Goal: Task Accomplishment & Management: Complete application form

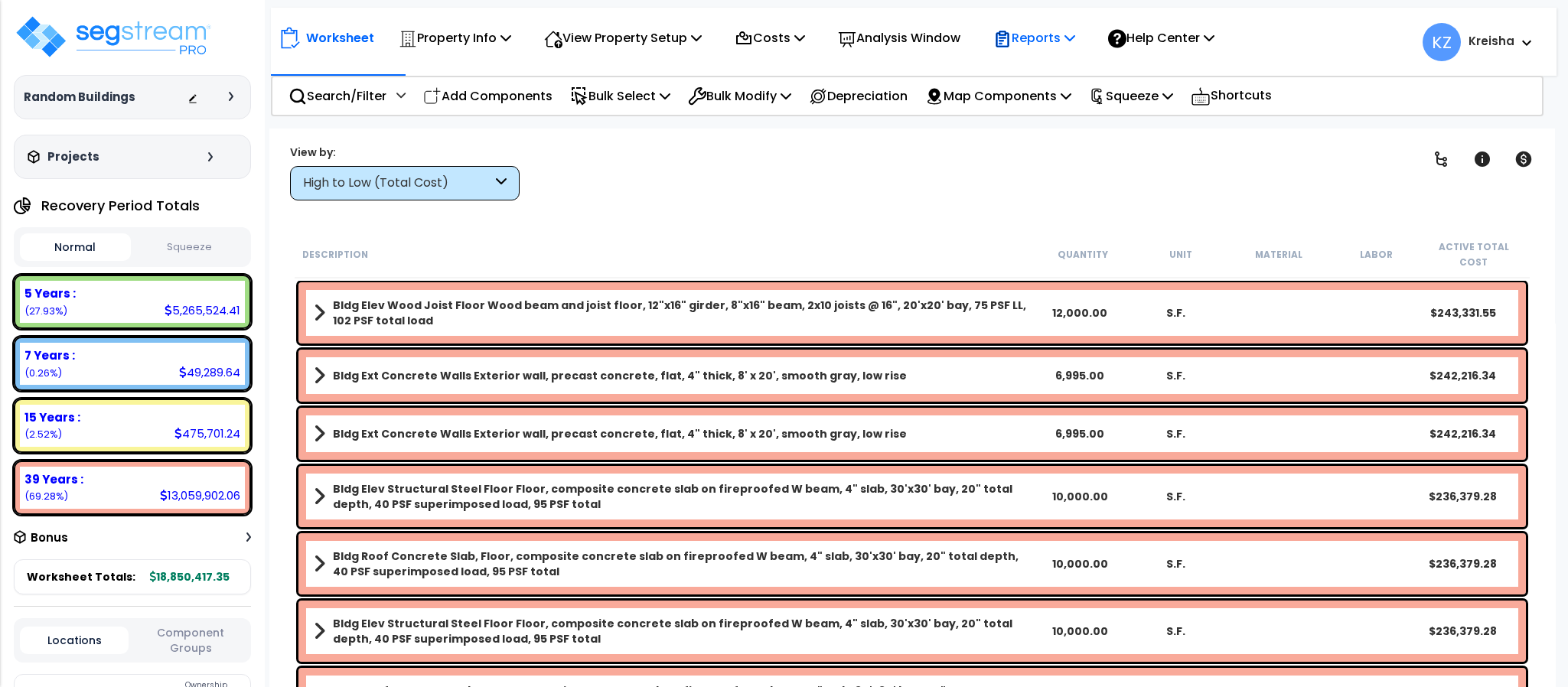
click at [1075, 35] on icon at bounding box center [1069, 37] width 10 height 12
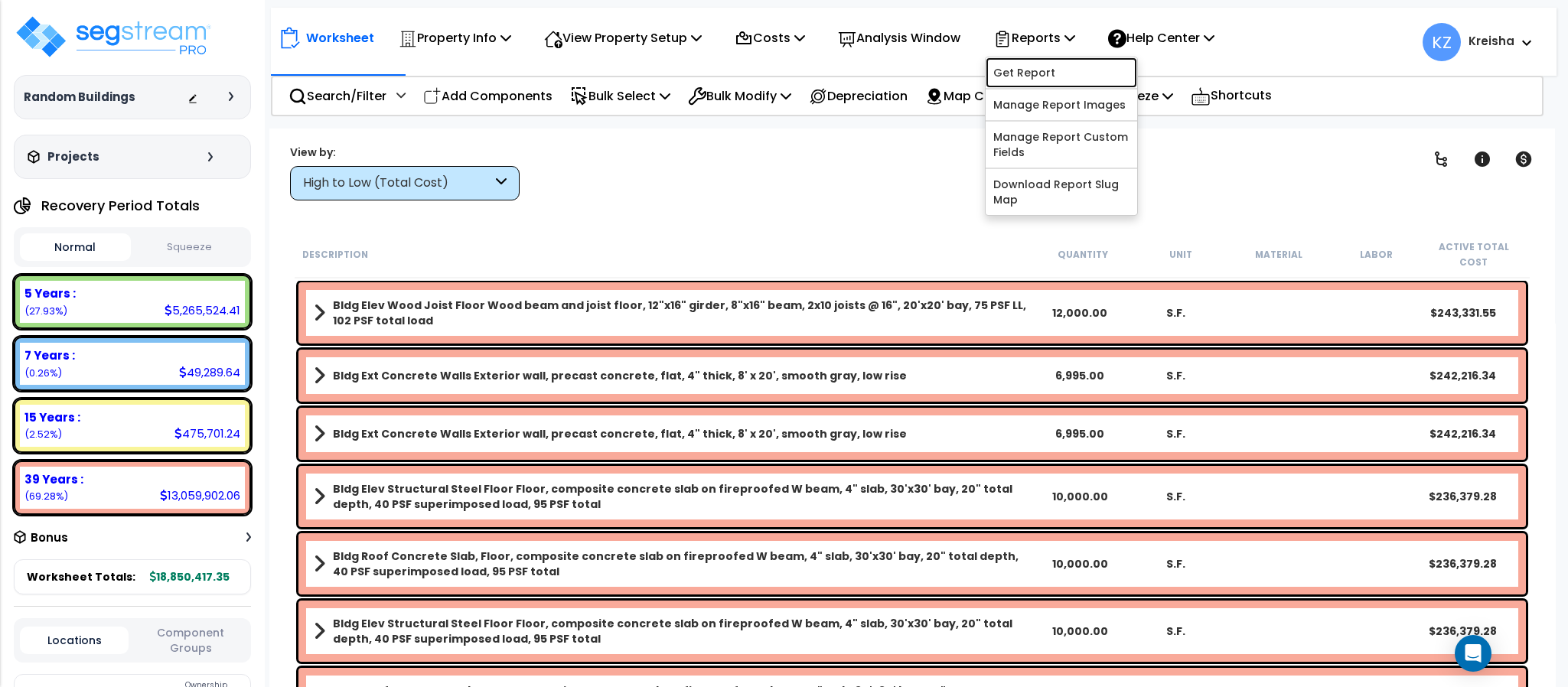
click at [1066, 66] on link "Get Report" at bounding box center [1061, 72] width 152 height 31
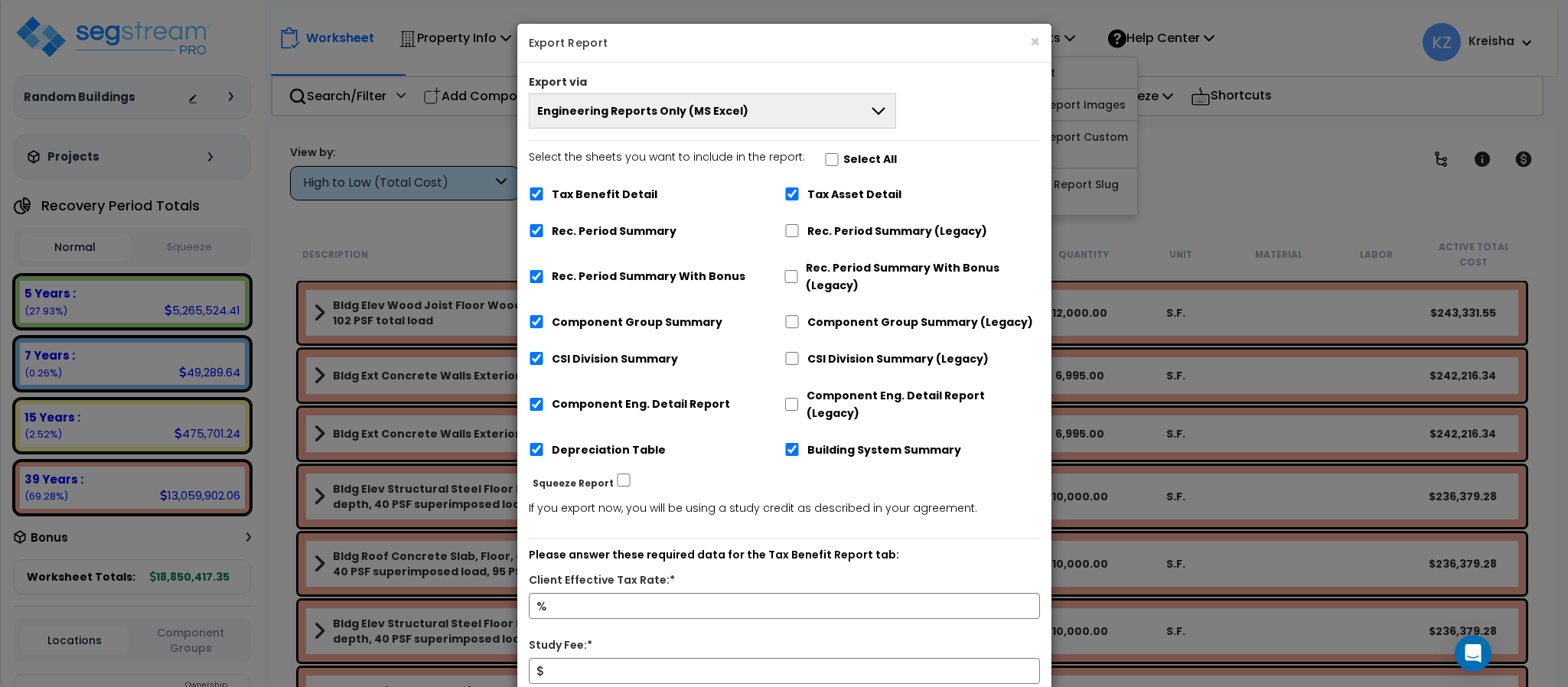
click at [787, 103] on button "Engineering Reports Only (MS Excel)" at bounding box center [712, 111] width 368 height 36
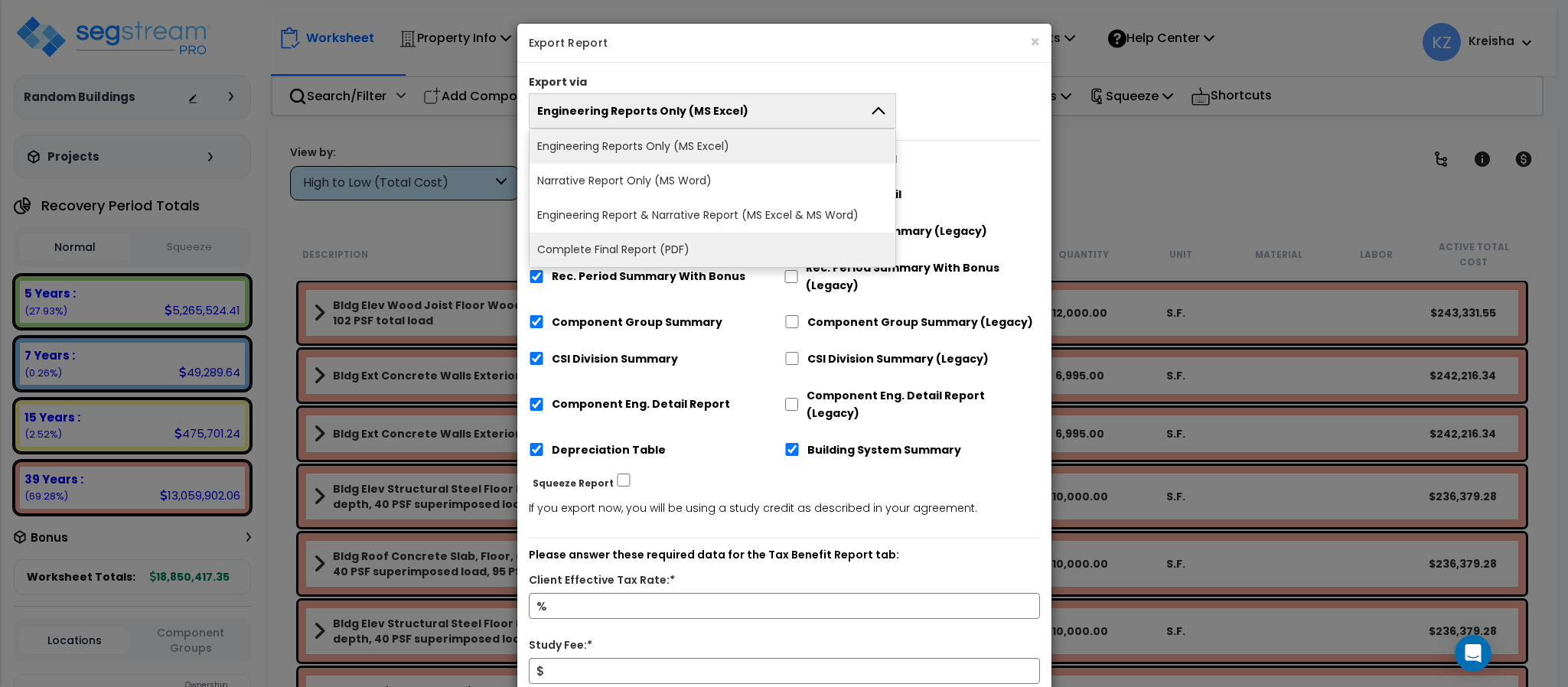
click at [644, 246] on li "Complete Final Report (PDF)" at bounding box center [713, 250] width 367 height 35
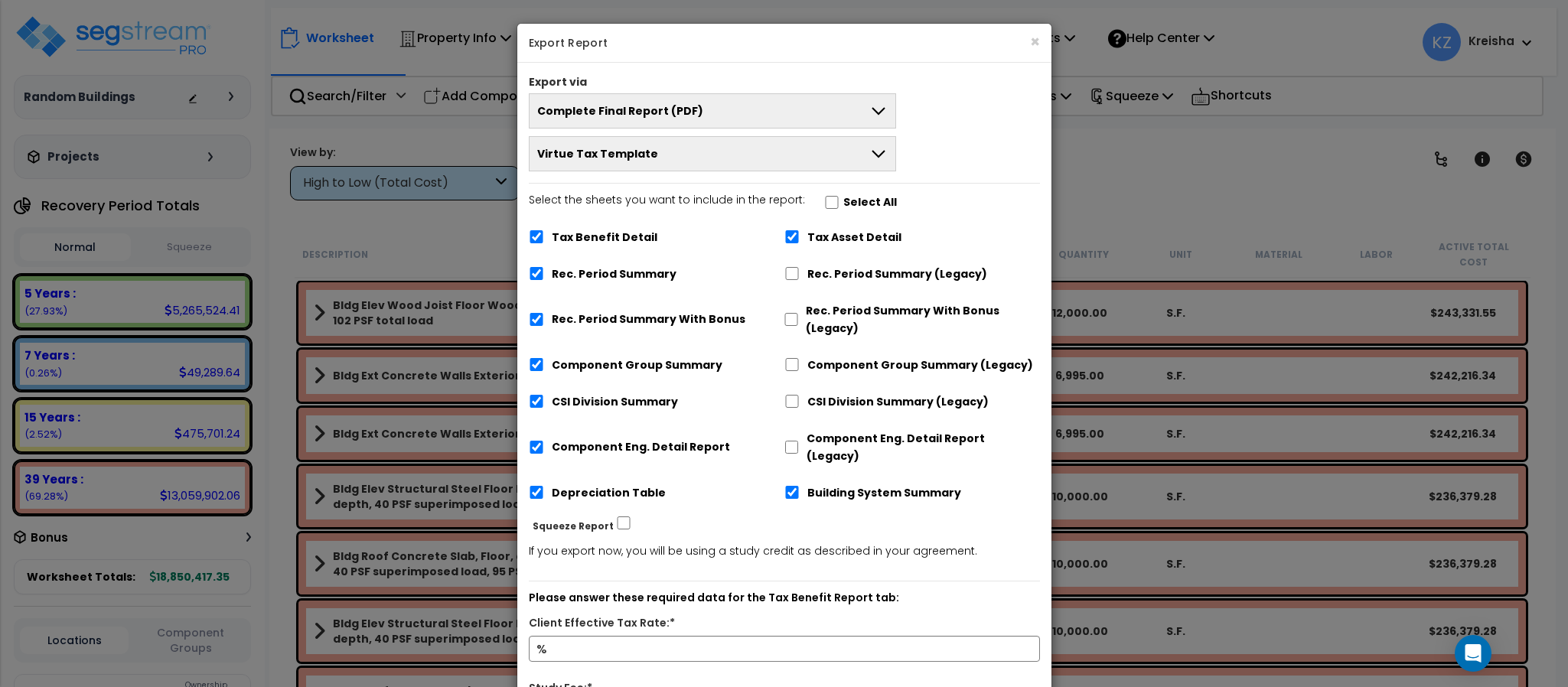
click at [657, 157] on button "Virtue Tax Template" at bounding box center [712, 154] width 368 height 36
click at [825, 208] on input "Select the sheets you want to include in the report: Select All" at bounding box center [832, 202] width 15 height 13
checkbox input "true"
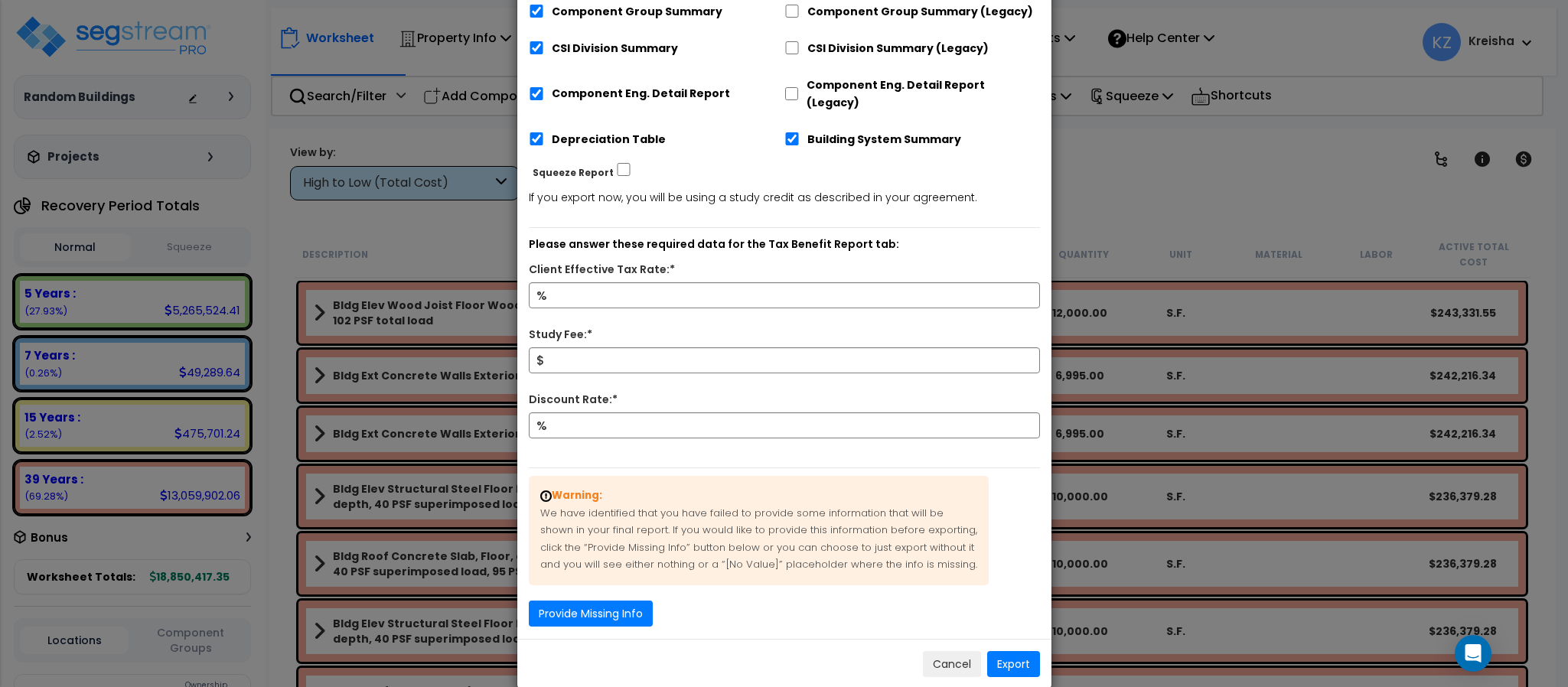
scroll to position [365, 0]
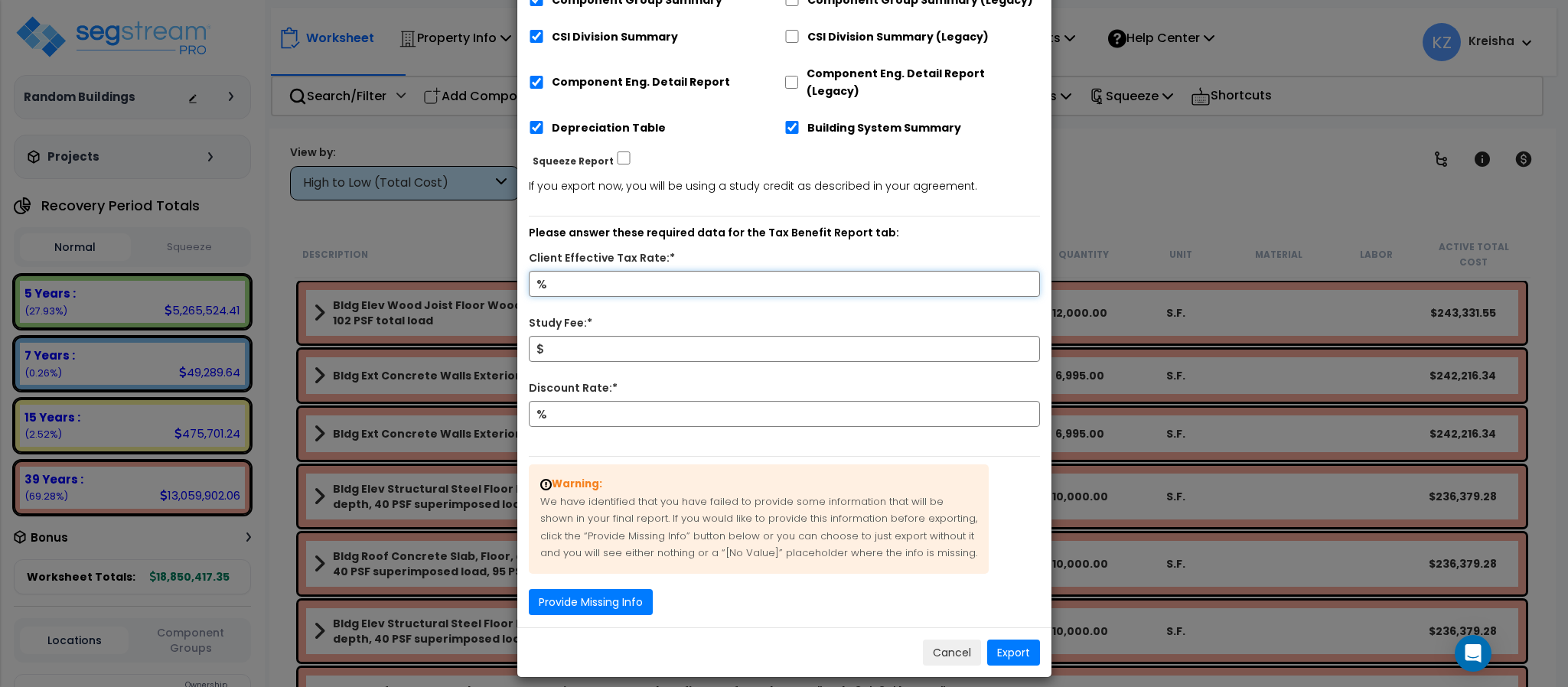
click at [770, 270] on input "Client Effective Tax Rate:*" at bounding box center [784, 284] width 511 height 26
type input "12"
type input "800"
type input "5"
click at [1020, 640] on button "Export" at bounding box center [1013, 653] width 52 height 26
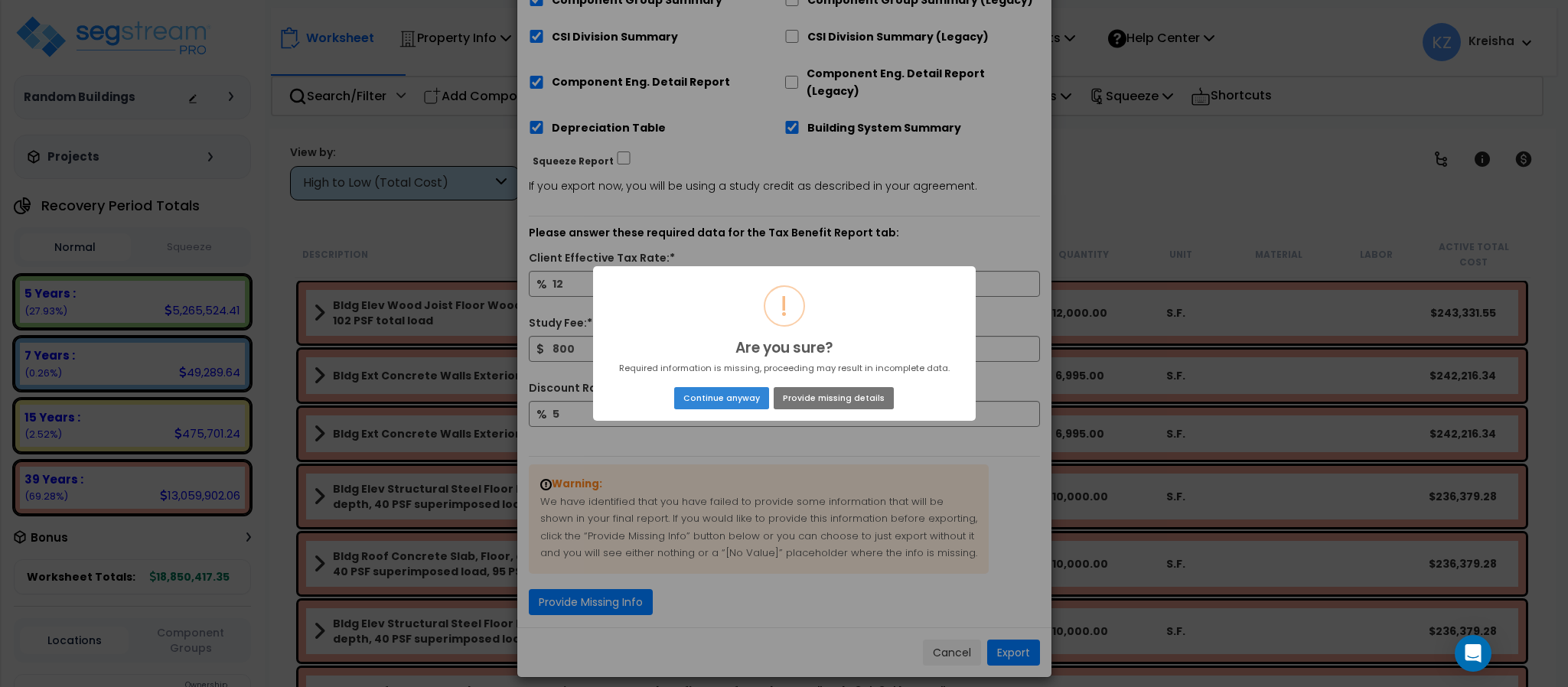
click at [735, 406] on button "Continue anyway" at bounding box center [720, 398] width 94 height 22
click at [0, 0] on div at bounding box center [0, 0] width 0 height 0
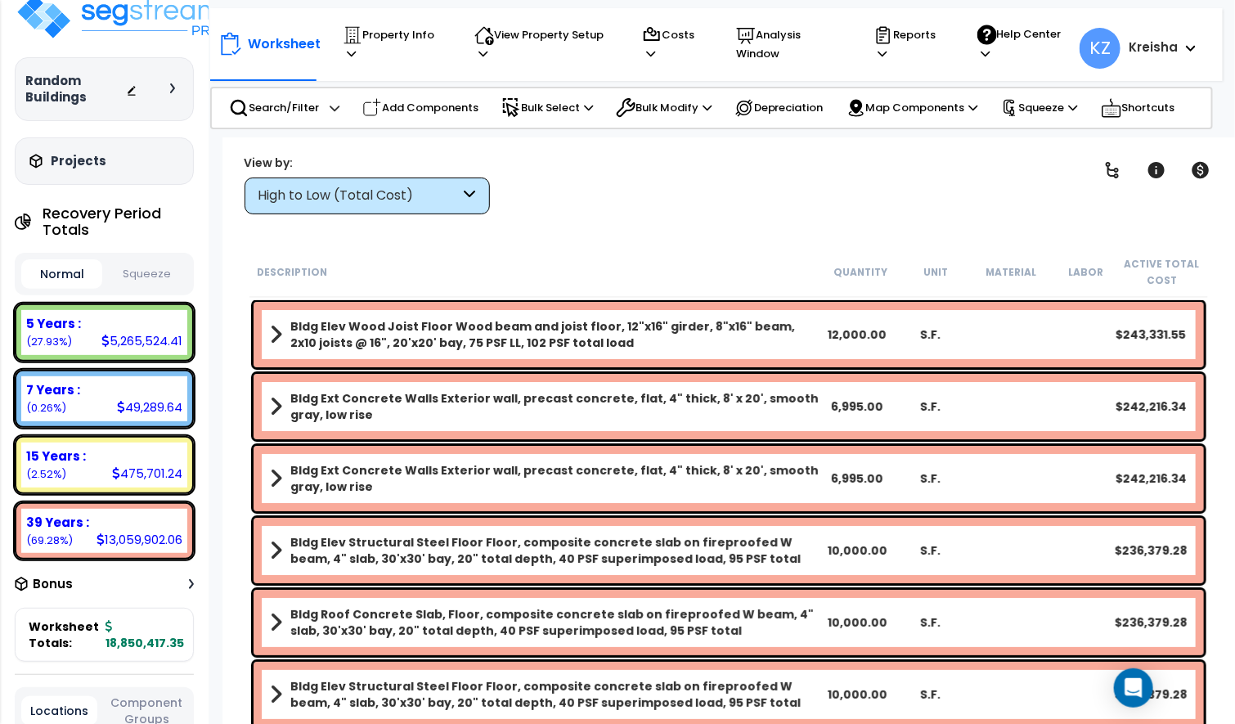
scroll to position [0, 0]
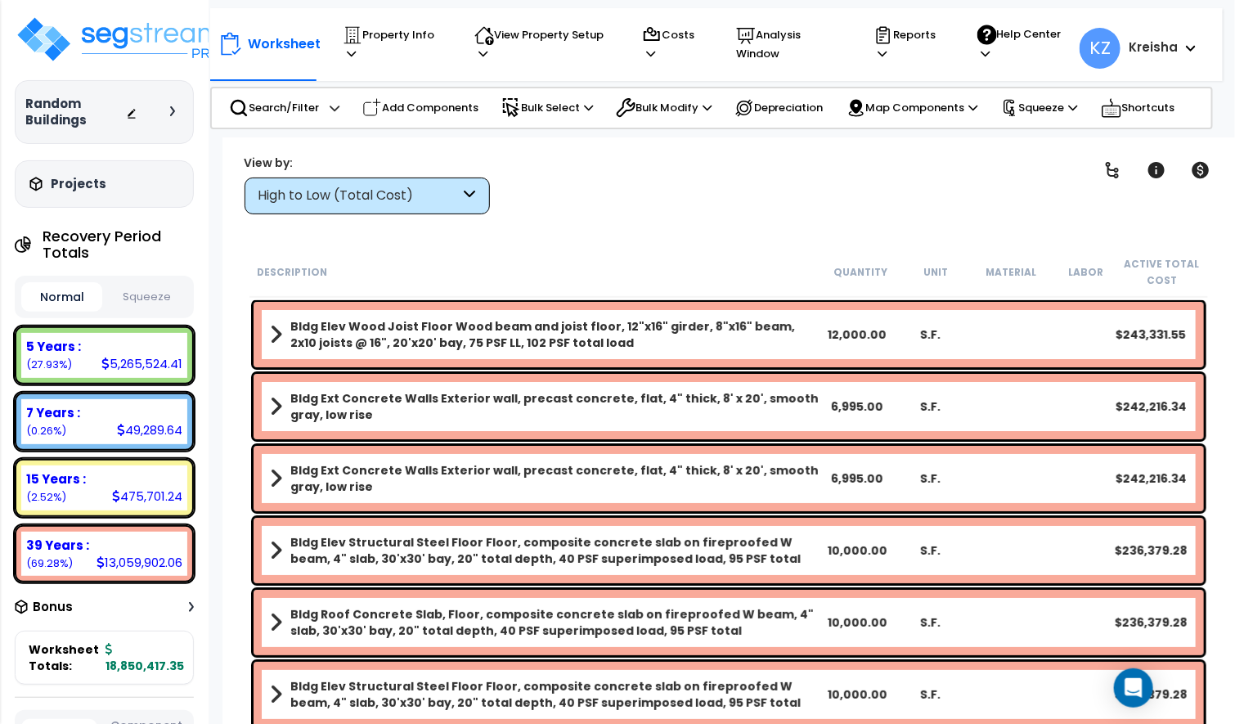
click at [165, 115] on div at bounding box center [154, 112] width 57 height 16
click at [173, 110] on icon at bounding box center [172, 111] width 5 height 10
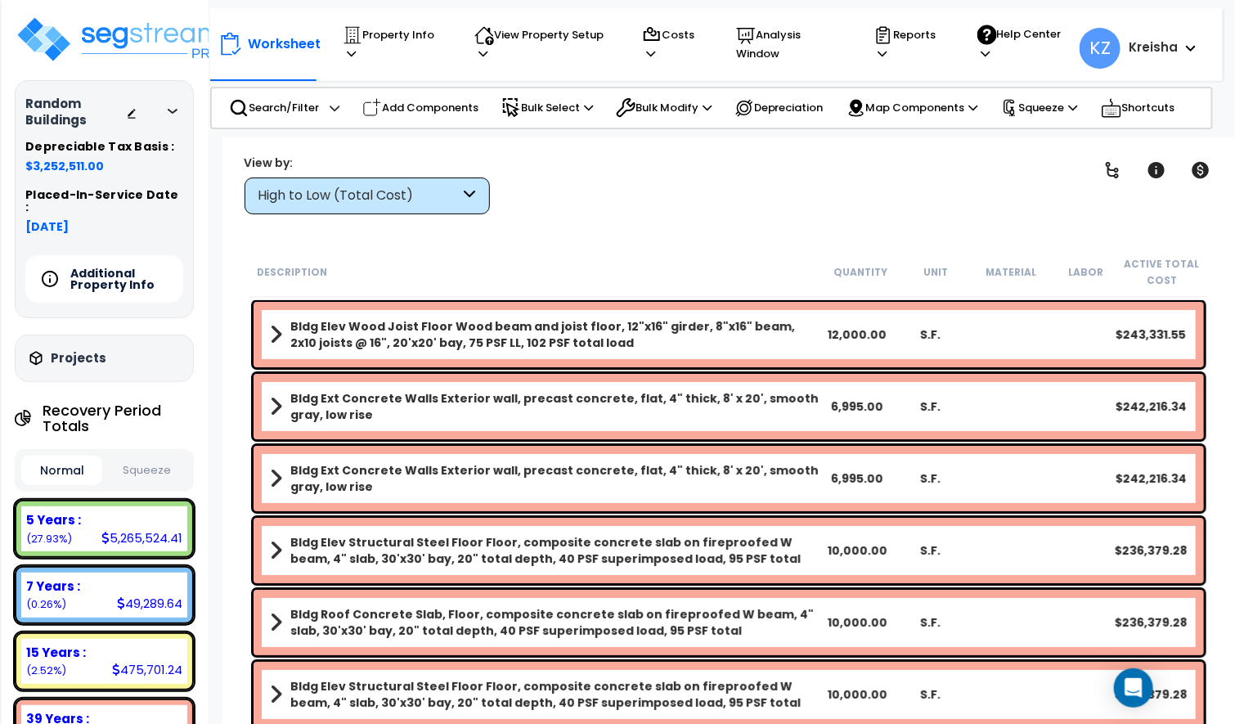
click at [132, 271] on h5 "Additional Property Info" at bounding box center [127, 278] width 114 height 23
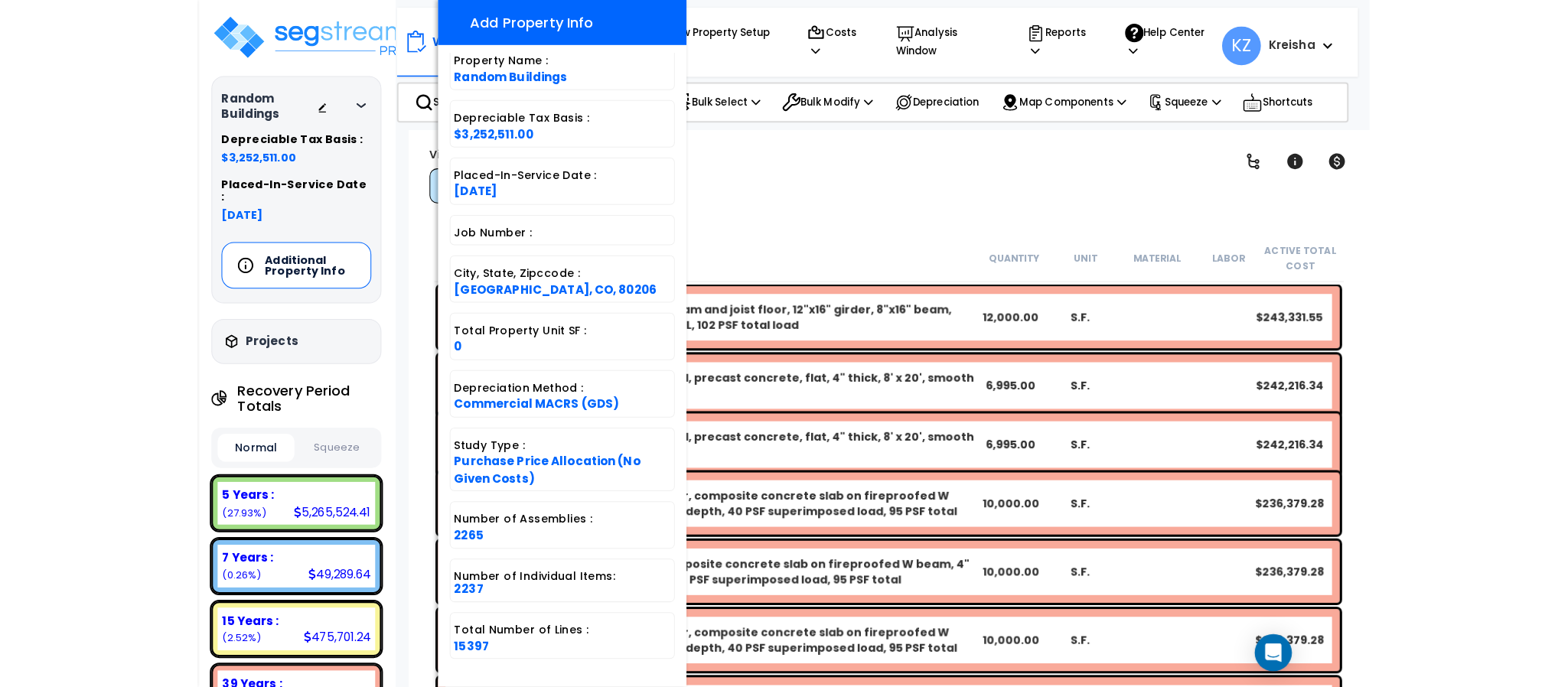
scroll to position [145, 0]
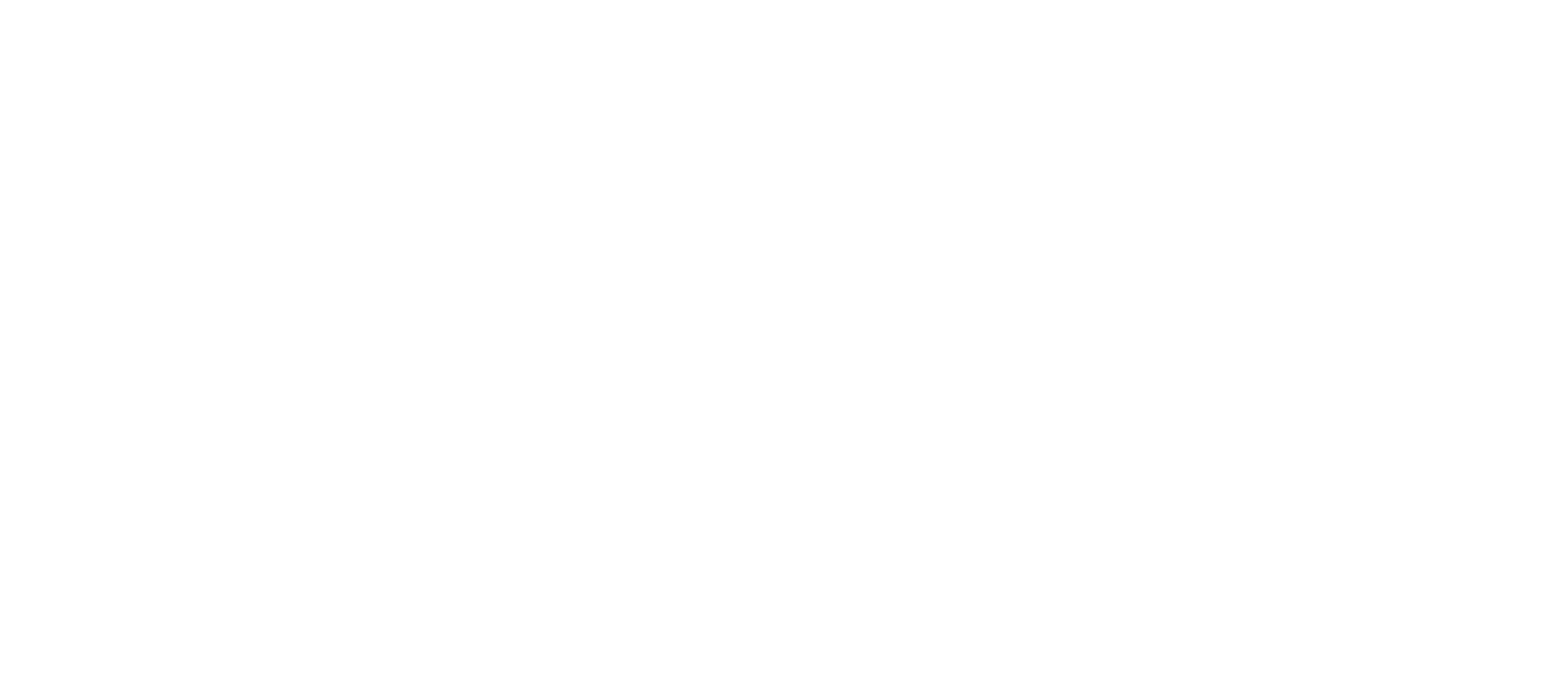
click at [321, 504] on p "Hospital" at bounding box center [208, 514] width 226 height 19
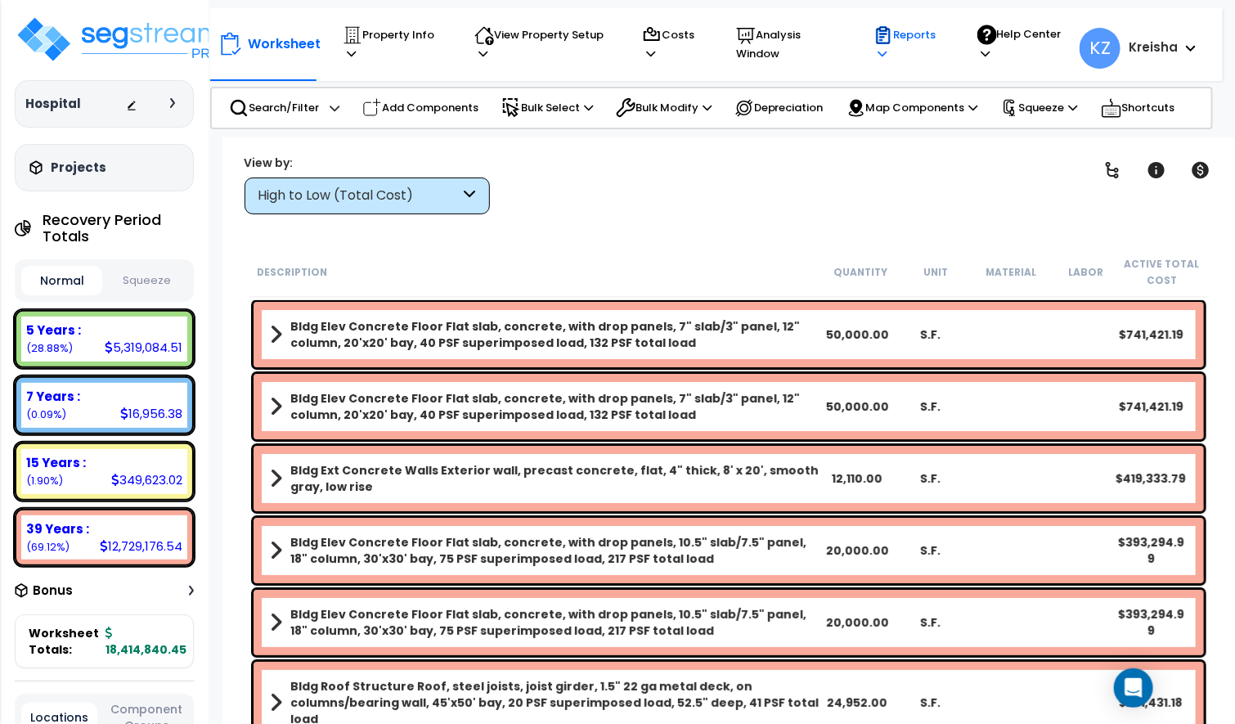
click at [873, 39] on icon at bounding box center [883, 35] width 20 height 20
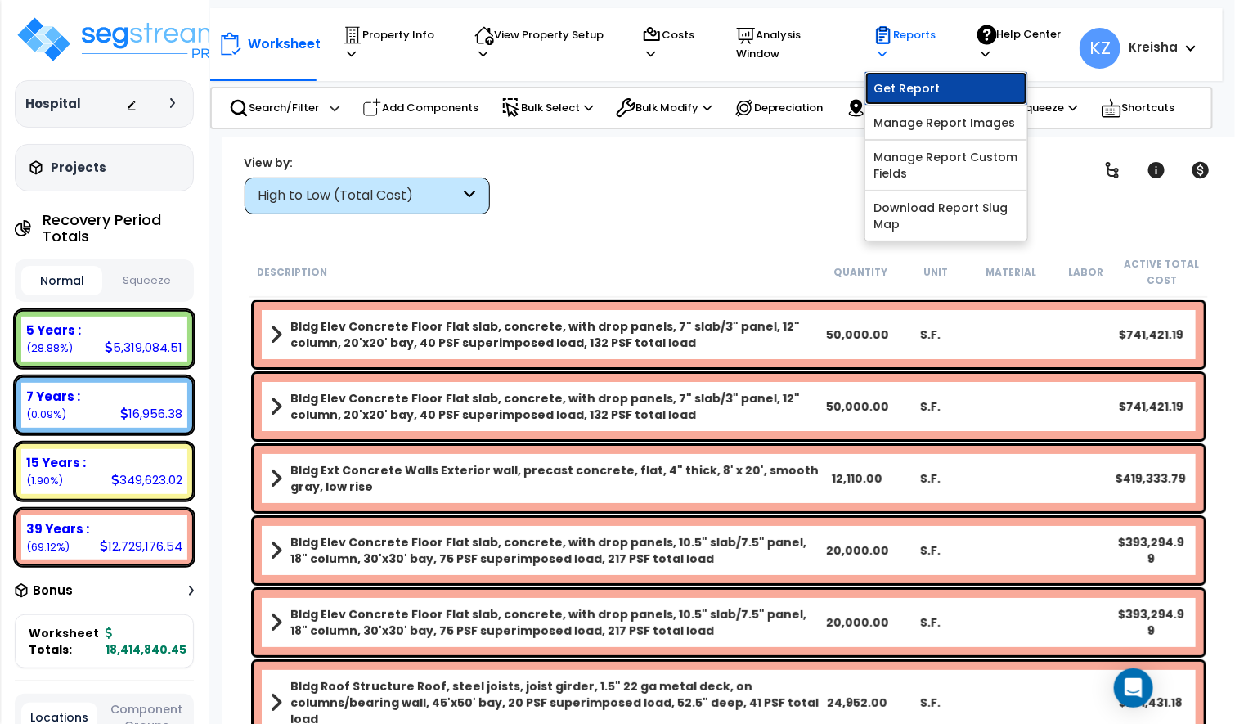
click at [882, 89] on link "Get Report" at bounding box center [946, 88] width 162 height 33
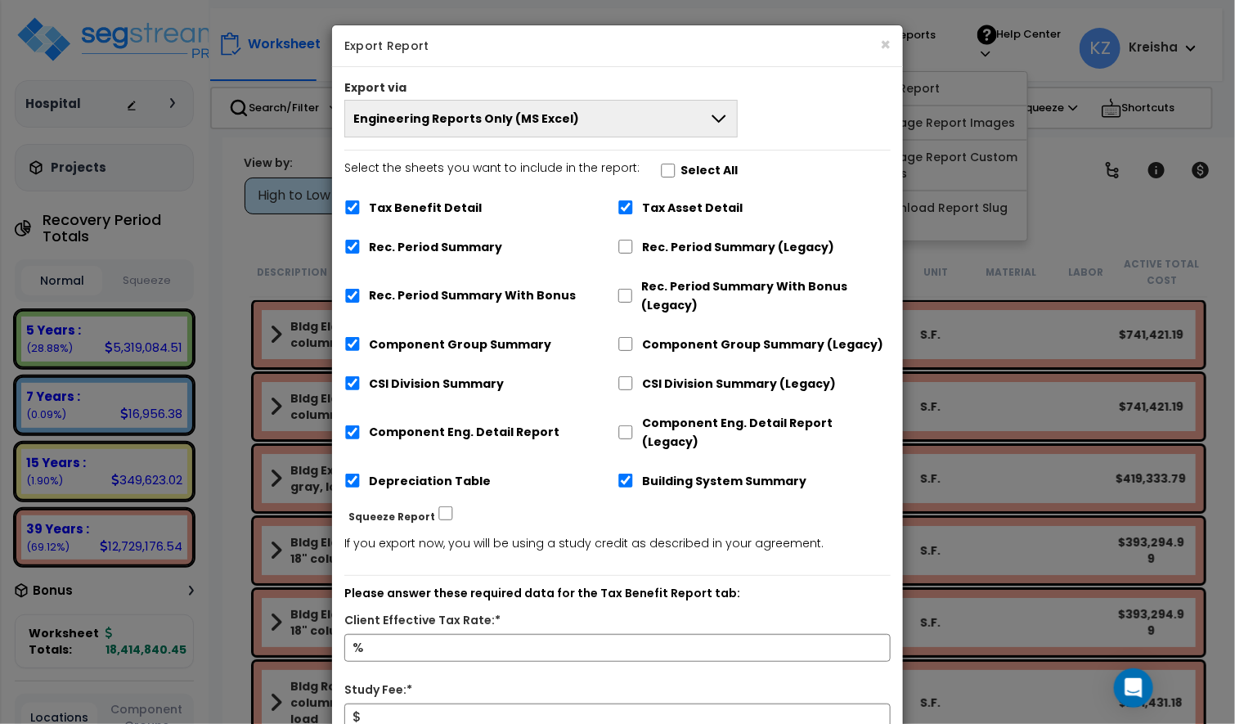
click at [697, 111] on button "Engineering Reports Only (MS Excel)" at bounding box center [540, 119] width 393 height 38
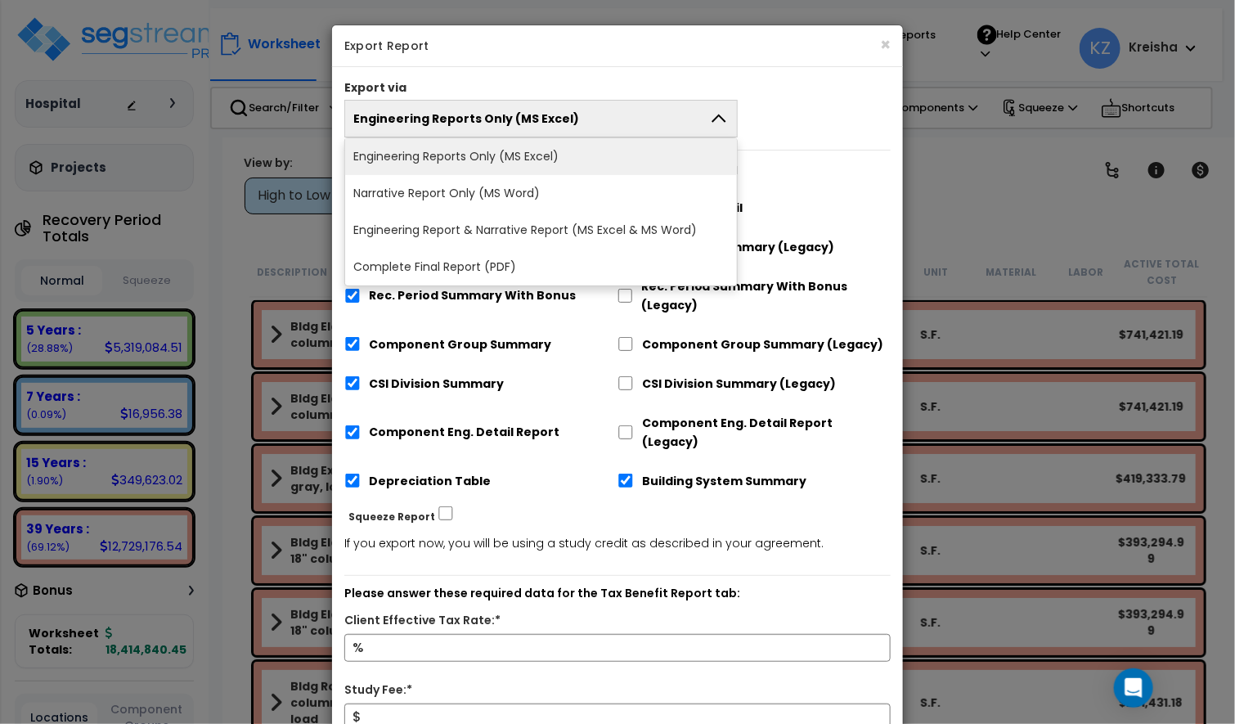
click at [501, 258] on li "Complete Final Report (PDF)" at bounding box center [541, 267] width 392 height 37
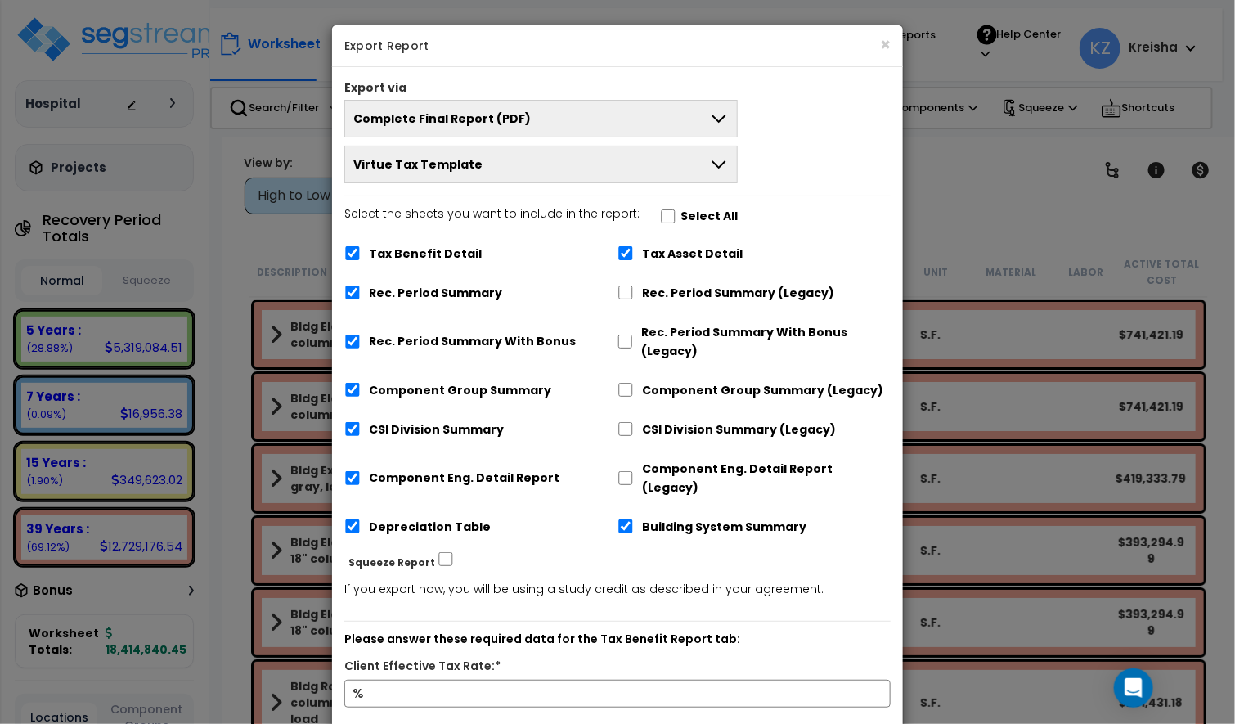
click at [574, 165] on button "Virtue Tax Template" at bounding box center [540, 165] width 393 height 38
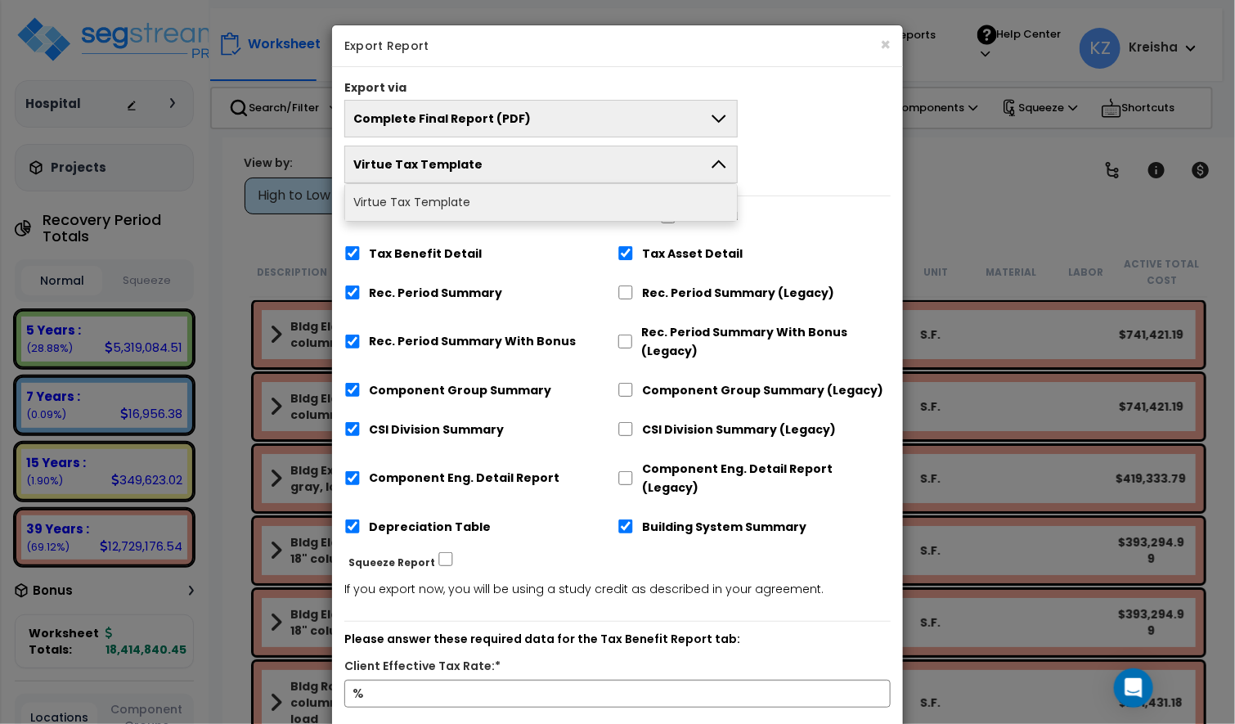
click at [574, 165] on button "Virtue Tax Template" at bounding box center [540, 165] width 393 height 38
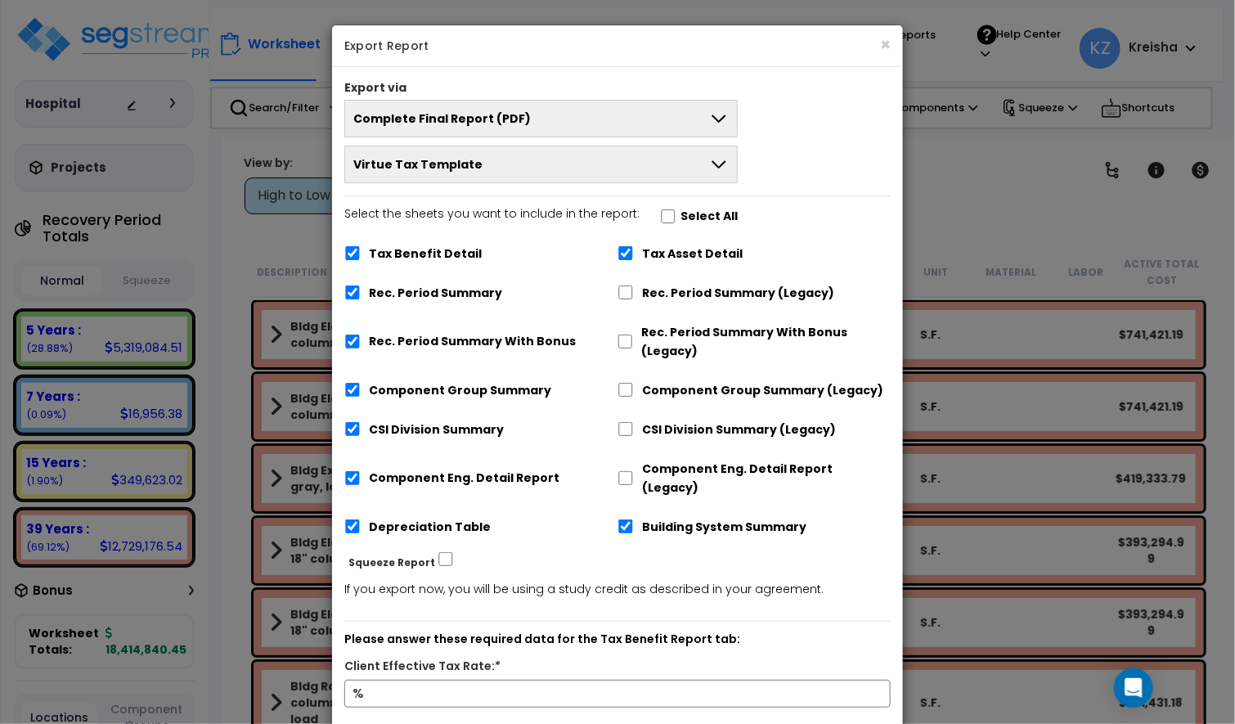
click at [680, 221] on label "Select All" at bounding box center [708, 216] width 57 height 19
click at [671, 221] on input "Select the sheets you want to include in the report: Select All" at bounding box center [668, 216] width 16 height 14
checkbox input "true"
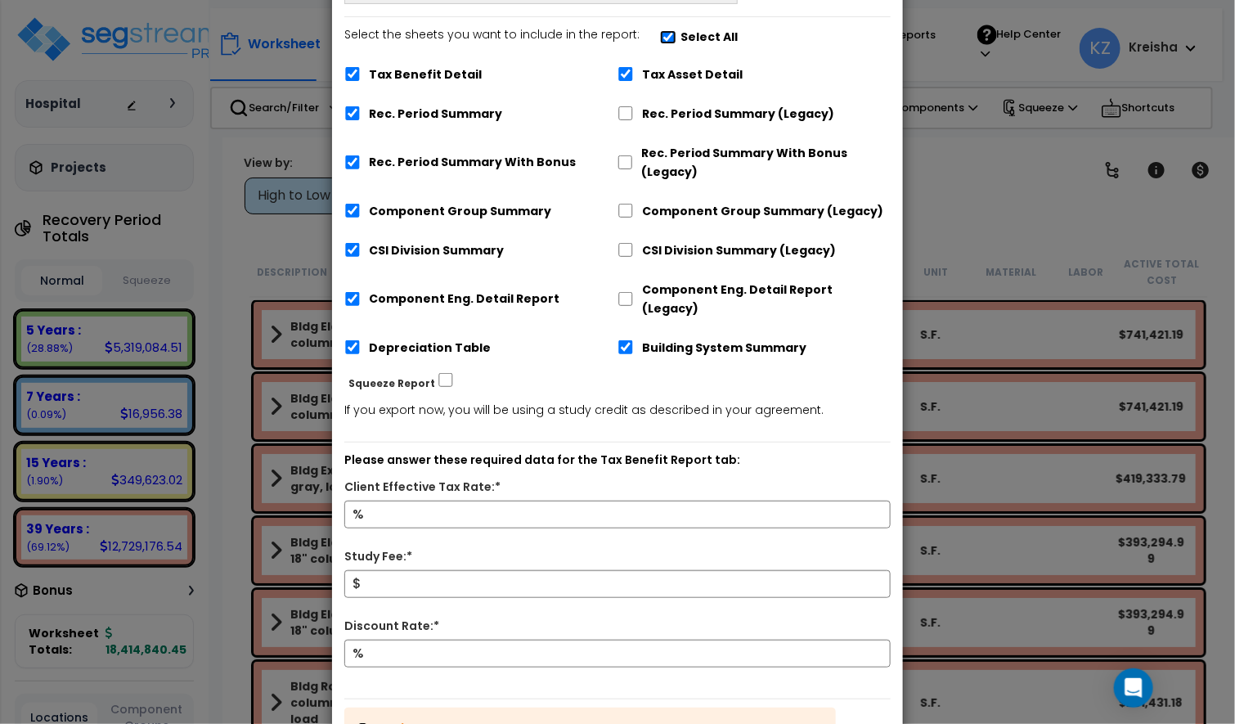
scroll to position [245, 0]
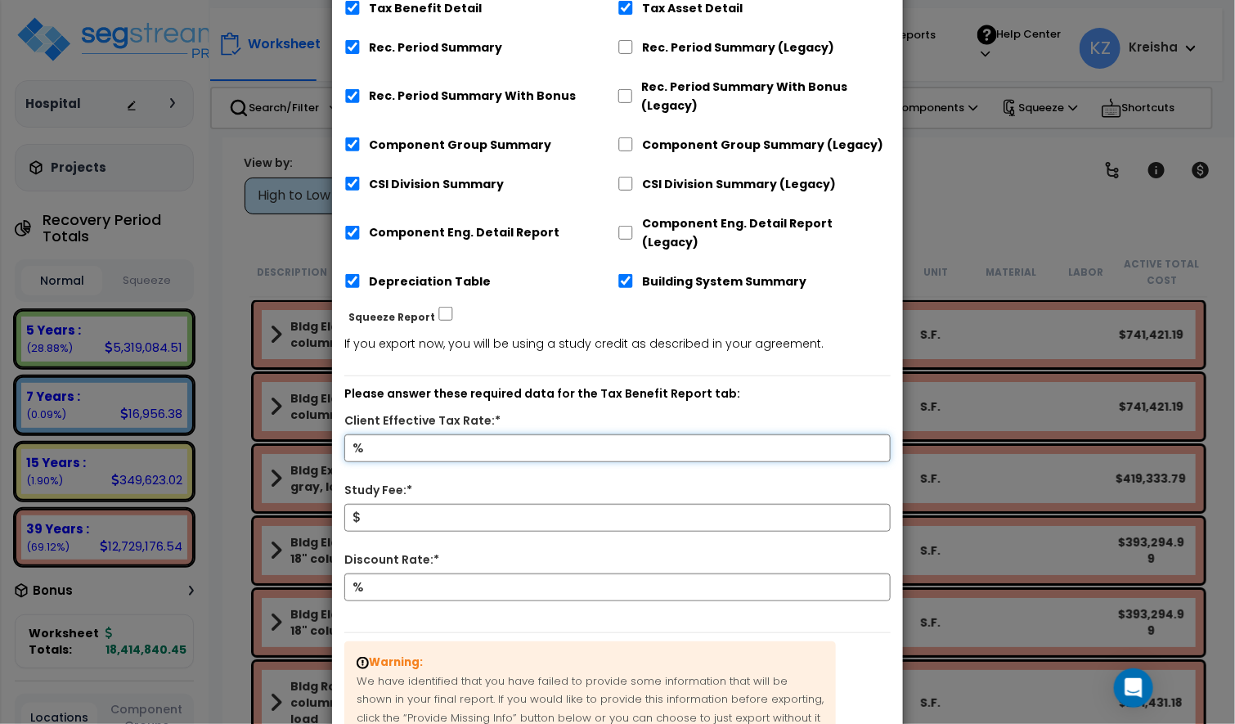
click at [513, 437] on input "Client Effective Tax Rate:*" at bounding box center [617, 448] width 546 height 28
type input "12"
type input "800"
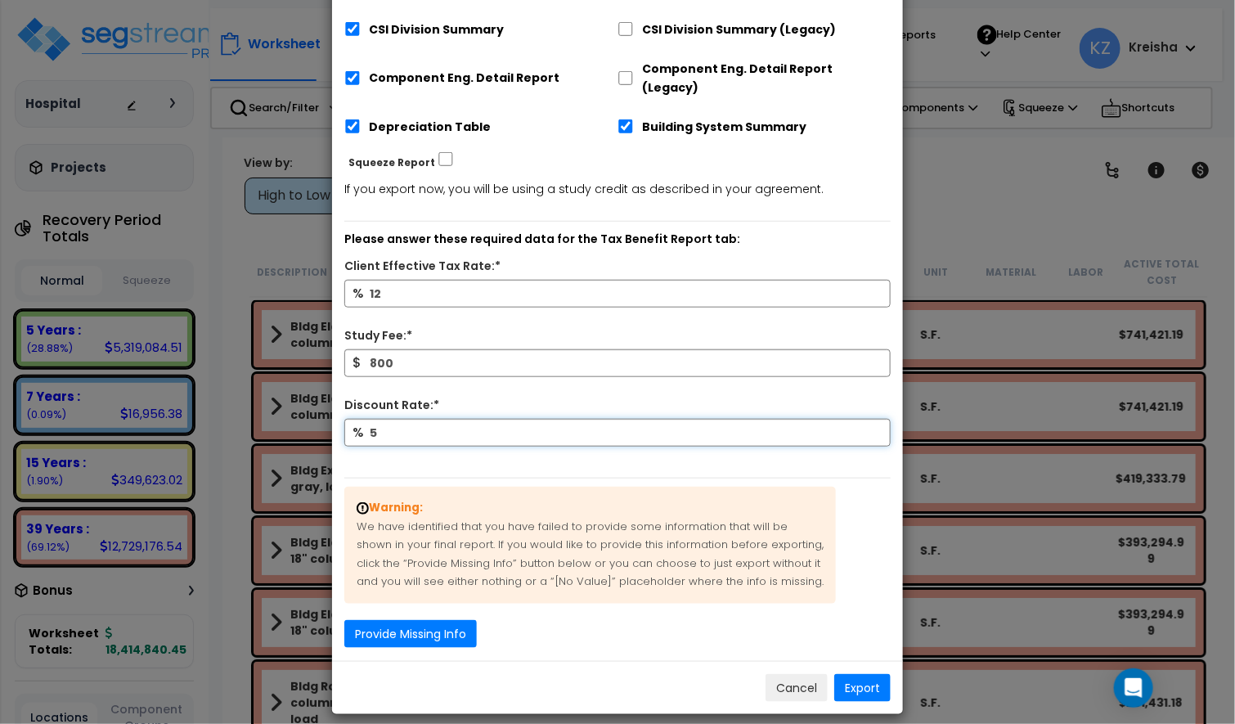
scroll to position [401, 0]
type input "5"
click at [840, 680] on button "Export" at bounding box center [862, 687] width 56 height 28
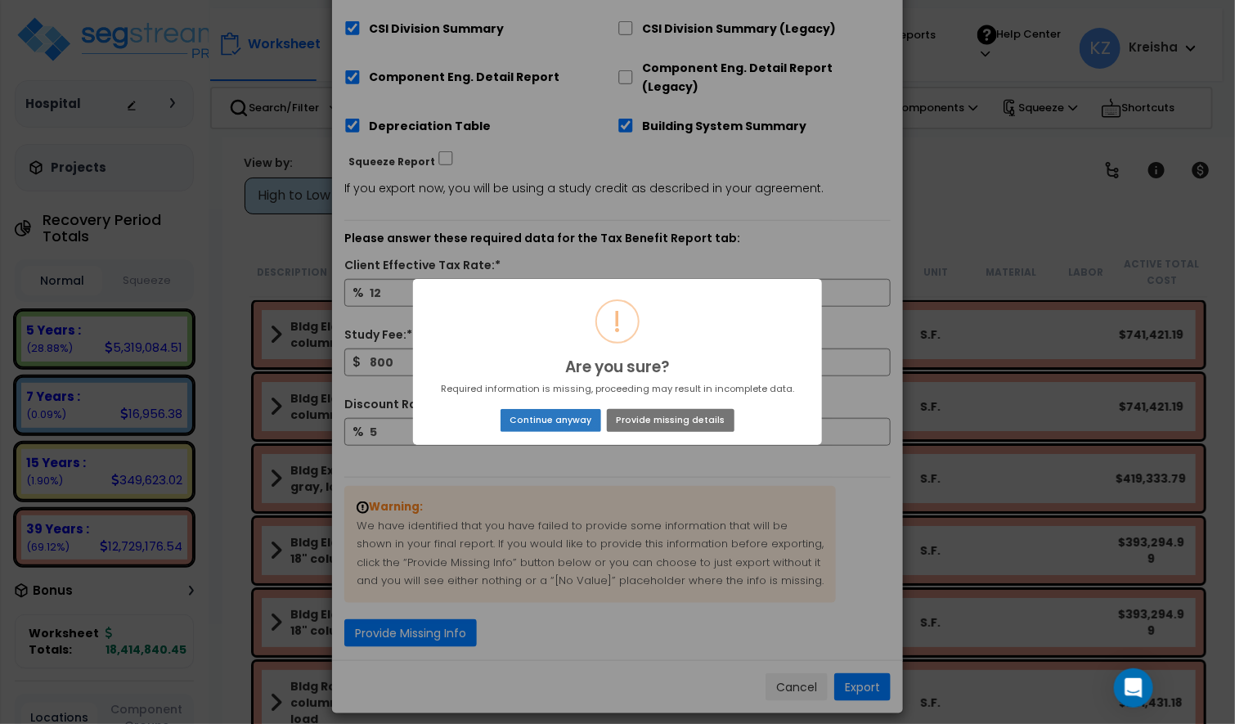
click at [564, 423] on button "Continue anyway" at bounding box center [550, 420] width 101 height 23
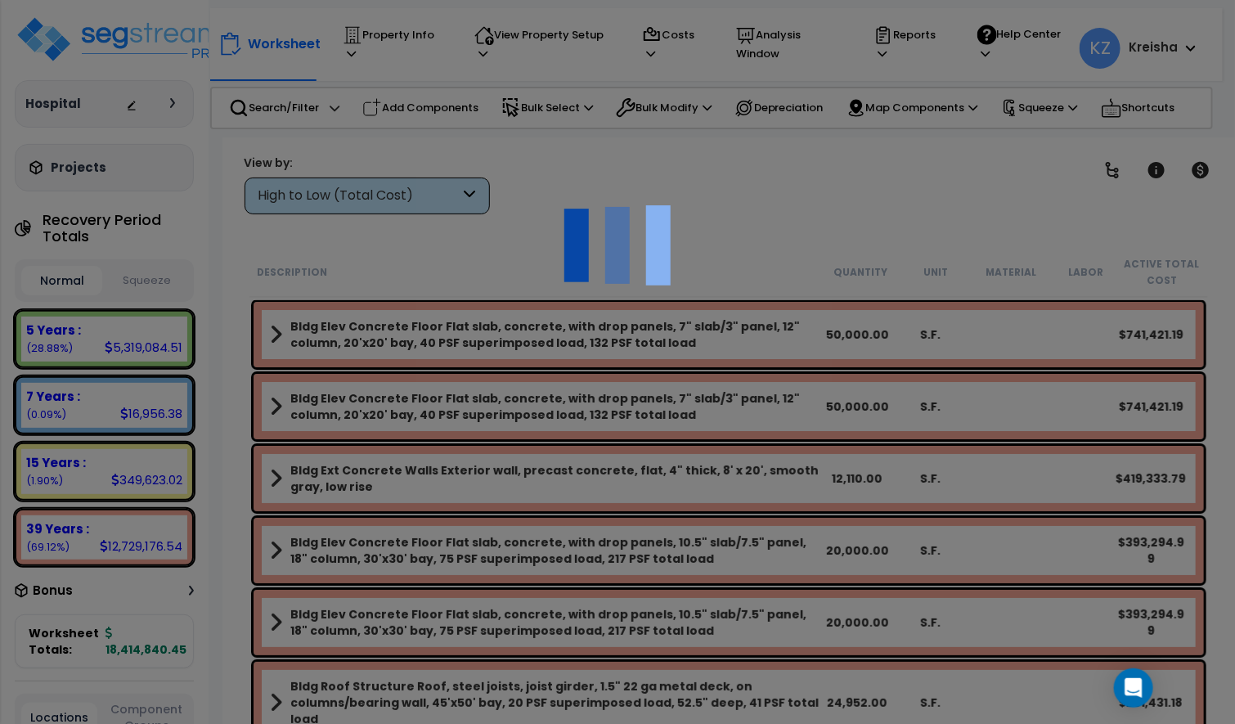
scroll to position [0, 0]
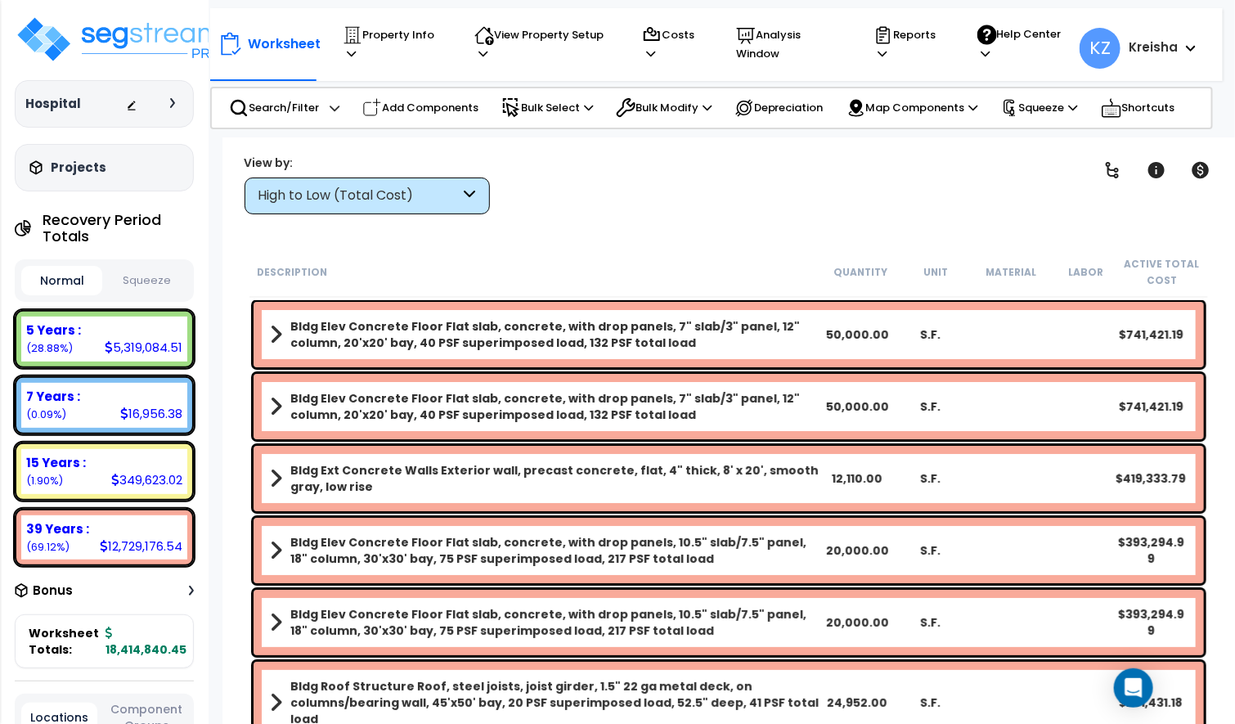
click at [173, 110] on div at bounding box center [154, 104] width 57 height 16
click at [172, 103] on icon at bounding box center [172, 103] width 5 height 10
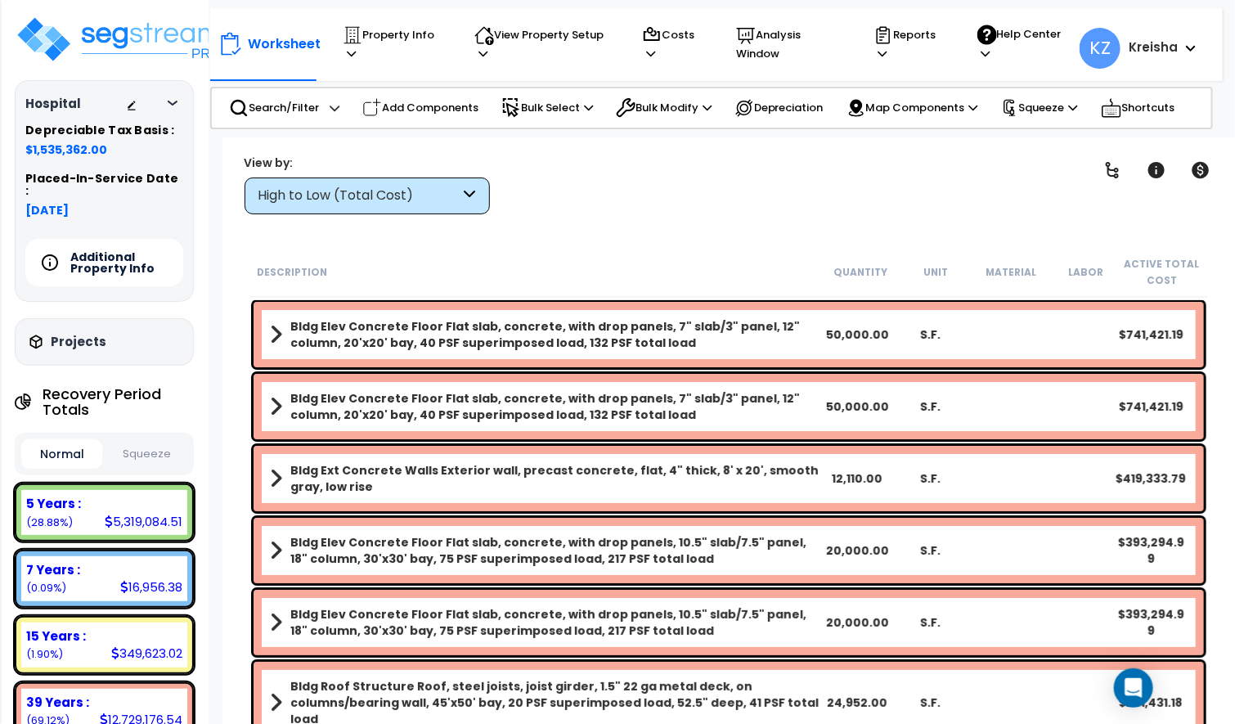
click at [121, 251] on h5 "Additional Property Info" at bounding box center [127, 262] width 114 height 23
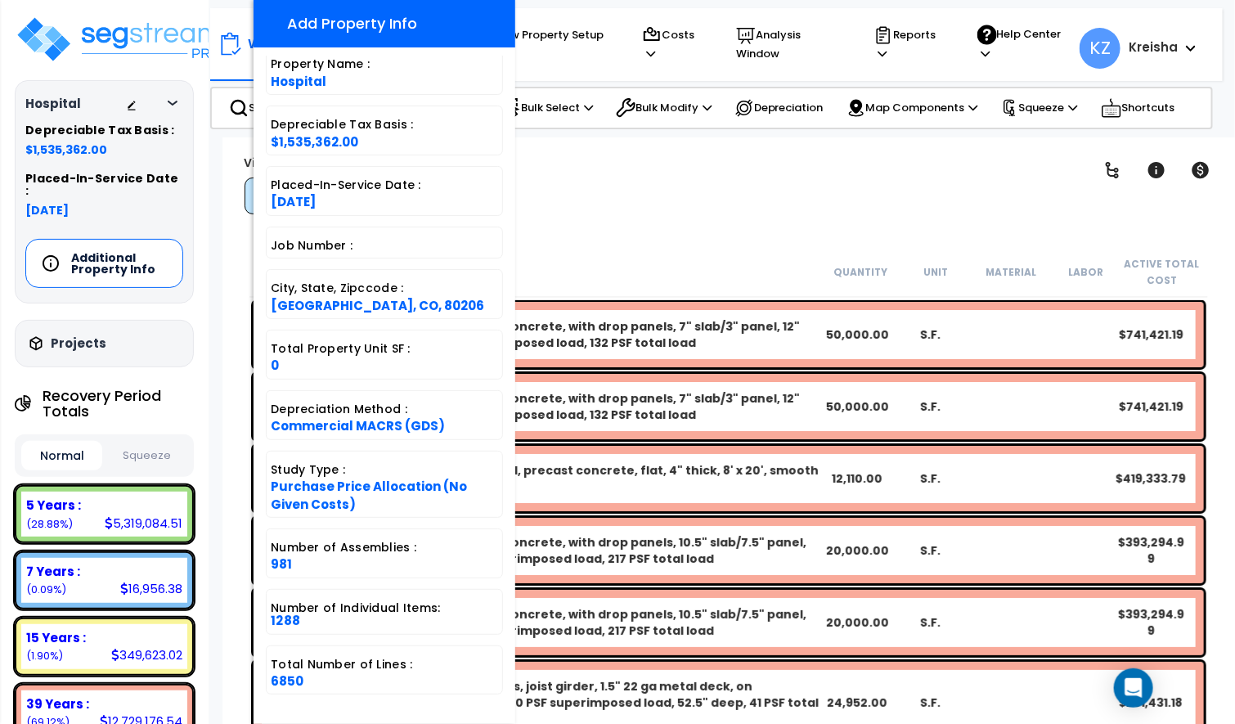
scroll to position [72, 0]
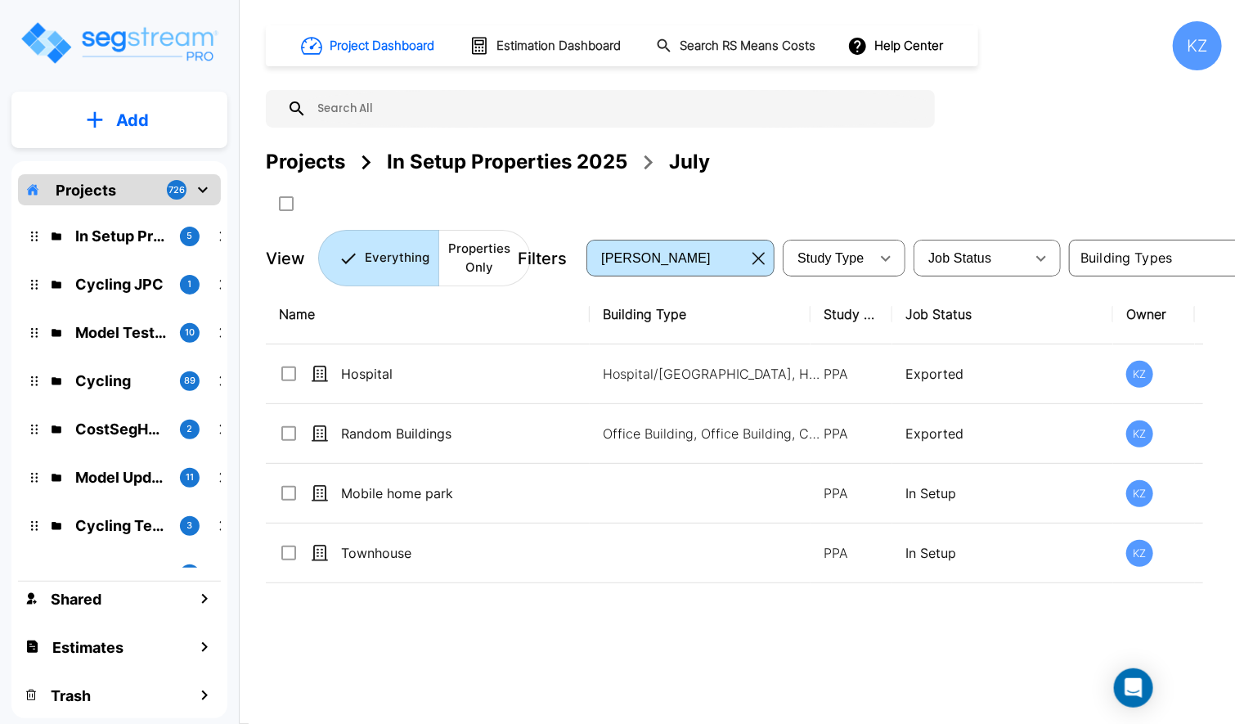
click at [376, 555] on p "Townhouse" at bounding box center [462, 553] width 242 height 20
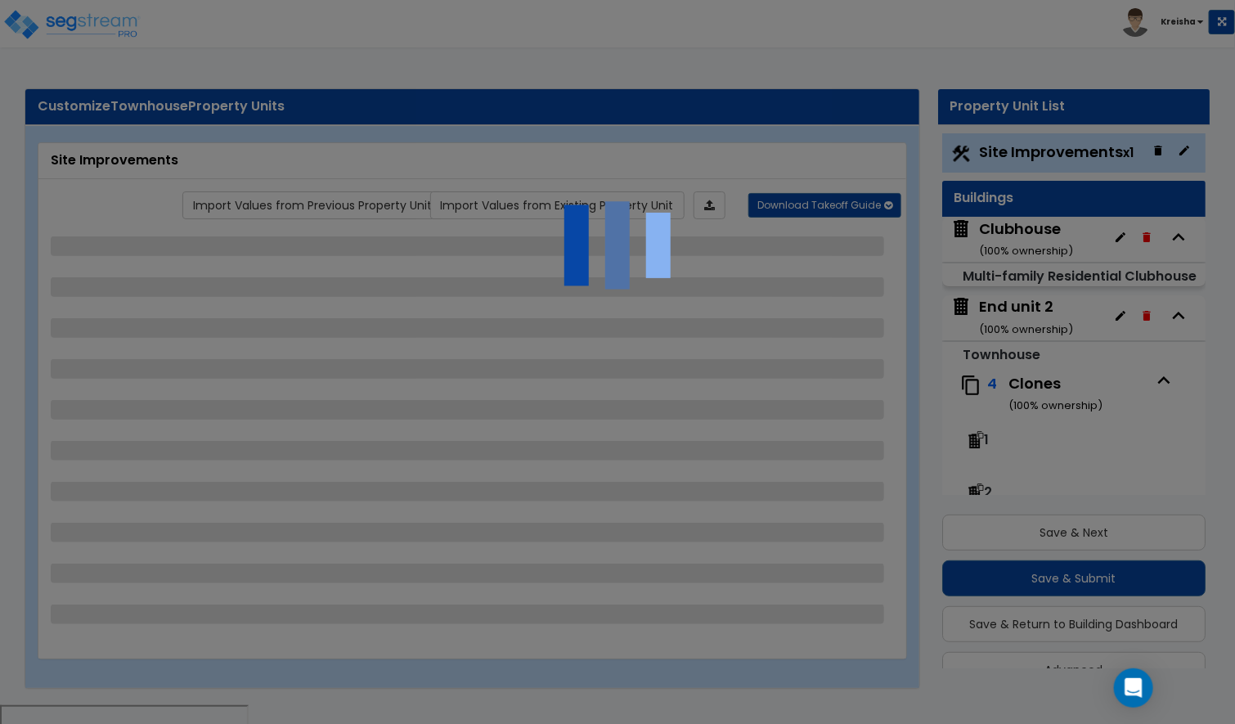
scroll to position [35, 0]
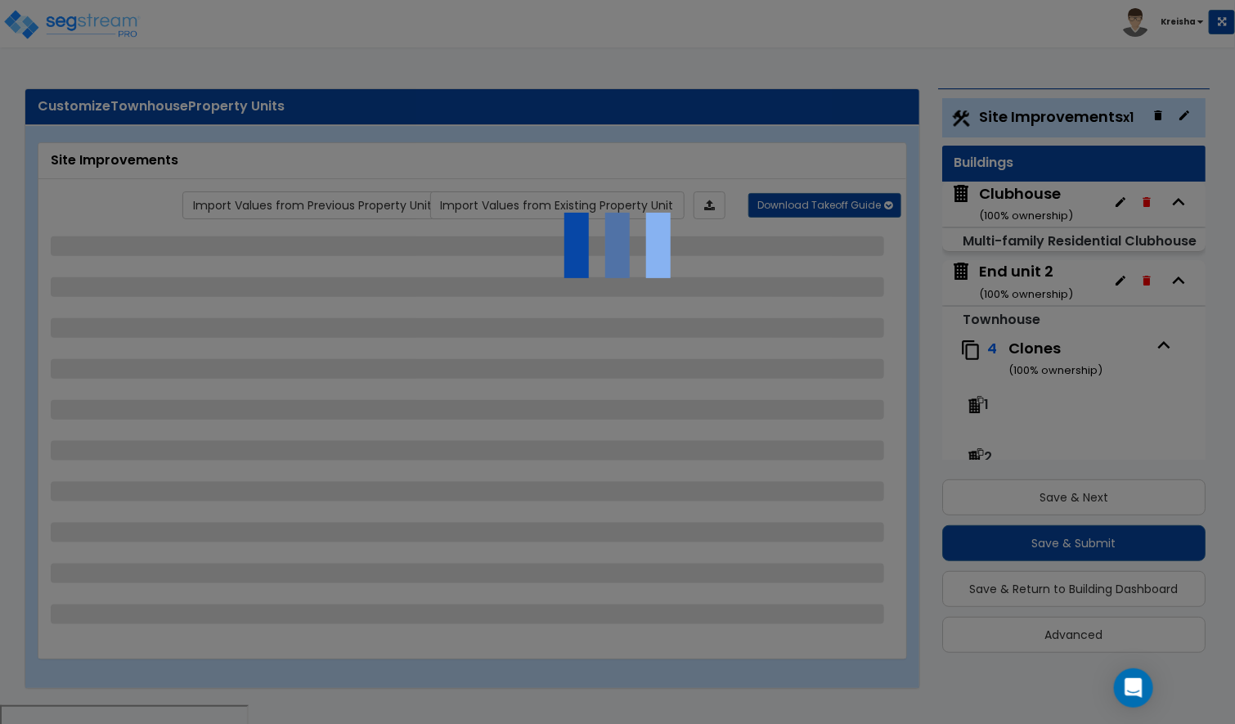
select select "2"
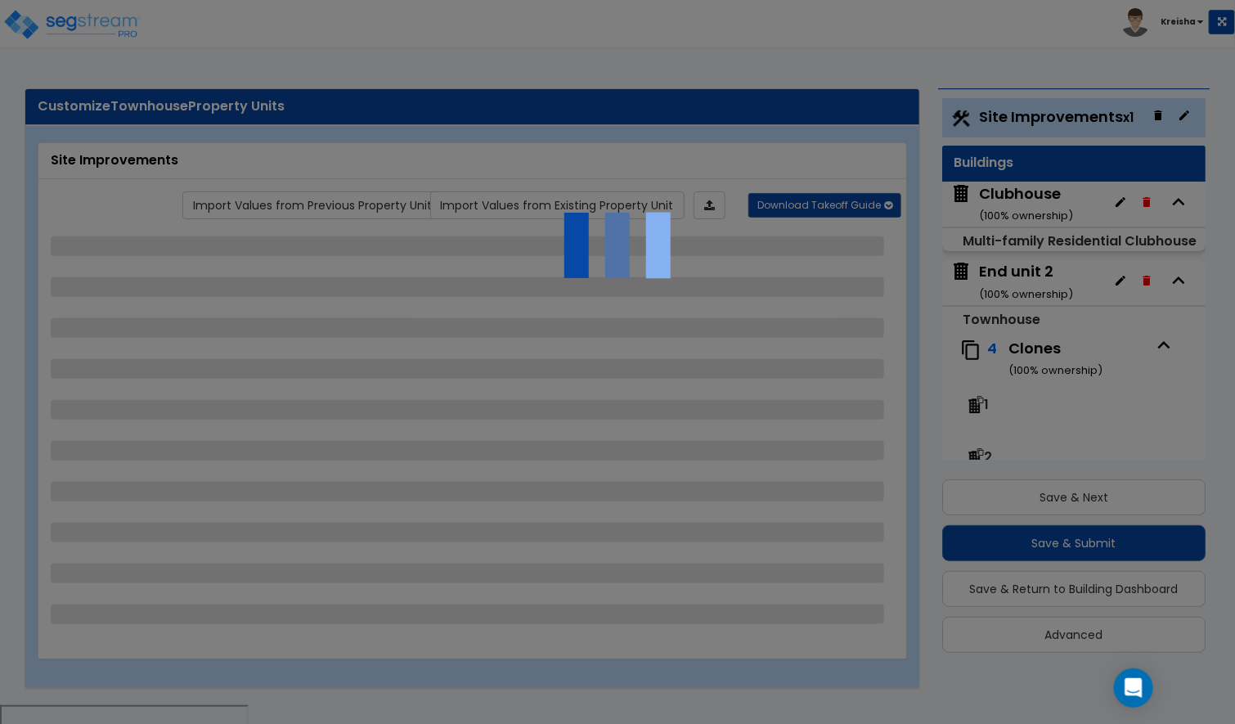
select select "2"
select select "1"
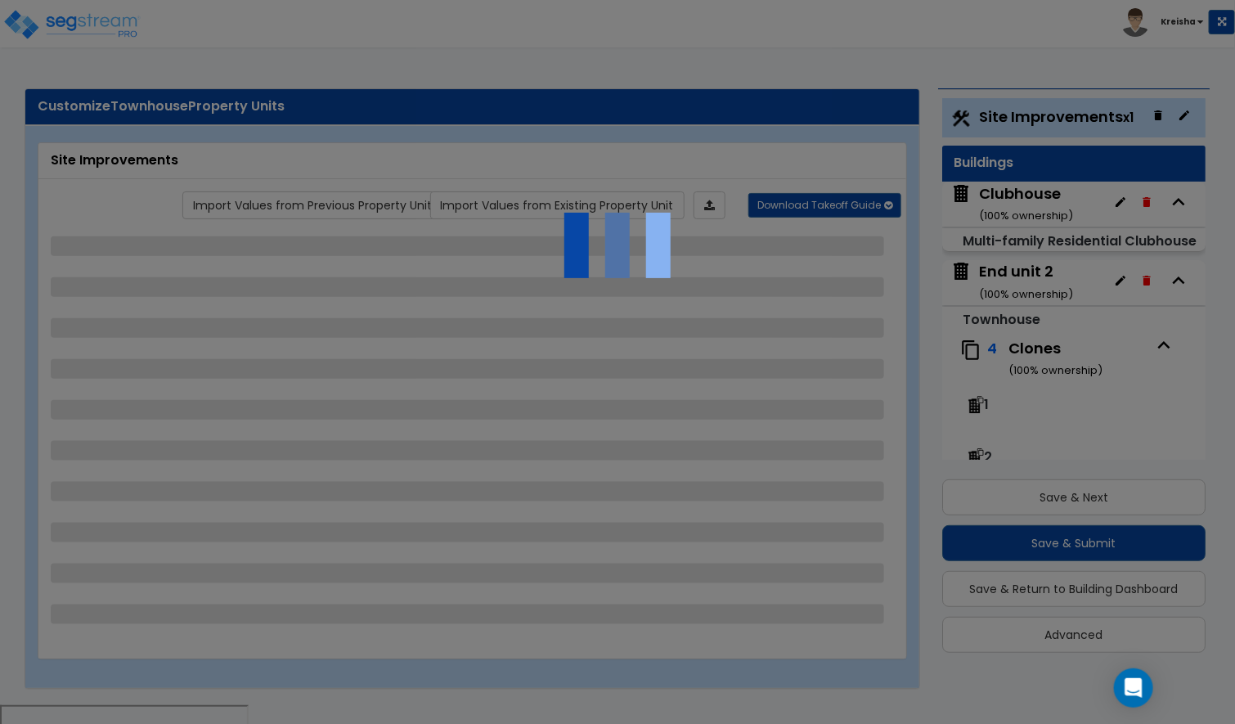
select select "3"
select select "1"
select select "3"
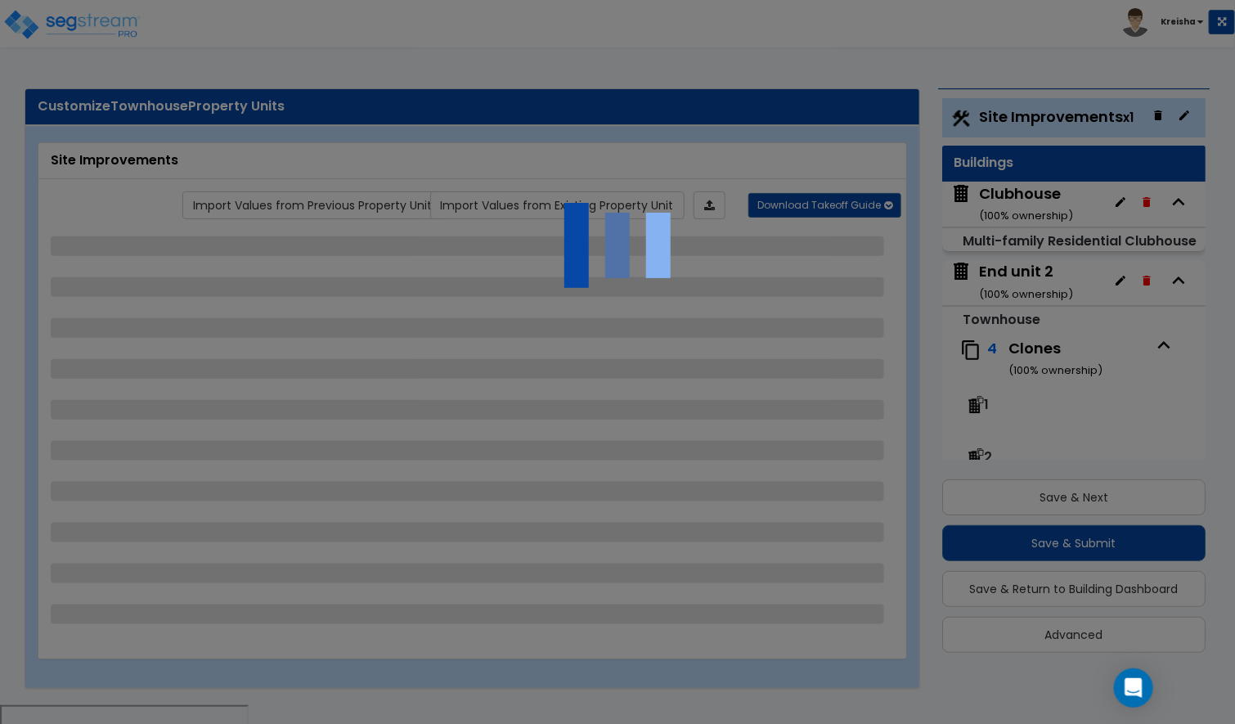
select select "1"
select select "2"
select select "1"
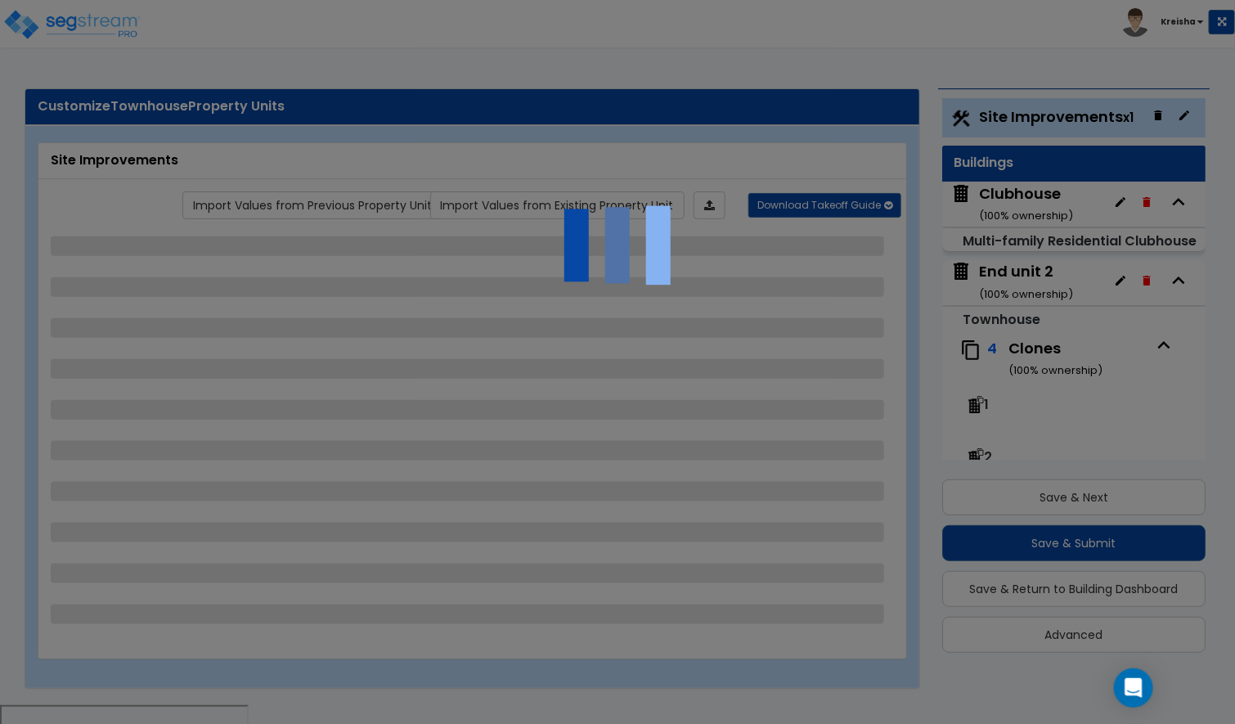
select select "1"
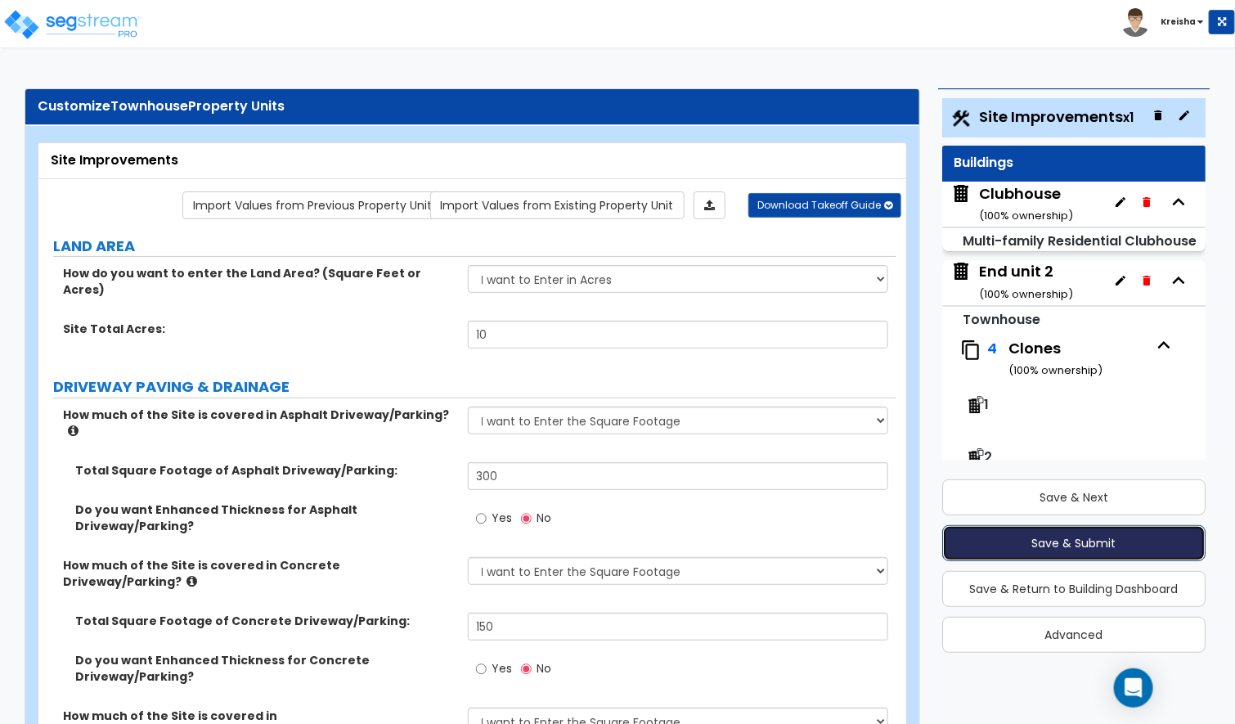
click at [1053, 550] on button "Save & Submit" at bounding box center [1074, 543] width 264 height 36
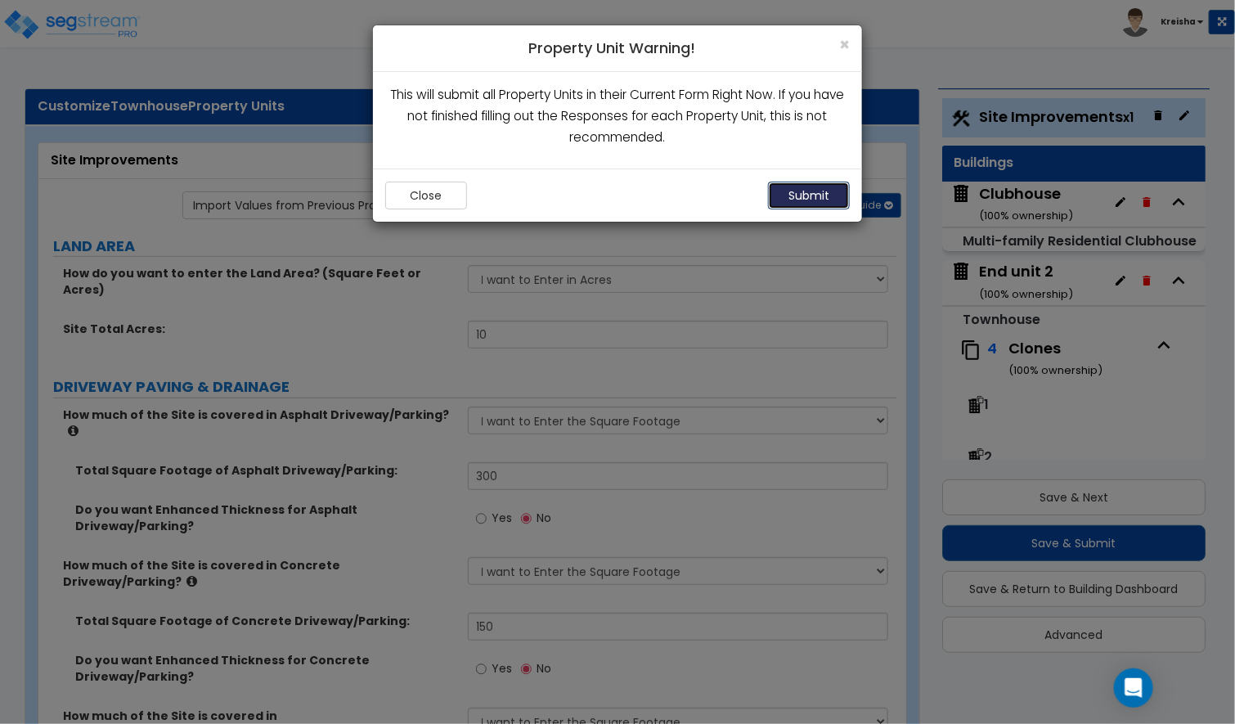
click at [808, 194] on button "Submit" at bounding box center [809, 196] width 82 height 28
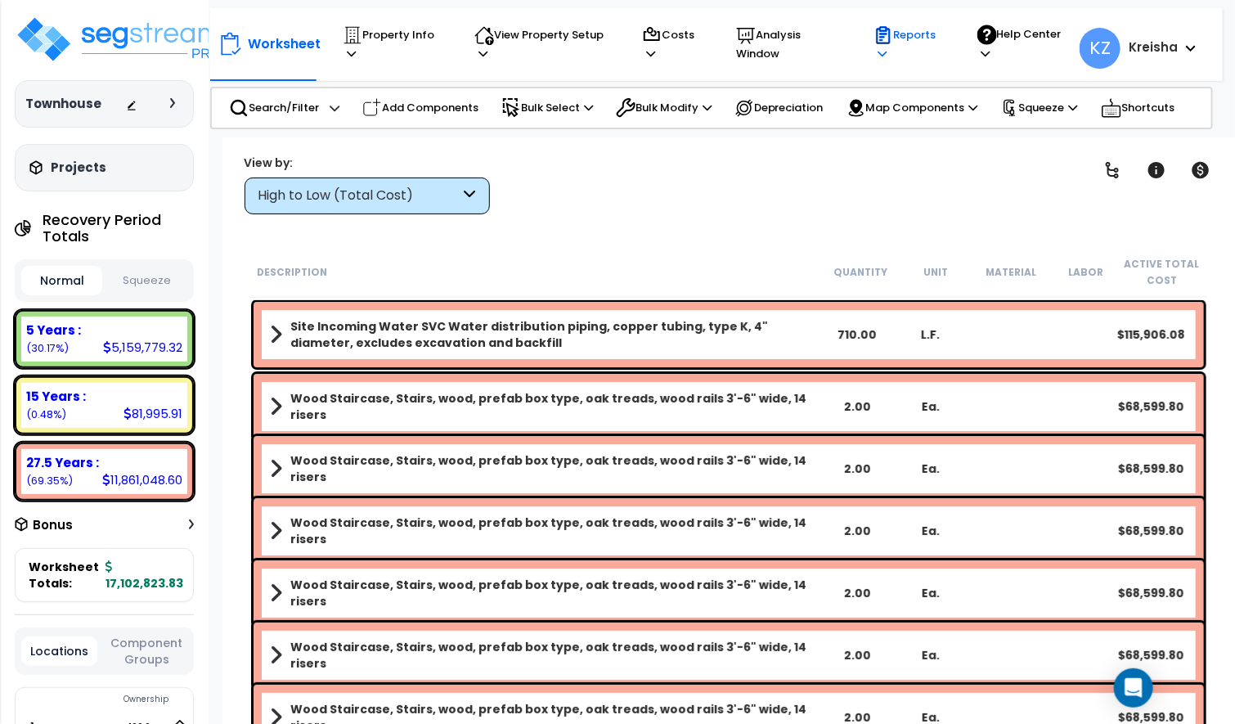
click at [891, 39] on p "Reports" at bounding box center [909, 44] width 72 height 38
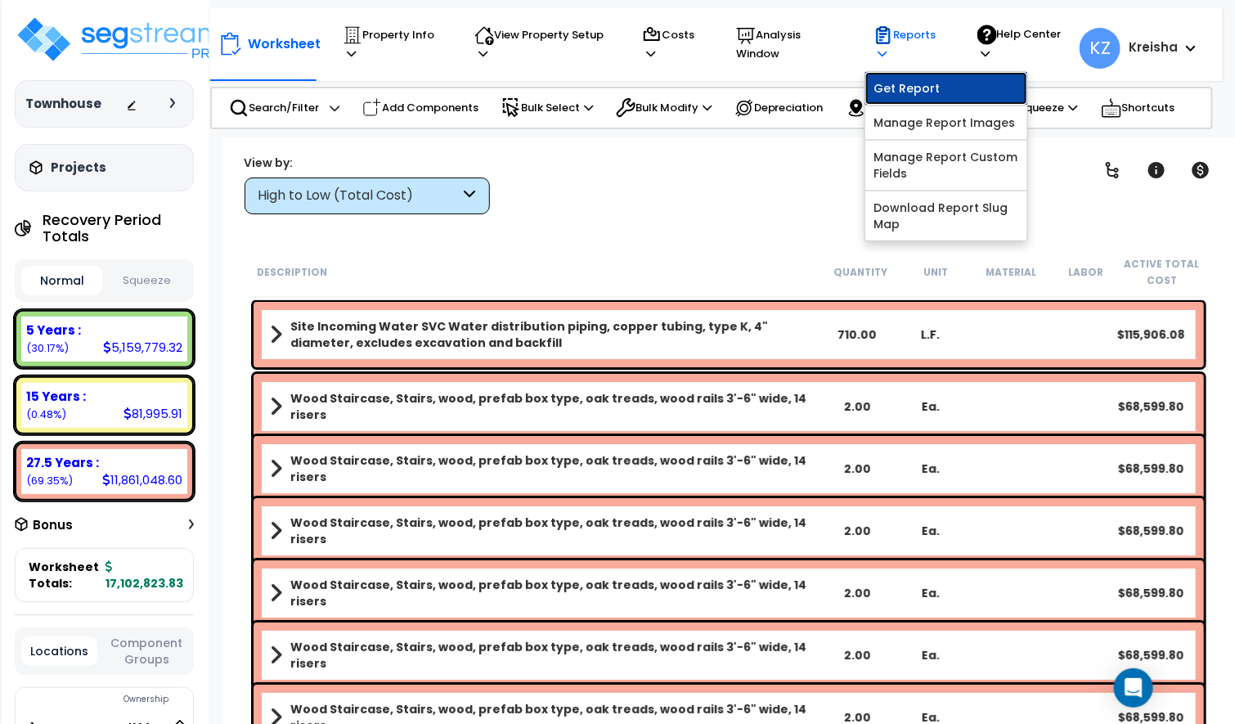
click at [889, 91] on link "Get Report" at bounding box center [946, 88] width 162 height 33
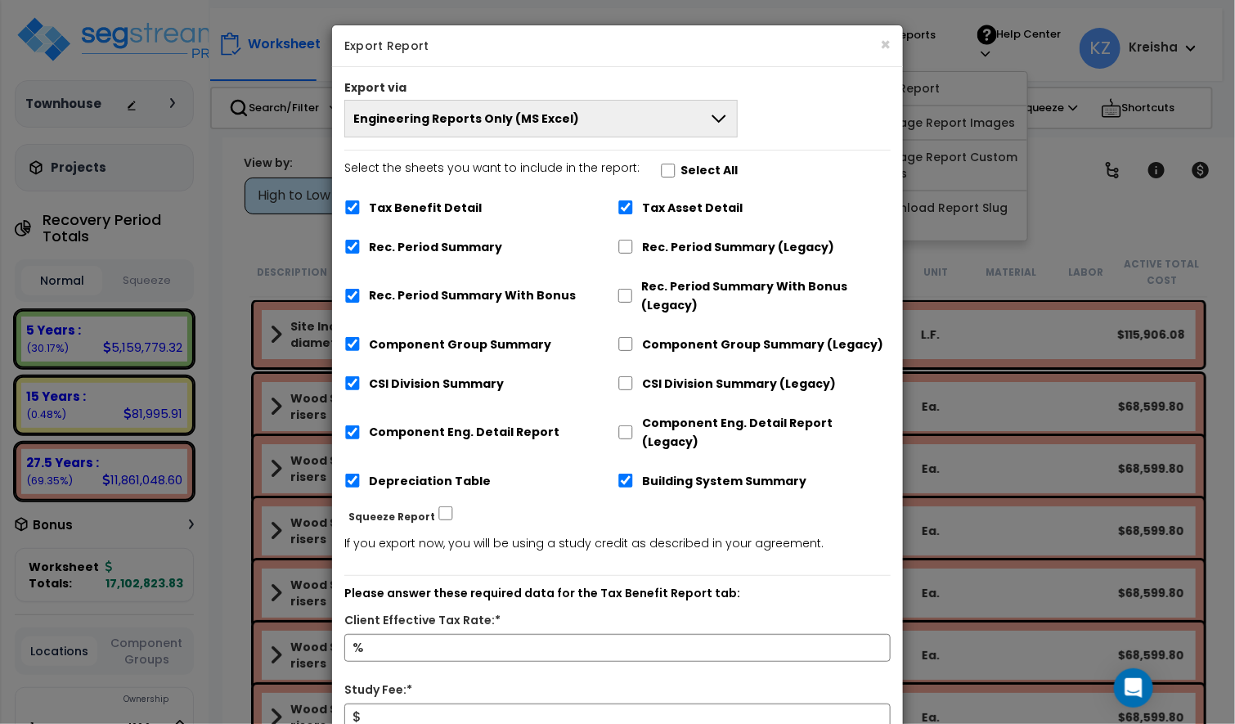
click at [469, 123] on span "Engineering Reports Only (MS Excel)" at bounding box center [466, 118] width 226 height 16
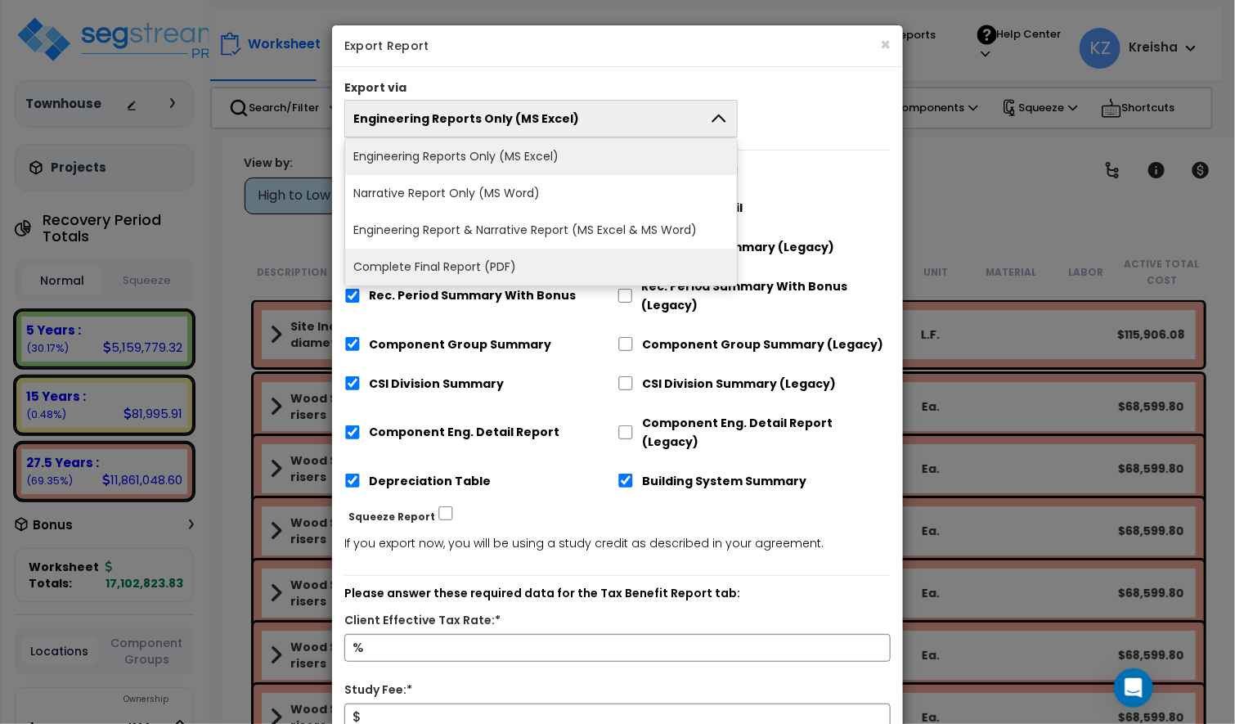
click at [424, 278] on li "Complete Final Report (PDF)" at bounding box center [541, 267] width 392 height 37
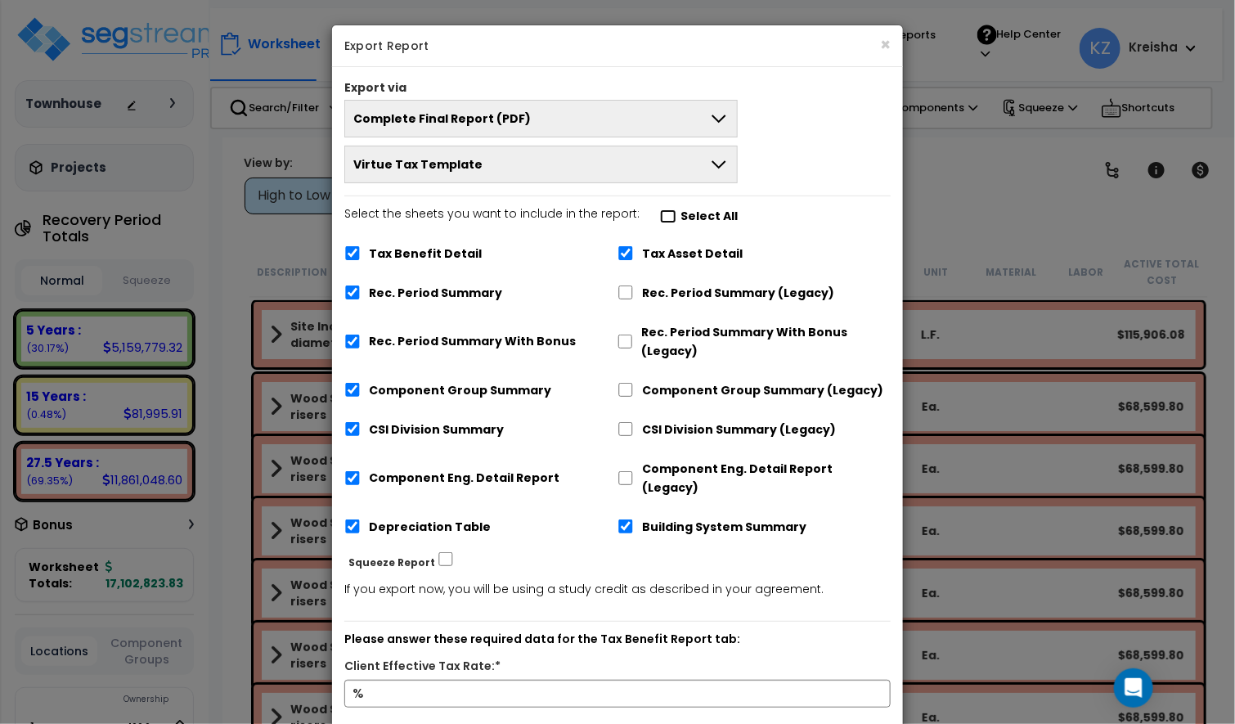
click at [662, 223] on input "Select the sheets you want to include in the report: Select All" at bounding box center [668, 216] width 16 height 14
checkbox input "true"
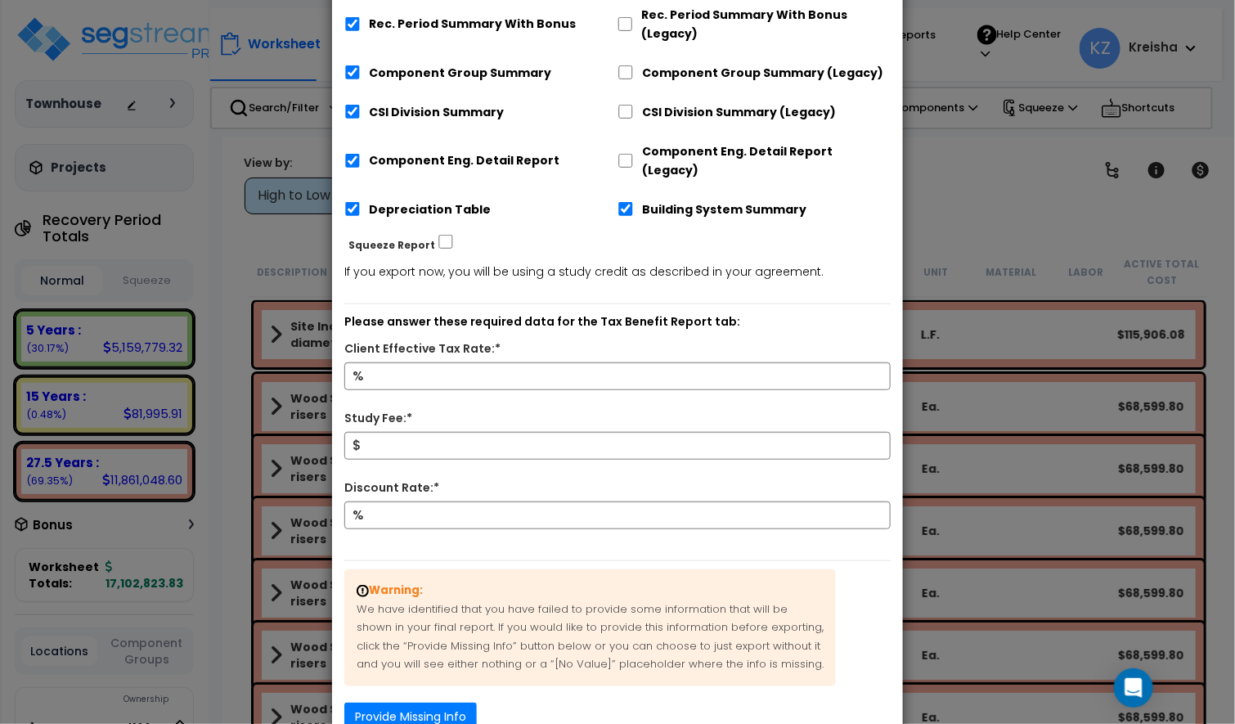
scroll to position [327, 0]
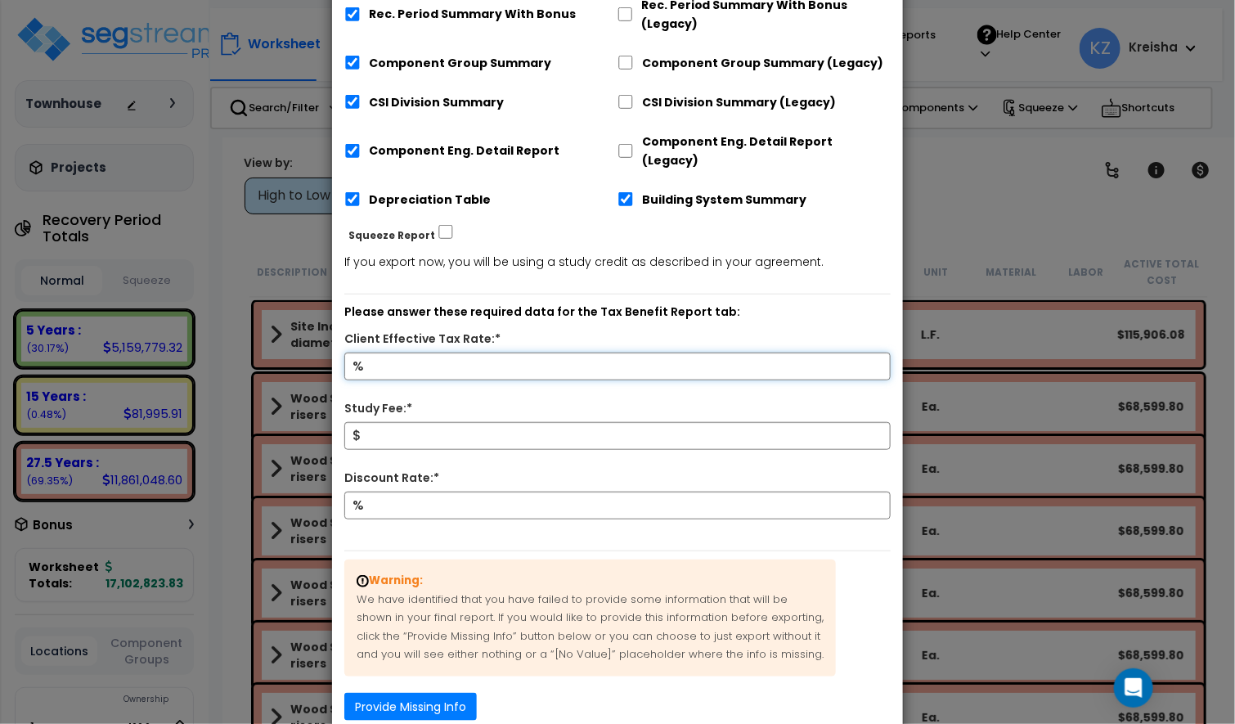
click at [661, 352] on input "Client Effective Tax Rate:*" at bounding box center [617, 366] width 546 height 28
type input "12"
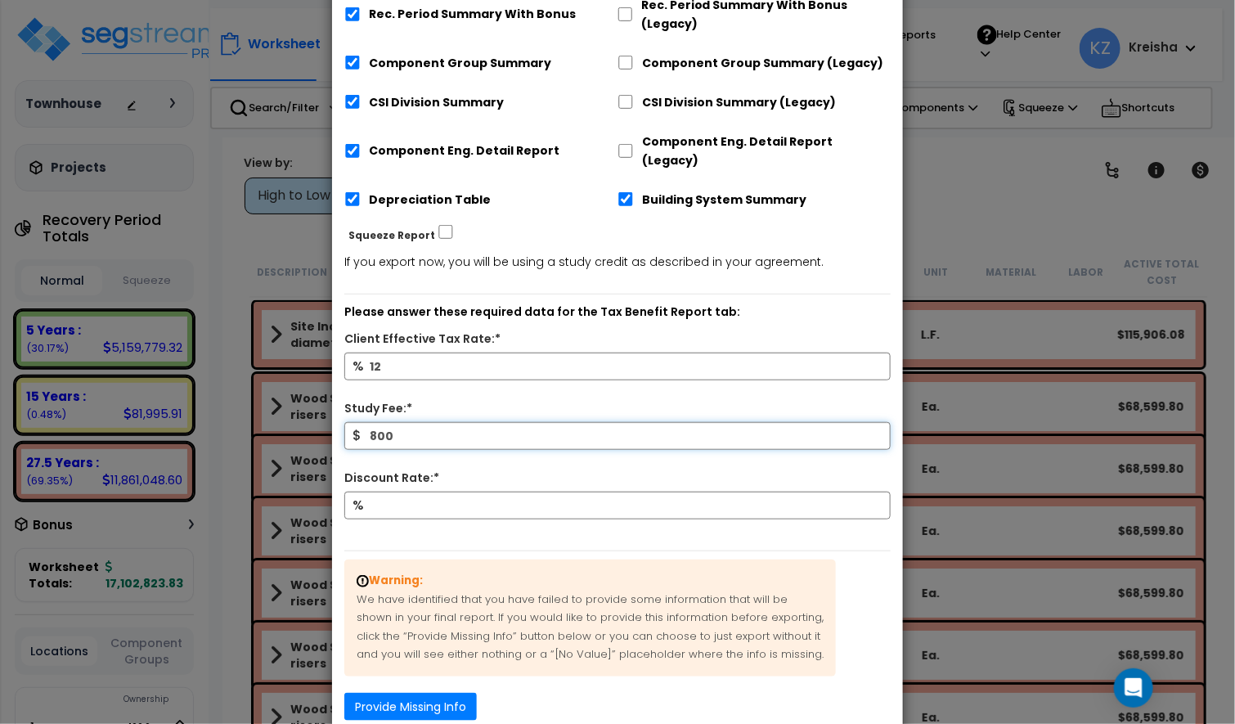
type input "800"
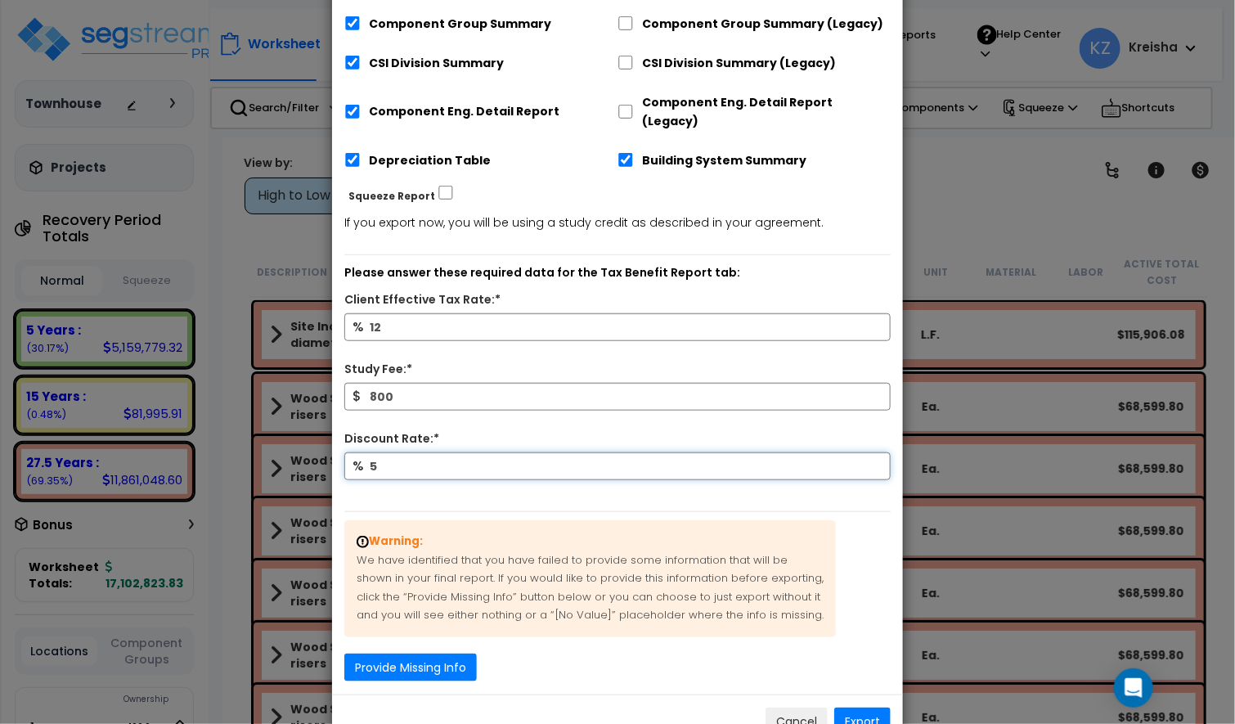
scroll to position [401, 0]
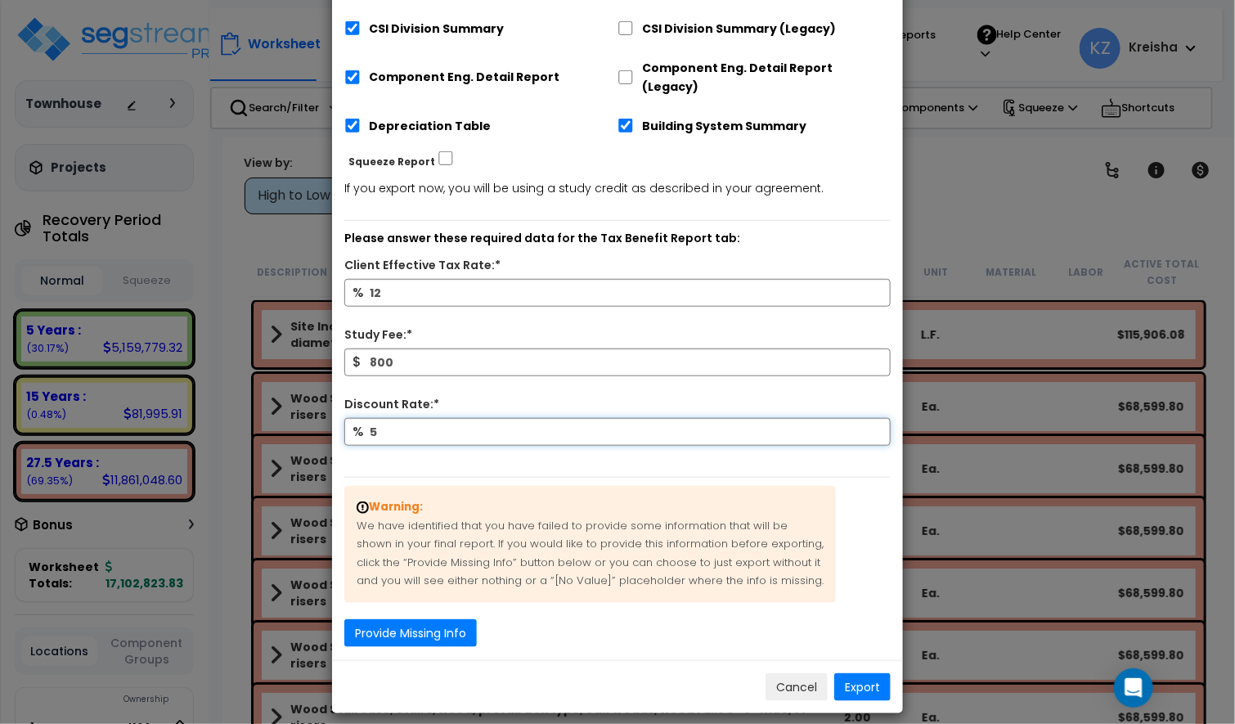
type input "5"
click at [862, 673] on button "Export" at bounding box center [862, 687] width 56 height 28
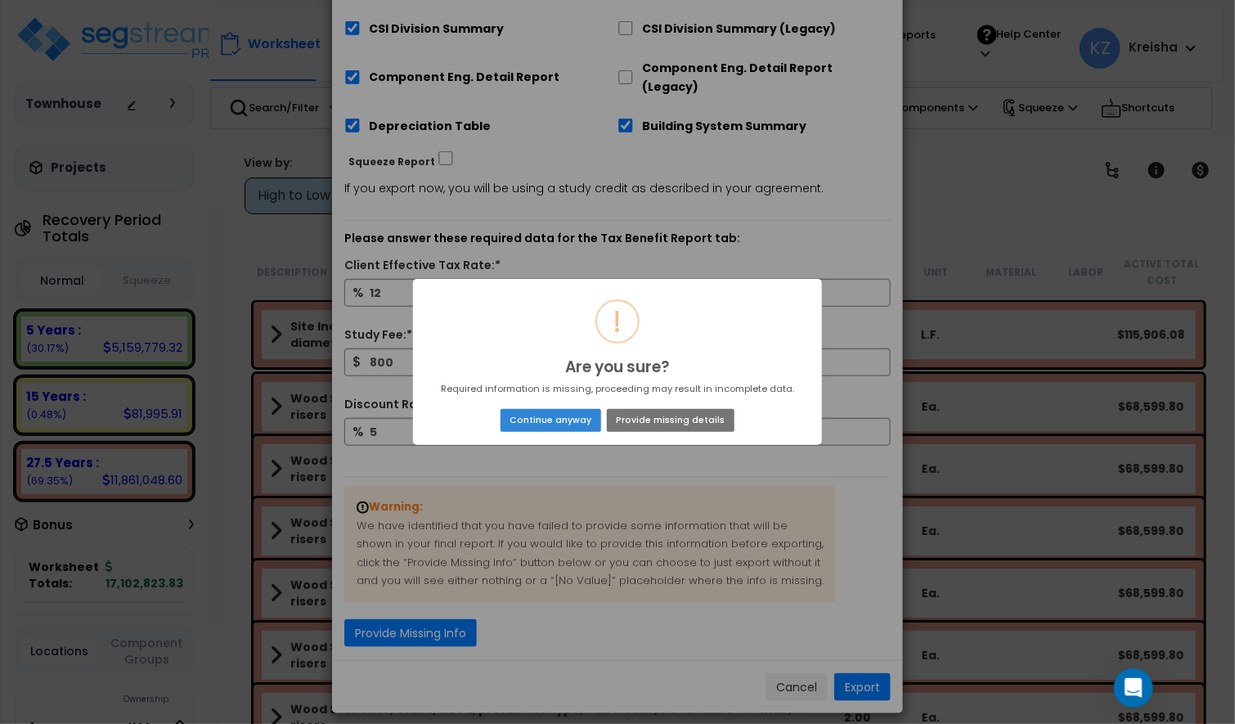
click at [575, 415] on button "Continue anyway" at bounding box center [550, 420] width 101 height 23
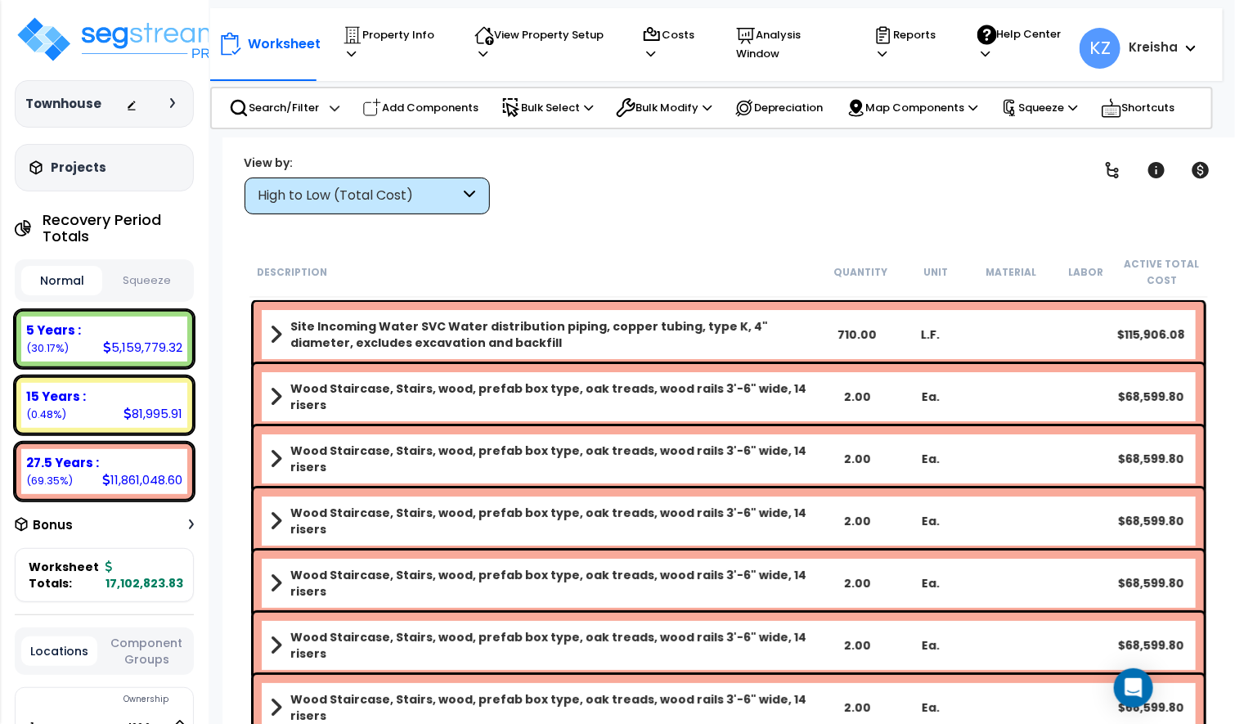
scroll to position [0, 0]
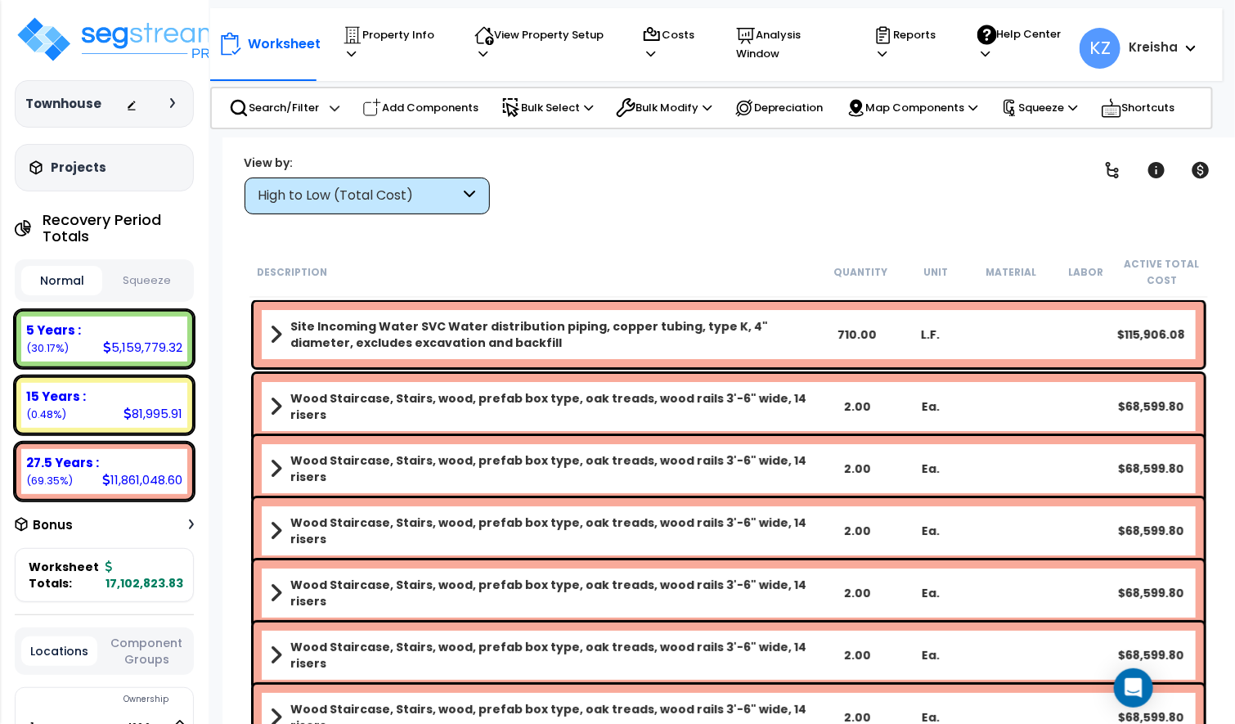
click at [798, 175] on div "Clear Filters" at bounding box center [785, 184] width 551 height 61
click at [796, 175] on div "Clear Filters" at bounding box center [785, 184] width 551 height 61
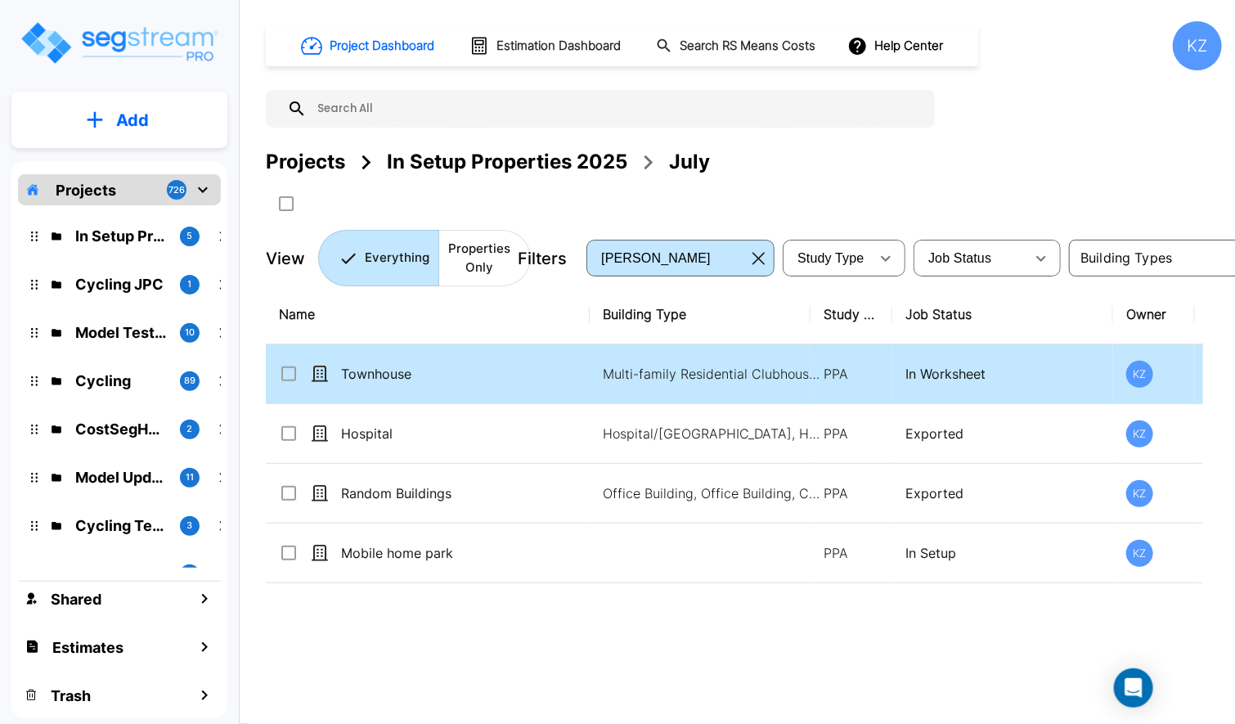
click at [482, 369] on p "Townhouse" at bounding box center [462, 374] width 242 height 20
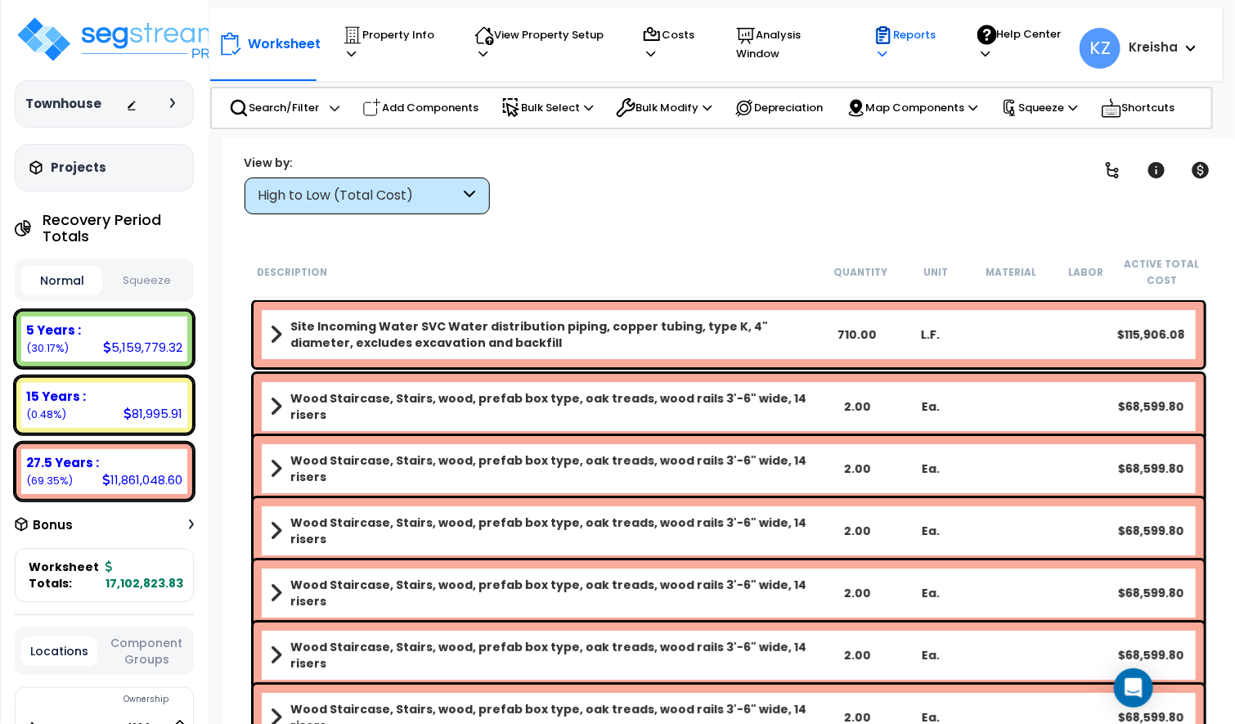
click at [891, 38] on p "Reports" at bounding box center [909, 44] width 72 height 38
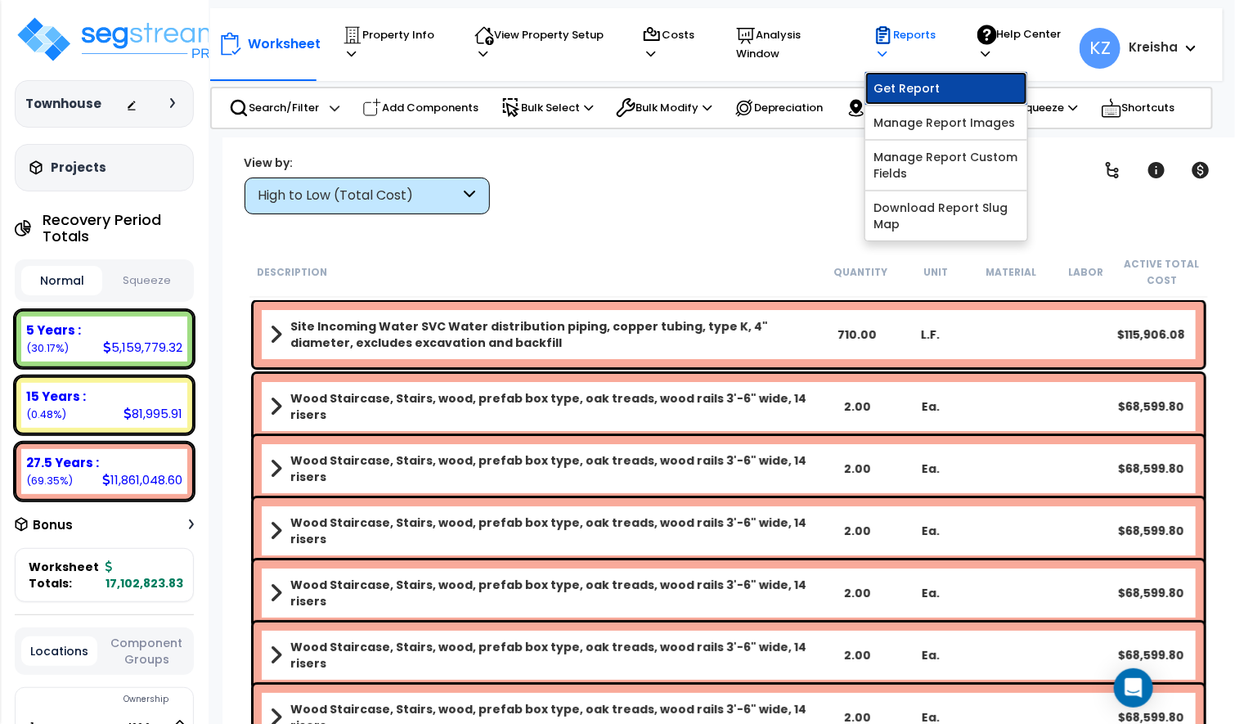
click at [891, 89] on link "Get Report" at bounding box center [946, 88] width 162 height 33
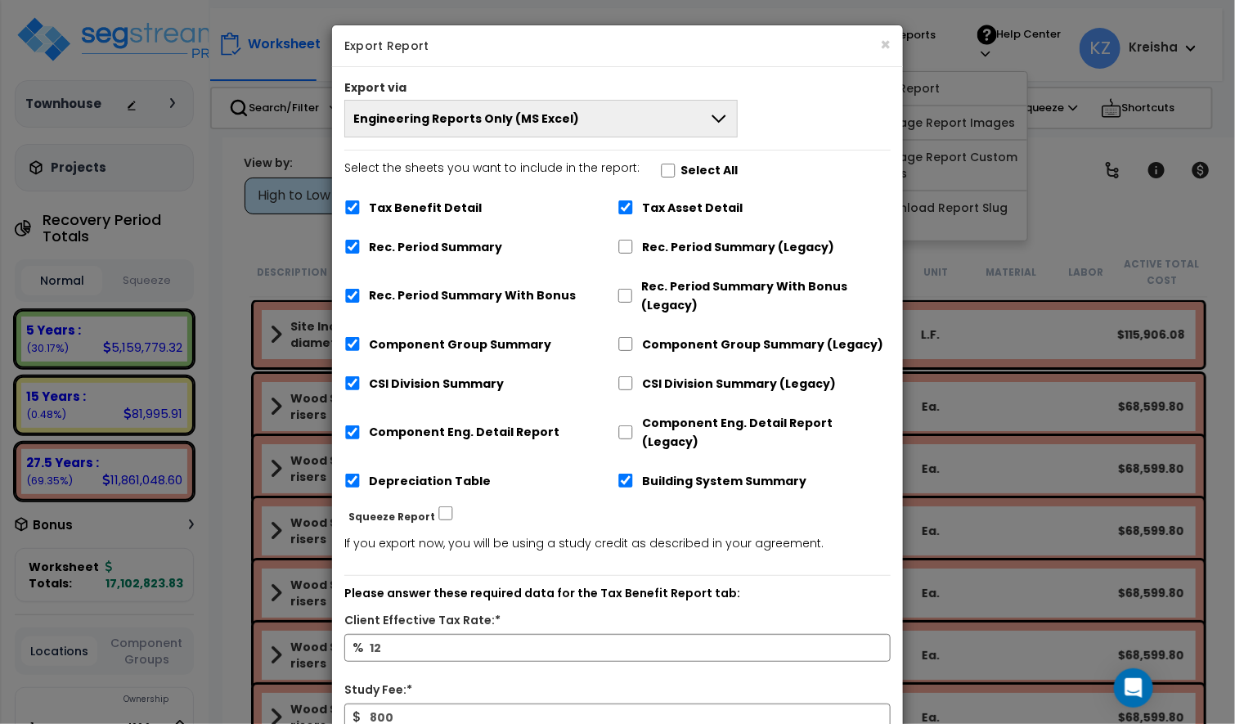
click at [488, 128] on button "Engineering Reports Only (MS Excel)" at bounding box center [540, 119] width 393 height 38
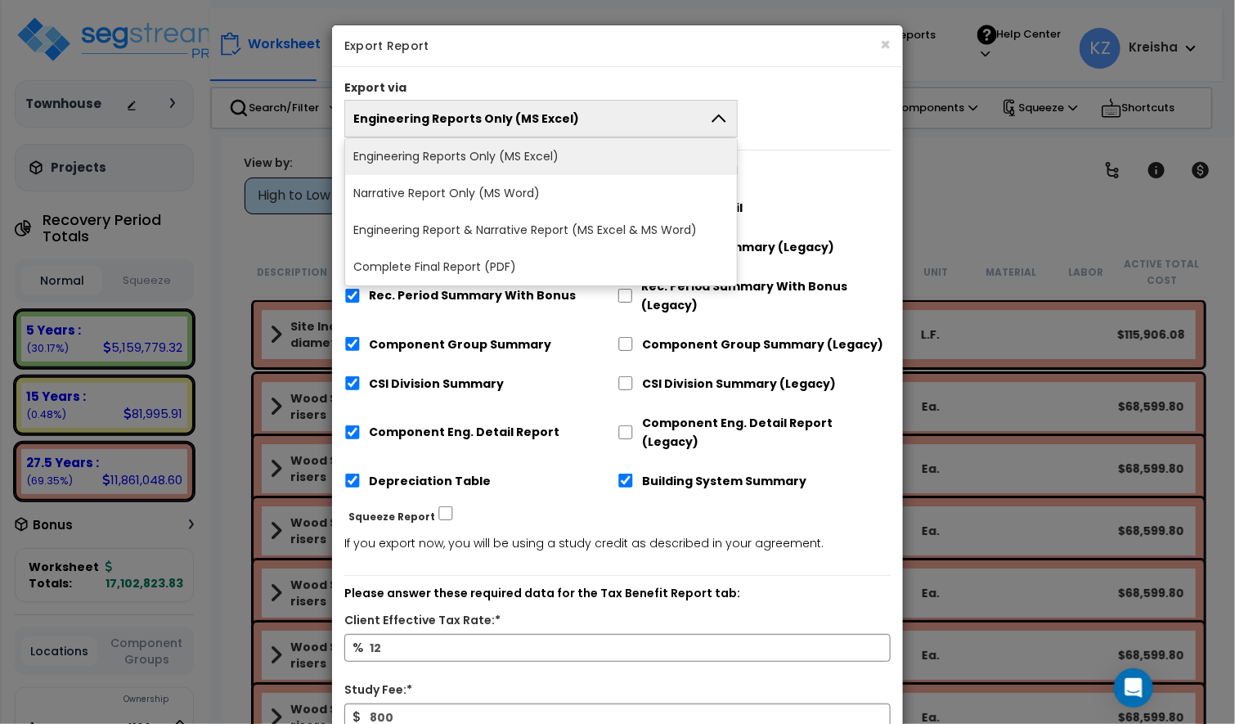
click at [447, 261] on li "Complete Final Report (PDF)" at bounding box center [541, 267] width 392 height 37
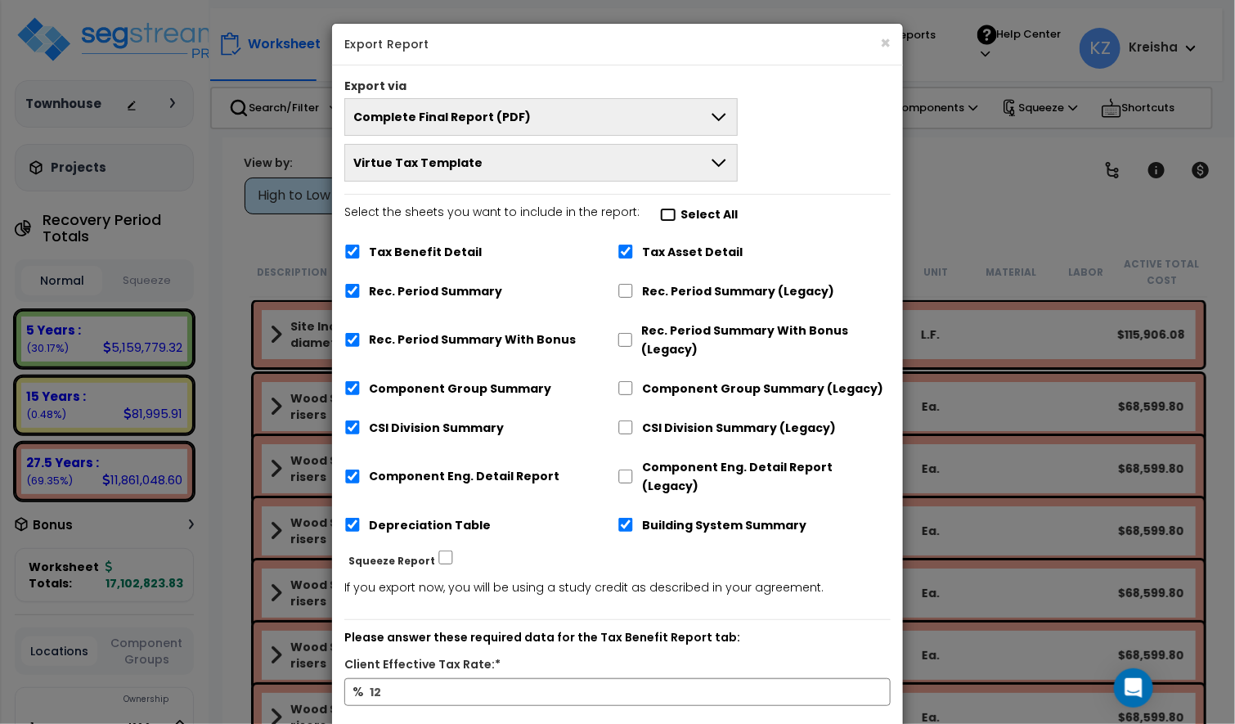
click at [660, 218] on input "Select the sheets you want to include in the report: Select All" at bounding box center [668, 215] width 16 height 14
checkbox input "true"
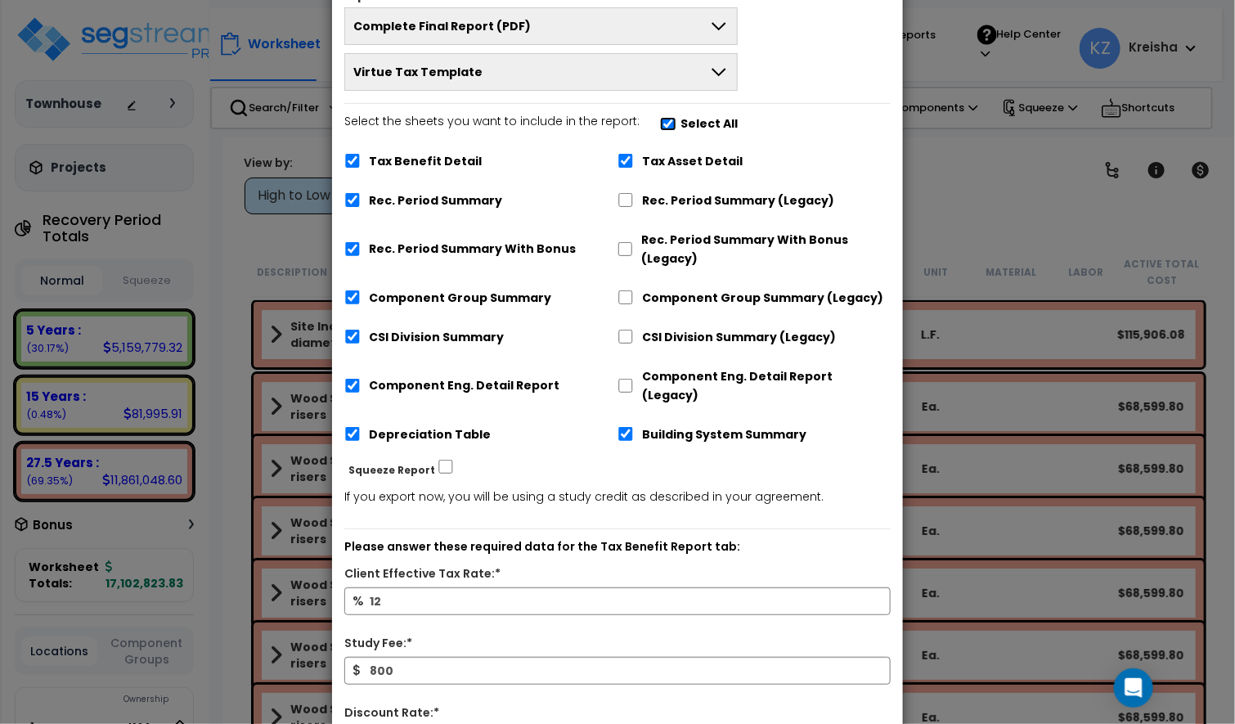
scroll to position [401, 0]
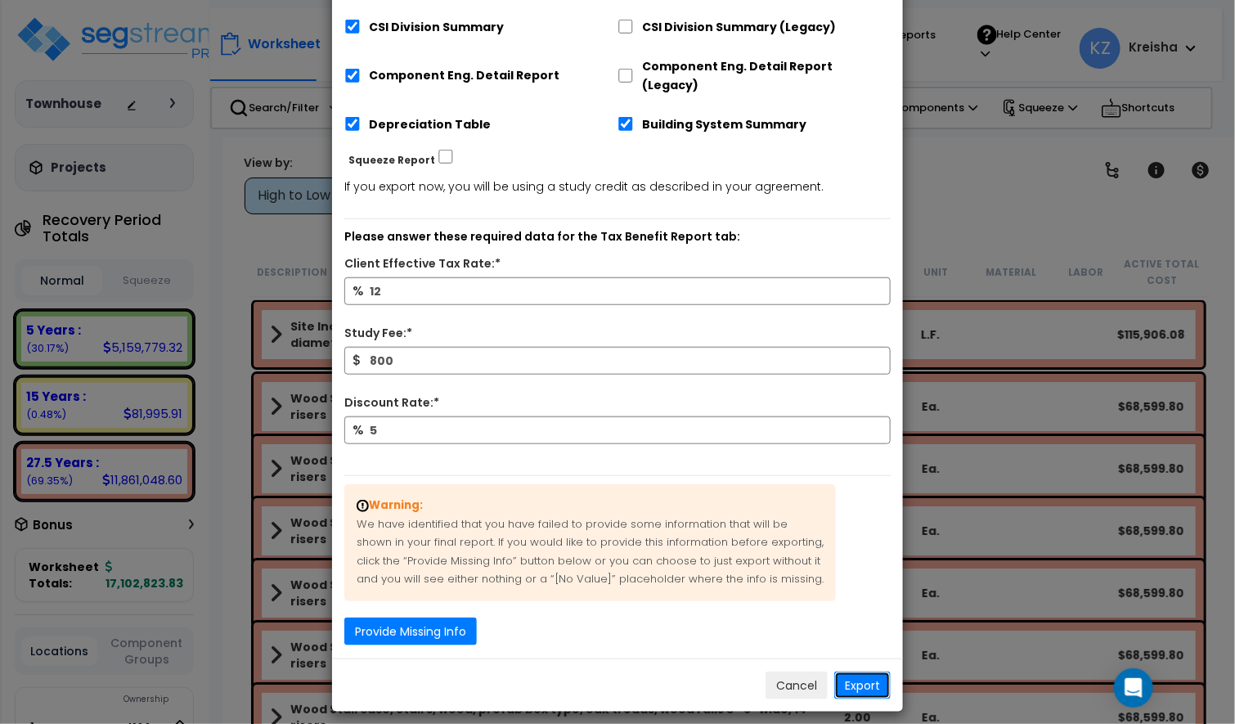
click at [868, 678] on button "Export" at bounding box center [862, 685] width 56 height 28
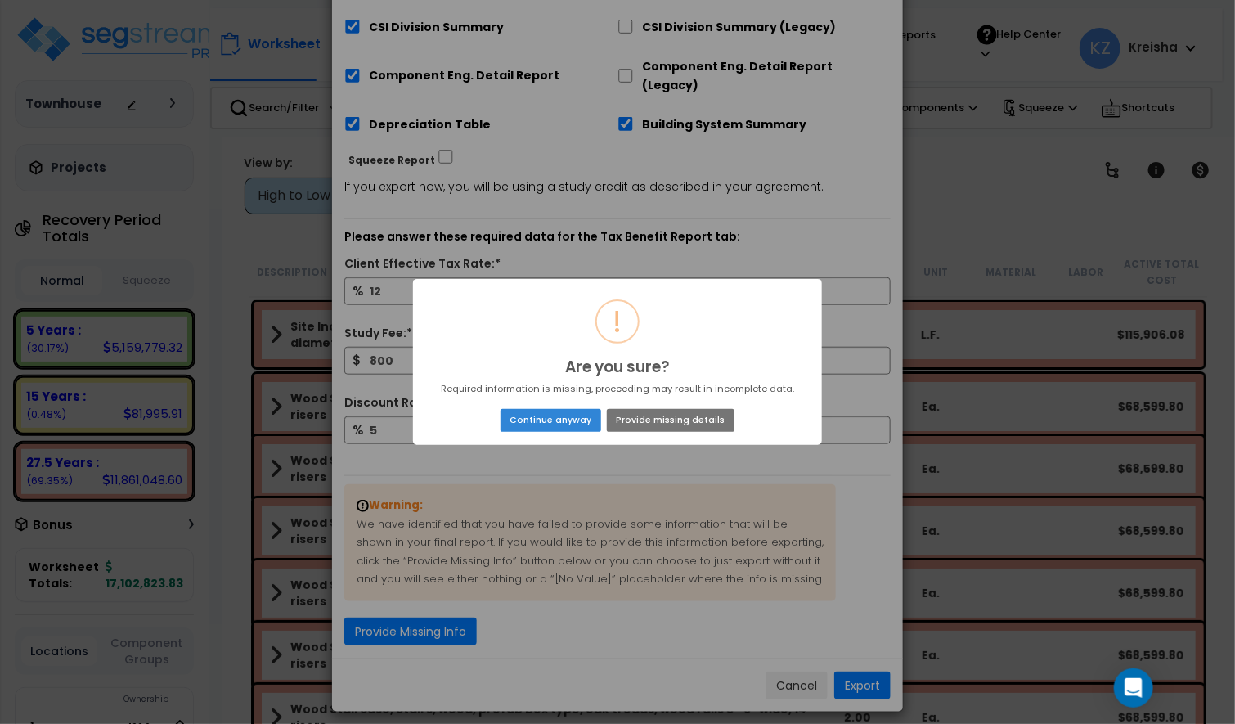
click at [572, 417] on button "Continue anyway" at bounding box center [550, 420] width 101 height 23
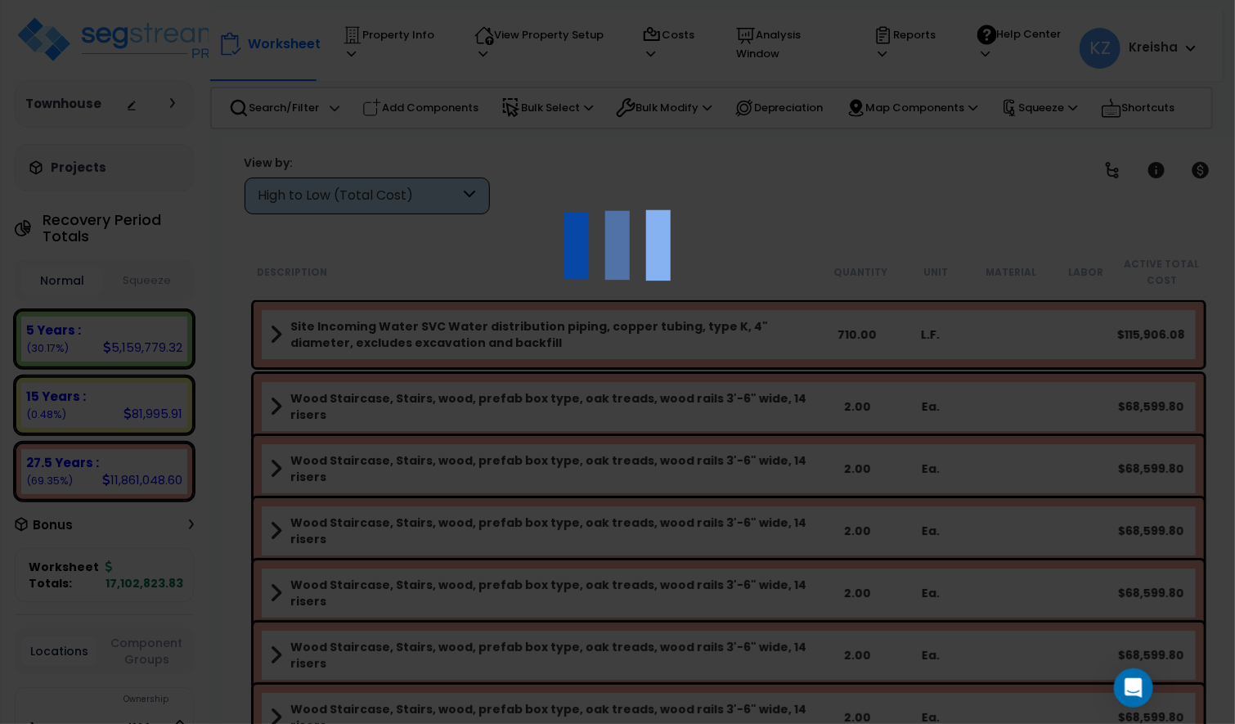
scroll to position [145, 0]
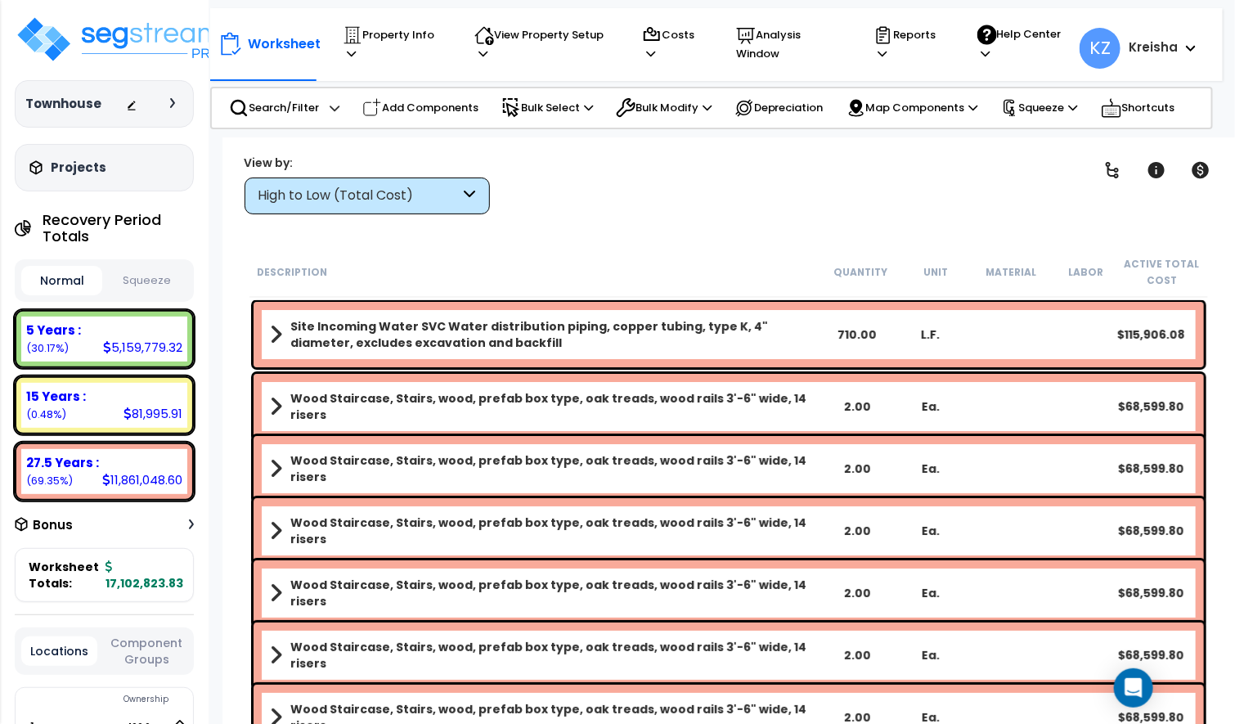
click at [168, 106] on div at bounding box center [154, 104] width 57 height 16
click at [174, 106] on icon at bounding box center [172, 103] width 5 height 10
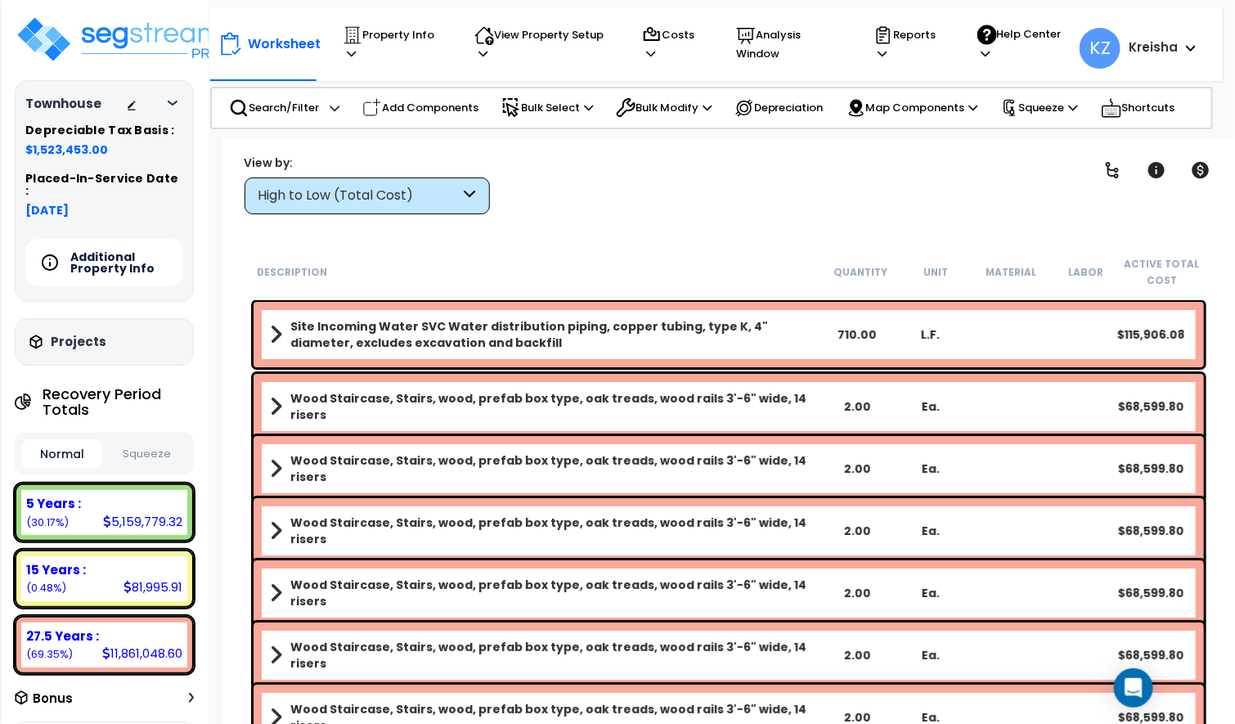
click at [123, 255] on h5 "Additional Property Info" at bounding box center [127, 262] width 114 height 23
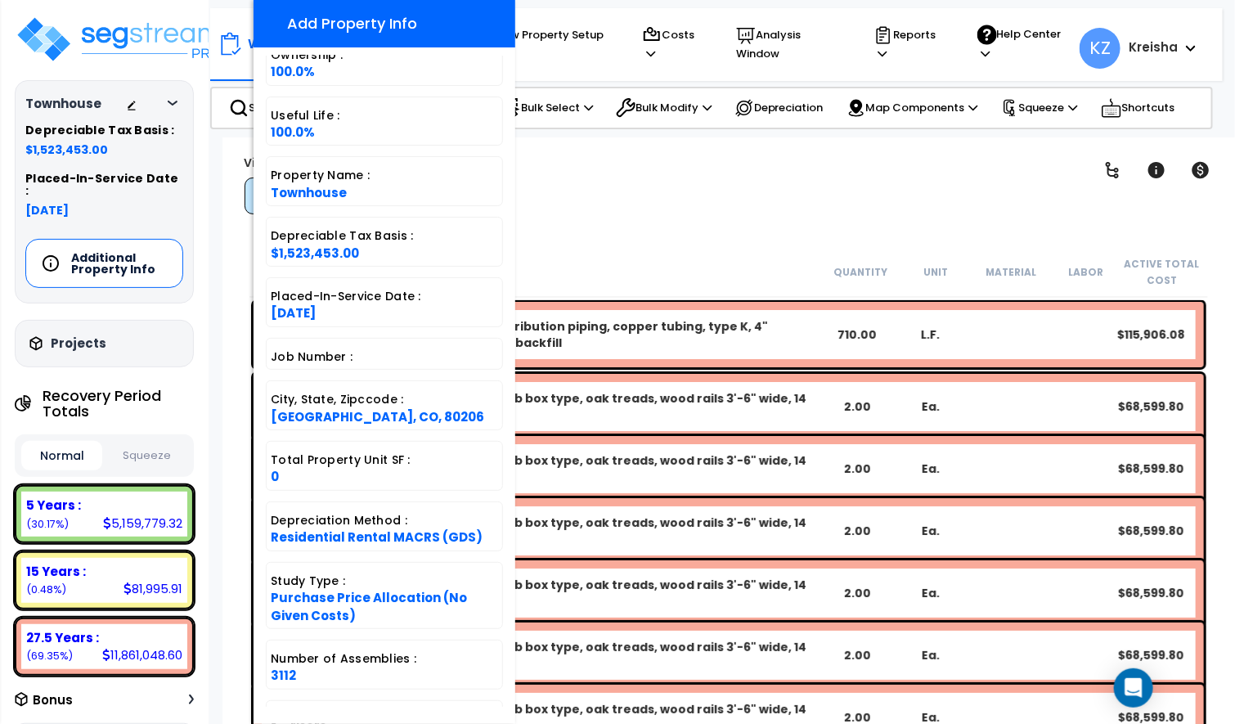
scroll to position [164, 0]
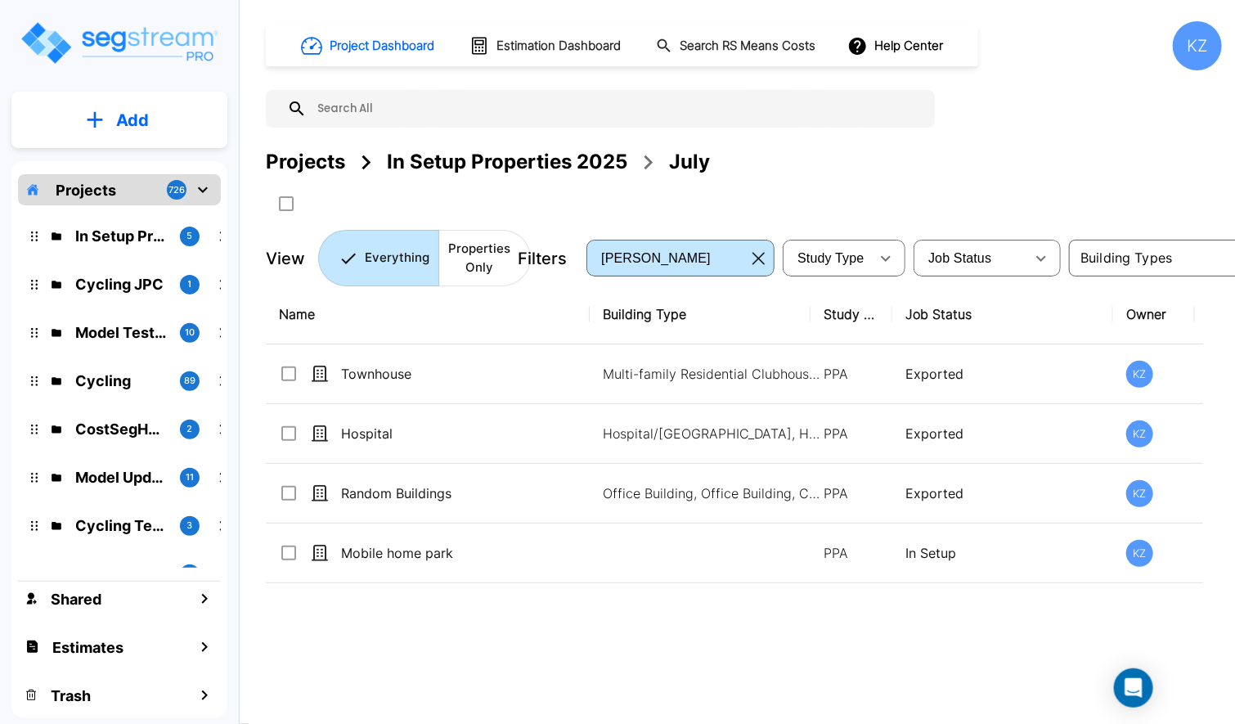
click at [698, 650] on div "Name Building Type Study Type Job Status Owner Last Modified Action Townhouse M…" at bounding box center [734, 509] width 937 height 449
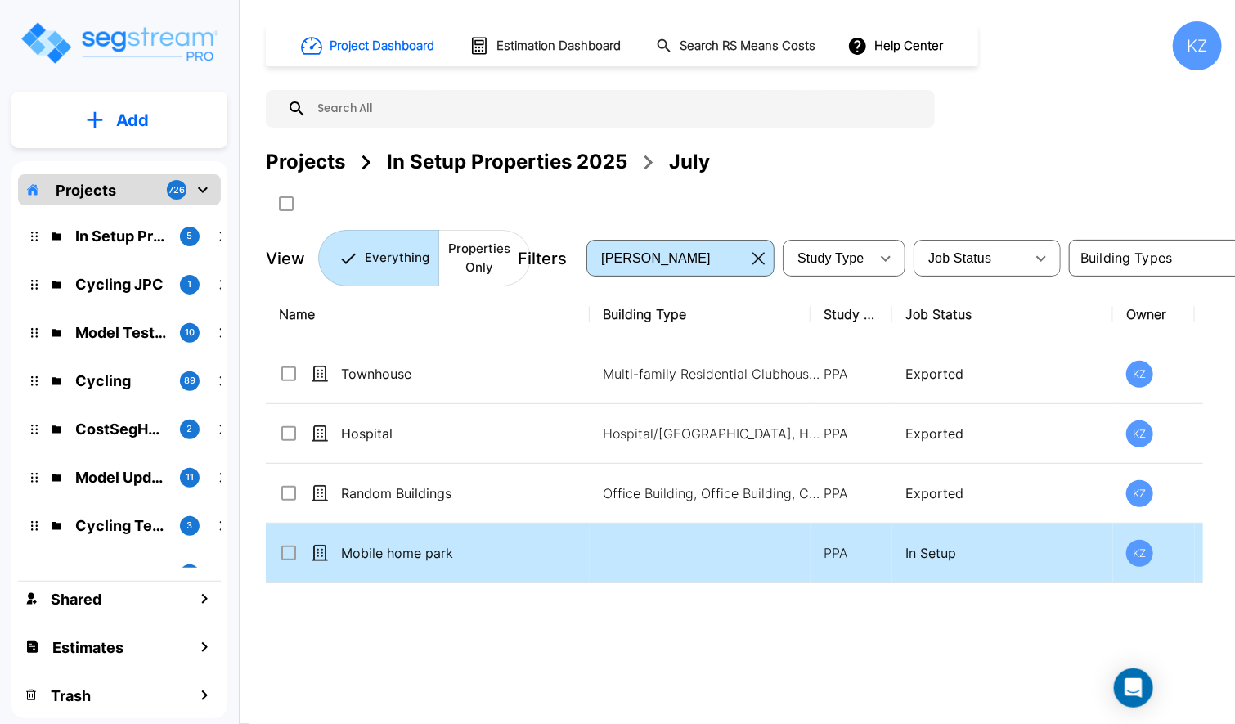
click at [464, 563] on td "Mobile home park" at bounding box center [428, 553] width 324 height 60
click at [464, 563] on p "Mobile home park" at bounding box center [462, 553] width 242 height 20
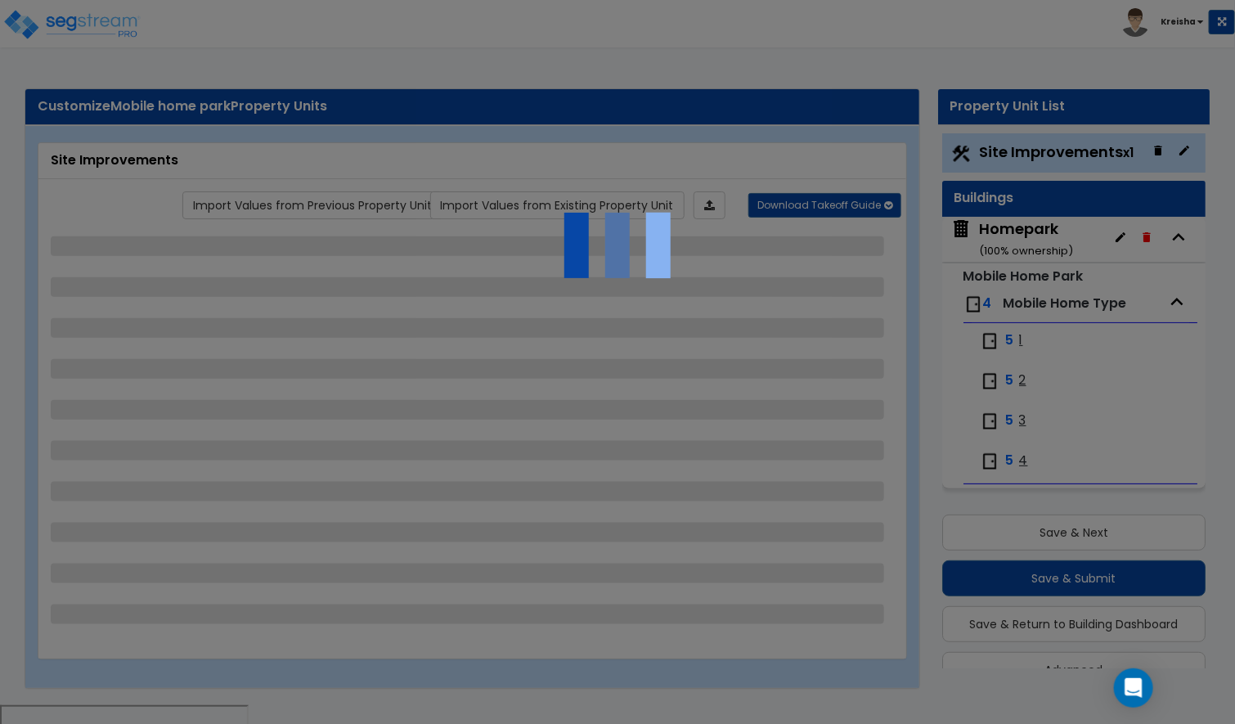
scroll to position [35, 0]
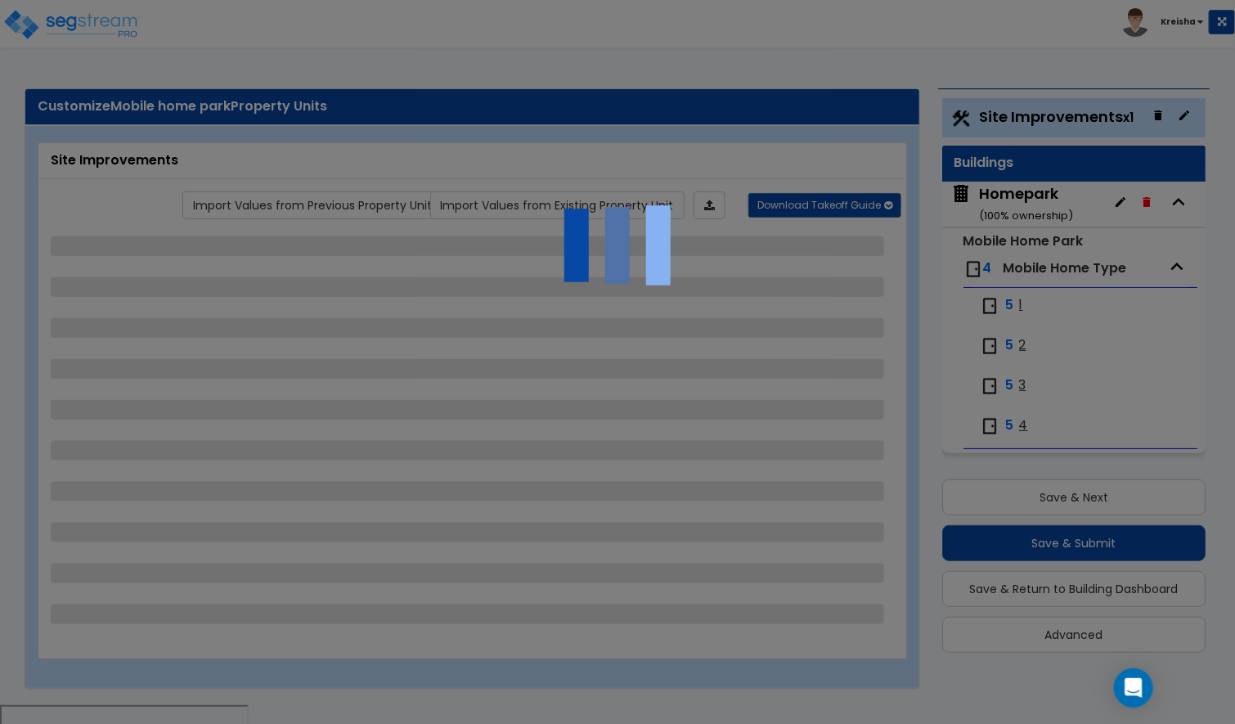
select select "1"
select select "2"
select select "1"
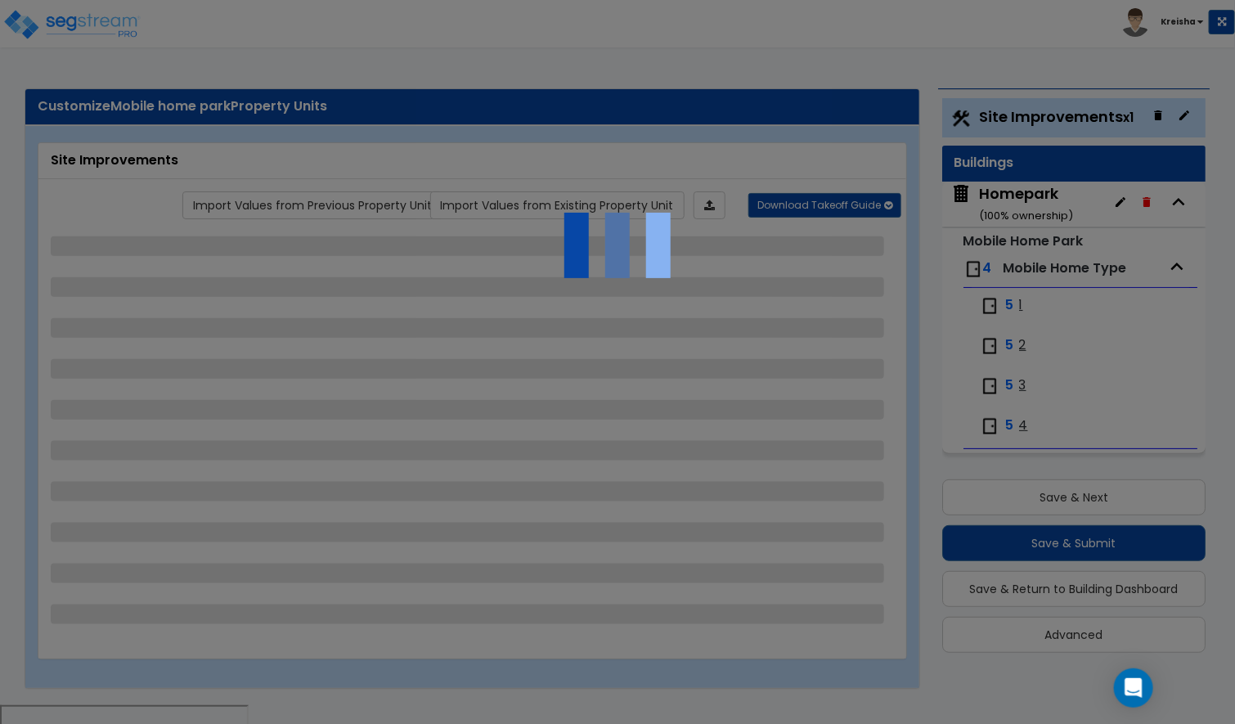
select select "1"
select select "2"
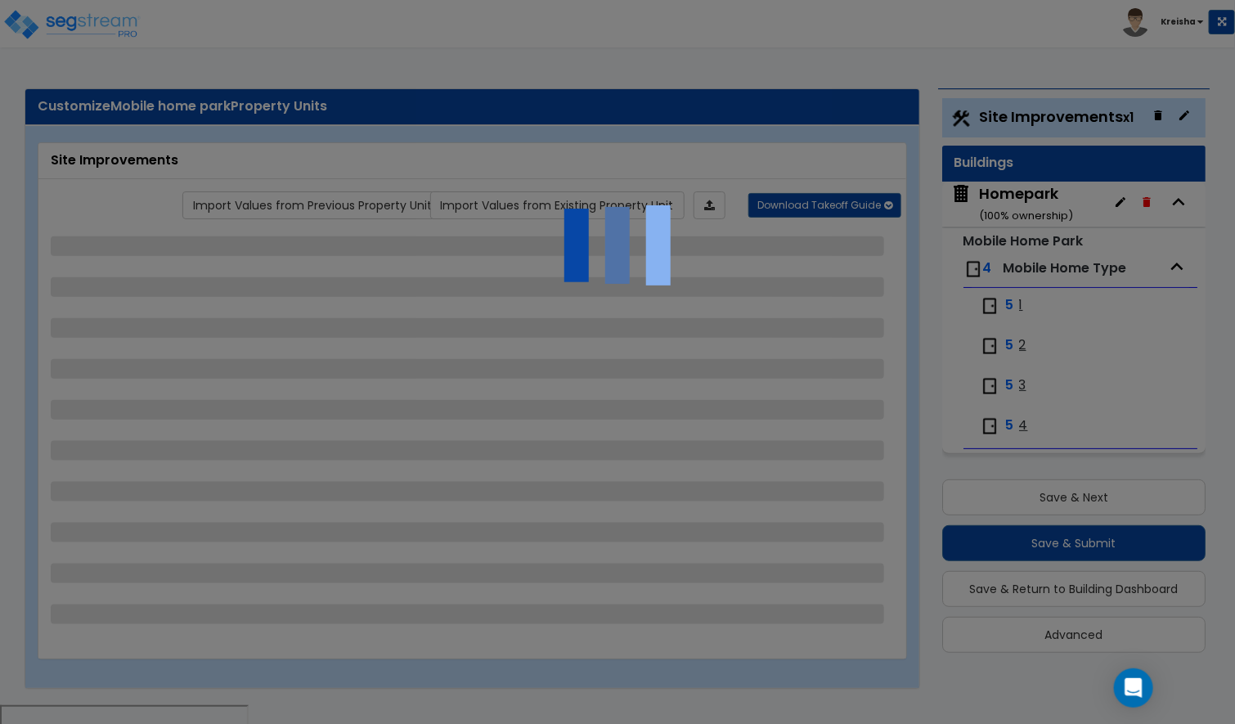
select select "2"
select select "1"
select select "2"
select select "1"
select select "2"
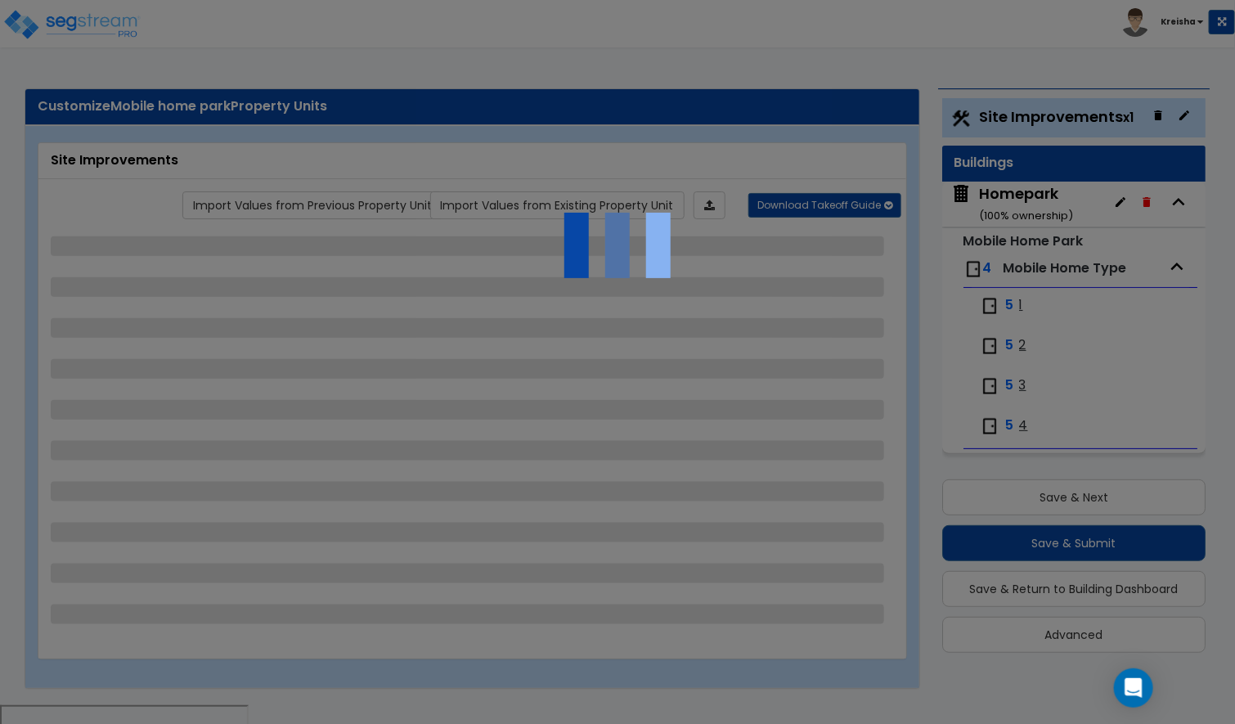
select select "1"
select select "2"
select select "1"
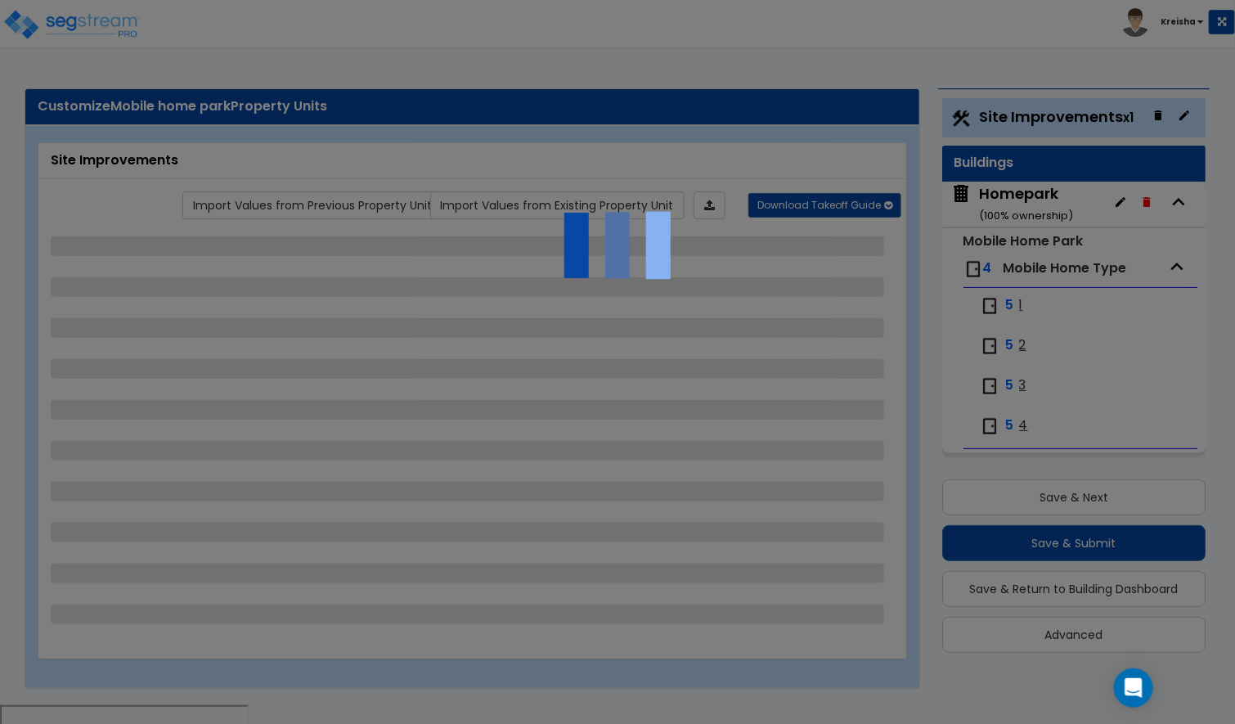
select select "2"
select select "1"
select select "5"
select select "1"
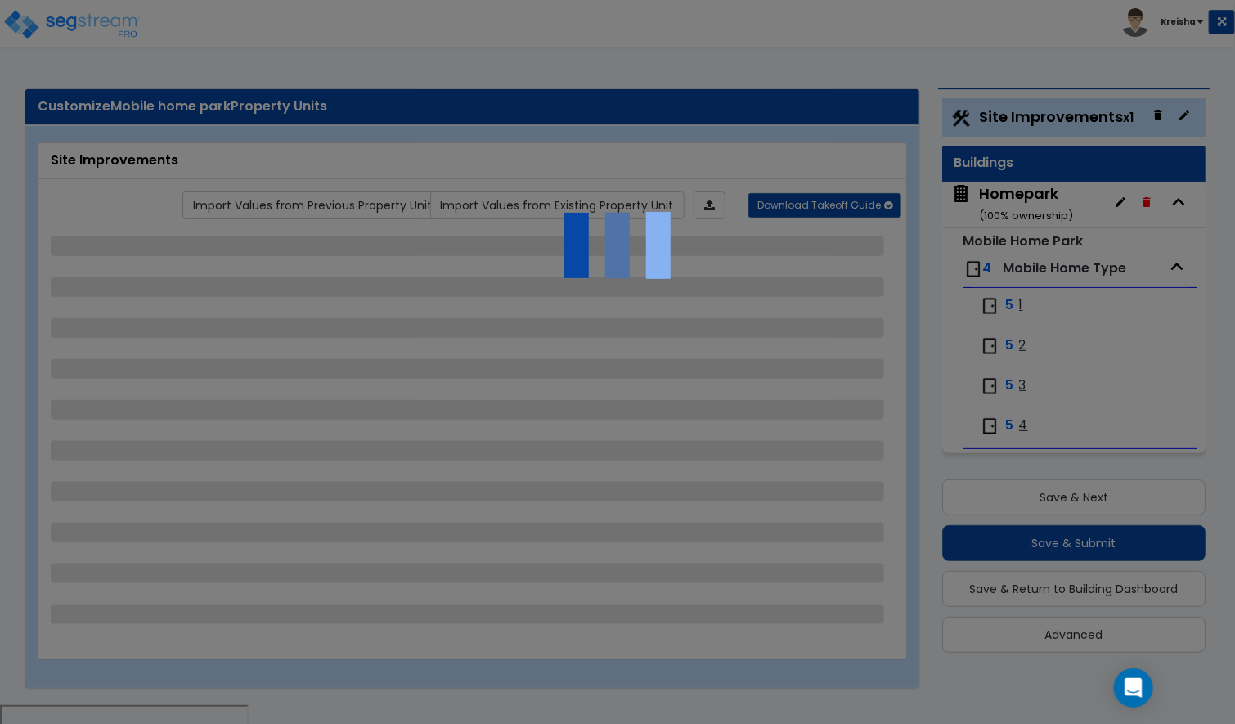
select select "2"
select select "1"
select select "3"
select select "2"
select select "4"
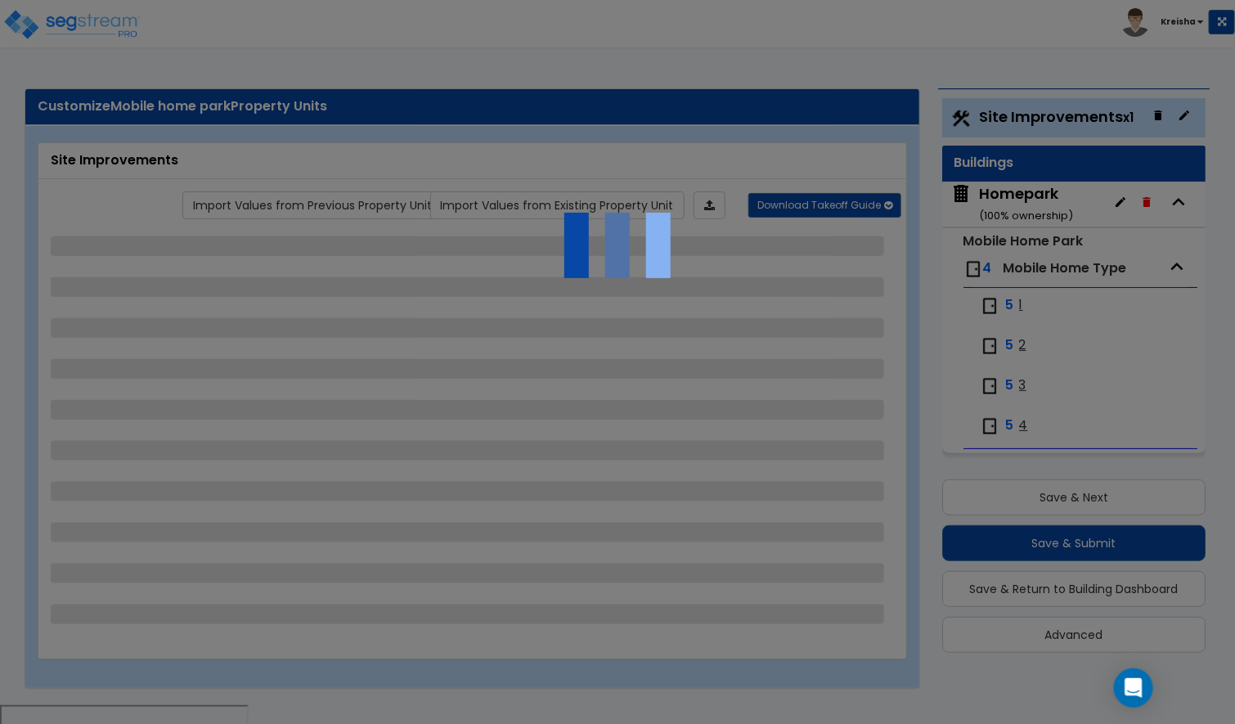
select select "3"
select select "2"
select select "3"
select select "1"
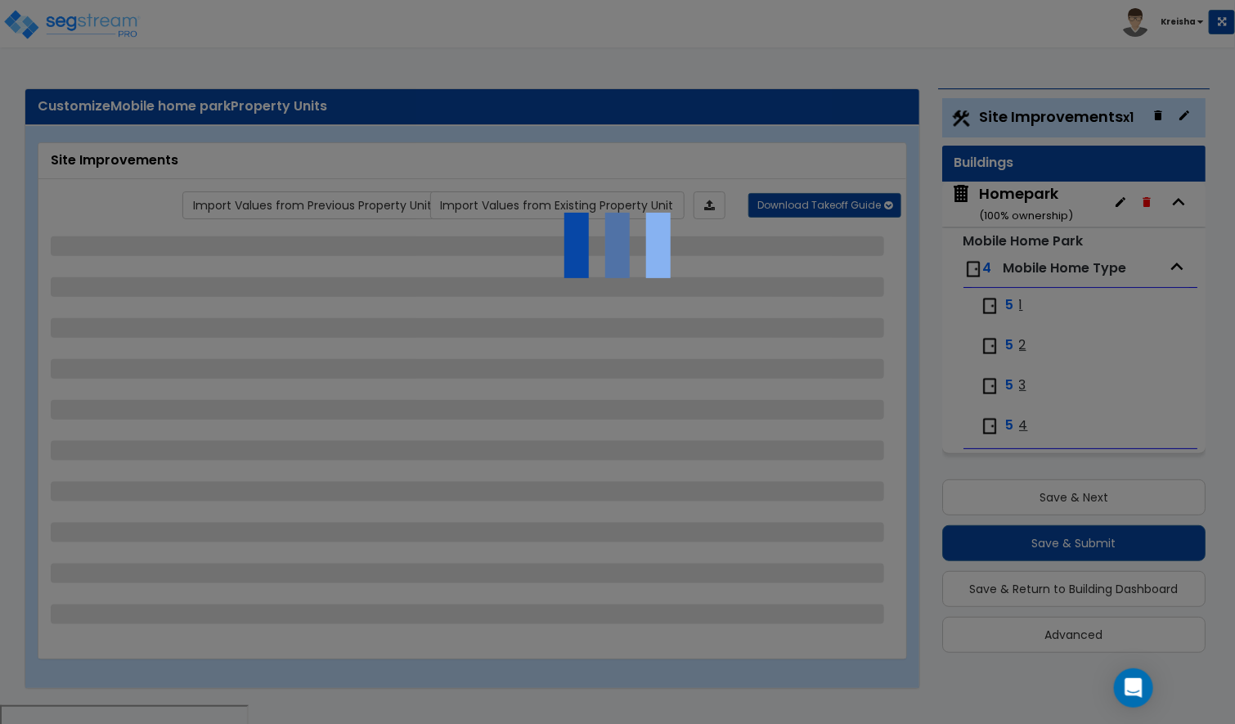
select select "2"
select select "3"
select select "5"
select select "2"
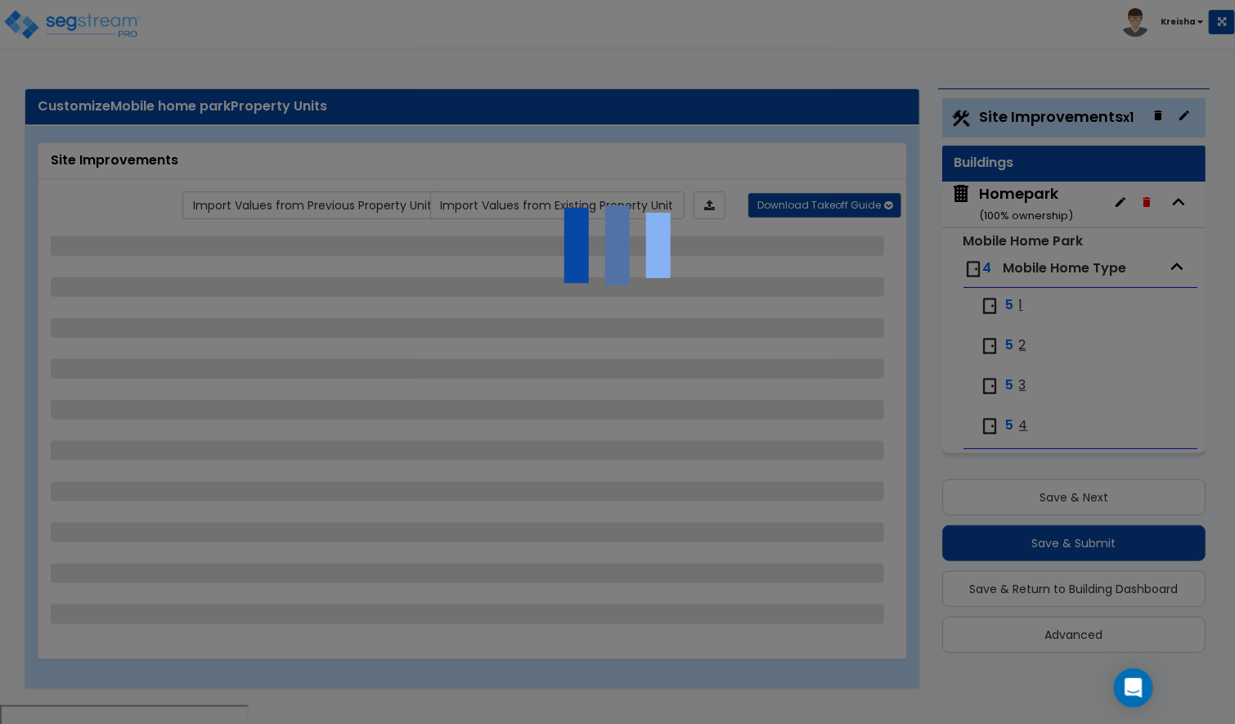
select select "8"
select select "2"
select select "3"
select select "1"
select select "3"
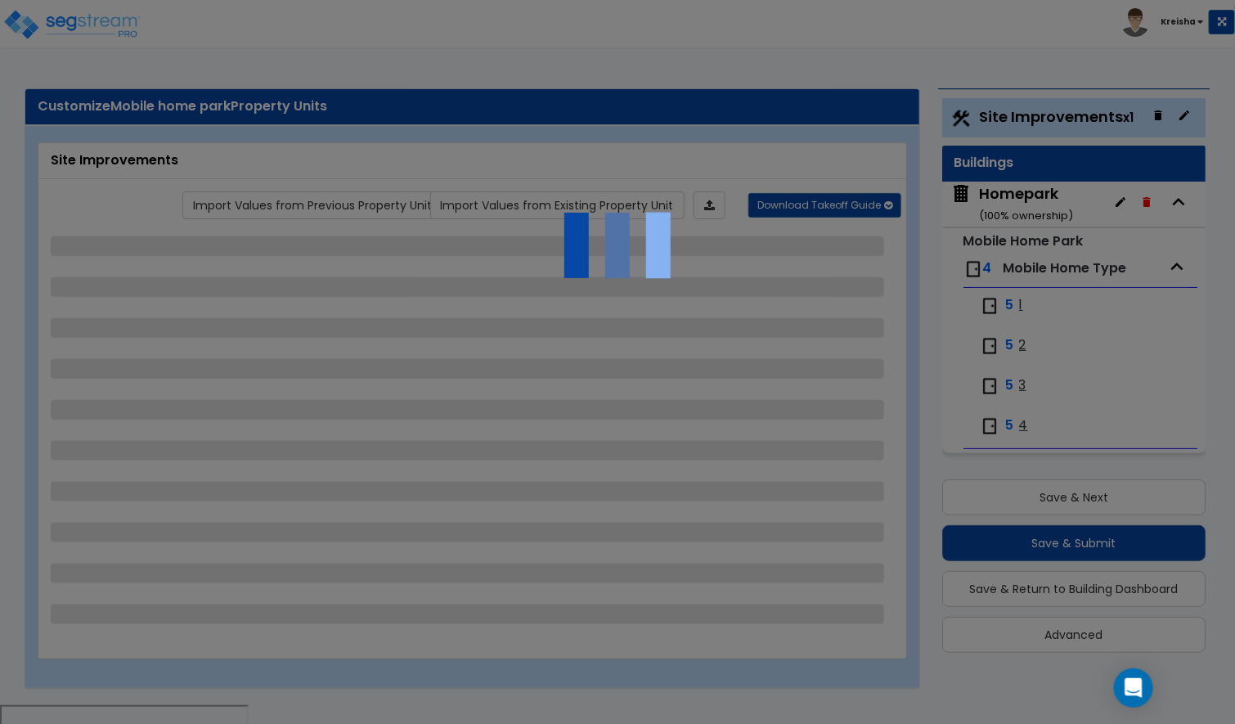
select select "5"
select select "3"
select select "2"
select select "3"
select select "4"
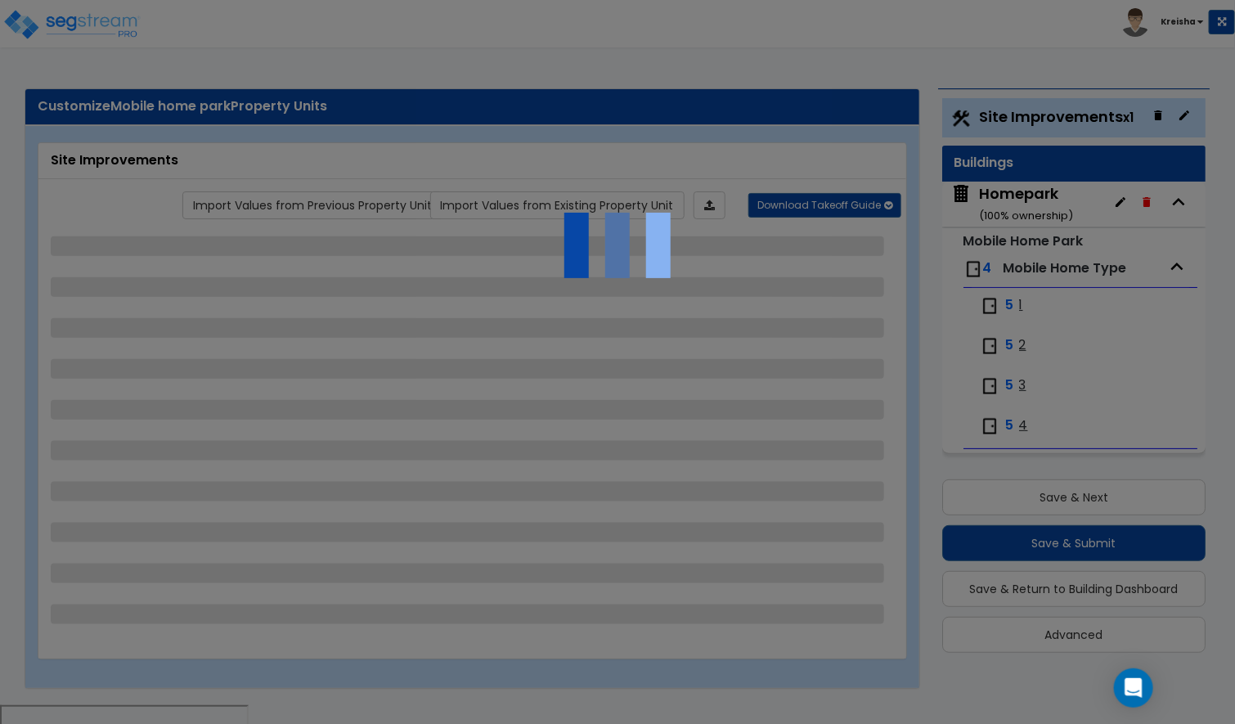
select select "2"
select select "1"
select select "2"
select select "1"
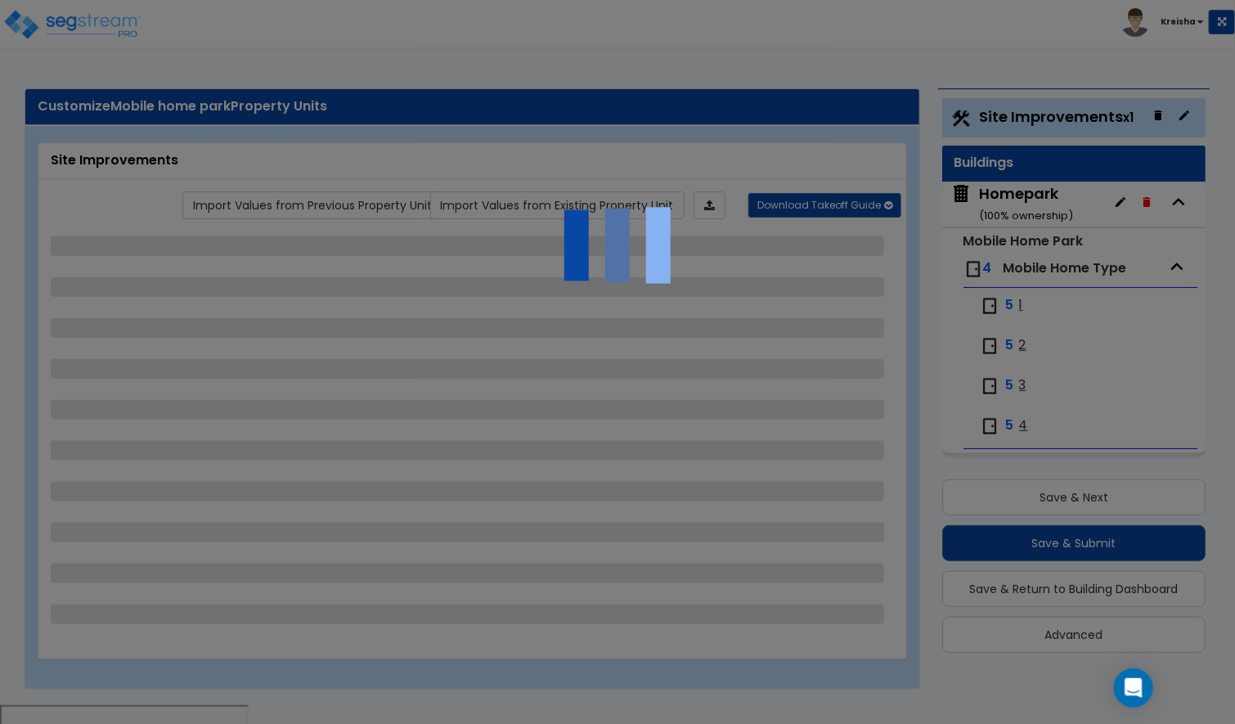
select select "1"
select select "6"
select select "1"
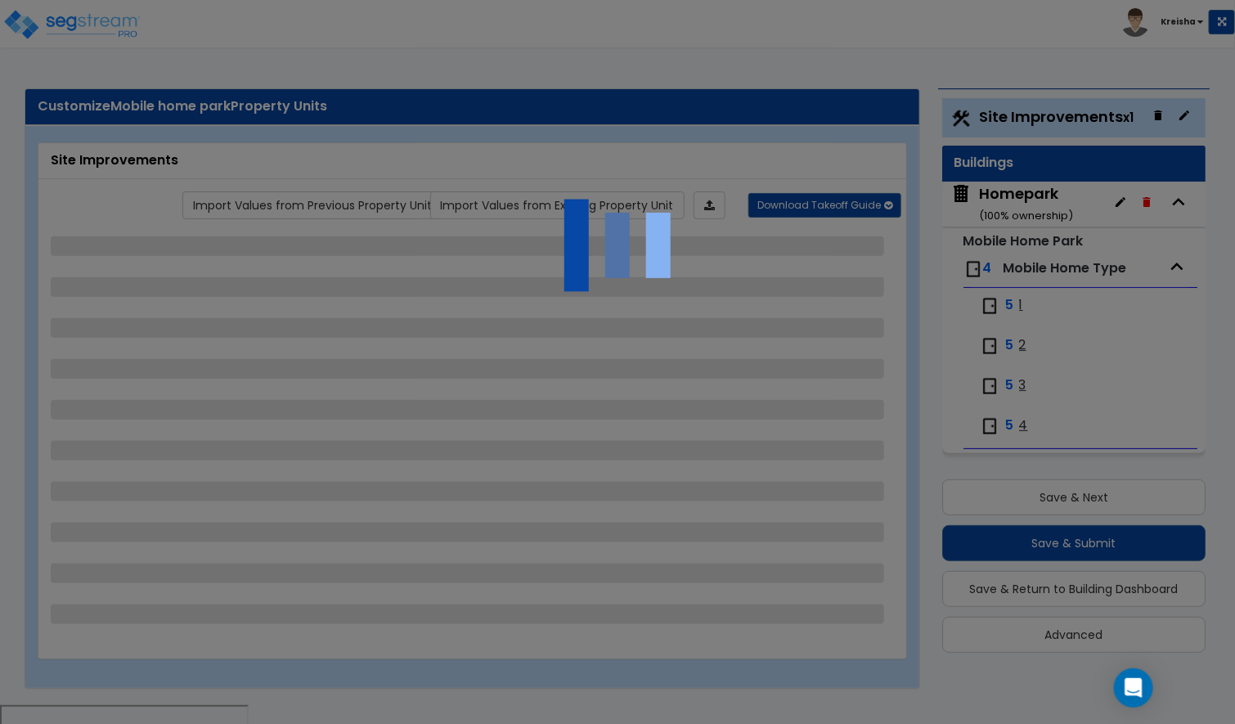
select select "1"
select select "2"
select select "20"
select select "16"
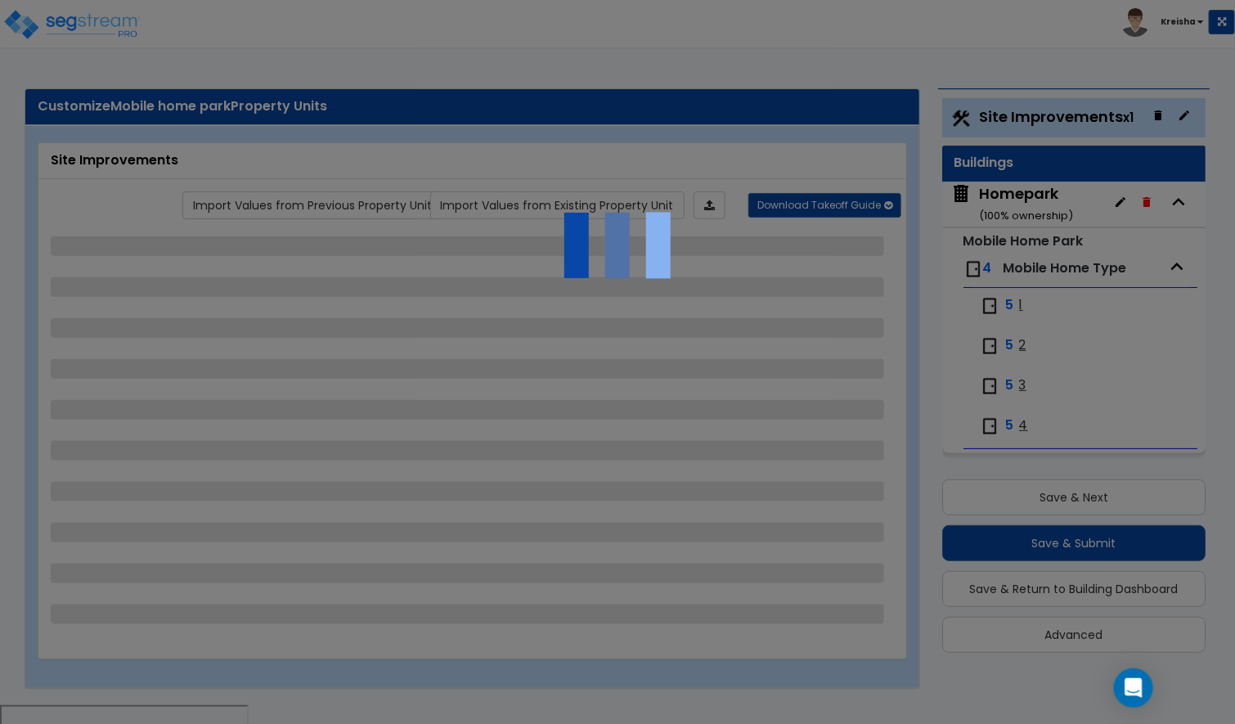
select select "6"
select select "3"
select select "1"
select select "3"
select select "1"
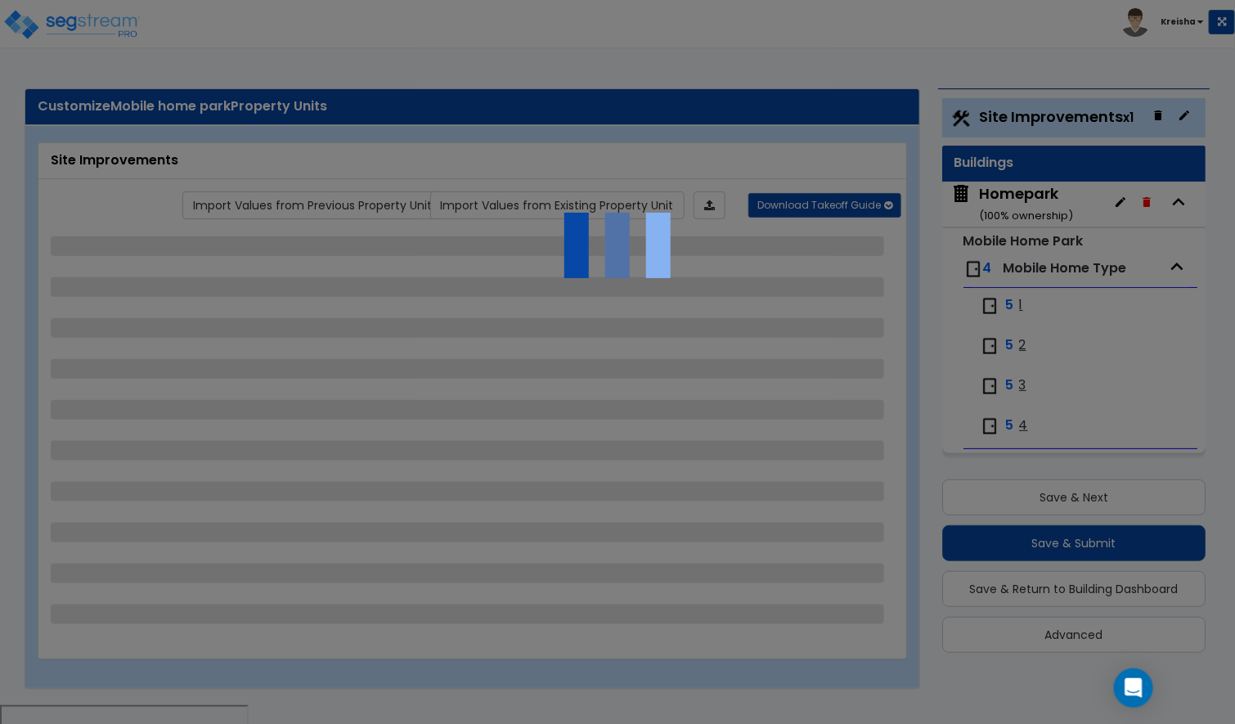
select select "1"
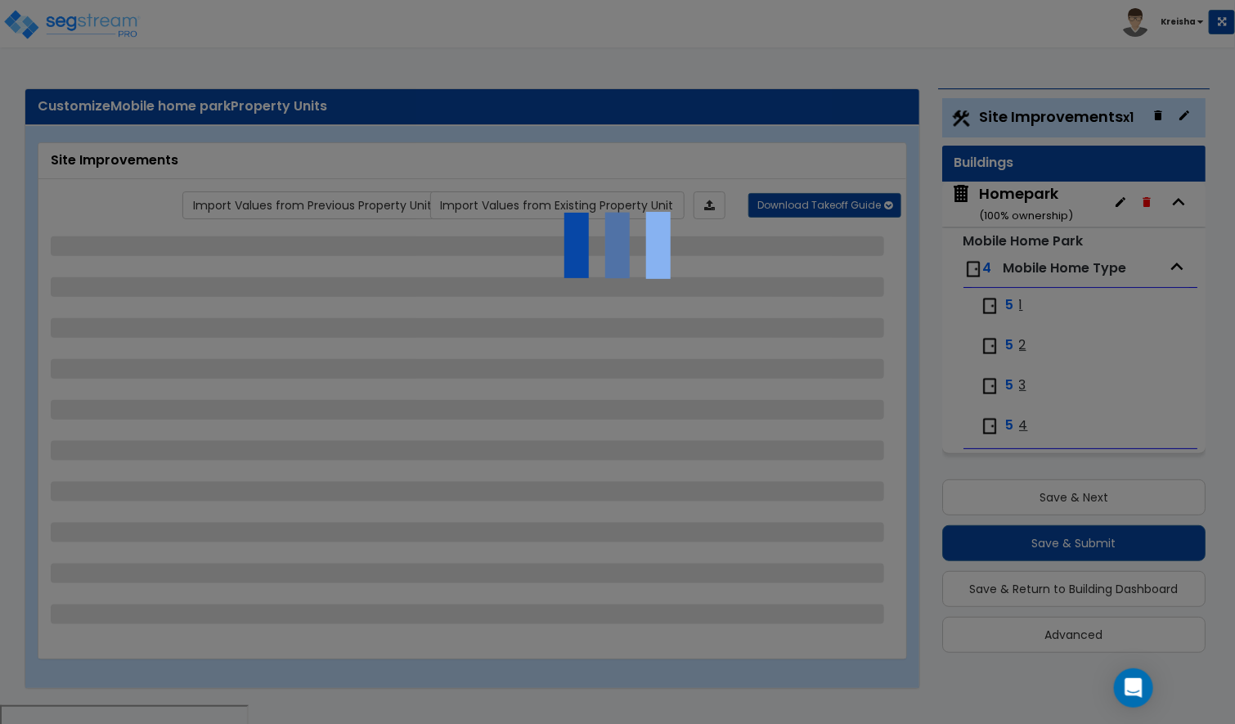
select select "1"
select select "5"
select select "1"
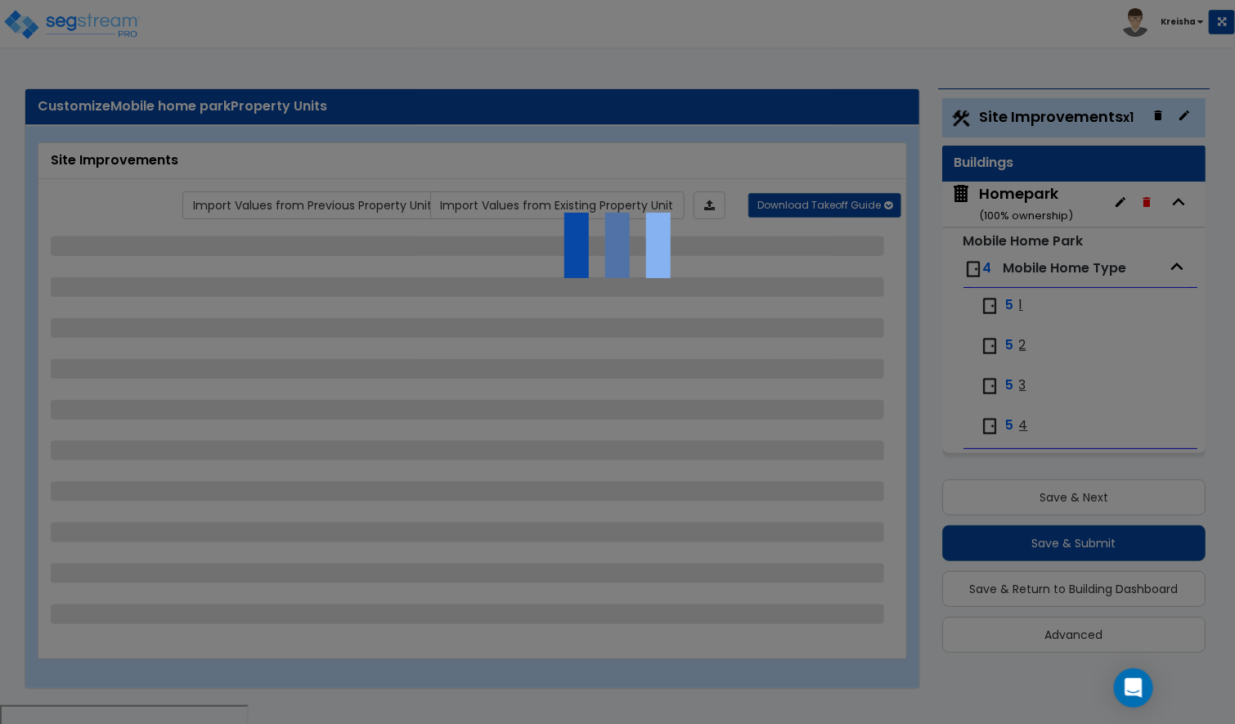
select select "1"
select select "3"
select select "2"
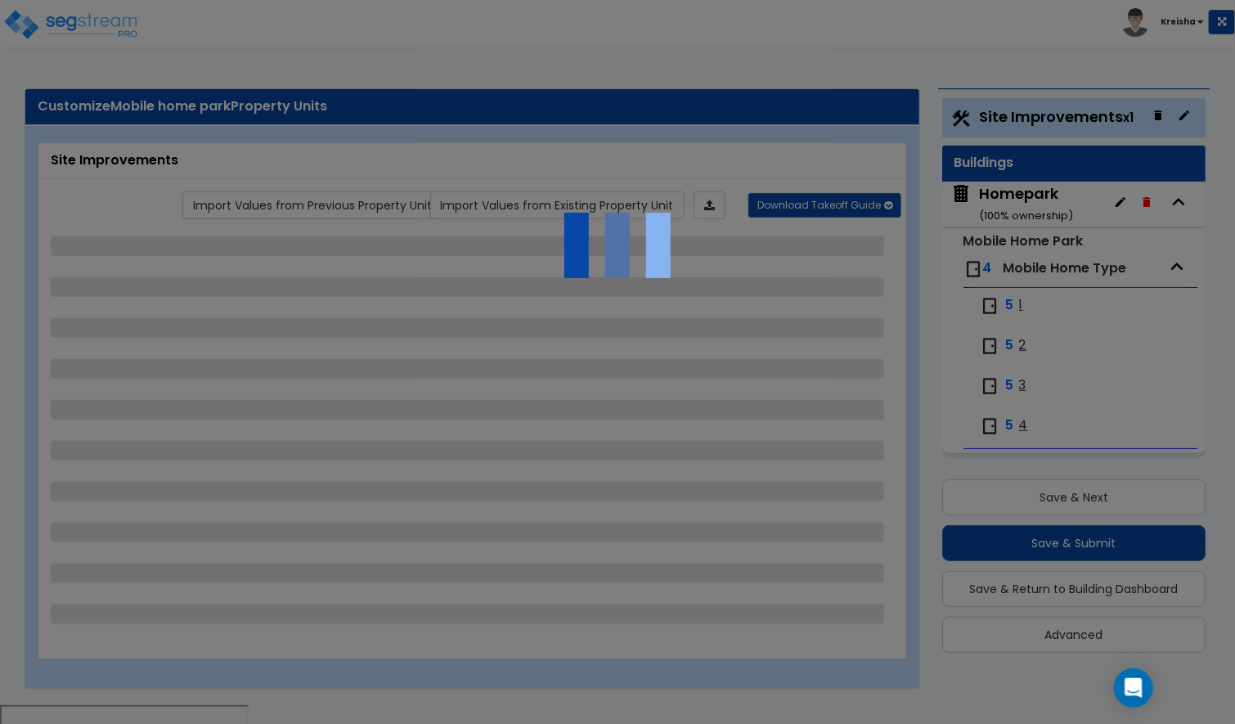
select select "1"
select select "5"
select select "1"
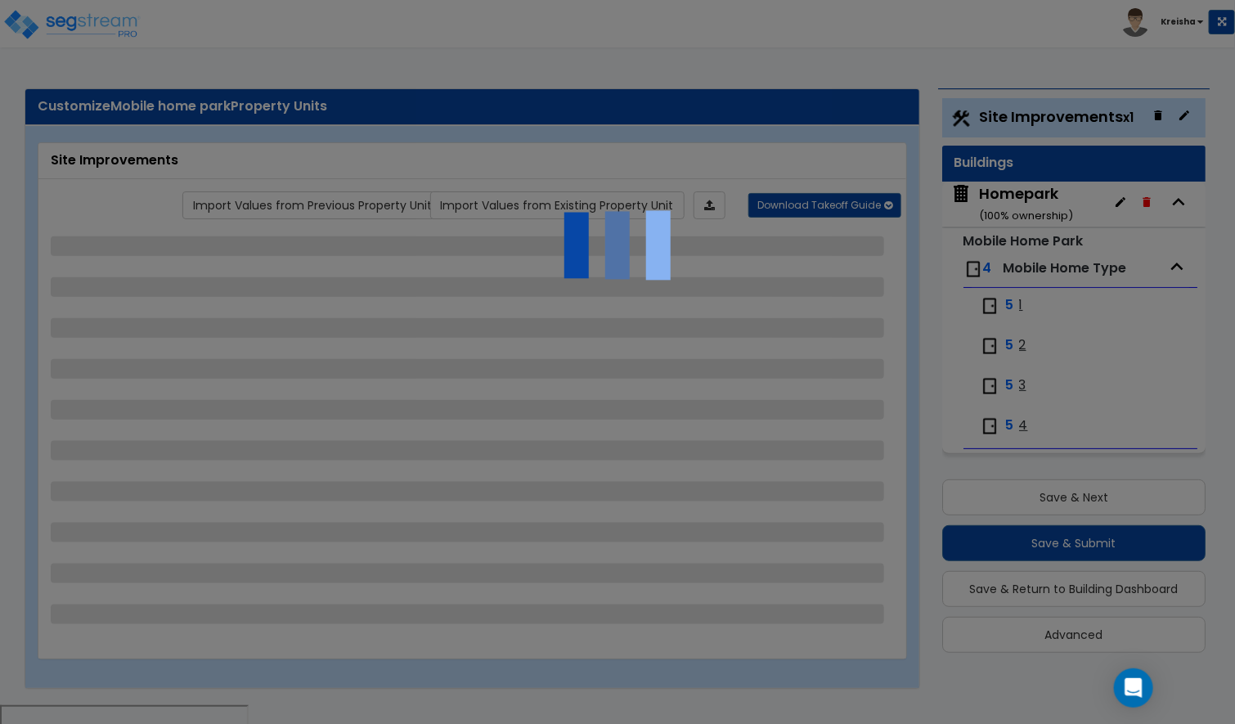
select select "1"
select select "2"
select select "3"
select select "4"
select select "2"
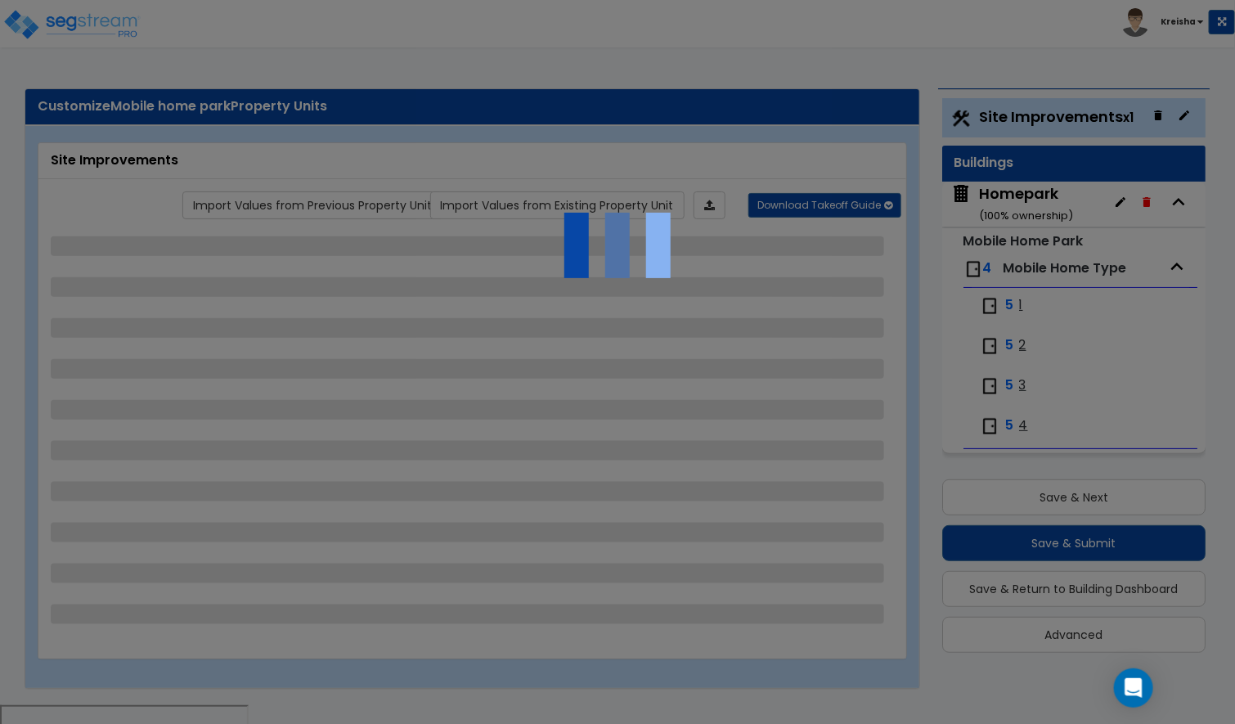
select select "2"
select select "1"
select select "4"
select select "3"
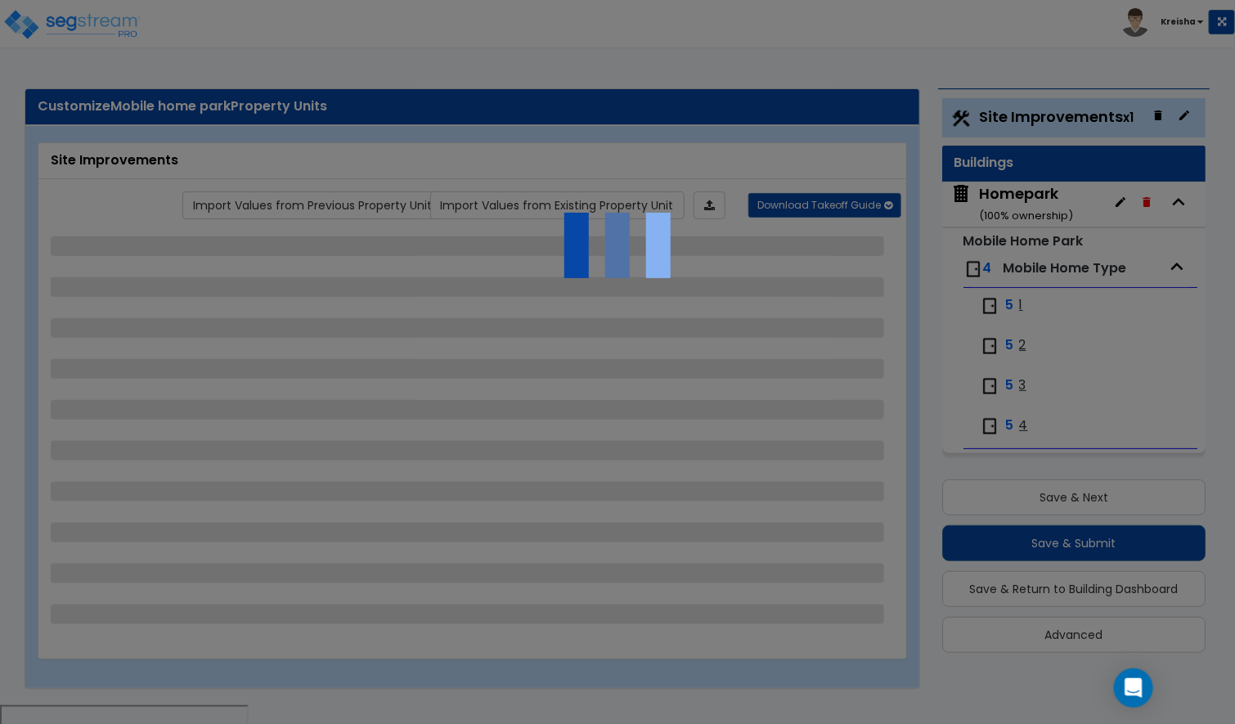
select select "1"
select select "2"
select select "3"
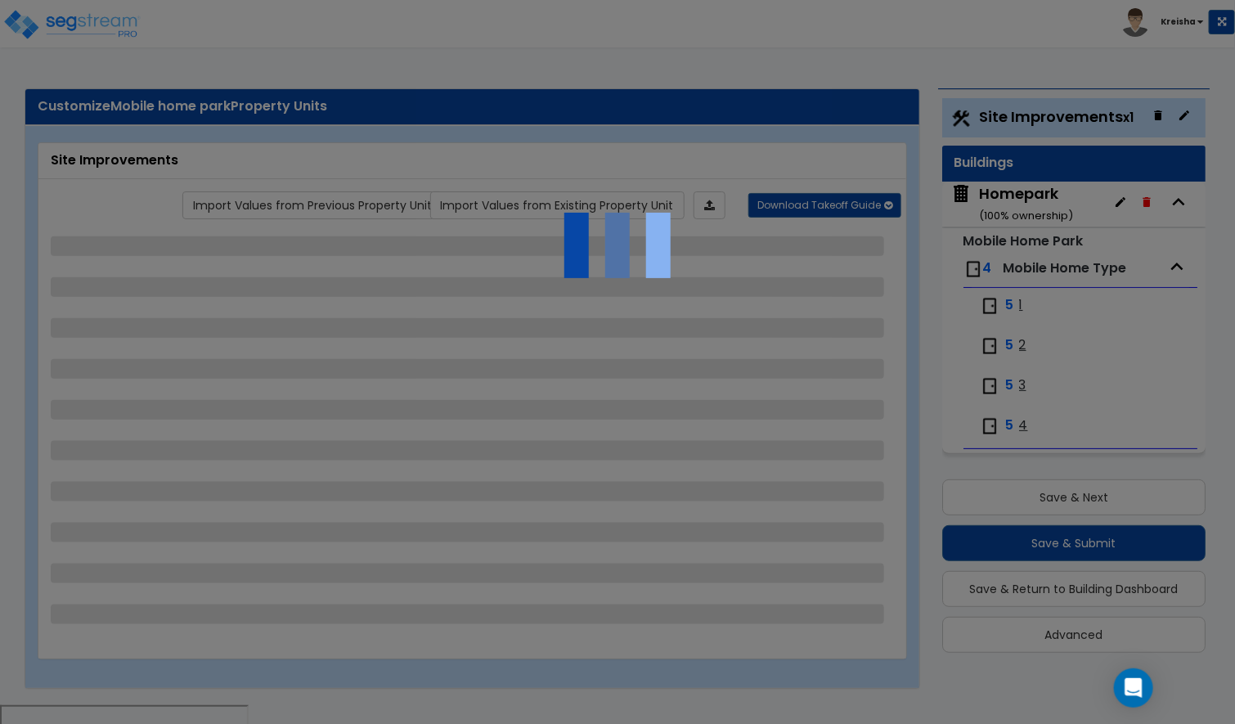
select select "1"
select select "2"
select select "3"
select select "1"
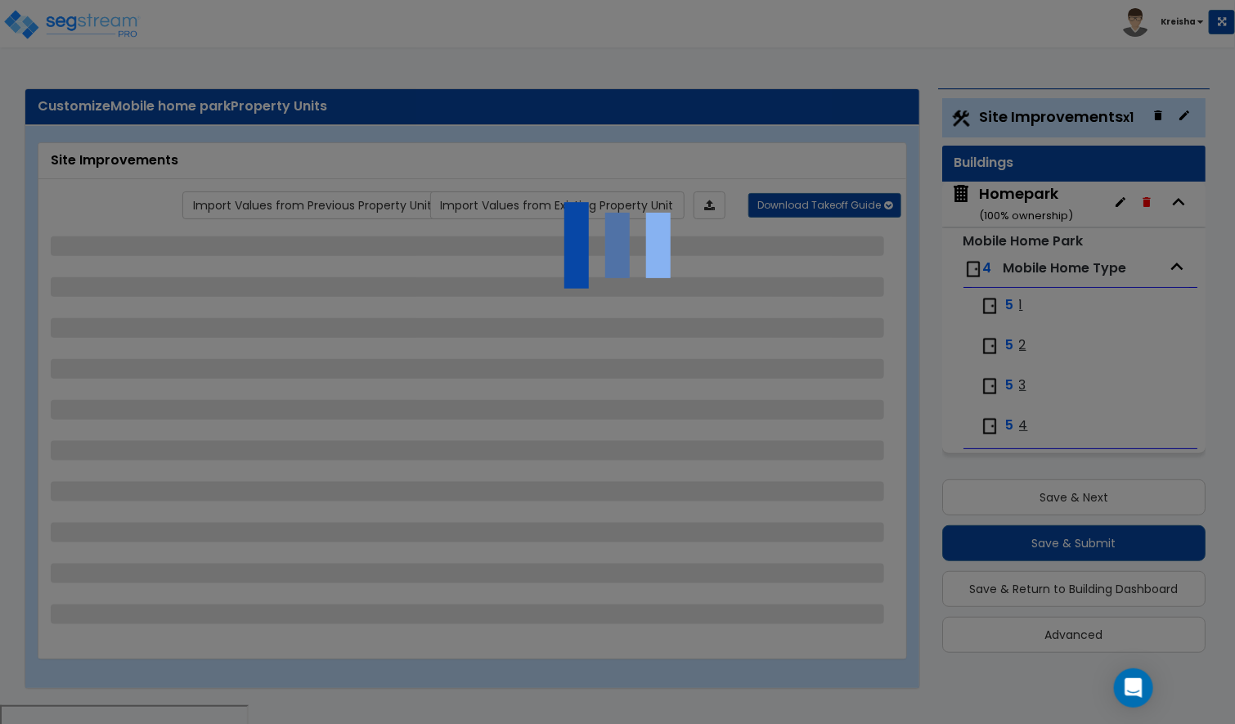
select select "2"
select select "3"
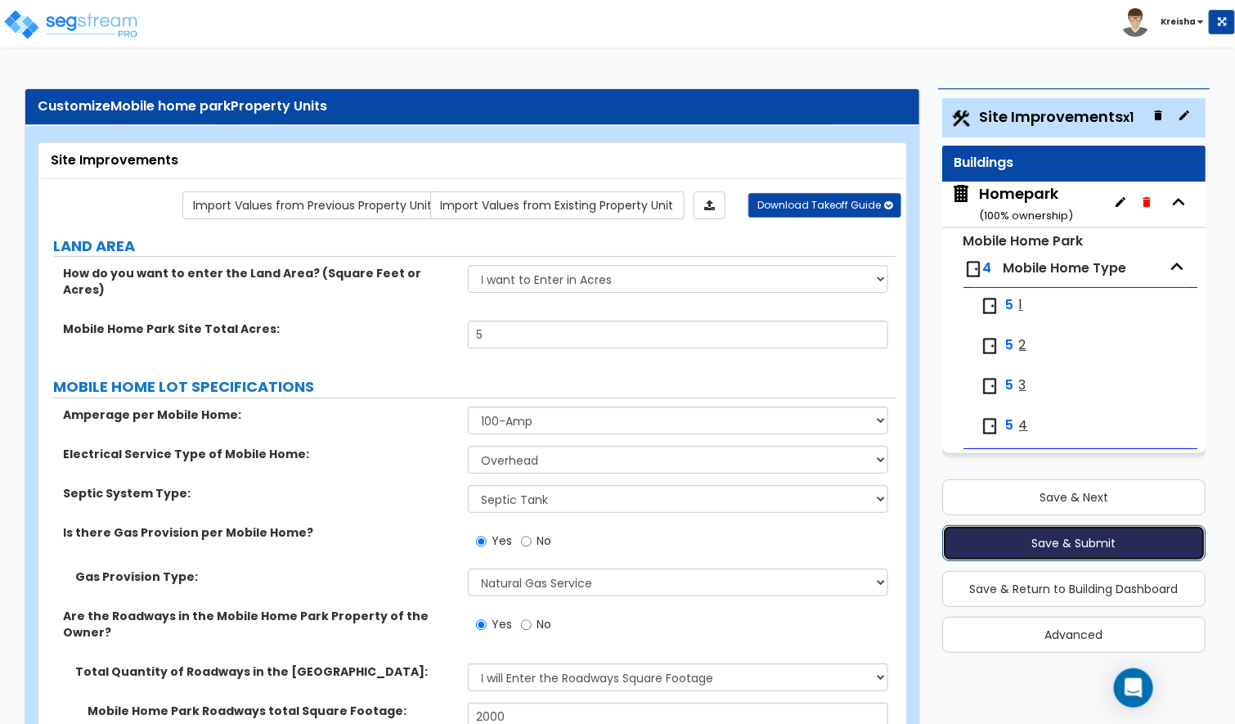
click at [991, 553] on button "Save & Submit" at bounding box center [1074, 543] width 264 height 36
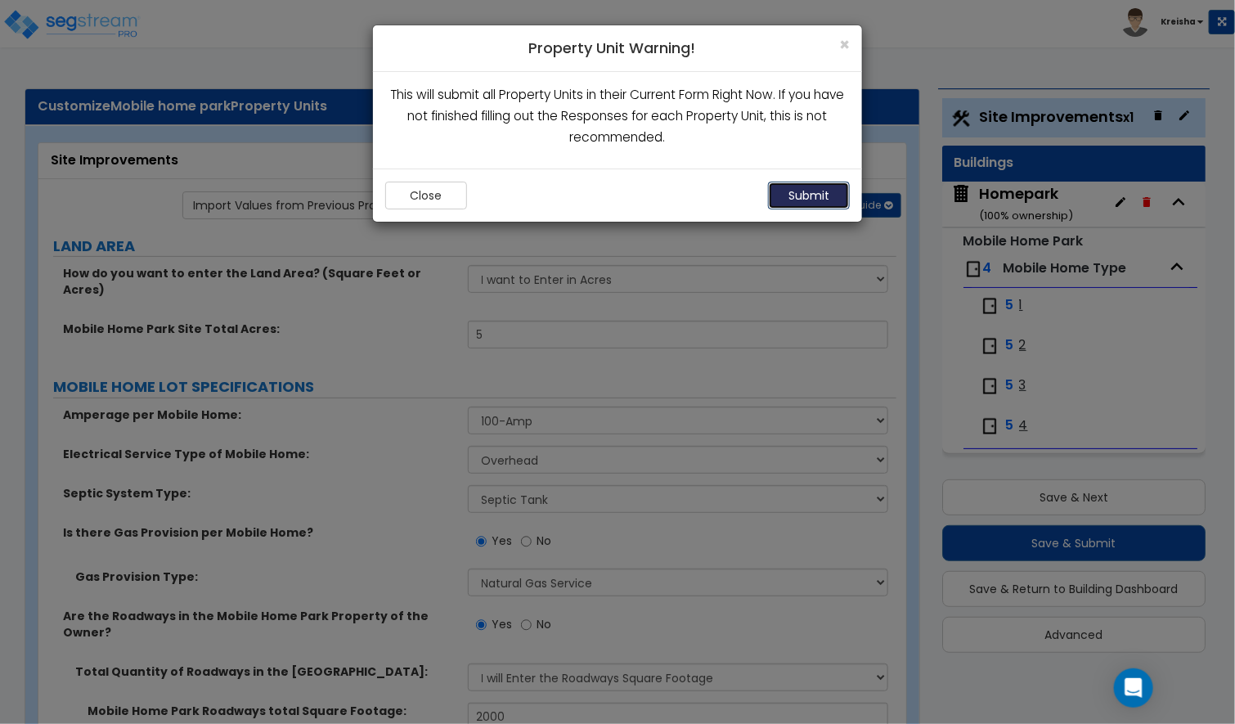
click at [835, 194] on button "Submit" at bounding box center [809, 196] width 82 height 28
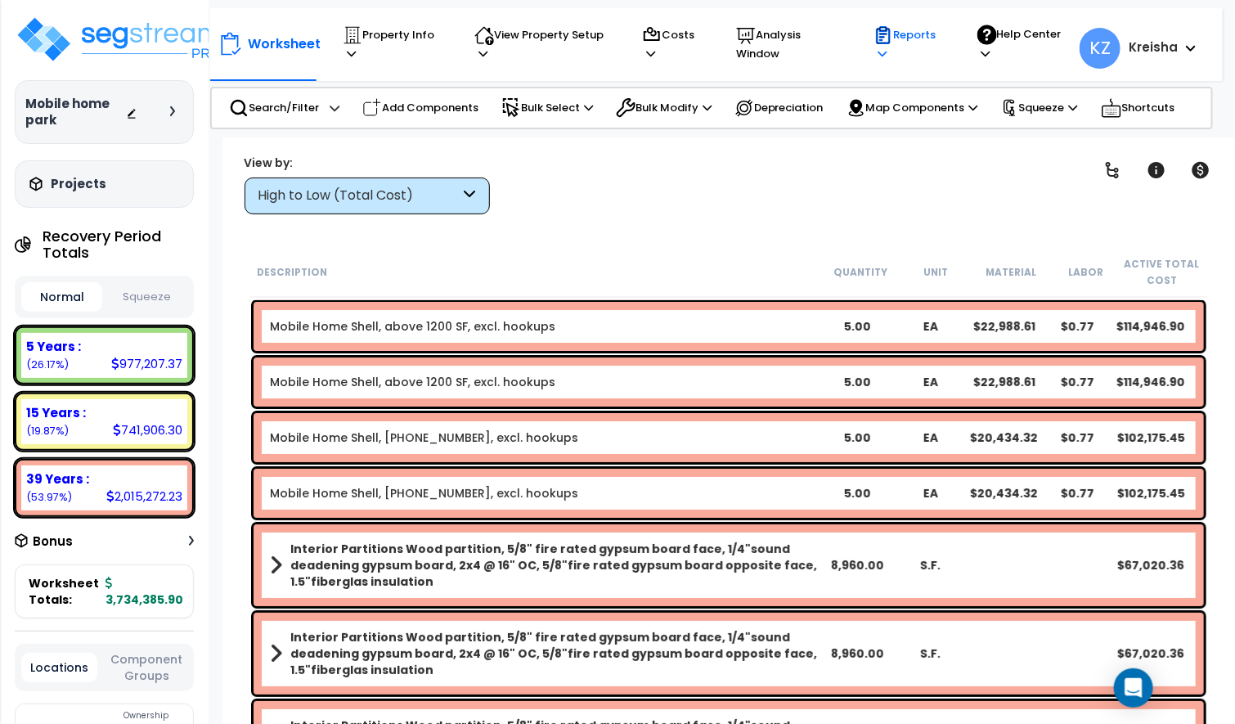
click at [893, 38] on p "Reports" at bounding box center [909, 44] width 72 height 38
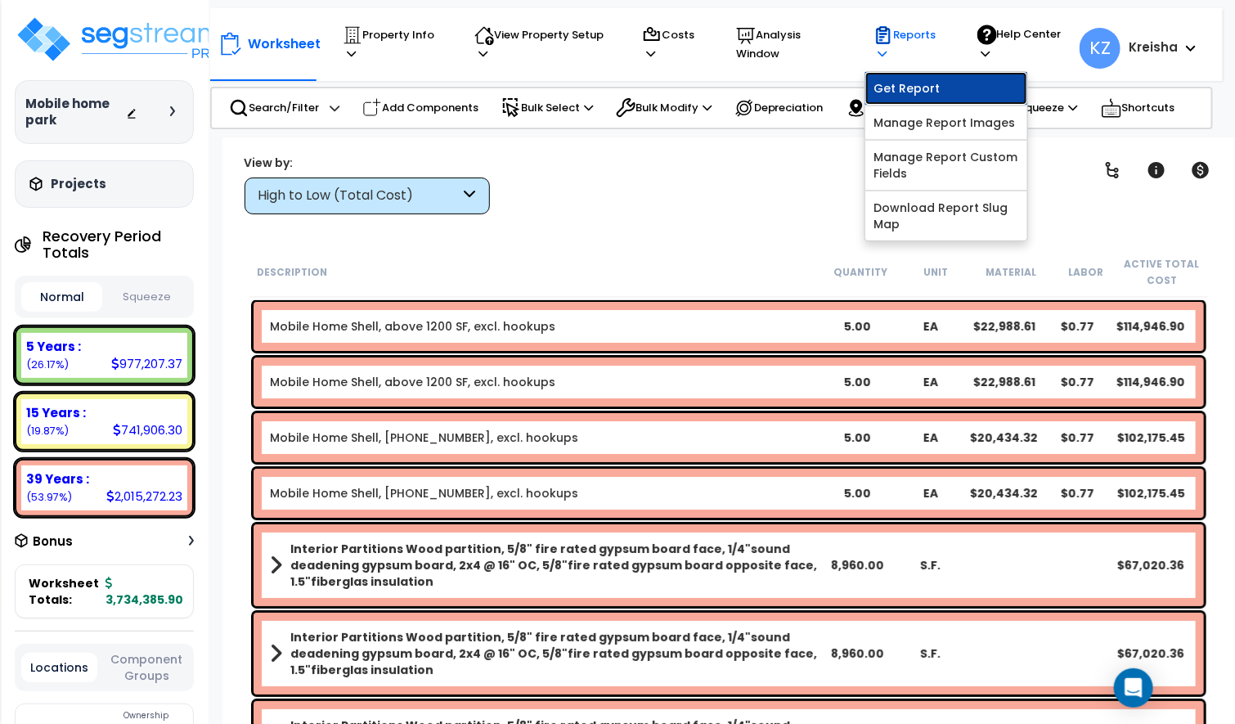
click at [886, 93] on link "Get Report" at bounding box center [946, 88] width 162 height 33
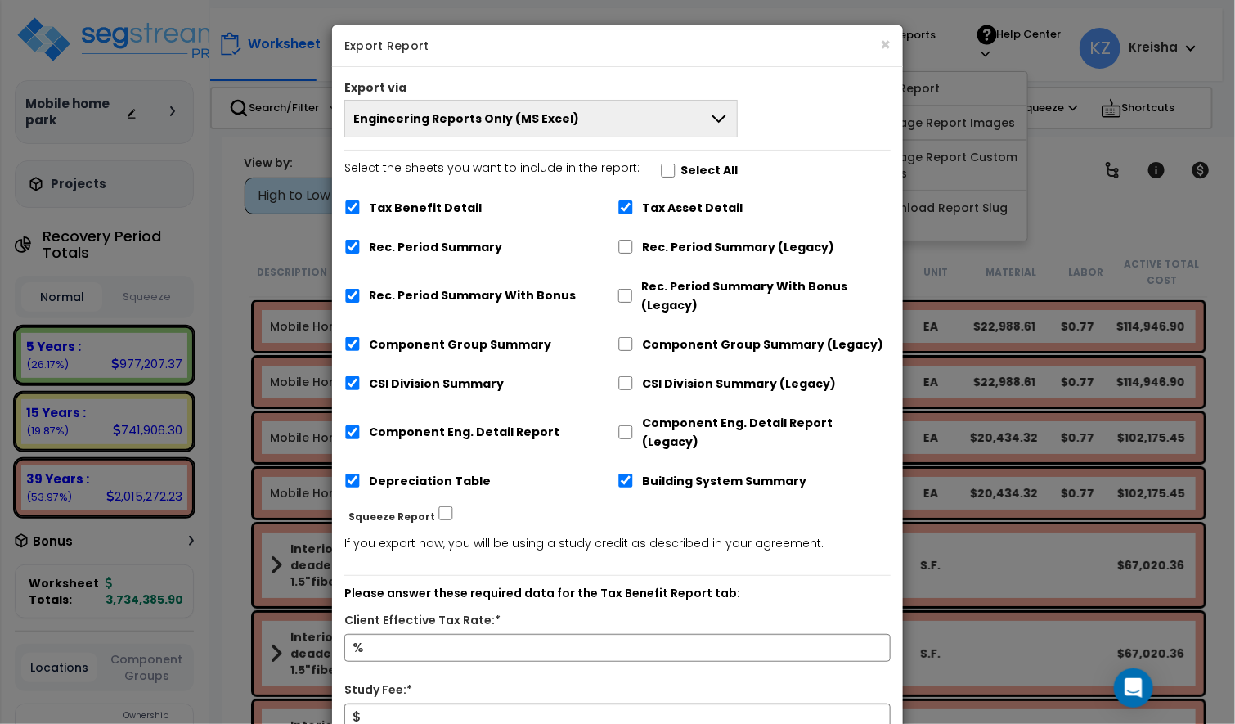
click at [592, 136] on button "Engineering Reports Only (MS Excel)" at bounding box center [540, 119] width 393 height 38
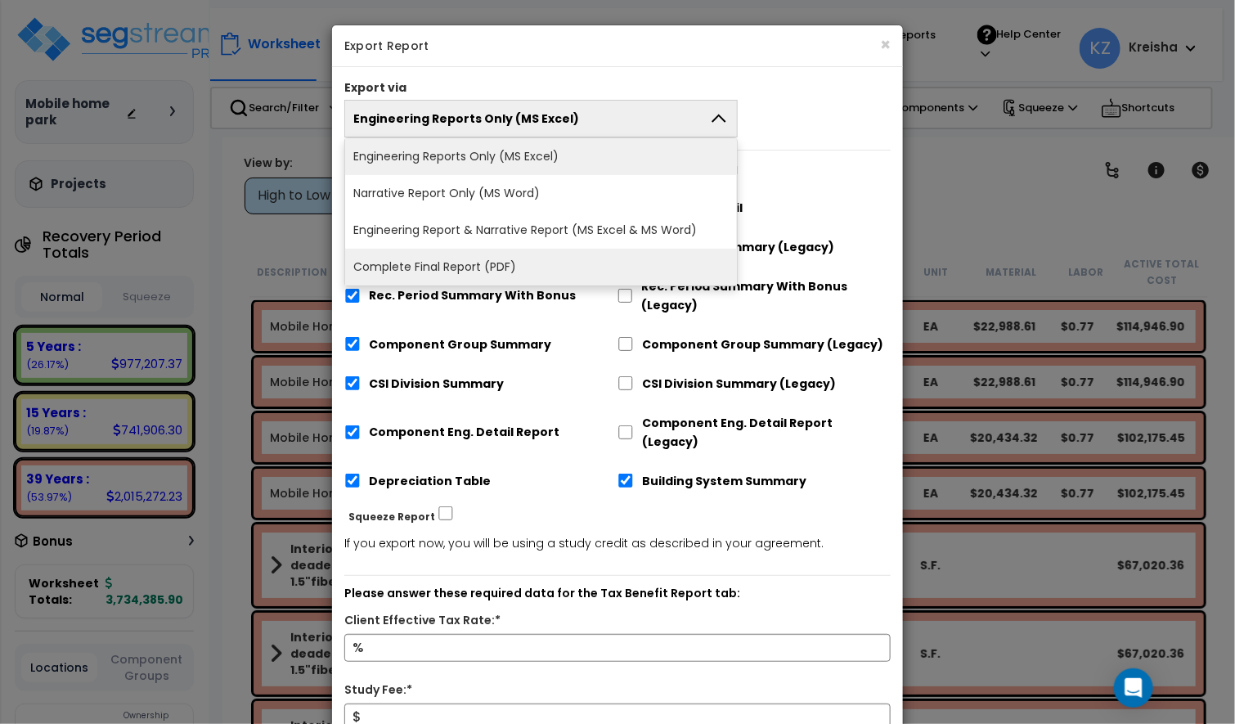
click at [477, 254] on li "Complete Final Report (PDF)" at bounding box center [541, 267] width 392 height 37
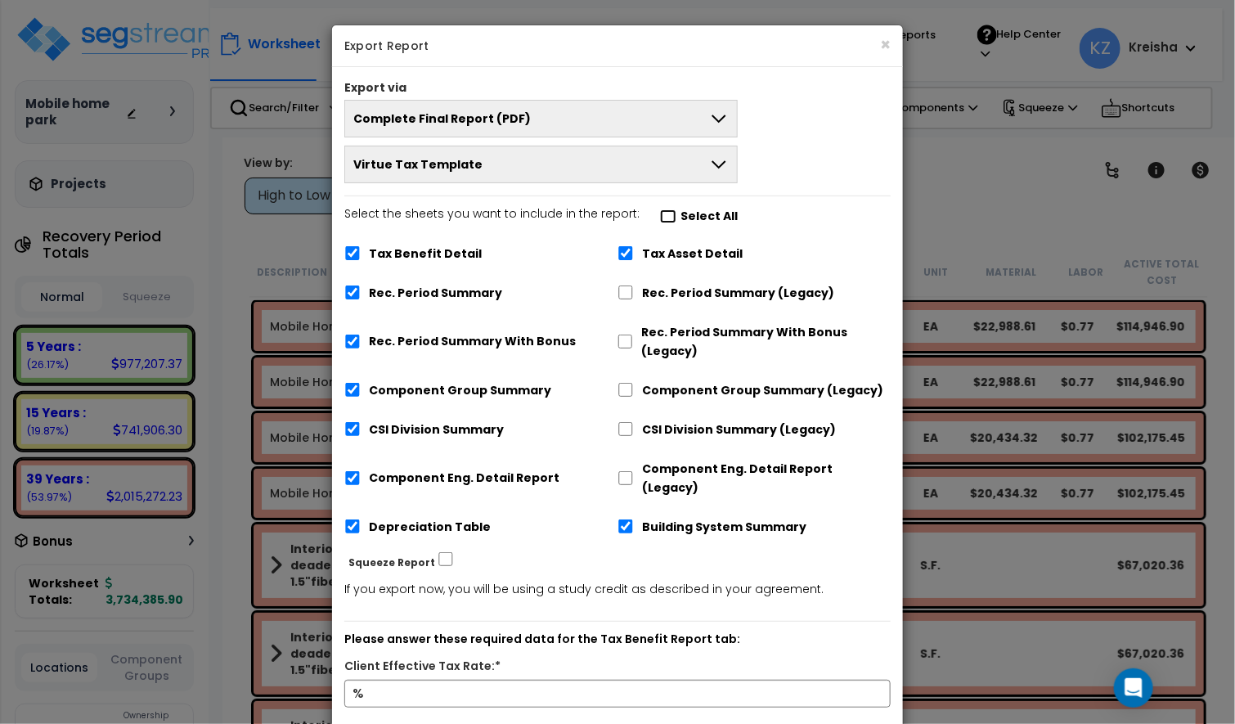
drag, startPoint x: 662, startPoint y: 219, endPoint x: 680, endPoint y: 334, distance: 116.6
click at [662, 218] on input "Select the sheets you want to include in the report: Select All" at bounding box center [668, 216] width 16 height 14
checkbox input "true"
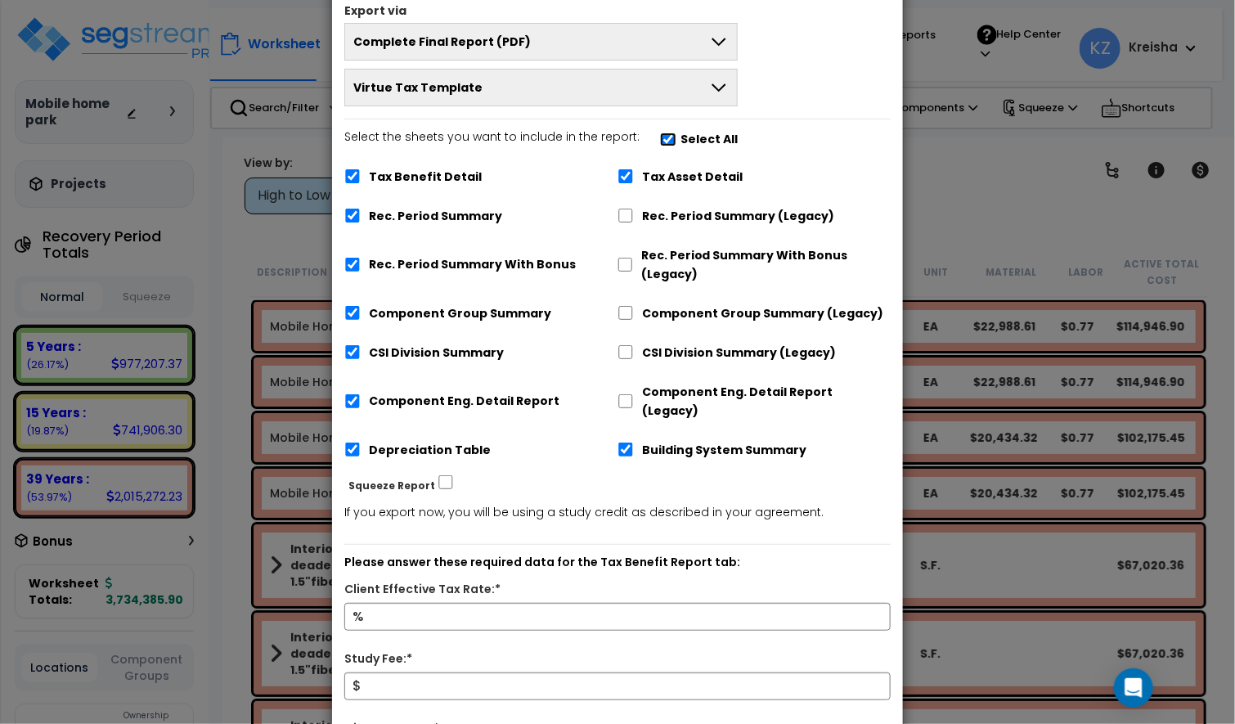
scroll to position [245, 0]
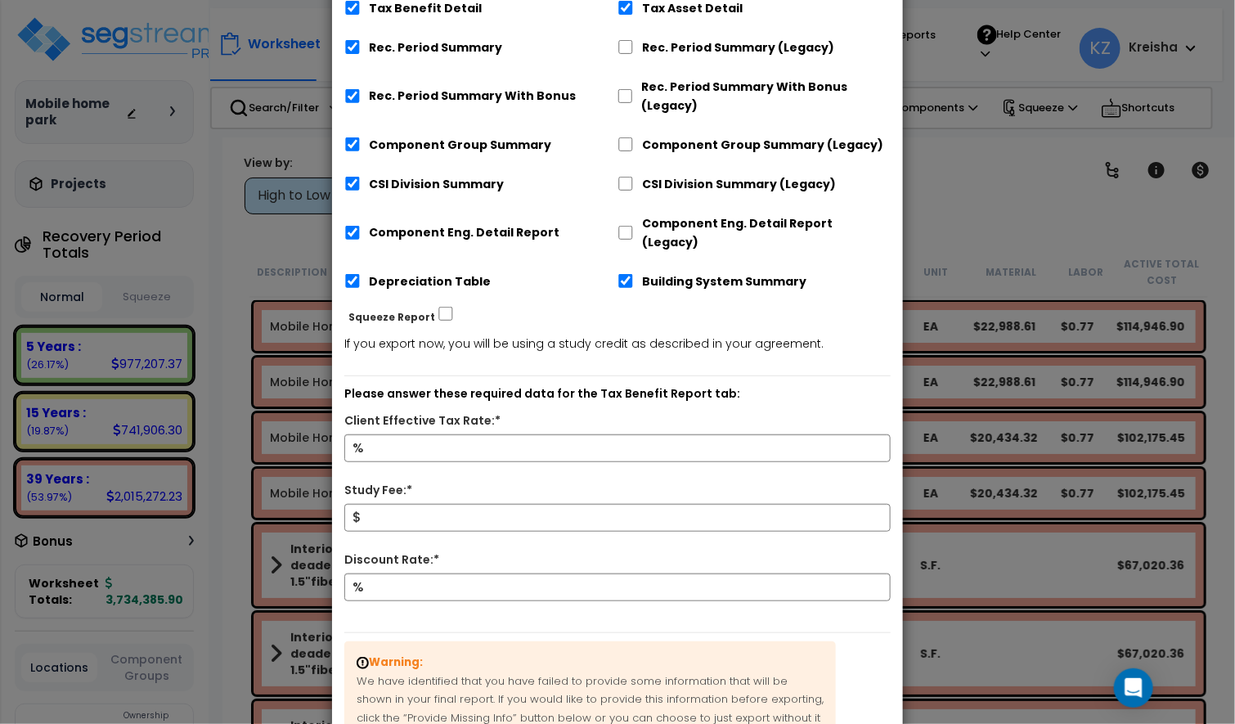
click at [501, 447] on div "%" at bounding box center [617, 457] width 571 height 47
click at [504, 437] on input "Client Effective Tax Rate:*" at bounding box center [617, 448] width 546 height 28
type input "12"
type input "800"
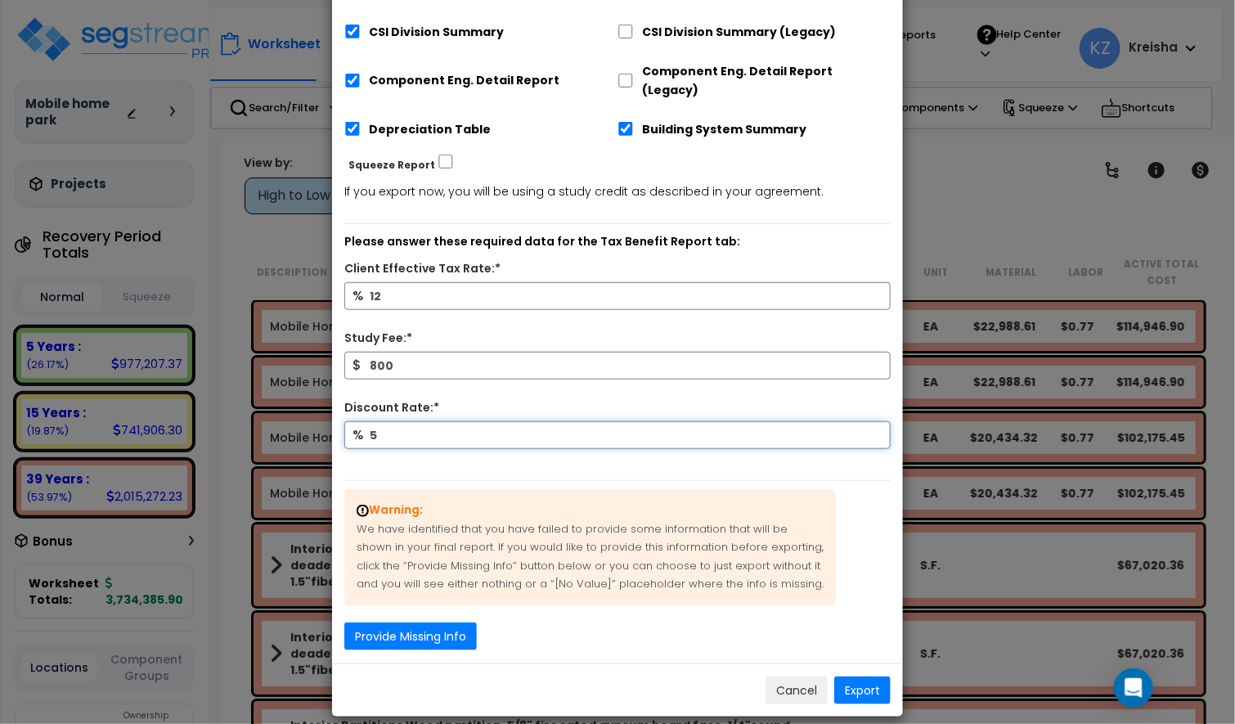
scroll to position [401, 0]
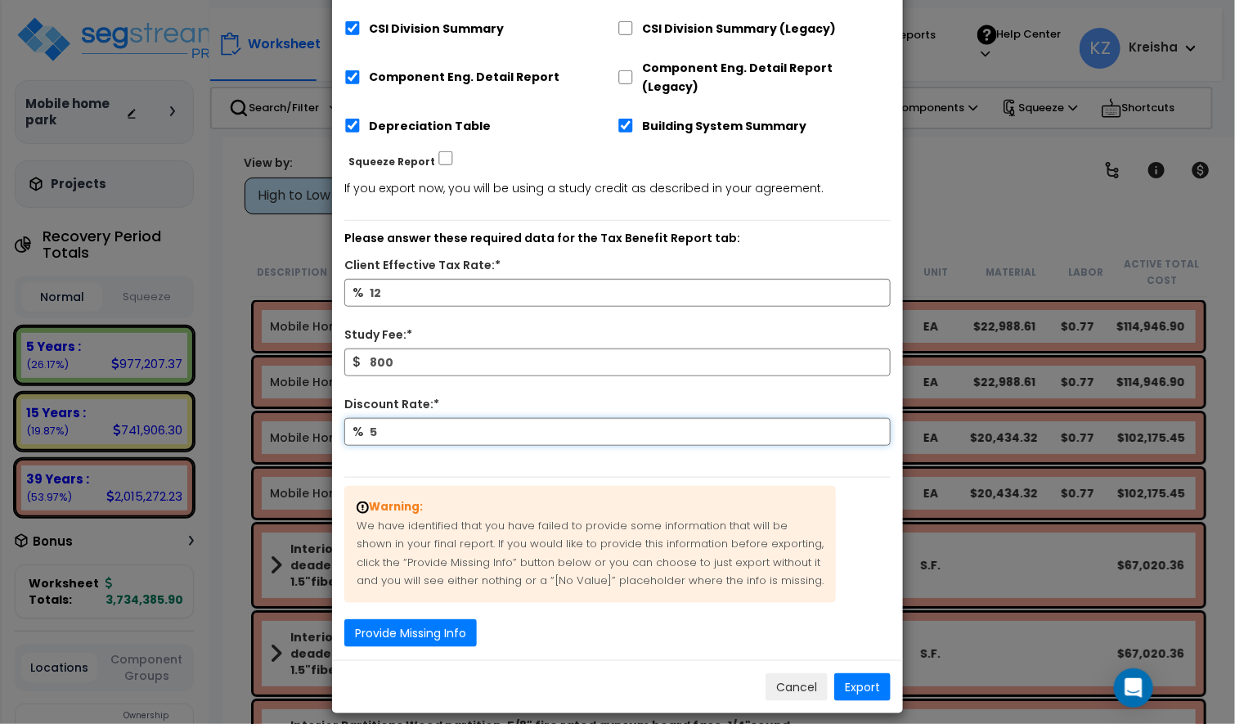
type input "5"
click at [866, 677] on button "Export" at bounding box center [862, 687] width 56 height 28
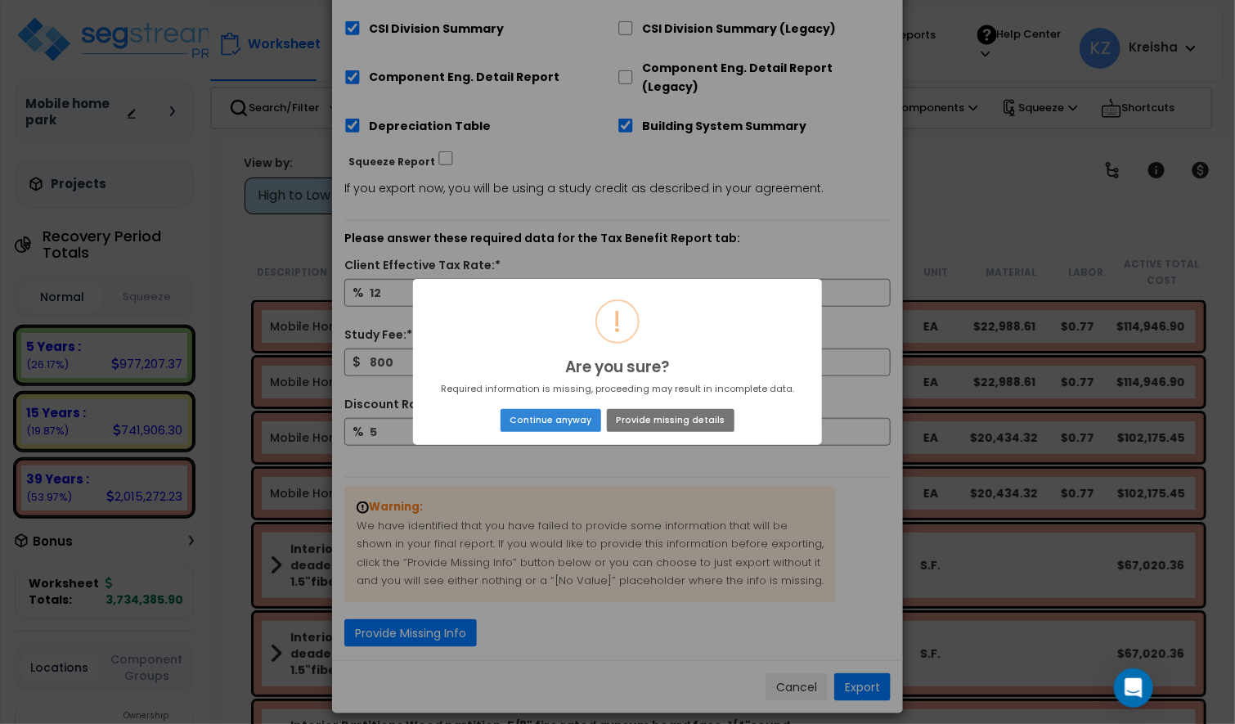
click at [550, 411] on button "Continue anyway" at bounding box center [550, 420] width 101 height 23
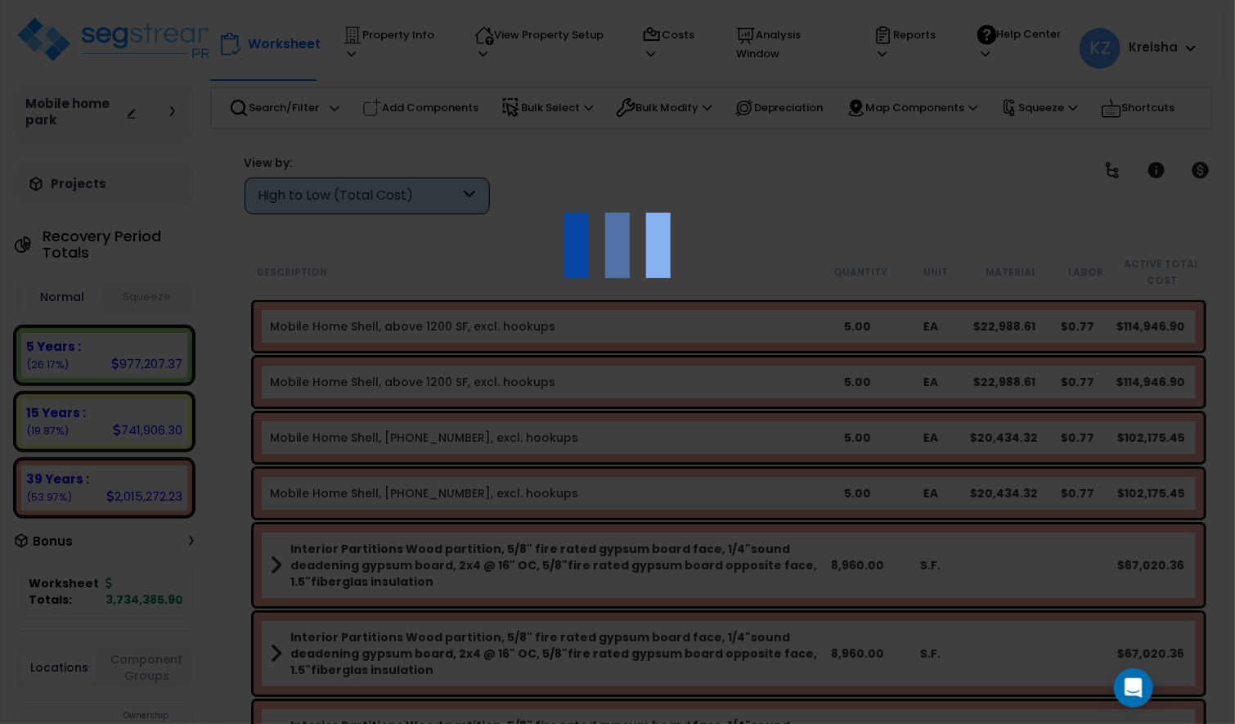
scroll to position [145, 0]
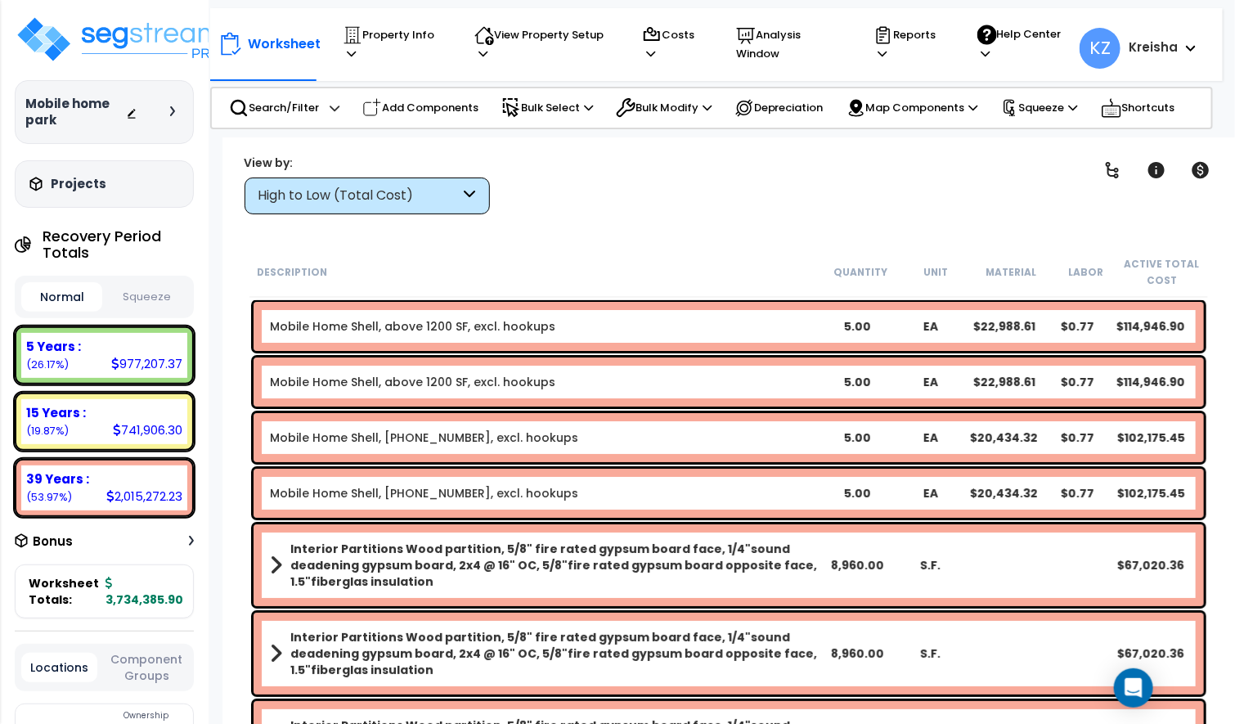
click at [175, 118] on div at bounding box center [154, 112] width 57 height 16
click at [167, 118] on div at bounding box center [154, 112] width 57 height 16
click at [173, 110] on icon at bounding box center [172, 111] width 5 height 10
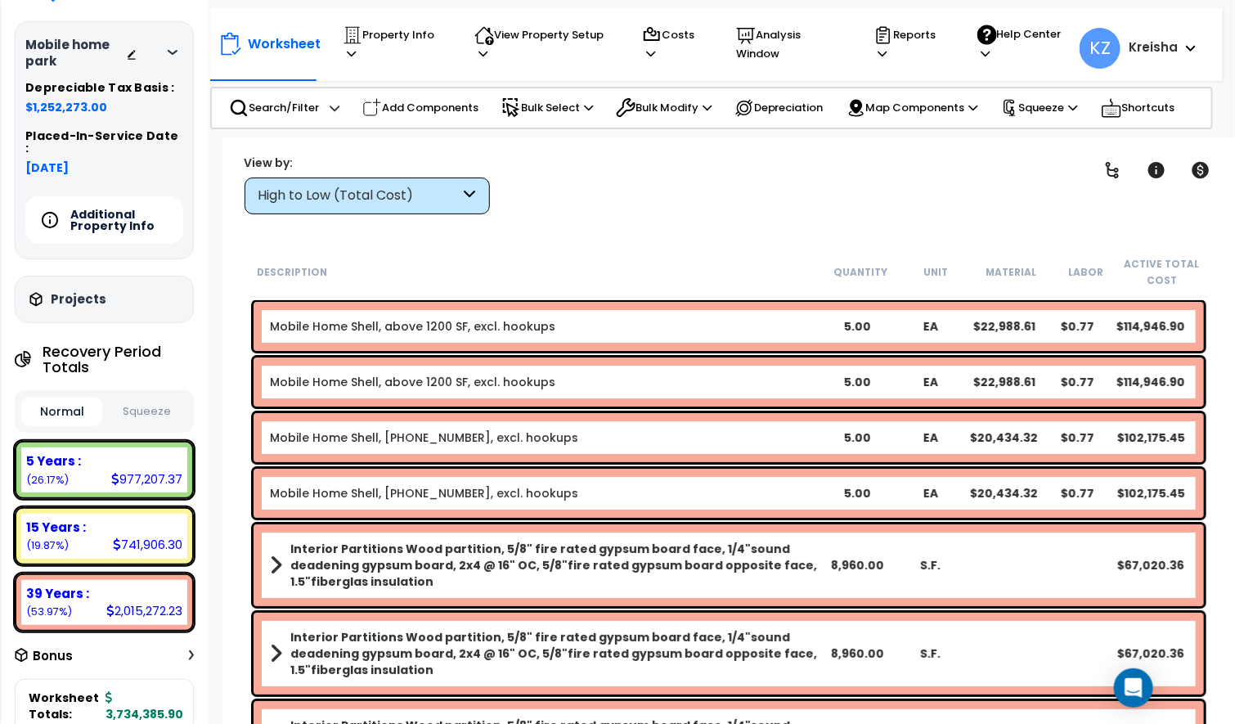
scroll to position [163, 0]
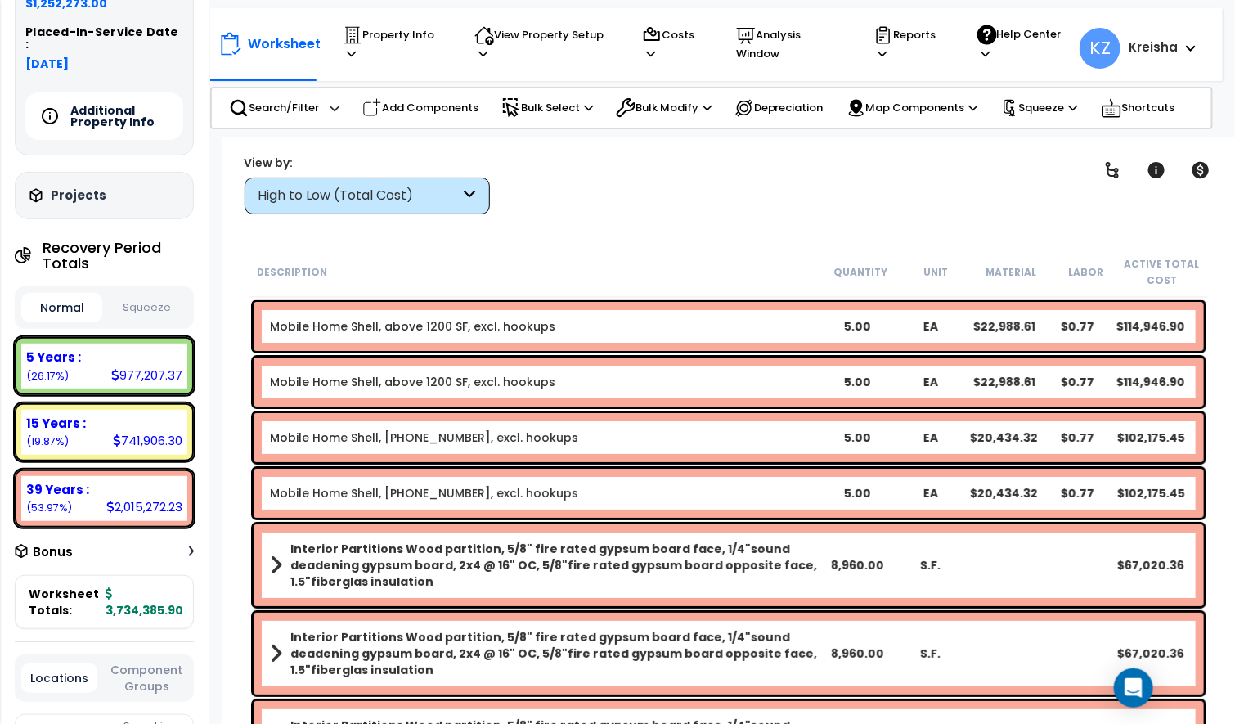
click at [94, 123] on div "Additional Property Info" at bounding box center [104, 115] width 158 height 47
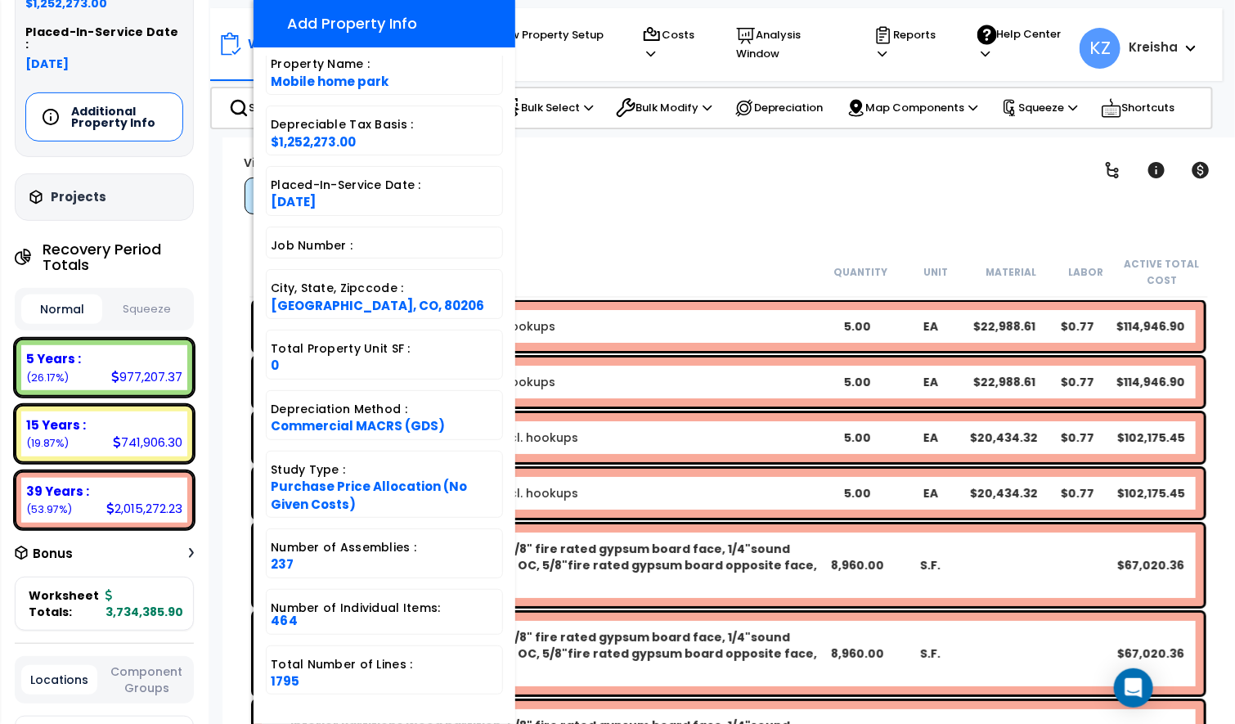
scroll to position [72, 0]
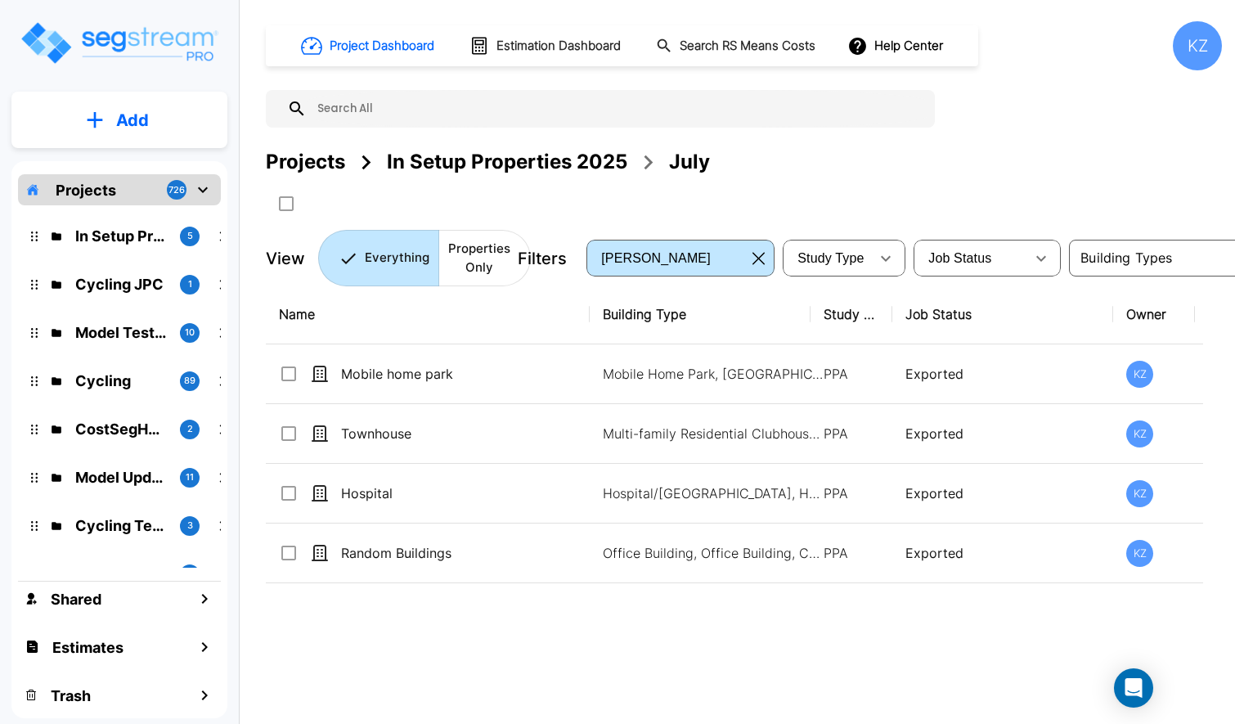
click at [1060, 174] on div "Projects In Setup Properties [DATE]" at bounding box center [744, 161] width 956 height 29
click at [315, 162] on div "Projects" at bounding box center [305, 161] width 79 height 29
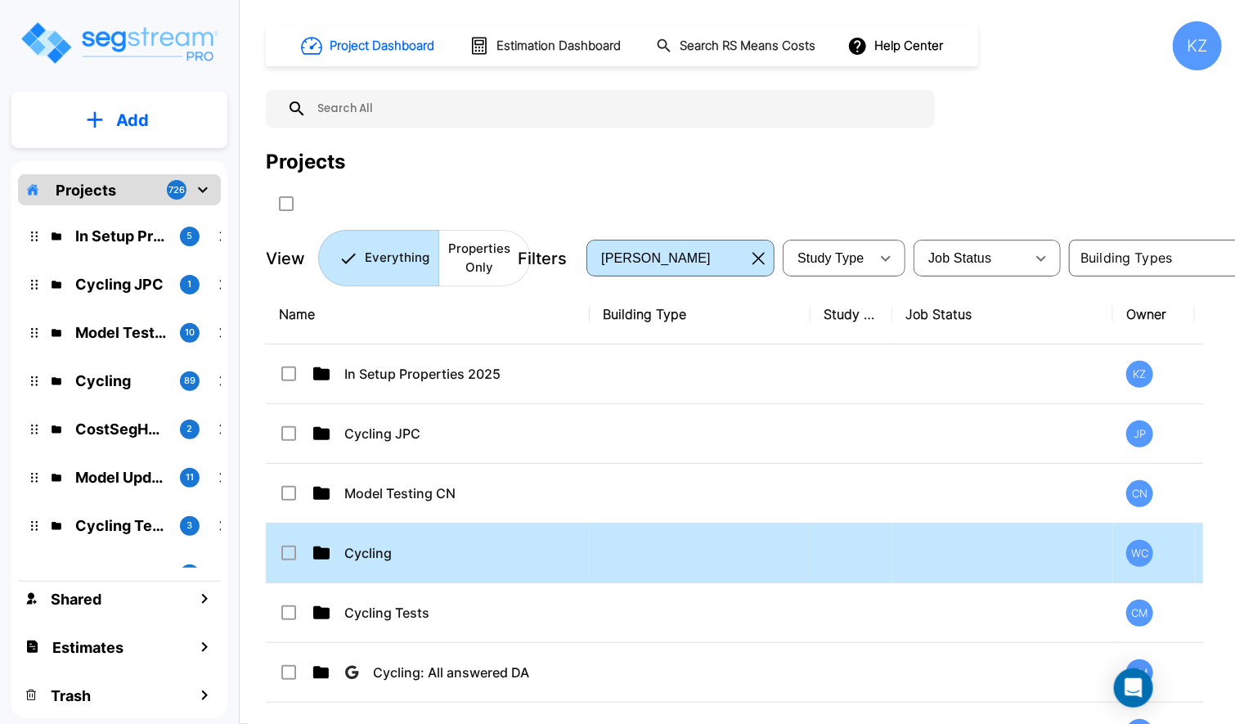
scroll to position [327, 0]
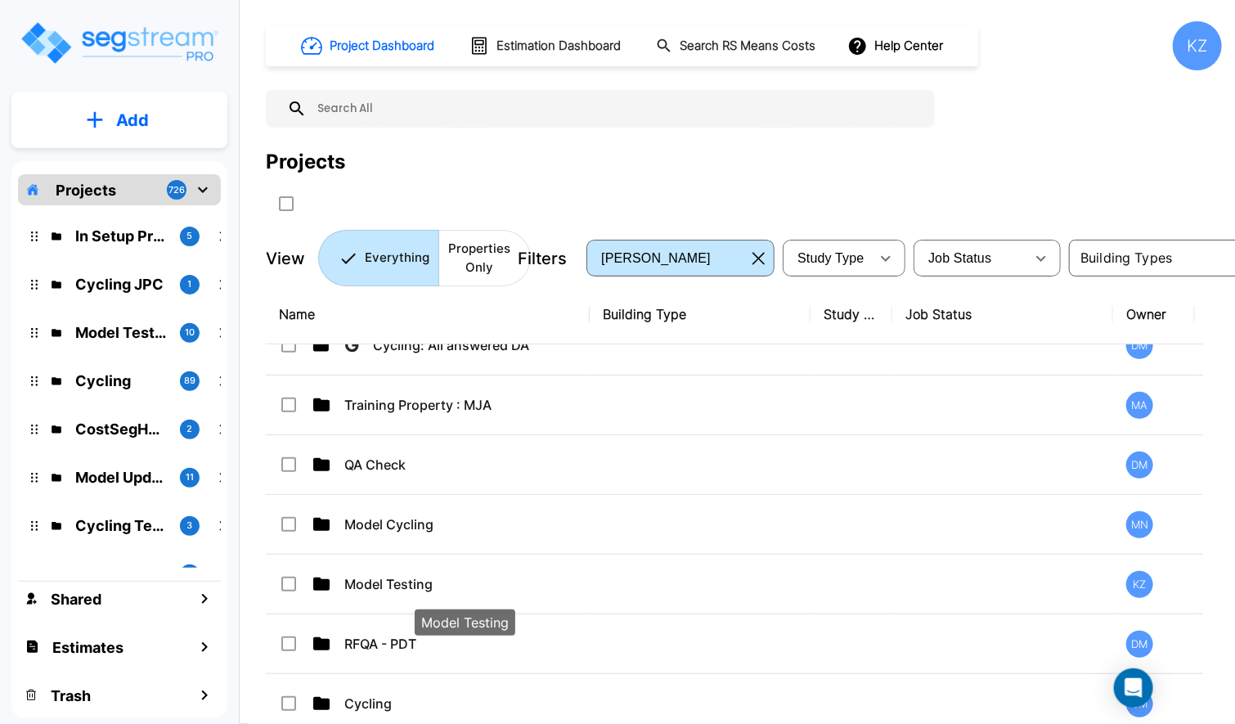
click at [383, 592] on p "Model Testing" at bounding box center [465, 584] width 242 height 20
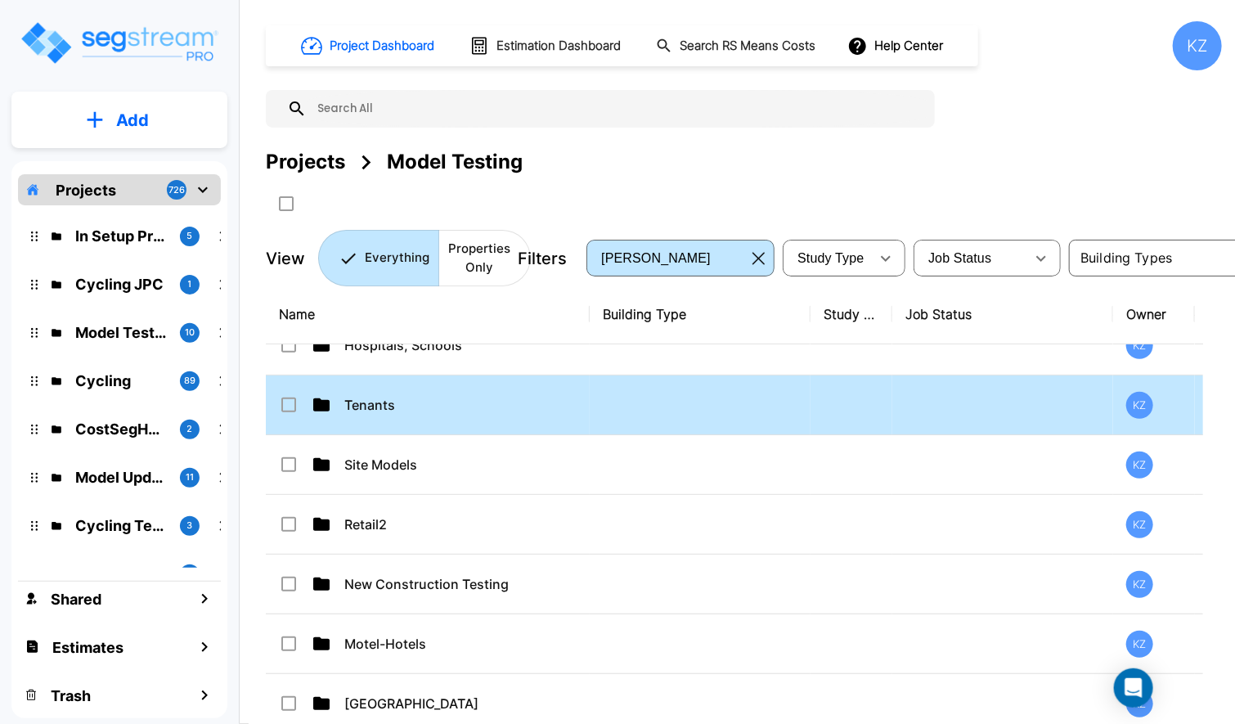
scroll to position [163, 0]
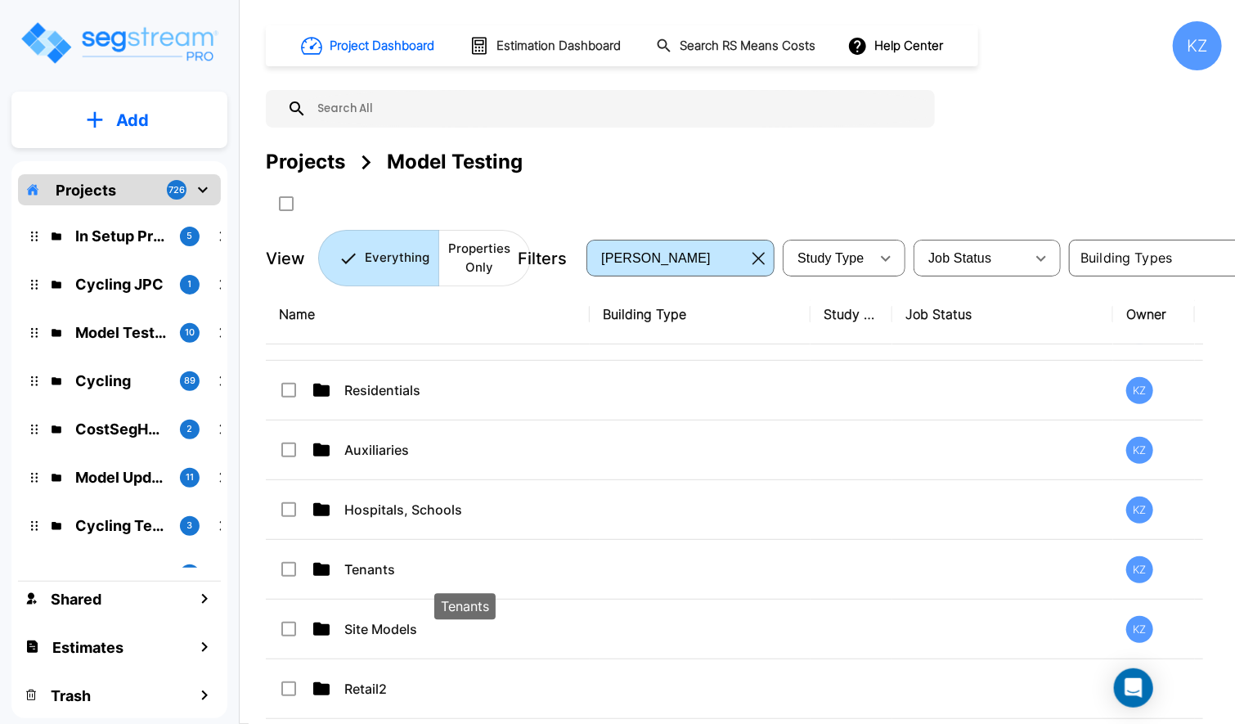
click at [379, 572] on p "Tenants" at bounding box center [465, 569] width 242 height 20
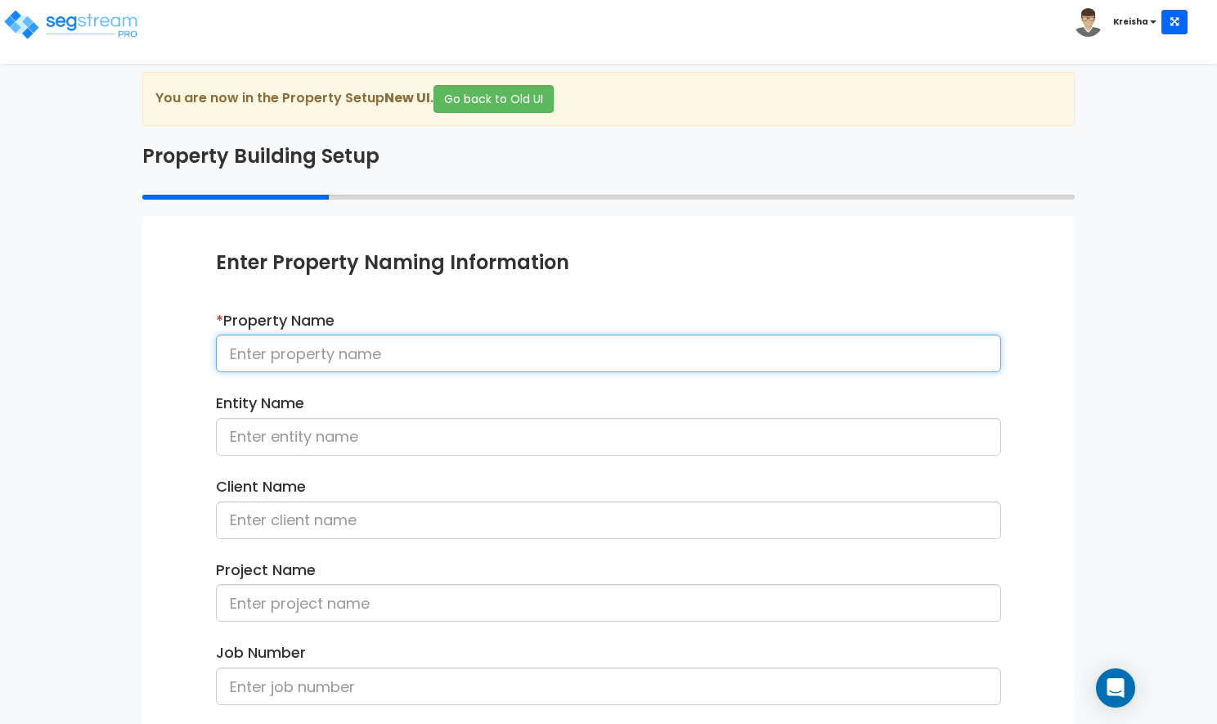
click at [292, 359] on input at bounding box center [608, 353] width 785 height 38
type input "Coffee shop tenant"
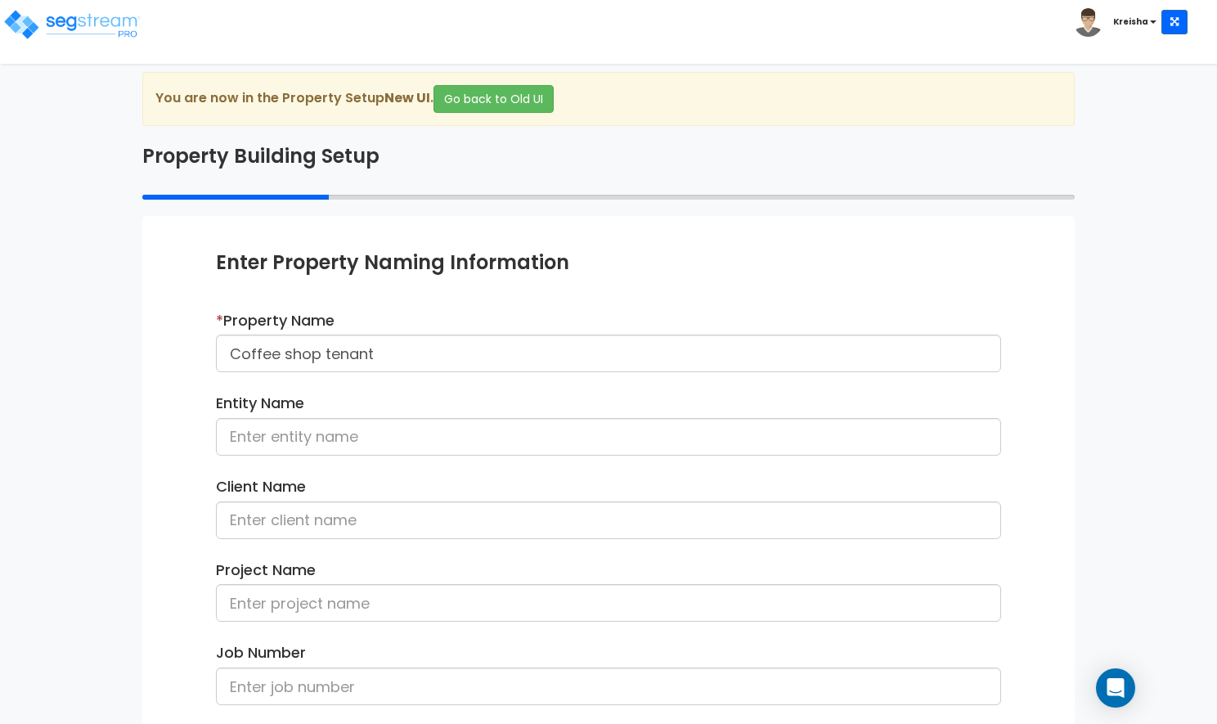
click at [148, 455] on div "Enter Property Naming Information * Property Name Coffee shop tenant Entity Nam…" at bounding box center [608, 597] width 932 height 762
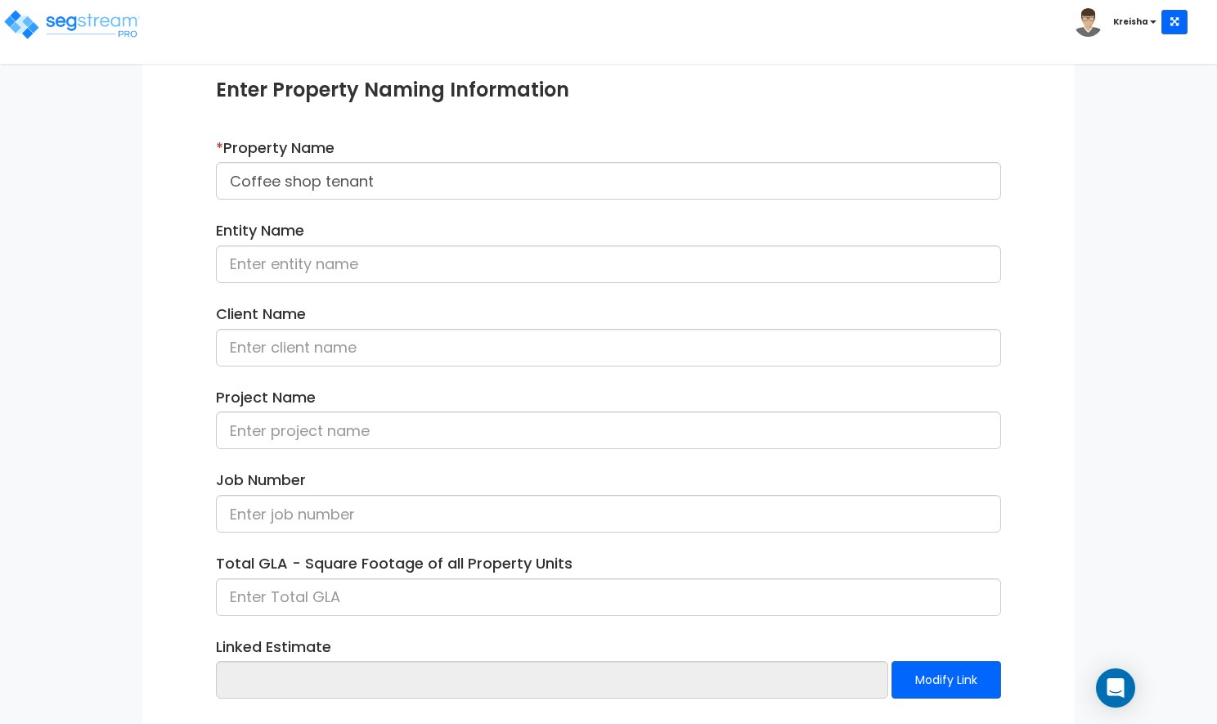
scroll to position [256, 0]
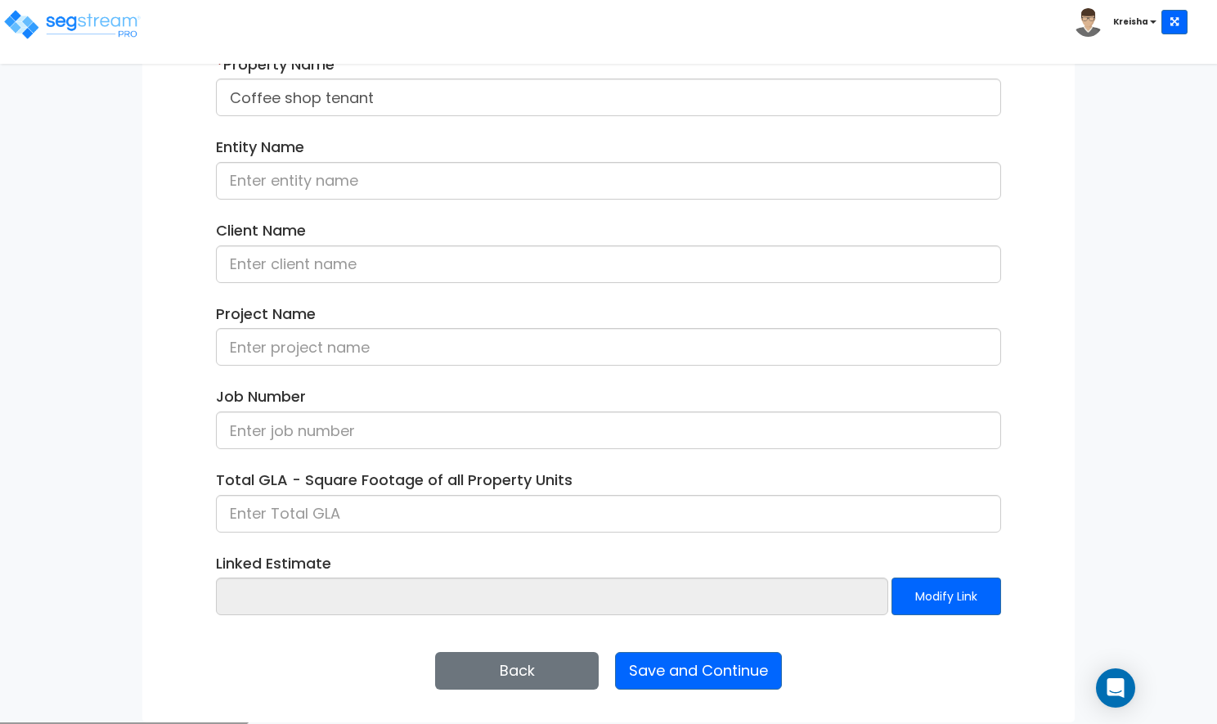
click at [693, 646] on div "Enter Property Naming Information * Property Name Coffee shop tenant Entity Nam…" at bounding box center [608, 341] width 932 height 762
click at [680, 677] on button "Save and Continue" at bounding box center [698, 671] width 167 height 38
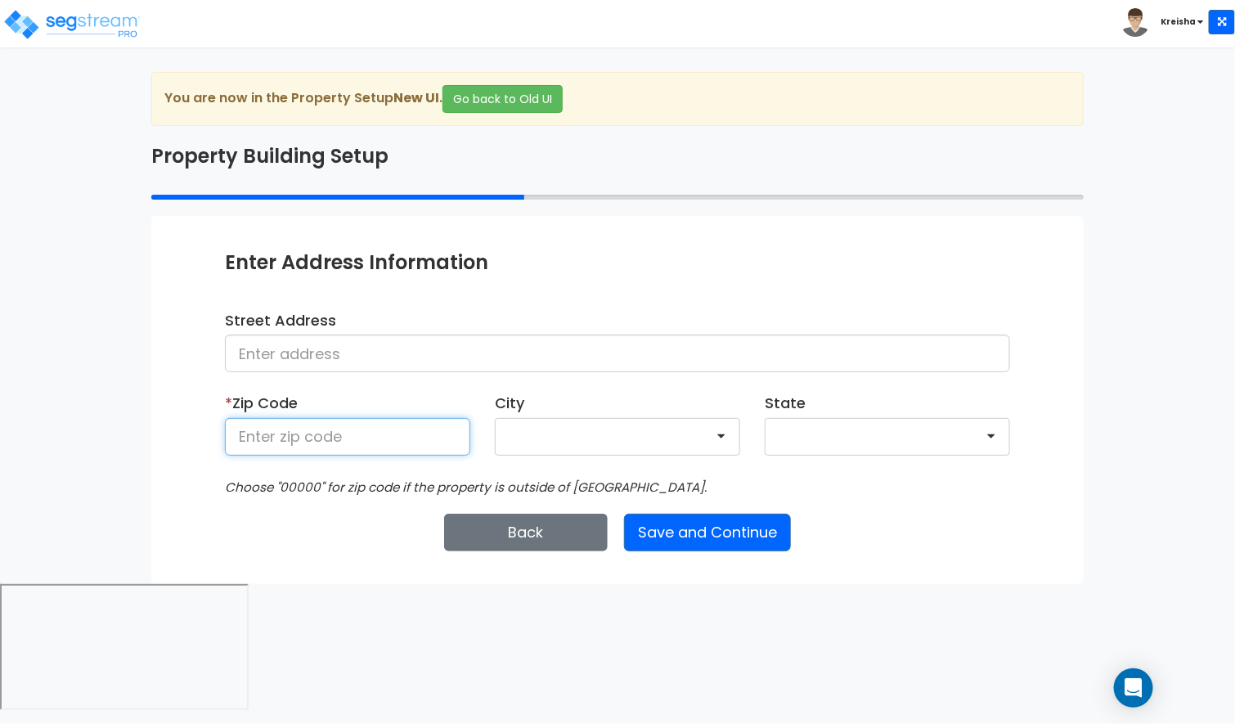
click at [326, 442] on input at bounding box center [347, 437] width 245 height 38
type input "80206"
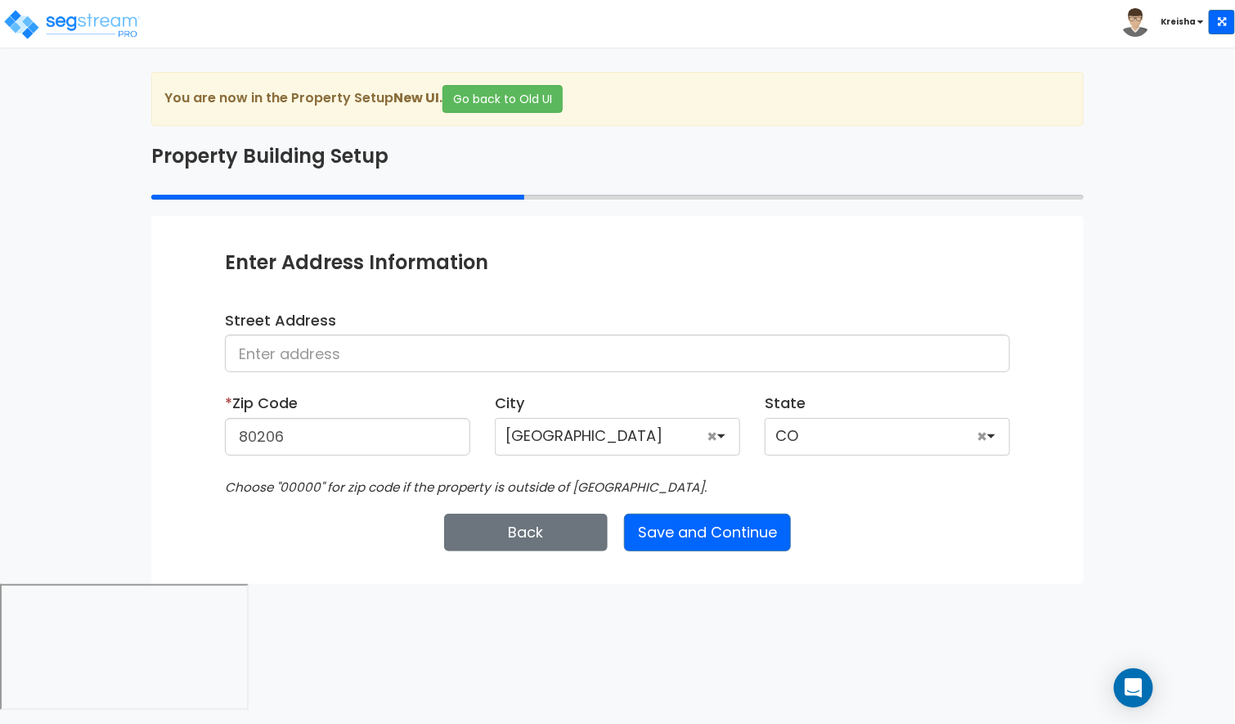
click at [309, 596] on html "Toggle navigation Kreisha" at bounding box center [617, 357] width 1235 height 714
click at [719, 537] on button "Save and Continue" at bounding box center [707, 533] width 167 height 38
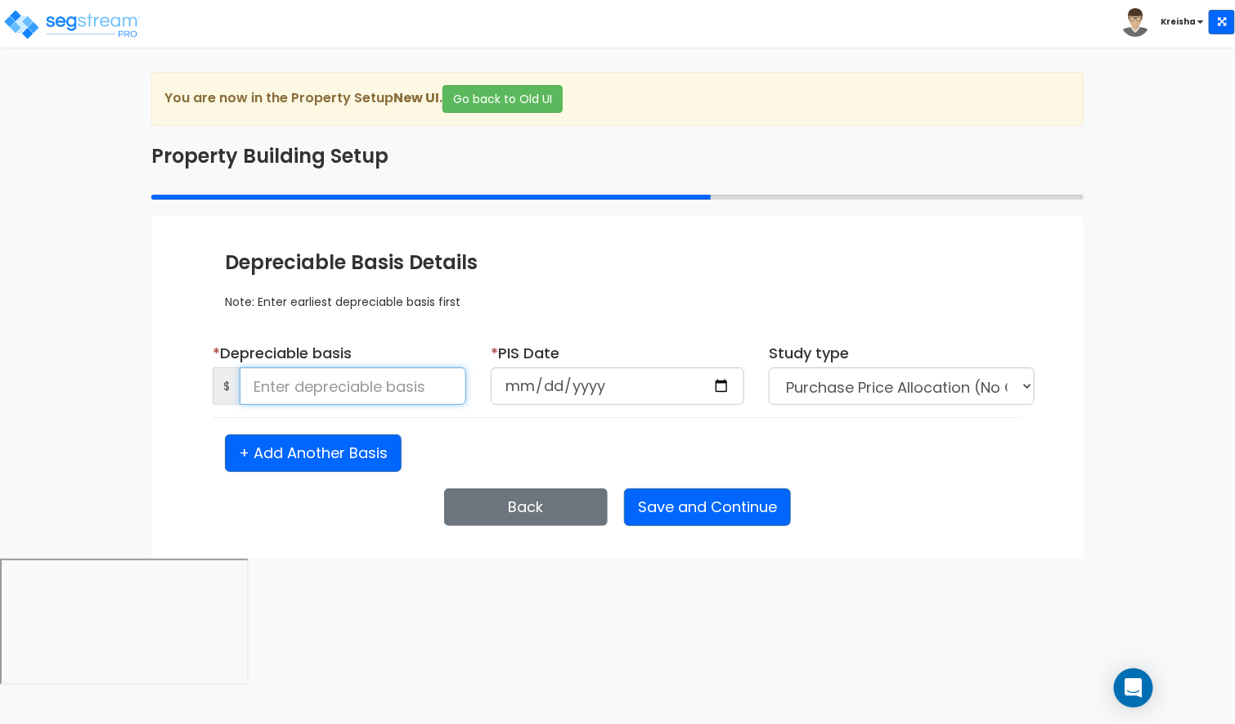
click at [349, 397] on input at bounding box center [353, 386] width 227 height 38
type input "825,232"
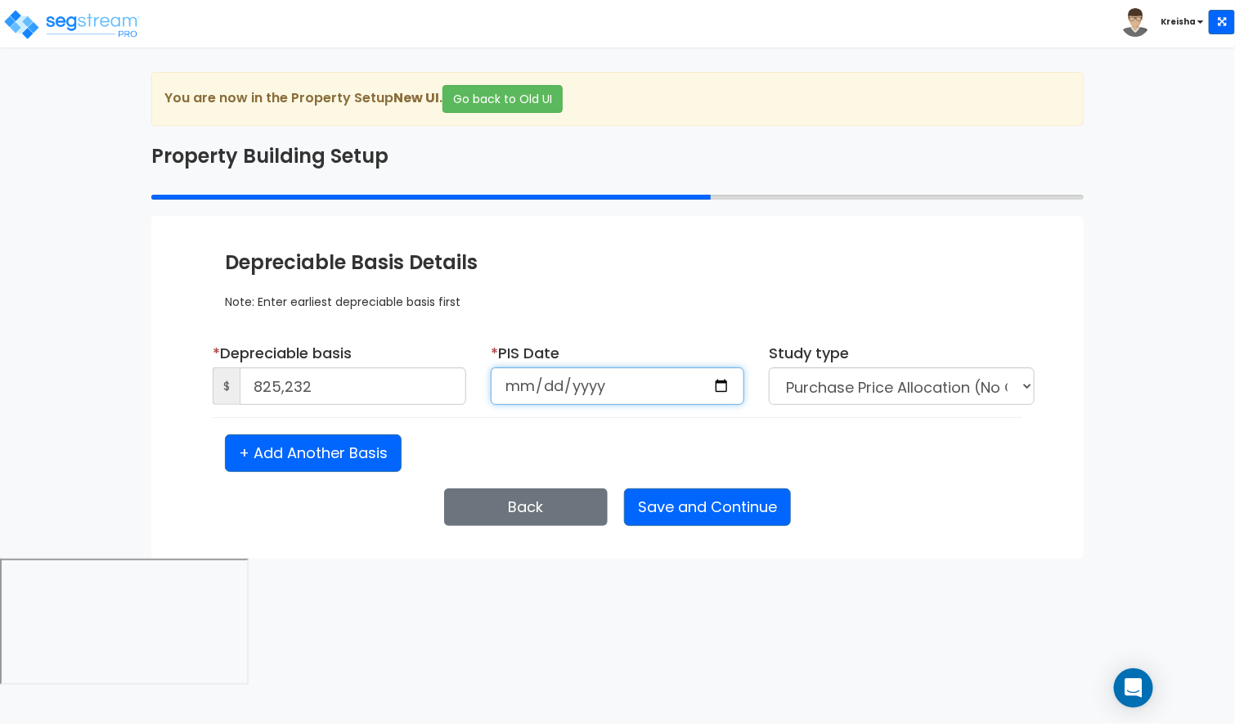
click at [523, 386] on input "date" at bounding box center [618, 386] width 254 height 38
type input "2020-01-01"
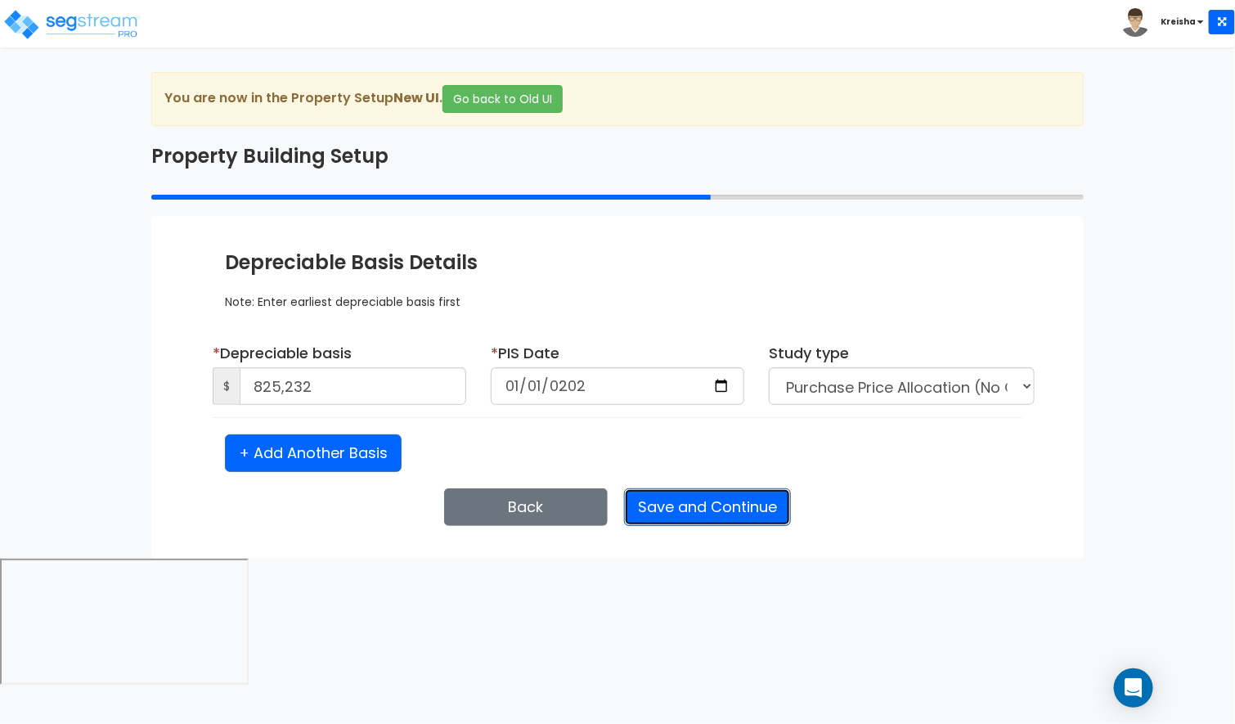
click at [660, 496] on button "Save and Continue" at bounding box center [707, 507] width 167 height 38
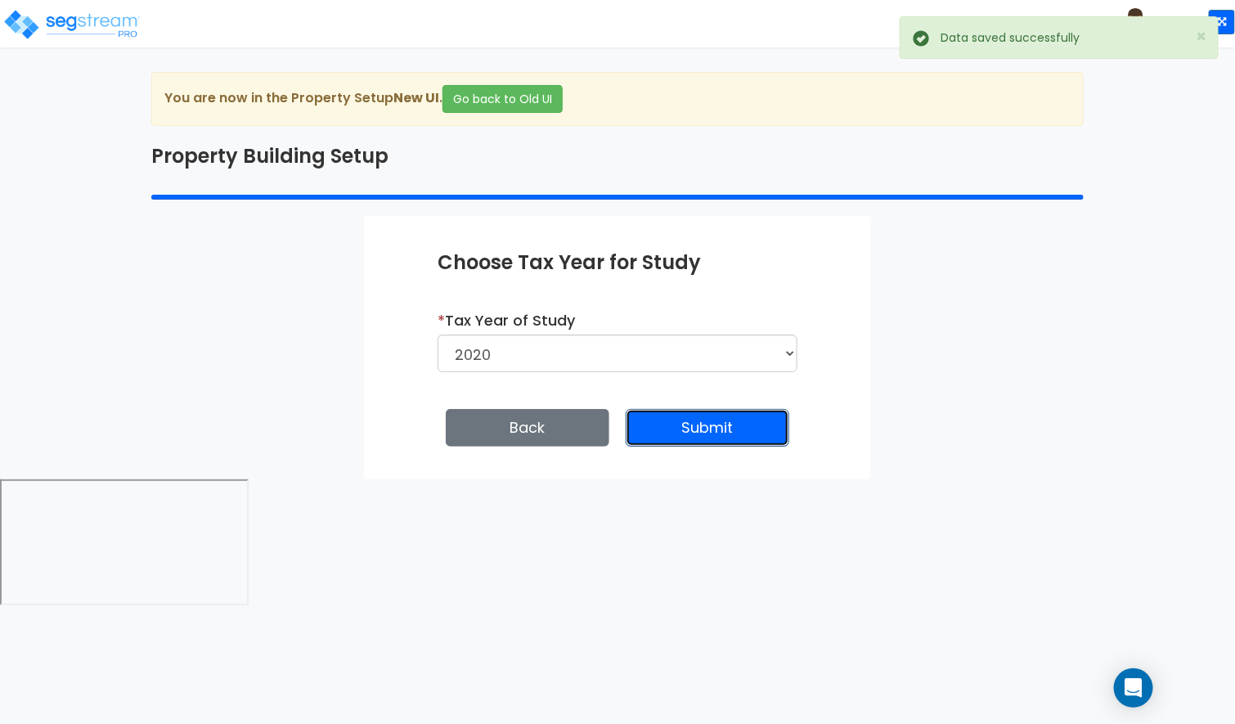
click at [678, 442] on button "Submit" at bounding box center [708, 428] width 164 height 38
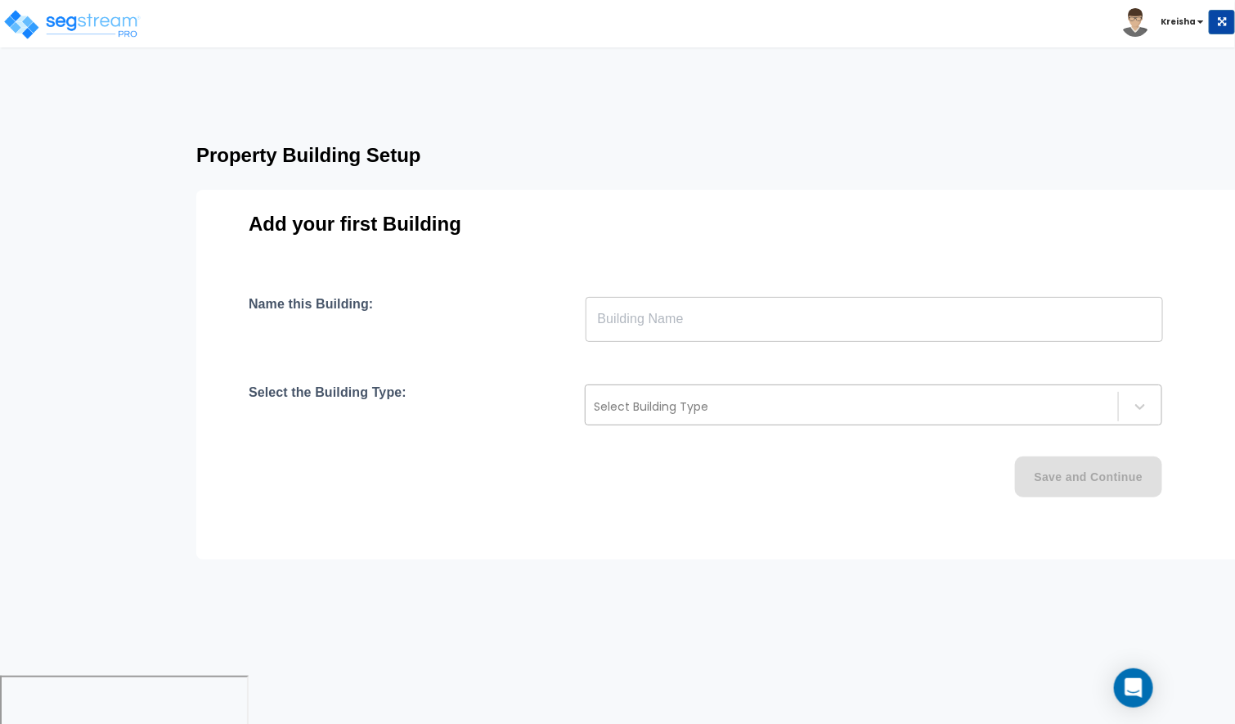
click at [709, 420] on div "Select Building Type" at bounding box center [873, 404] width 577 height 41
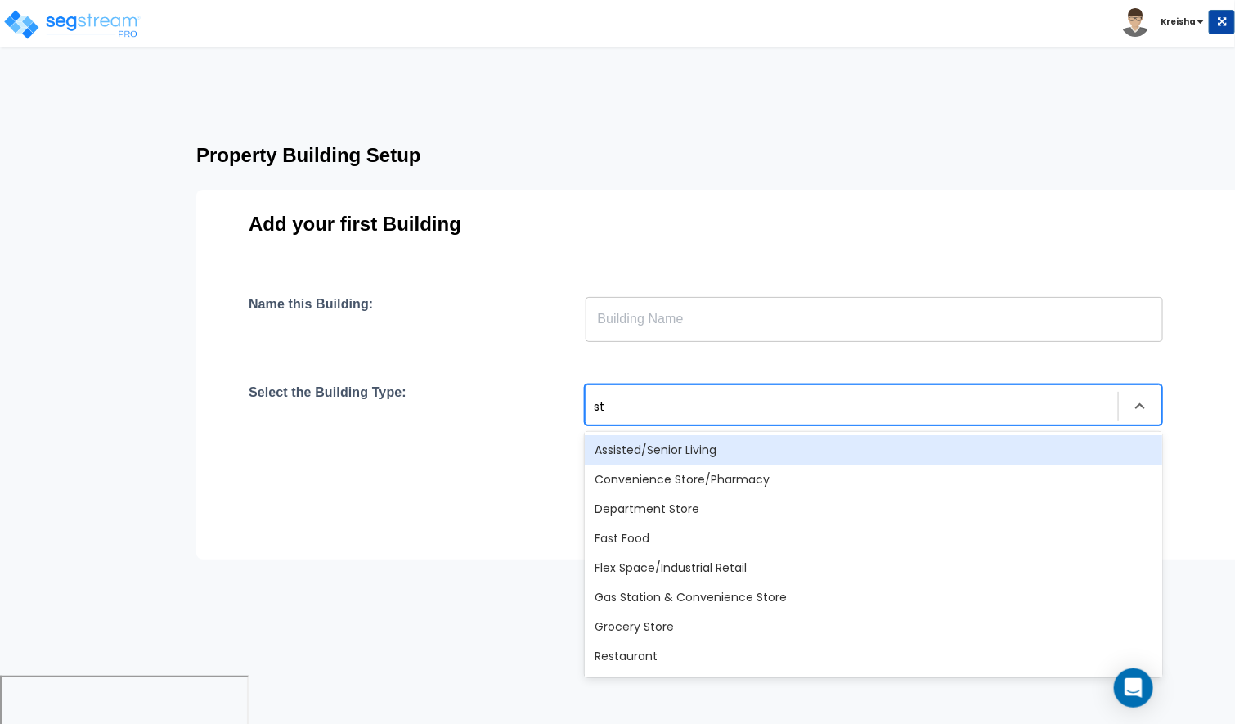
type input "str"
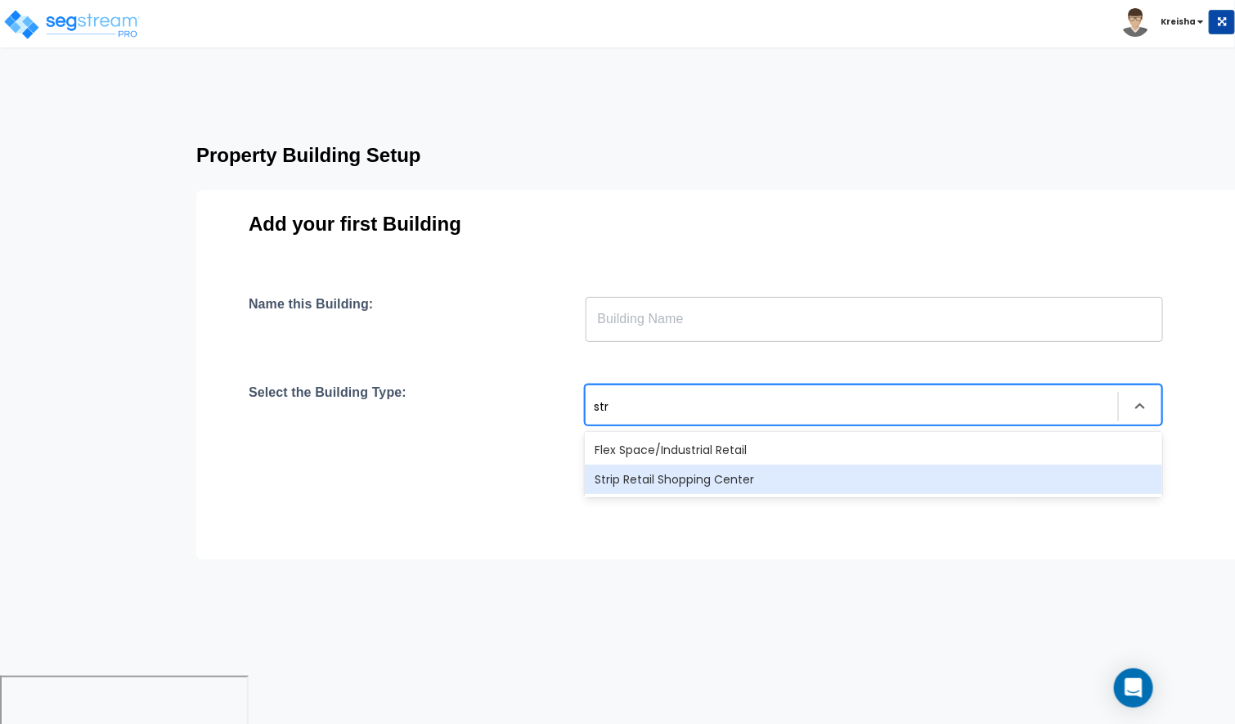
click at [684, 487] on div "Strip Retail Shopping Center" at bounding box center [873, 478] width 577 height 29
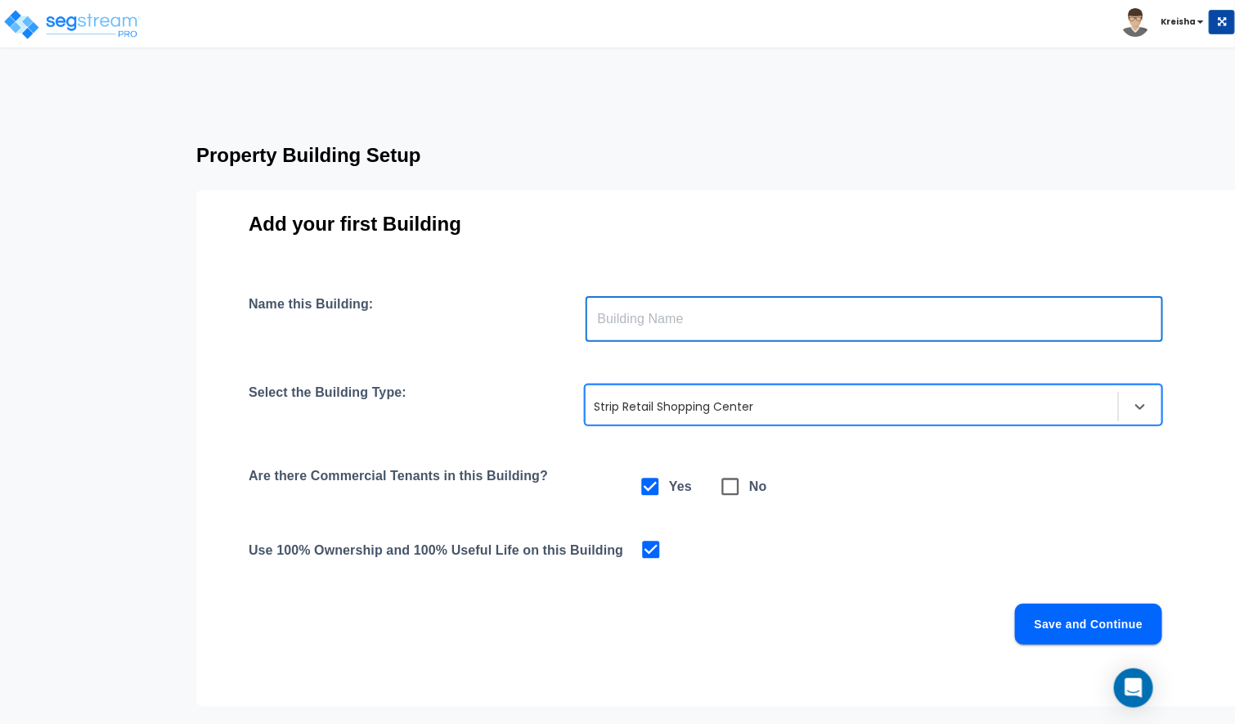
click at [702, 322] on input "text" at bounding box center [874, 319] width 577 height 46
type input "Building"
click at [808, 229] on h3 "Add your first Building" at bounding box center [730, 224] width 963 height 23
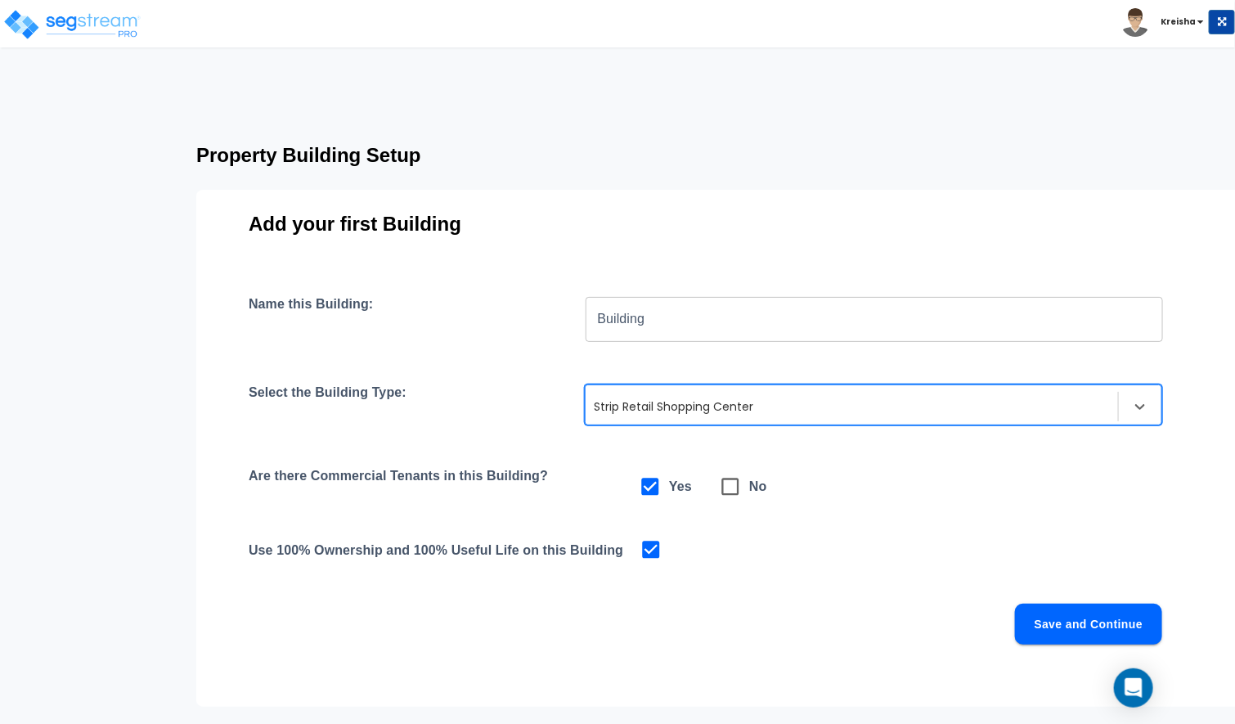
click at [1079, 614] on button "Save and Continue" at bounding box center [1088, 624] width 147 height 41
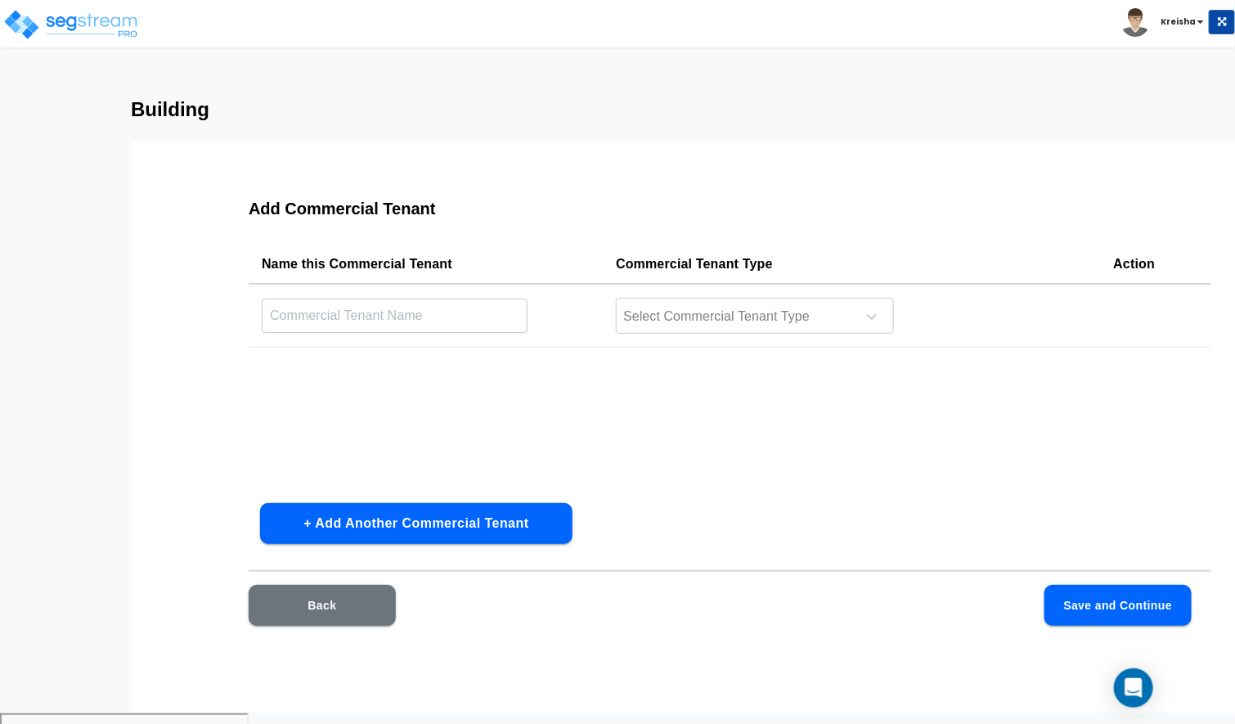
click at [159, 341] on div "Add Commercial Tenant Name this Commercial Tenant Commercial Tenant Type Action…" at bounding box center [762, 427] width 1263 height 572
click at [290, 316] on input "text" at bounding box center [395, 315] width 266 height 35
type input "Coffee shop"
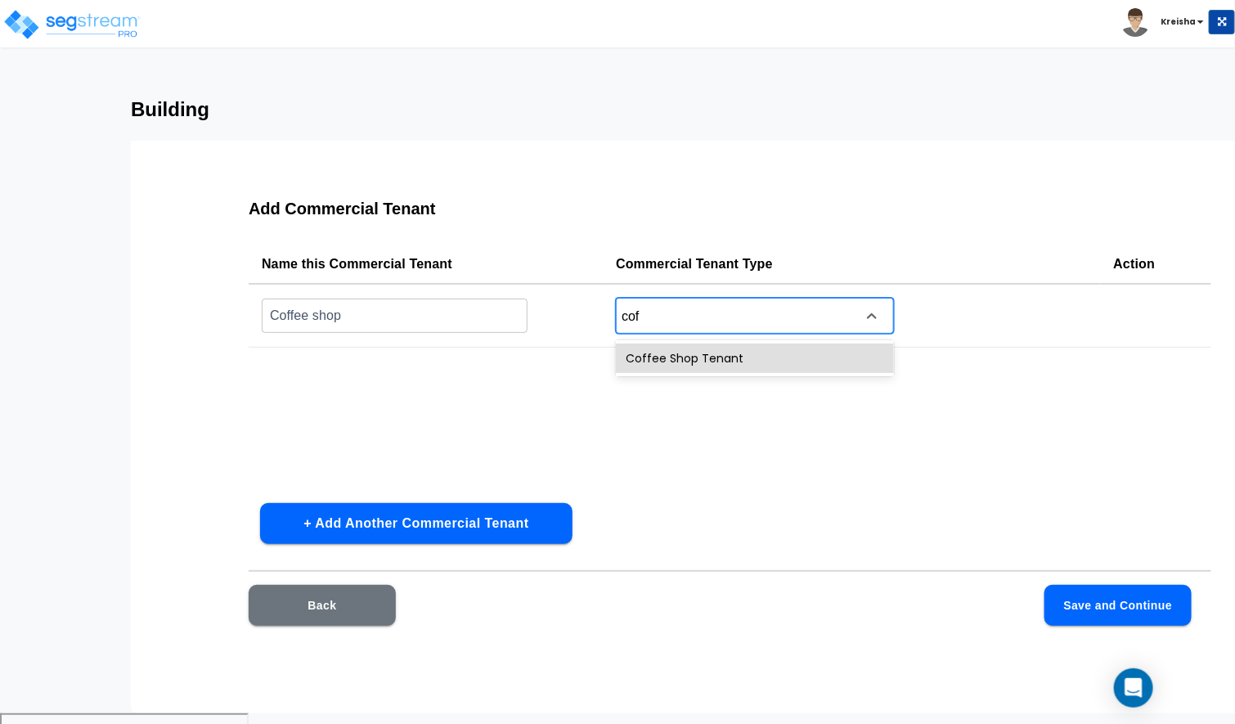
type input "coff"
click at [1156, 622] on button "Save and Continue" at bounding box center [1117, 605] width 147 height 41
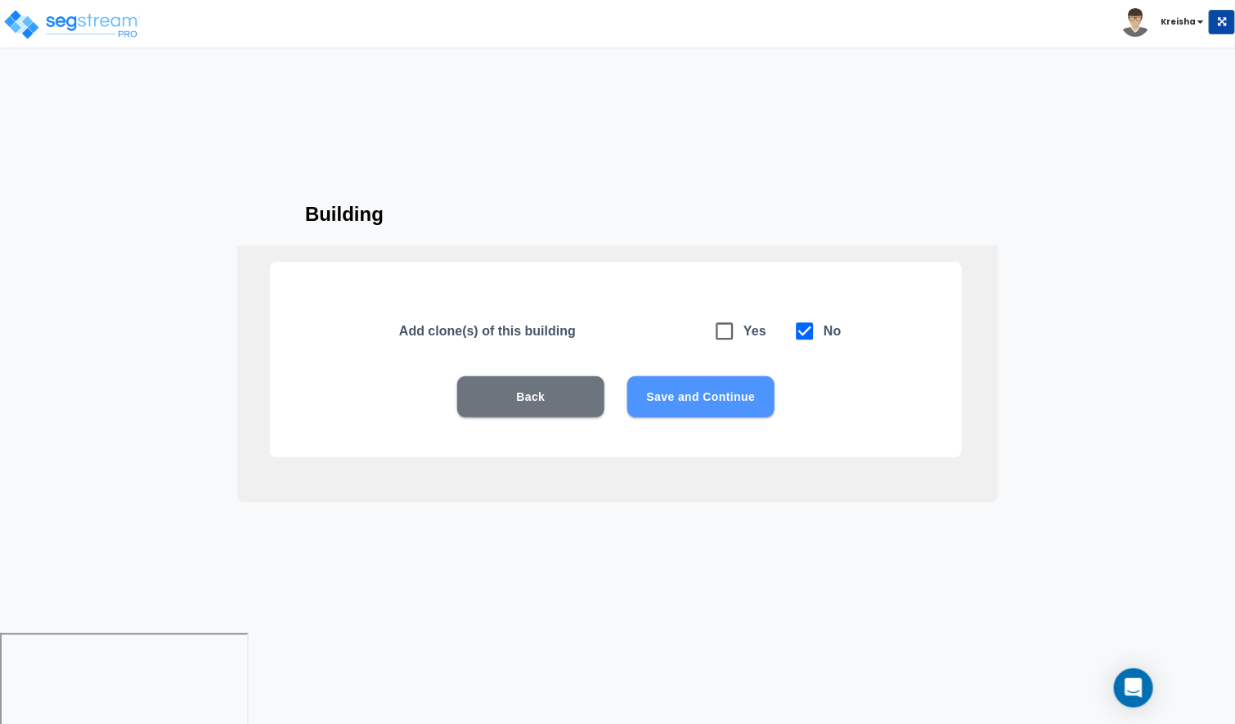
click at [715, 410] on button "Save and Continue" at bounding box center [700, 396] width 147 height 41
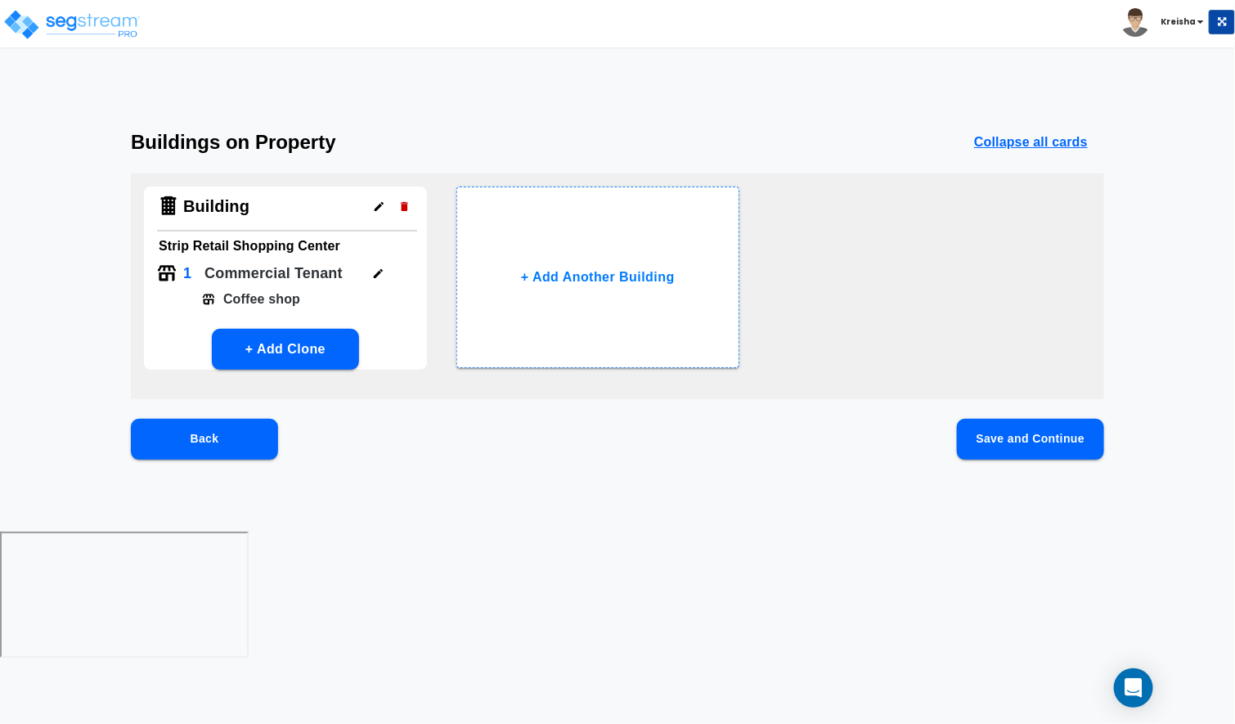
click at [372, 277] on icon "button" at bounding box center [378, 273] width 12 height 12
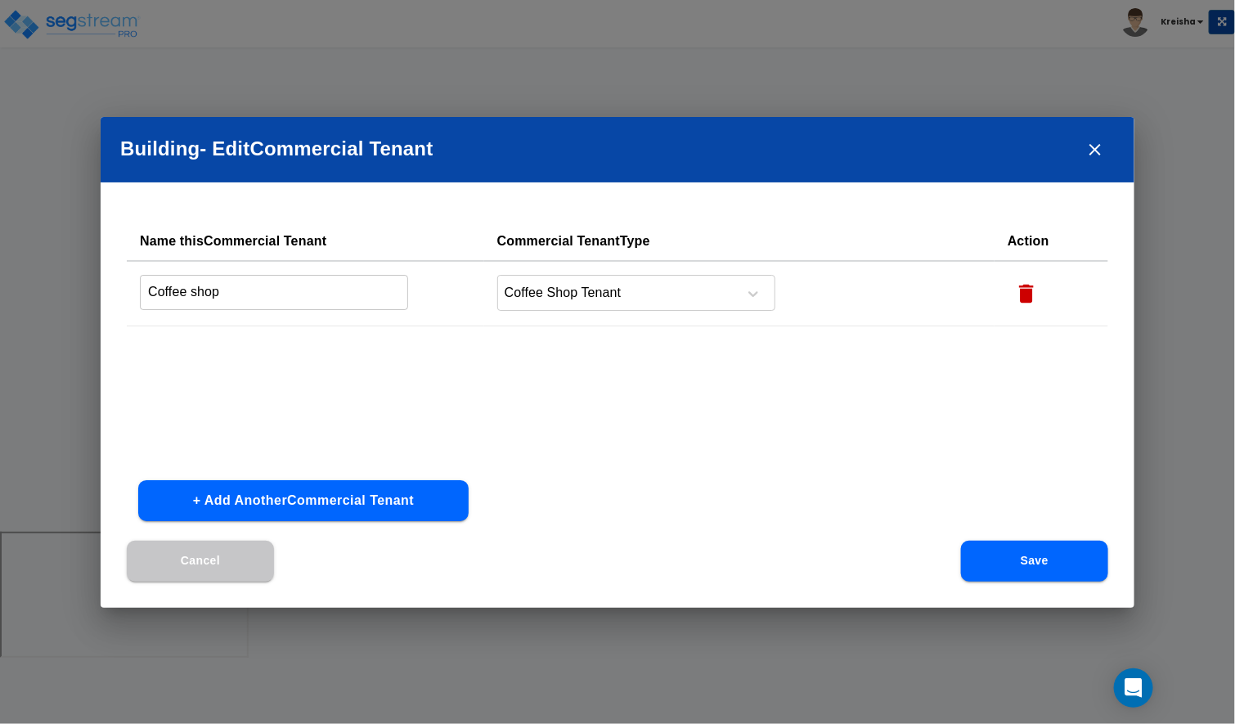
drag, startPoint x: 1097, startPoint y: 146, endPoint x: 935, endPoint y: 273, distance: 206.8
click at [1097, 145] on icon "close" at bounding box center [1095, 150] width 20 height 20
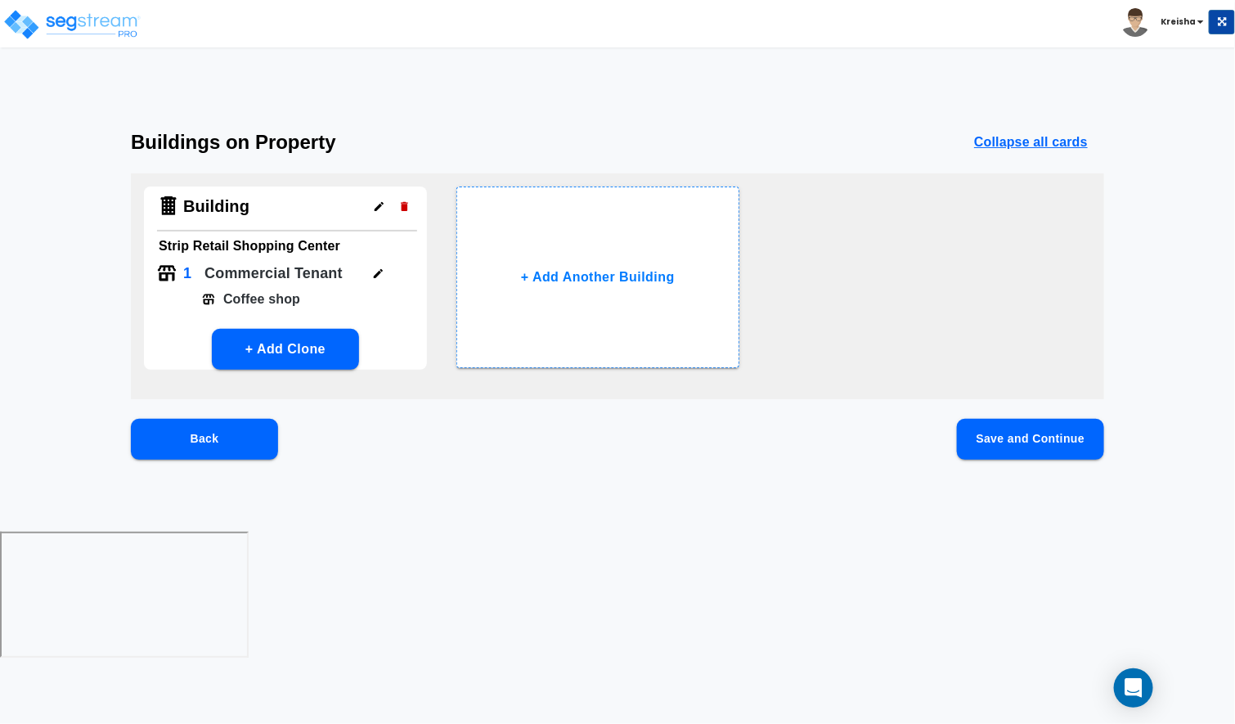
click at [986, 430] on button "Save and Continue" at bounding box center [1030, 439] width 147 height 41
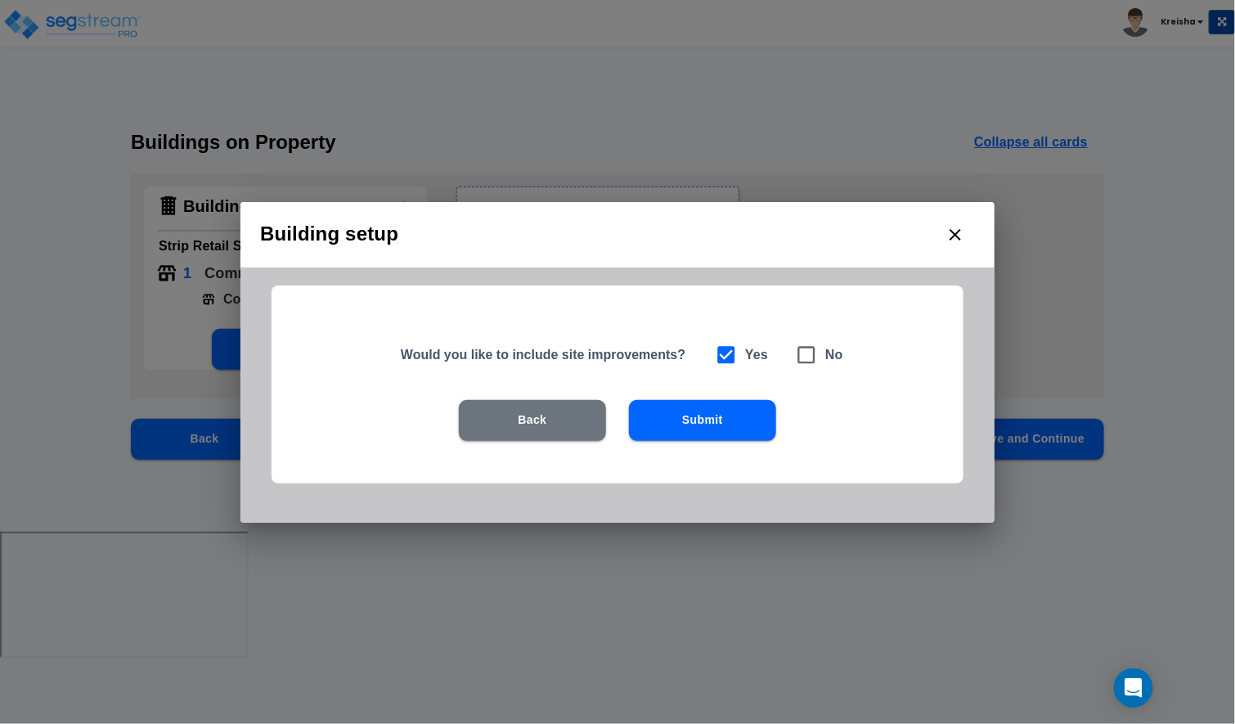
click at [716, 406] on button "Submit" at bounding box center [702, 420] width 147 height 41
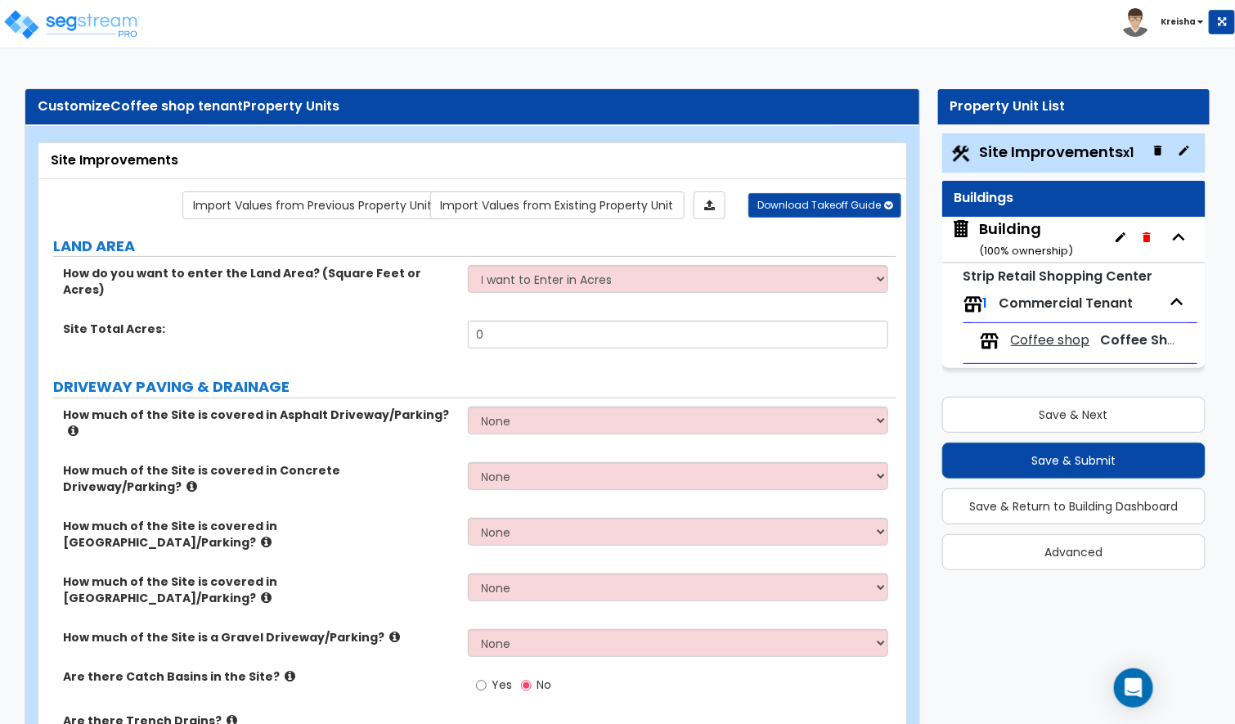
click at [266, 22] on div "Toggle navigation Kreisha" at bounding box center [617, 23] width 1235 height 47
click at [501, 321] on input "0" at bounding box center [678, 335] width 421 height 28
click at [525, 290] on select "I want to Enter in Acres I want to Enter in Square Feet" at bounding box center [678, 279] width 421 height 28
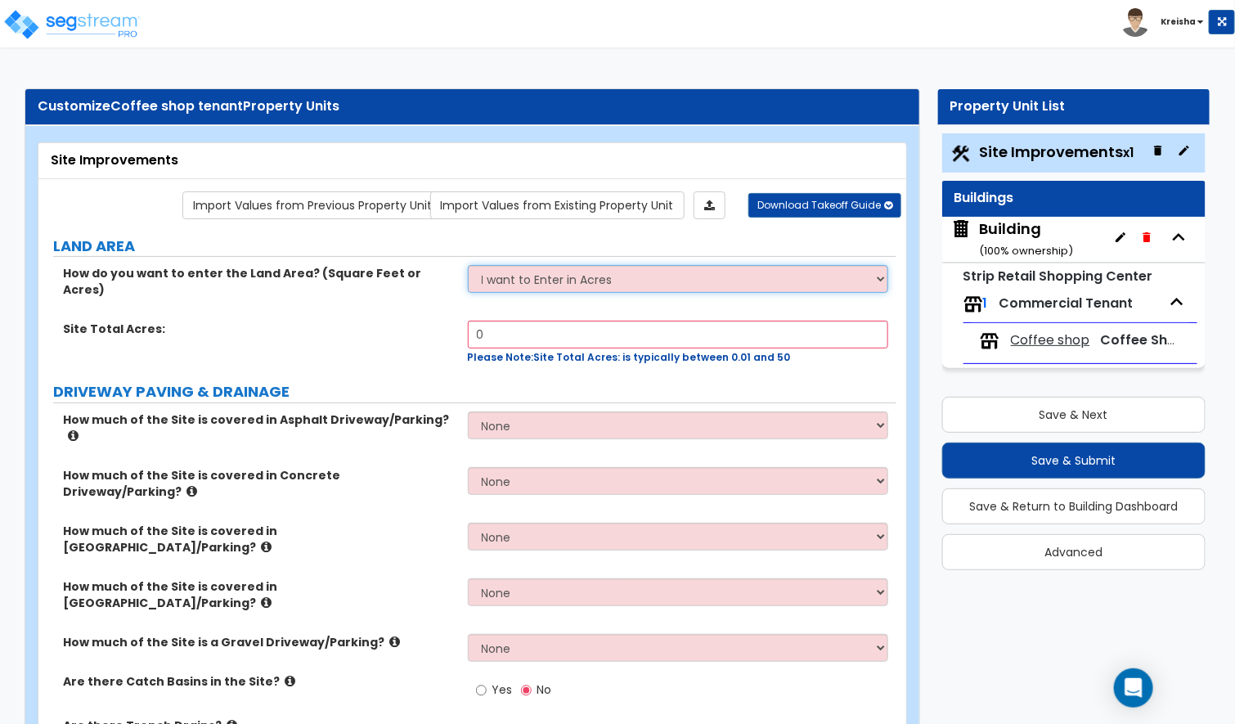
select select "2"
click at [468, 267] on select "I want to Enter in Acres I want to Enter in Square Feet" at bounding box center [678, 279] width 421 height 28
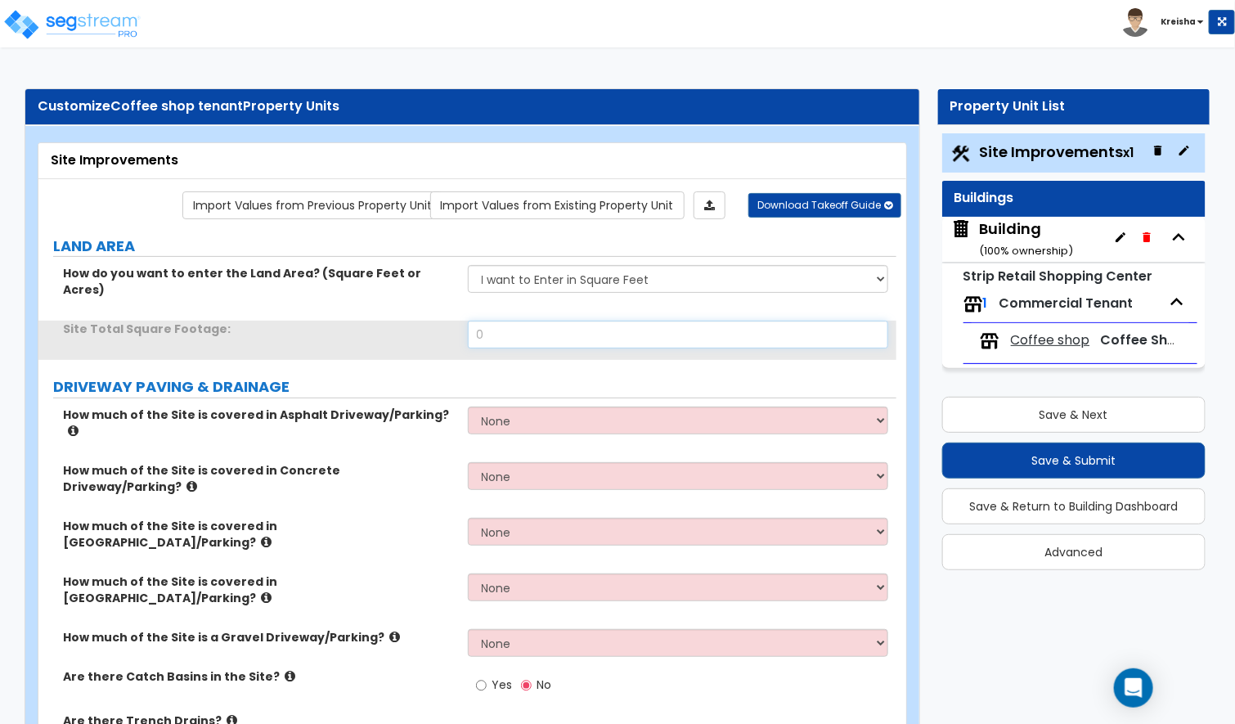
click at [530, 321] on input "0" at bounding box center [678, 335] width 421 height 28
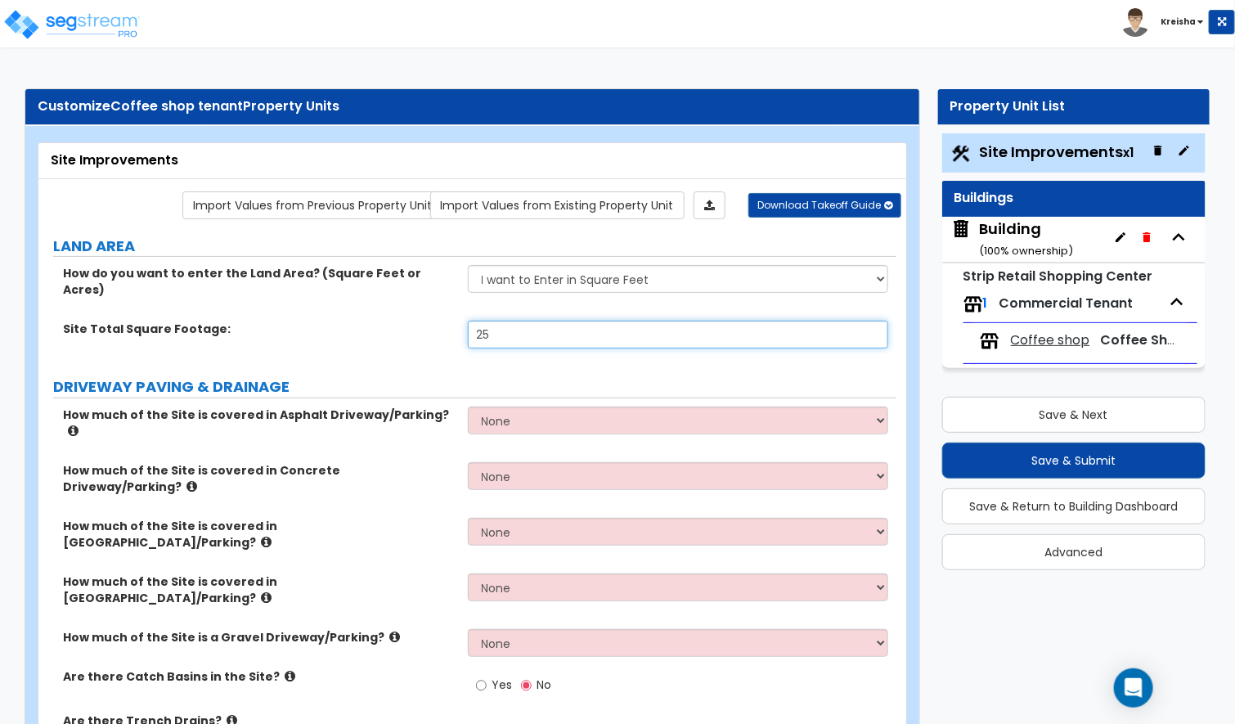
type input "2"
type input "15,000"
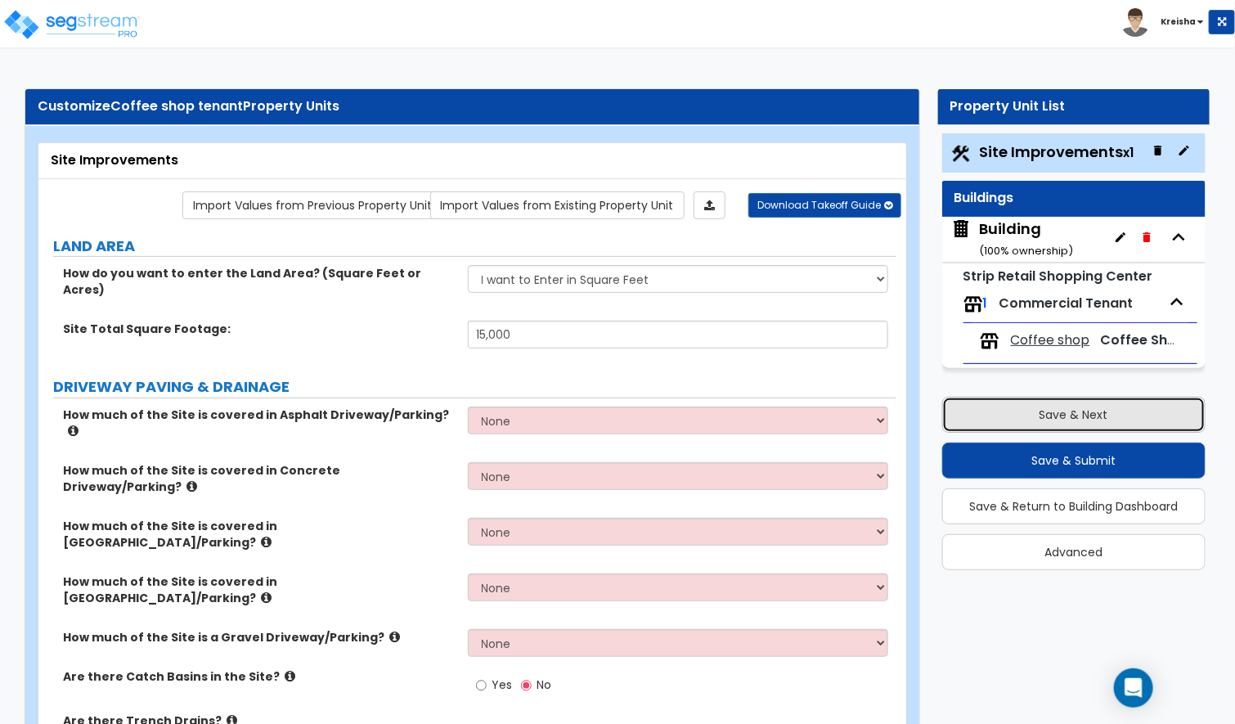
click at [1052, 423] on button "Save & Next" at bounding box center [1074, 415] width 264 height 36
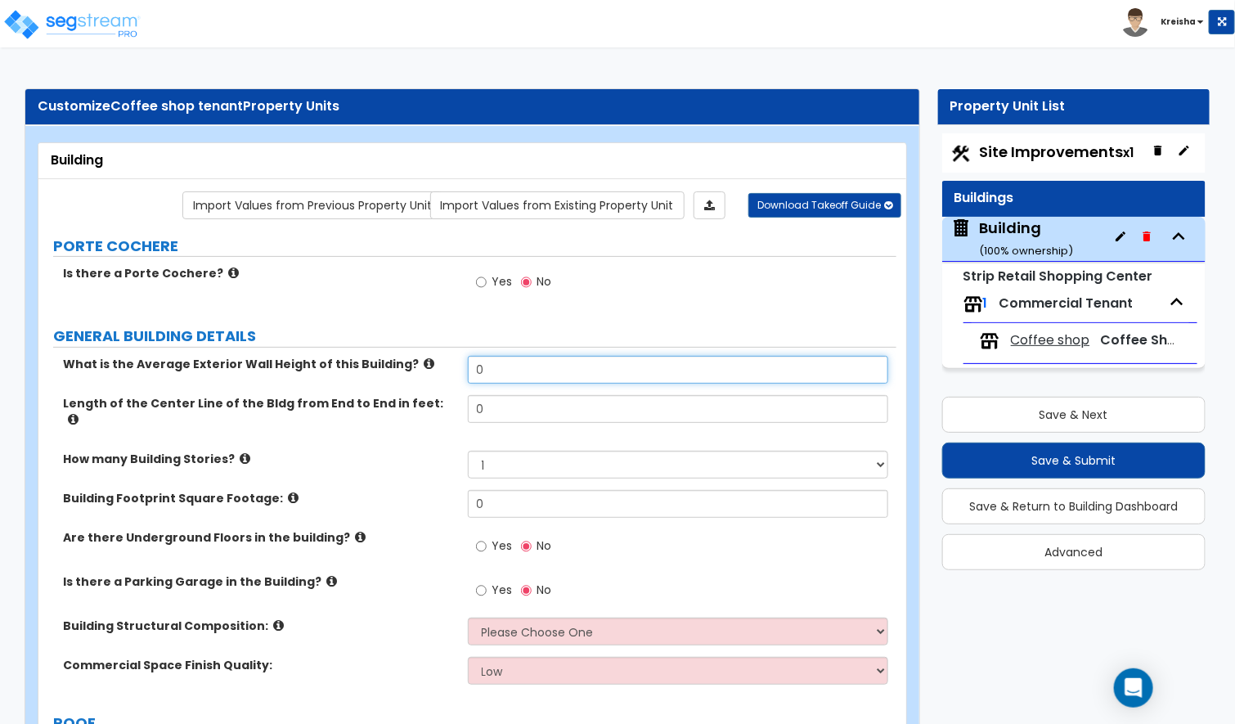
click at [477, 376] on input "0" at bounding box center [678, 370] width 421 height 28
click at [476, 376] on input "0" at bounding box center [678, 370] width 421 height 28
type input "20"
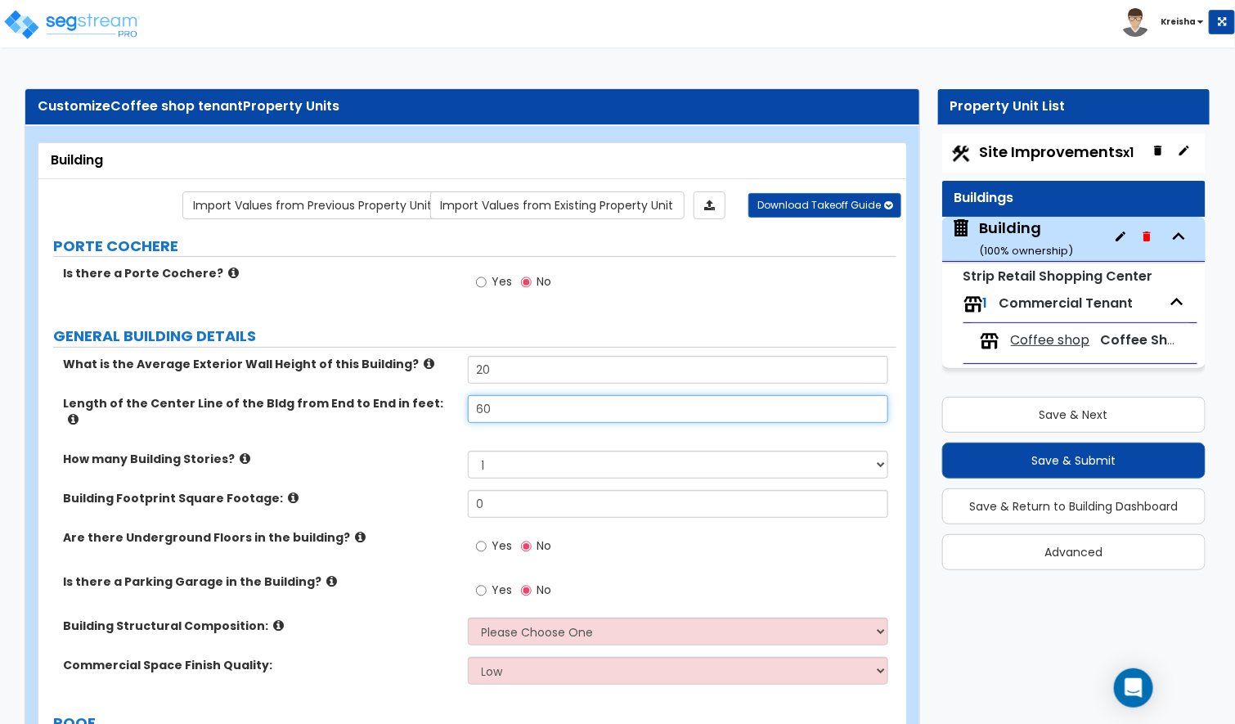
type input "60"
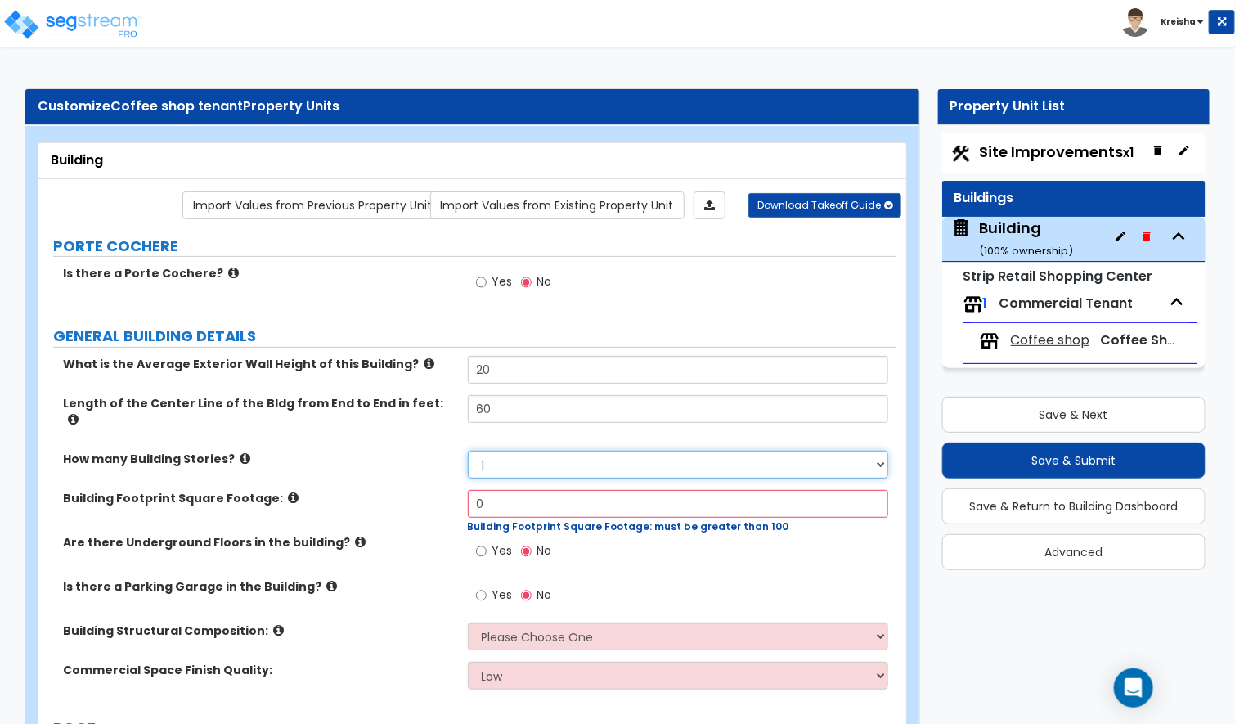
select select "2"
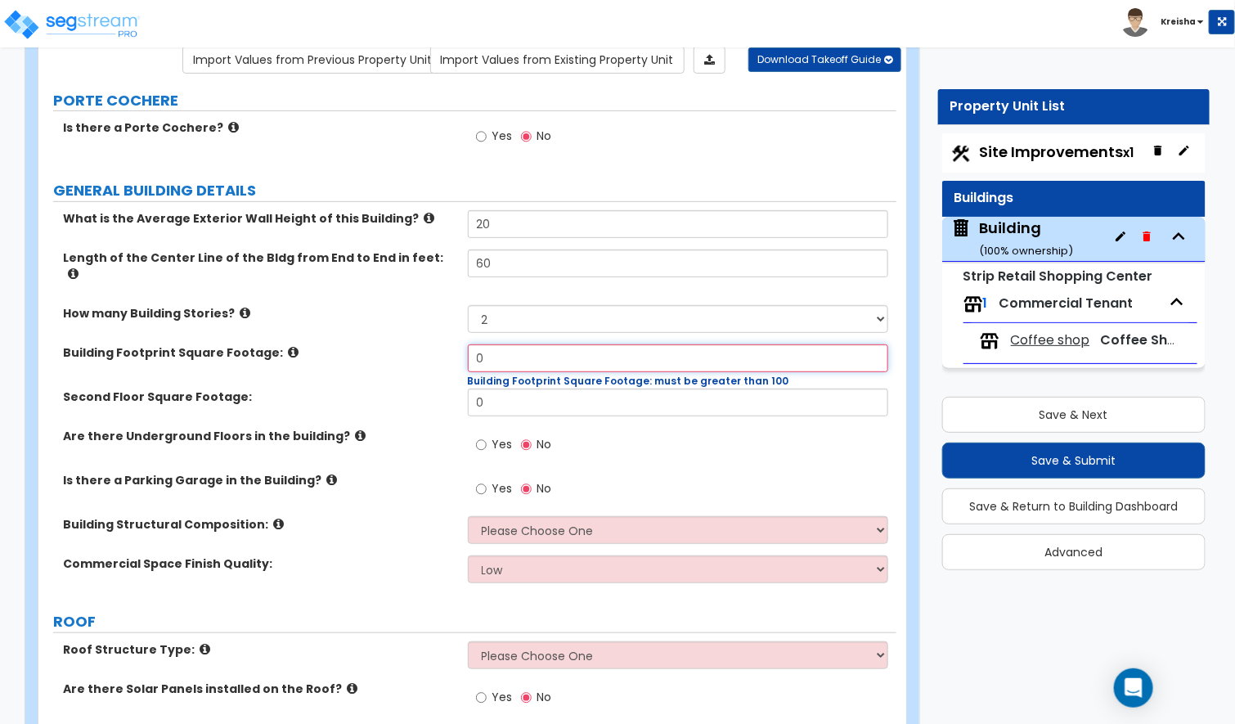
scroll to position [163, 0]
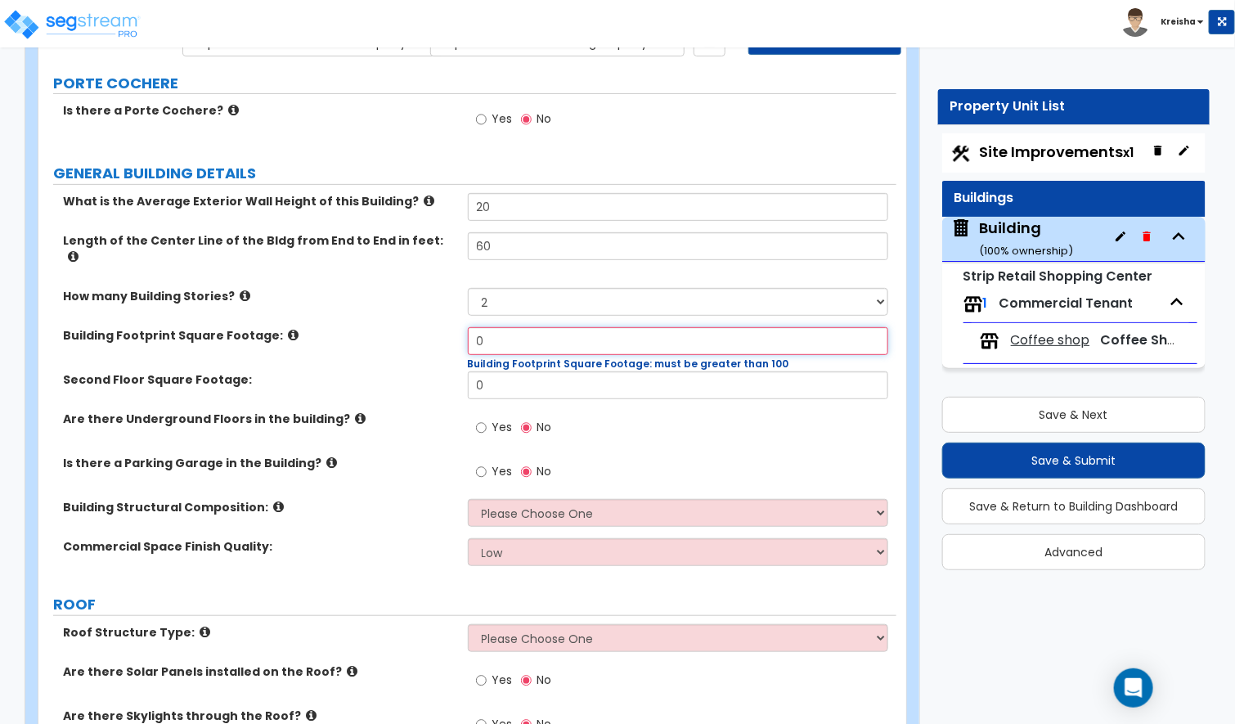
type input "3"
type input "2500"
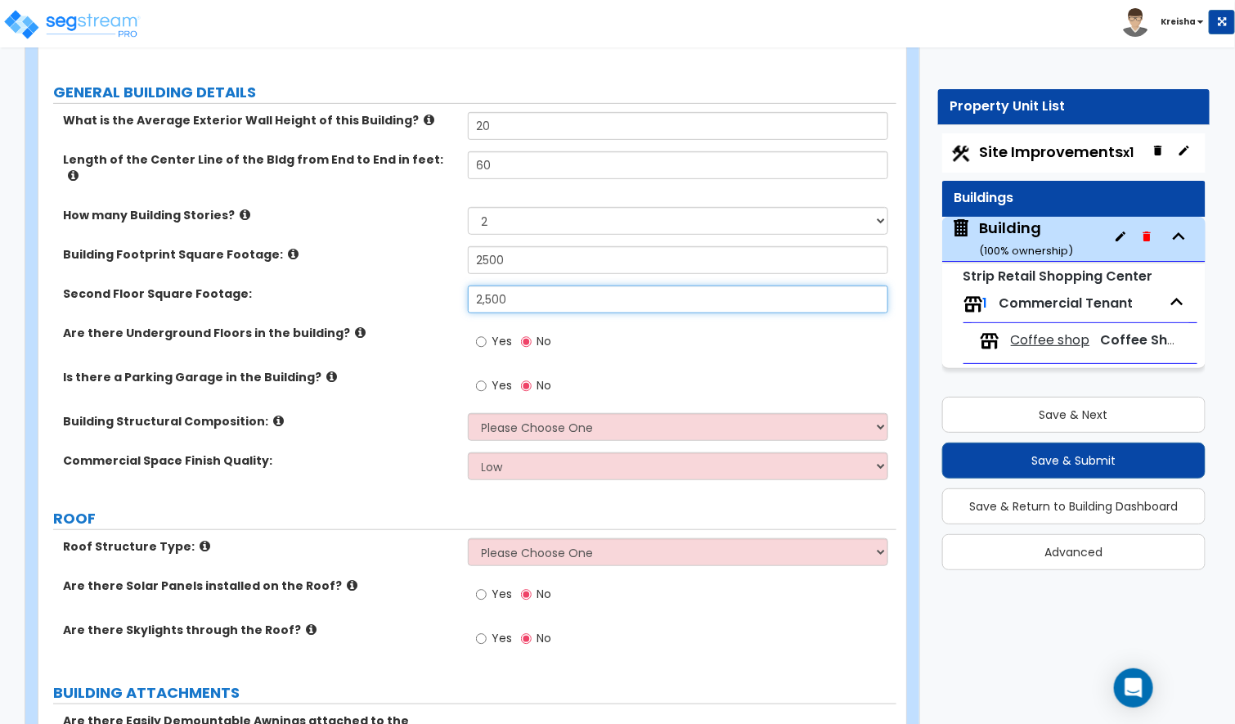
scroll to position [245, 0]
type input "2,500"
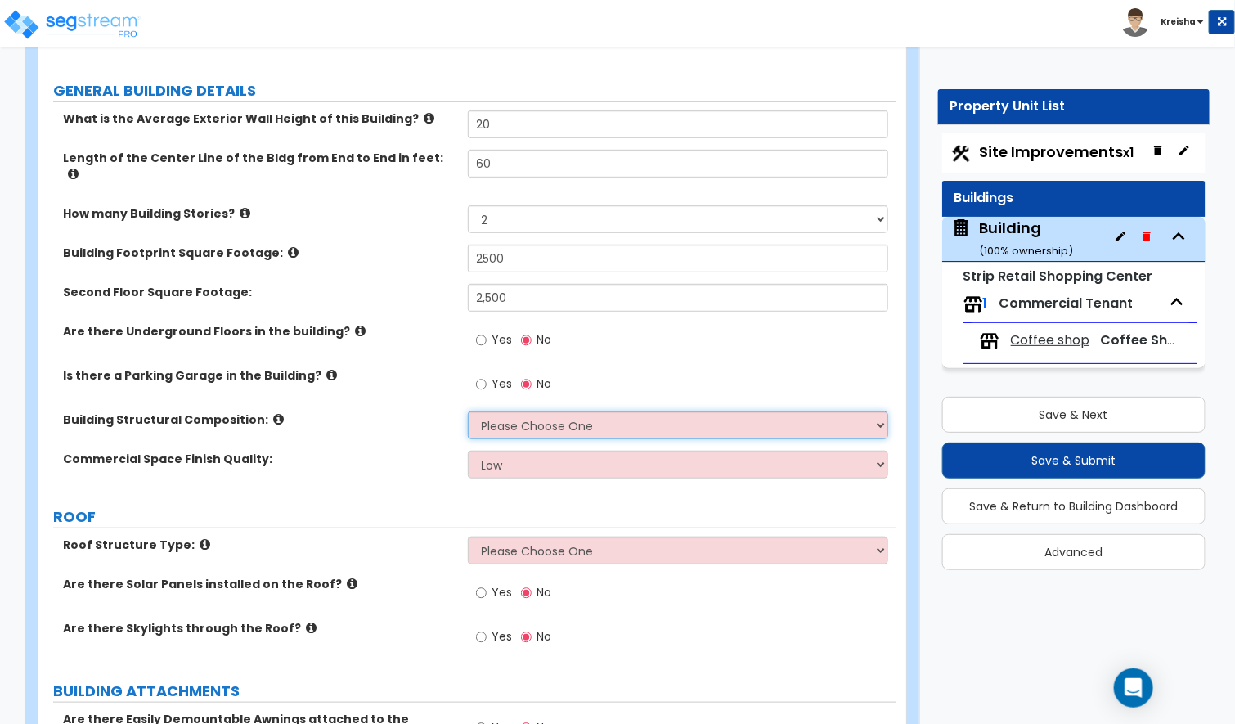
click at [496, 420] on select "Please Choose One Tilt-up Wall Construction Reinforced Concrete Structural Stee…" at bounding box center [678, 425] width 421 height 28
select select "5"
click at [468, 411] on select "Please Choose One Tilt-up Wall Construction Reinforced Concrete Structural Stee…" at bounding box center [678, 425] width 421 height 28
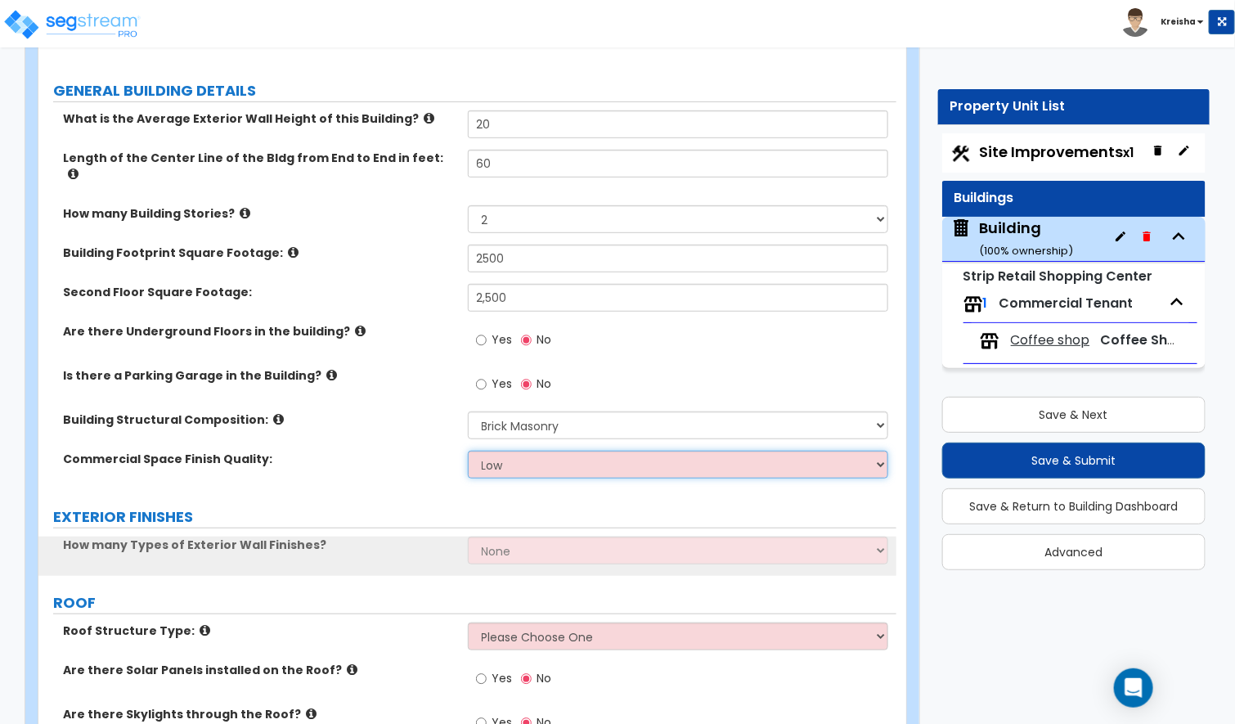
click at [525, 452] on select "Low Average High" at bounding box center [678, 465] width 421 height 28
select select "1"
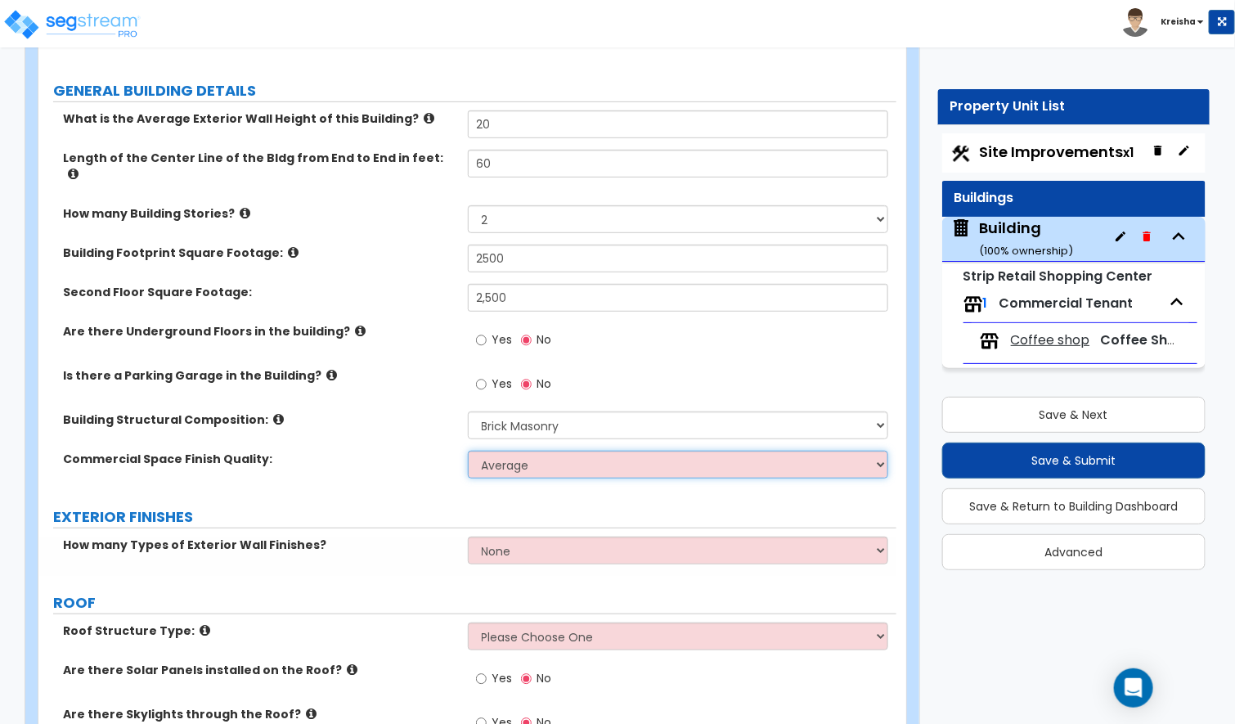
click at [468, 451] on select "Low Average High" at bounding box center [678, 465] width 421 height 28
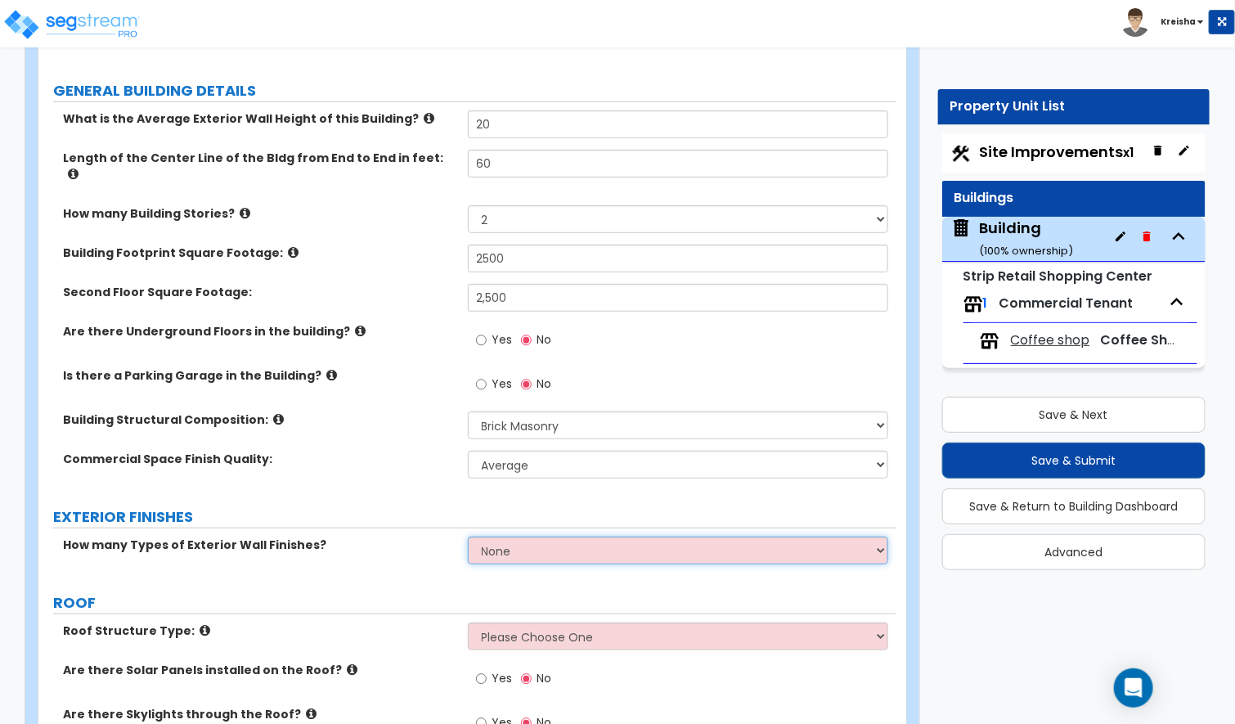
click at [496, 536] on select "None 1 2 3" at bounding box center [678, 550] width 421 height 28
select select "1"
click at [468, 536] on select "None 1 2 3" at bounding box center [678, 550] width 421 height 28
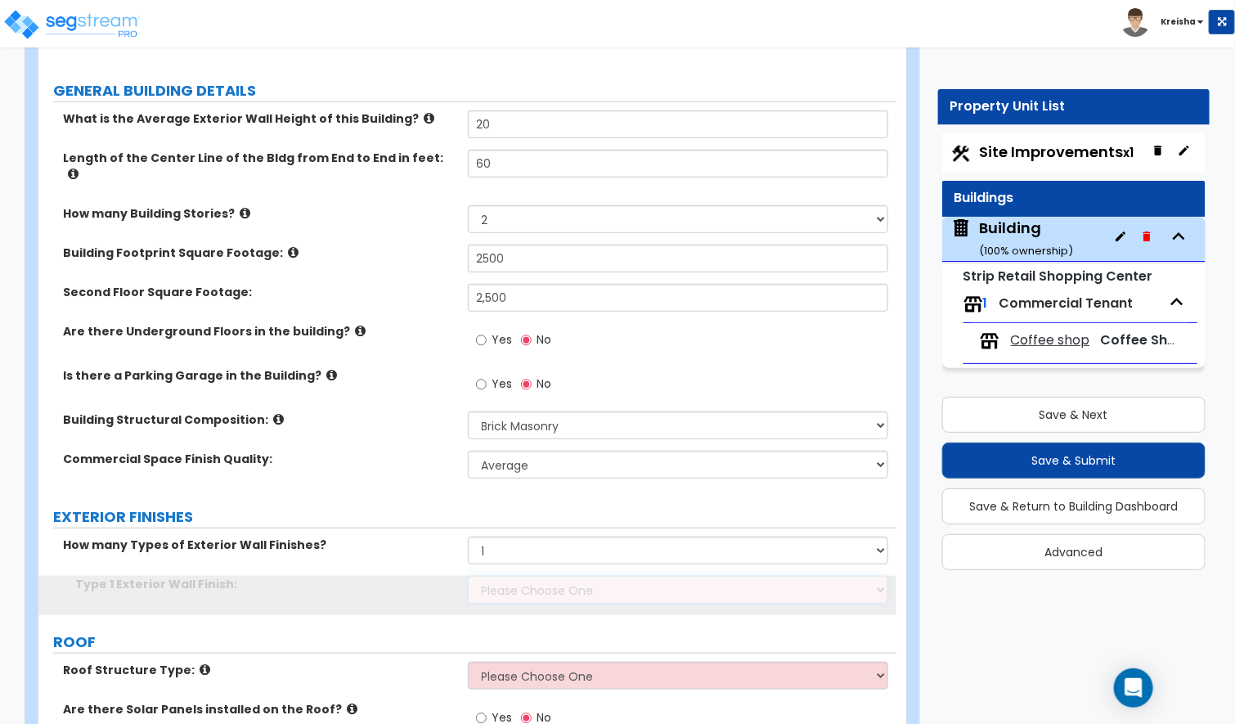
click at [506, 582] on select "Please Choose One No Finish/Shared Wall No Wall Stone Veneer Wood Siding Vinyl …" at bounding box center [678, 590] width 421 height 28
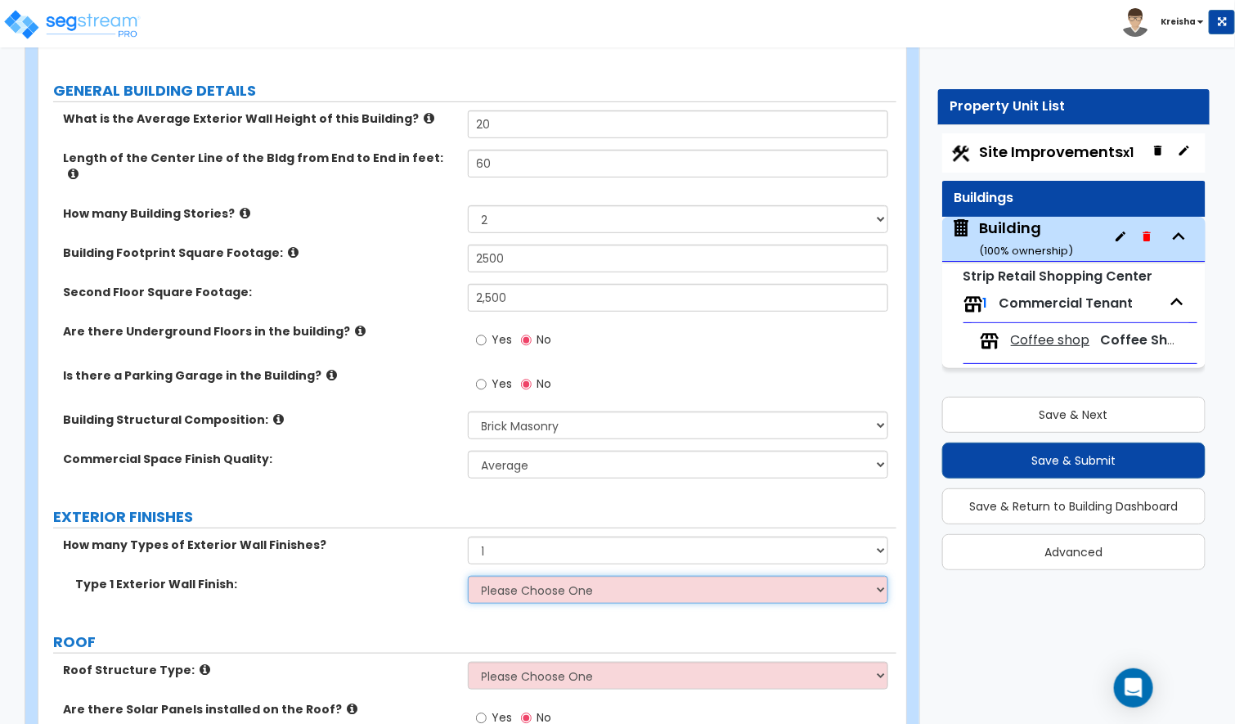
select select "1"
click at [468, 576] on select "Please Choose One No Finish/Shared Wall No Wall Stone Veneer Wood Siding Vinyl …" at bounding box center [678, 590] width 421 height 28
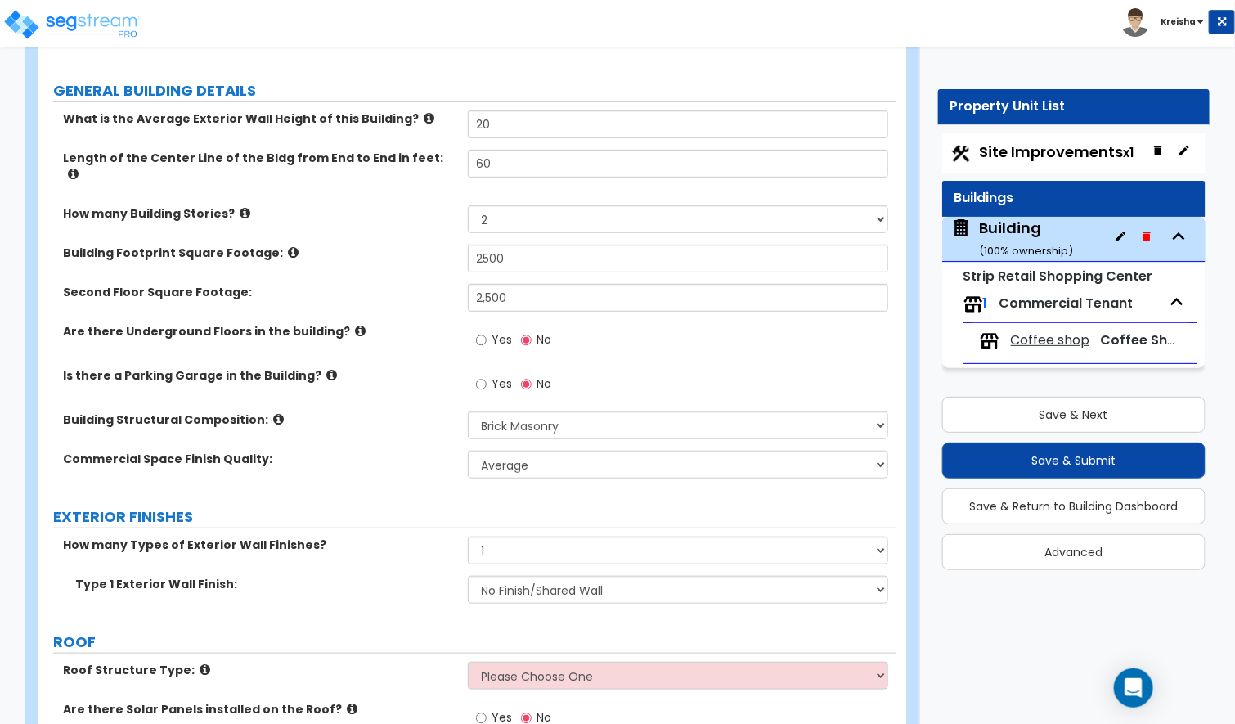
click at [373, 427] on div "Building Structural Composition: Please Choose One Tilt-up Wall Construction Re…" at bounding box center [467, 430] width 858 height 39
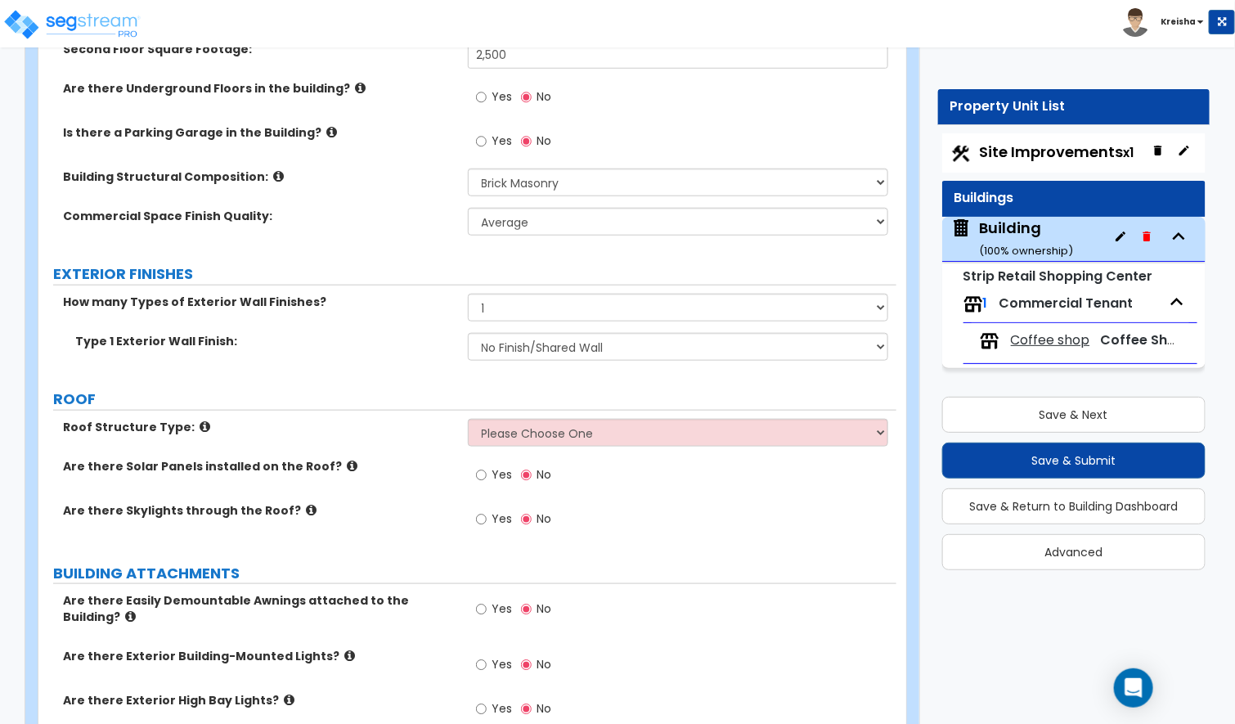
scroll to position [491, 0]
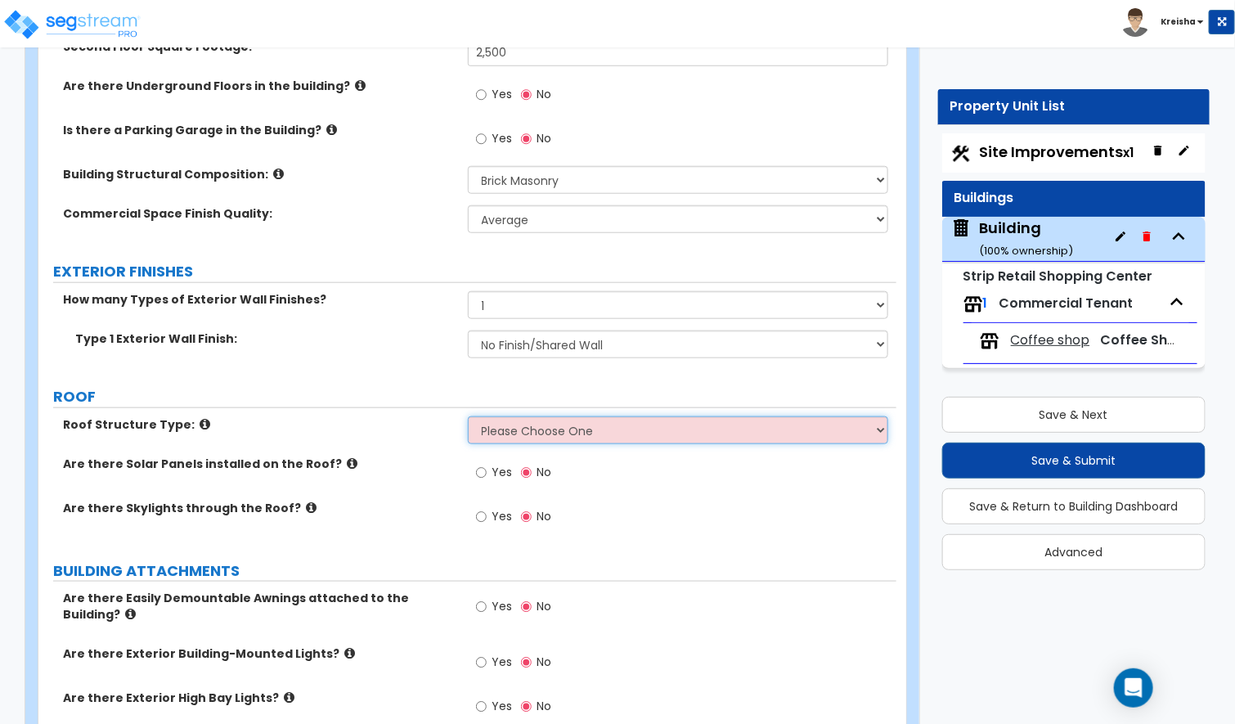
click at [486, 416] on select "Please Choose One Gable Roof Flat Roof Hybrid Gable & Flat Roof" at bounding box center [678, 430] width 421 height 28
select select "1"
click at [468, 416] on select "Please Choose One Gable Roof Flat Roof Hybrid Gable & Flat Roof" at bounding box center [678, 430] width 421 height 28
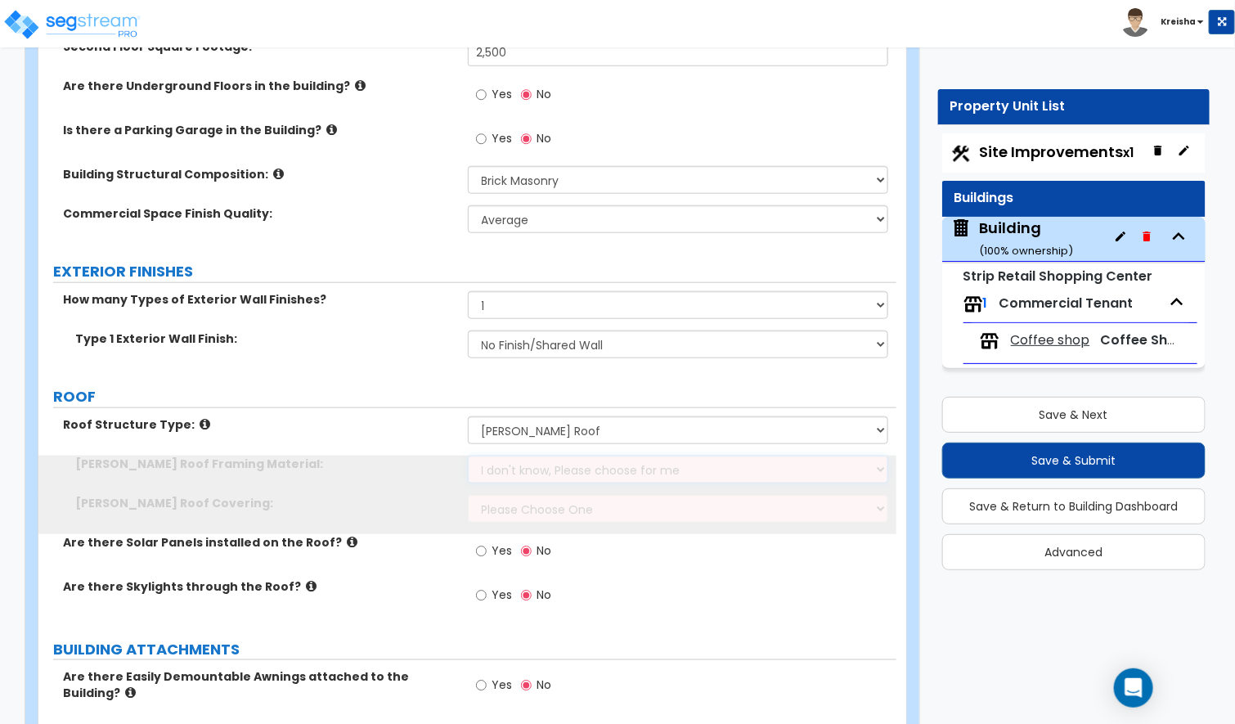
click at [518, 456] on select "I don't know, Please choose for me Metal Wood" at bounding box center [678, 470] width 421 height 28
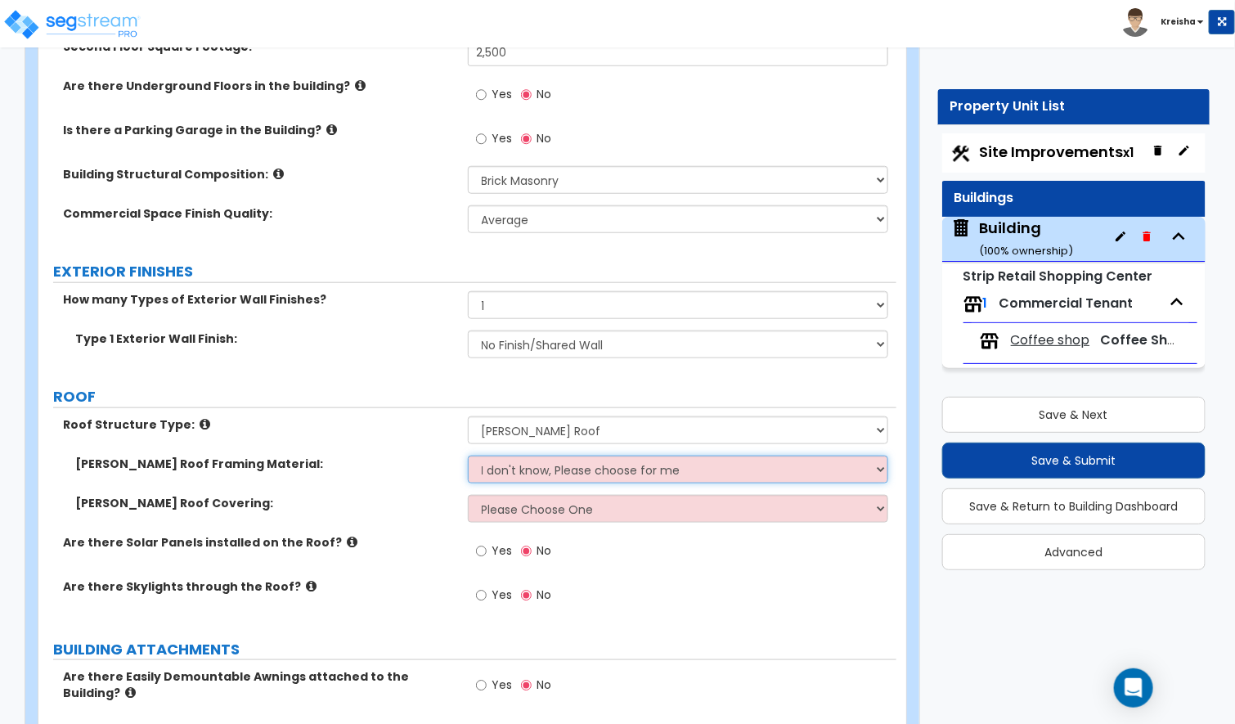
select select "2"
click at [468, 456] on select "I don't know, Please choose for me Metal Wood" at bounding box center [678, 470] width 421 height 28
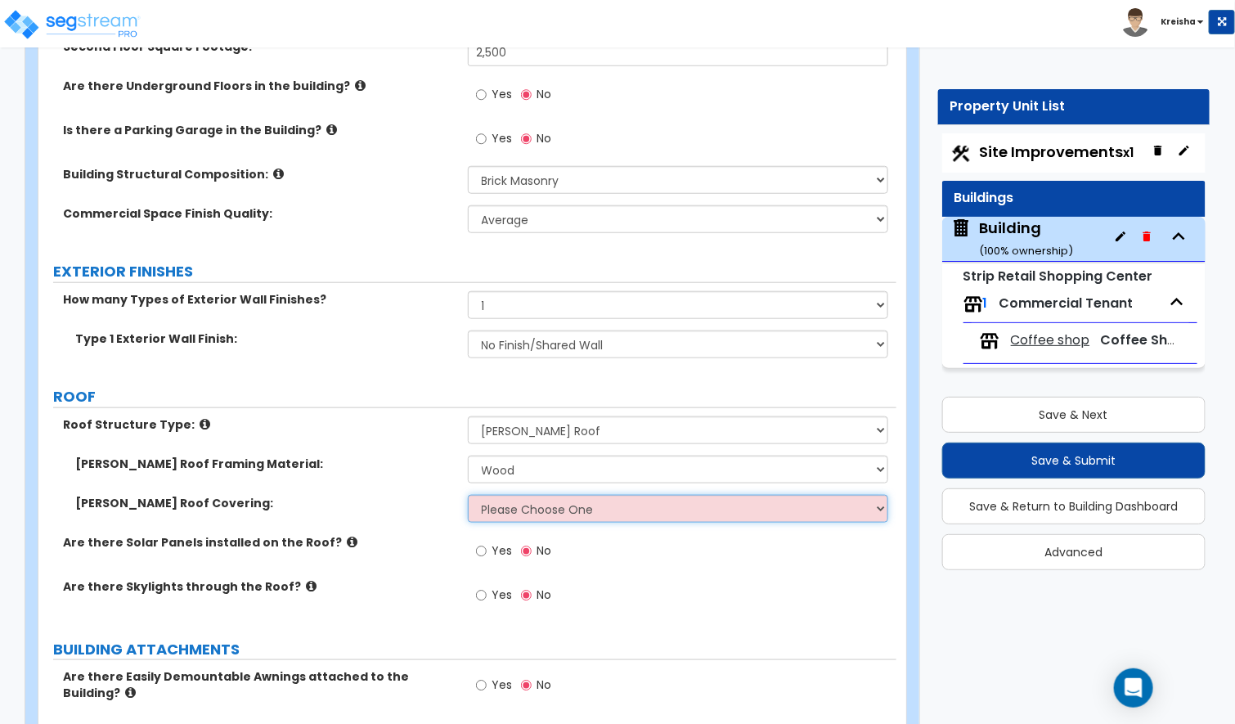
click at [541, 495] on select "Please Choose One Asphalt Shingle Clay Tile Wood Shingle Metal Shingle Standing…" at bounding box center [678, 509] width 421 height 28
select select "1"
click at [468, 495] on select "Please Choose One Asphalt Shingle Clay Tile Wood Shingle Metal Shingle Standing…" at bounding box center [678, 509] width 421 height 28
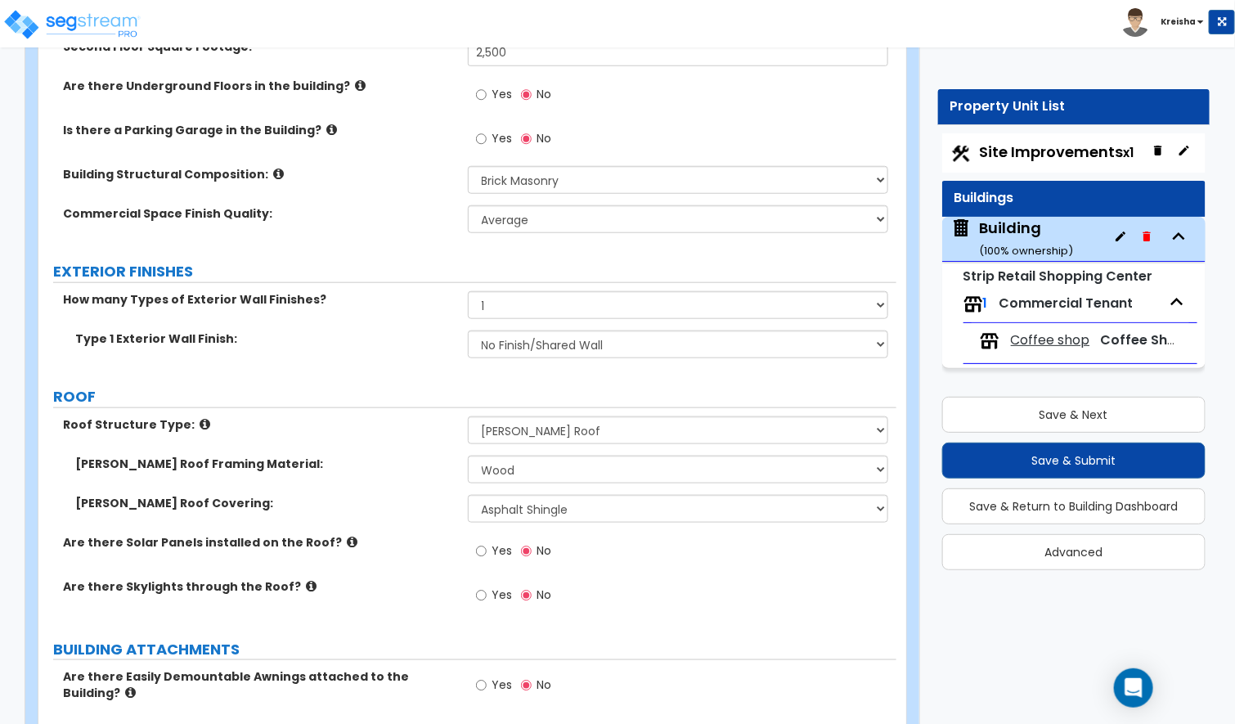
click at [359, 534] on label "Are there Solar Panels installed on the Roof?" at bounding box center [259, 542] width 393 height 16
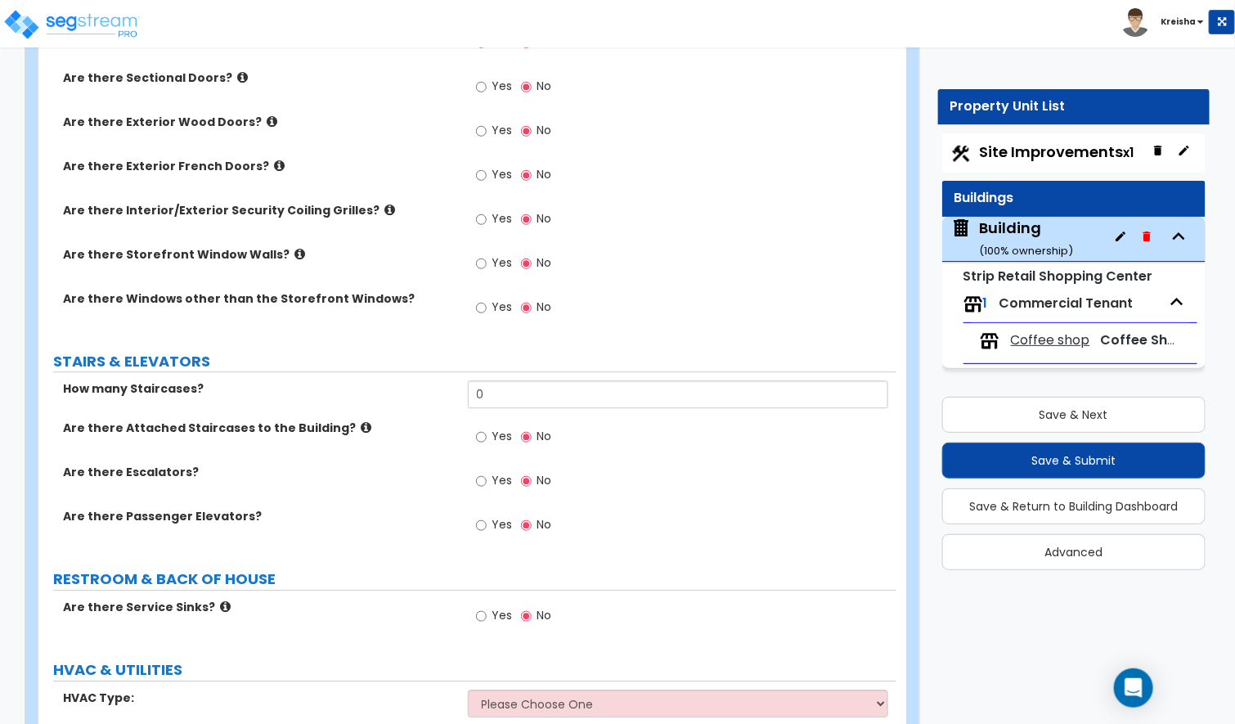
scroll to position [1848, 0]
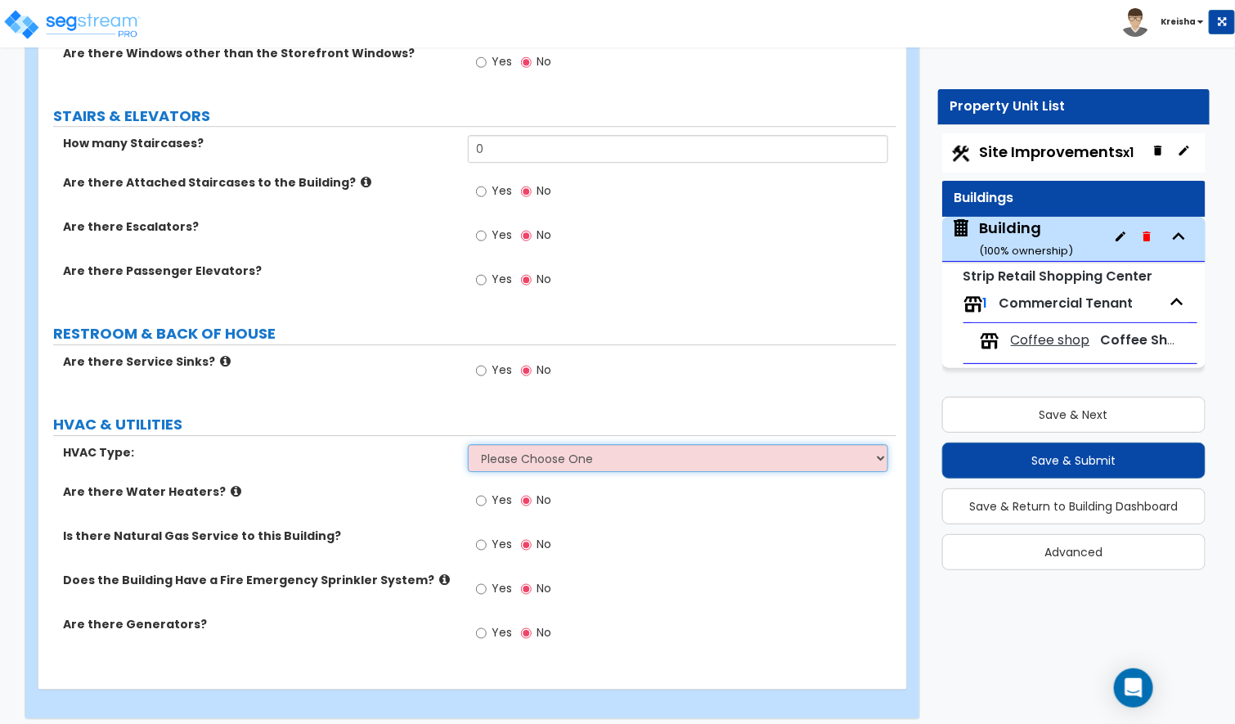
click at [486, 447] on select "Please Choose One Rooftop Unit Furnace-Condenser Forced Air Split Heating/Cooli…" at bounding box center [678, 458] width 421 height 28
select select "2"
click at [468, 444] on select "Please Choose One Rooftop Unit Furnace-Condenser Forced Air Split Heating/Cooli…" at bounding box center [678, 458] width 421 height 28
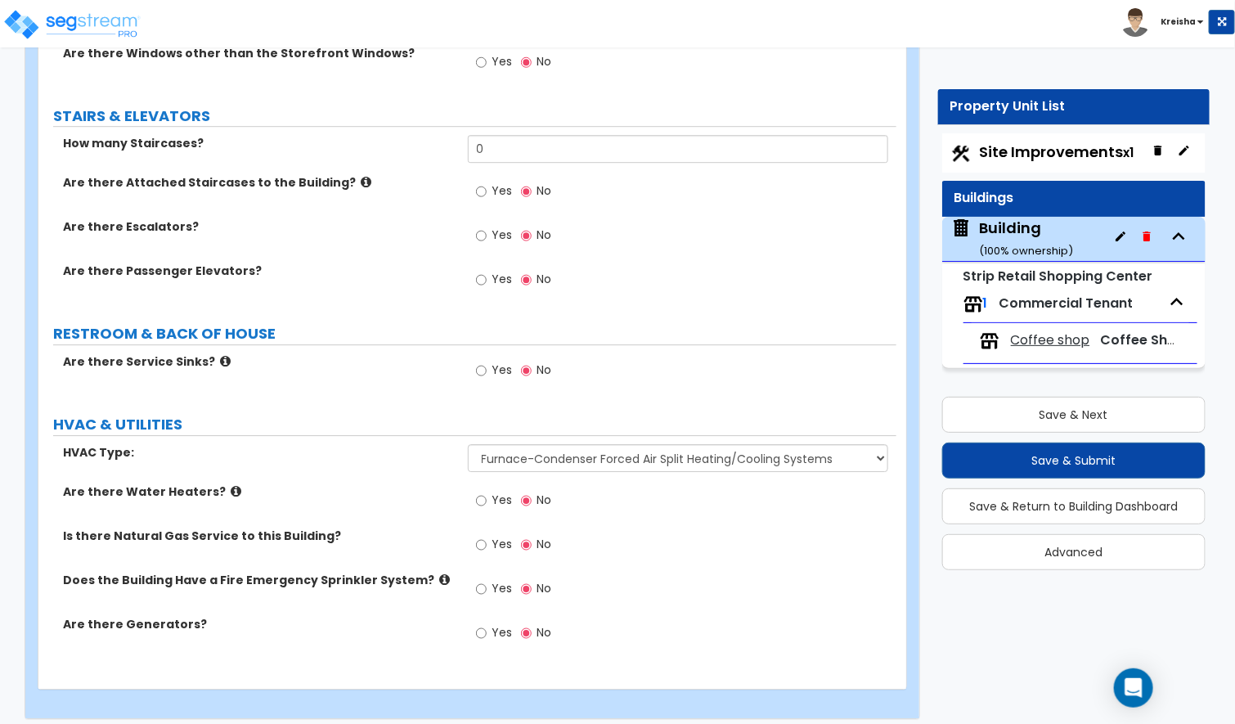
click at [406, 462] on div "HVAC Type: Please Choose One Rooftop Unit Furnace-Condenser Forced Air Split He…" at bounding box center [467, 463] width 858 height 39
click at [511, 138] on input "0" at bounding box center [678, 149] width 421 height 28
click at [511, 137] on input "0" at bounding box center [678, 149] width 421 height 28
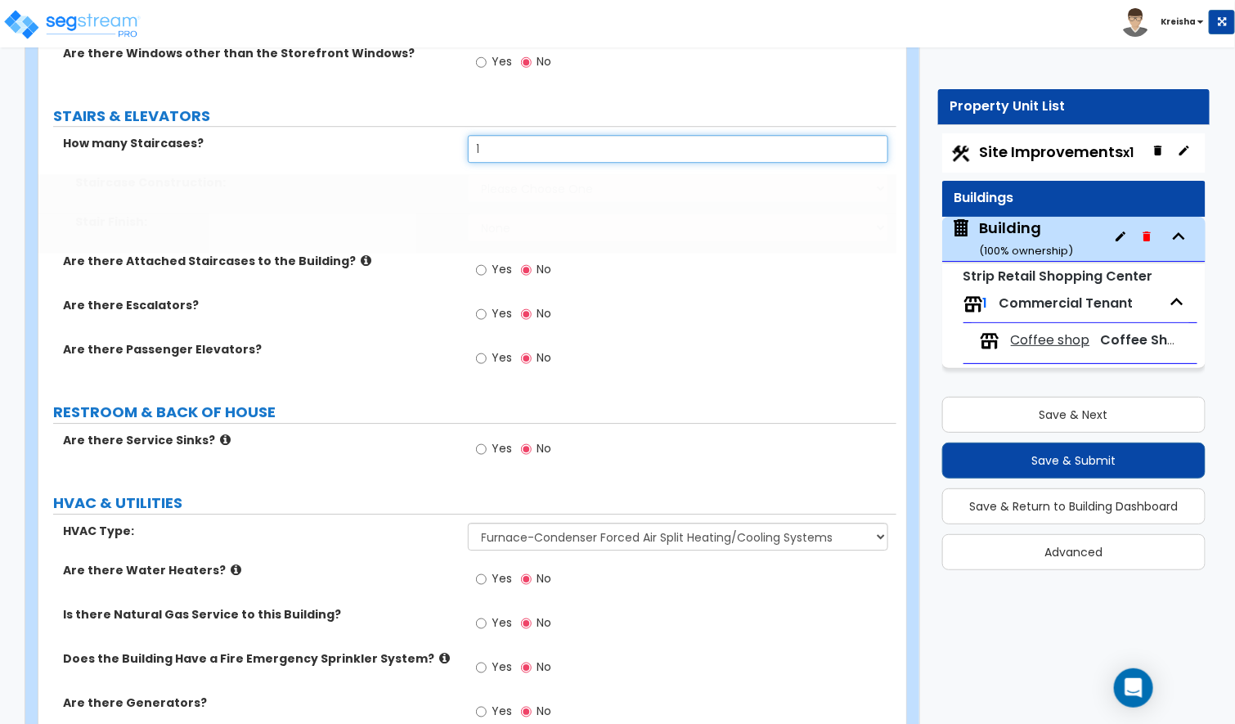
type input "1"
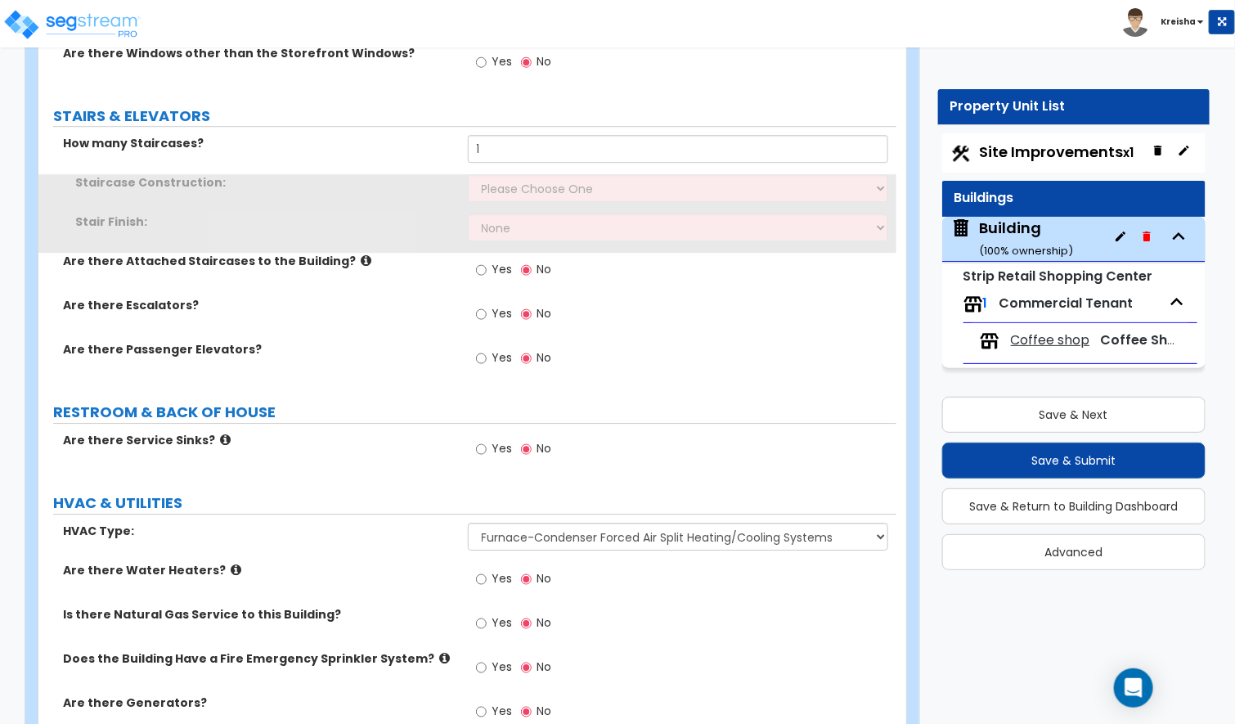
click at [420, 253] on label "Are there Attached Staircases to the Building?" at bounding box center [259, 261] width 393 height 16
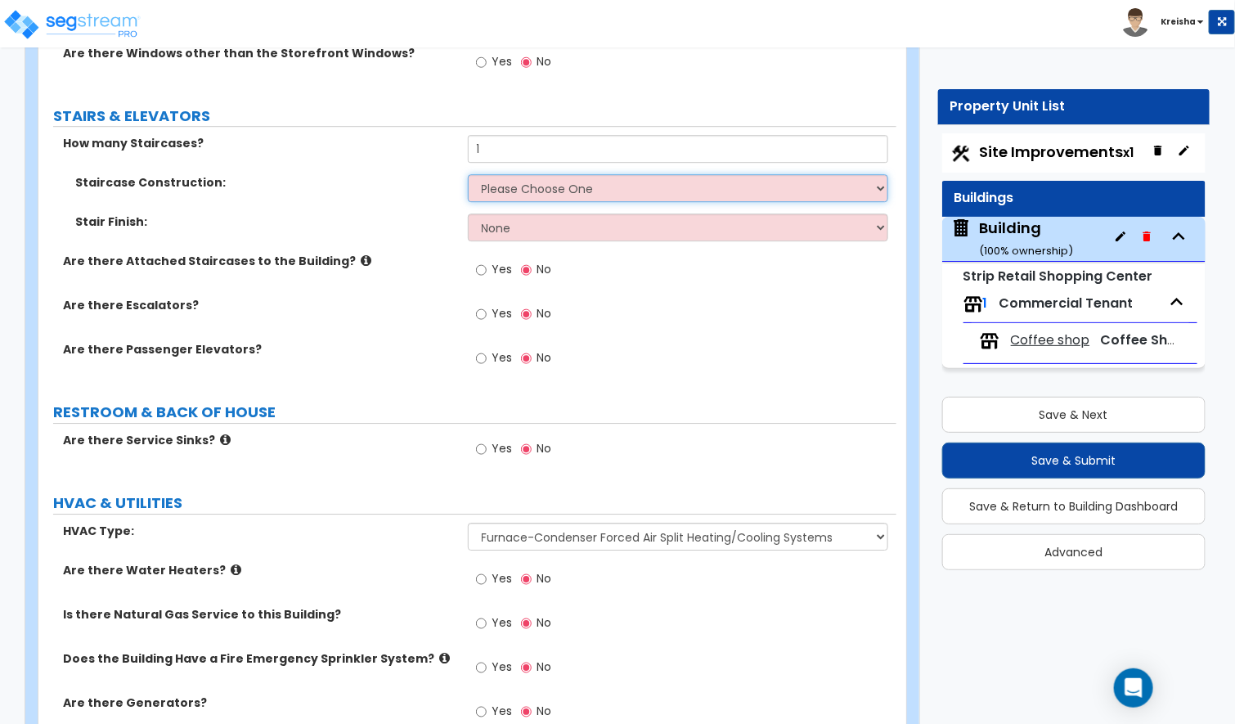
click at [499, 182] on select "Please Choose One Concrete Steel Wood Please Choose For Me" at bounding box center [678, 188] width 421 height 28
select select "3"
click at [468, 174] on select "Please Choose One Concrete Steel Wood Please Choose For Me" at bounding box center [678, 188] width 421 height 28
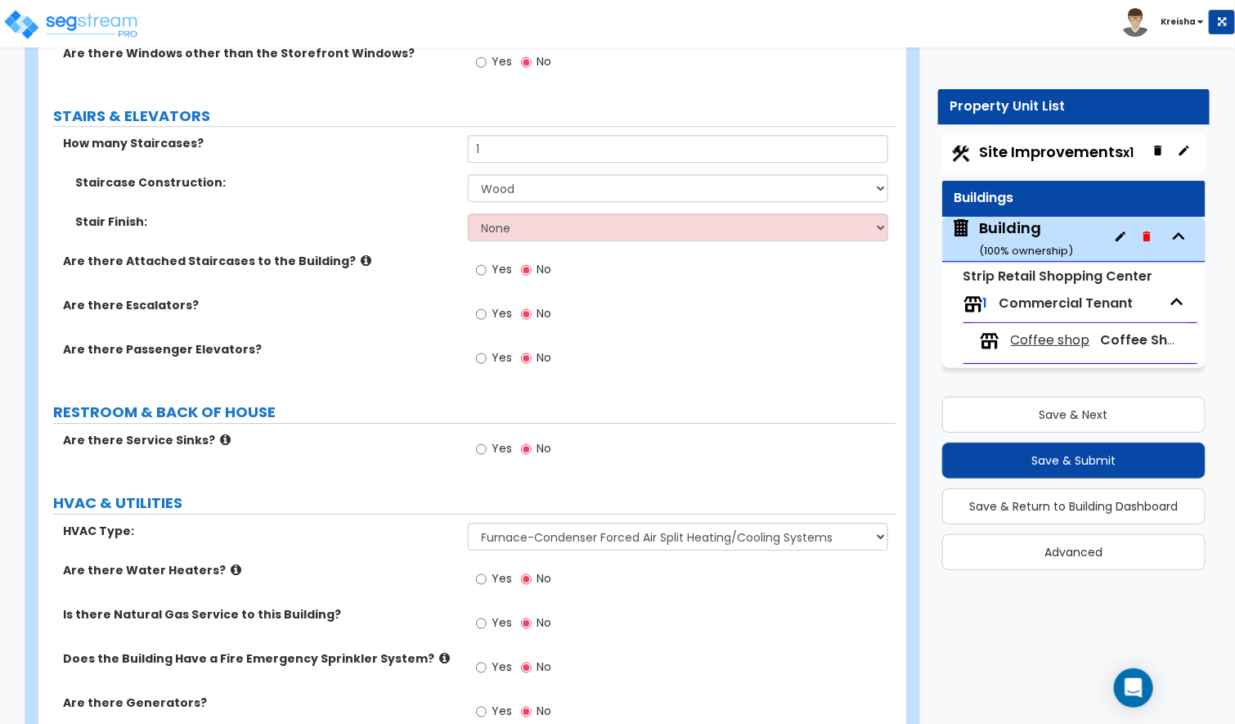
click at [542, 229] on div "Stair Finish: None Tile Wood Laminate VCT Sheet Carpet Sheet Vinyl Carpet Tile" at bounding box center [467, 232] width 858 height 39
click at [554, 218] on select "None Tile Wood Laminate VCT Sheet Carpet Sheet Vinyl Carpet Tile" at bounding box center [678, 227] width 421 height 28
select select "2"
click at [468, 213] on select "None Tile Wood Laminate VCT Sheet Carpet Sheet Vinyl Carpet Tile" at bounding box center [678, 227] width 421 height 28
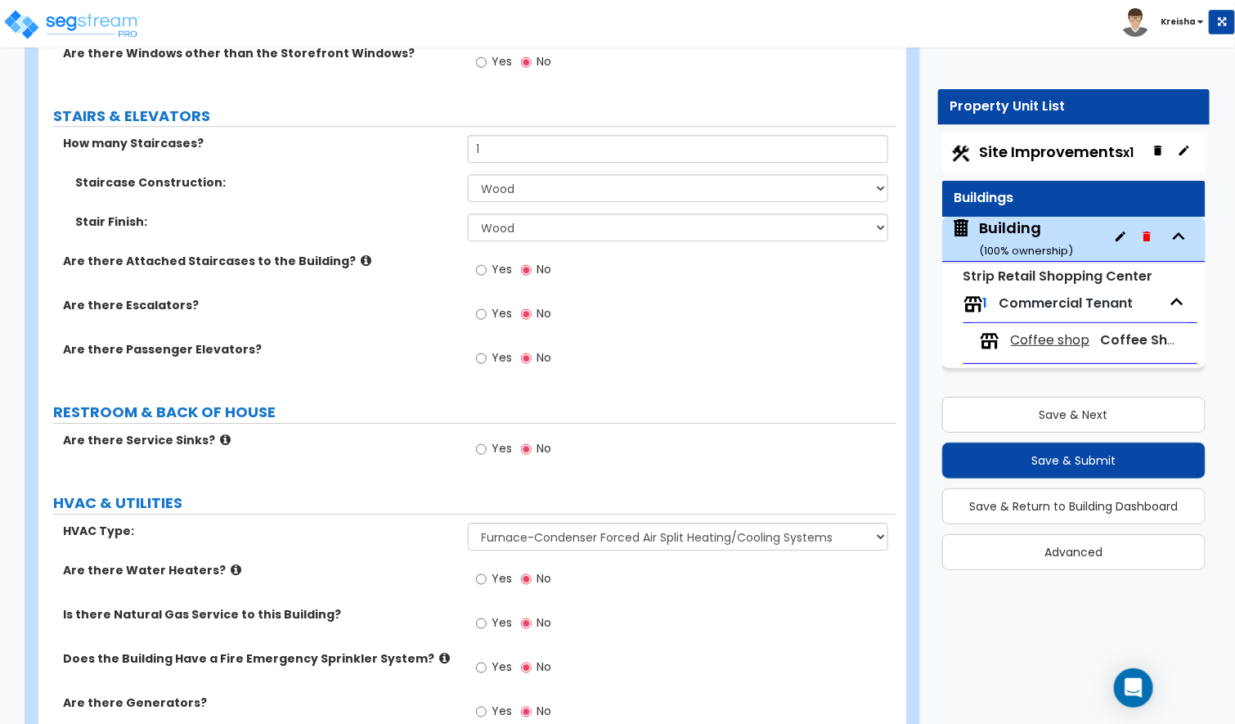
click at [451, 341] on label "Are there Passenger Elevators?" at bounding box center [259, 349] width 393 height 16
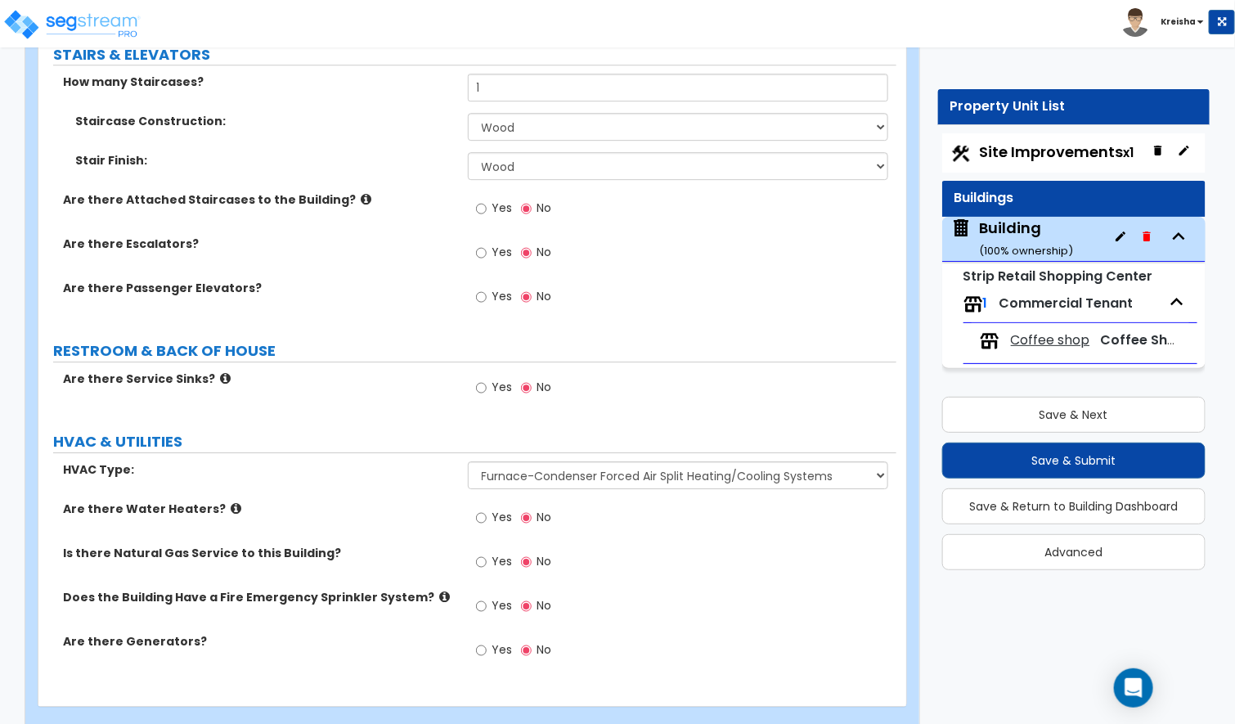
scroll to position [1927, 0]
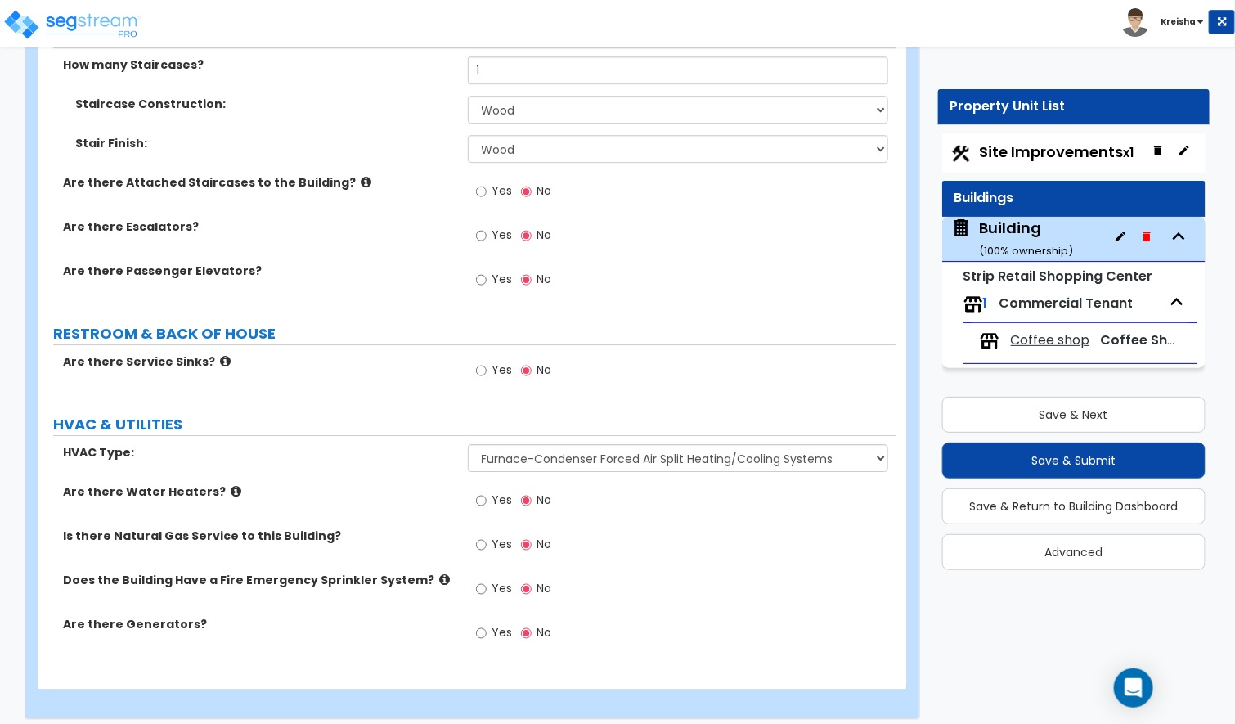
click at [494, 537] on span "Yes" at bounding box center [502, 544] width 20 height 16
click at [487, 537] on input "Yes" at bounding box center [481, 545] width 11 height 18
radio input "true"
click at [494, 586] on label "Yes" at bounding box center [494, 591] width 37 height 28
click at [487, 586] on input "Yes" at bounding box center [481, 589] width 11 height 18
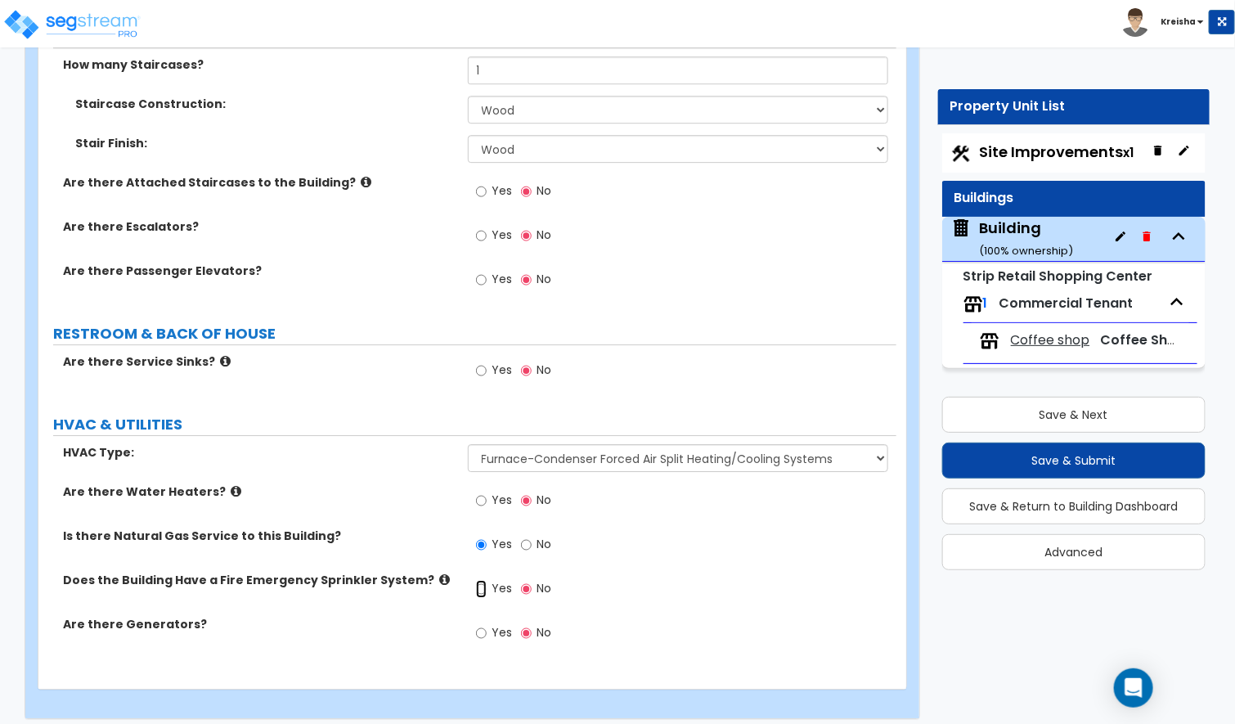
radio input "true"
click at [393, 483] on label "Are there Water Heaters?" at bounding box center [259, 491] width 393 height 16
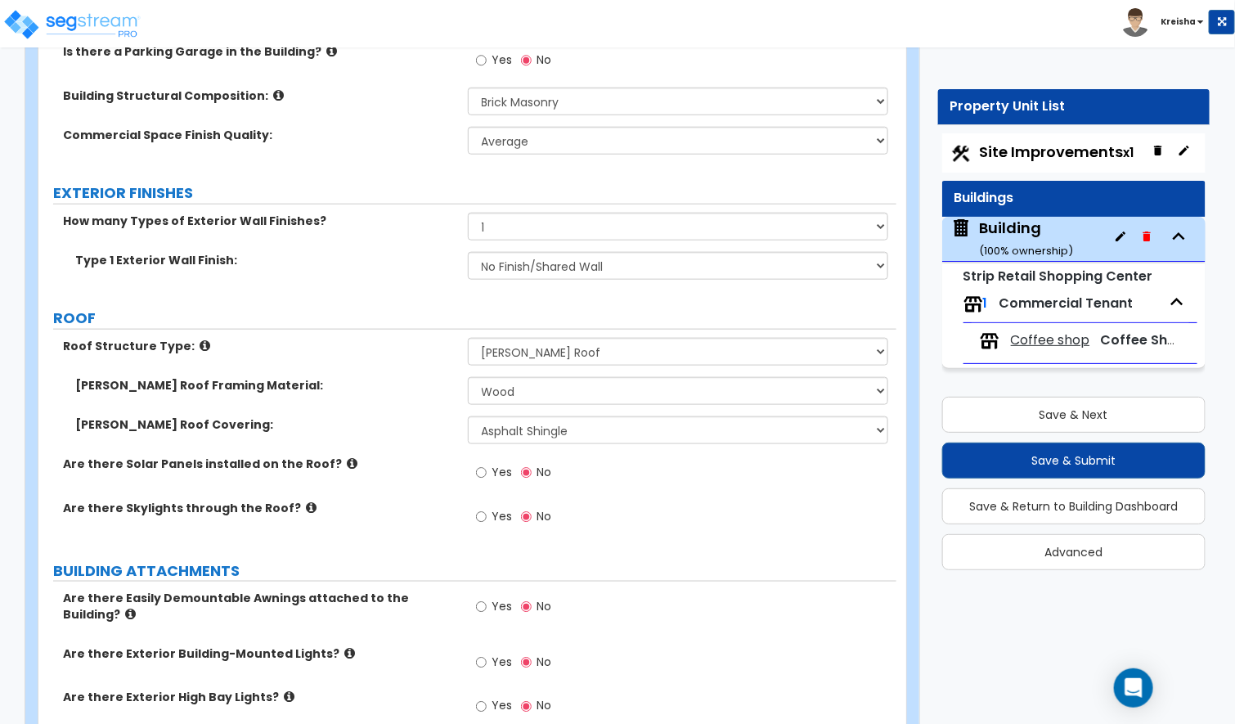
scroll to position [537, 0]
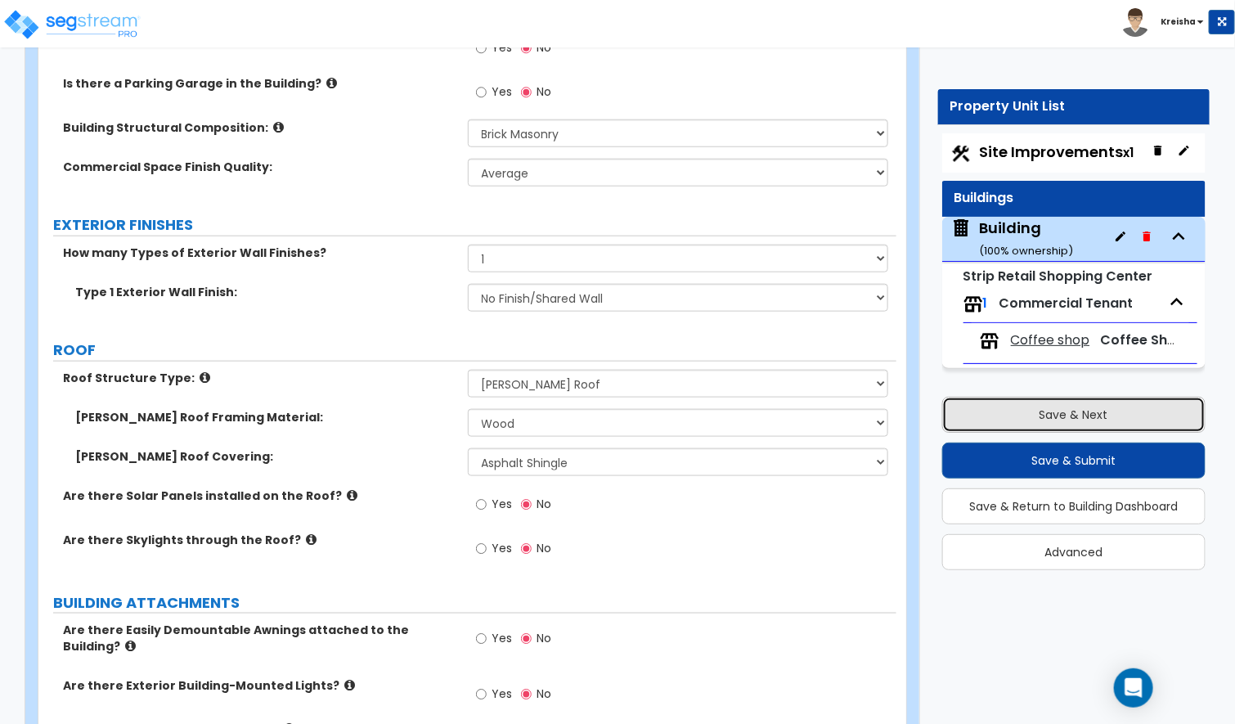
click at [987, 400] on button "Save & Next" at bounding box center [1074, 415] width 264 height 36
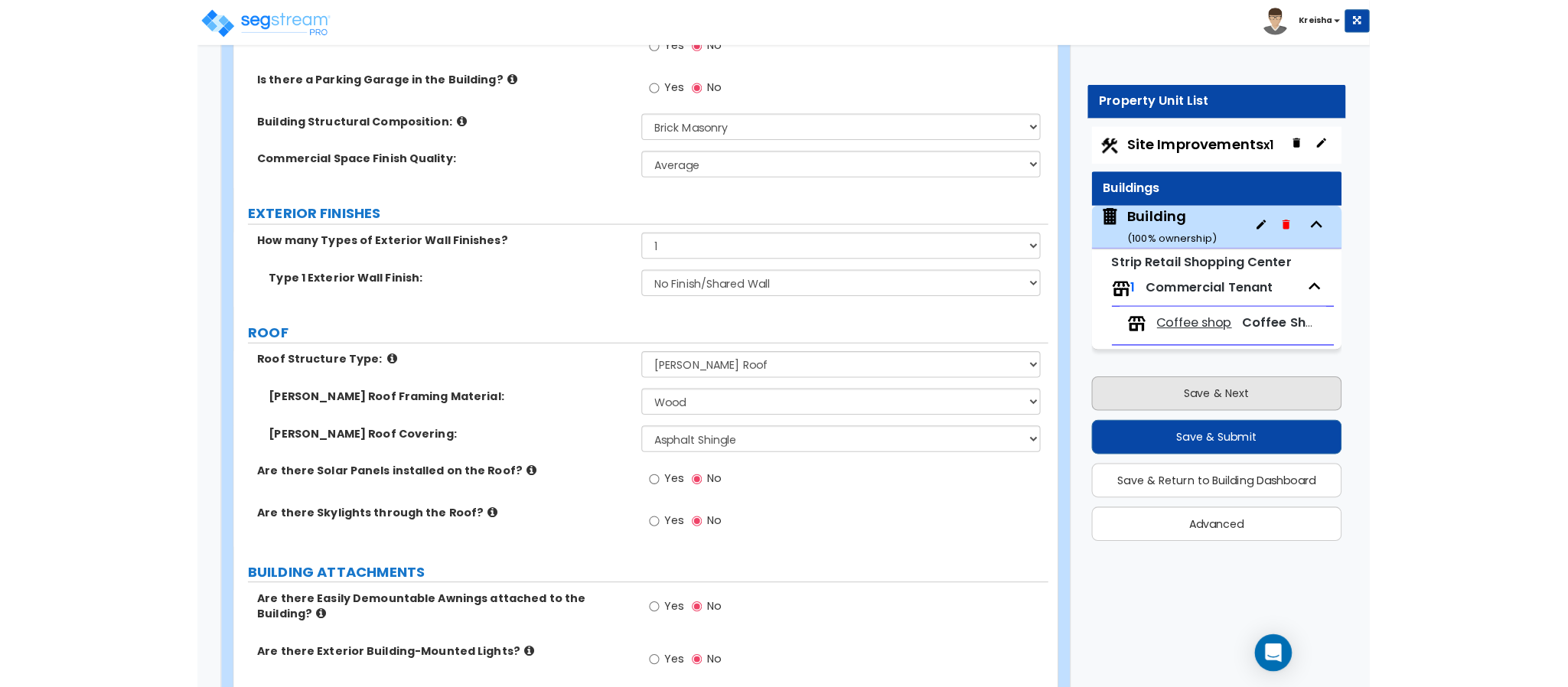
scroll to position [0, 0]
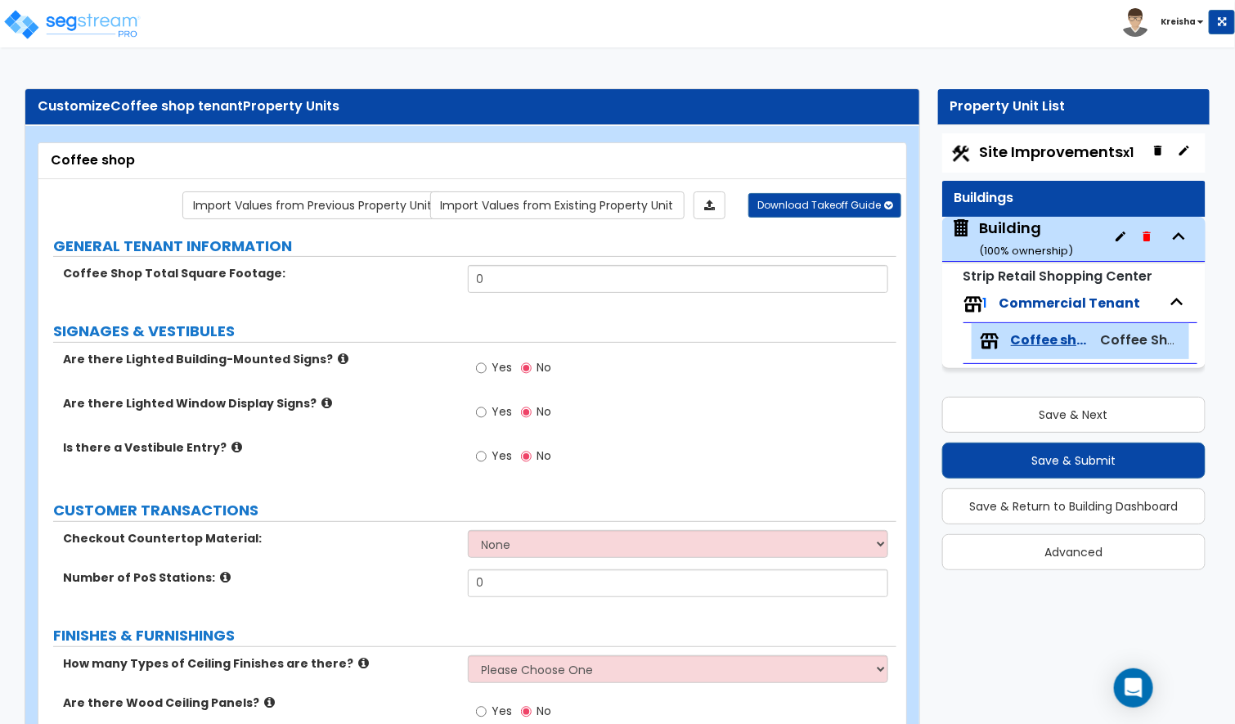
click at [798, 395] on div "Yes No" at bounding box center [682, 373] width 429 height 44
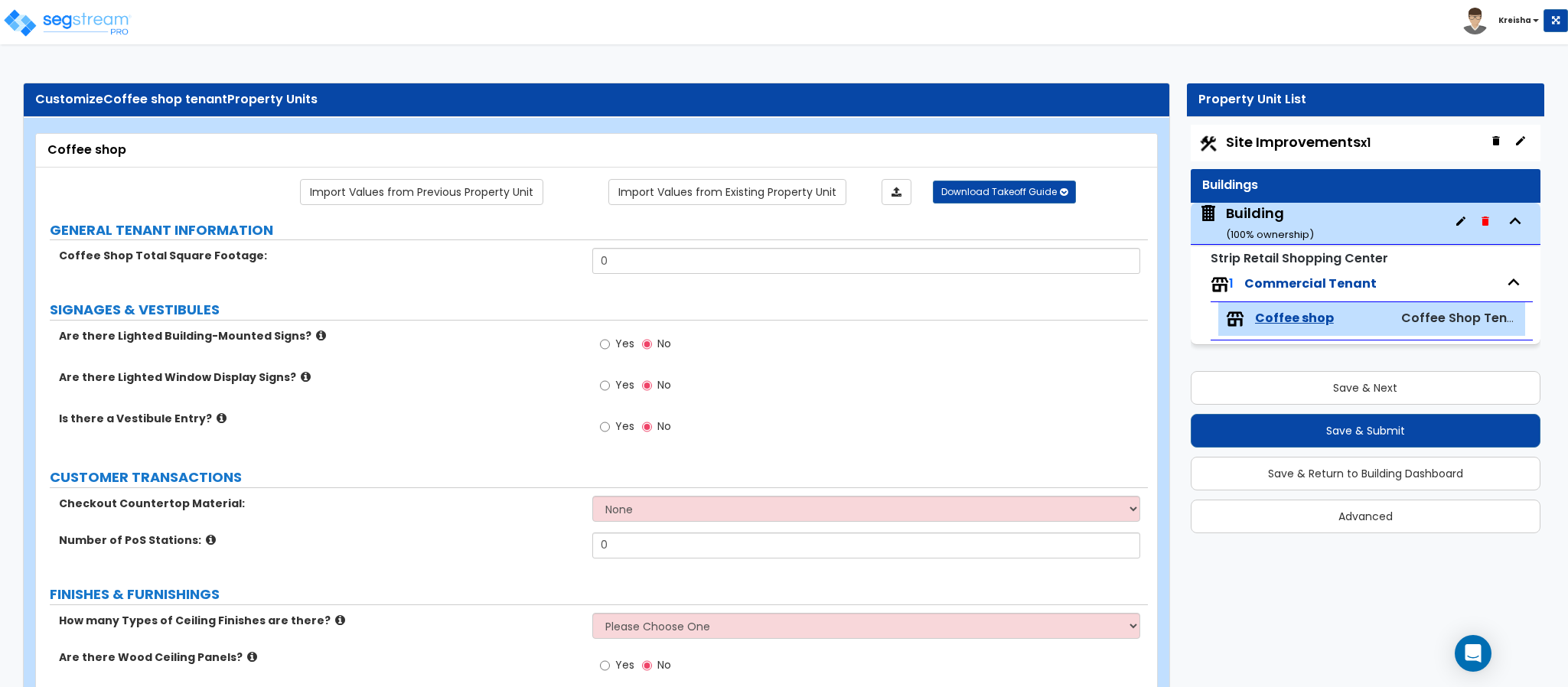
click at [806, 317] on label "SIGNAGES & VESTIBULES" at bounding box center [599, 310] width 1098 height 20
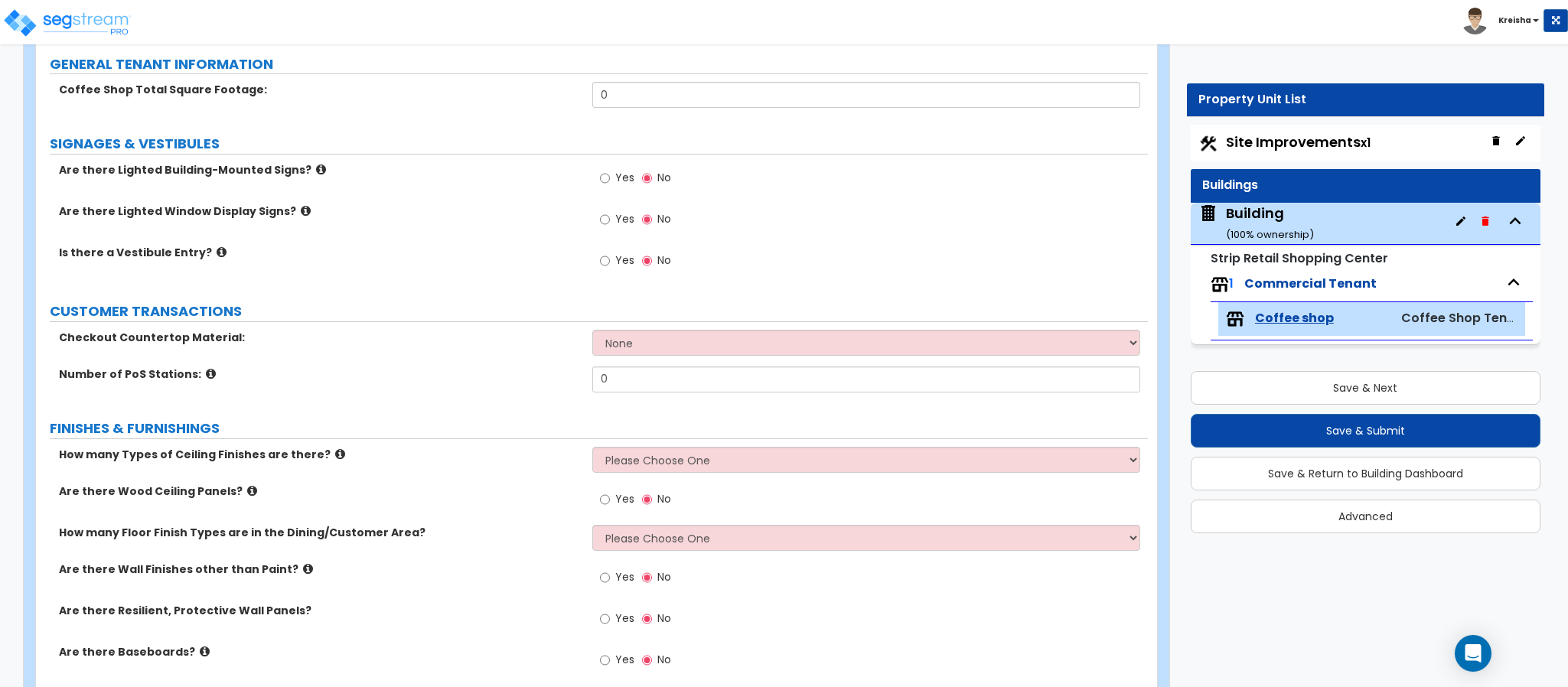
scroll to position [33, 0]
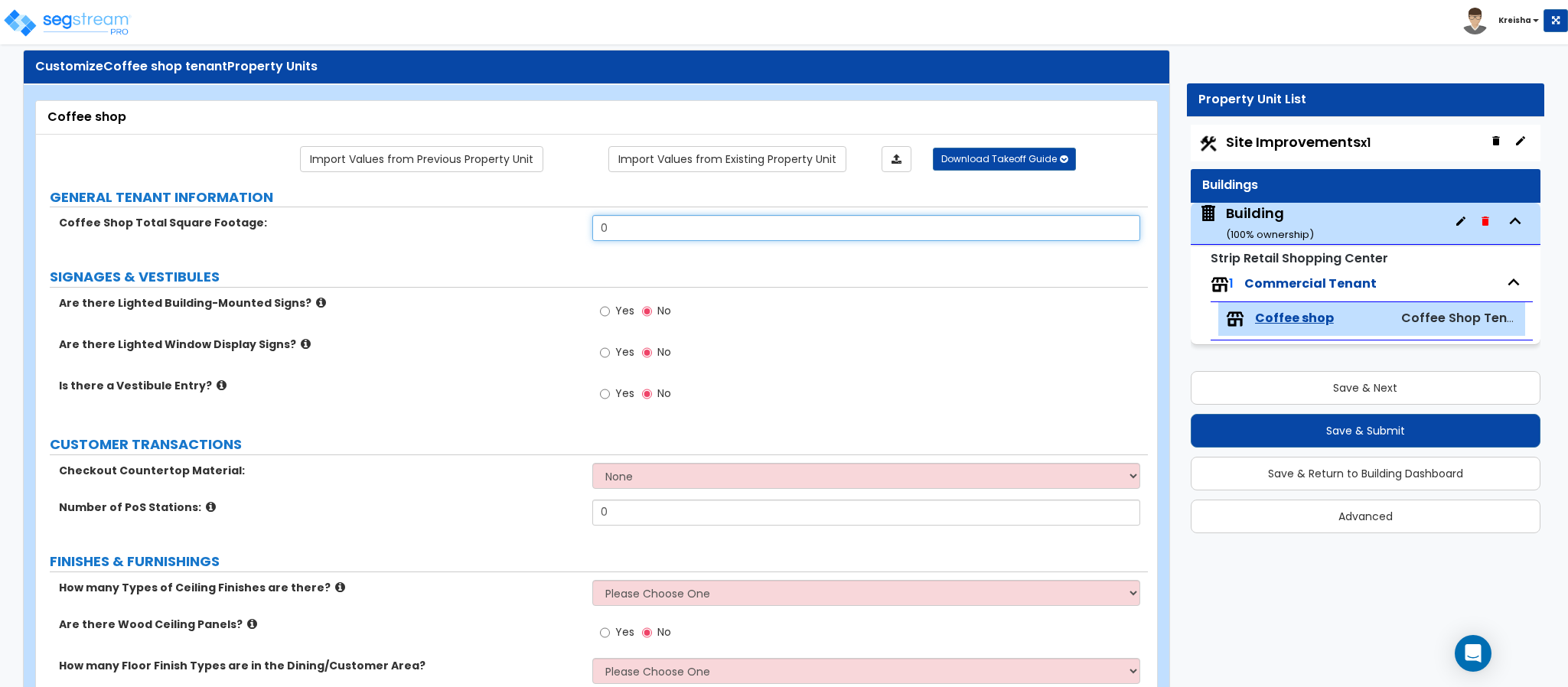
click at [634, 233] on input "0" at bounding box center [866, 228] width 548 height 26
type input "5,000"
click at [600, 303] on input "Yes" at bounding box center [604, 312] width 10 height 17
radio input "true"
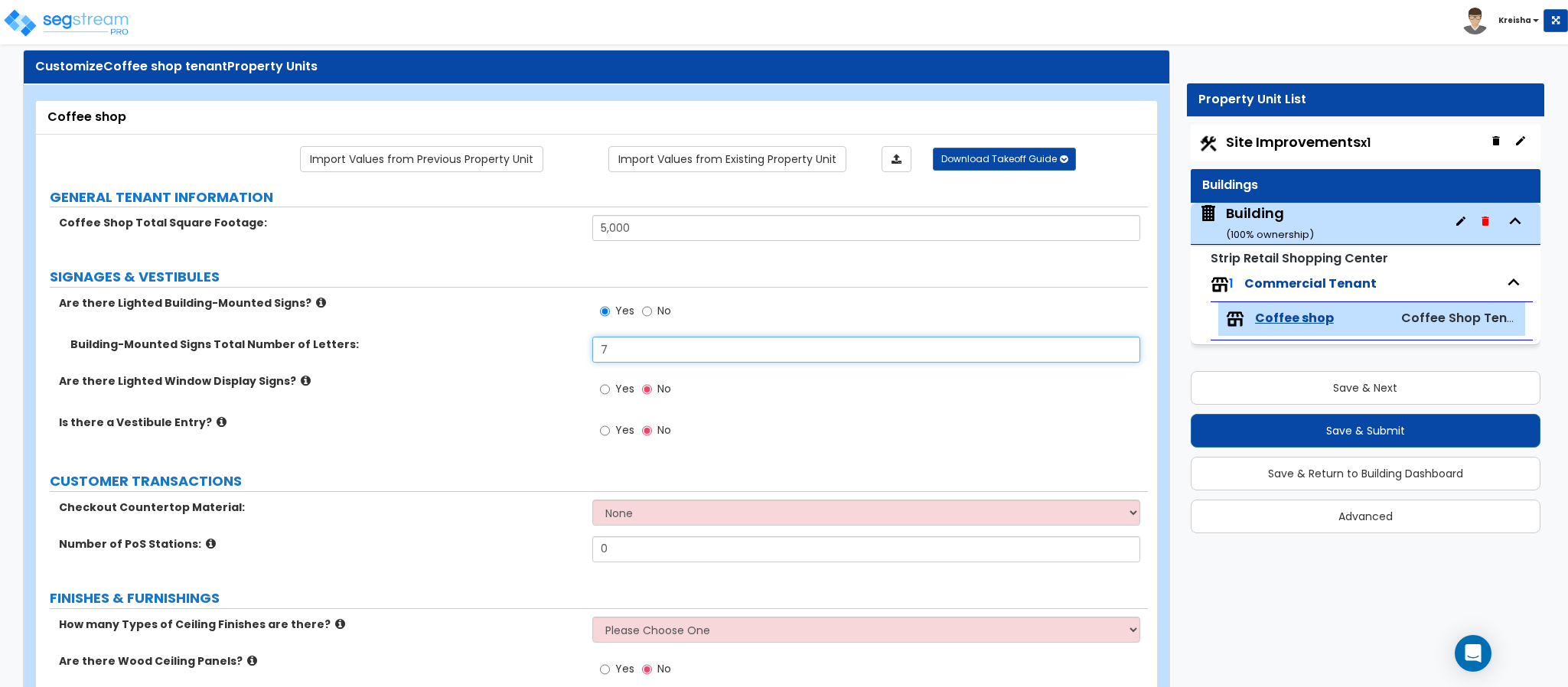
type input "7"
click at [600, 381] on input "Yes" at bounding box center [604, 389] width 10 height 17
radio input "true"
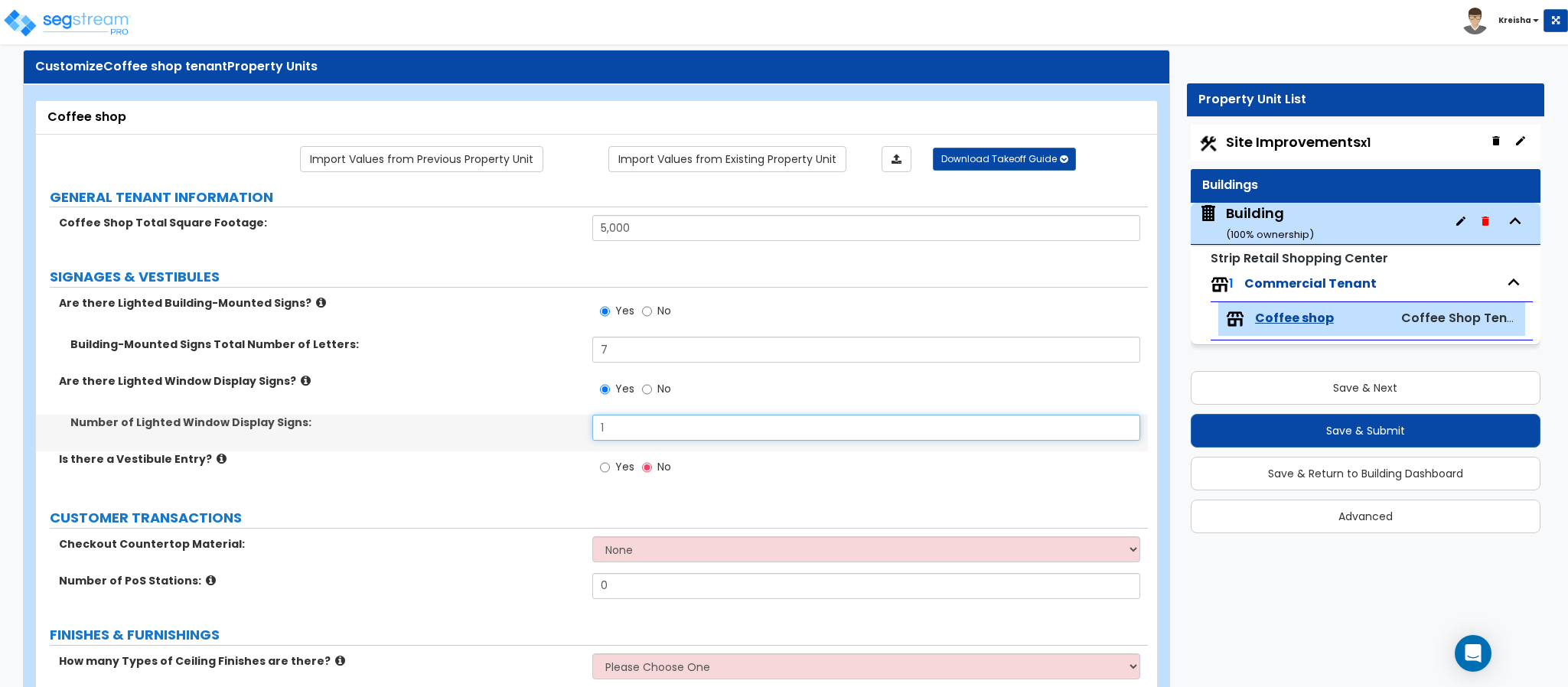
type input "1"
click at [600, 460] on input "Yes" at bounding box center [604, 468] width 10 height 17
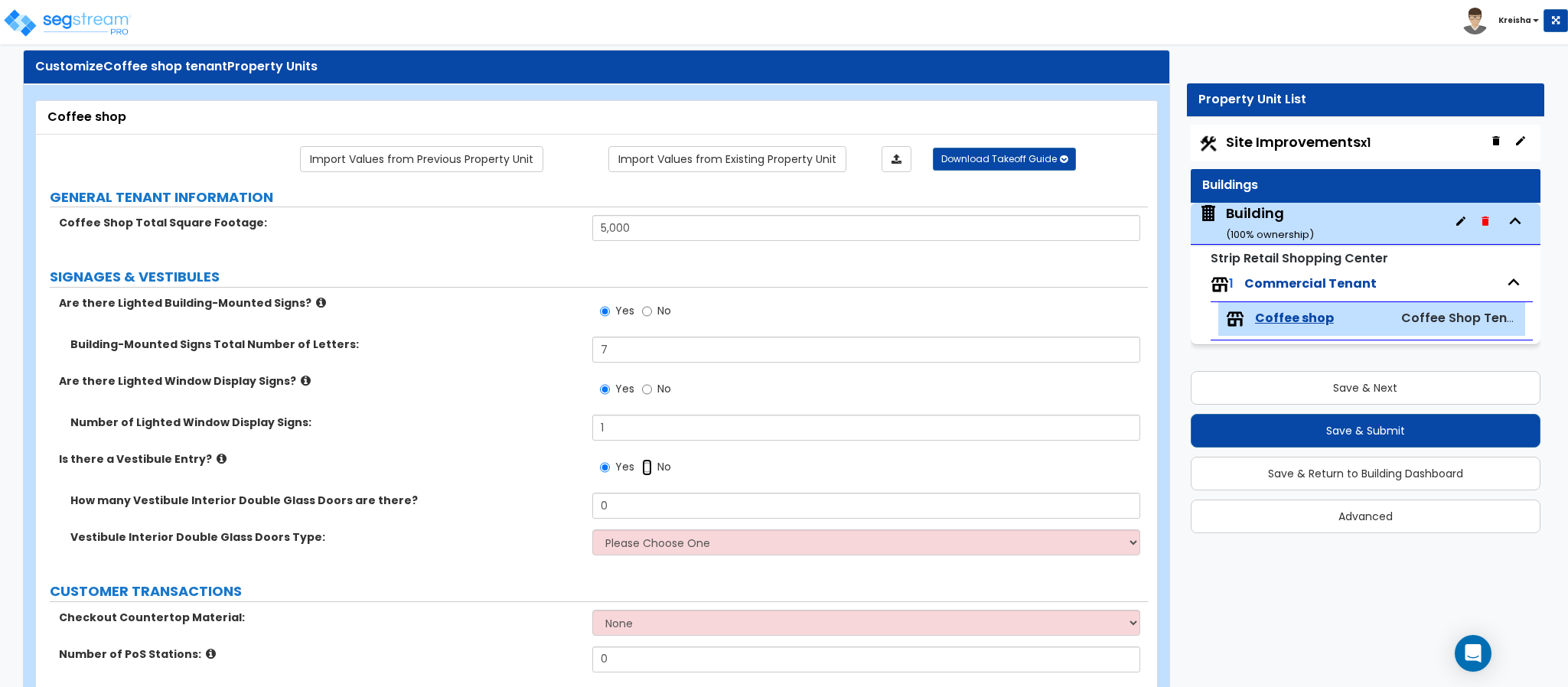
click at [642, 460] on input "No" at bounding box center [646, 468] width 10 height 17
radio input "false"
radio input "true"
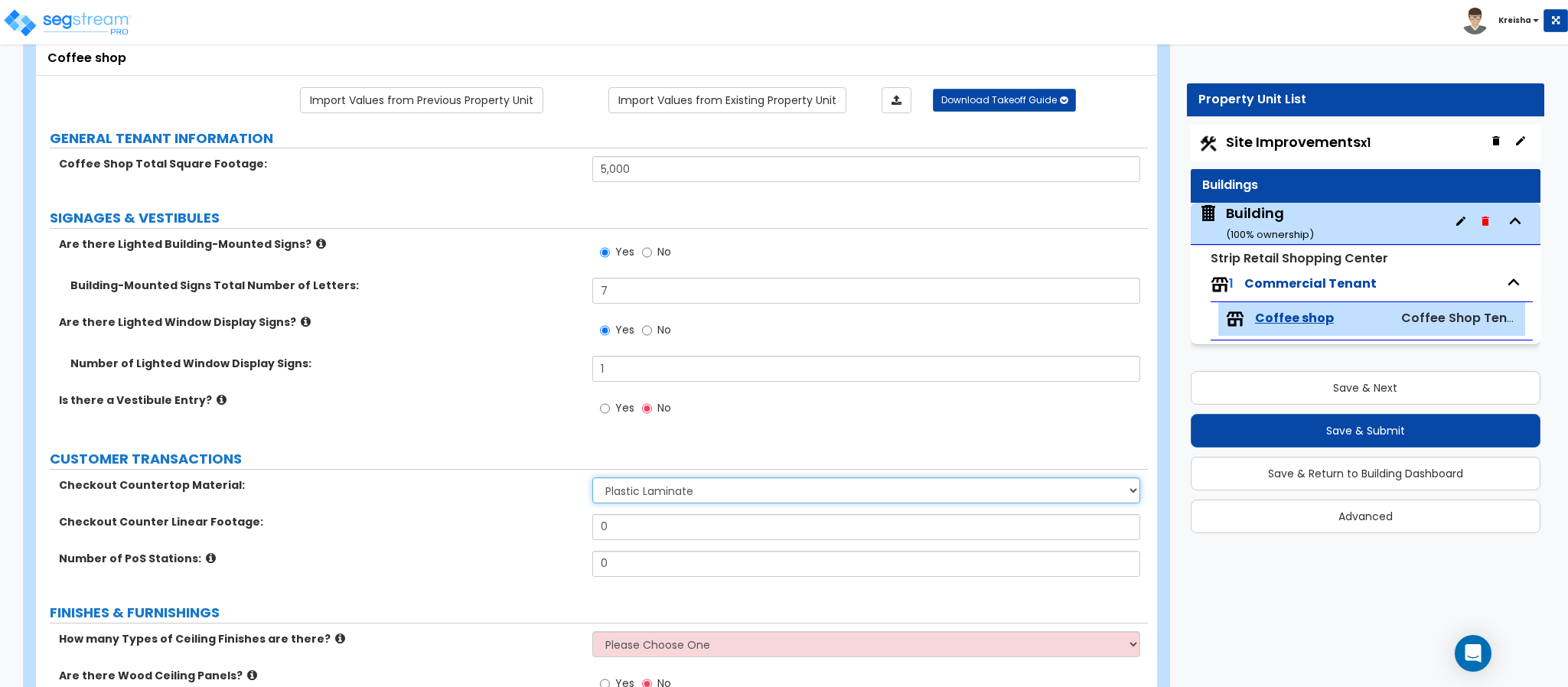
scroll to position [186, 0]
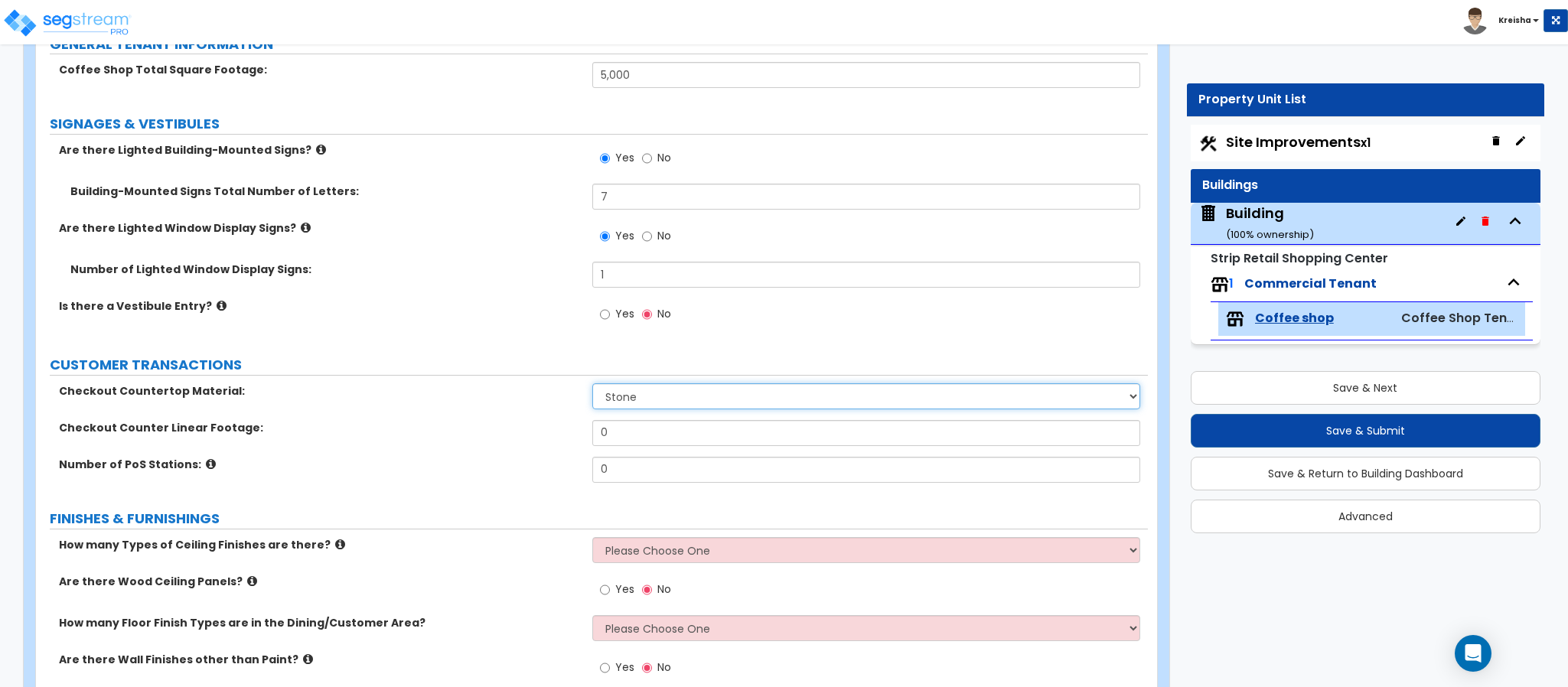
click at [616, 400] on select "None Plastic Laminate Solid Surface Stone Quartz Marble Tile Wood Stainless Ste…" at bounding box center [866, 397] width 548 height 26
select select "4"
click at [592, 386] on select "None Plastic Laminate Solid Surface Stone Quartz Marble Tile Wood Stainless Ste…" at bounding box center [866, 397] width 548 height 26
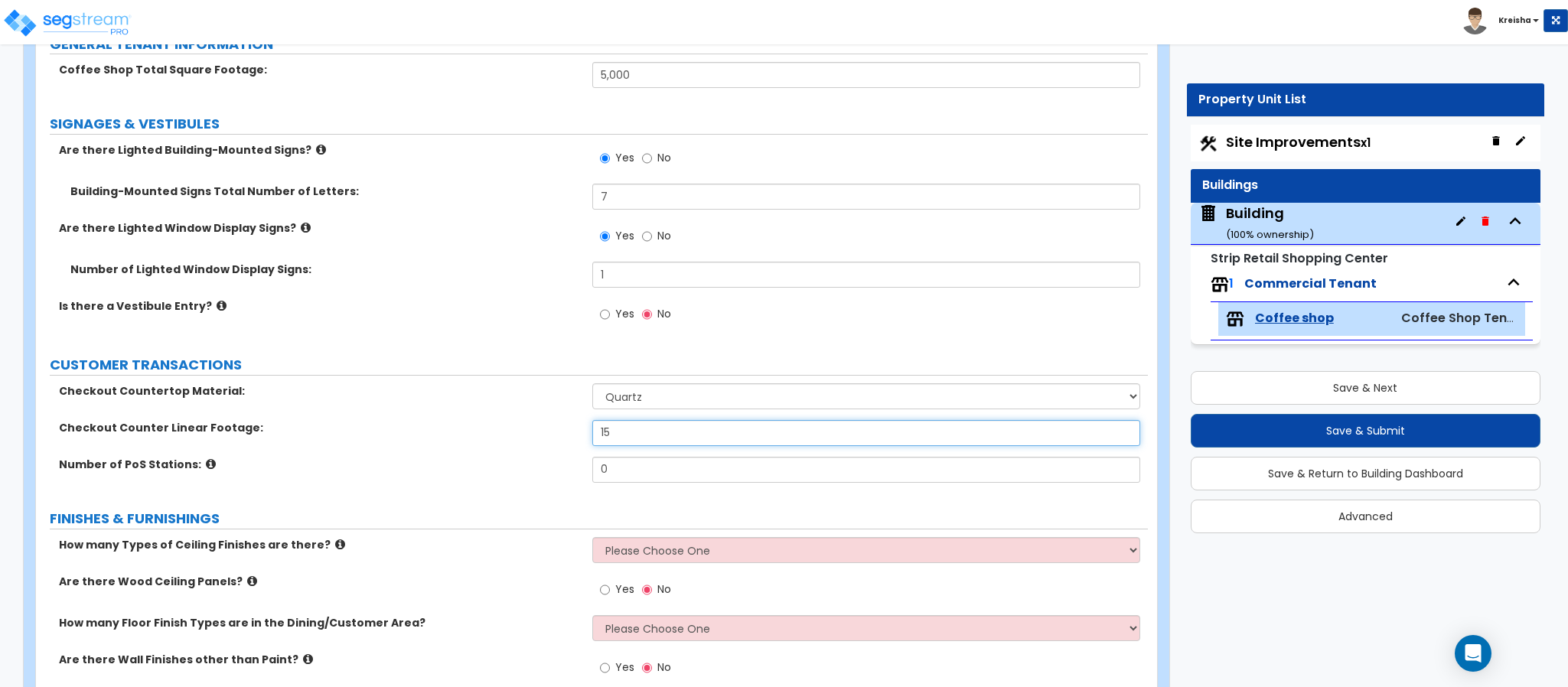
type input "15"
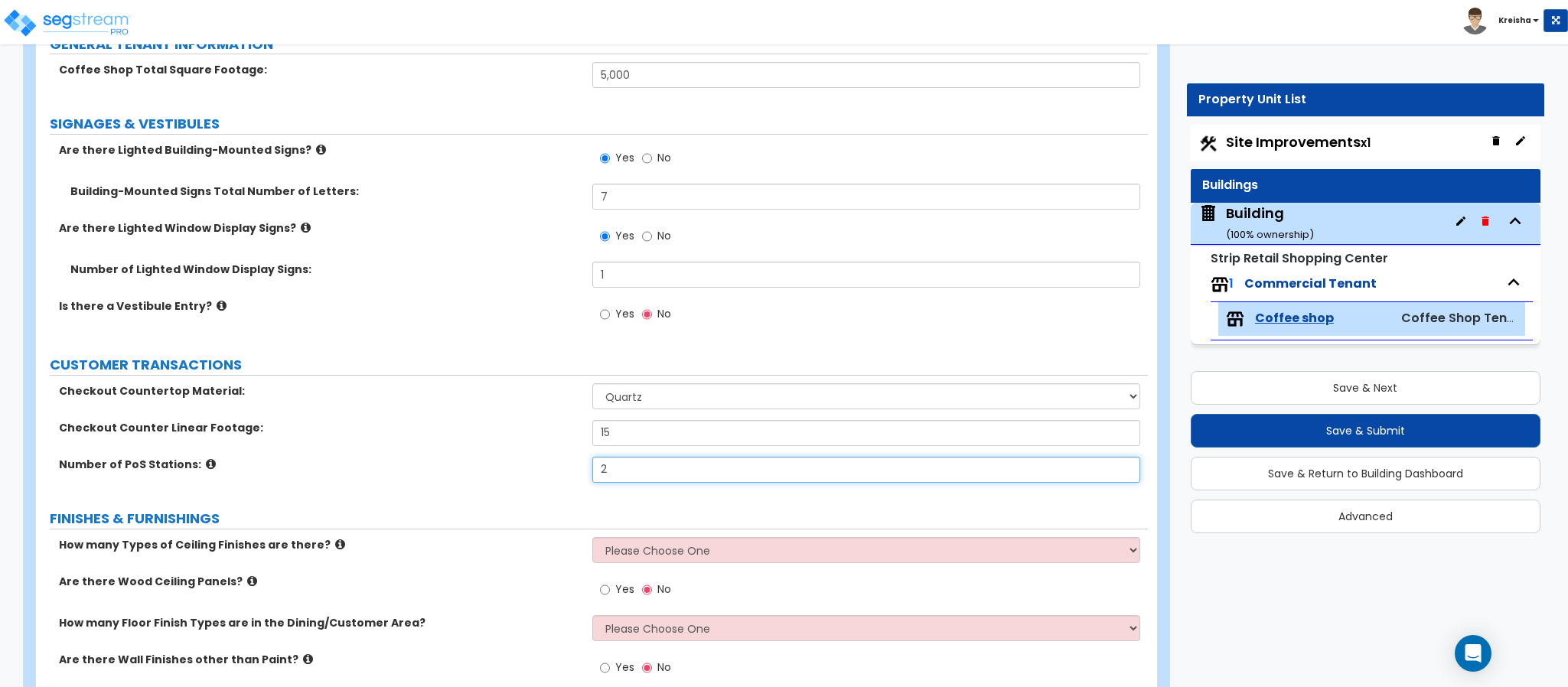
type input "2"
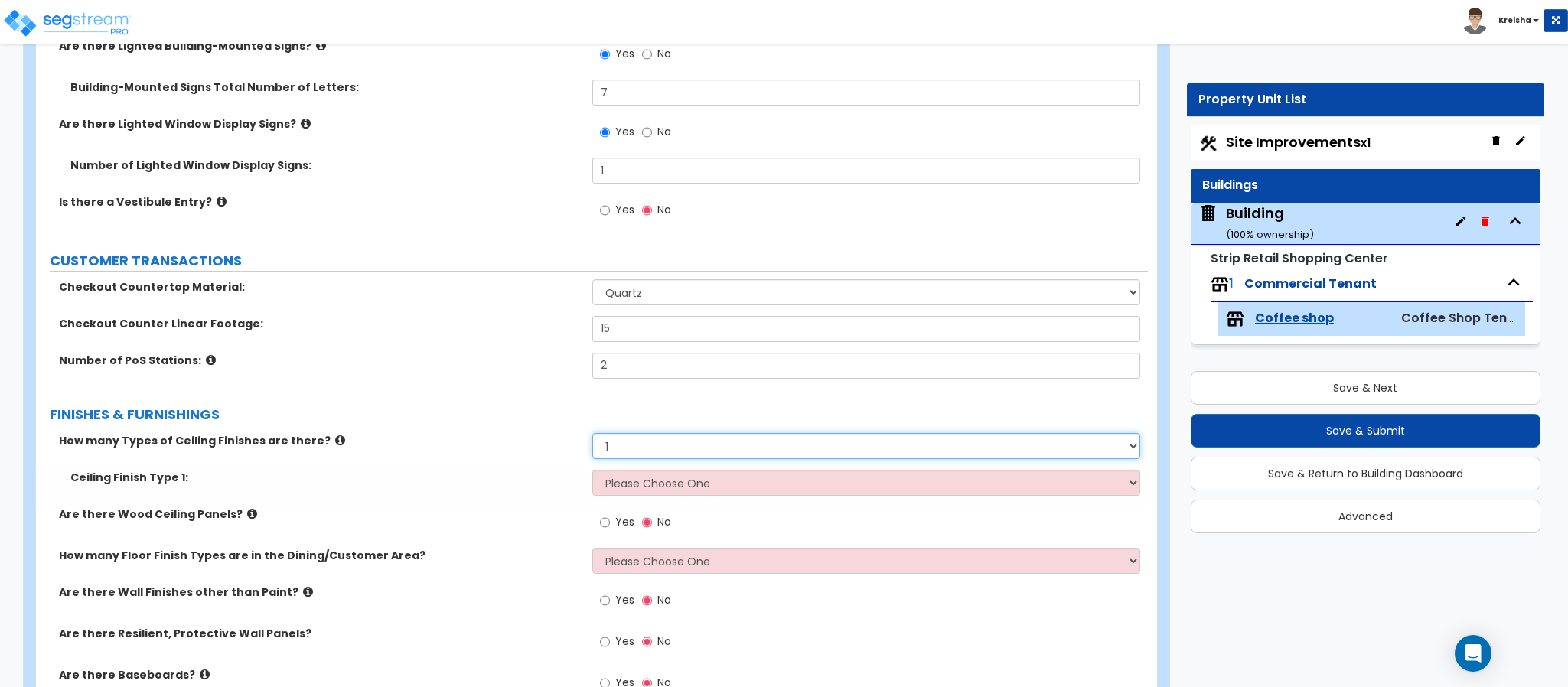
scroll to position [416, 0]
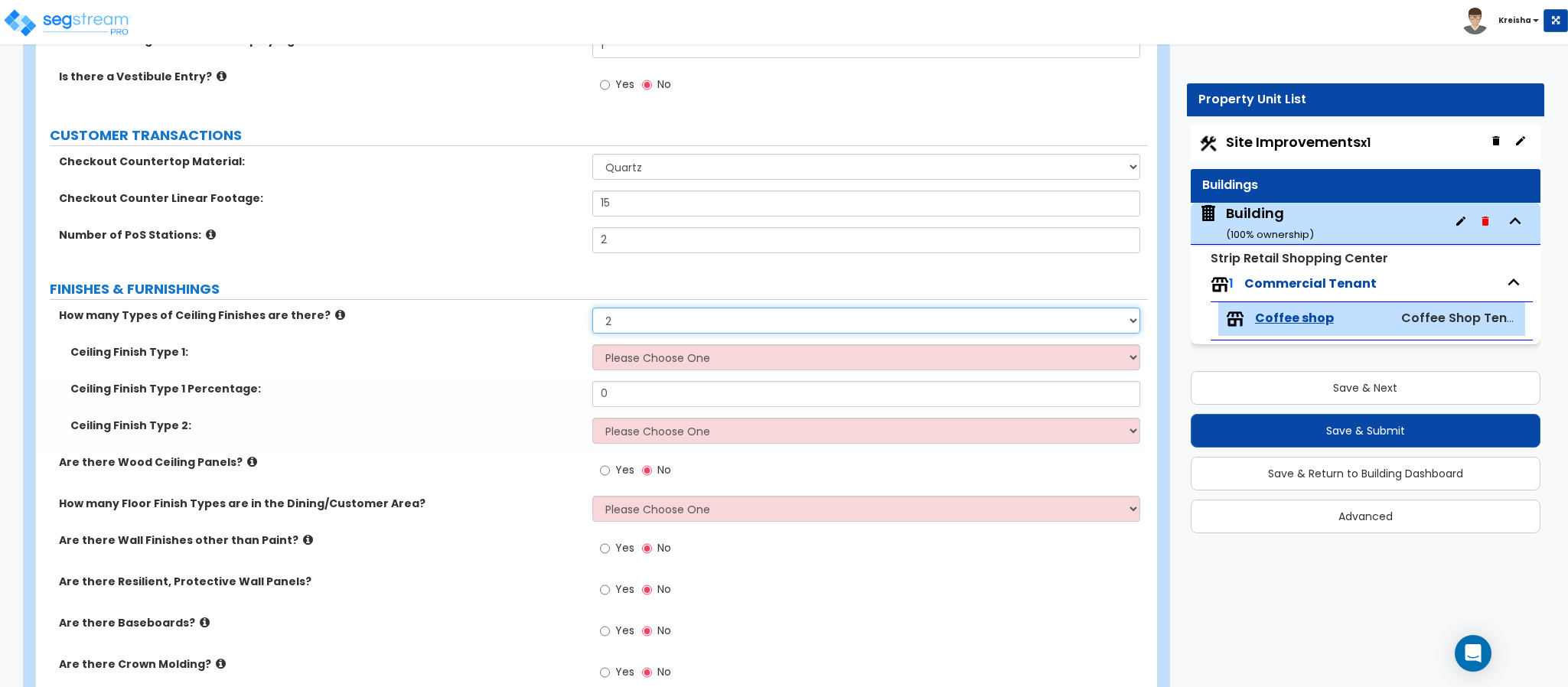
select select "1"
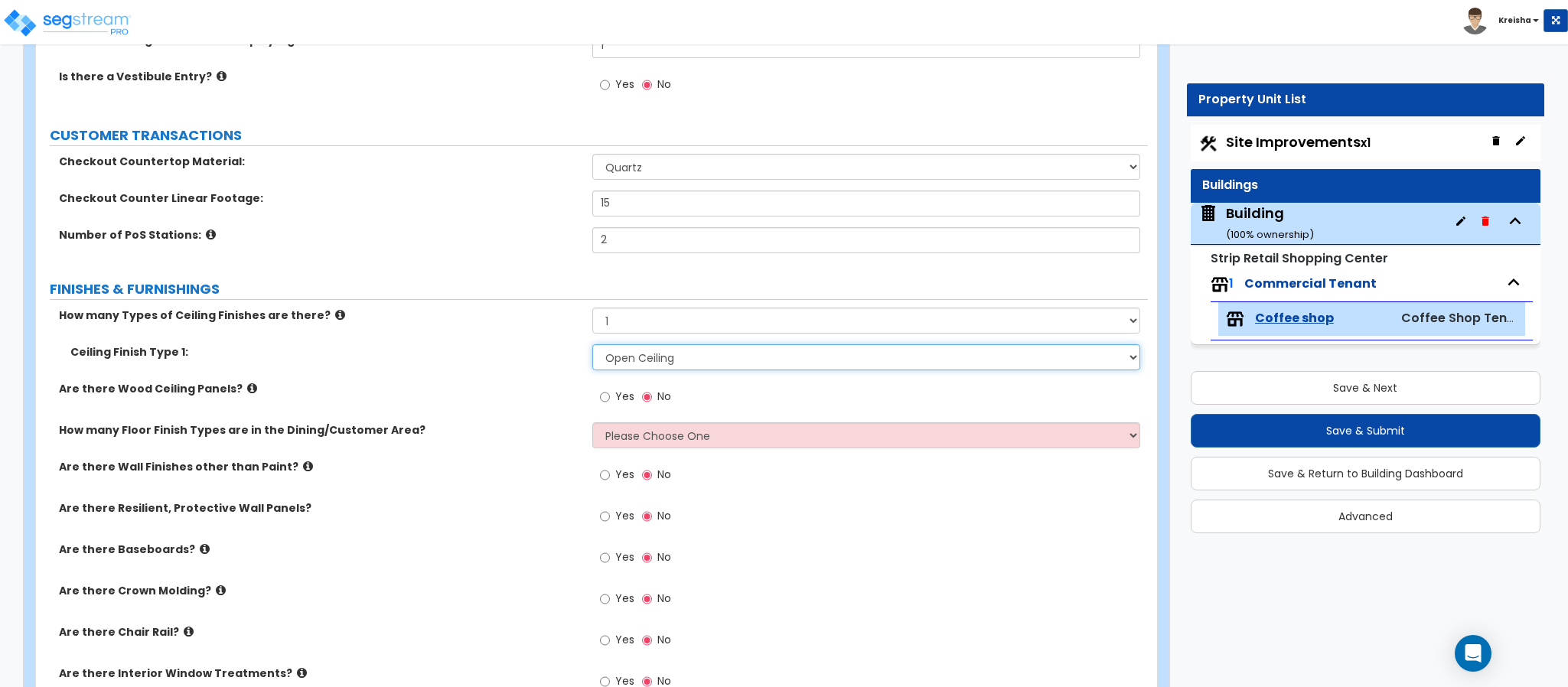
select select "3"
click at [600, 388] on input "Yes" at bounding box center [604, 397] width 10 height 17
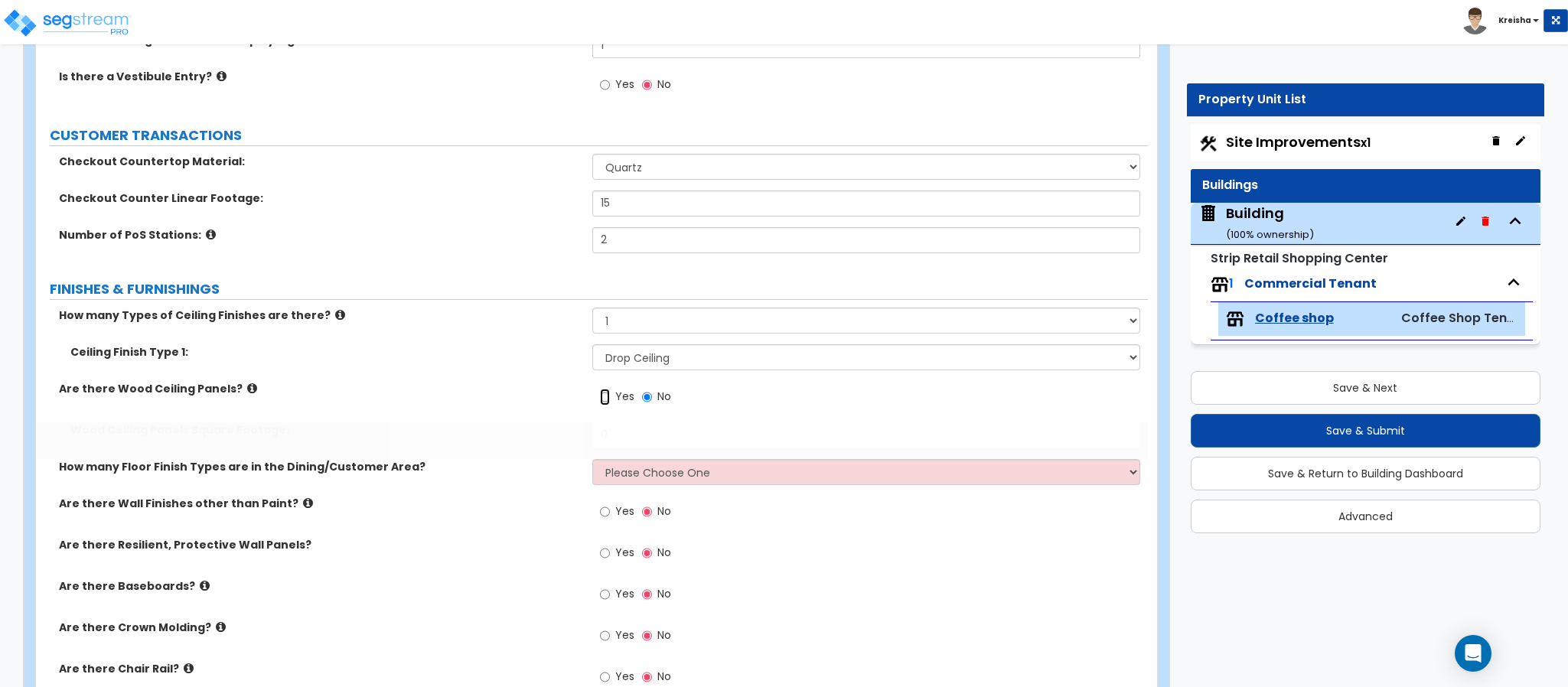
radio input "true"
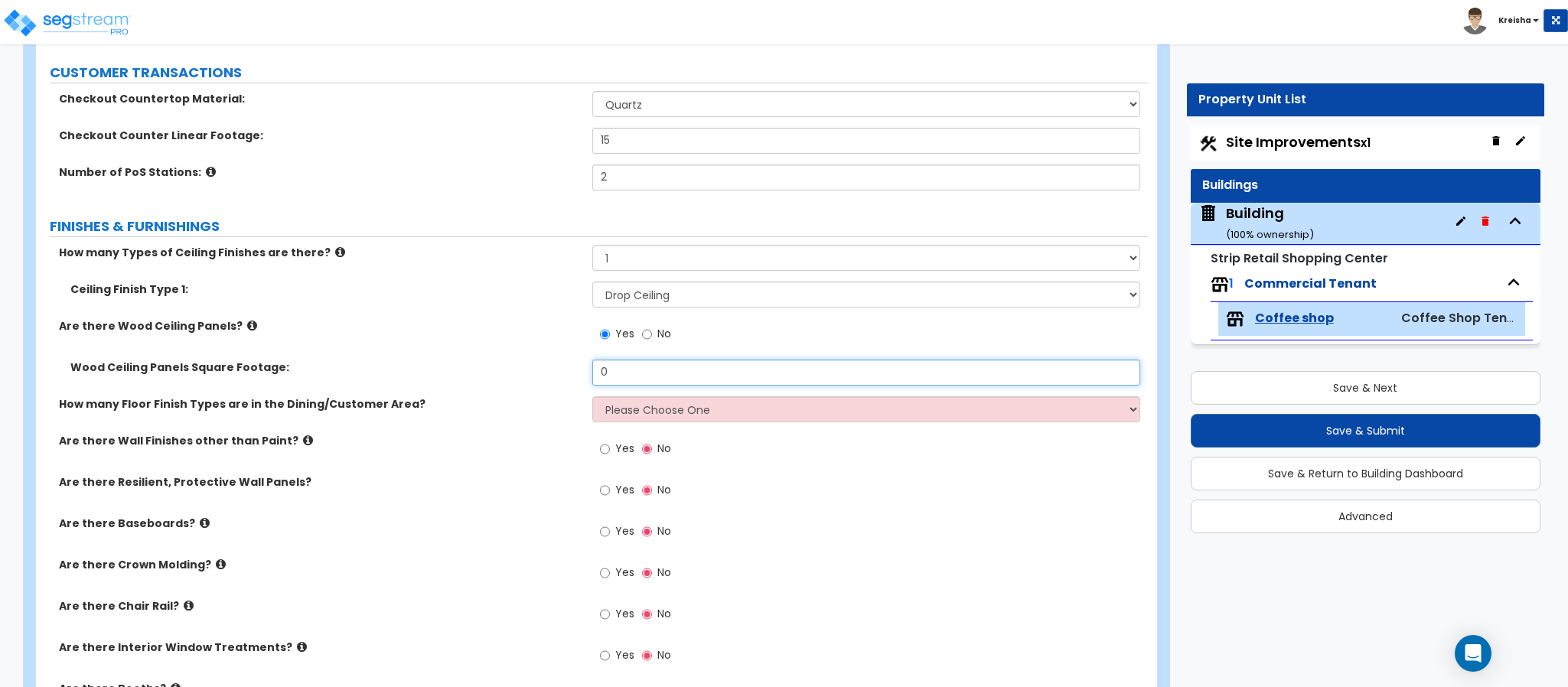
scroll to position [492, 0]
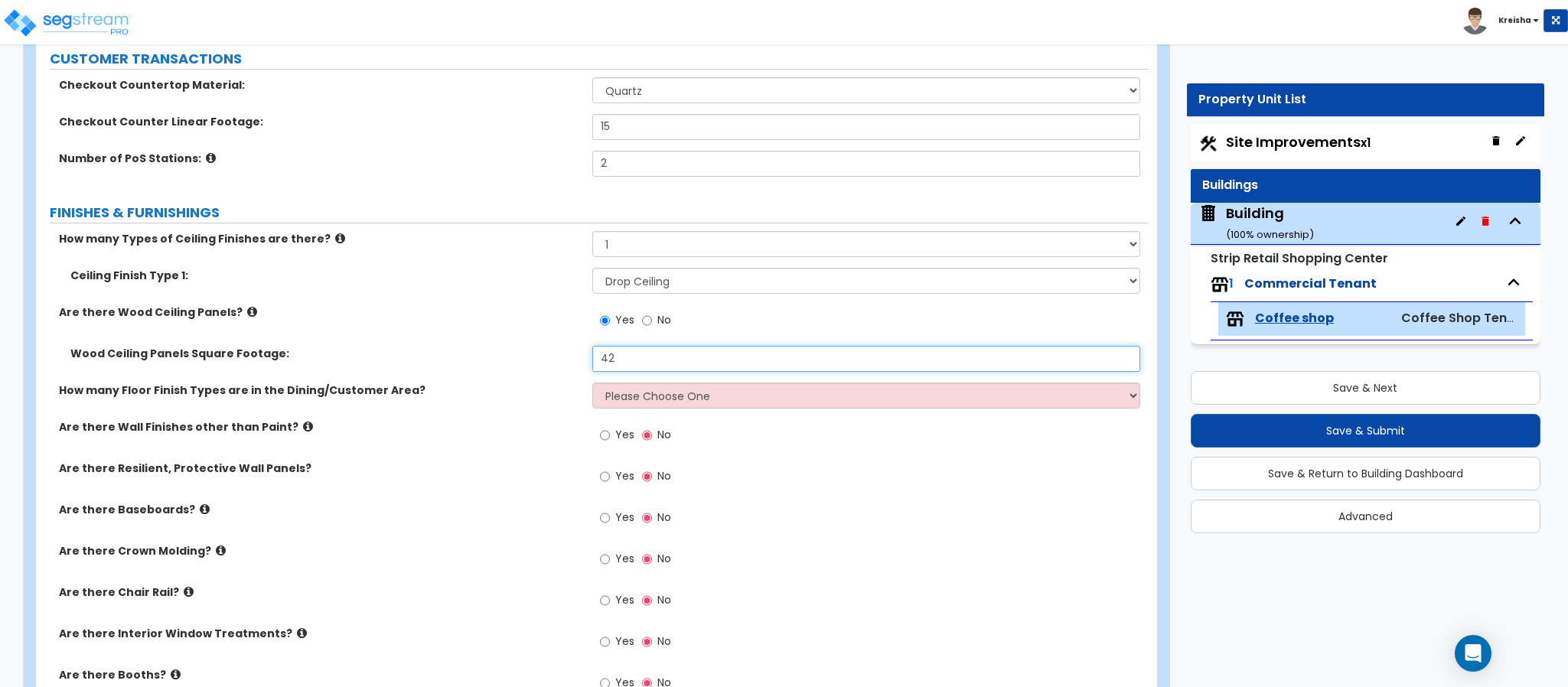
type input "42"
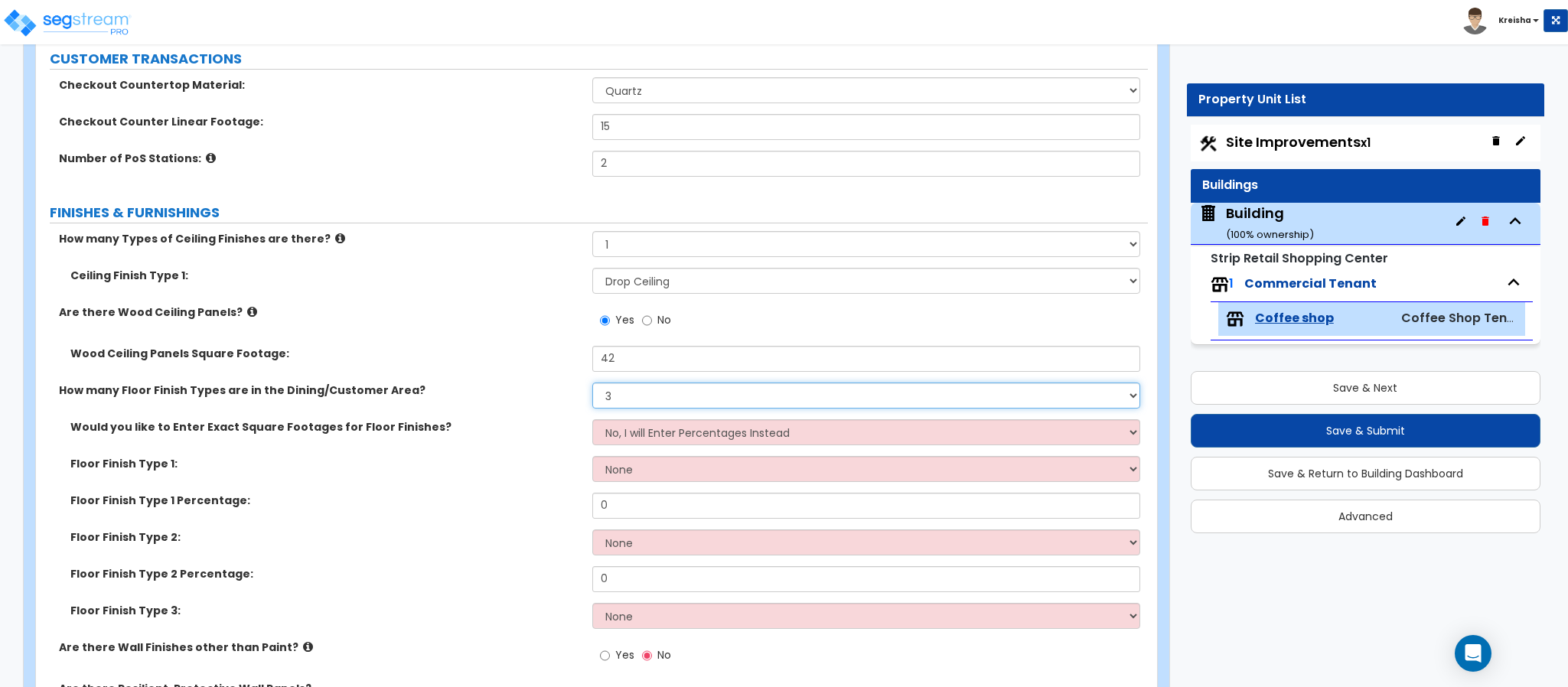
select select "2"
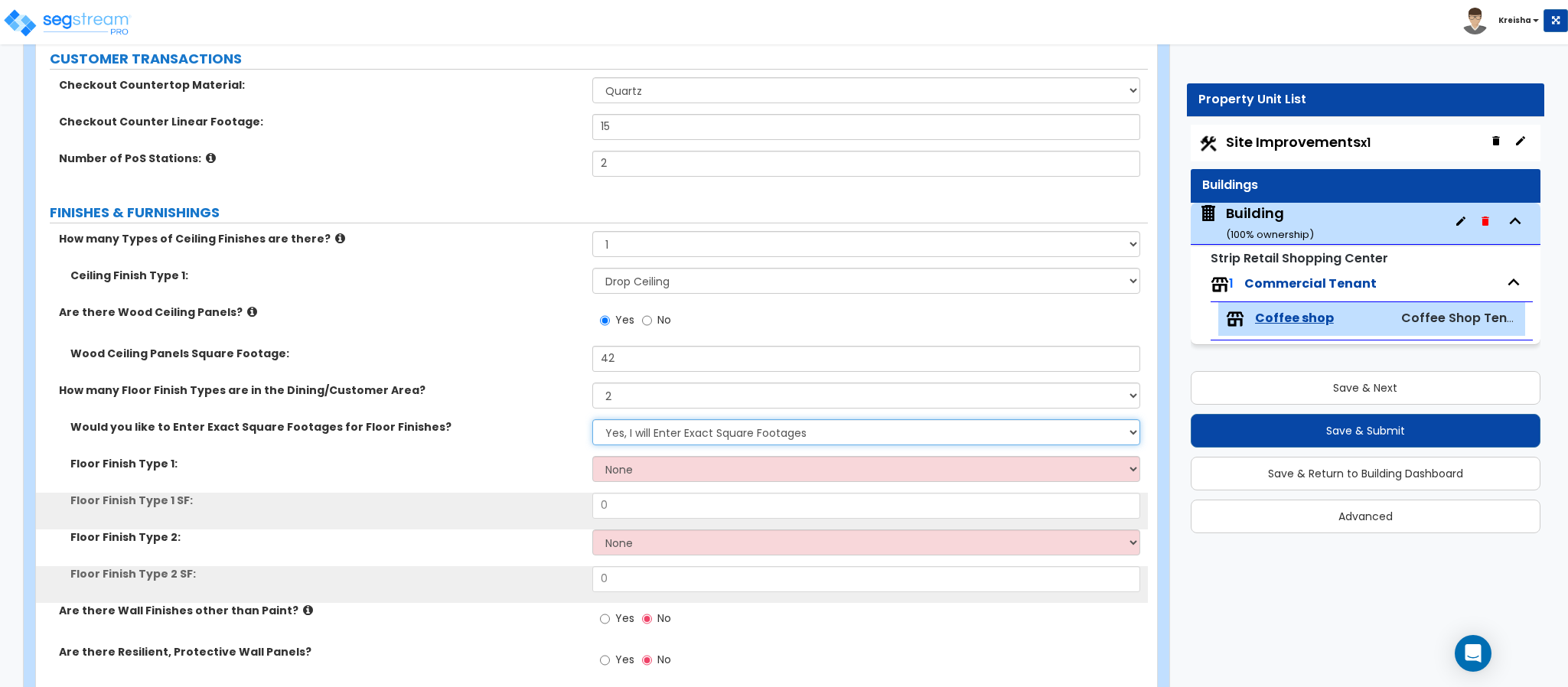
select select "0"
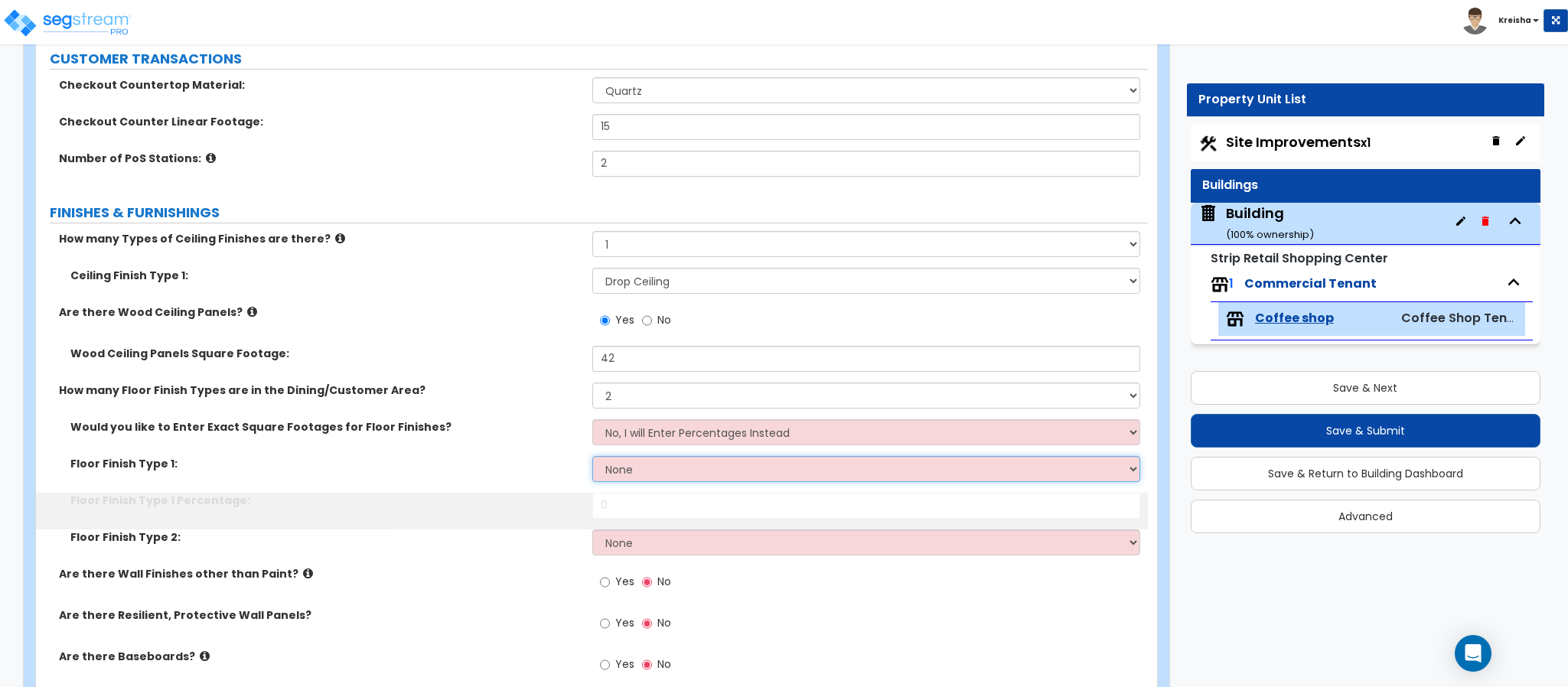
select select "1"
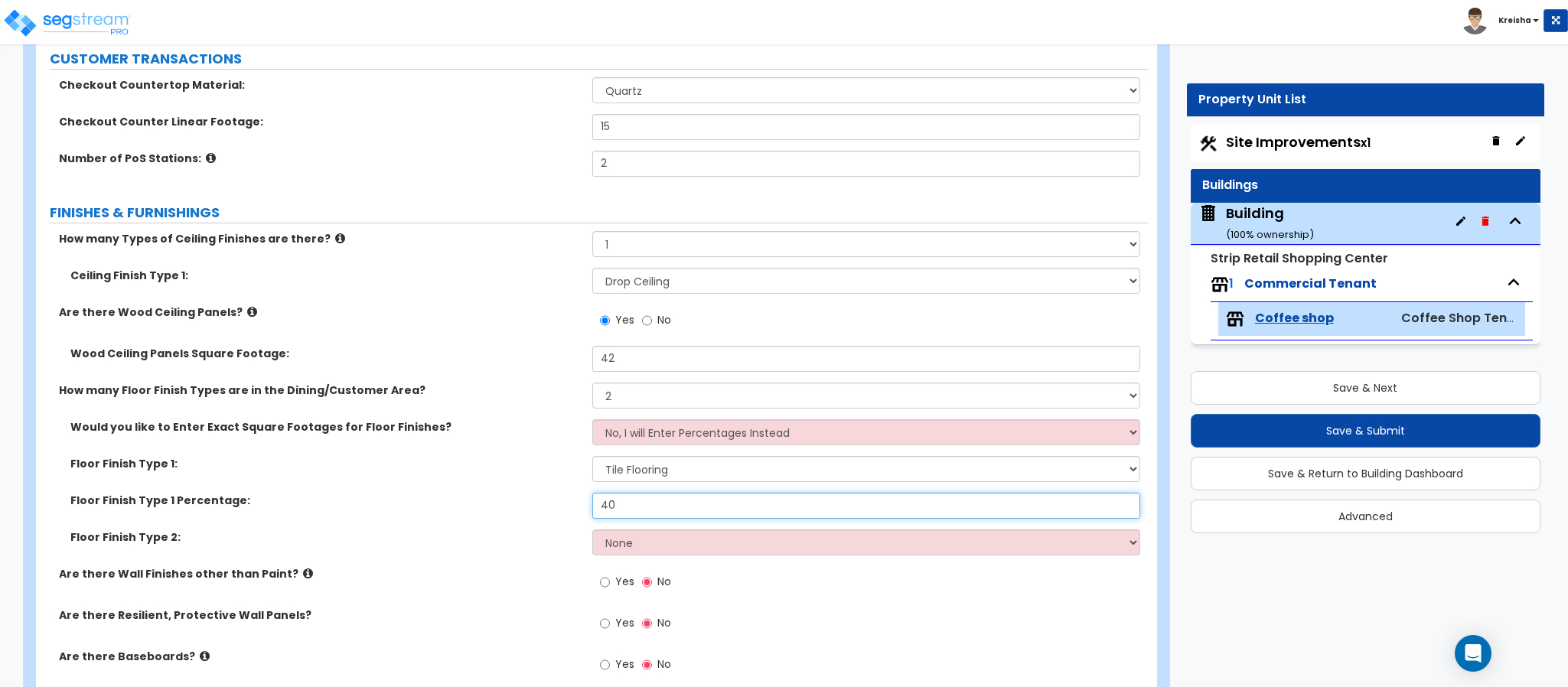
type input "40"
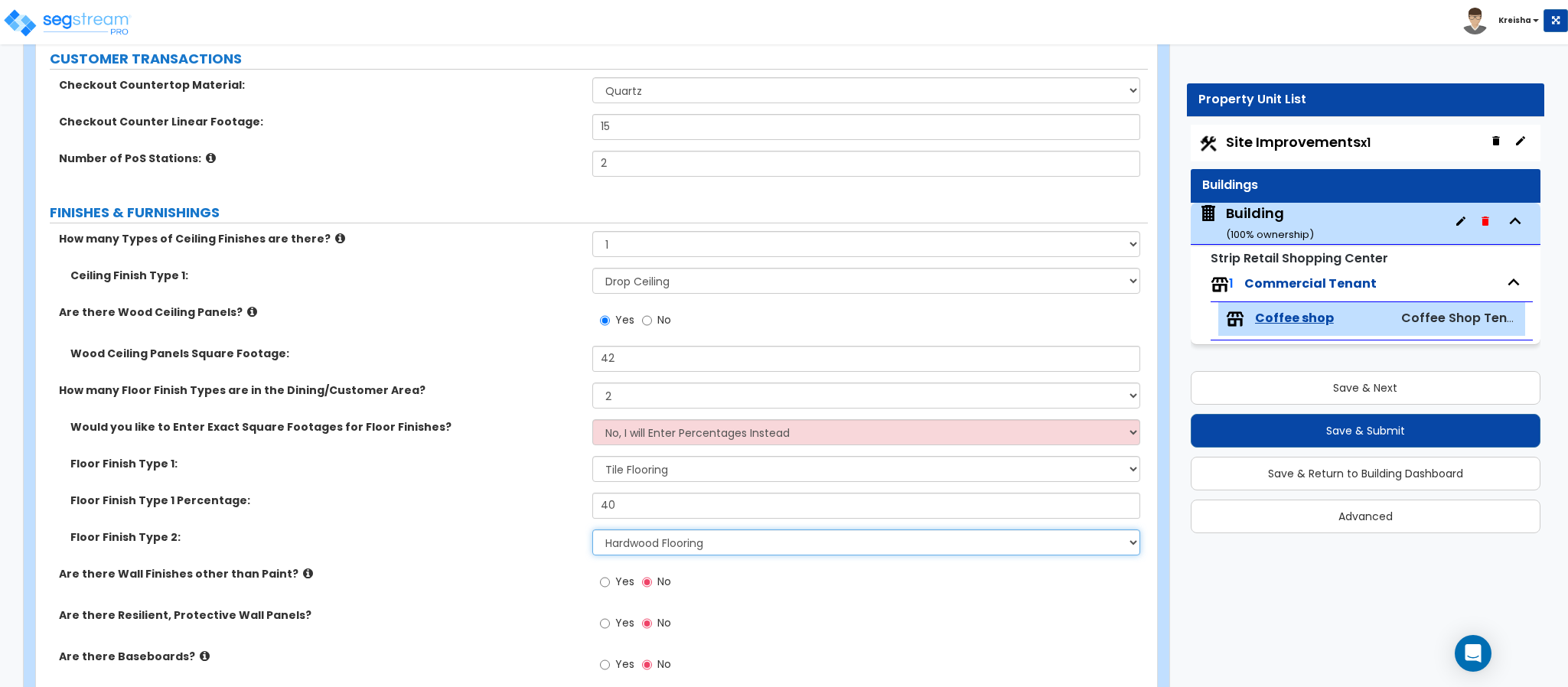
select select "3"
click at [600, 574] on input "Yes" at bounding box center [604, 582] width 10 height 17
radio input "true"
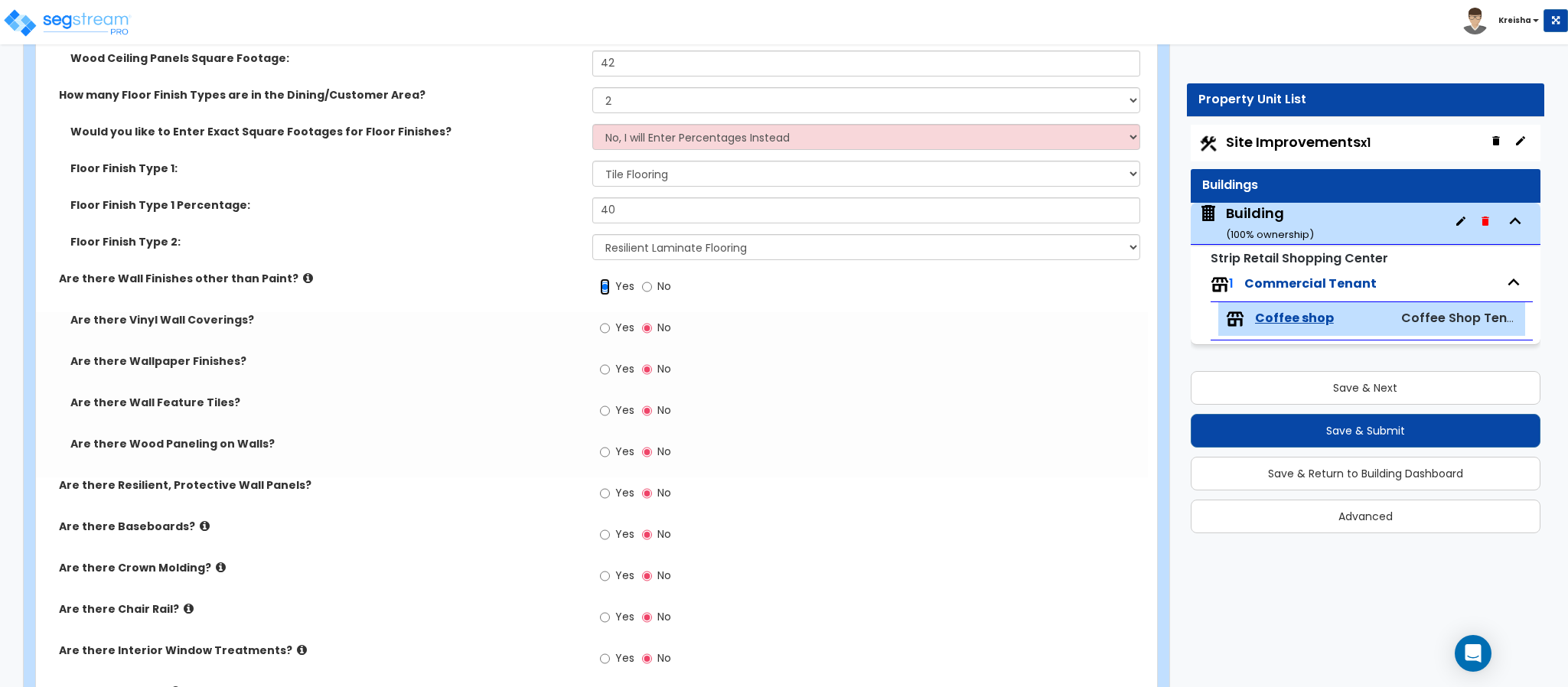
scroll to position [799, 0]
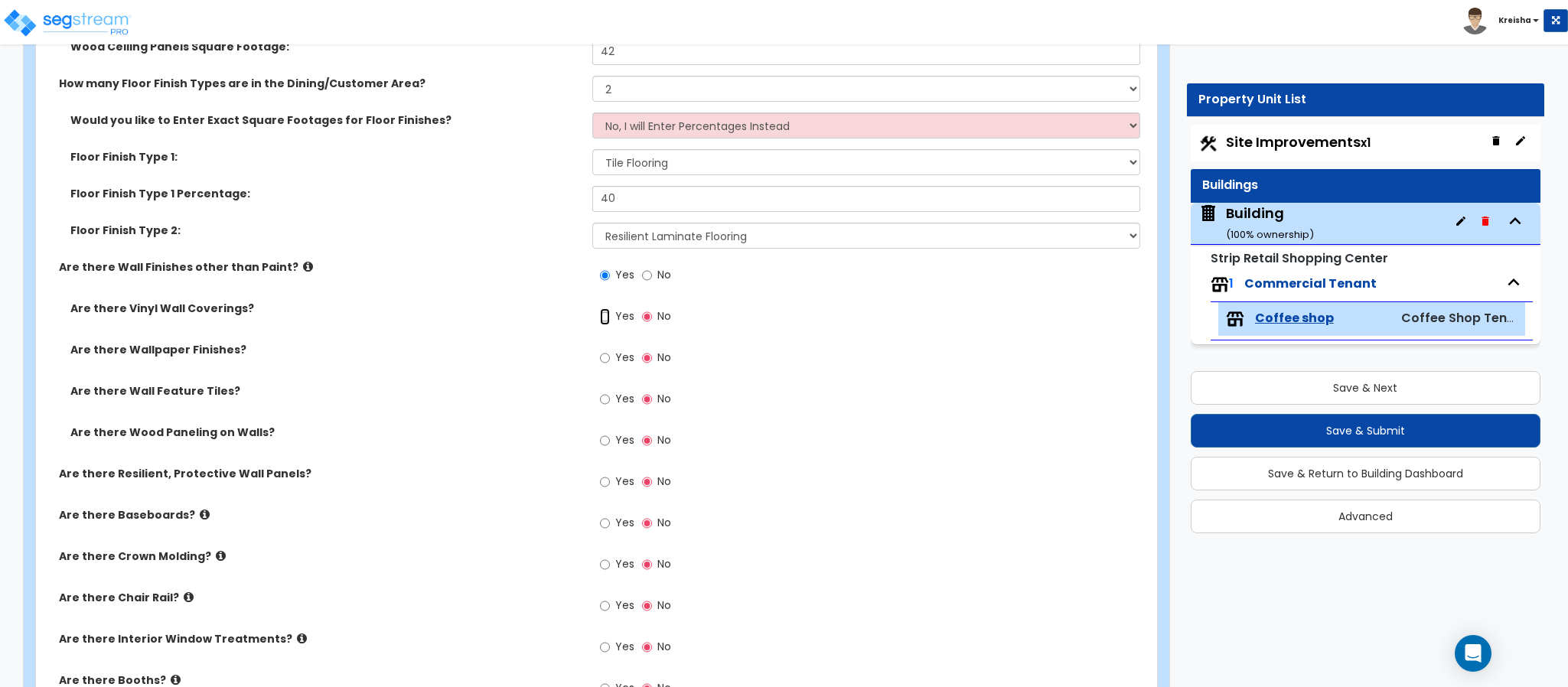
click at [600, 309] on input "Yes" at bounding box center [604, 317] width 10 height 17
radio input "true"
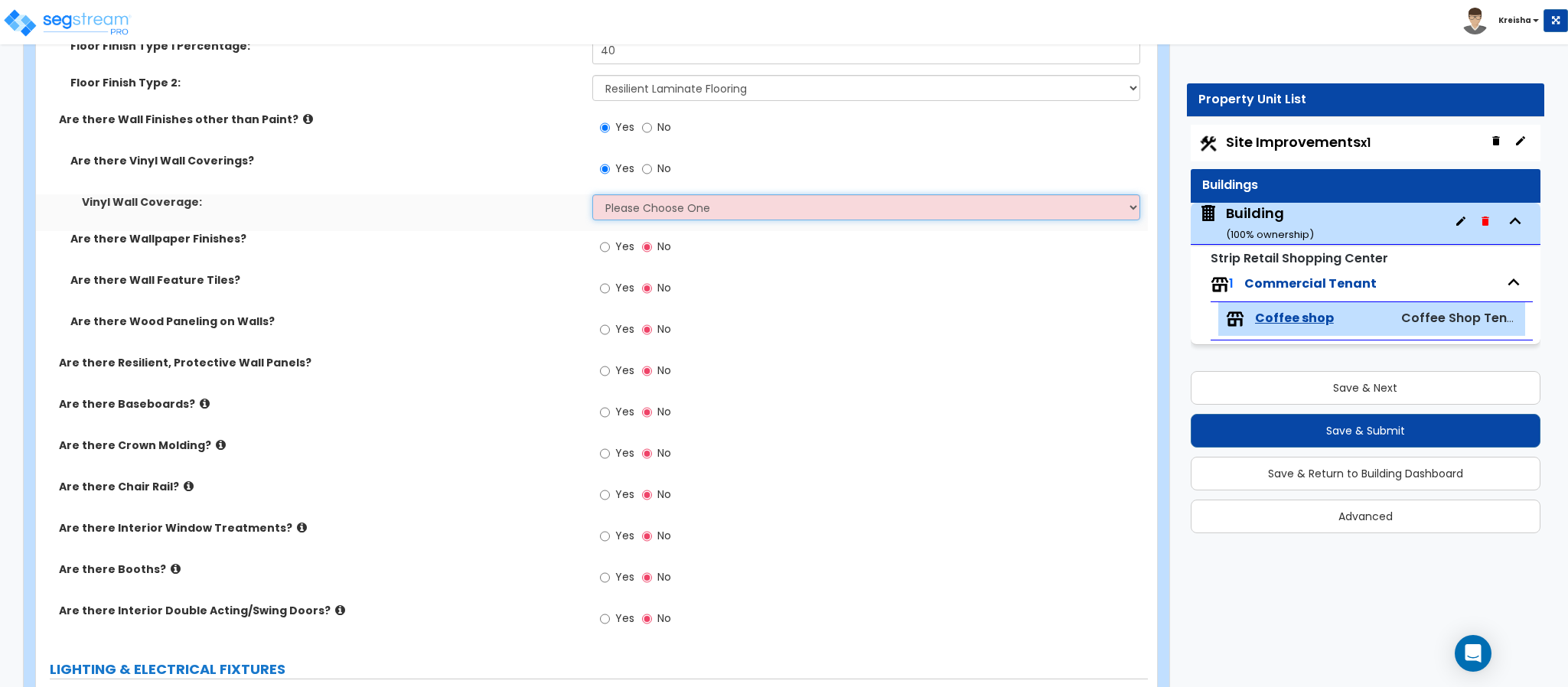
scroll to position [952, 0]
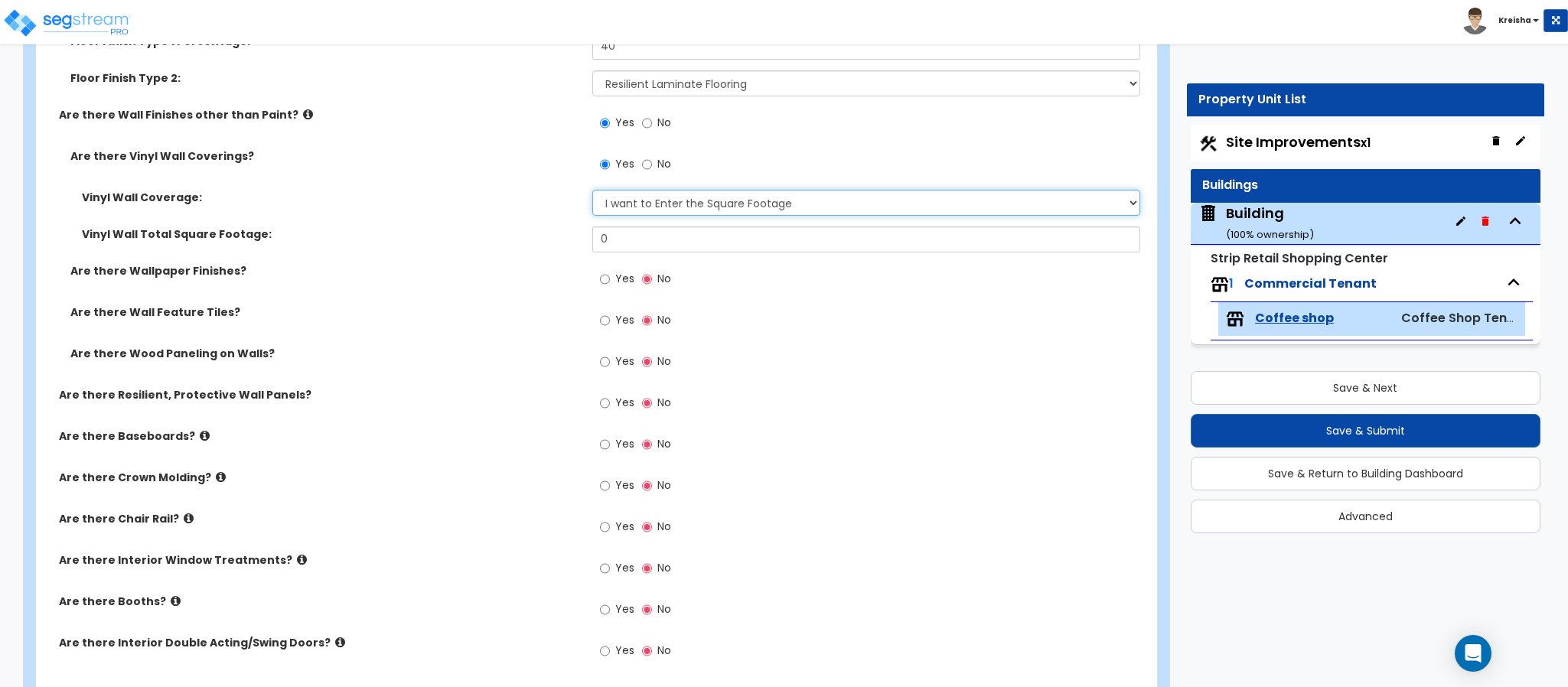
click at [685, 216] on select "Please Choose One Only a Small Portion of Walls are Covered Several Walls are C…" at bounding box center [866, 203] width 548 height 26
select select "1"
click at [592, 192] on select "Please Choose One Only a Small Portion of Walls are Covered Several Walls are C…" at bounding box center [866, 203] width 548 height 26
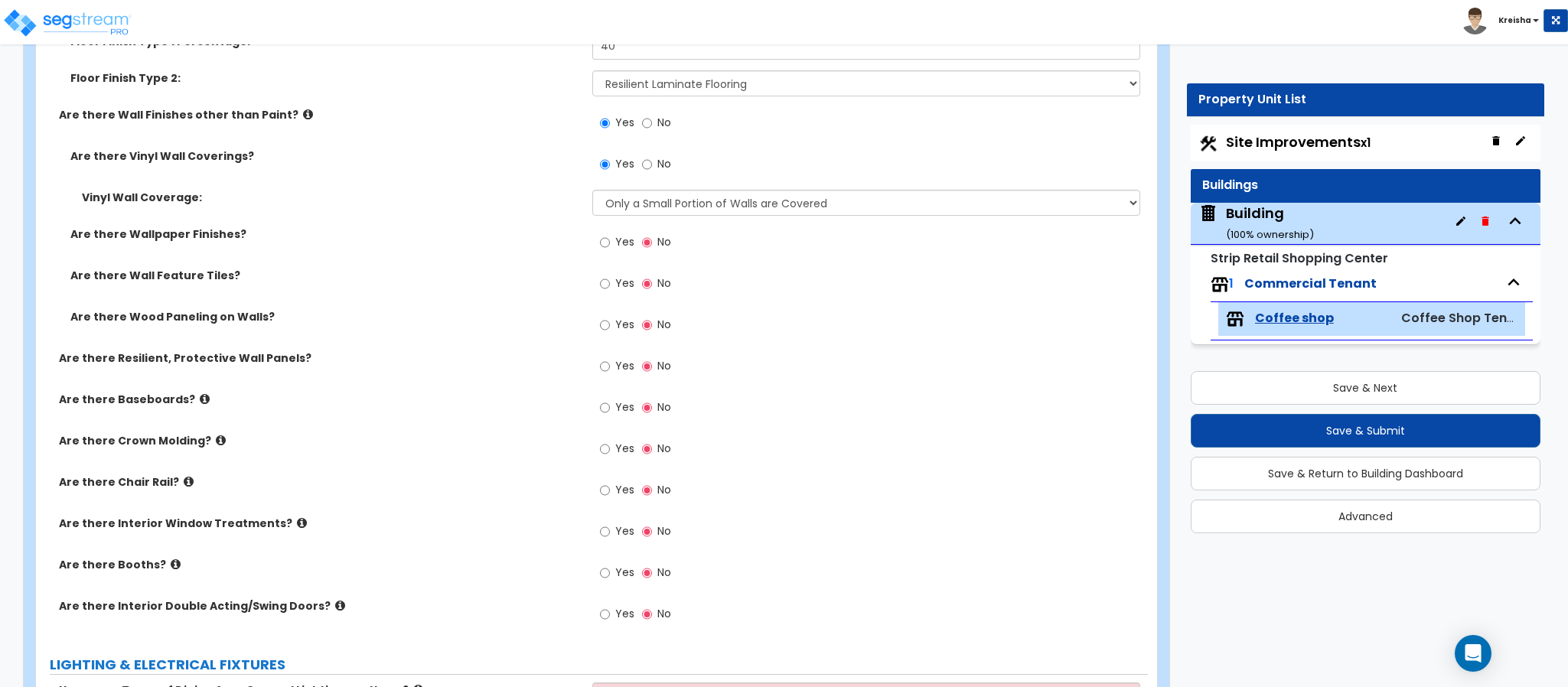
click at [535, 327] on div "Are there Wood Paneling on Walls? Yes No" at bounding box center [591, 329] width 1111 height 41
click at [623, 238] on span "Yes" at bounding box center [624, 241] width 19 height 15
click at [610, 238] on input "Yes" at bounding box center [604, 242] width 10 height 17
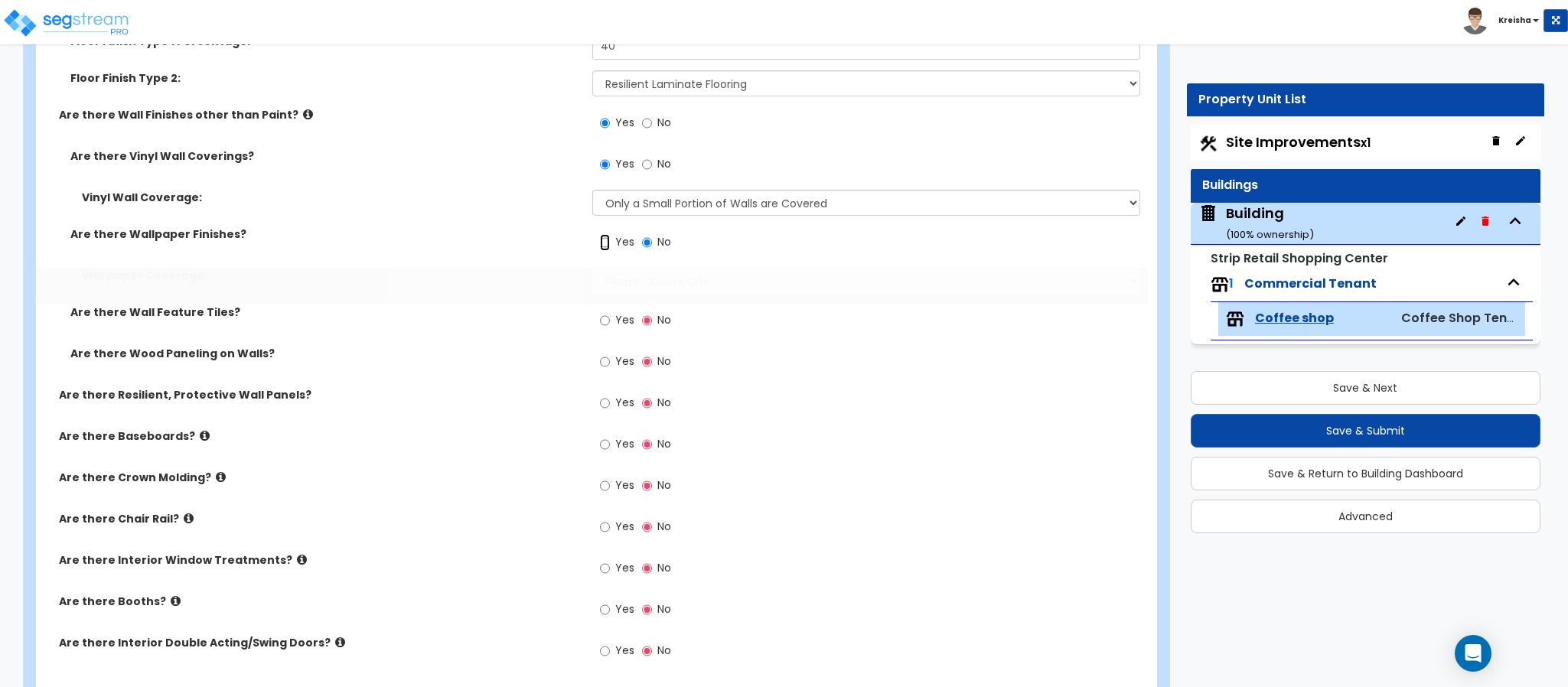
radio input "true"
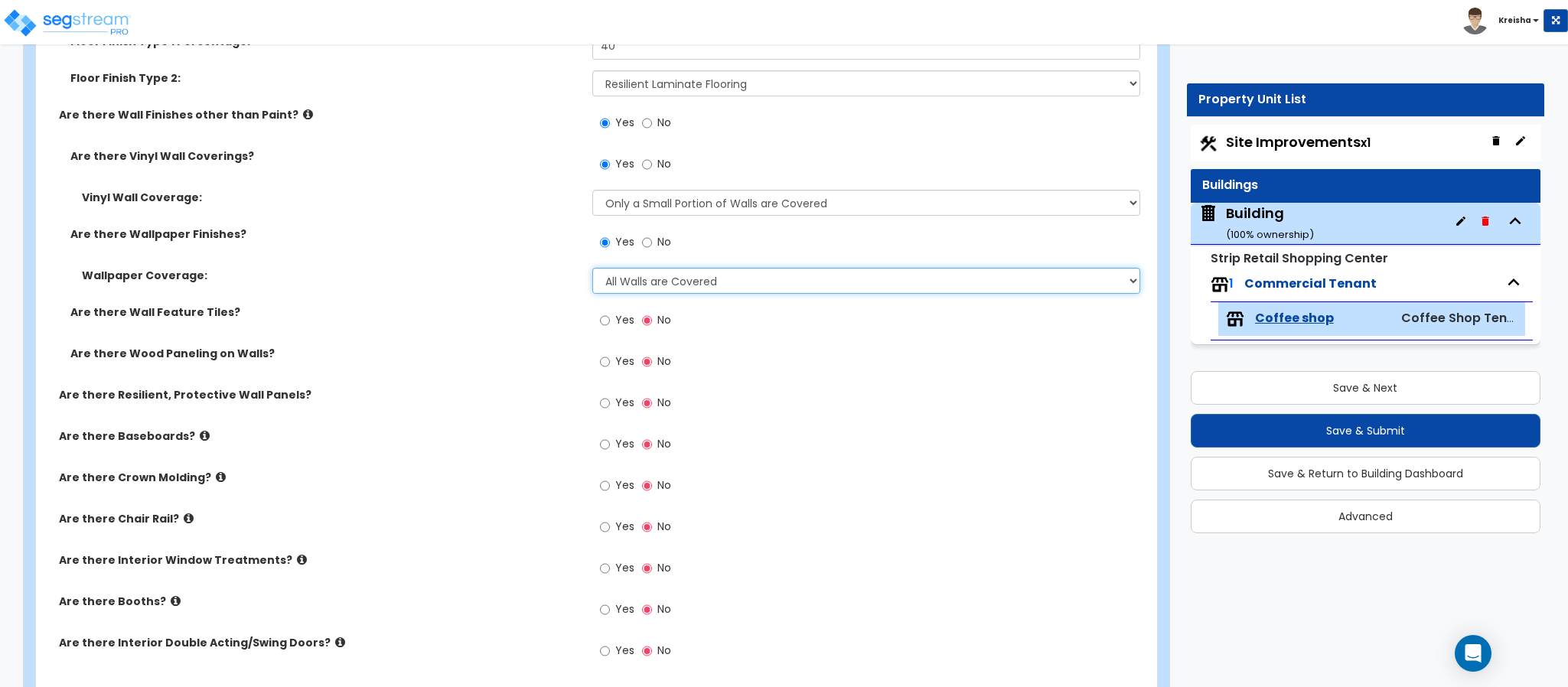
select select "5"
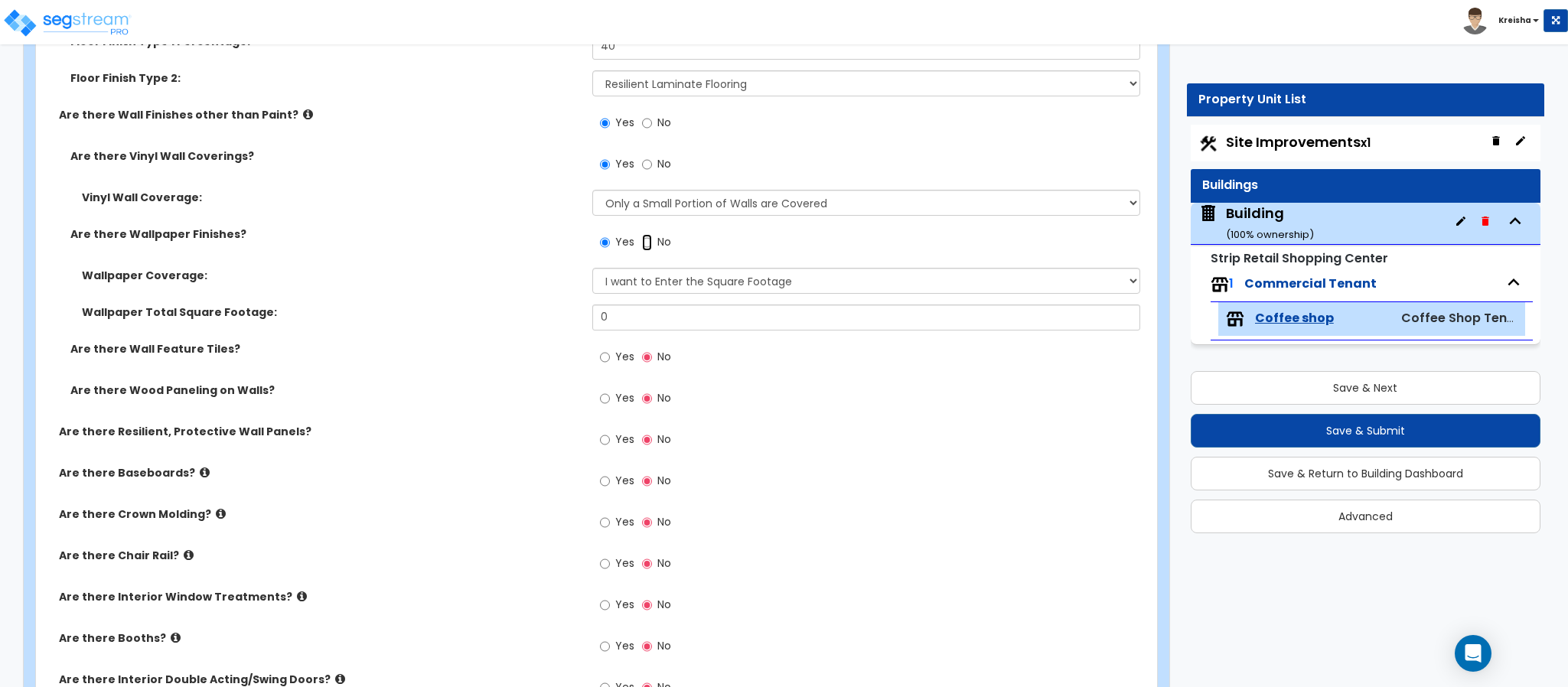
click at [642, 234] on input "No" at bounding box center [646, 242] width 10 height 17
radio input "false"
radio input "true"
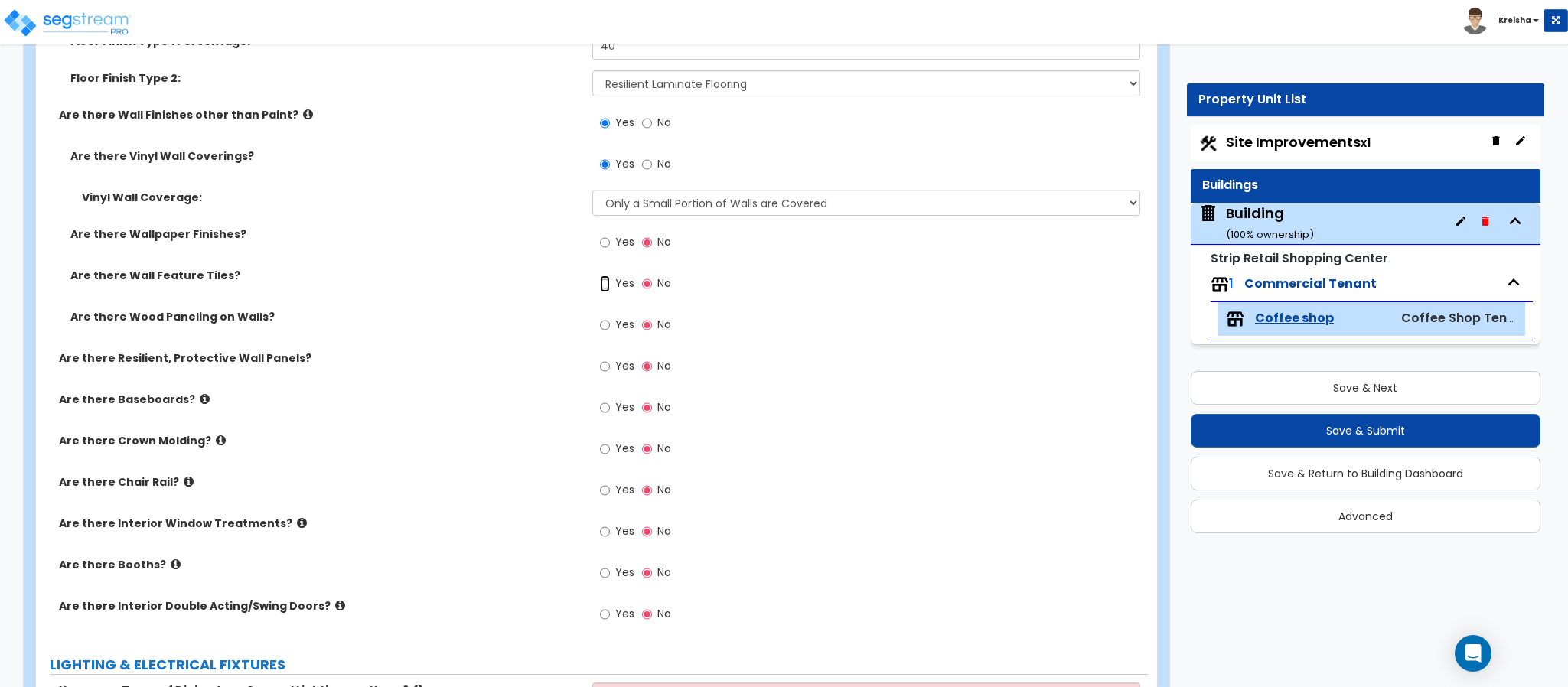
click at [600, 275] on input "Yes" at bounding box center [604, 284] width 10 height 17
radio input "true"
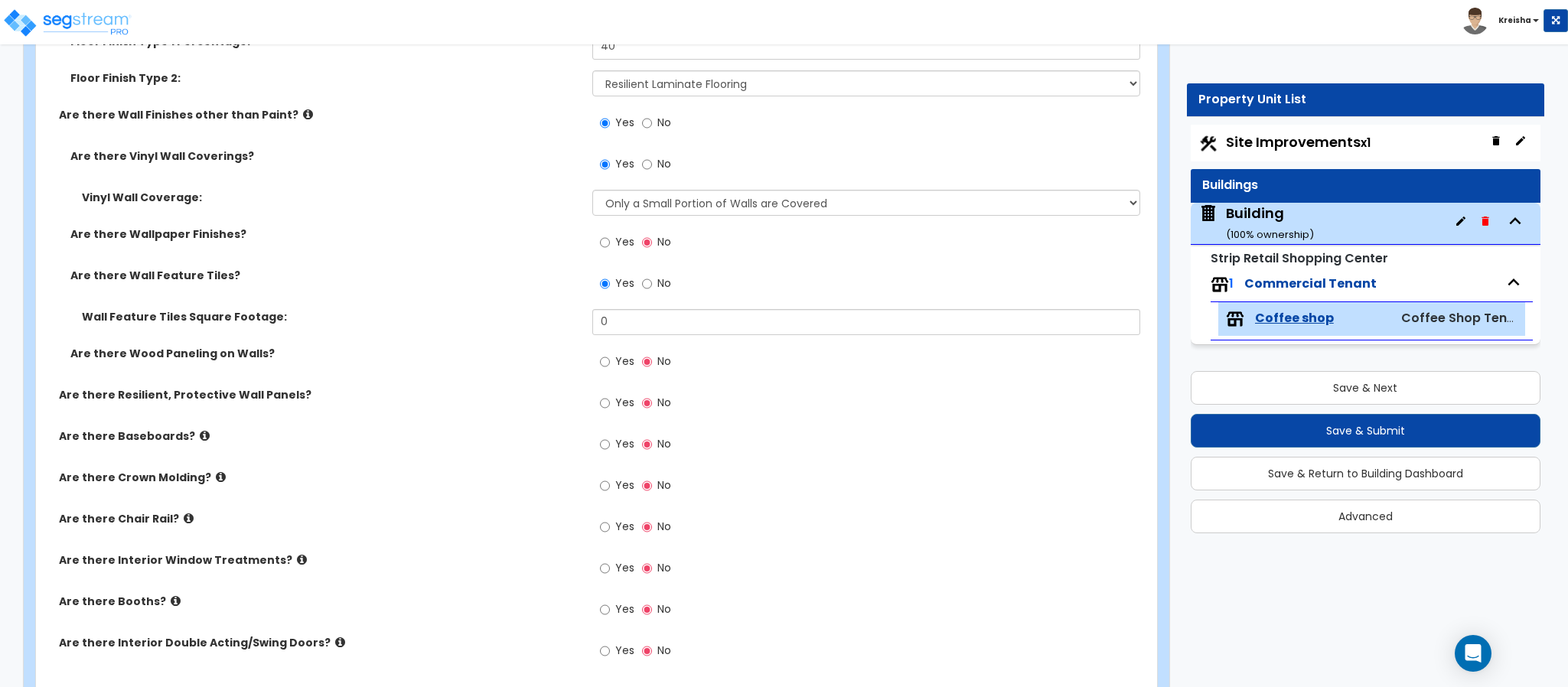
click at [515, 376] on div "Are there Wood Paneling on Walls? Yes No" at bounding box center [591, 367] width 1111 height 41
click at [597, 363] on div "Yes No" at bounding box center [635, 364] width 86 height 36
click at [632, 324] on input "0" at bounding box center [866, 322] width 548 height 26
click at [627, 326] on input "0" at bounding box center [866, 322] width 548 height 26
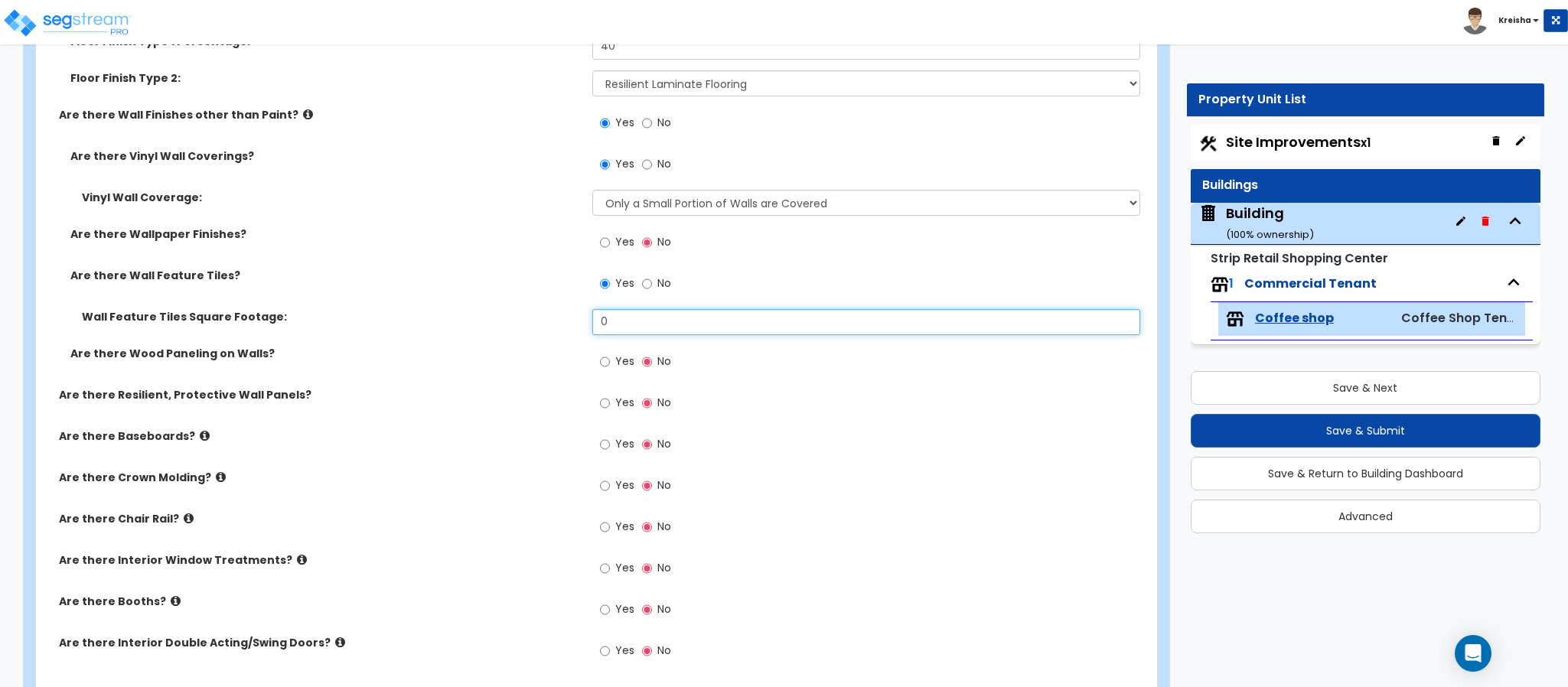
click at [627, 326] on input "0" at bounding box center [866, 322] width 548 height 26
type input "25"
click at [611, 368] on label "Yes" at bounding box center [617, 364] width 35 height 26
click at [610, 368] on input "Yes" at bounding box center [604, 362] width 10 height 17
radio input "true"
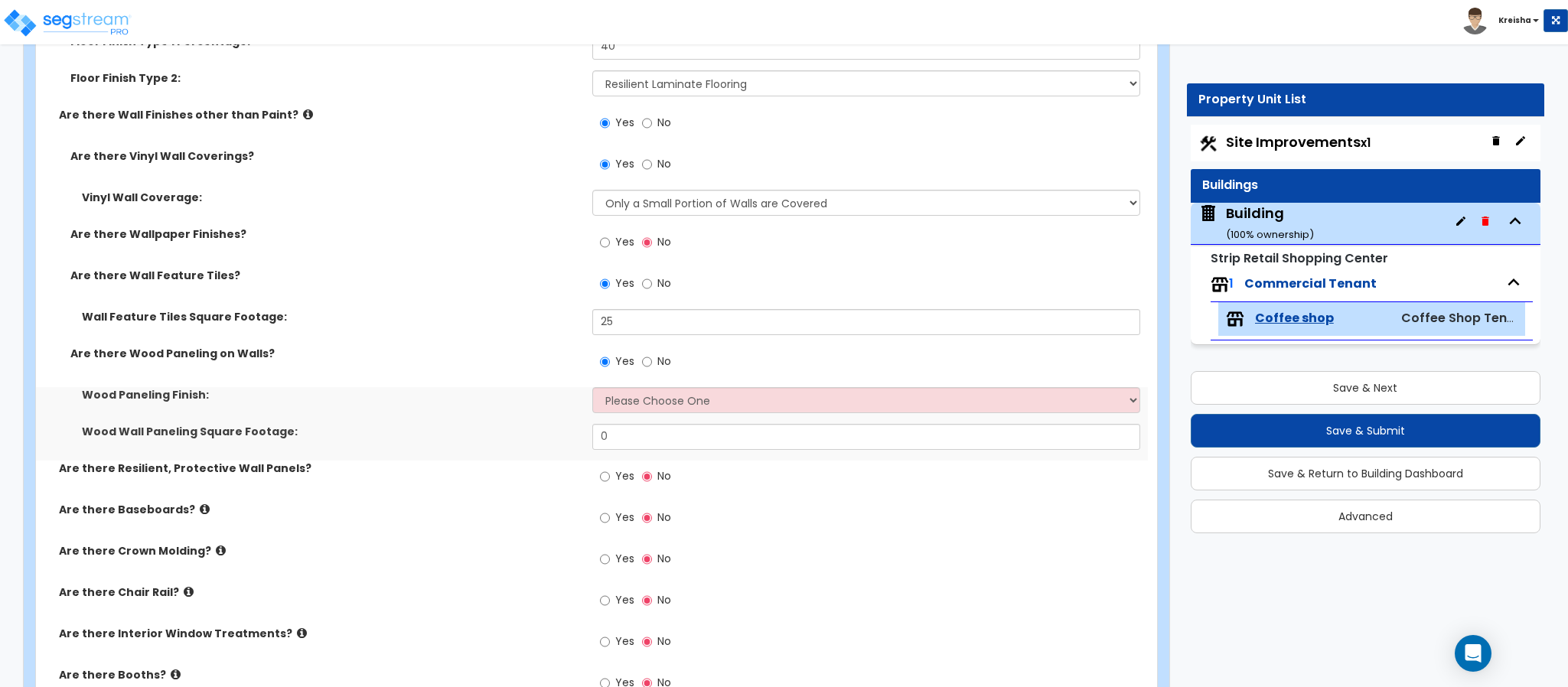
click at [630, 418] on div "Wood Paneling Finish: Please Choose One Birch Mahogany Oak or Cherry Rosewood T…" at bounding box center [591, 405] width 1111 height 37
click at [712, 411] on select "Please Choose One Birch Mahogany Oak or Cherry Rosewood Teak I Don't Know, Plea…" at bounding box center [866, 401] width 548 height 26
select select "2"
click at [592, 388] on select "Please Choose One Birch Mahogany Oak or Cherry Rosewood Teak I Don't Know, Plea…" at bounding box center [866, 401] width 548 height 26
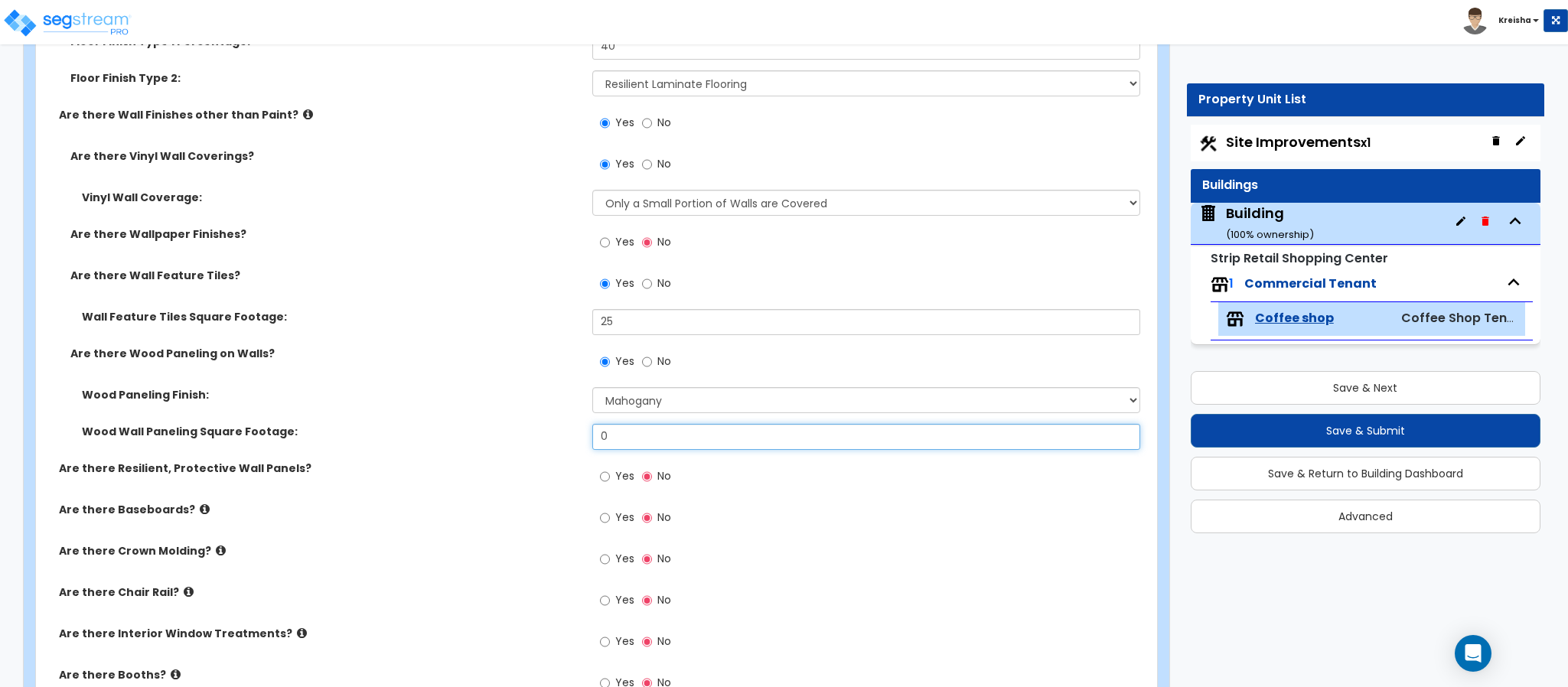
click at [661, 430] on input "0" at bounding box center [866, 437] width 548 height 26
type input "40"
click at [791, 534] on div "Yes No" at bounding box center [870, 522] width 557 height 41
click at [1085, 527] on div "Yes No" at bounding box center [870, 522] width 557 height 41
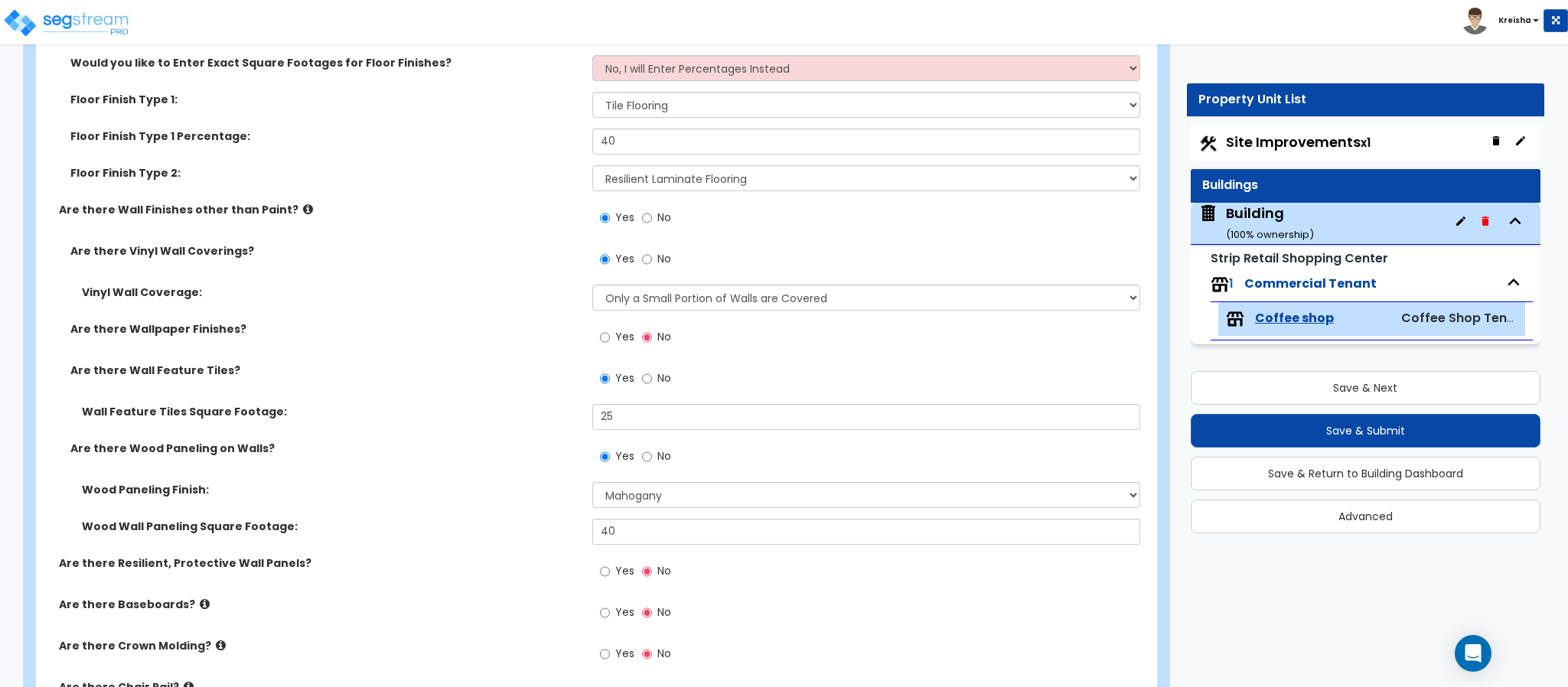
scroll to position [821, 0]
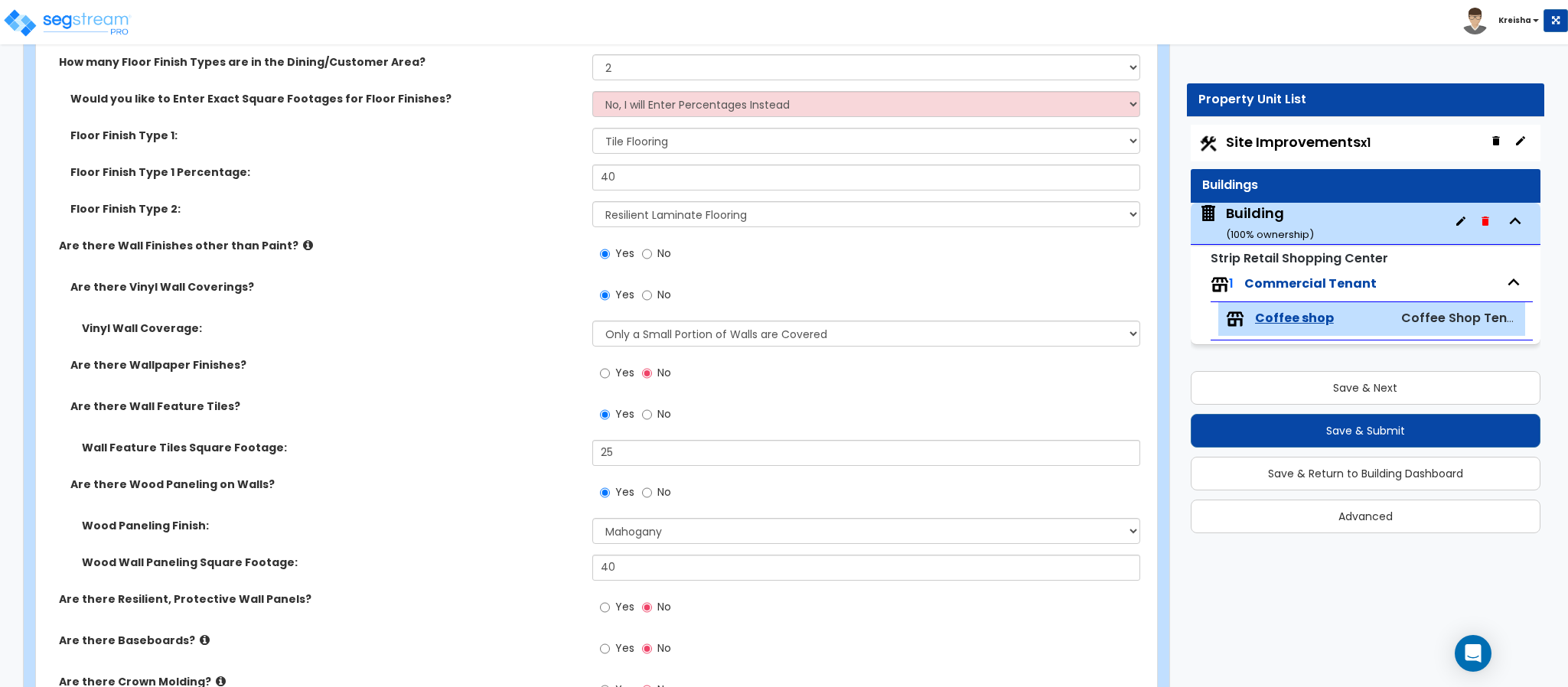
click at [442, 482] on label "Are there Wood Paneling on Walls?" at bounding box center [325, 484] width 510 height 15
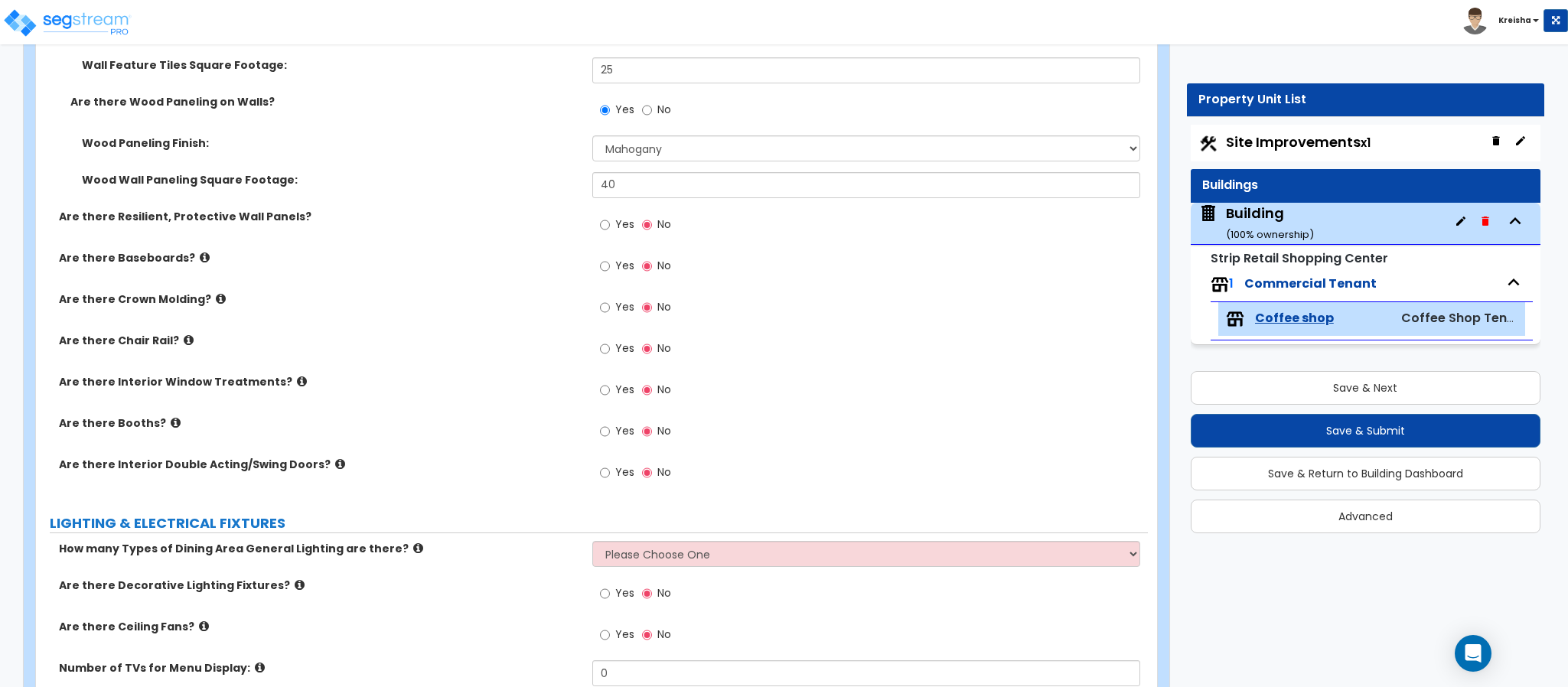
scroll to position [1126, 0]
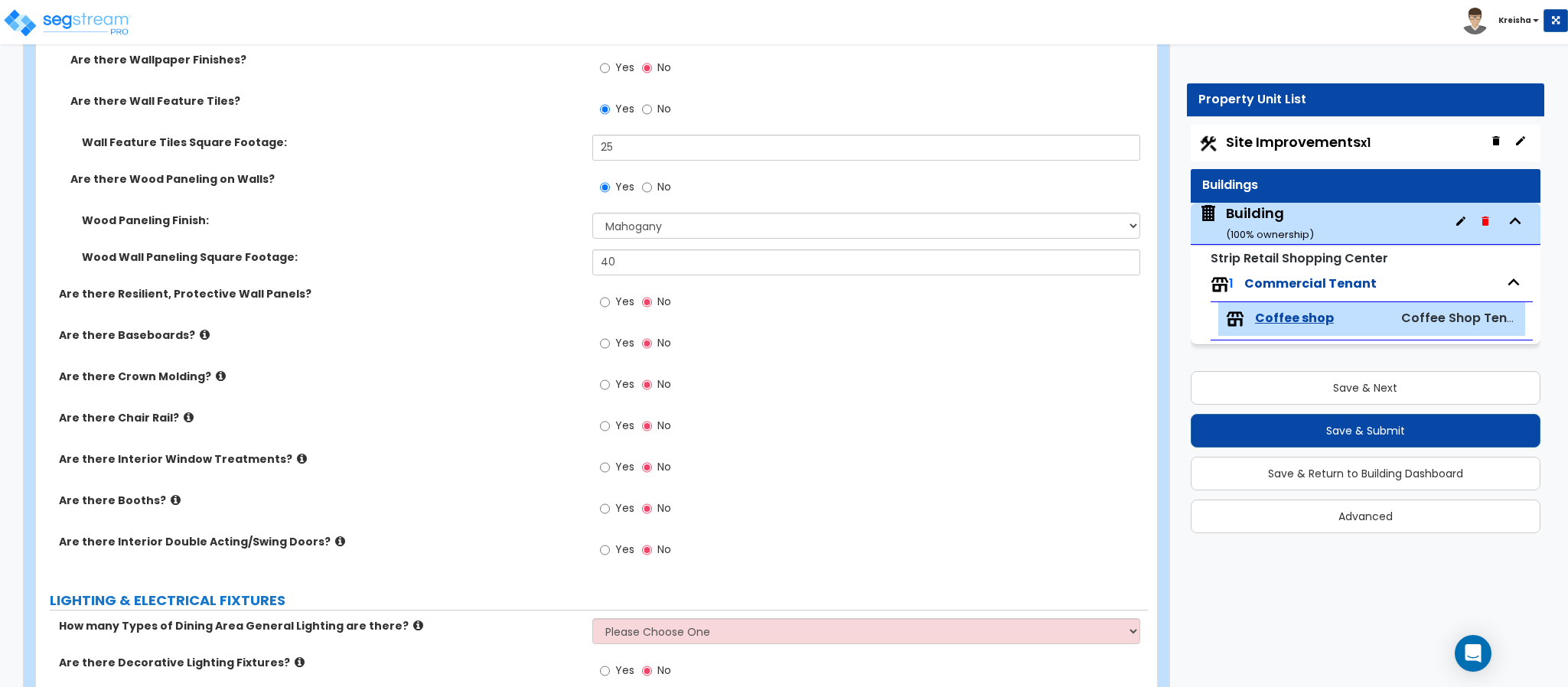
click at [632, 300] on span "Yes" at bounding box center [624, 301] width 19 height 15
click at [610, 300] on input "Yes" at bounding box center [604, 302] width 10 height 17
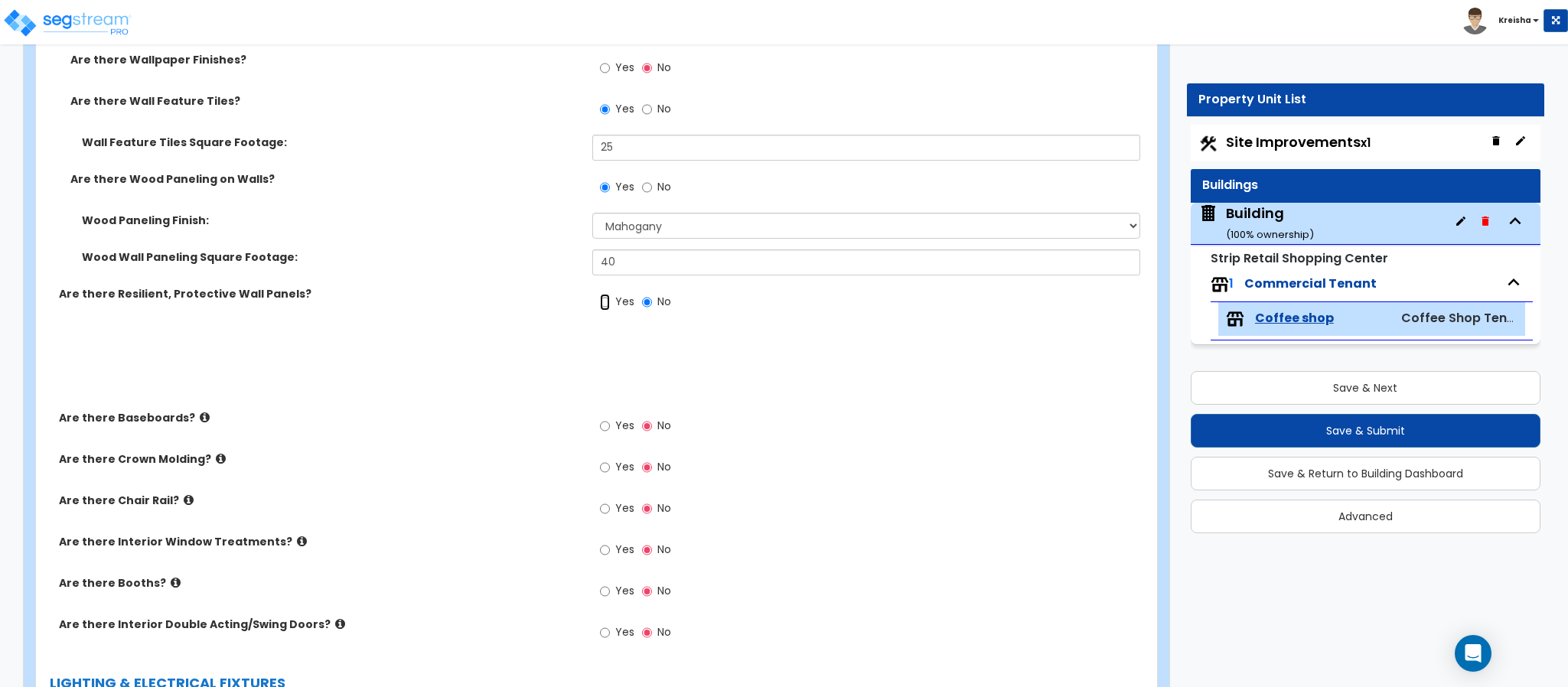
radio input "true"
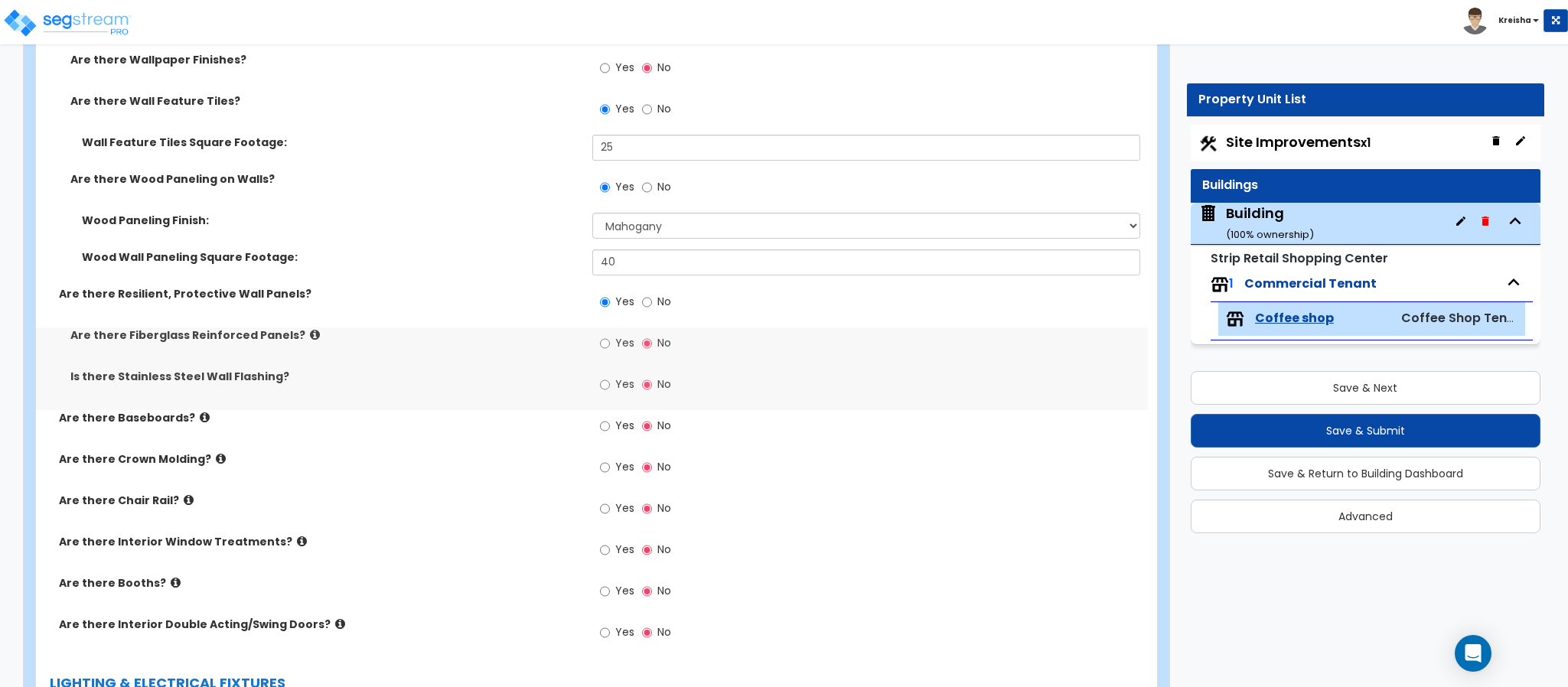
click at [618, 335] on label "Yes" at bounding box center [617, 345] width 35 height 26
click at [610, 335] on input "Yes" at bounding box center [604, 344] width 10 height 17
radio input "true"
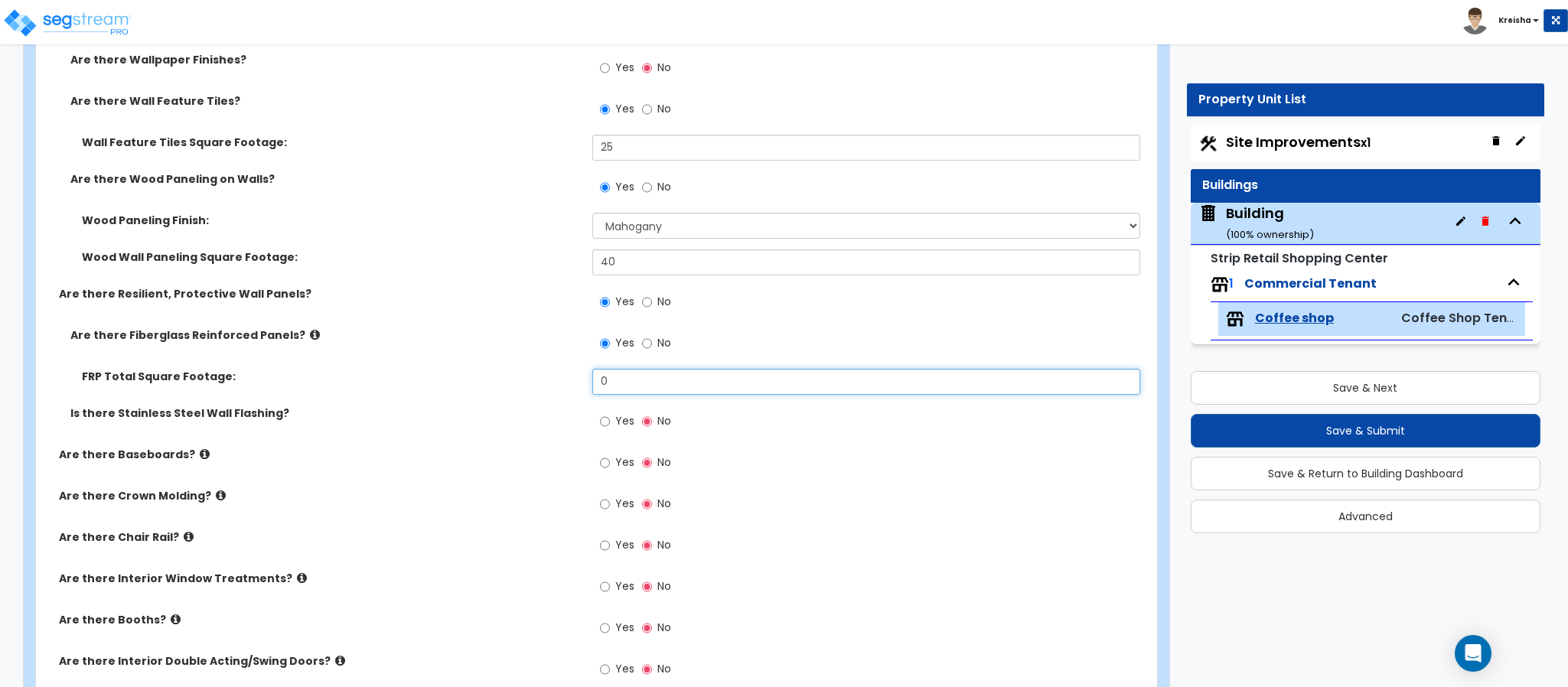
click at [675, 384] on input "0" at bounding box center [866, 382] width 548 height 26
type input "80"
click at [600, 414] on input "Yes" at bounding box center [604, 422] width 10 height 17
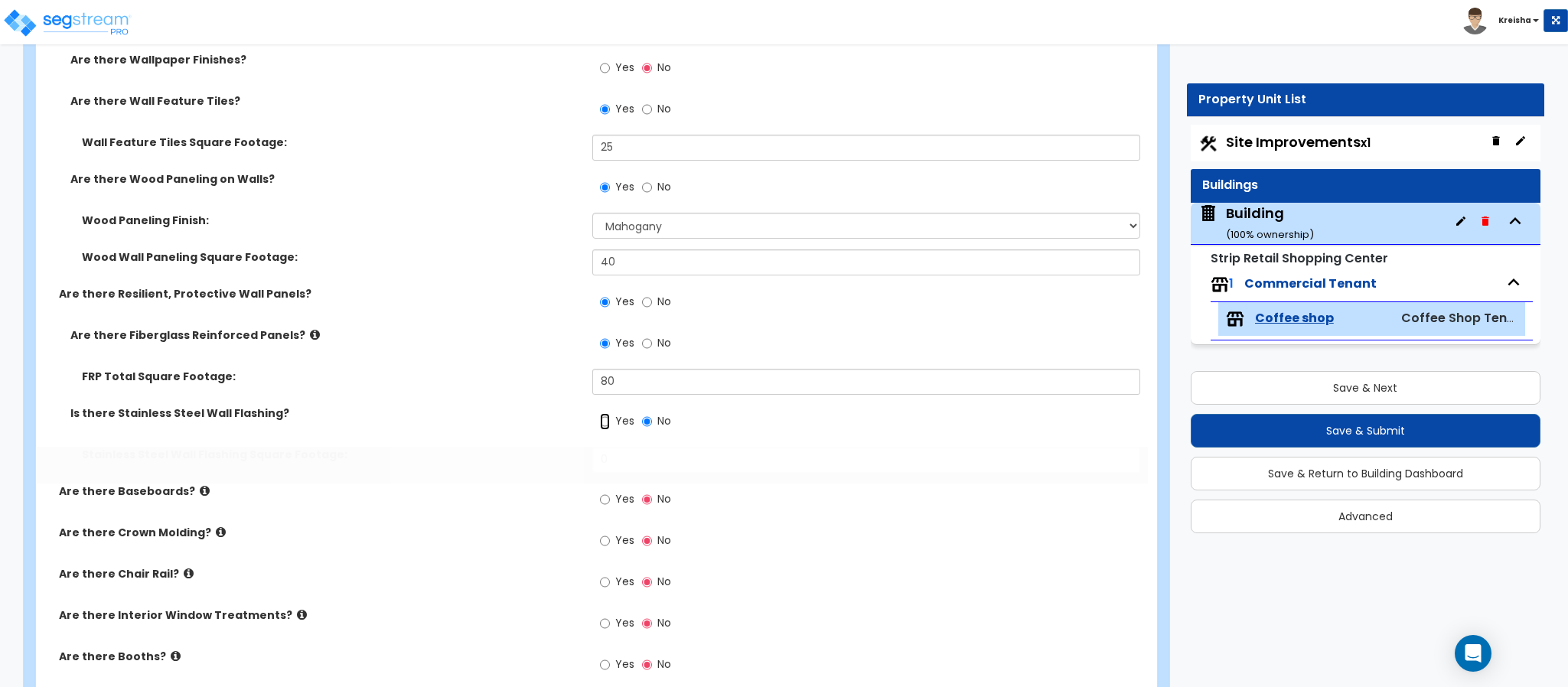
radio input "true"
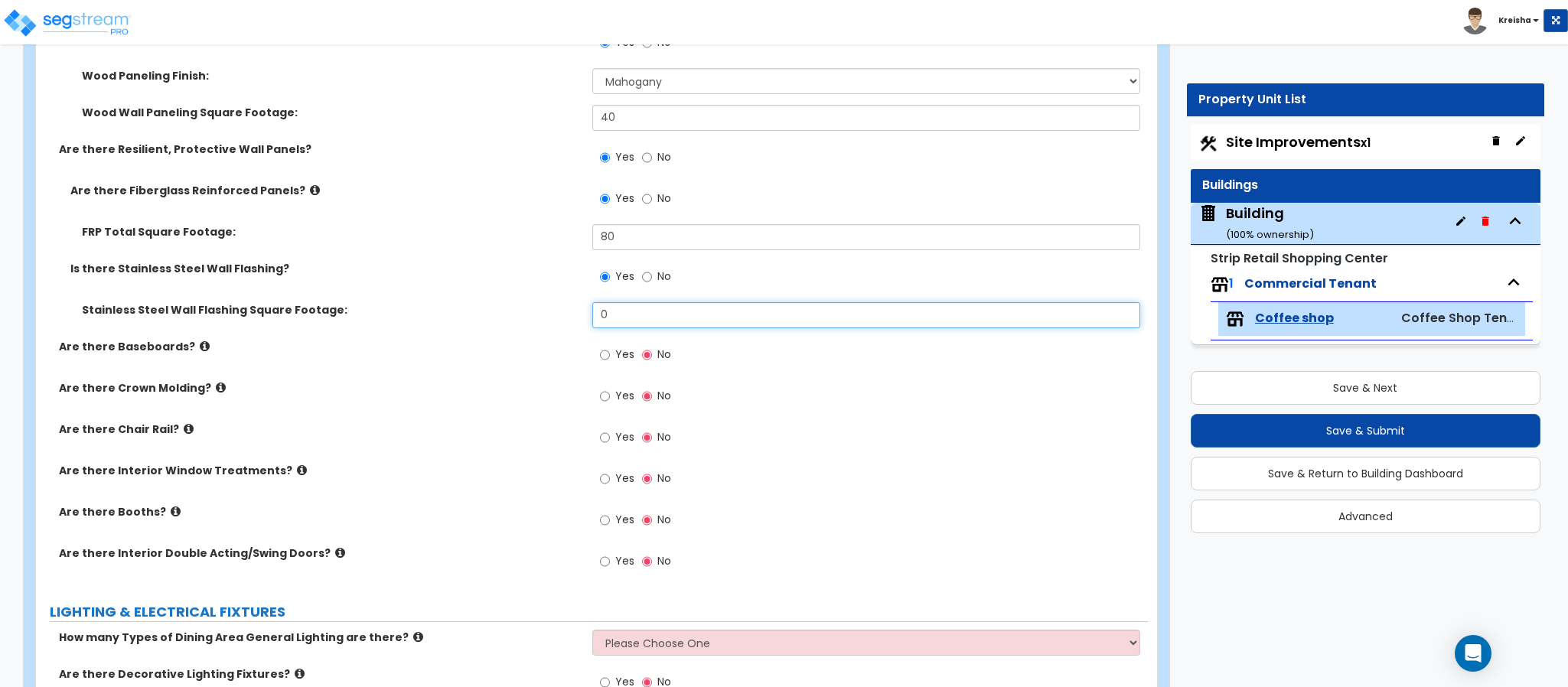
scroll to position [1279, 0]
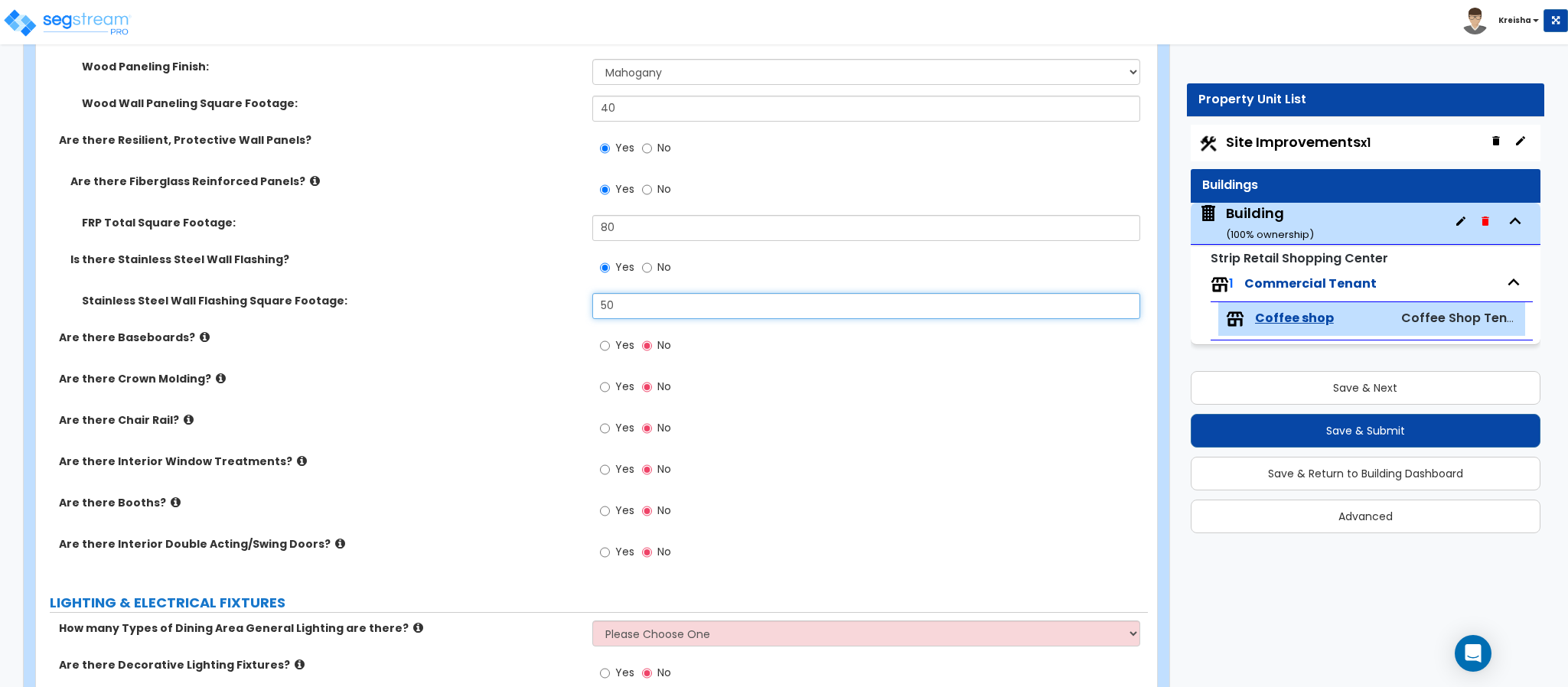
type input "50"
click at [600, 338] on input "Yes" at bounding box center [604, 346] width 10 height 17
radio input "true"
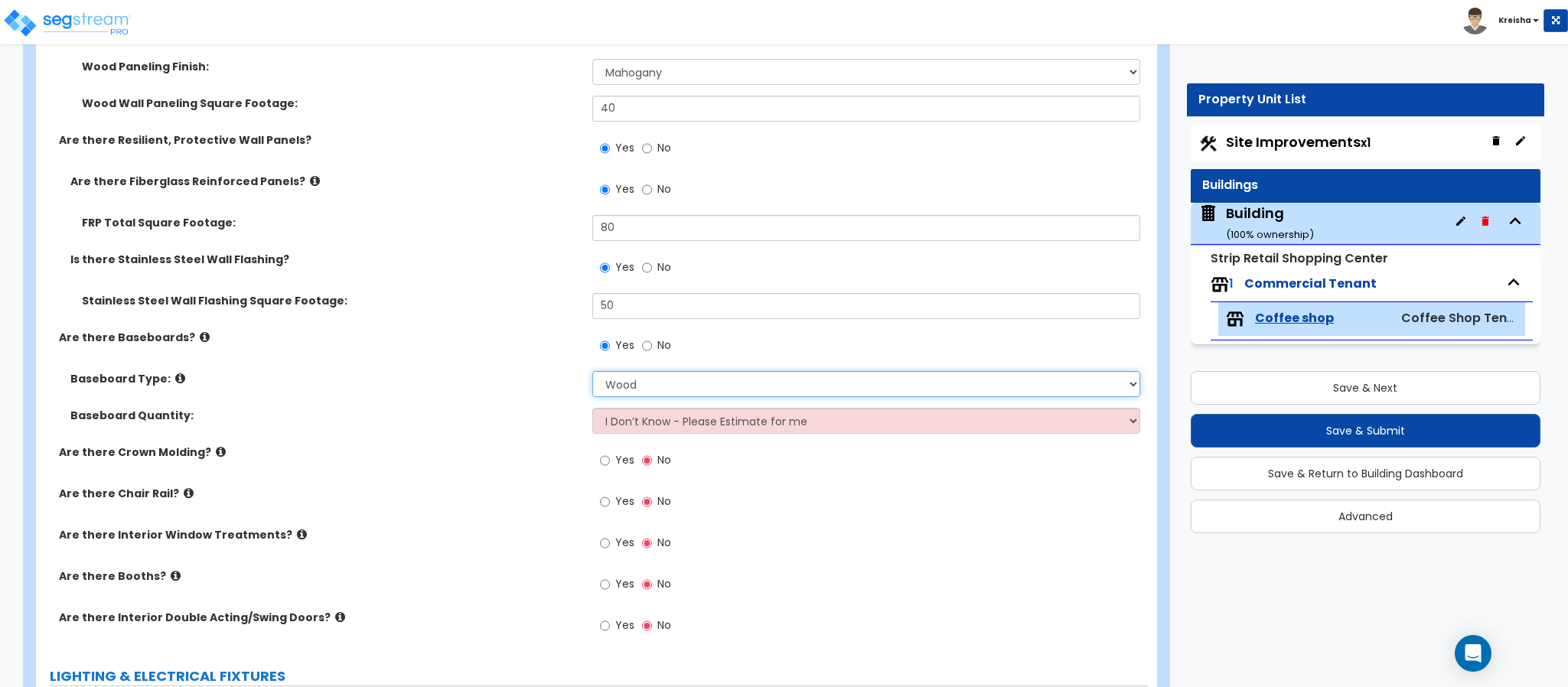
select select "2"
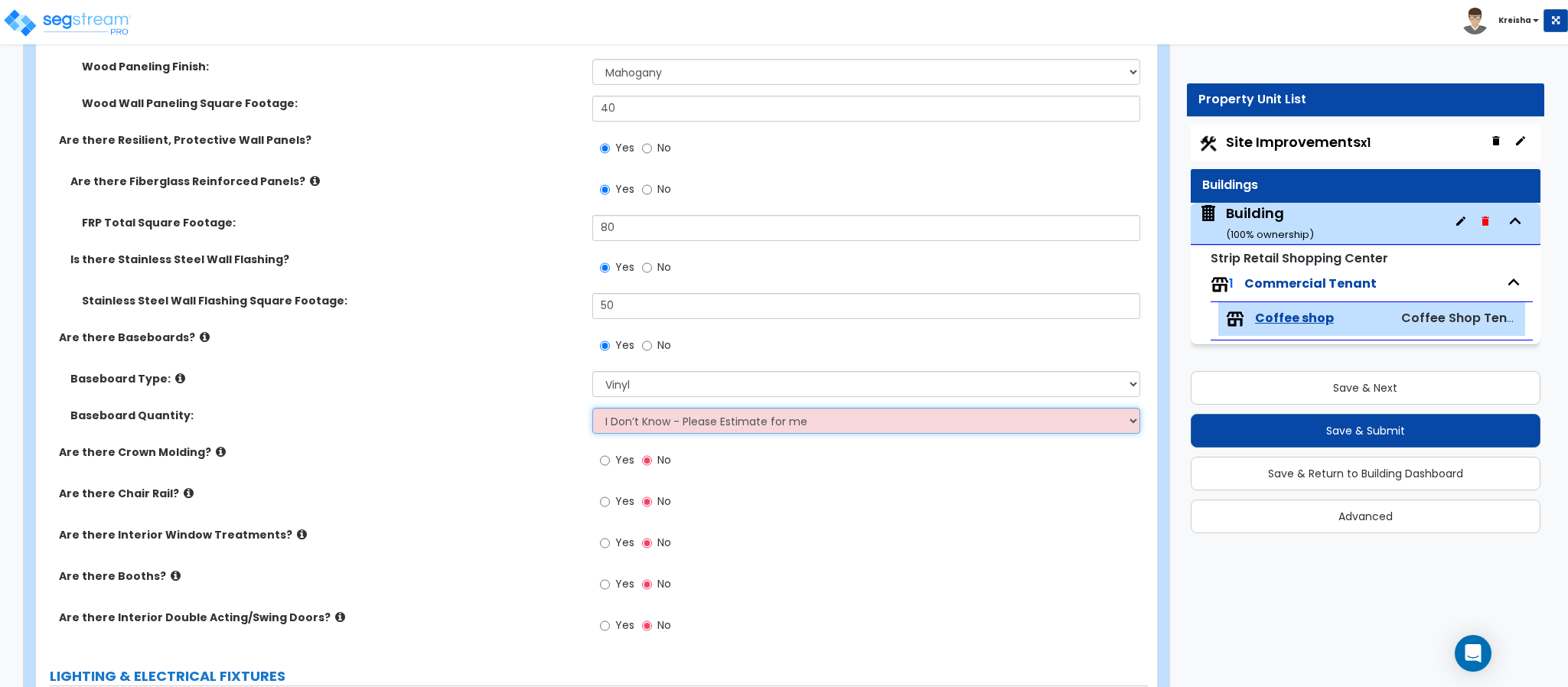
select select "1"
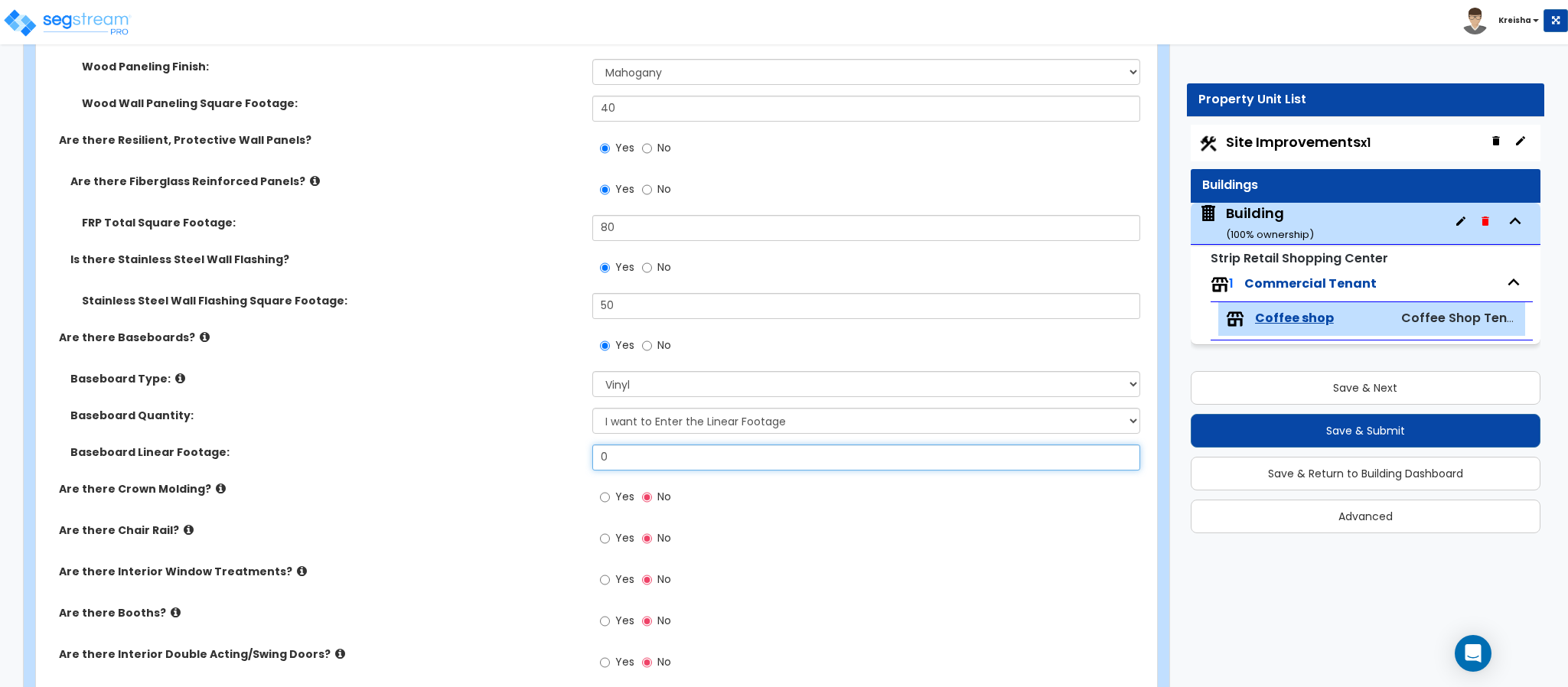
click at [663, 462] on input "0" at bounding box center [866, 458] width 548 height 26
type input "70"
click at [600, 490] on input "Yes" at bounding box center [604, 498] width 10 height 17
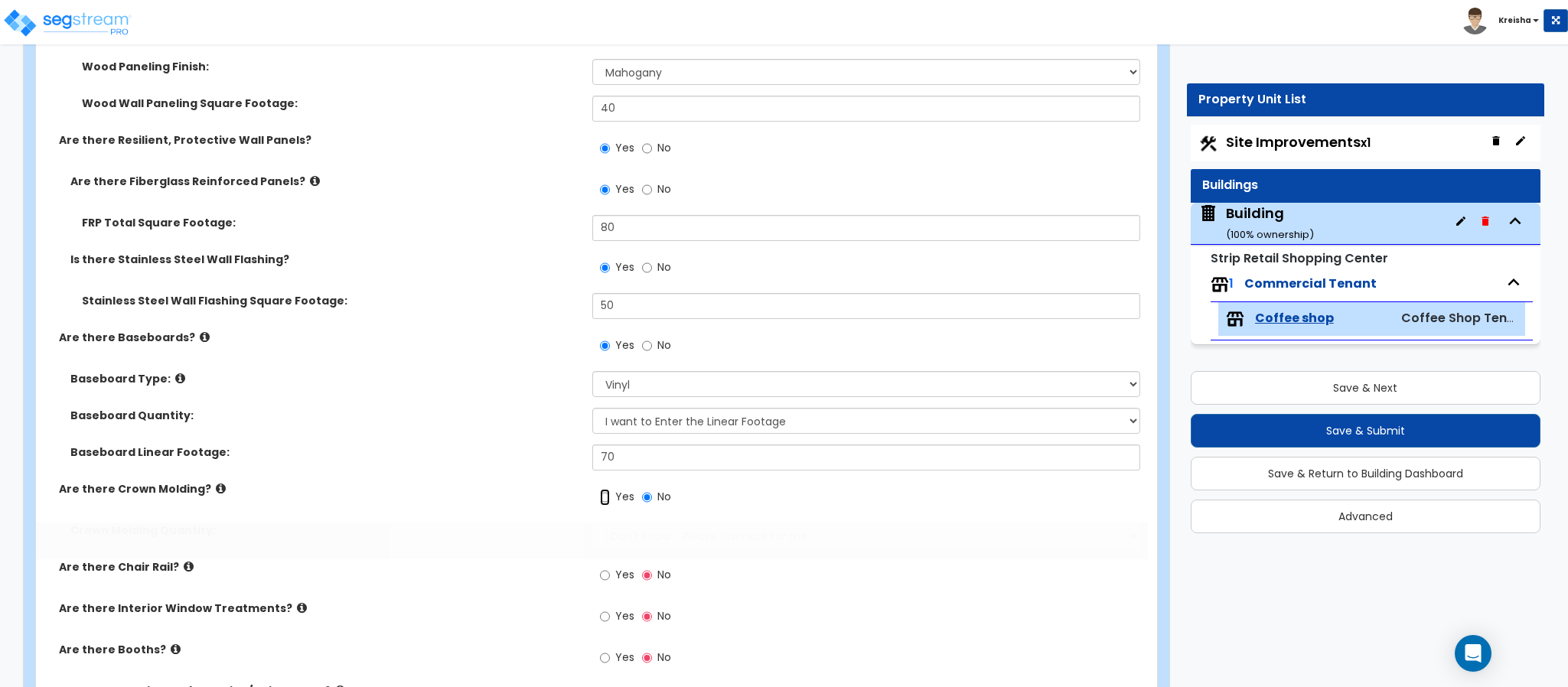
radio input "true"
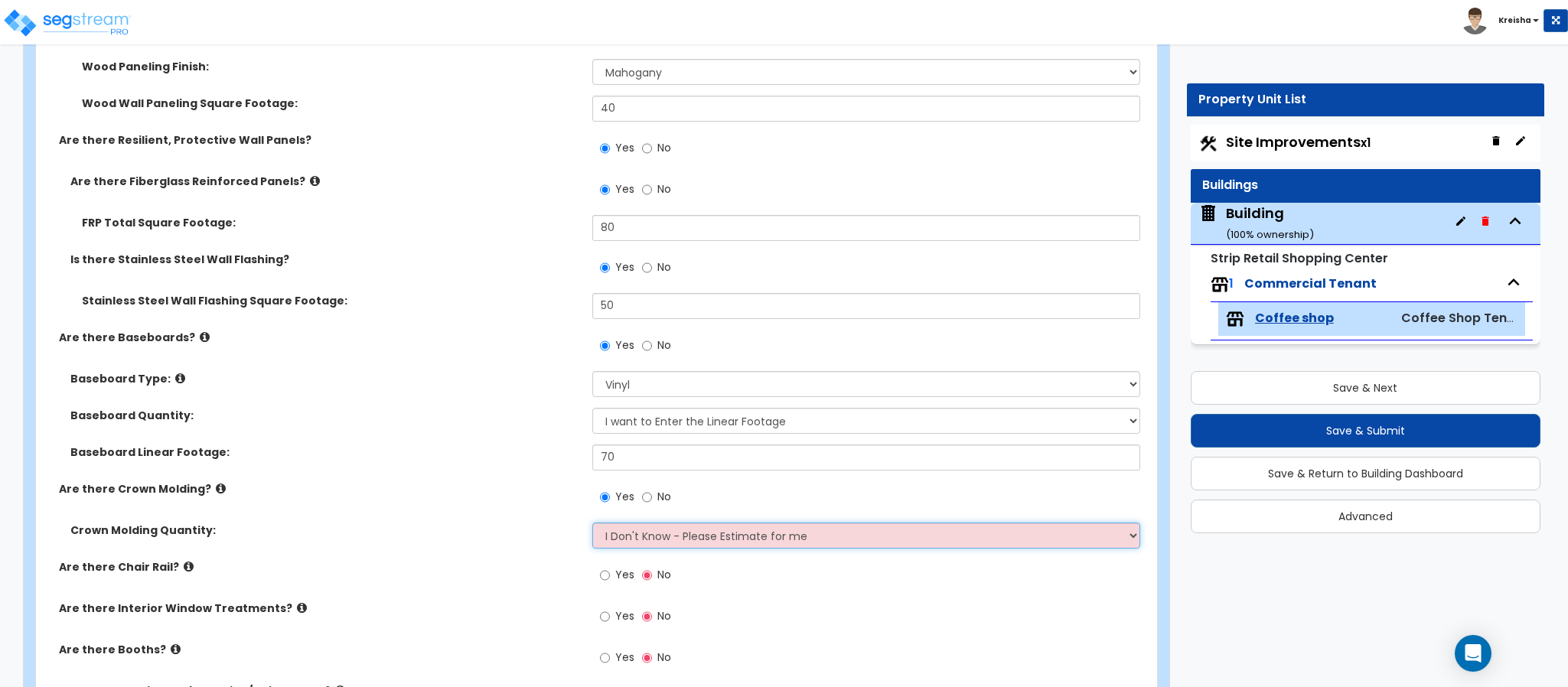
select select "1"
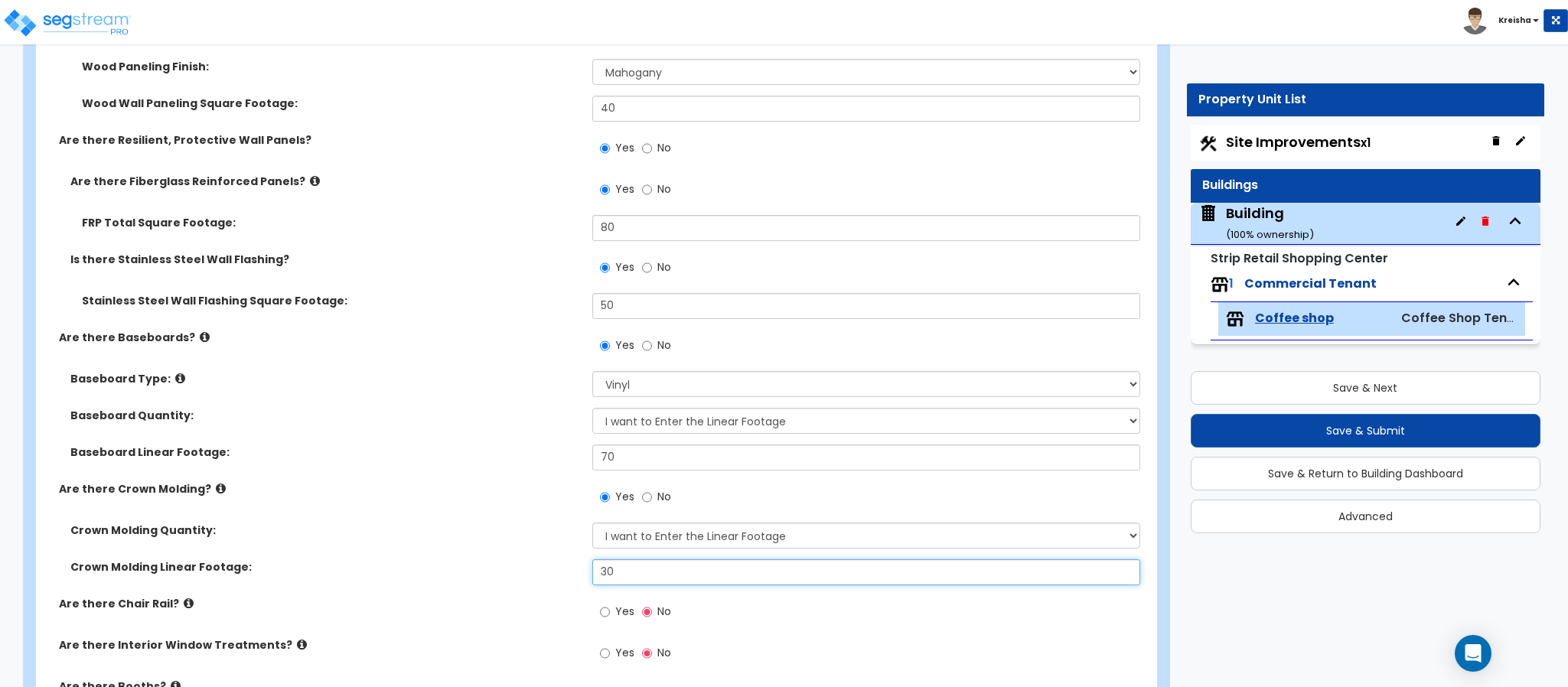
type input "30"
click at [600, 604] on input "Yes" at bounding box center [604, 612] width 10 height 17
radio input "true"
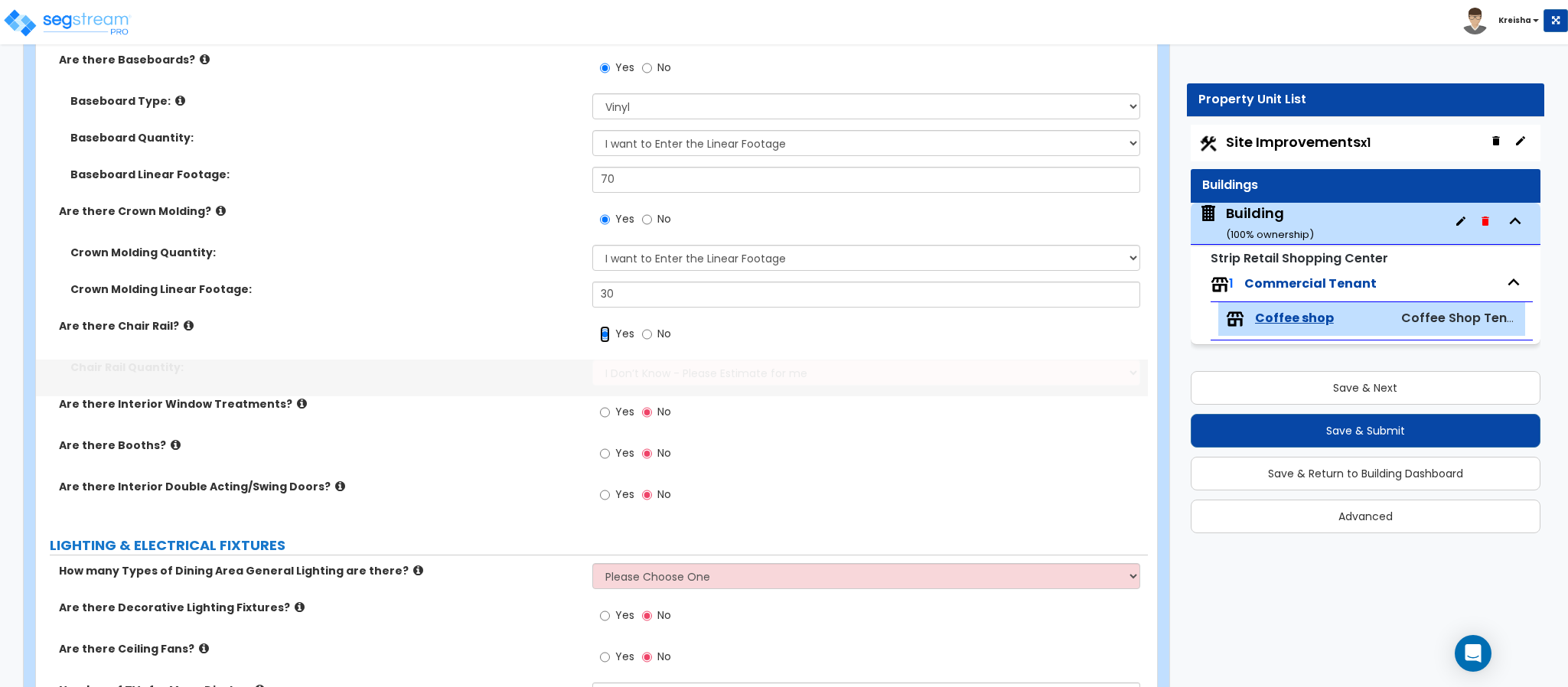
scroll to position [1586, 0]
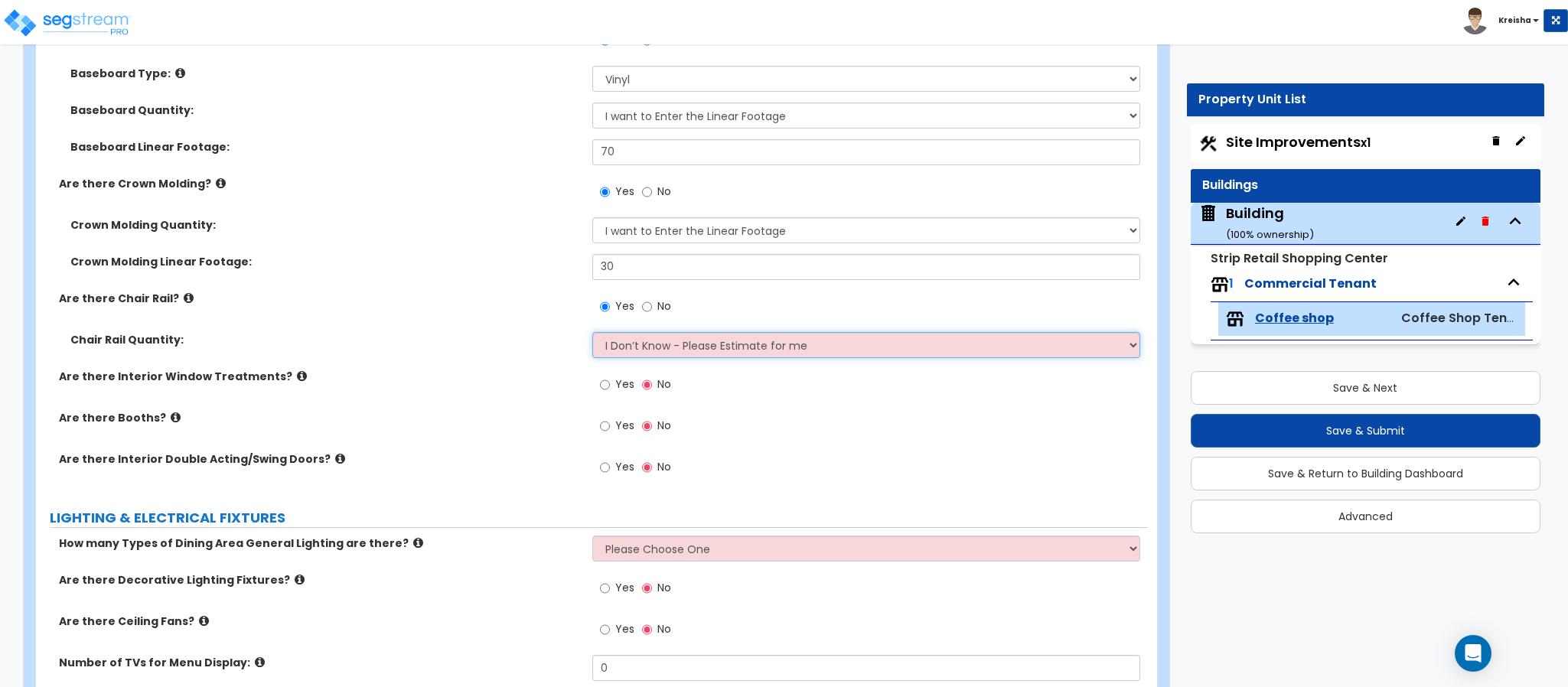
select select "1"
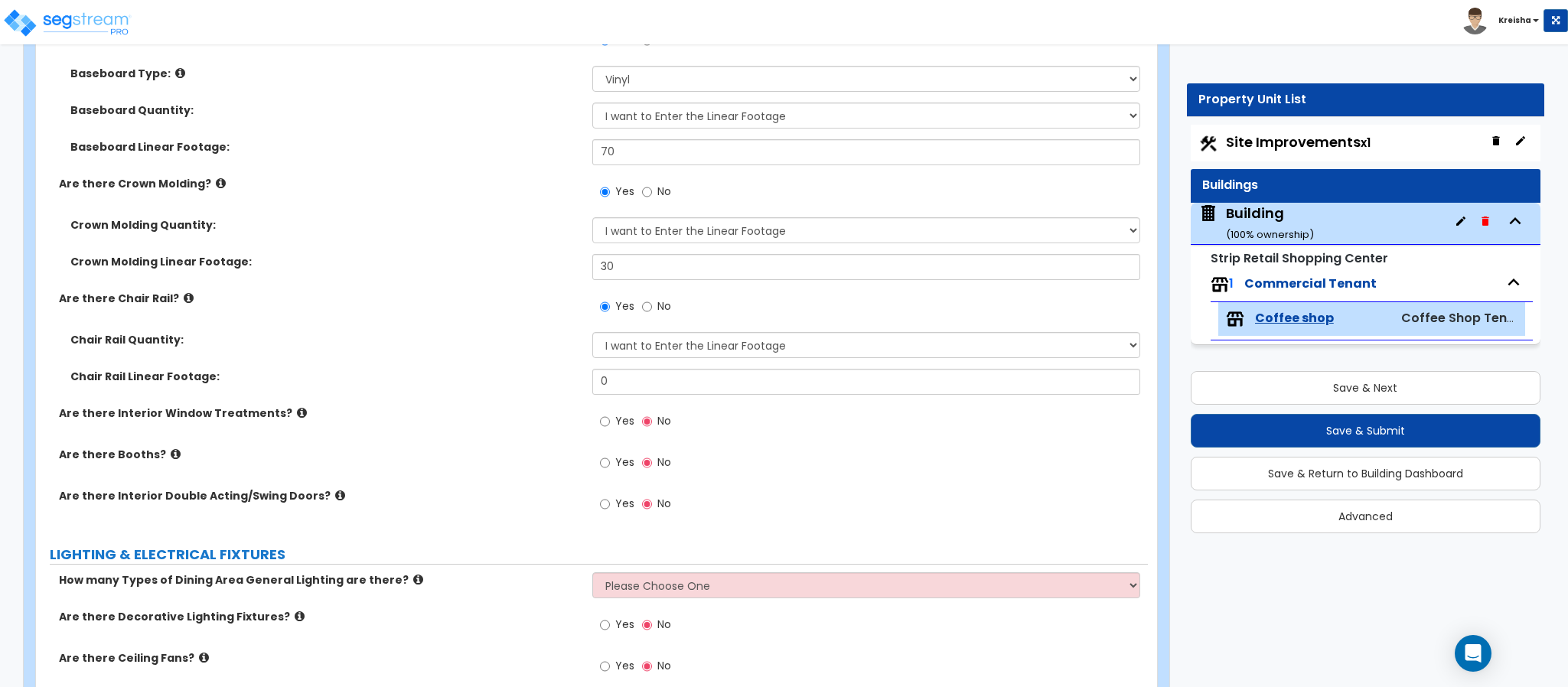
click at [363, 458] on label "Are there Booths?" at bounding box center [320, 455] width 522 height 15
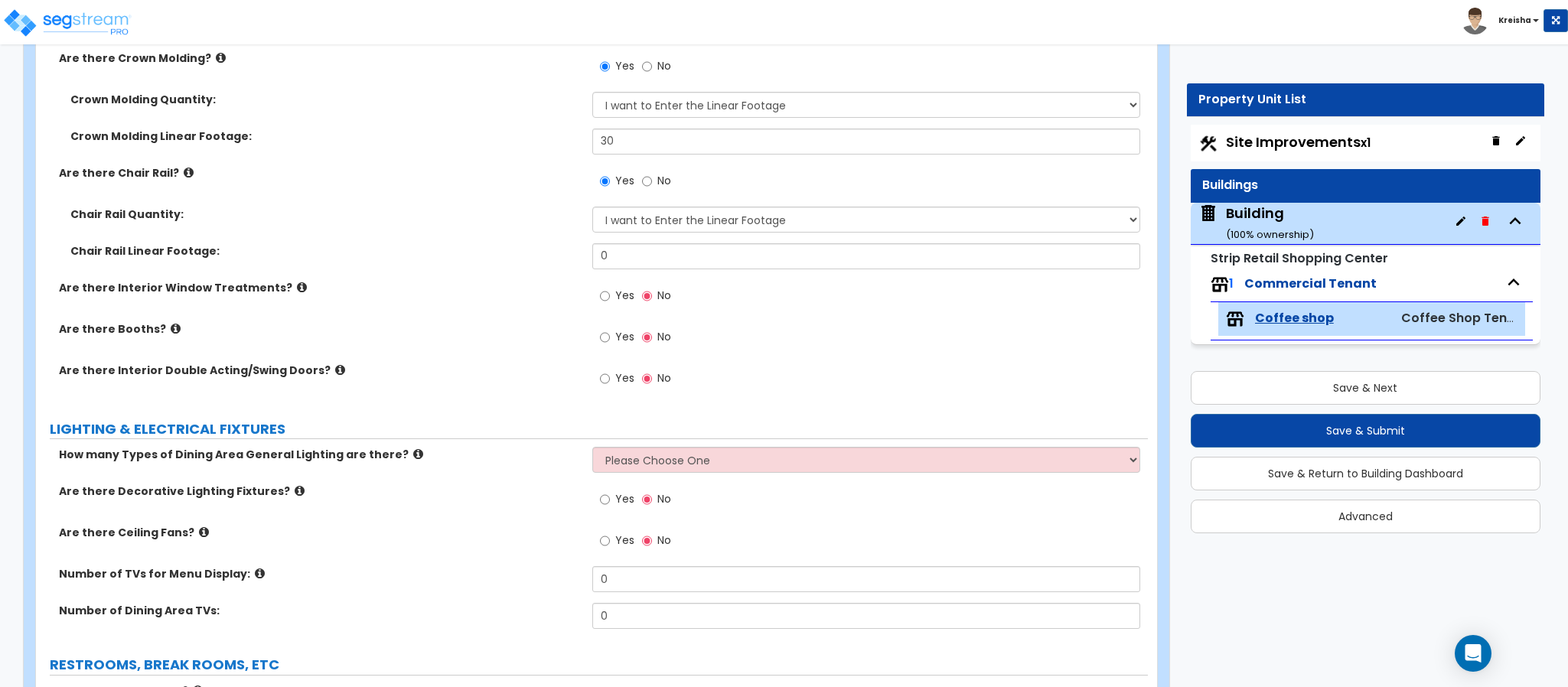
scroll to position [1739, 0]
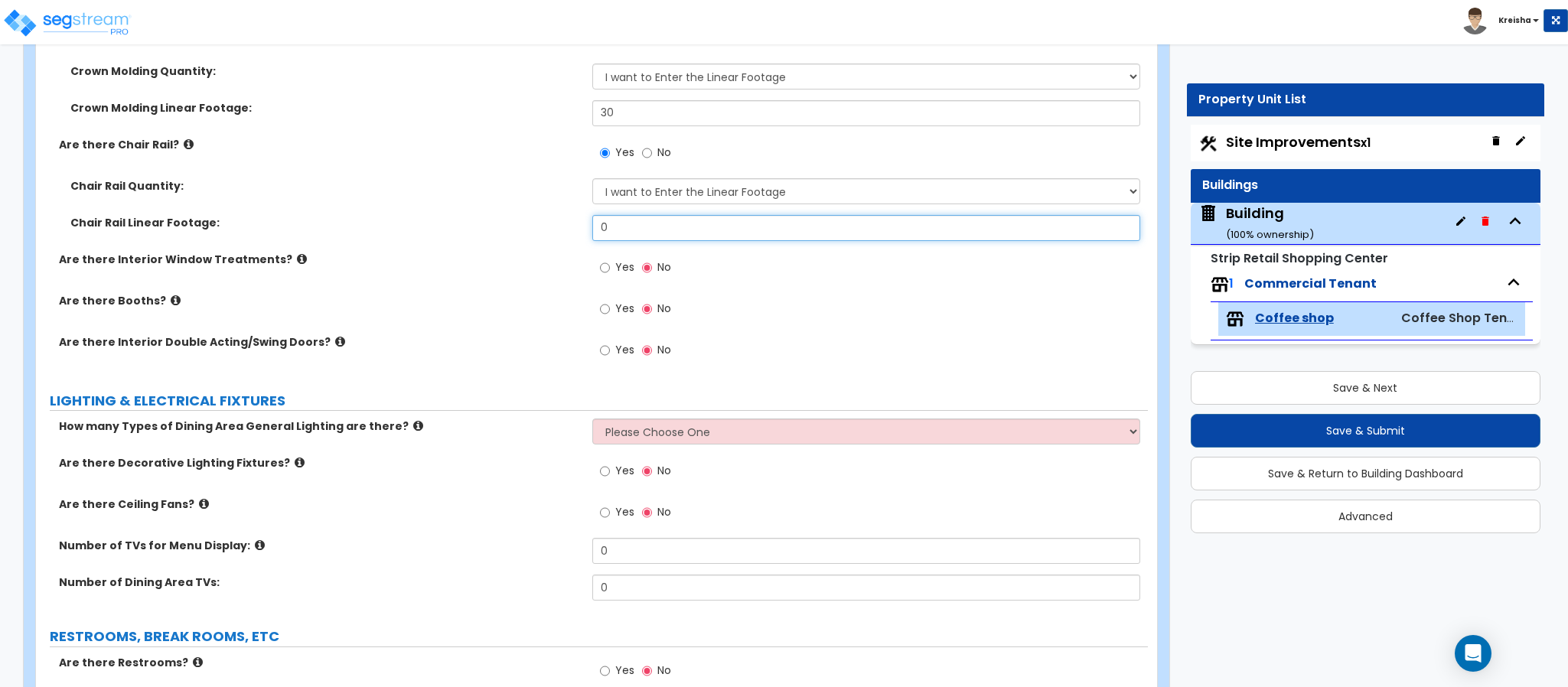
click at [622, 221] on input "0" at bounding box center [866, 228] width 548 height 26
type input "38"
click at [600, 259] on input "Yes" at bounding box center [604, 268] width 10 height 17
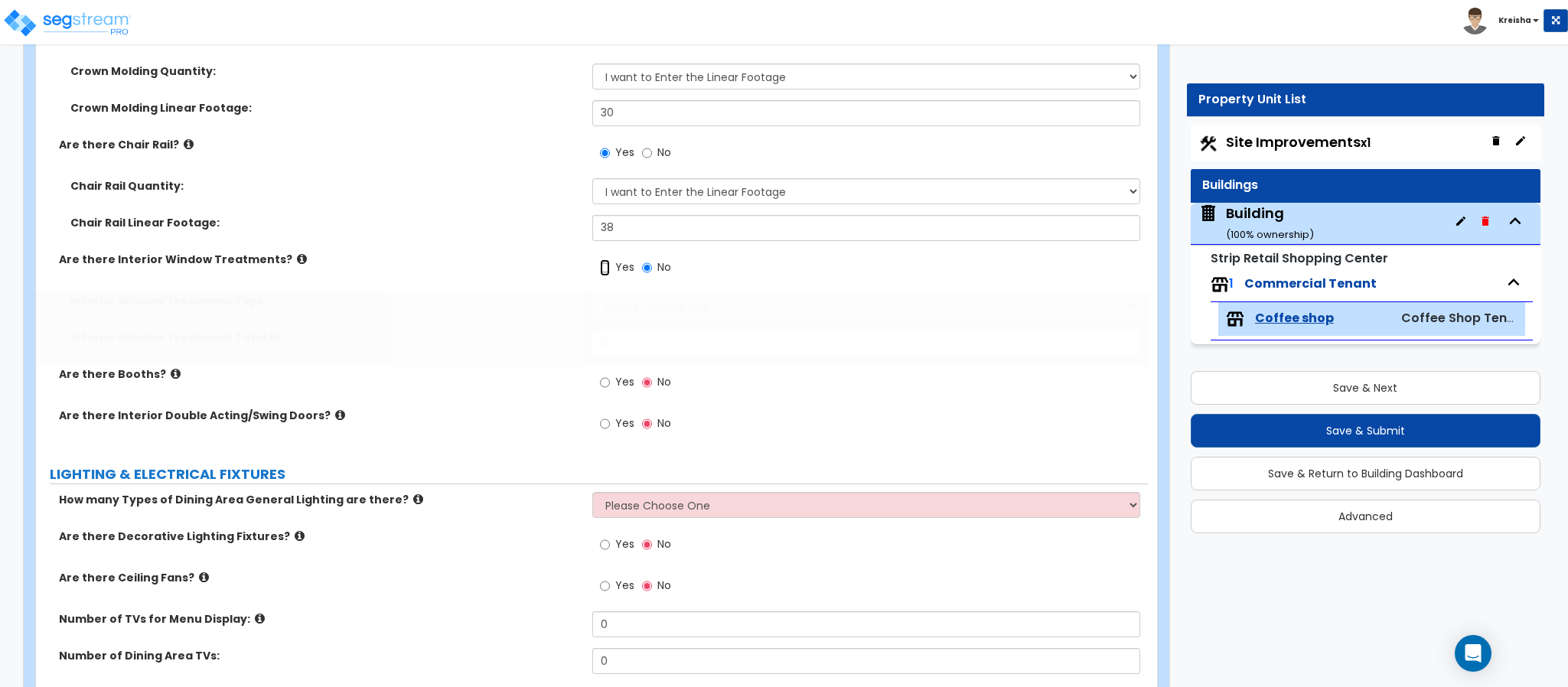
radio input "true"
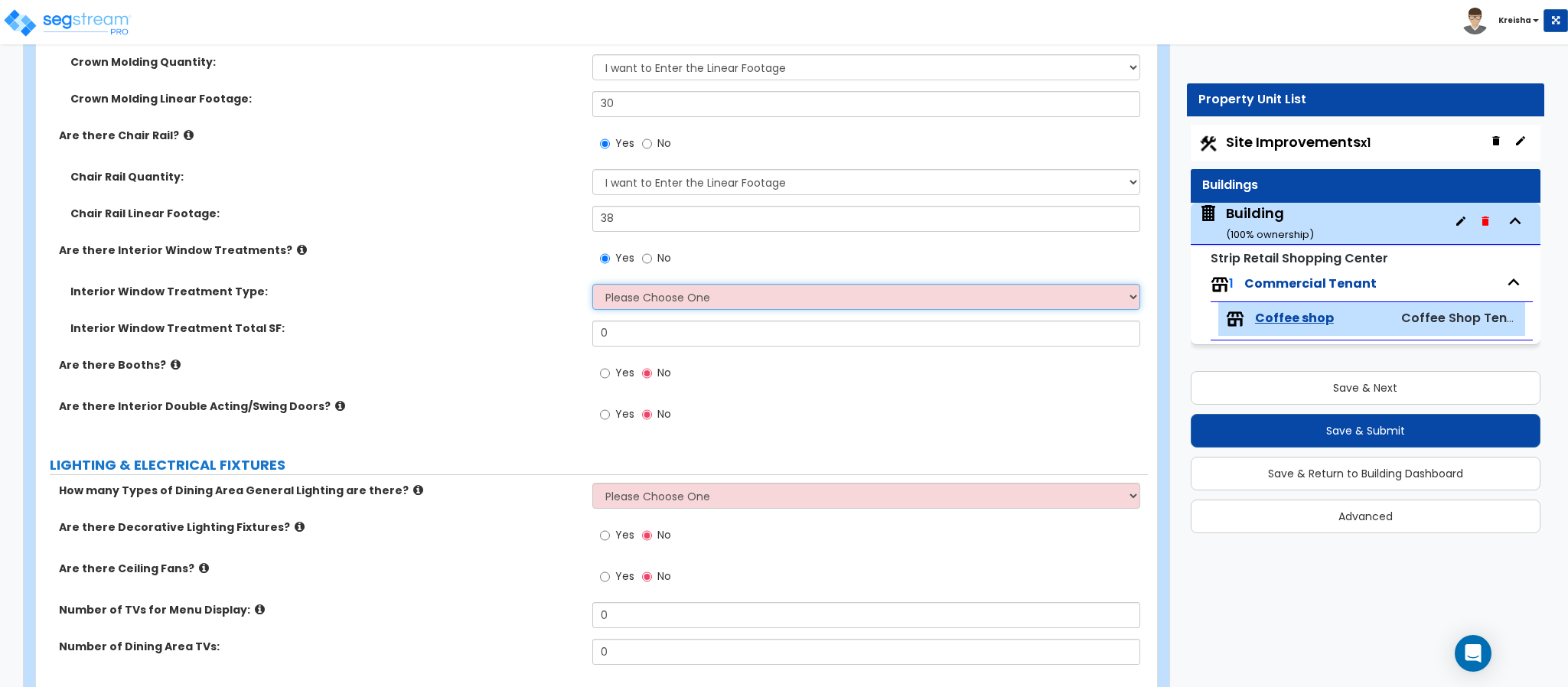
scroll to position [1893, 0]
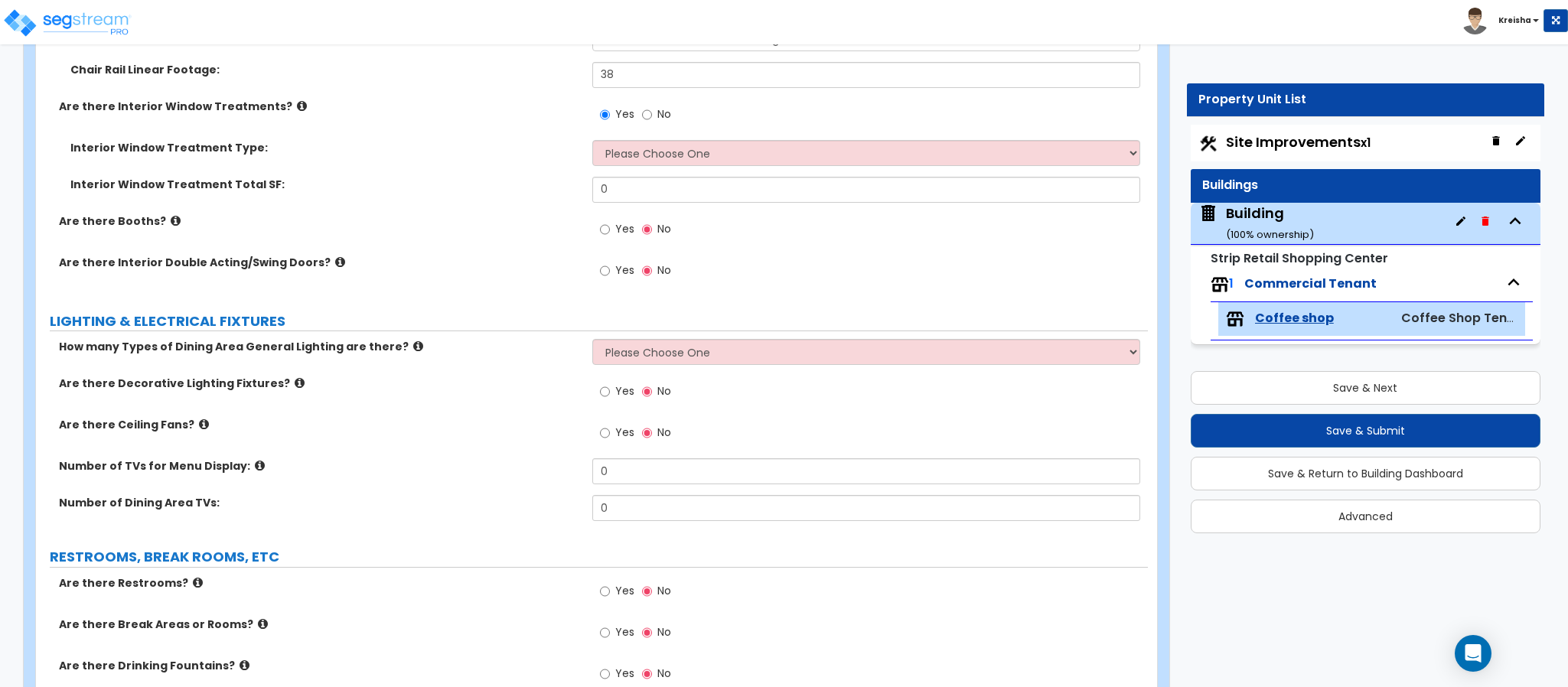
click at [436, 287] on div "Are there Interior Double Acting/Swing Doors? Yes No" at bounding box center [591, 275] width 1111 height 41
click at [600, 189] on input "0" at bounding box center [866, 190] width 548 height 26
click at [634, 158] on select "Please Choose One Vertical Blinds Window Shades Venetian Blinds Wood Shutters" at bounding box center [866, 153] width 548 height 26
click at [592, 141] on select "Please Choose One Vertical Blinds Window Shades Venetian Blinds Wood Shutters" at bounding box center [866, 153] width 548 height 26
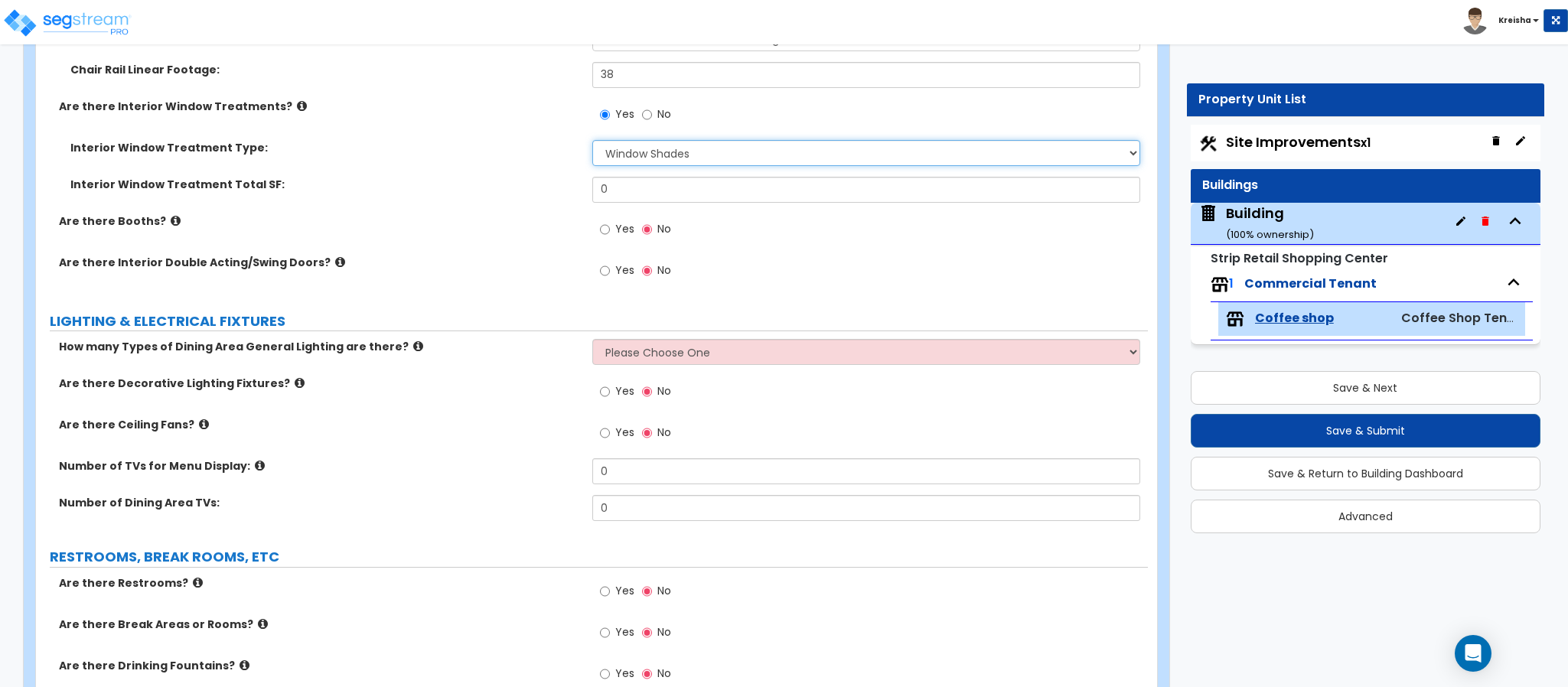
click at [663, 152] on select "Please Choose One Vertical Blinds Window Shades Venetian Blinds Wood Shutters" at bounding box center [866, 153] width 548 height 26
click at [592, 141] on select "Please Choose One Vertical Blinds Window Shades Venetian Blinds Wood Shutters" at bounding box center [866, 153] width 548 height 26
click at [694, 166] on select "Please Choose One Vertical Blinds Window Shades Venetian Blinds Wood Shutters" at bounding box center [866, 153] width 548 height 26
select select "1"
click at [592, 141] on select "Please Choose One Vertical Blinds Window Shades Venetian Blinds Wood Shutters" at bounding box center [866, 153] width 548 height 26
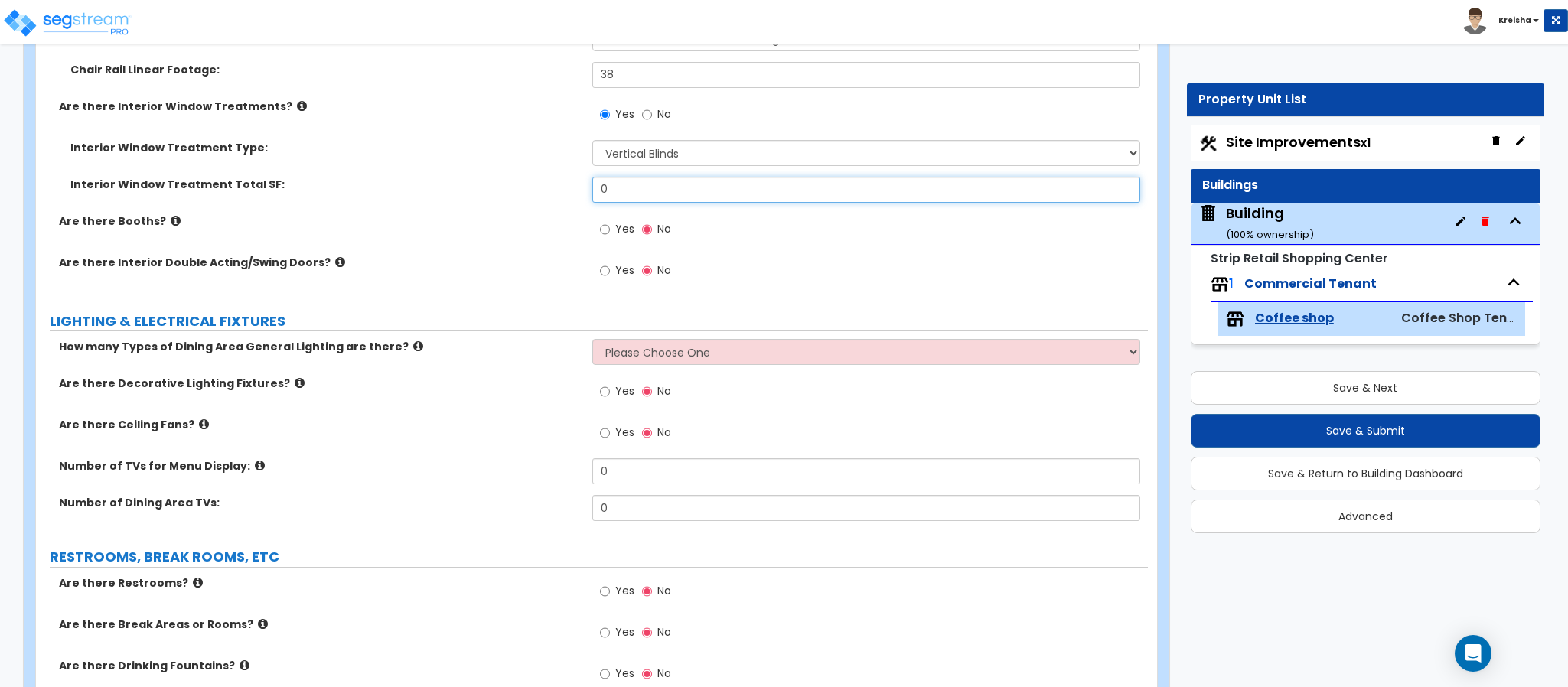
click at [645, 194] on input "0" at bounding box center [866, 190] width 548 height 26
type input "80"
click at [600, 221] on input "Yes" at bounding box center [604, 229] width 10 height 17
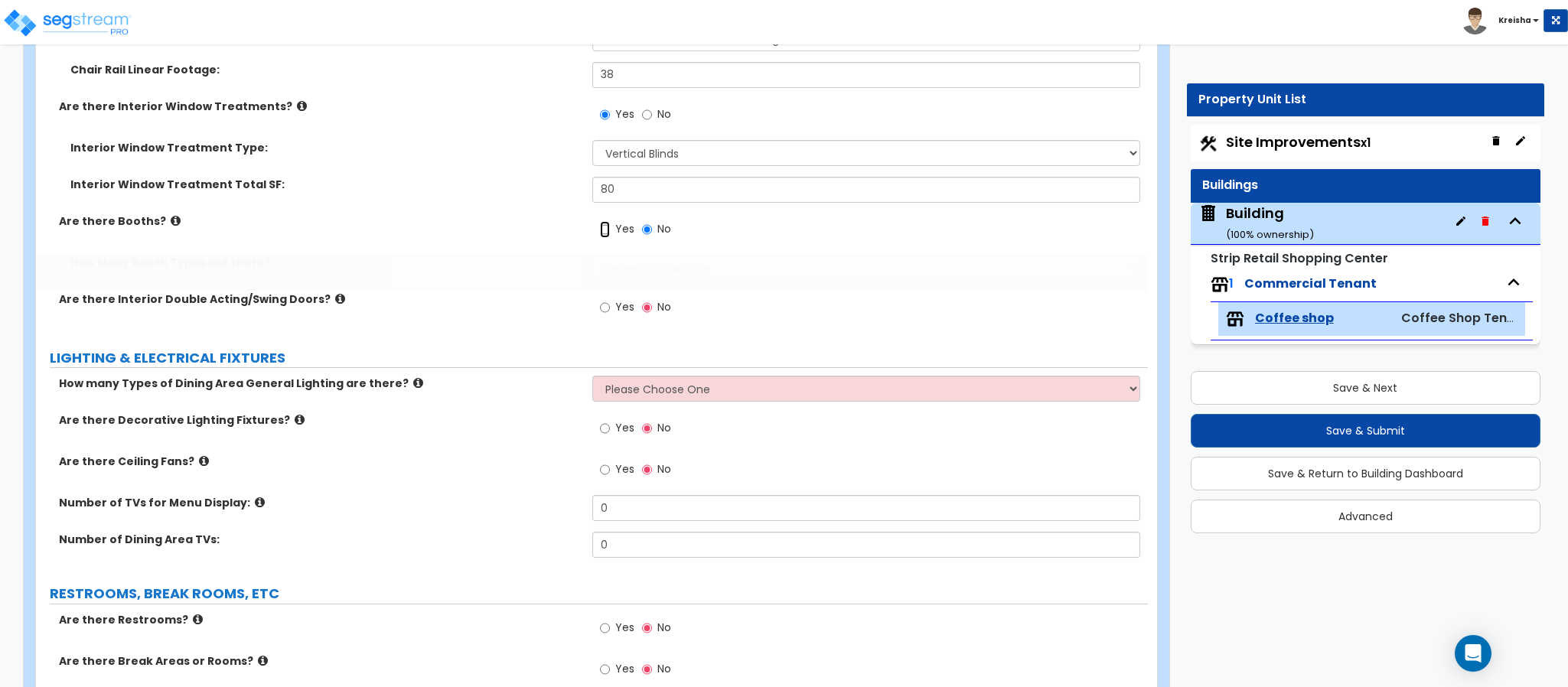
radio input "true"
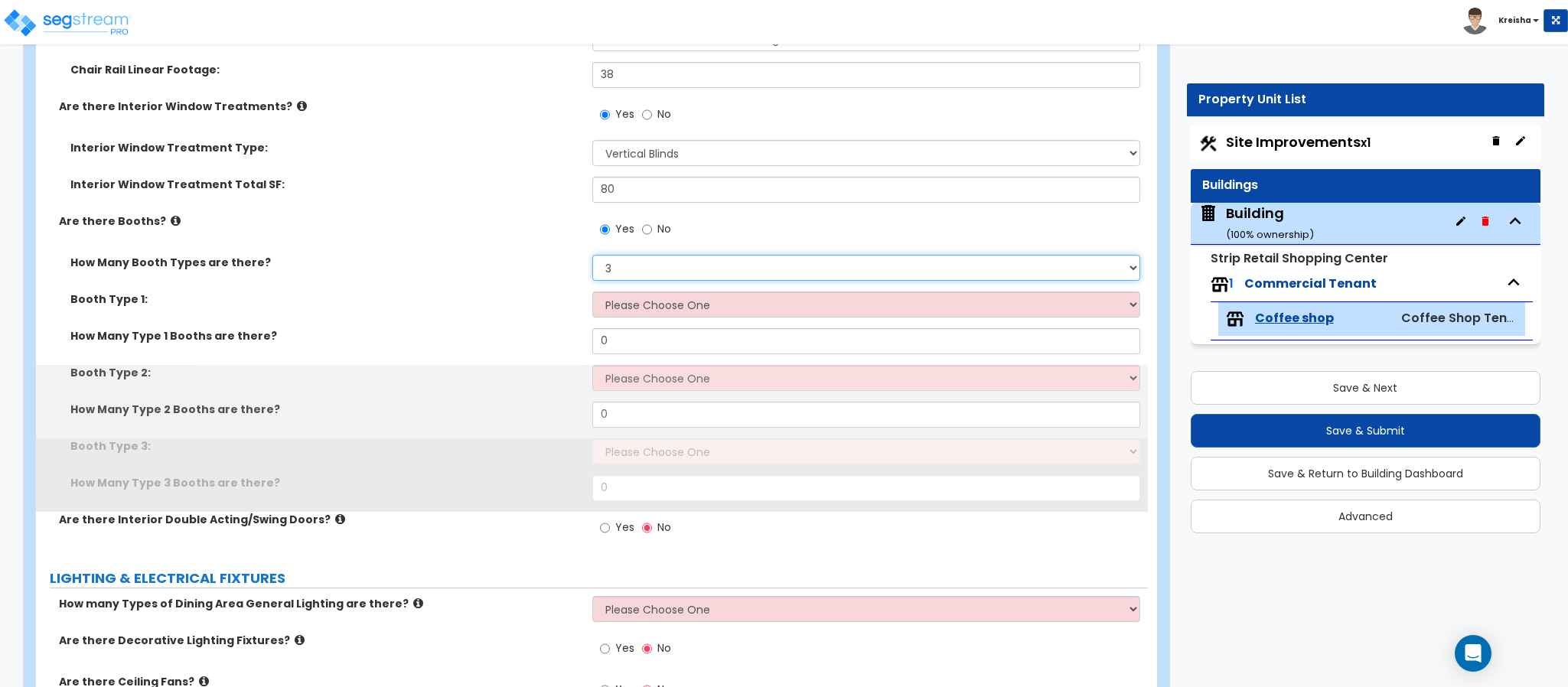
select select "2"
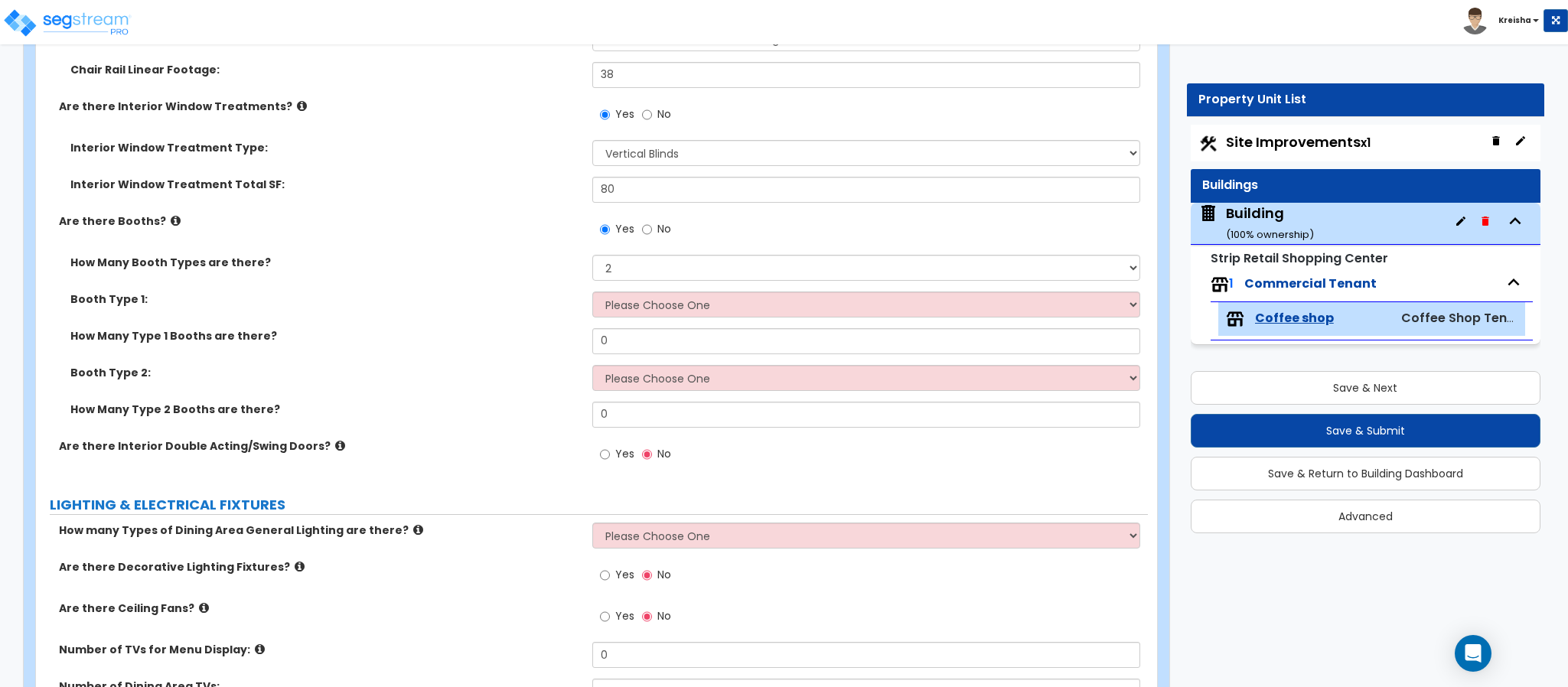
click at [641, 326] on div "Booth Type 1: Please Choose One Plastic, 2-Seater Plastic, 4-Seater Upholstered…" at bounding box center [591, 310] width 1111 height 37
click at [646, 309] on select "Please Choose One Plastic, 2-Seater Plastic, 4-Seater Upholstered, 4-Seater Uph…" at bounding box center [866, 305] width 548 height 26
select select "2"
click at [592, 293] on select "Please Choose One Plastic, 2-Seater Plastic, 4-Seater Upholstered, 4-Seater Uph…" at bounding box center [866, 305] width 548 height 26
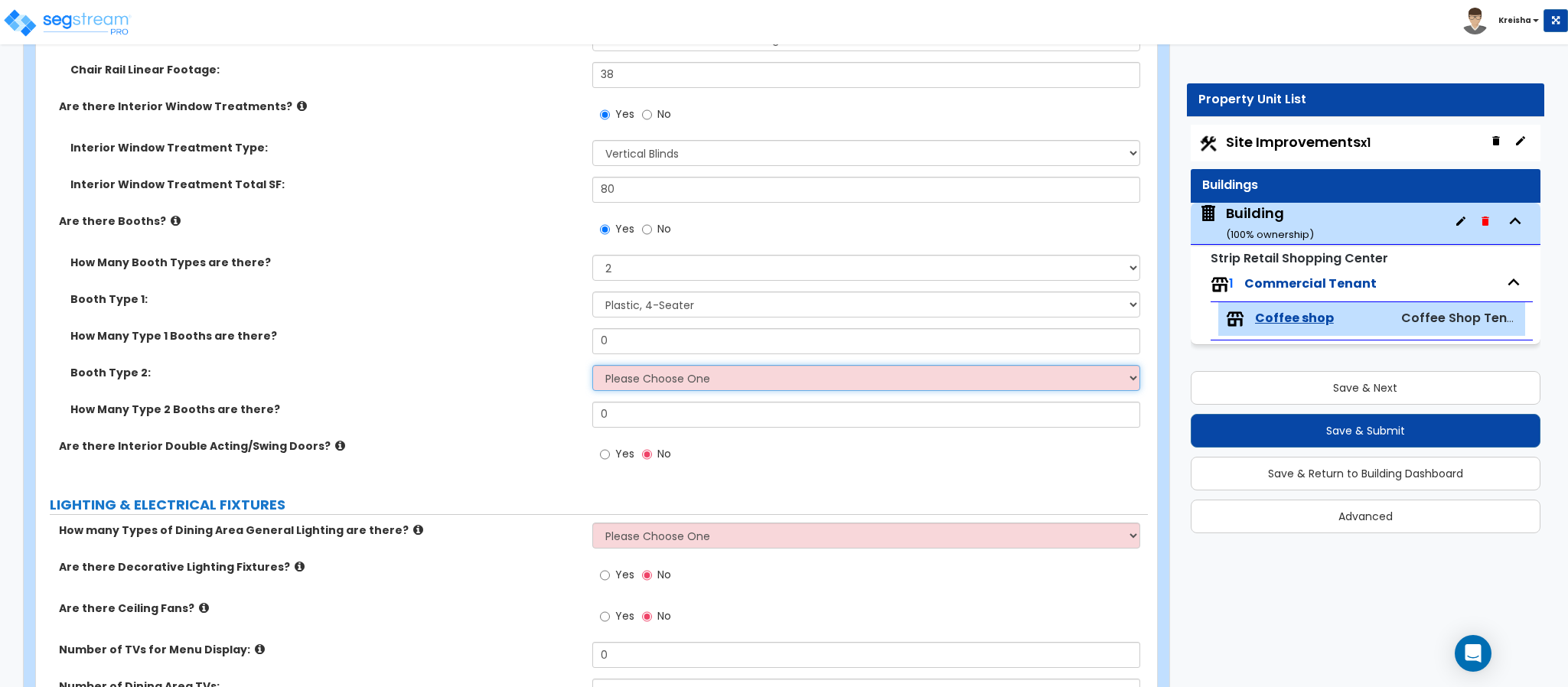
click at [619, 384] on select "Please Choose One Plastic, 2-Seater Plastic, 4-Seater Upholstered, 4-Seater Uph…" at bounding box center [866, 378] width 548 height 26
select select "4"
click at [592, 367] on select "Please Choose One Plastic, 2-Seater Plastic, 4-Seater Upholstered, 4-Seater Uph…" at bounding box center [866, 378] width 548 height 26
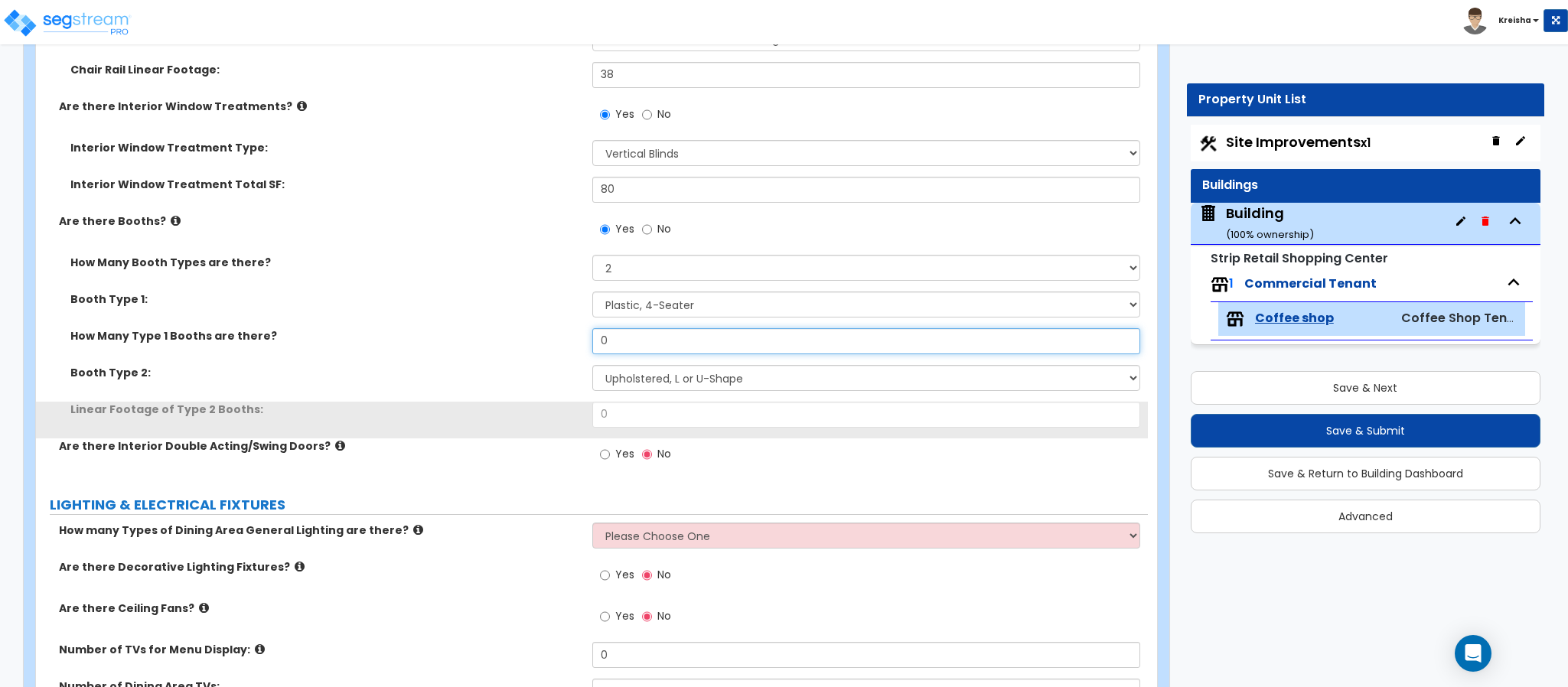
click at [629, 343] on input "0" at bounding box center [866, 342] width 548 height 26
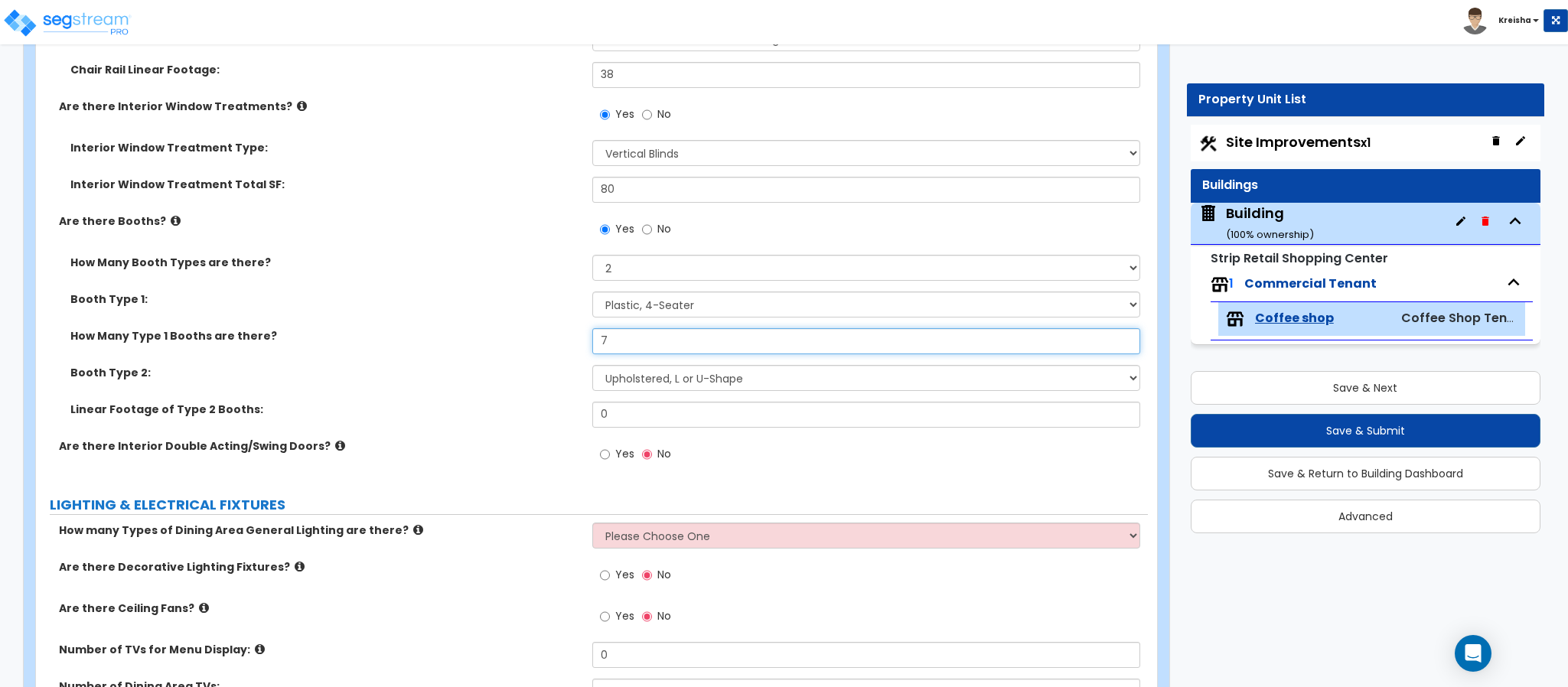
type input "7"
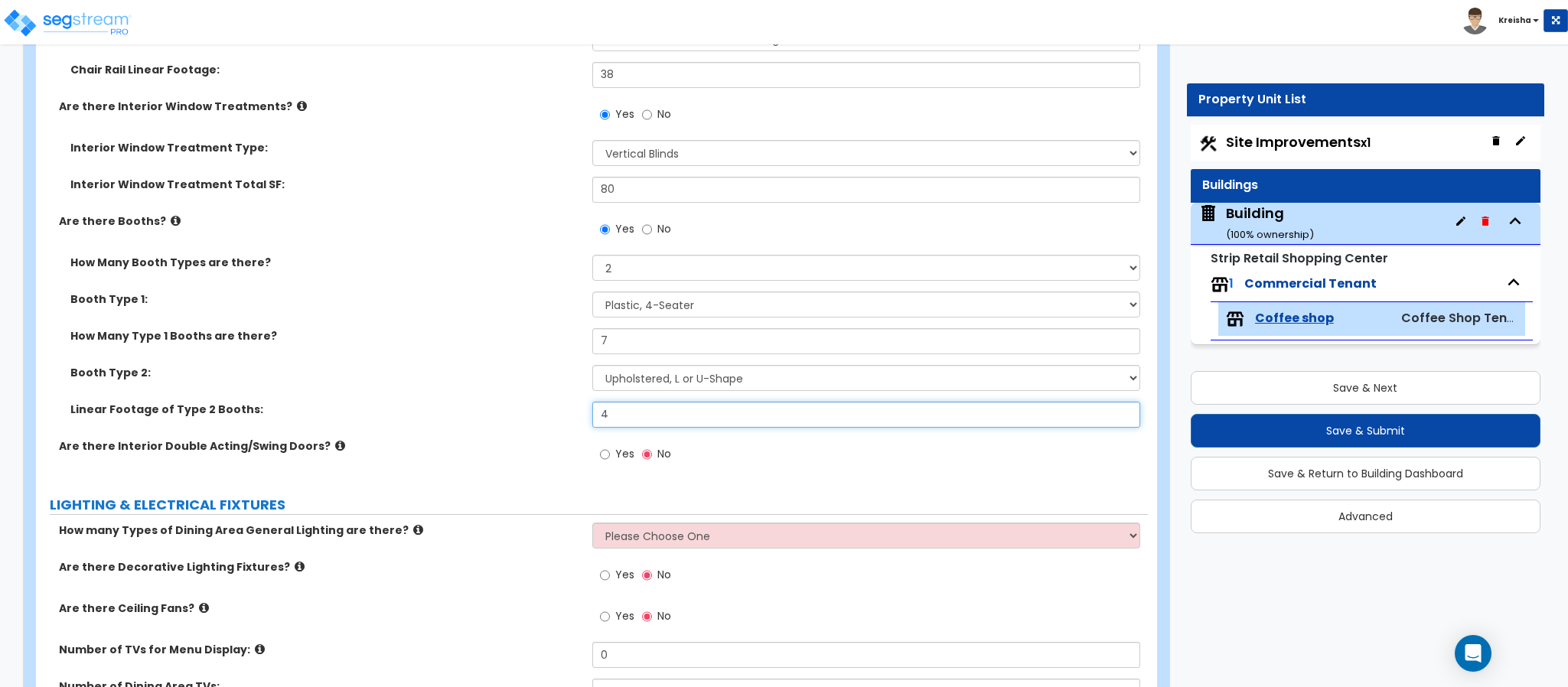
type input "4"
click at [450, 402] on label "Linear Footage of Type 2 Booths:" at bounding box center [325, 409] width 510 height 15
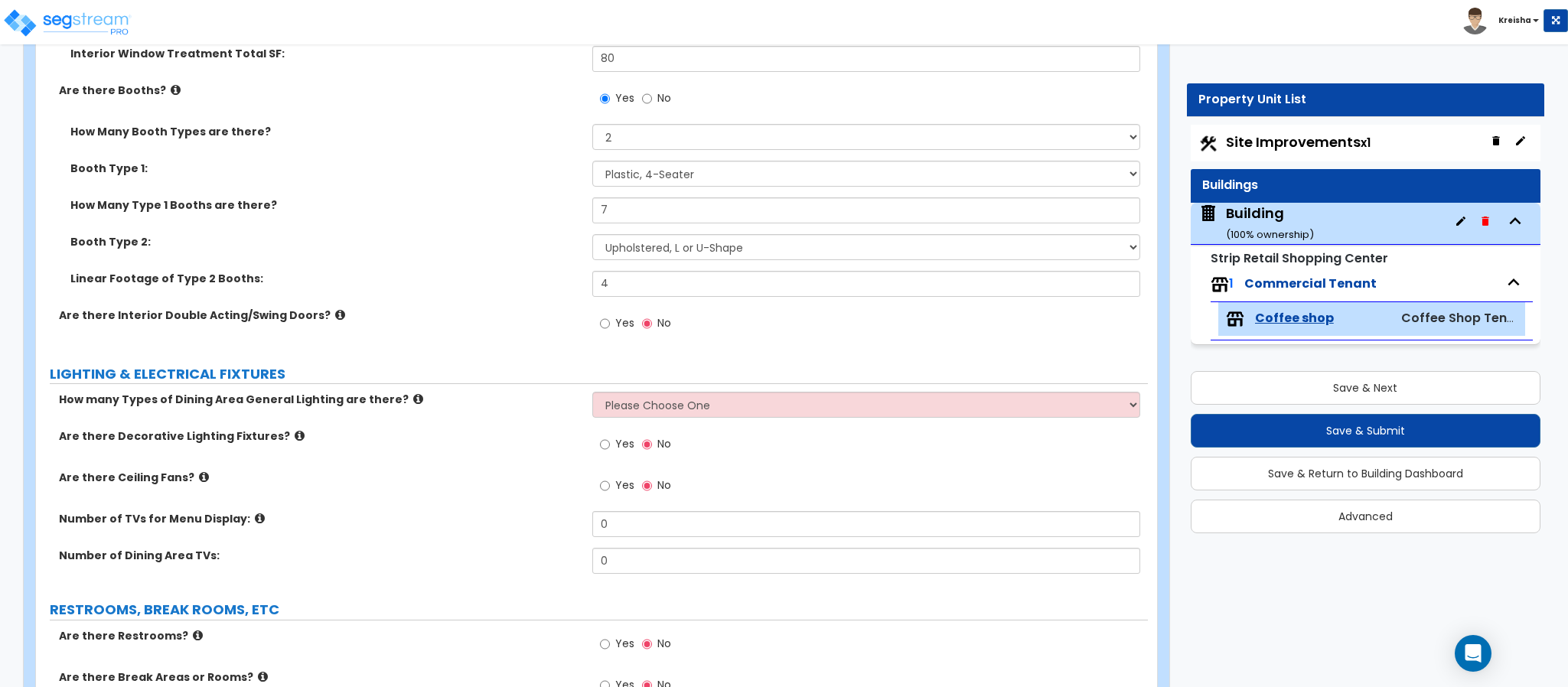
scroll to position [2044, 0]
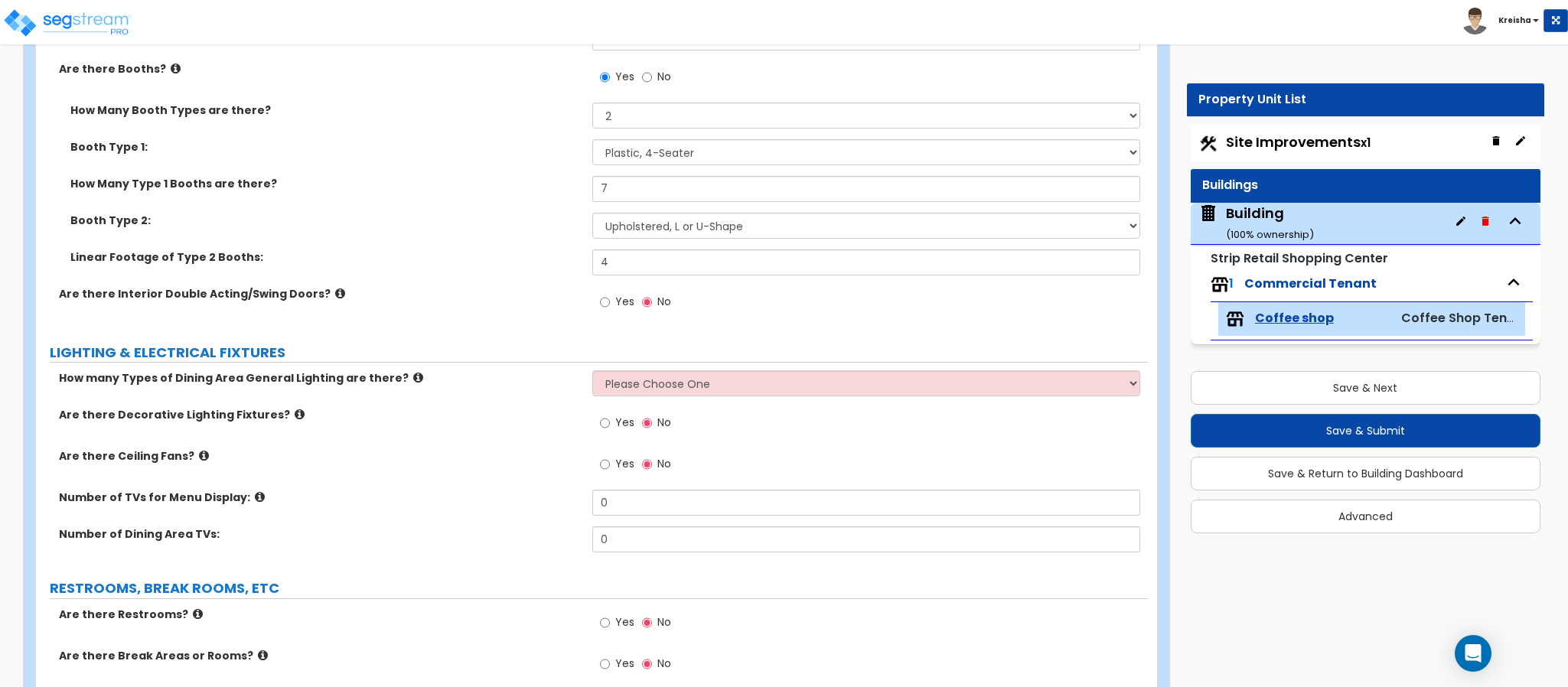
click at [618, 303] on span "Yes" at bounding box center [624, 301] width 19 height 15
click at [610, 303] on input "Yes" at bounding box center [604, 302] width 10 height 17
radio input "true"
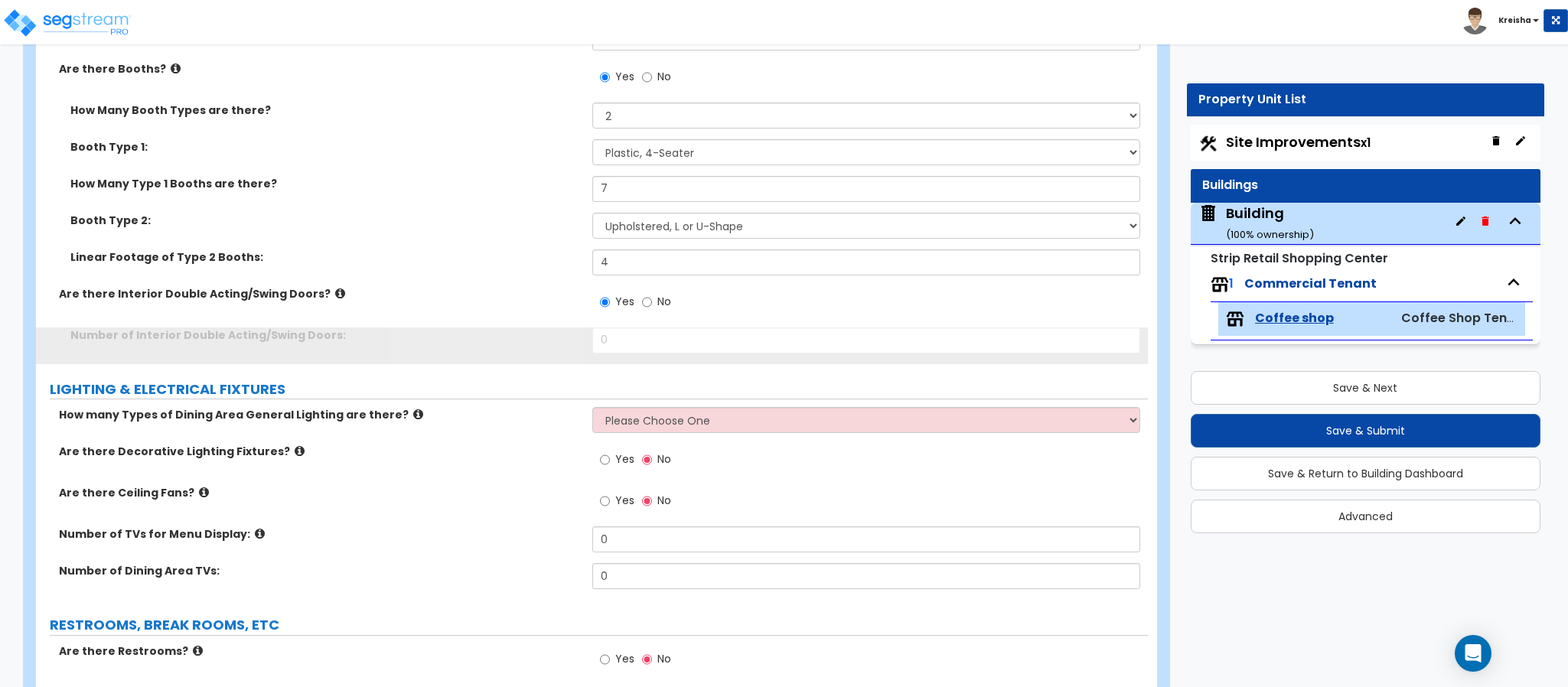
click at [464, 319] on div "Are there Interior Double Acting/Swing Doors? Yes No" at bounding box center [591, 307] width 1111 height 41
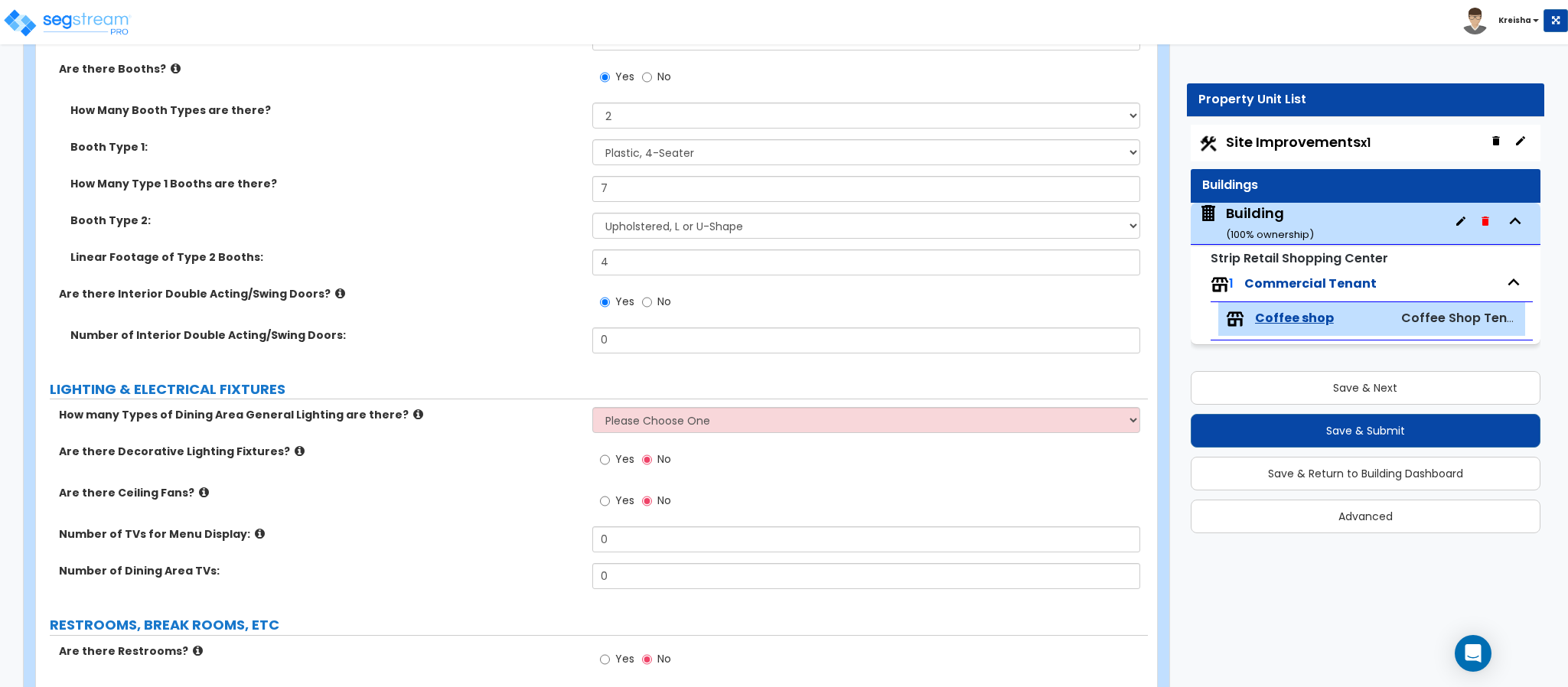
scroll to position [2700, 0]
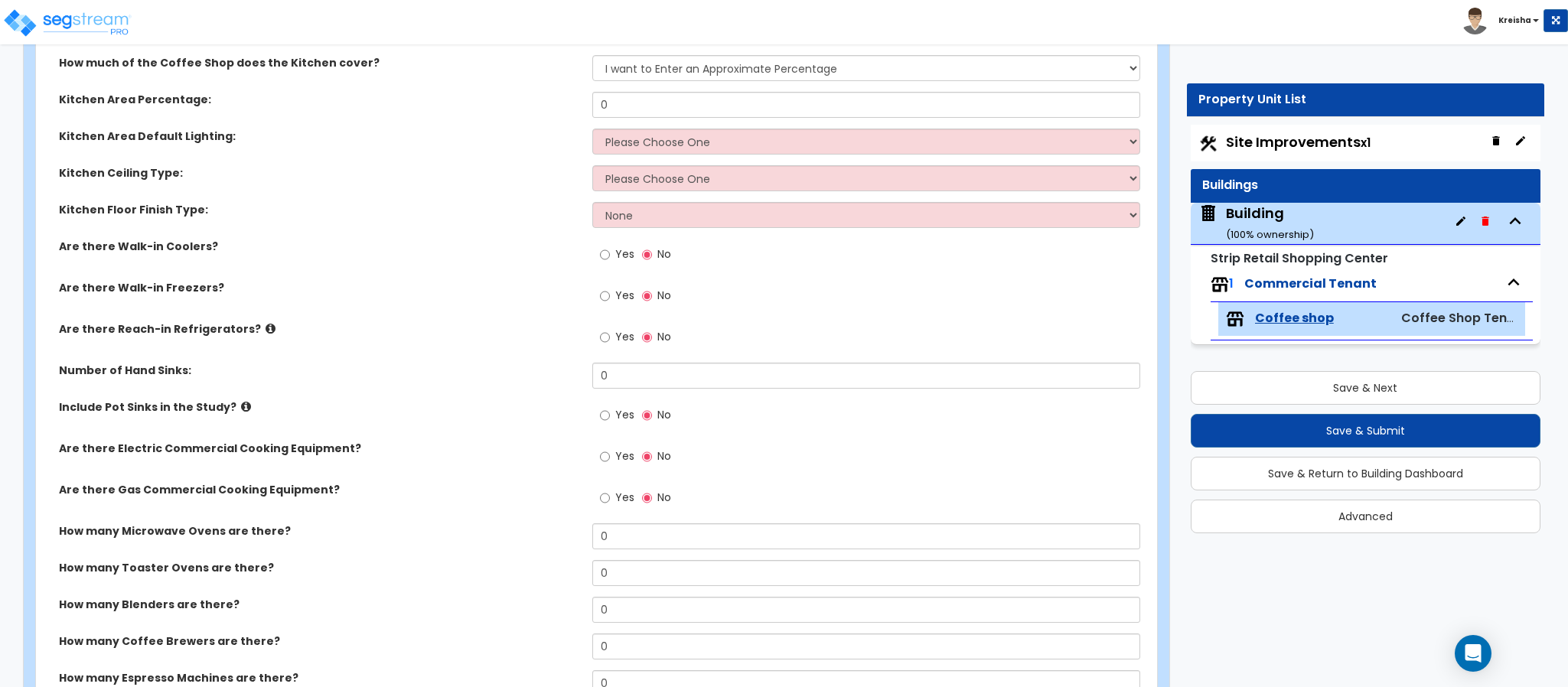
scroll to position [3006, 0]
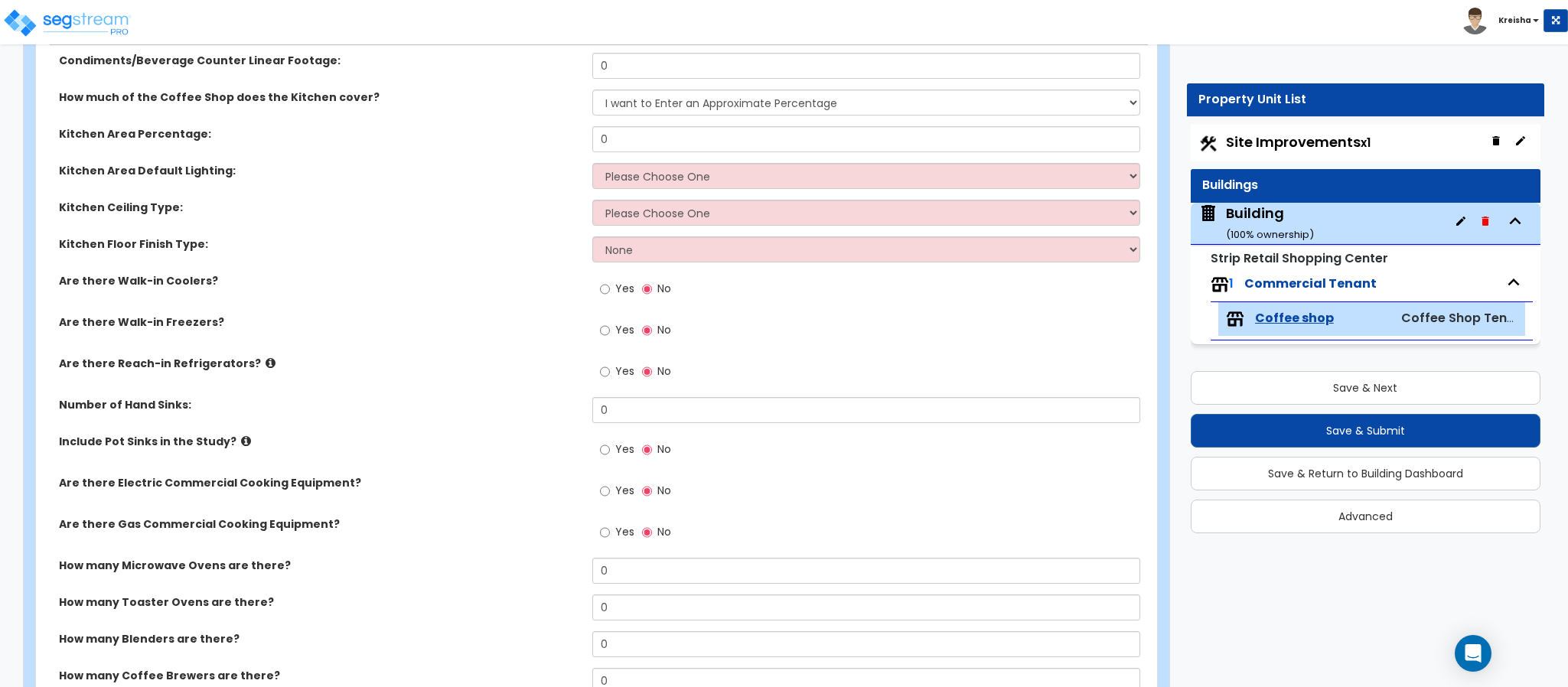
click at [443, 283] on label "Are there Walk-in Coolers?" at bounding box center [320, 281] width 522 height 15
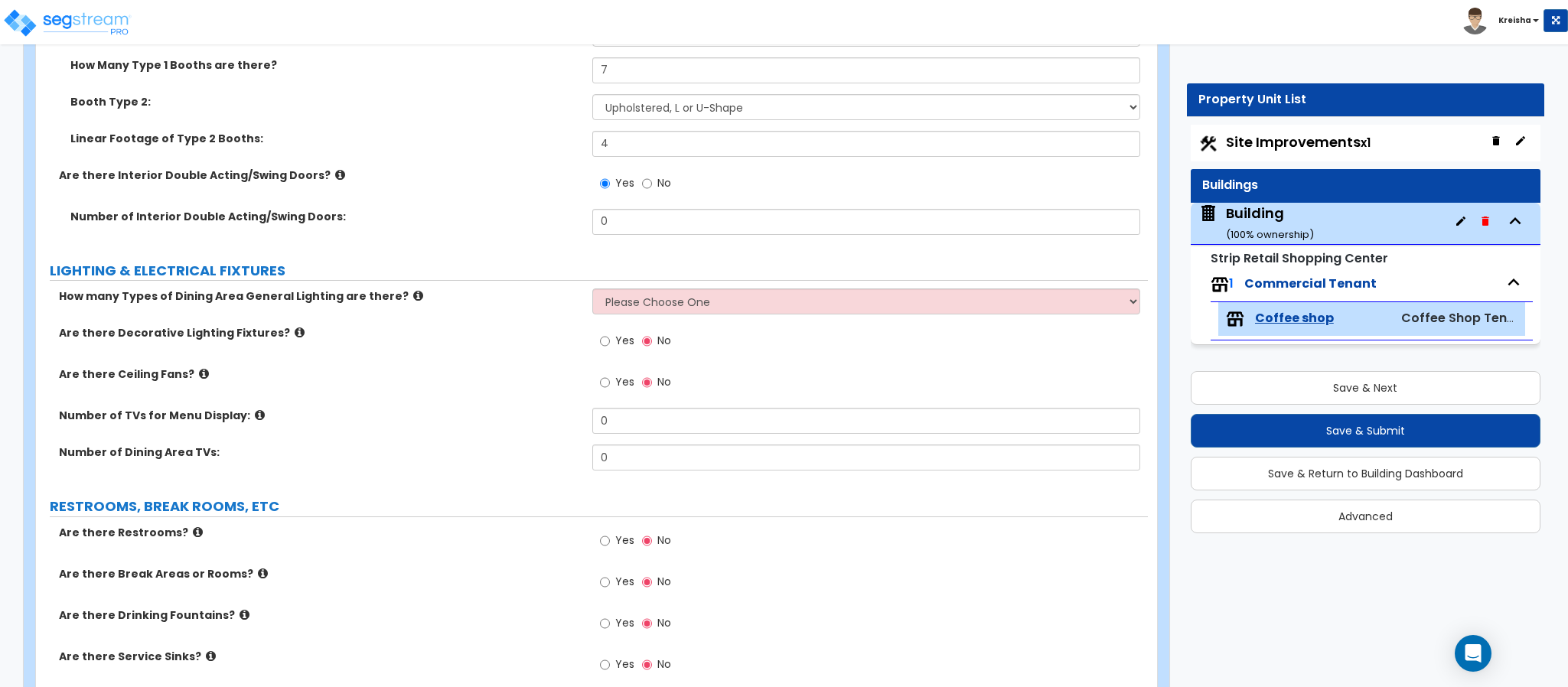
scroll to position [2166, 0]
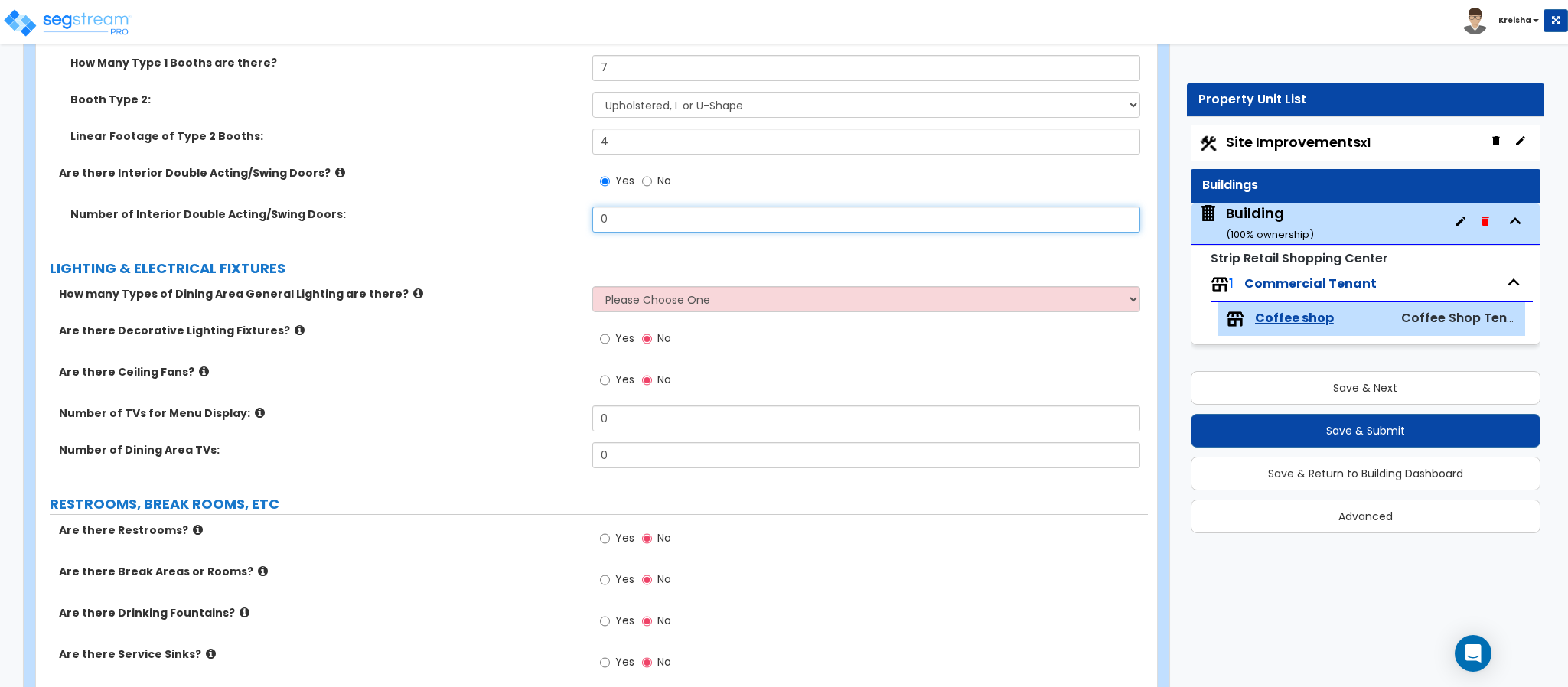
click at [619, 223] on input "0" at bounding box center [866, 220] width 548 height 26
type input "1"
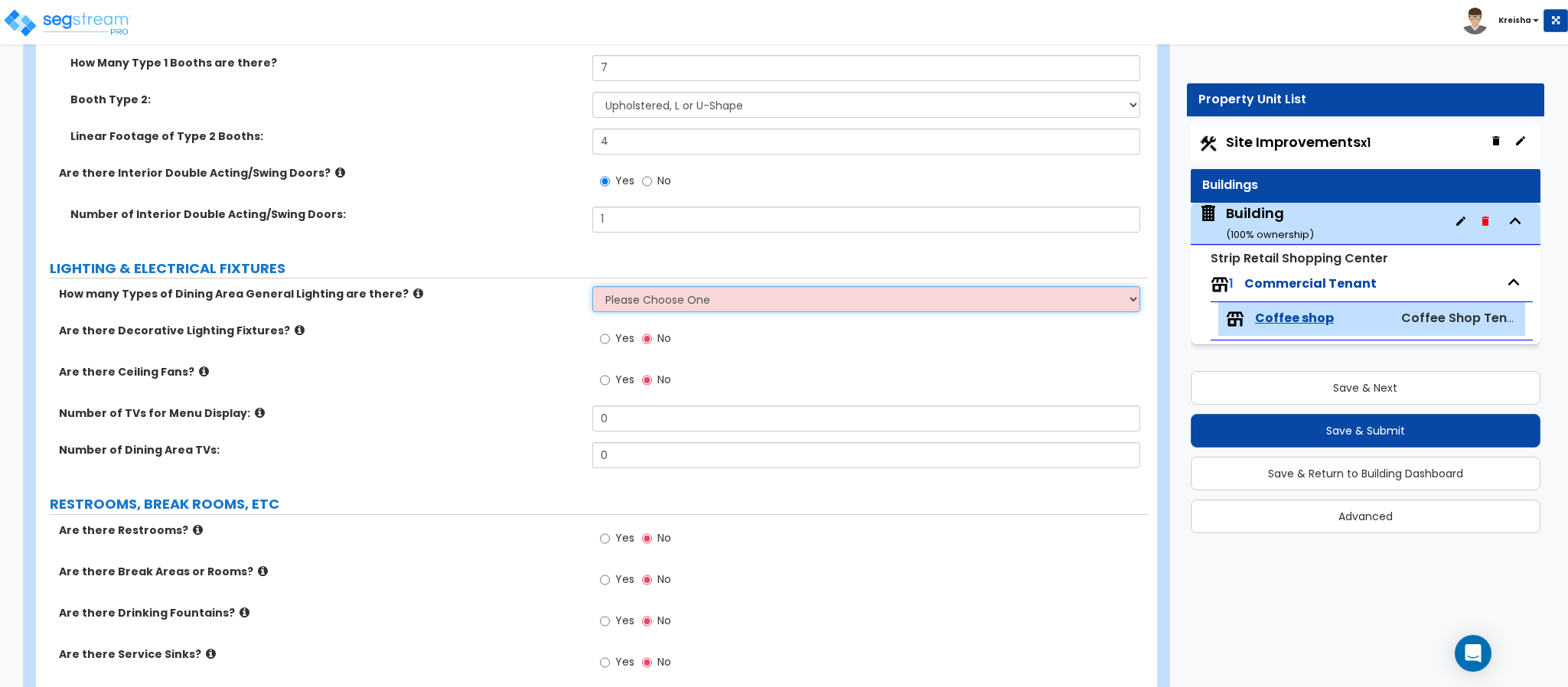
click at [623, 292] on select "Please Choose One 1 2 3" at bounding box center [866, 300] width 548 height 26
click at [592, 288] on select "Please Choose One 1 2 3" at bounding box center [866, 300] width 548 height 26
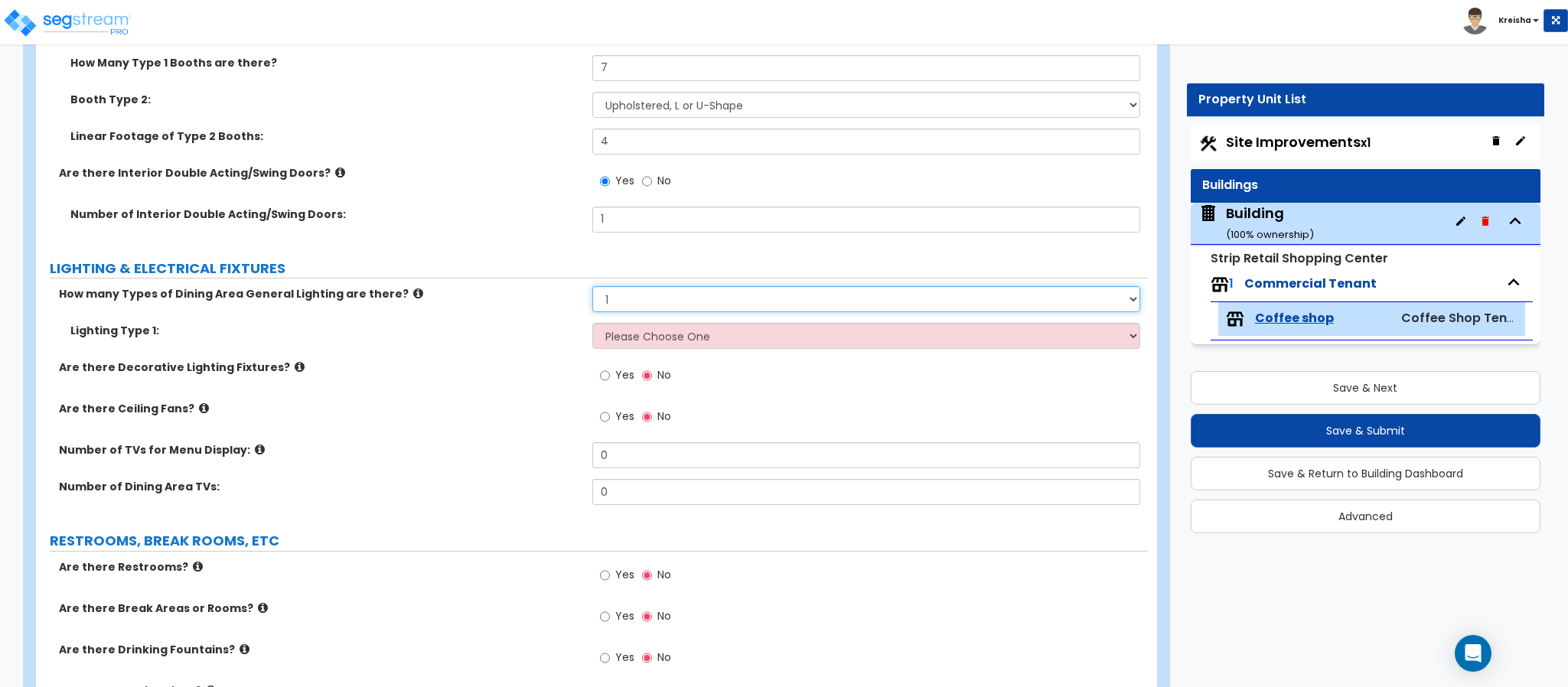
select select "2"
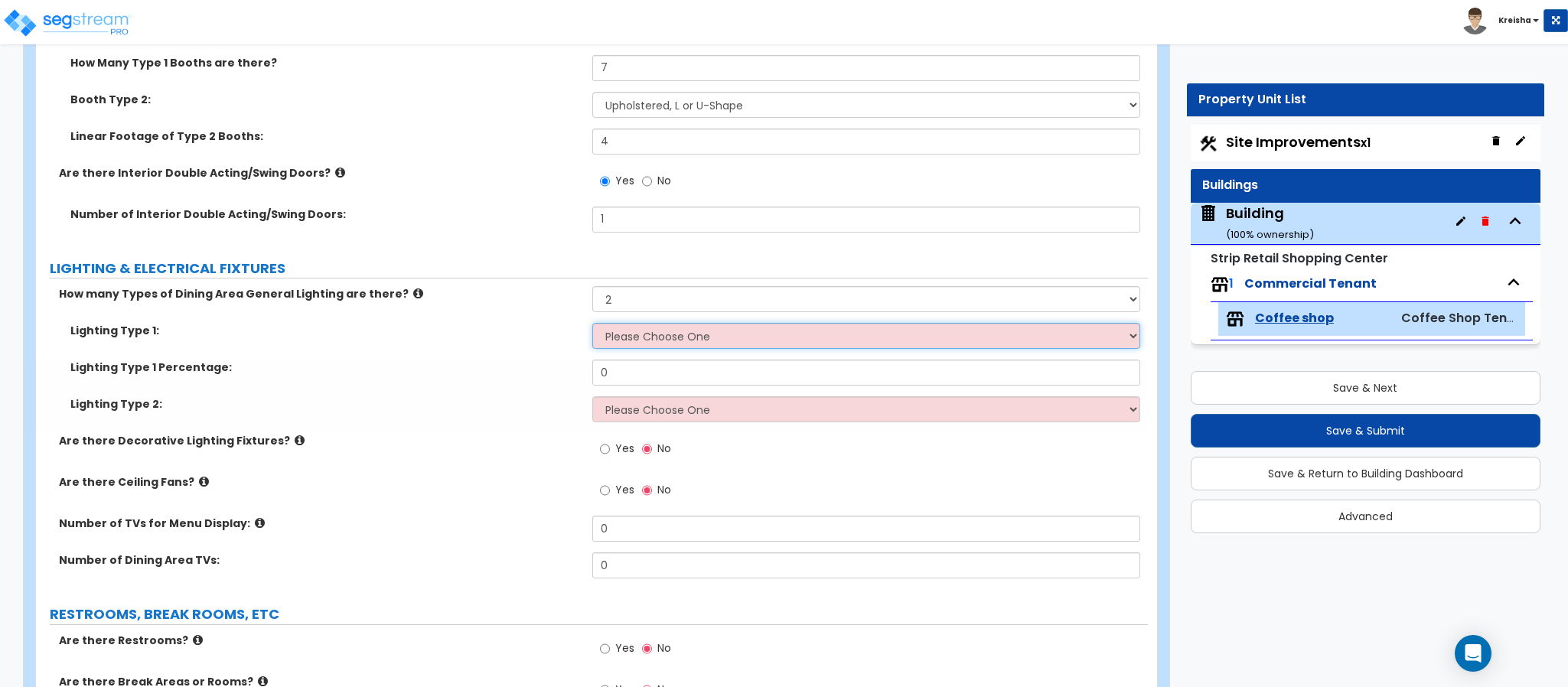
click at [614, 343] on select "Please Choose One LED Surface-Mounted LED Recessed Fluorescent Surface-Mounted …" at bounding box center [866, 336] width 548 height 26
select select "2"
click at [592, 326] on select "Please Choose One LED Surface-Mounted LED Recessed Fluorescent Surface-Mounted …" at bounding box center [866, 336] width 548 height 26
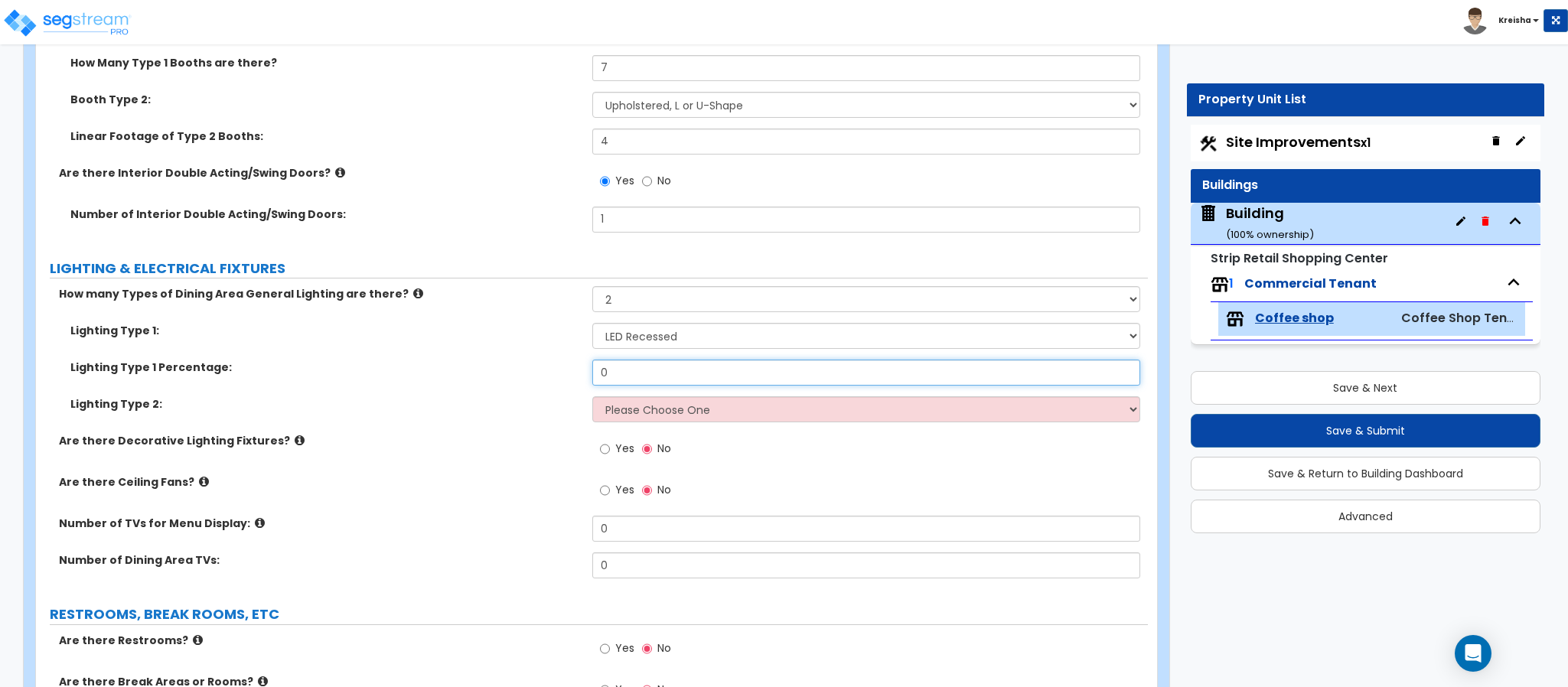
click at [636, 361] on input "0" at bounding box center [866, 373] width 548 height 26
click at [636, 360] on div "Lighting Type 1: Please Choose One LED Surface-Mounted LED Recessed Fluorescent…" at bounding box center [592, 378] width 1089 height 110
click at [632, 410] on select "Please Choose One LED Surface-Mounted LED Recessed Fluorescent Surface-Mounted …" at bounding box center [866, 410] width 548 height 26
click at [607, 379] on input "15" at bounding box center [866, 373] width 548 height 26
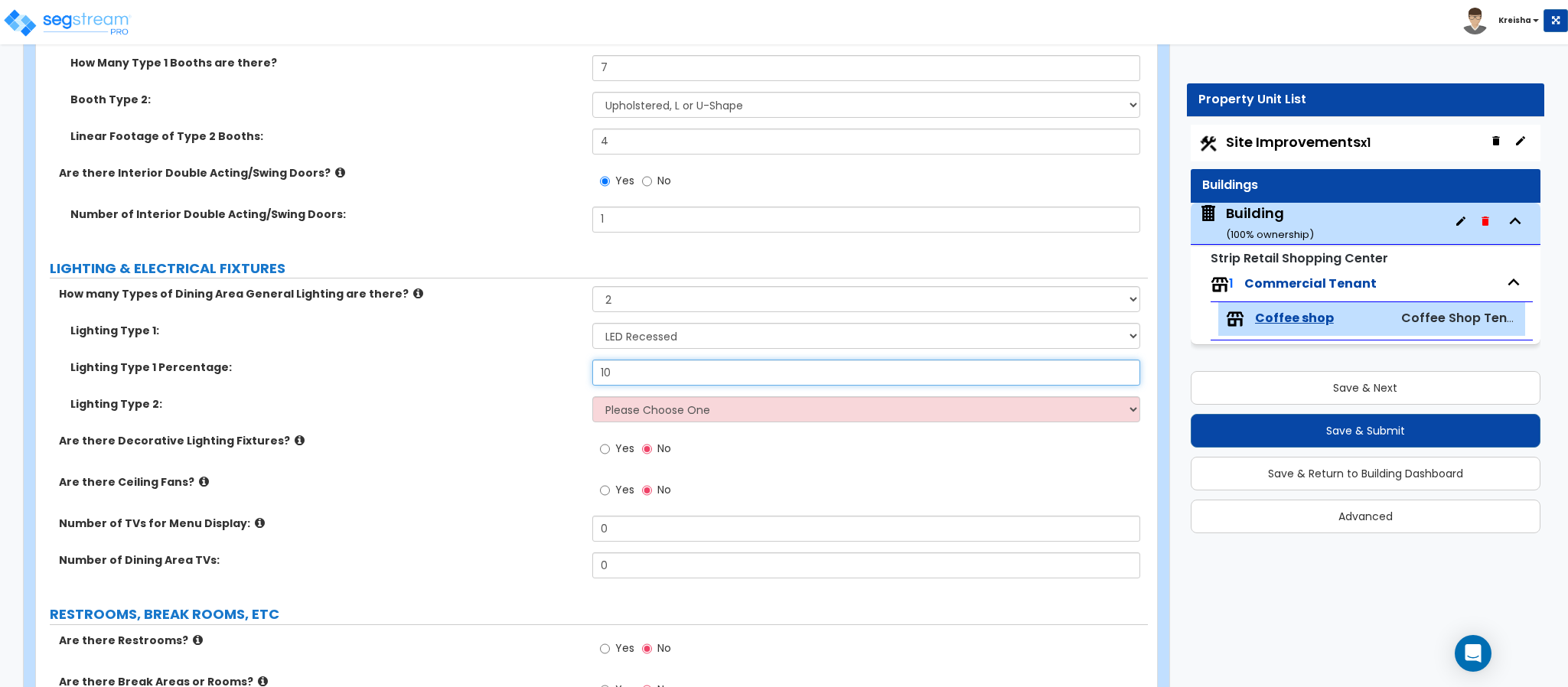
type input "10"
click at [628, 414] on select "Please Choose One LED Surface-Mounted LED Recessed Fluorescent Surface-Mounted …" at bounding box center [866, 410] width 548 height 26
select select "6"
click at [592, 399] on select "Please Choose One LED Surface-Mounted LED Recessed Fluorescent Surface-Mounted …" at bounding box center [866, 410] width 548 height 26
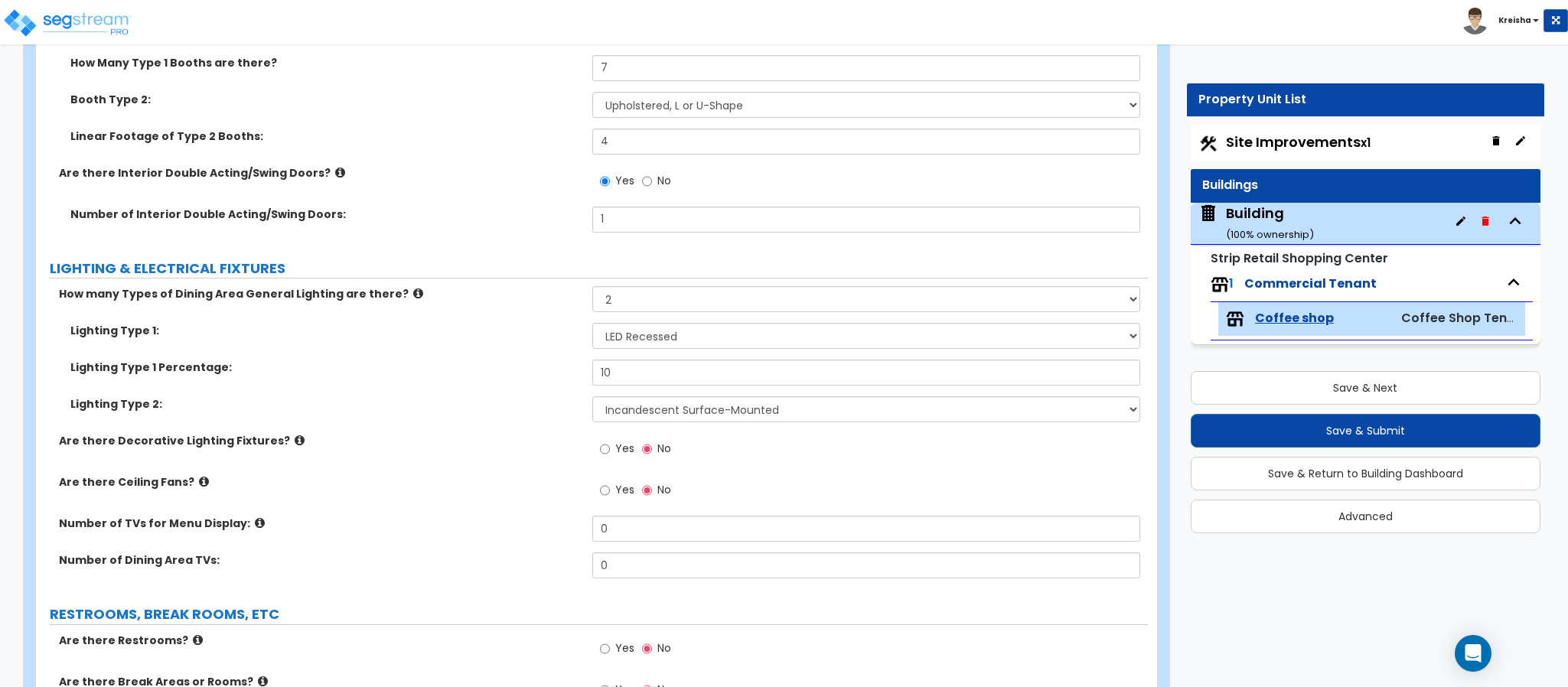
click at [739, 471] on div "Yes No" at bounding box center [870, 454] width 557 height 41
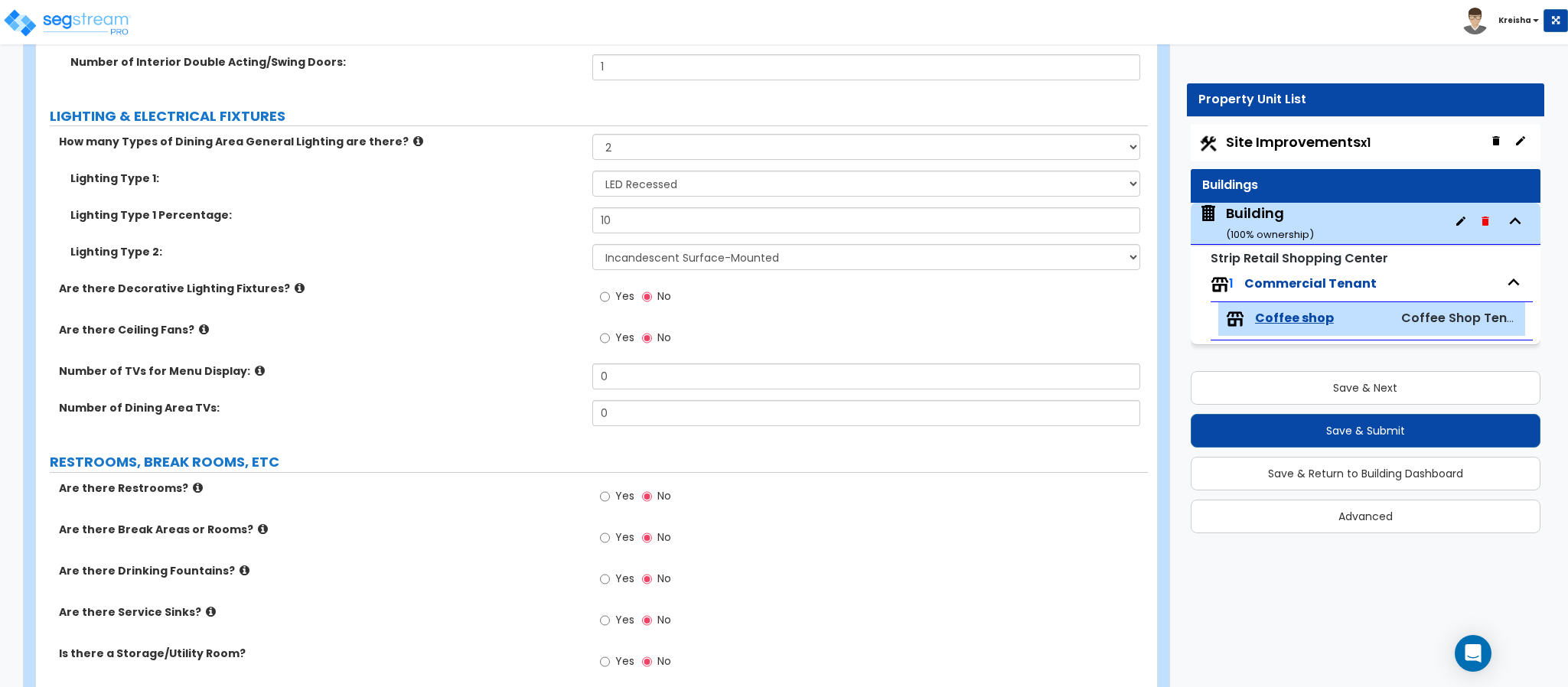
click at [611, 300] on label "Yes" at bounding box center [617, 299] width 35 height 26
click at [610, 300] on input "Yes" at bounding box center [604, 297] width 10 height 17
radio input "true"
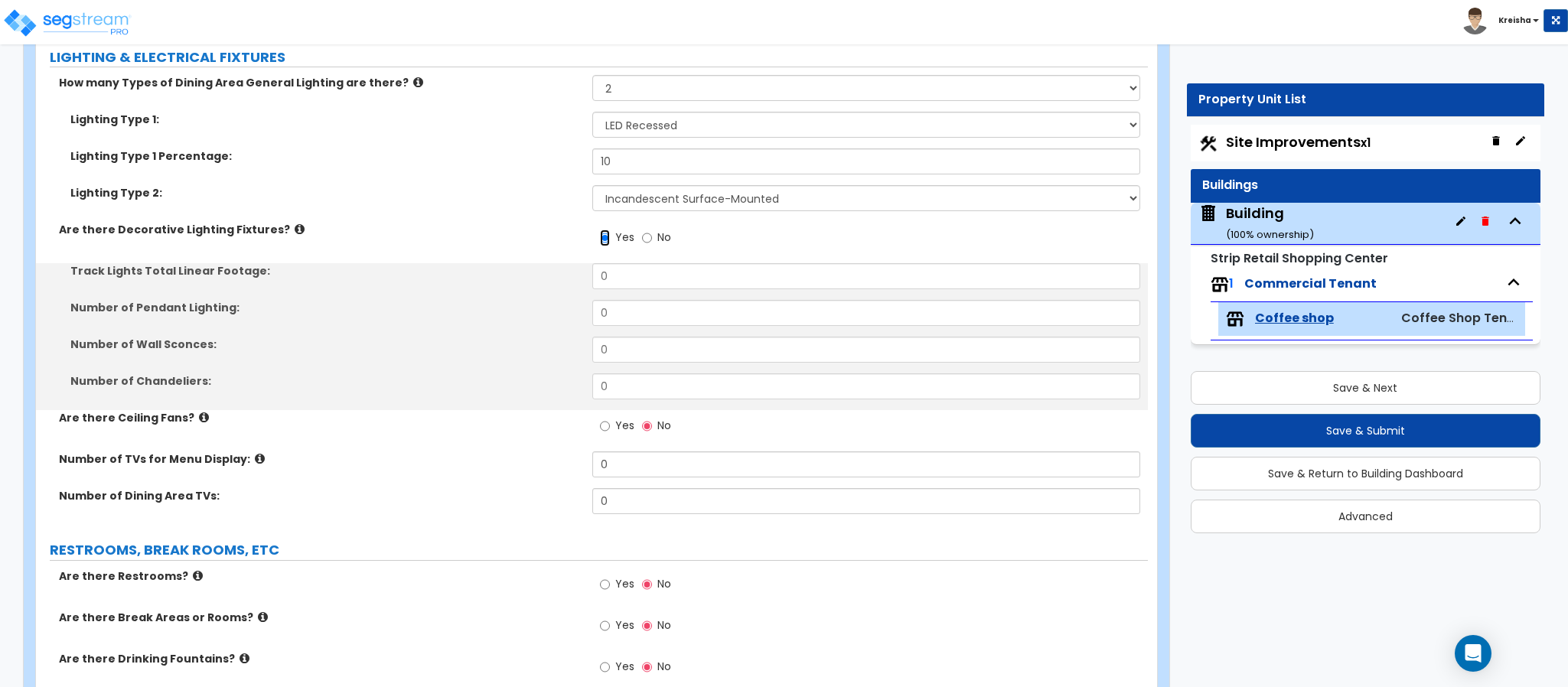
scroll to position [2471, 0]
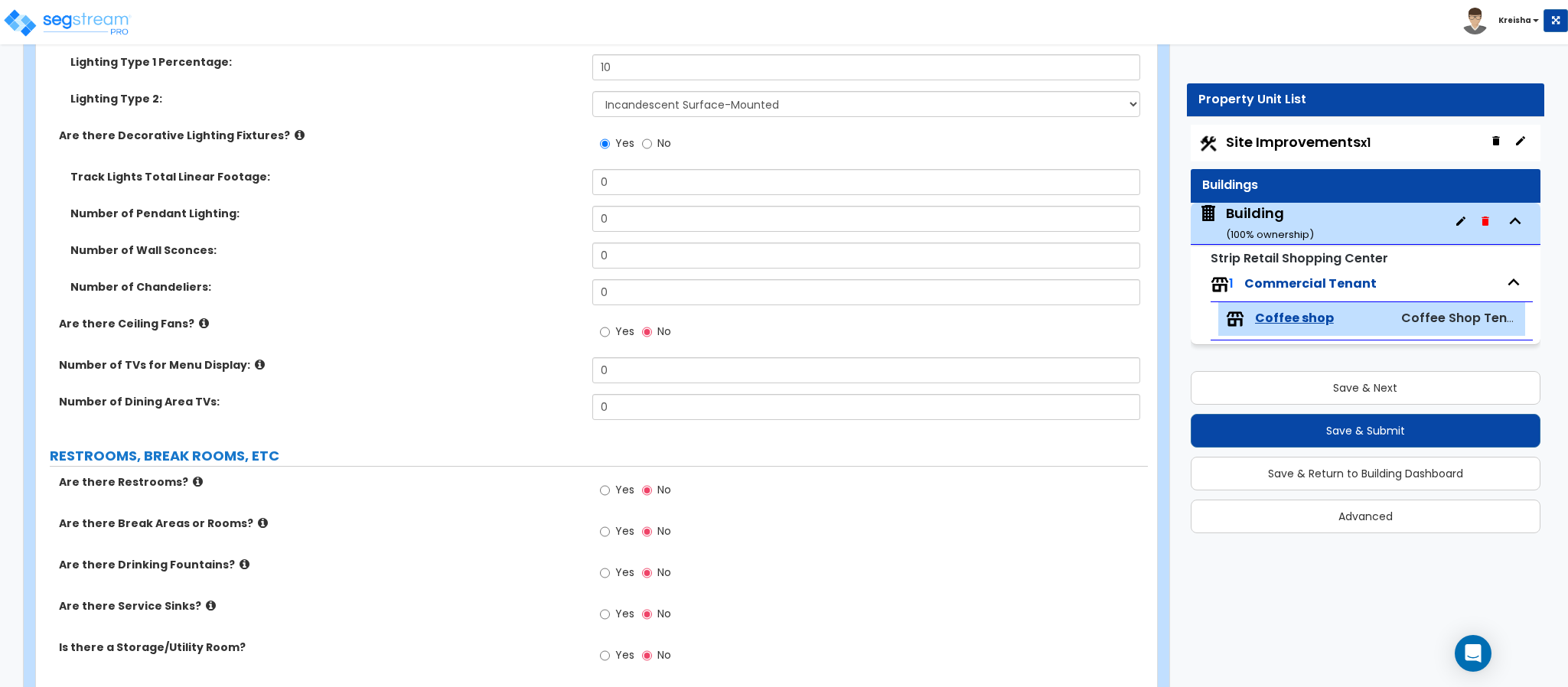
click at [617, 344] on label "Yes" at bounding box center [617, 334] width 35 height 26
click at [610, 341] on input "Yes" at bounding box center [604, 332] width 10 height 17
radio input "true"
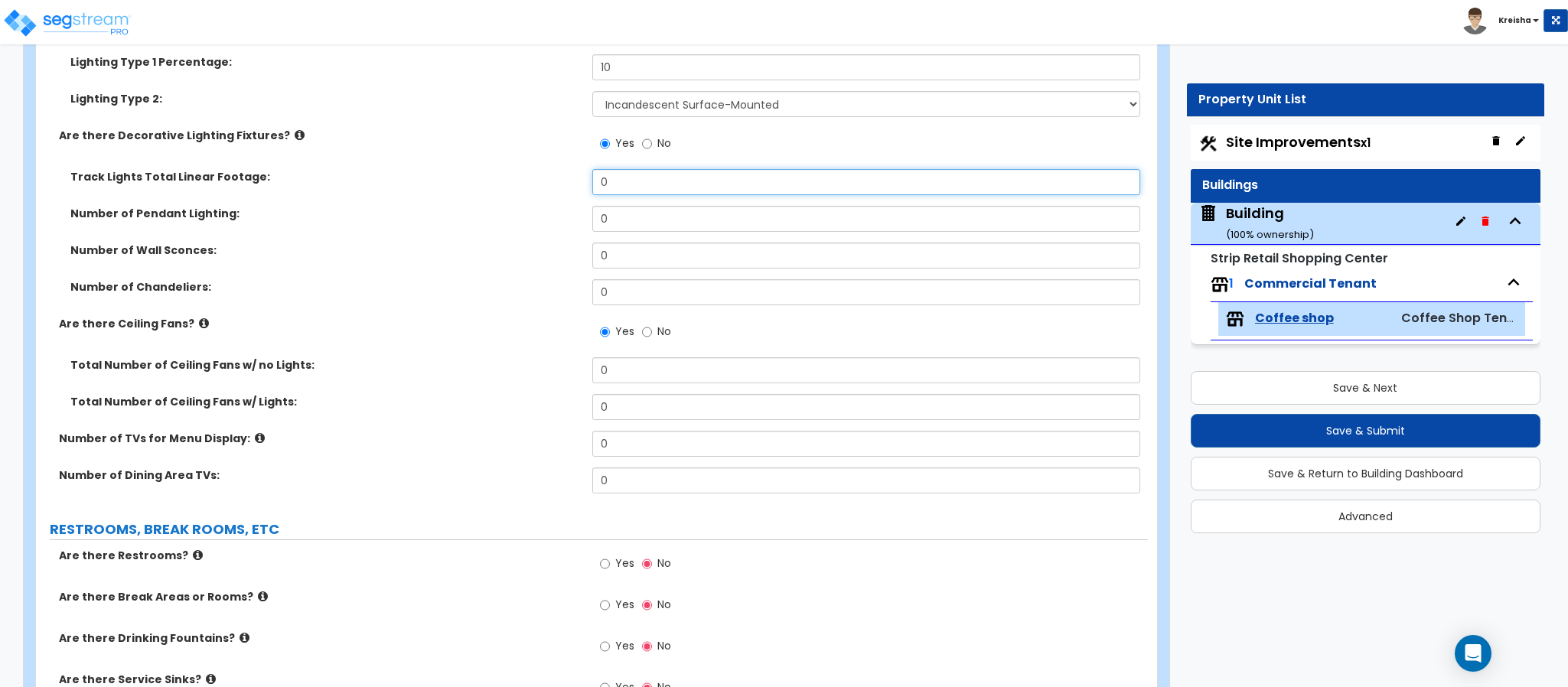
click at [632, 187] on input "0" at bounding box center [866, 183] width 548 height 26
type input "8"
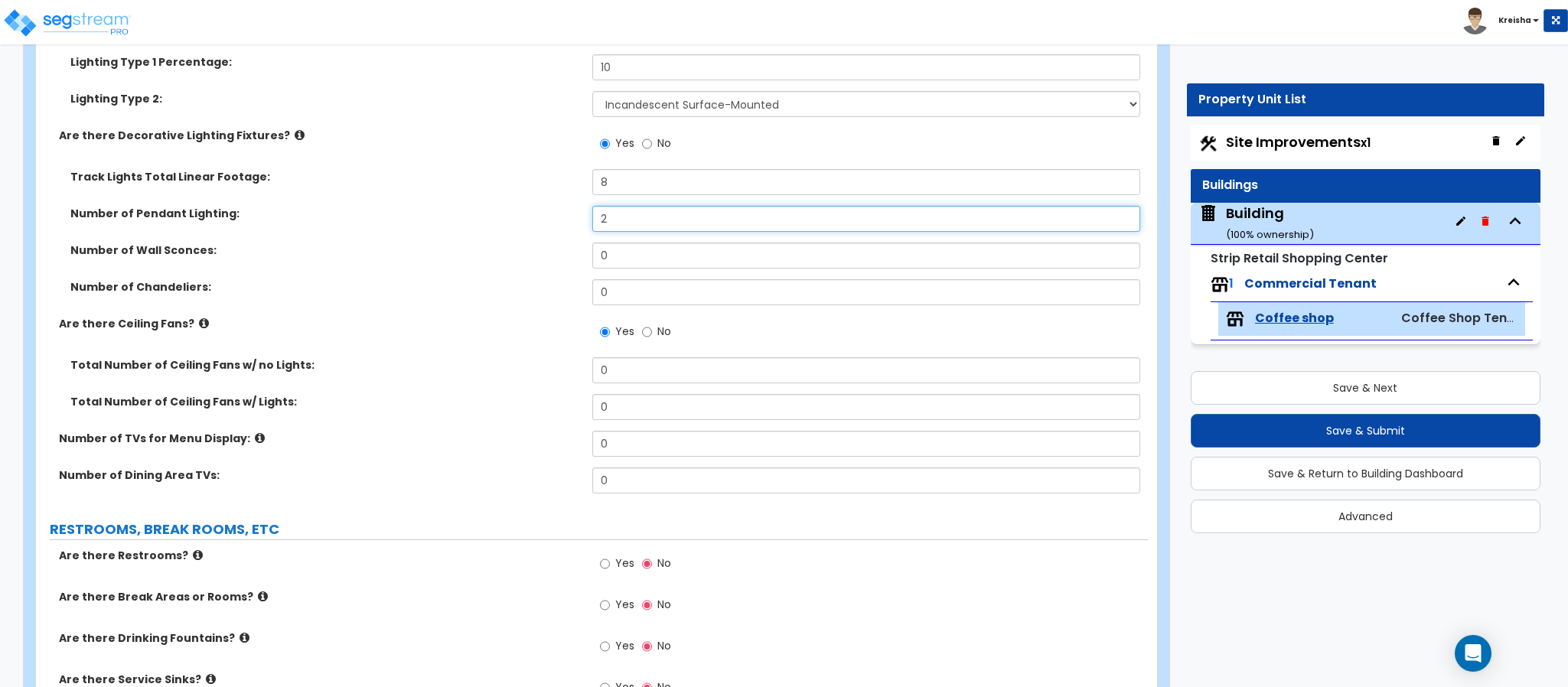
type input "2"
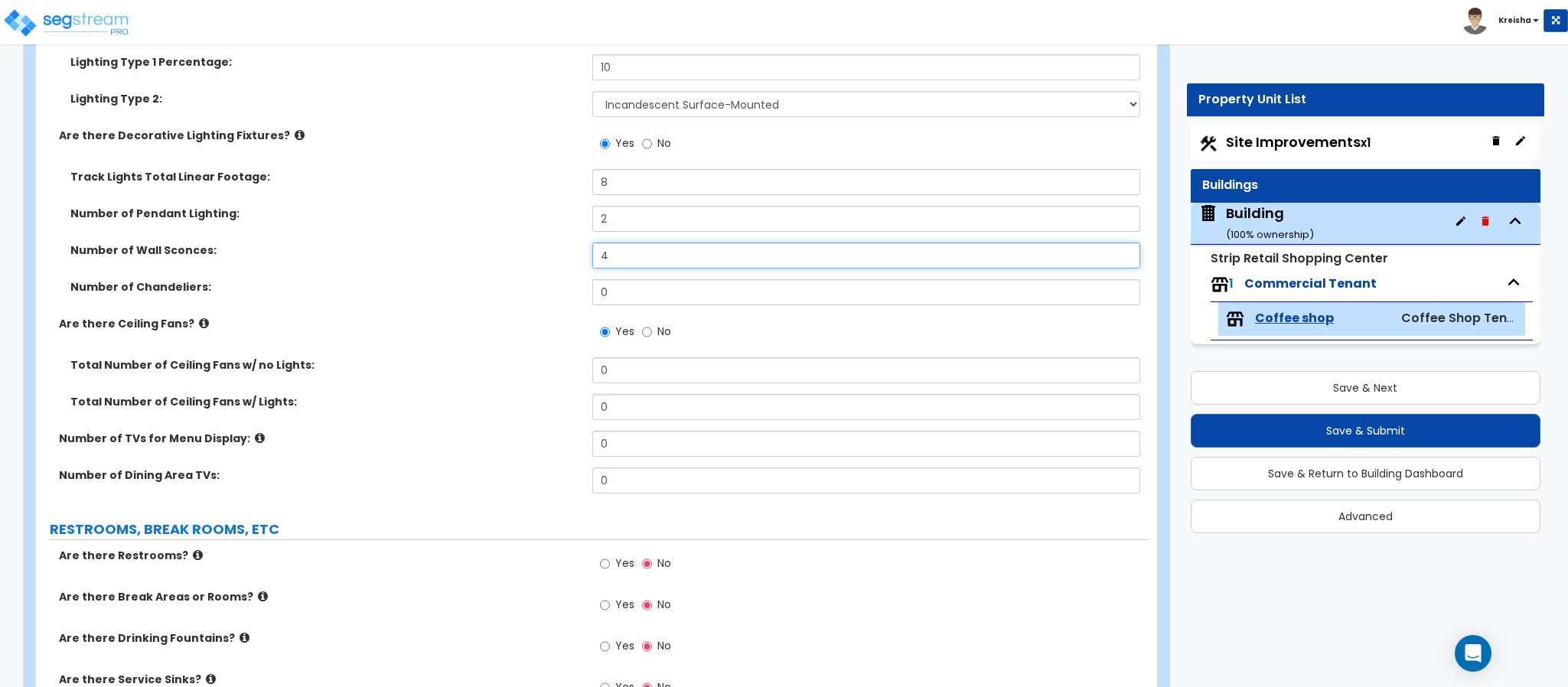
type input "4"
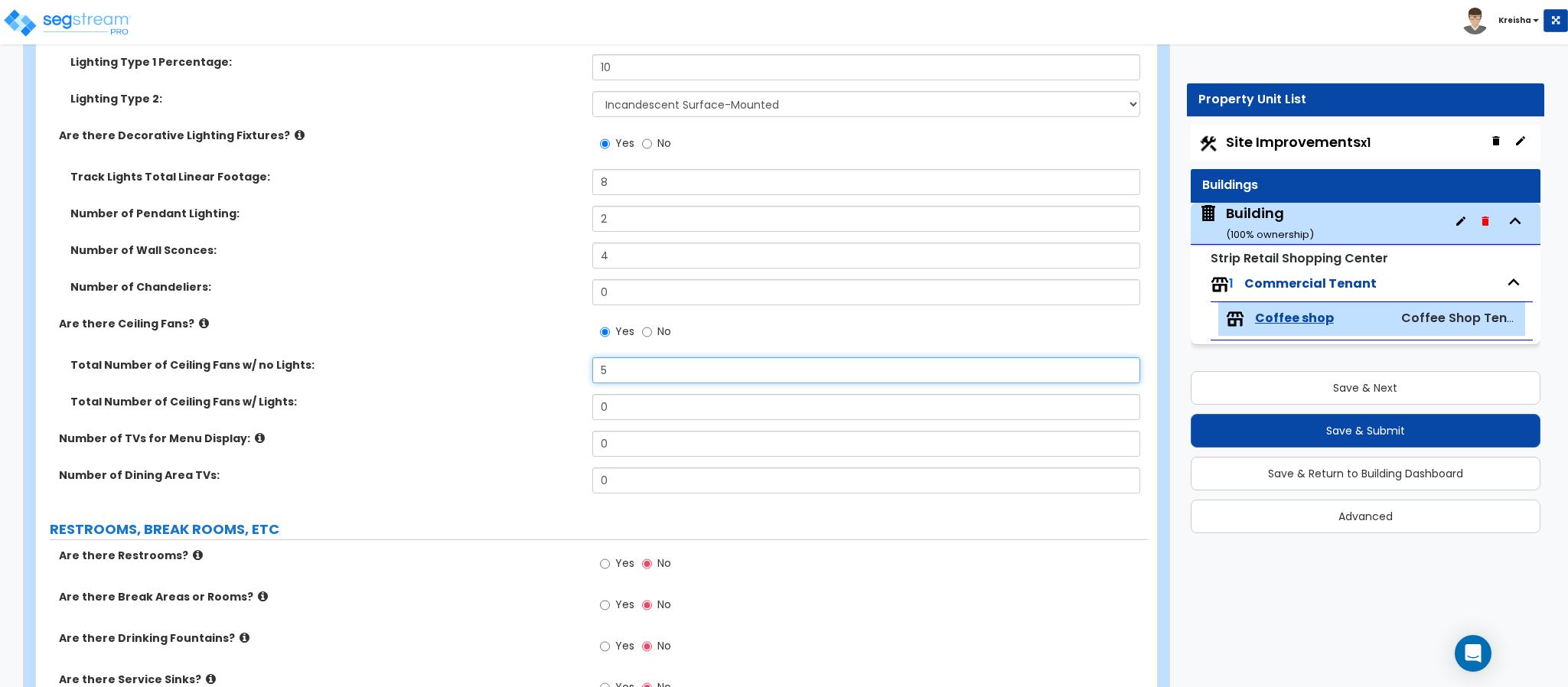
type input "5"
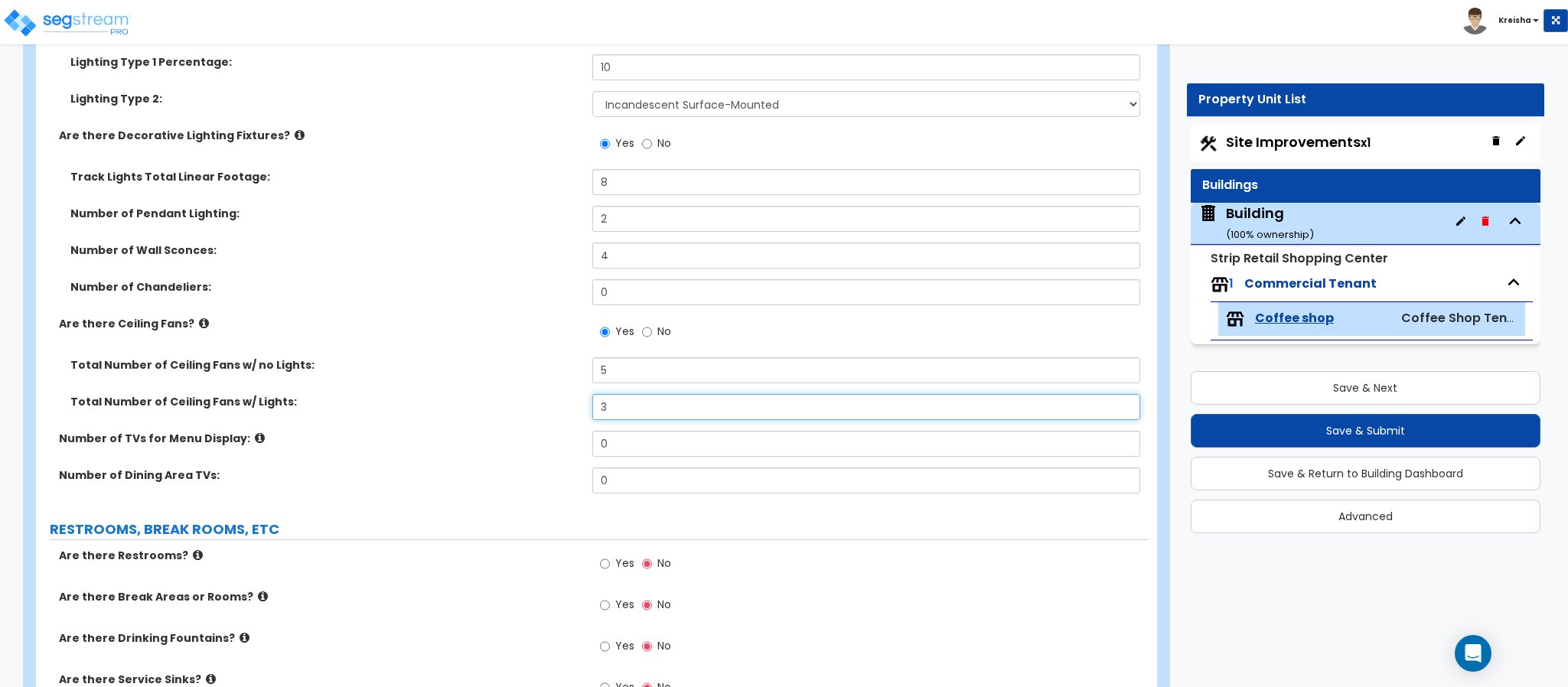
type input "3"
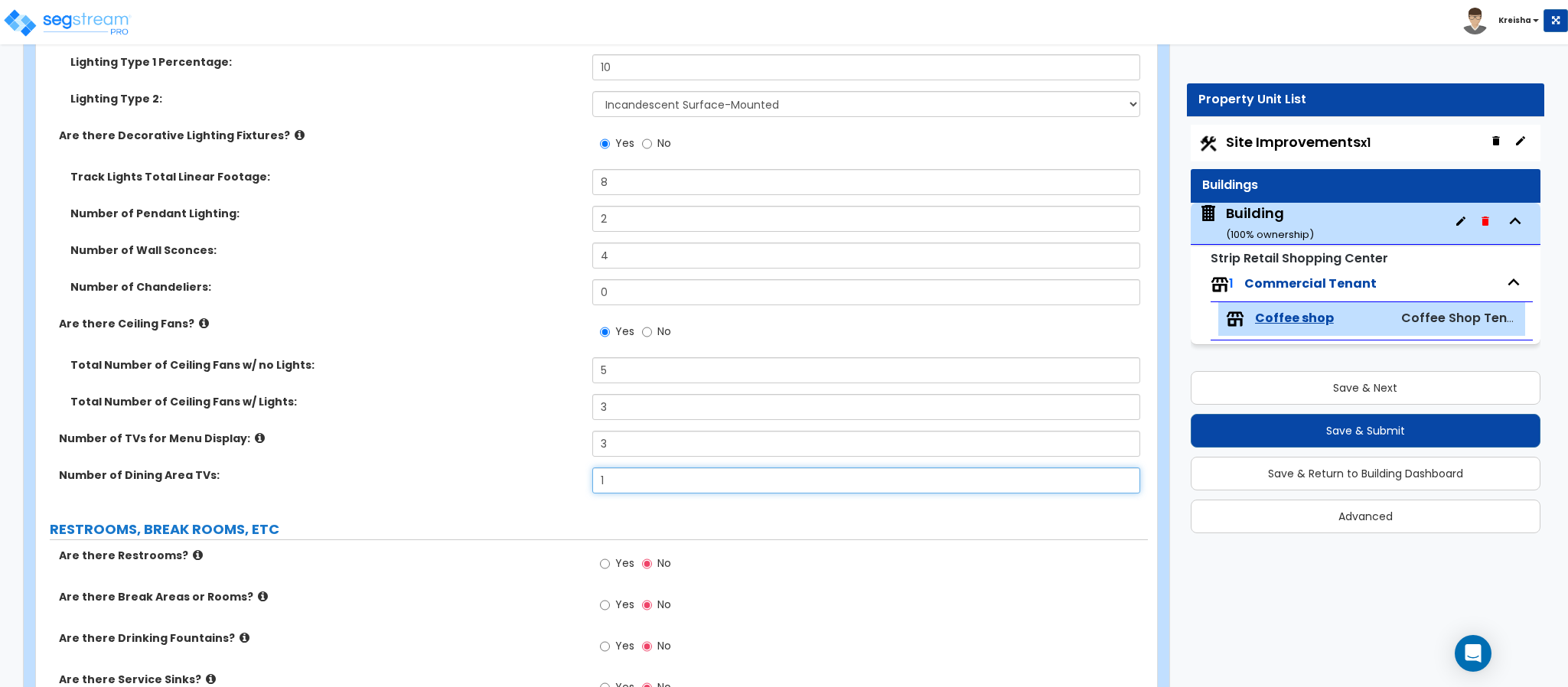
type input "1"
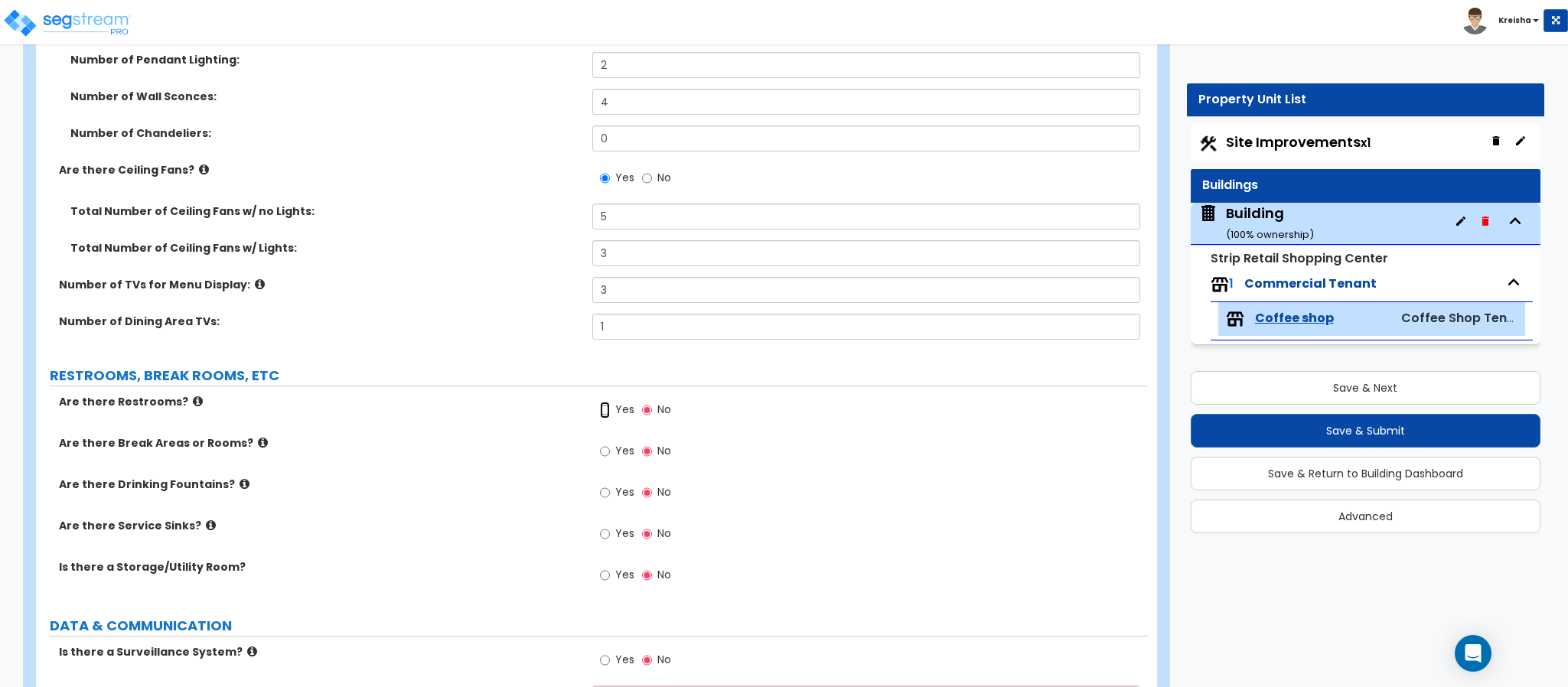
click at [600, 402] on input "Yes" at bounding box center [604, 410] width 10 height 17
radio input "true"
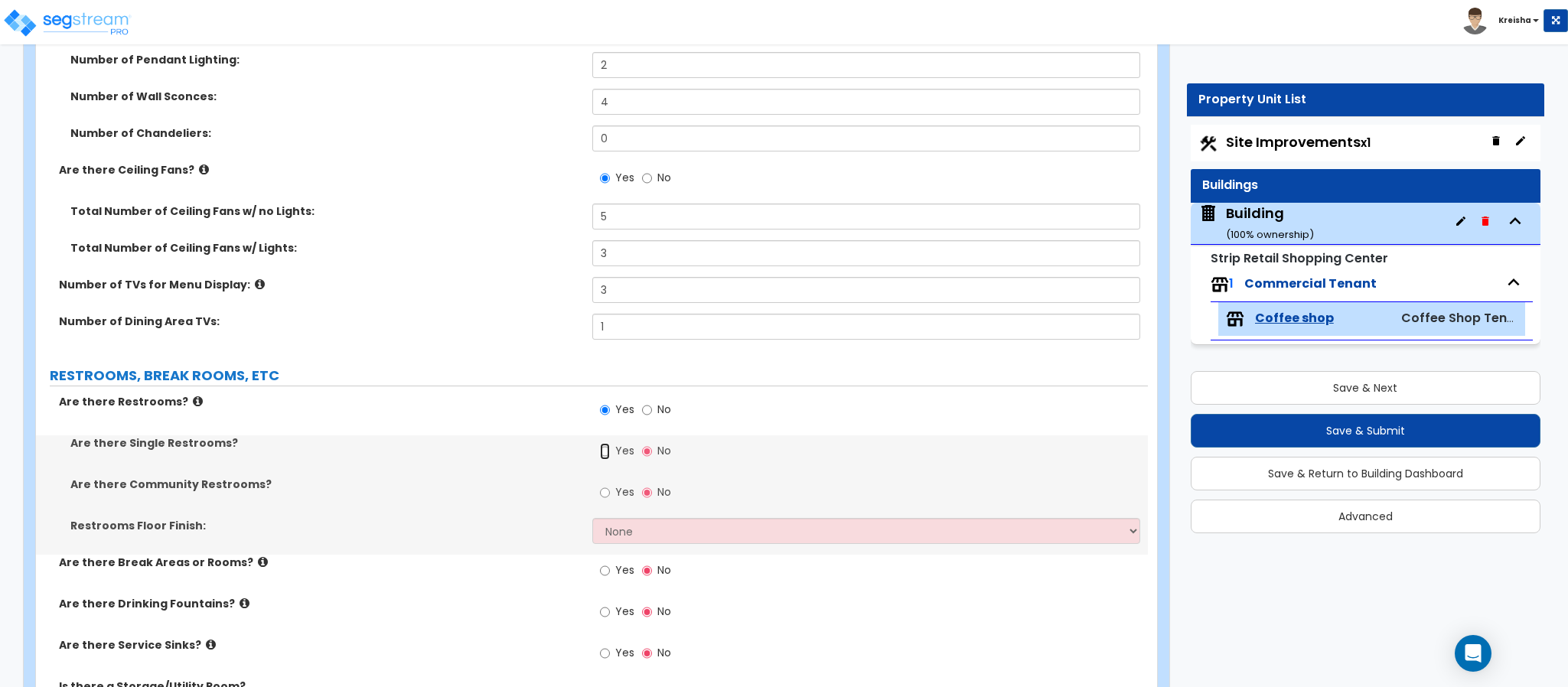
click at [600, 443] on input "Yes" at bounding box center [604, 451] width 10 height 17
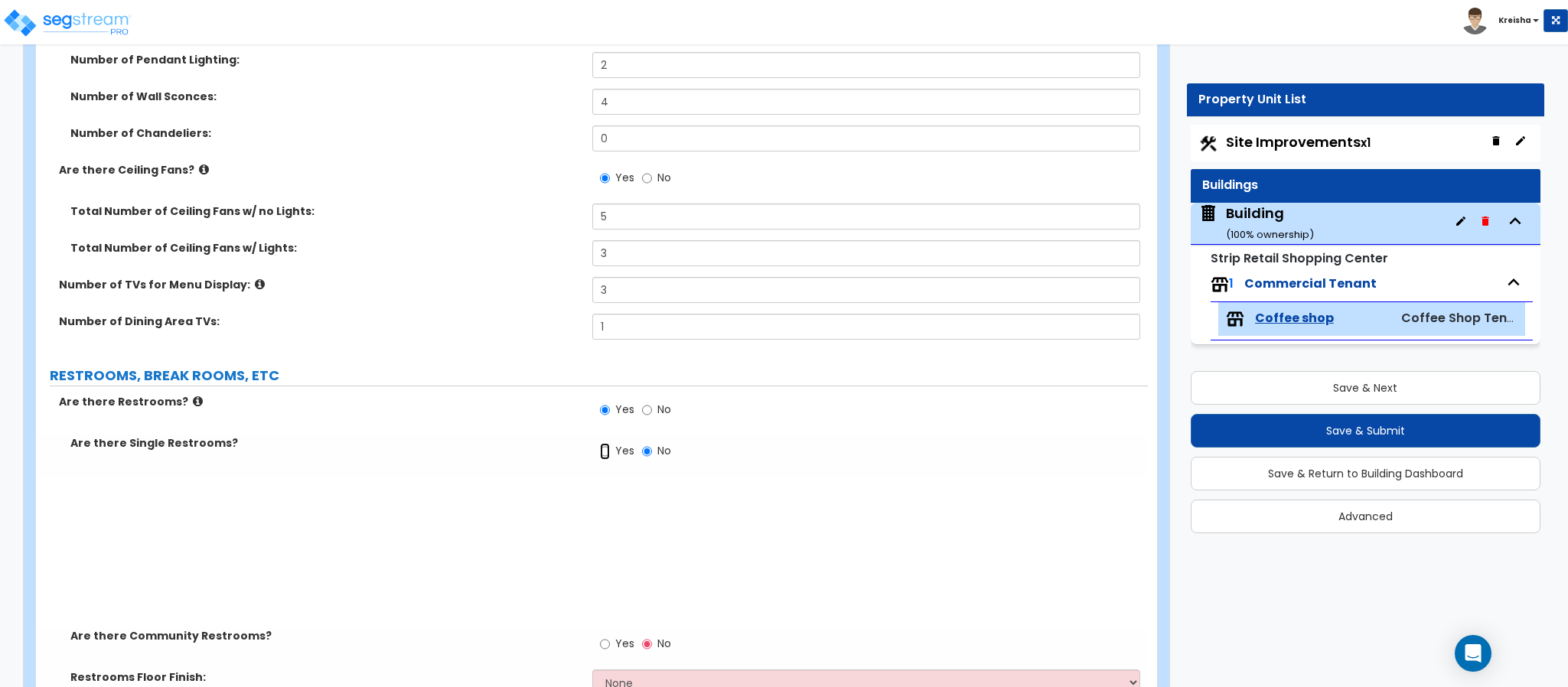
radio input "true"
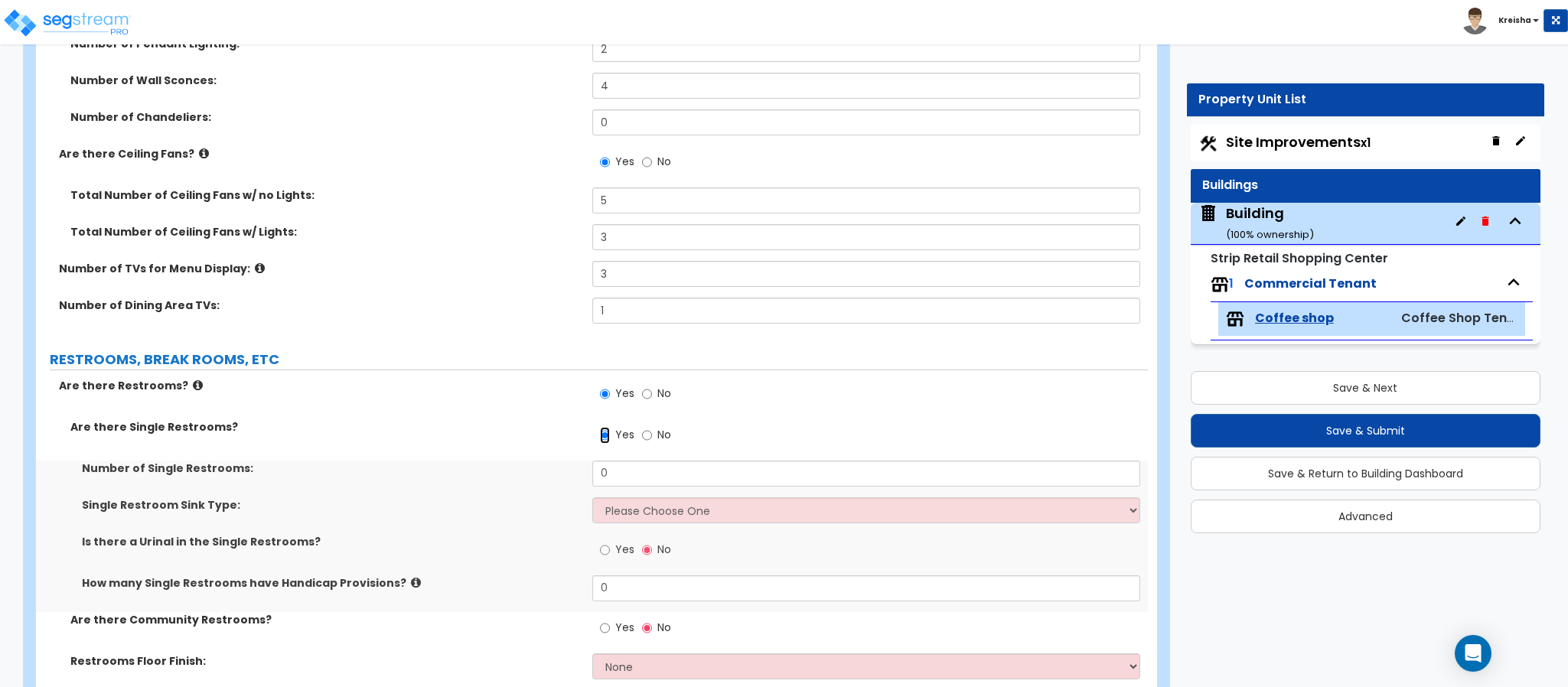
scroll to position [2855, 0]
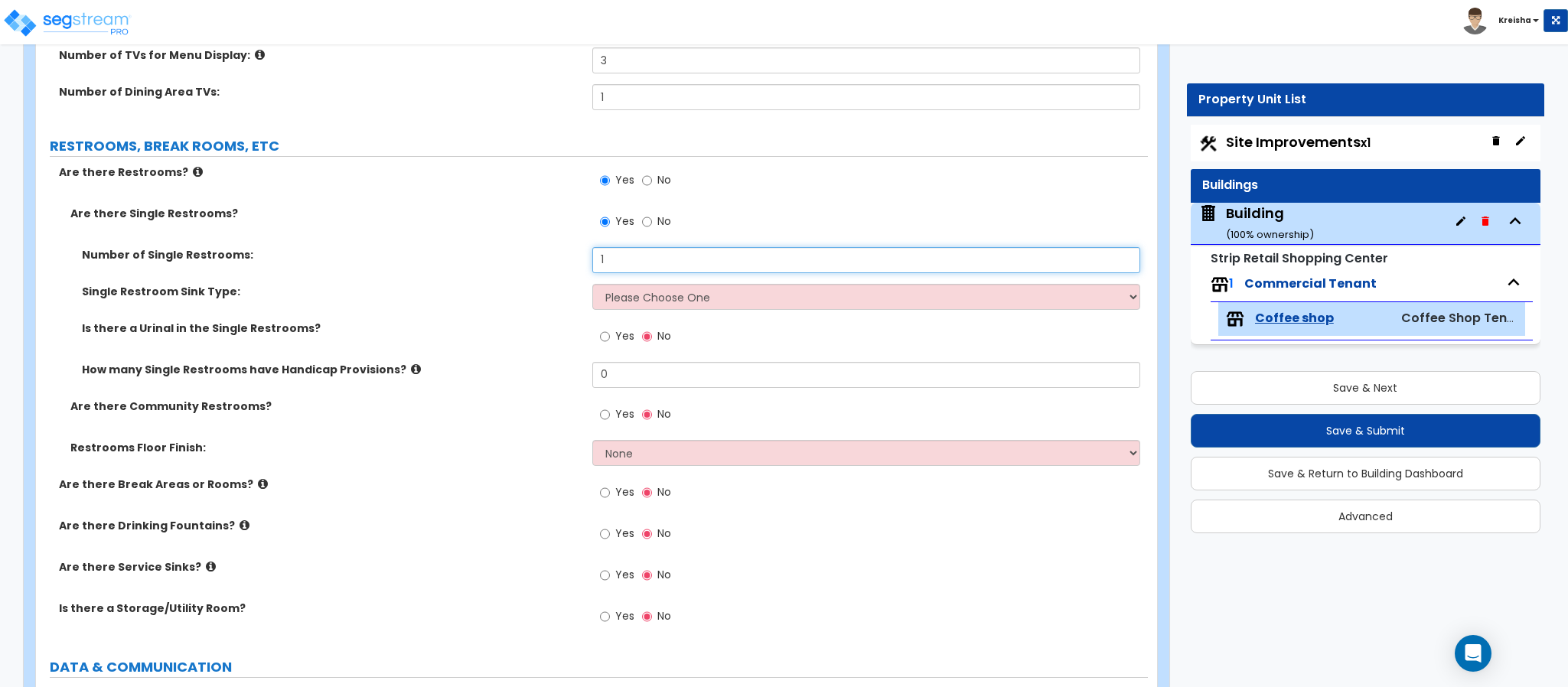
type input "1"
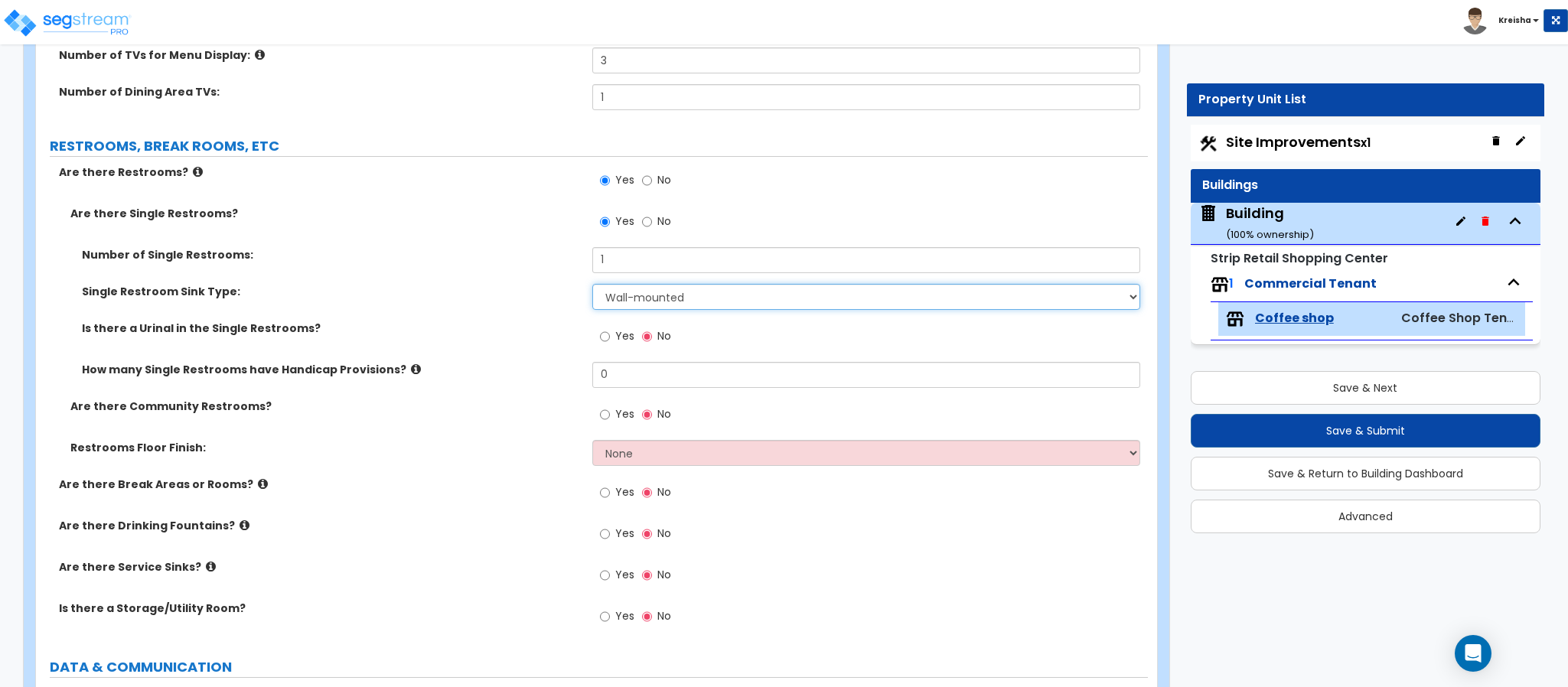
select select "2"
click at [600, 329] on input "Yes" at bounding box center [604, 337] width 10 height 17
radio input "true"
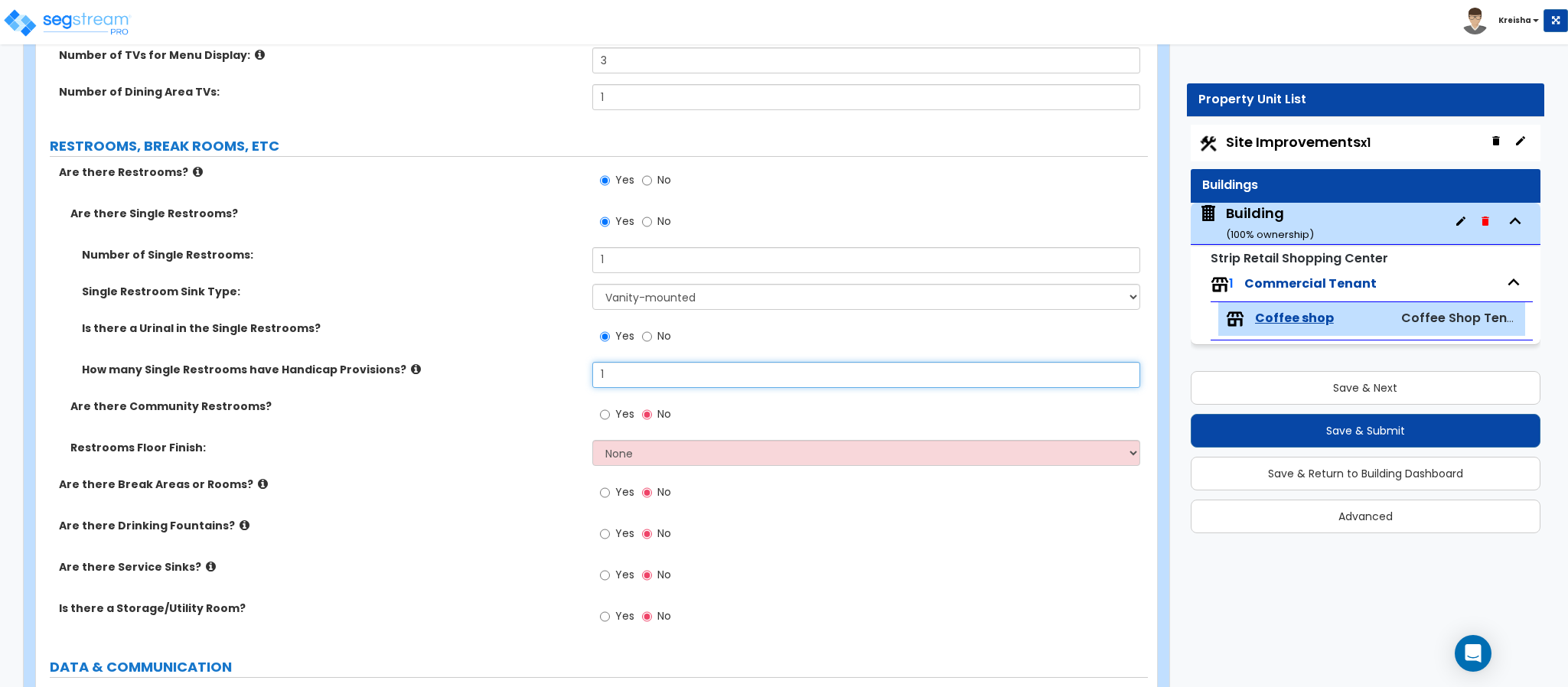
type input "1"
click at [600, 406] on input "Yes" at bounding box center [604, 415] width 10 height 17
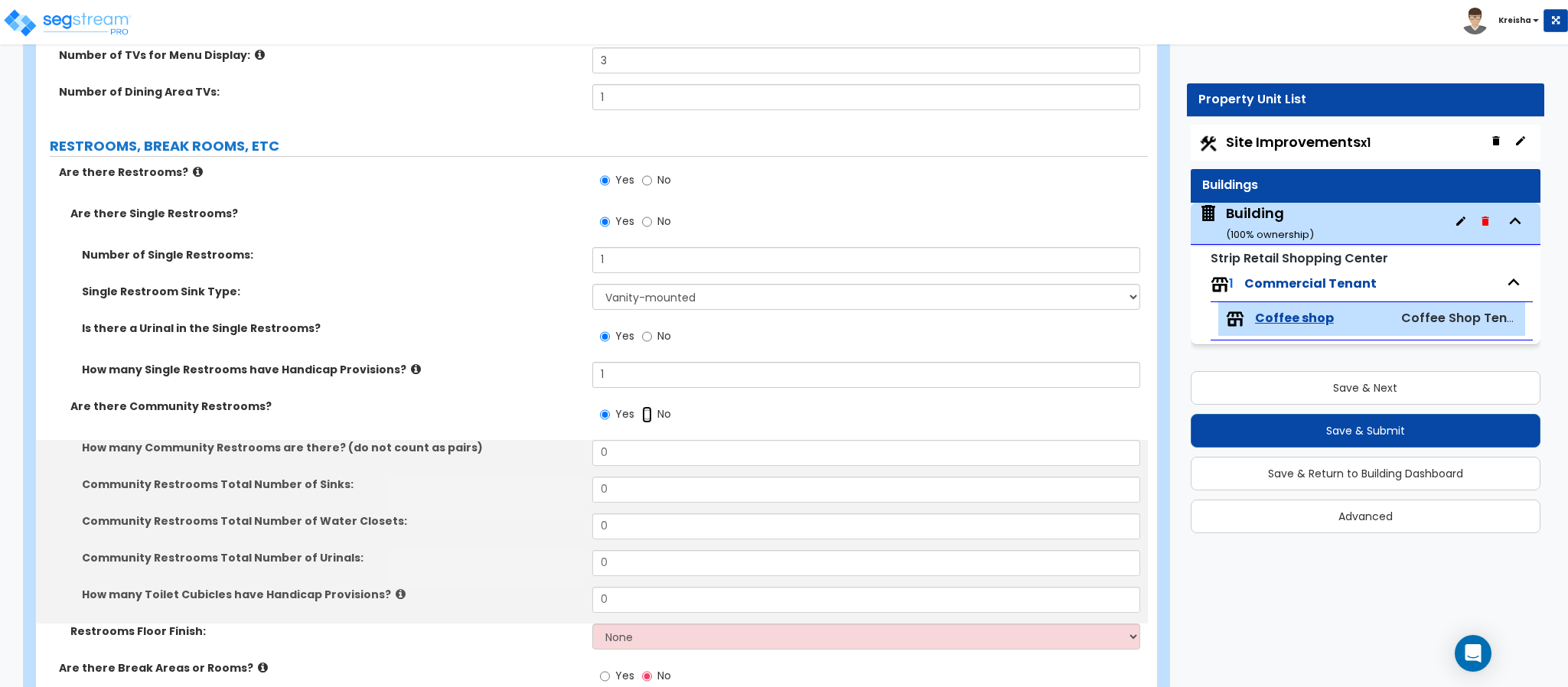
click at [642, 406] on input "No" at bounding box center [646, 415] width 10 height 17
radio input "false"
radio input "true"
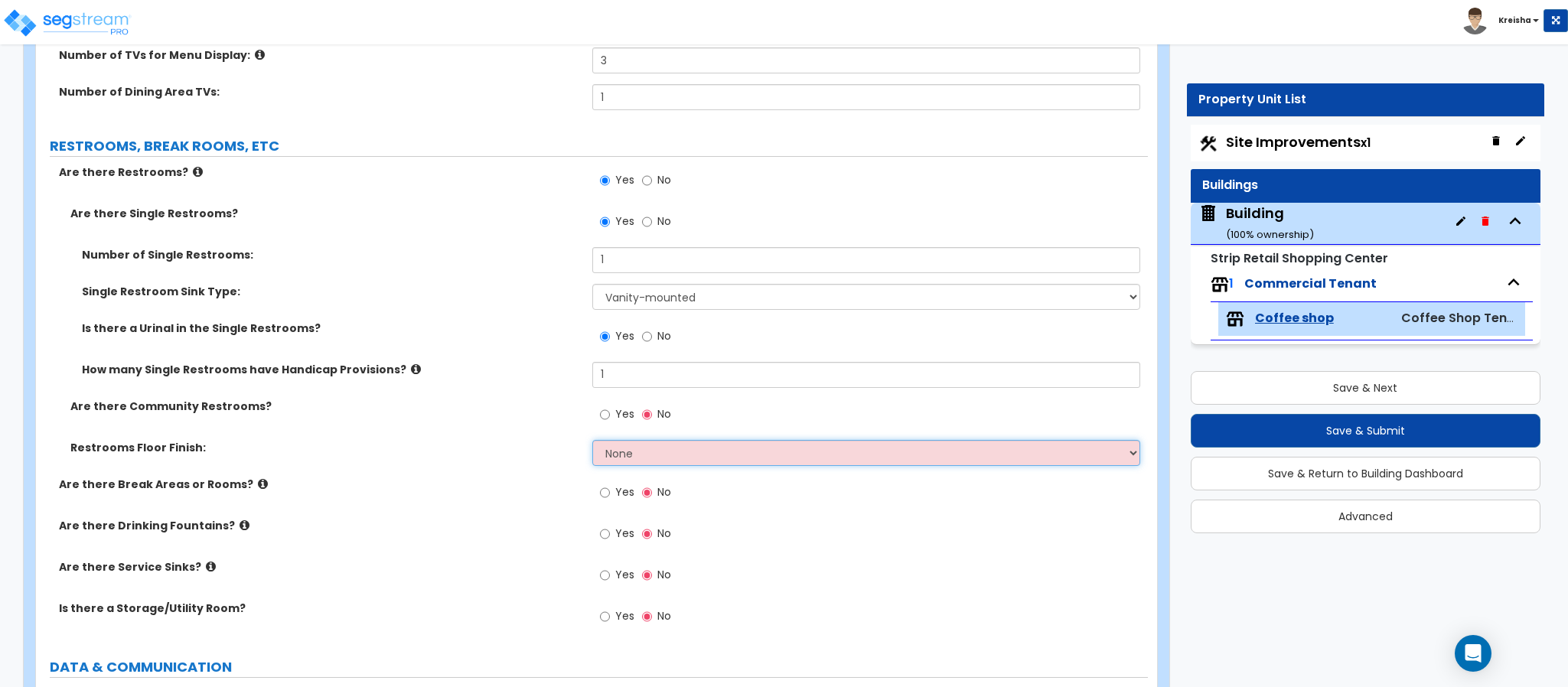
select select "1"
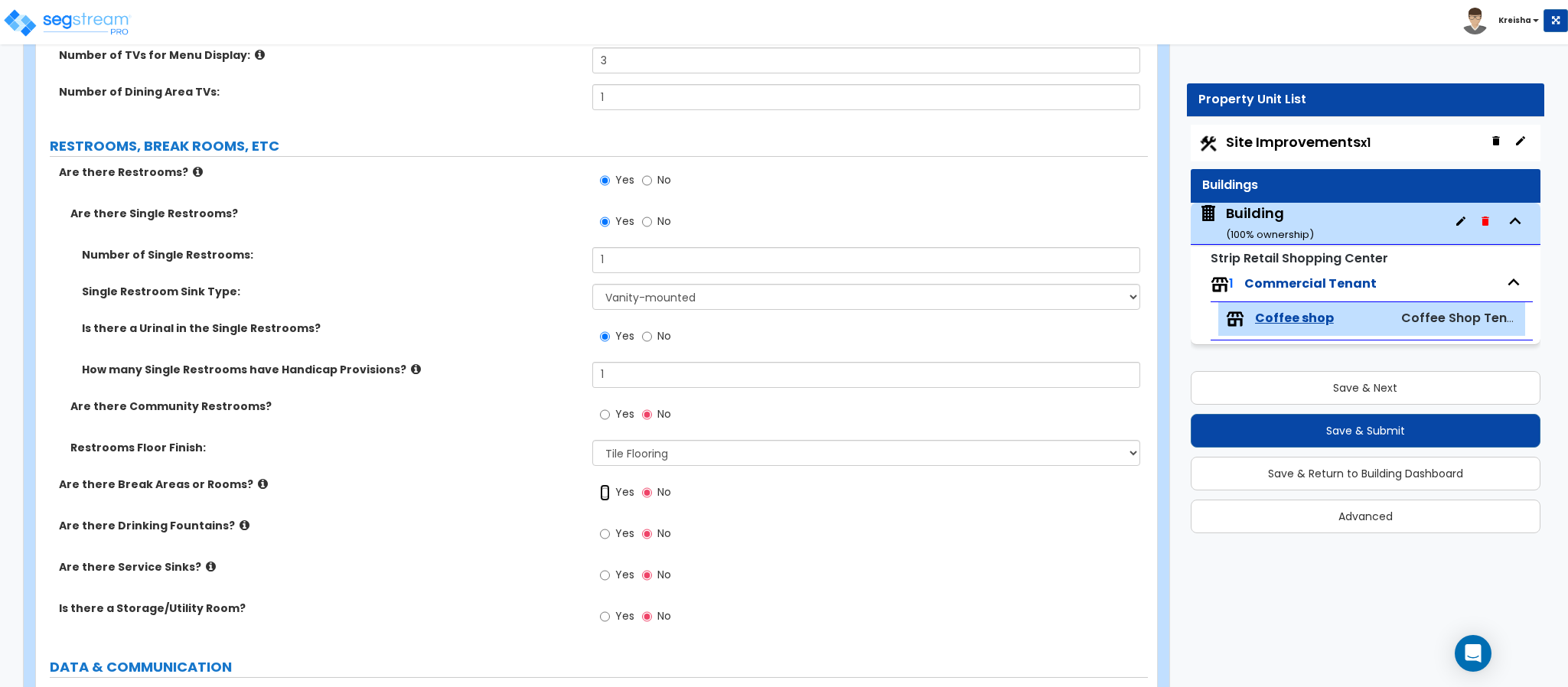
click at [600, 485] on input "Yes" at bounding box center [604, 493] width 10 height 17
radio input "true"
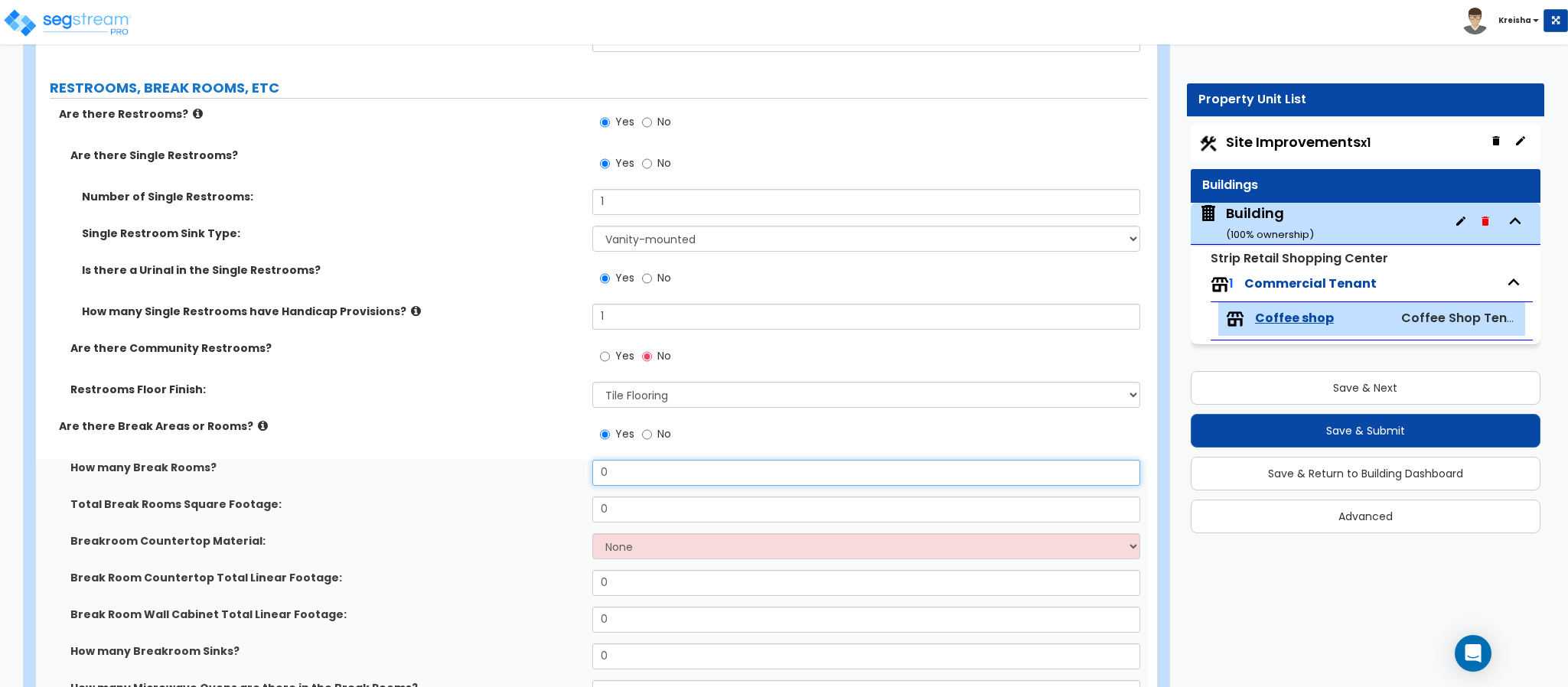
scroll to position [2930, 0]
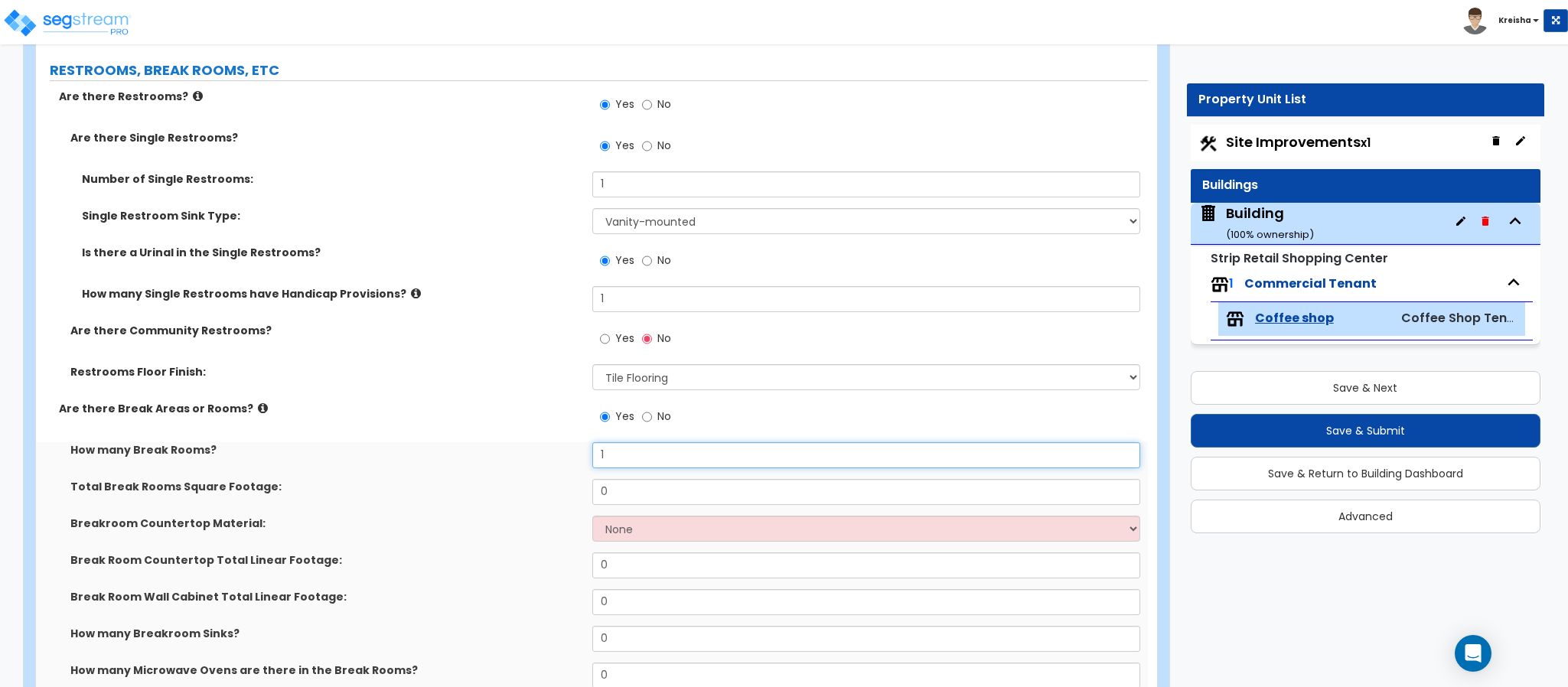
type input "1"
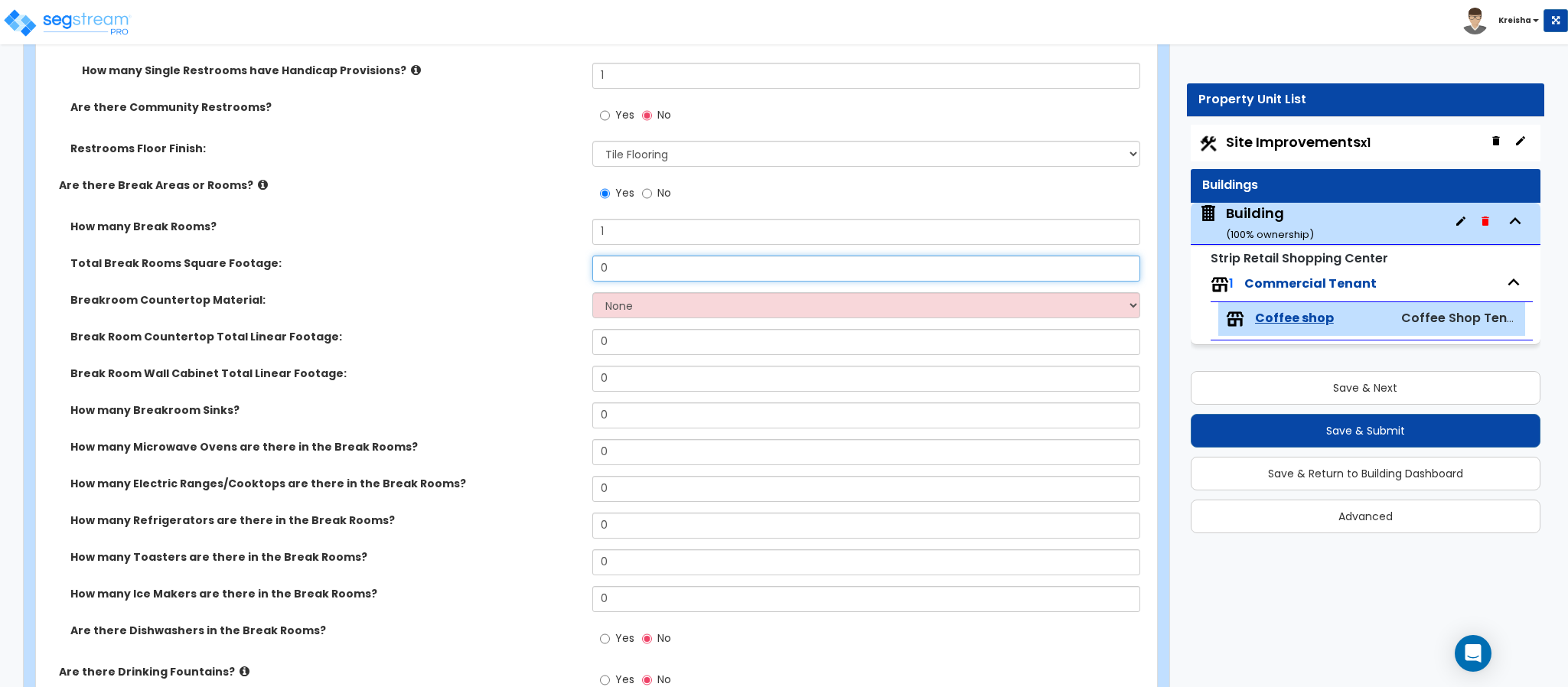
scroll to position [3160, 0]
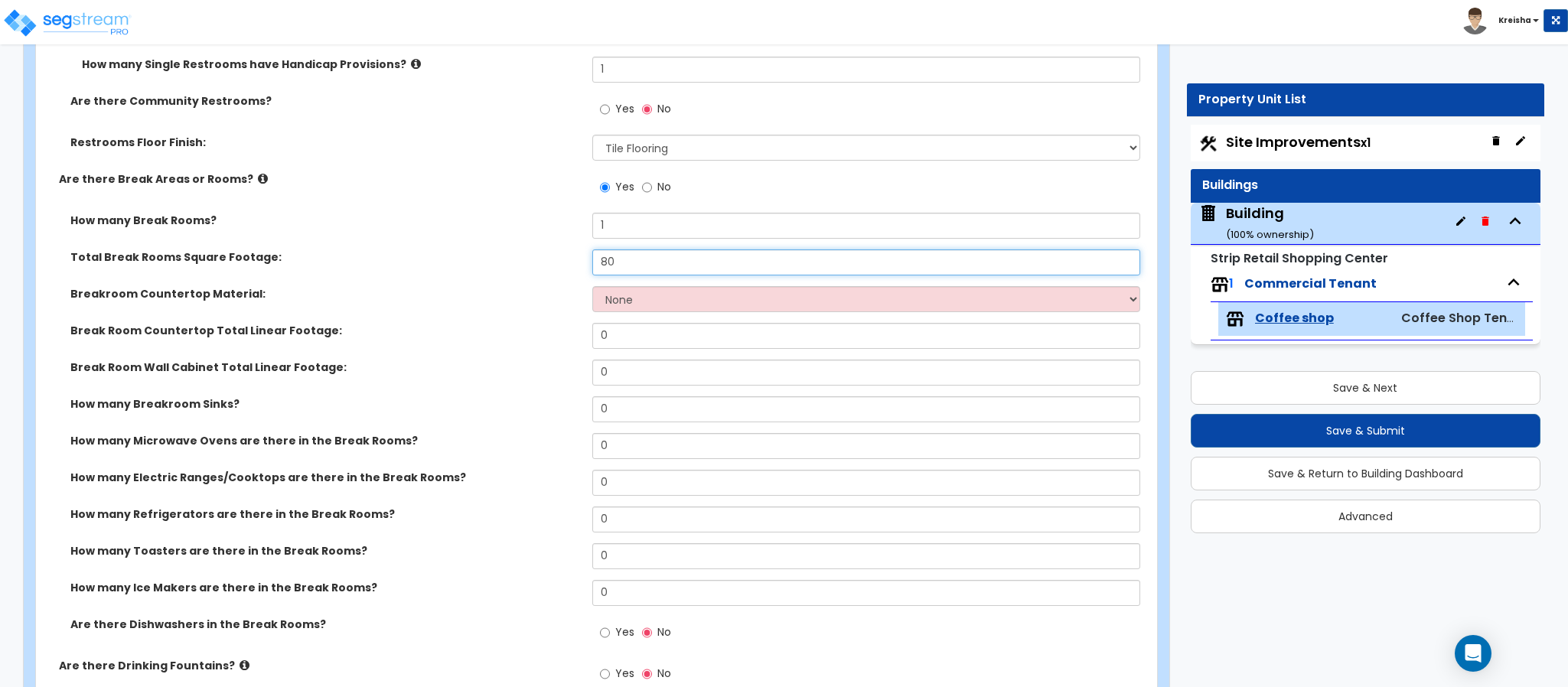
type input "80"
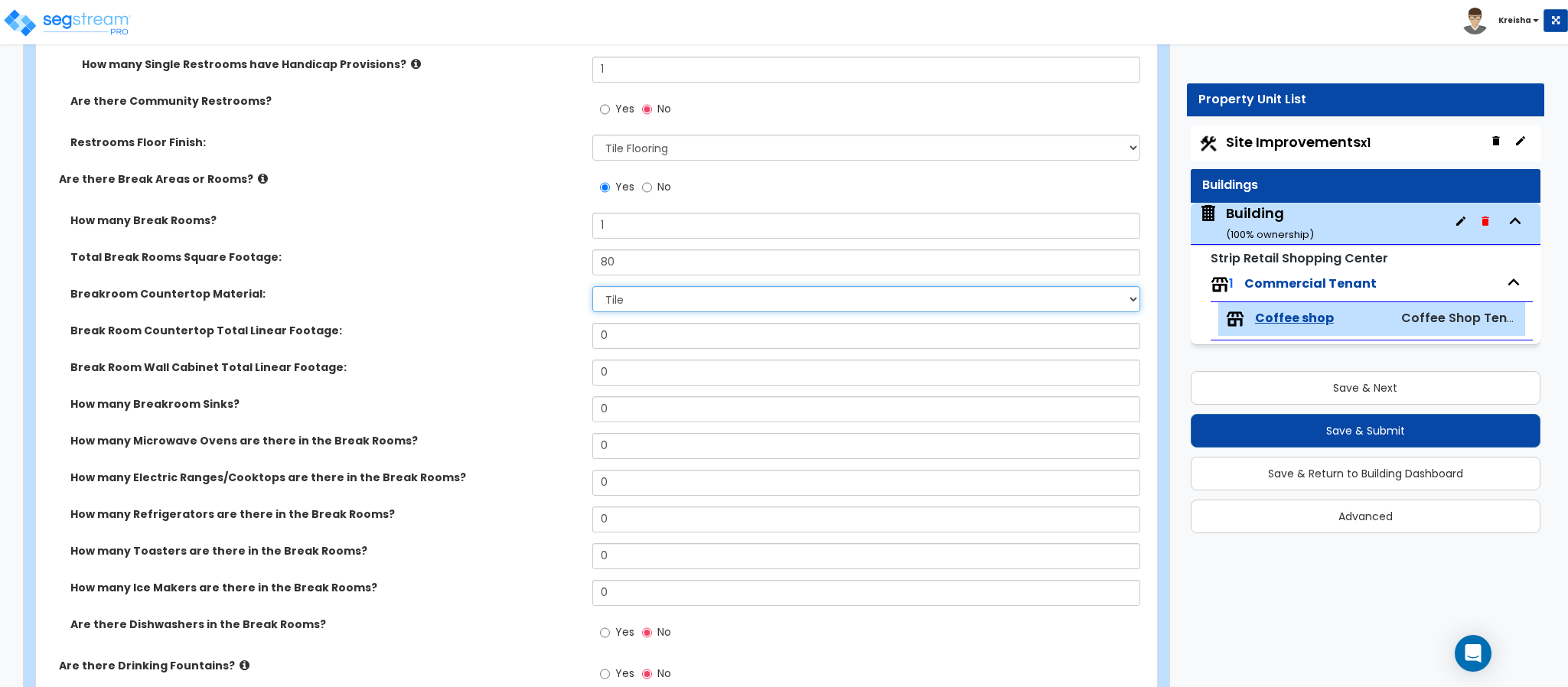
select select "7"
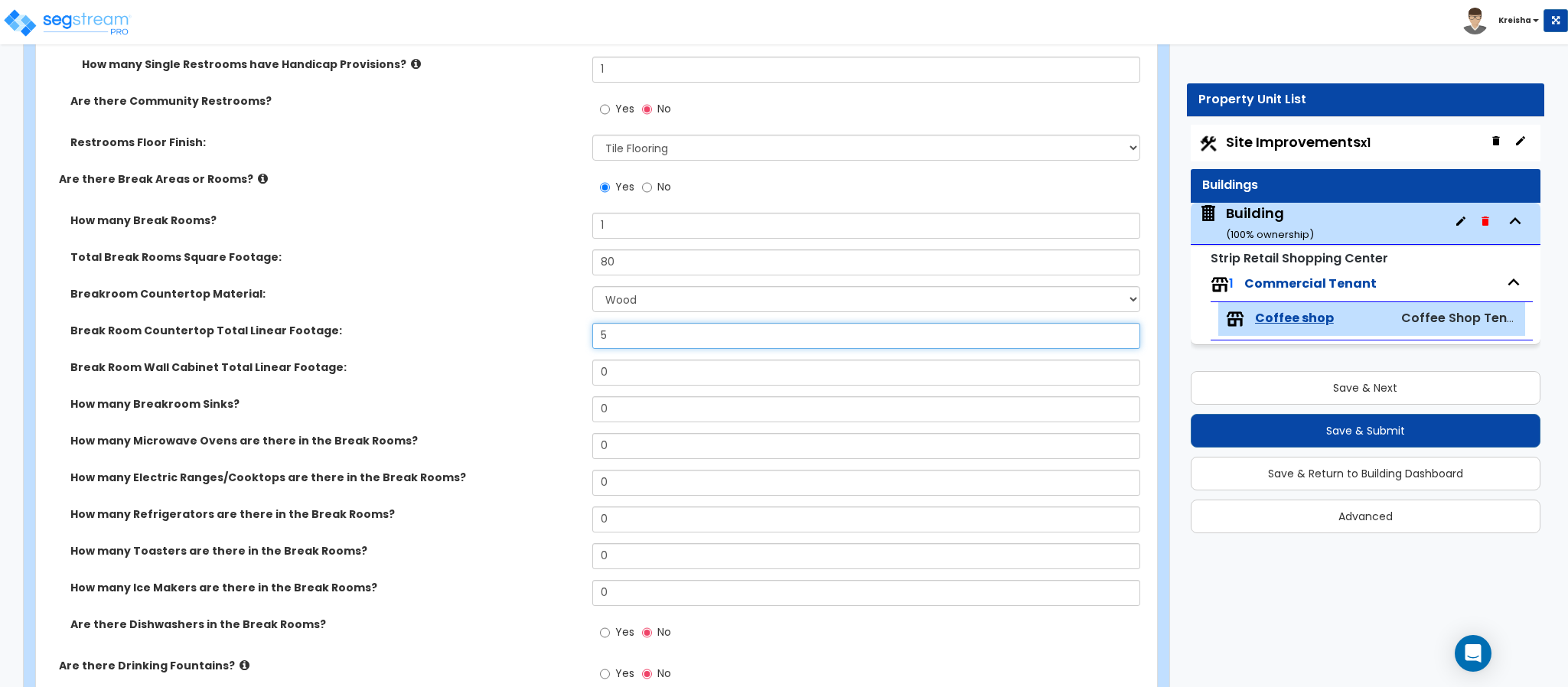
type input "5"
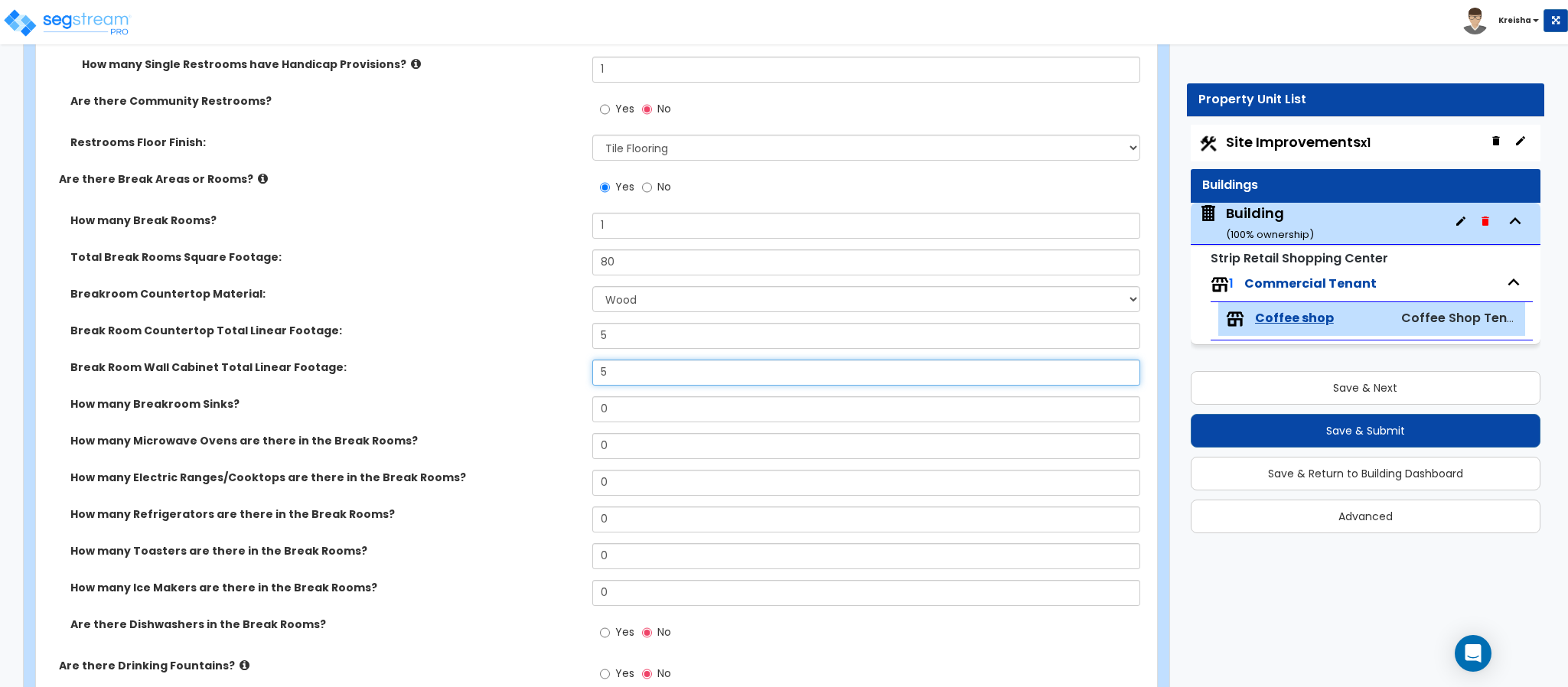
type input "5"
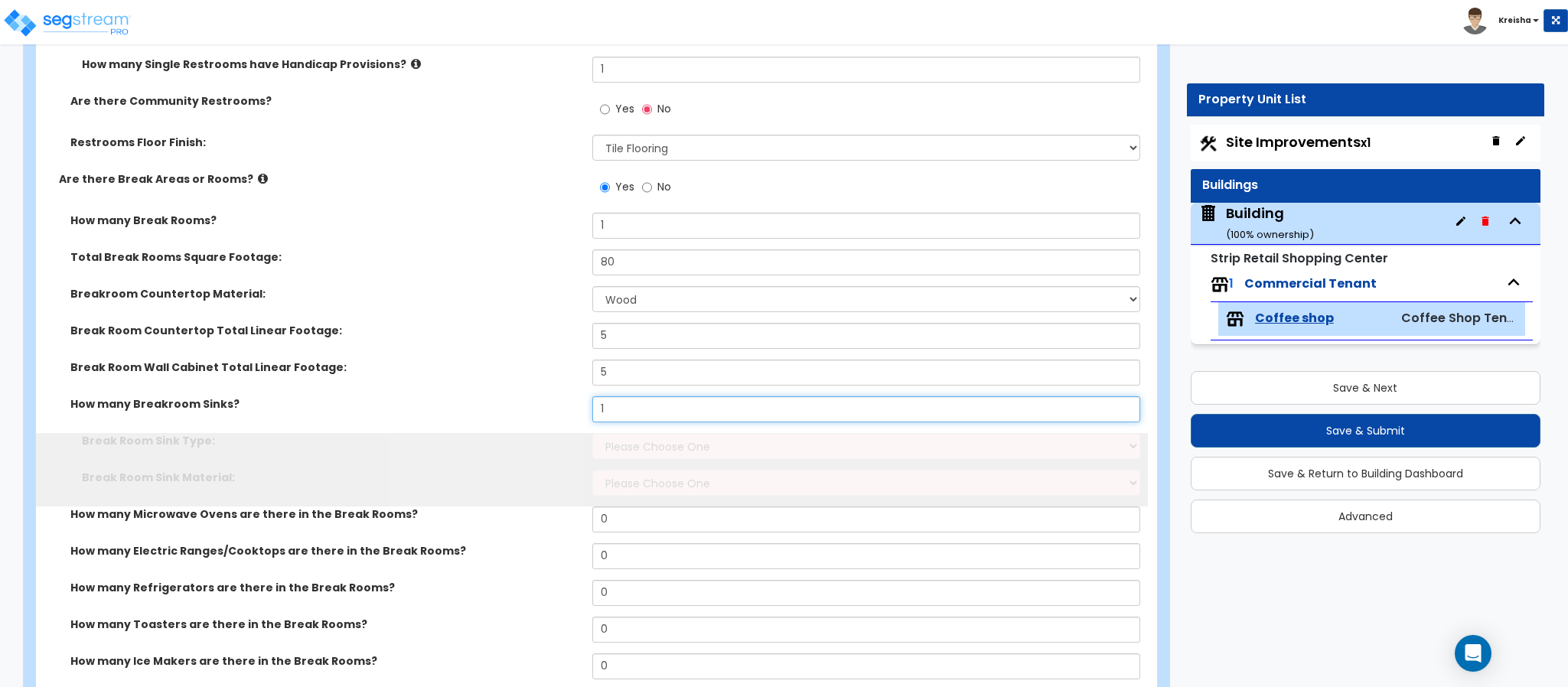
type input "1"
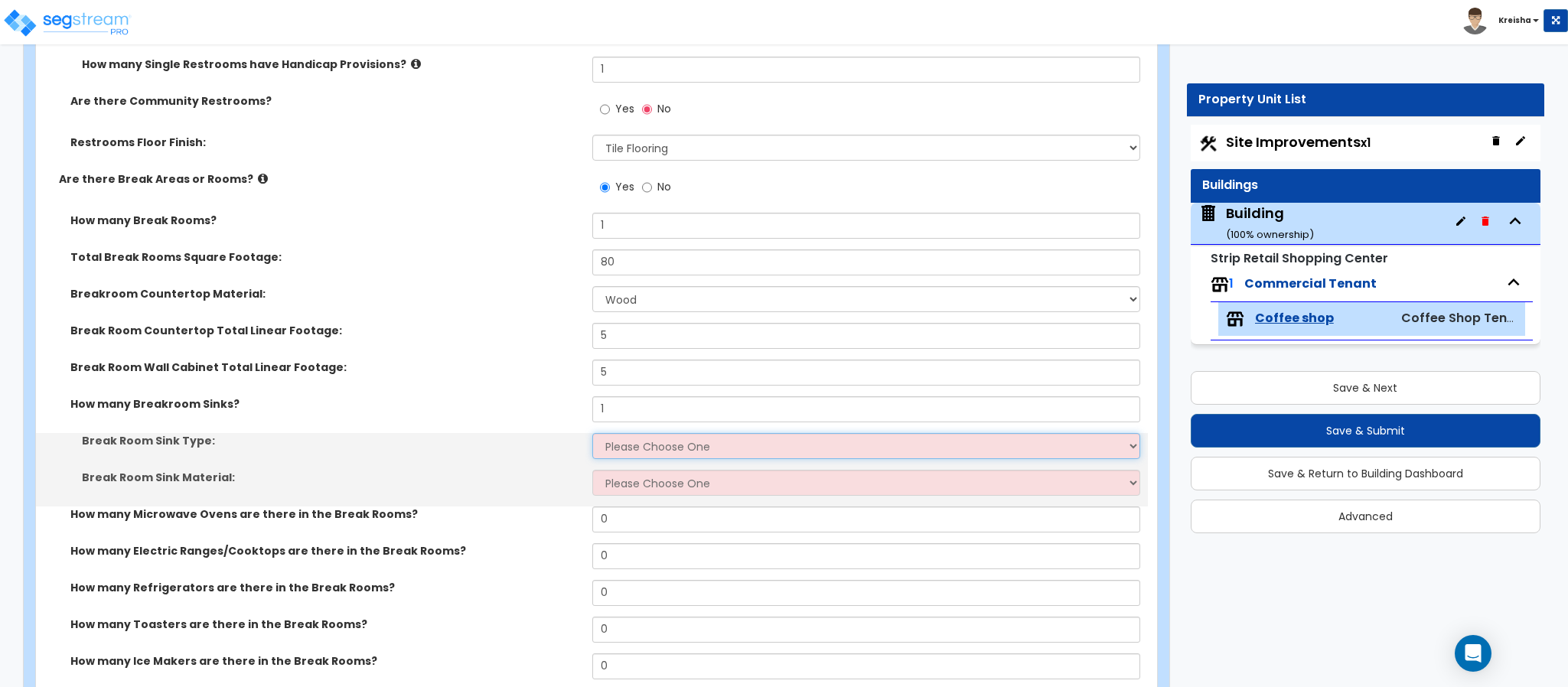
select select "1"
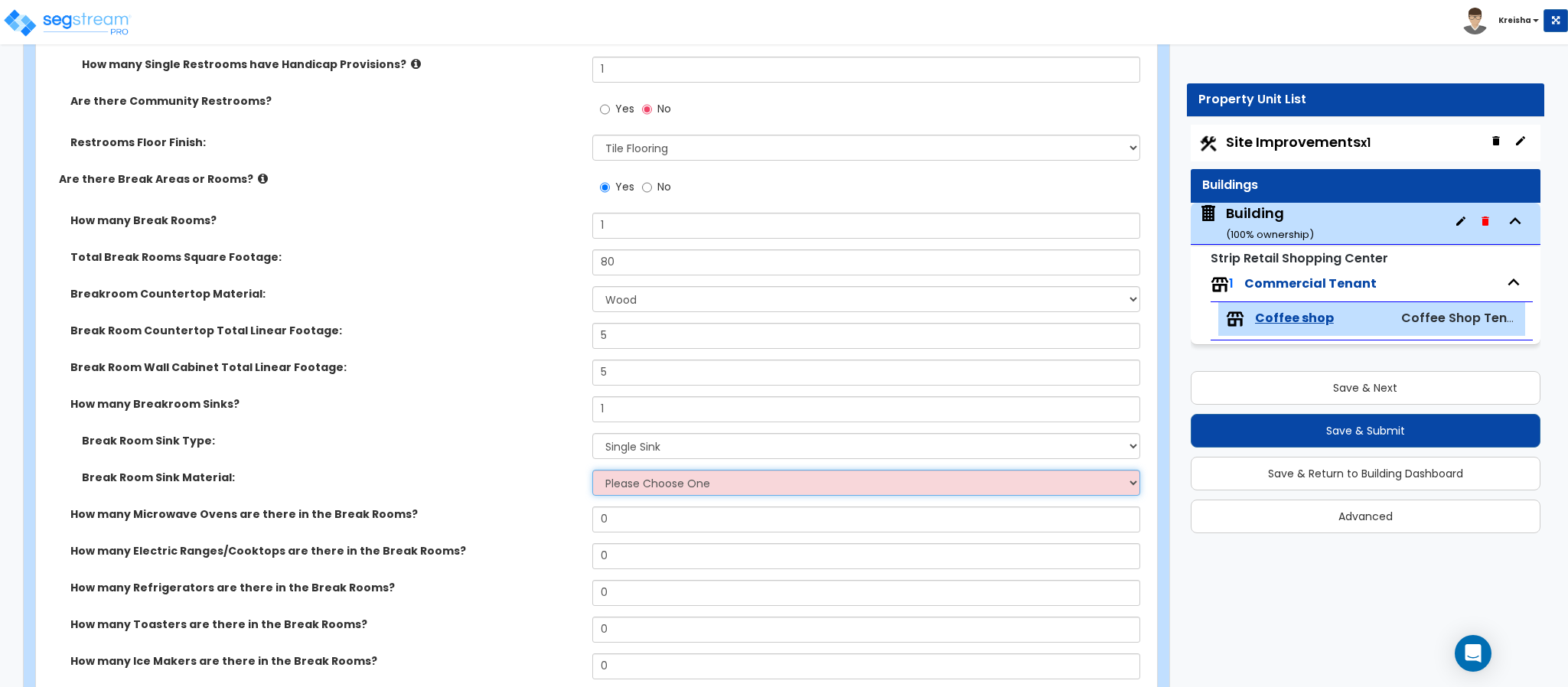
select select "1"
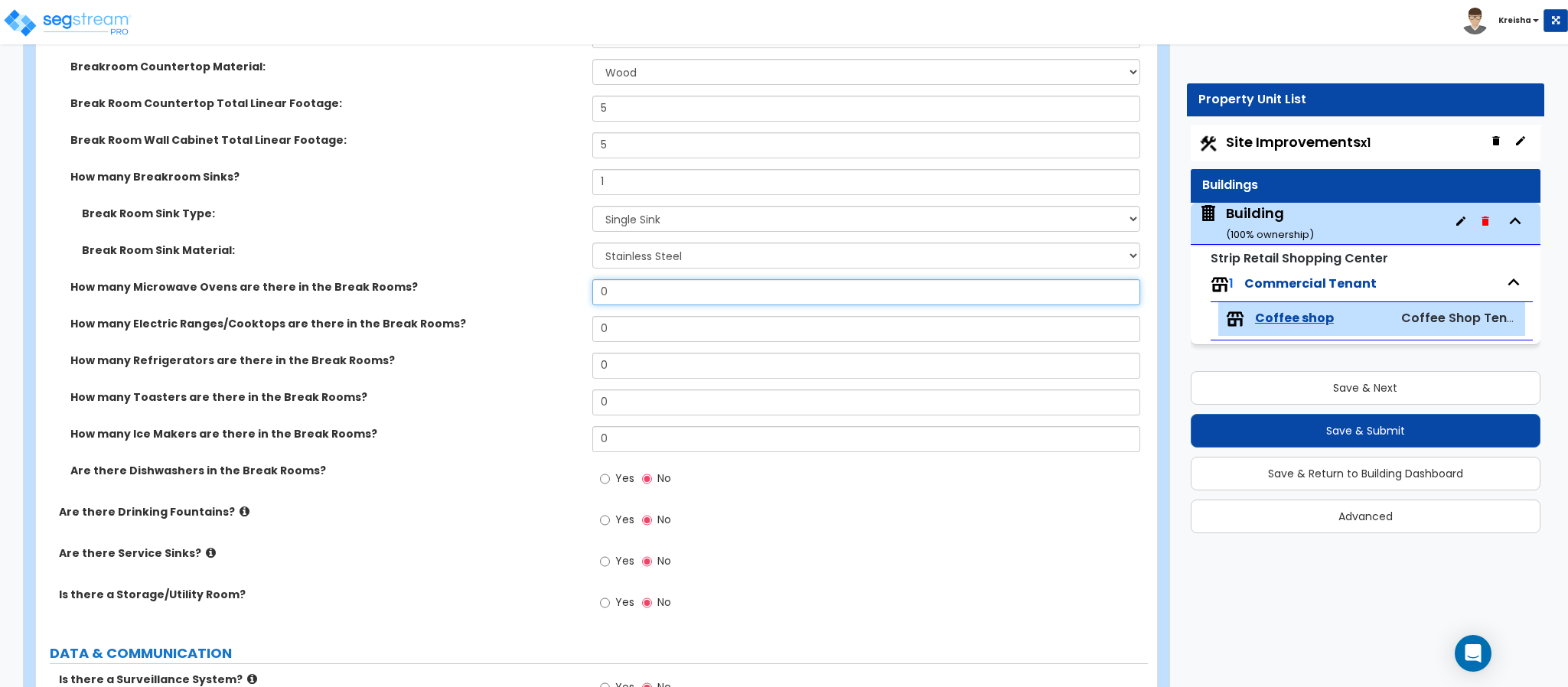
scroll to position [3389, 0]
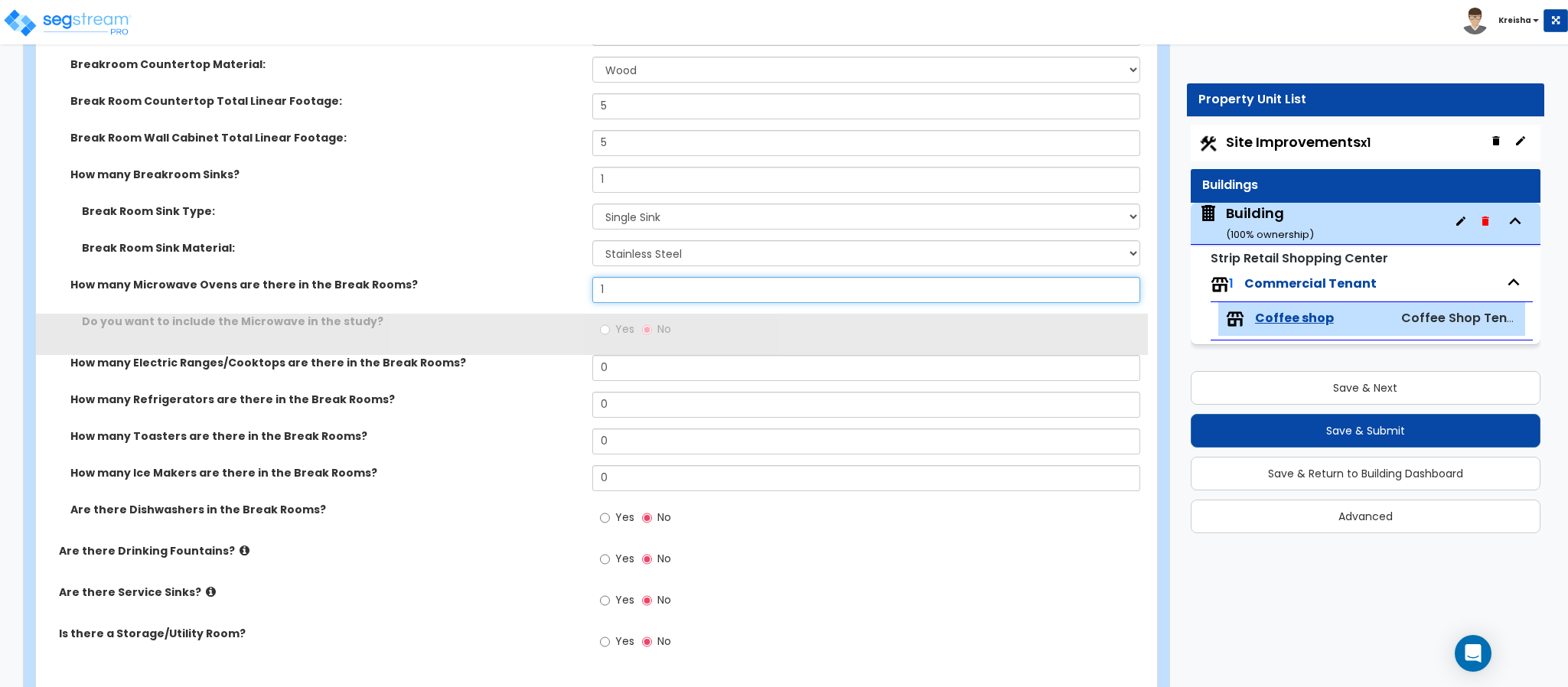
type input "1"
click at [600, 321] on input "Yes" at bounding box center [604, 329] width 10 height 17
radio input "true"
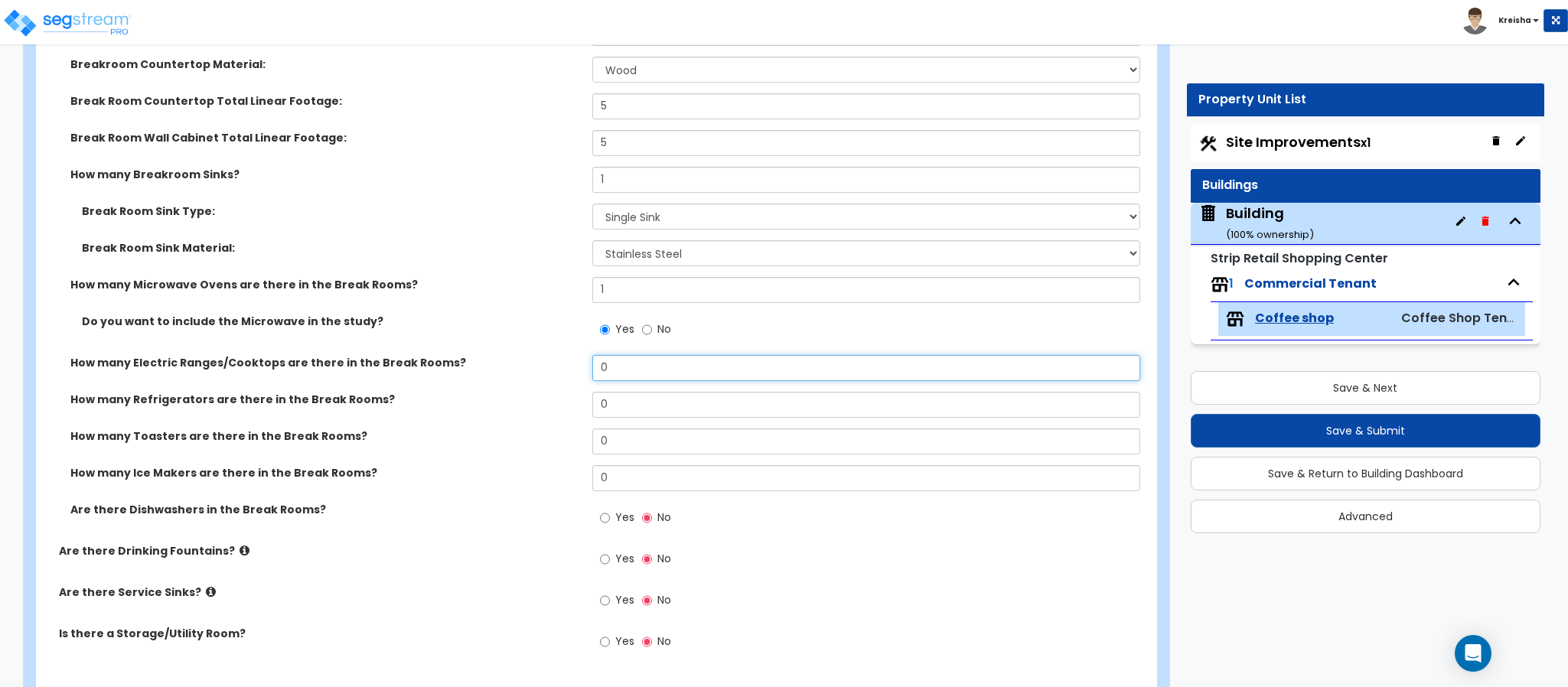
type input "1"
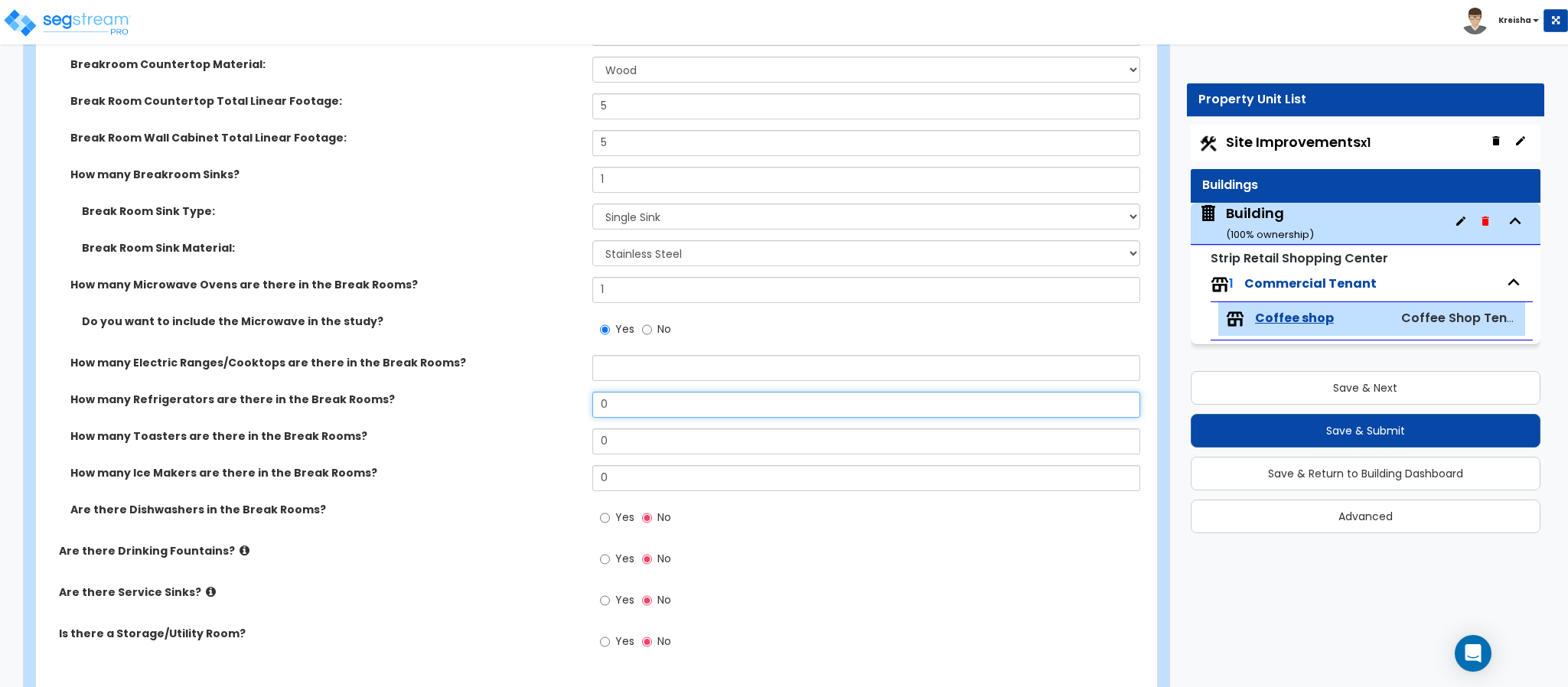
type input "1"
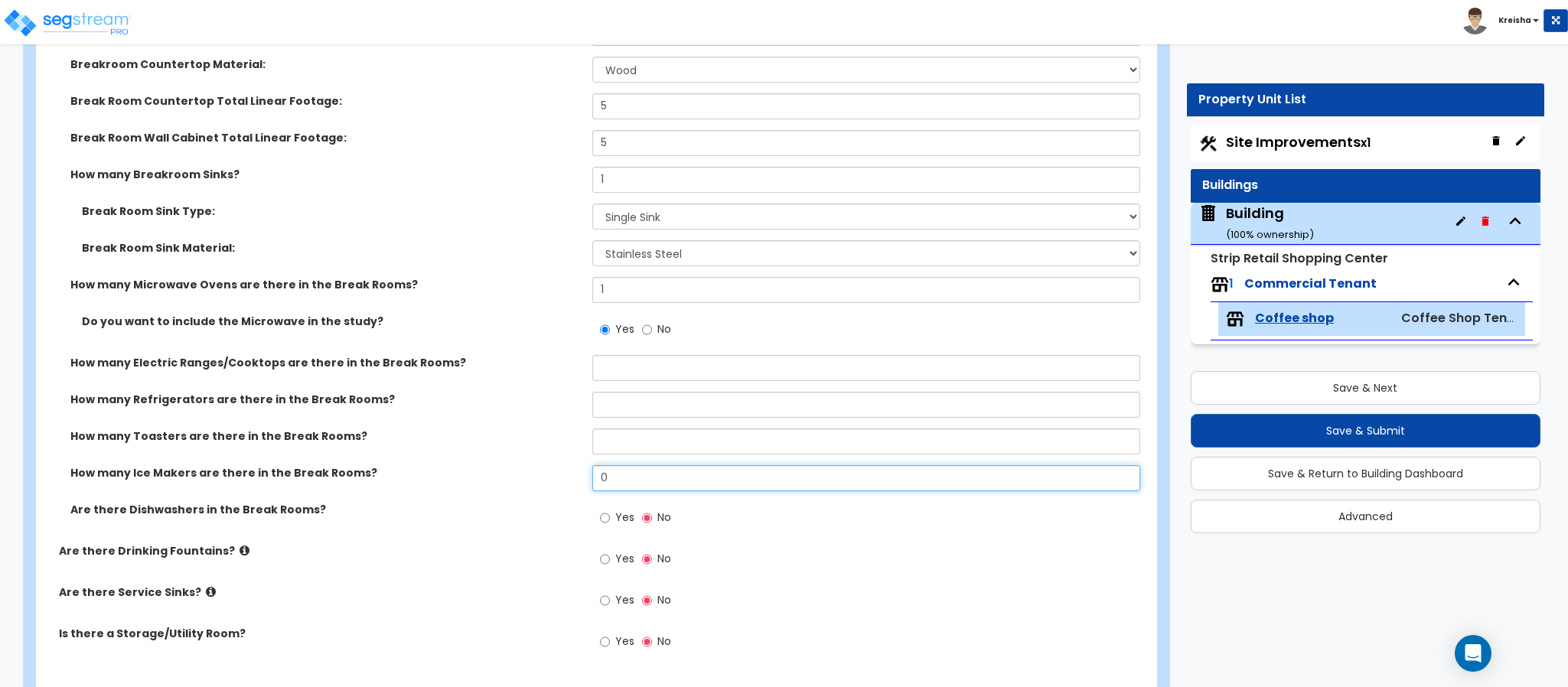
type input "1"
click at [600, 510] on input "Yes" at bounding box center [604, 519] width 10 height 17
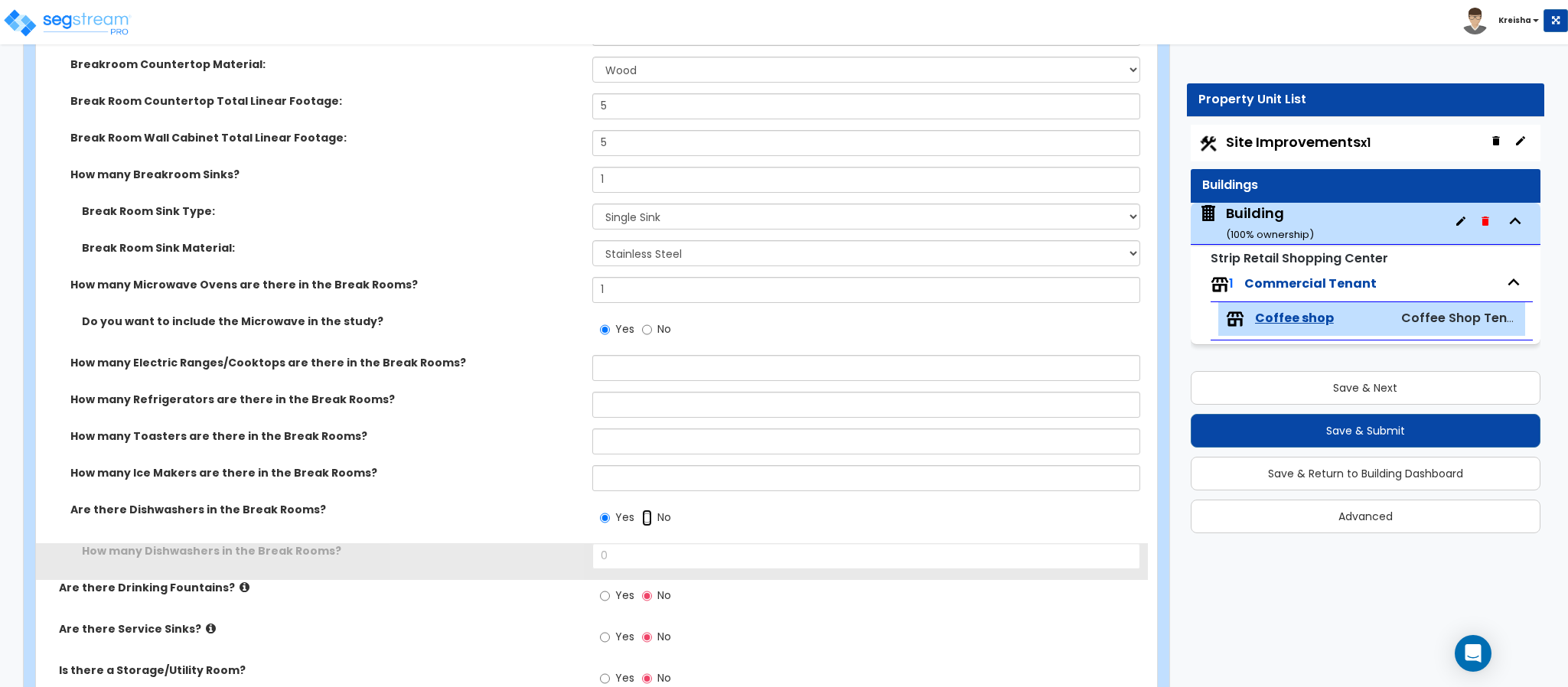
click at [642, 510] on input "No" at bounding box center [646, 519] width 10 height 17
radio input "false"
radio input "true"
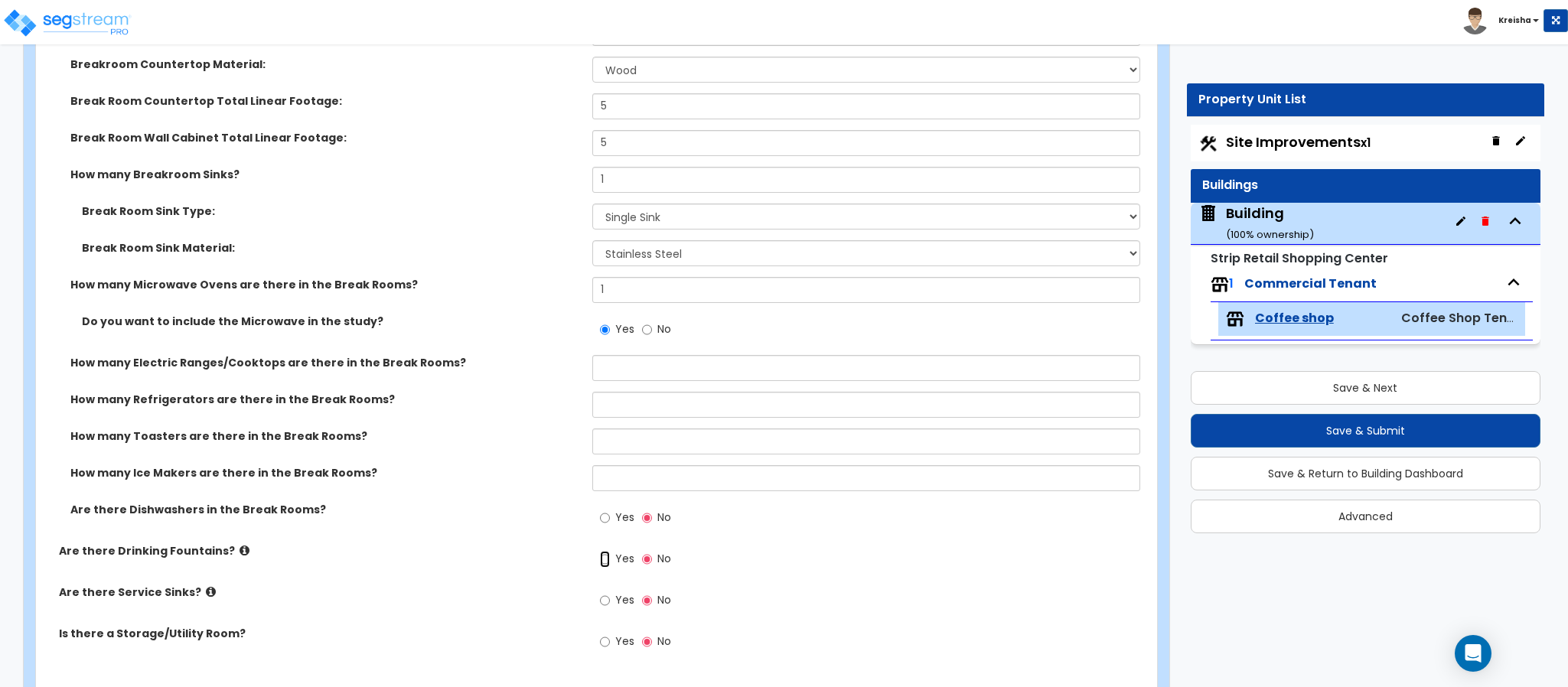
click at [600, 551] on input "Yes" at bounding box center [604, 560] width 10 height 17
radio input "true"
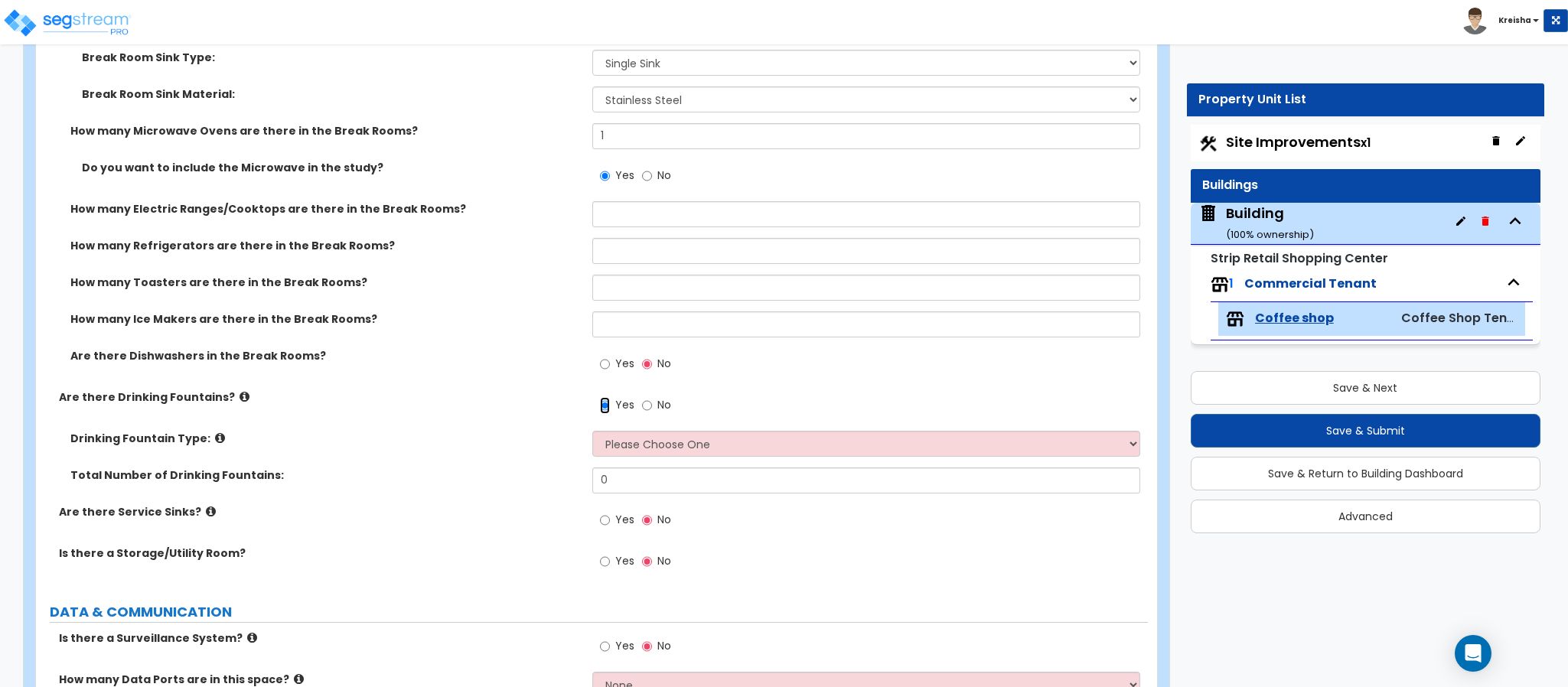
scroll to position [3695, 0]
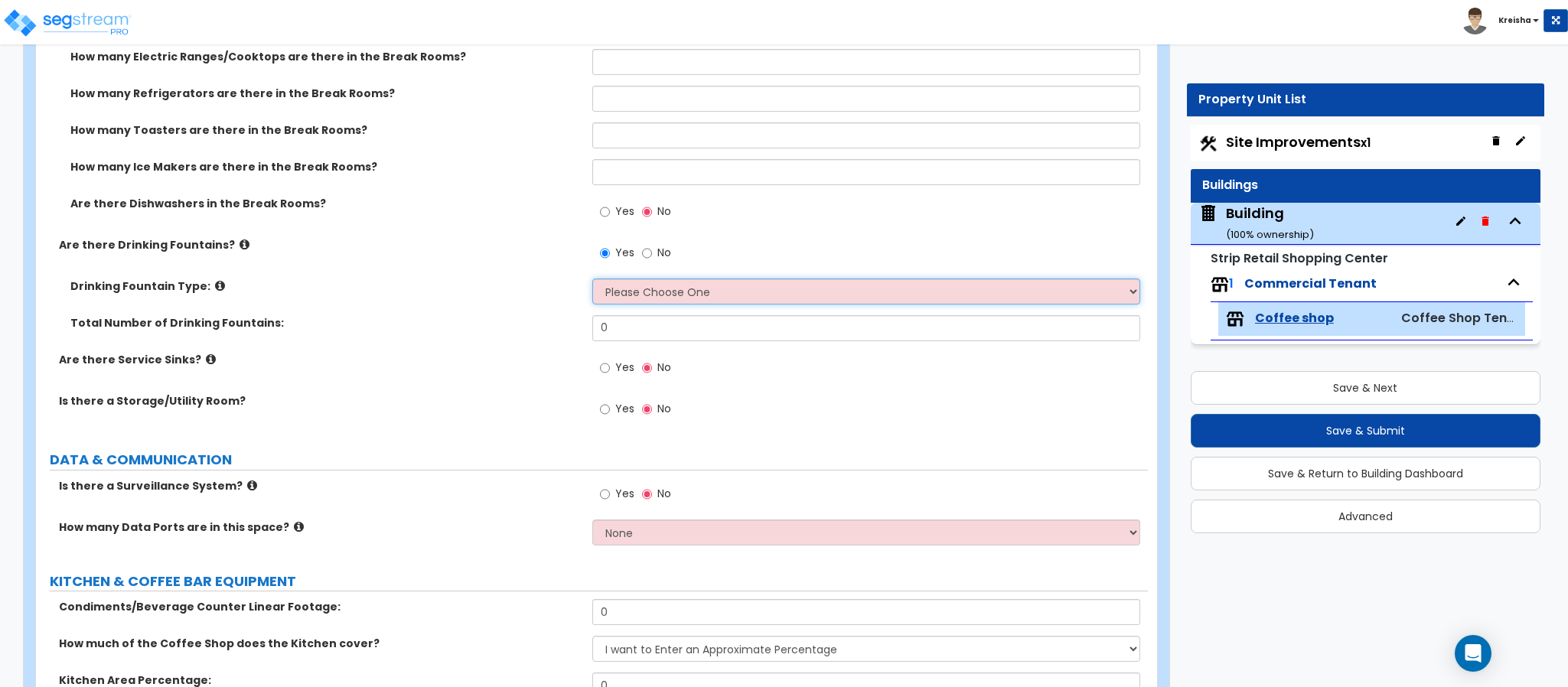
click at [613, 290] on select "Please Choose One Wall-mounted Floor-mounted" at bounding box center [866, 292] width 548 height 26
select select "2"
click at [592, 279] on select "Please Choose One Wall-mounted Floor-mounted" at bounding box center [866, 292] width 548 height 26
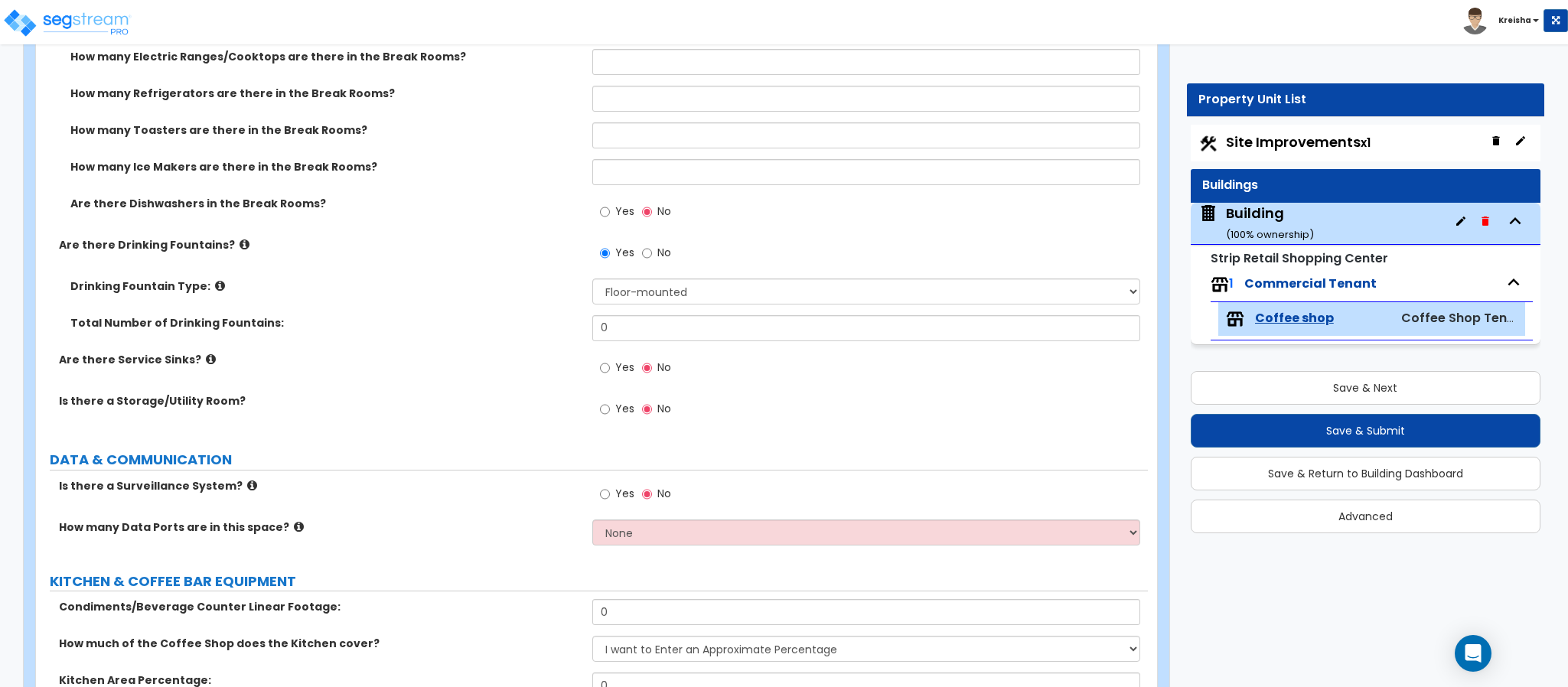
click at [604, 313] on div "Drinking Fountain Type: Please Choose One Wall-mounted Floor-mounted" at bounding box center [591, 297] width 1111 height 37
click at [606, 325] on input "0" at bounding box center [866, 329] width 548 height 26
type input "1"
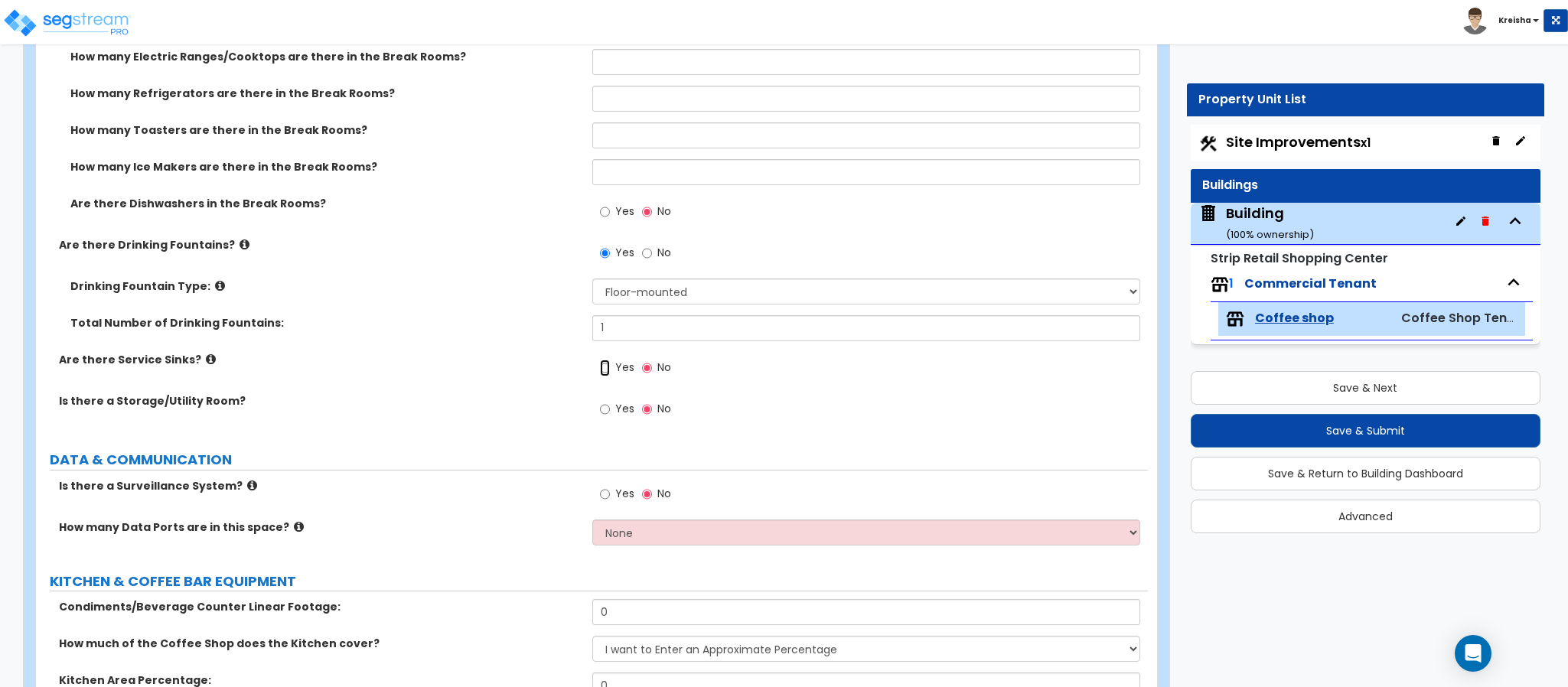
click at [603, 363] on input "Yes" at bounding box center [604, 368] width 10 height 17
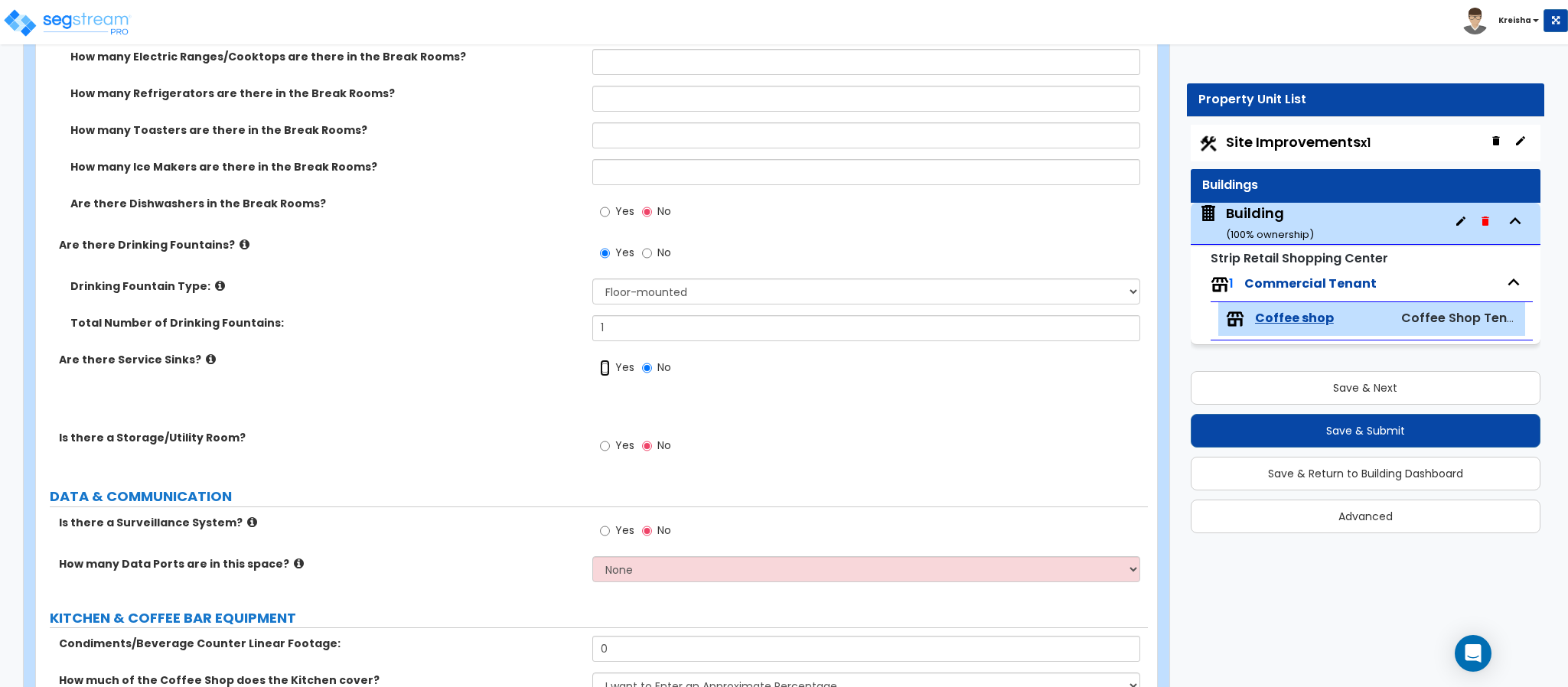
radio input "true"
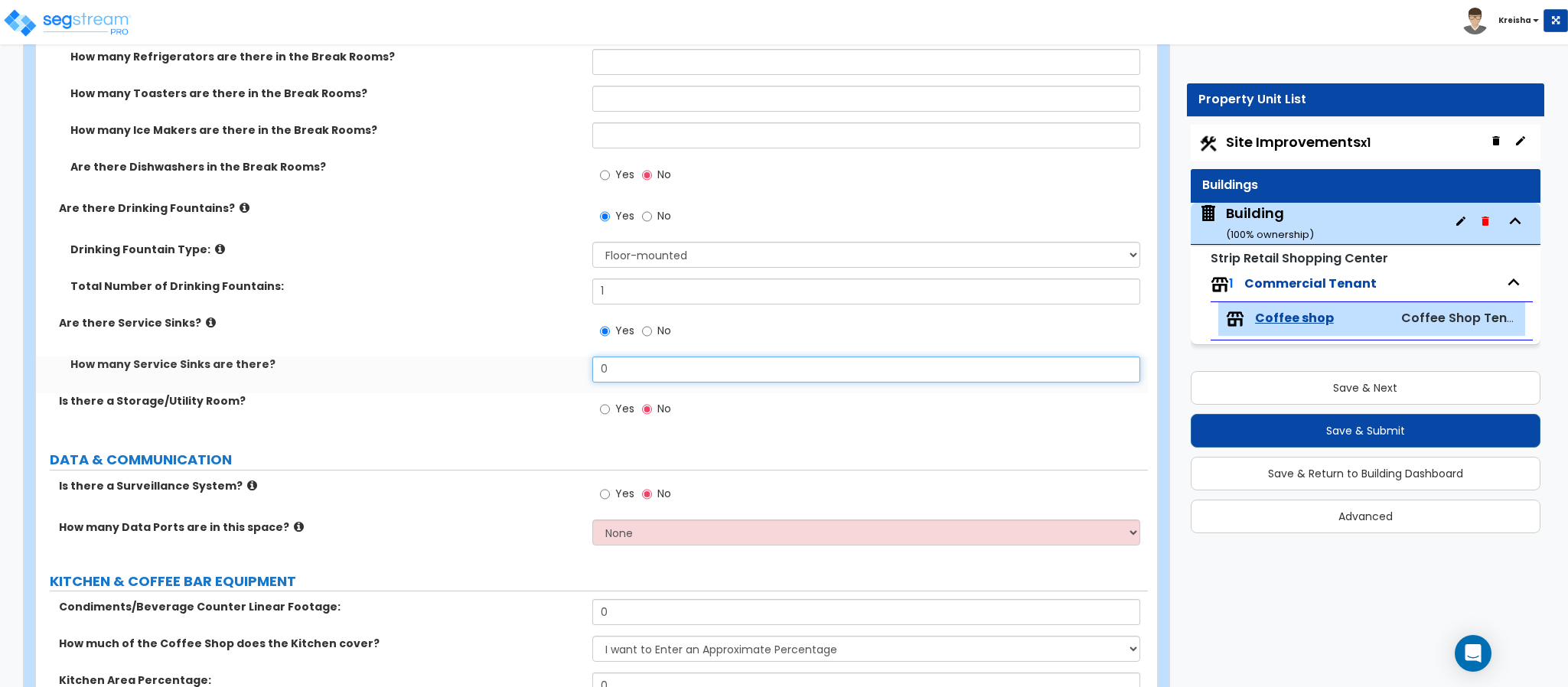
click at [597, 379] on input "0" at bounding box center [866, 370] width 548 height 26
click at [597, 380] on input "0" at bounding box center [866, 370] width 548 height 26
type input "1"
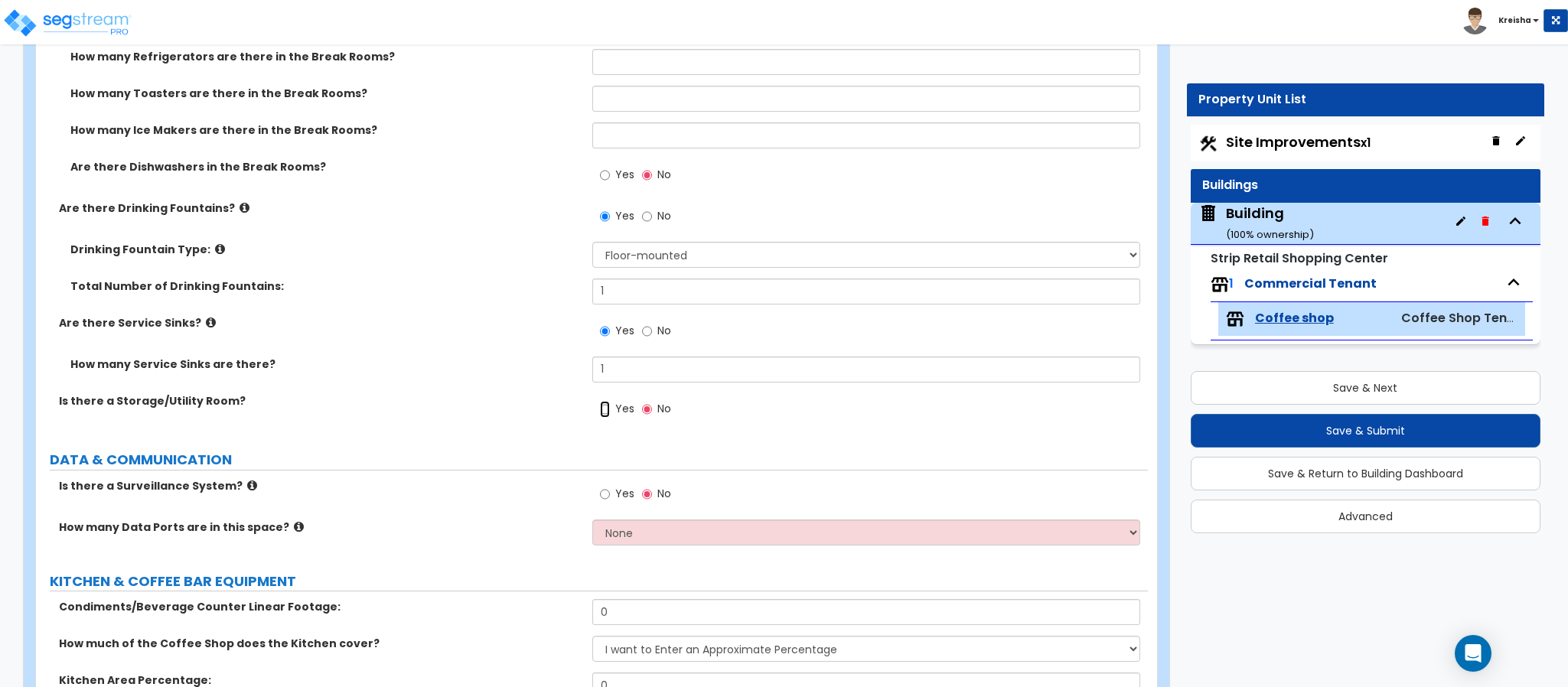
click at [603, 406] on input "Yes" at bounding box center [604, 410] width 10 height 17
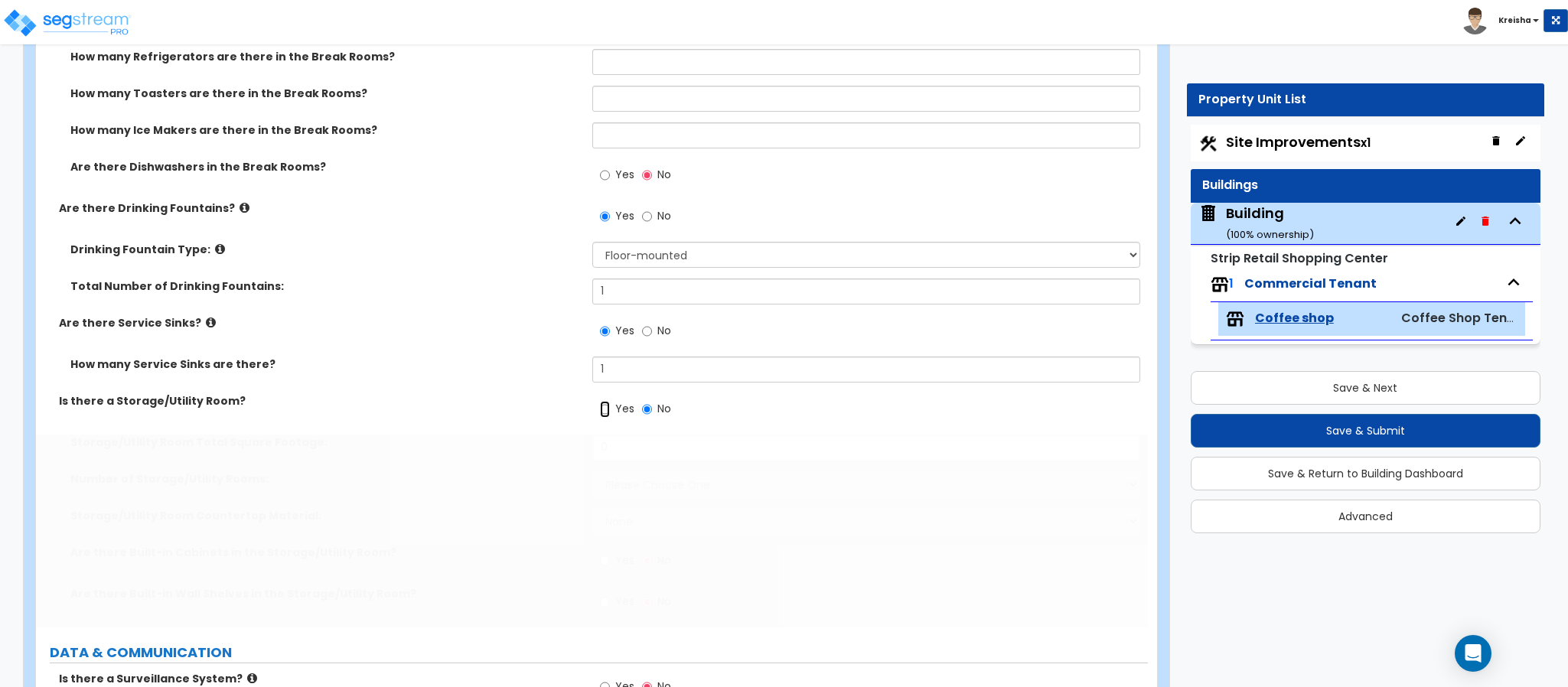
radio input "true"
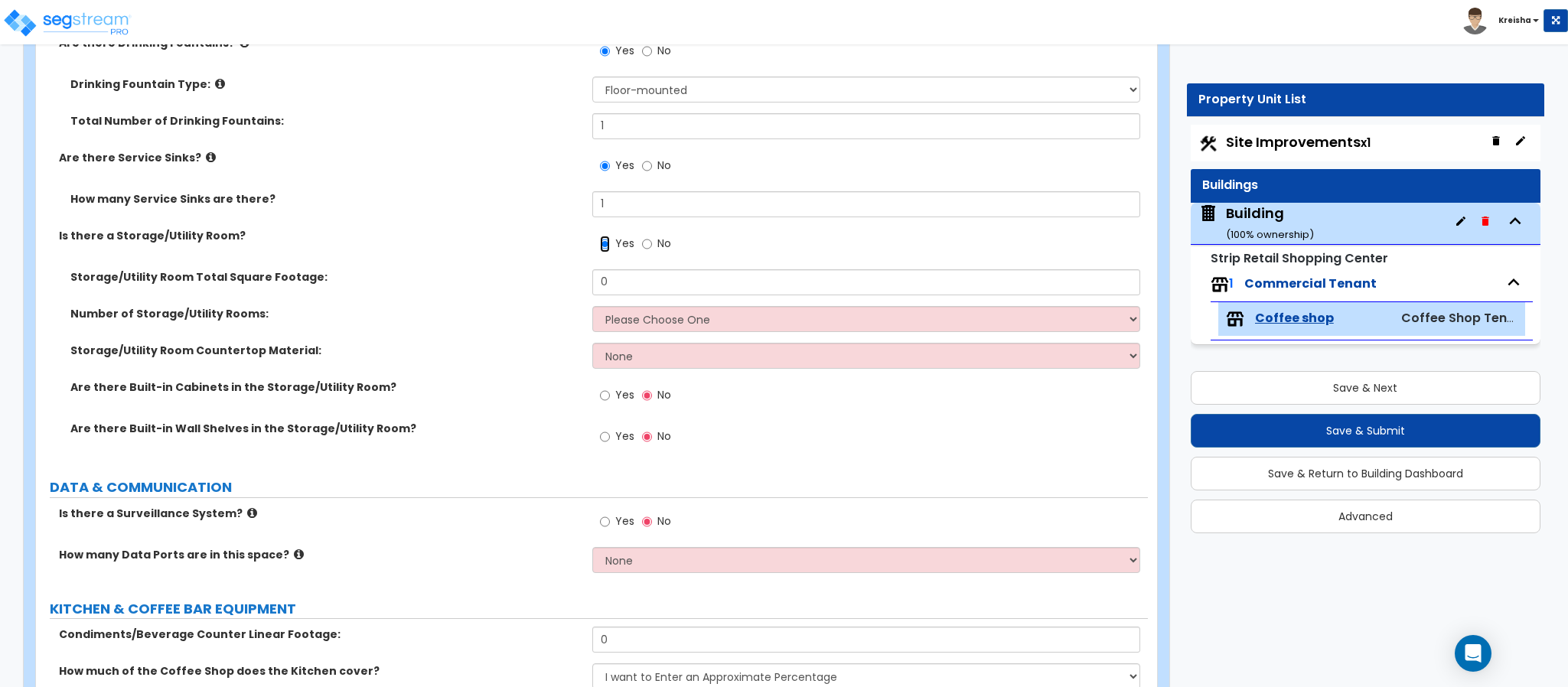
scroll to position [3925, 0]
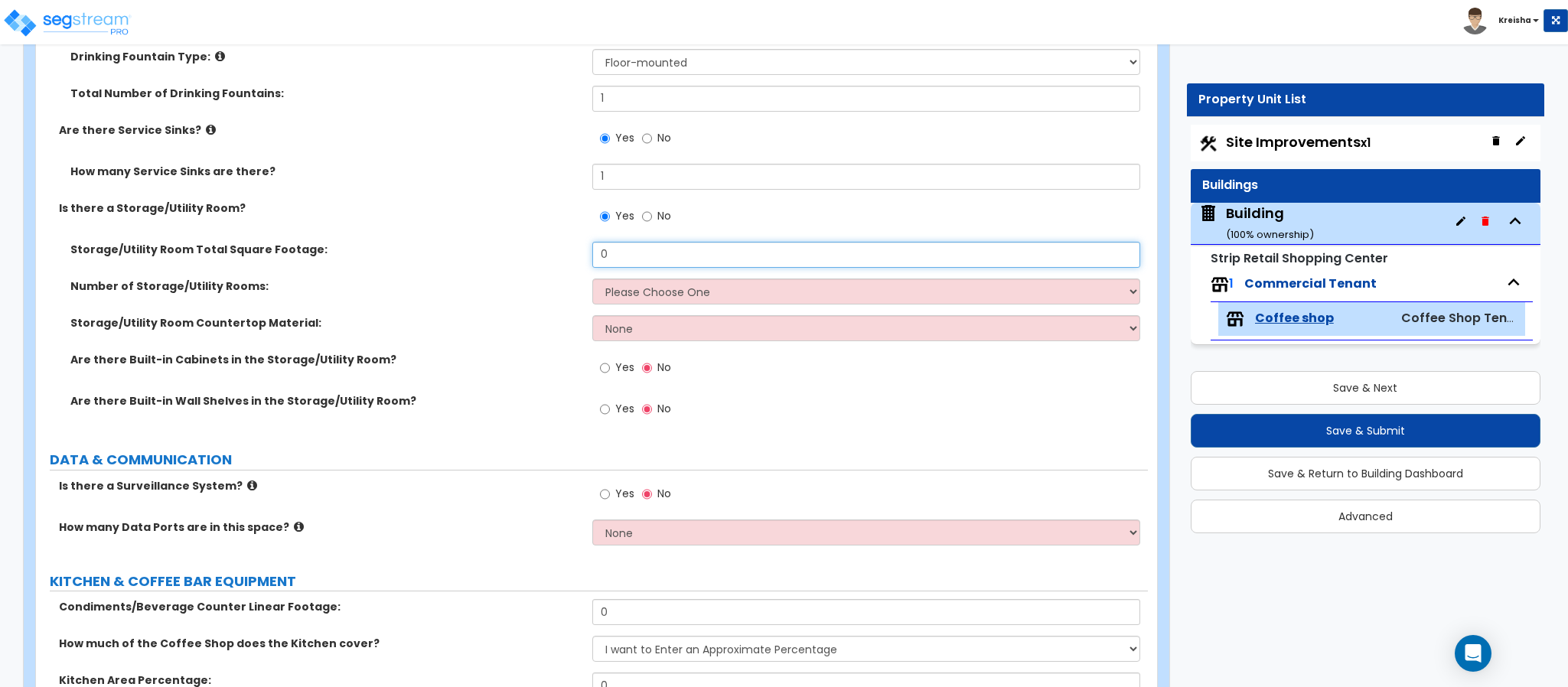
click at [608, 254] on input "0" at bounding box center [866, 255] width 548 height 26
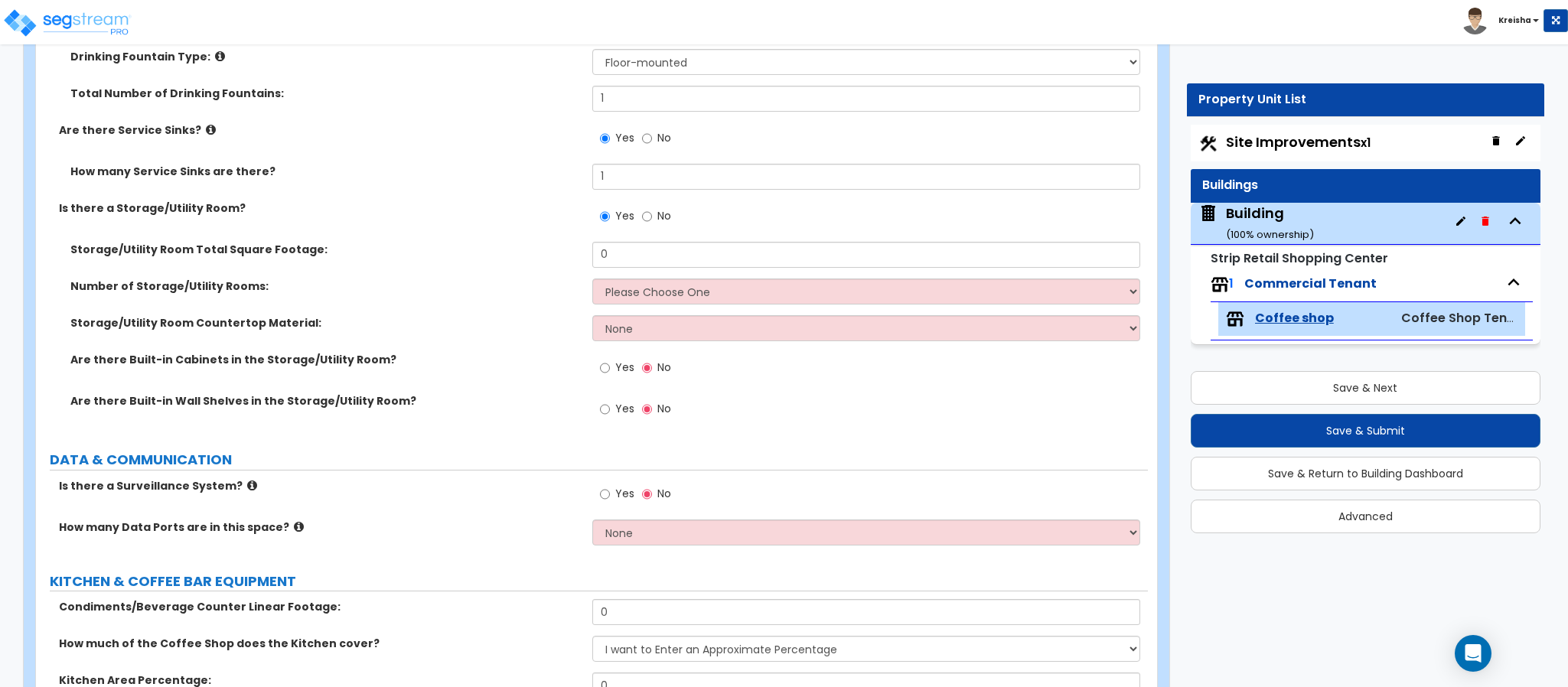
click at [540, 308] on div "Number of Storage/Utility Rooms: Please Choose One 1 2 3" at bounding box center [591, 297] width 1111 height 37
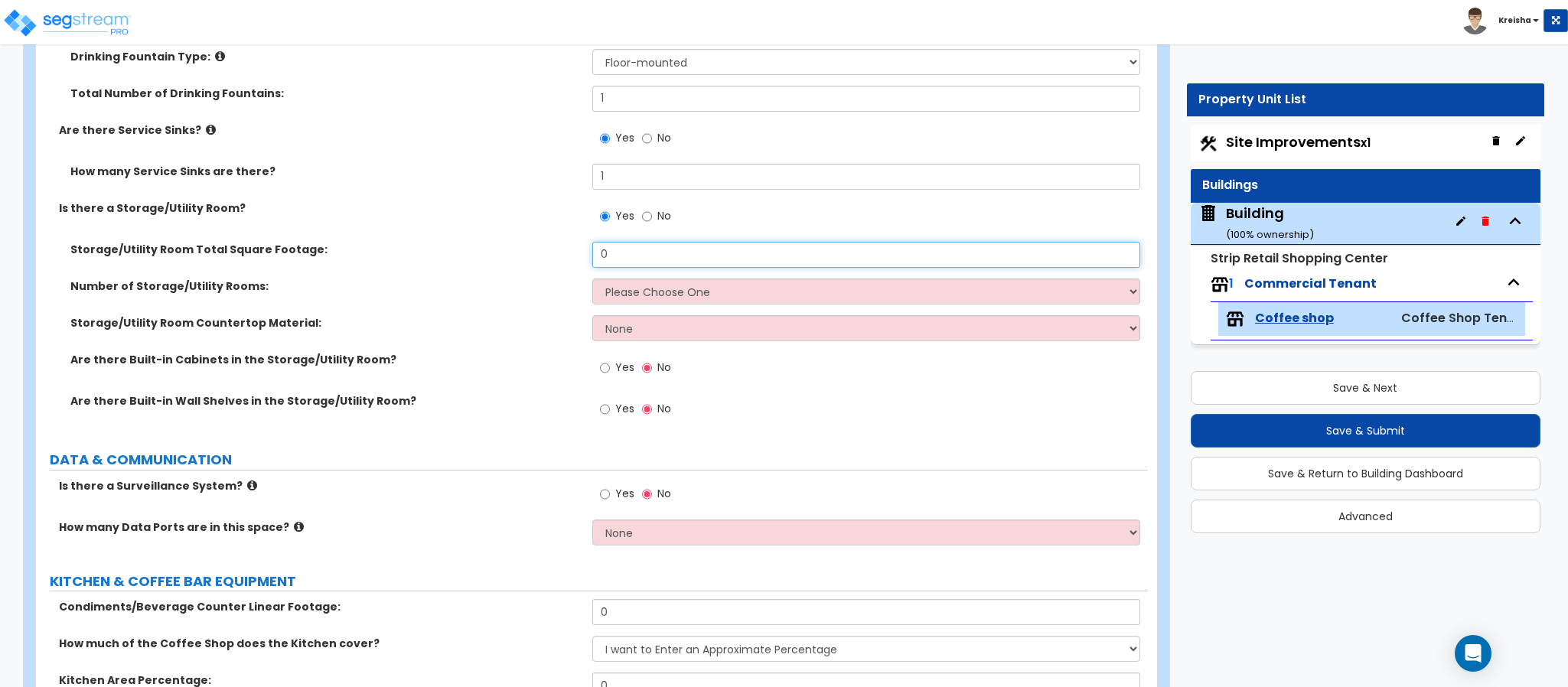
click at [611, 249] on input "0" at bounding box center [866, 255] width 548 height 26
type input "50"
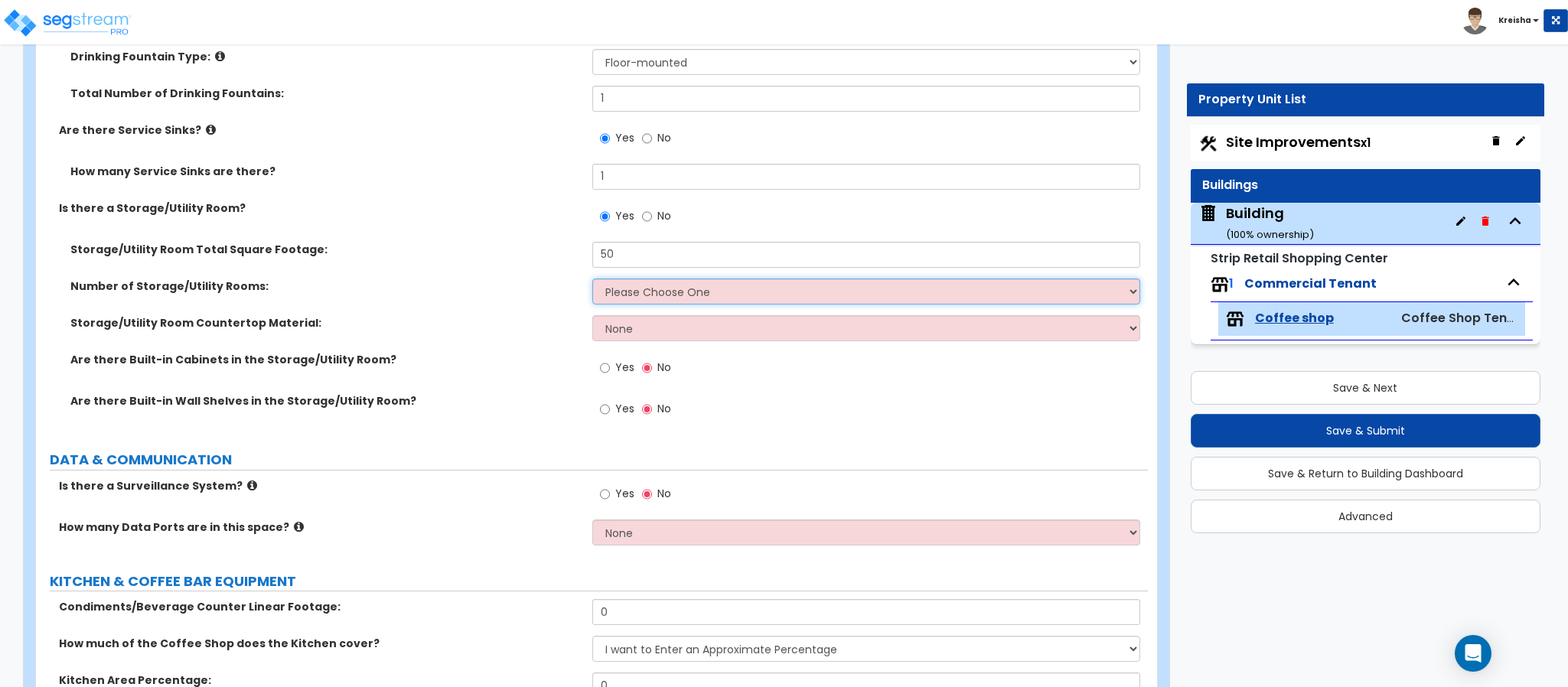
select select "1"
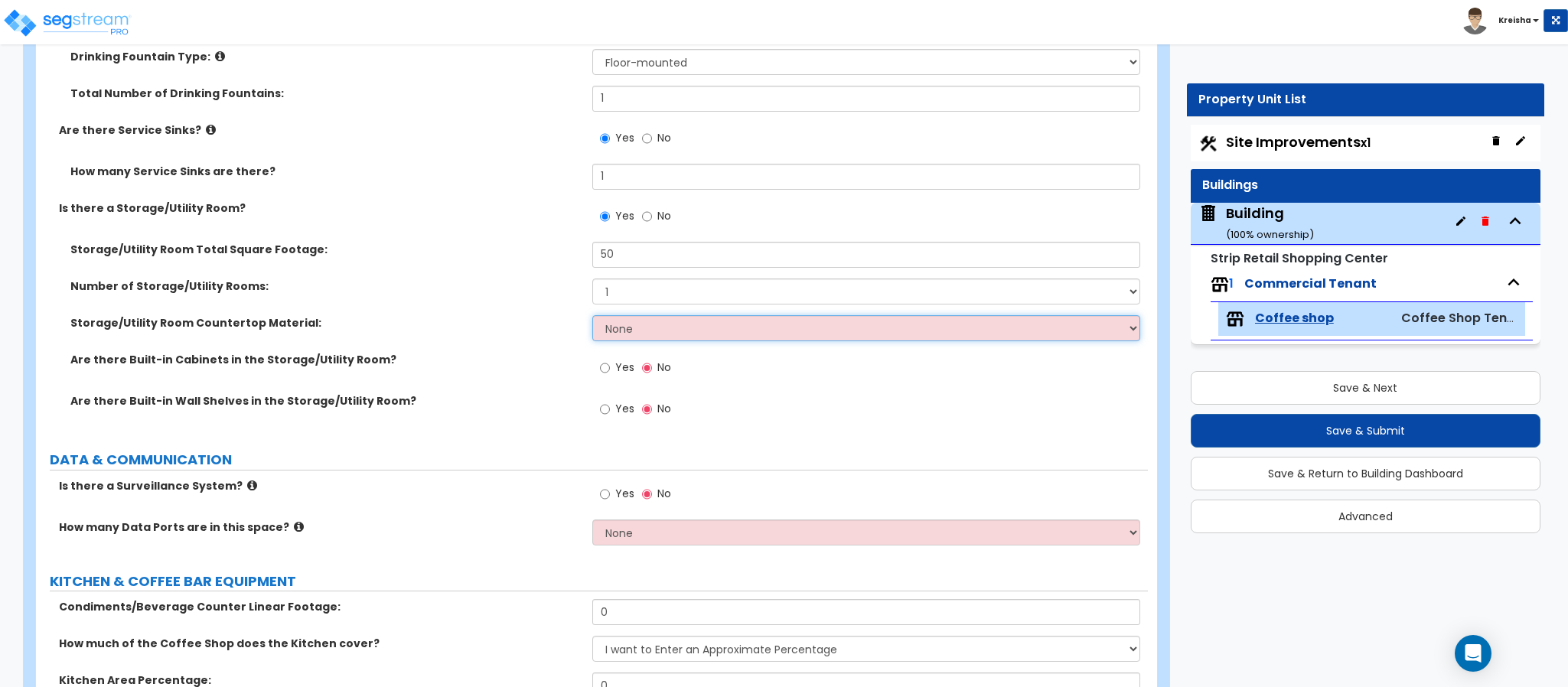
click at [607, 331] on select "None Plastic Laminate Solid Surface Stone Quartz Marble Tile Wood Stainless Ste…" at bounding box center [866, 329] width 548 height 26
select select "7"
click at [592, 316] on select "None Plastic Laminate Solid Surface Stone Quartz Marble Tile Wood Stainless Ste…" at bounding box center [866, 329] width 548 height 26
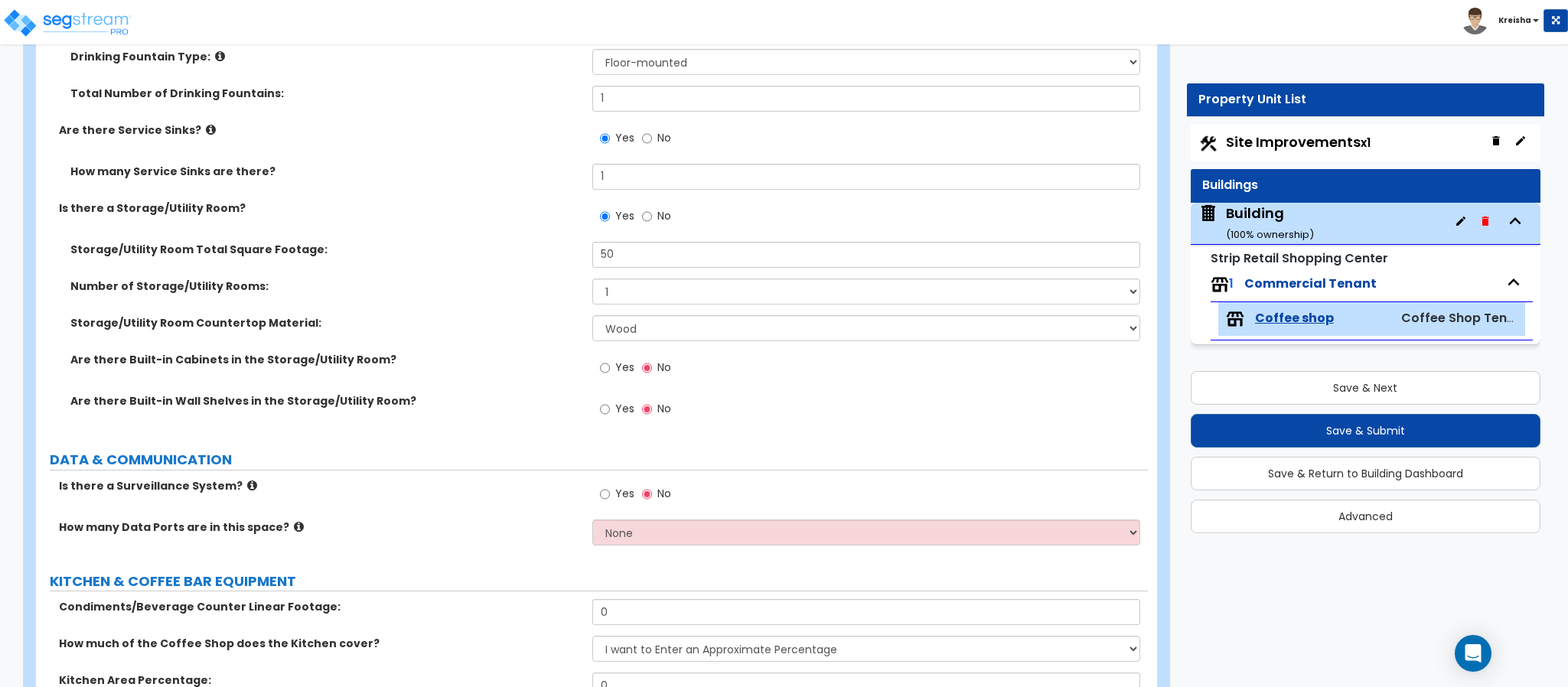
click at [611, 374] on label "Yes" at bounding box center [617, 370] width 35 height 26
click at [610, 374] on input "Yes" at bounding box center [604, 368] width 10 height 17
radio input "true"
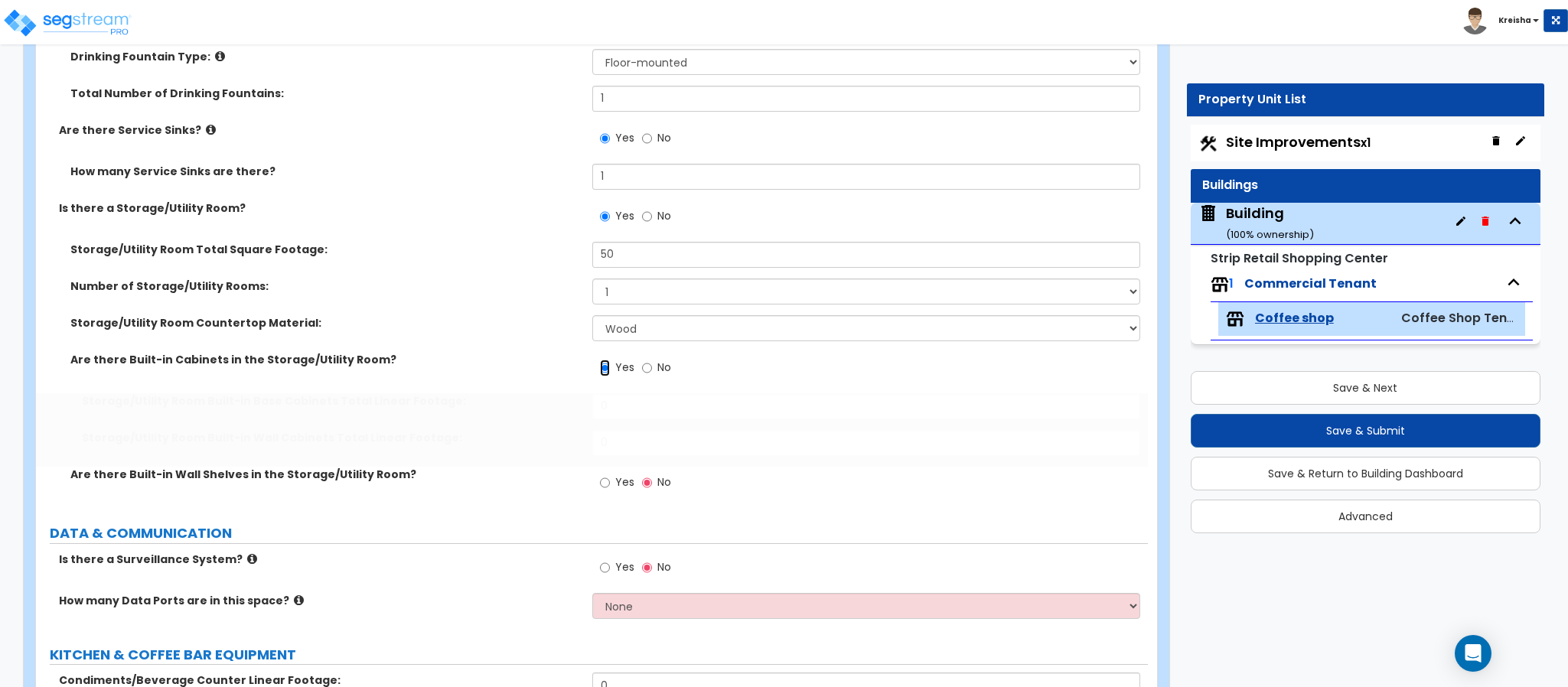
scroll to position [3998, 0]
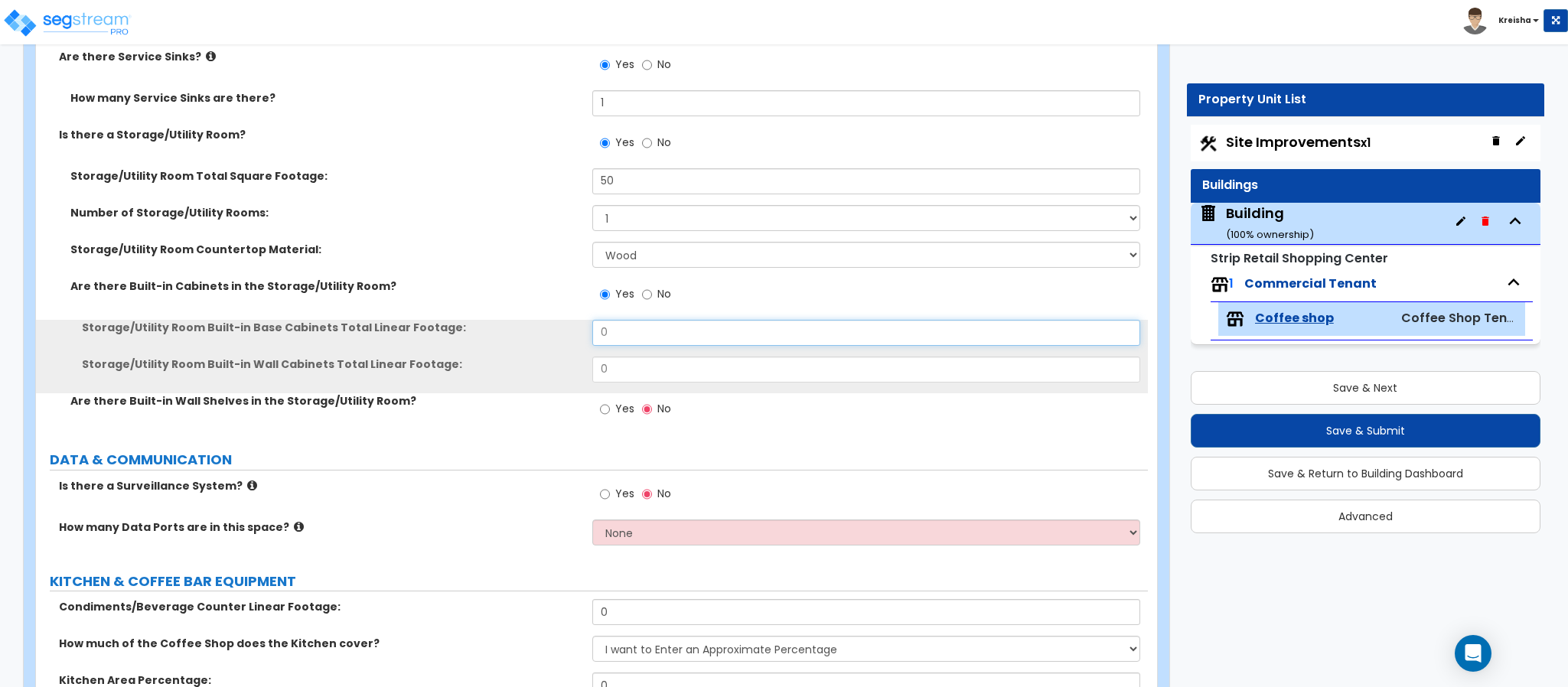
click at [624, 331] on input "0" at bounding box center [866, 333] width 548 height 26
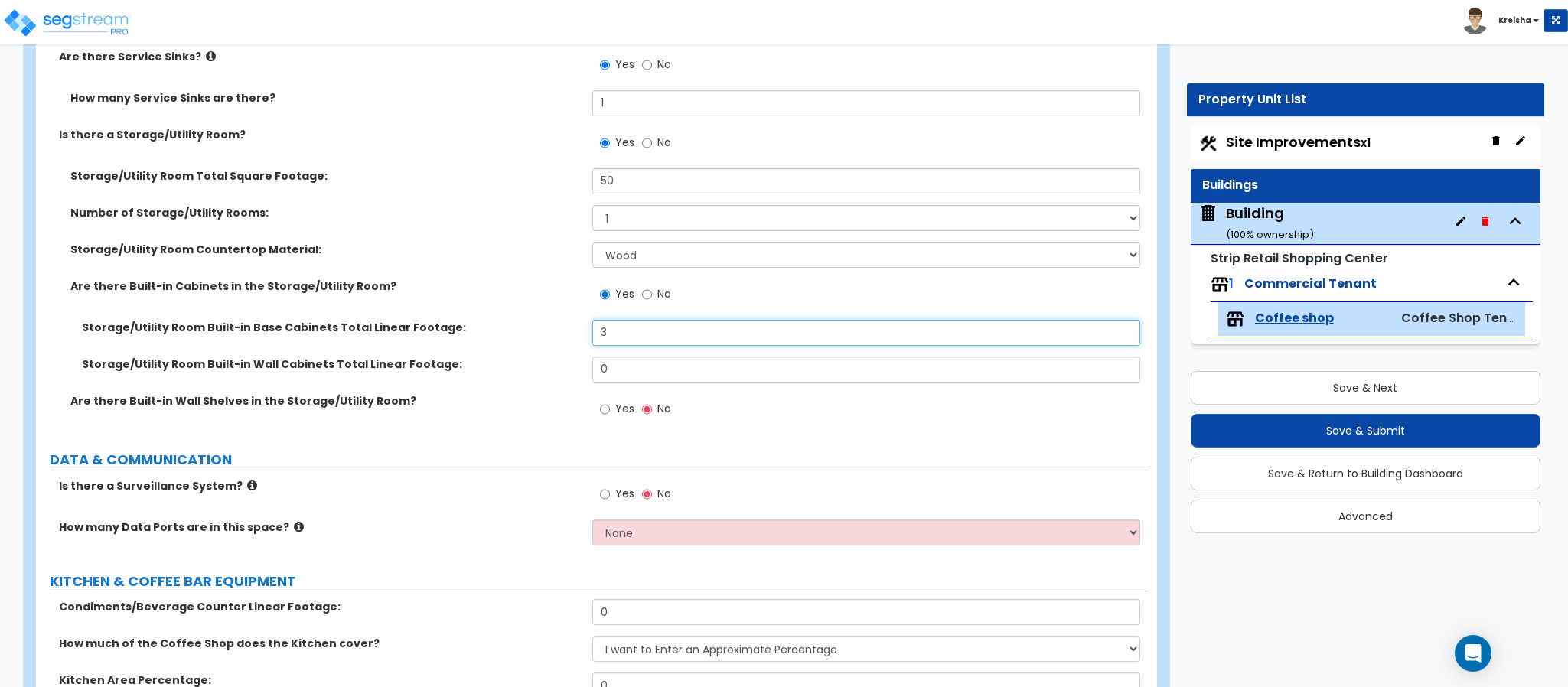
type input "3"
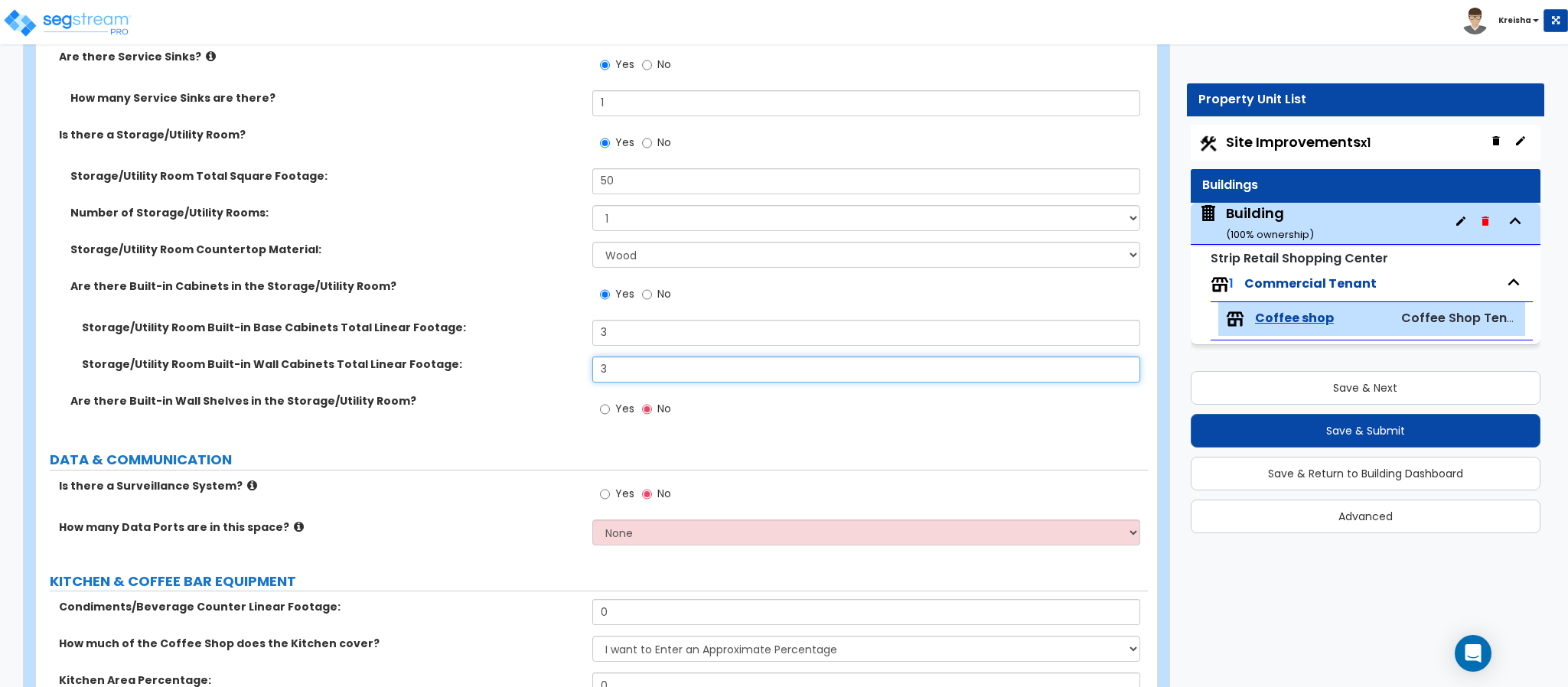
type input "3"
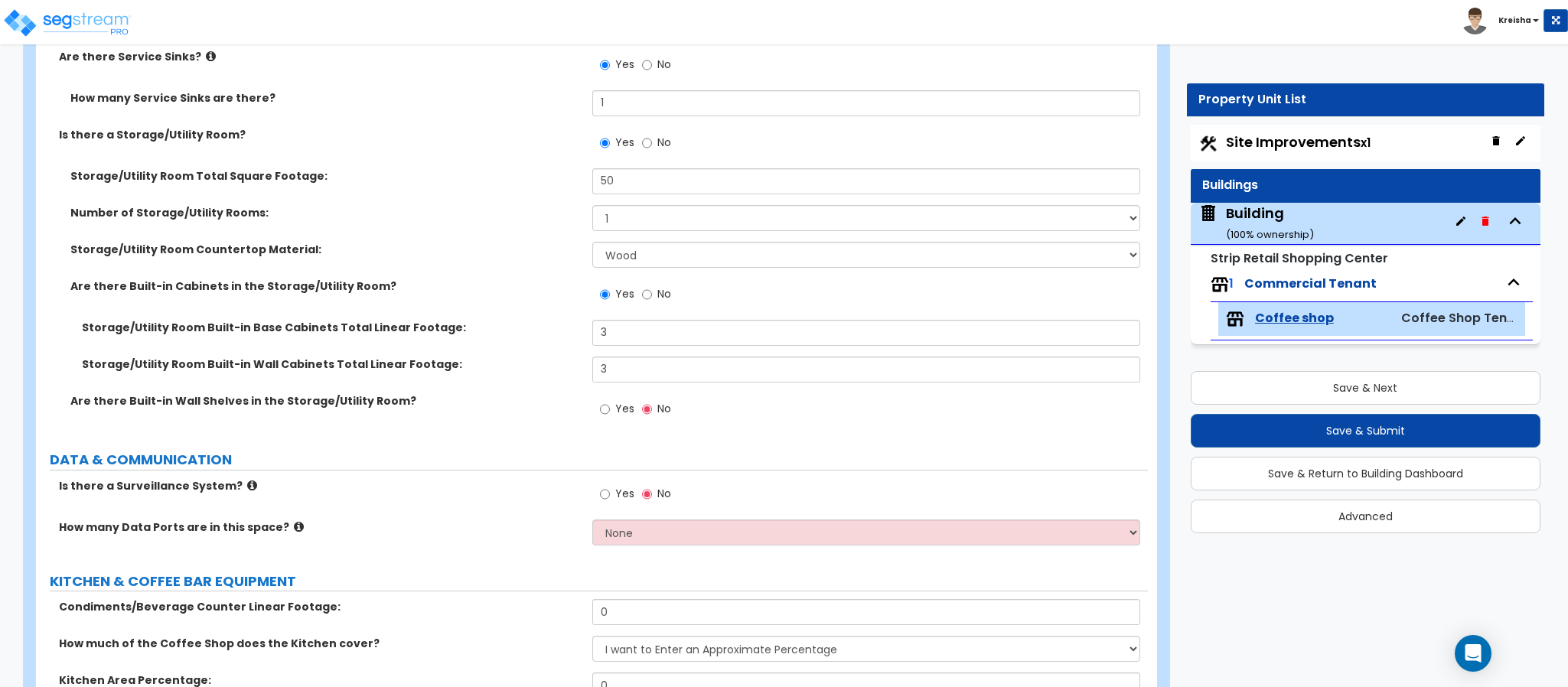
click at [594, 414] on div "Yes No" at bounding box center [635, 411] width 86 height 36
click at [604, 417] on input "Yes" at bounding box center [604, 410] width 10 height 17
radio input "true"
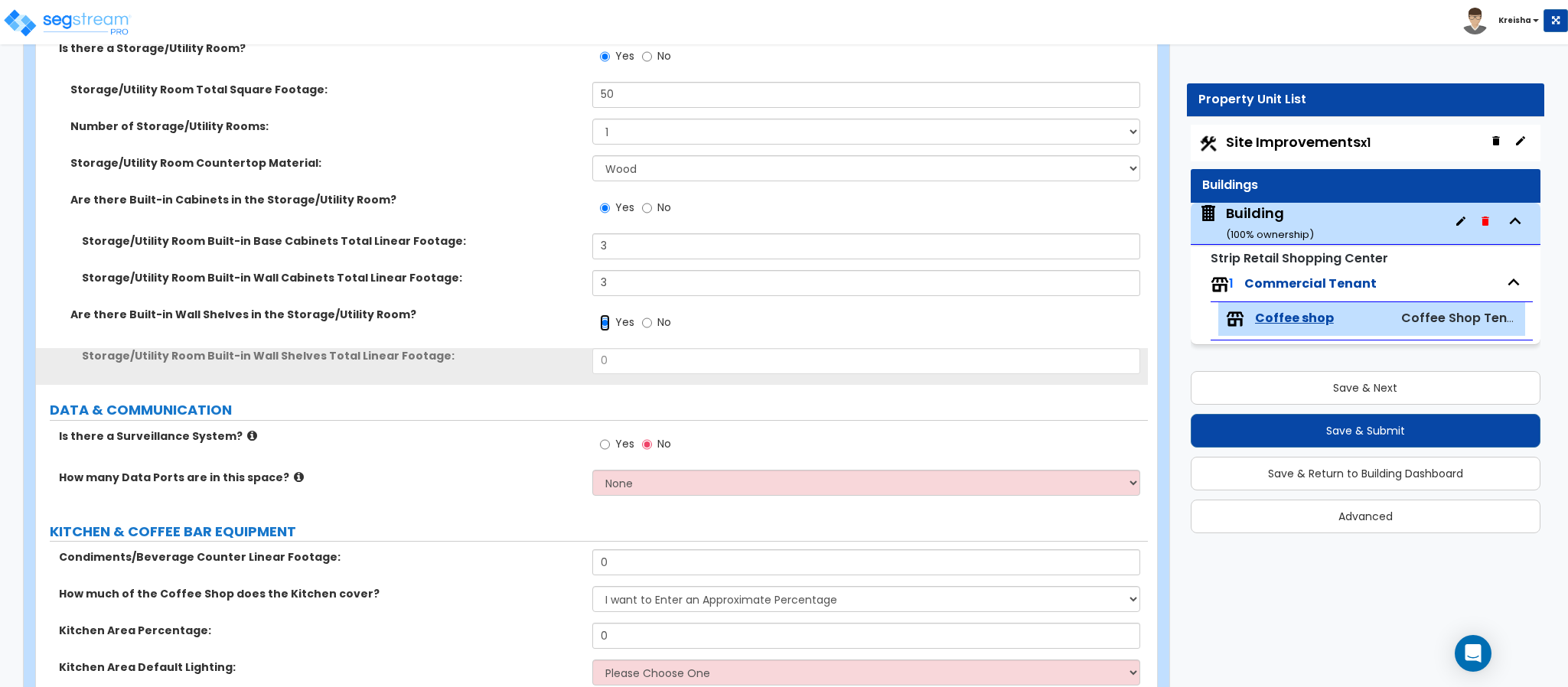
scroll to position [4113, 0]
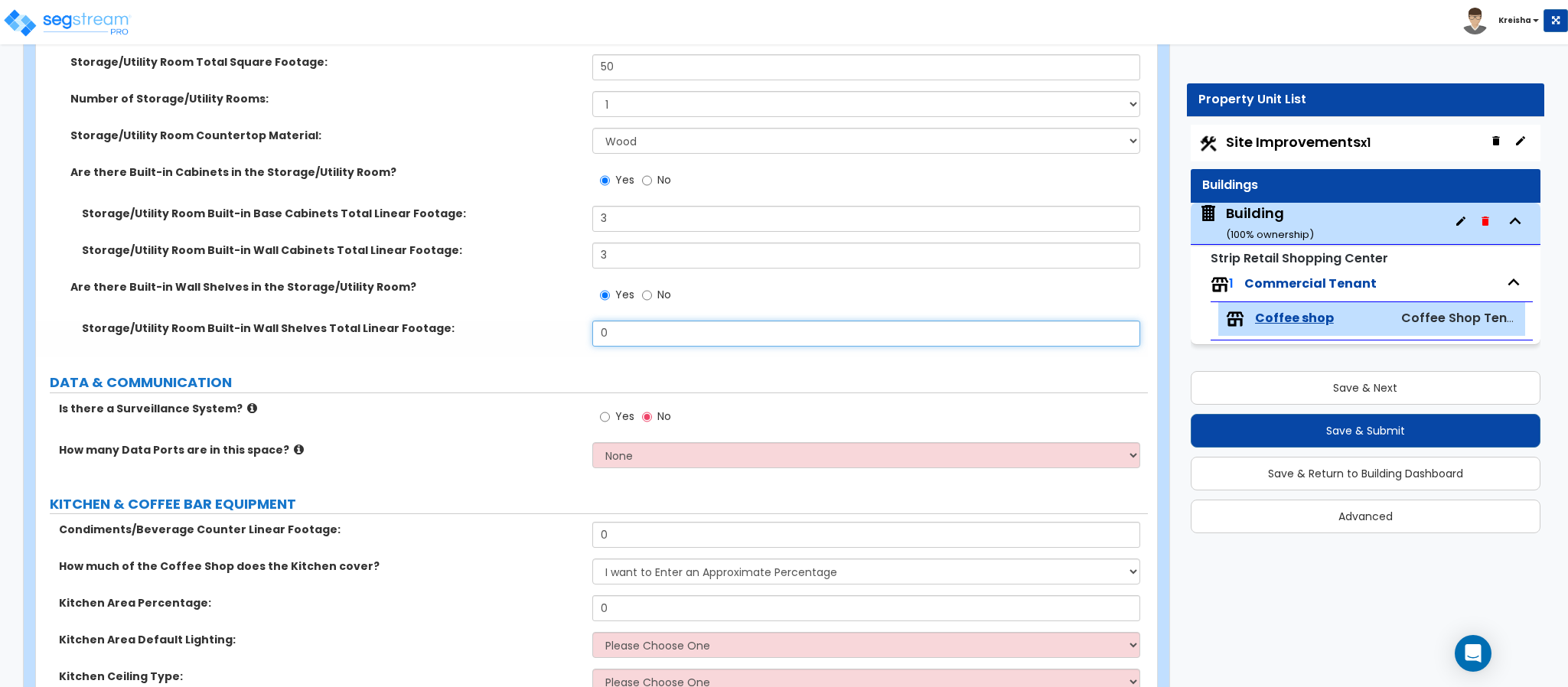
click at [625, 334] on input "0" at bounding box center [866, 334] width 548 height 26
type input "4"
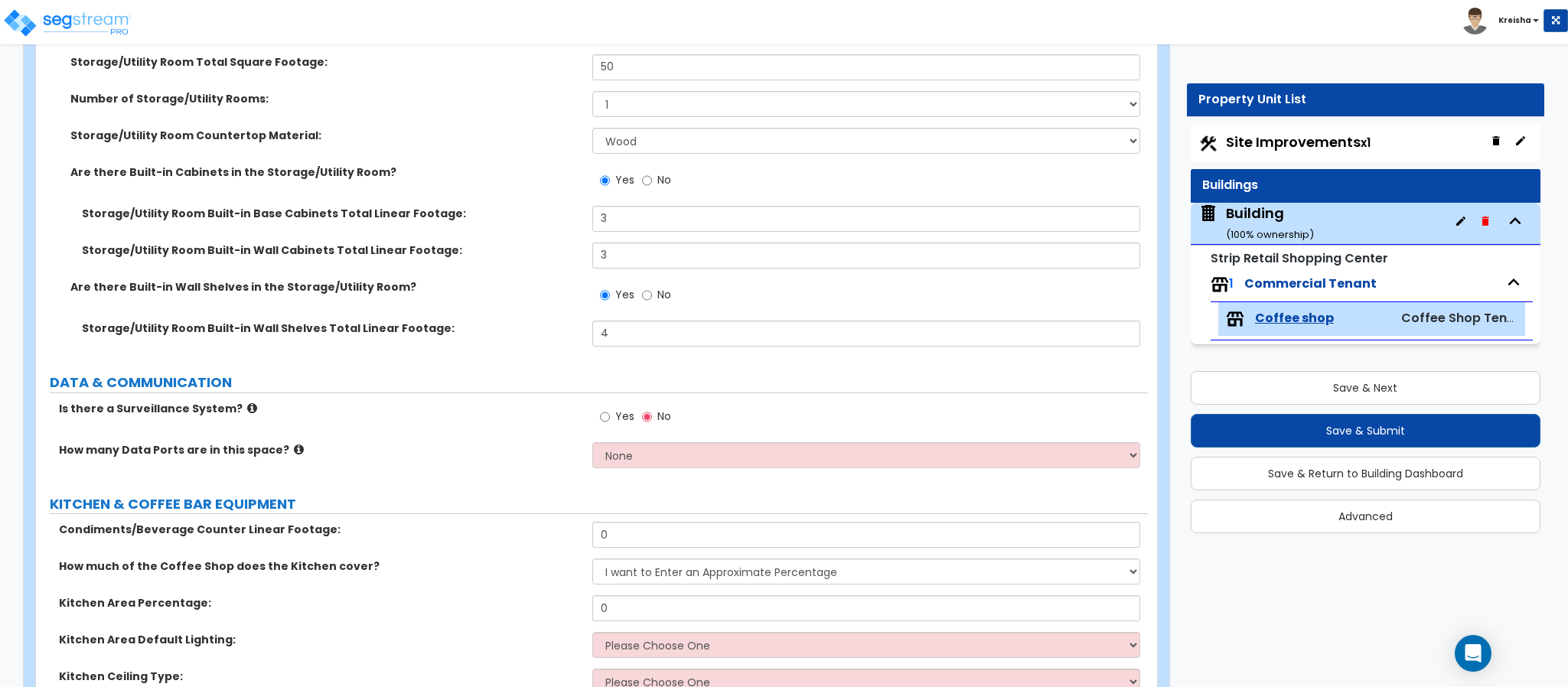
click at [614, 414] on label "Yes" at bounding box center [617, 418] width 35 height 26
click at [610, 414] on input "Yes" at bounding box center [604, 417] width 10 height 17
radio input "true"
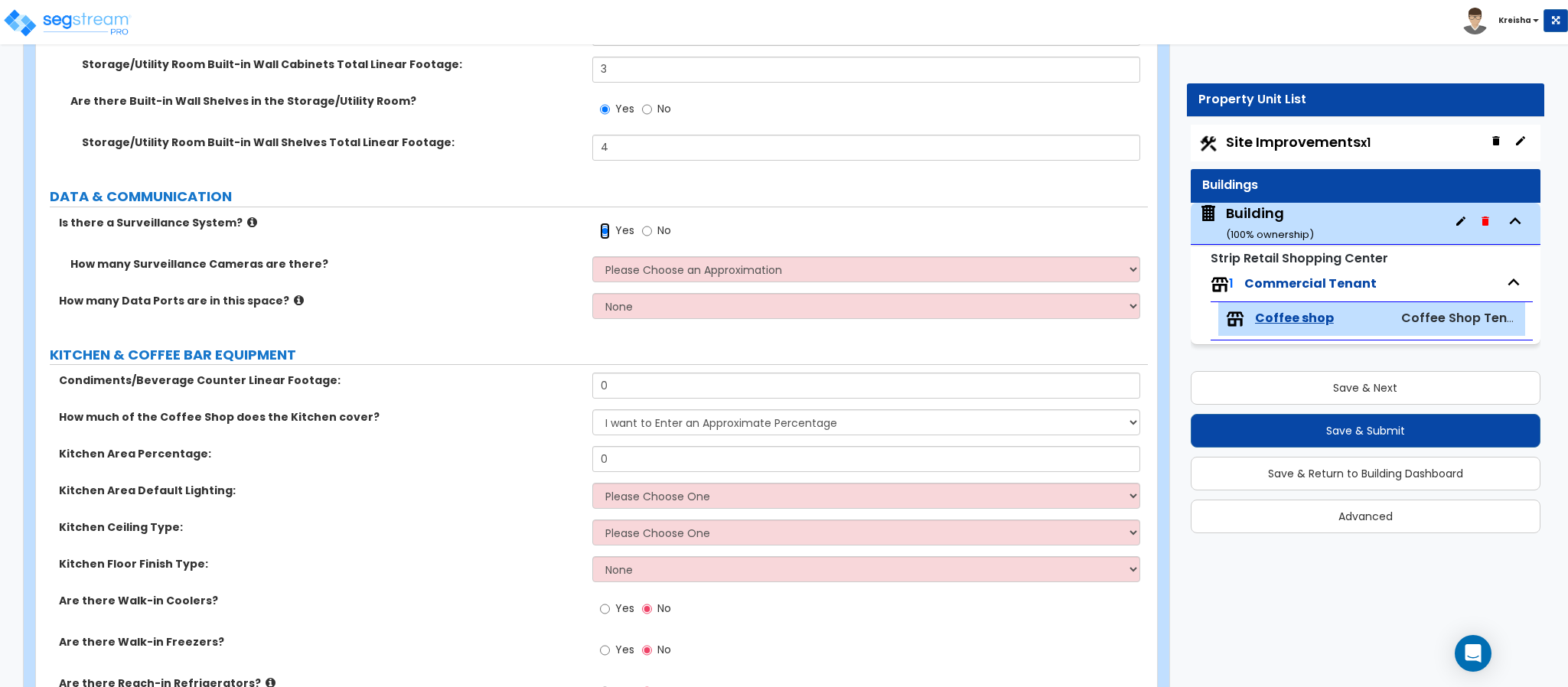
scroll to position [4302, 0]
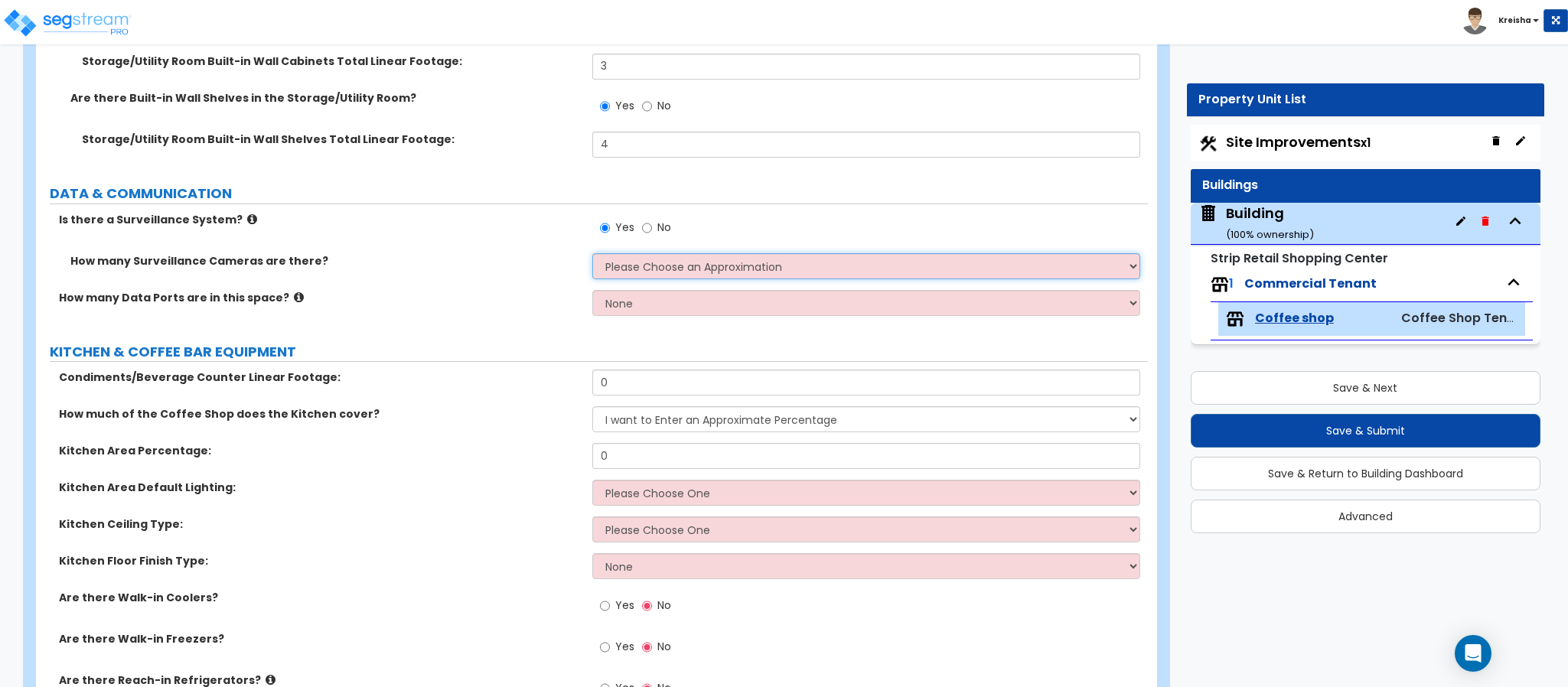
click at [652, 270] on select "Please Choose an Approximation Barely Noticed Any Noticed a Couple Frequently S…" at bounding box center [866, 267] width 548 height 26
click at [592, 255] on select "Please Choose an Approximation Barely Noticed Any Noticed a Couple Frequently S…" at bounding box center [866, 267] width 548 height 26
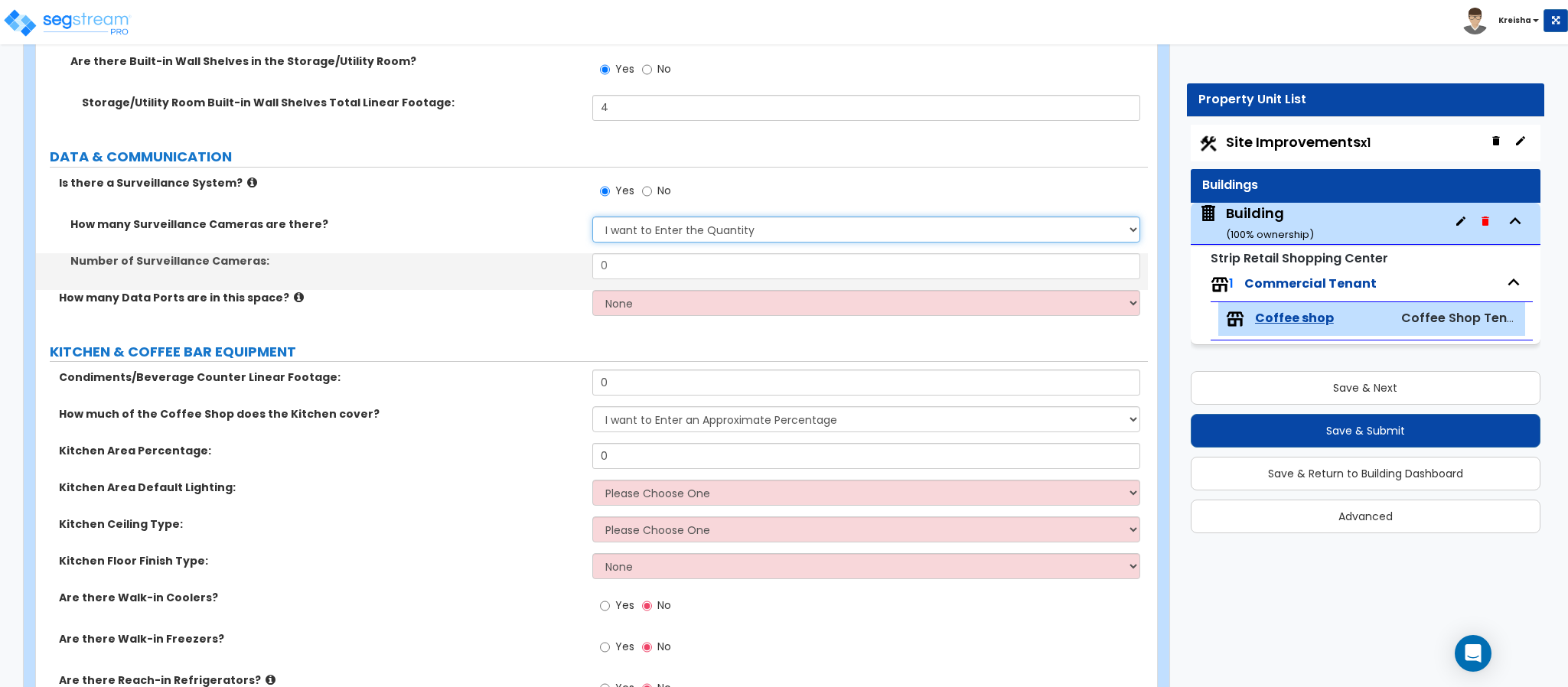
click at [665, 226] on select "Please Choose an Approximation Barely Noticed Any Noticed a Couple Frequently S…" at bounding box center [866, 229] width 548 height 26
select select "1"
click at [592, 217] on select "Please Choose an Approximation Barely Noticed Any Noticed a Couple Frequently S…" at bounding box center [866, 229] width 548 height 26
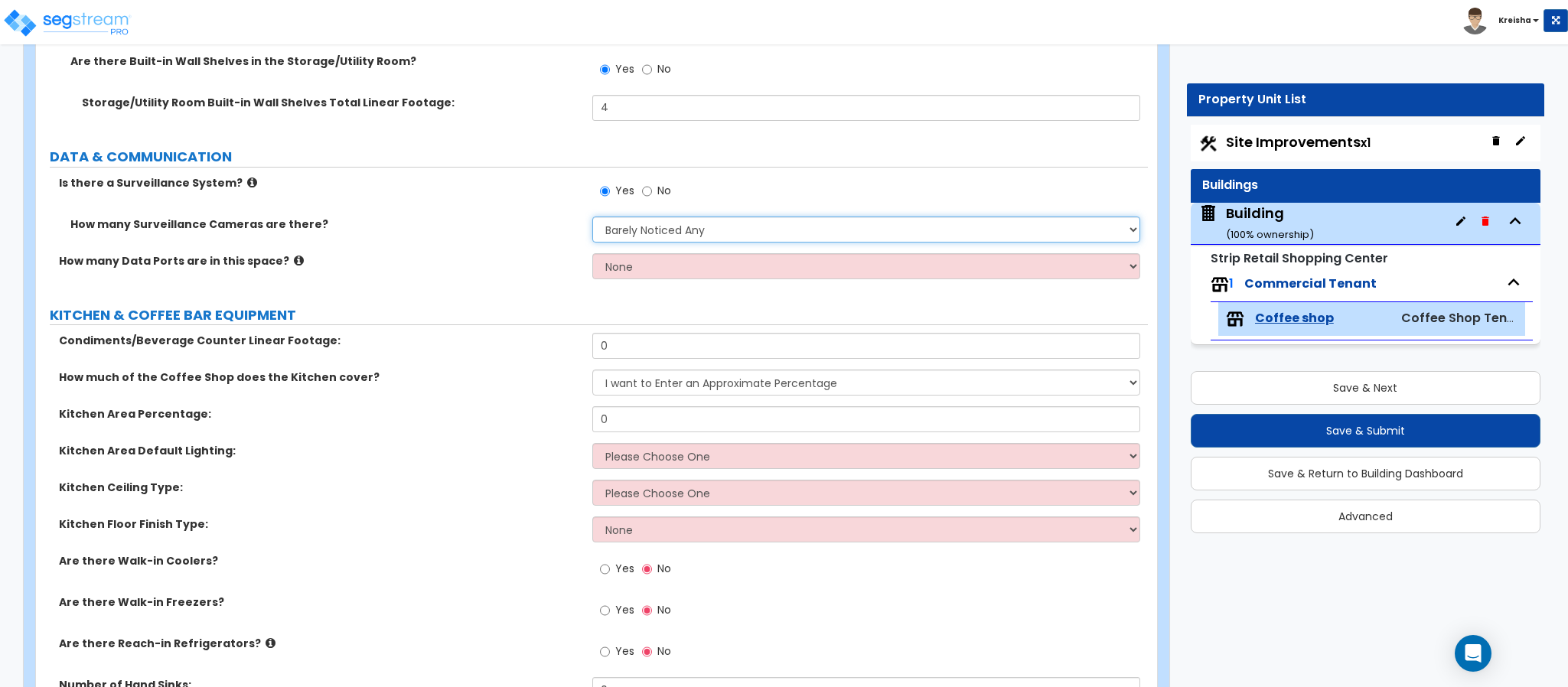
scroll to position [4302, 0]
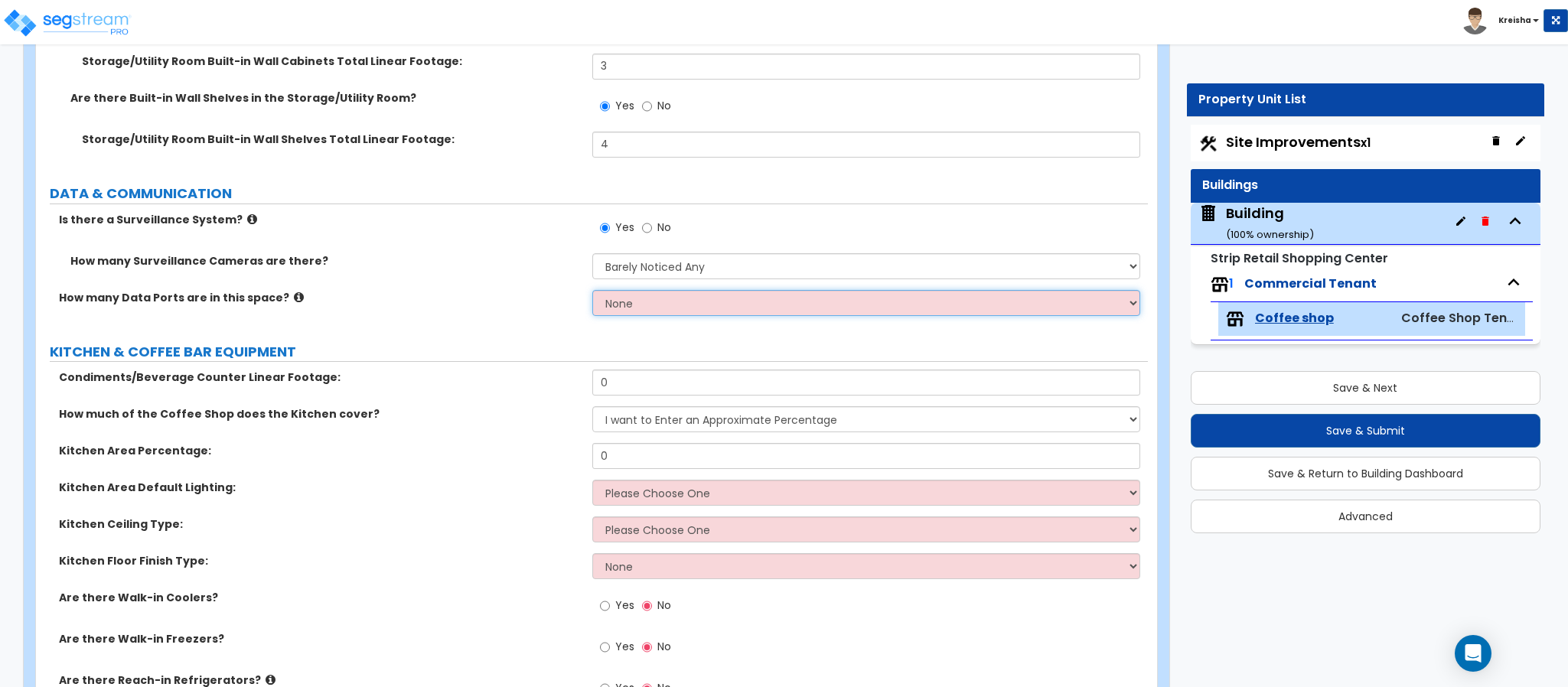
click at [633, 300] on select "None Please Estimate for Me I will specify the Quantity Exactly" at bounding box center [866, 303] width 548 height 26
click at [592, 291] on select "None Please Estimate for Me I will specify the Quantity Exactly" at bounding box center [866, 303] width 548 height 26
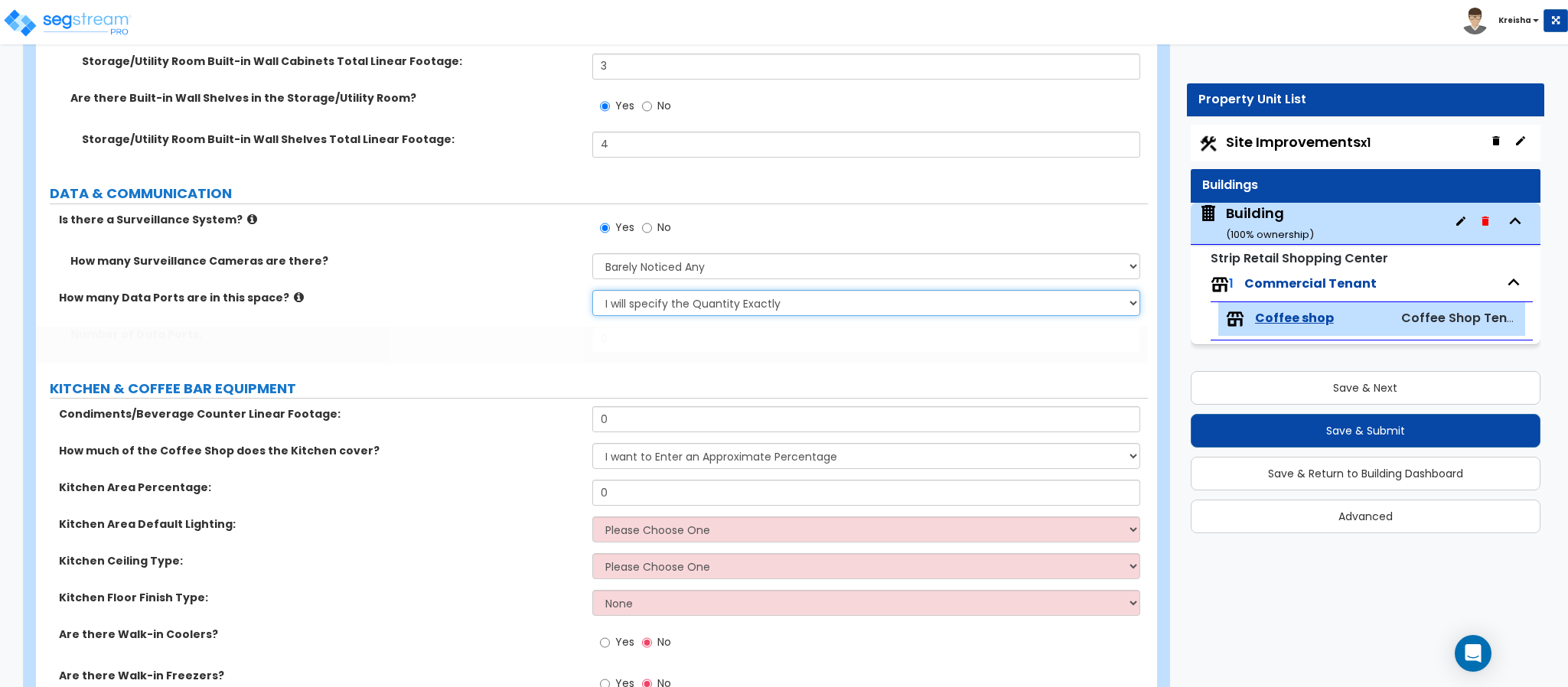
scroll to position [4338, 0]
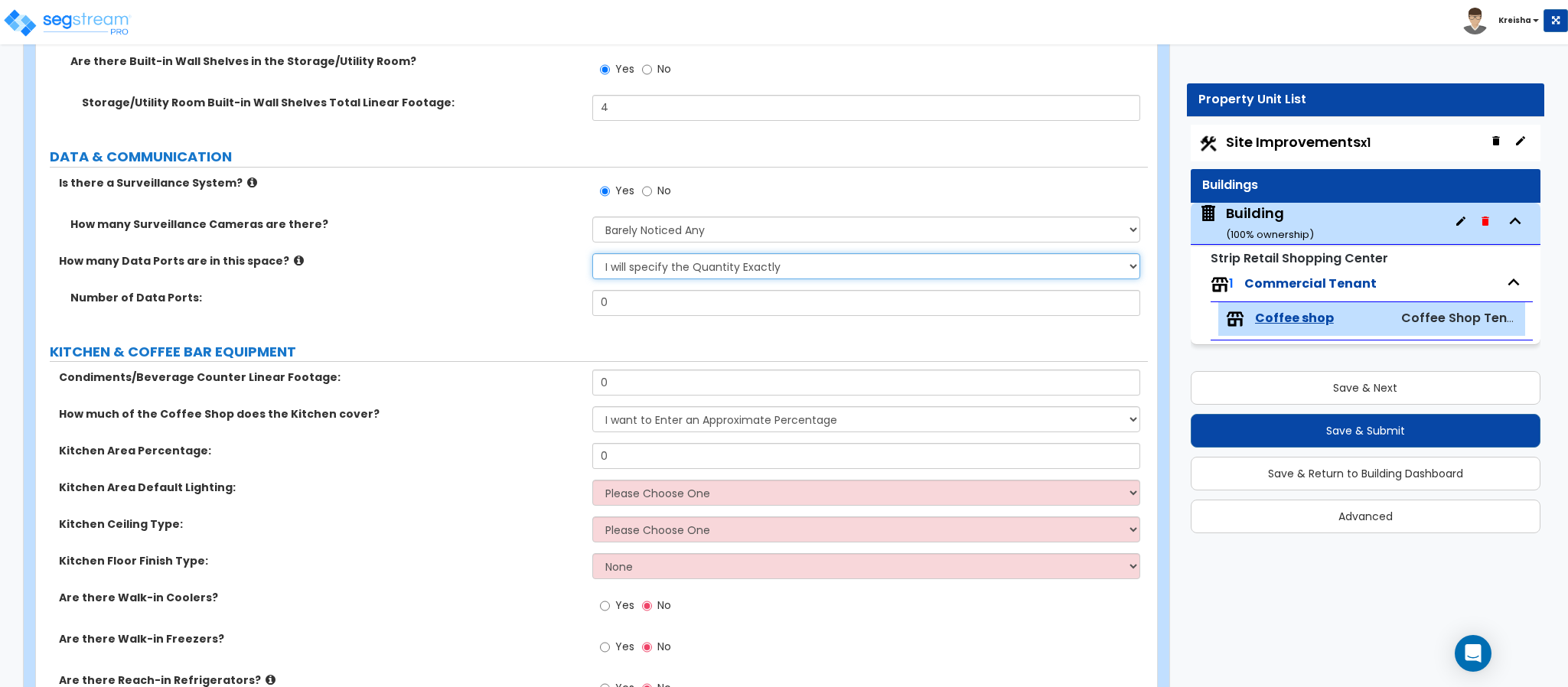
select select "1"
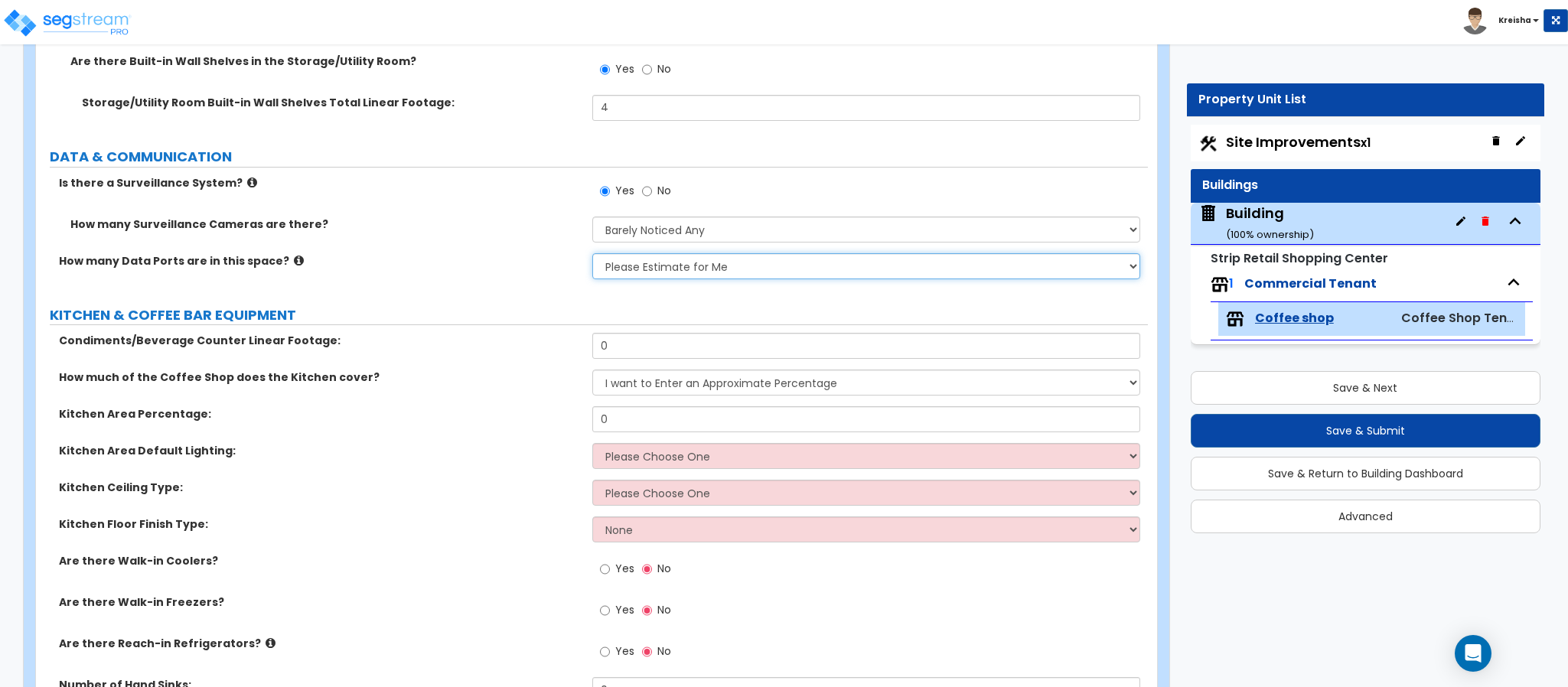
scroll to position [4302, 0]
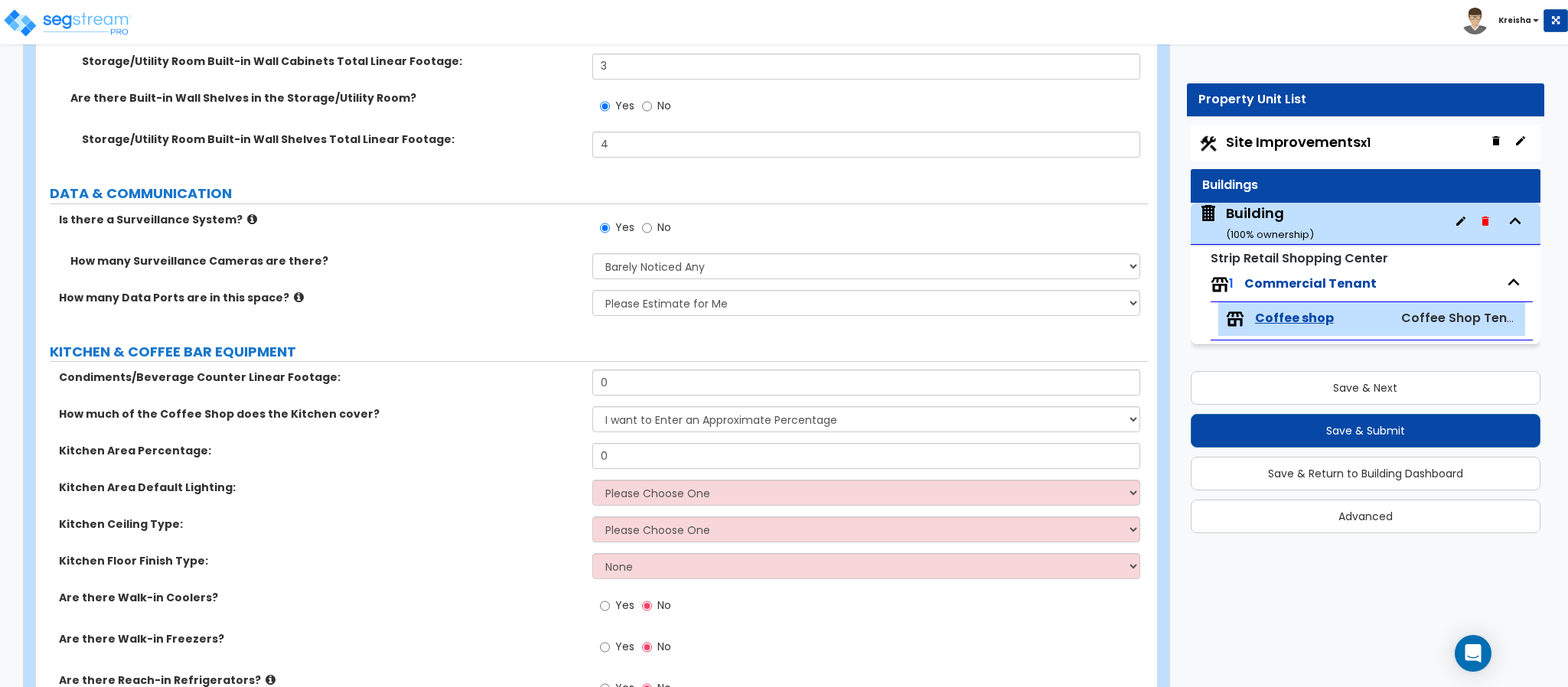
click at [655, 349] on label "KITCHEN & COFFEE BAR EQUIPMENT" at bounding box center [599, 352] width 1098 height 20
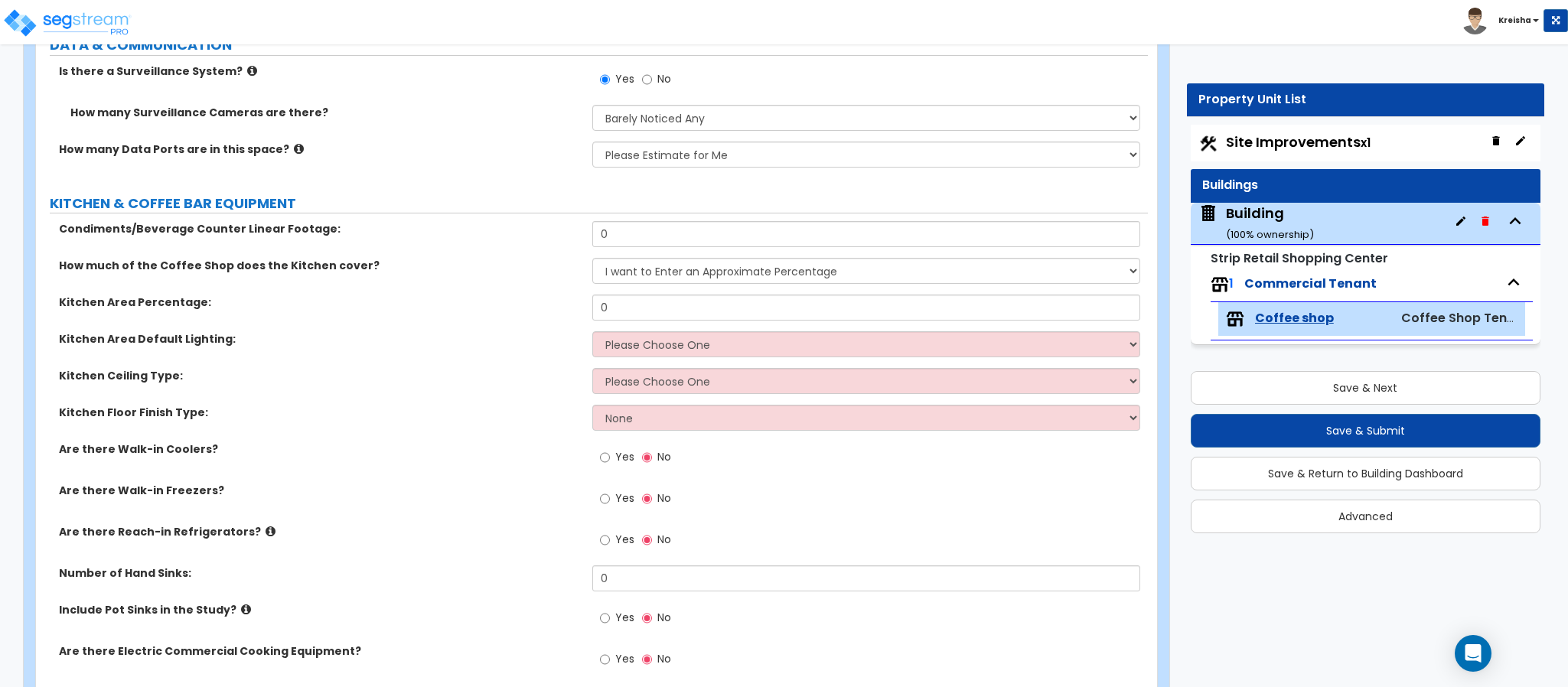
scroll to position [4454, 0]
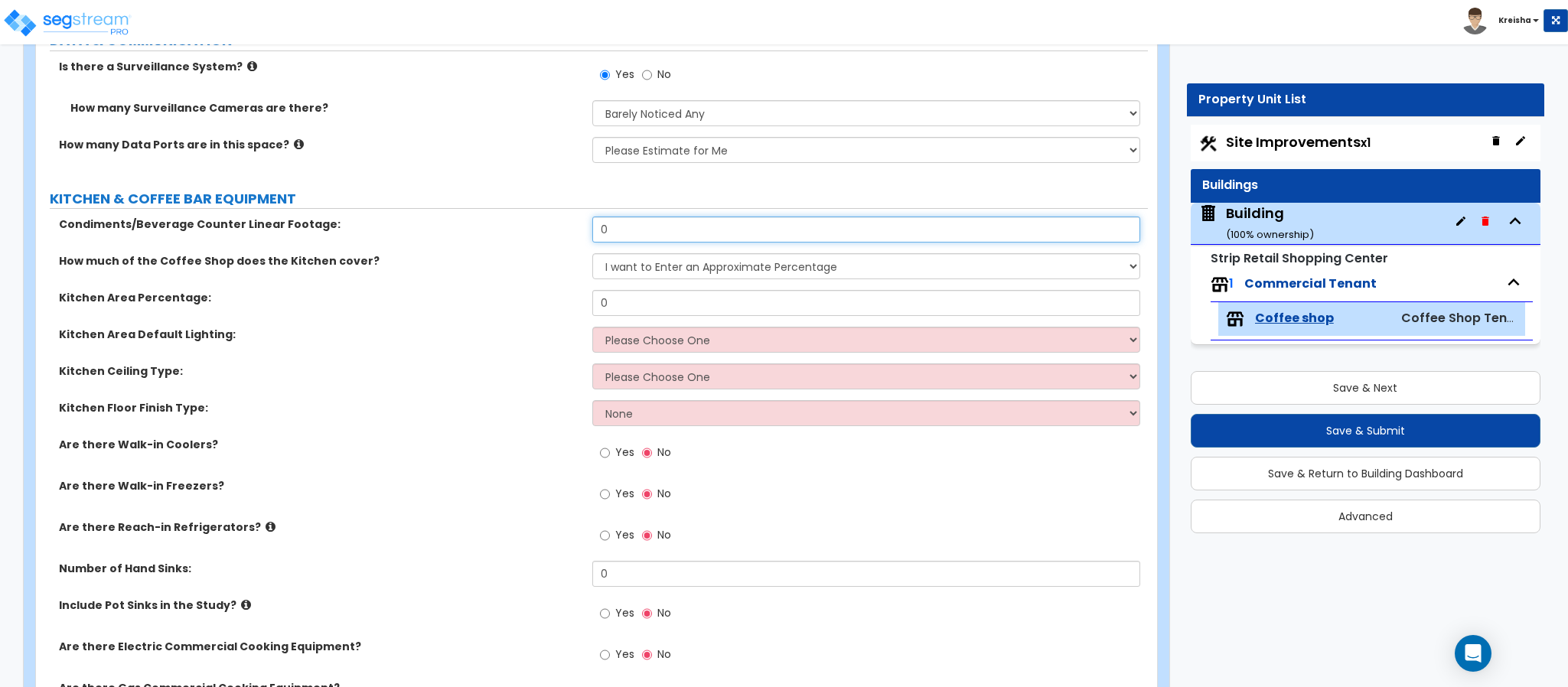
click at [636, 226] on input "0" at bounding box center [866, 229] width 548 height 26
click at [506, 322] on div "Kitchen Area Percentage: 0" at bounding box center [591, 308] width 1111 height 37
click at [633, 262] on select "I want to Enter an Approximate Percentage I want to Enter the Square Footage" at bounding box center [866, 267] width 548 height 26
click at [592, 255] on select "I want to Enter an Approximate Percentage I want to Enter the Square Footage" at bounding box center [866, 267] width 548 height 26
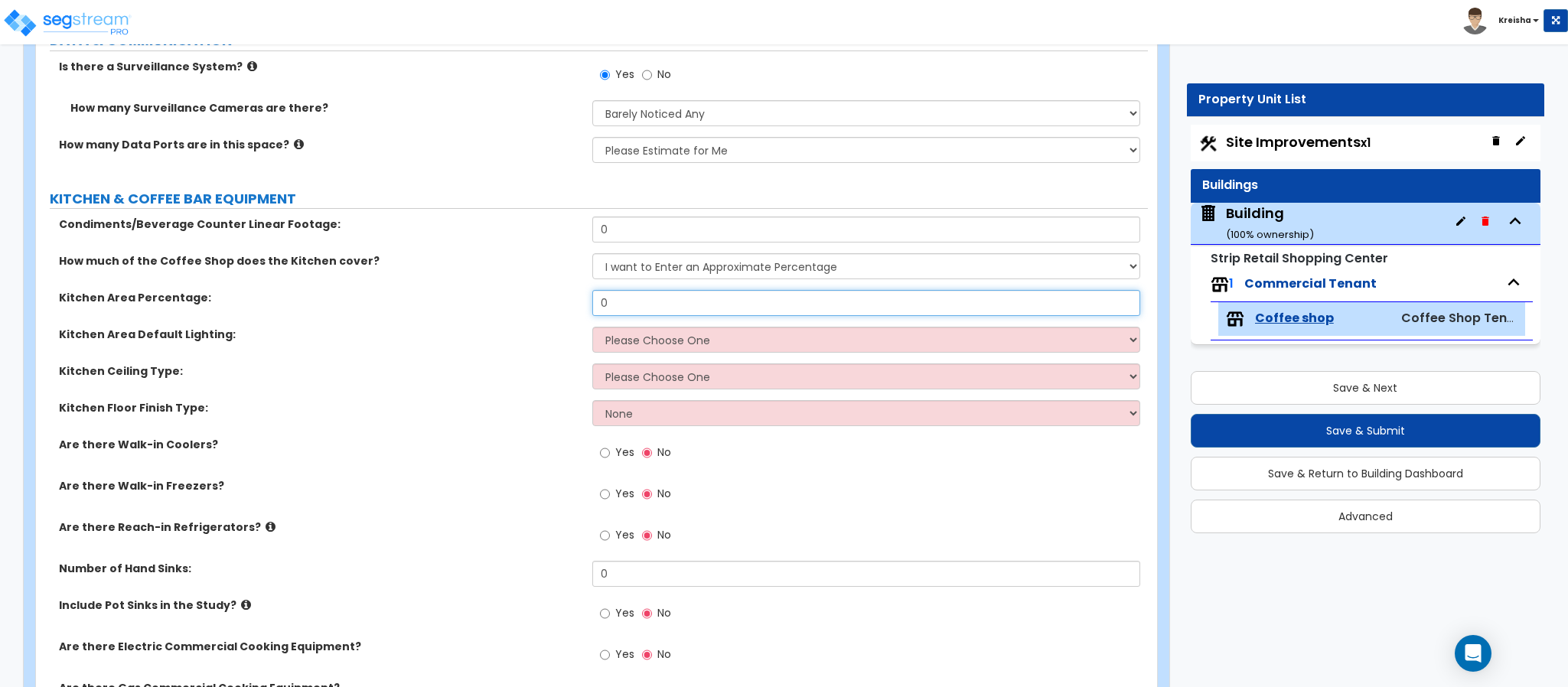
click at [614, 297] on input "0" at bounding box center [866, 303] width 548 height 26
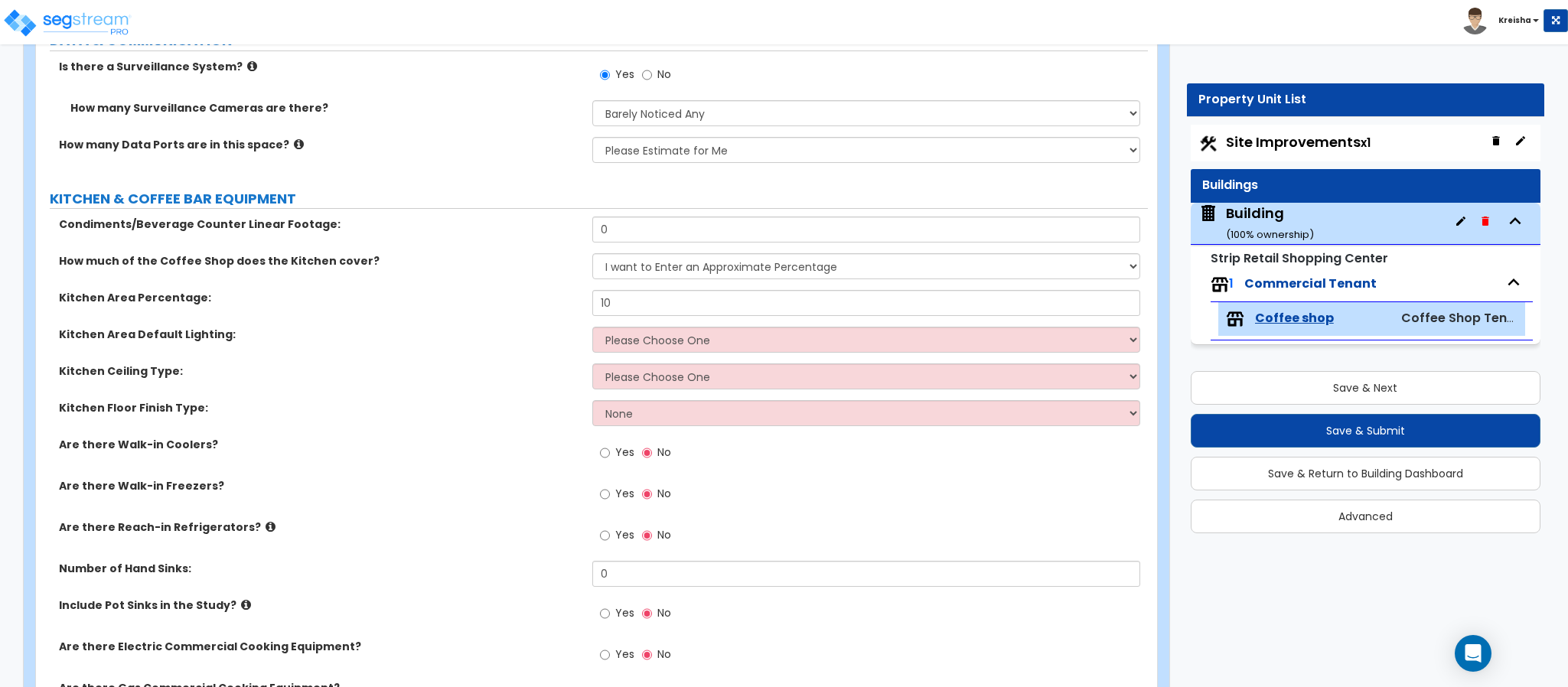
click at [531, 385] on div "Kitchen Ceiling Type: Please Choose One Drop Ceiling Open Ceiling Drywall Ceili…" at bounding box center [591, 381] width 1111 height 37
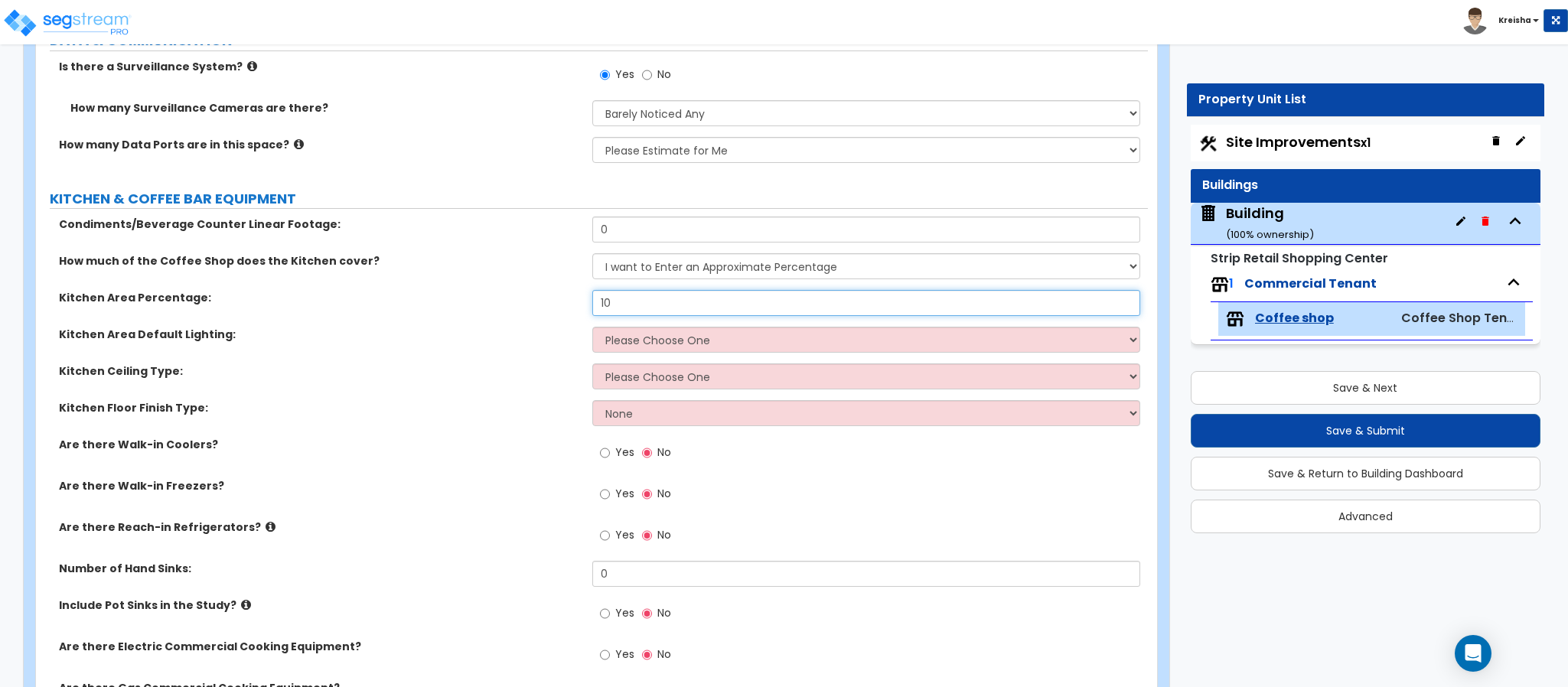
click at [604, 300] on input "10" at bounding box center [866, 303] width 548 height 26
click at [604, 301] on input "10" at bounding box center [866, 303] width 548 height 26
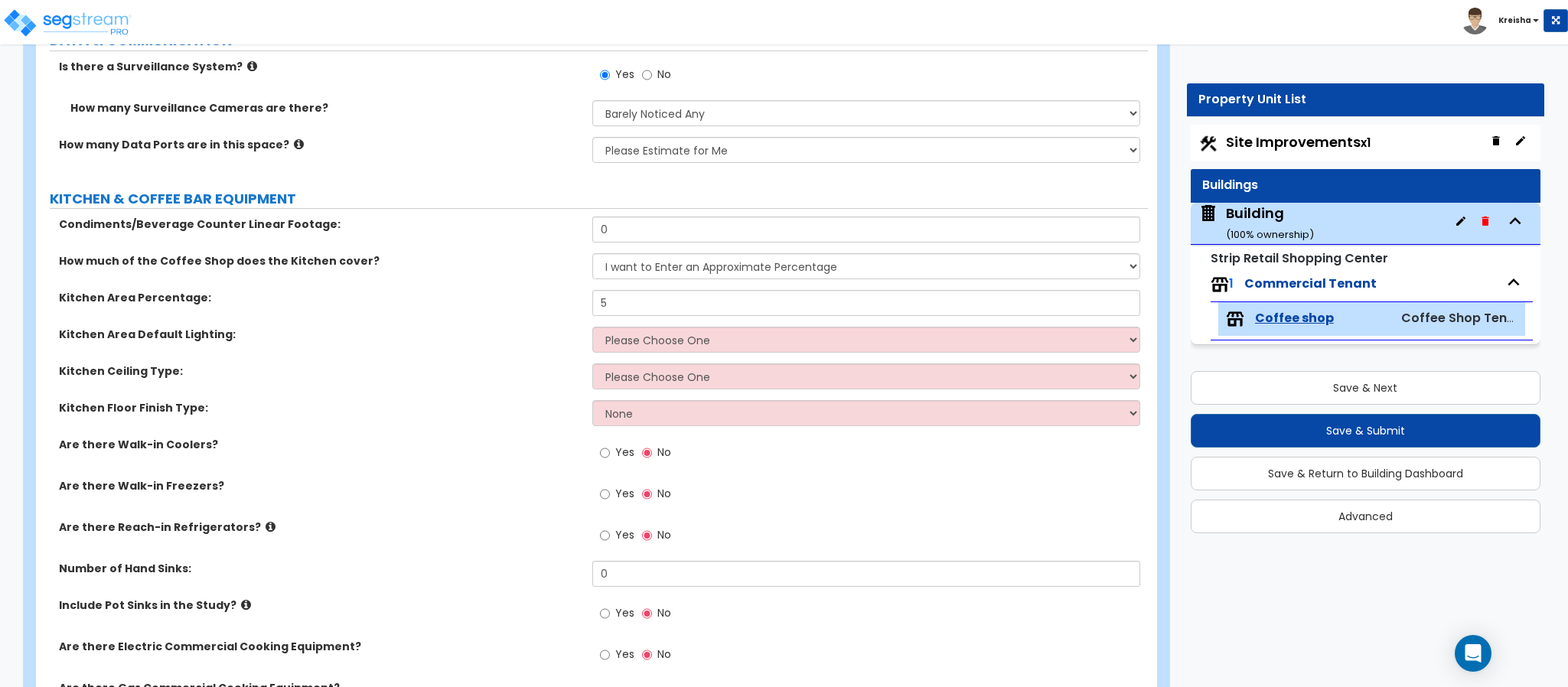
click at [501, 354] on div "Kitchen Area Default Lighting: Please Choose One LED Surface-Mounted LED Recess…" at bounding box center [591, 344] width 1111 height 37
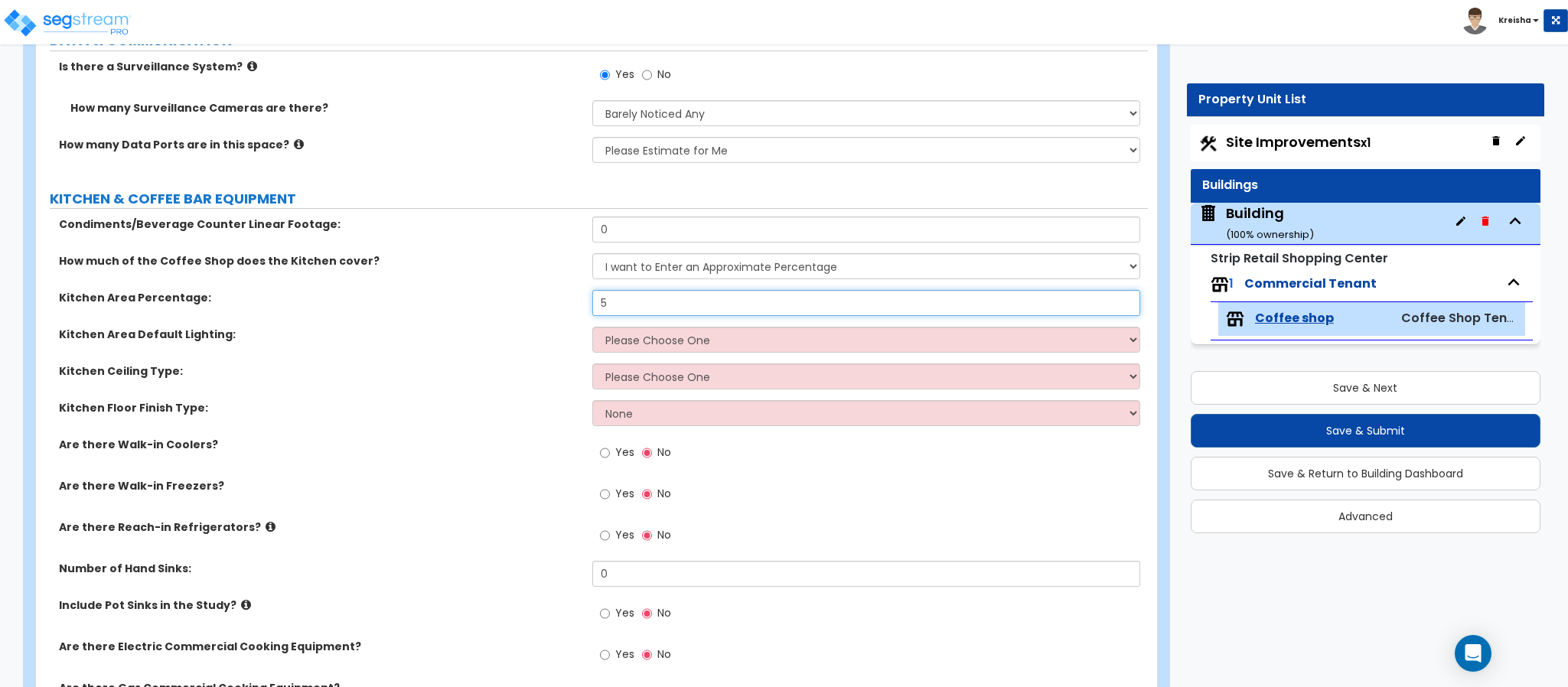
click at [609, 304] on input "5" at bounding box center [866, 303] width 548 height 26
type input "10"
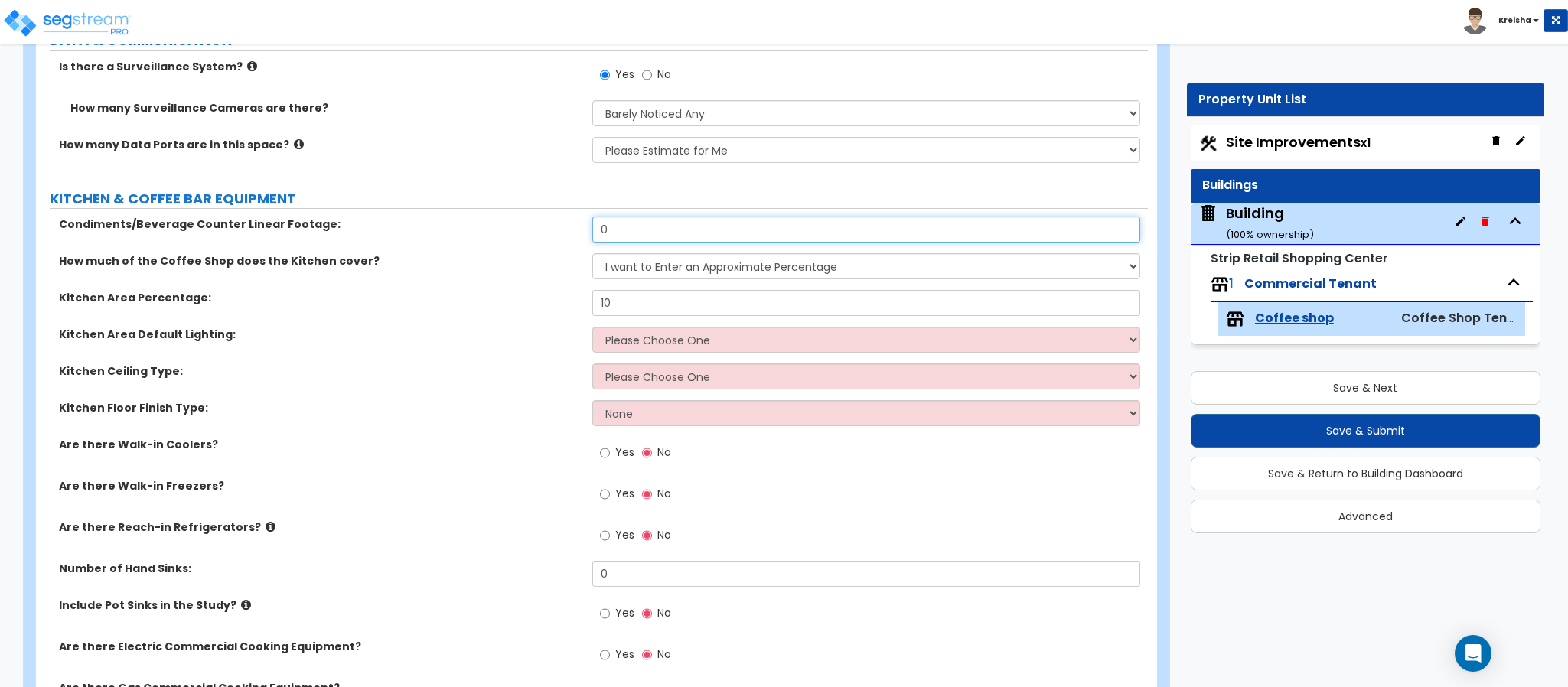
click at [603, 230] on input "0" at bounding box center [866, 229] width 548 height 26
click at [472, 493] on label "Are there Walk-in Freezers?" at bounding box center [320, 486] width 522 height 15
click at [616, 218] on input "0" at bounding box center [866, 229] width 548 height 26
click at [615, 218] on input "0" at bounding box center [866, 229] width 548 height 26
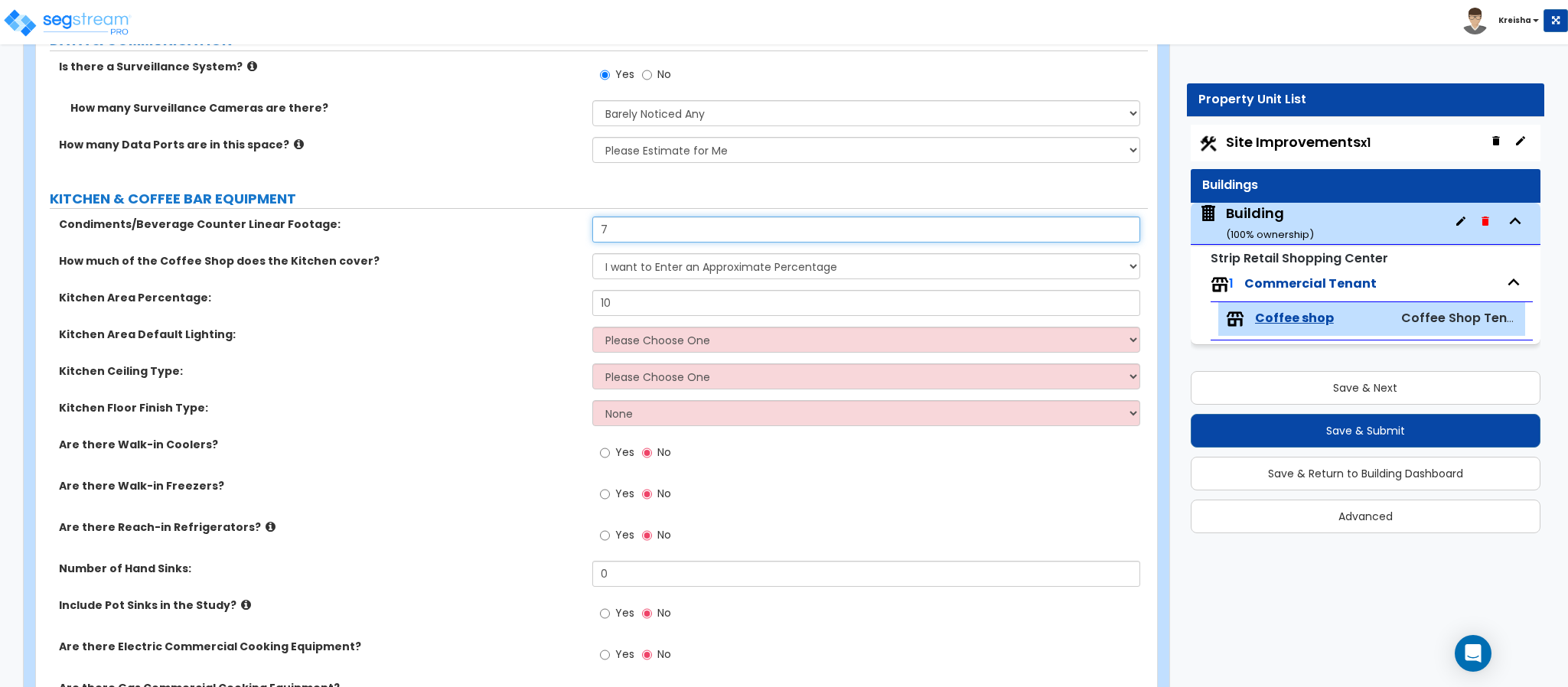
type input "7"
click at [572, 314] on div "Kitchen Area Percentage: 10" at bounding box center [591, 308] width 1111 height 37
click at [772, 343] on select "Please Choose One LED Surface-Mounted LED Recessed Fluorescent Surface-Mounted …" at bounding box center [866, 340] width 548 height 26
select select "2"
click at [592, 329] on select "Please Choose One LED Surface-Mounted LED Recessed Fluorescent Surface-Mounted …" at bounding box center [866, 340] width 548 height 26
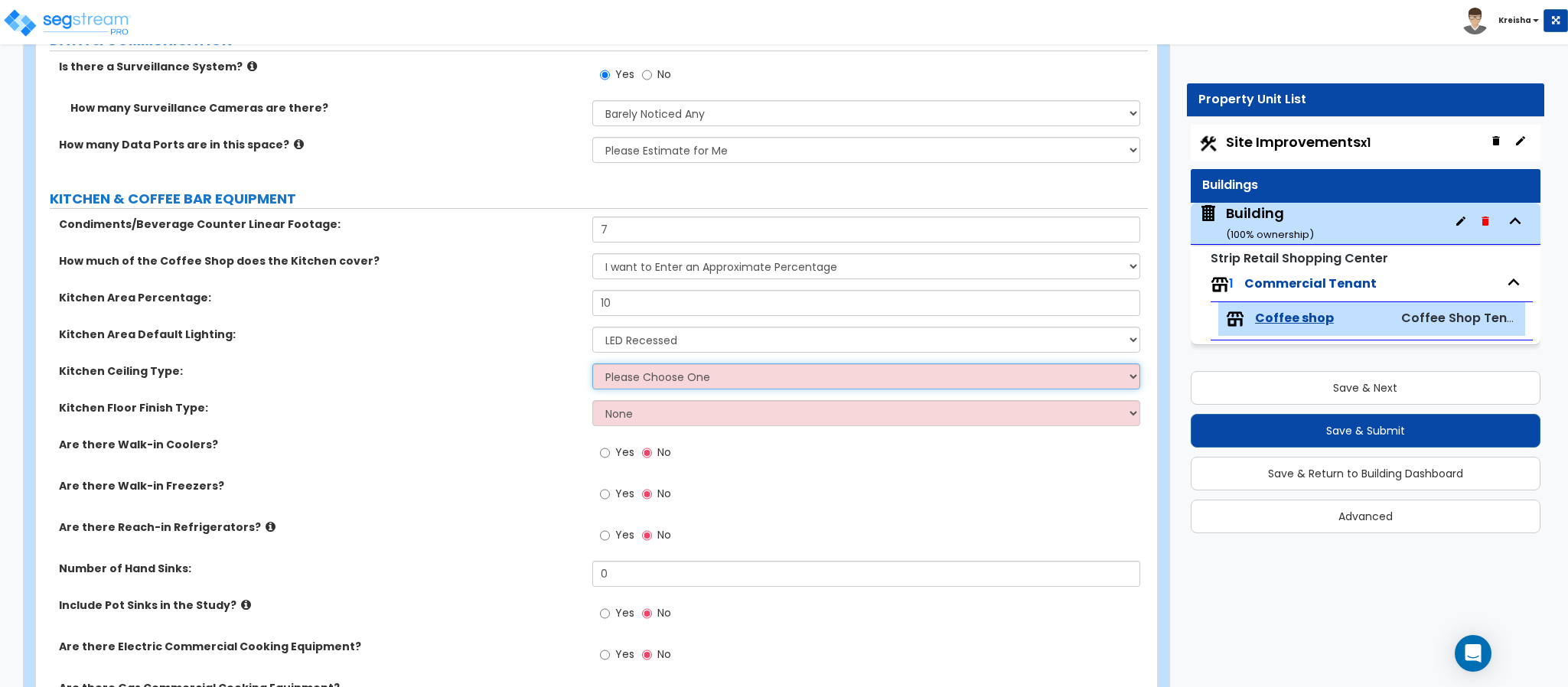
click at [645, 386] on select "Please Choose One Drop Ceiling Open Ceiling Drywall Ceiling" at bounding box center [866, 376] width 548 height 26
select select "1"
click at [592, 365] on select "Please Choose One Drop Ceiling Open Ceiling Drywall Ceiling" at bounding box center [866, 376] width 548 height 26
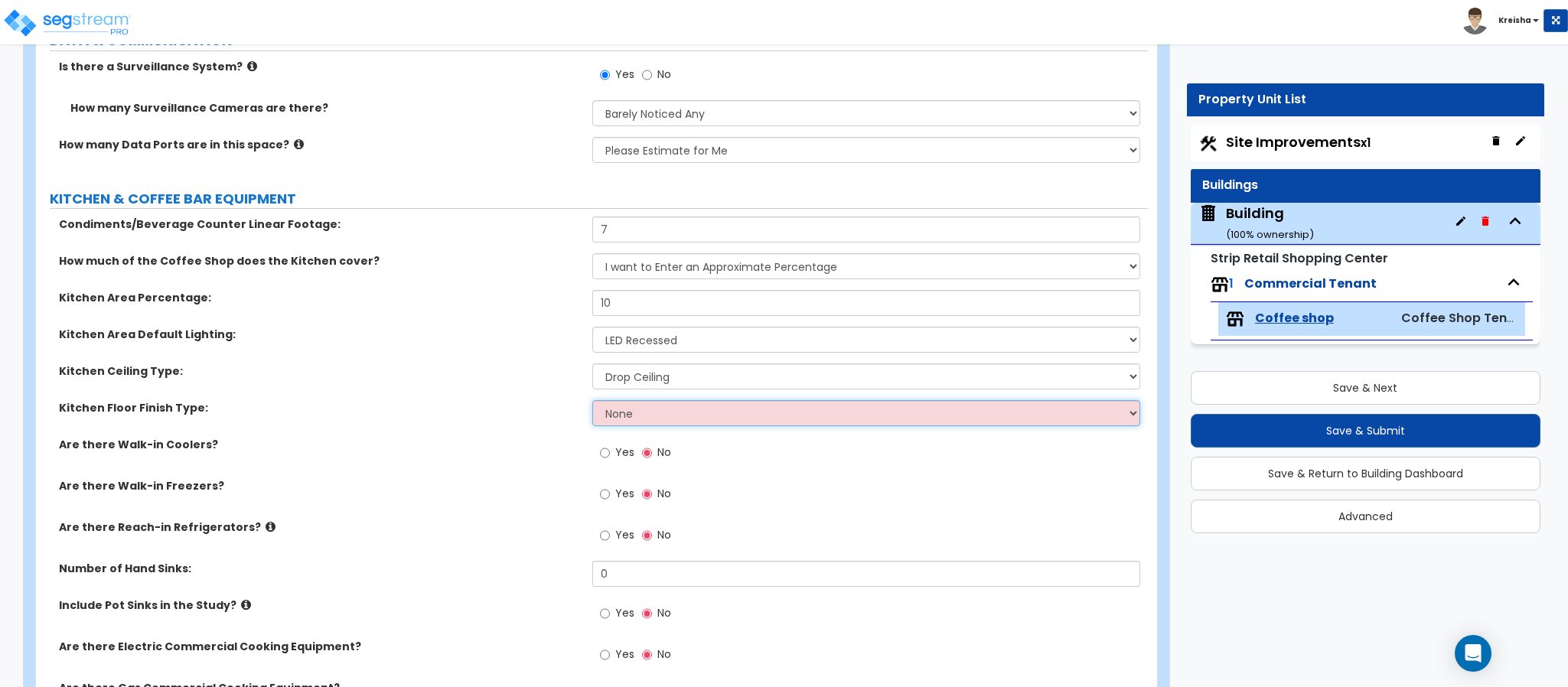
click at [664, 412] on select "None Tile Flooring VCT Flooring Sheet Vinyl Flooring" at bounding box center [866, 414] width 548 height 26
select select "1"
click at [592, 402] on select "None Tile Flooring VCT Flooring Sheet Vinyl Flooring" at bounding box center [866, 414] width 548 height 26
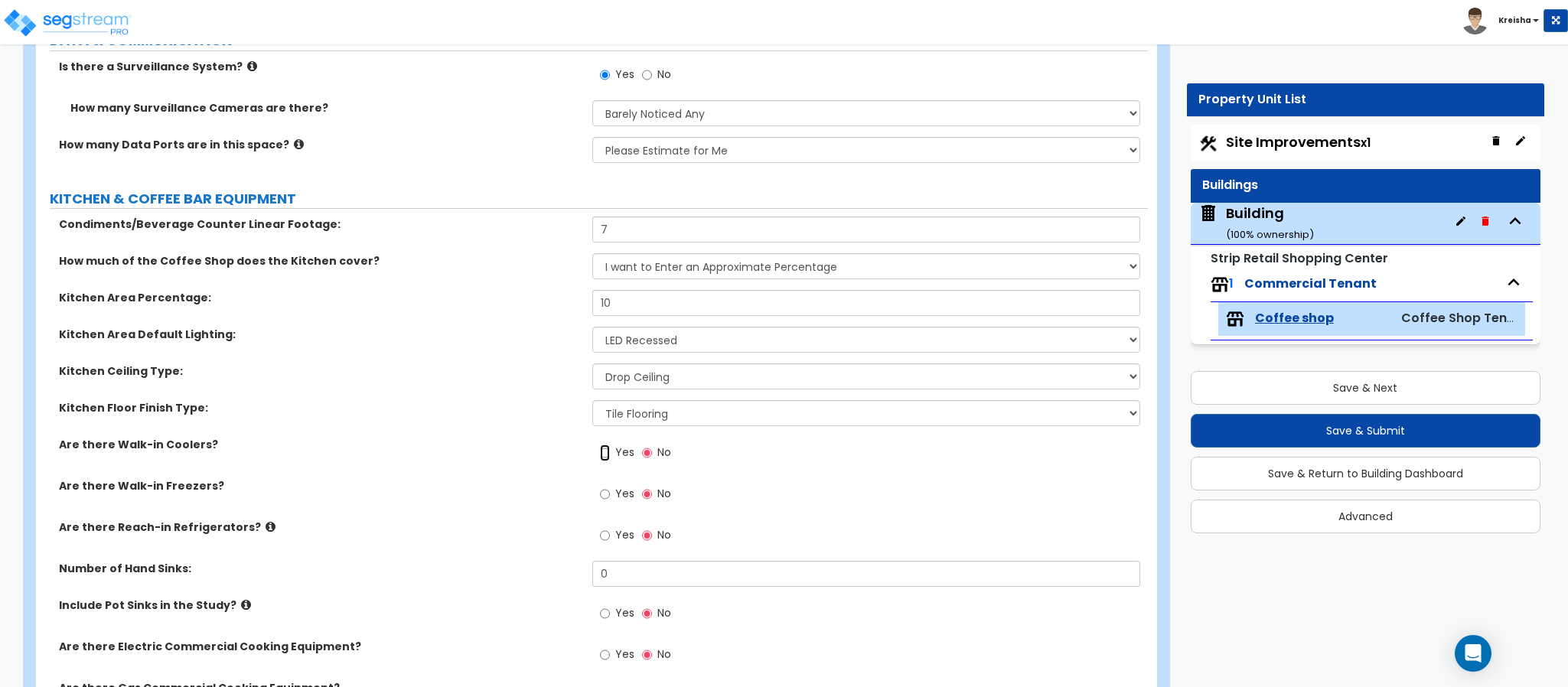
click at [608, 451] on input "Yes" at bounding box center [604, 453] width 10 height 17
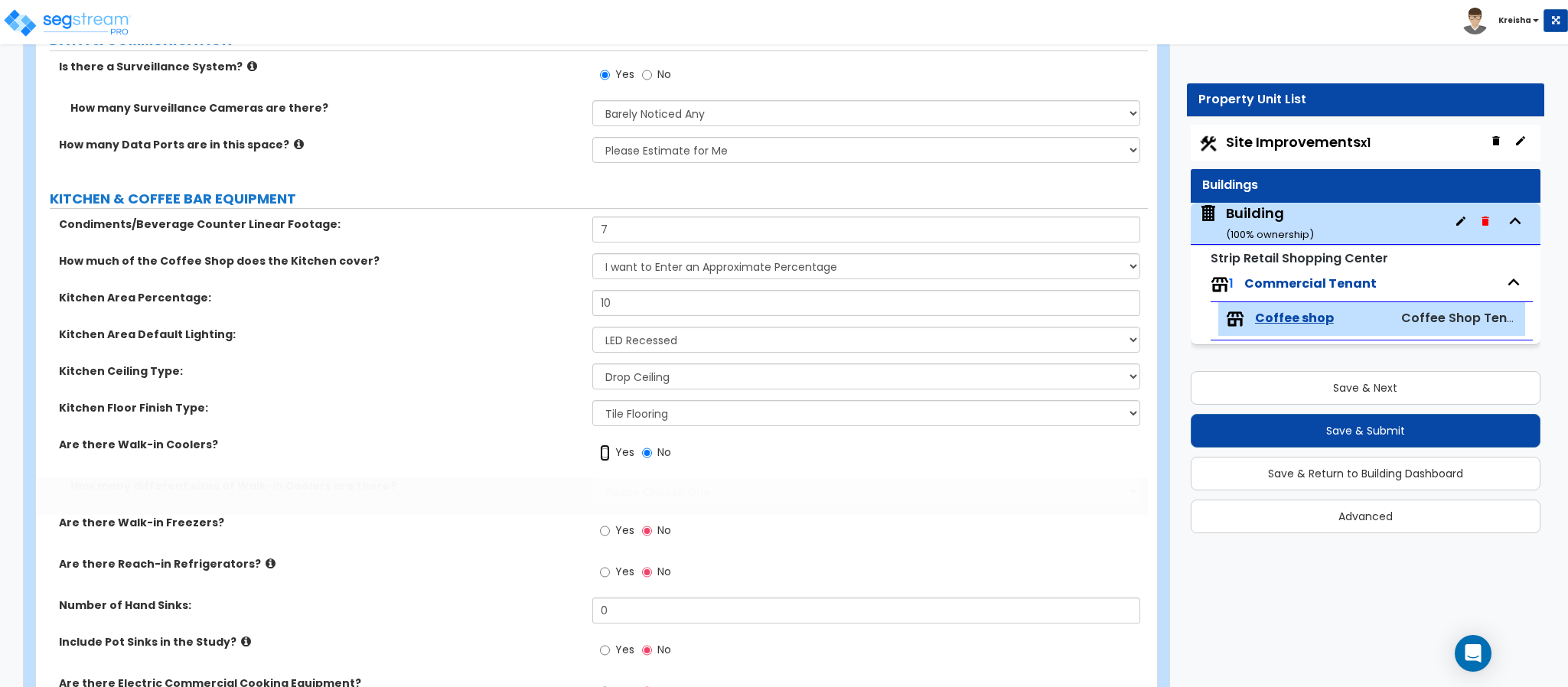
radio input "true"
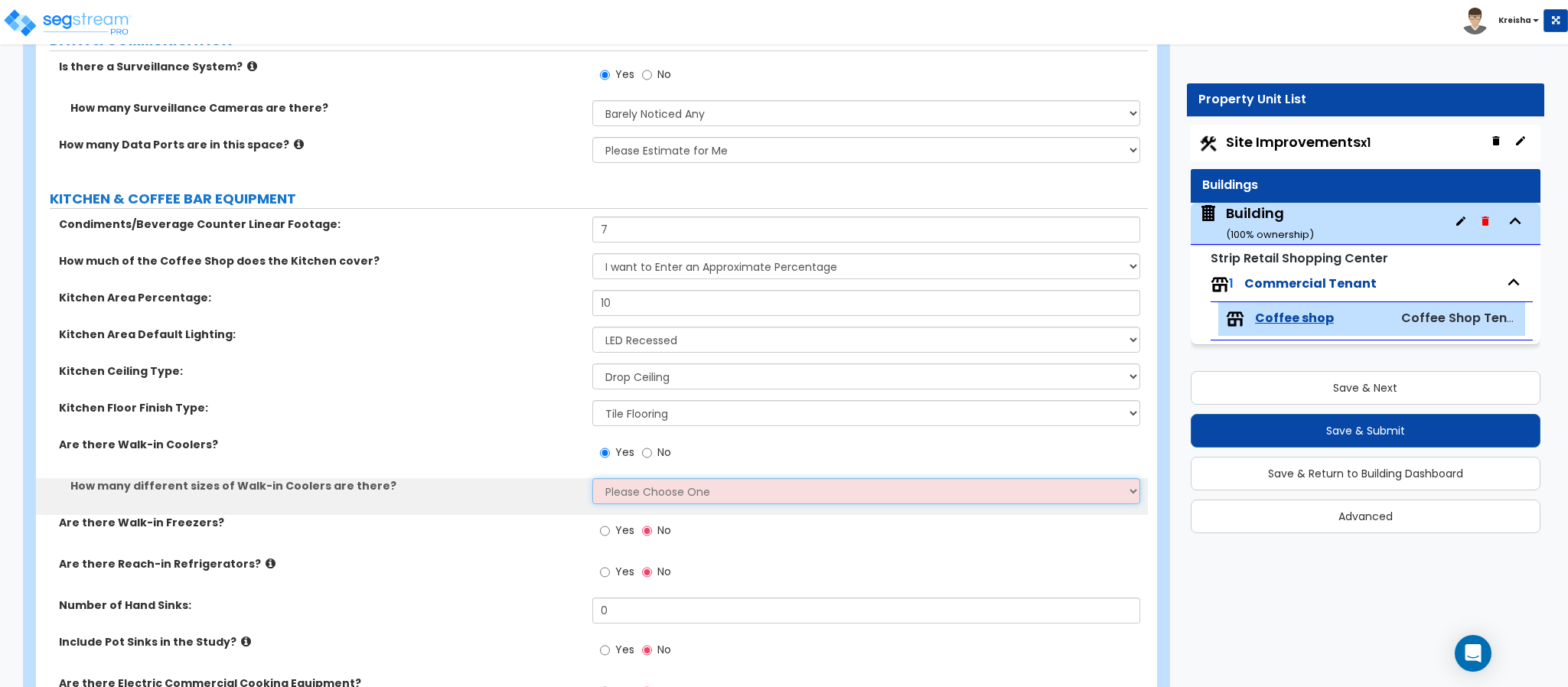
click at [620, 497] on select "Please Choose One 1 2 3 4" at bounding box center [866, 491] width 548 height 26
click at [592, 480] on select "Please Choose One 1 2 3 4" at bounding box center [866, 491] width 548 height 26
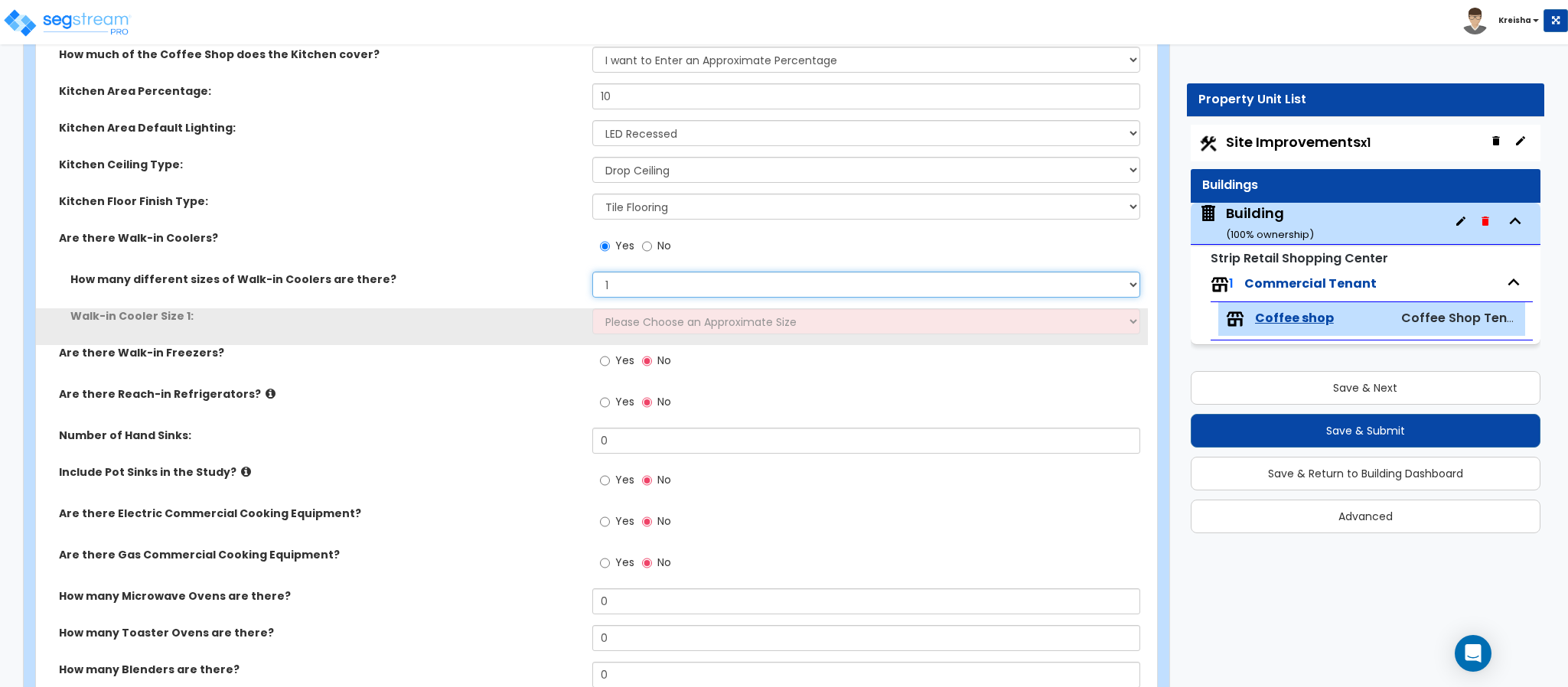
scroll to position [4685, 0]
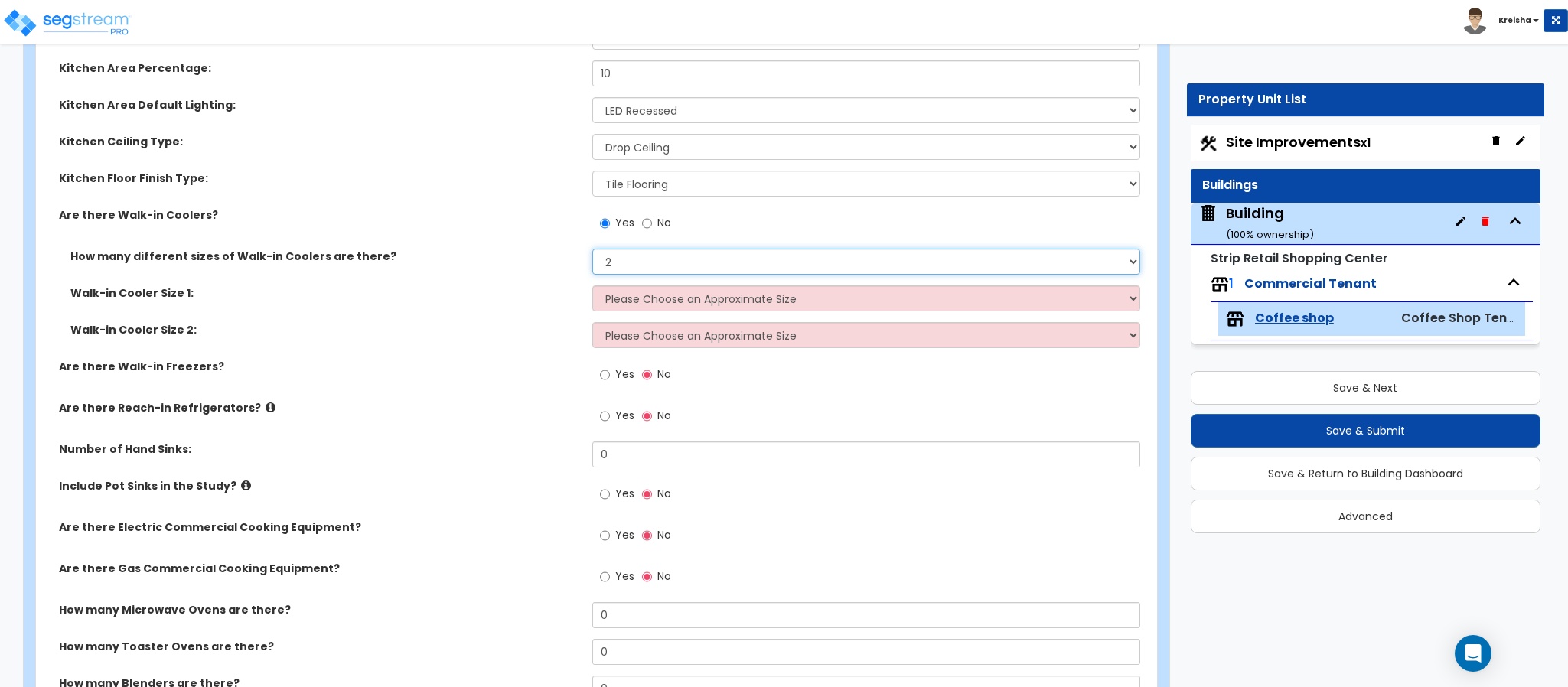
select select "1"
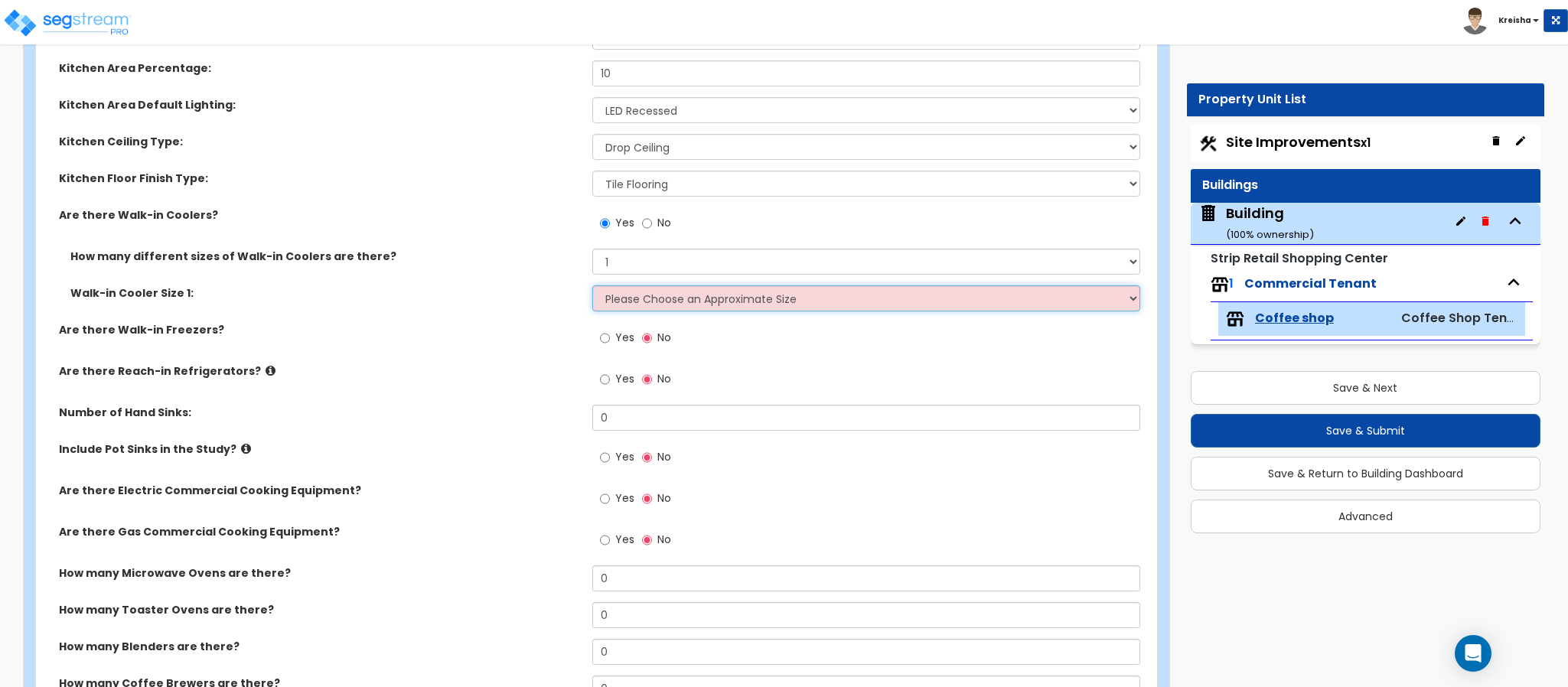
click at [632, 296] on select "Please Choose an Approximate Size 6' x 6' 10' x 6' 12' x 14' 12' x 20' I want t…" at bounding box center [866, 299] width 548 height 26
click at [643, 299] on select "Please Choose an Approximate Size 6' x 6' 10' x 6' 12' x 14' 12' x 20' I want t…" at bounding box center [866, 299] width 548 height 26
click at [641, 310] on select "Please Choose an Approximate Size 6' x 6' 10' x 6' 12' x 14' 12' x 20' I want t…" at bounding box center [866, 299] width 548 height 26
select select "1"
click at [592, 287] on select "Please Choose an Approximate Size 6' x 6' 10' x 6' 12' x 14' 12' x 20' I want t…" at bounding box center [866, 299] width 548 height 26
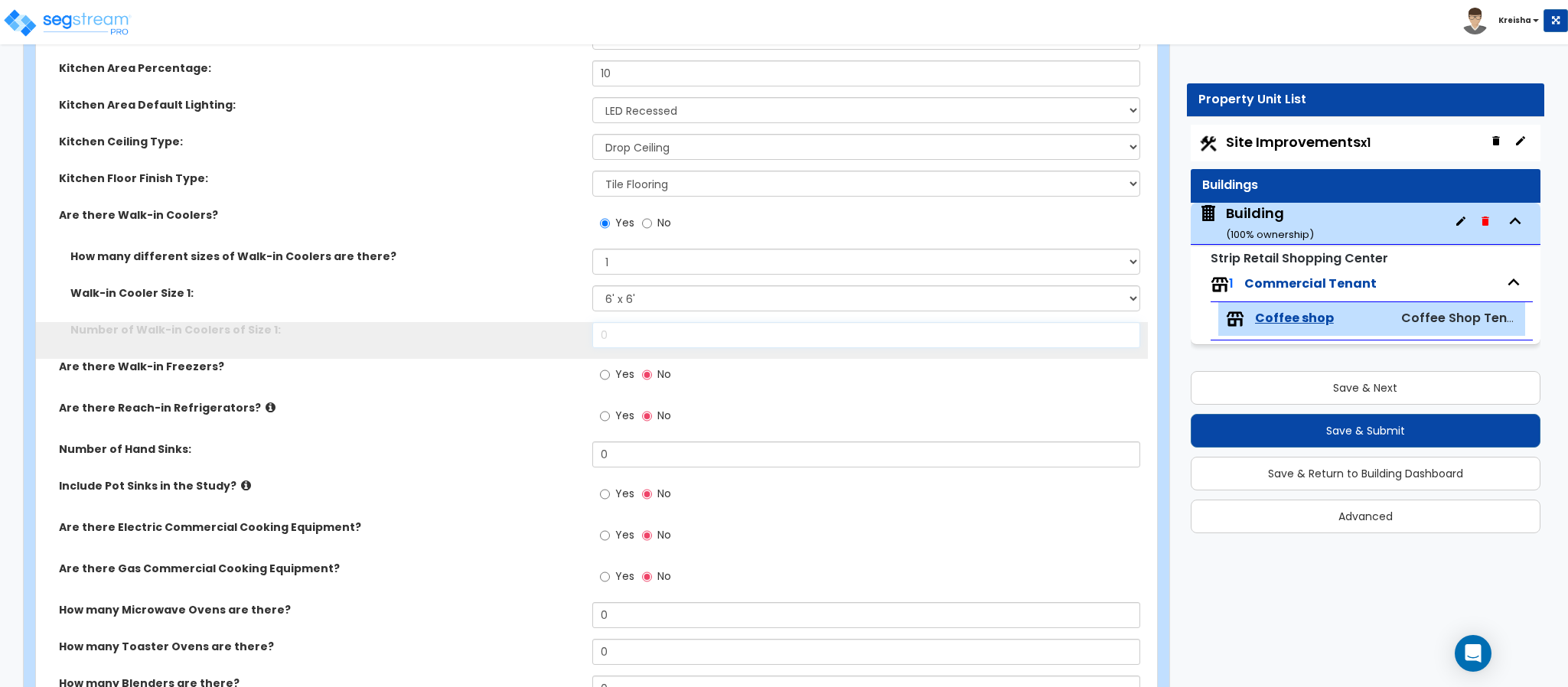
click at [629, 343] on input "0" at bounding box center [866, 335] width 548 height 26
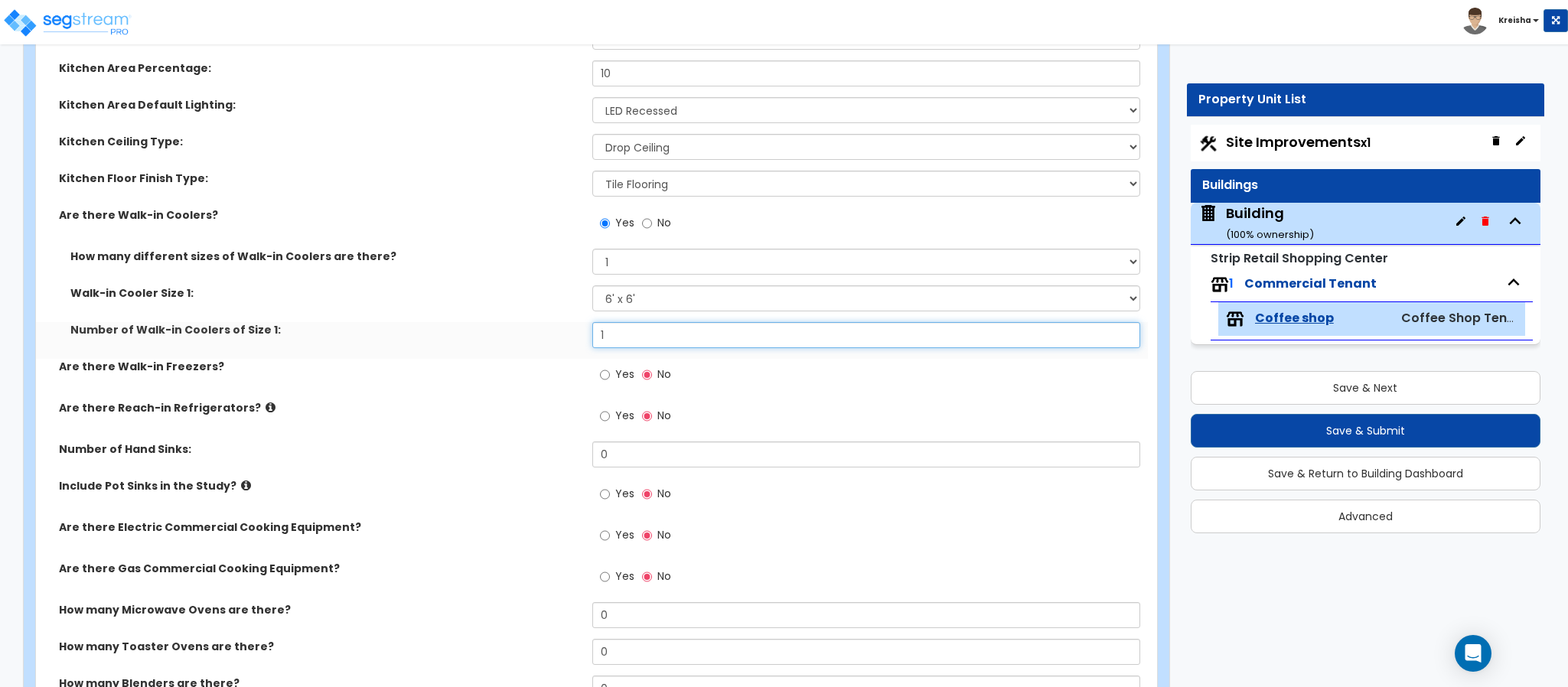
type input "1"
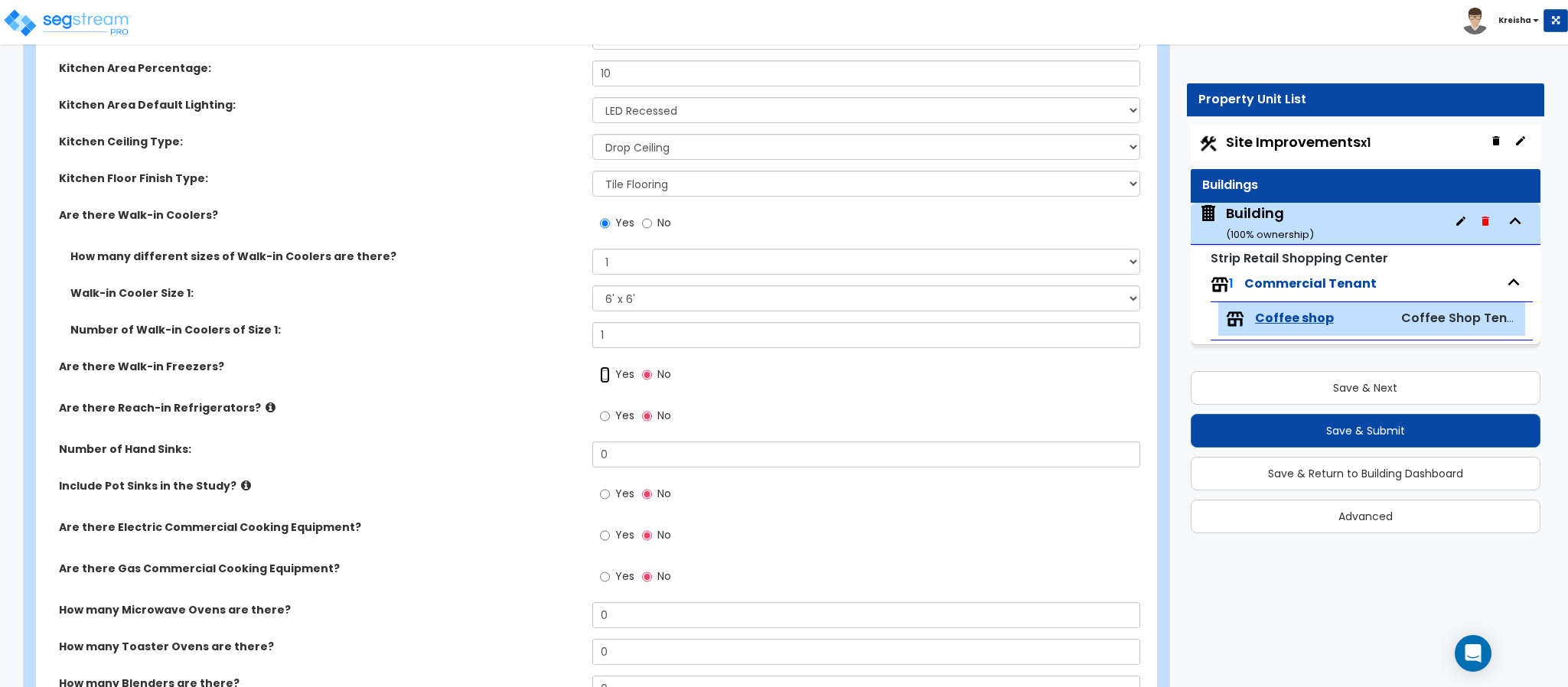
click at [600, 367] on input "Yes" at bounding box center [604, 375] width 10 height 17
radio input "true"
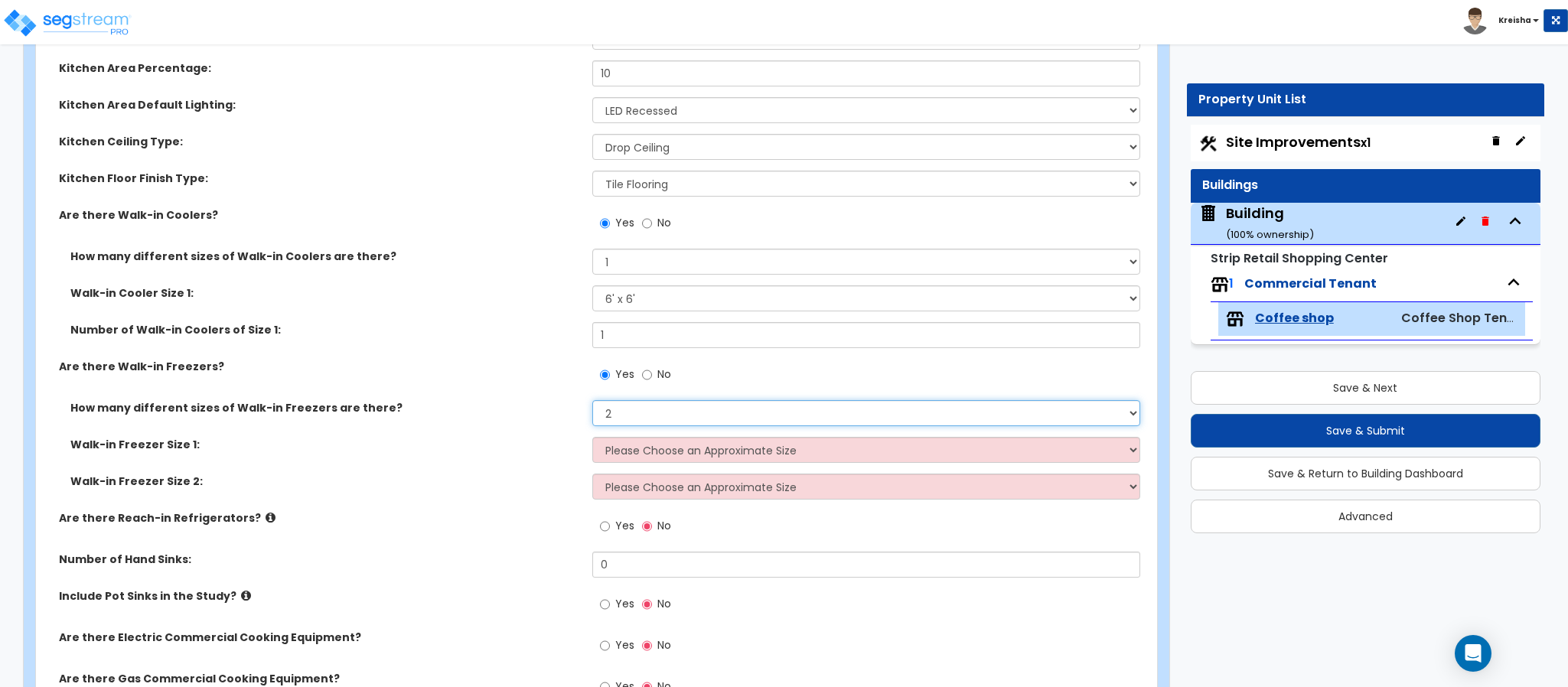
select select "1"
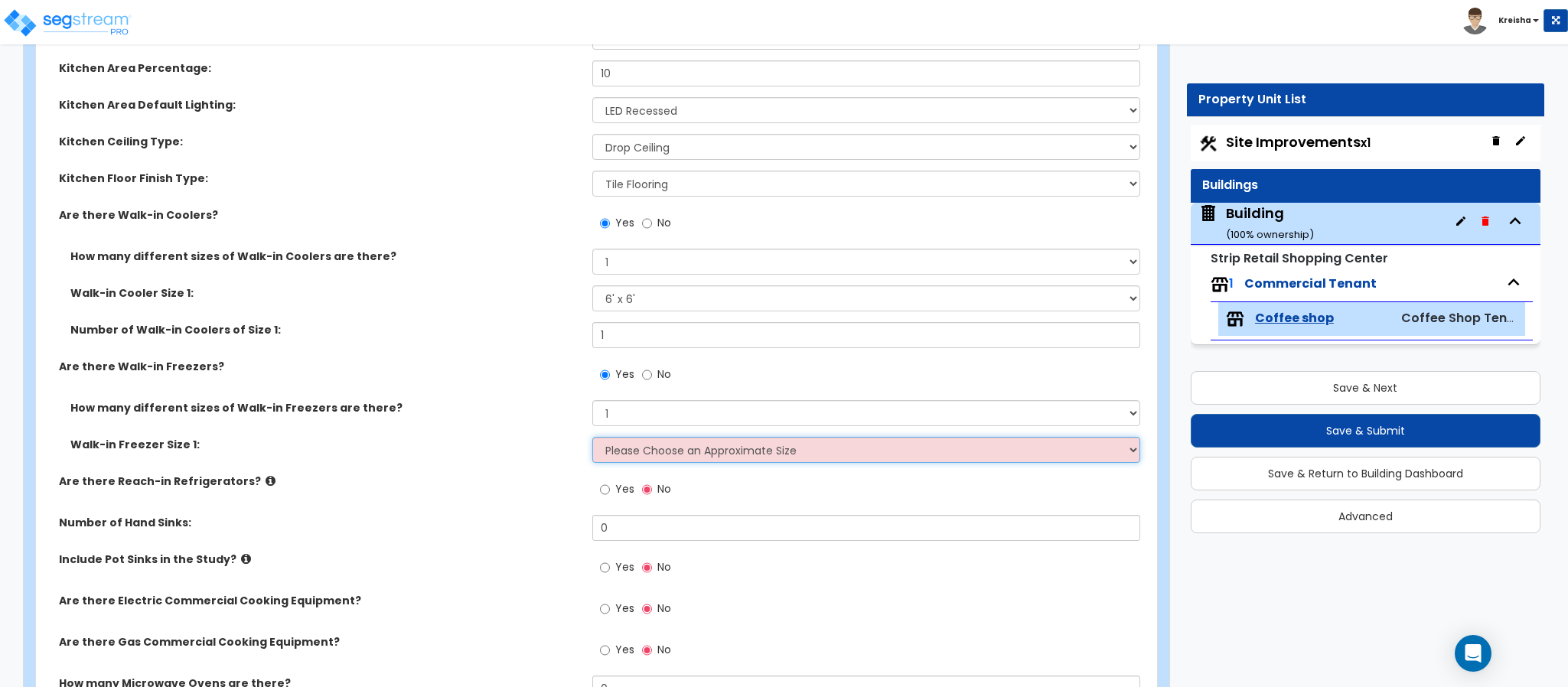
select select "1"
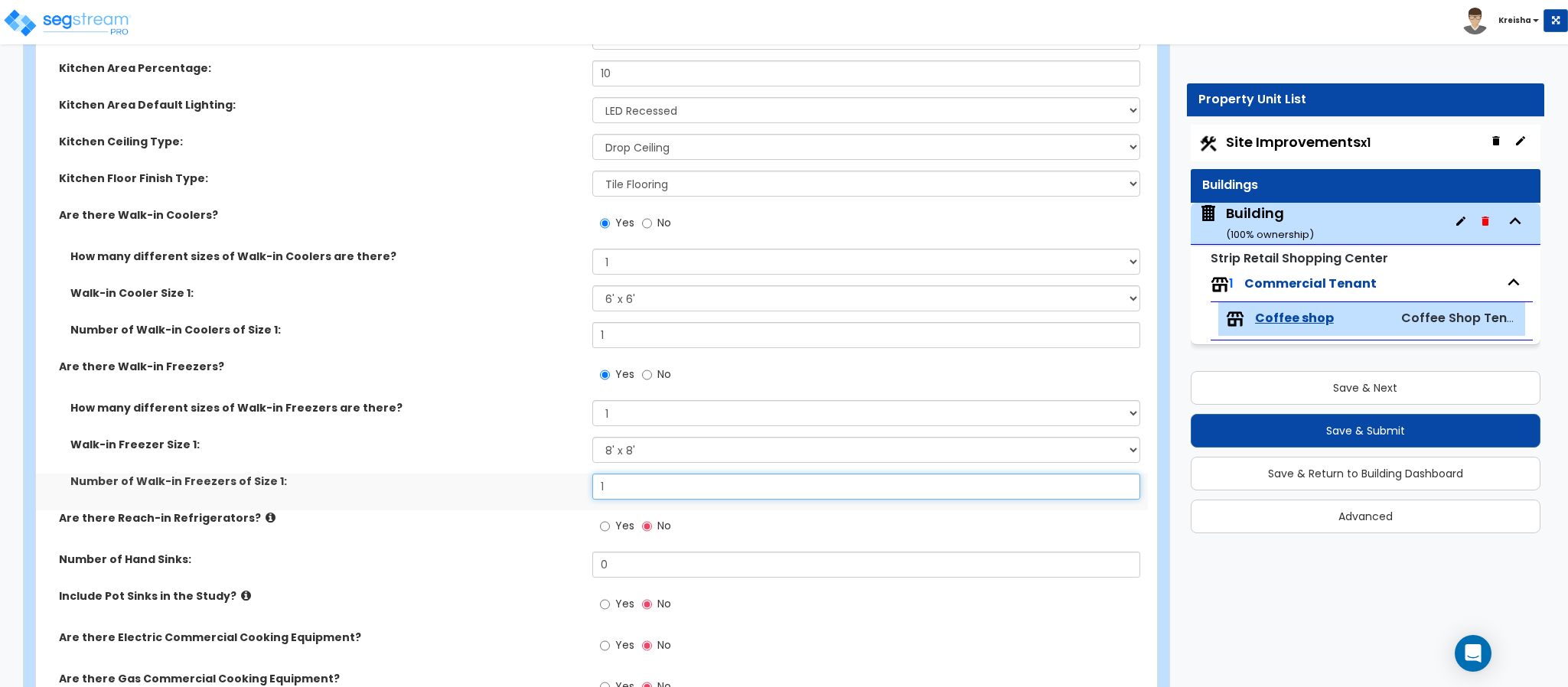
type input "1"
click at [600, 519] on input "Yes" at bounding box center [604, 527] width 10 height 17
radio input "true"
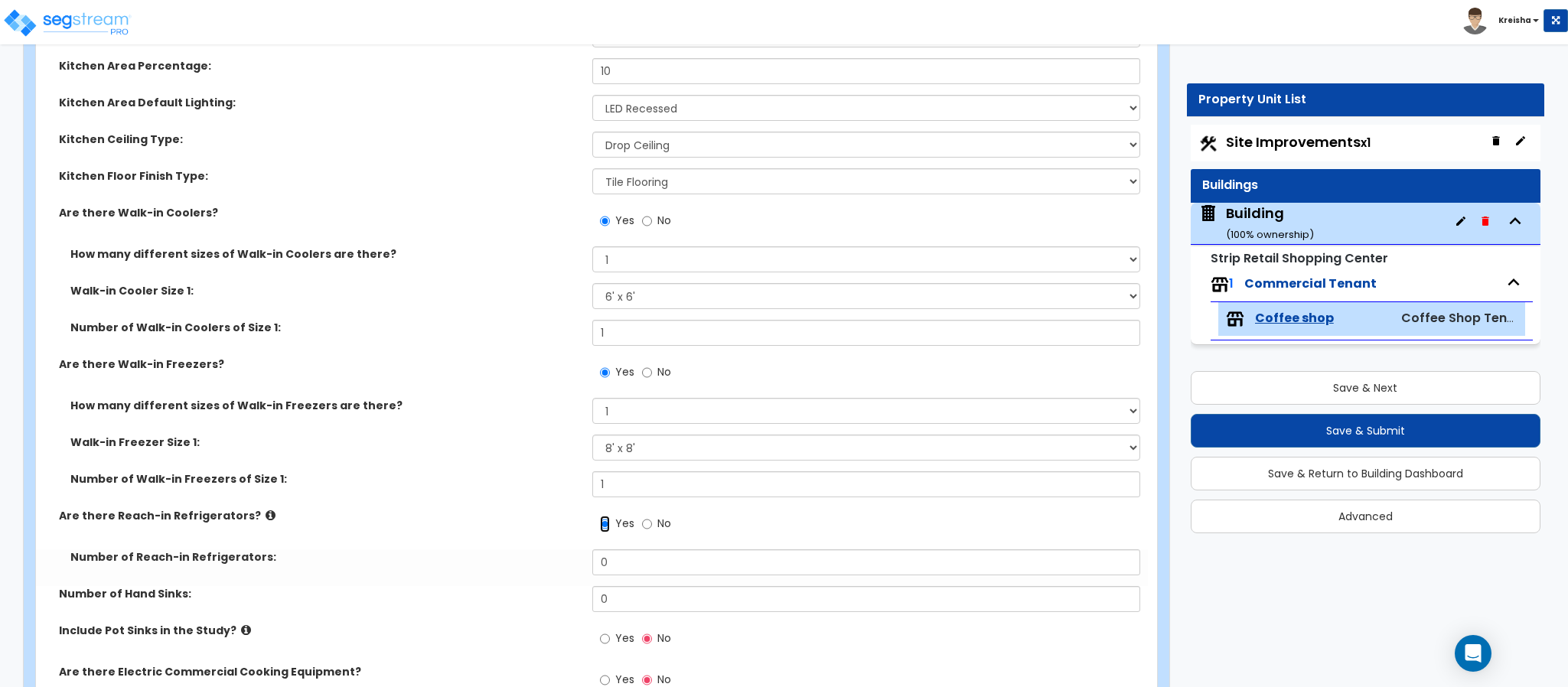
scroll to position [4914, 0]
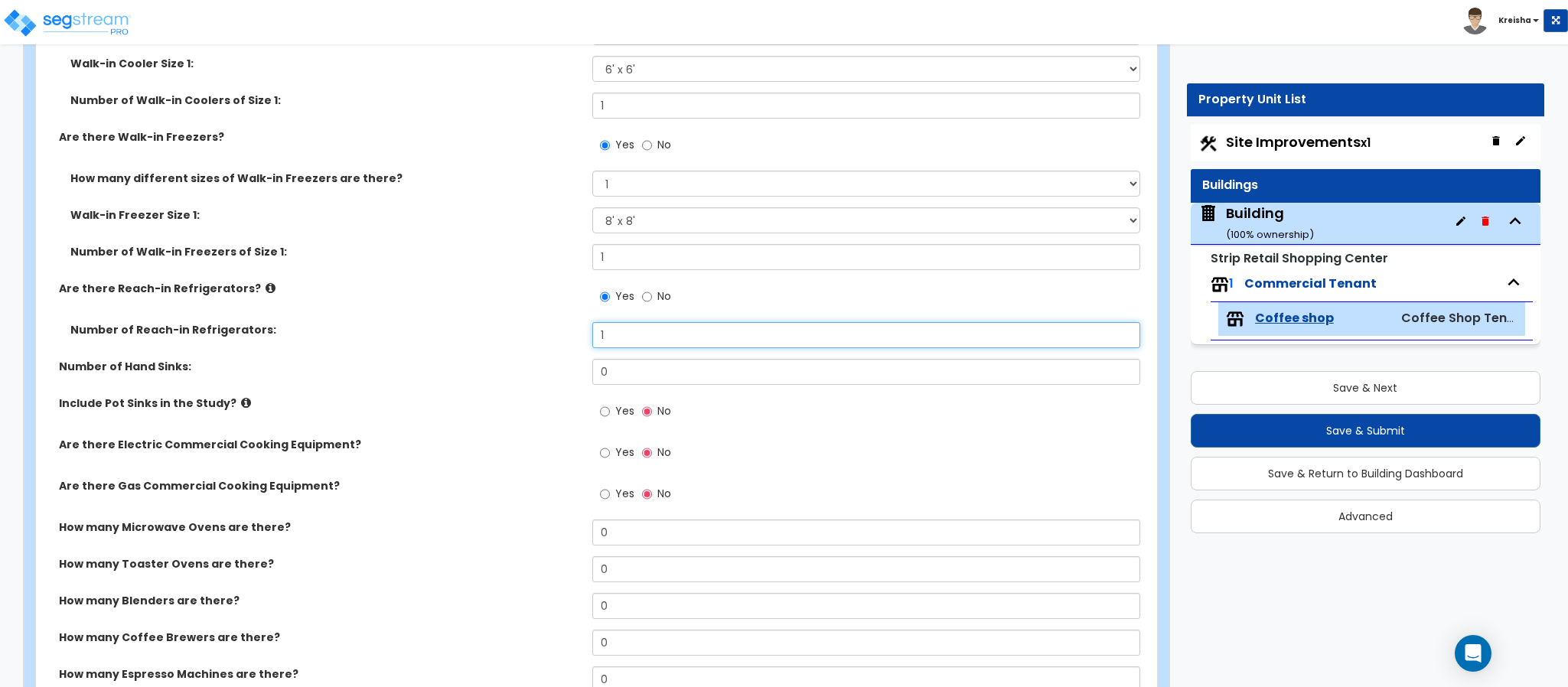
type input "1"
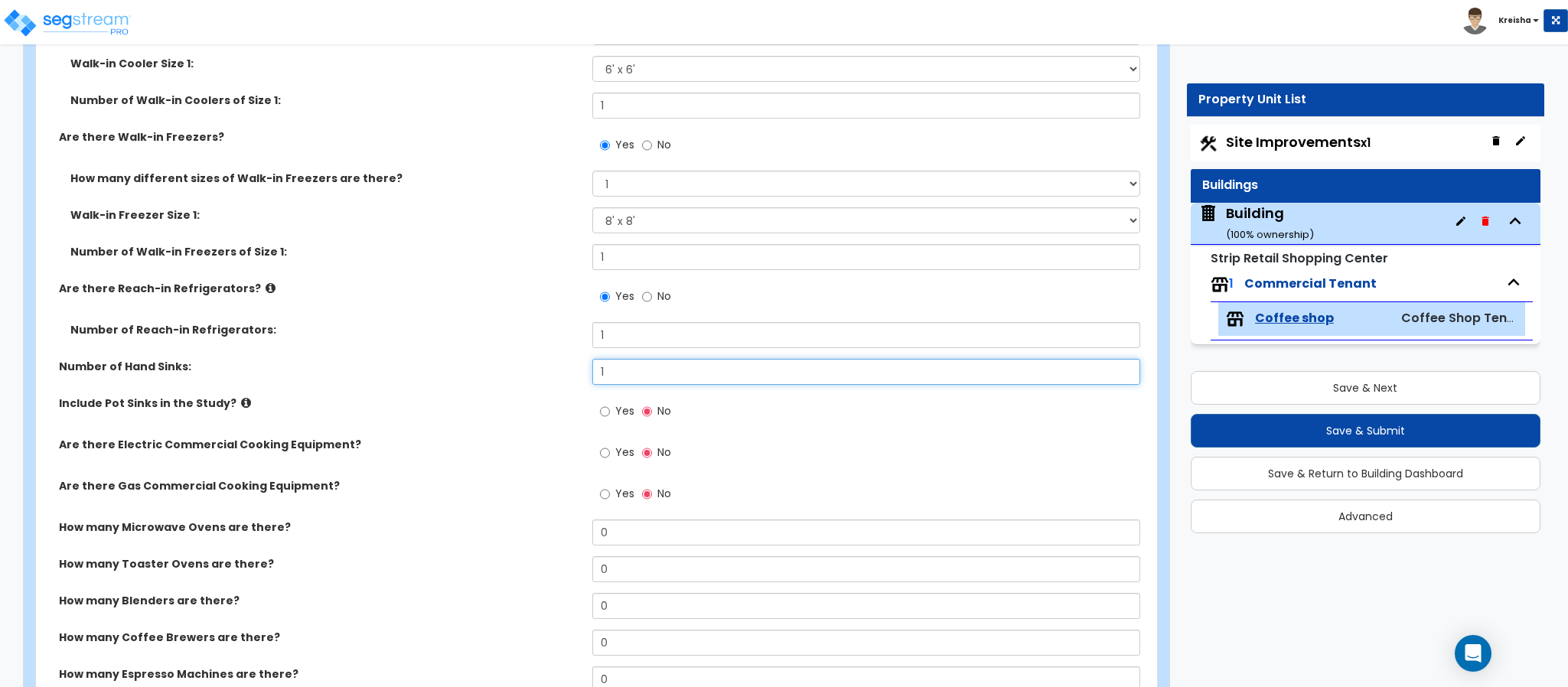
type input "1"
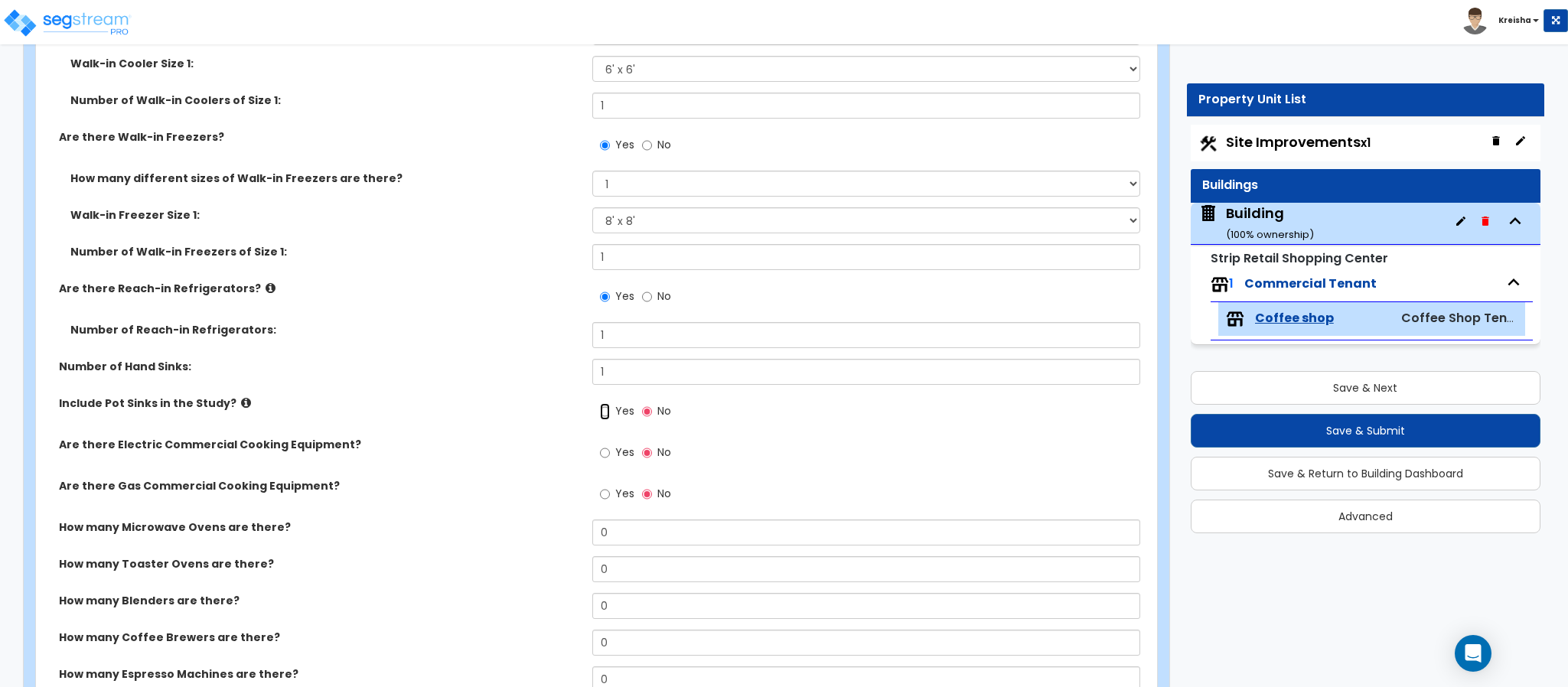
click at [600, 403] on input "Yes" at bounding box center [604, 412] width 10 height 17
radio input "true"
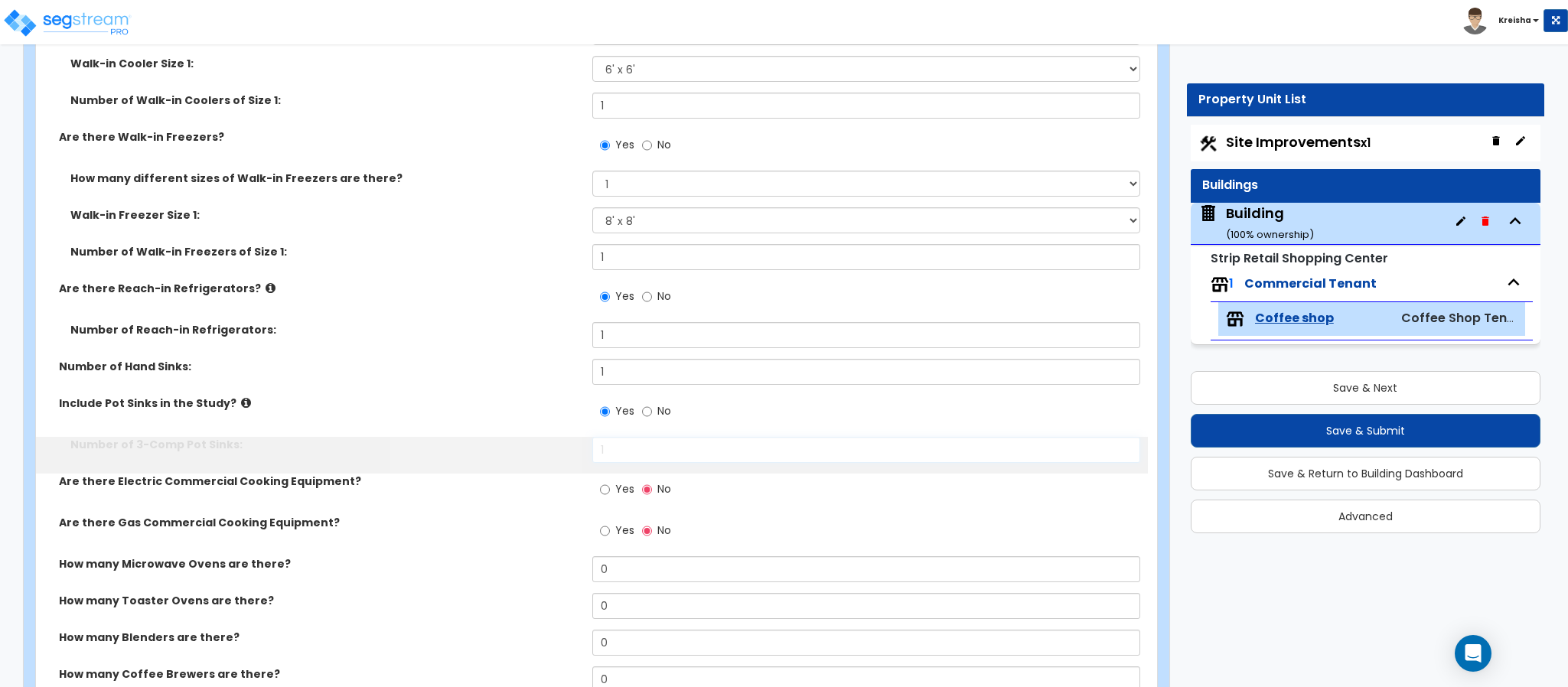
type input "1"
click at [600, 481] on input "Yes" at bounding box center [604, 490] width 10 height 17
radio input "true"
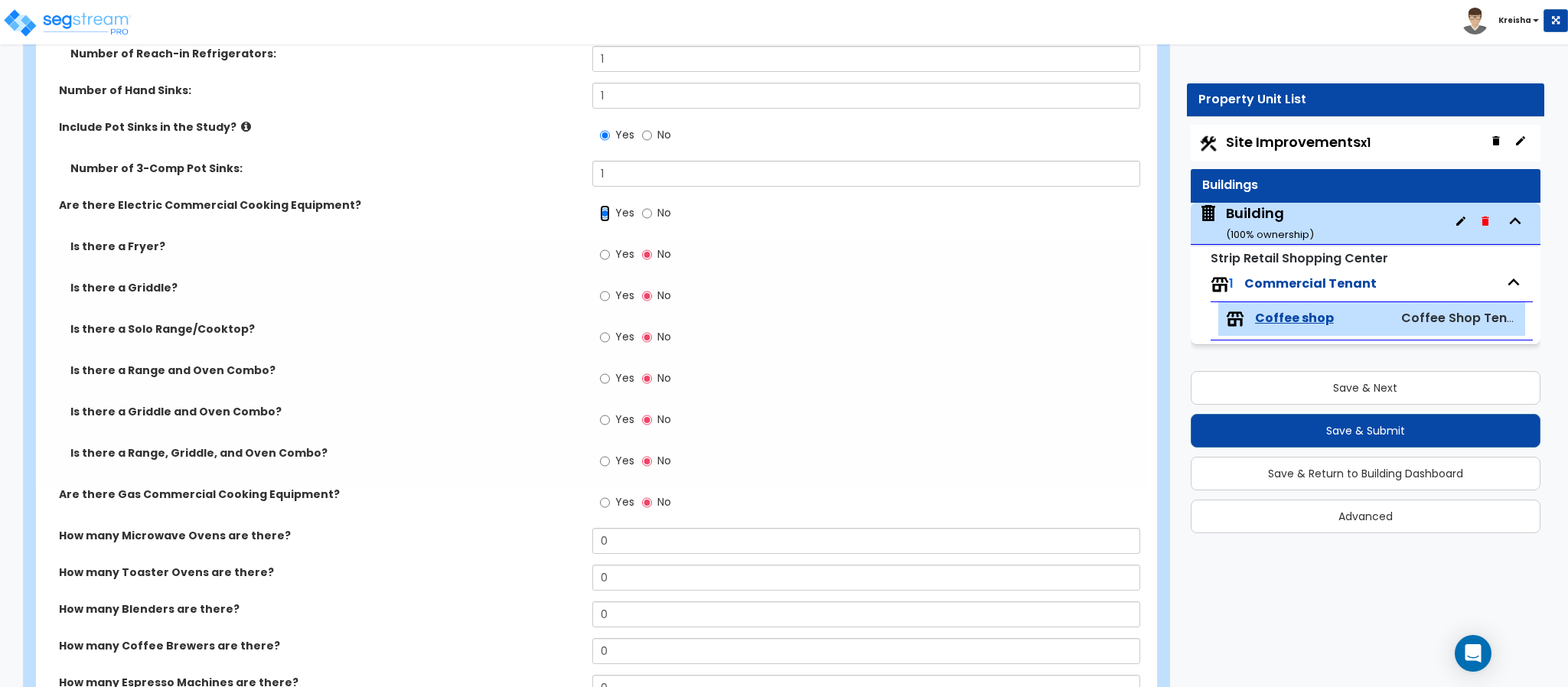
scroll to position [5220, 0]
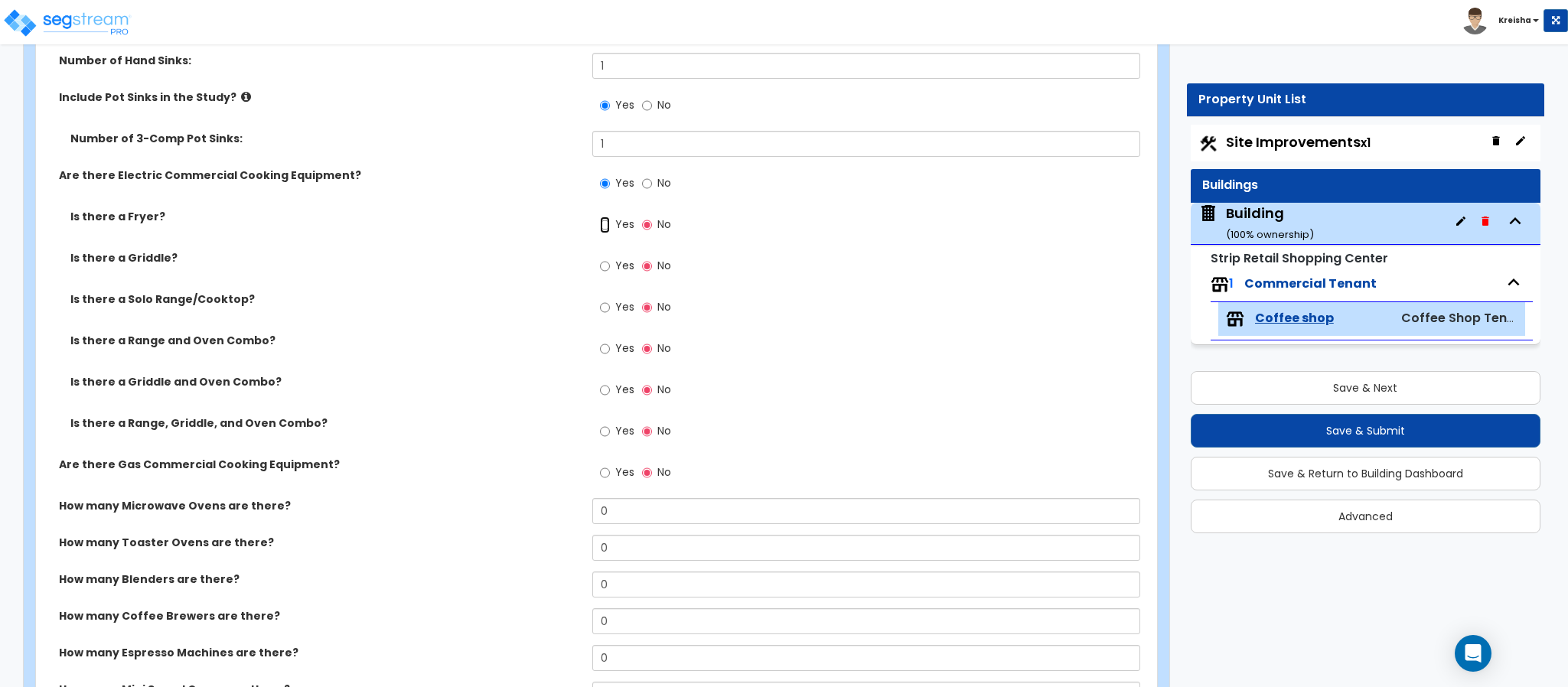
click at [600, 216] on input "Yes" at bounding box center [604, 225] width 10 height 17
radio input "true"
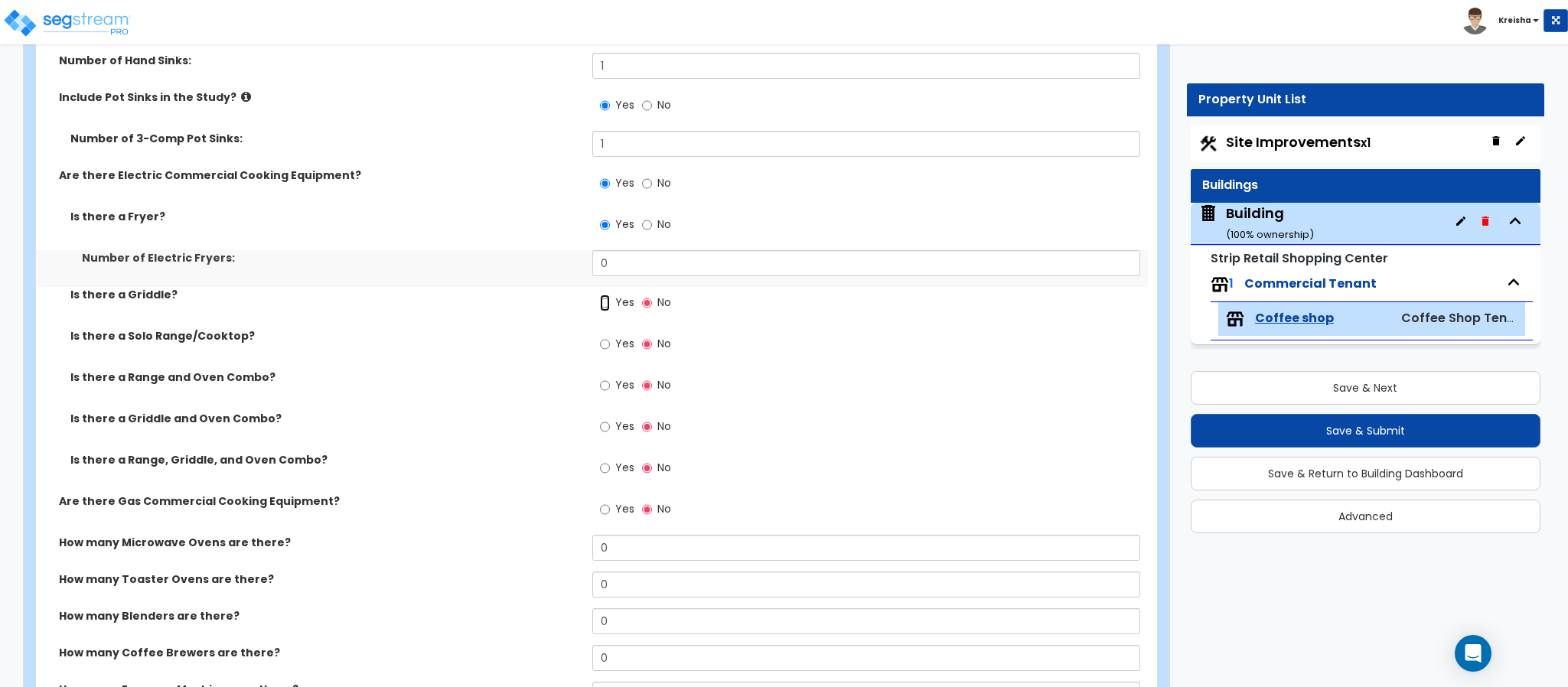
click at [600, 295] on input "Yes" at bounding box center [604, 303] width 10 height 17
radio input "true"
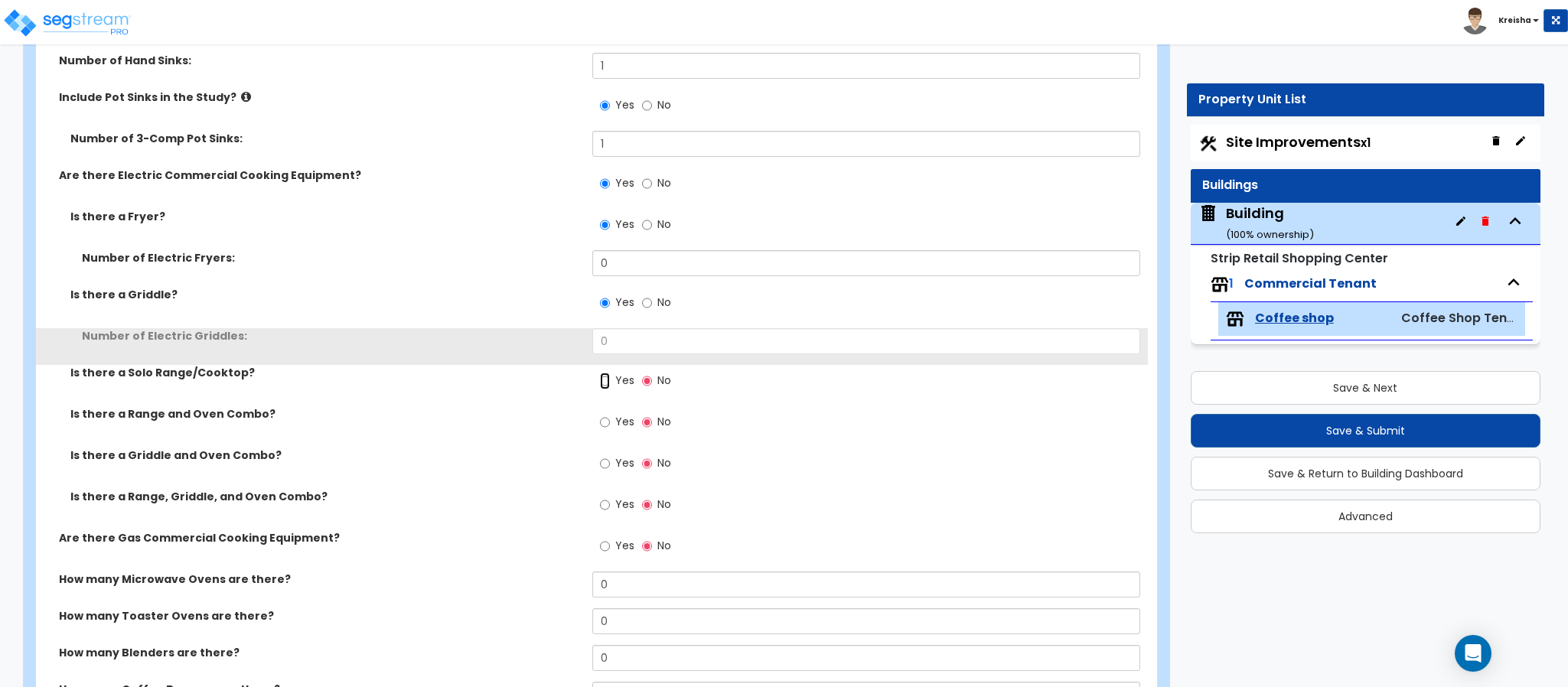
click at [600, 373] on input "Yes" at bounding box center [604, 381] width 10 height 17
radio input "true"
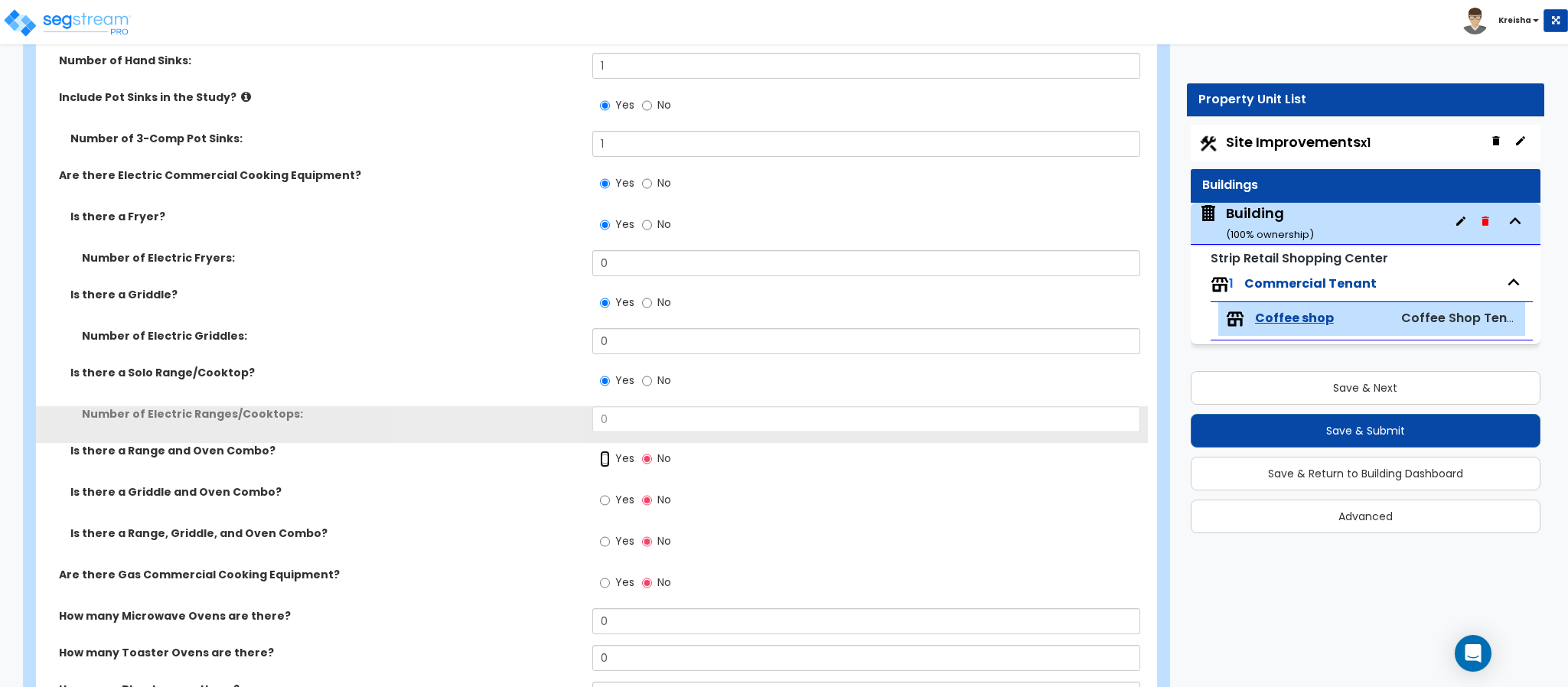
click at [600, 451] on input "Yes" at bounding box center [604, 460] width 10 height 17
radio input "true"
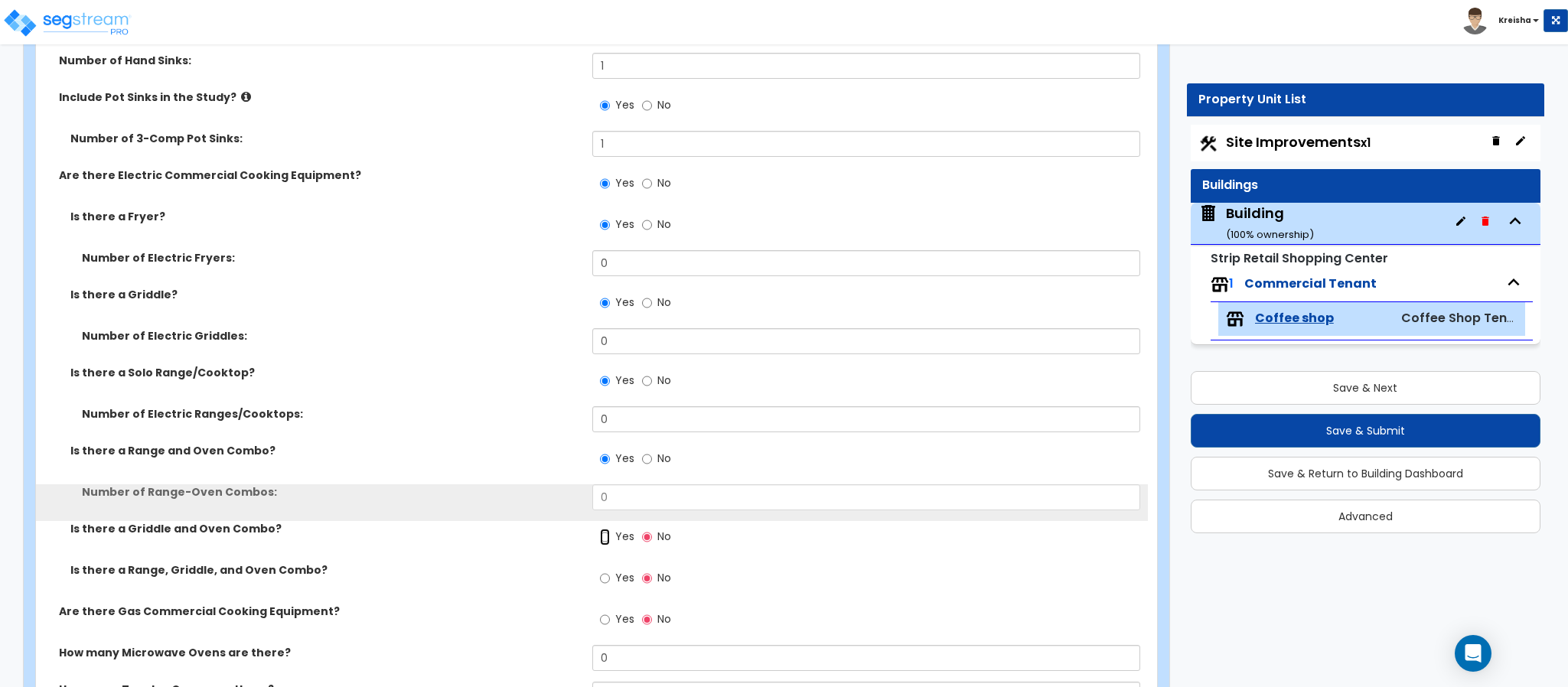
click at [600, 529] on input "Yes" at bounding box center [604, 537] width 10 height 17
radio input "true"
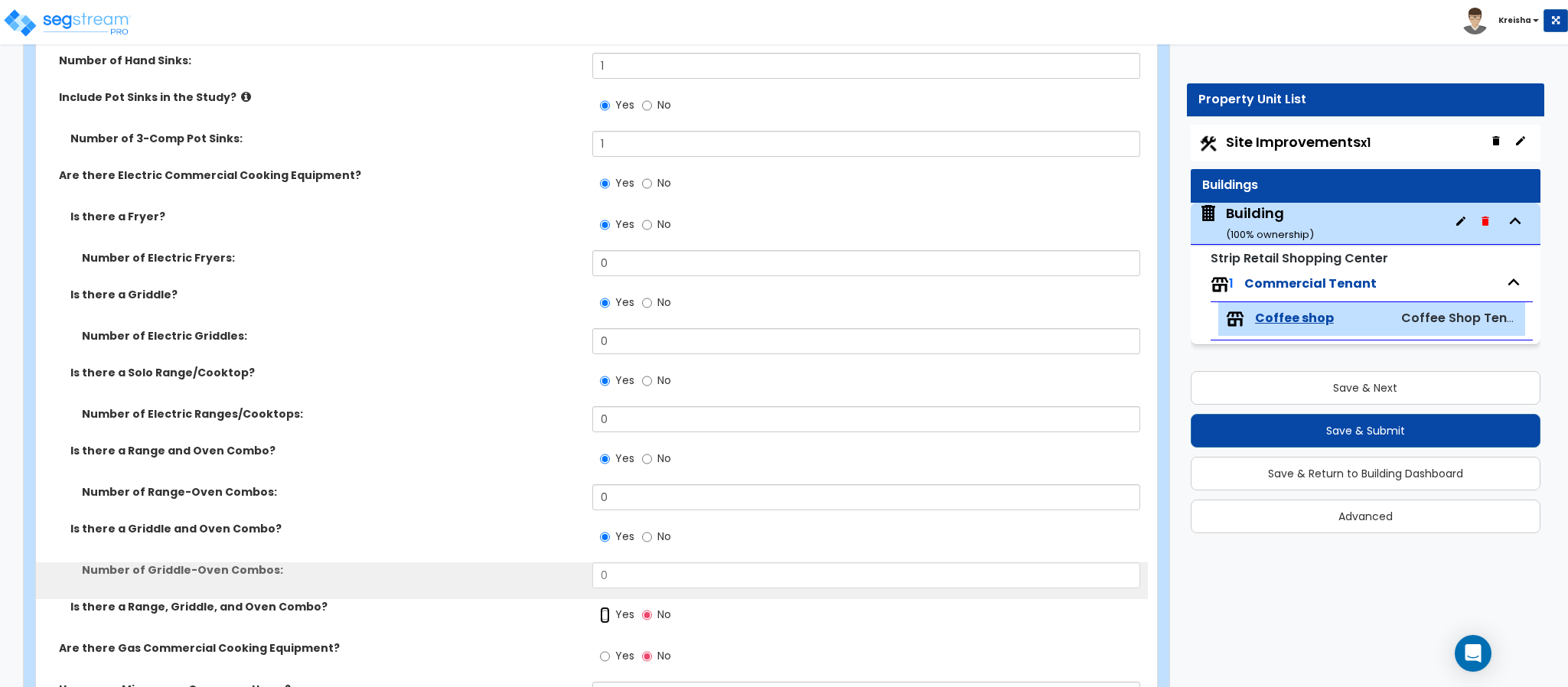
click at [600, 607] on input "Yes" at bounding box center [604, 616] width 10 height 17
radio input "true"
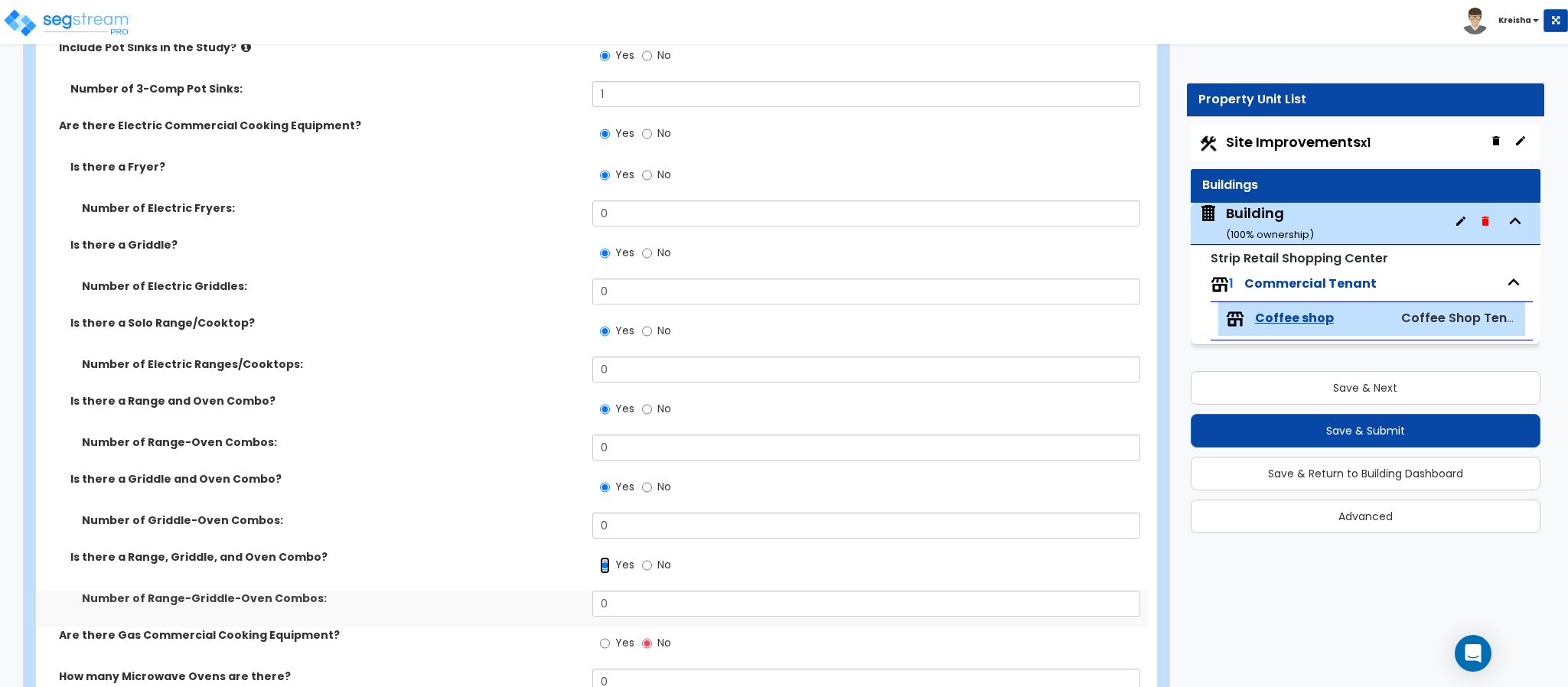
scroll to position [5298, 0]
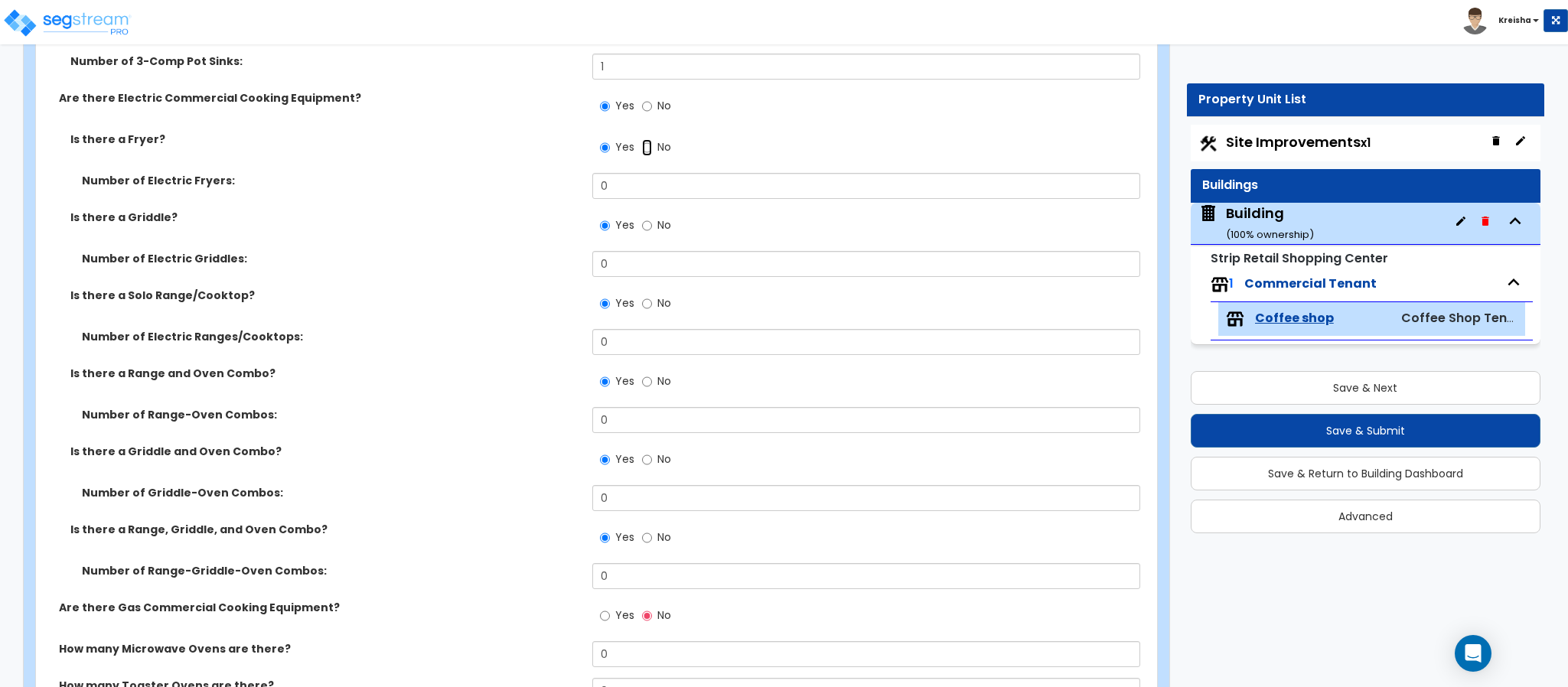
click at [648, 147] on input "No" at bounding box center [646, 148] width 10 height 17
radio input "false"
radio input "true"
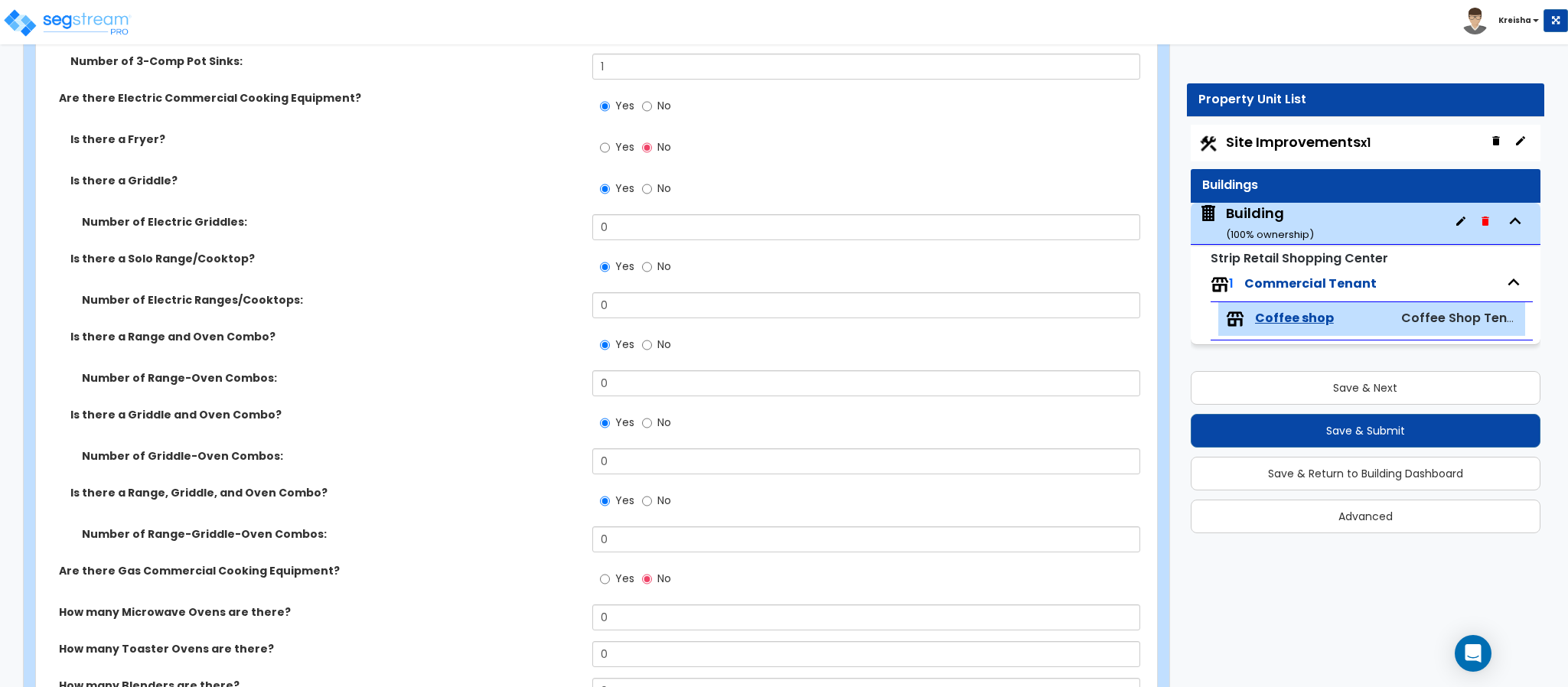
click at [655, 104] on label "No" at bounding box center [656, 108] width 29 height 26
click at [652, 104] on input "No" at bounding box center [646, 107] width 10 height 17
radio input "false"
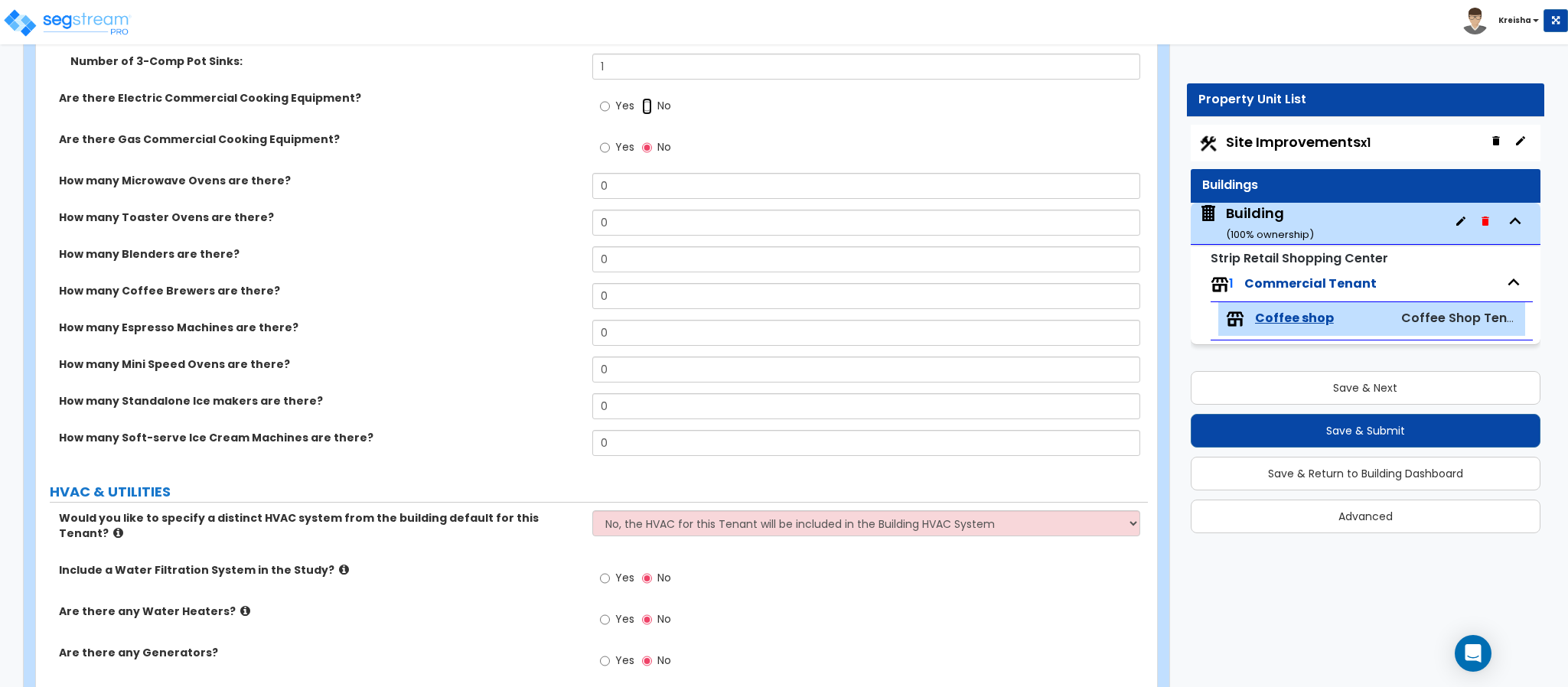
radio input "true"
click at [606, 137] on label "Yes" at bounding box center [617, 150] width 35 height 26
click at [606, 139] on input "Yes" at bounding box center [604, 148] width 10 height 17
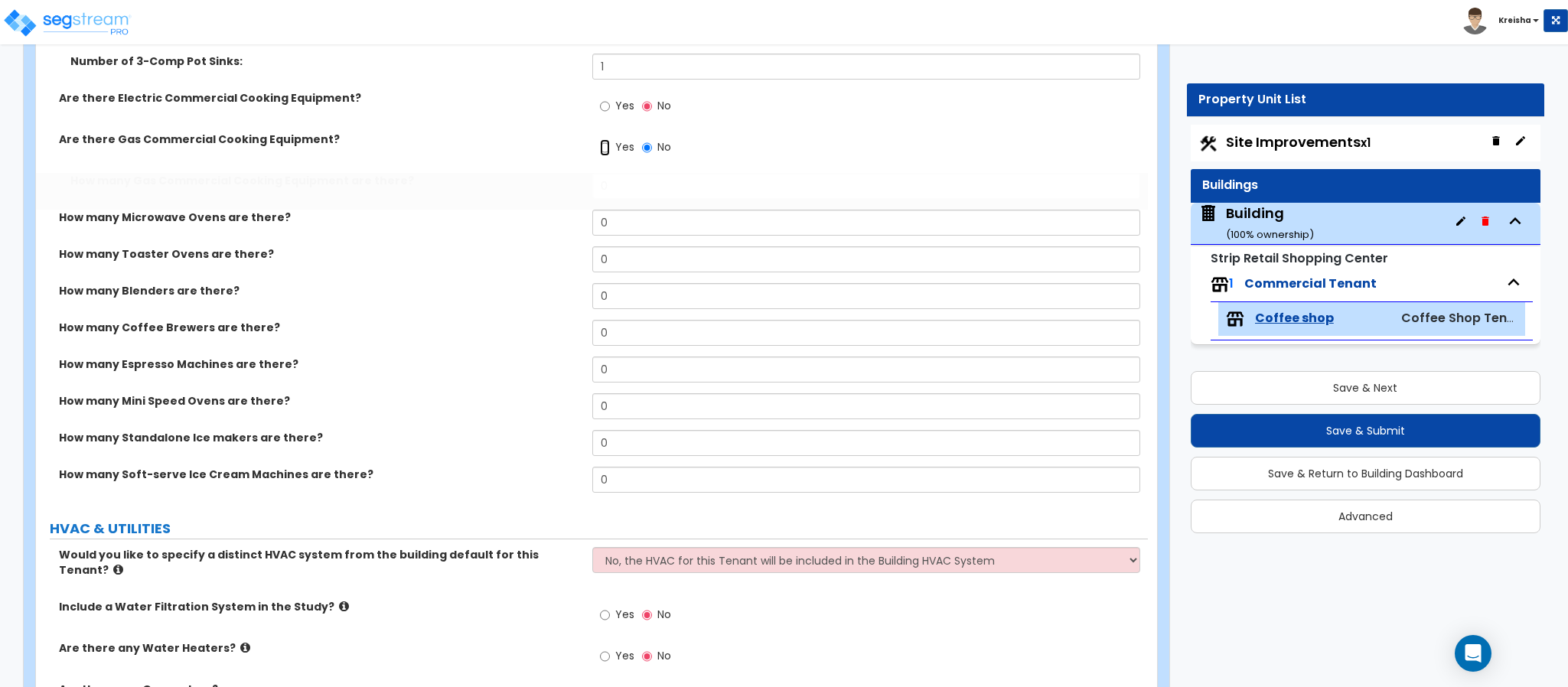
radio input "true"
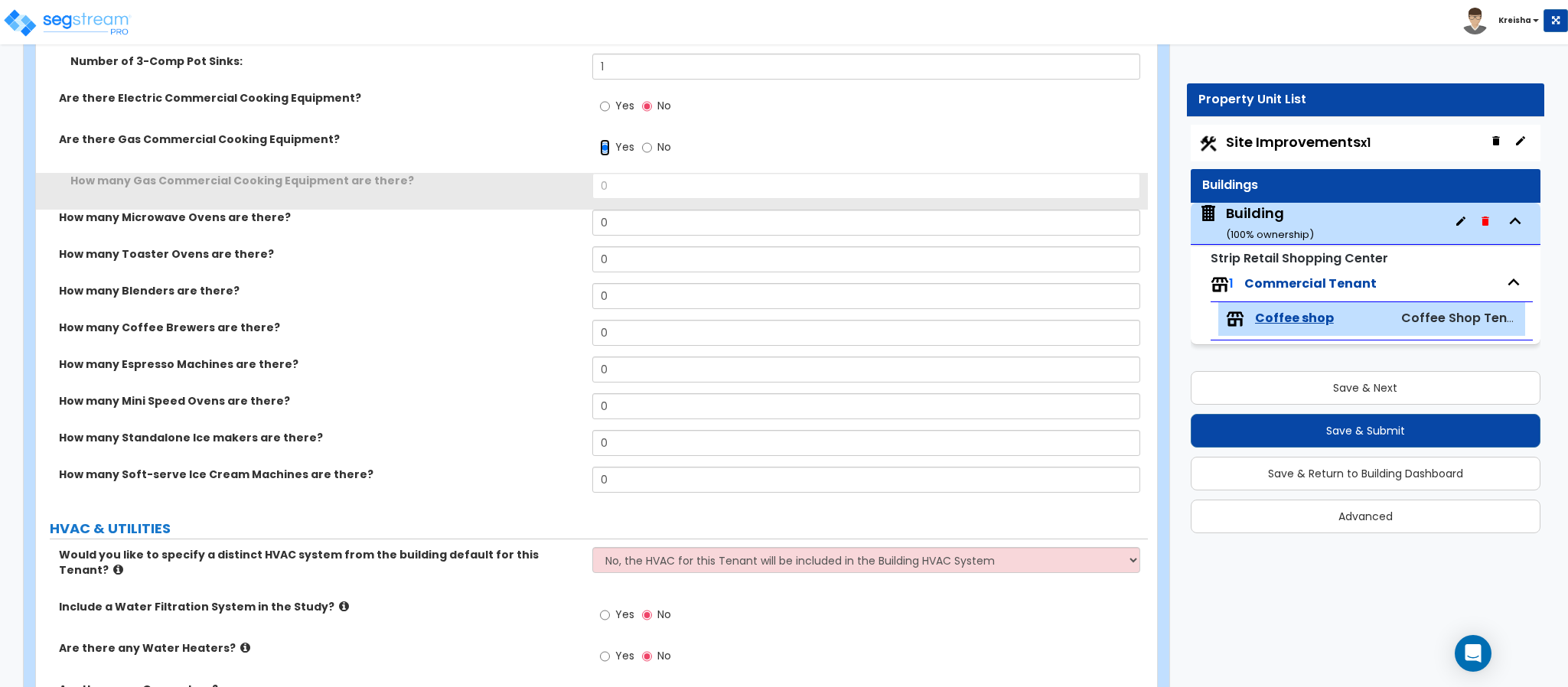
click at [606, 142] on input "Yes" at bounding box center [604, 148] width 10 height 17
drag, startPoint x: 607, startPoint y: 168, endPoint x: 609, endPoint y: 177, distance: 9.2
click at [607, 168] on div "Yes No" at bounding box center [870, 153] width 557 height 41
click at [608, 170] on div "Yes No" at bounding box center [870, 153] width 557 height 41
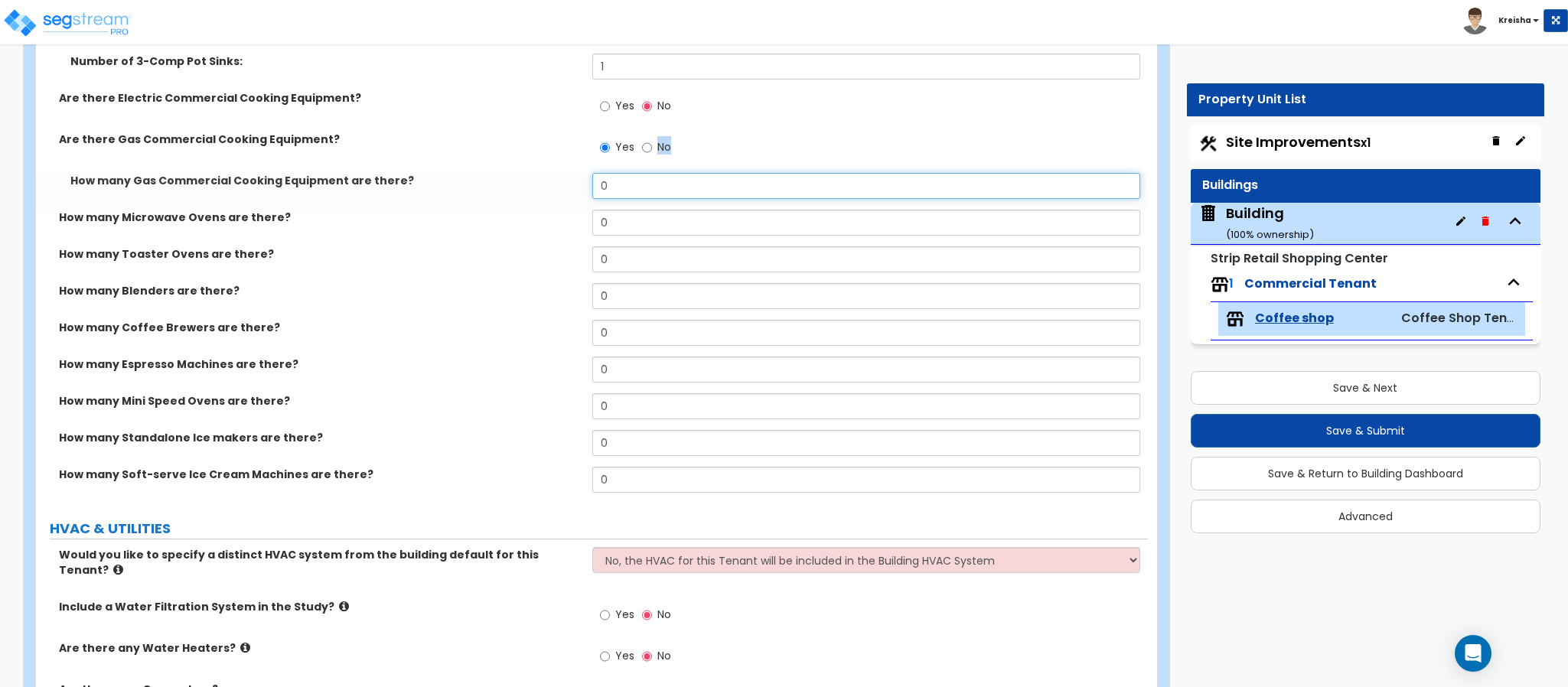
click at [611, 178] on input "0" at bounding box center [866, 186] width 548 height 26
click at [611, 189] on input "0" at bounding box center [866, 186] width 548 height 26
type input "3"
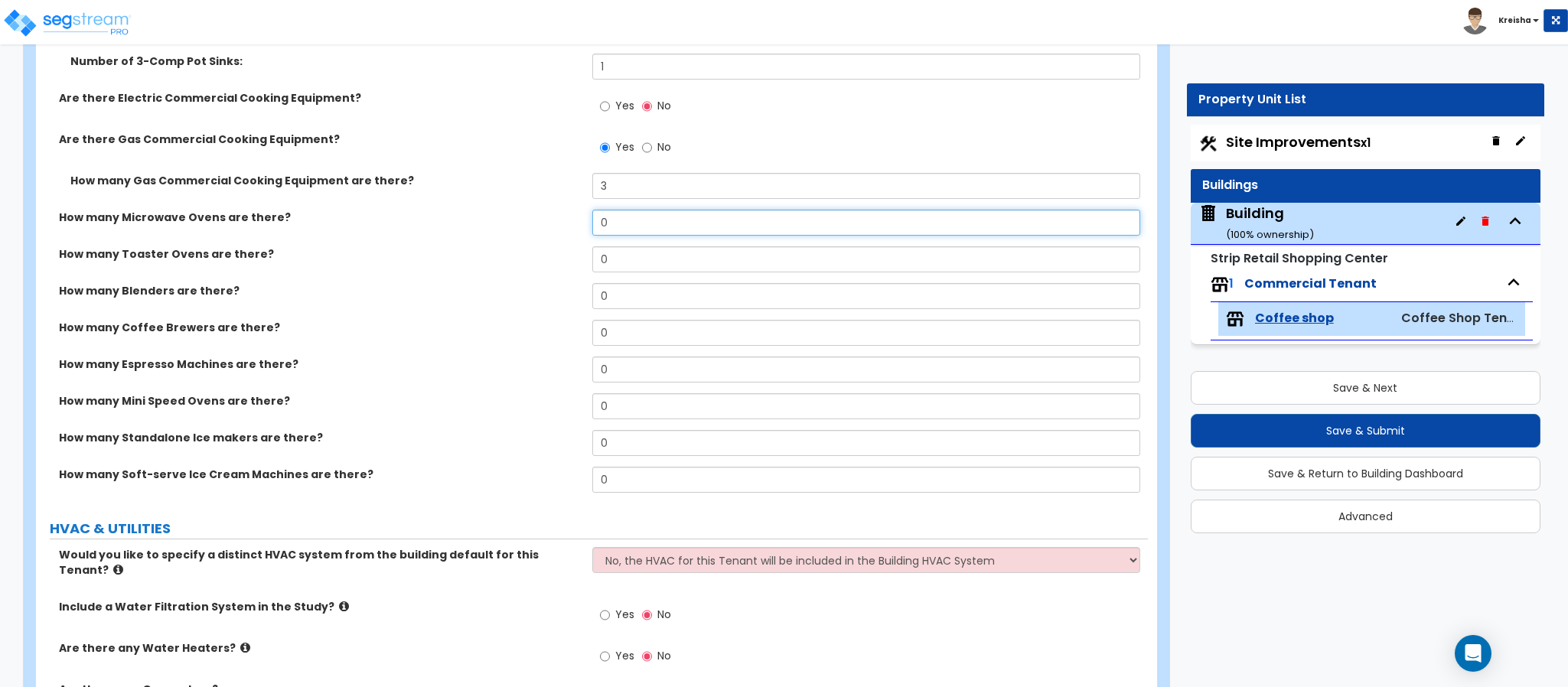
click at [613, 212] on input "0" at bounding box center [866, 223] width 548 height 26
click at [613, 214] on input "0" at bounding box center [866, 223] width 548 height 26
type input "1"
click at [629, 267] on input "0" at bounding box center [866, 259] width 548 height 26
type input "2"
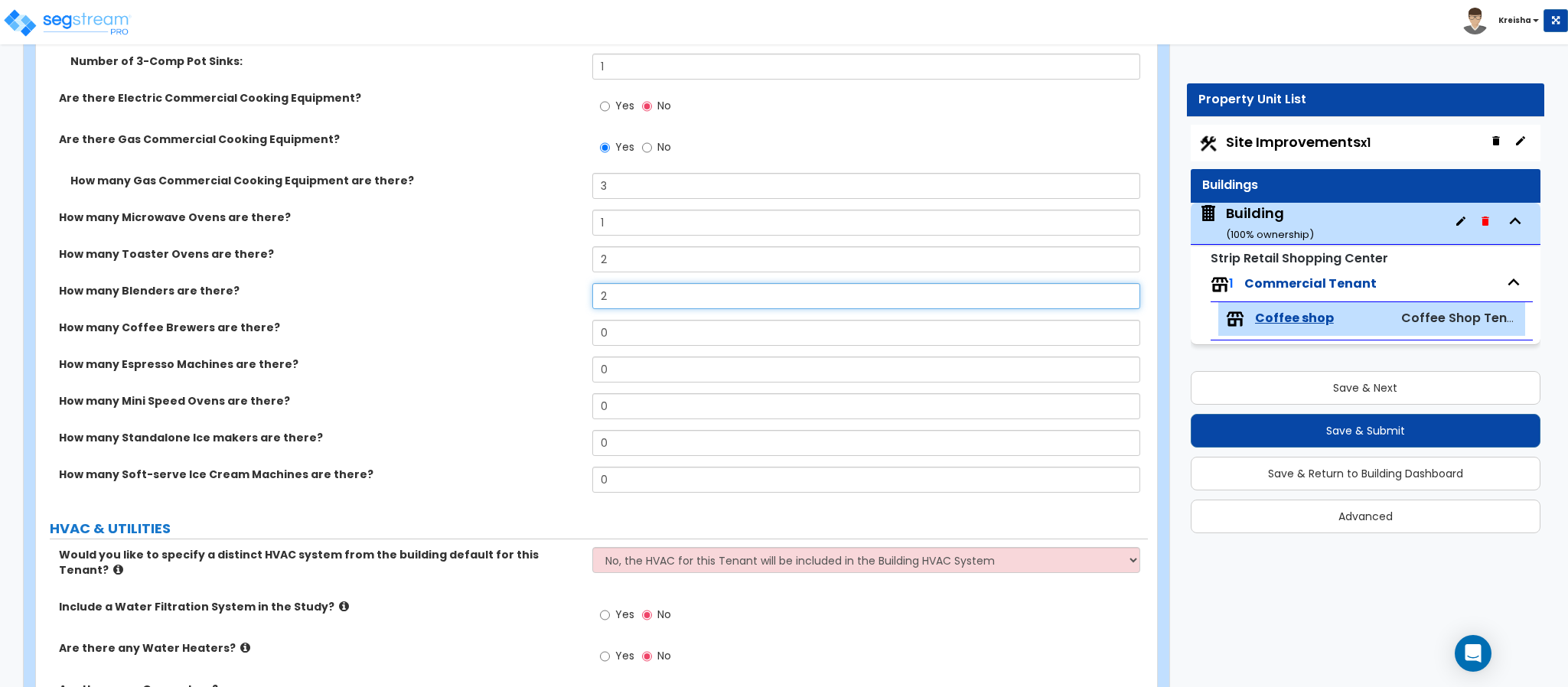
type input "2"
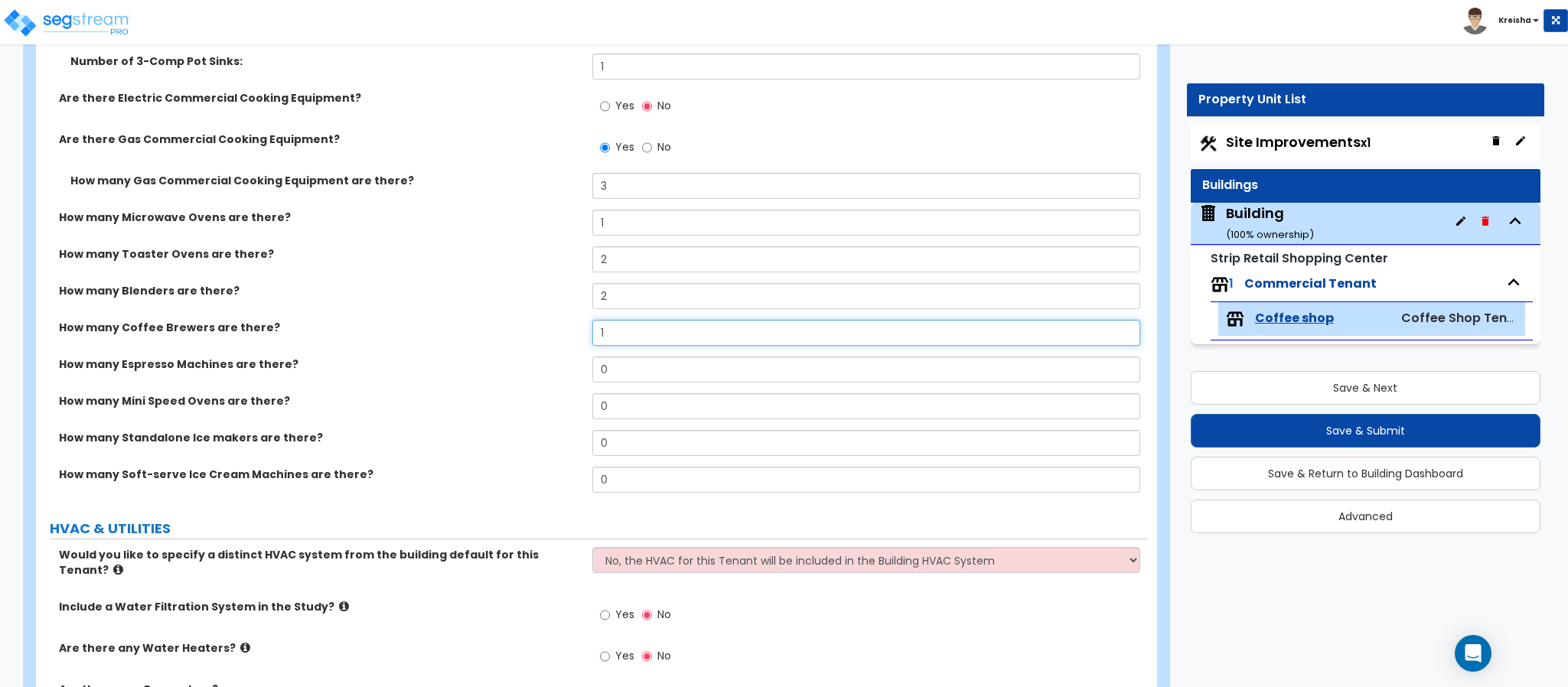
type input "1"
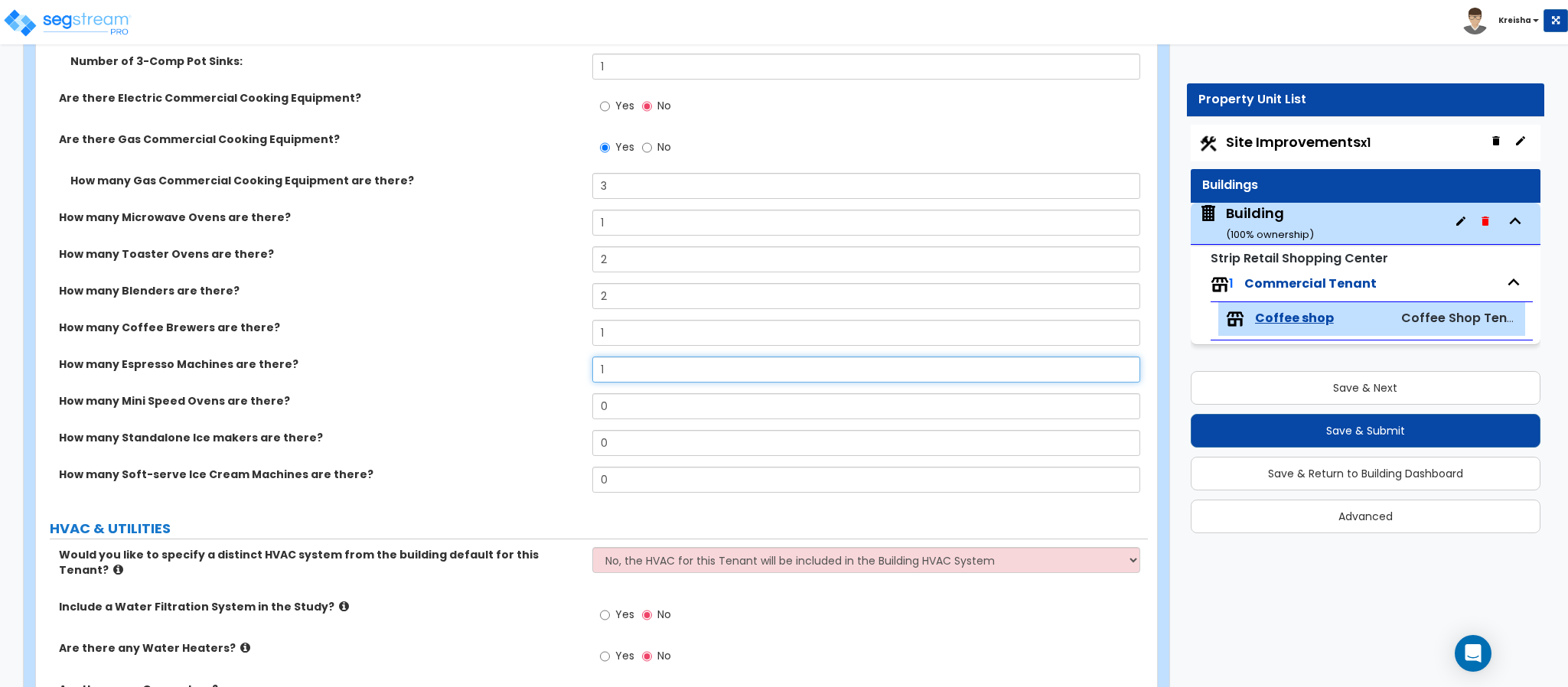
type input "1"
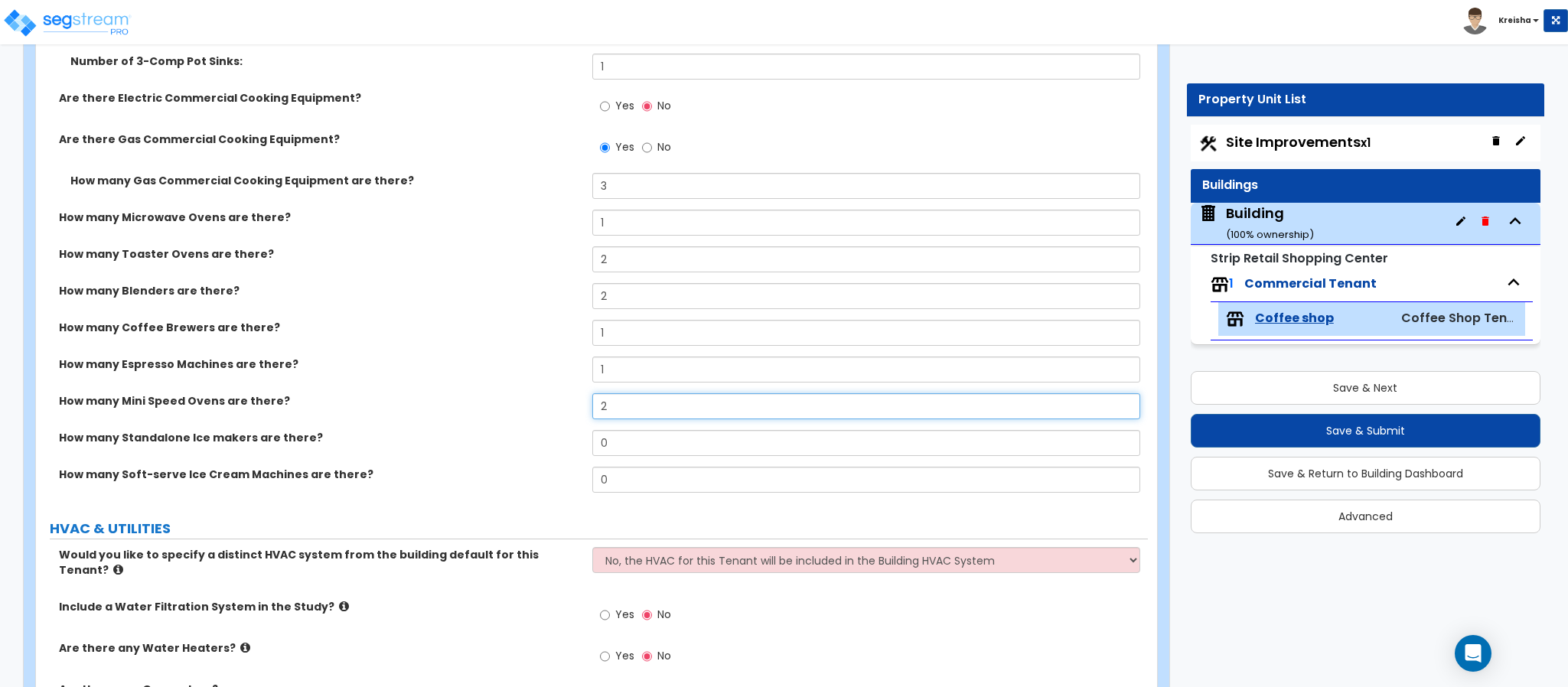
type input "2"
type input "1"
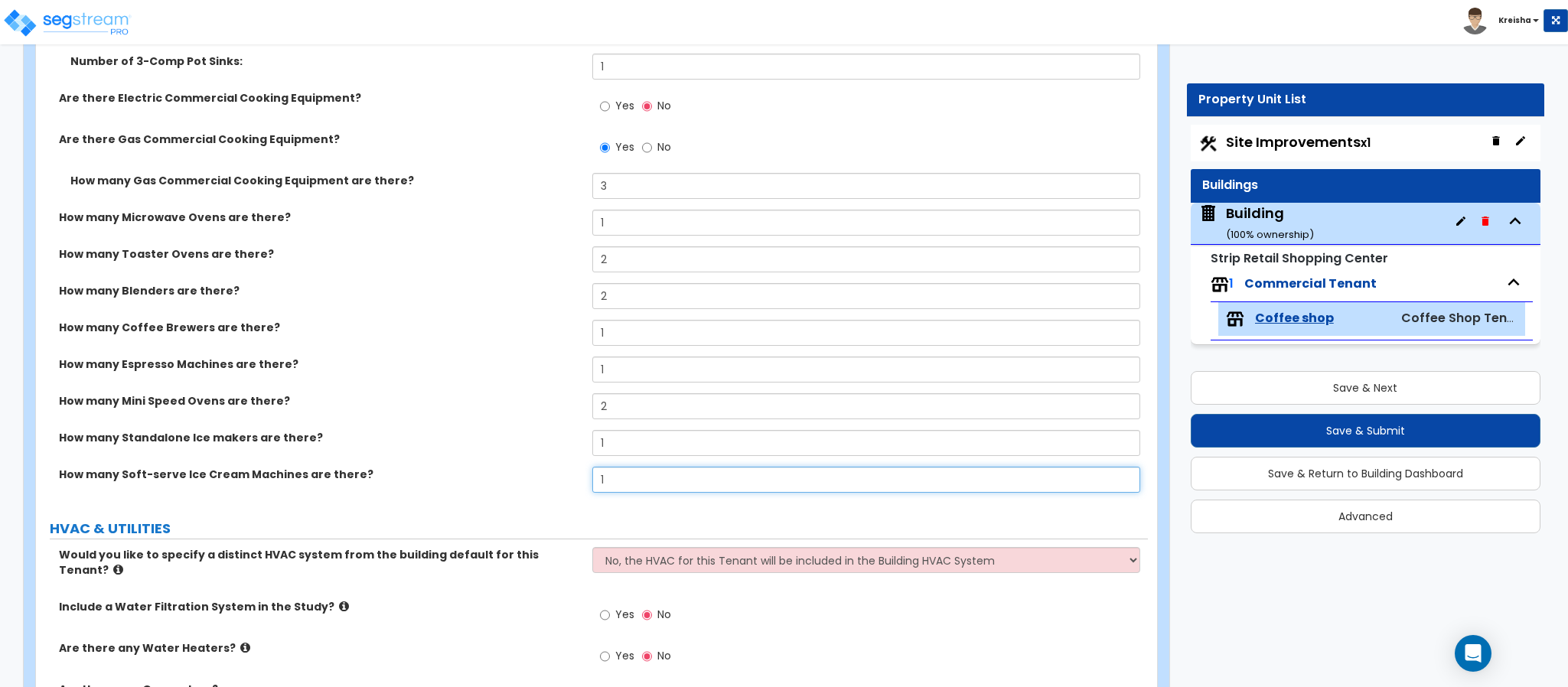
type input "1"
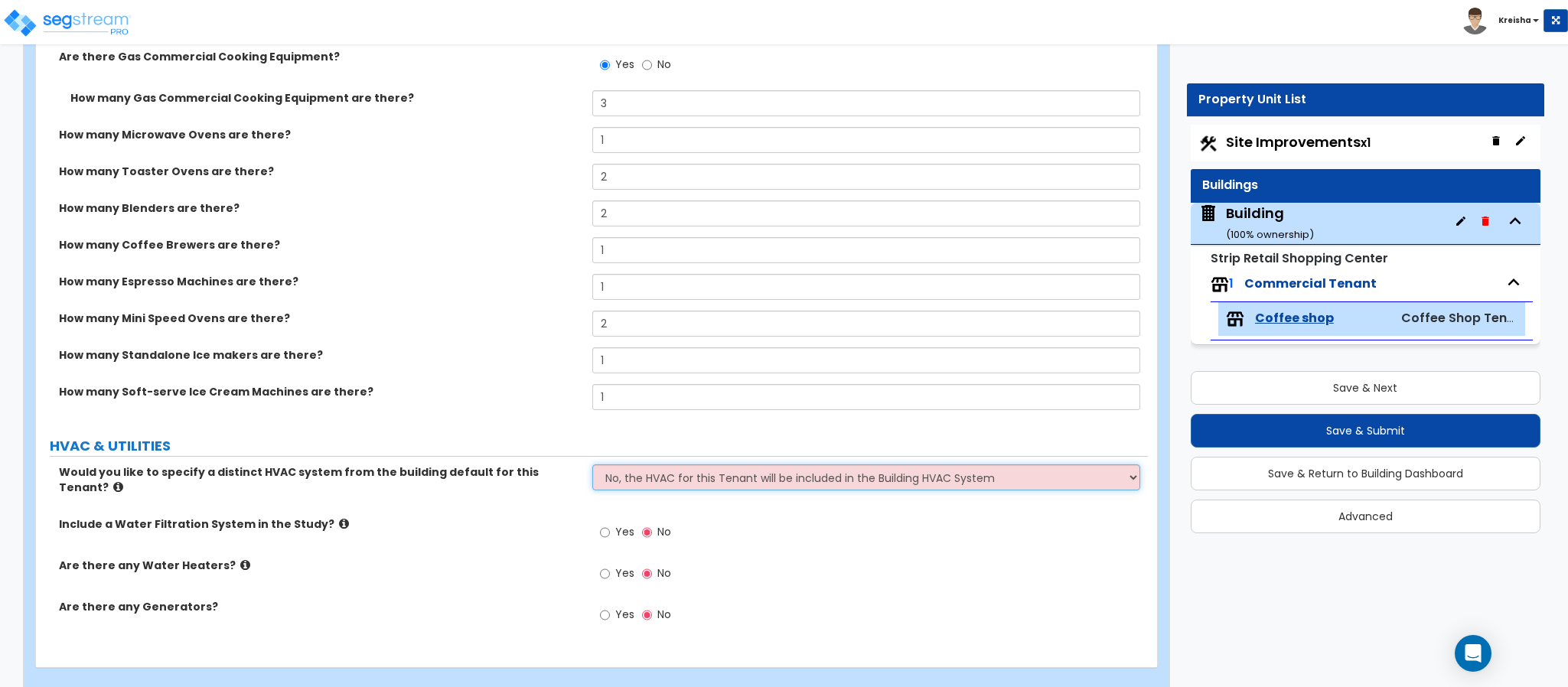
scroll to position [5390, 0]
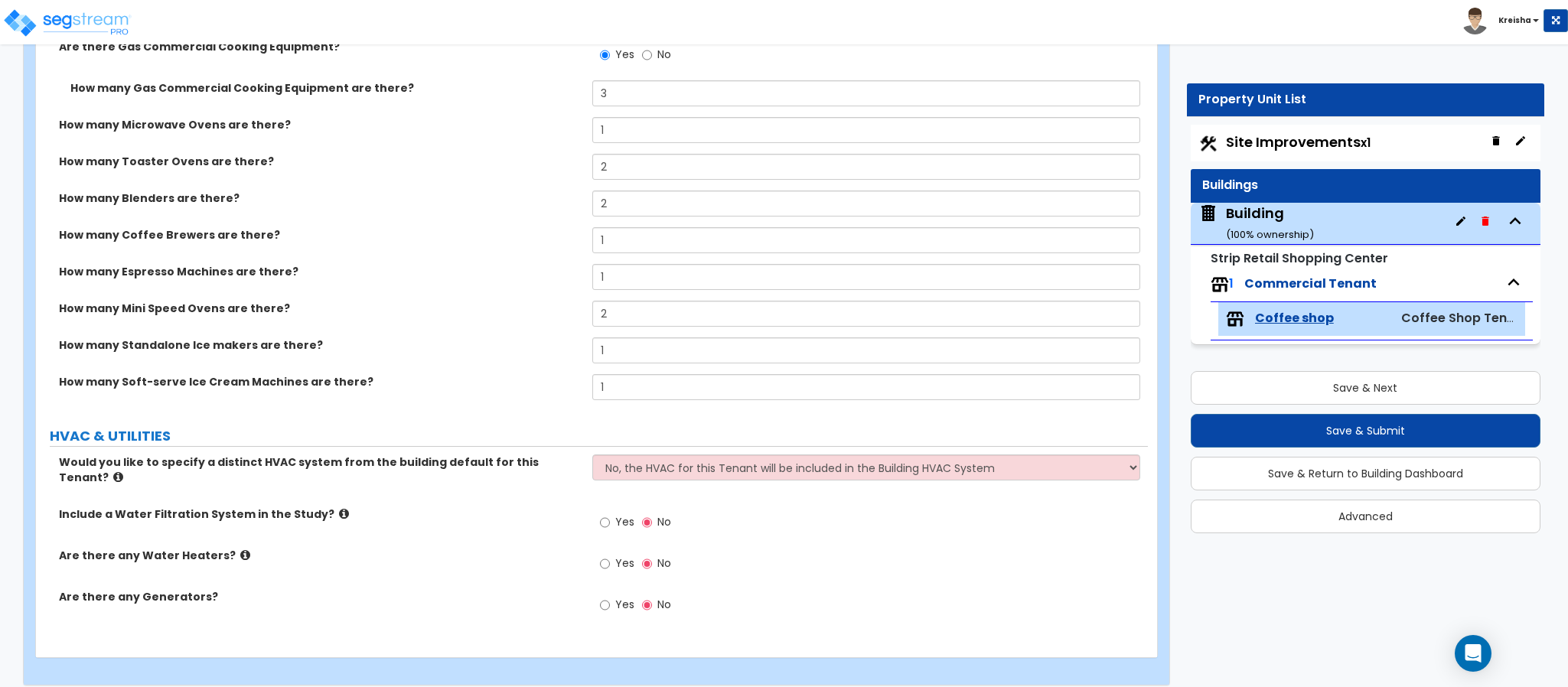
click at [624, 515] on span "Yes" at bounding box center [624, 522] width 19 height 15
click at [610, 515] on input "Yes" at bounding box center [604, 523] width 10 height 17
radio input "true"
click at [595, 561] on div "Yes No" at bounding box center [635, 566] width 86 height 36
click at [606, 556] on input "Yes" at bounding box center [604, 564] width 10 height 17
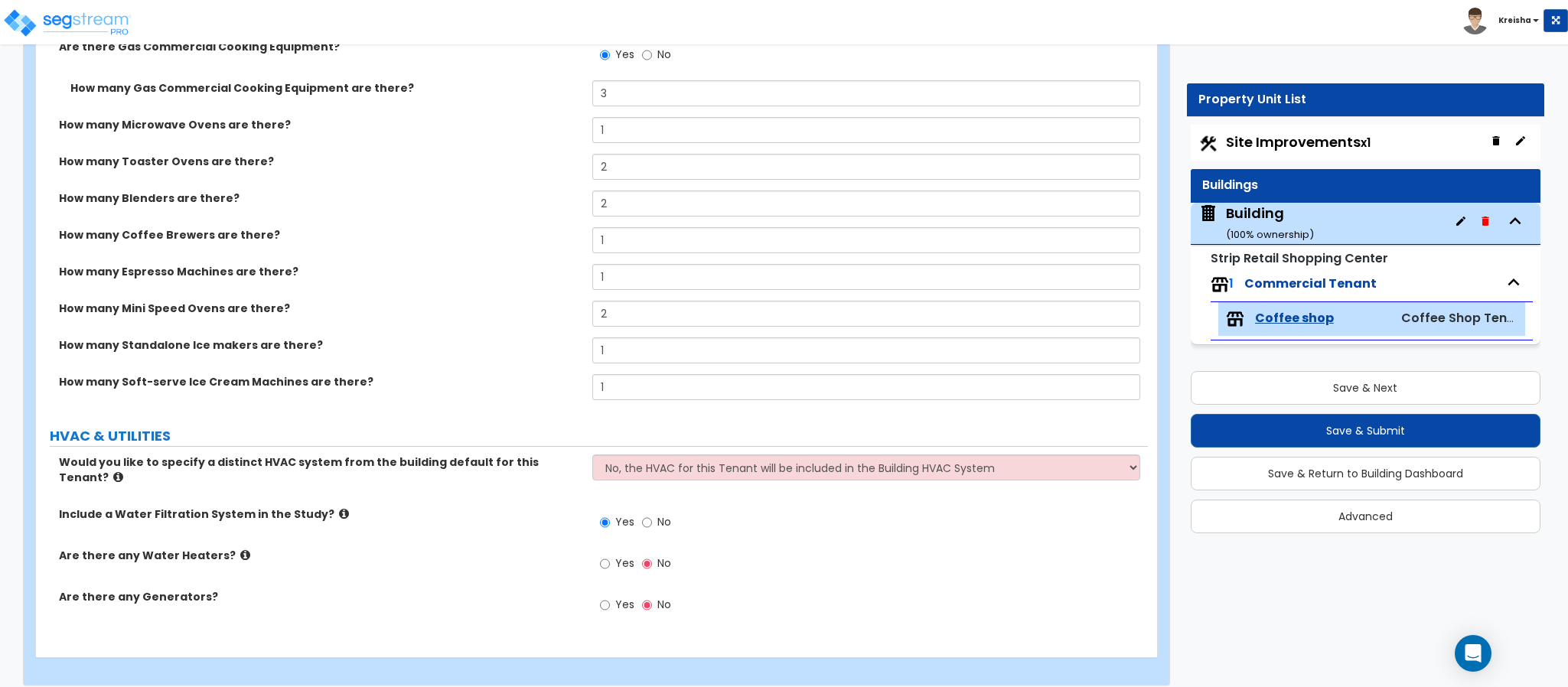
click at [611, 594] on label "Yes" at bounding box center [617, 607] width 35 height 26
click at [610, 597] on input "Yes" at bounding box center [604, 606] width 10 height 17
click at [611, 594] on label "Yes" at bounding box center [617, 607] width 35 height 26
click at [610, 597] on input "Yes" at bounding box center [604, 606] width 10 height 17
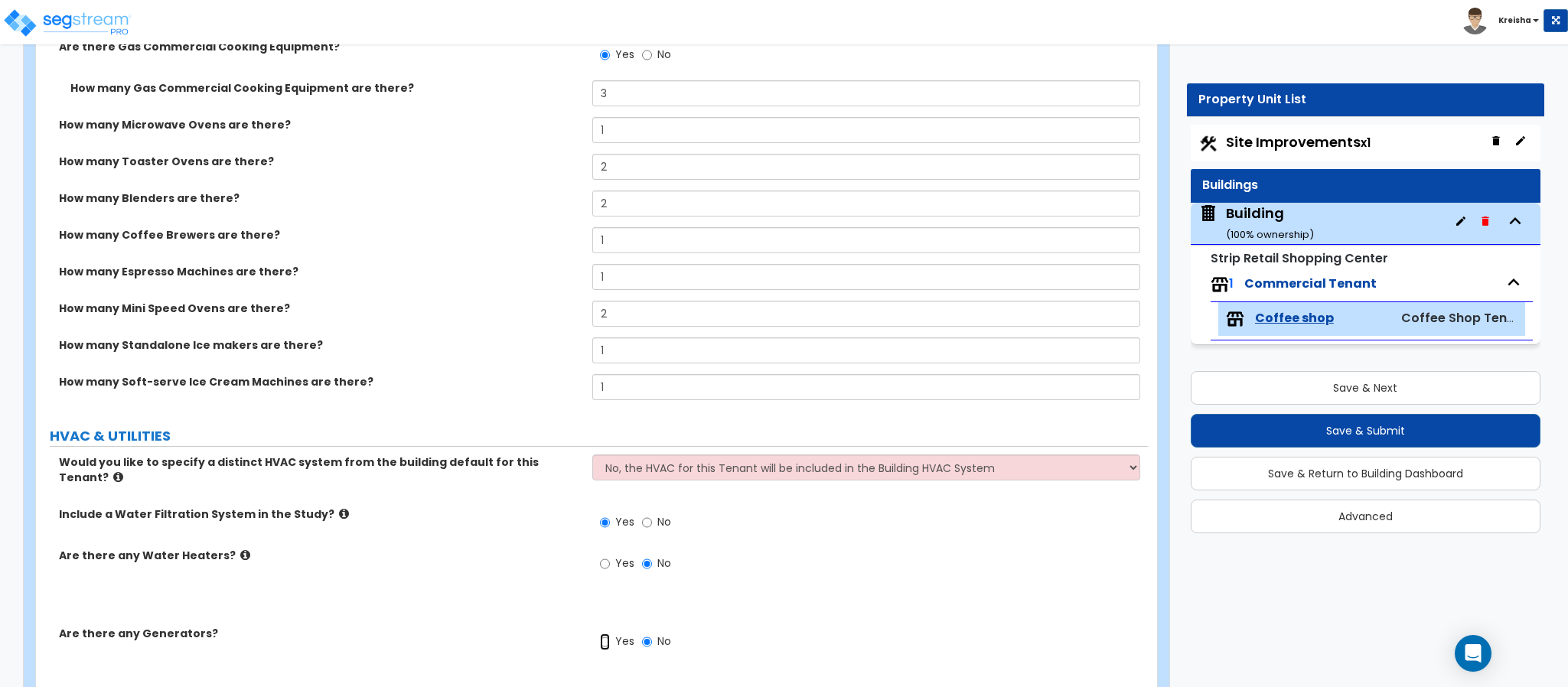
radio input "true"
click at [611, 552] on label "Yes" at bounding box center [617, 565] width 35 height 26
click at [610, 556] on input "Yes" at bounding box center [604, 564] width 10 height 17
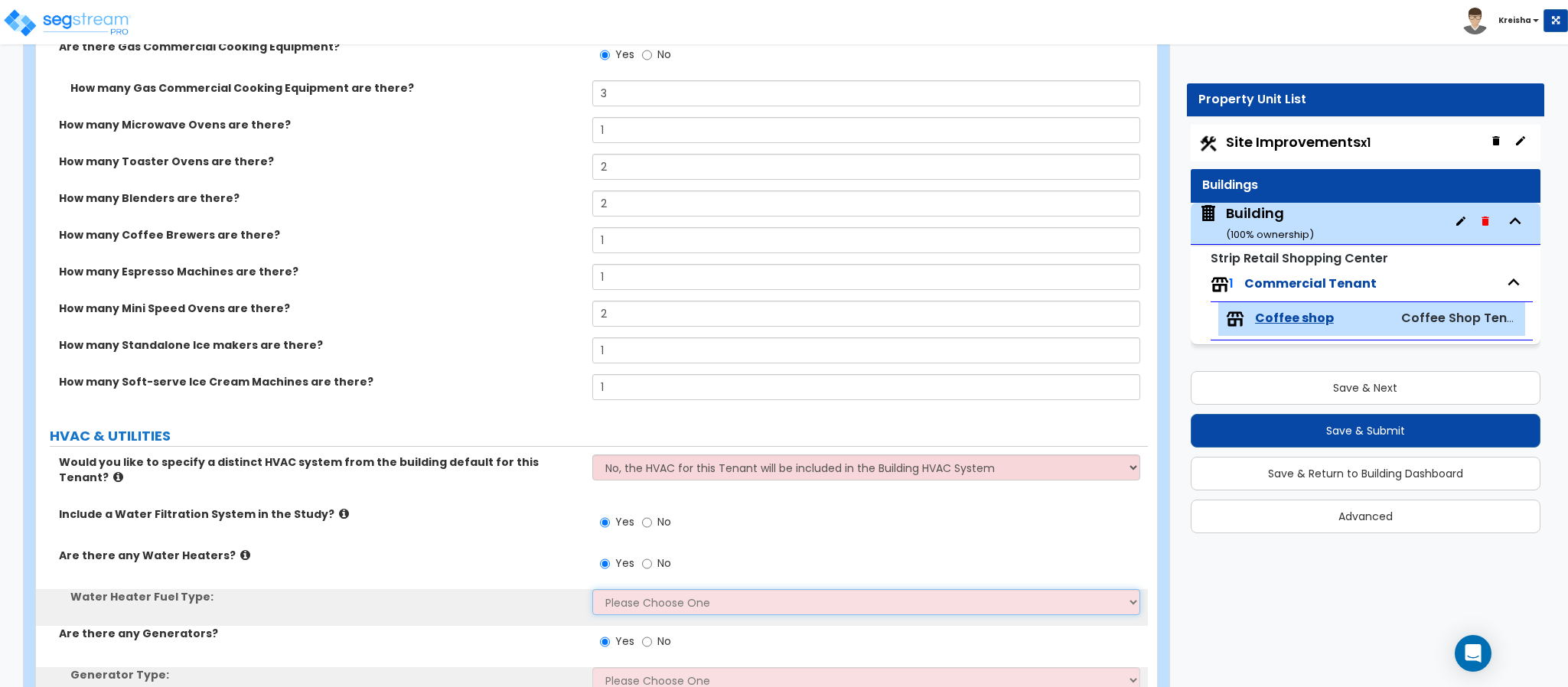
click at [611, 590] on select "Please Choose One Gas Electric" at bounding box center [866, 603] width 548 height 26
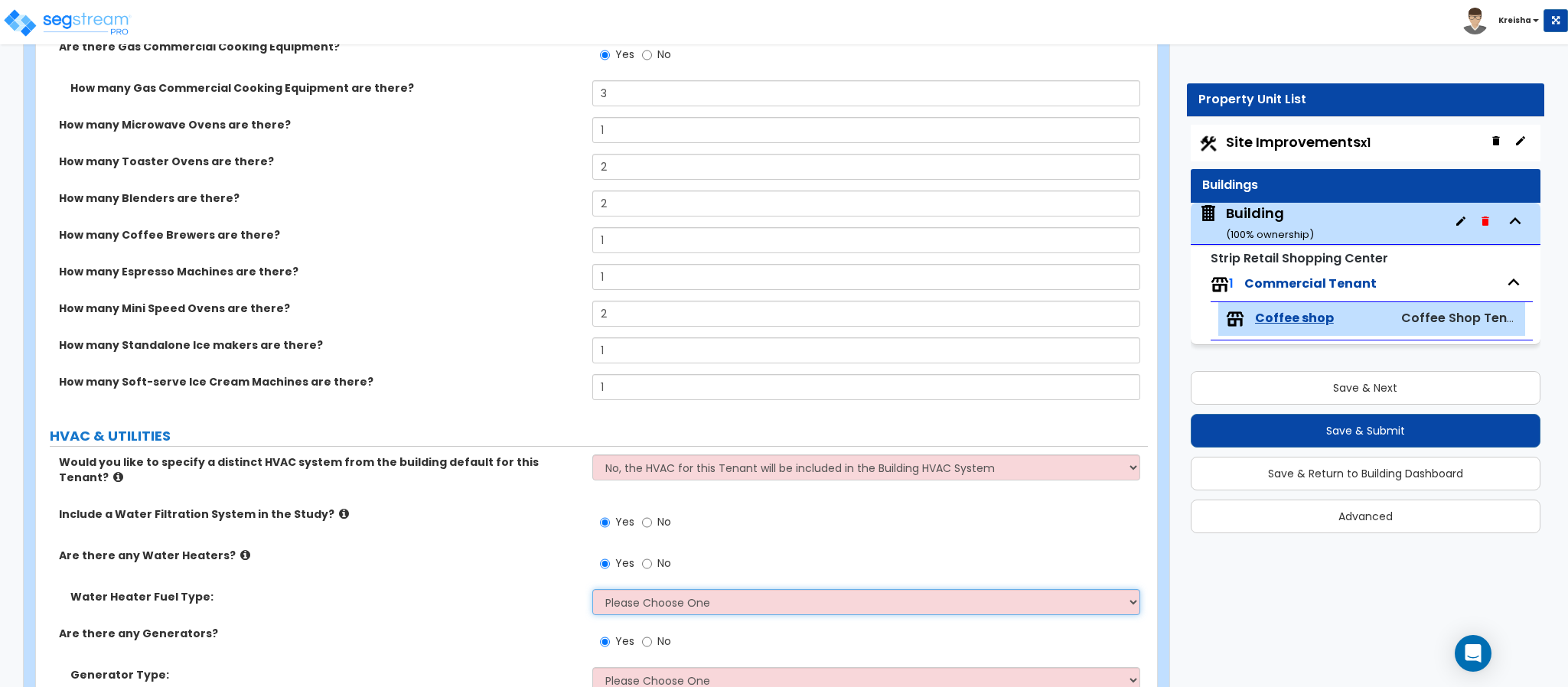
select select "1"
click at [592, 590] on select "Please Choose One Gas Electric" at bounding box center [866, 603] width 548 height 26
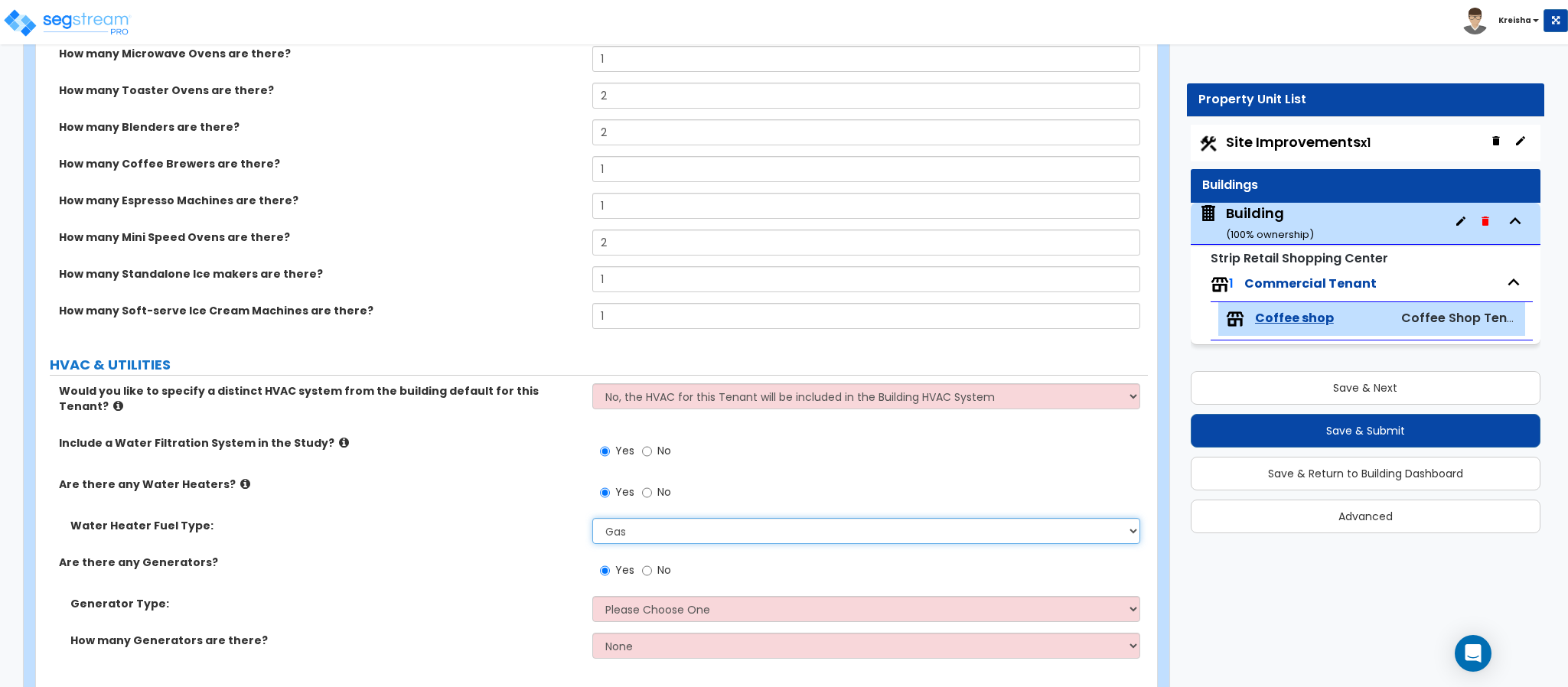
scroll to position [5501, 0]
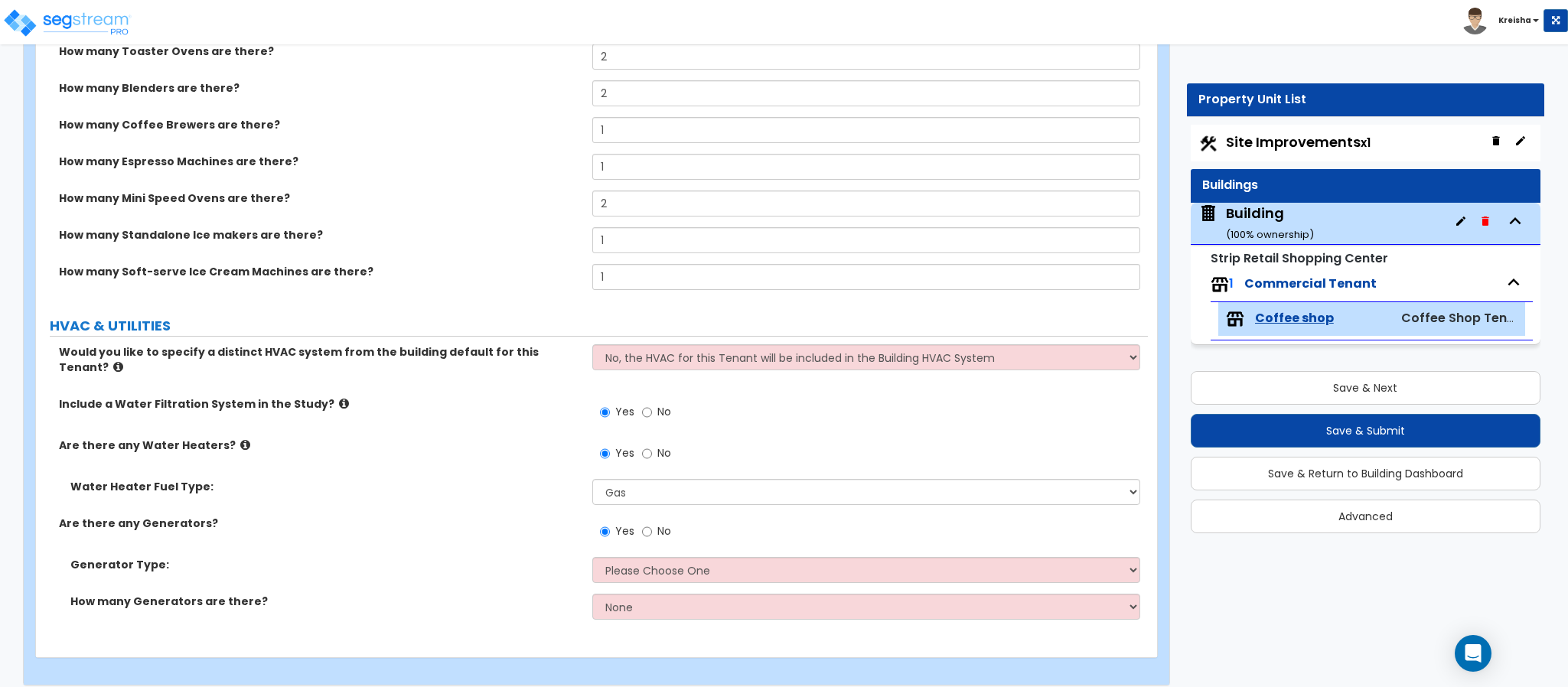
click at [646, 574] on div "Generator Type: Please Choose One Gas Diesel" at bounding box center [591, 575] width 1111 height 37
click at [653, 565] on select "Please Choose One Gas Diesel" at bounding box center [866, 570] width 548 height 26
select select "2"
click at [592, 557] on select "Please Choose One Gas Diesel" at bounding box center [866, 570] width 548 height 26
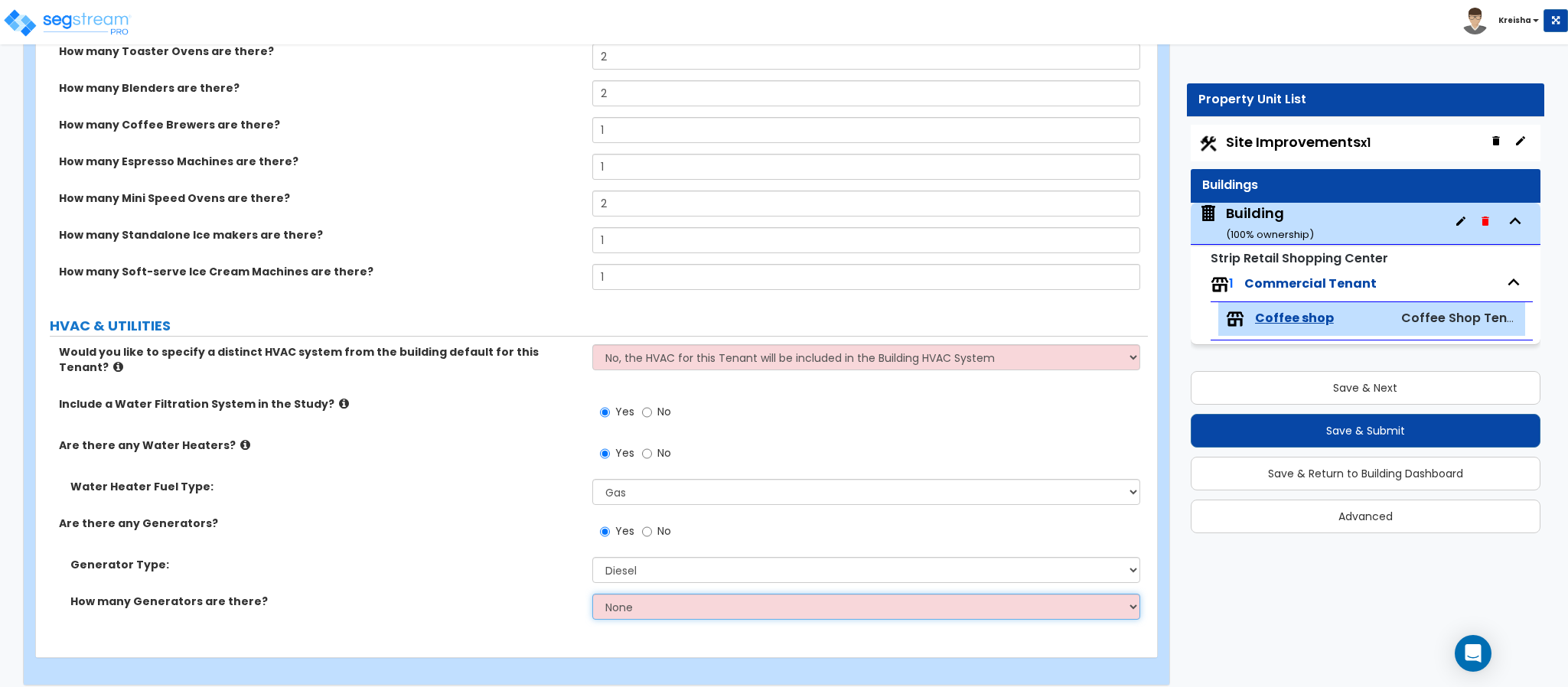
click at [643, 594] on select "None 1 2 3" at bounding box center [866, 607] width 548 height 26
click at [592, 594] on select "None 1 2 3" at bounding box center [866, 607] width 548 height 26
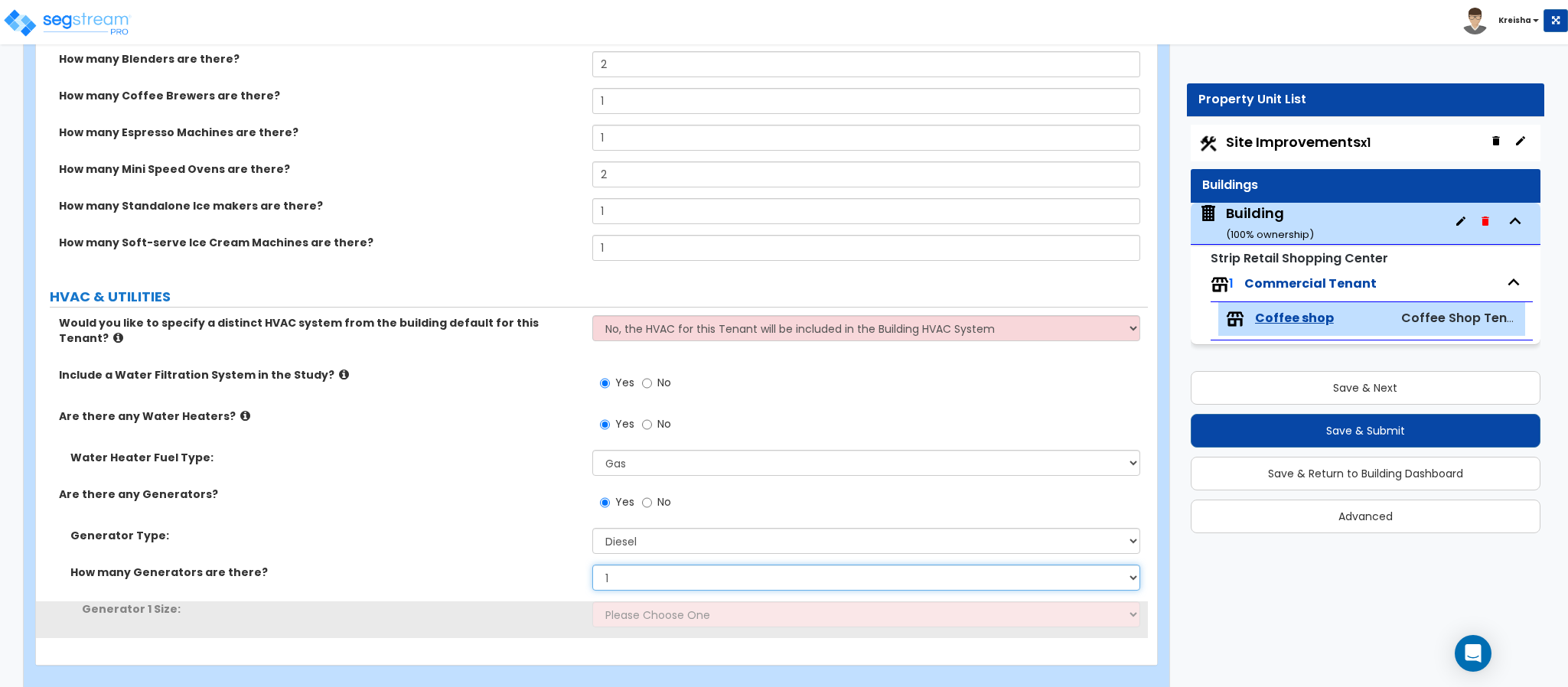
scroll to position [5537, 0]
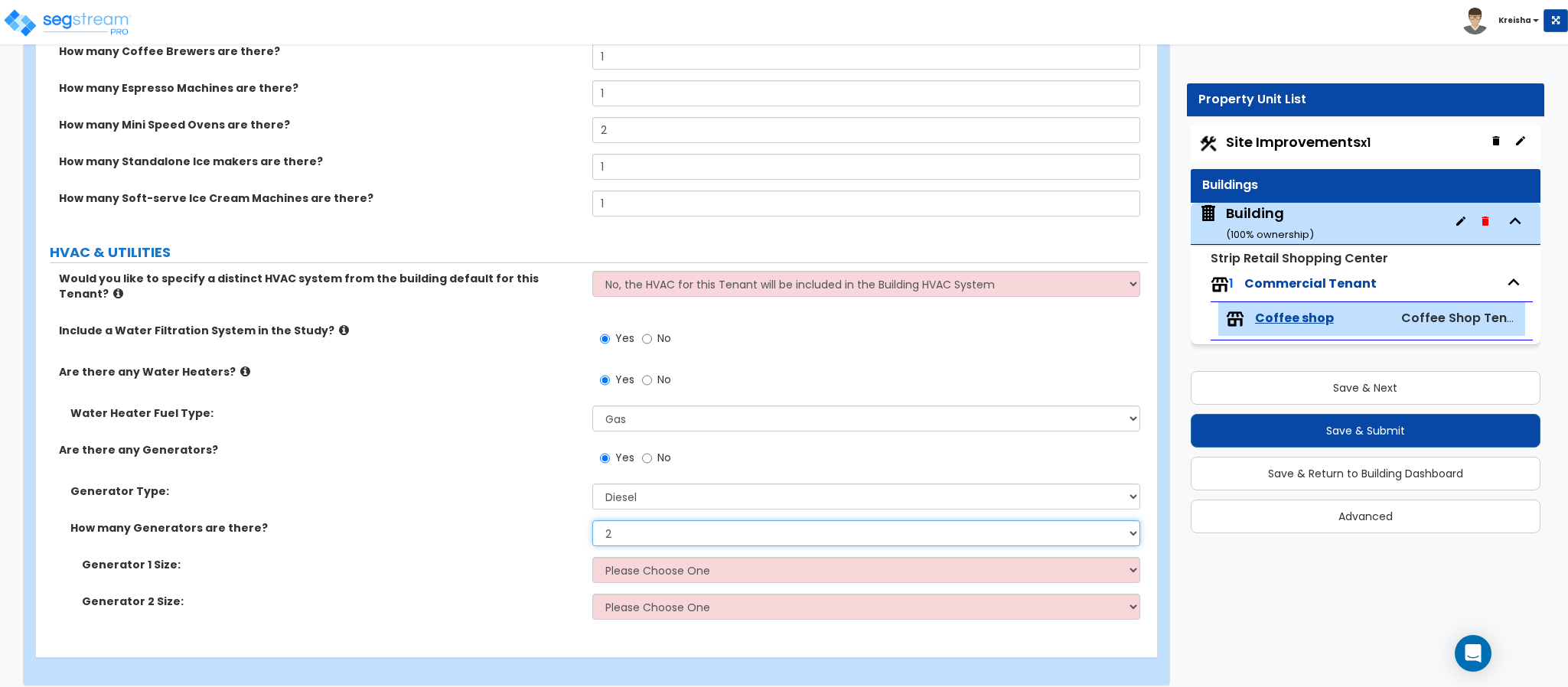
select select "1"
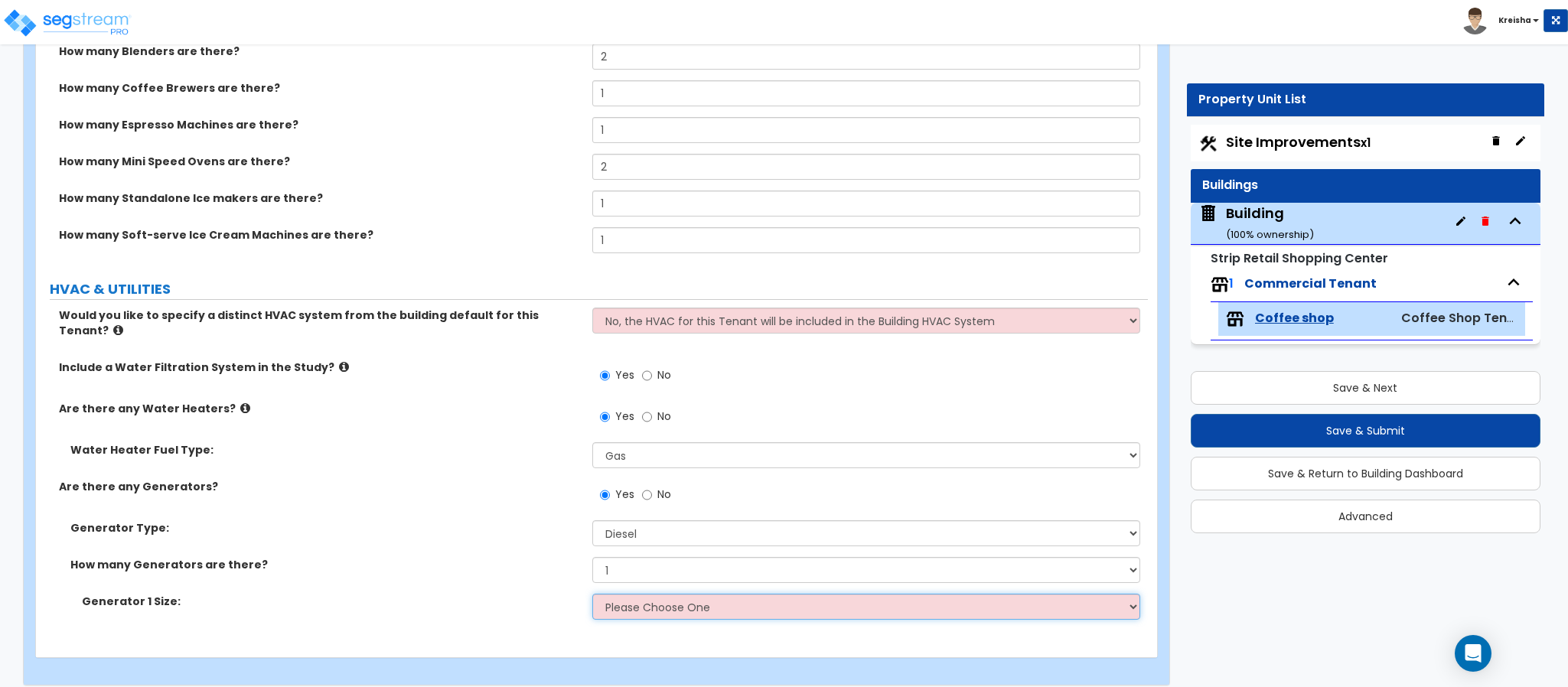
click at [627, 597] on select "Please Choose One 30kW 50kW 75kW 100kW 125 kW 150 kW 175 kW 200 kW 250 kW 300 k…" at bounding box center [866, 607] width 548 height 26
select select "5"
click at [592, 594] on select "Please Choose One 30kW 50kW 75kW 100kW 125 kW 150 kW 175 kW 200 kW 250 kW 300 k…" at bounding box center [866, 607] width 548 height 26
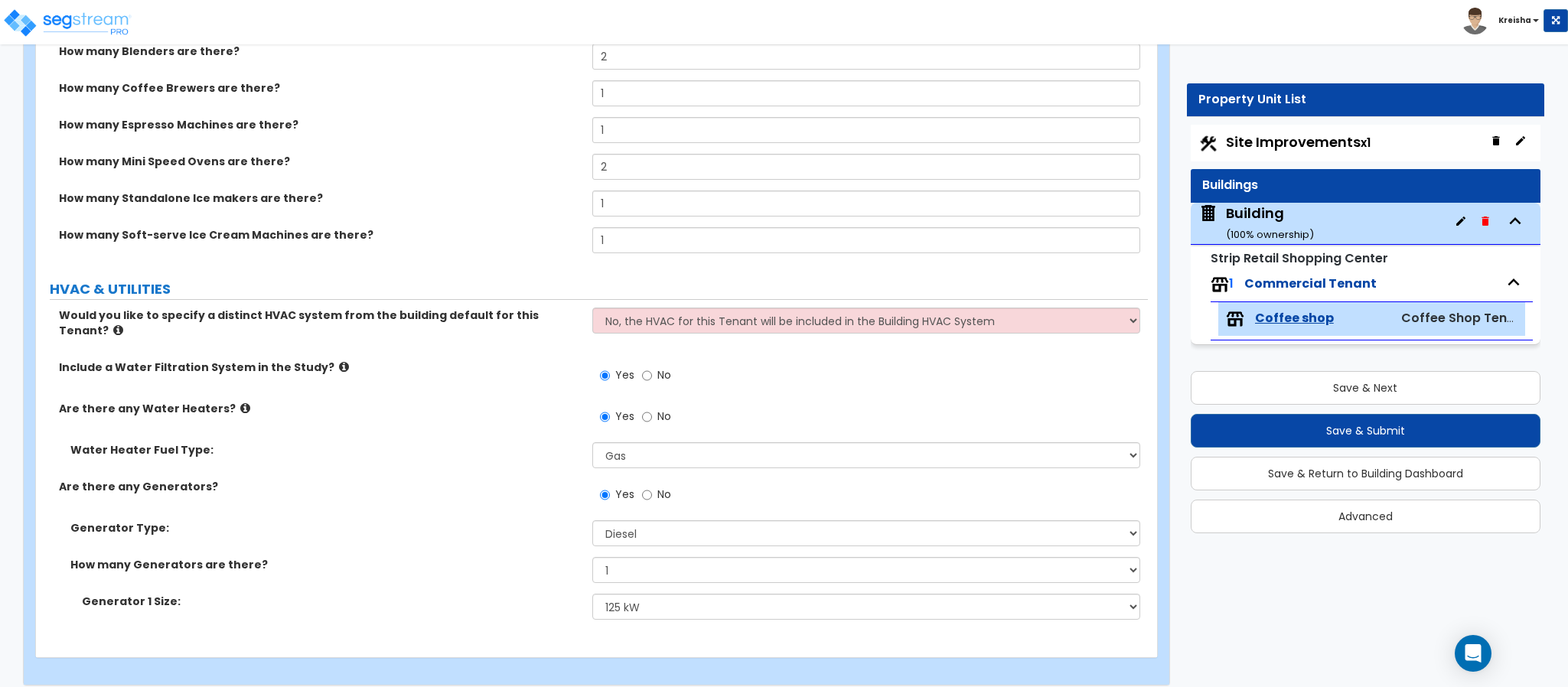
click at [518, 604] on div "Generator 1 Size: Please Choose One 30kW 50kW 75kW 100kW 125 kW 150 kW 175 kW 2…" at bounding box center [591, 612] width 1111 height 37
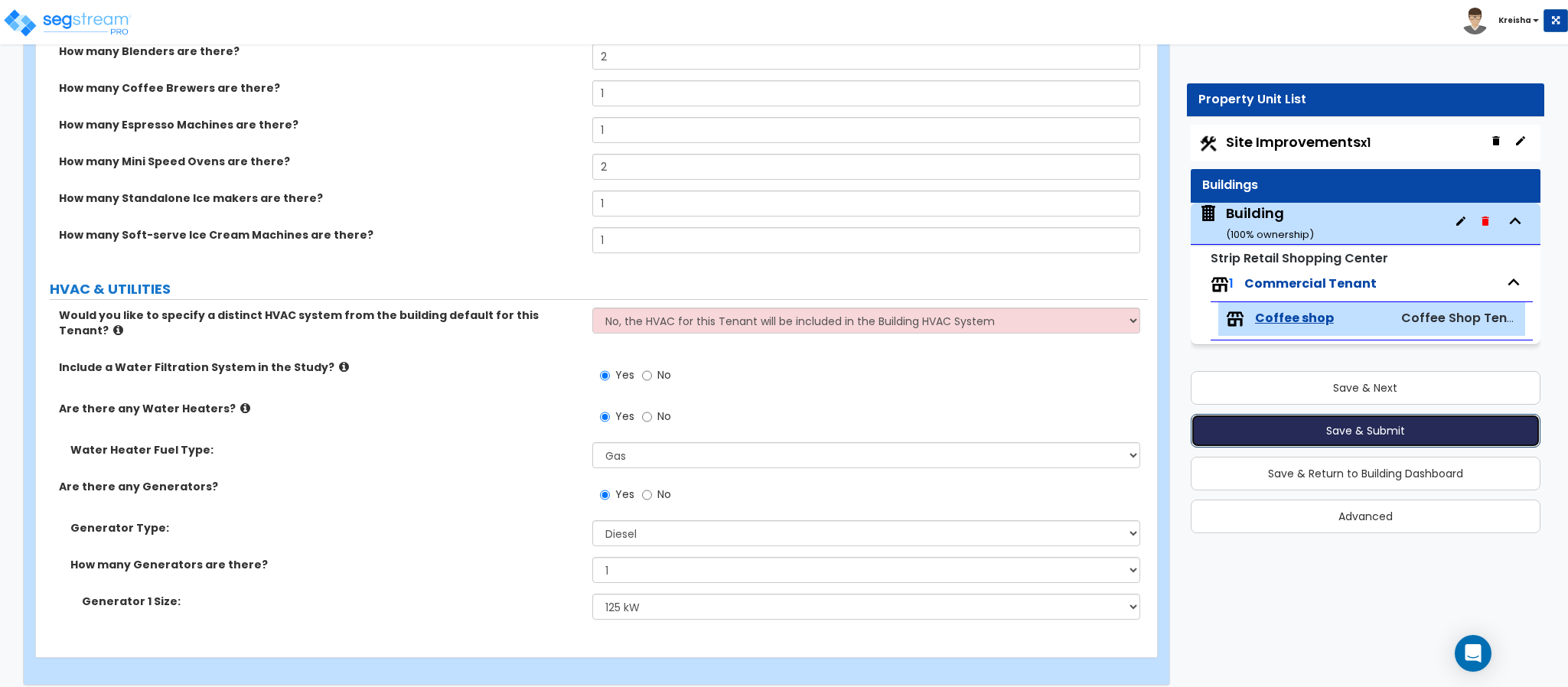
click at [1320, 431] on button "Save & Submit" at bounding box center [1365, 431] width 350 height 34
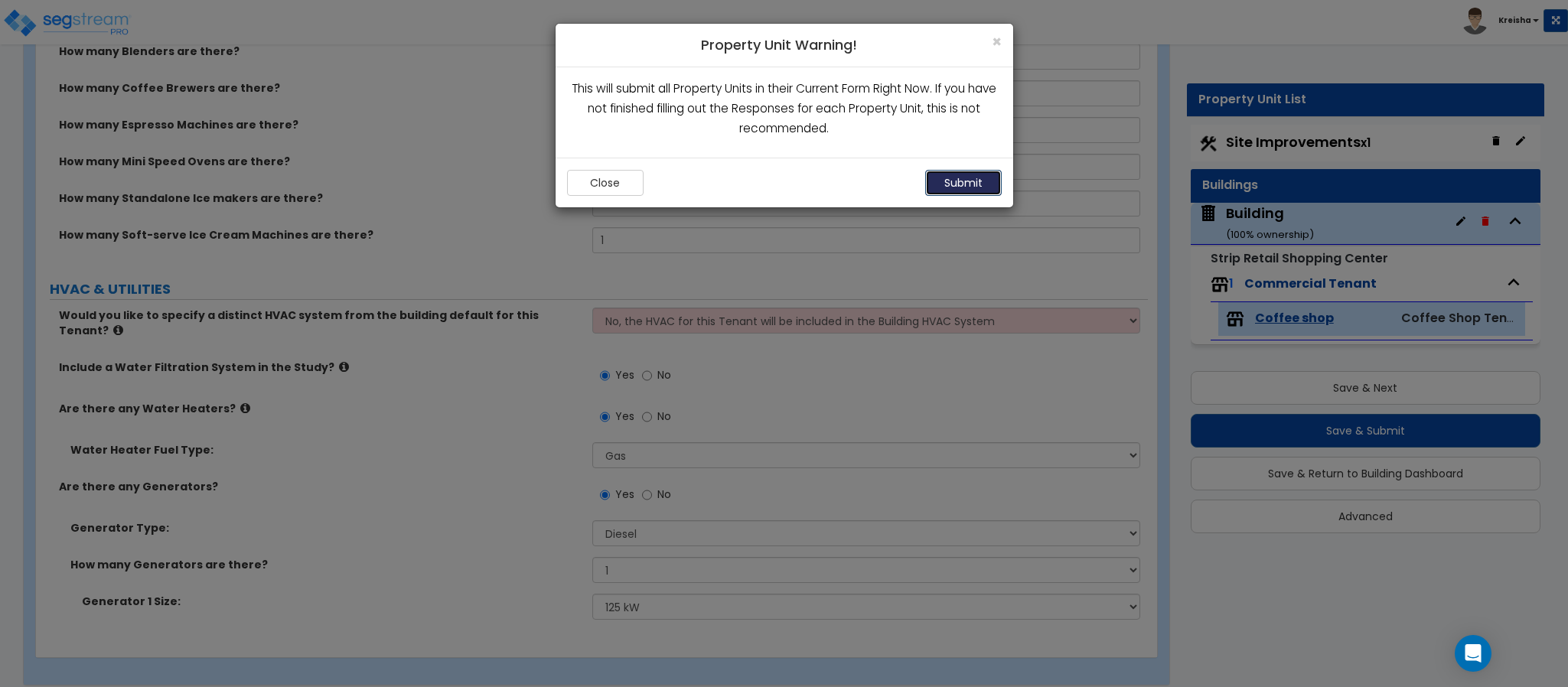
click at [955, 194] on button "Submit" at bounding box center [964, 183] width 77 height 26
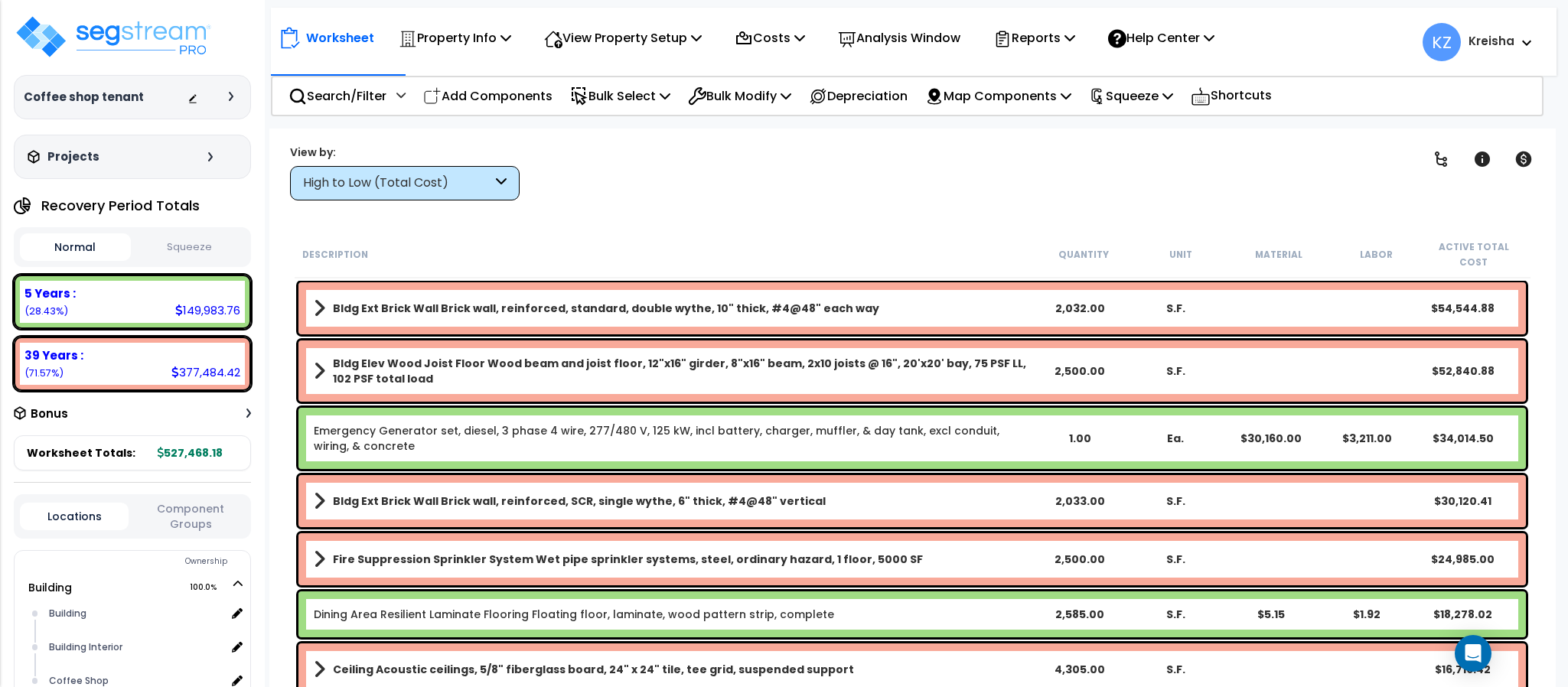
click at [879, 144] on div "Clear Filters" at bounding box center [965, 172] width 854 height 57
click at [503, 174] on icon at bounding box center [501, 183] width 10 height 18
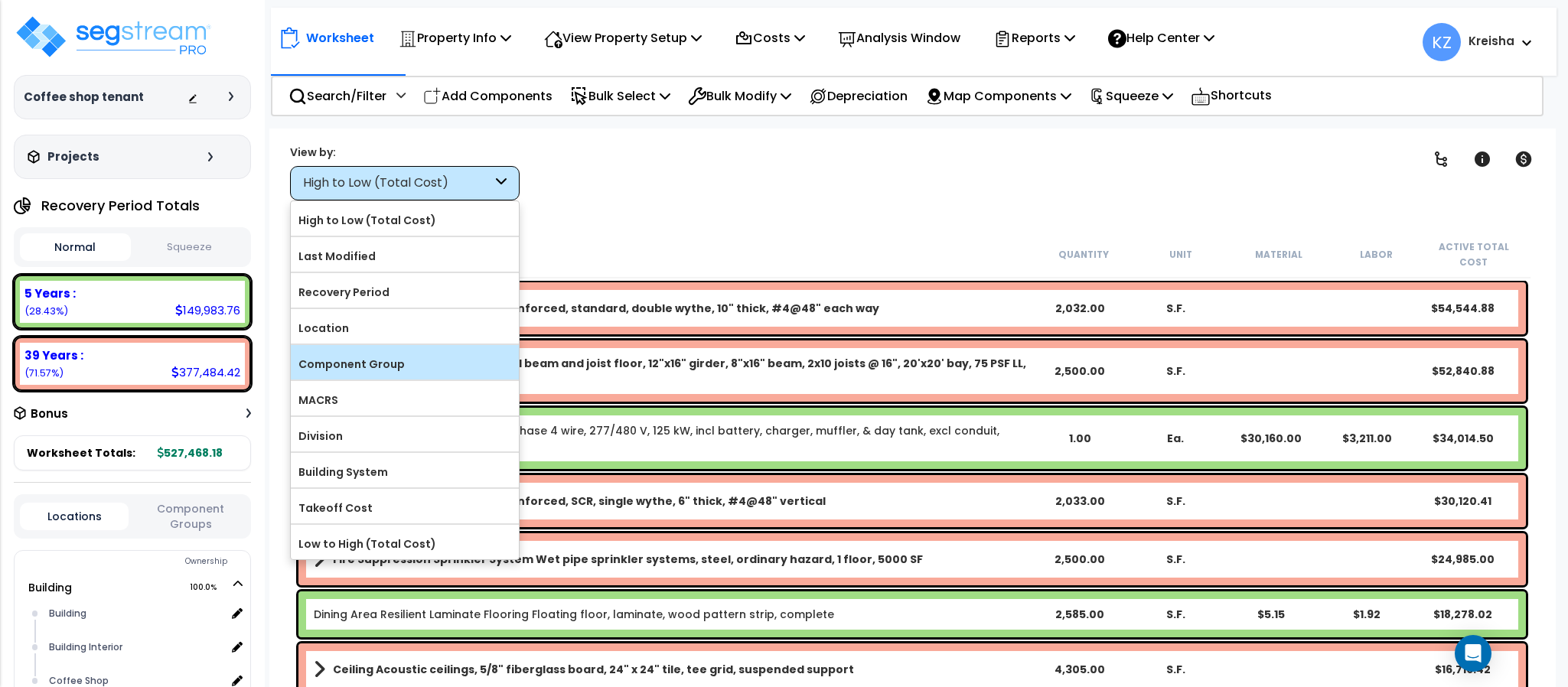
click at [371, 372] on label "Component Group" at bounding box center [405, 364] width 228 height 23
click at [0, 0] on input "Component Group" at bounding box center [0, 0] width 0 height 0
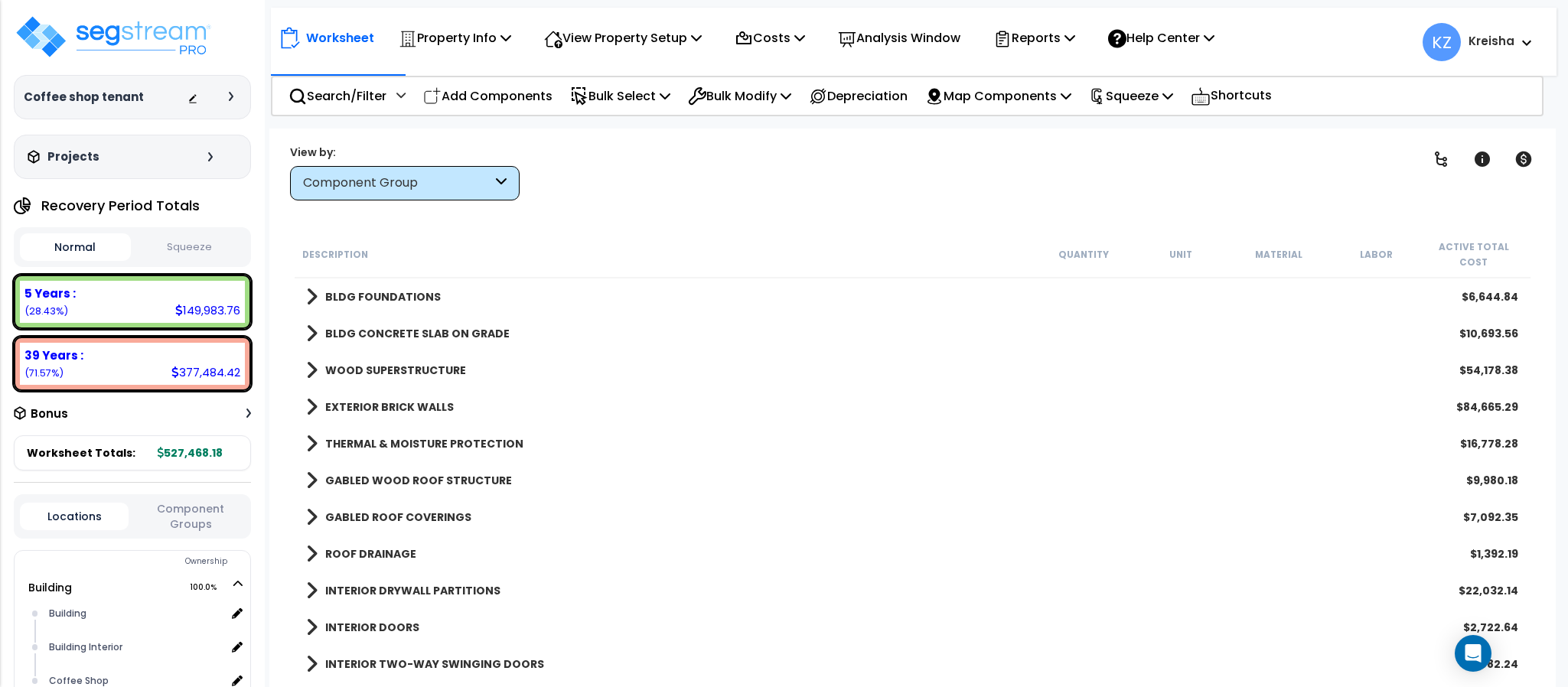
click at [622, 228] on div "Worksheet Property Info Property Setup Add Property Unit Template property Clon…" at bounding box center [912, 472] width 1285 height 687
click at [1449, 161] on icon at bounding box center [1441, 159] width 19 height 19
drag, startPoint x: 1449, startPoint y: 161, endPoint x: 1345, endPoint y: 159, distance: 104.0
click at [1449, 159] on icon at bounding box center [1441, 159] width 19 height 19
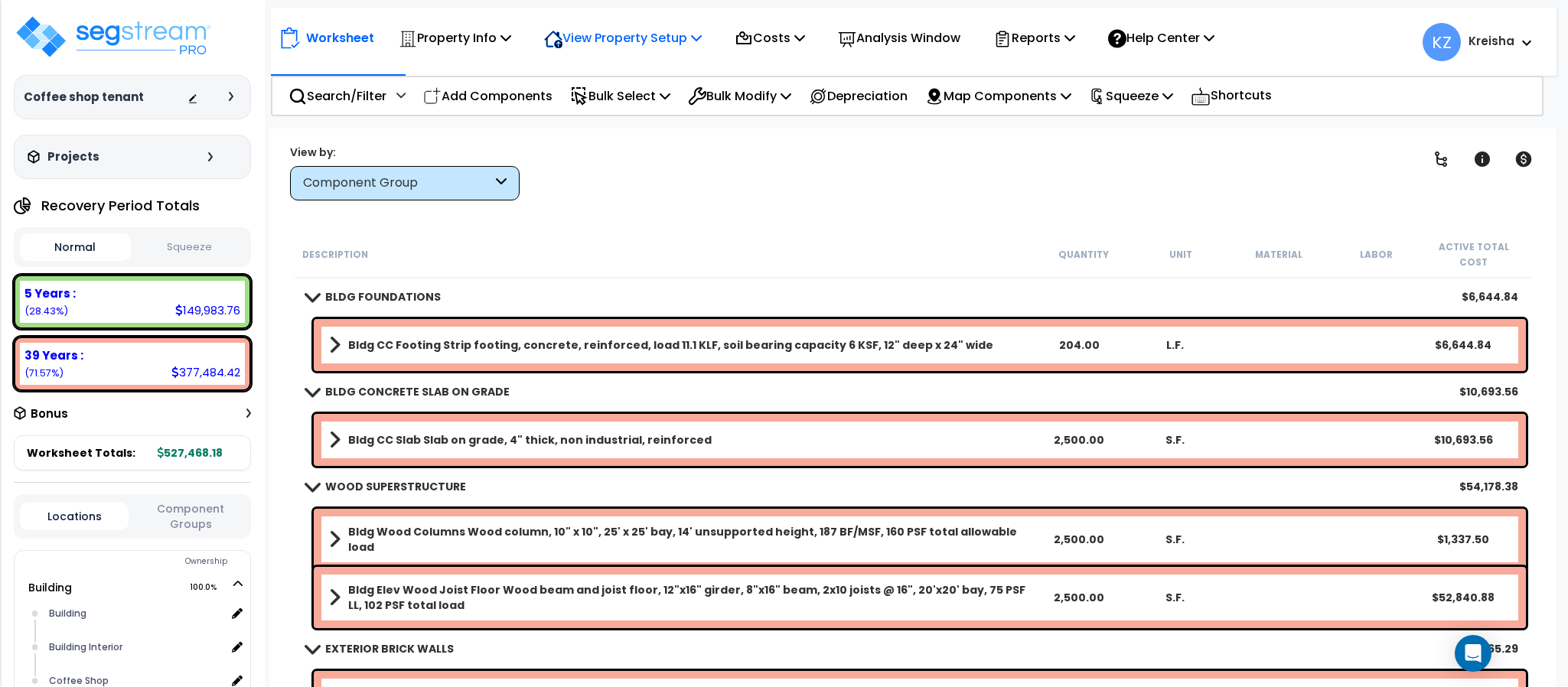
click at [511, 44] on p "View Property Setup" at bounding box center [455, 37] width 112 height 21
click at [619, 111] on link "View Questionnaire" at bounding box center [612, 105] width 152 height 31
click at [820, 235] on div "Description Quantity Unit Material Labor Active Total Cost" at bounding box center [912, 255] width 1235 height 48
click at [725, 161] on div "Clear Filters" at bounding box center [965, 172] width 854 height 57
click at [1334, 159] on div "Clear Filters" at bounding box center [965, 172] width 854 height 57
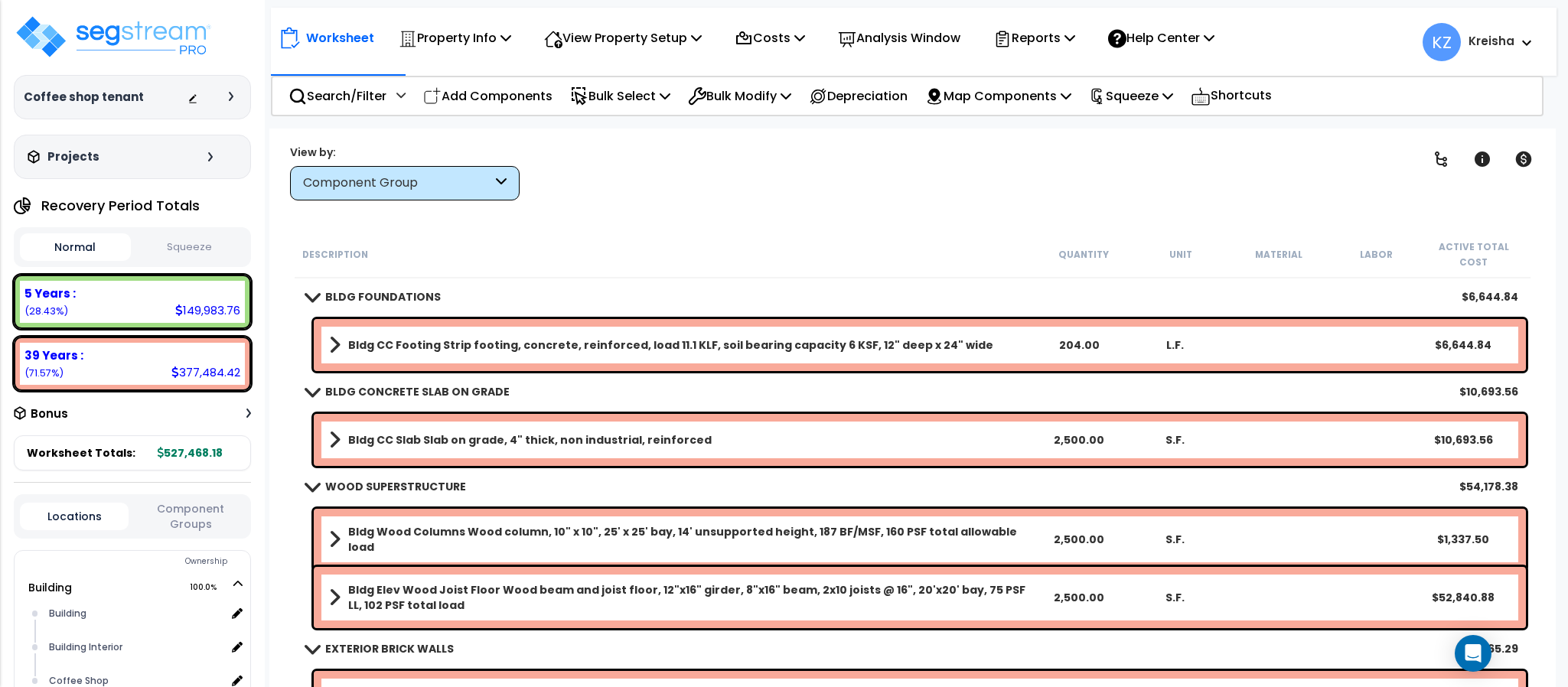
click at [1123, 198] on div "Clear Filters" at bounding box center [965, 172] width 854 height 57
click at [457, 204] on div "Worksheet Property Info Property Setup Add Property Unit Template property Clon…" at bounding box center [912, 472] width 1285 height 687
click at [472, 184] on div "Component Group" at bounding box center [398, 183] width 189 height 18
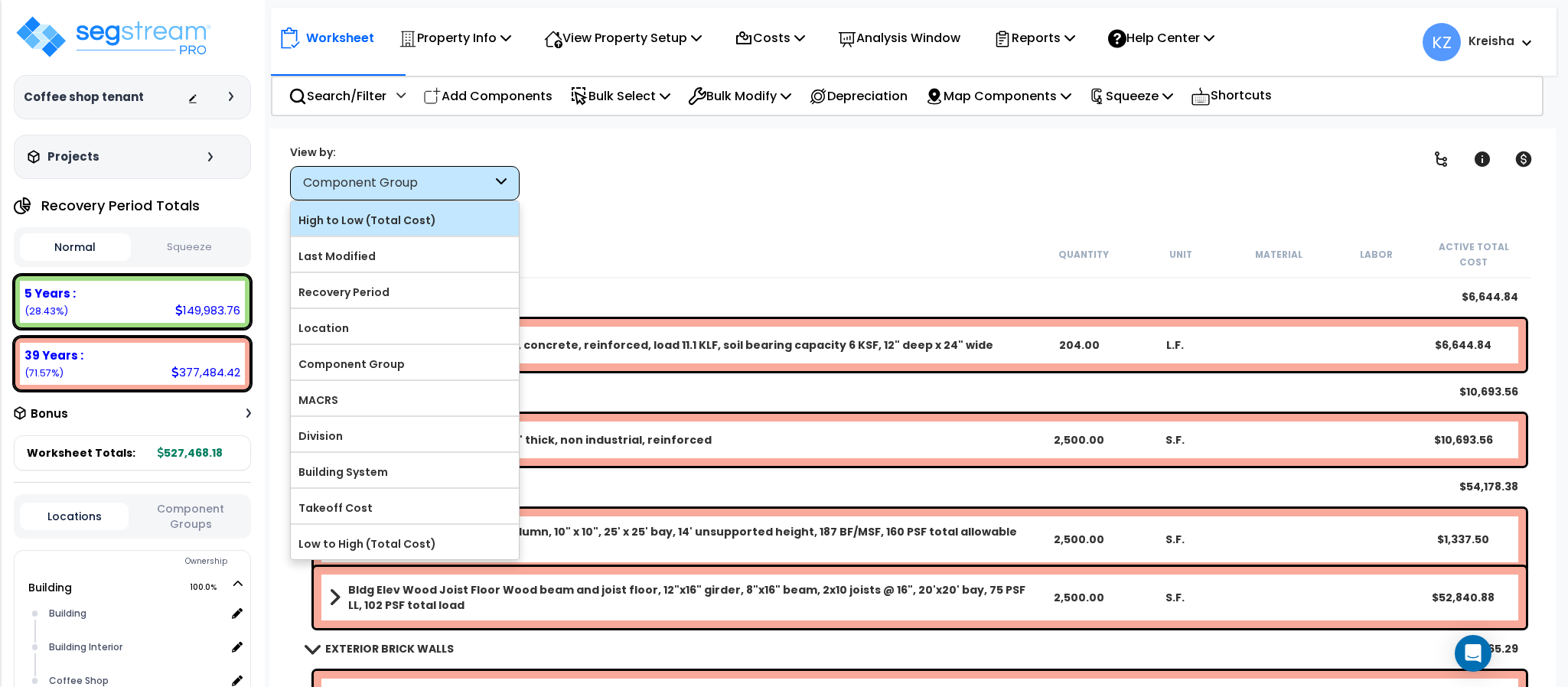
click at [388, 226] on label "High to Low (Total Cost)" at bounding box center [405, 220] width 228 height 23
click at [0, 0] on input "High to Low (Total Cost)" at bounding box center [0, 0] width 0 height 0
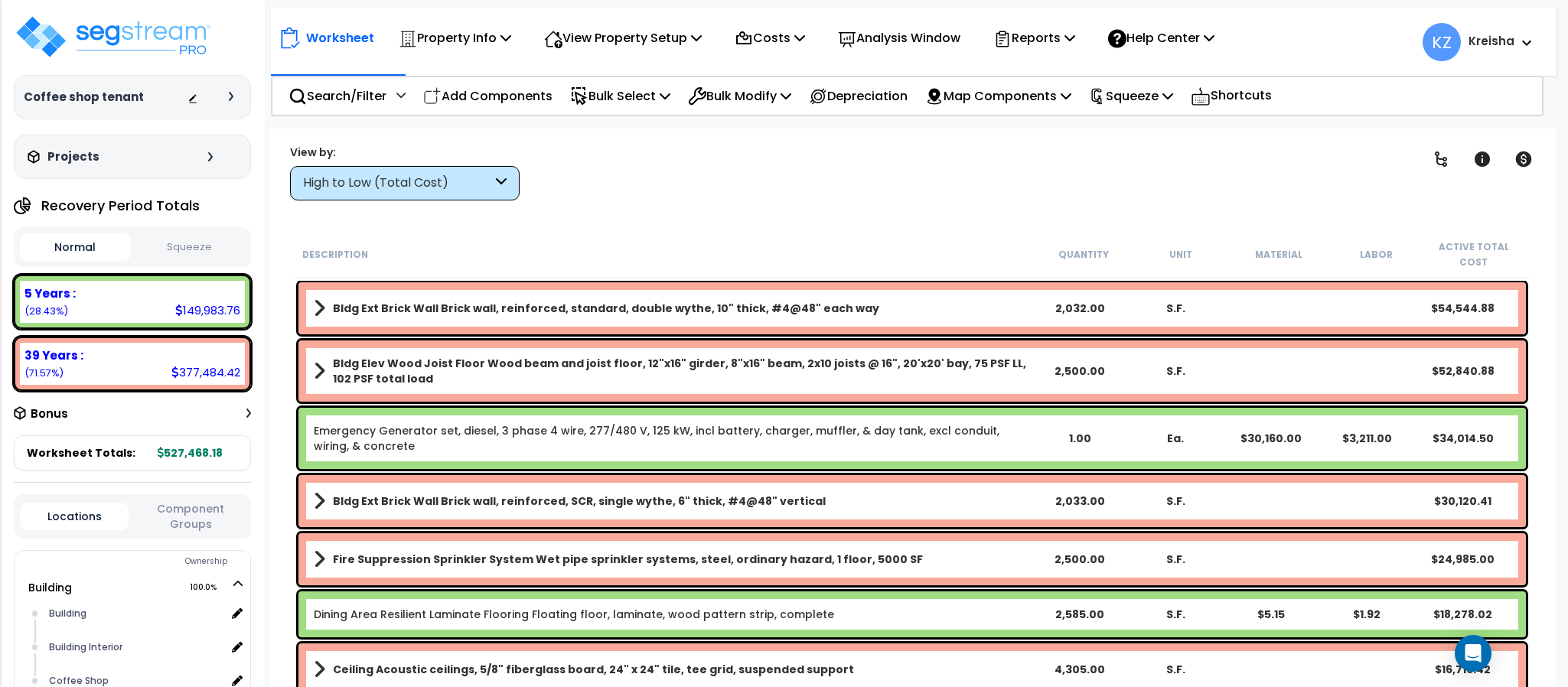
click at [467, 197] on div "High to Low (Total Cost)" at bounding box center [404, 183] width 229 height 35
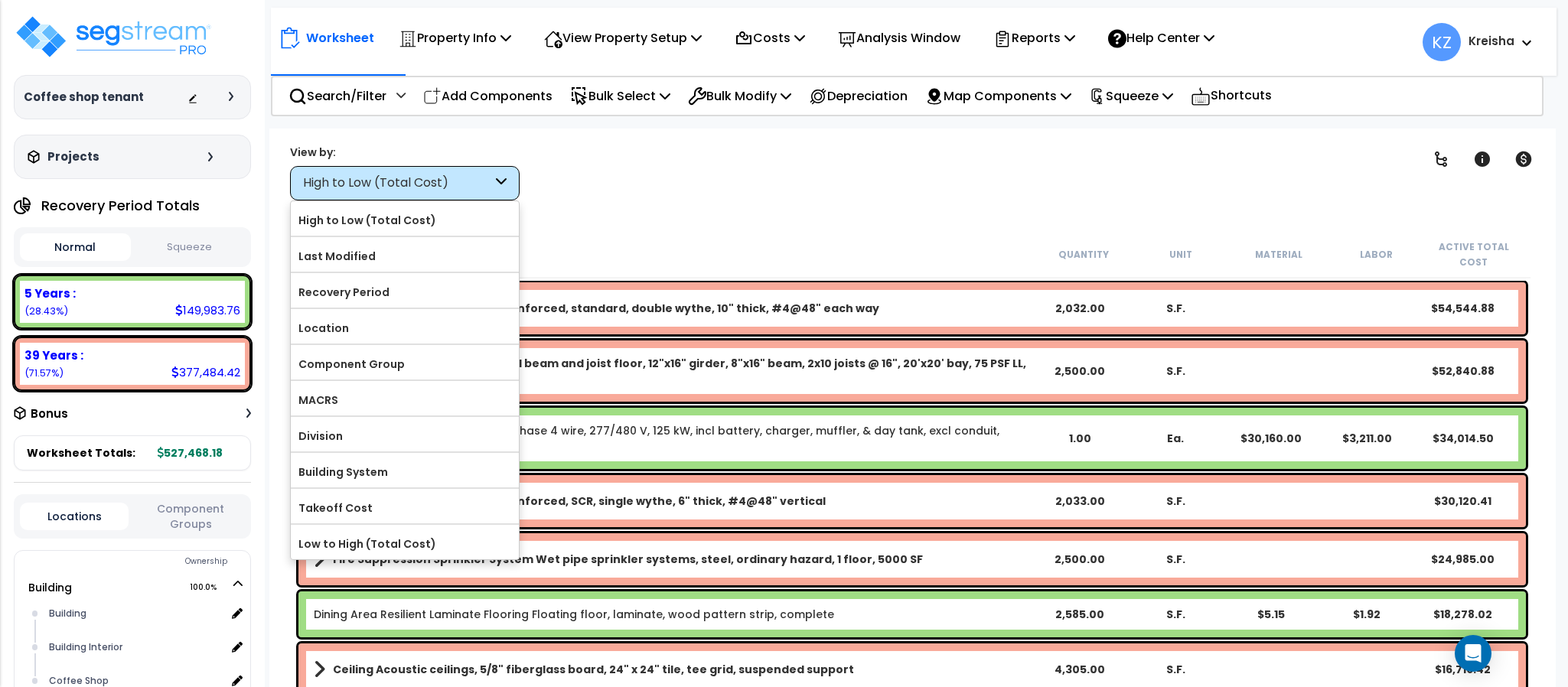
click at [368, 363] on label "Component Group" at bounding box center [405, 364] width 228 height 23
click at [0, 0] on input "Component Group" at bounding box center [0, 0] width 0 height 0
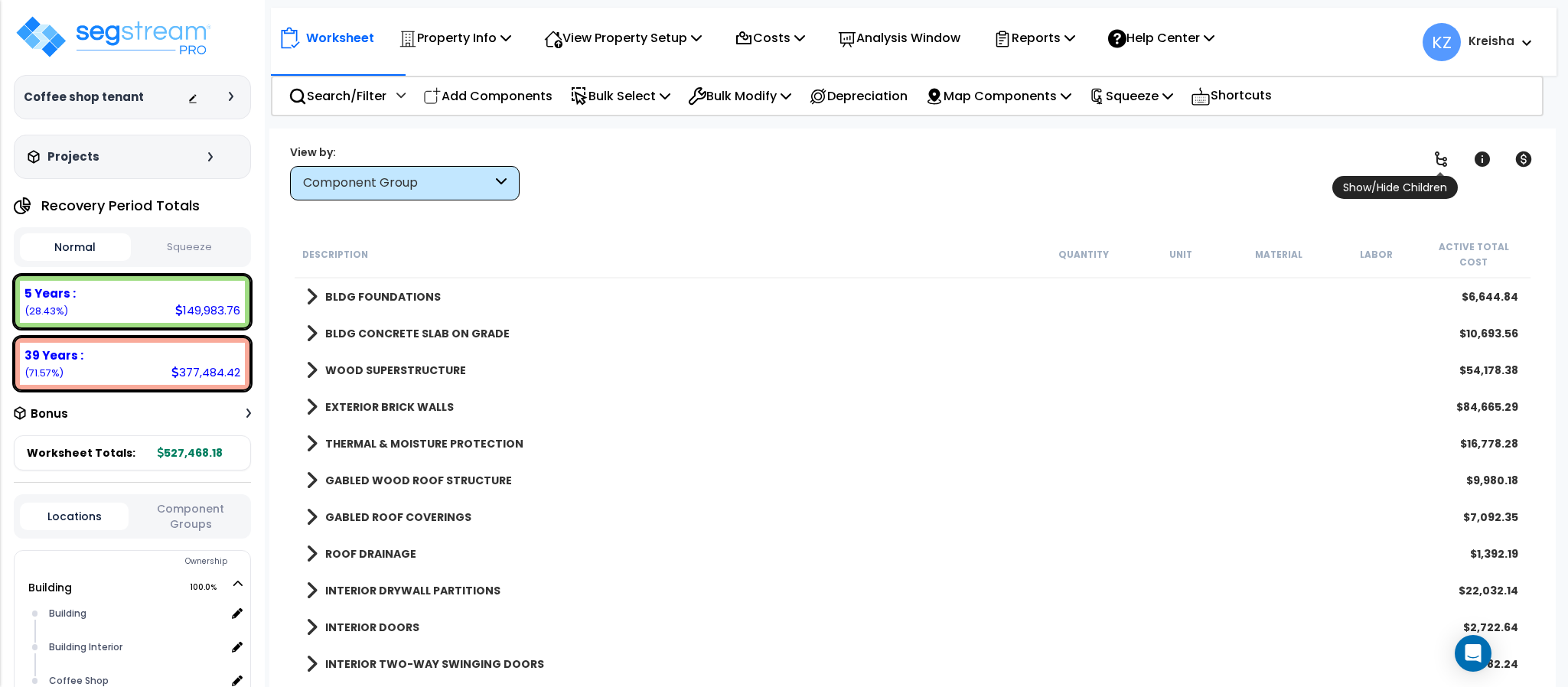
click at [1438, 166] on icon at bounding box center [1441, 159] width 19 height 19
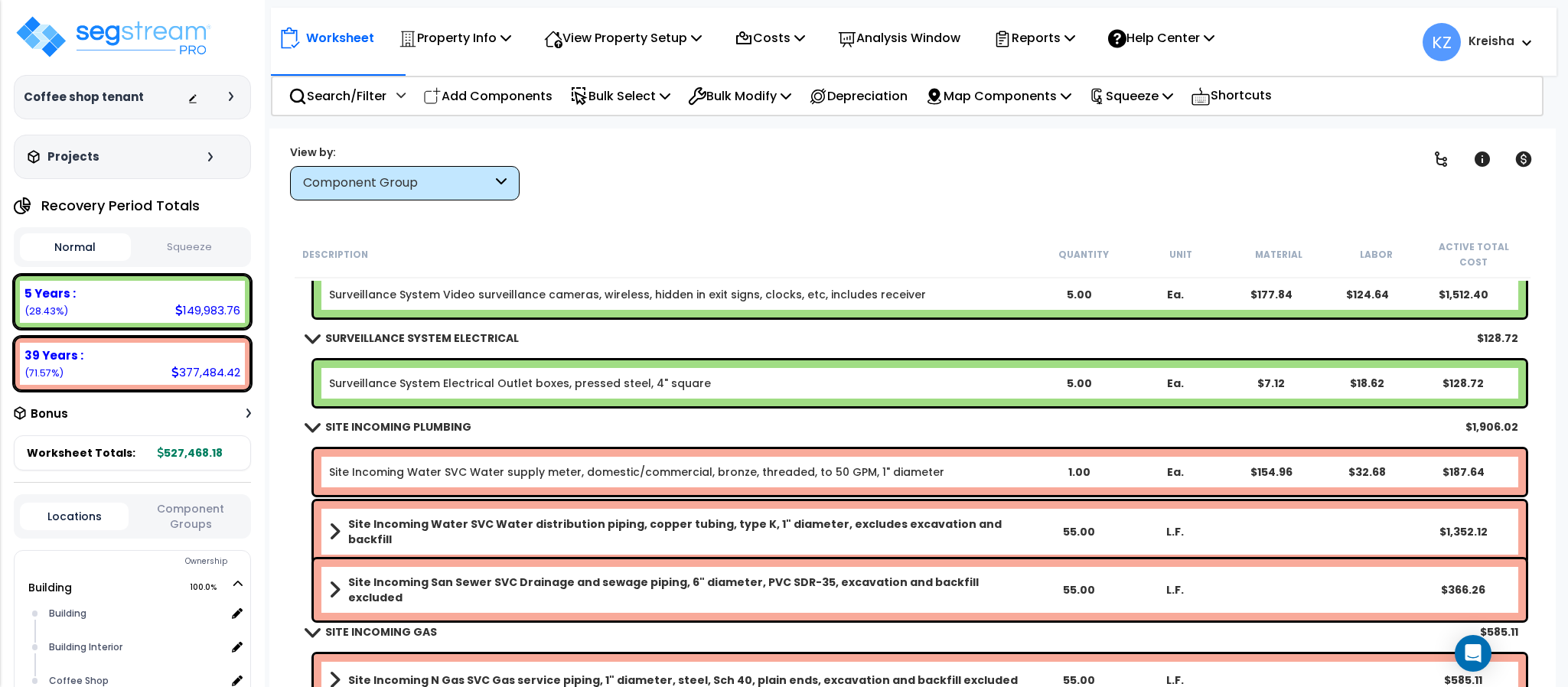
scroll to position [67, 0]
click at [489, 188] on div "Component Group" at bounding box center [398, 183] width 189 height 18
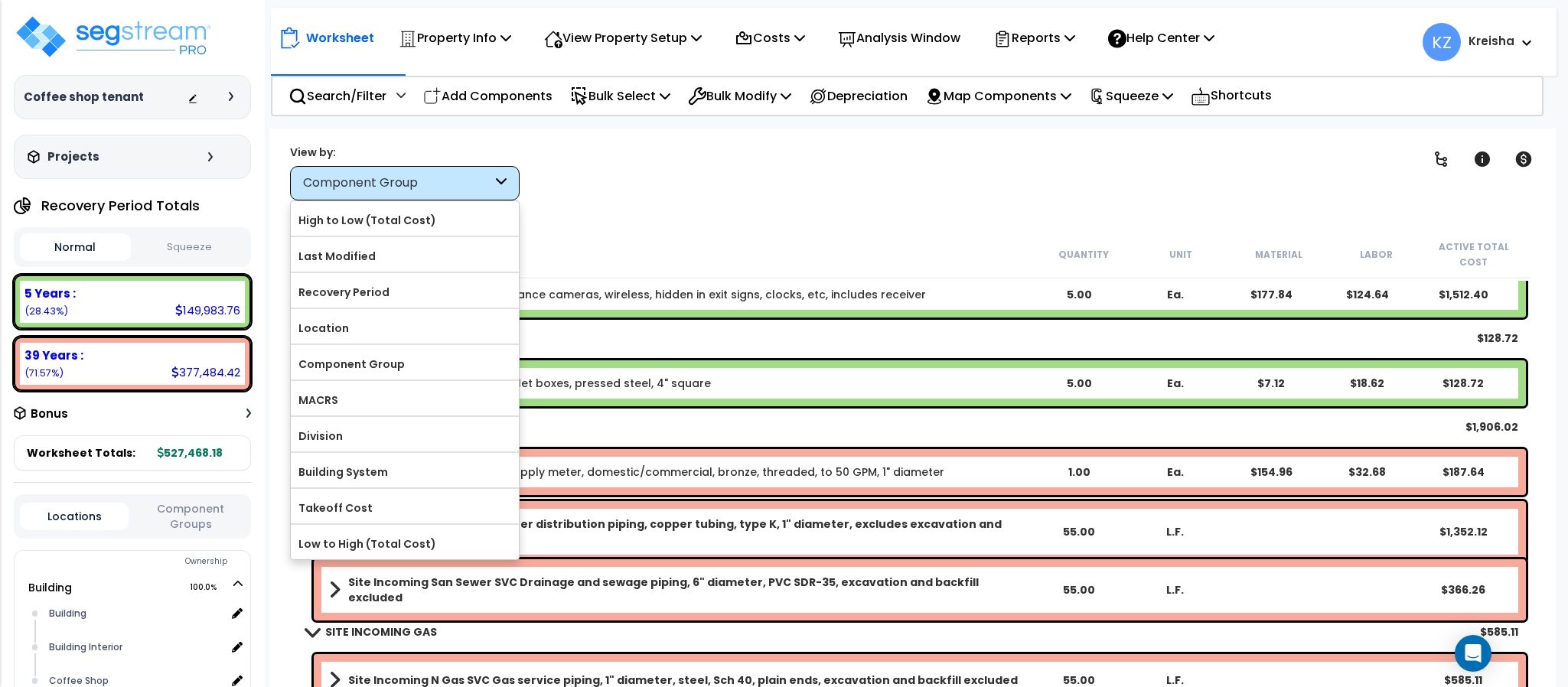
click at [726, 173] on div "Clear Filters" at bounding box center [965, 172] width 854 height 57
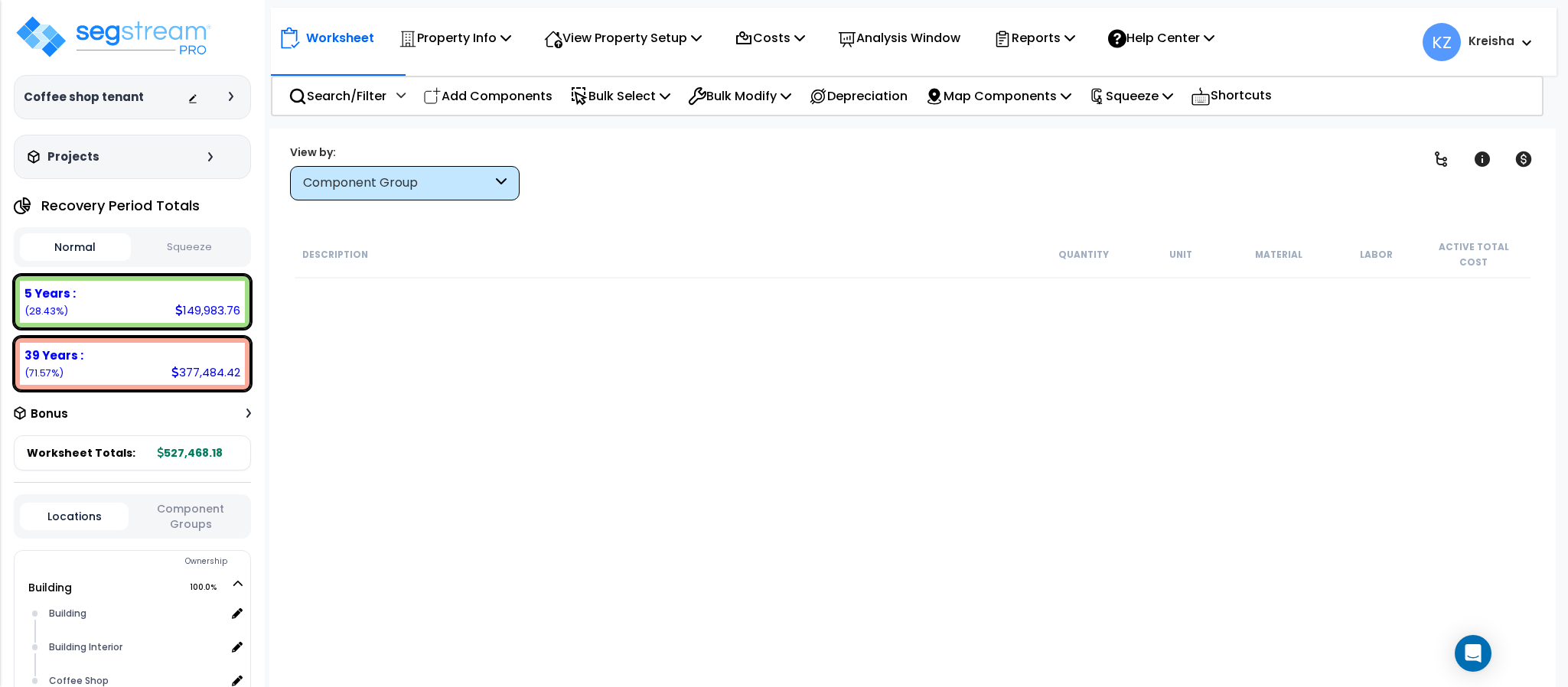
scroll to position [0, 0]
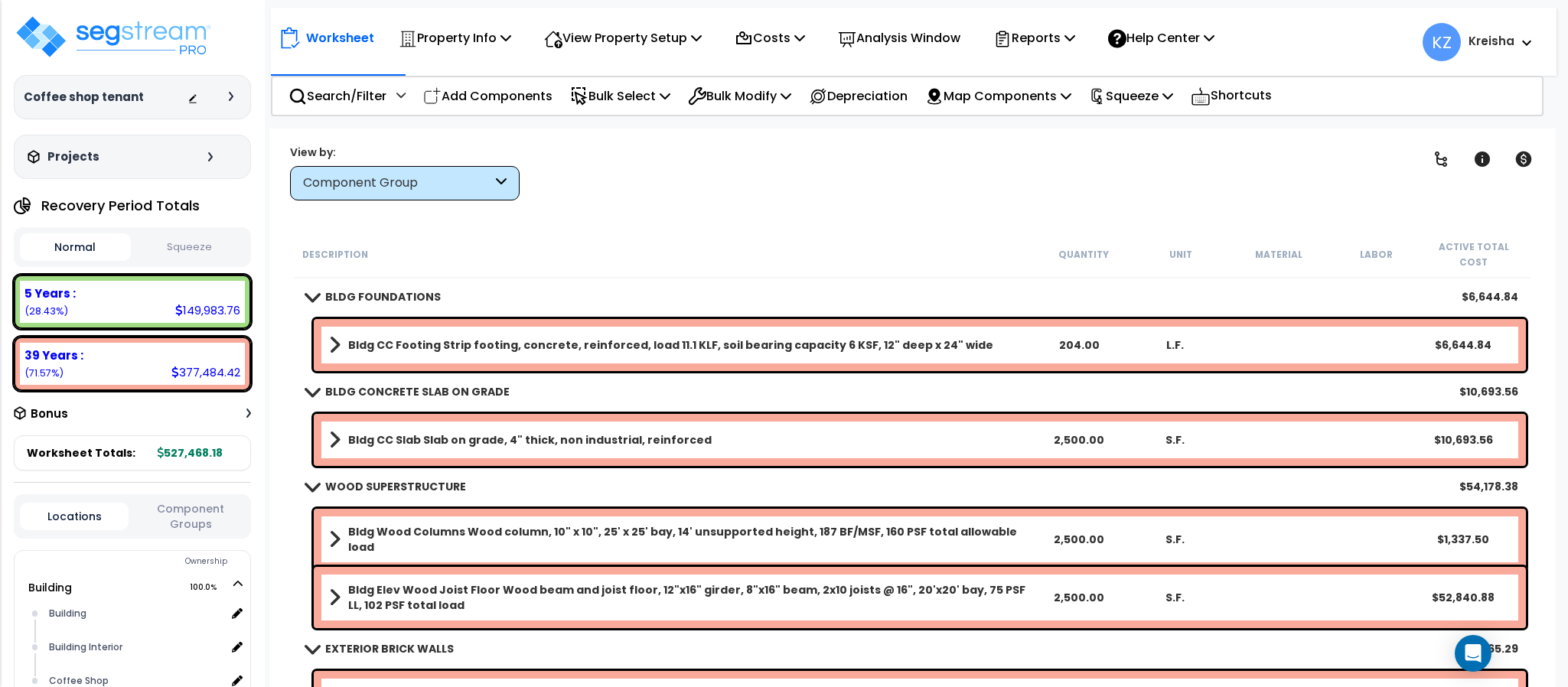
click at [329, 334] on span at bounding box center [335, 344] width 11 height 22
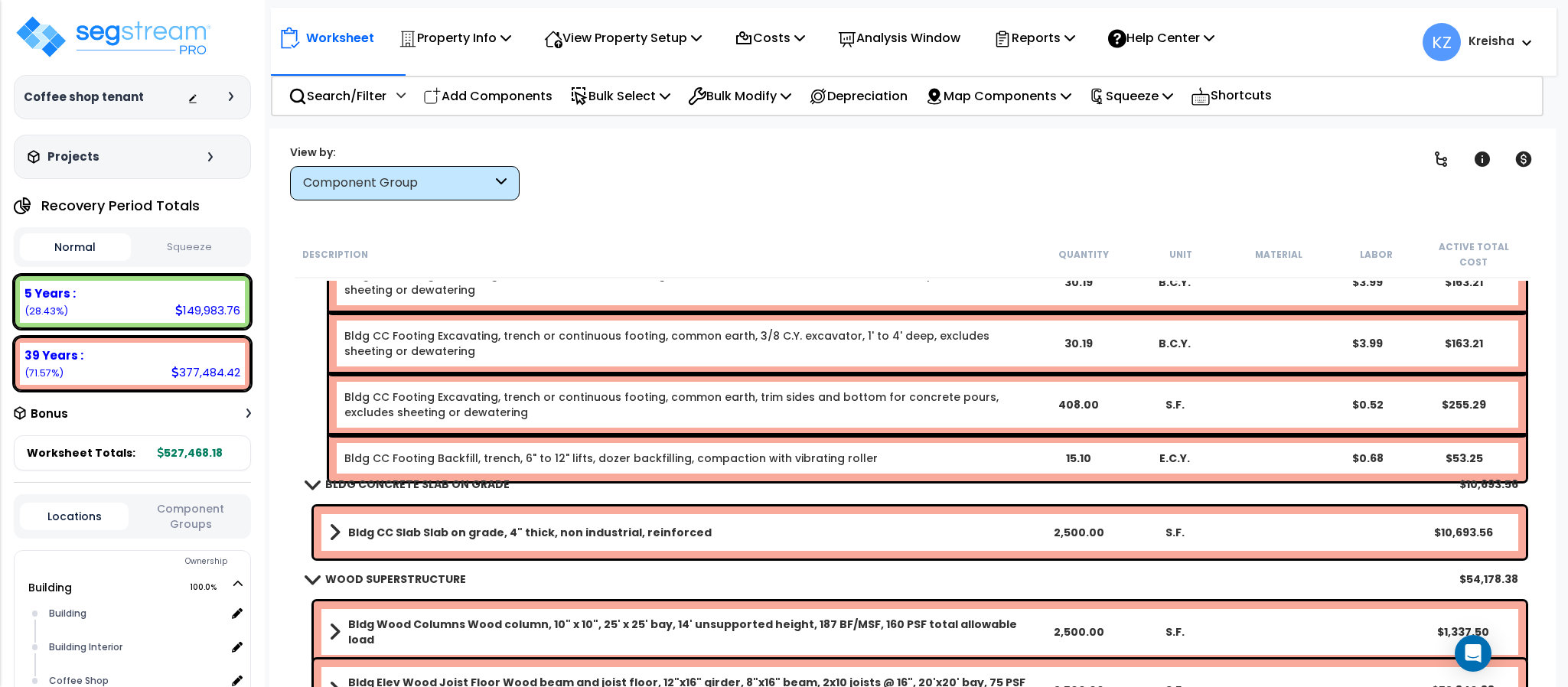
scroll to position [611, 0]
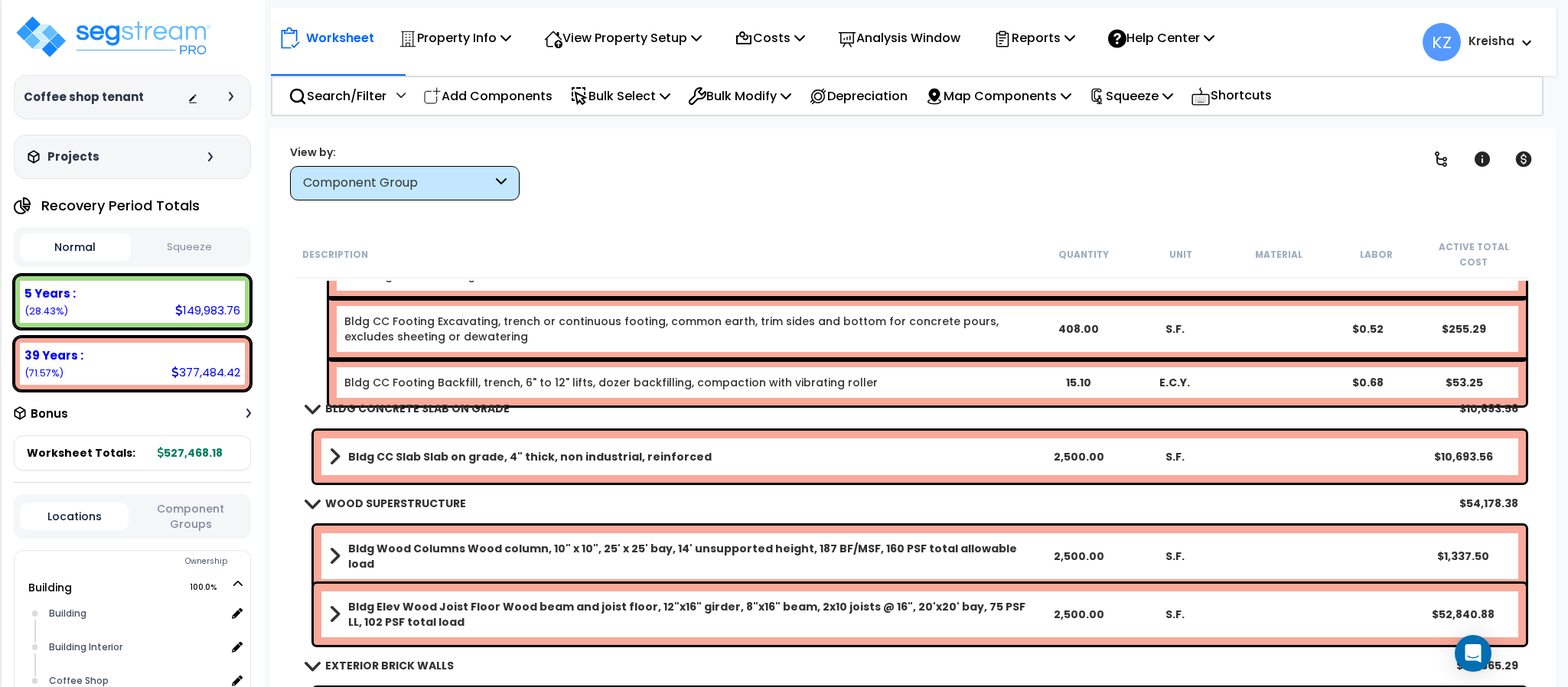
click at [345, 446] on link "Bldg CC Slab Slab on grade, 4" thick, non industrial, reinforced" at bounding box center [680, 457] width 702 height 22
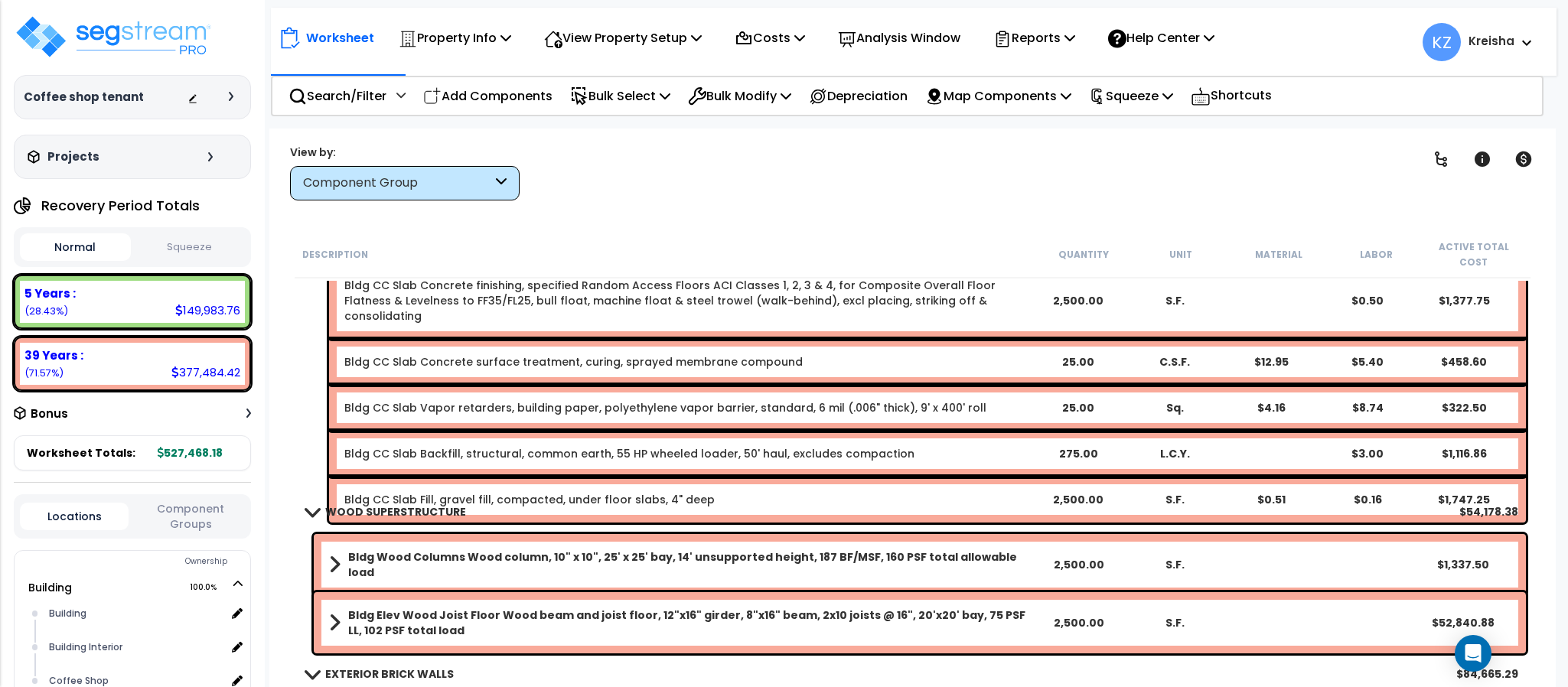
scroll to position [1224, 0]
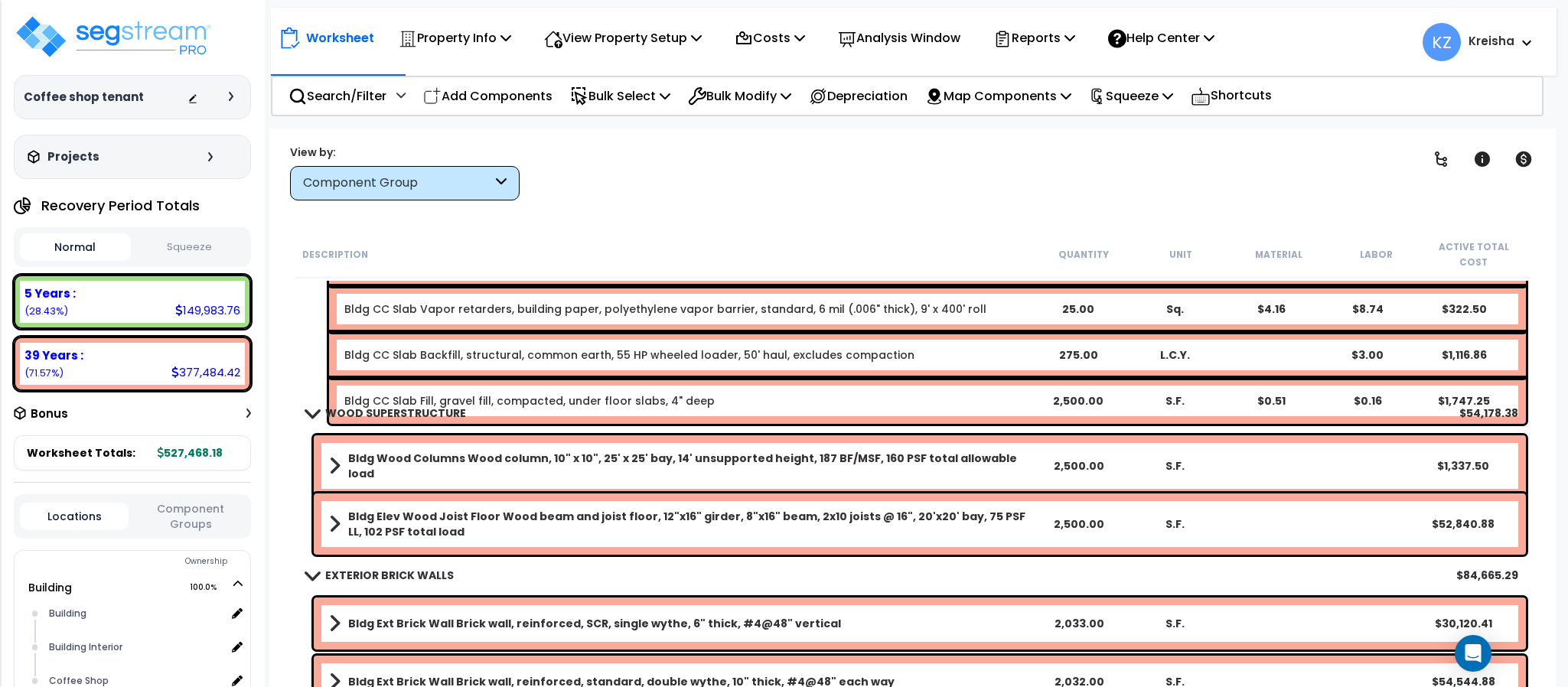
click at [404, 451] on b "Bldg Wood Columns Wood column, 10" x 10", 25' x 25' bay, 14' unsupported height…" at bounding box center [689, 466] width 682 height 31
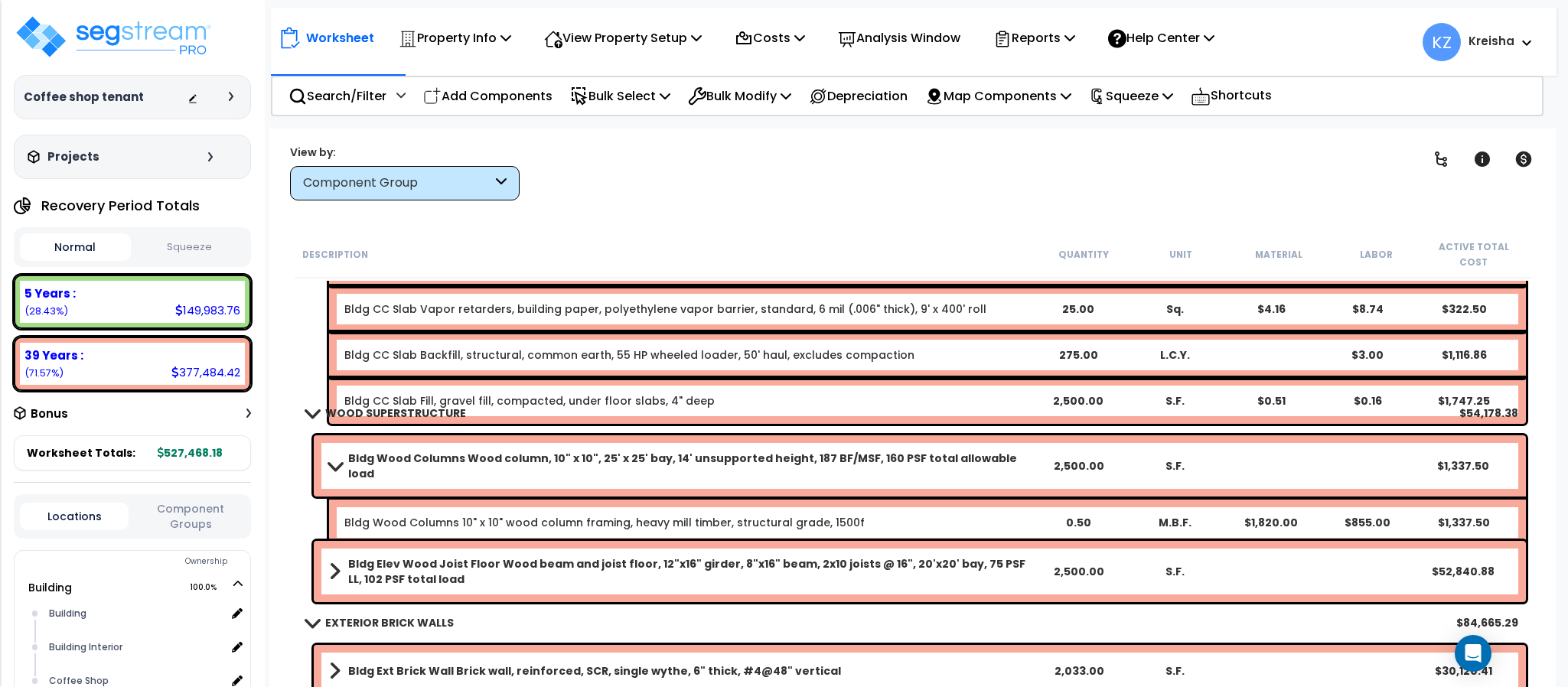
click at [371, 573] on div "Bldg Elev Wood Joist Floor Wood beam and joist floor, 12"x16" girder, 8"x16" be…" at bounding box center [919, 571] width 1212 height 61
click at [376, 557] on b "Bldg Elev Wood Joist Floor Wood beam and joist floor, 12"x16" girder, 8"x16" be…" at bounding box center [689, 572] width 682 height 31
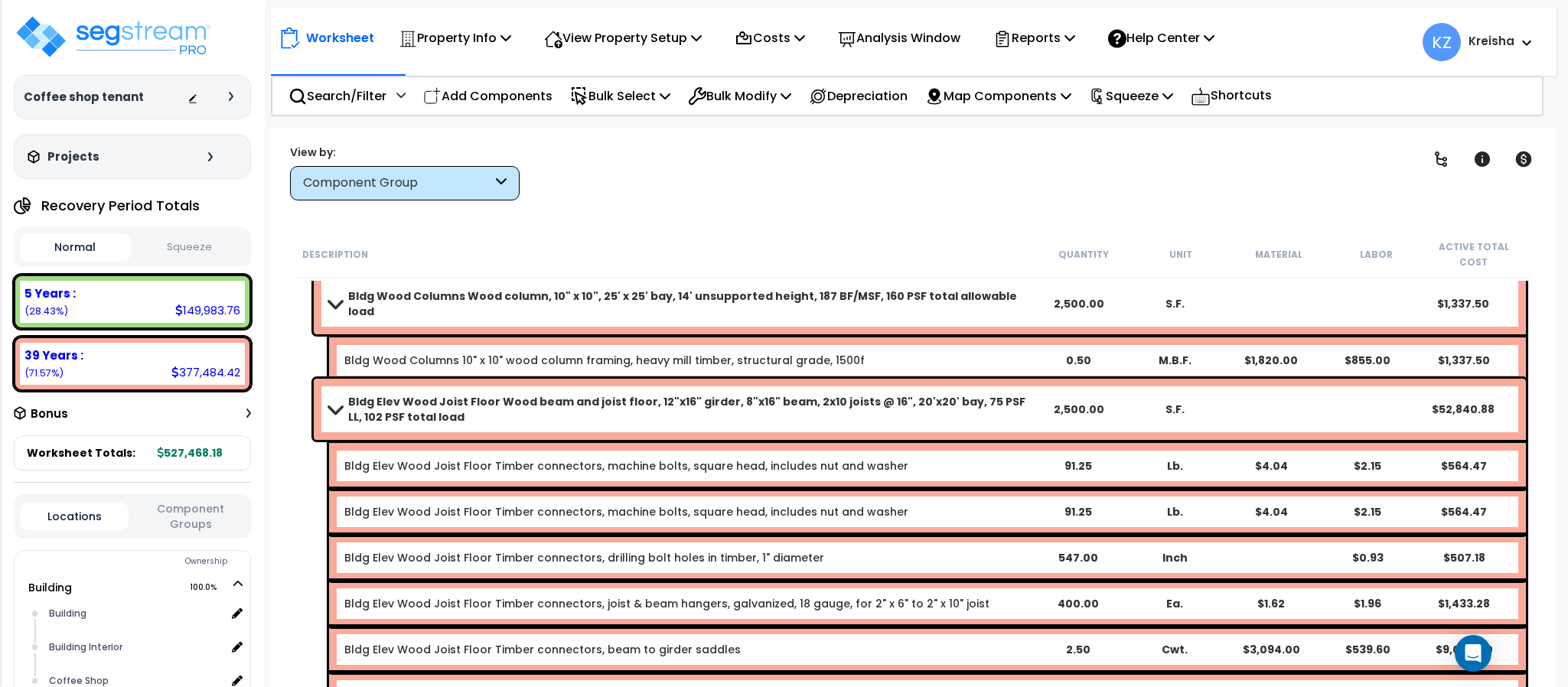
scroll to position [1378, 0]
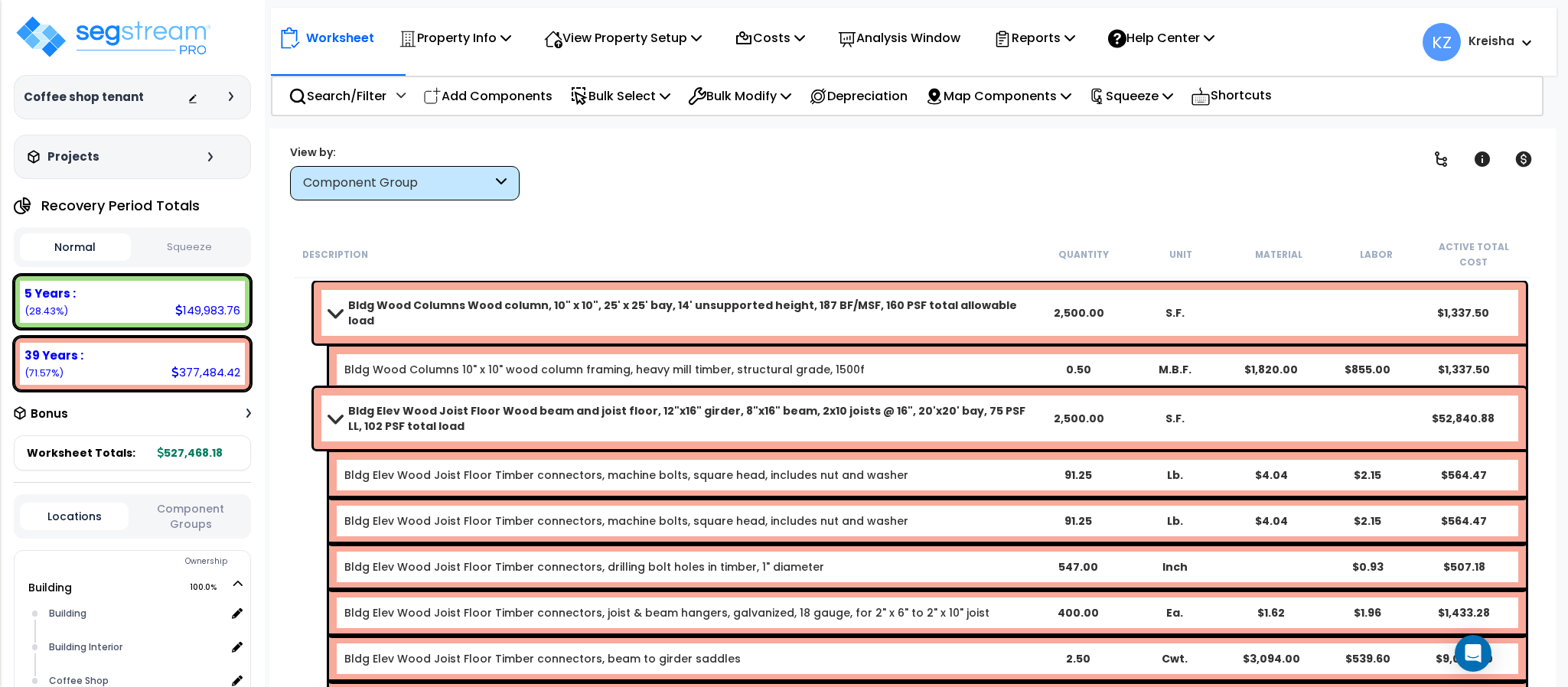
click at [352, 406] on b "Bldg Elev Wood Joist Floor Wood beam and joist floor, 12"x16" girder, 8"x16" be…" at bounding box center [689, 418] width 682 height 31
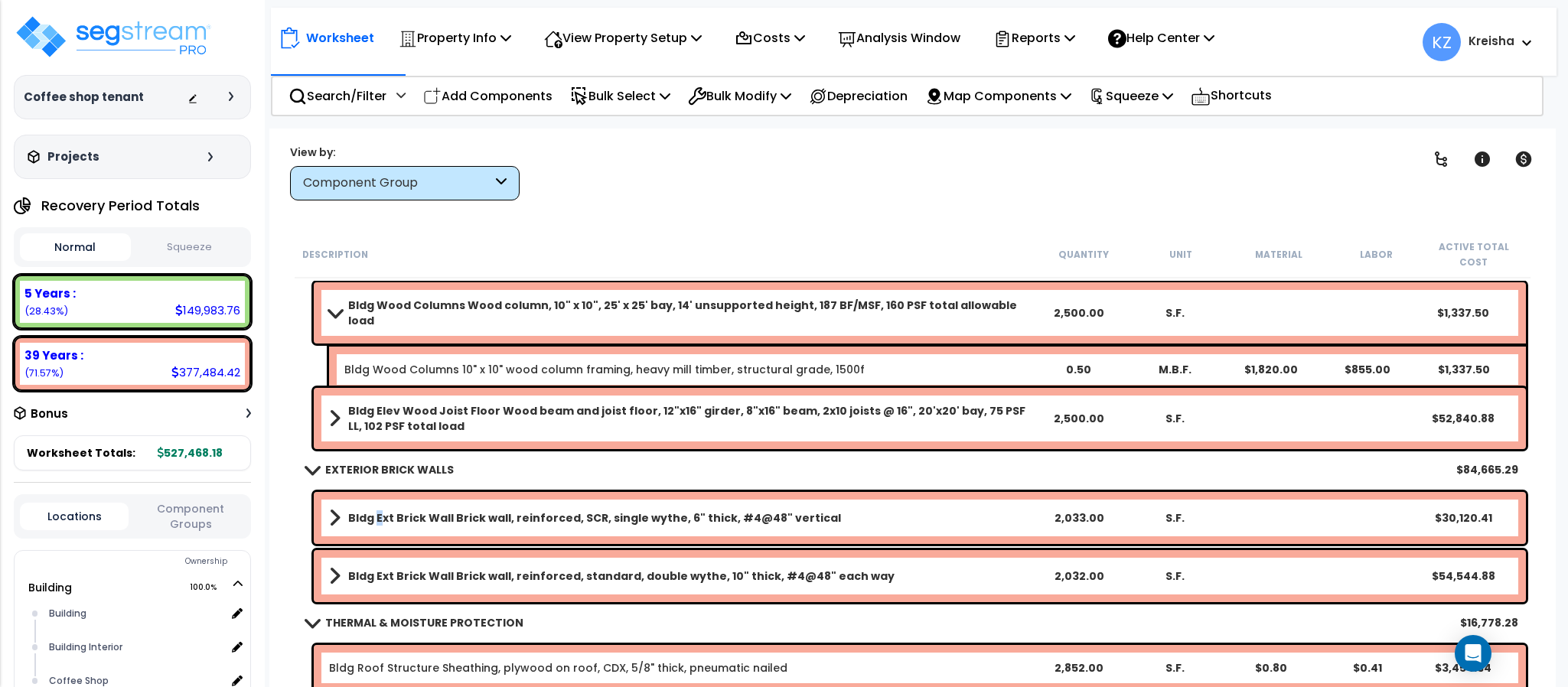
click at [377, 510] on b "Bldg Ext Brick Wall Brick wall, reinforced, SCR, single wythe, 6" thick, #4@48"…" at bounding box center [594, 518] width 493 height 15
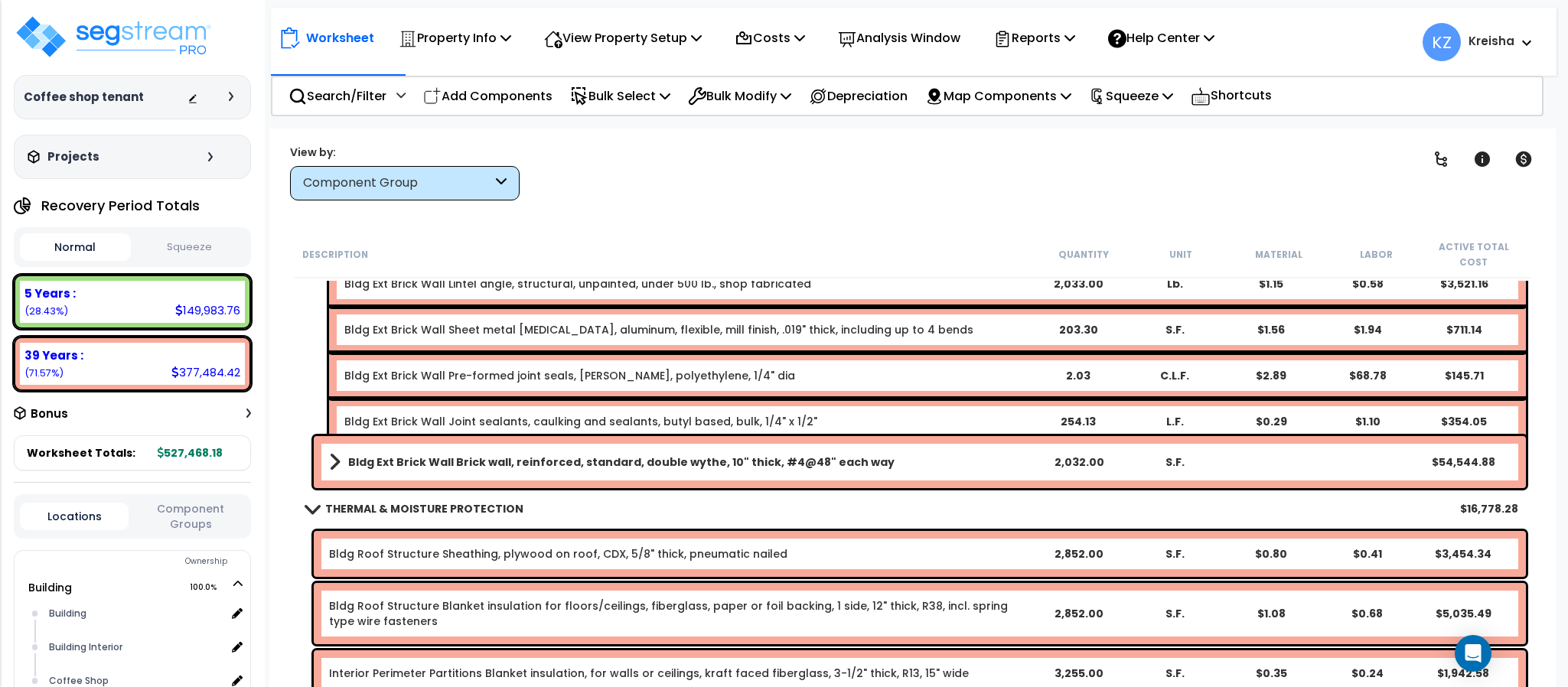
scroll to position [1913, 0]
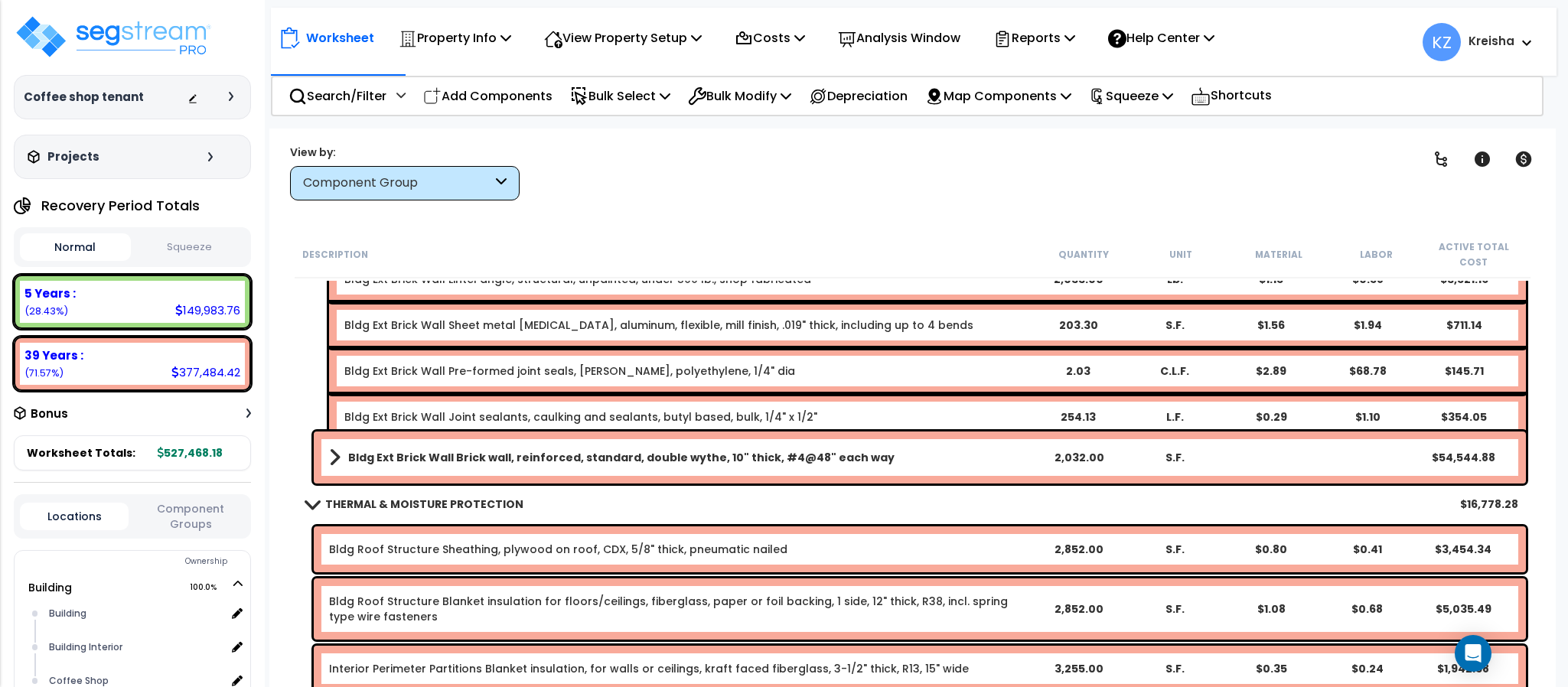
click at [397, 450] on b "Bldg Ext Brick Wall Brick wall, reinforced, standard, double wythe, 10" thick, …" at bounding box center [621, 458] width 546 height 15
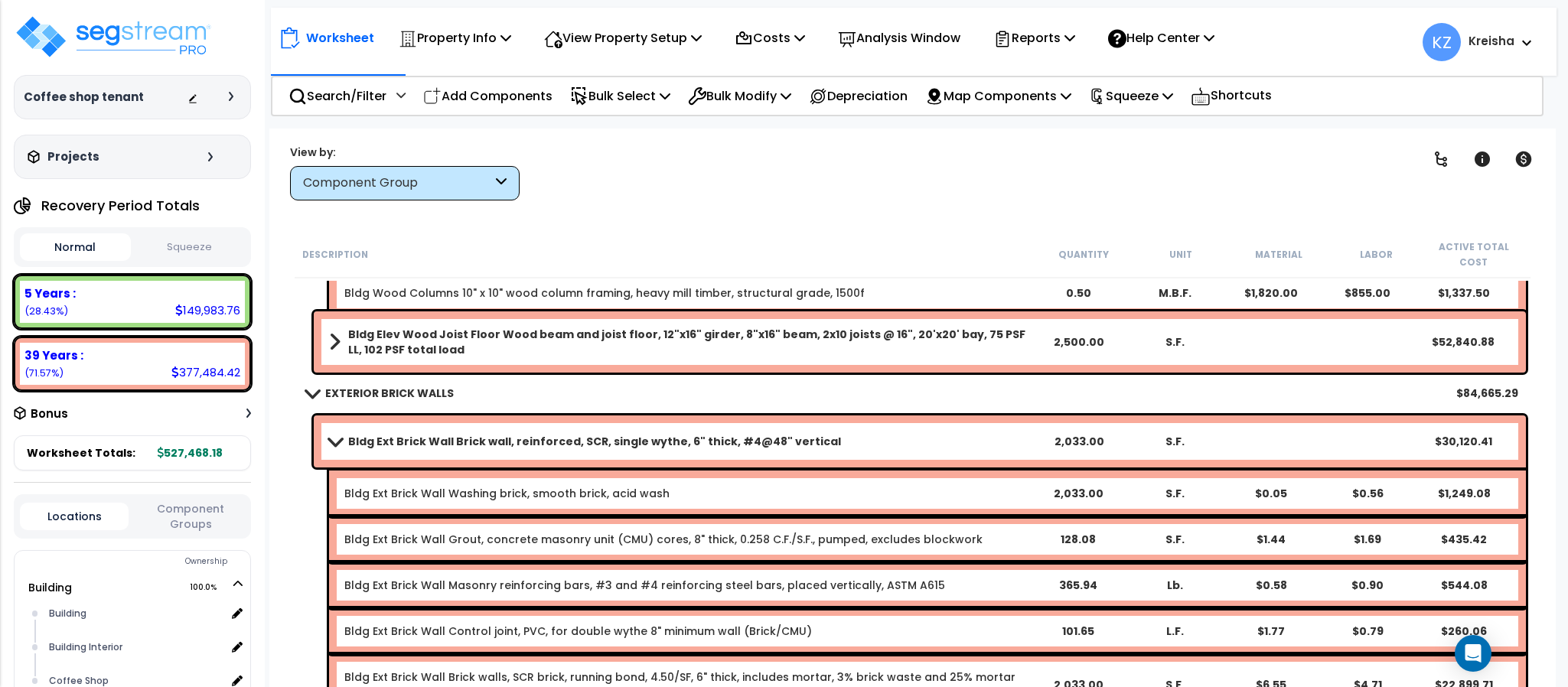
scroll to position [1378, 0]
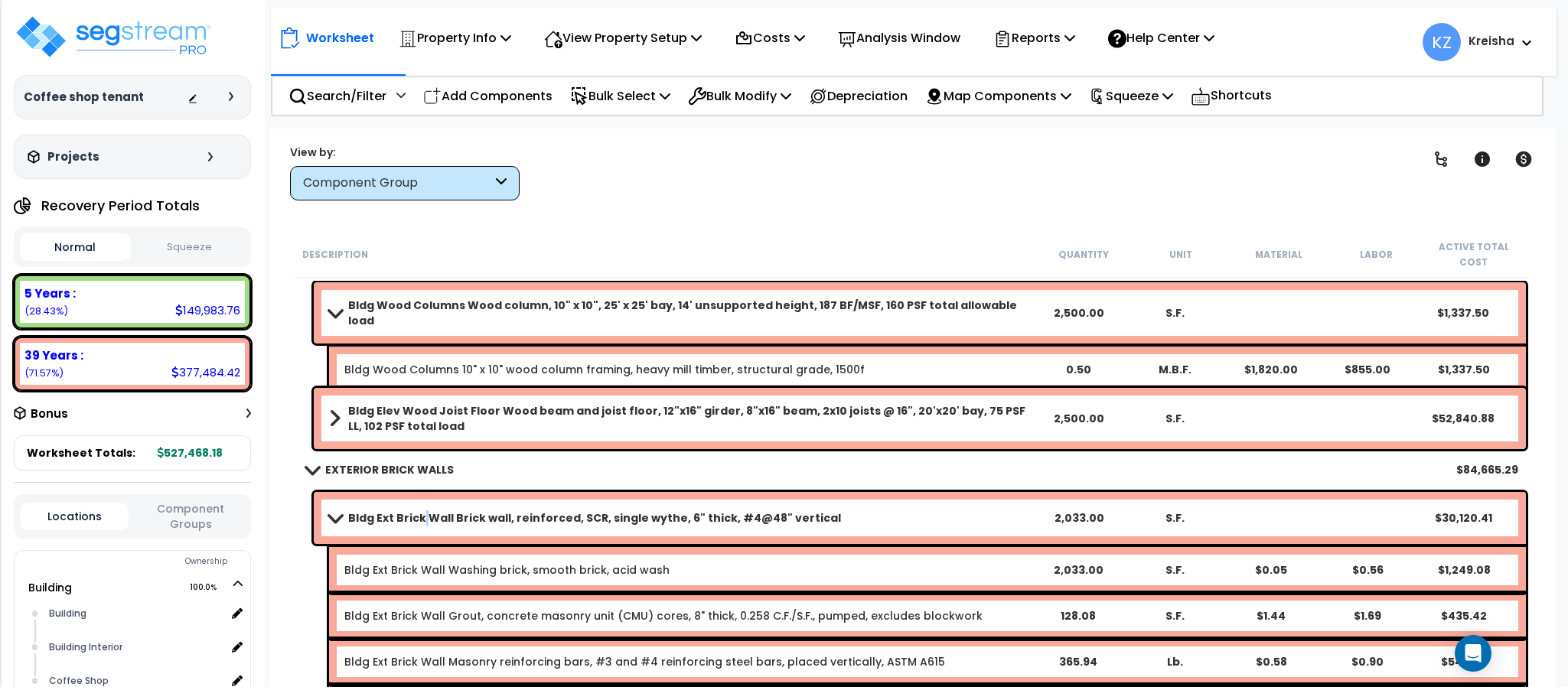
click at [421, 510] on b "Bldg Ext Brick Wall Brick wall, reinforced, SCR, single wythe, 6" thick, #4@48"…" at bounding box center [594, 518] width 493 height 15
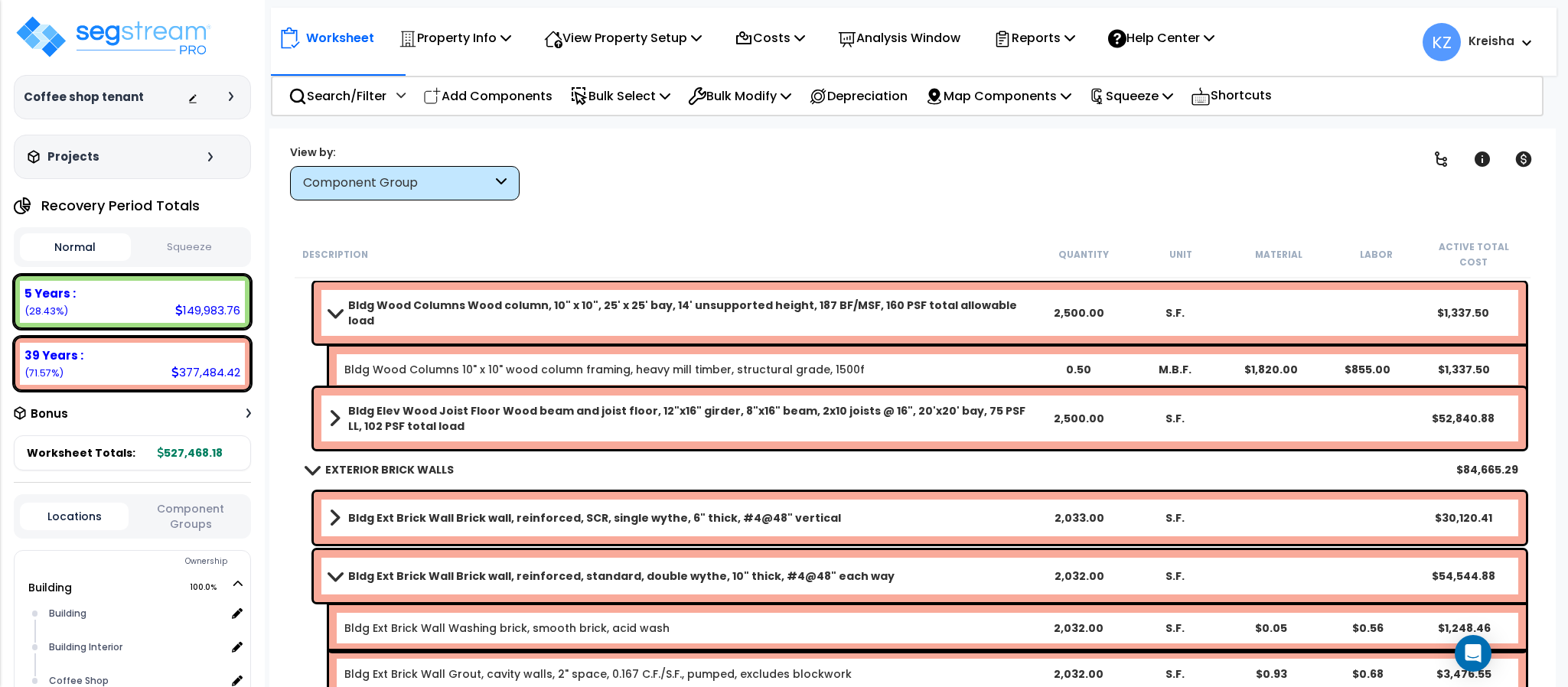
click at [434, 569] on b "Bldg Ext Brick Wall Brick wall, reinforced, standard, double wythe, 10" thick, …" at bounding box center [621, 577] width 546 height 15
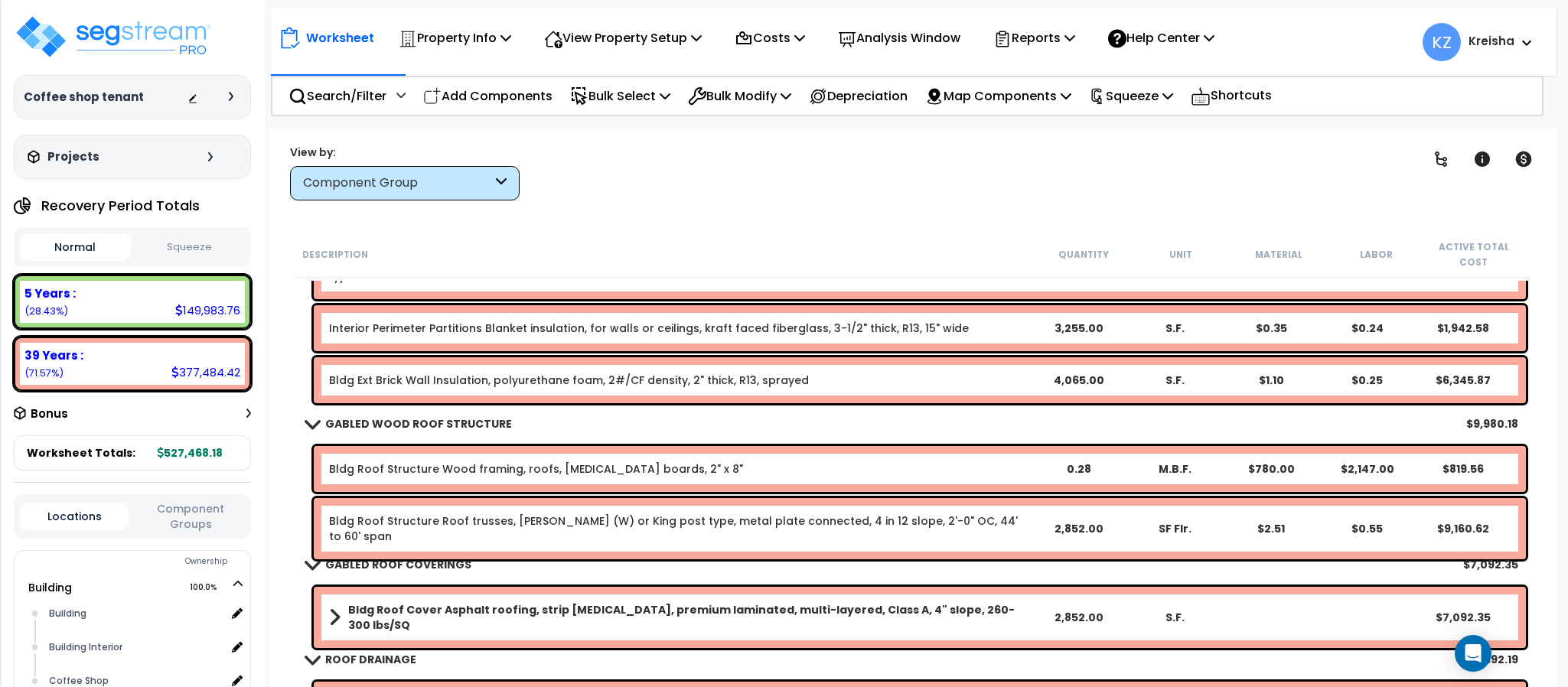
scroll to position [1989, 0]
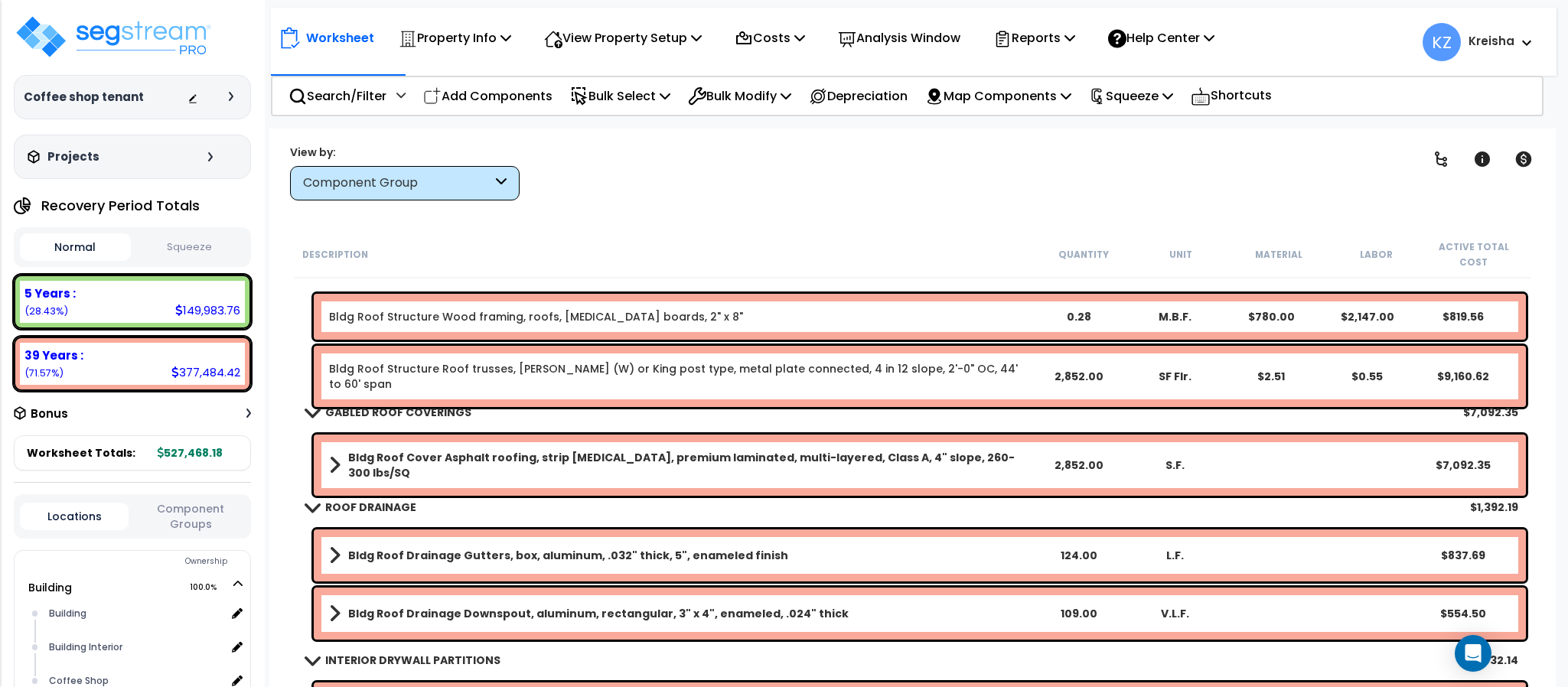
click at [409, 450] on b "Bldg Roof Cover Asphalt roofing, strip shingles, premium laminated, multi-layer…" at bounding box center [689, 465] width 682 height 31
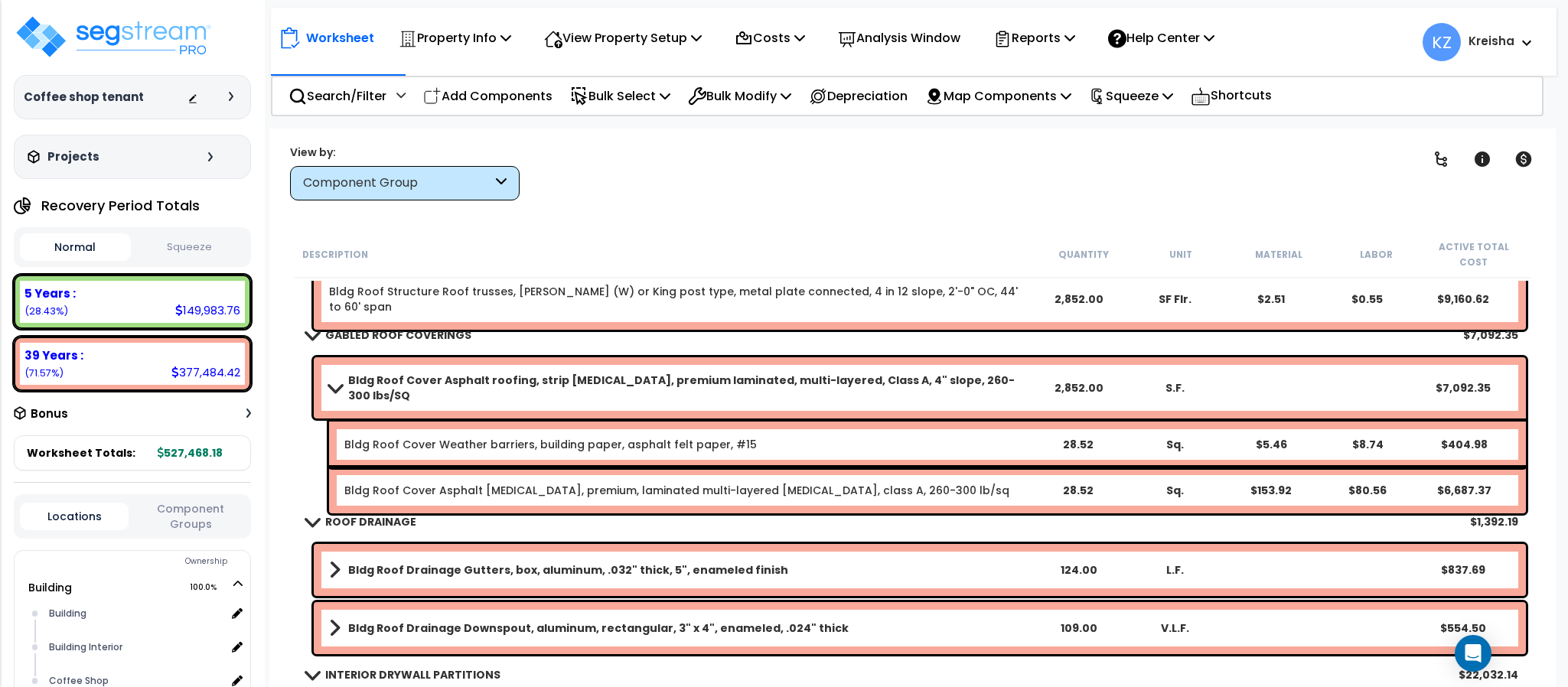
scroll to position [2143, 0]
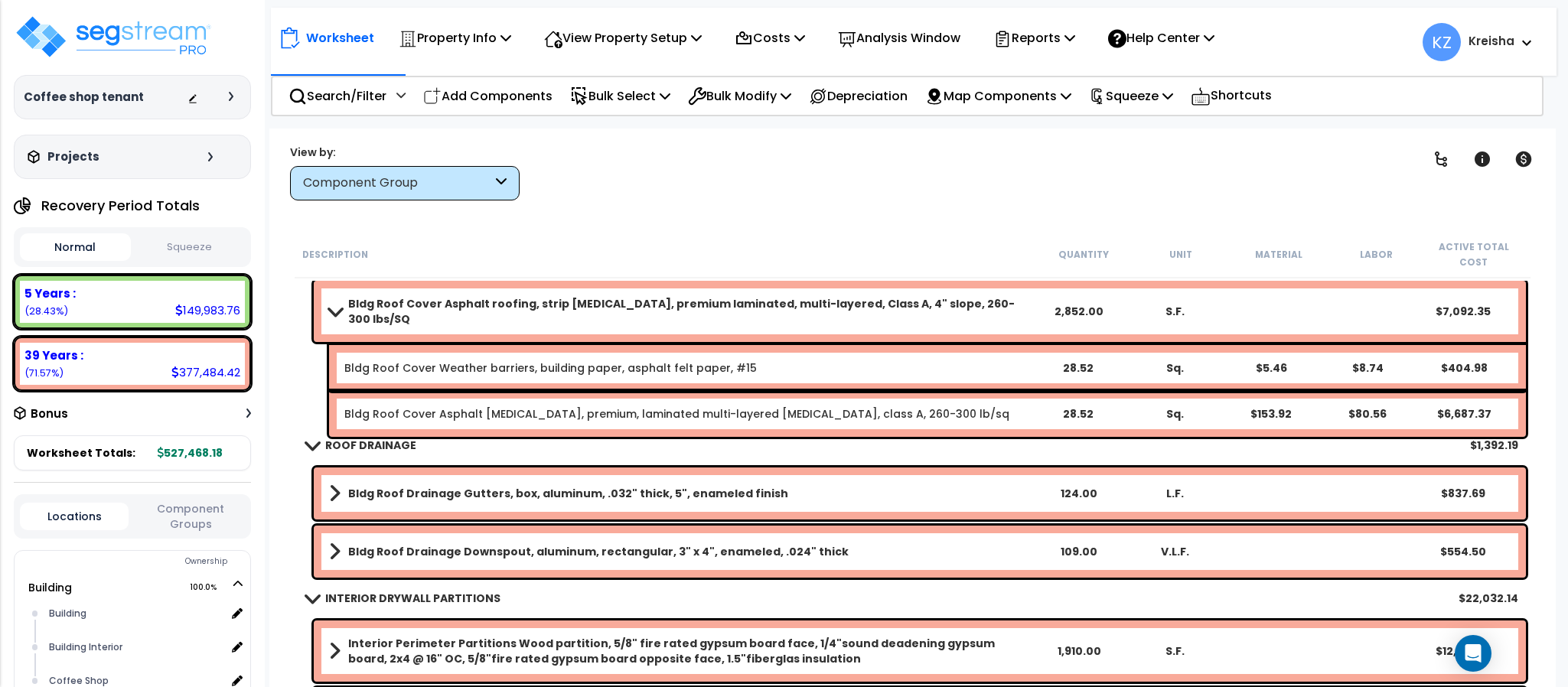
click at [393, 486] on b "Bldg Roof Drainage Gutters, box, aluminum, .032" thick, 5", enameled finish" at bounding box center [568, 493] width 440 height 15
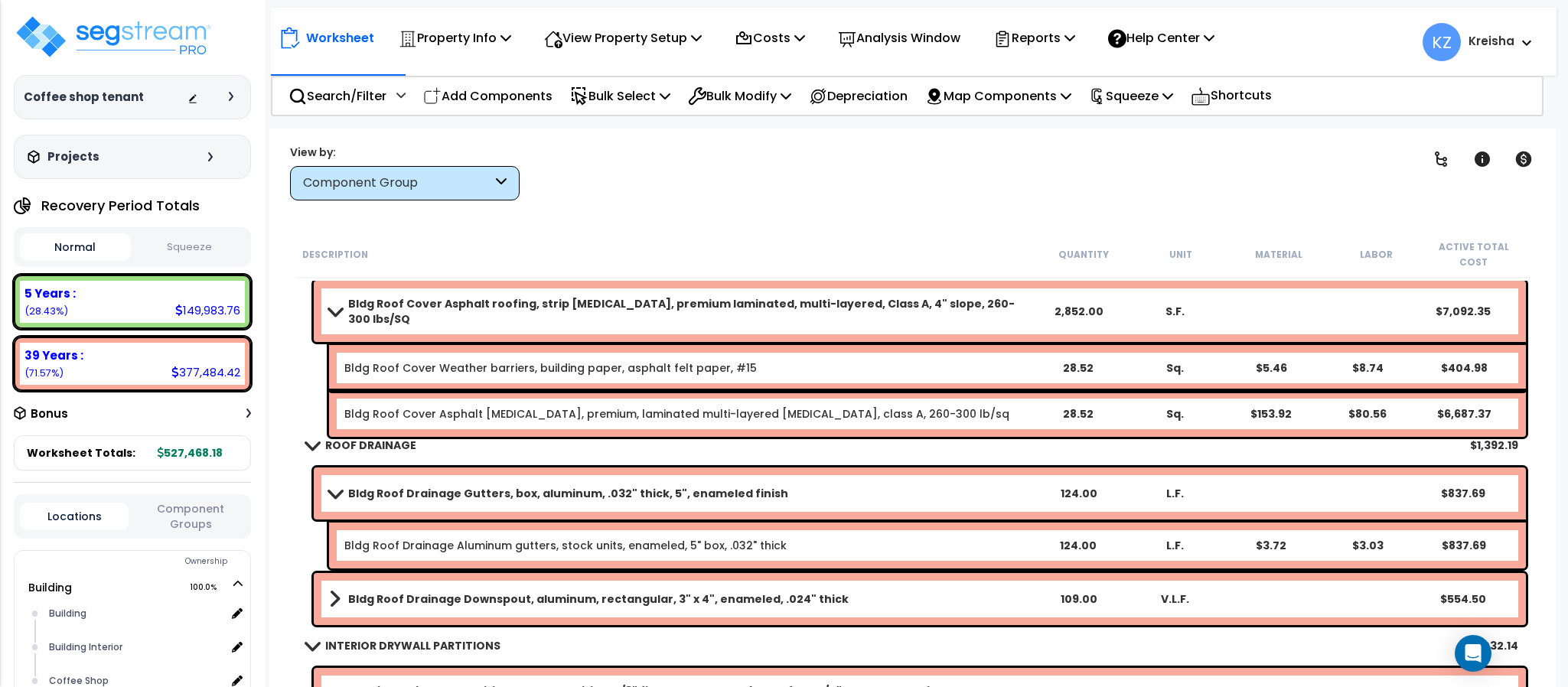
scroll to position [2296, 0]
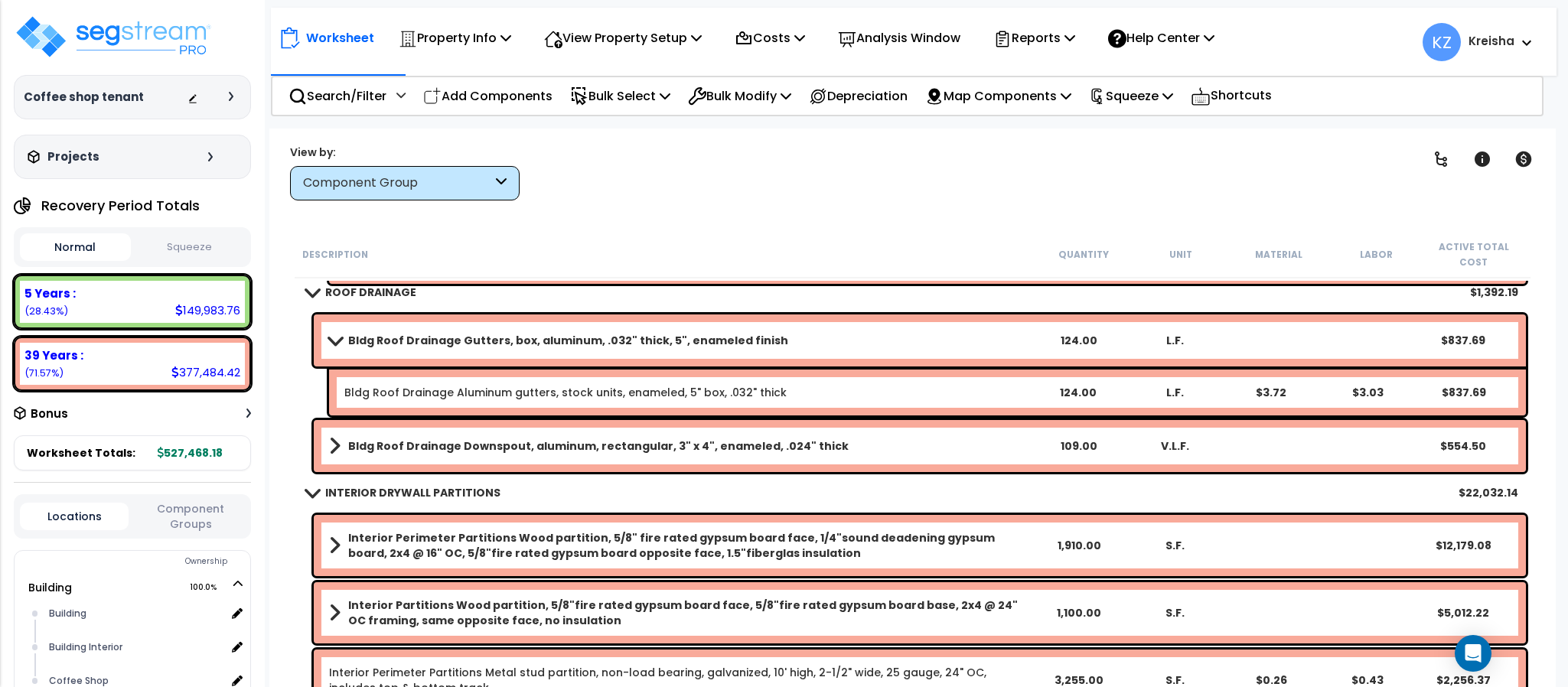
click at [409, 439] on b "Bldg Roof Drainage Downspout, aluminum, rectangular, 3" x 4", enameled, .024" t…" at bounding box center [598, 446] width 501 height 15
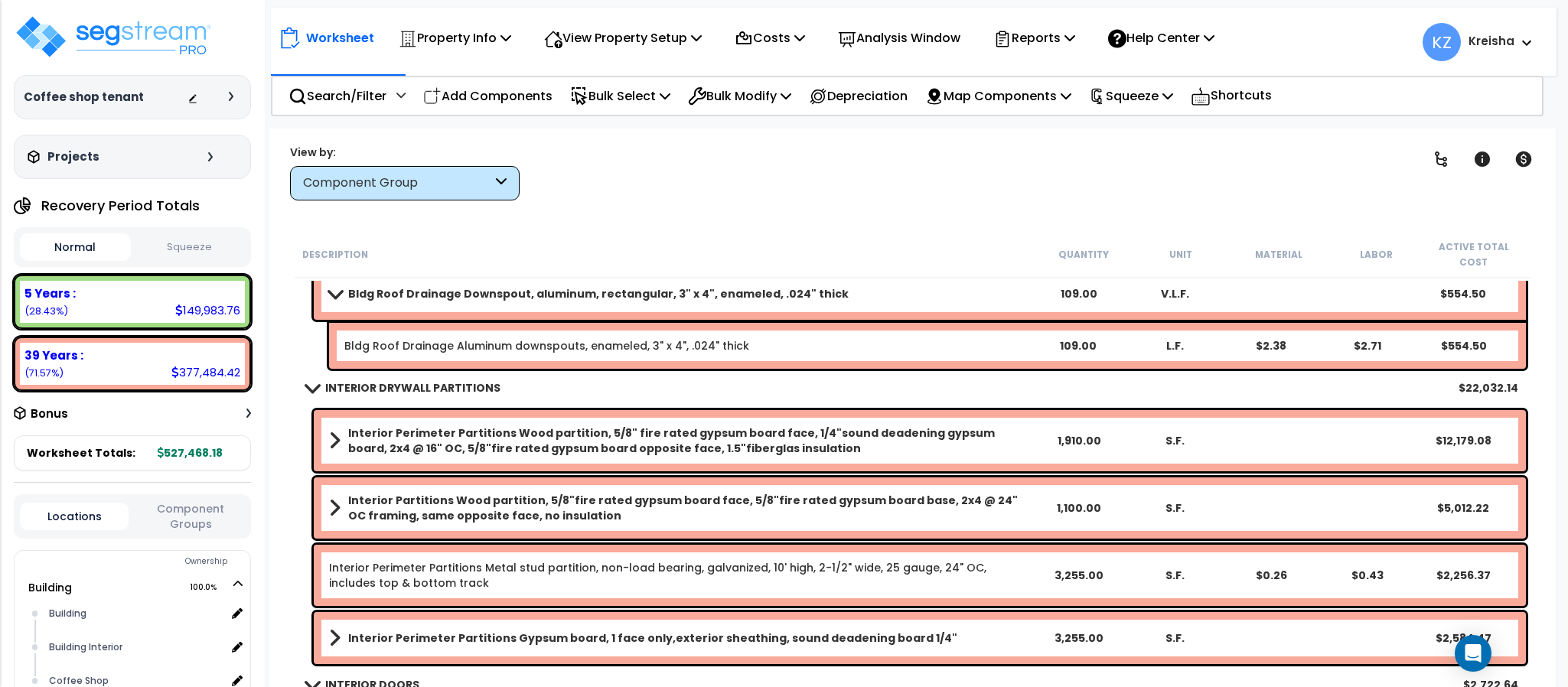
click at [409, 434] on b "Interior Perimeter Partitions Wood partition, 5/8" fire rated gypsum board face…" at bounding box center [689, 441] width 682 height 31
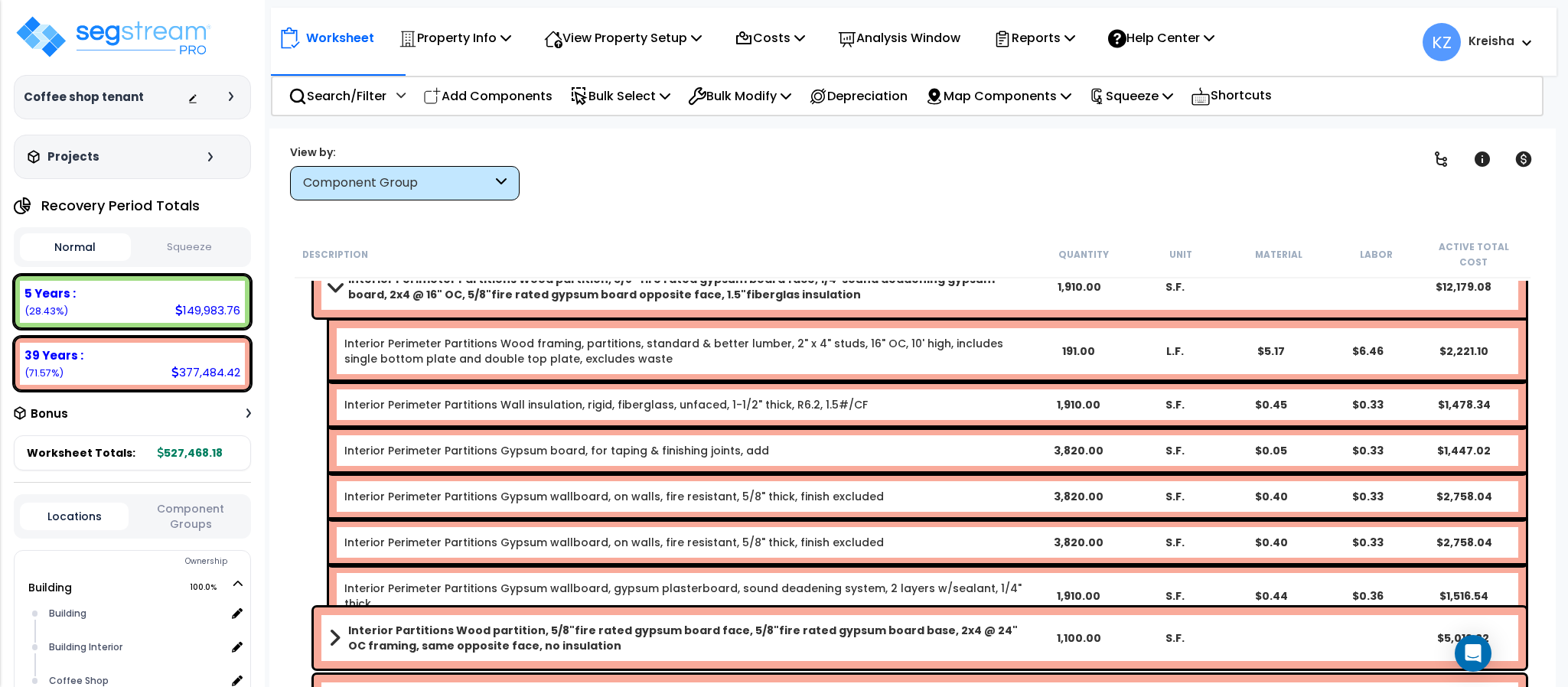
scroll to position [2526, 0]
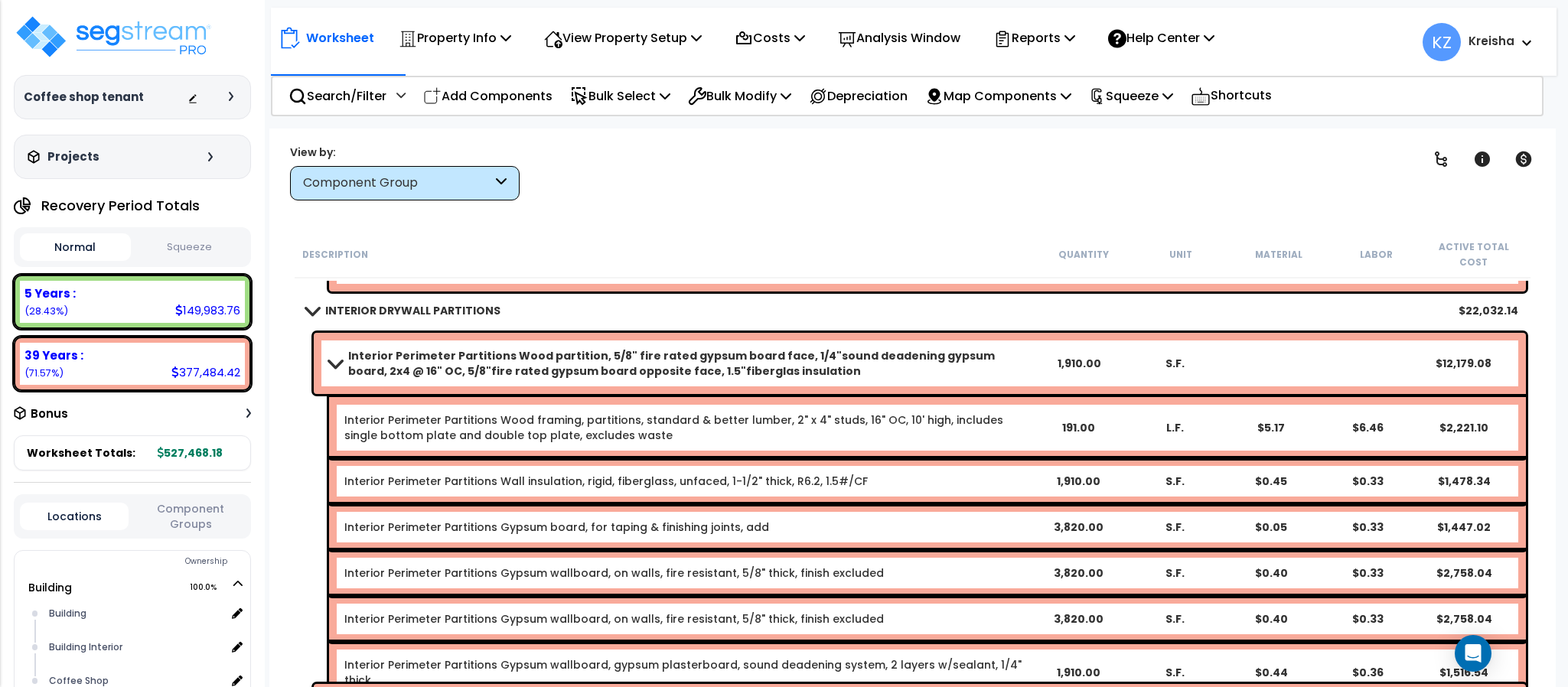
click at [1068, 164] on div "Clear Filters" at bounding box center [965, 172] width 854 height 57
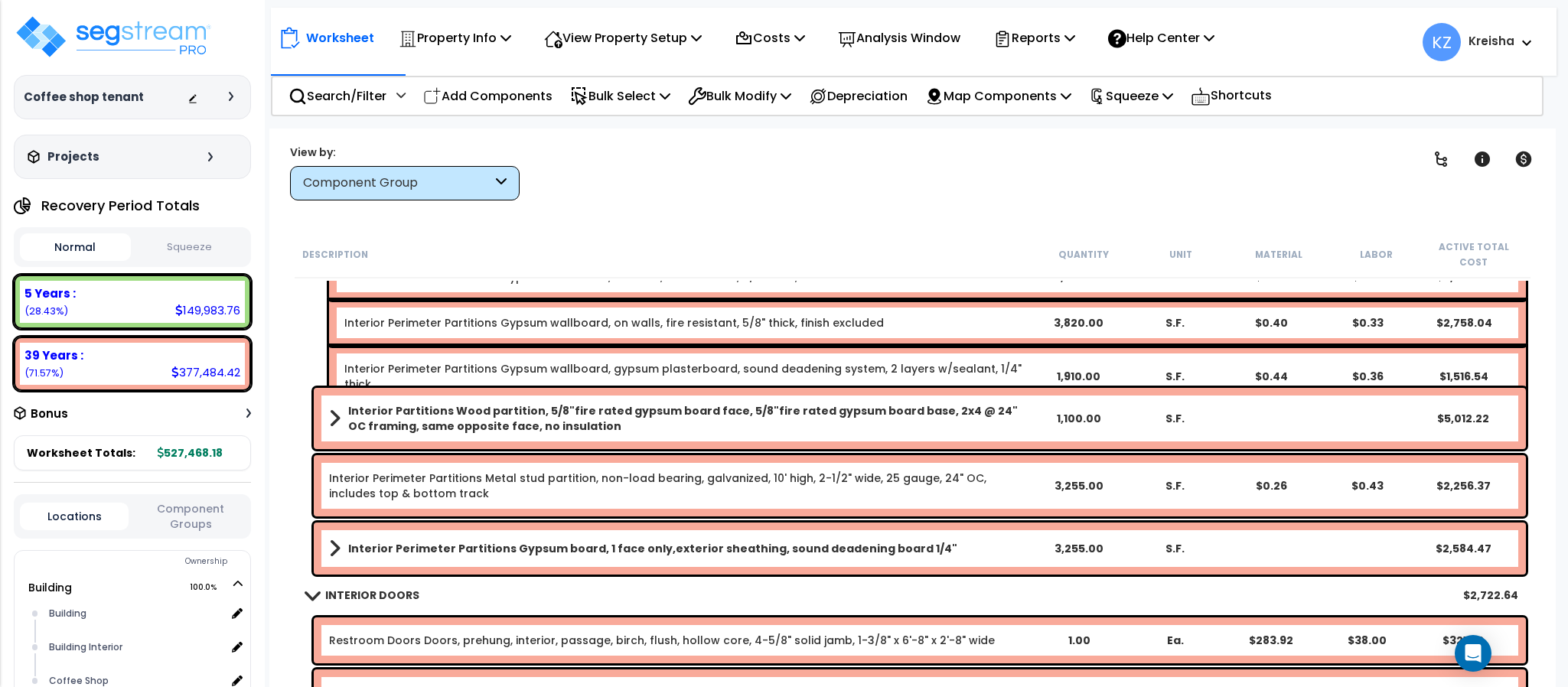
scroll to position [2832, 0]
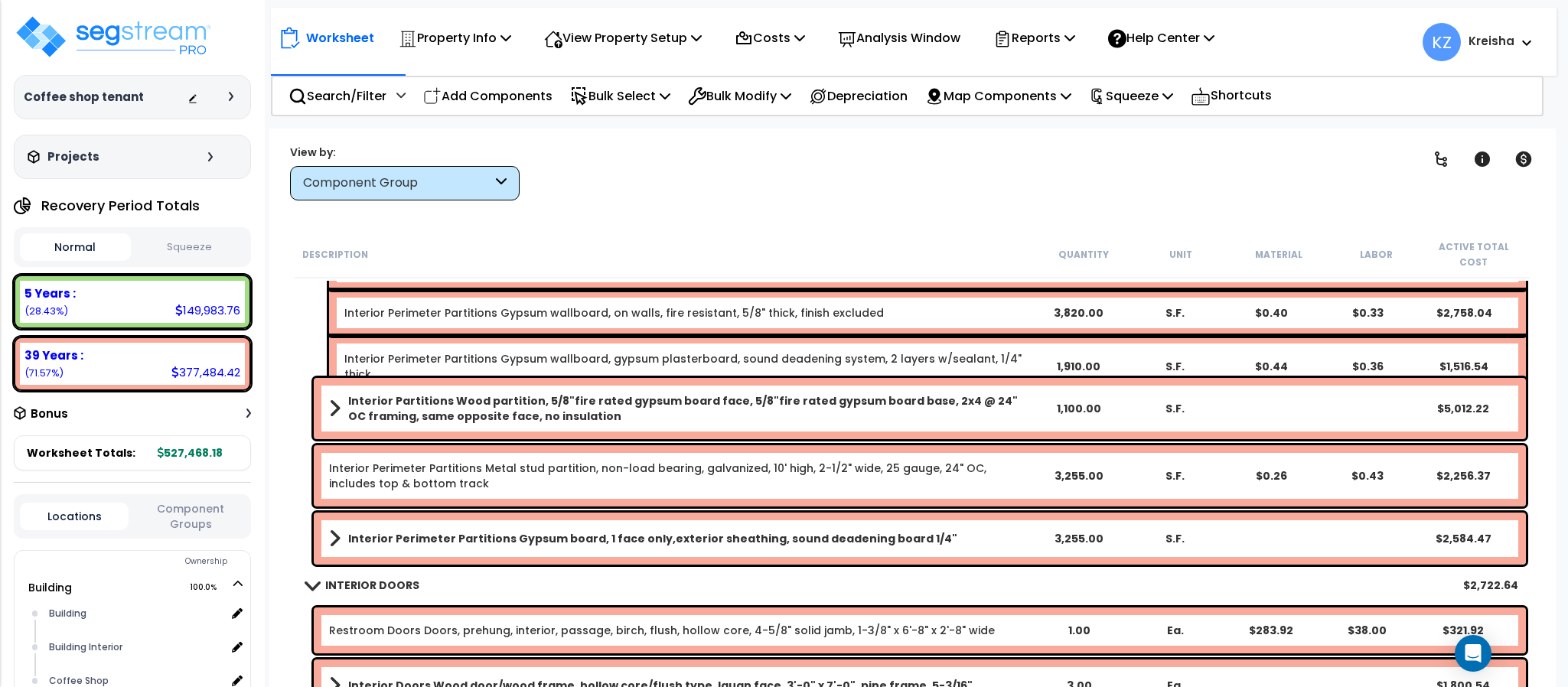
click at [336, 400] on span at bounding box center [335, 408] width 11 height 22
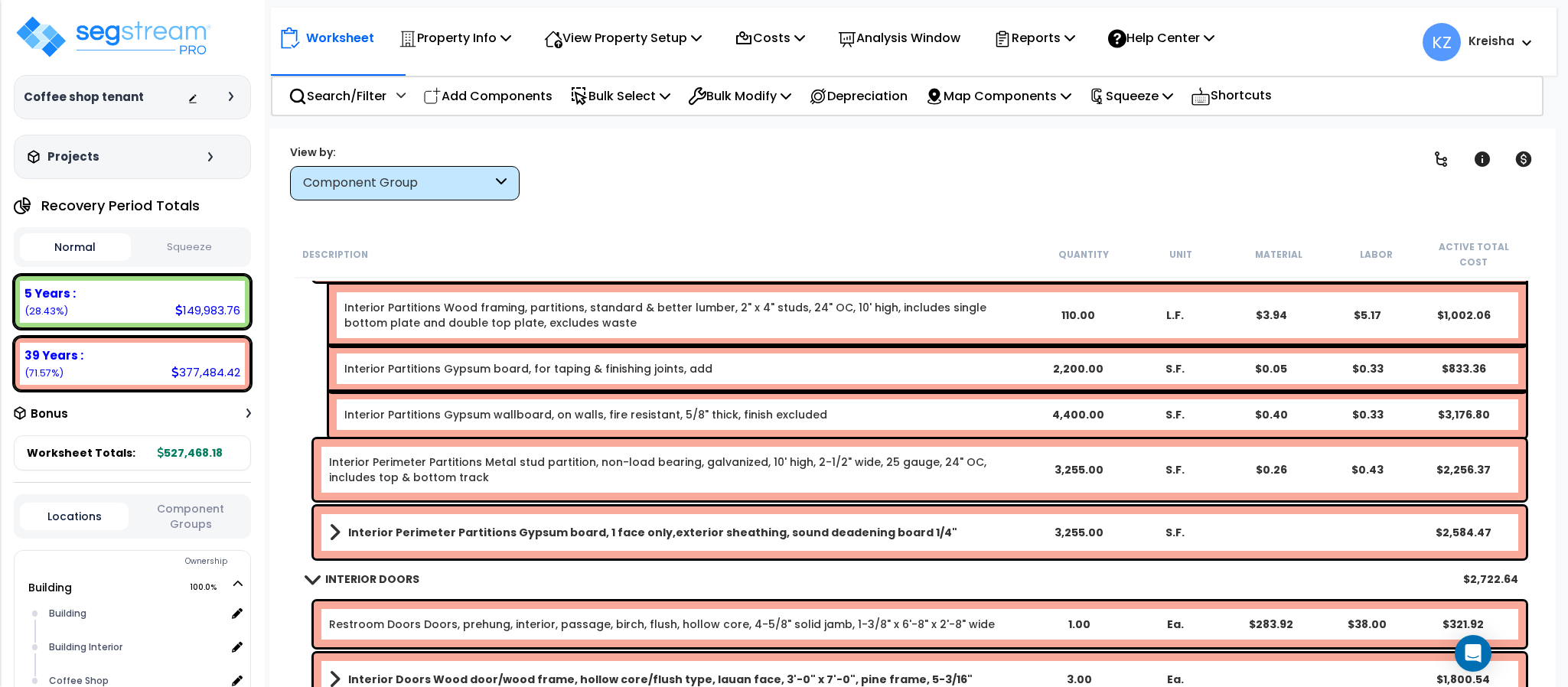
scroll to position [3062, 0]
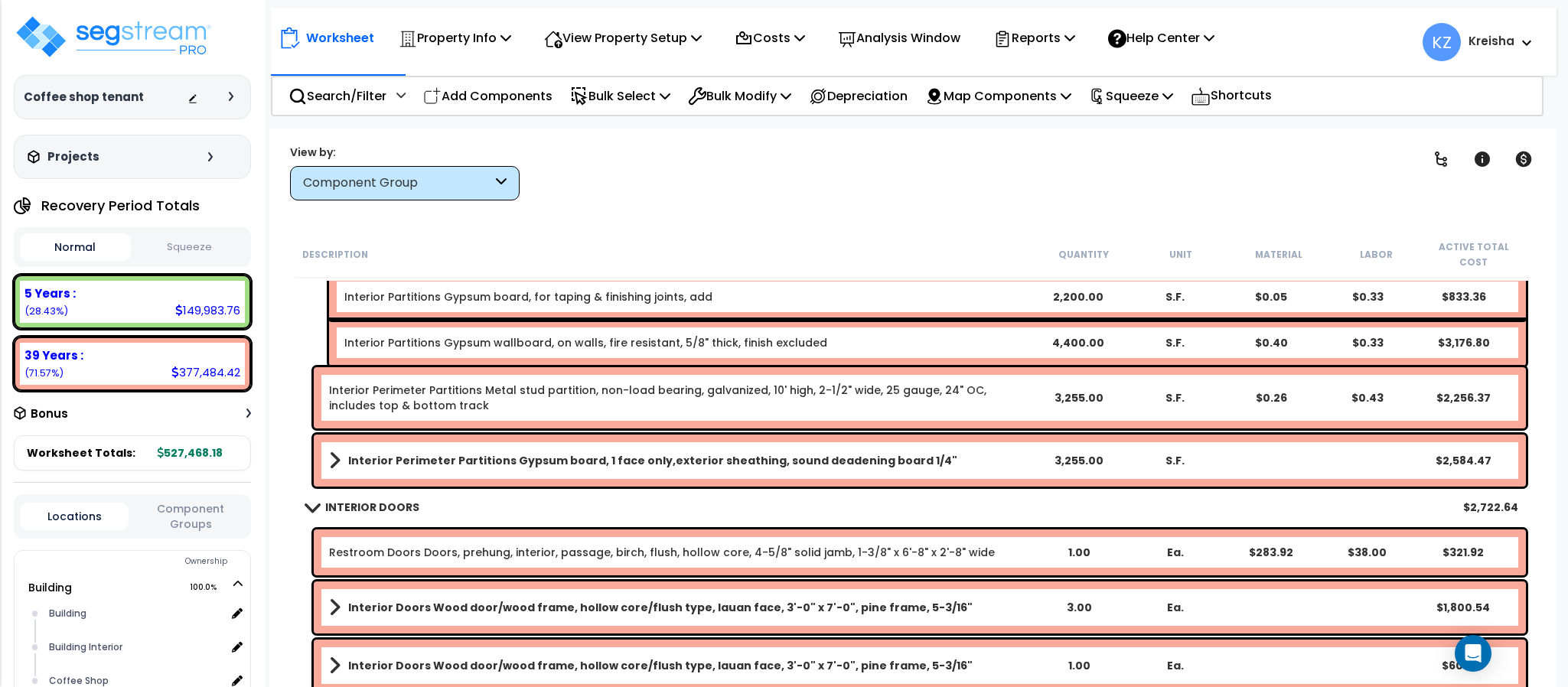
click at [370, 453] on b "Interior Perimeter Partitions Gypsum board, 1 face only,exterior sheathing, sou…" at bounding box center [652, 460] width 609 height 15
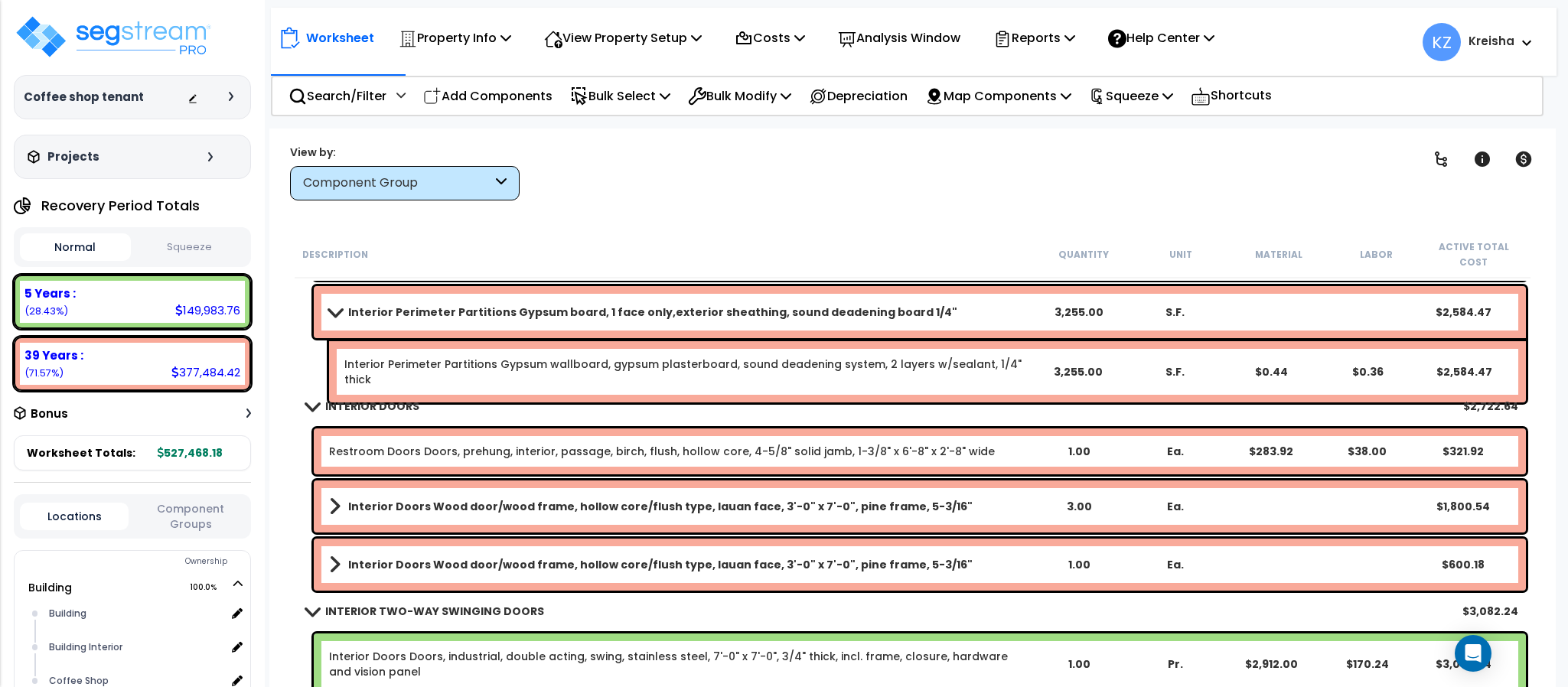
scroll to position [3215, 0]
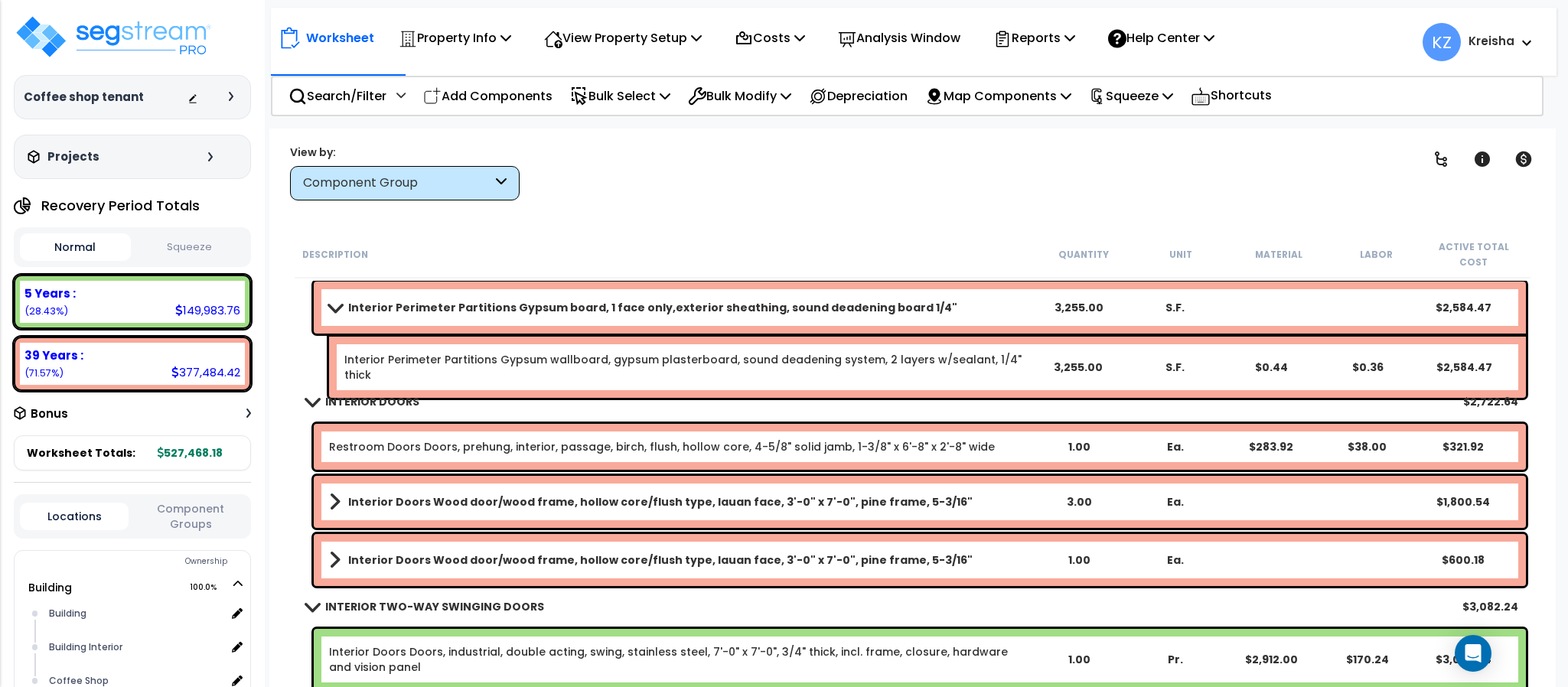
click at [368, 491] on link "Interior Doors Wood door/wood frame, hollow core/flush type, lauan face, 3'-0" …" at bounding box center [680, 502] width 702 height 22
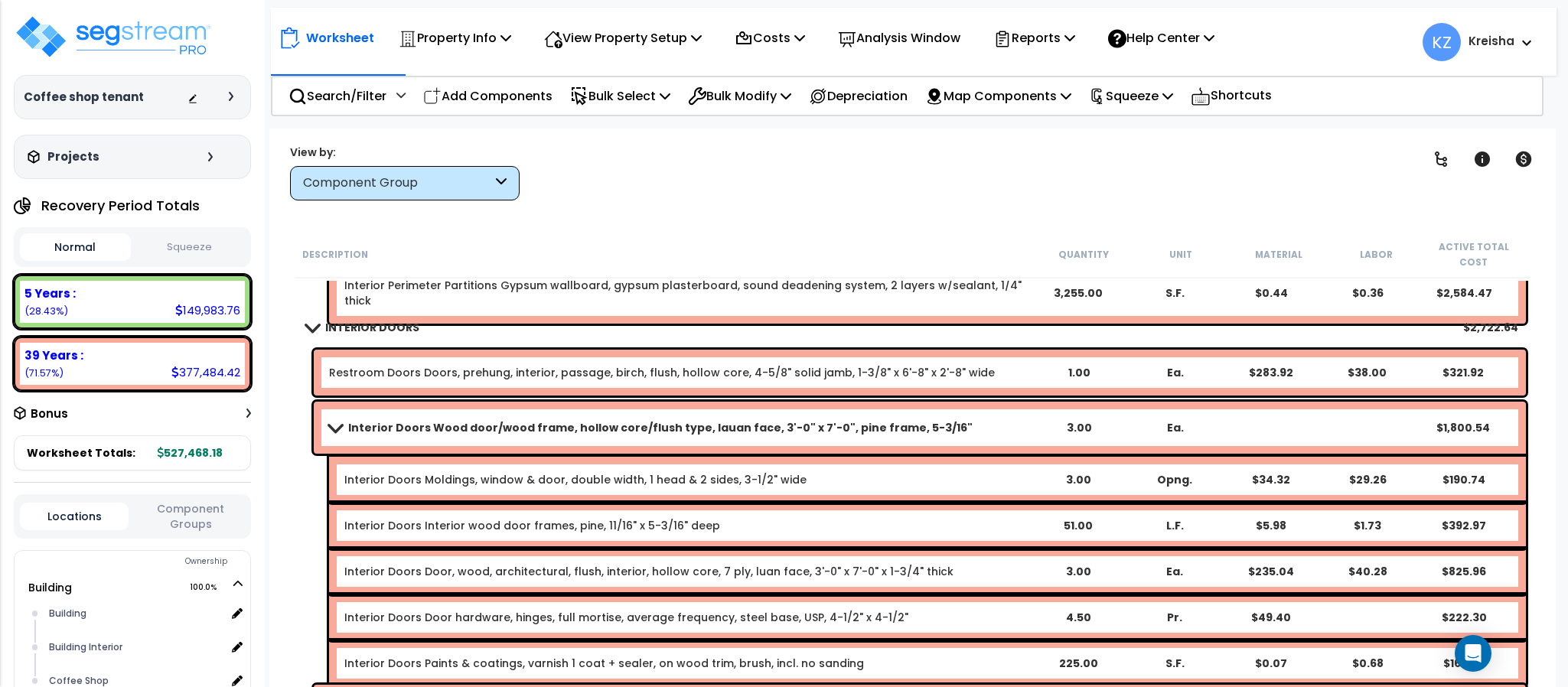
scroll to position [3367, 0]
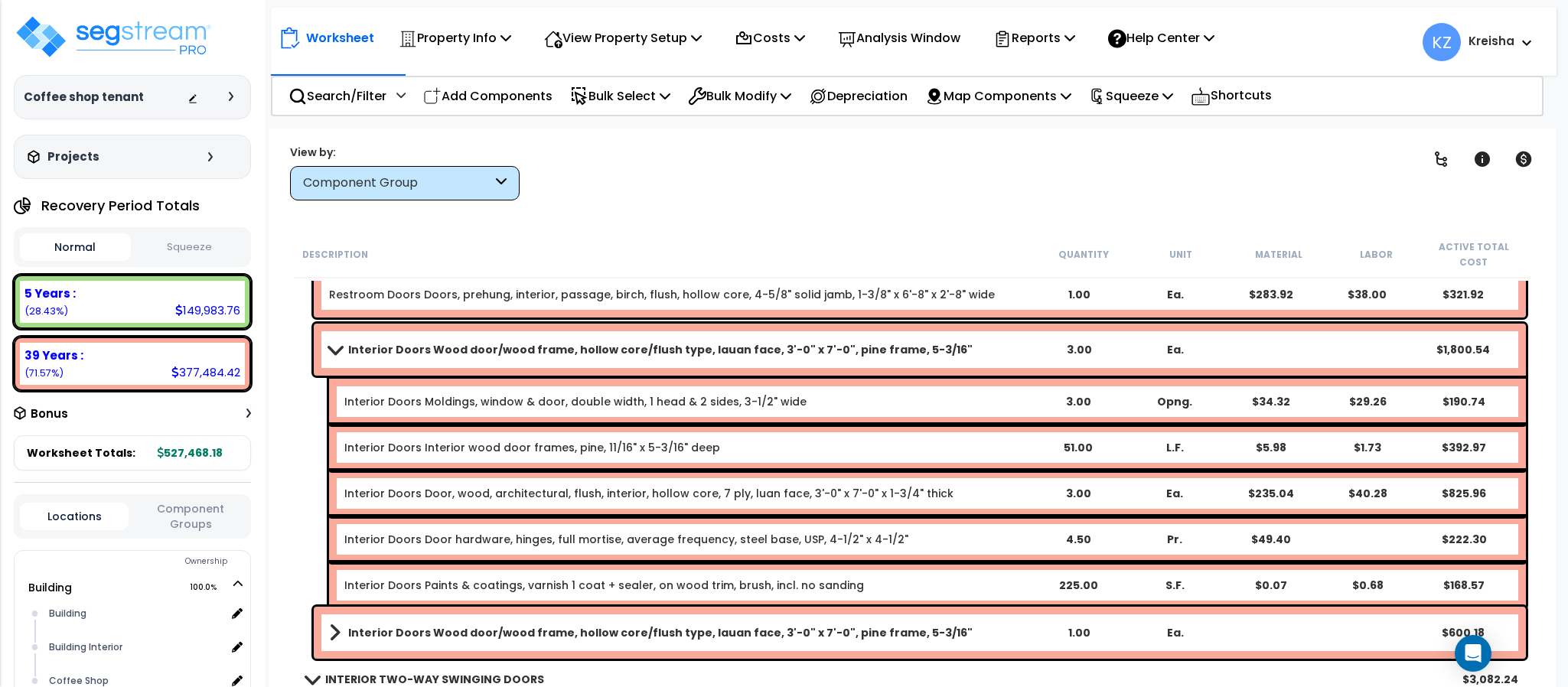
click at [489, 343] on b "Interior Doors Wood door/wood frame, hollow core/flush type, lauan face, 3'-0" …" at bounding box center [660, 350] width 624 height 15
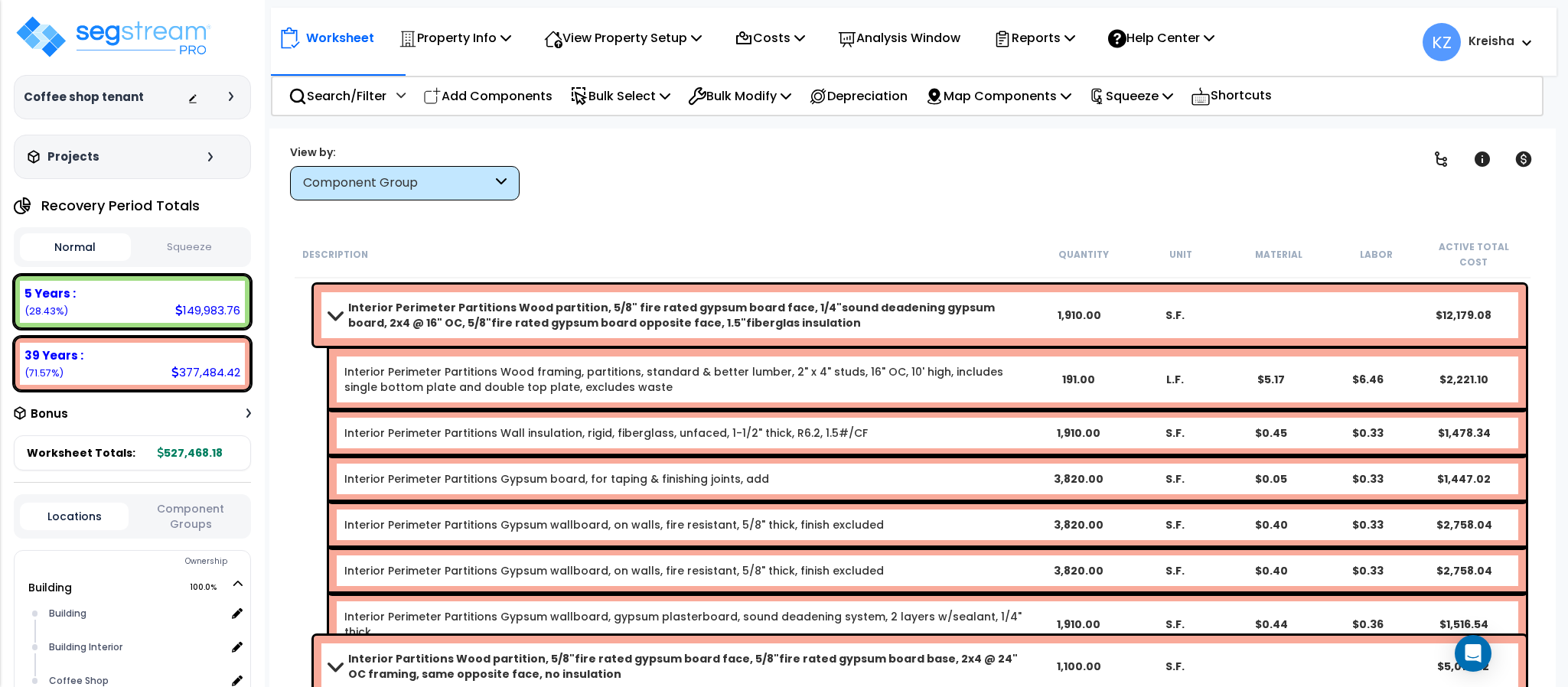
scroll to position [2602, 0]
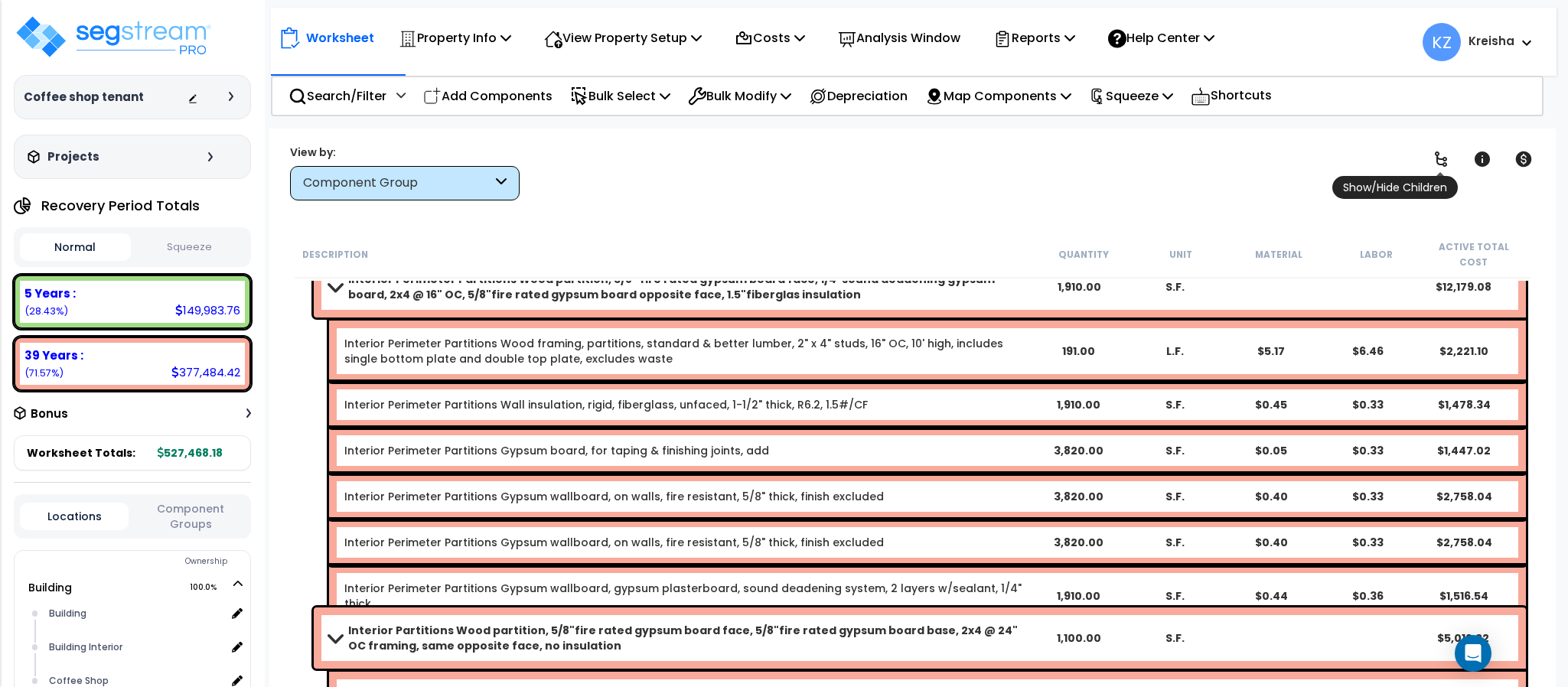
click at [1426, 163] on link at bounding box center [1441, 159] width 34 height 34
click at [1434, 163] on icon at bounding box center [1441, 159] width 19 height 19
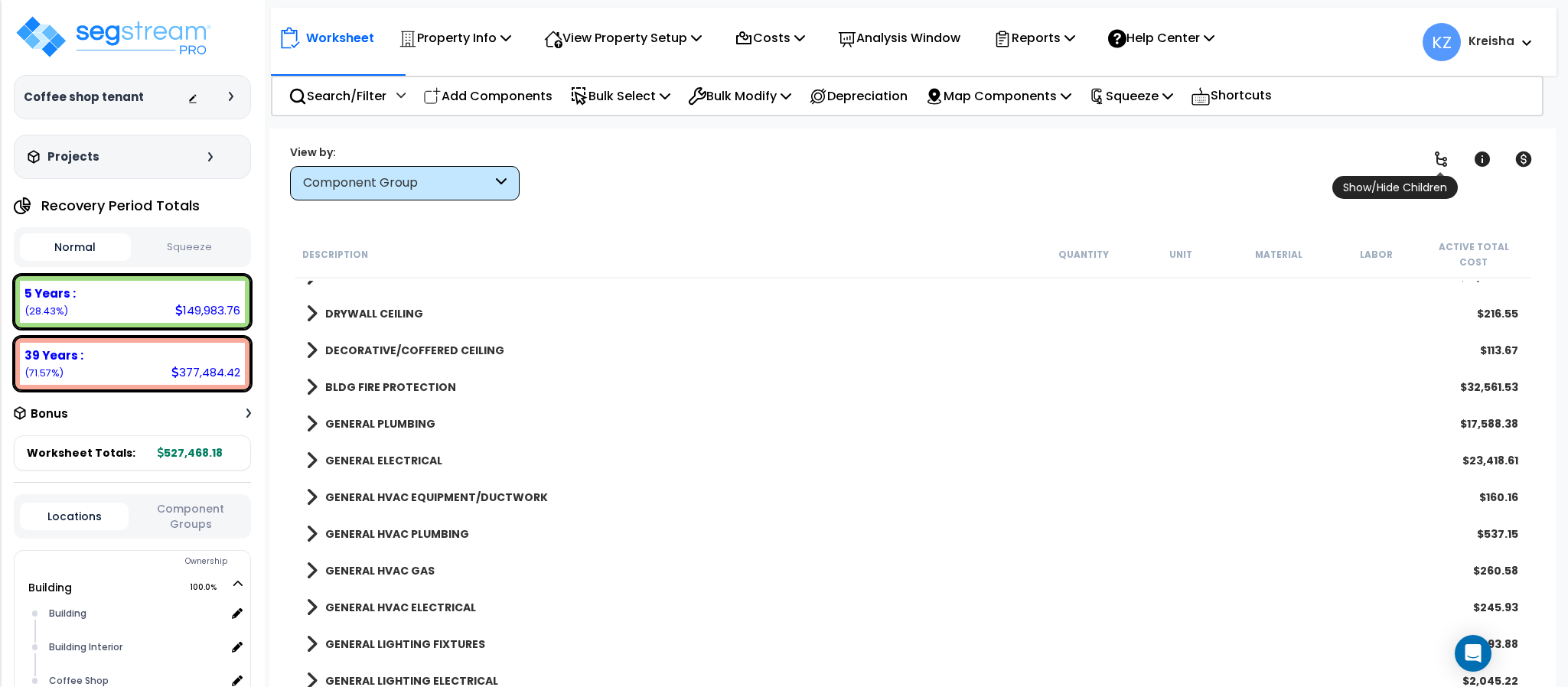
click at [1438, 163] on icon at bounding box center [1441, 159] width 19 height 19
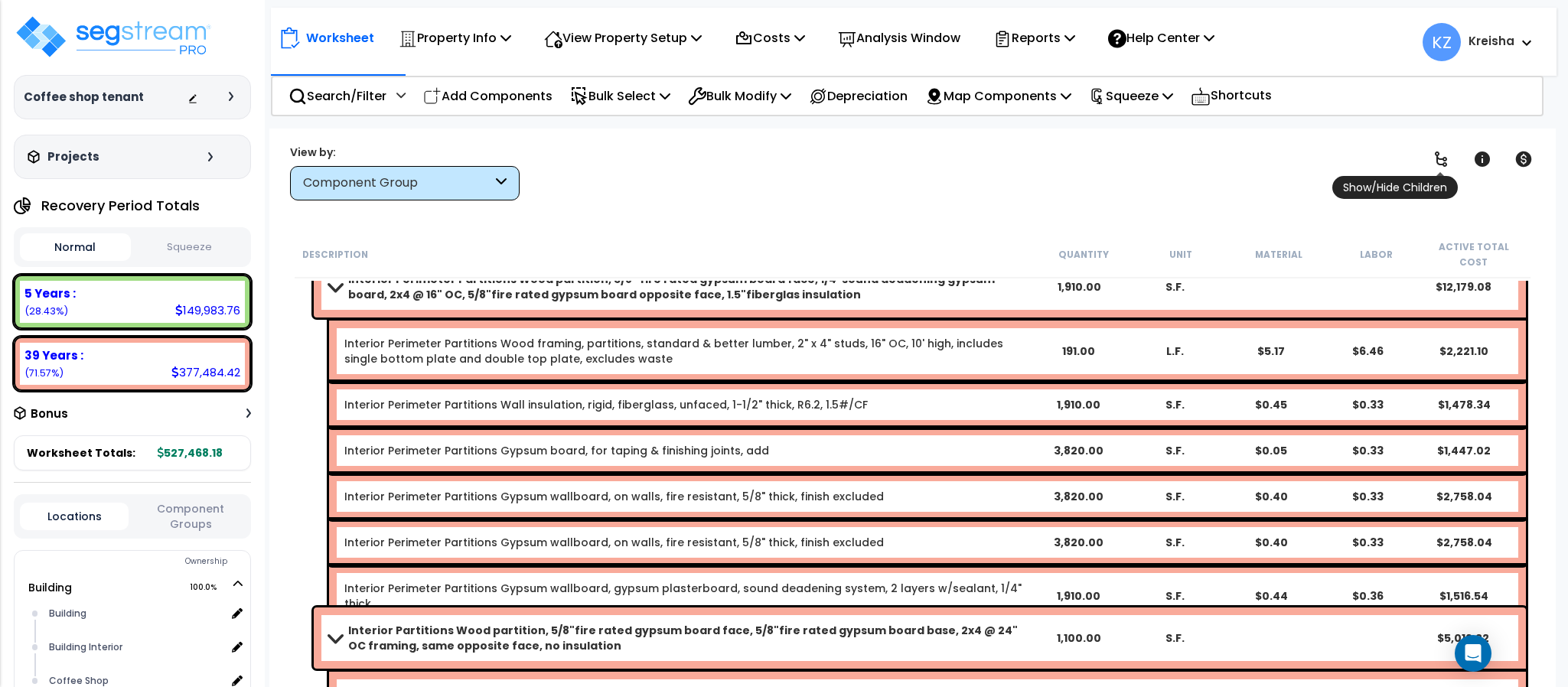
click at [1438, 163] on icon at bounding box center [1441, 159] width 19 height 19
click at [1440, 163] on icon at bounding box center [1441, 159] width 19 height 19
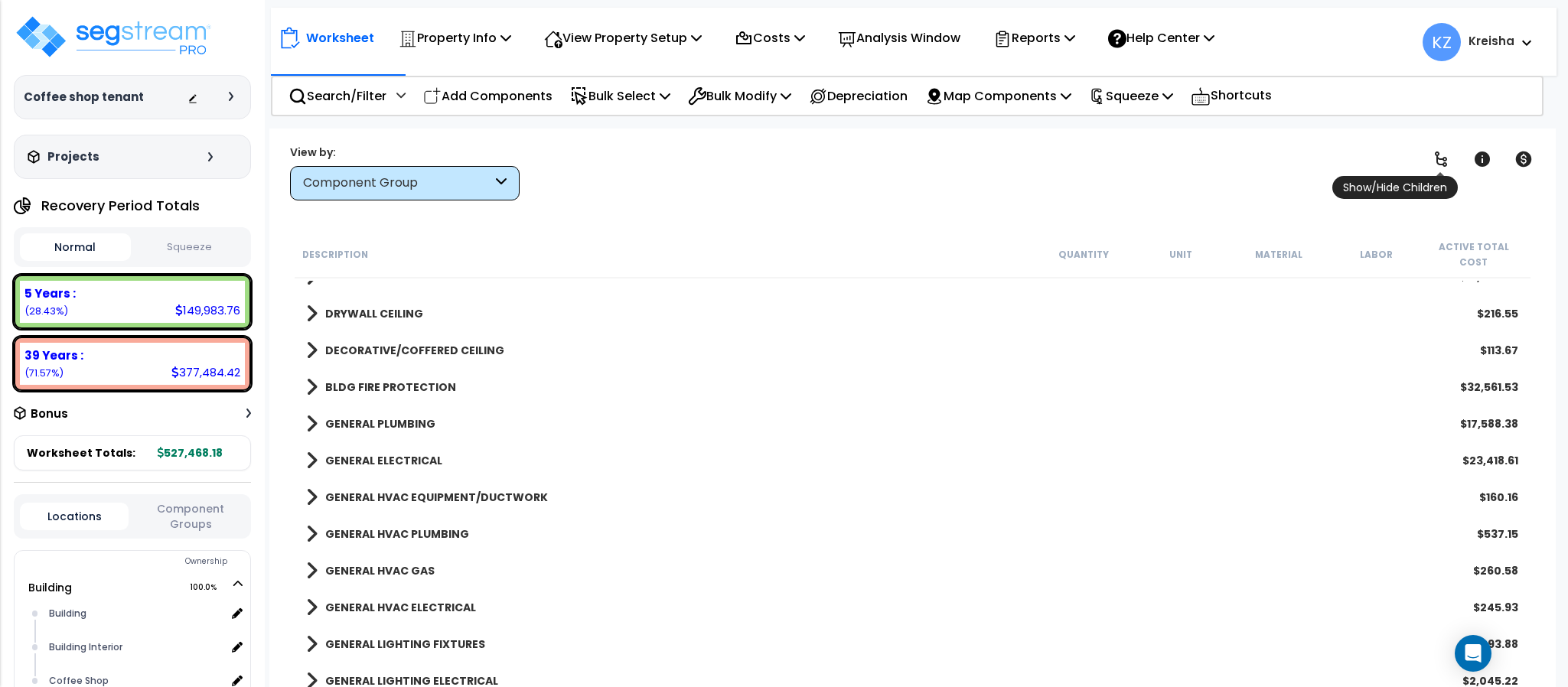
click at [1440, 163] on icon at bounding box center [1441, 159] width 19 height 19
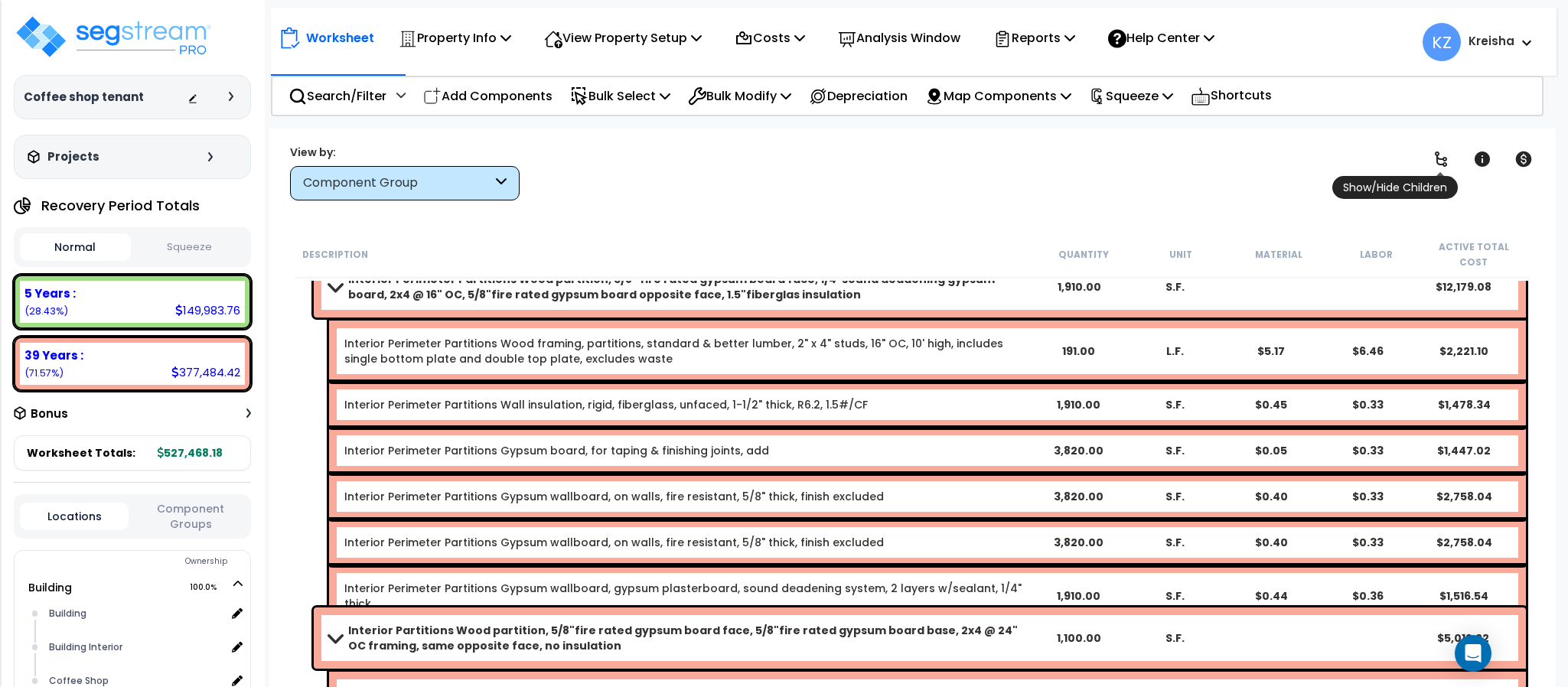
click at [1440, 164] on icon at bounding box center [1440, 159] width 12 height 15
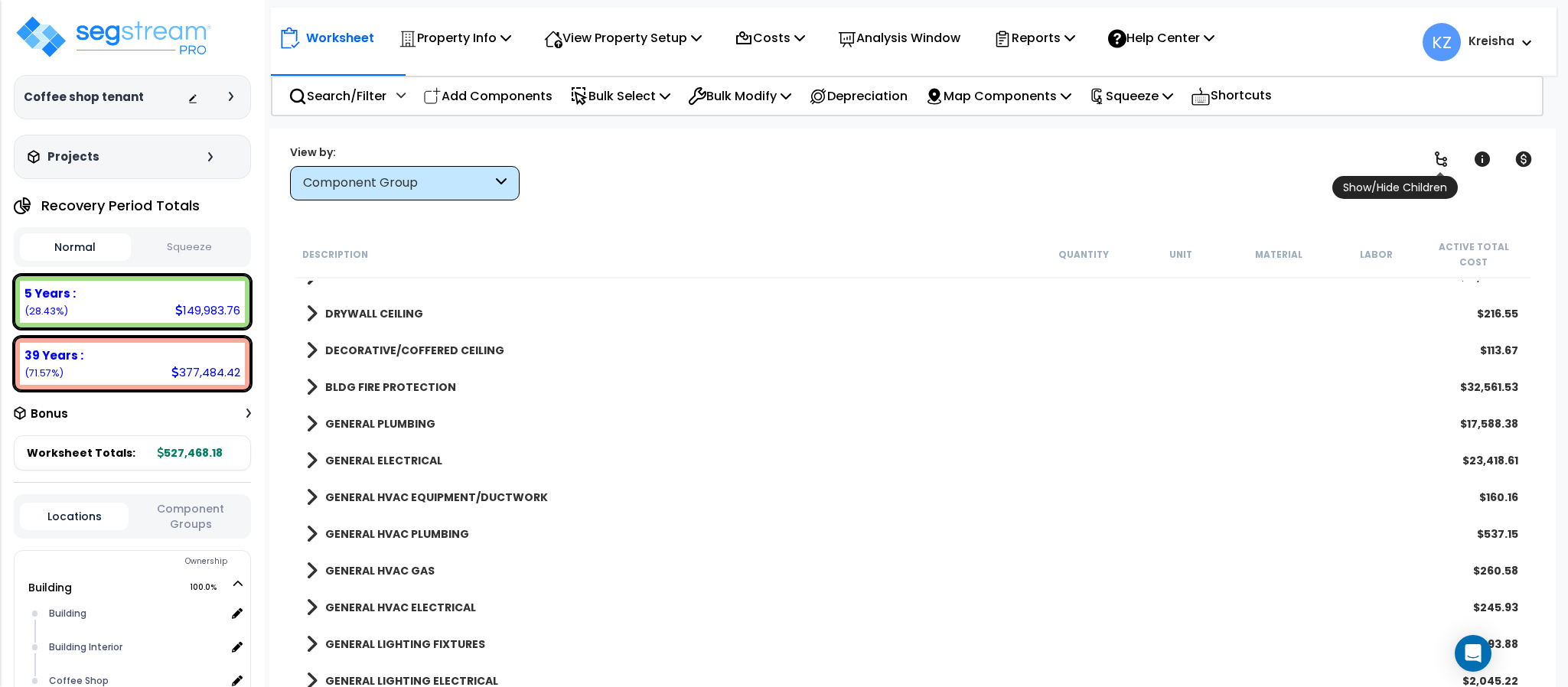
click at [1439, 164] on icon at bounding box center [1440, 159] width 12 height 15
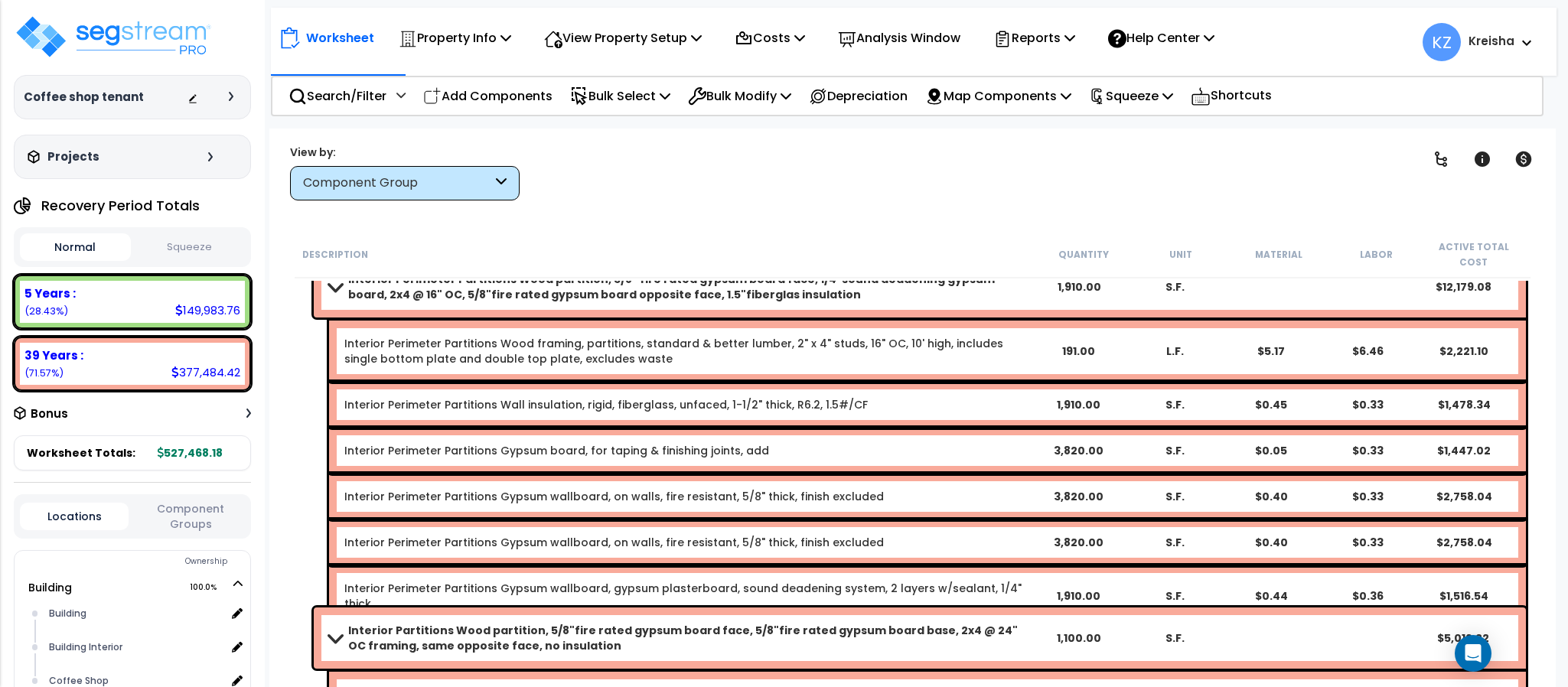
click at [329, 275] on link "Interior Perimeter Partitions Wood partition, 5/8" fire rated gypsum board face…" at bounding box center [680, 286] width 702 height 31
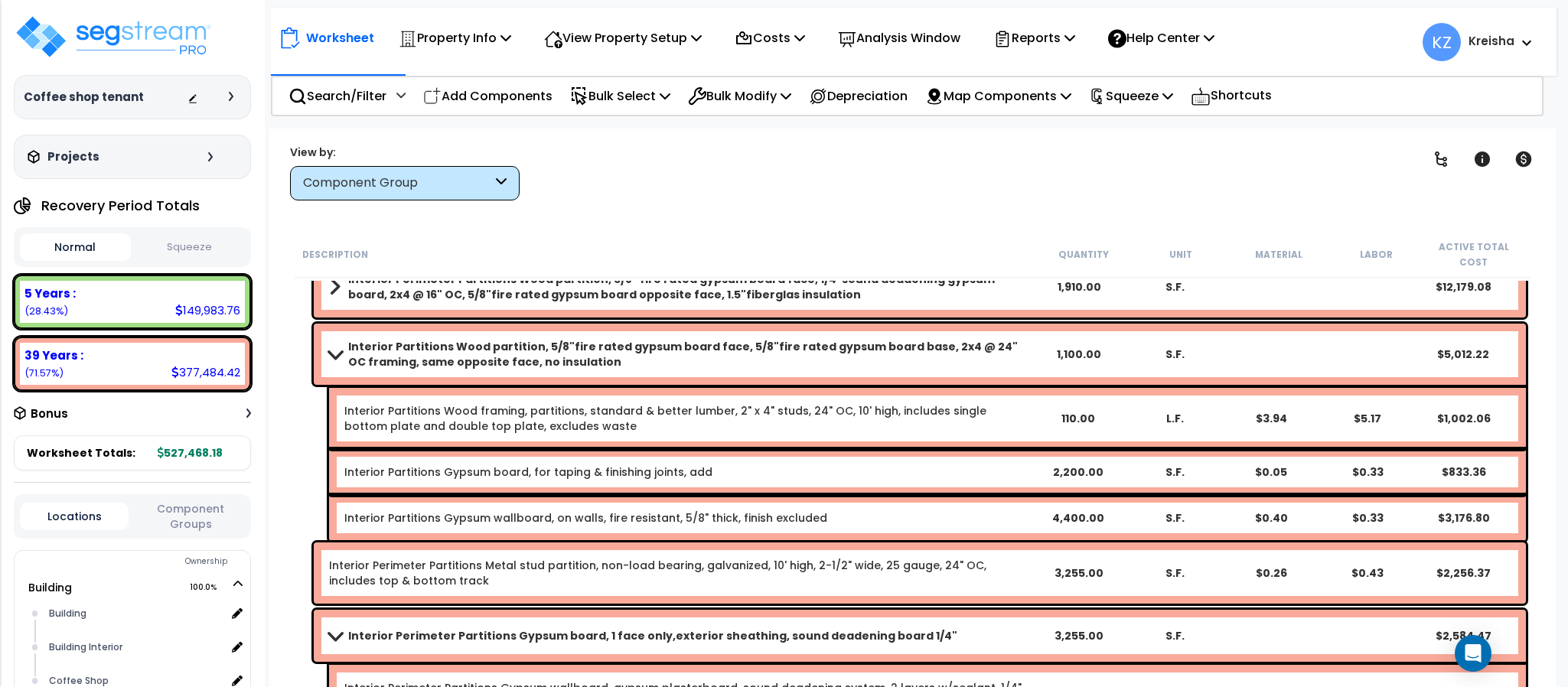
click at [330, 347] on link "Interior Partitions Wood partition, 5/8"fire rated gypsum board face, 5/8"fire …" at bounding box center [680, 354] width 702 height 31
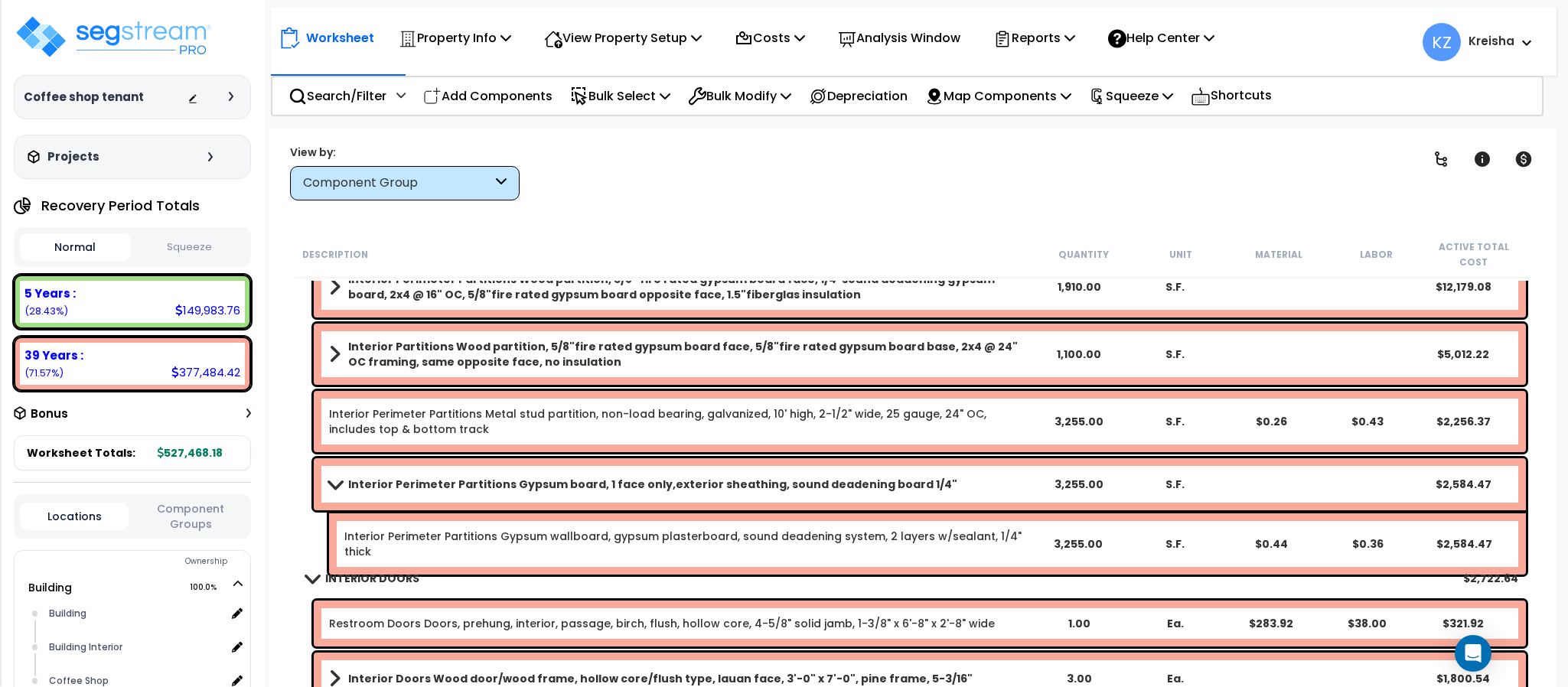
click at [716, 187] on div "Clear Filters" at bounding box center [965, 172] width 854 height 57
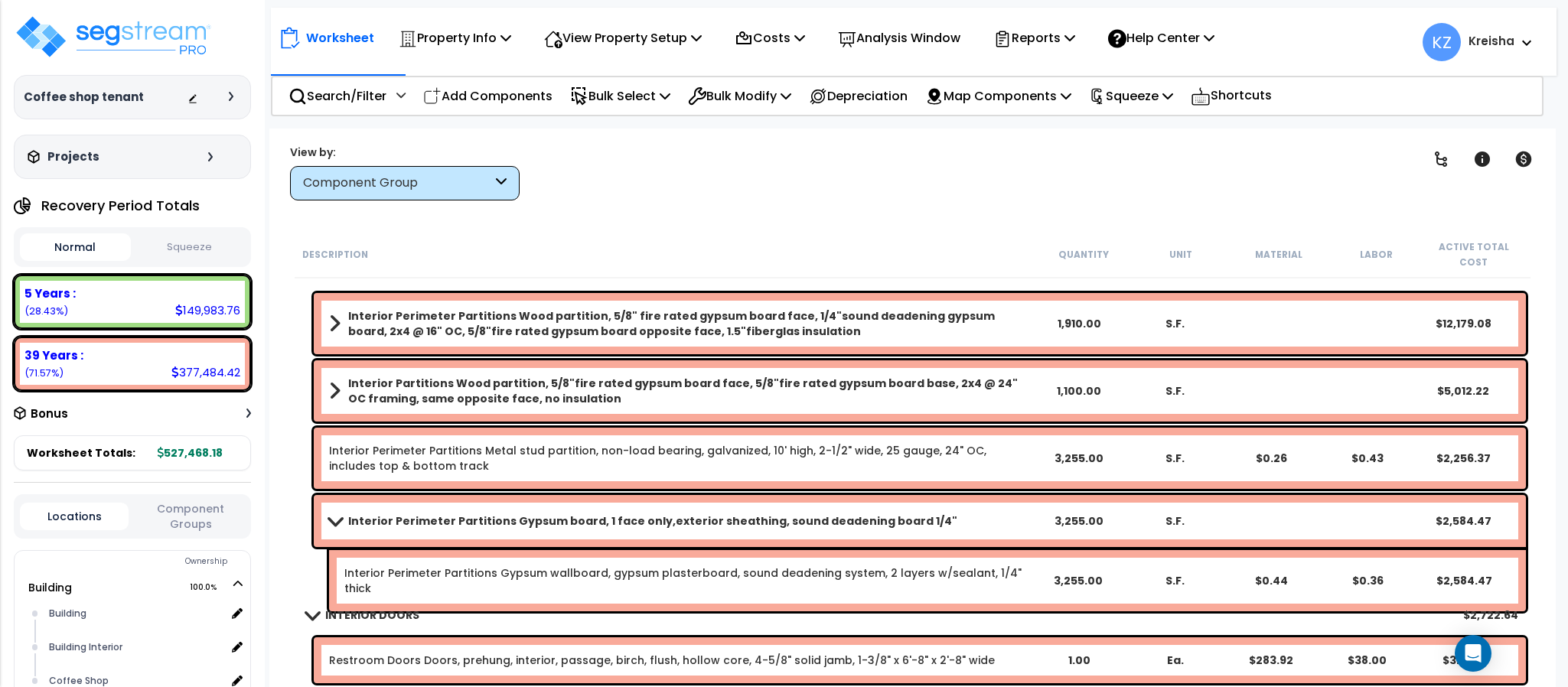
scroll to position [2448, 0]
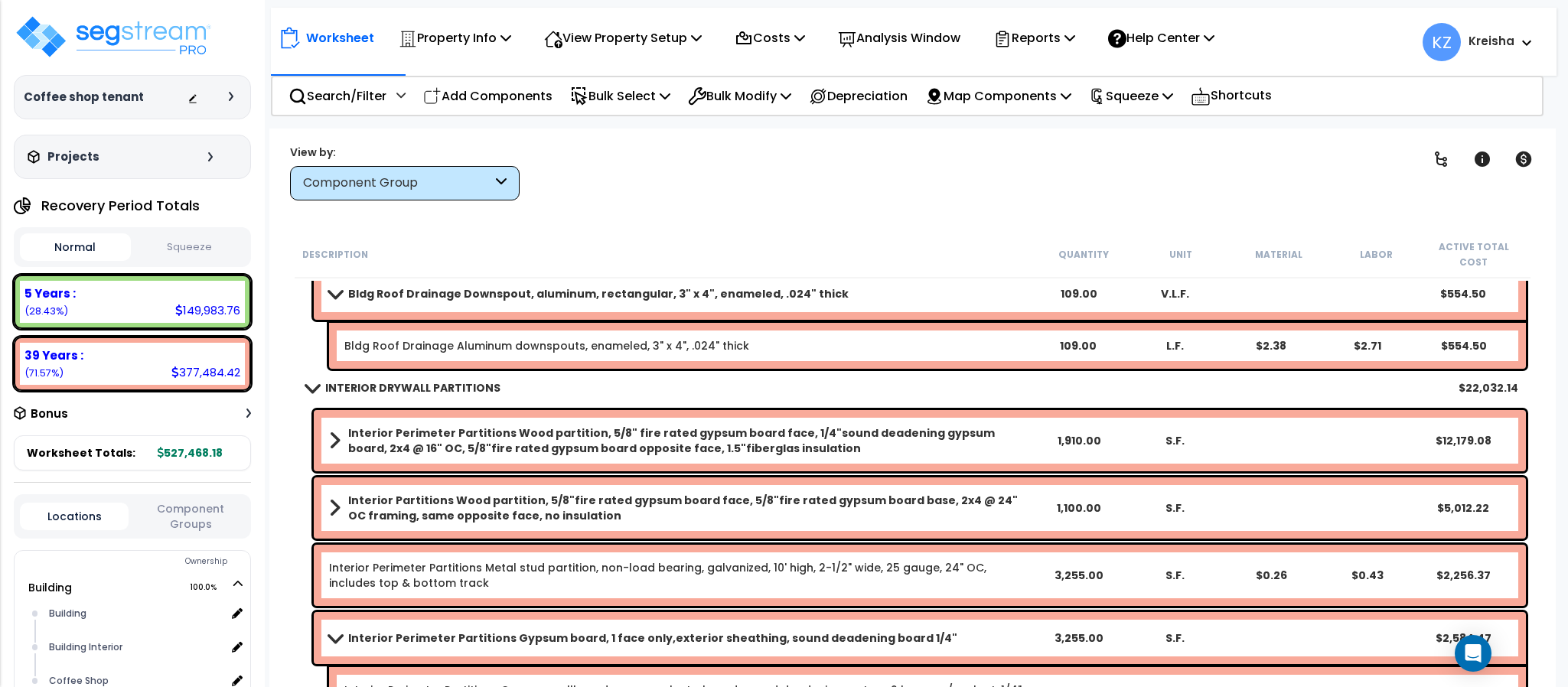
click at [325, 632] on span at bounding box center [335, 637] width 22 height 11
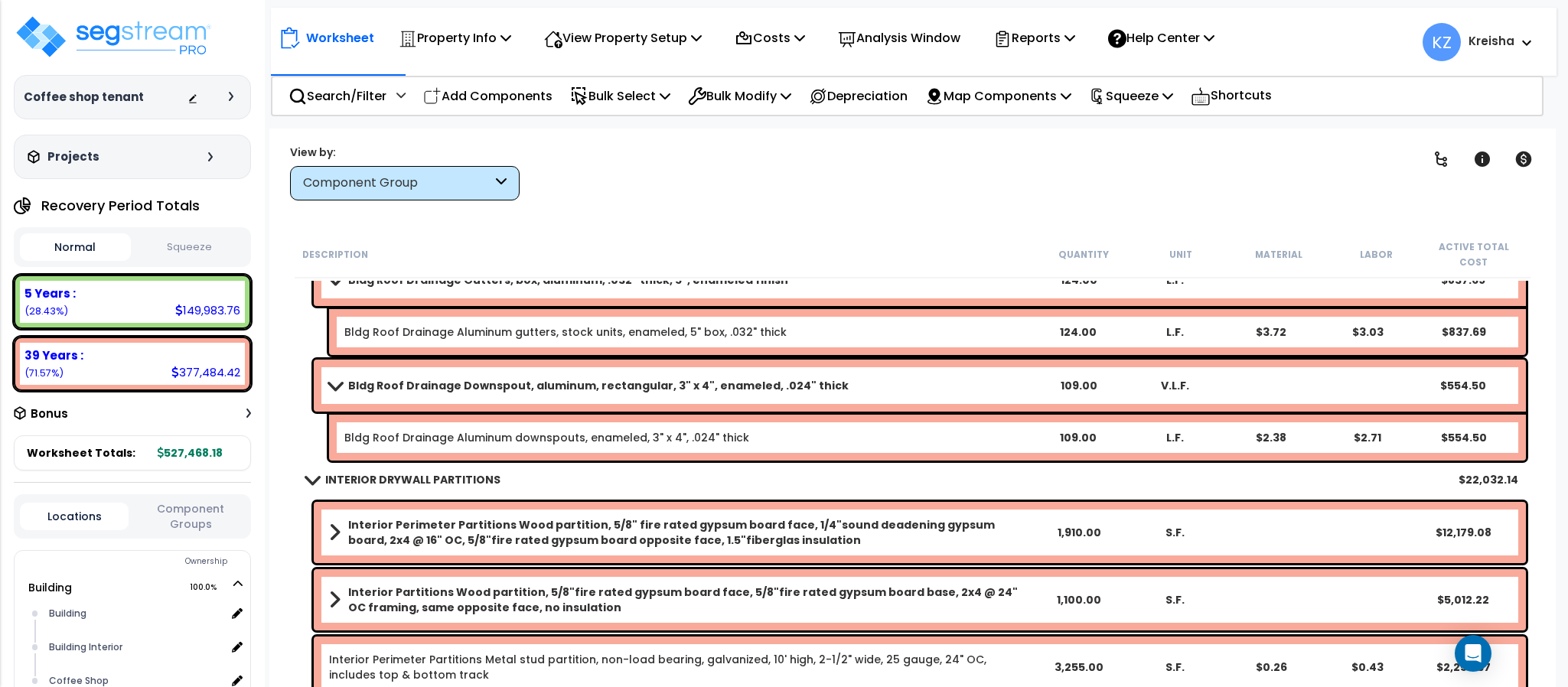
scroll to position [2143, 0]
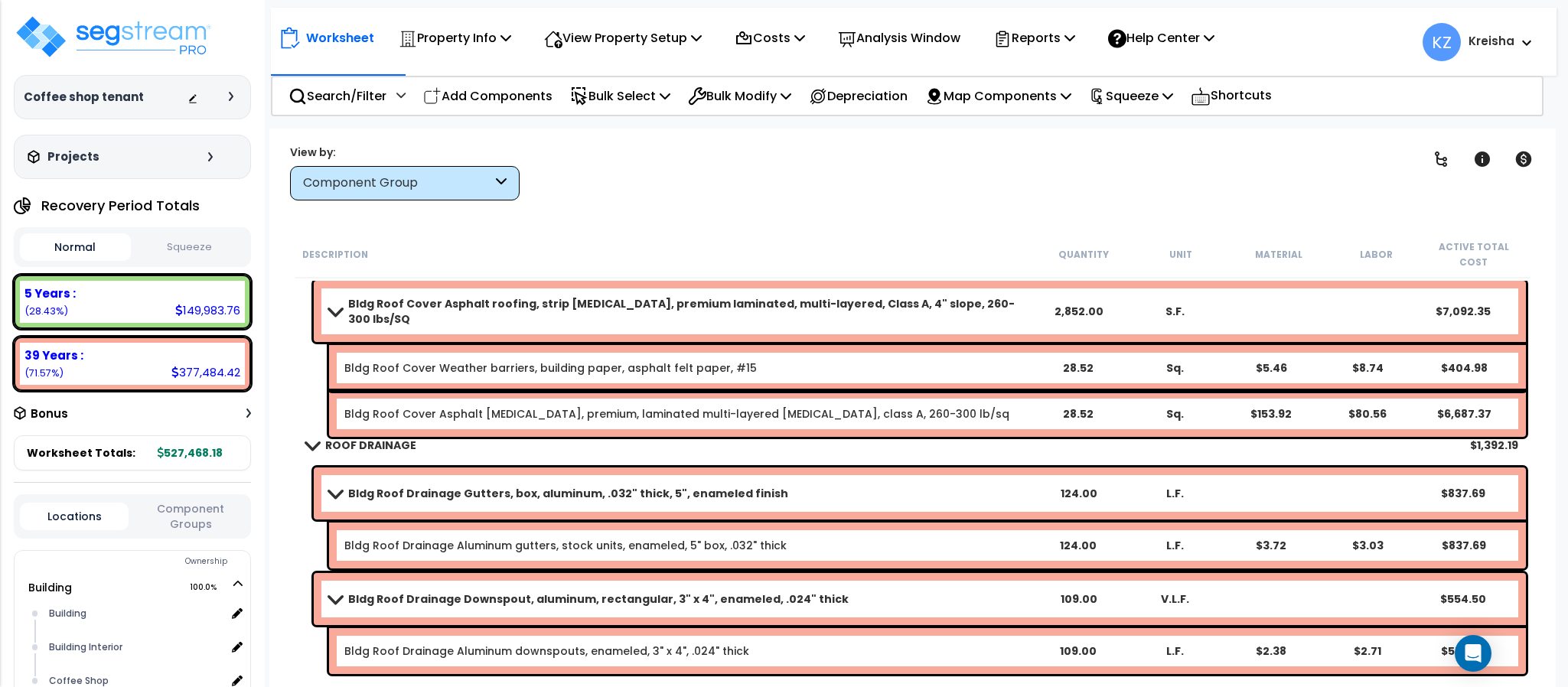
click at [342, 593] on span at bounding box center [335, 599] width 22 height 11
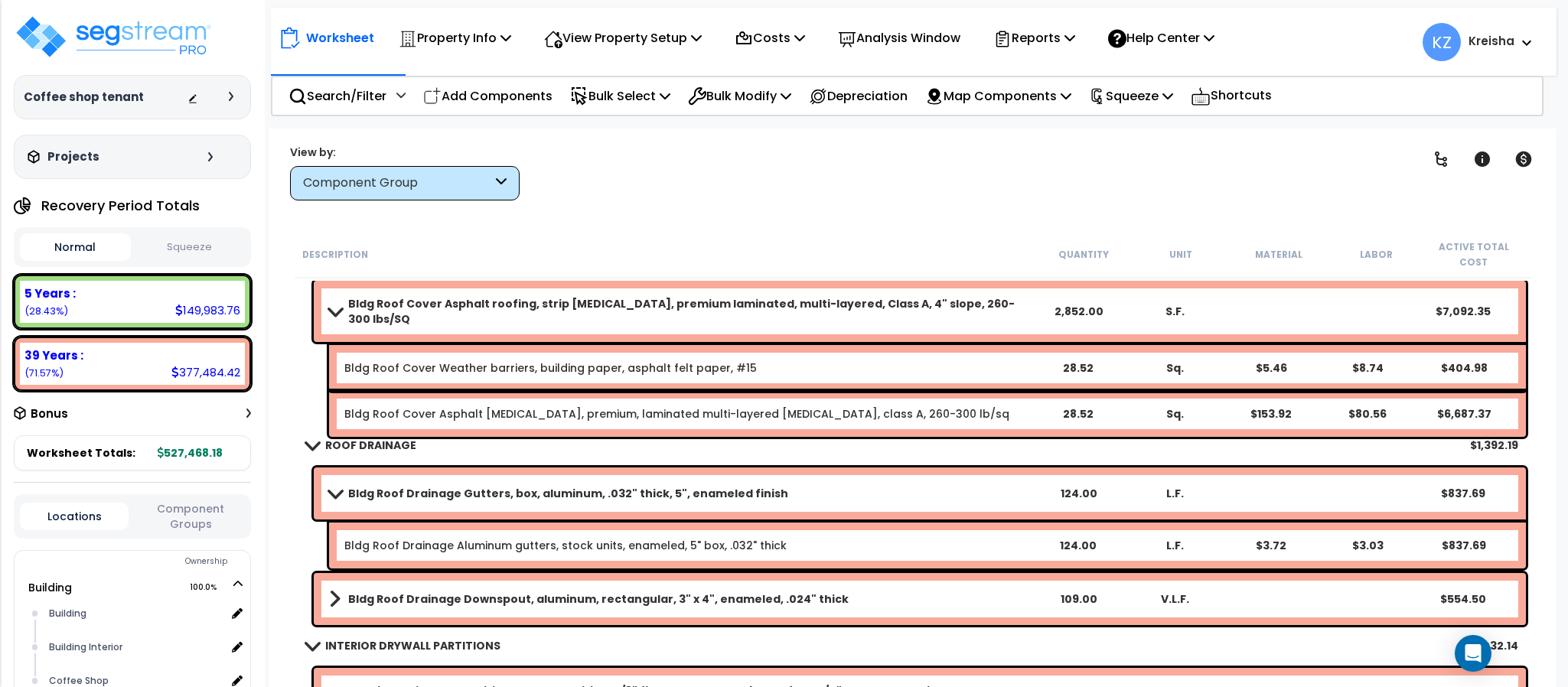
click at [336, 490] on div "Bldg Roof Drainage Gutters, box, aluminum, .032" thick, 5", enameled finish 124…" at bounding box center [919, 494] width 1212 height 52
click at [338, 296] on link "Bldg Roof Cover Asphalt roofing, strip shingles, premium laminated, multi-layer…" at bounding box center [680, 311] width 702 height 31
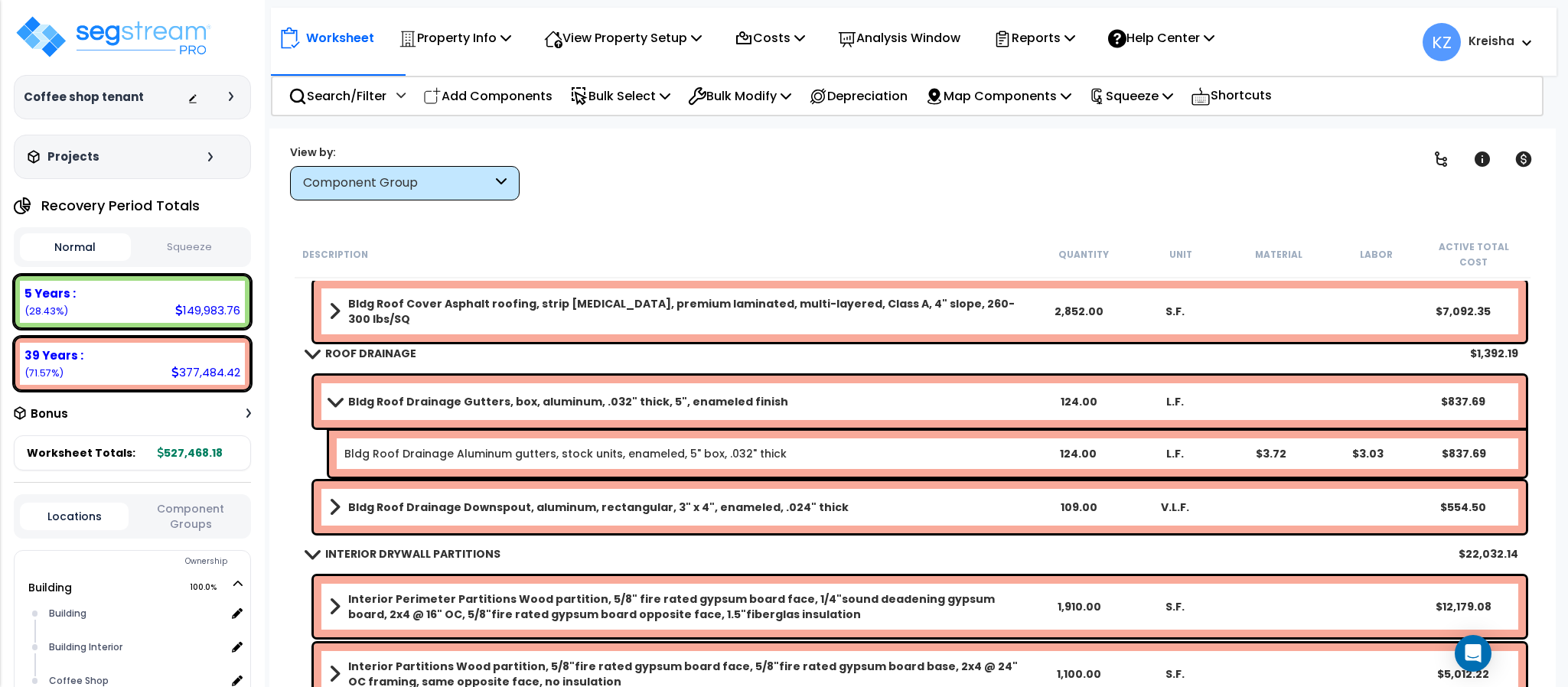
click at [744, 142] on div "Worksheet Property Info Property Setup Add Property Unit Template property Clon…" at bounding box center [912, 472] width 1285 height 687
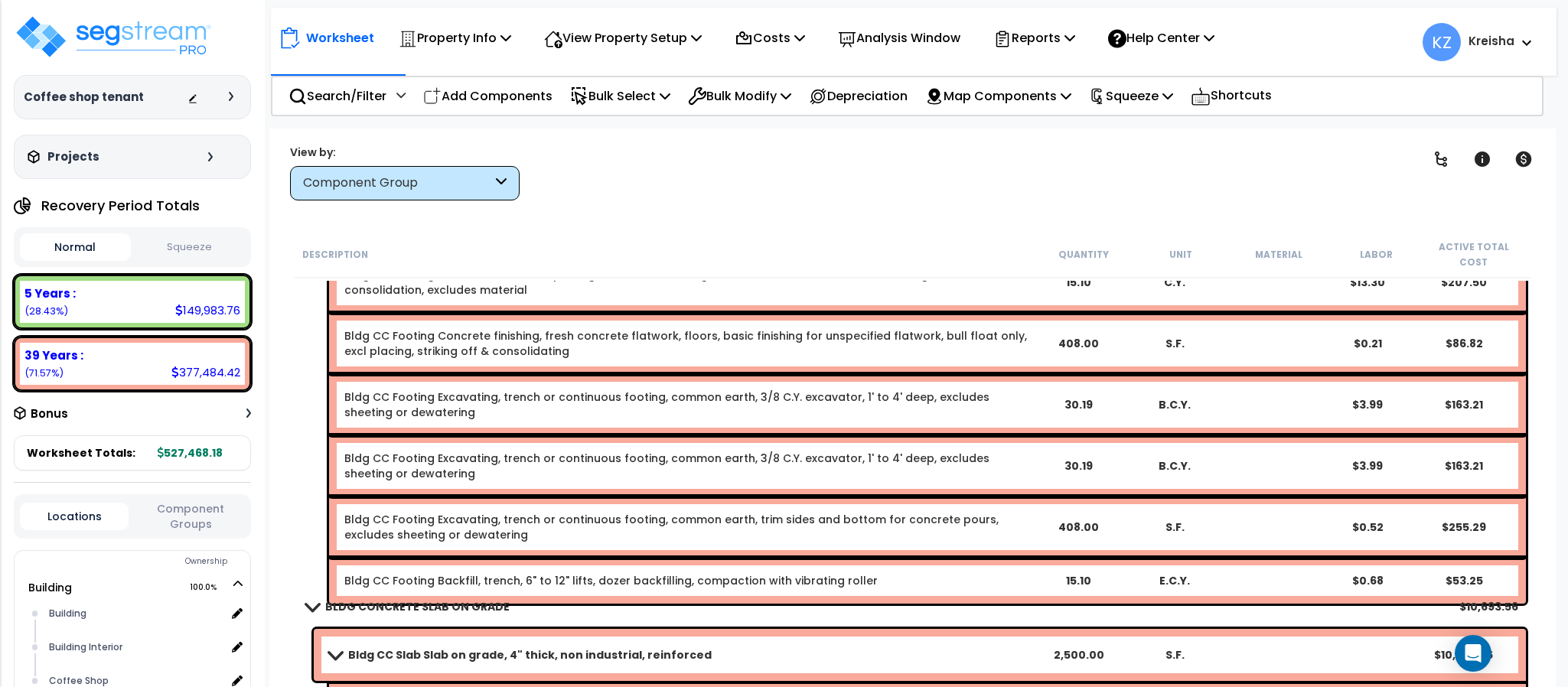
scroll to position [0, 0]
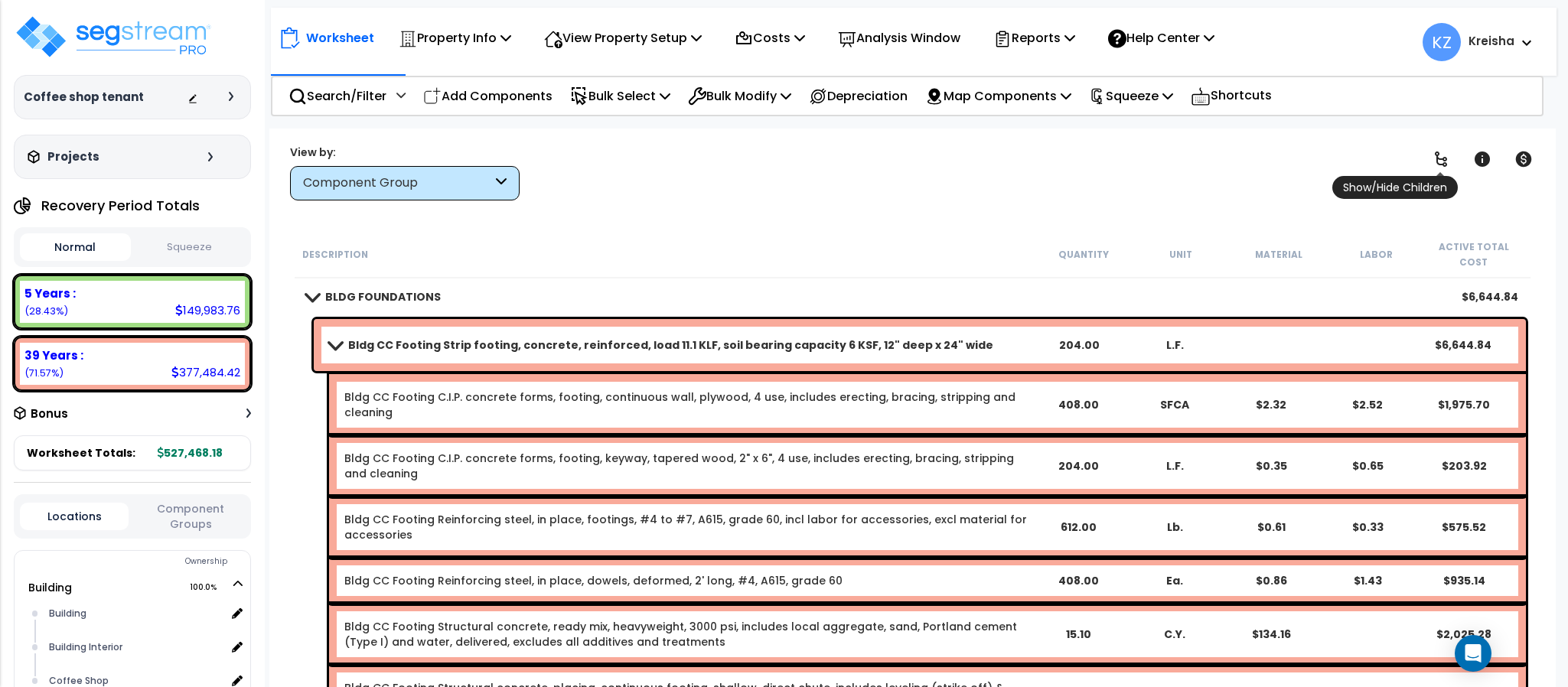
click at [1432, 168] on link at bounding box center [1441, 159] width 34 height 34
click at [1434, 152] on icon at bounding box center [1441, 159] width 19 height 19
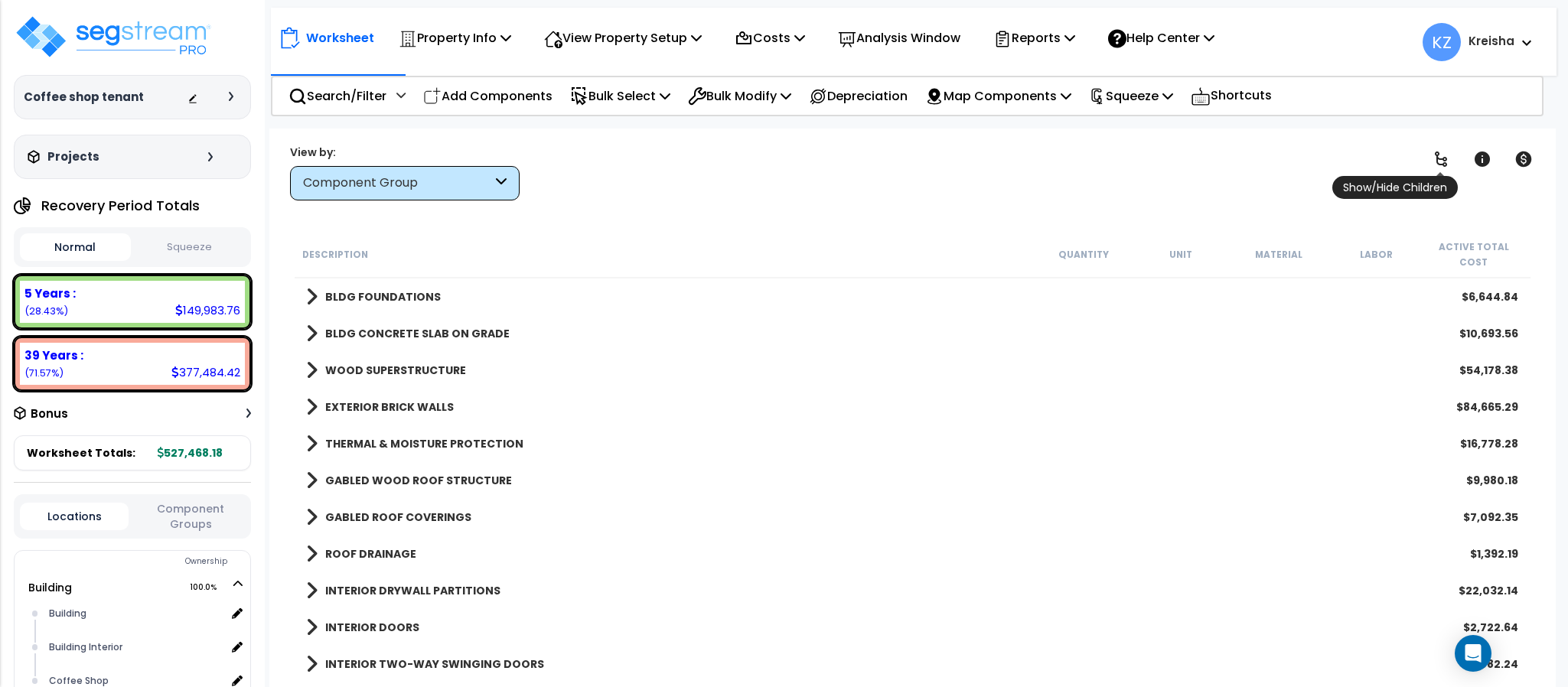
click at [1437, 159] on icon at bounding box center [1441, 159] width 19 height 19
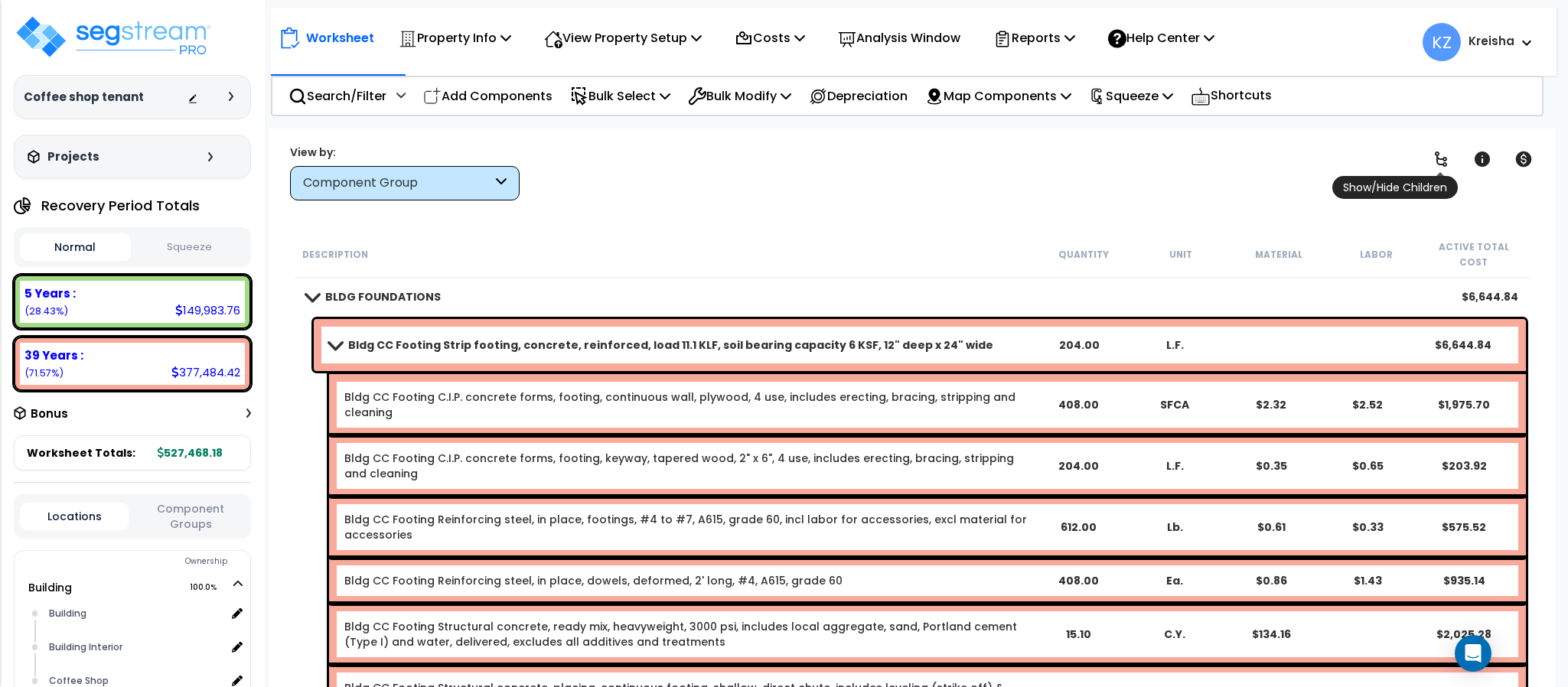
click at [1437, 159] on icon at bounding box center [1440, 159] width 12 height 15
click at [1439, 161] on icon at bounding box center [1441, 159] width 19 height 19
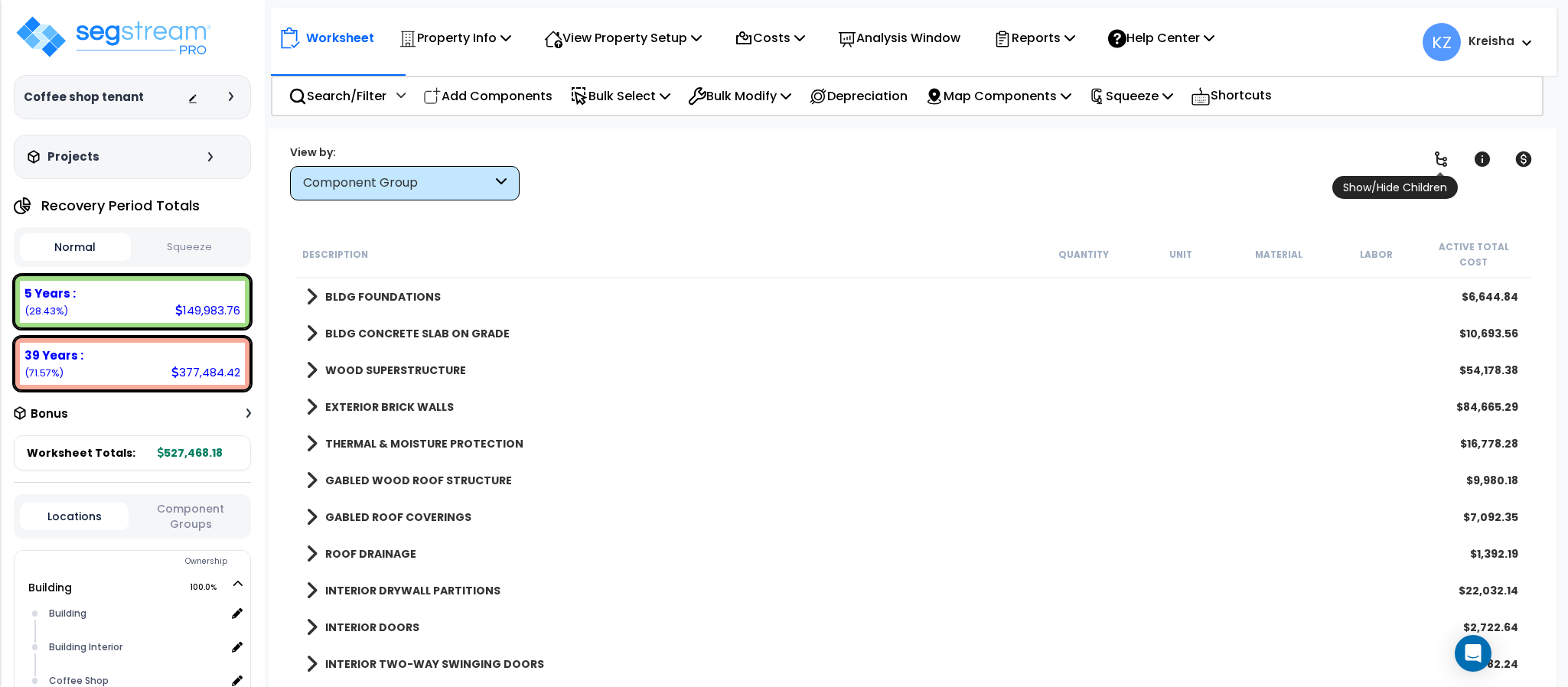
click at [1439, 161] on icon at bounding box center [1441, 159] width 19 height 19
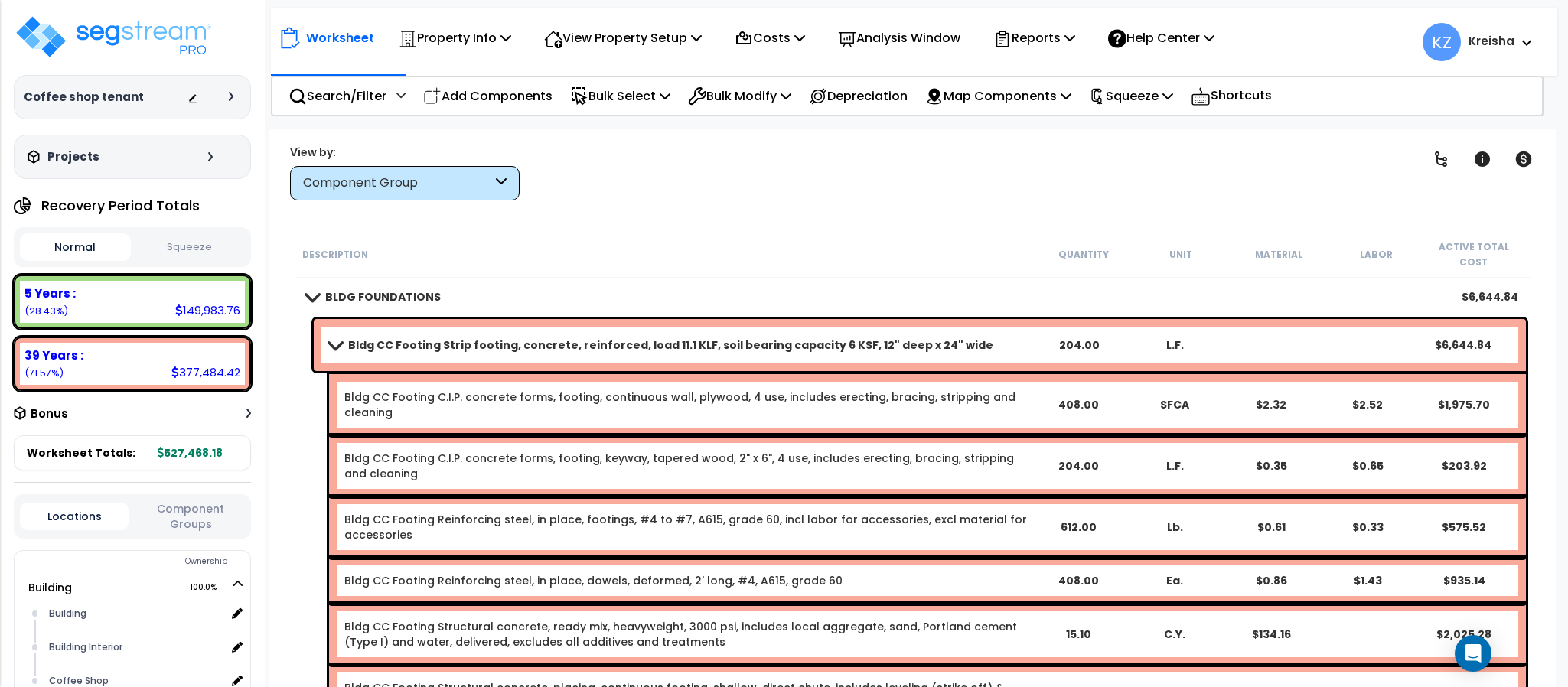
click at [331, 339] on span at bounding box center [335, 344] width 22 height 11
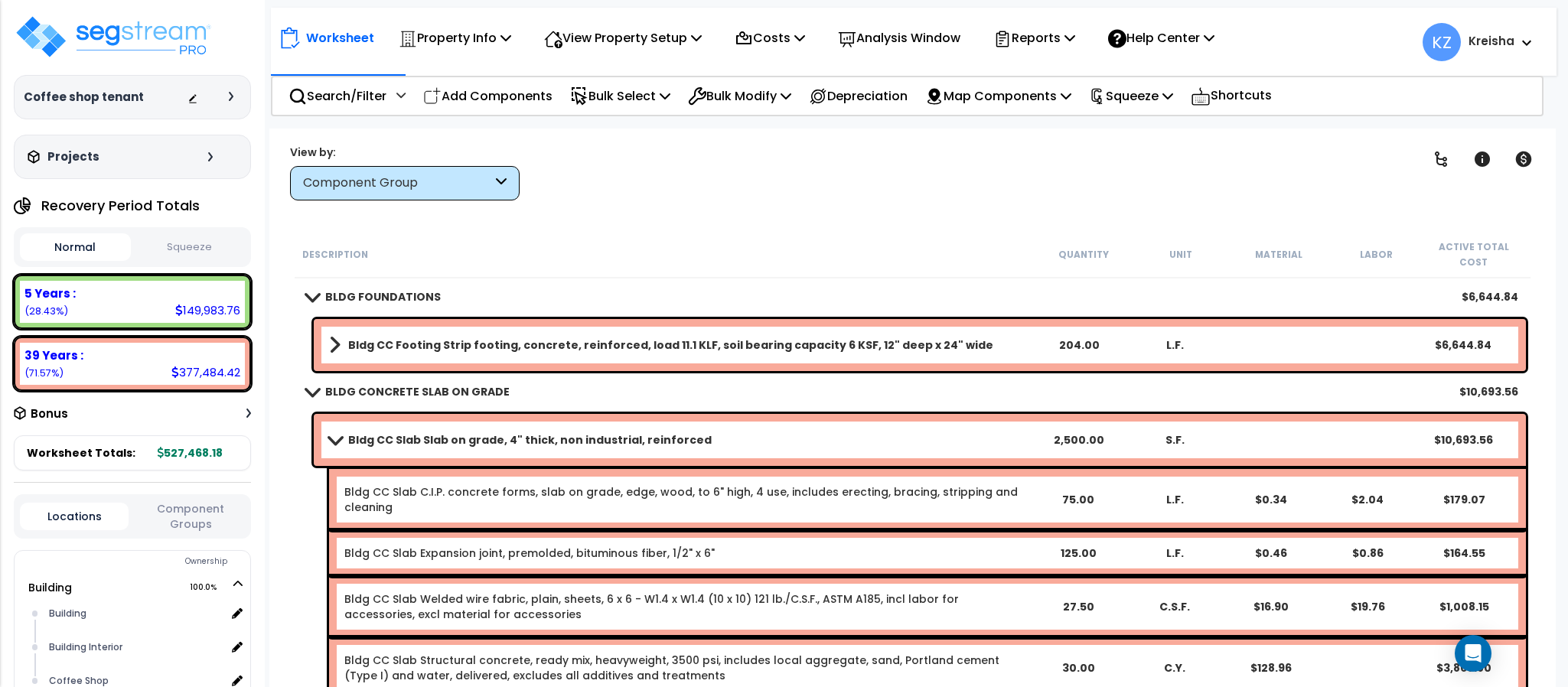
click at [325, 434] on span at bounding box center [335, 440] width 22 height 11
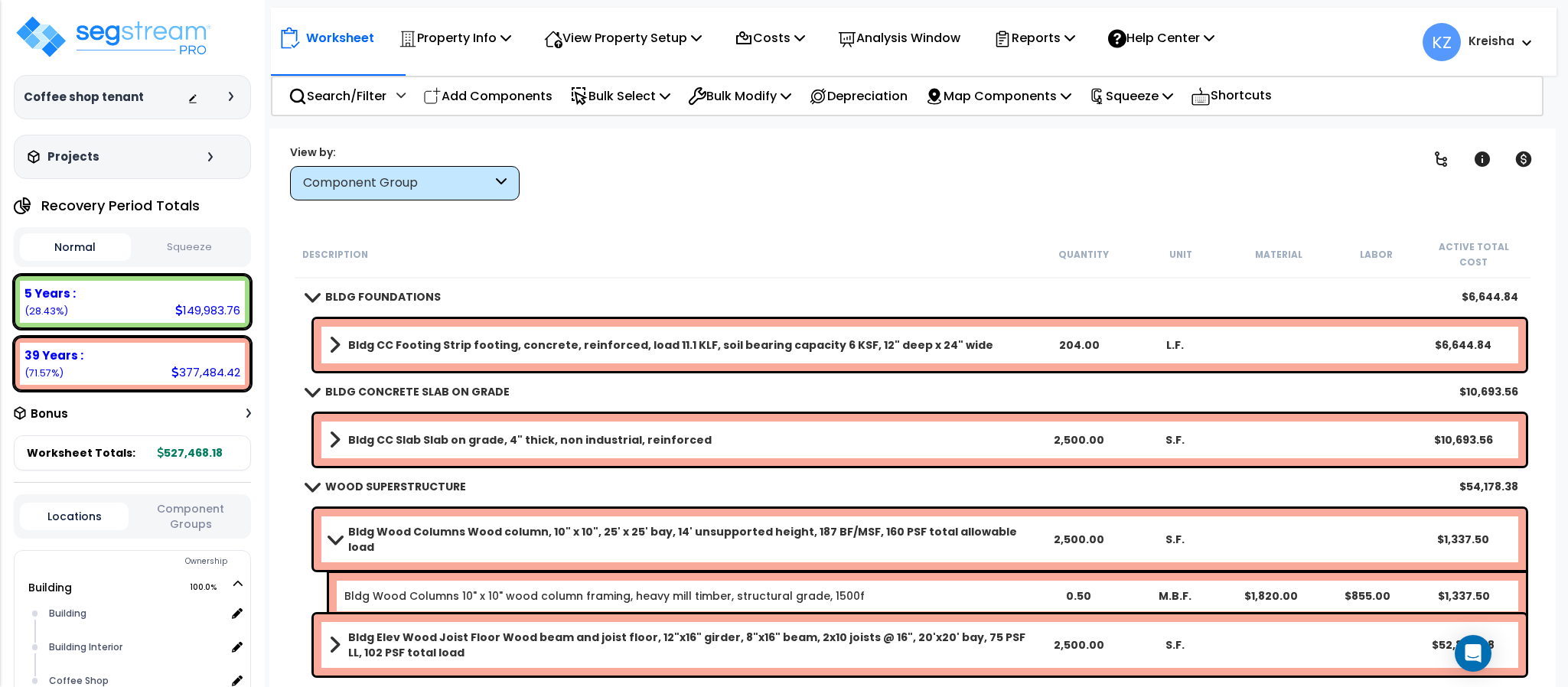
click at [329, 524] on link "Bldg Wood Columns Wood column, 10" x 10", 25' x 25' bay, 14' unsupported height…" at bounding box center [680, 539] width 702 height 31
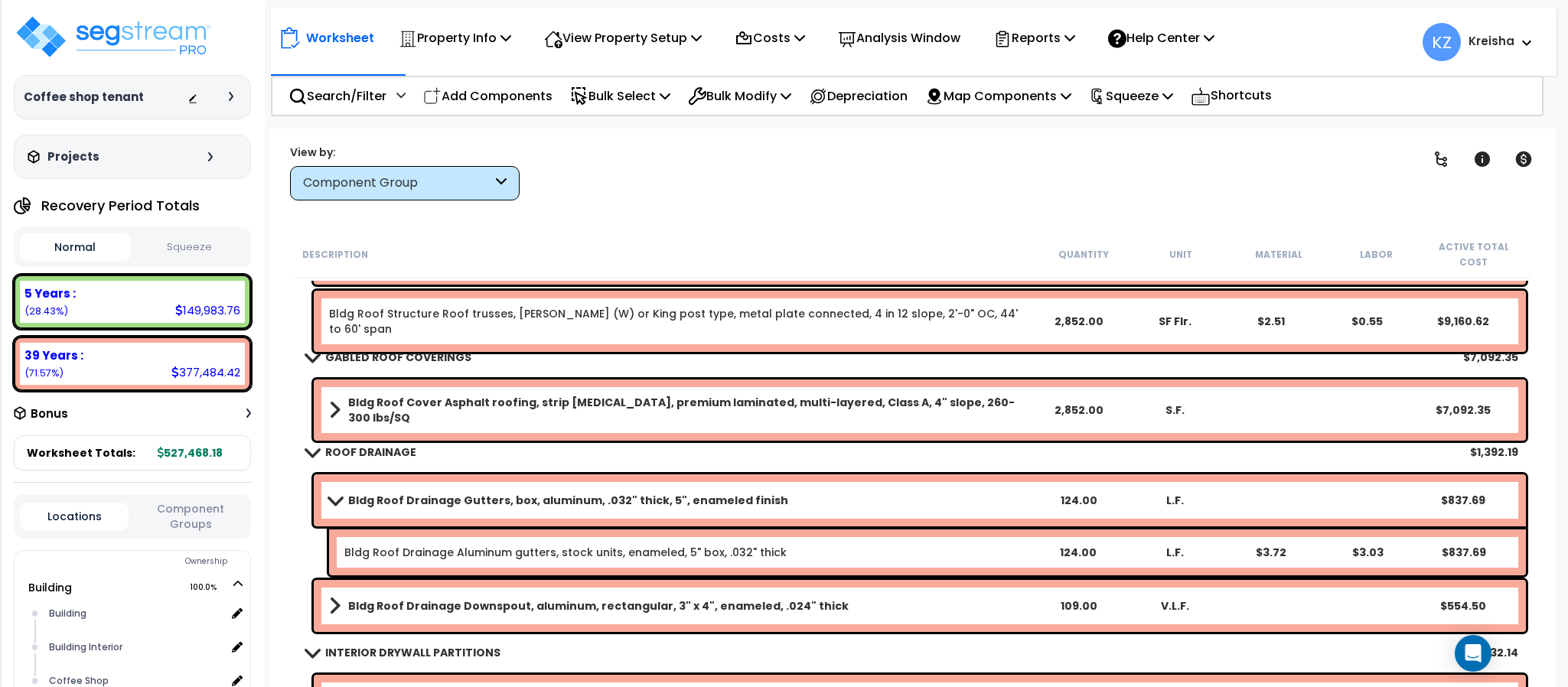
scroll to position [841, 0]
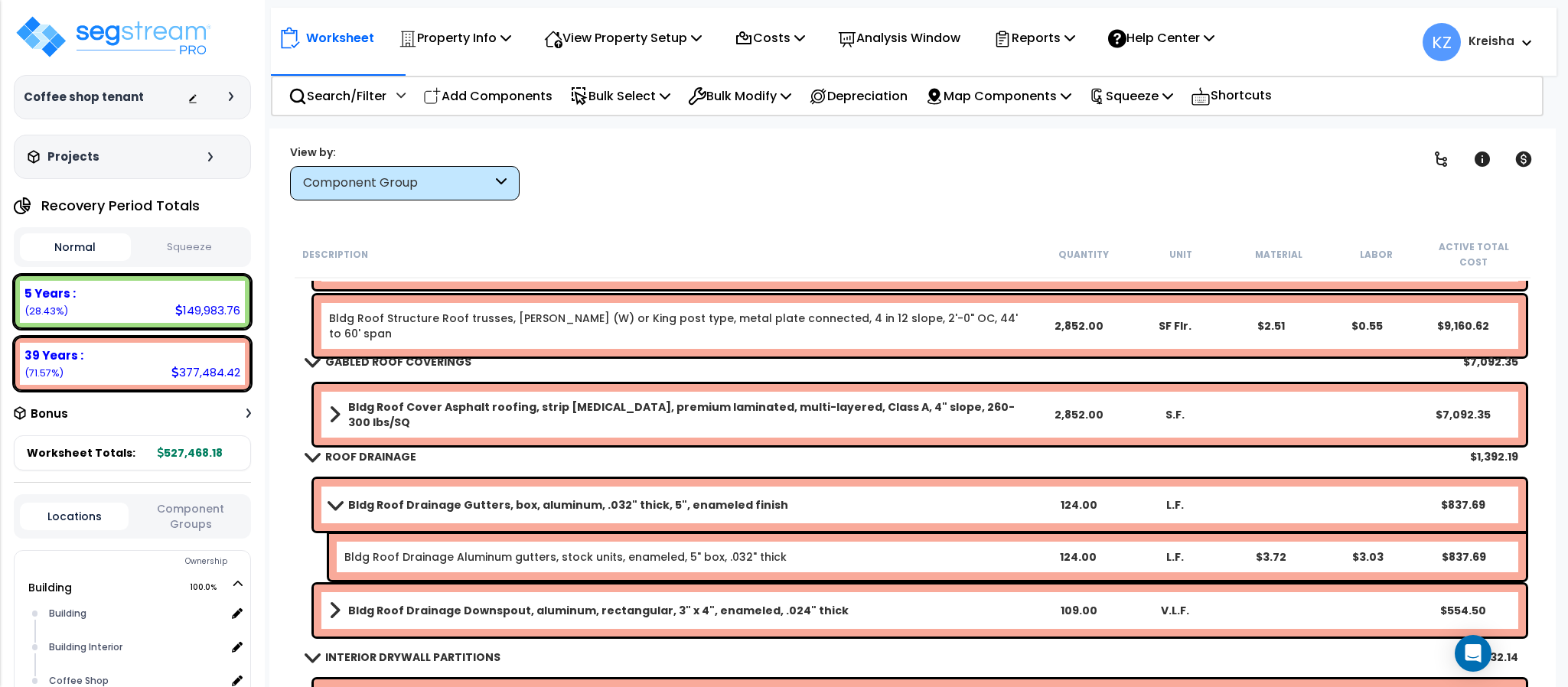
click at [338, 505] on div "Bldg Roof Drainage Gutters, box, aluminum, .032" thick, 5", enameled finish 124…" at bounding box center [919, 505] width 1212 height 52
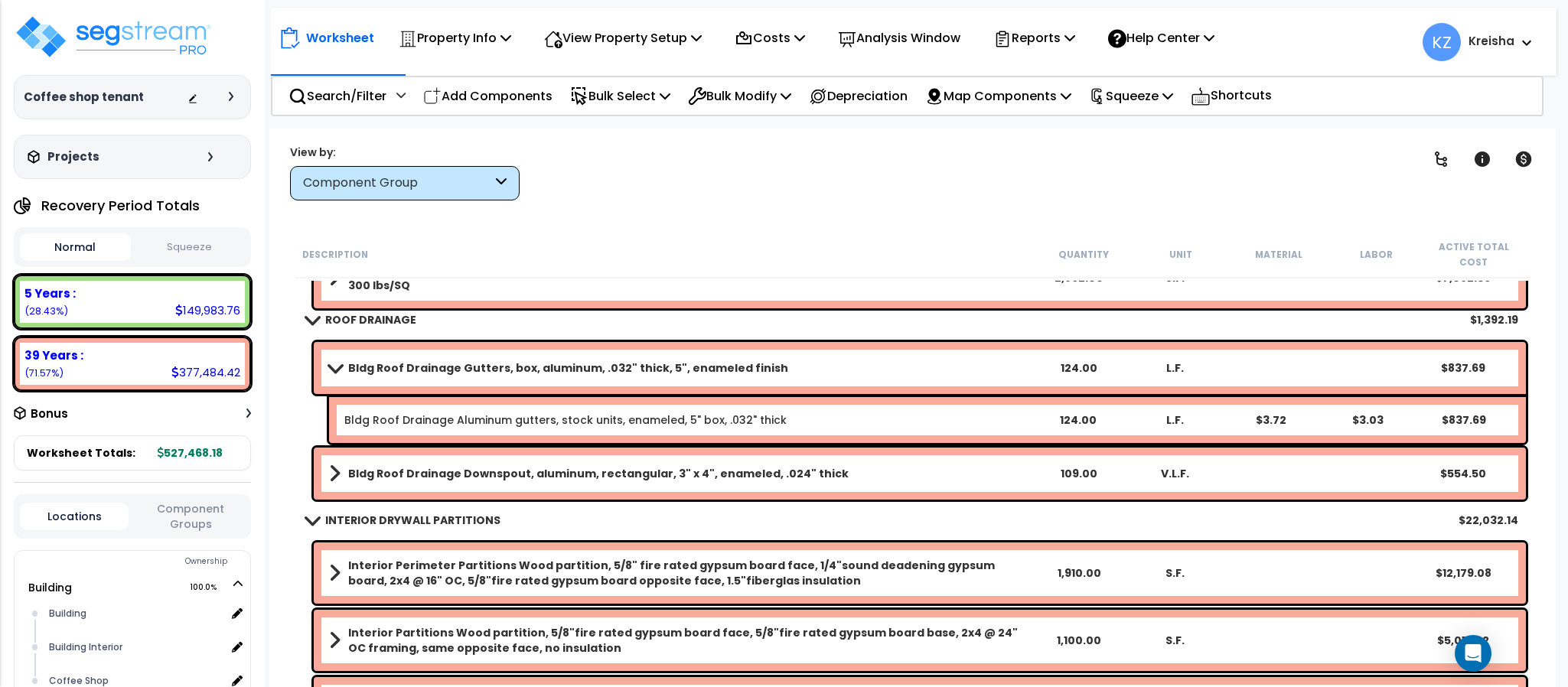
scroll to position [918, 0]
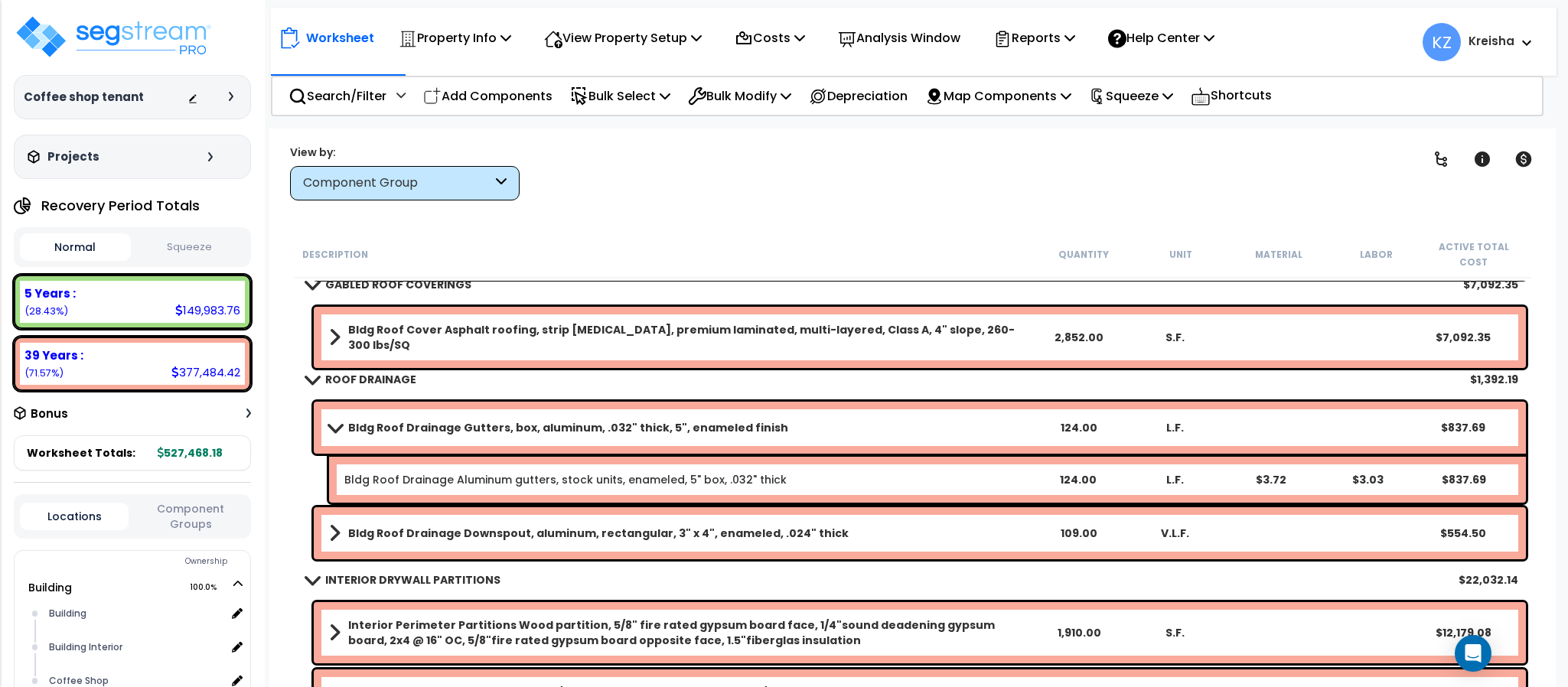
click at [335, 422] on span at bounding box center [335, 428] width 22 height 11
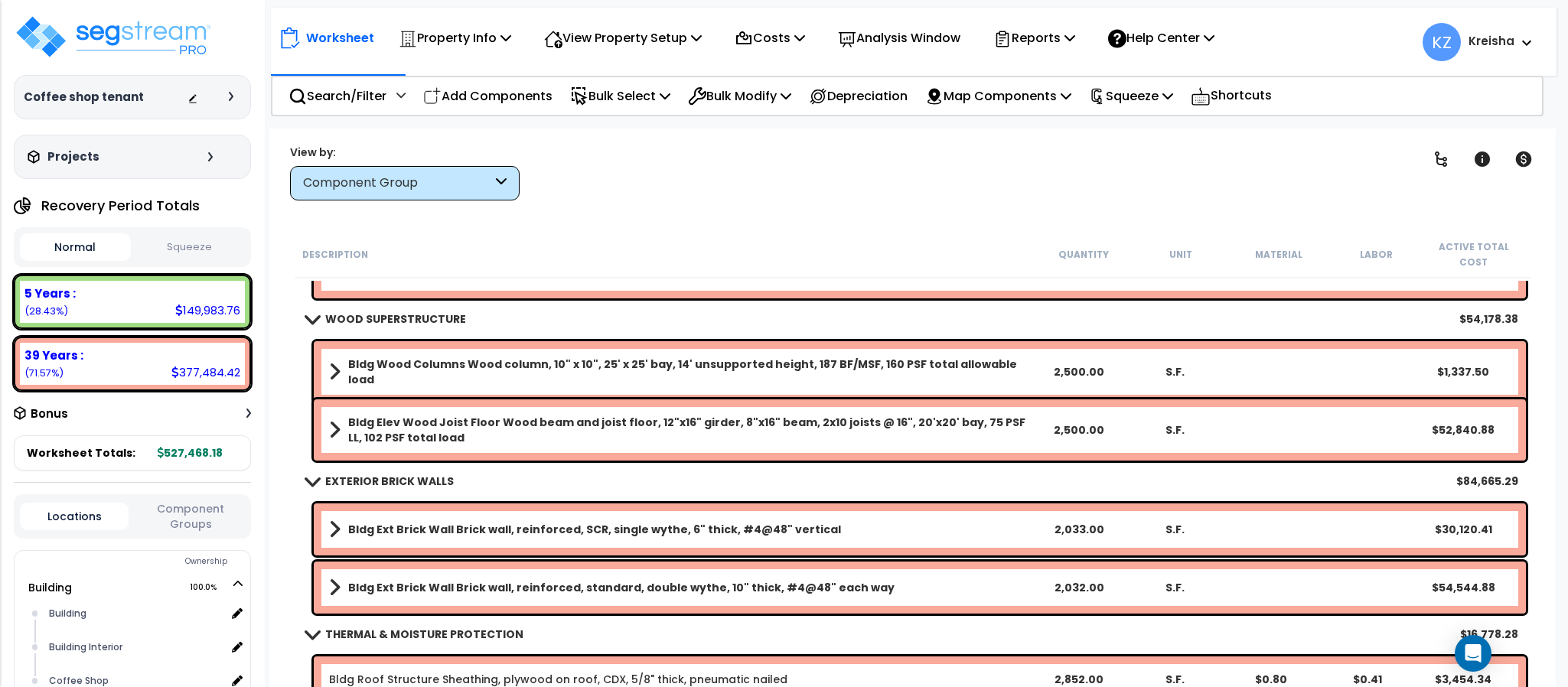
scroll to position [0, 0]
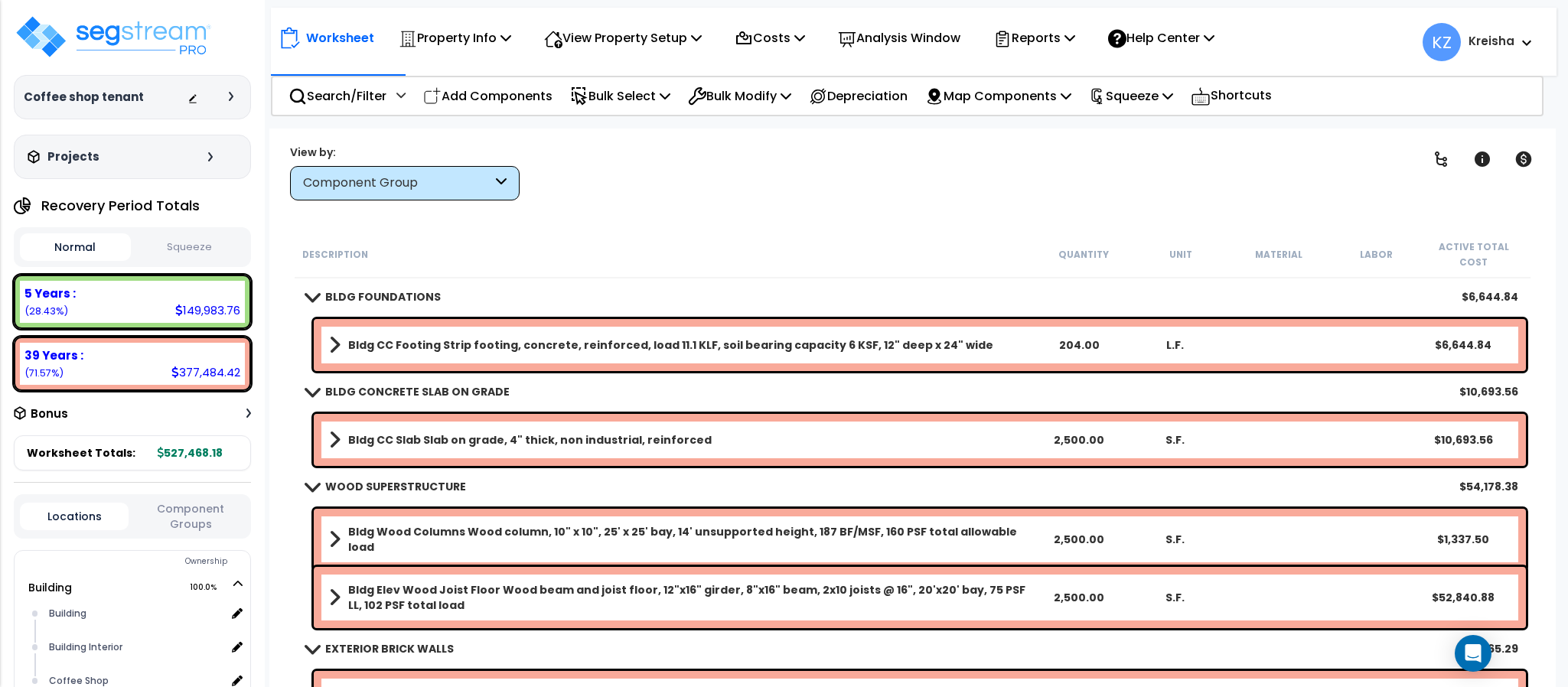
click at [334, 334] on span at bounding box center [335, 344] width 11 height 22
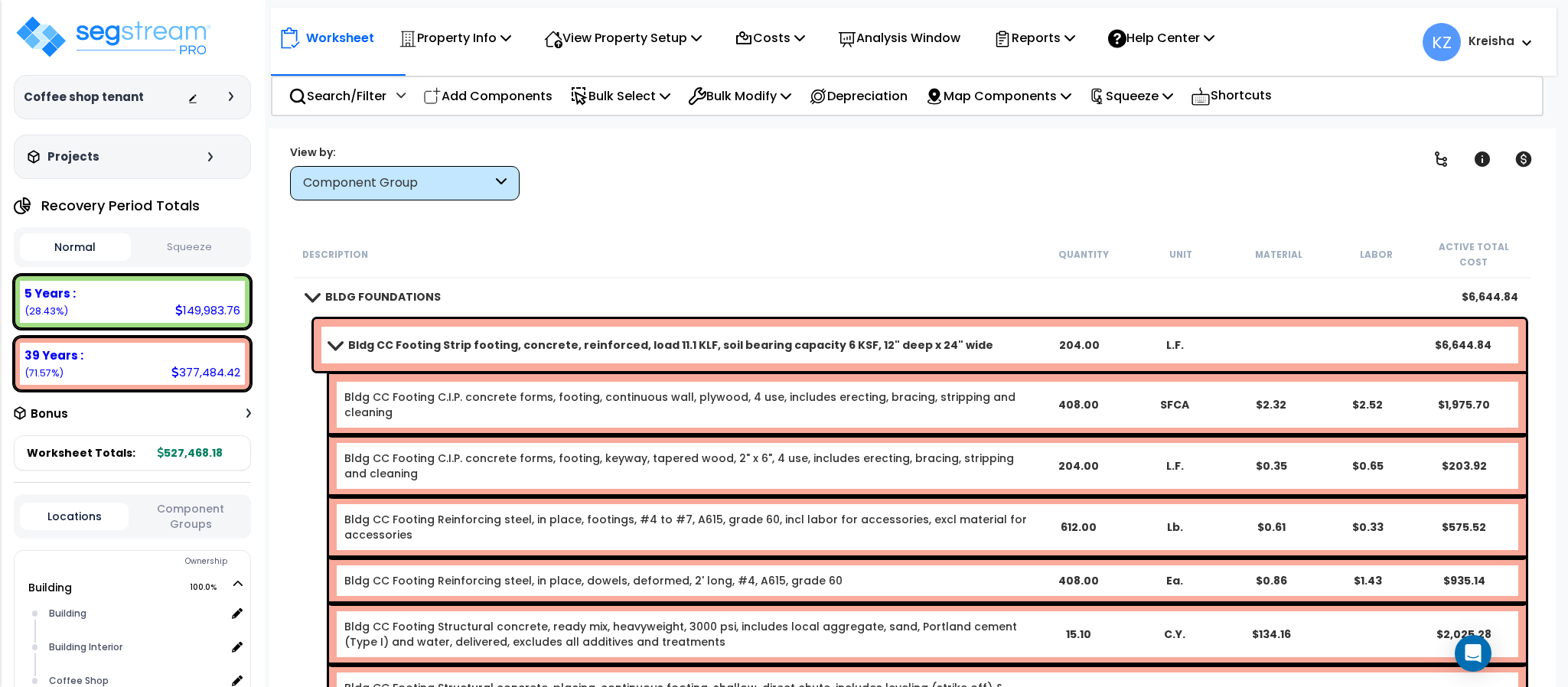
click at [645, 175] on div "Clear Filters" at bounding box center [965, 172] width 854 height 57
click at [331, 340] on div "Bldg CC Footing Strip footing, concrete, reinforced, load 11.1 KLF, soil bearin…" at bounding box center [919, 345] width 1212 height 52
click at [543, 202] on div "Worksheet Property Info Property Setup Add Property Unit Template property Clon…" at bounding box center [912, 472] width 1285 height 687
click at [341, 339] on span at bounding box center [335, 344] width 22 height 11
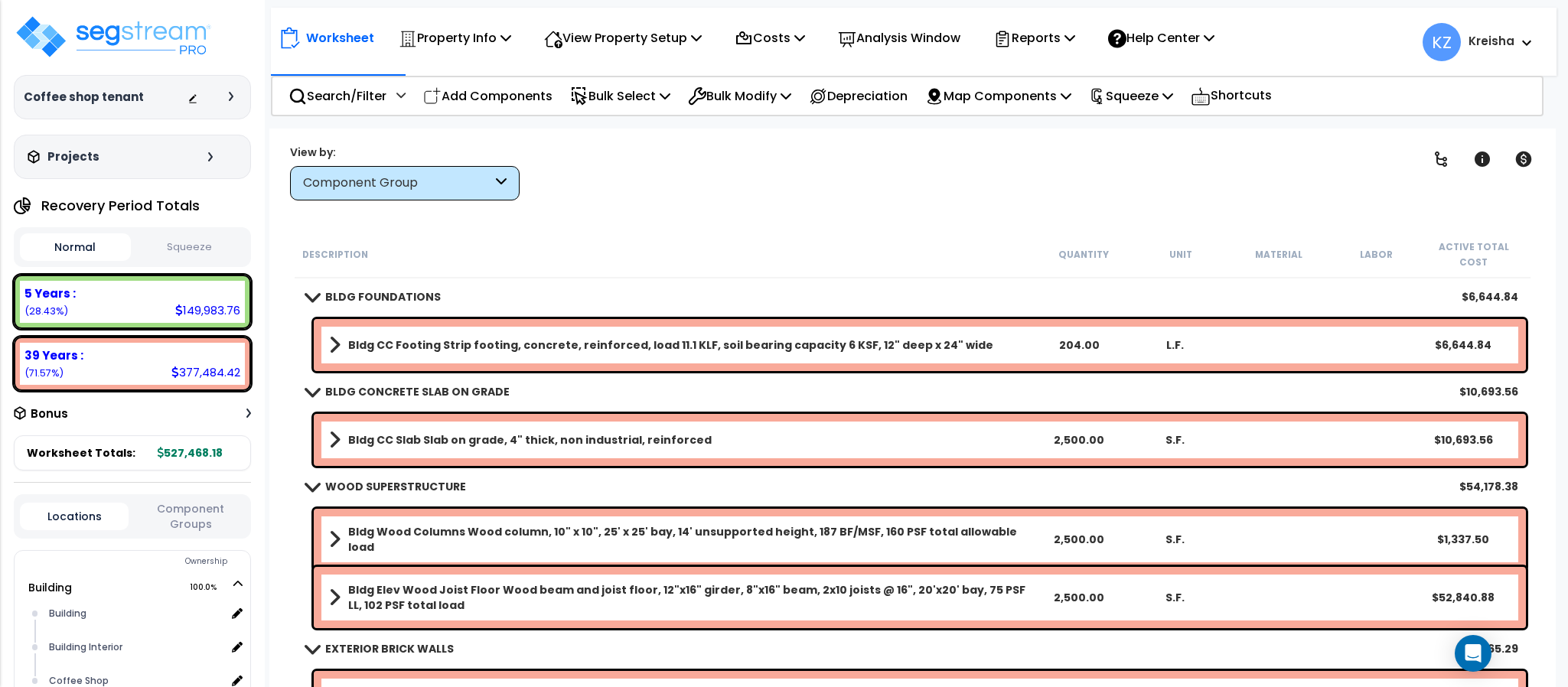
click at [586, 189] on div "Clear Filters" at bounding box center [965, 172] width 854 height 57
click at [687, 191] on div "Clear Filters" at bounding box center [965, 172] width 854 height 57
click at [663, 183] on div "Clear Filters" at bounding box center [965, 172] width 854 height 57
click at [832, 187] on div "Clear Filters" at bounding box center [965, 172] width 854 height 57
click at [335, 334] on span at bounding box center [335, 344] width 11 height 22
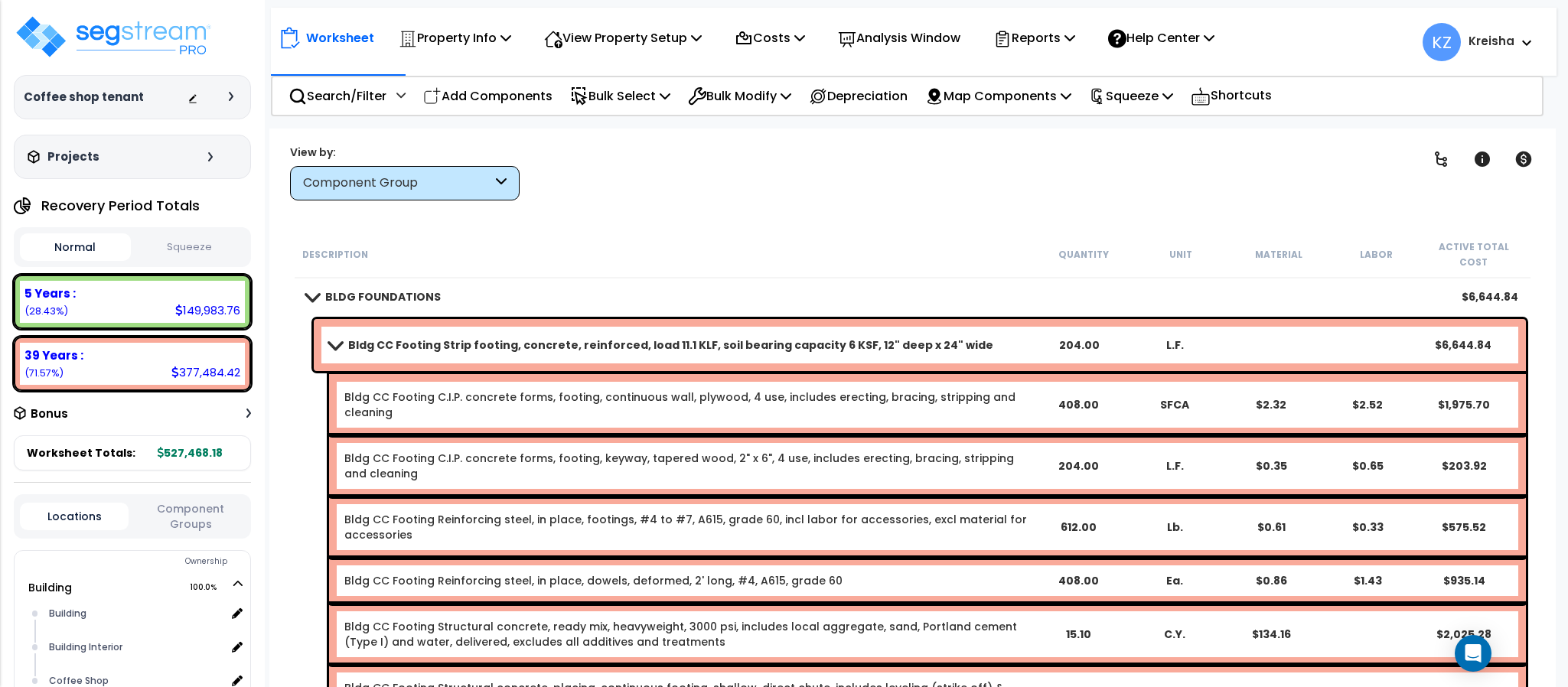
click at [907, 180] on div "Clear Filters" at bounding box center [965, 172] width 854 height 57
click at [340, 339] on span at bounding box center [335, 344] width 22 height 11
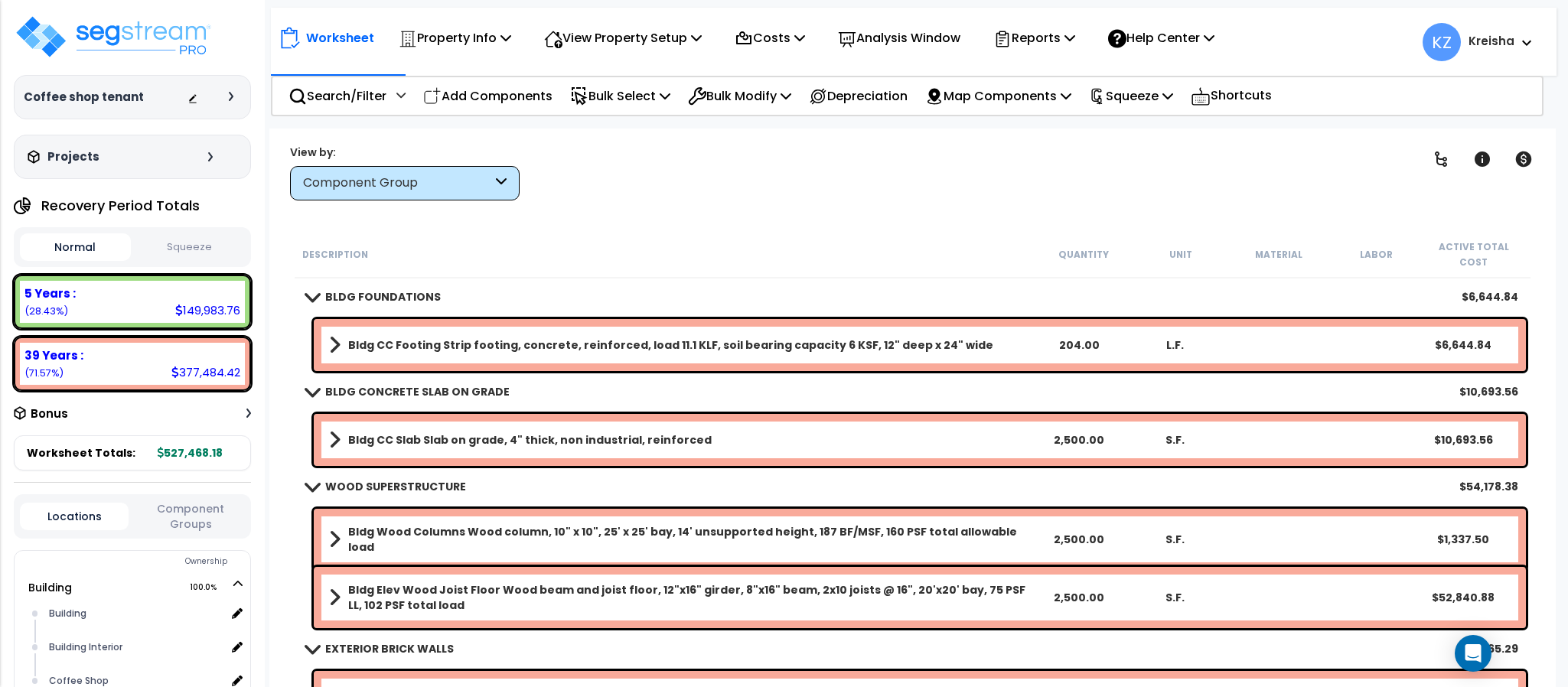
click at [636, 197] on div "Clear Filters" at bounding box center [965, 172] width 854 height 57
click at [1226, 152] on div "Clear Filters" at bounding box center [965, 172] width 854 height 57
click at [1228, 159] on div "Clear Filters" at bounding box center [965, 172] width 854 height 57
click at [1226, 202] on div "Worksheet Property Info Property Setup Add Property Unit Template property Clon…" at bounding box center [912, 472] width 1285 height 687
click at [1220, 145] on div "Clear Filters" at bounding box center [965, 172] width 854 height 57
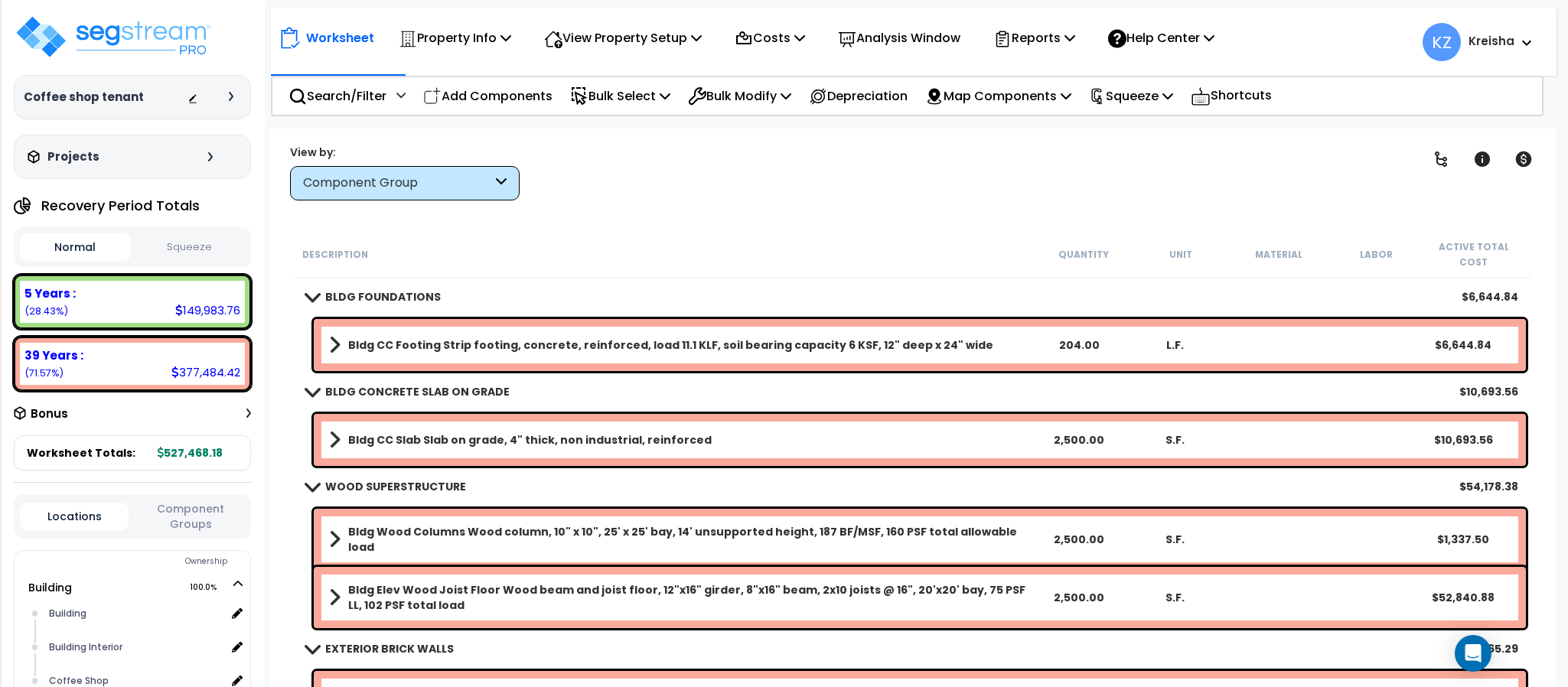
click at [785, 194] on div "Clear Filters" at bounding box center [965, 172] width 854 height 57
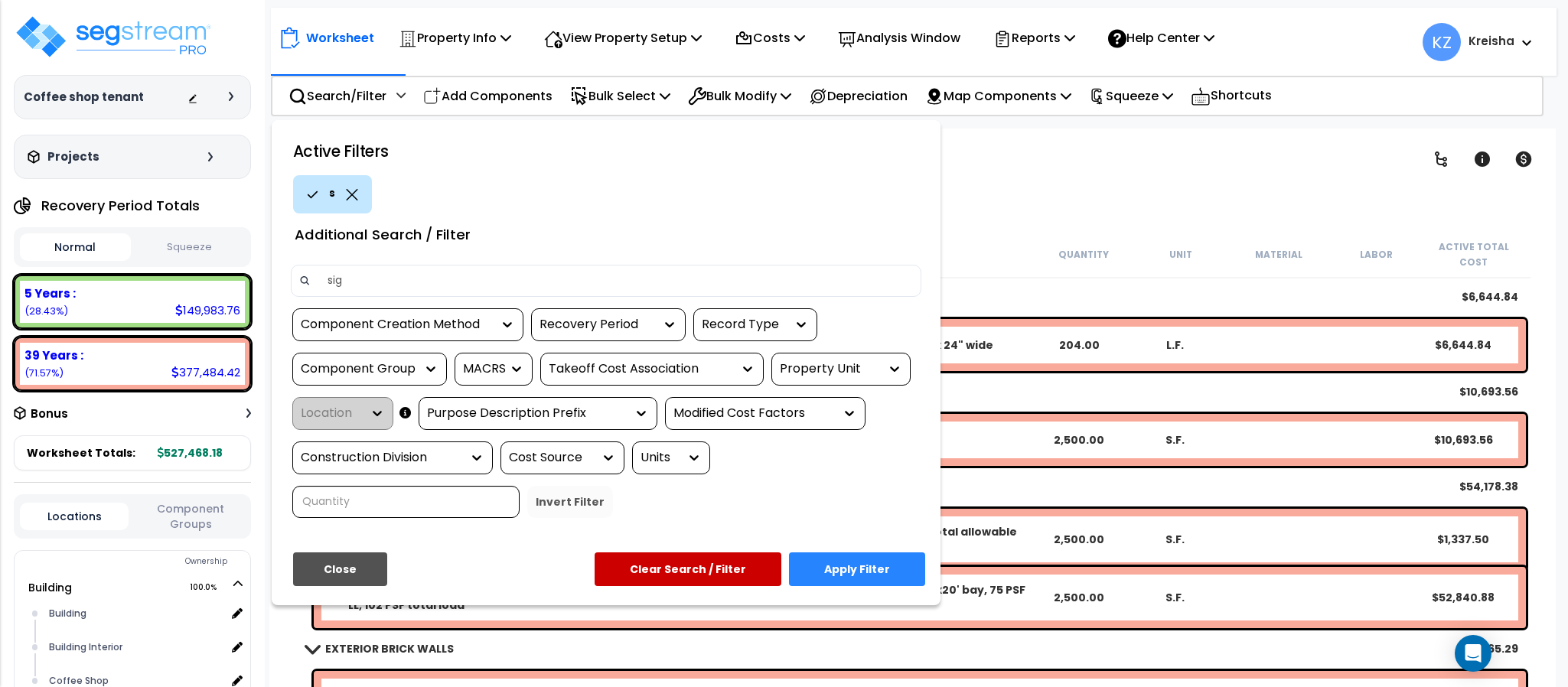
type input "sign"
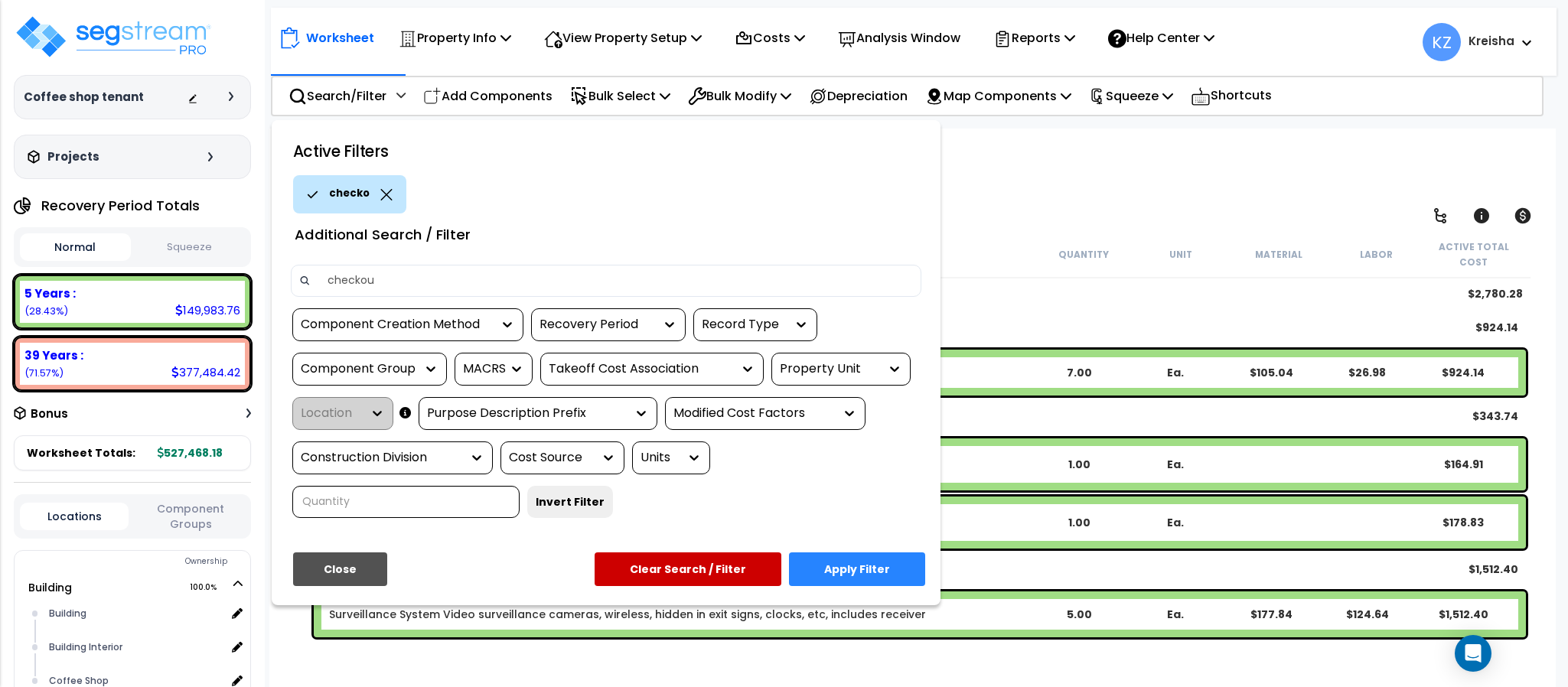
type input "checkout"
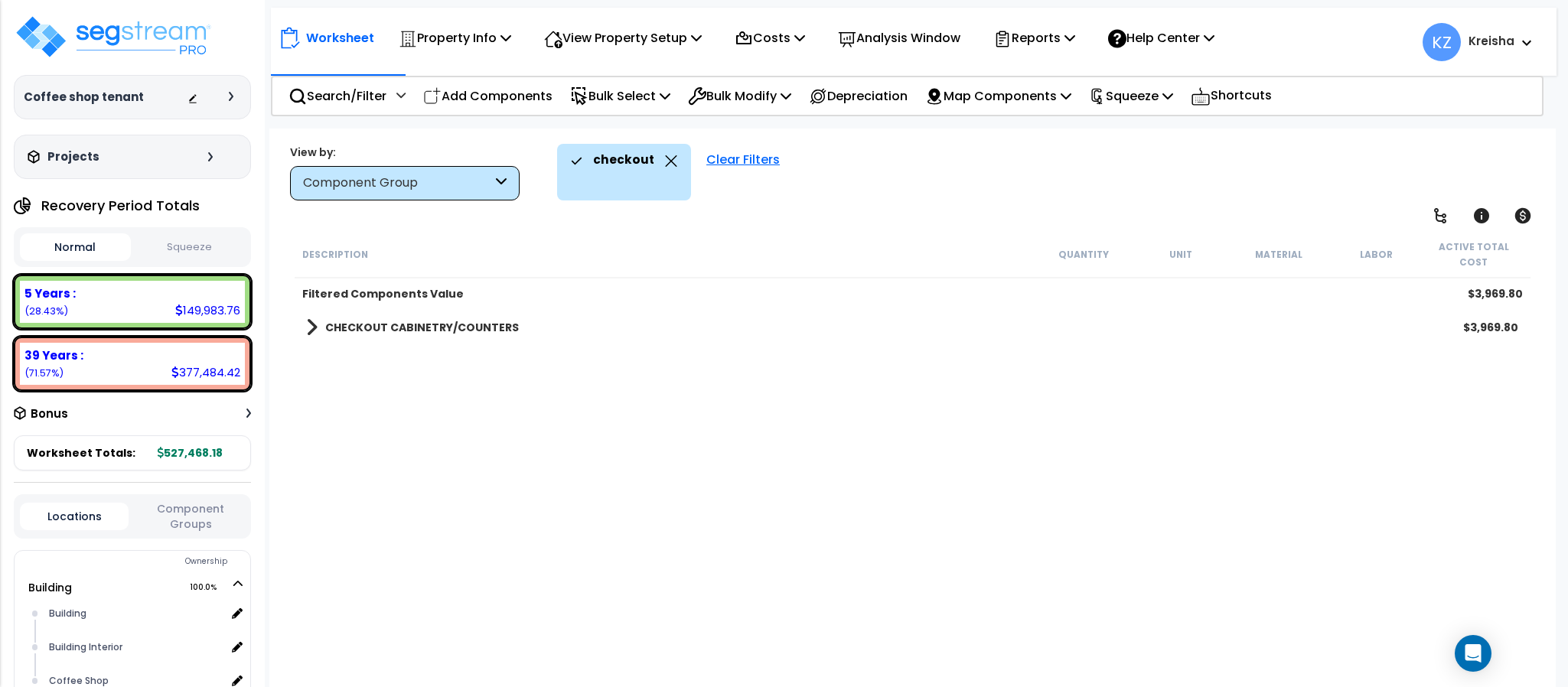
click at [677, 420] on div "Description Quantity Unit Material Labor Active Total Cost Filtered Components …" at bounding box center [911, 461] width 1240 height 460
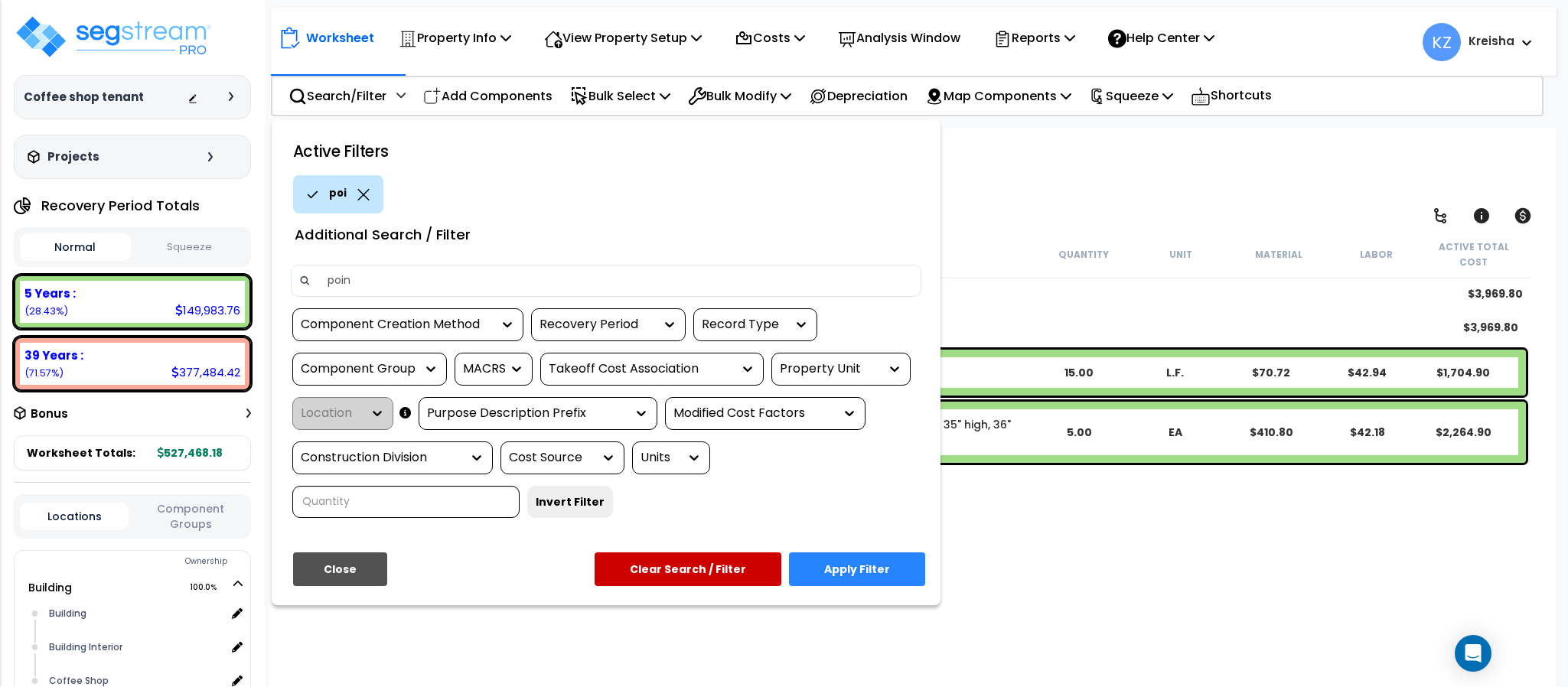
type input "point"
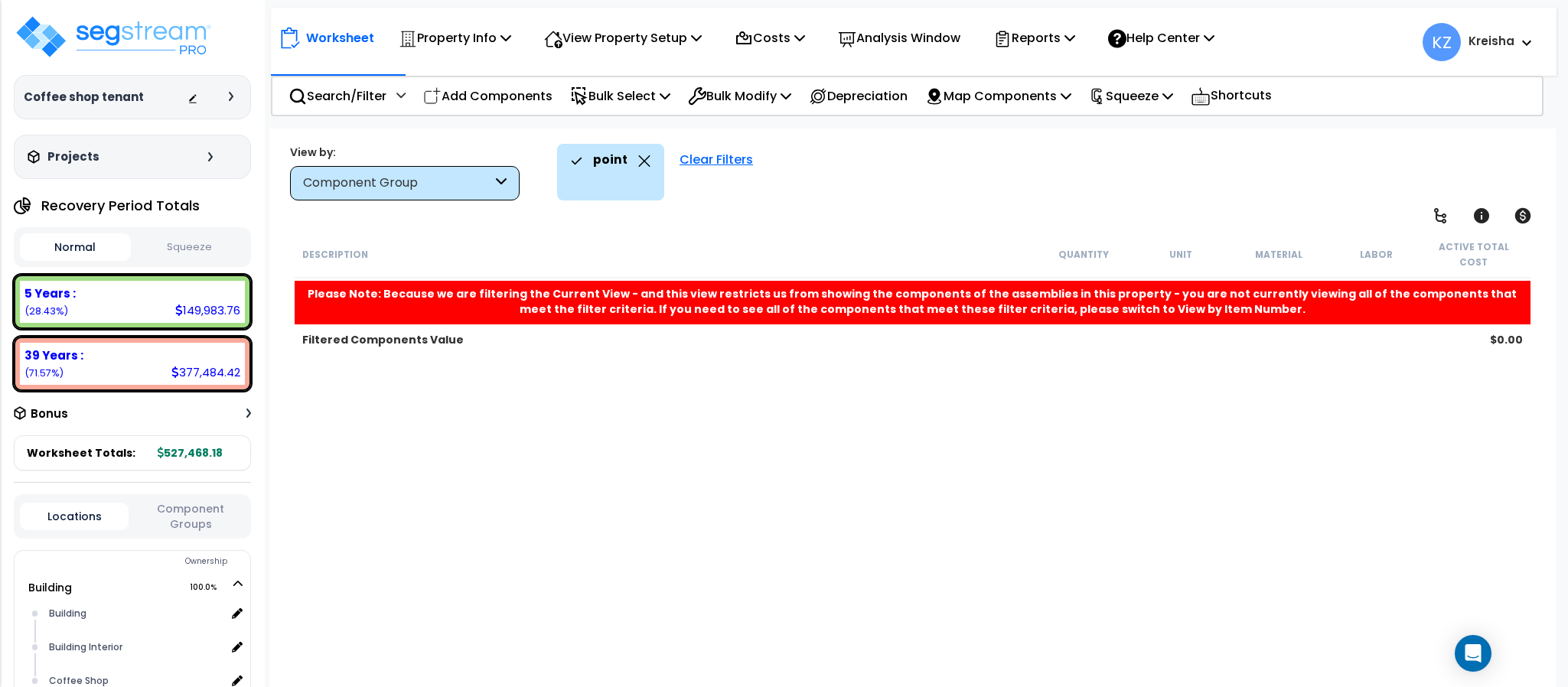
click at [175, 529] on button "Component Groups" at bounding box center [191, 517] width 109 height 32
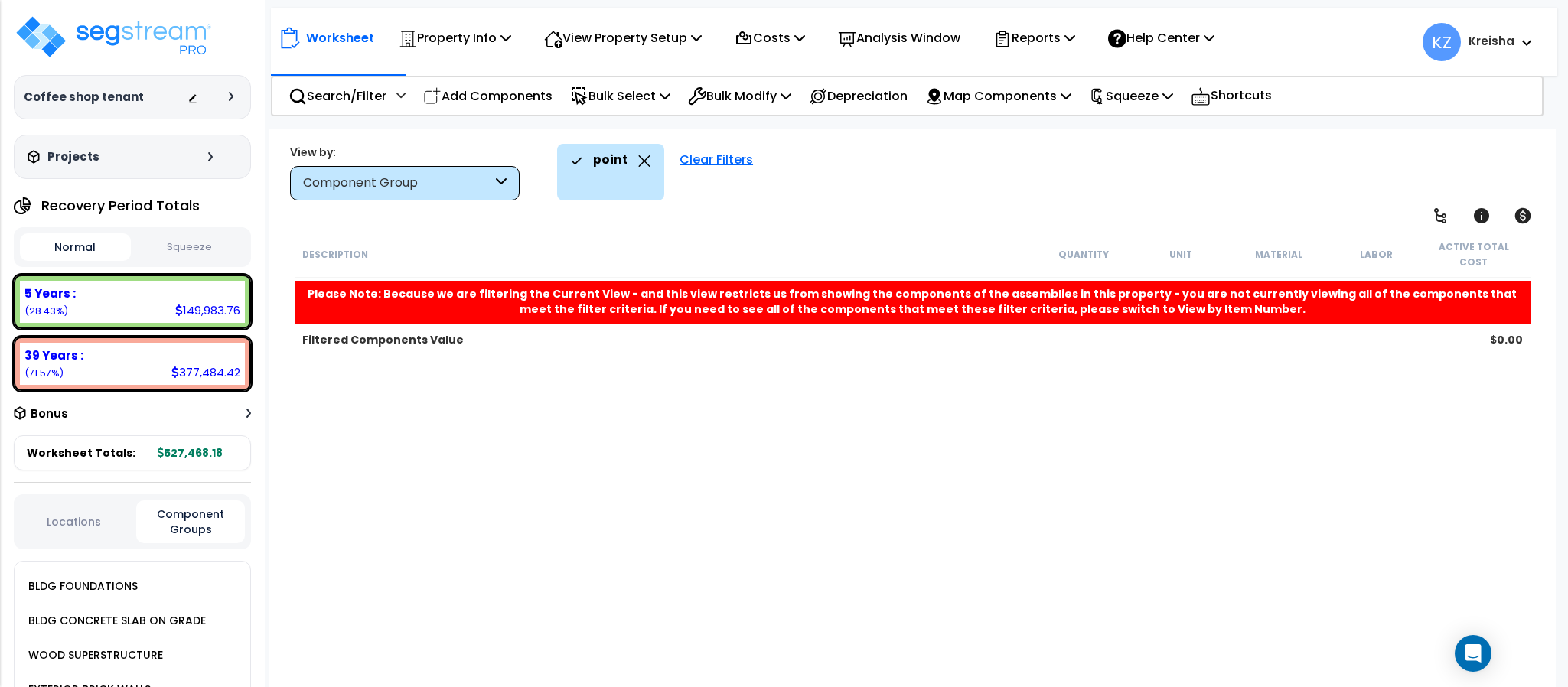
click at [639, 164] on icon at bounding box center [644, 161] width 12 height 11
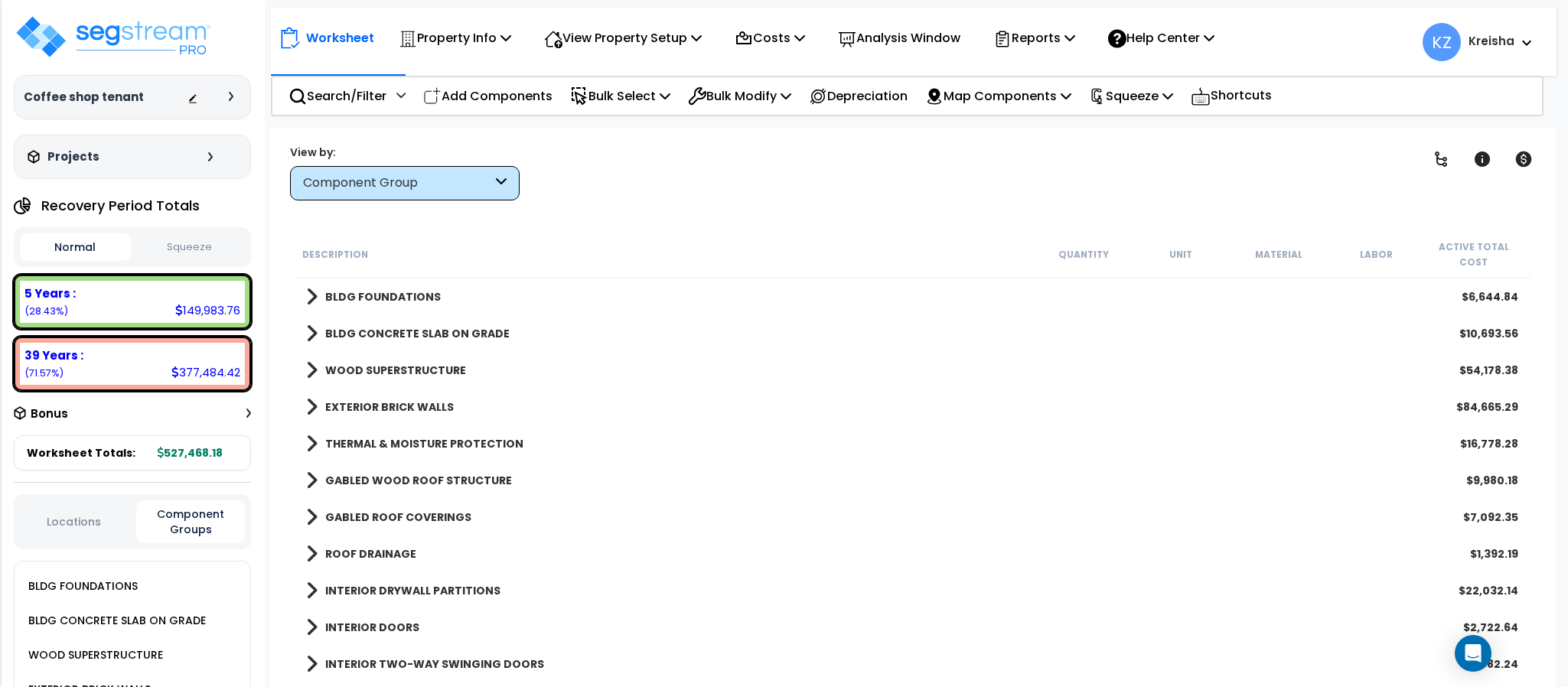
click at [776, 170] on div "Clear Filters" at bounding box center [965, 172] width 854 height 57
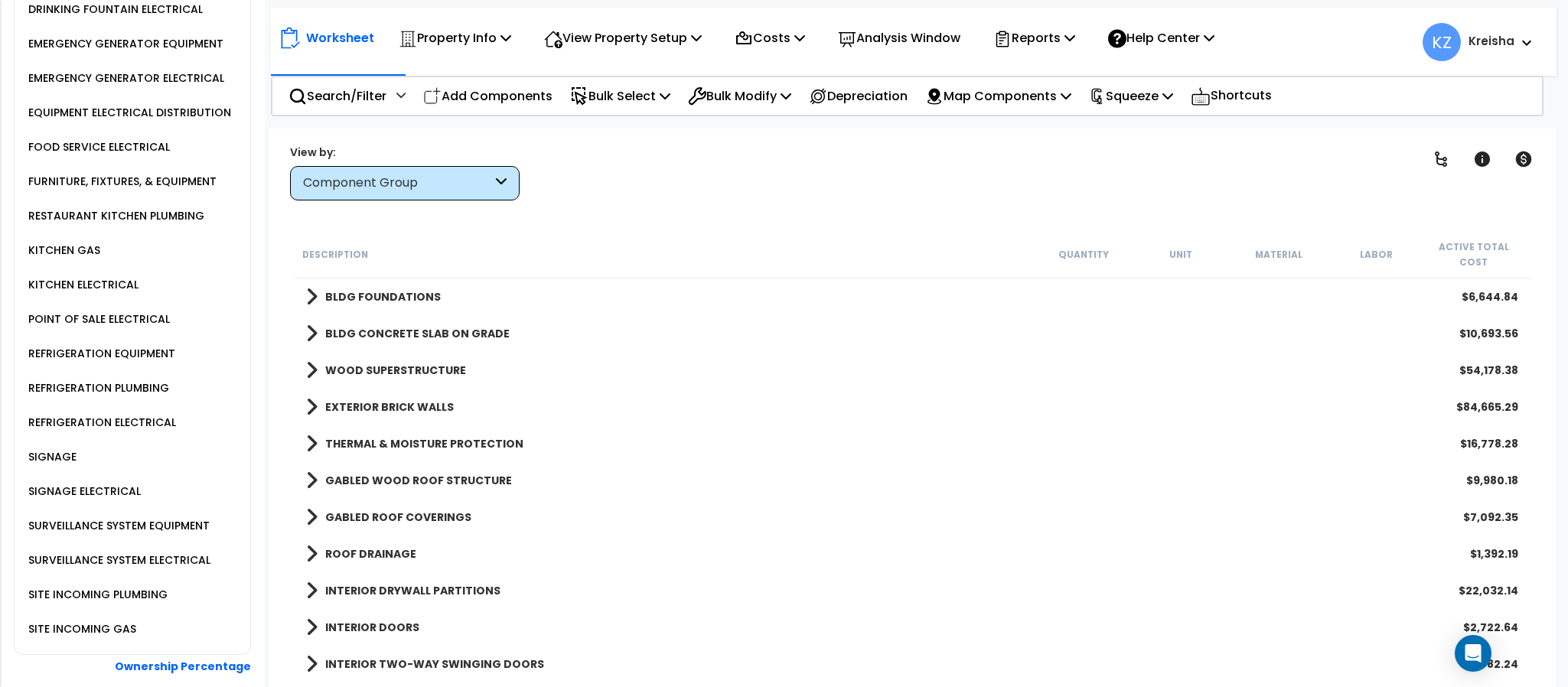
click at [123, 329] on div "POINT OF SALE ELECTRICAL" at bounding box center [96, 319] width 145 height 19
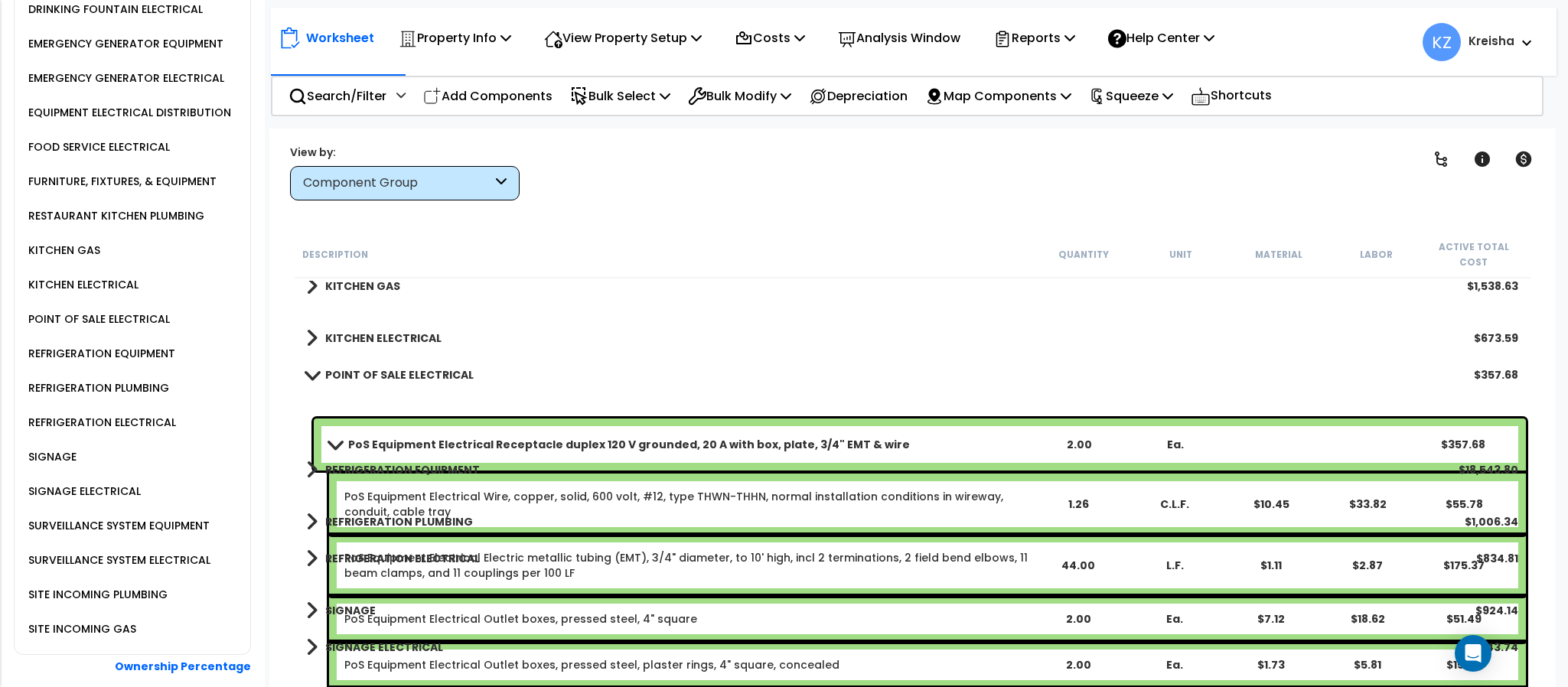
scroll to position [2526, 0]
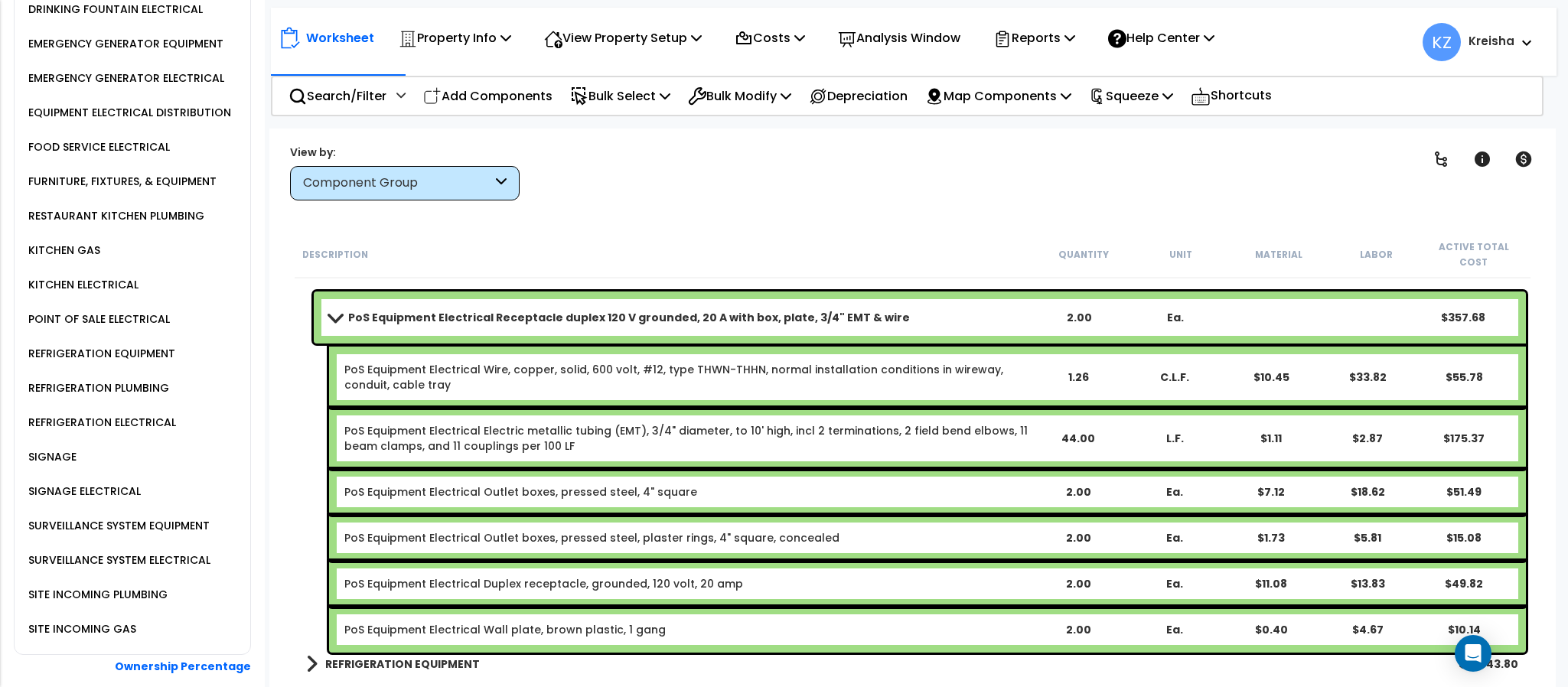
click at [328, 312] on span at bounding box center [335, 317] width 22 height 11
click at [334, 312] on span at bounding box center [335, 317] width 22 height 11
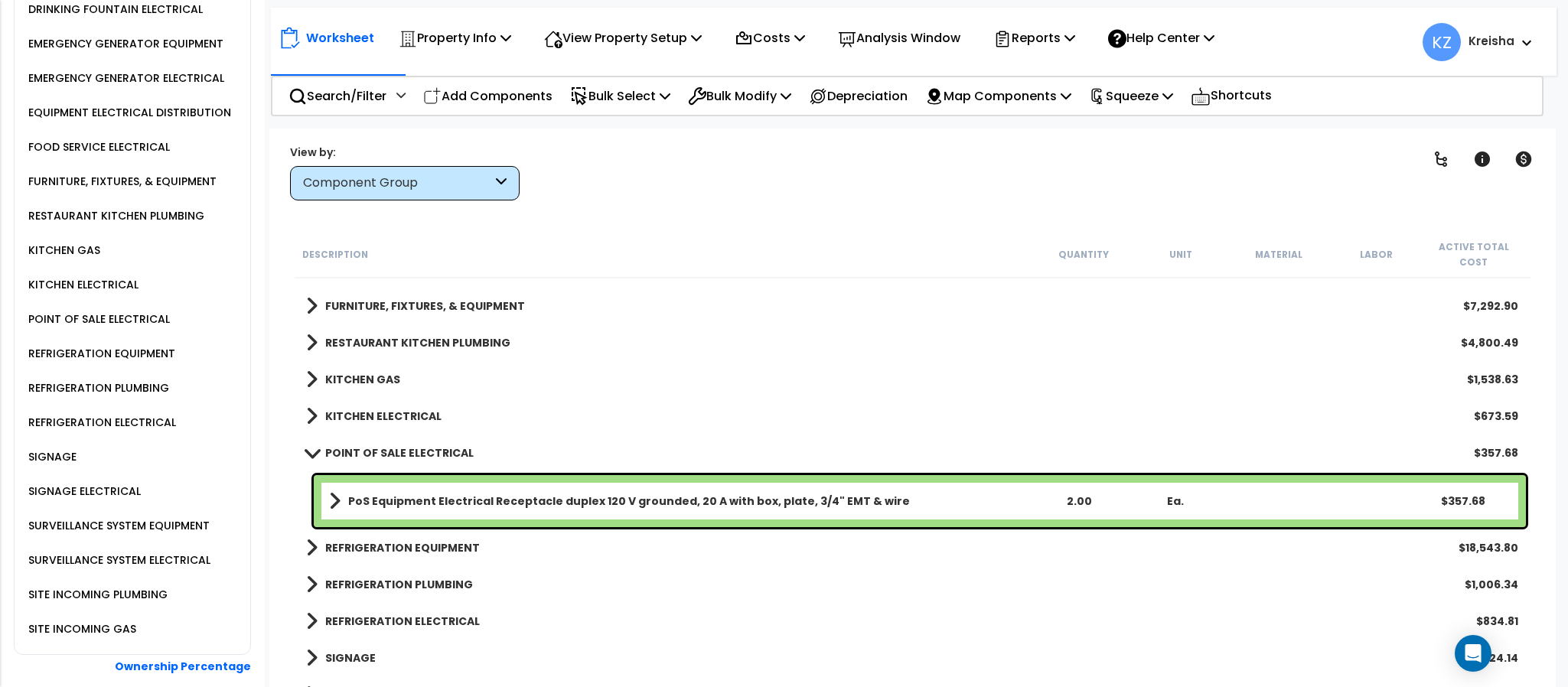
scroll to position [1341, 0]
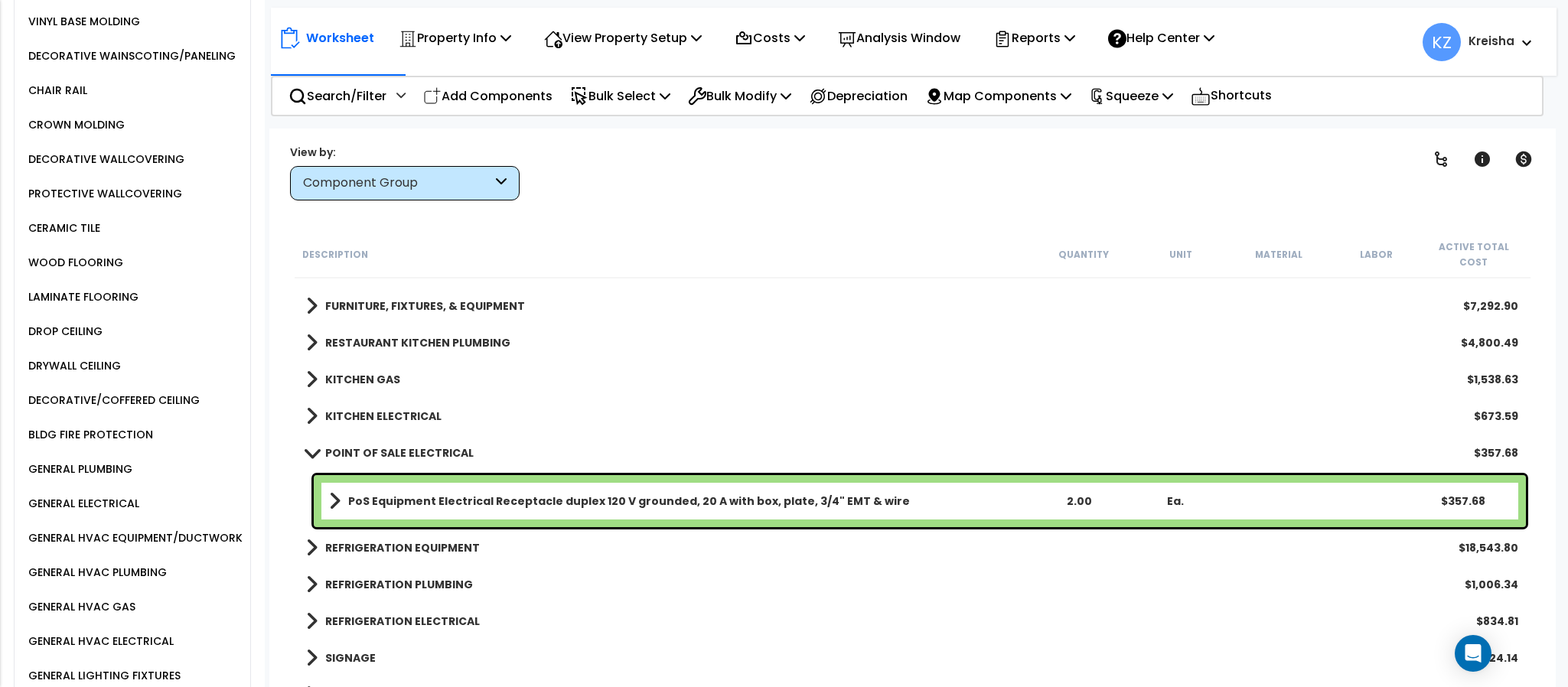
click at [78, 341] on div "DROP CEILING" at bounding box center [63, 331] width 78 height 19
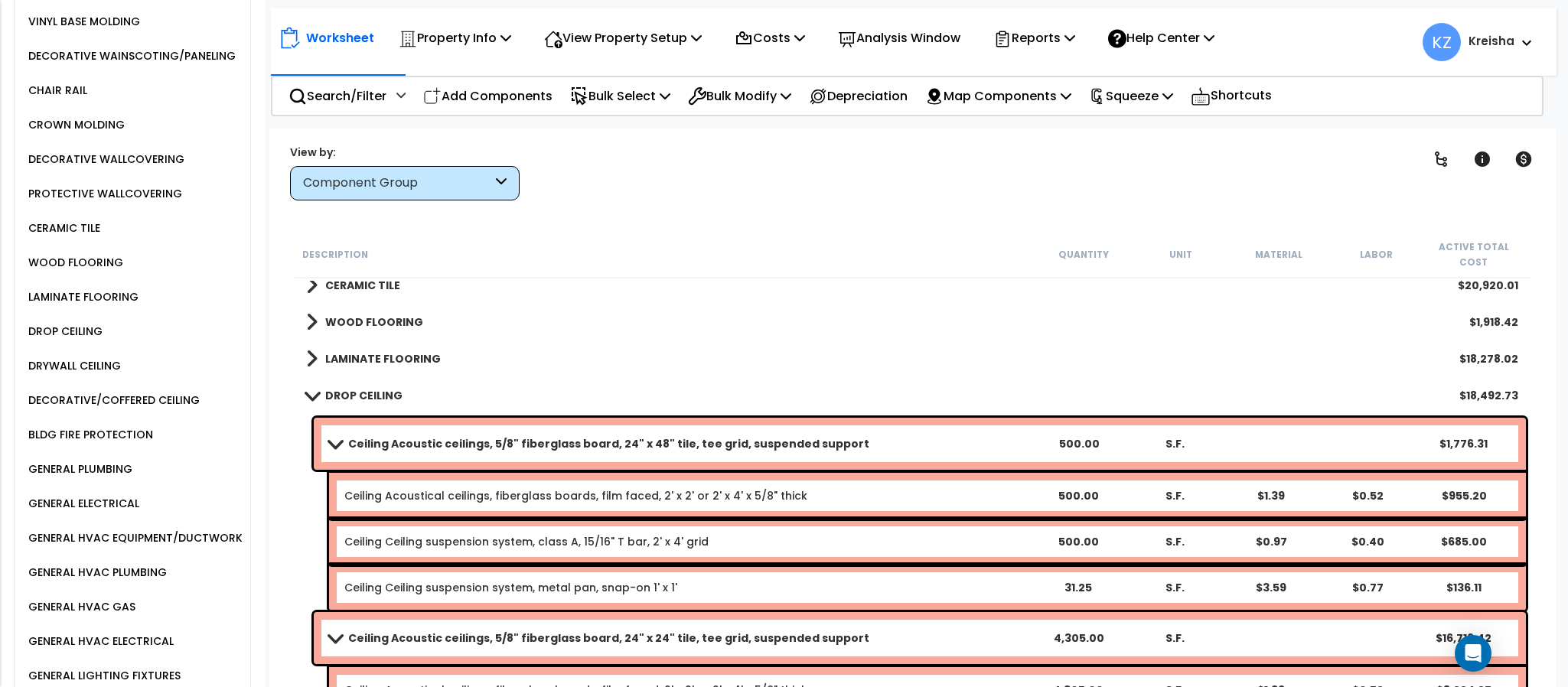
scroll to position [1117, 0]
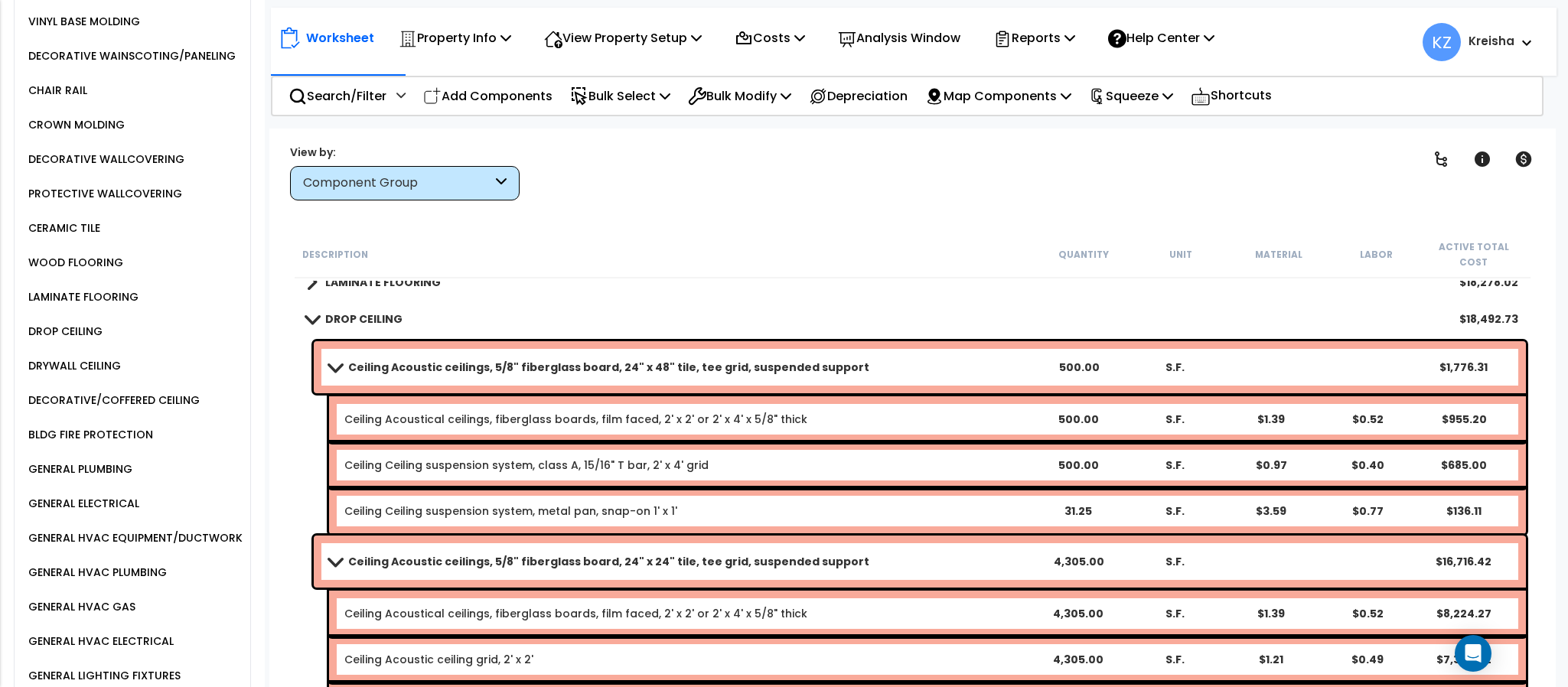
click at [859, 145] on div "Clear Filters" at bounding box center [965, 172] width 854 height 57
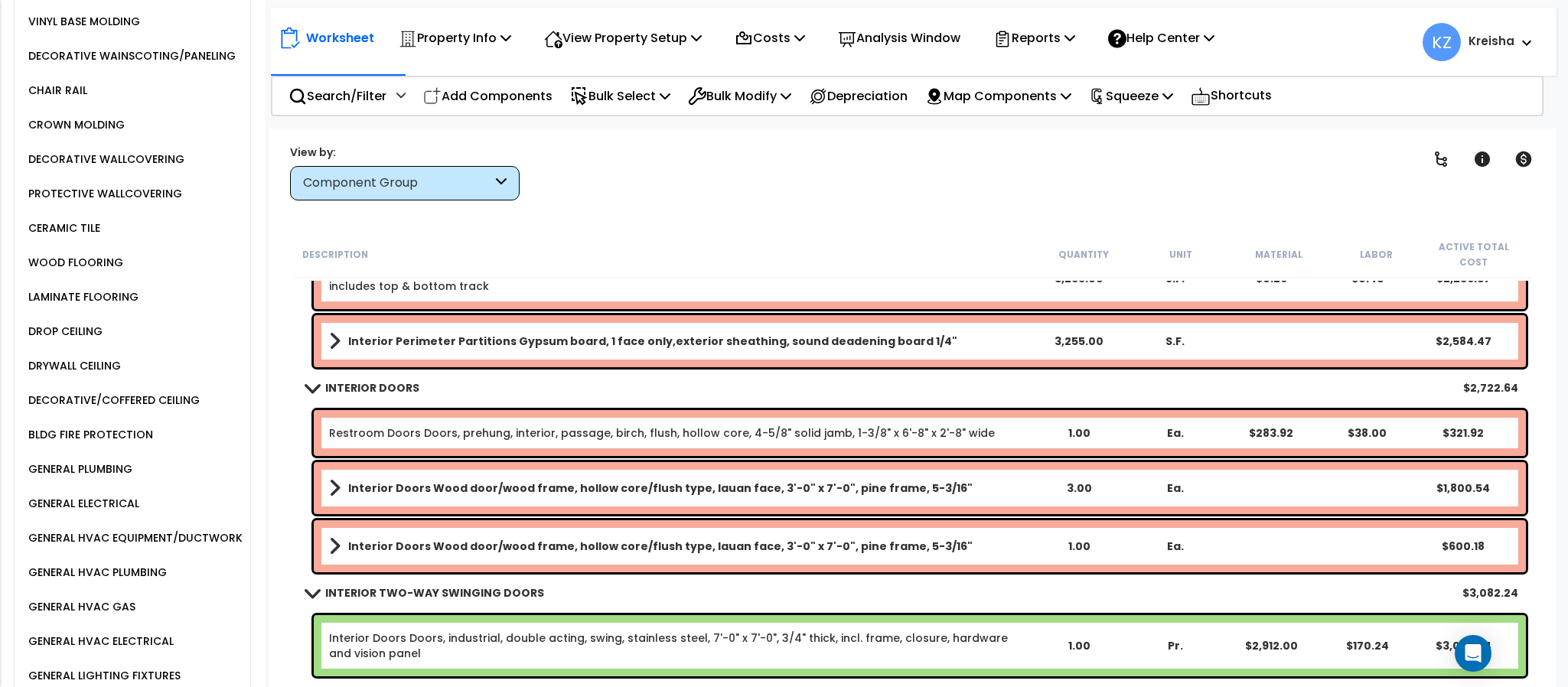
click at [82, 341] on div "DROP CEILING" at bounding box center [63, 331] width 78 height 19
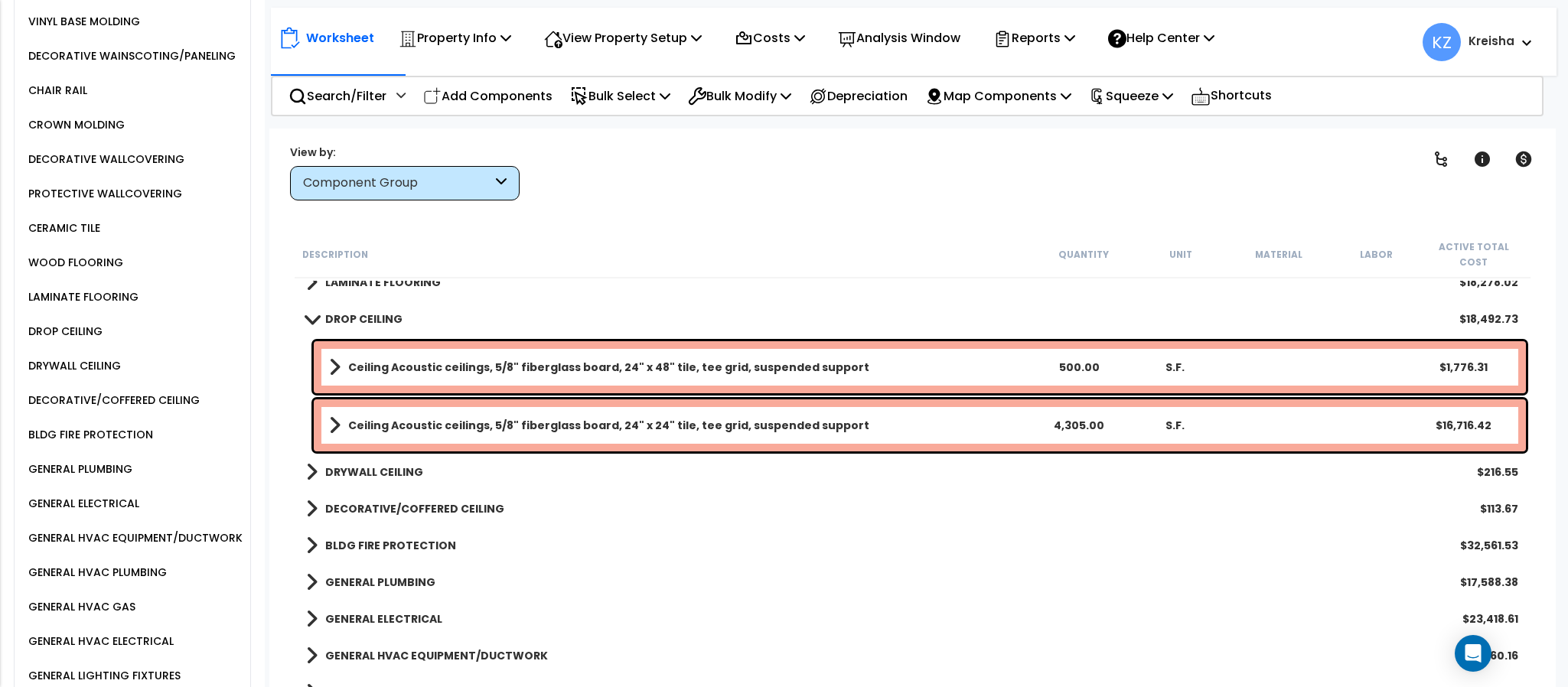
click at [396, 464] on b "DRYWALL CEILING" at bounding box center [374, 472] width 98 height 15
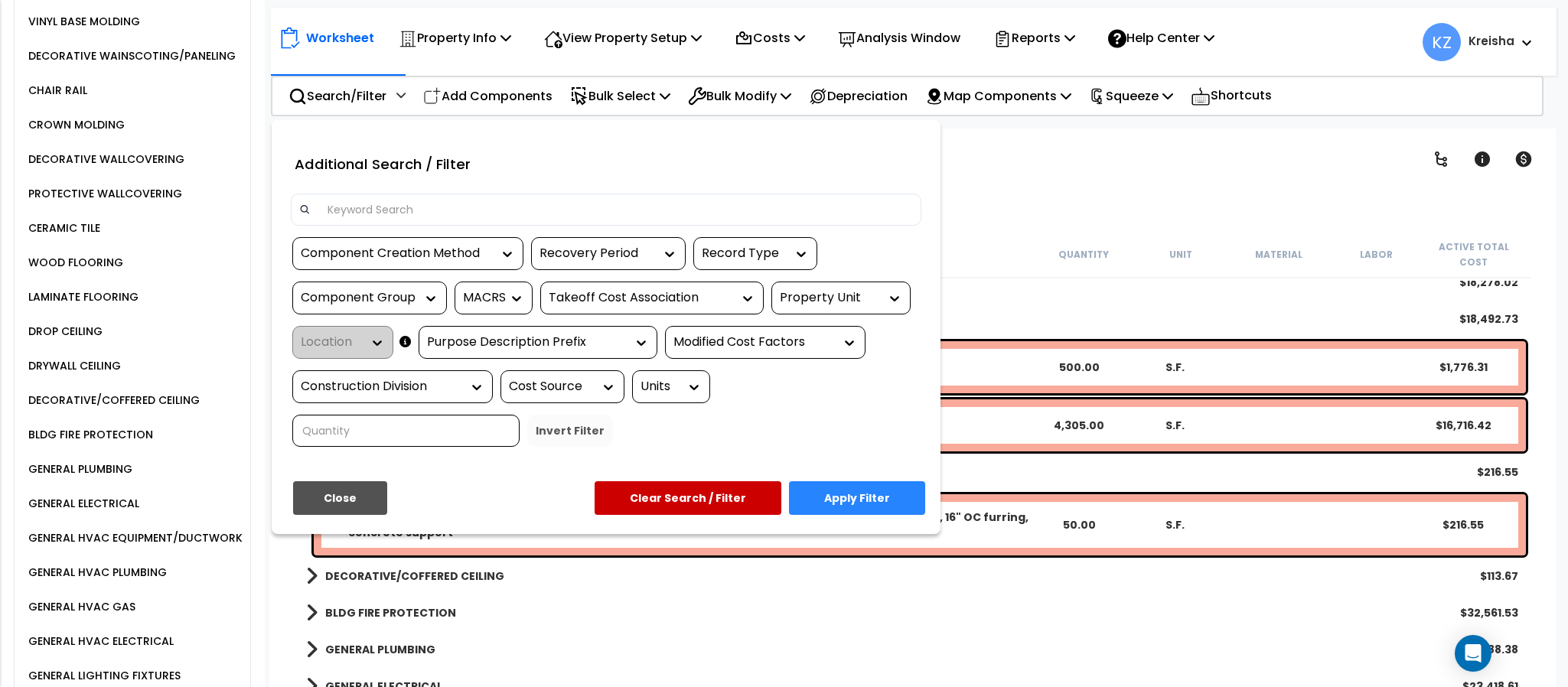
type input "o"
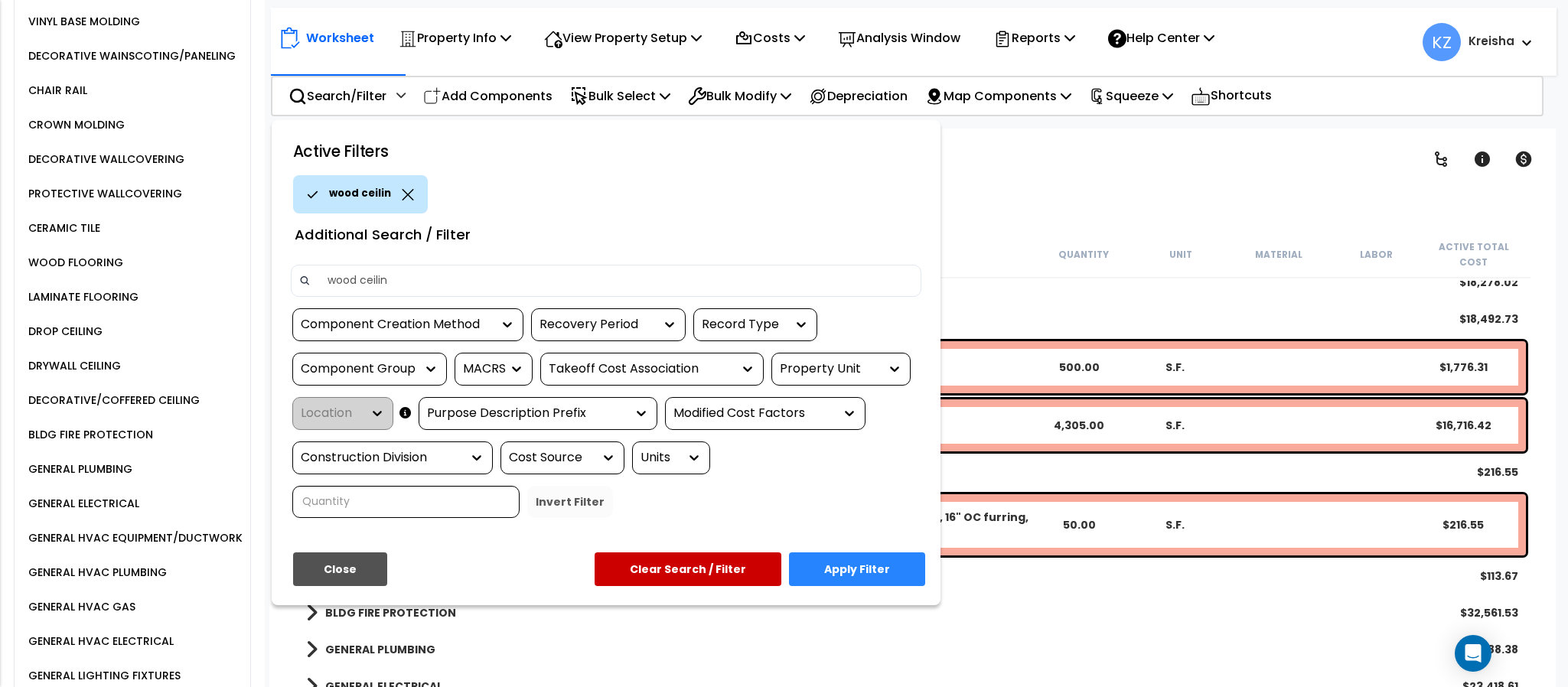
type input "wood ceiling"
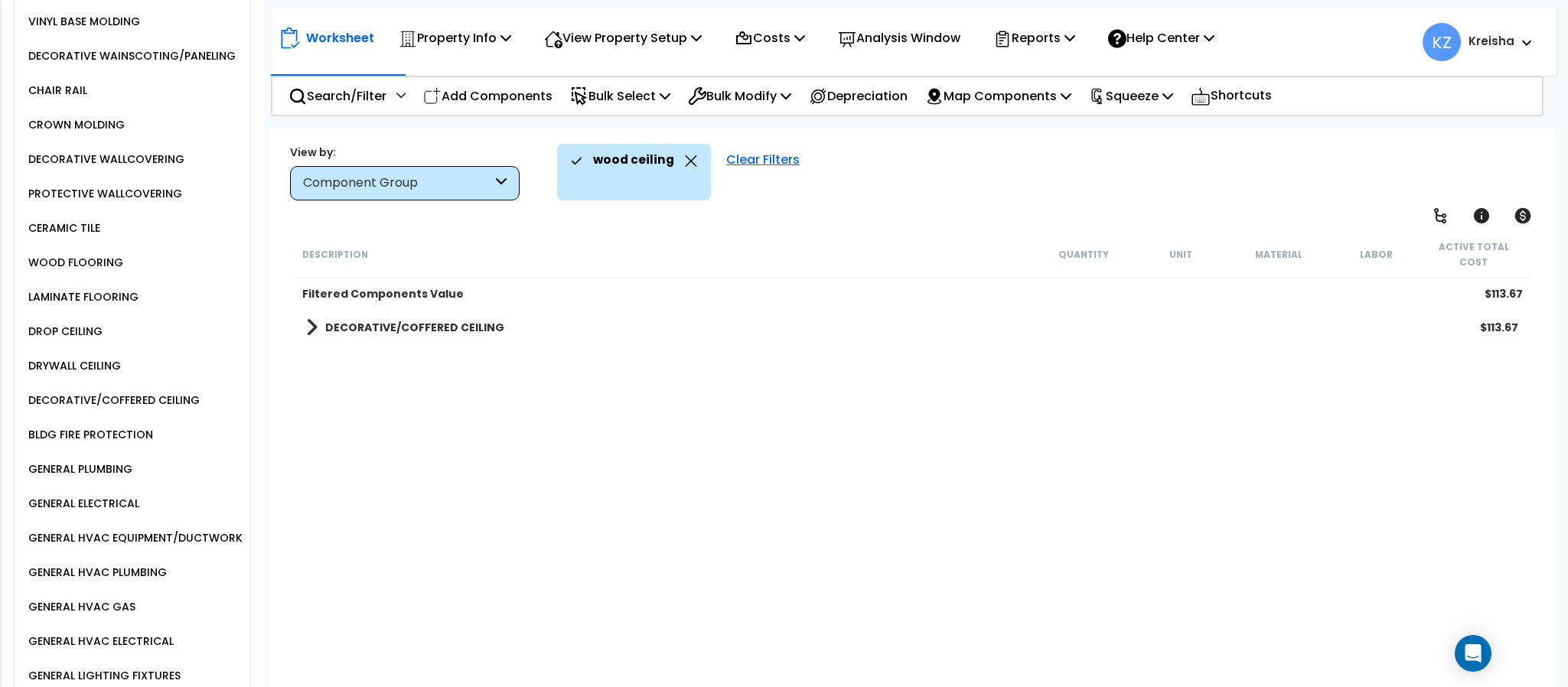
scroll to position [0, 0]
click at [423, 309] on div "DECORATIVE/COFFERED CEILING $113.67" at bounding box center [912, 327] width 1227 height 37
click at [410, 320] on b "DECORATIVE/COFFERED CEILING" at bounding box center [414, 328] width 179 height 15
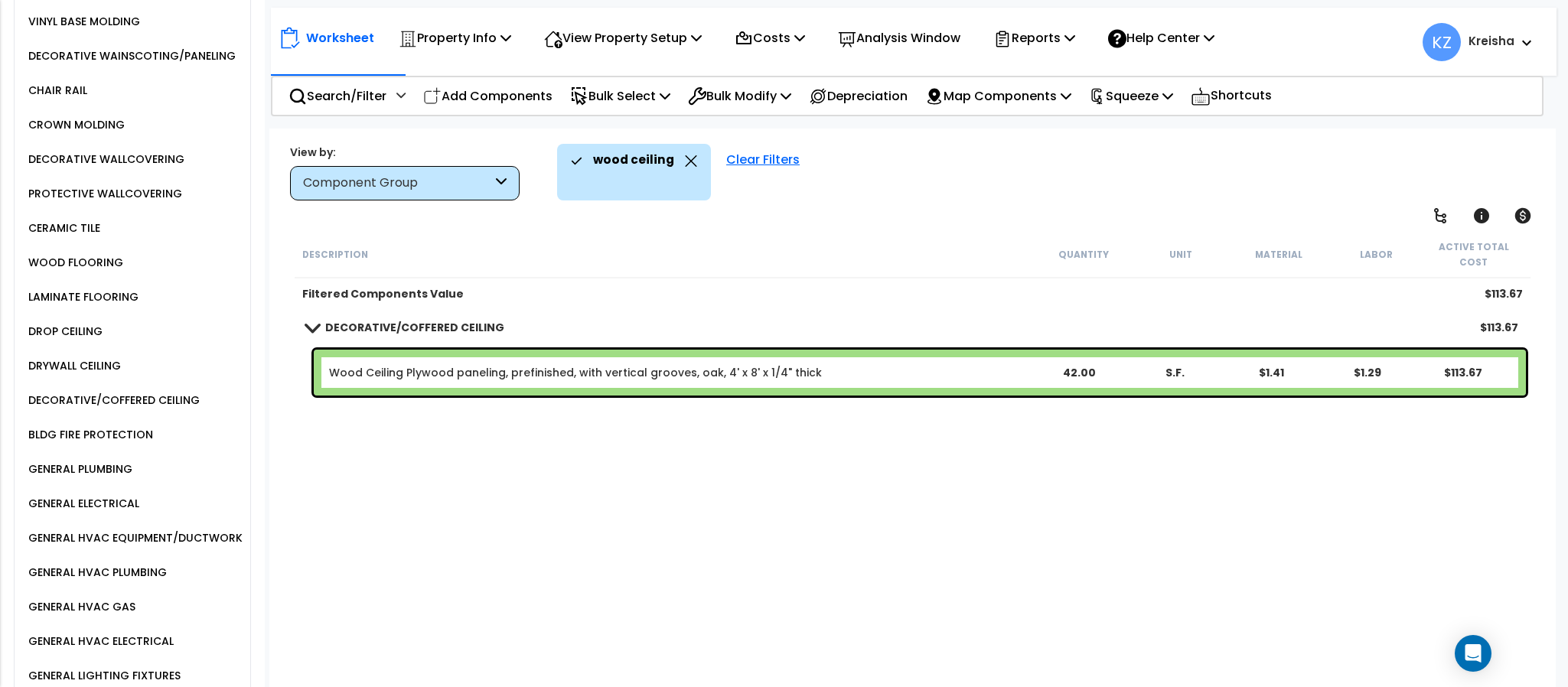
click at [476, 519] on div "Description Quantity Unit Material Labor Active Total Cost Filtered Components …" at bounding box center [911, 461] width 1240 height 460
click at [689, 159] on icon at bounding box center [690, 161] width 12 height 11
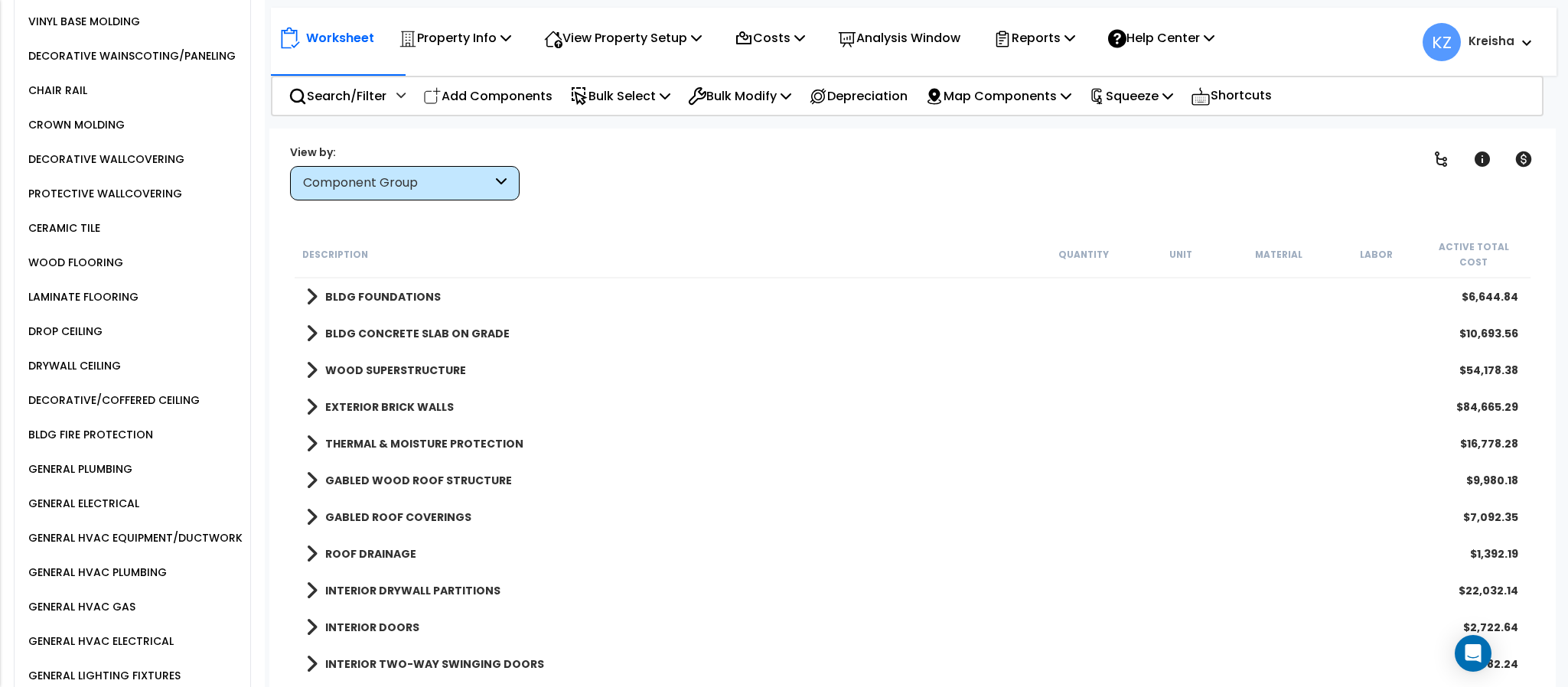
click at [61, 238] on div "CERAMIC TILE" at bounding box center [62, 228] width 76 height 19
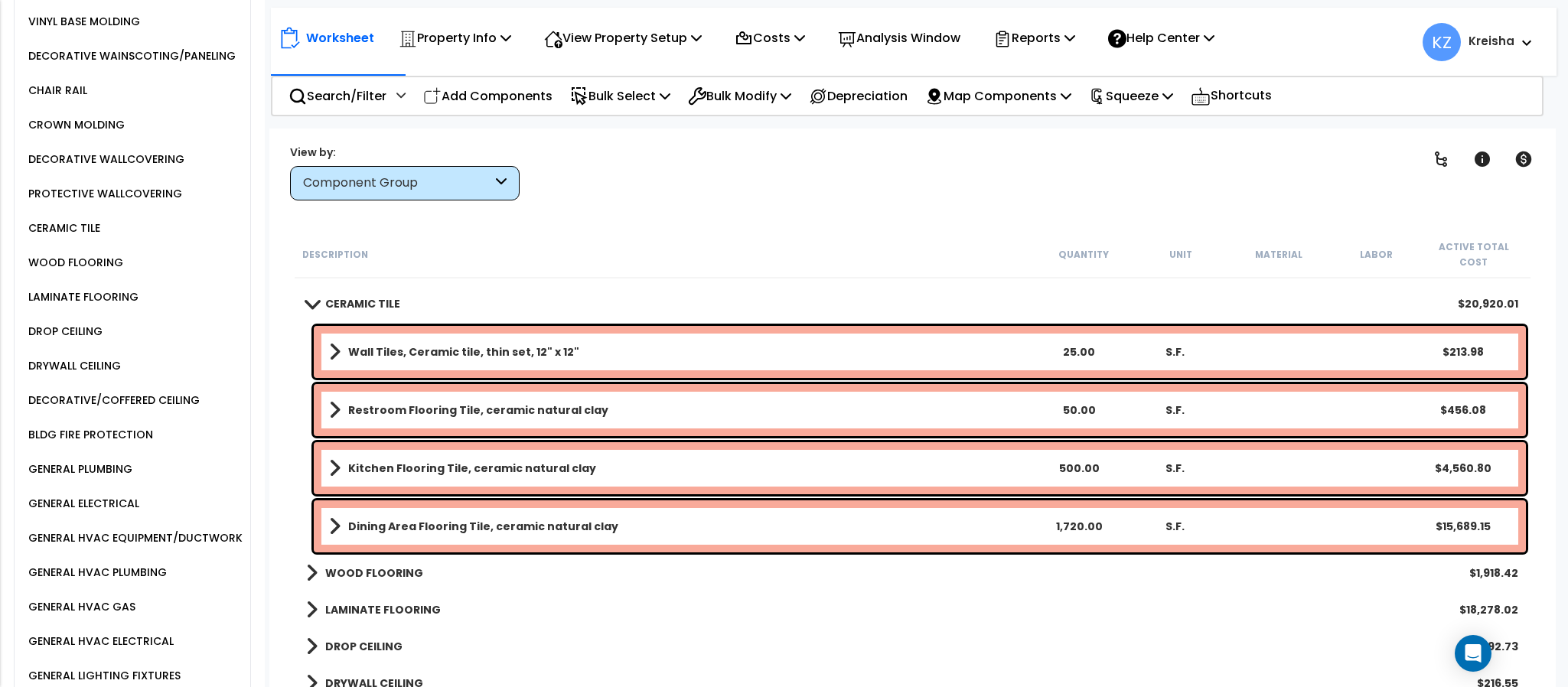
scroll to position [995, 0]
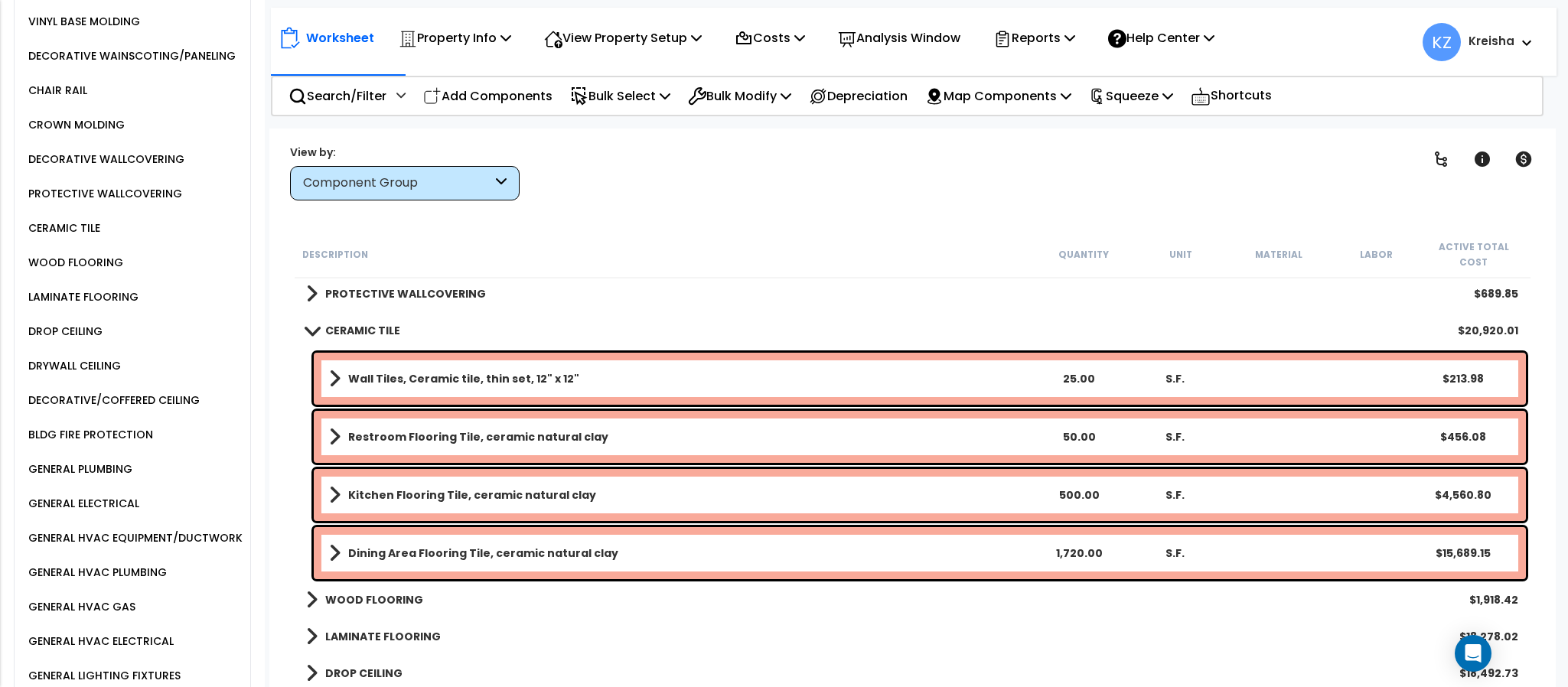
click at [381, 592] on b "WOOD FLOORING" at bounding box center [374, 600] width 98 height 15
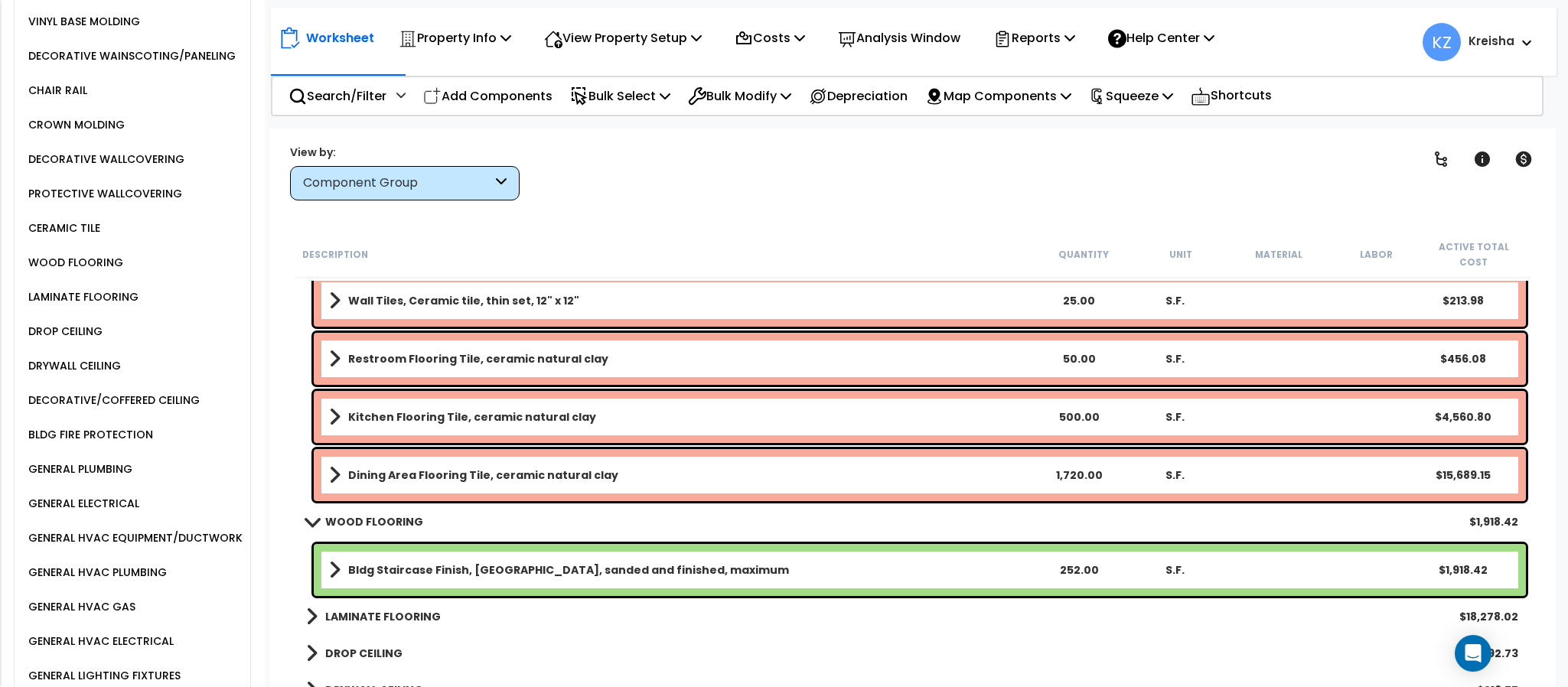
scroll to position [1148, 0]
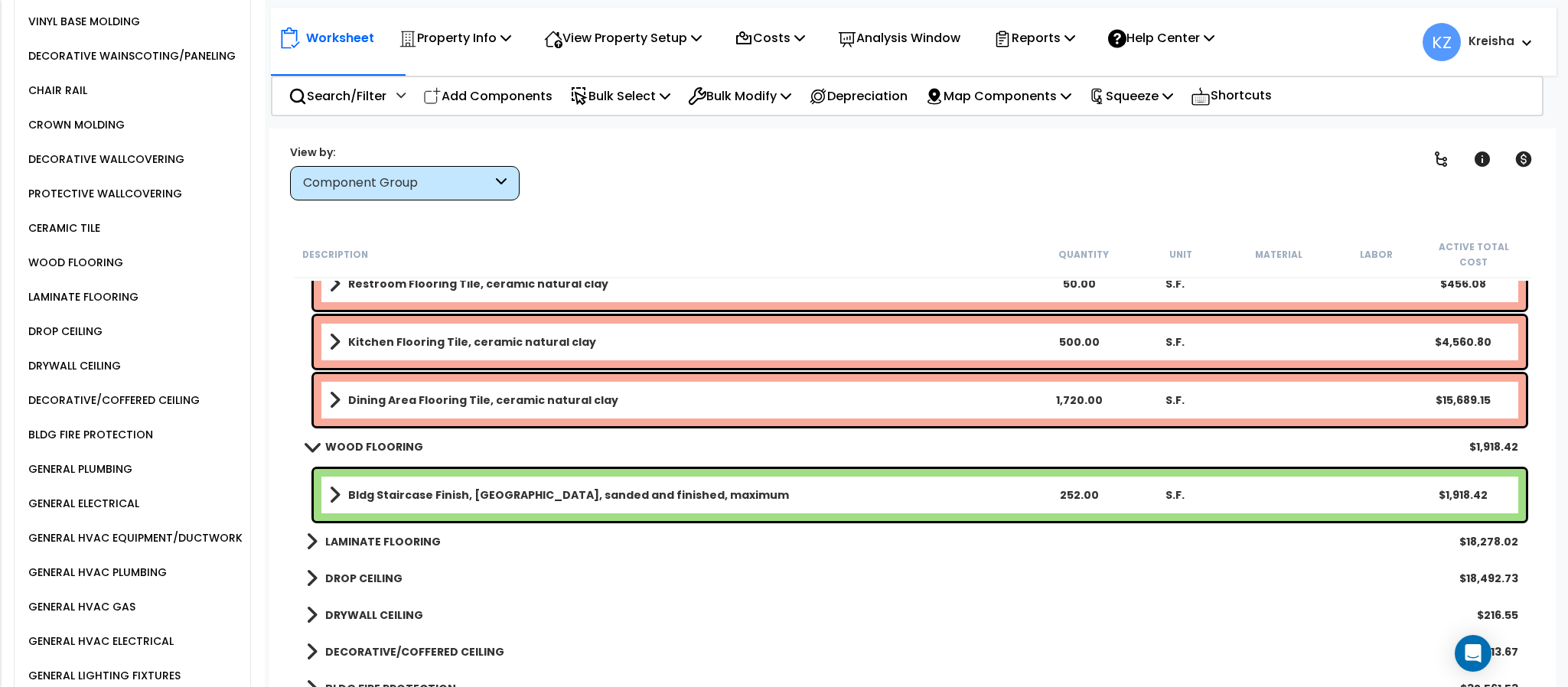
click at [388, 534] on b "LAMINATE FLOORING" at bounding box center [383, 542] width 115 height 15
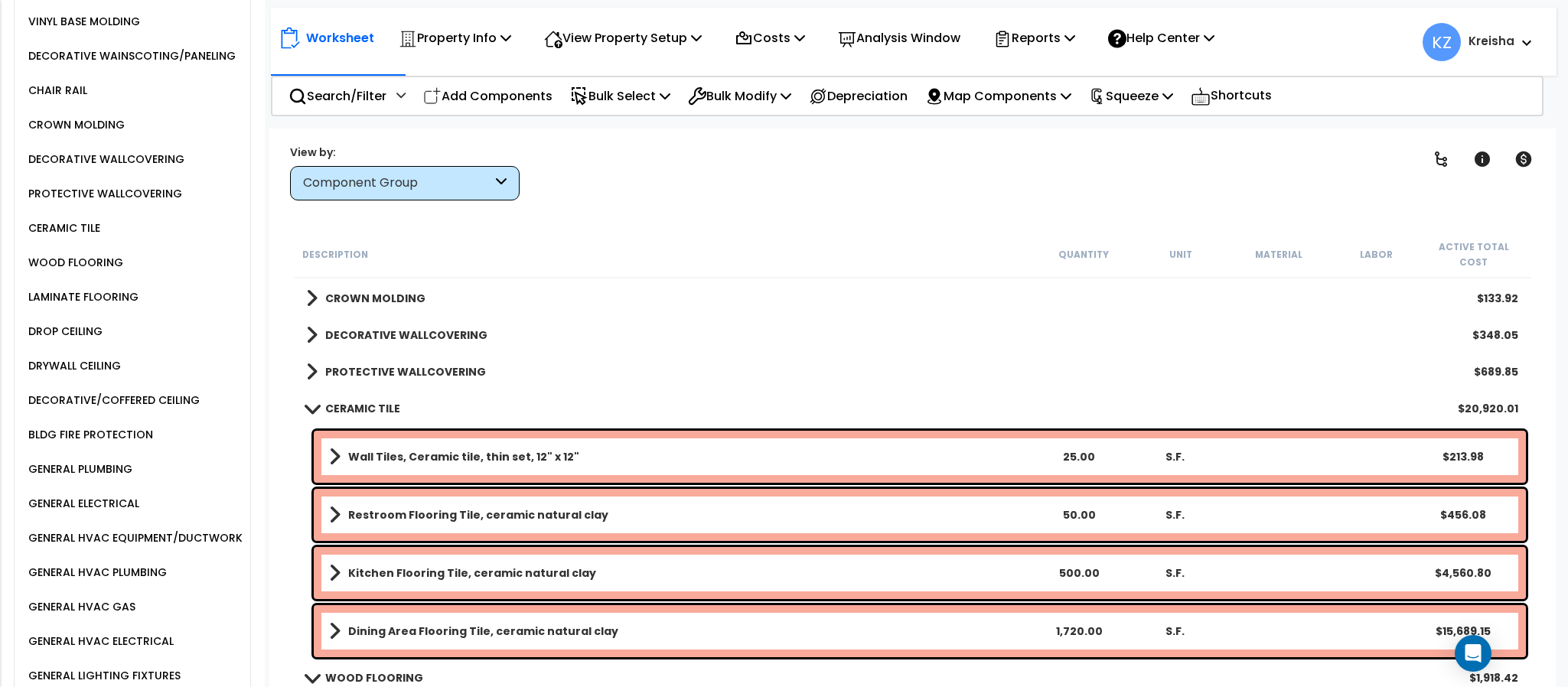
scroll to position [766, 0]
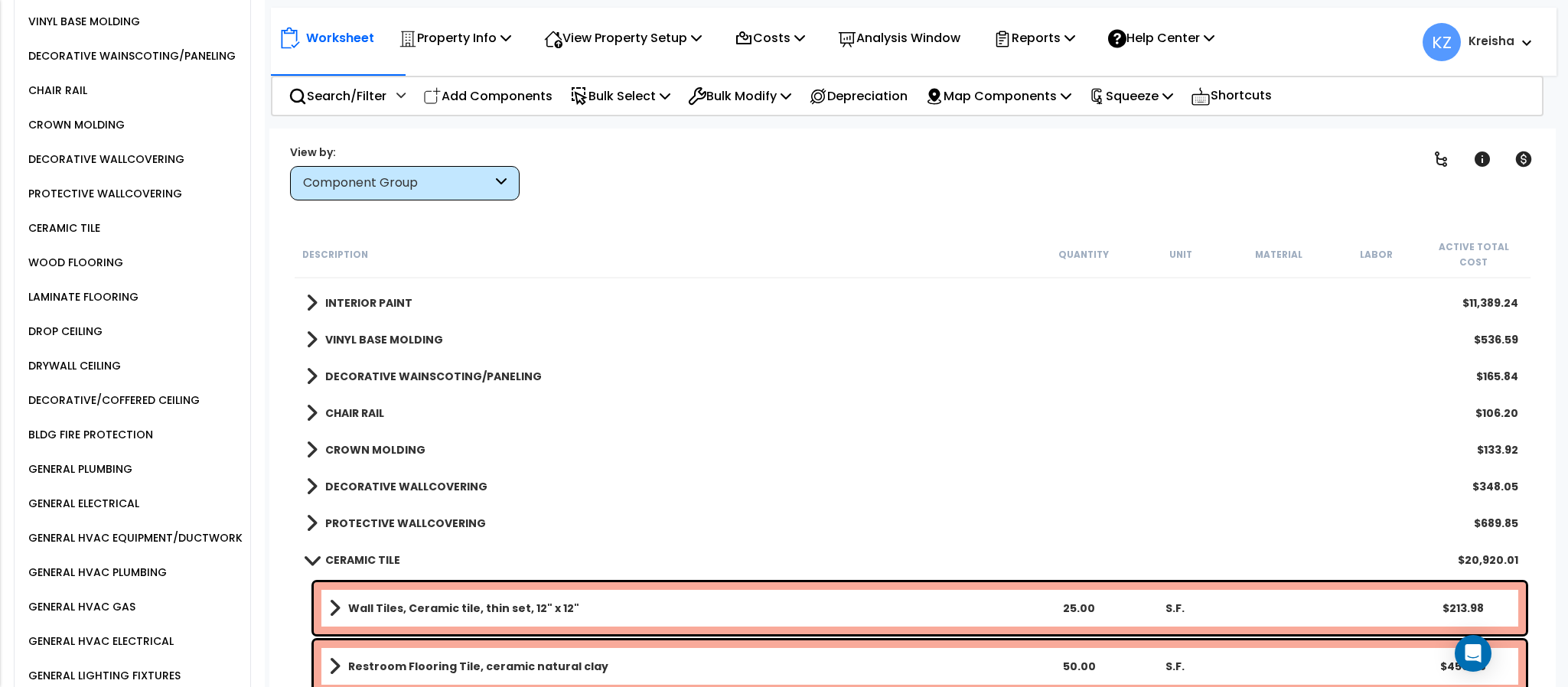
click at [434, 479] on b "DECORATIVE WALLCOVERING" at bounding box center [406, 487] width 162 height 15
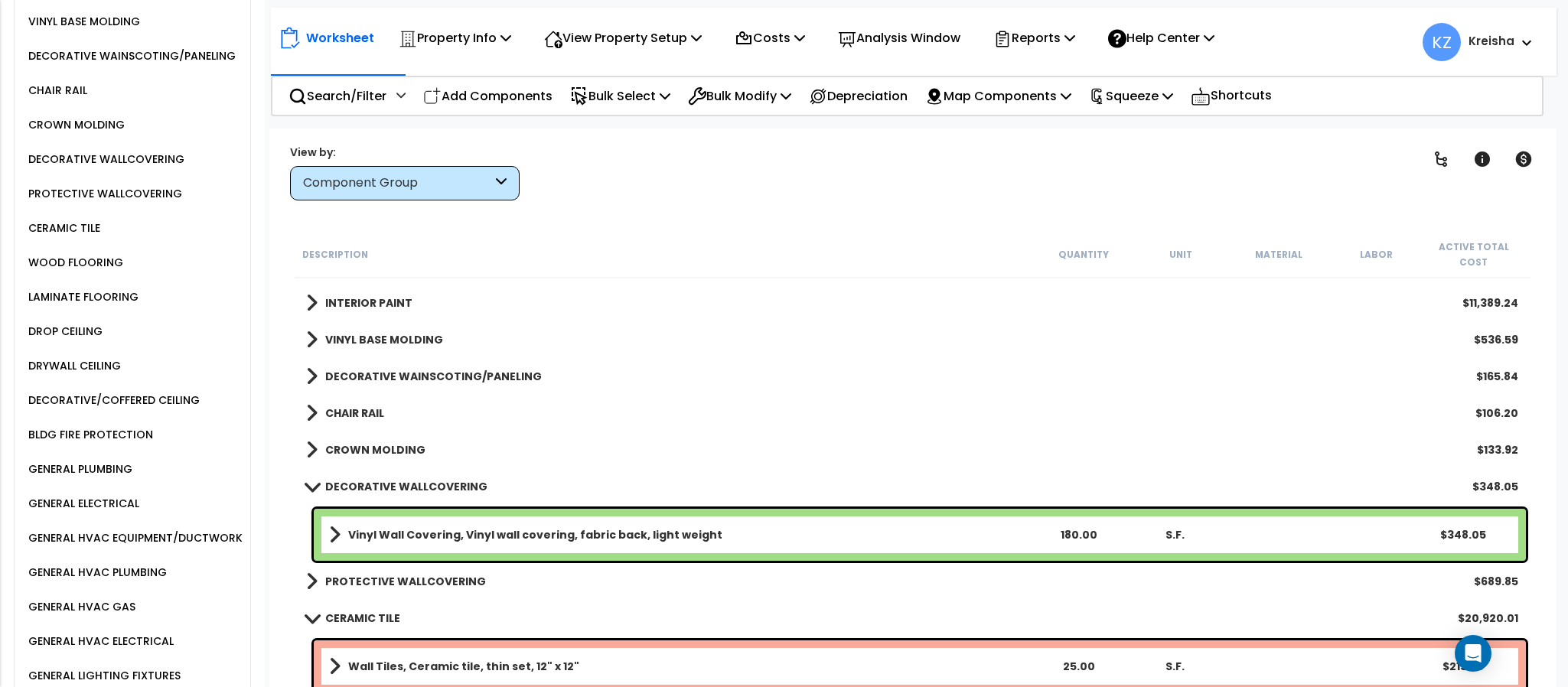
click at [434, 571] on link "PROTECTIVE WALLCOVERING" at bounding box center [396, 581] width 180 height 22
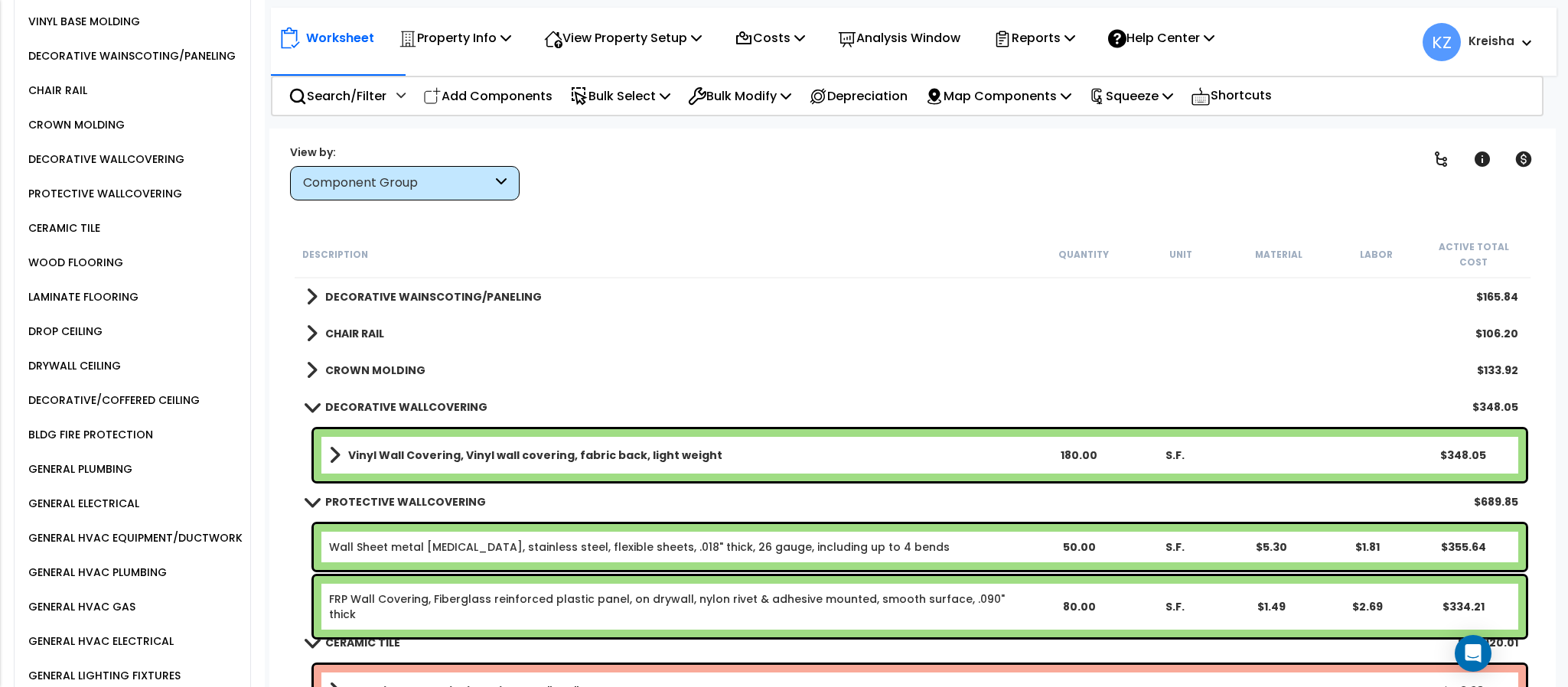
scroll to position [841, 0]
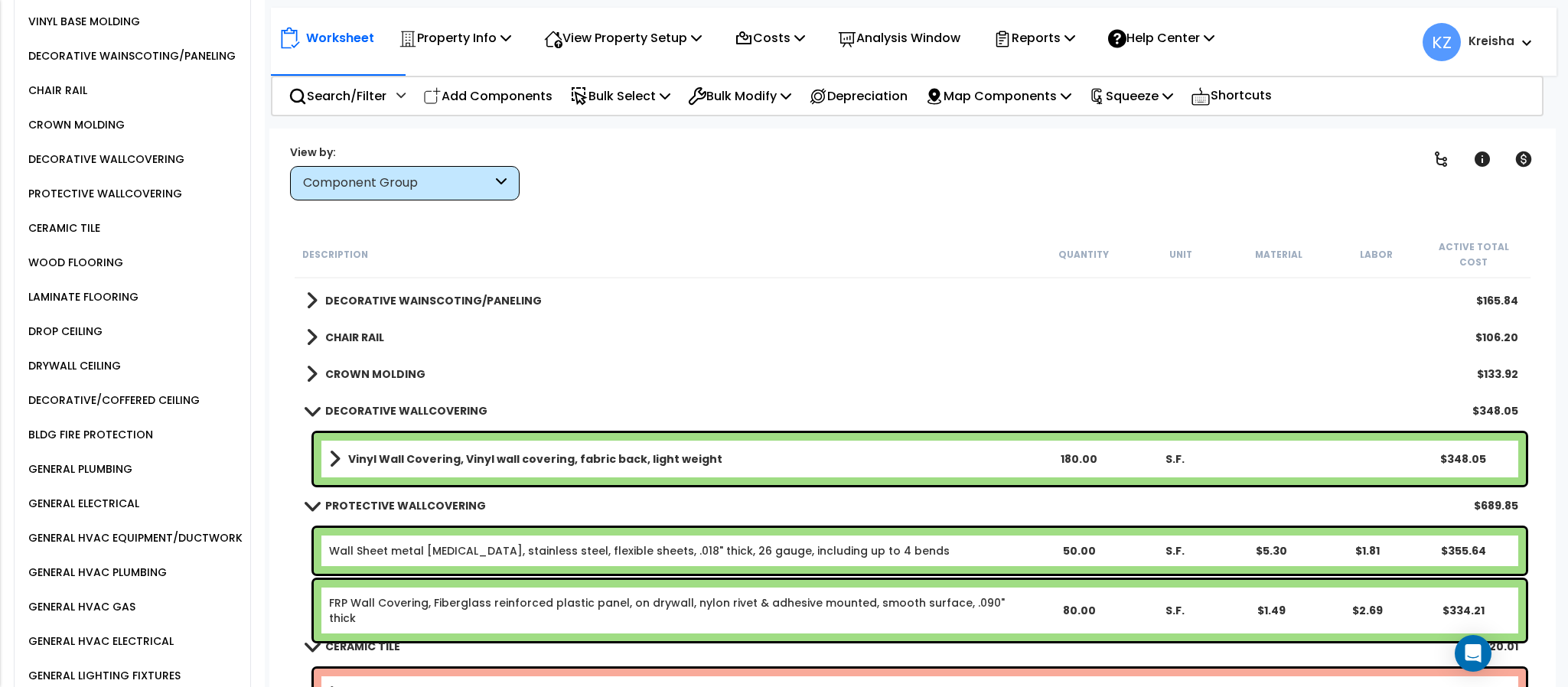
click at [441, 293] on b "DECORATIVE WAINSCOTING/PANELING" at bounding box center [433, 300] width 216 height 15
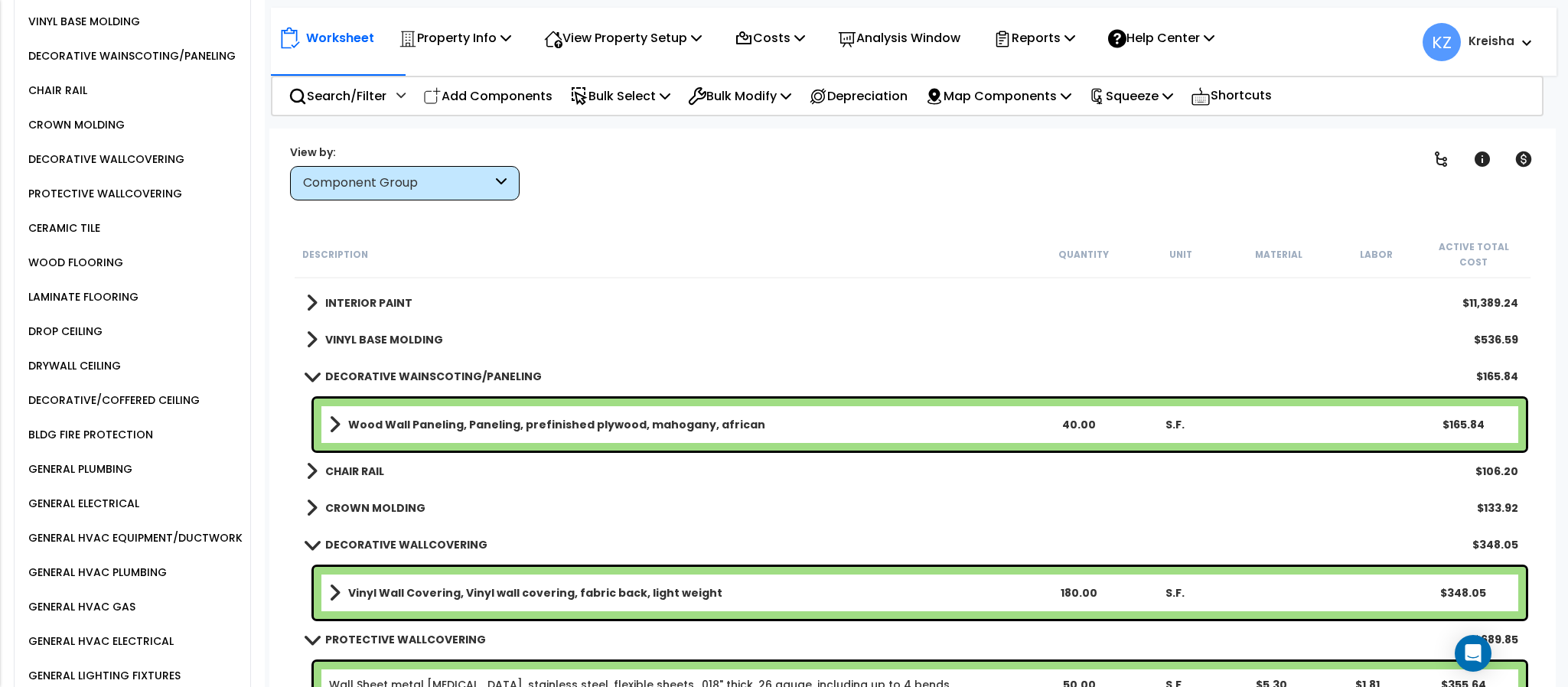
scroll to position [689, 0]
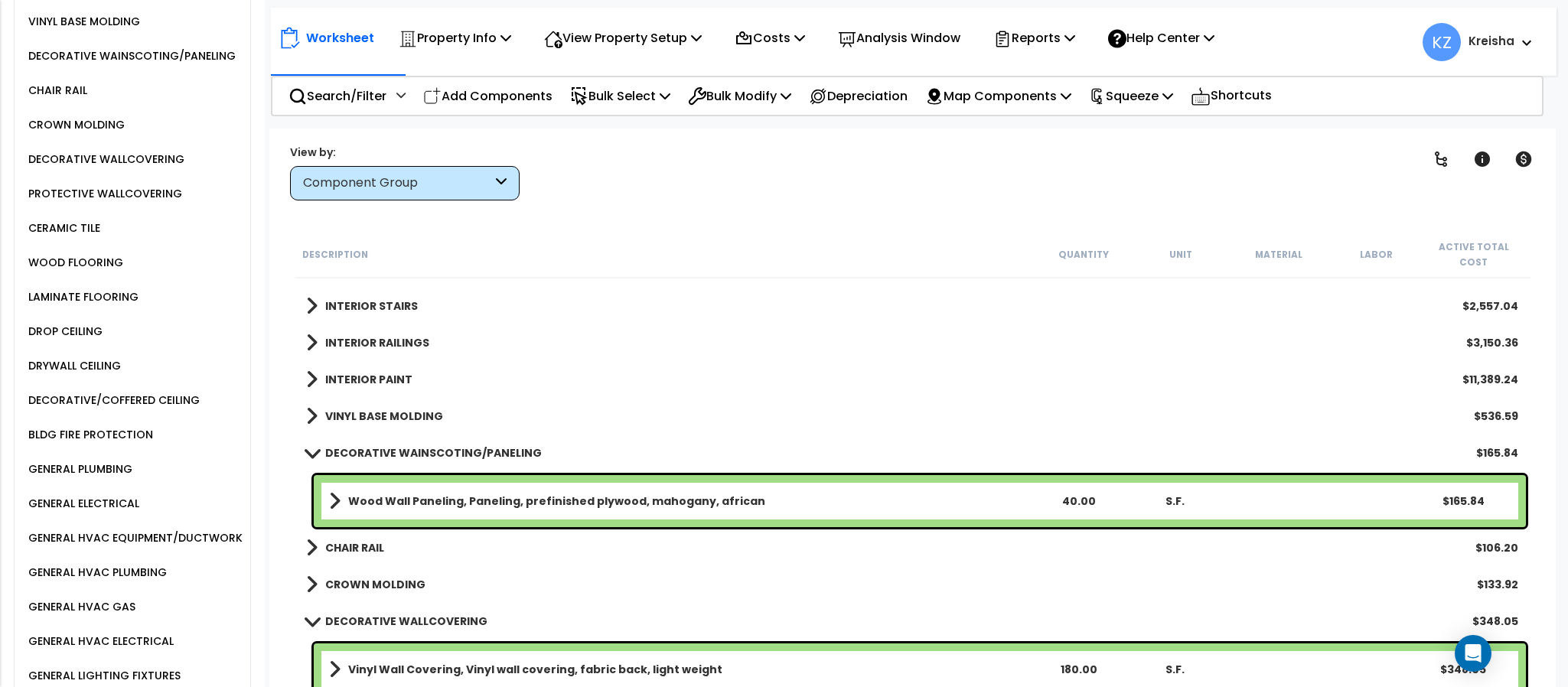
click at [390, 409] on b "VINYL BASE MOLDING" at bounding box center [385, 417] width 118 height 15
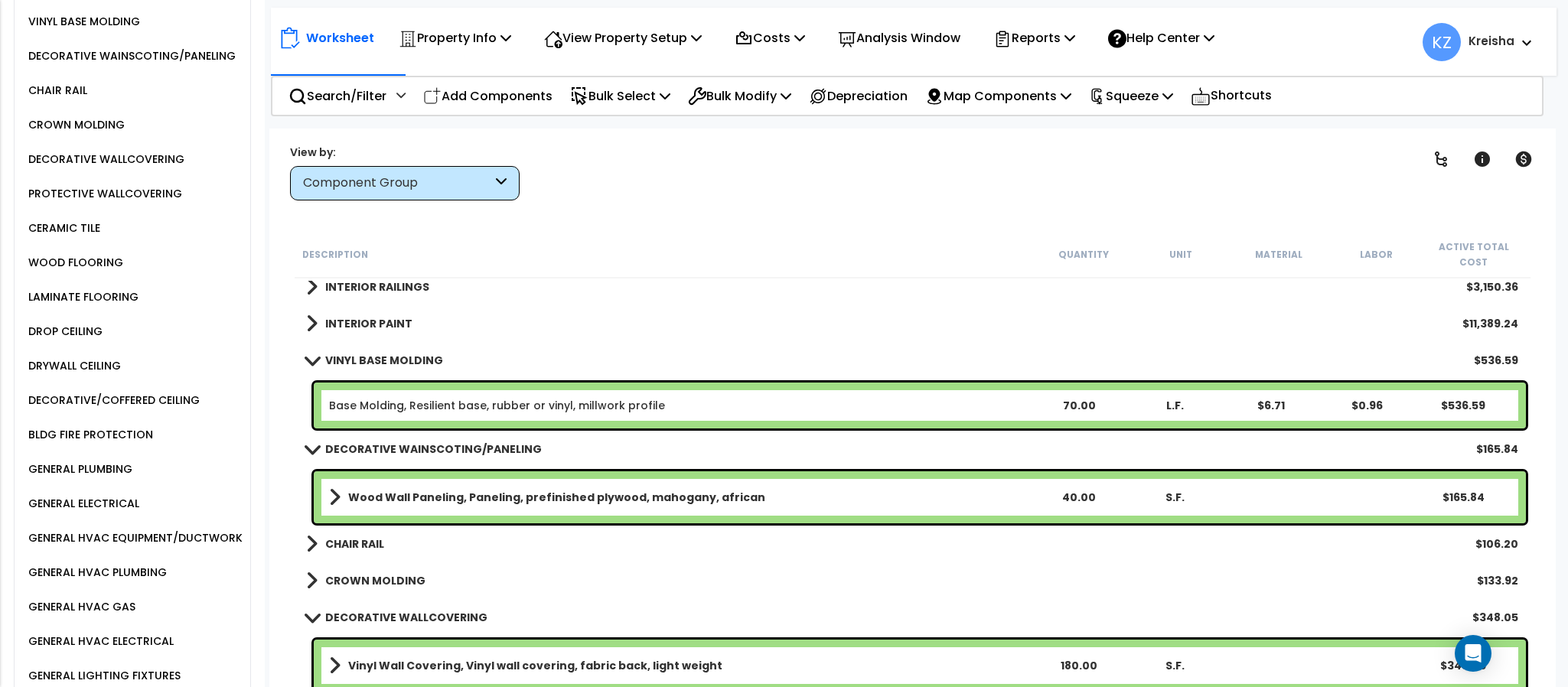
scroll to position [841, 0]
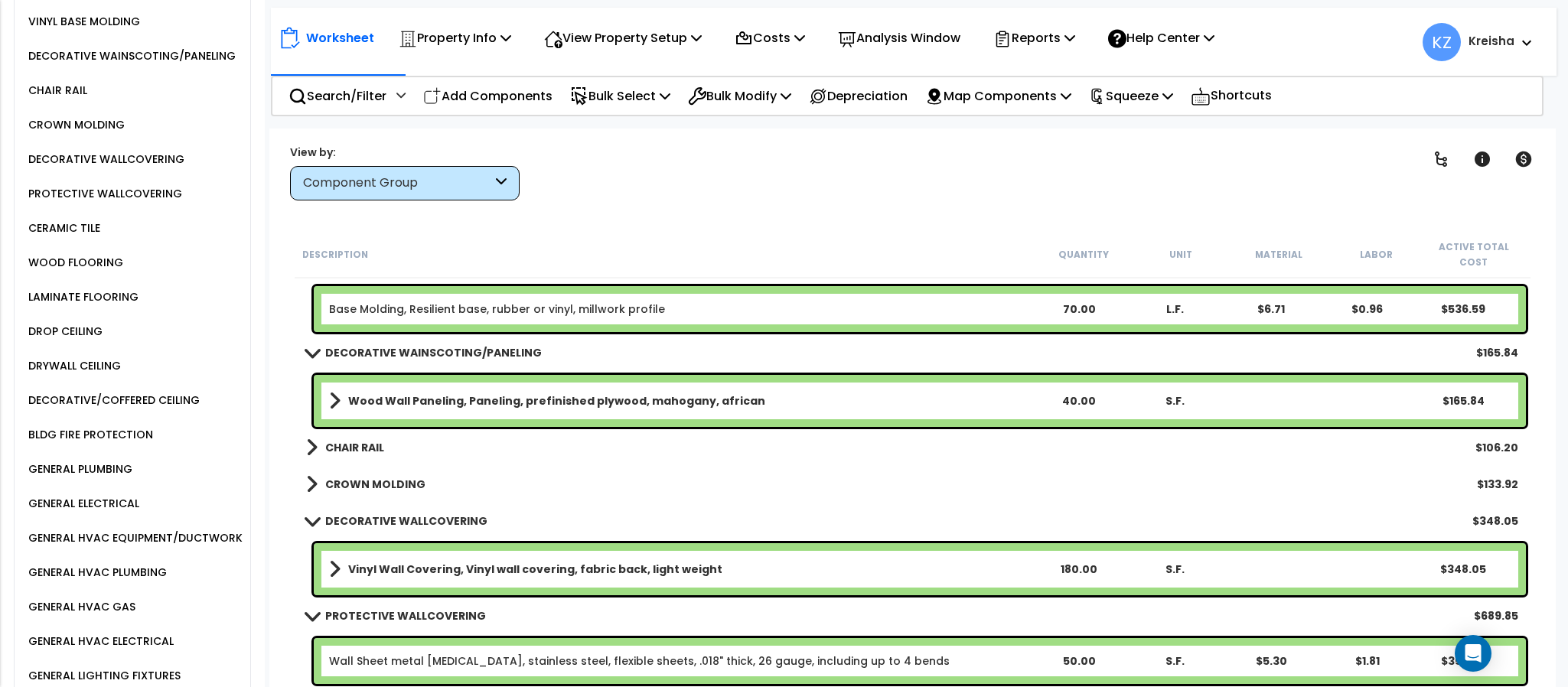
click at [375, 440] on b "CHAIR RAIL" at bounding box center [355, 447] width 59 height 15
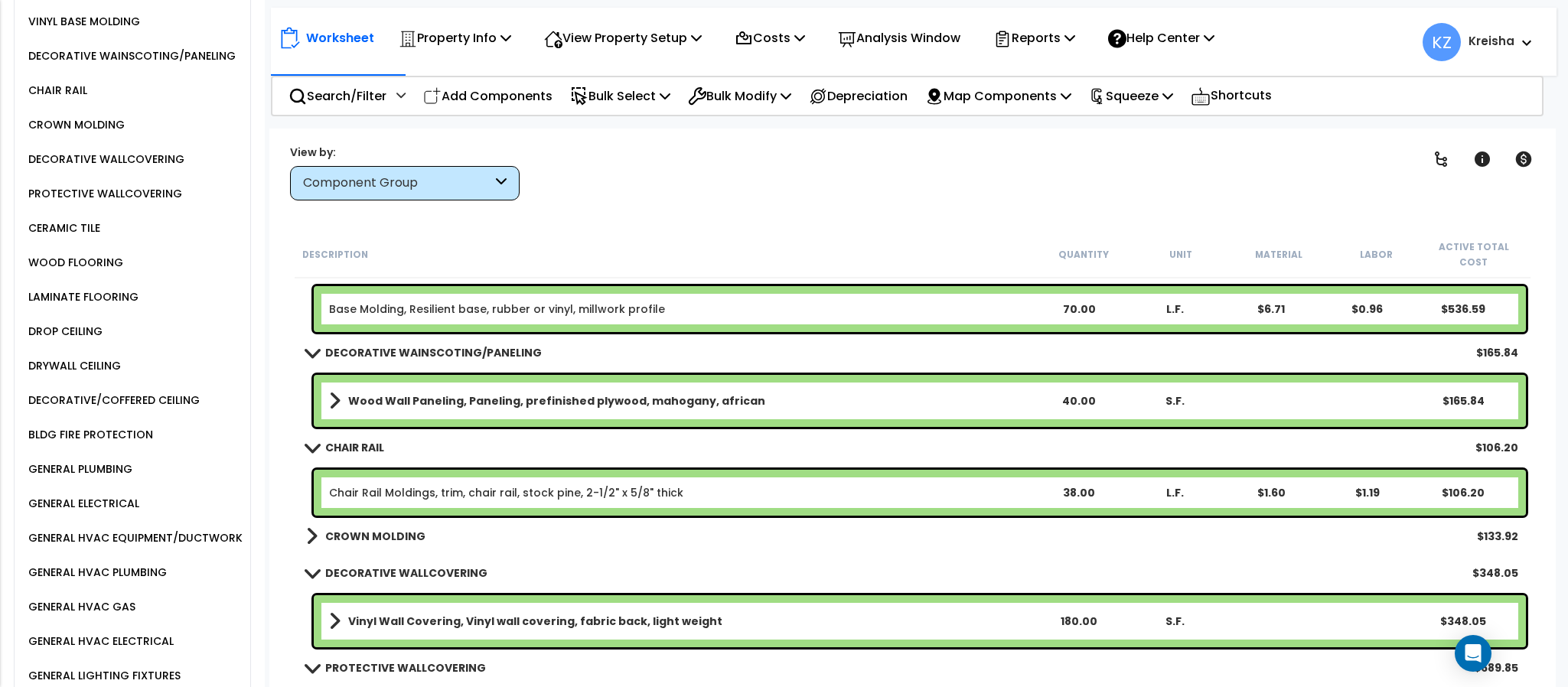
click at [363, 529] on b "CROWN MOLDING" at bounding box center [375, 536] width 100 height 15
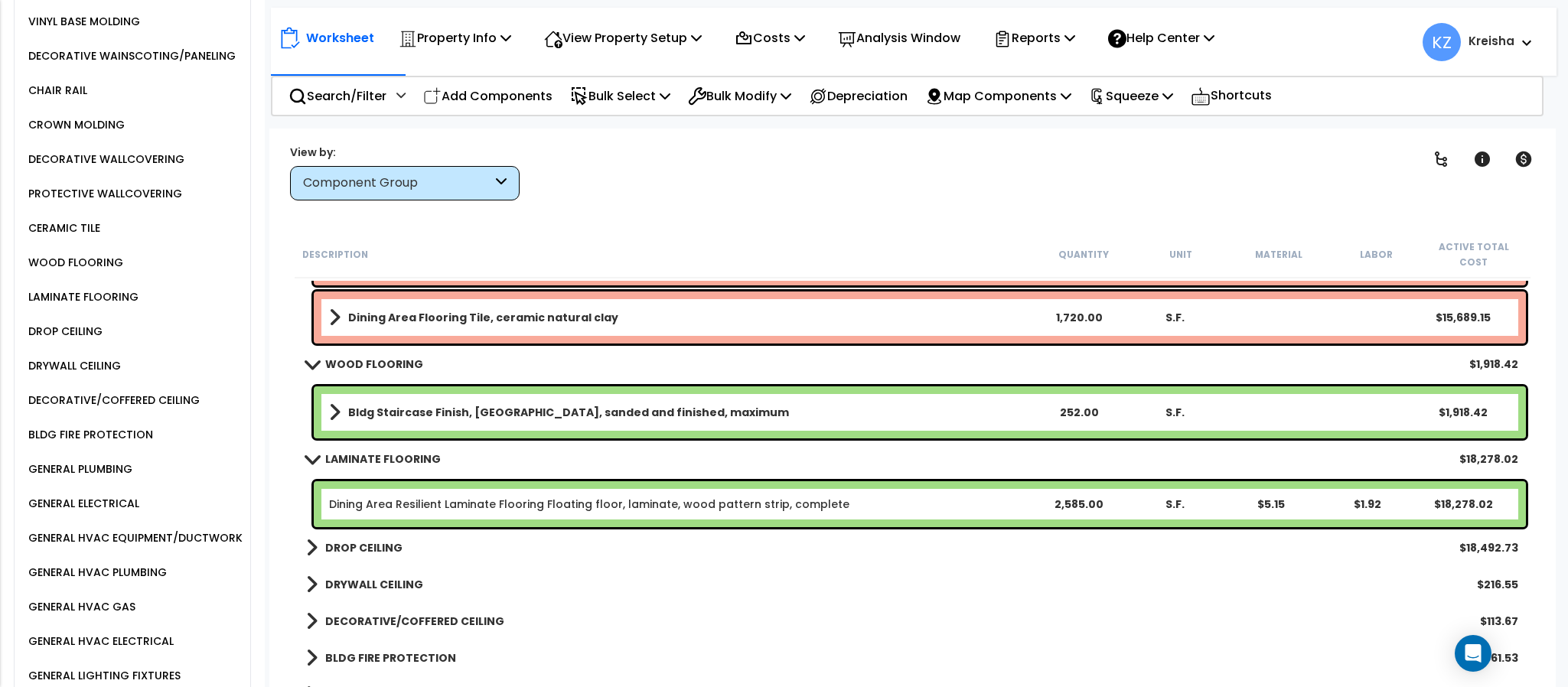
scroll to position [888, 0]
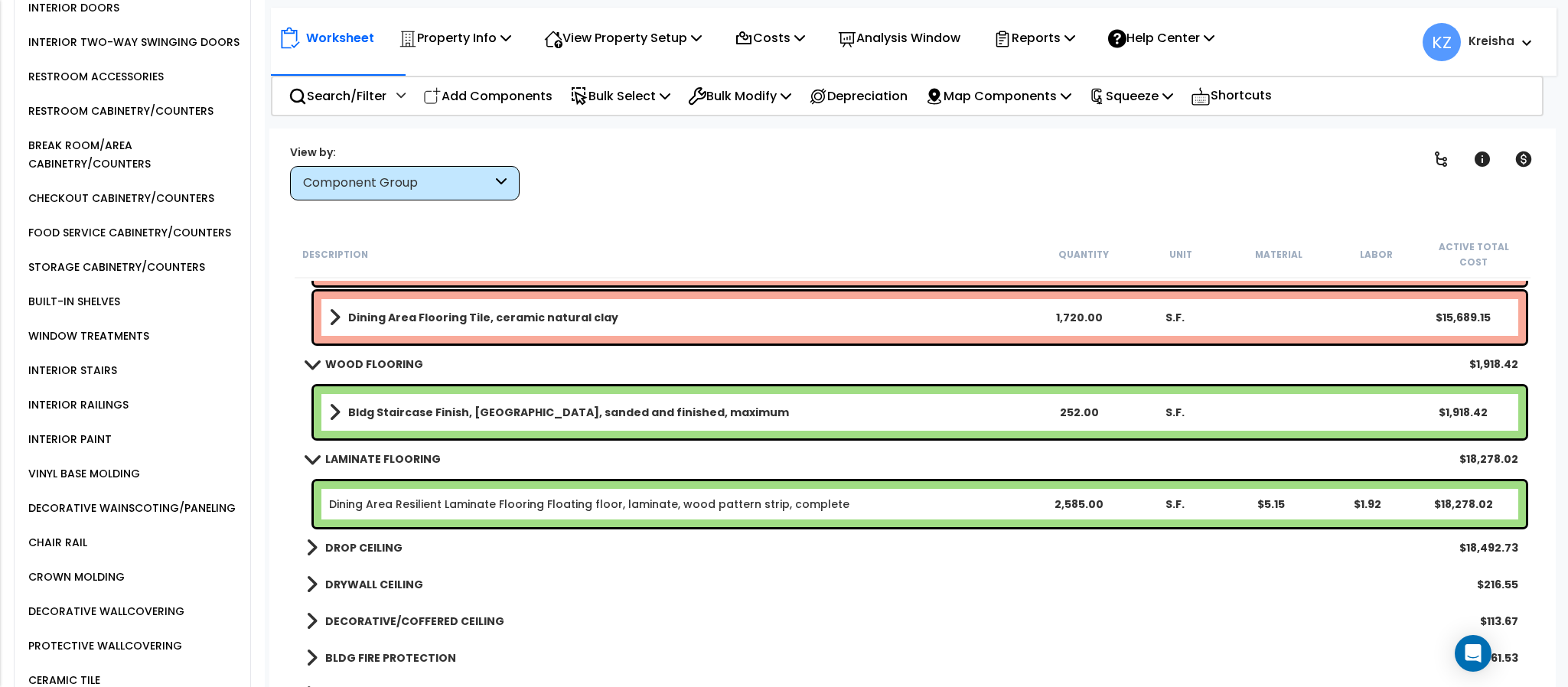
click at [96, 345] on div "WINDOW TREATMENTS" at bounding box center [86, 336] width 124 height 19
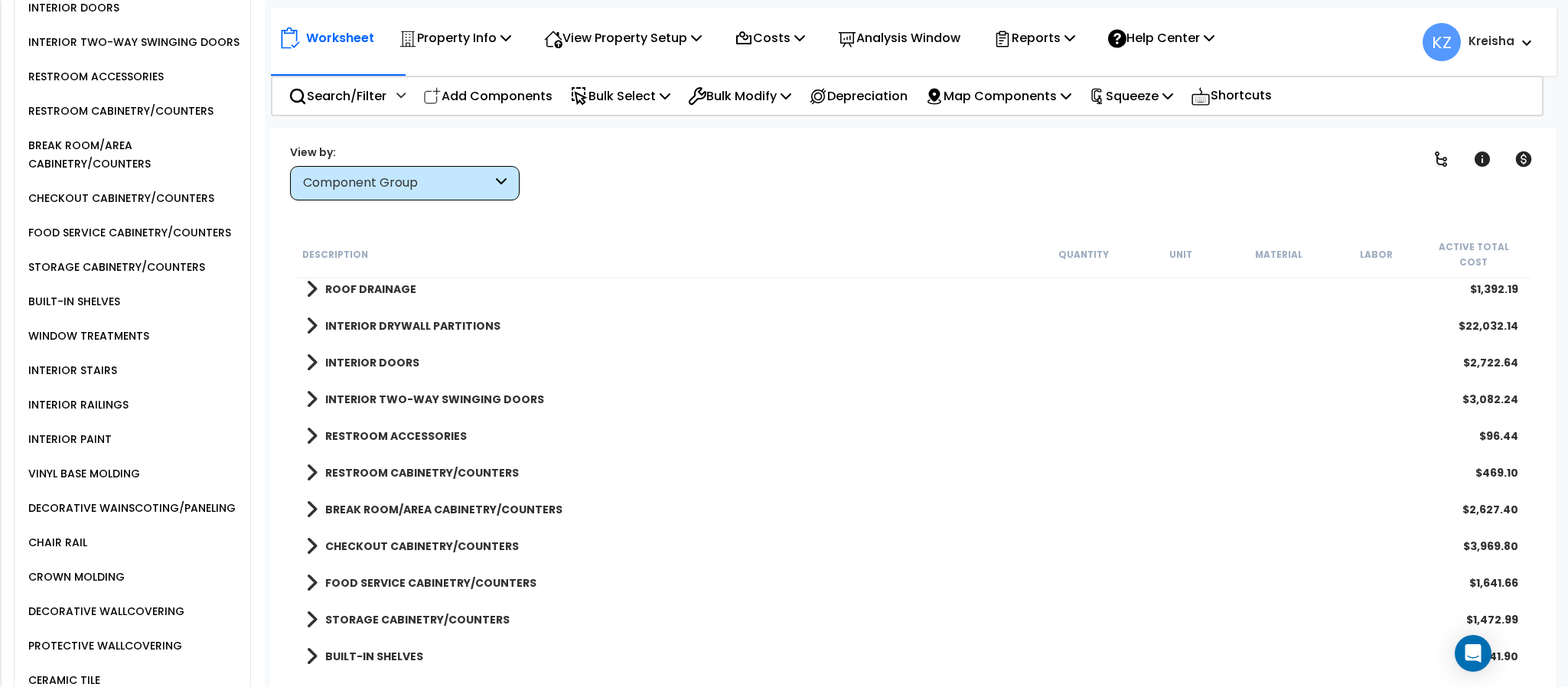
scroll to position [572, 0]
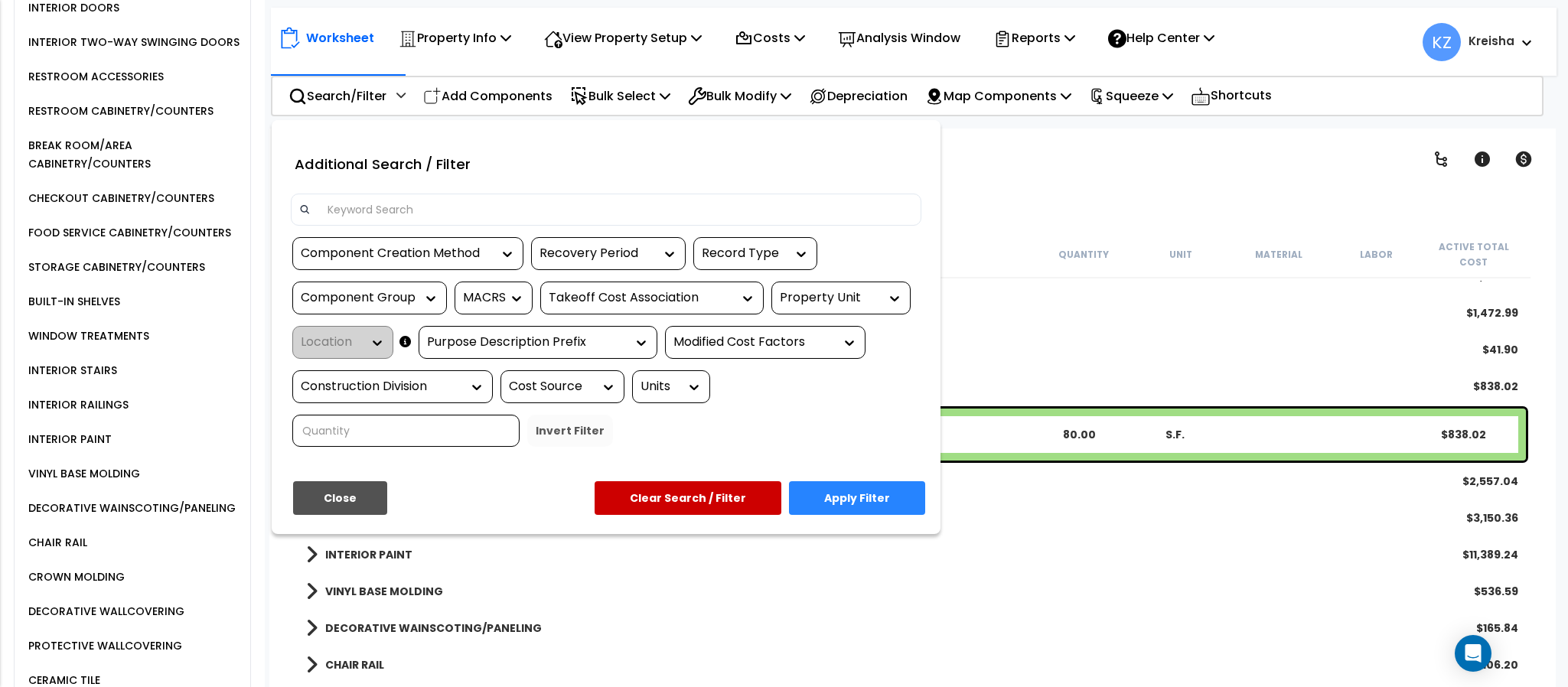
type input "n"
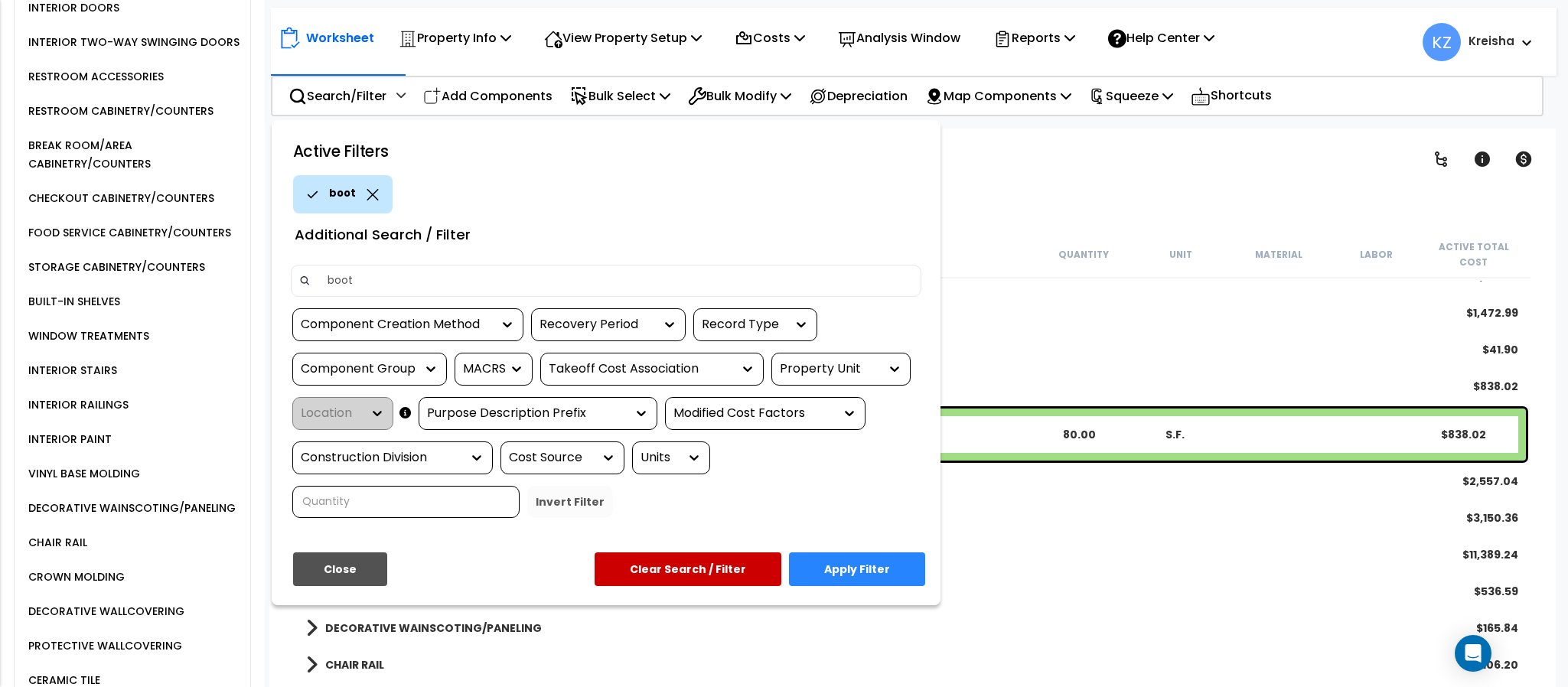
type input "booth"
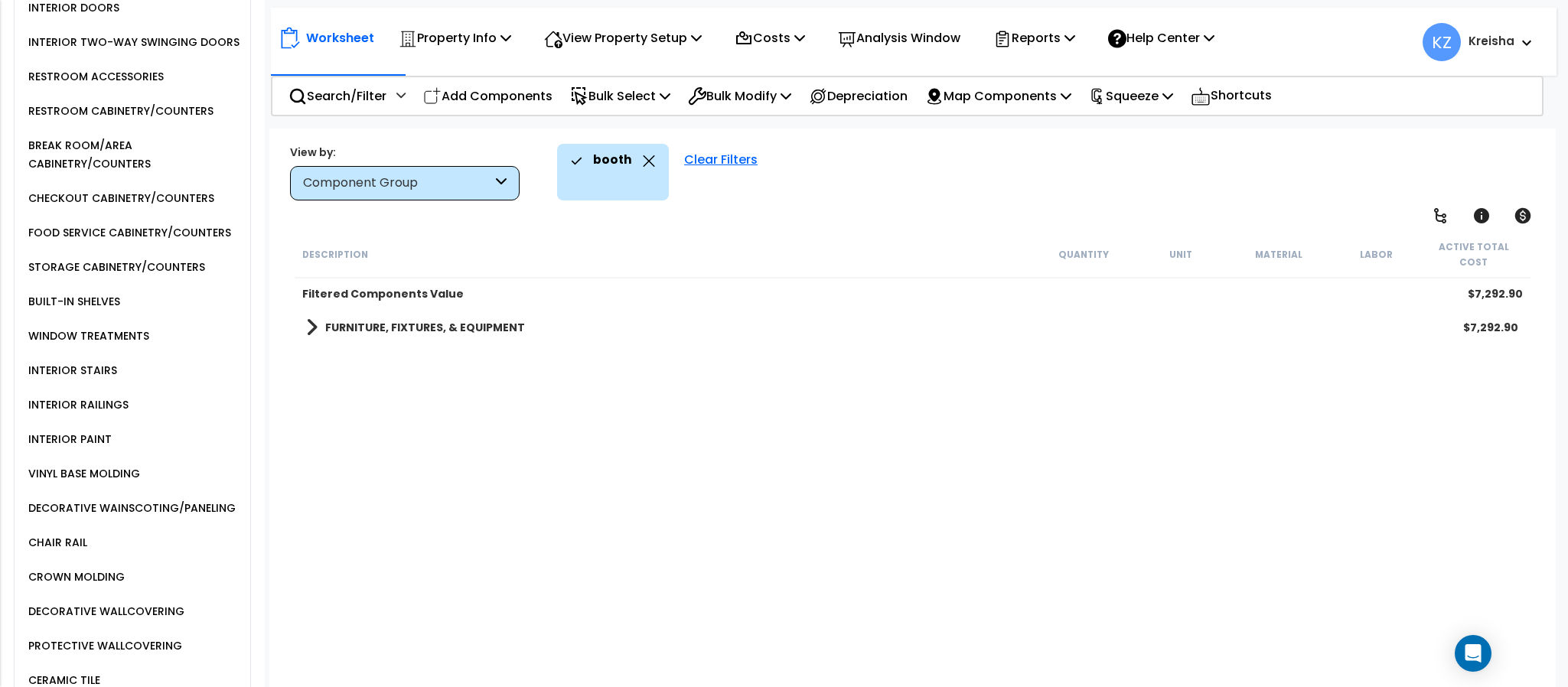
click at [472, 309] on div "FURNITURE, FIXTURES, & EQUIPMENT $7,292.90" at bounding box center [912, 327] width 1227 height 37
click at [475, 320] on b "FURNITURE, FIXTURES, & EQUIPMENT" at bounding box center [425, 328] width 199 height 15
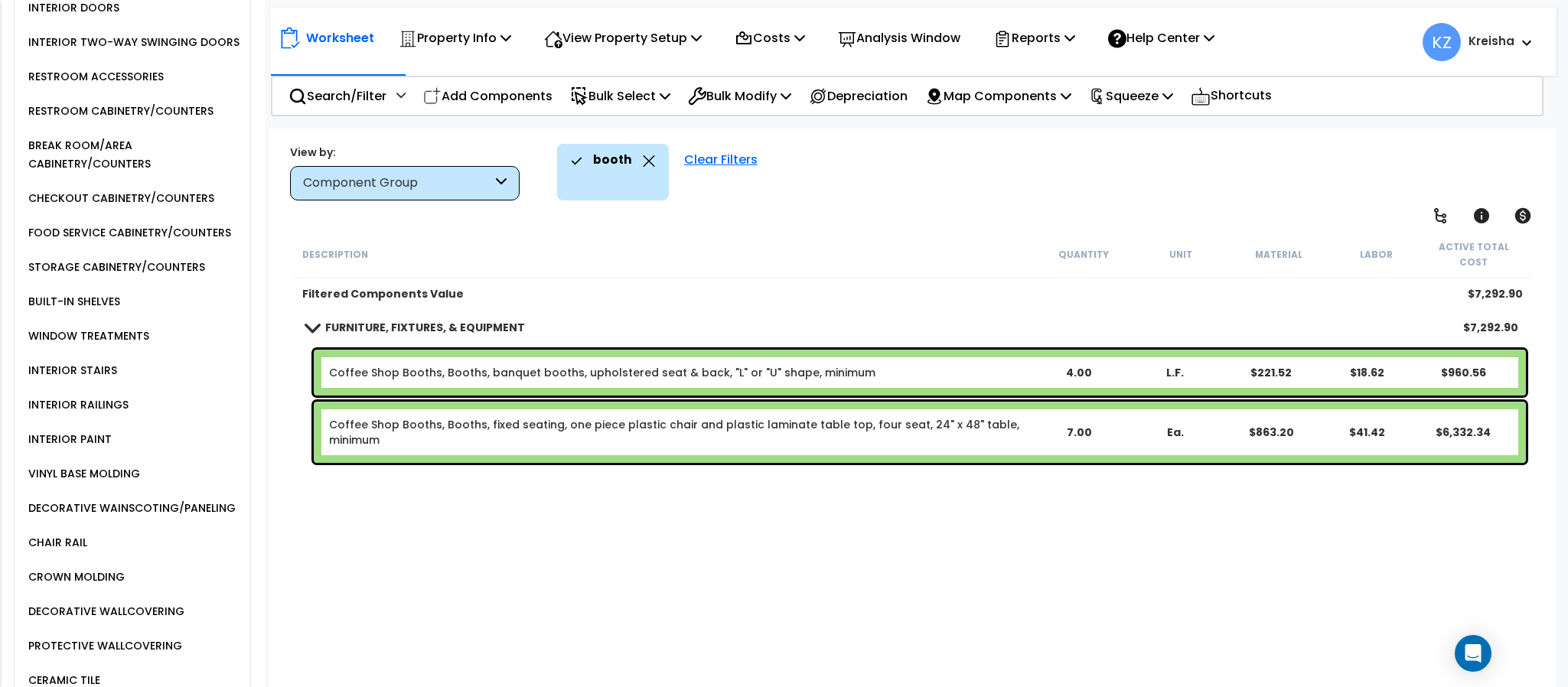
click at [608, 586] on div "Description Quantity Unit Material Labor Active Total Cost Filtered Components …" at bounding box center [911, 461] width 1240 height 460
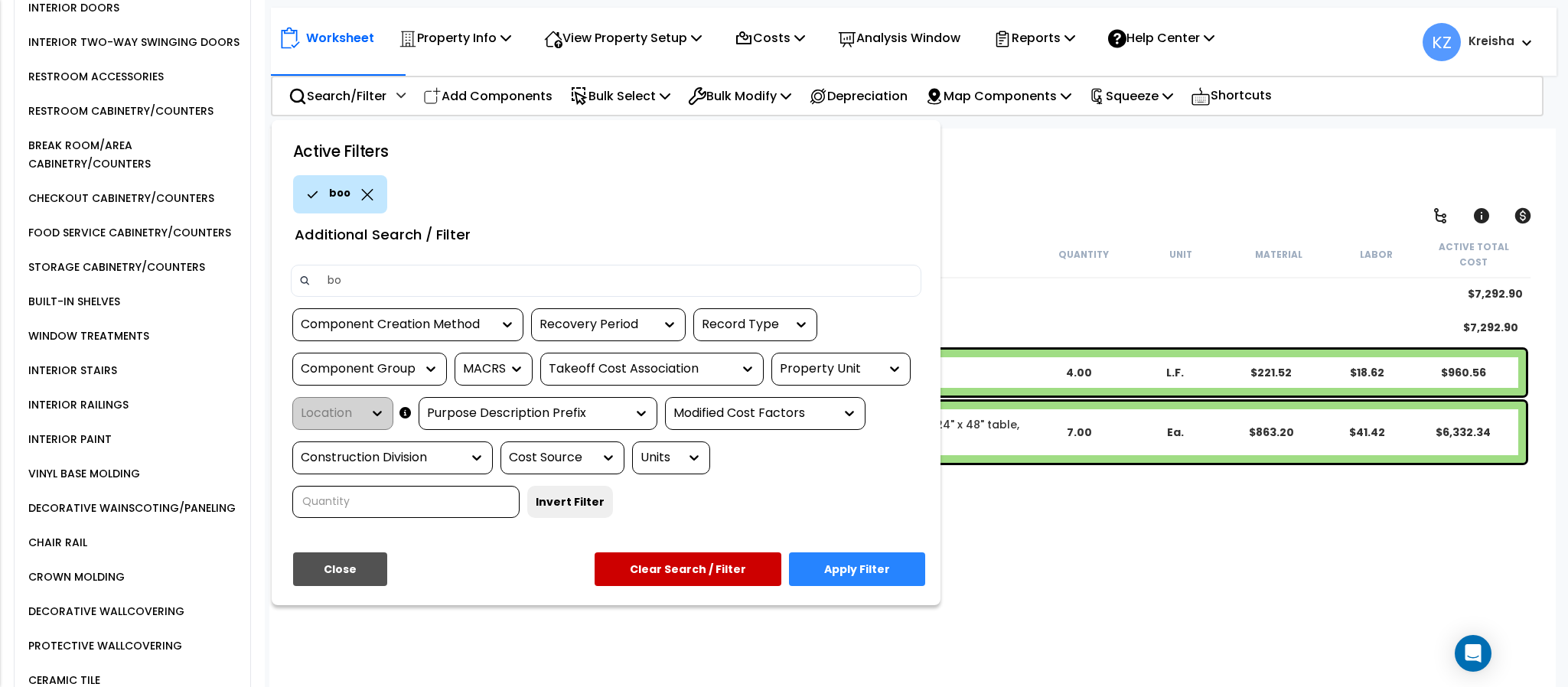
type input "b"
type input "acting"
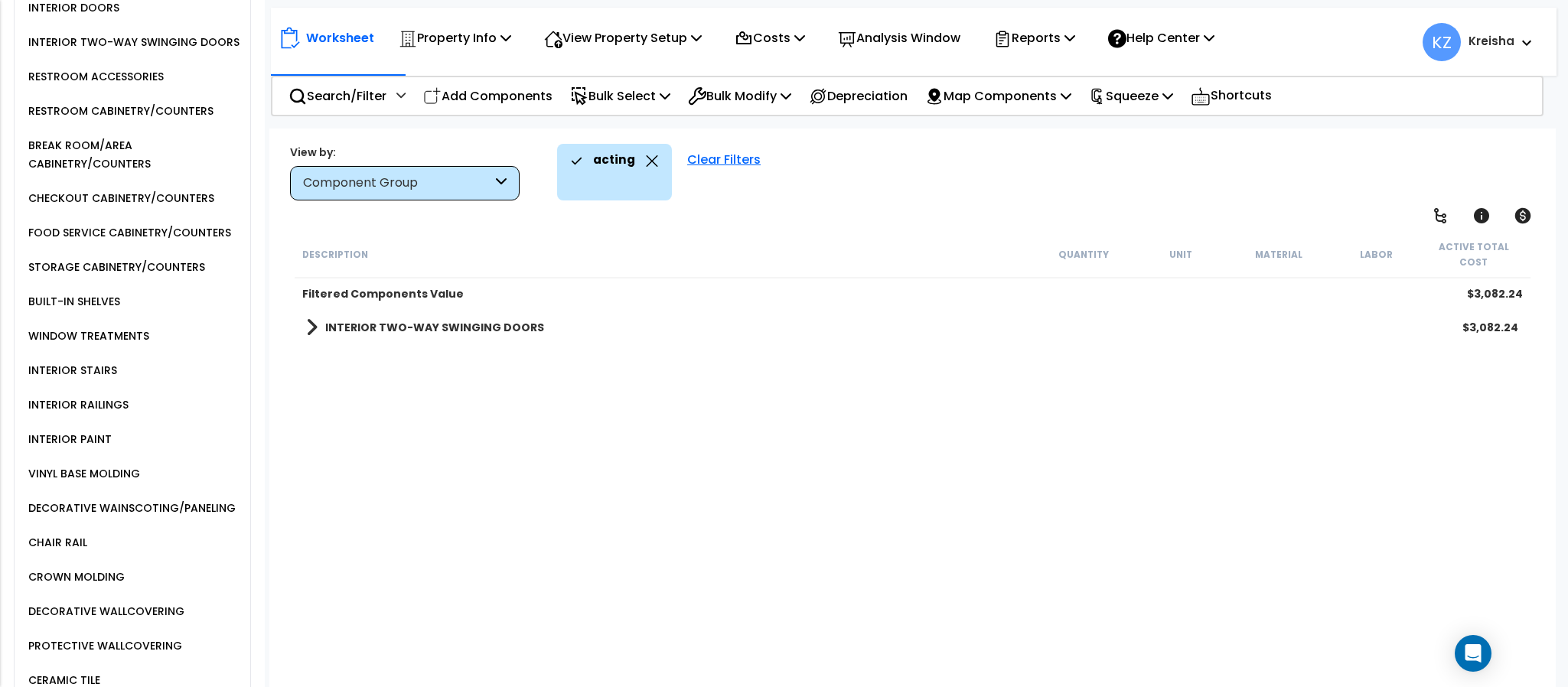
click at [710, 423] on div "Description Quantity Unit Material Labor Active Total Cost Filtered Components …" at bounding box center [911, 461] width 1240 height 460
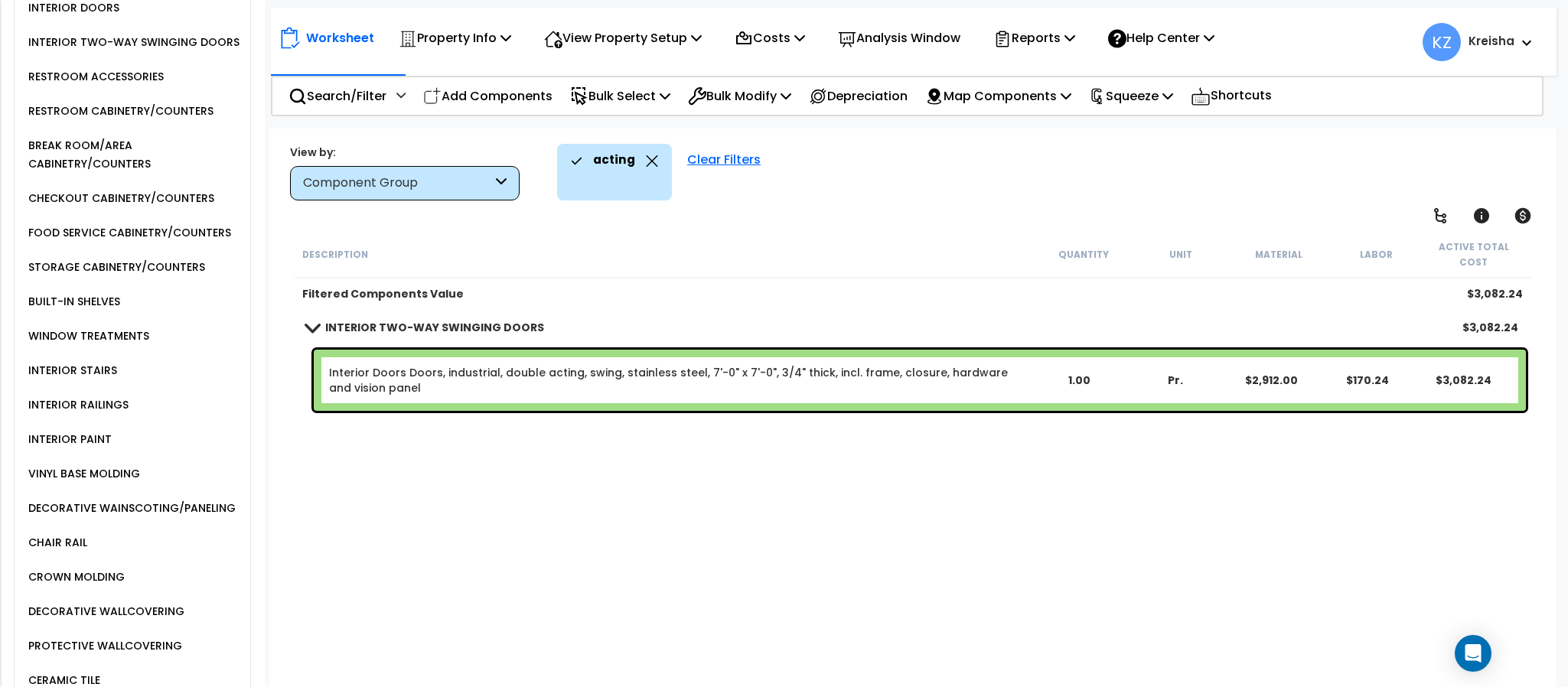
click at [710, 423] on div "Description Quantity Unit Material Labor Active Total Cost Filtered Components …" at bounding box center [911, 461] width 1240 height 460
click at [650, 166] on icon at bounding box center [651, 161] width 12 height 11
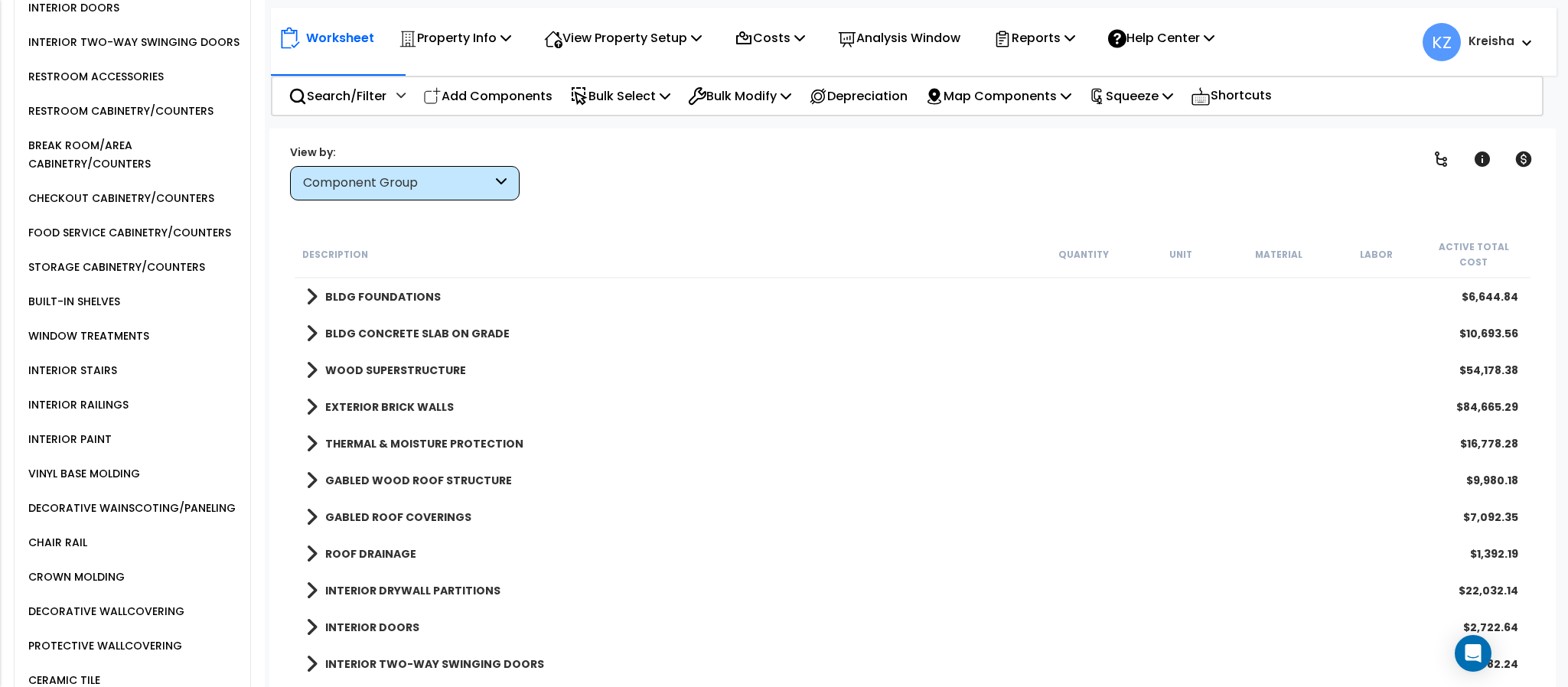
scroll to position [1688, 0]
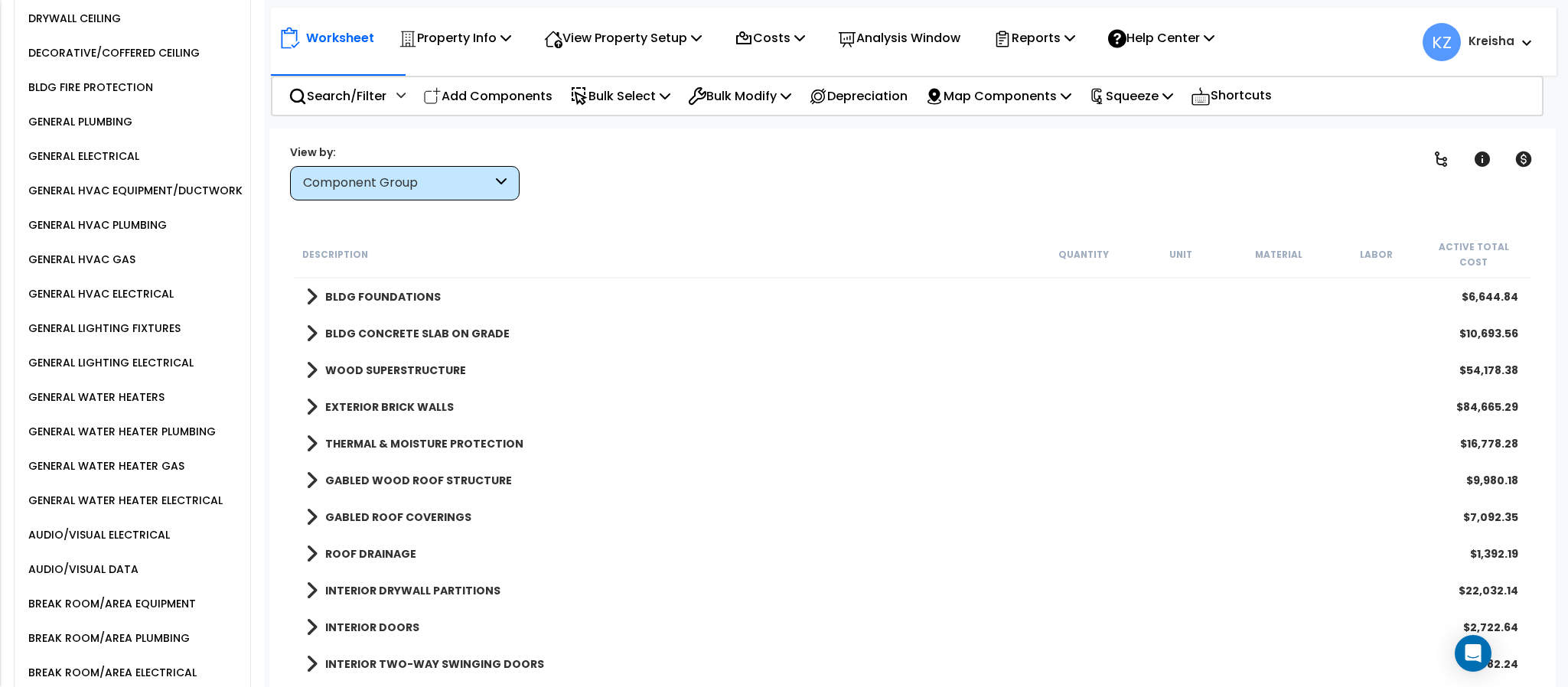
click at [96, 327] on div "GENERAL LIGHTING FIXTURES" at bounding box center [137, 329] width 225 height 35
click at [94, 336] on div "GENERAL LIGHTING FIXTURES" at bounding box center [102, 329] width 156 height 19
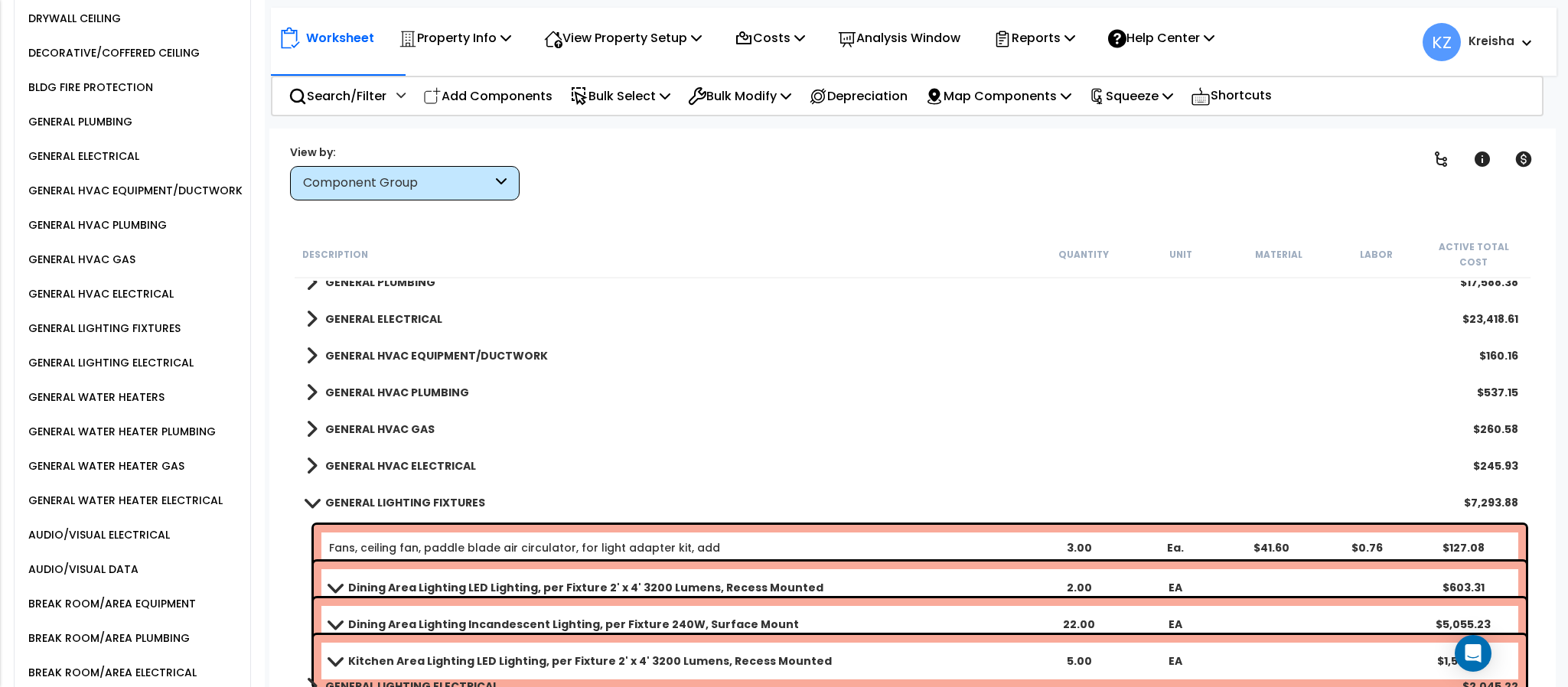
scroll to position [1530, 0]
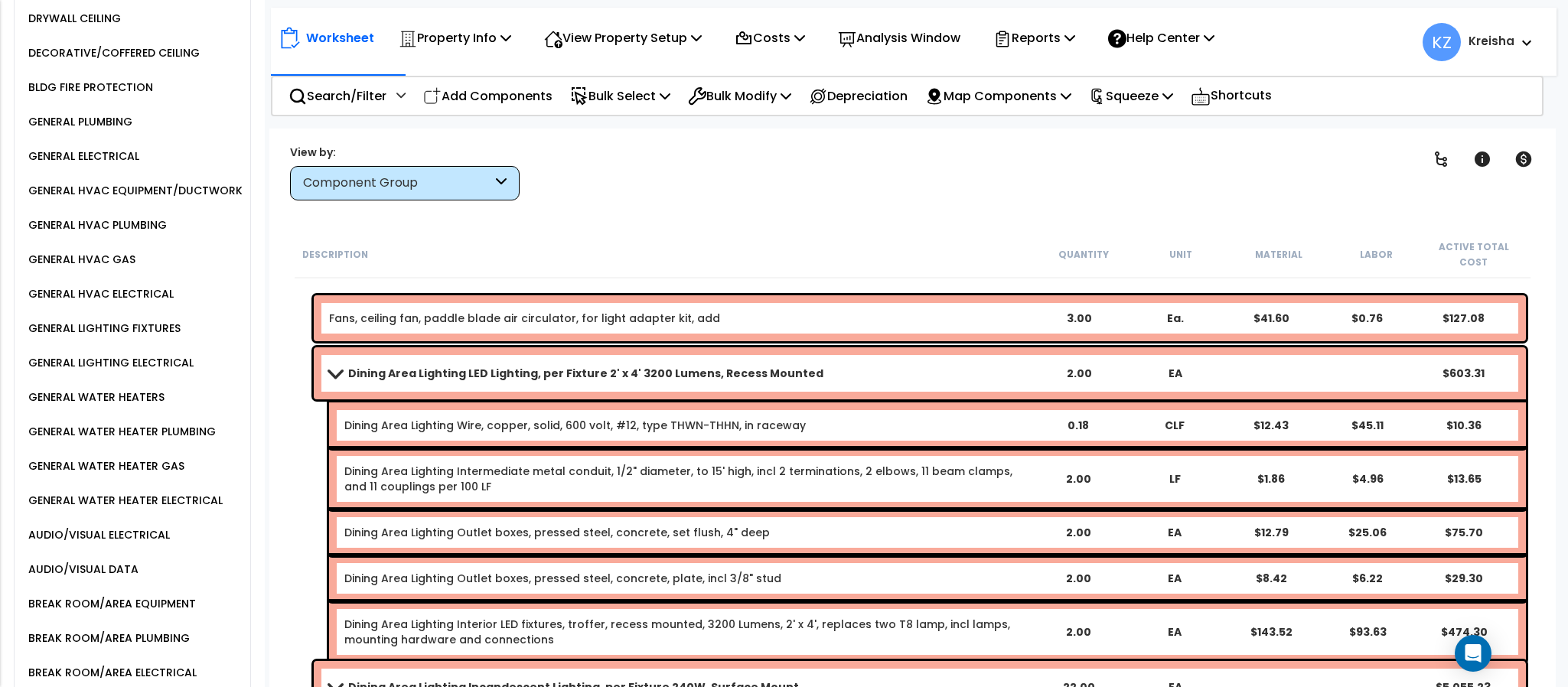
click at [331, 368] on span at bounding box center [335, 373] width 22 height 11
click at [336, 368] on span at bounding box center [335, 373] width 22 height 11
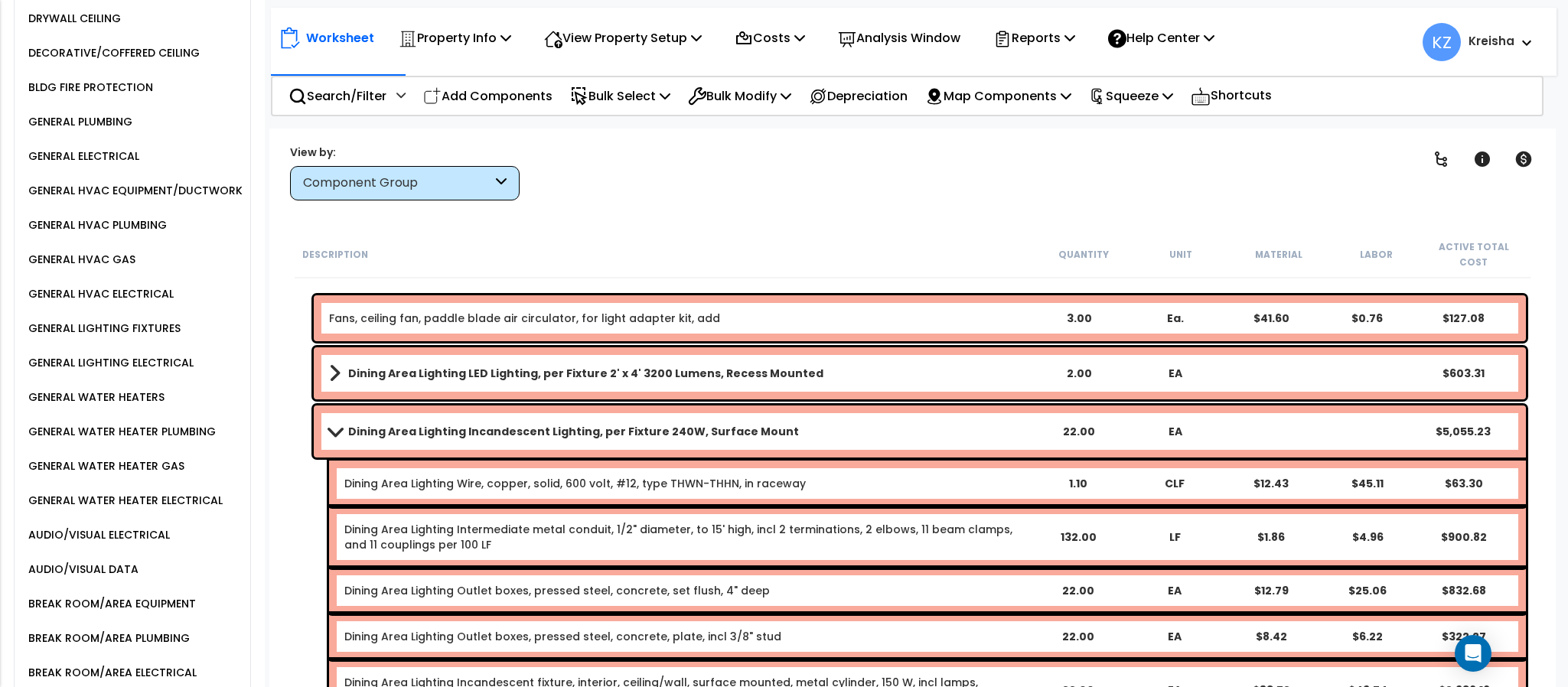
click at [344, 426] on span at bounding box center [335, 431] width 22 height 11
click at [334, 426] on span at bounding box center [335, 431] width 22 height 11
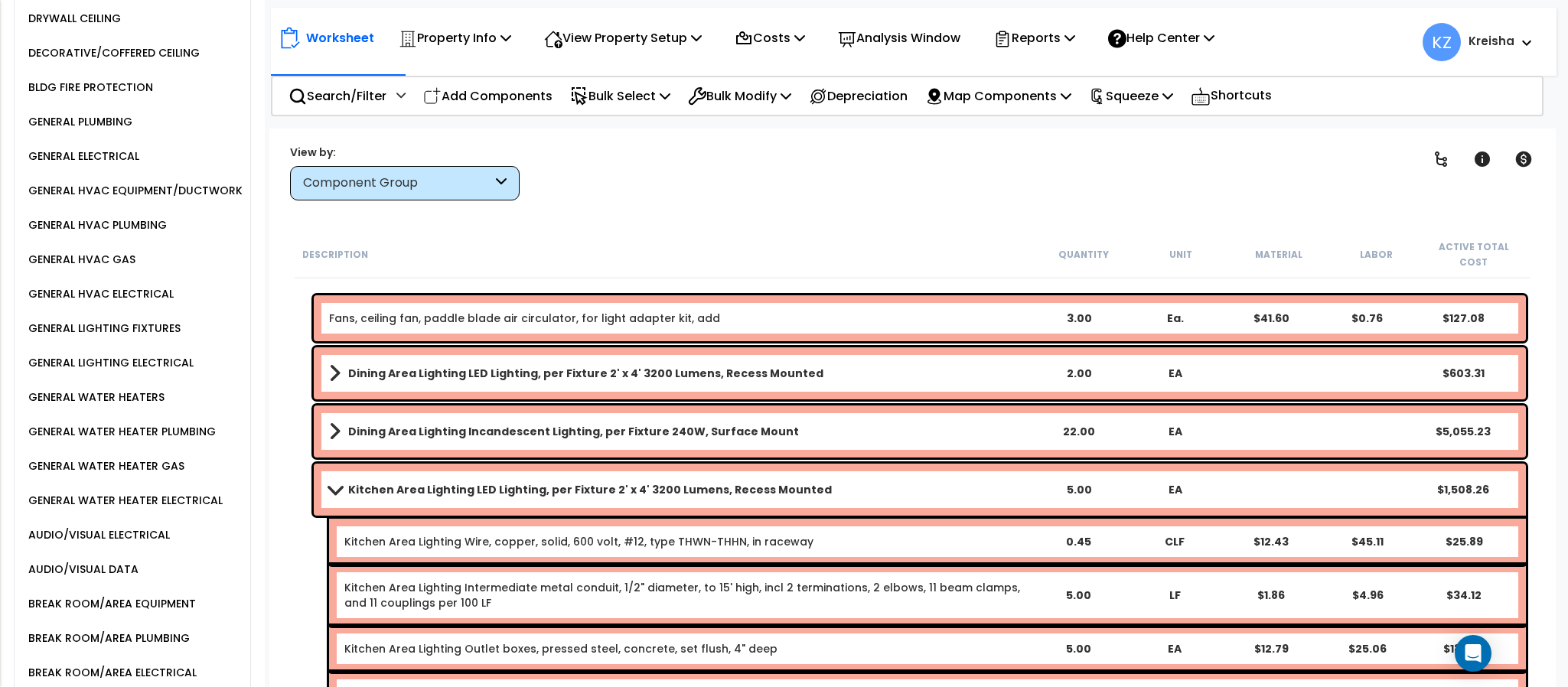
click at [333, 484] on span at bounding box center [335, 490] width 22 height 11
click at [330, 480] on link "Kitchen Area Lighting LED Lighting, per Fixture 2' x 4' 3200 Lumens, Recess Mou…" at bounding box center [680, 490] width 702 height 22
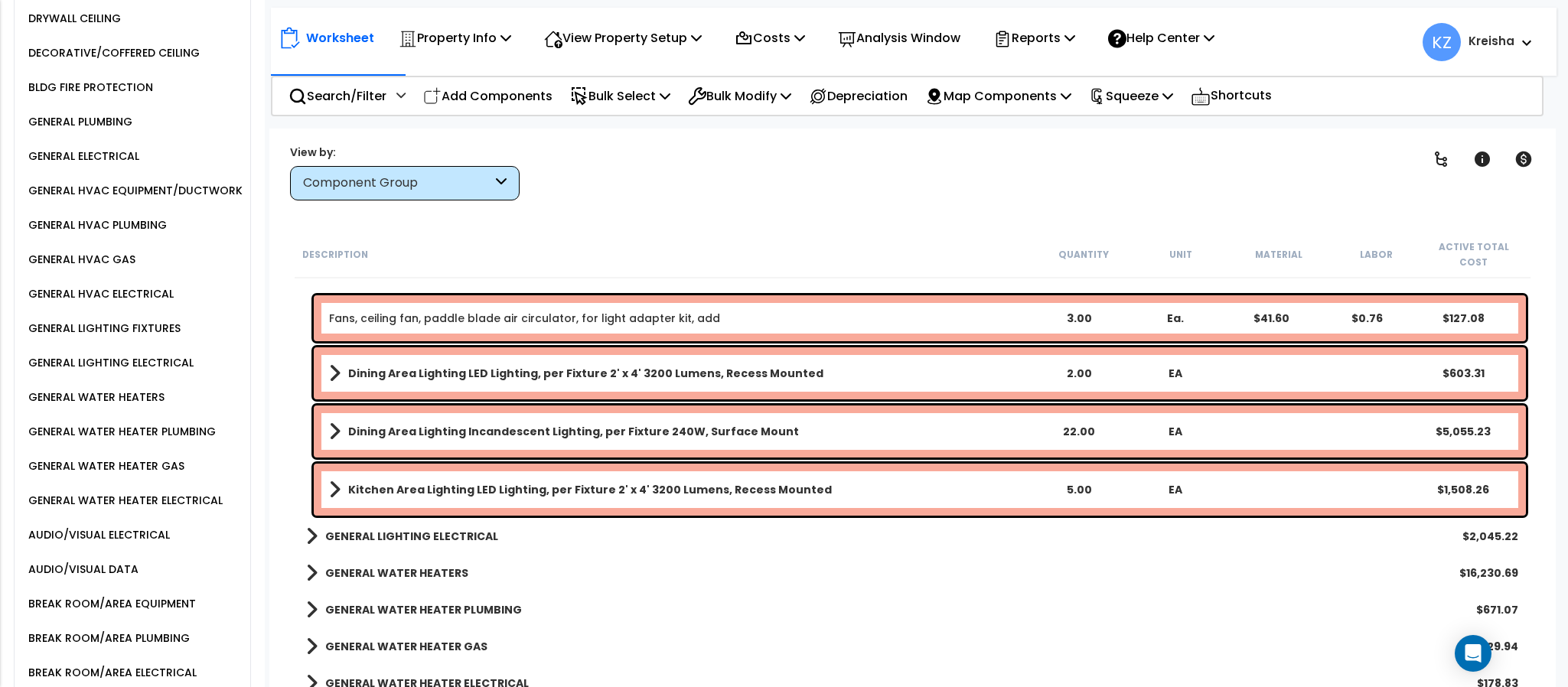
click at [386, 529] on b "GENERAL LIGHTING ELECTRICAL" at bounding box center [412, 536] width 173 height 15
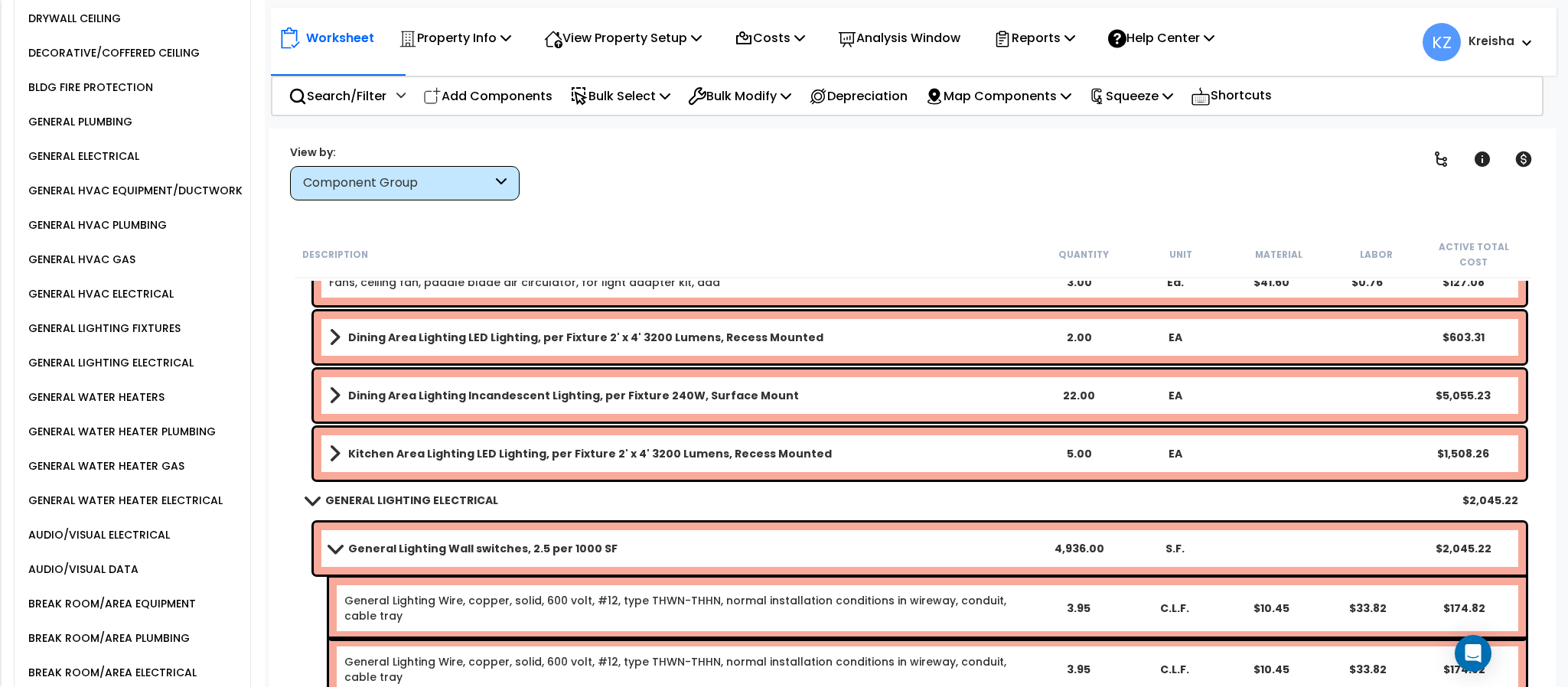
scroll to position [1607, 0]
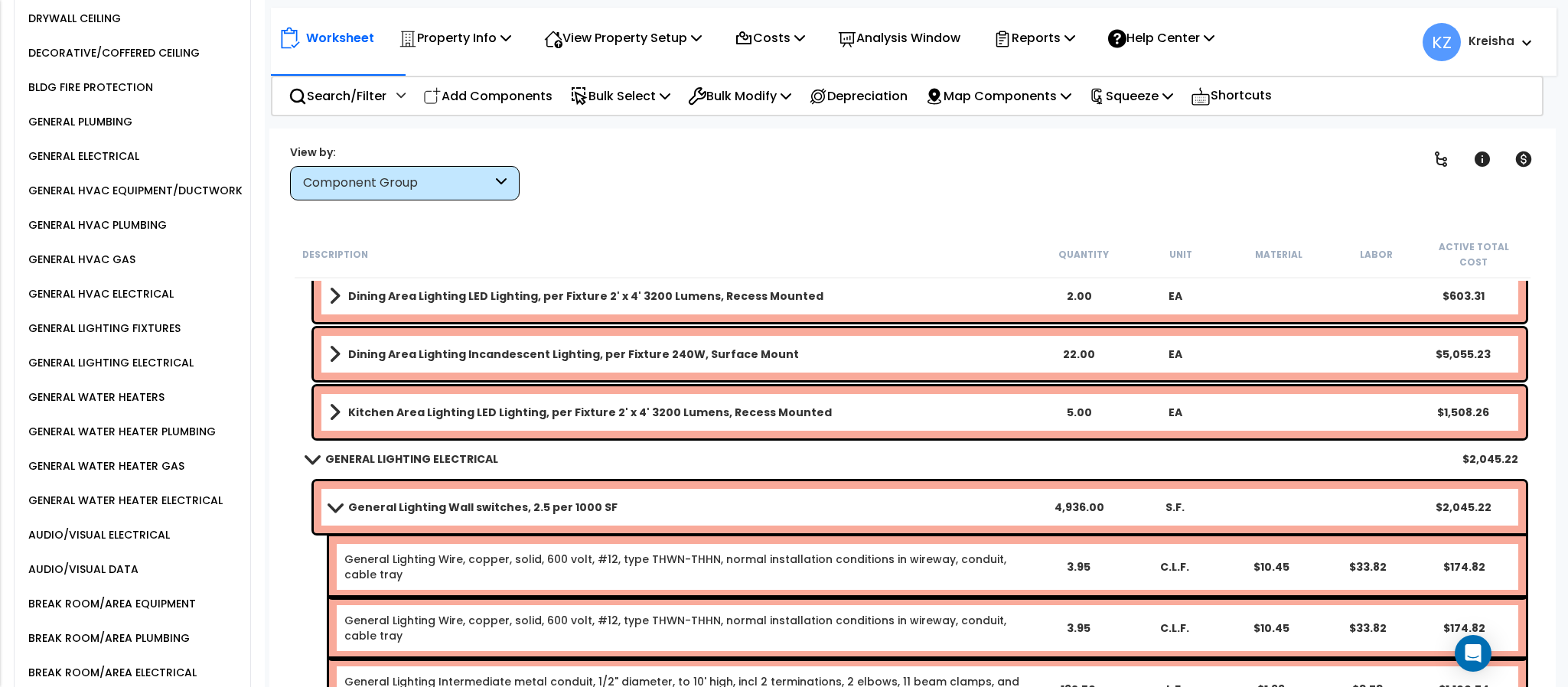
click at [335, 502] on span at bounding box center [335, 507] width 22 height 11
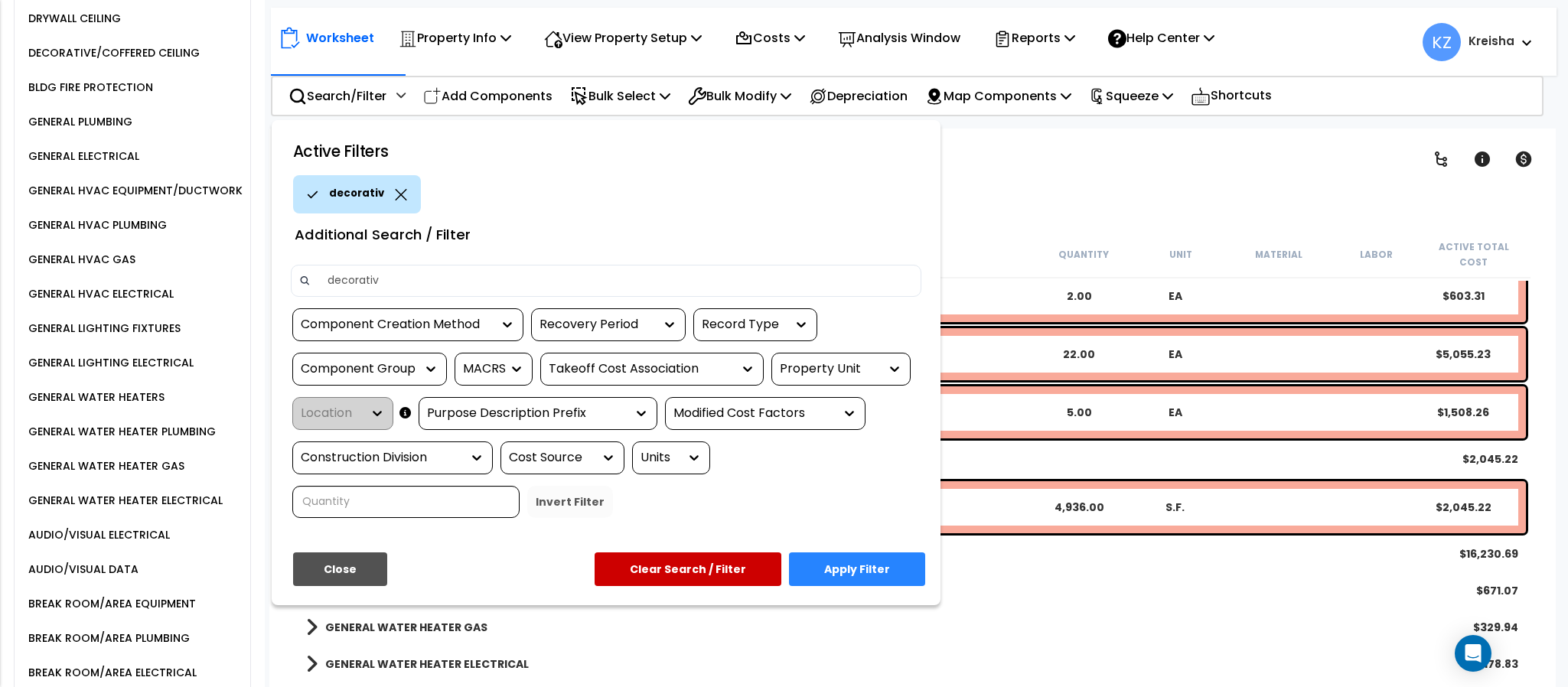
type input "decorative"
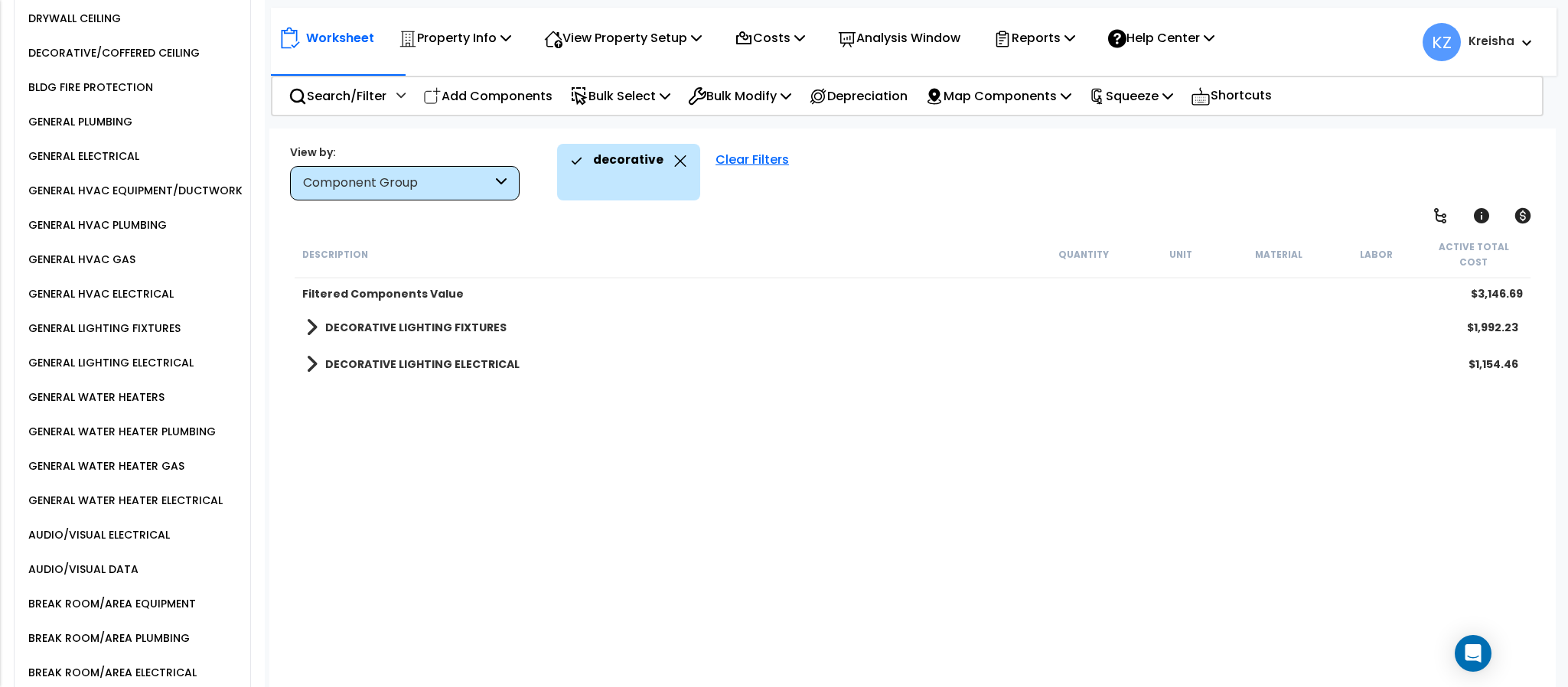
click at [422, 524] on div "Description Quantity Unit Material Labor Active Total Cost Filtered Components …" at bounding box center [911, 461] width 1240 height 460
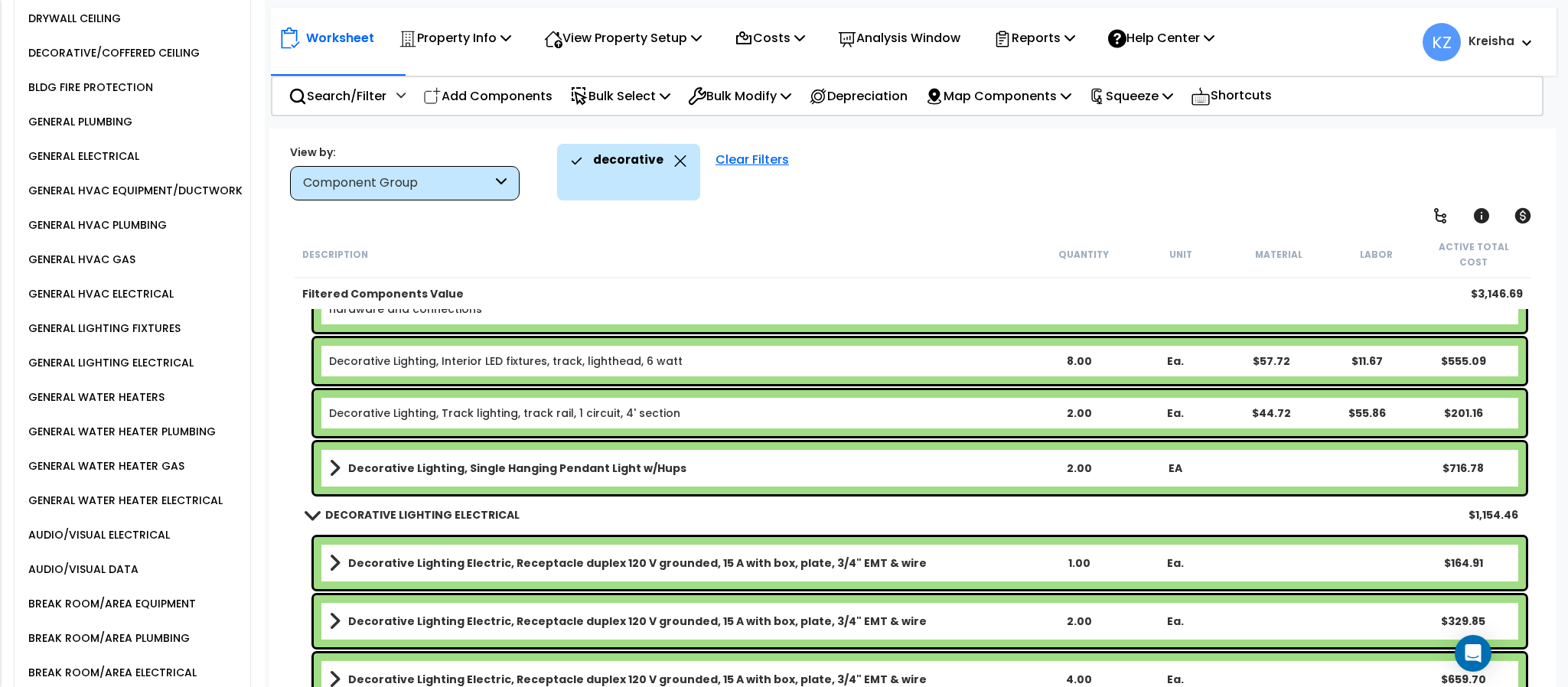
scroll to position [67, 0]
click at [978, 216] on div "Worksheet Property Info Property Setup Add Property Unit Template property Clon…" at bounding box center [912, 472] width 1285 height 687
click at [912, 223] on div "Worksheet Property Info Property Setup Add Property Unit Template property Clon…" at bounding box center [912, 472] width 1285 height 687
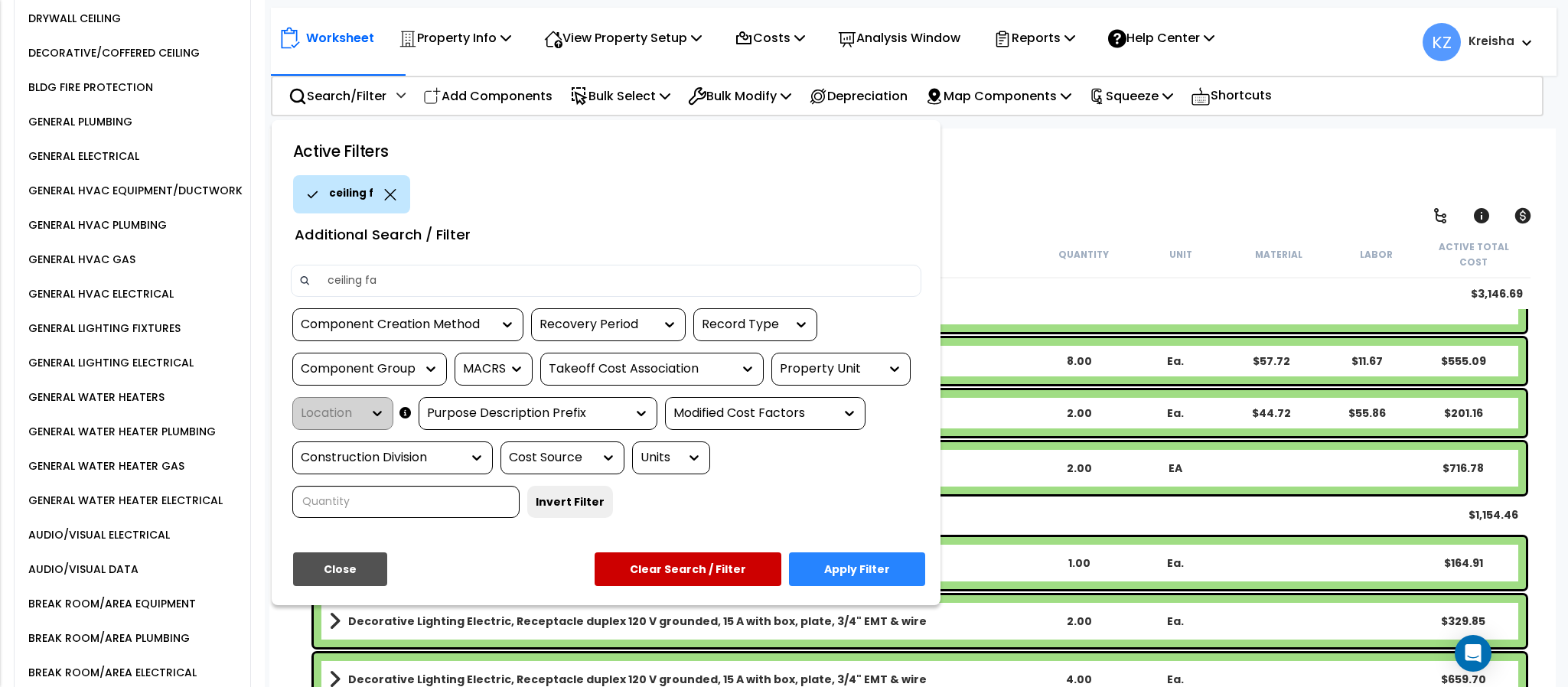
type input "ceiling fan"
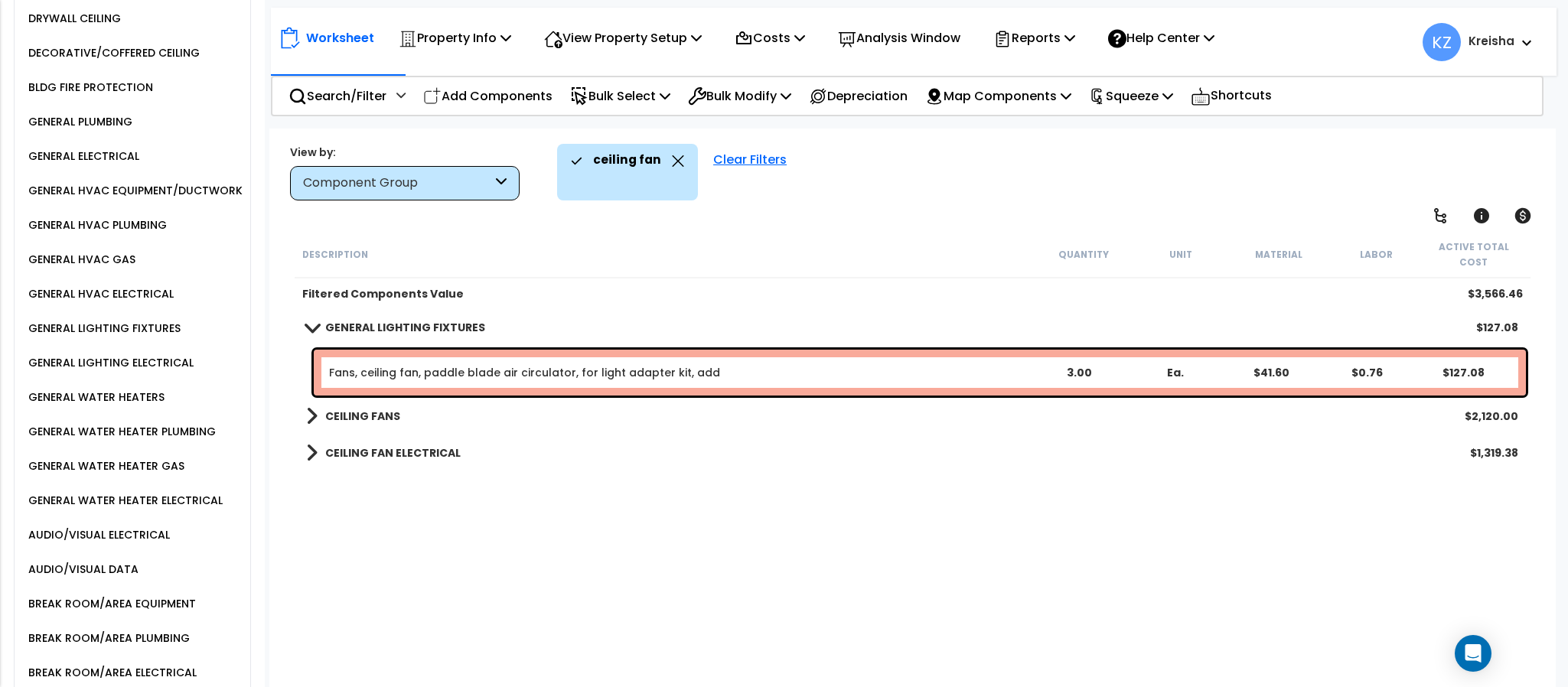
scroll to position [0, 0]
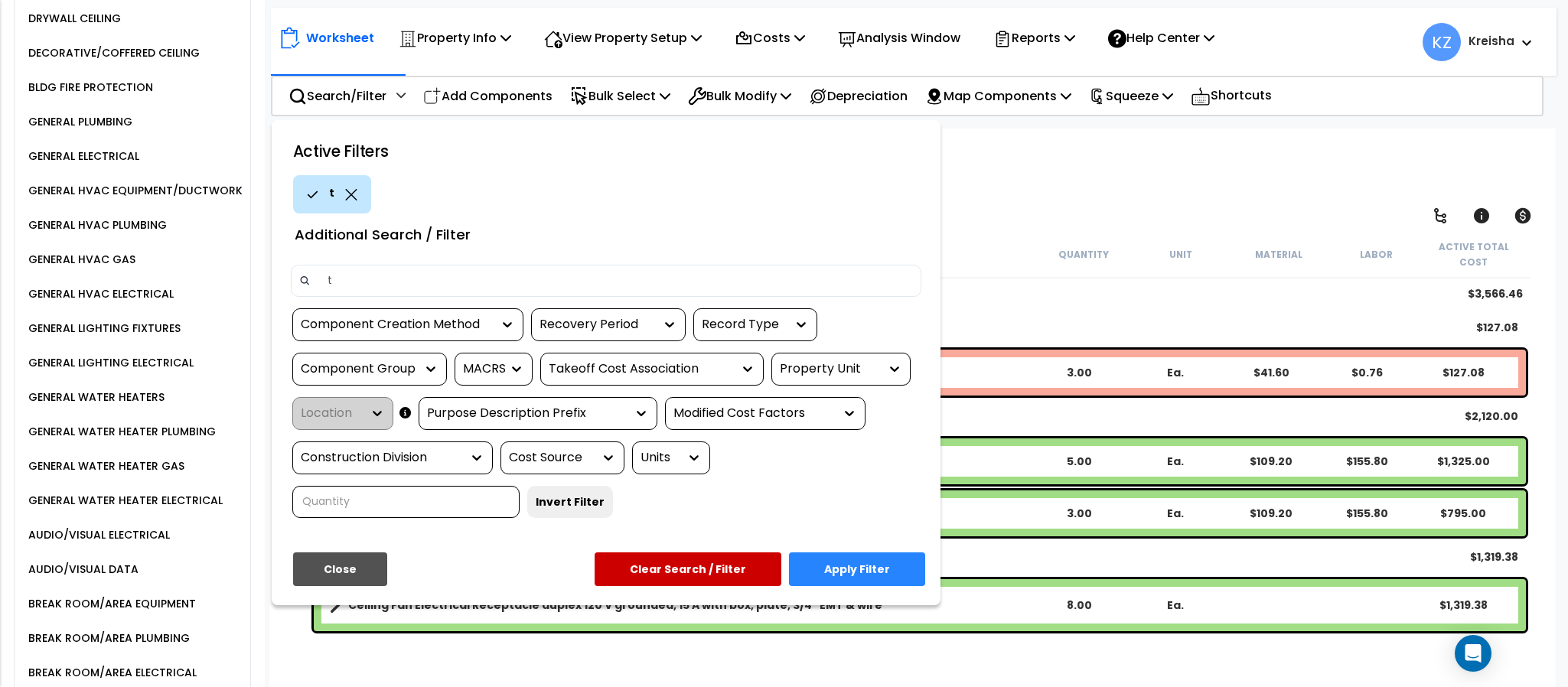
type input "tv"
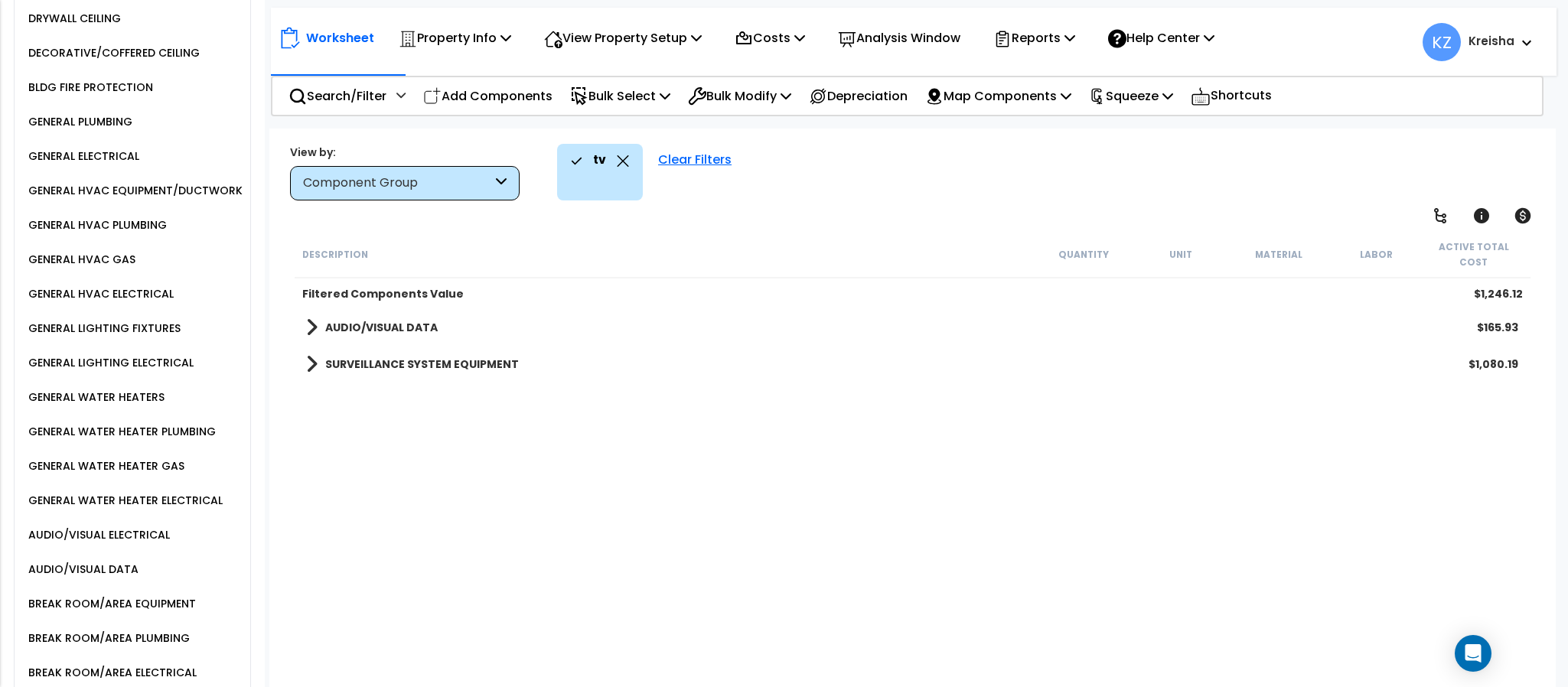
click at [670, 447] on div "Description Quantity Unit Material Labor Active Total Cost Filtered Components …" at bounding box center [911, 461] width 1240 height 460
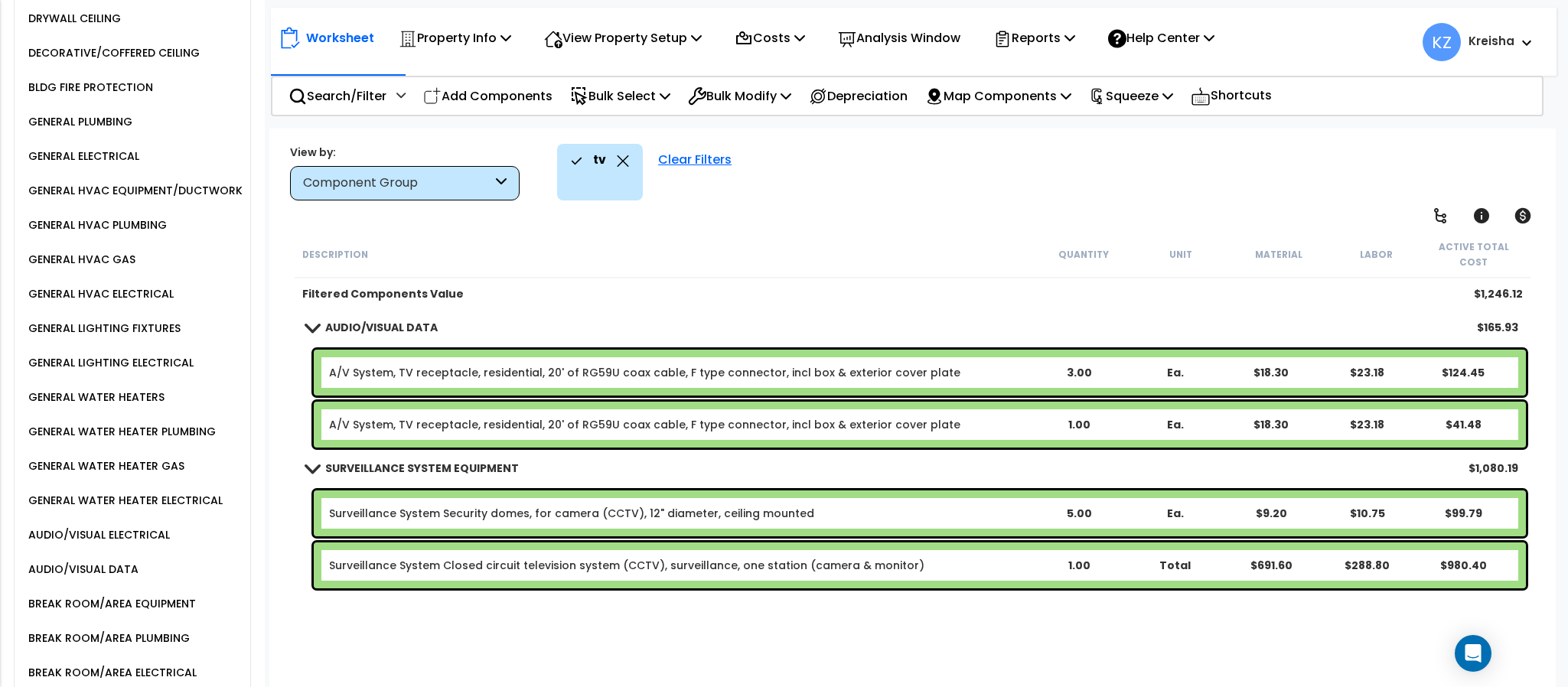
click at [843, 183] on div "tv Clear Filters" at bounding box center [1048, 172] width 982 height 57
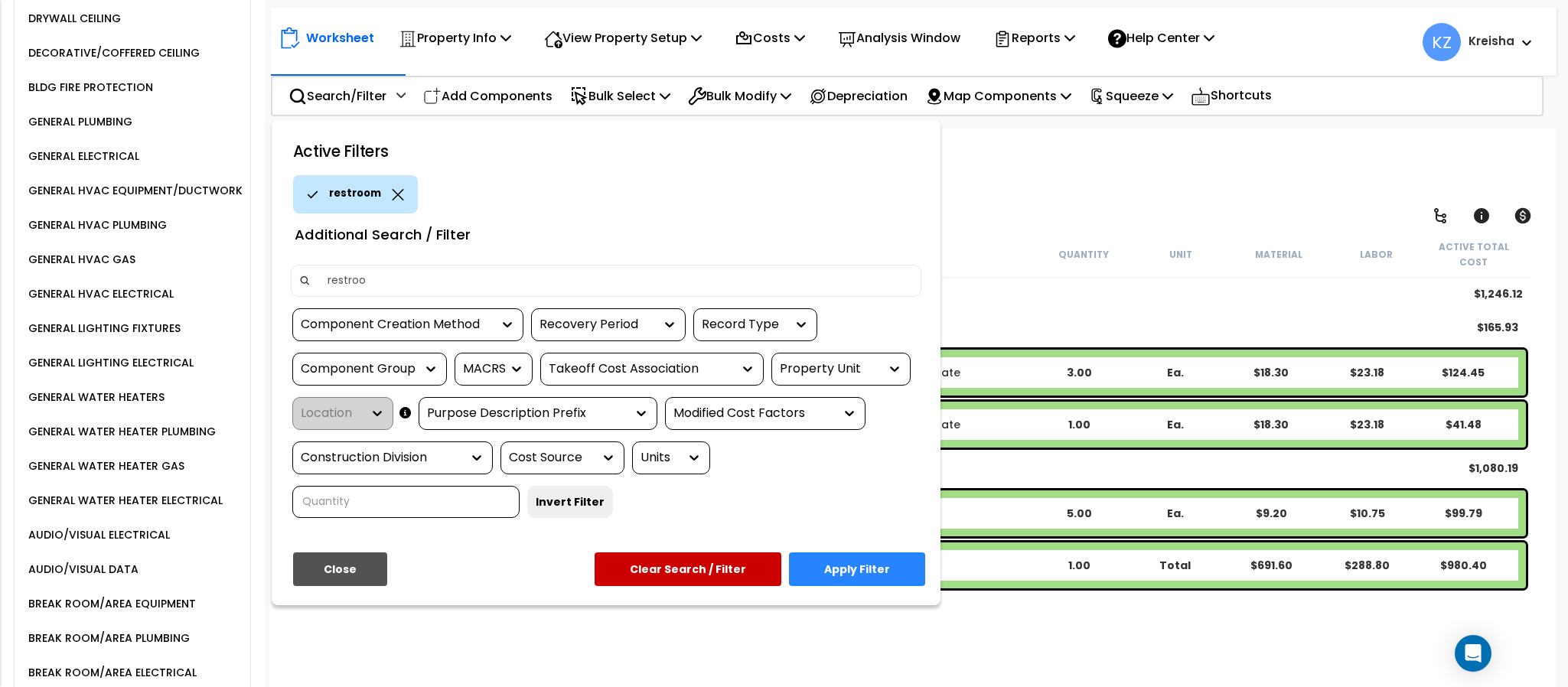
type input "restroom"
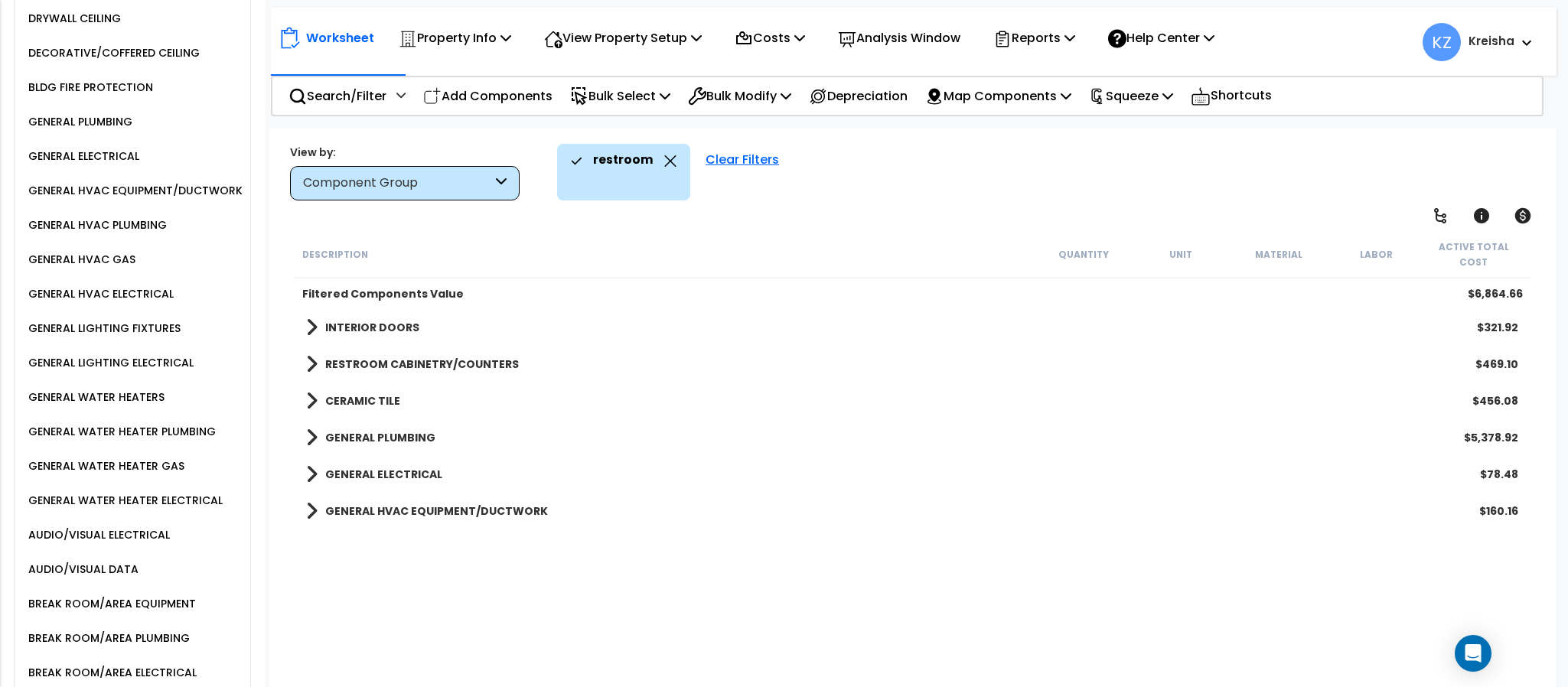
click at [856, 166] on div "restroom Clear Filters" at bounding box center [1048, 172] width 982 height 57
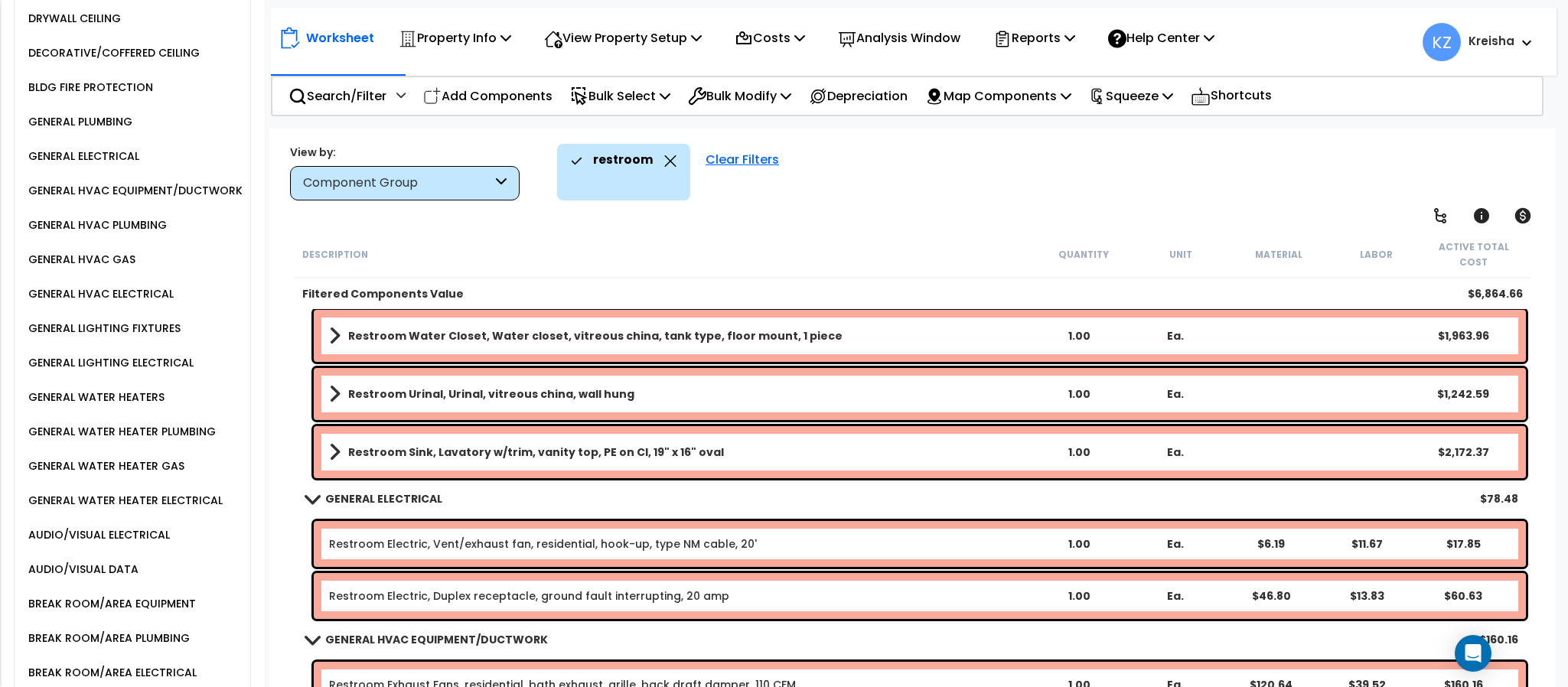
scroll to position [314, 0]
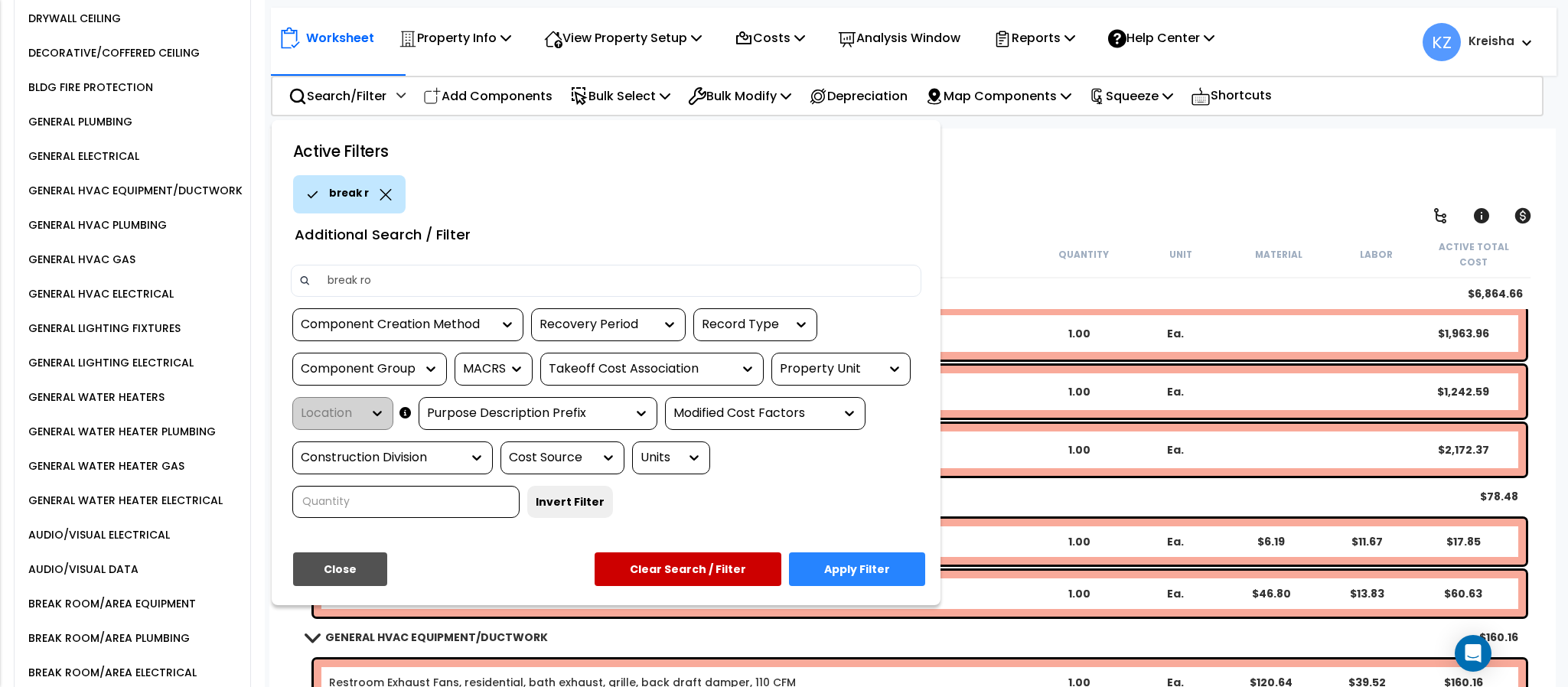
type input "break roo"
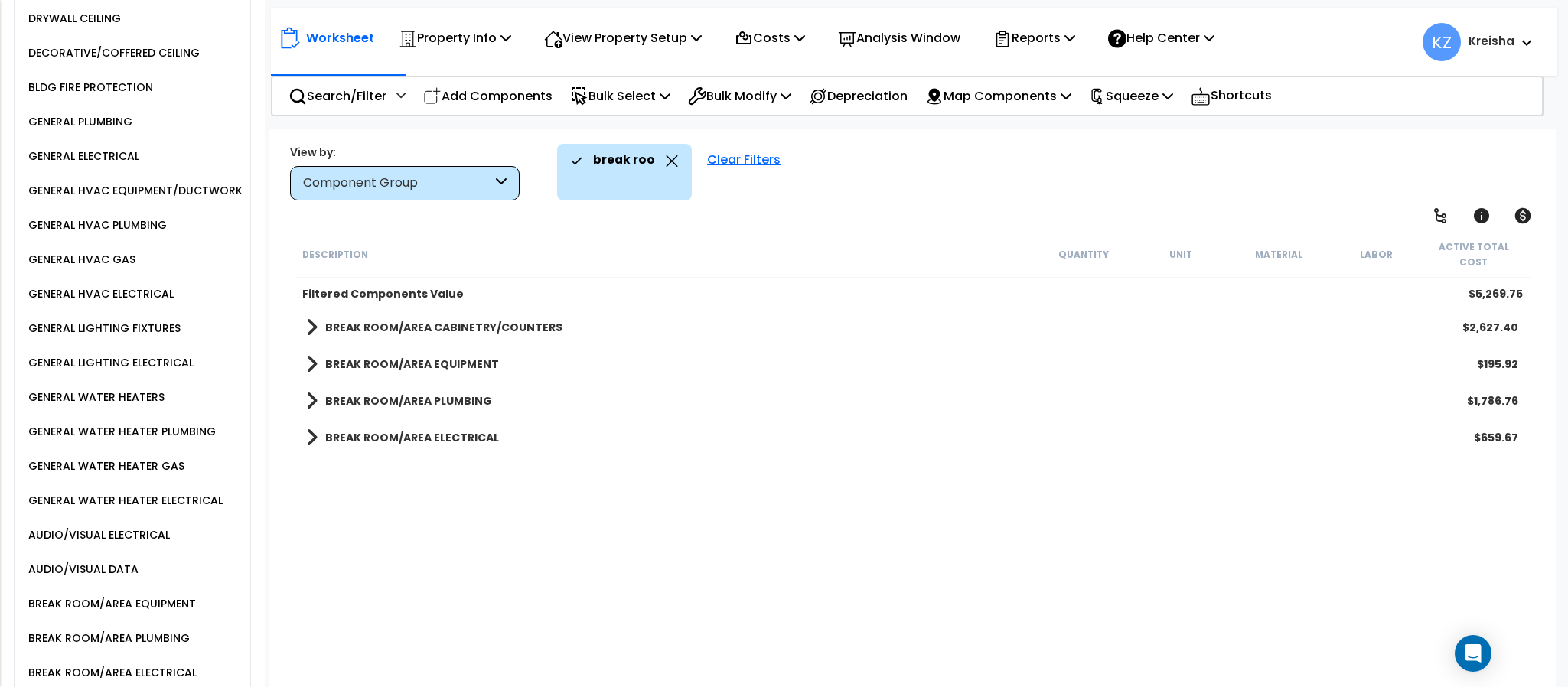
click at [639, 477] on div "Description Quantity Unit Material Labor Active Total Cost Filtered Components …" at bounding box center [911, 461] width 1240 height 460
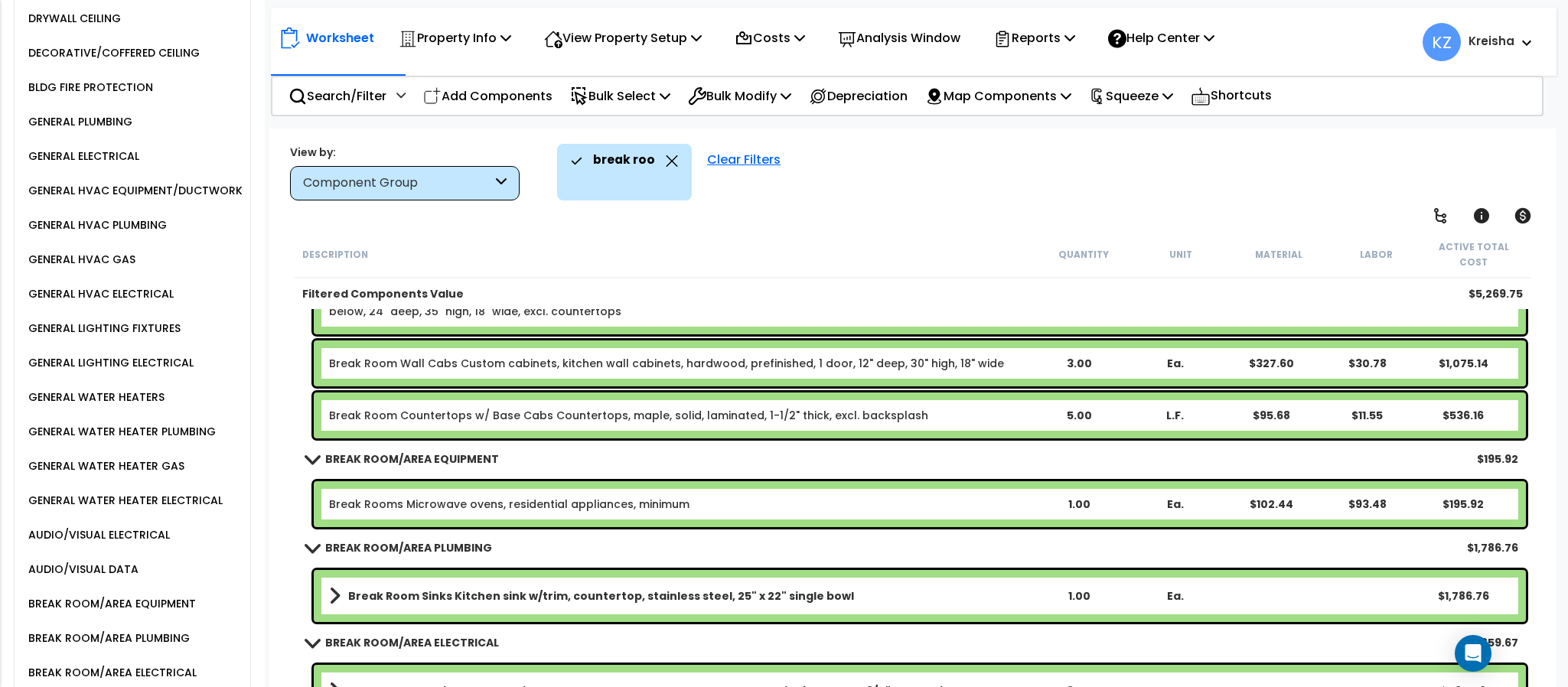
scroll to position [147, 0]
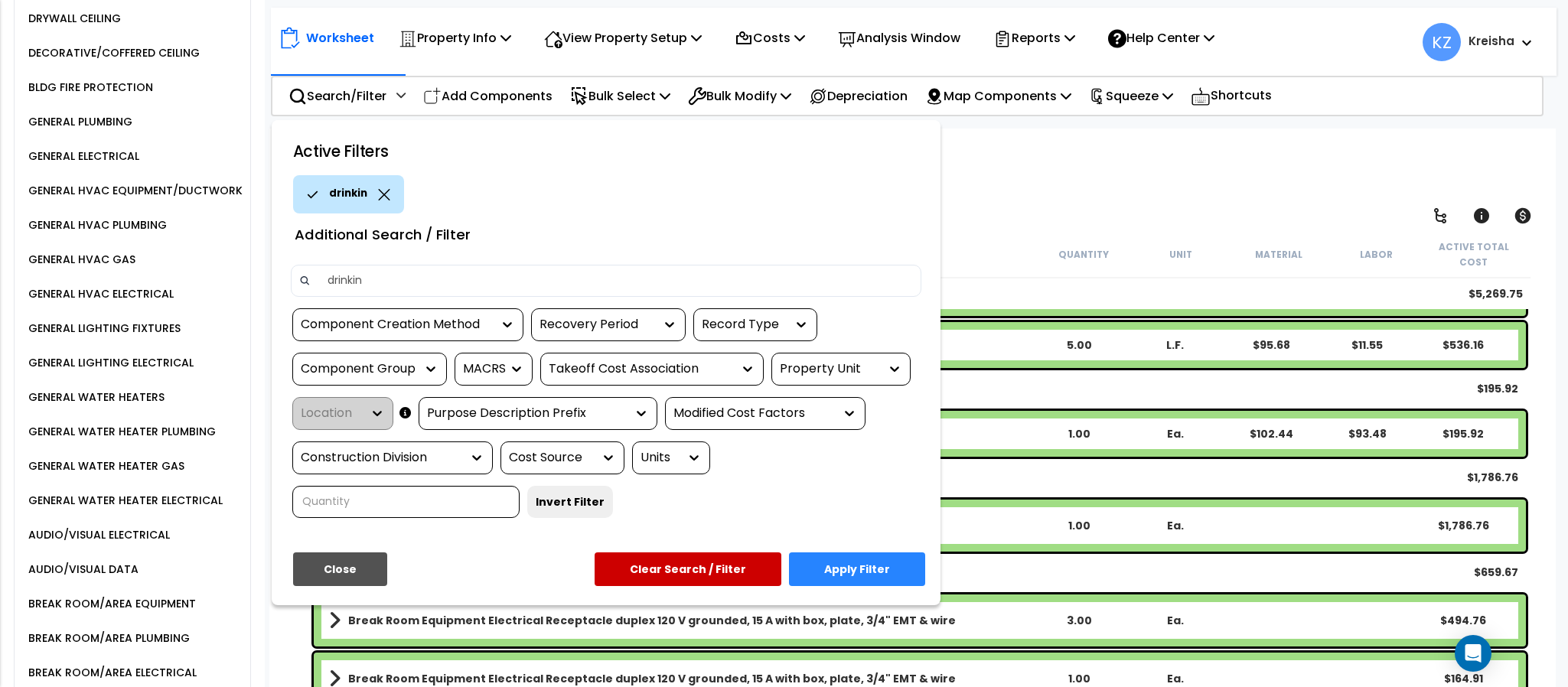
type input "drinking"
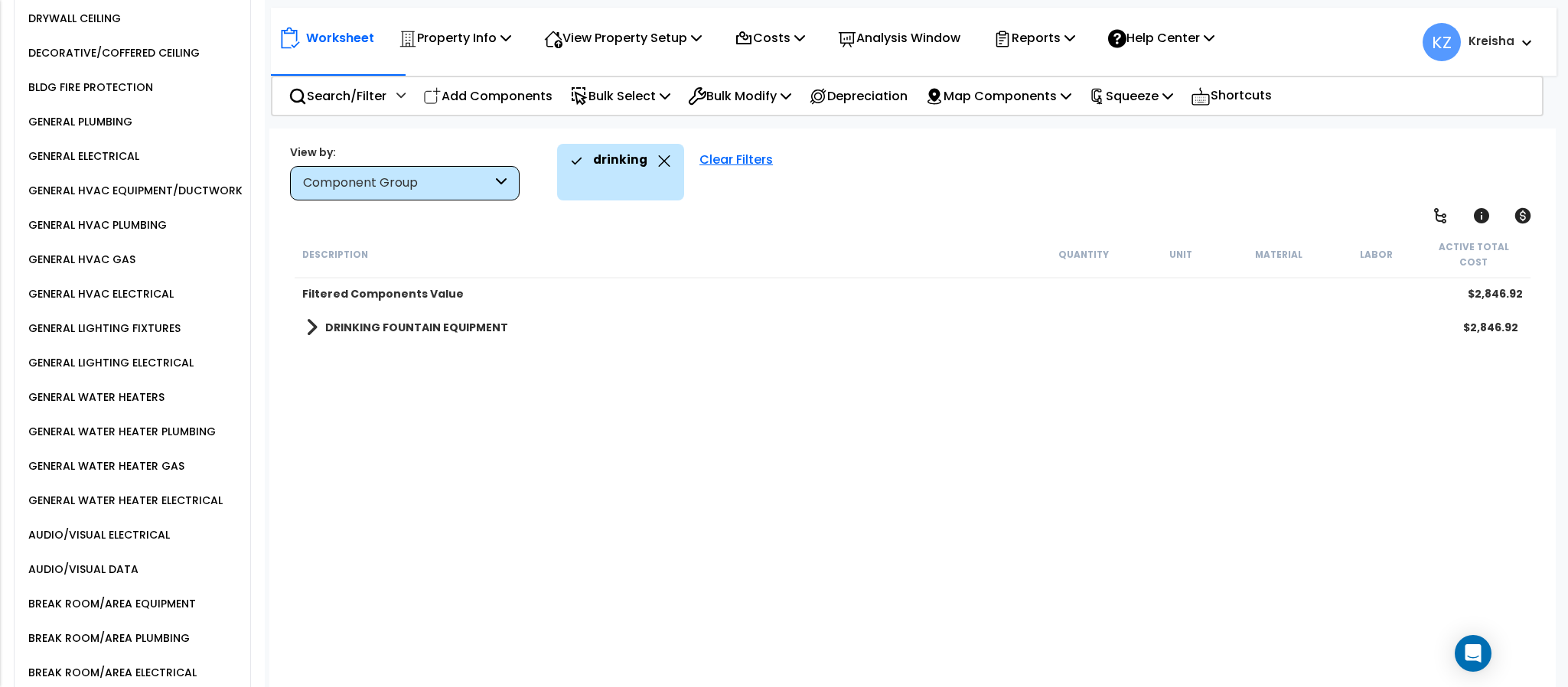
click at [426, 410] on div "Description Quantity Unit Material Labor Active Total Cost Filtered Components …" at bounding box center [911, 461] width 1240 height 460
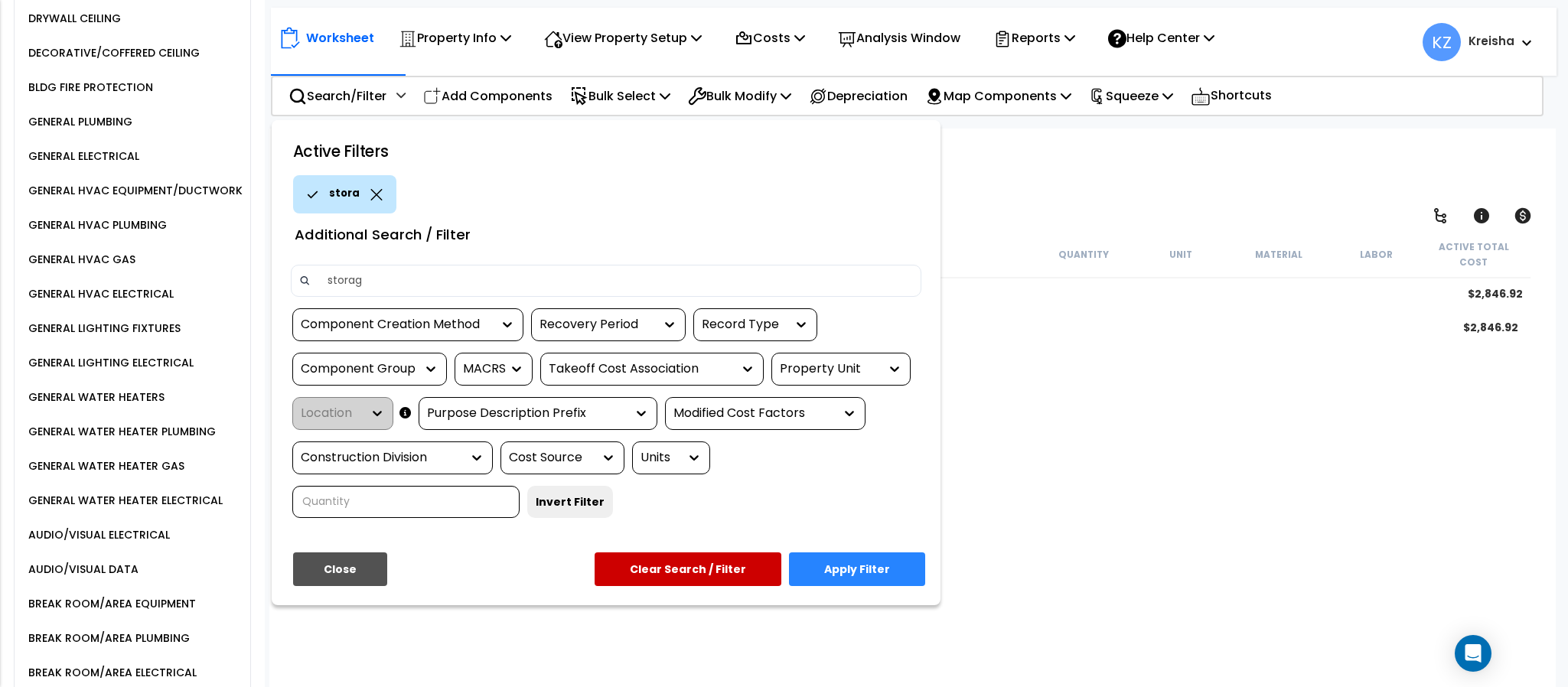
type input "storage"
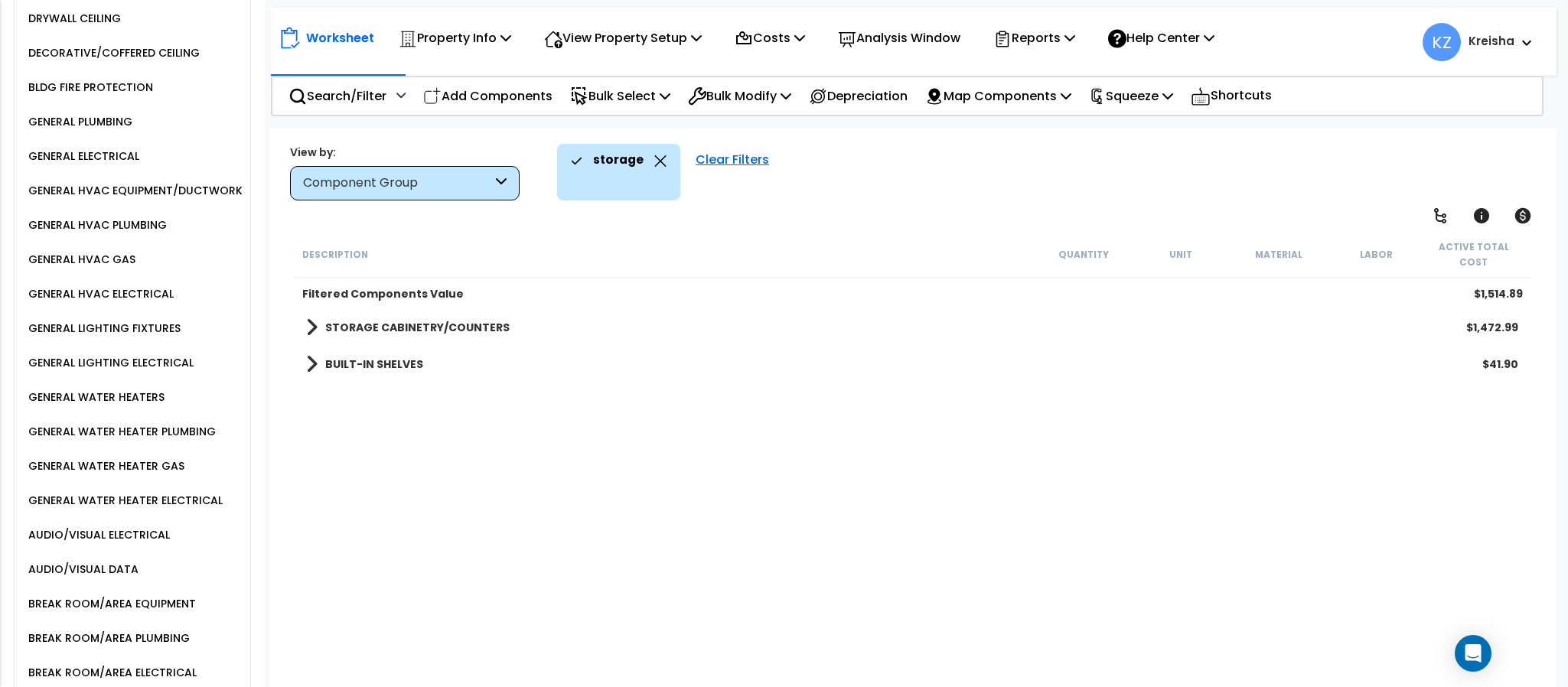
click at [451, 444] on div "Description Quantity Unit Material Labor Active Total Cost Filtered Components …" at bounding box center [911, 461] width 1240 height 460
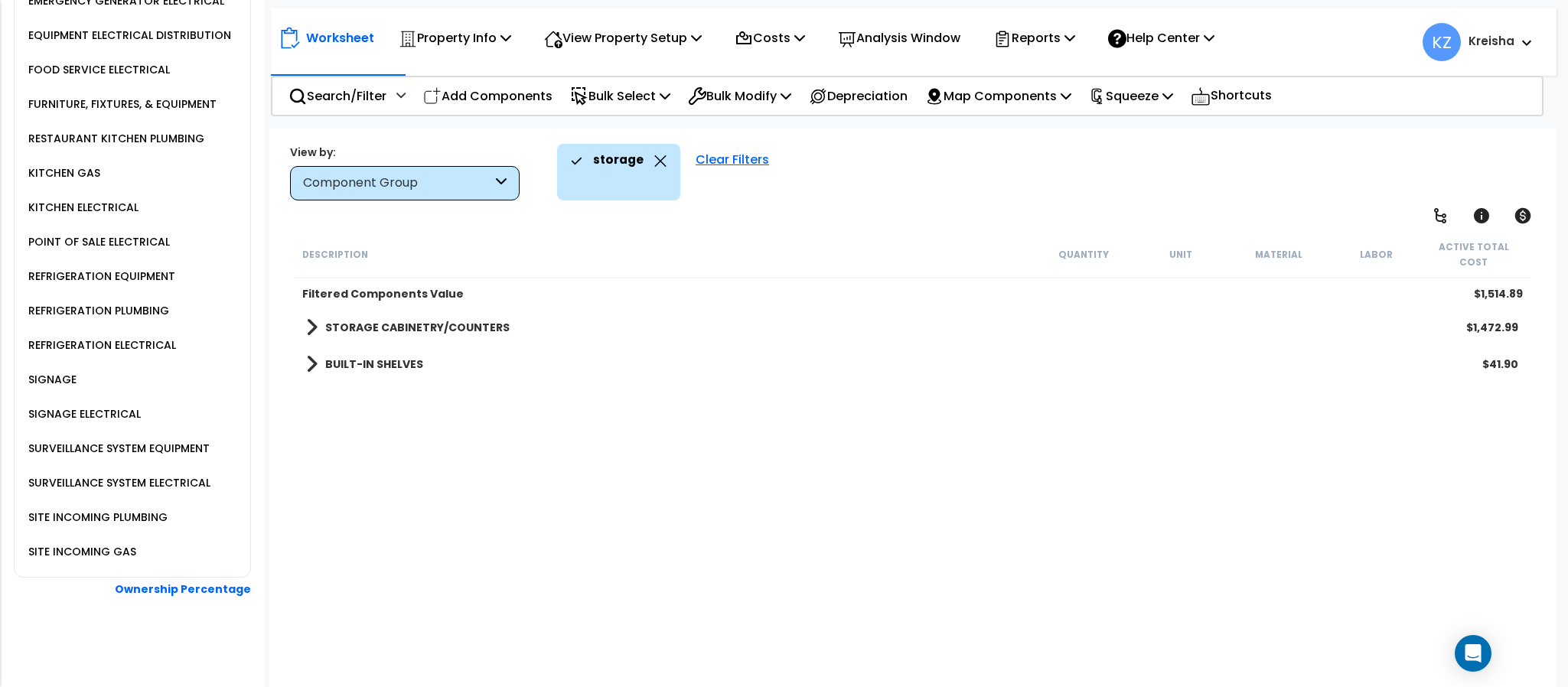
click at [661, 164] on icon at bounding box center [660, 161] width 12 height 11
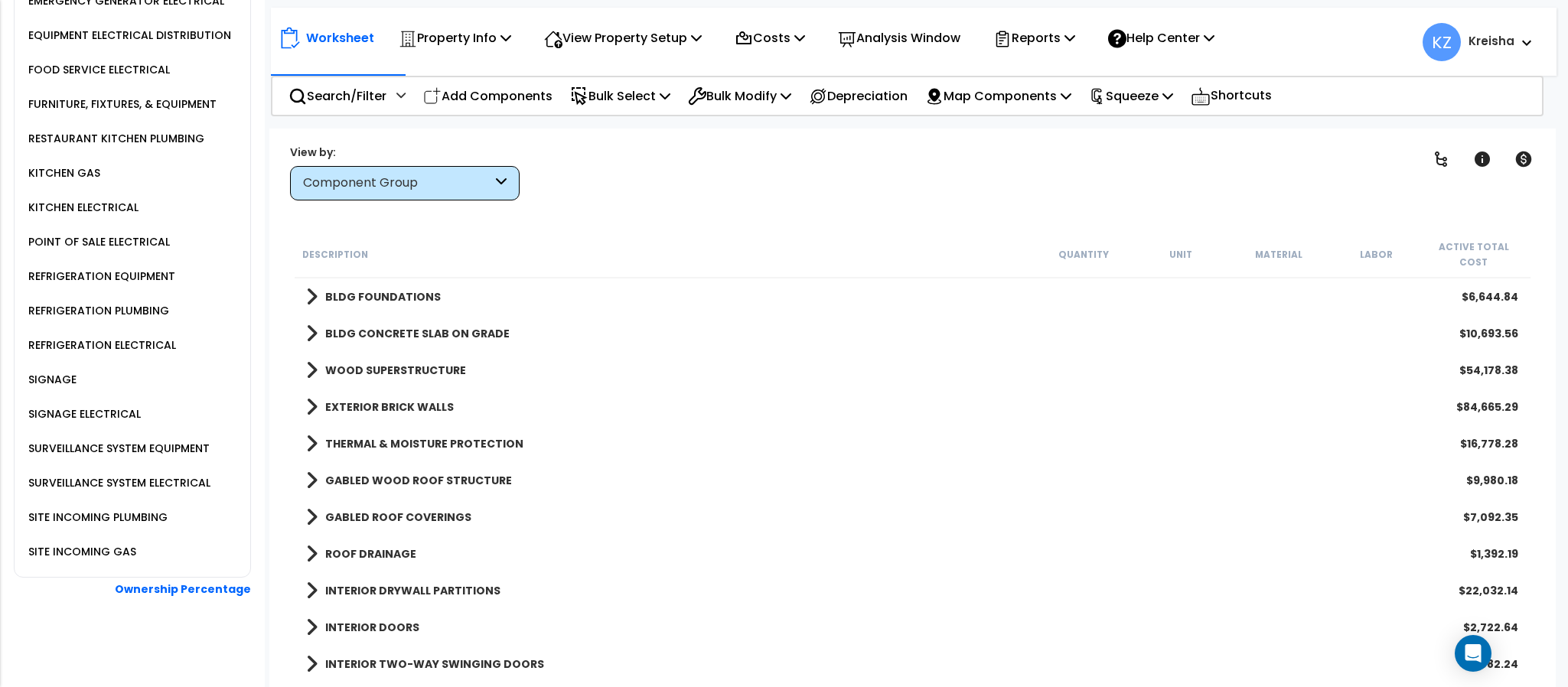
click at [191, 455] on div "SURVEILLANCE SYSTEM EQUIPMENT" at bounding box center [117, 448] width 185 height 19
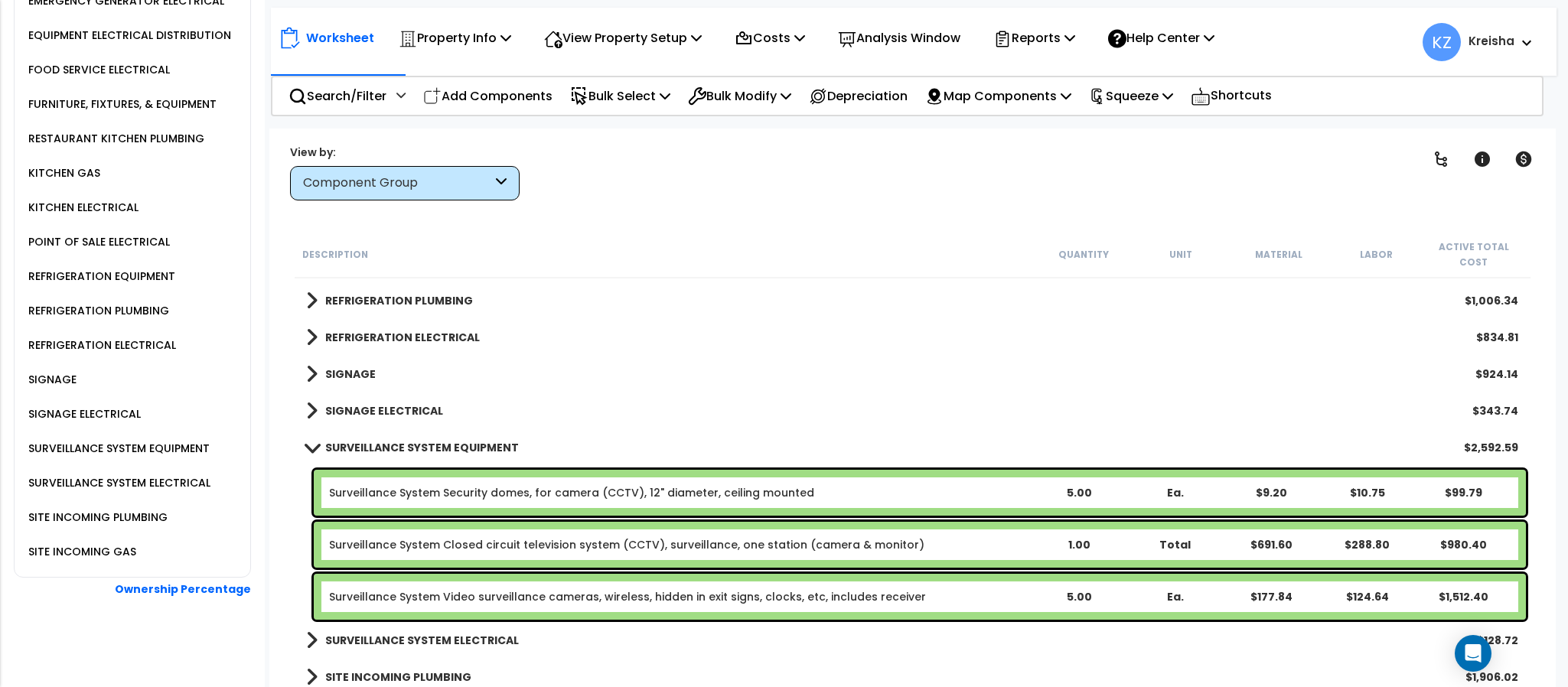
scroll to position [2593, 0]
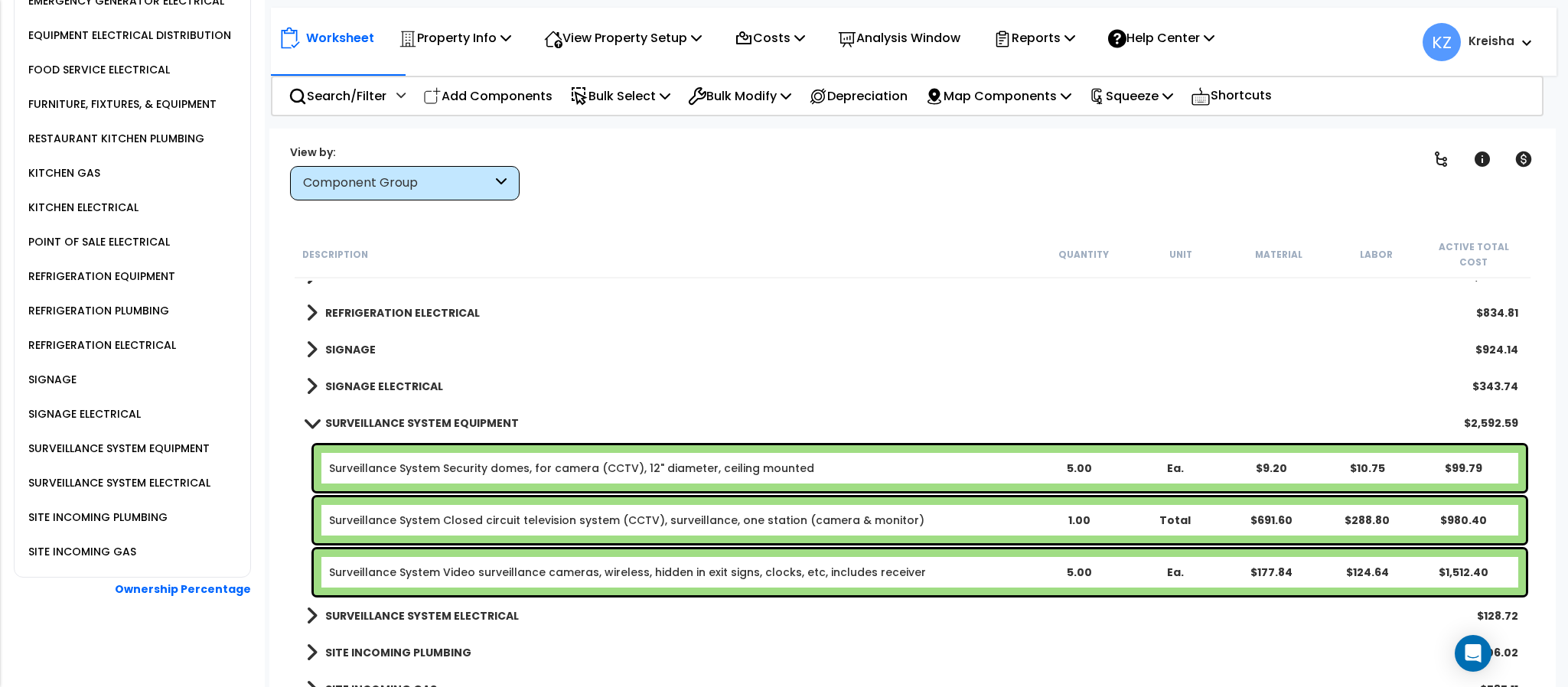
click at [501, 608] on b "SURVEILLANCE SYSTEM ELECTRICAL" at bounding box center [422, 616] width 194 height 15
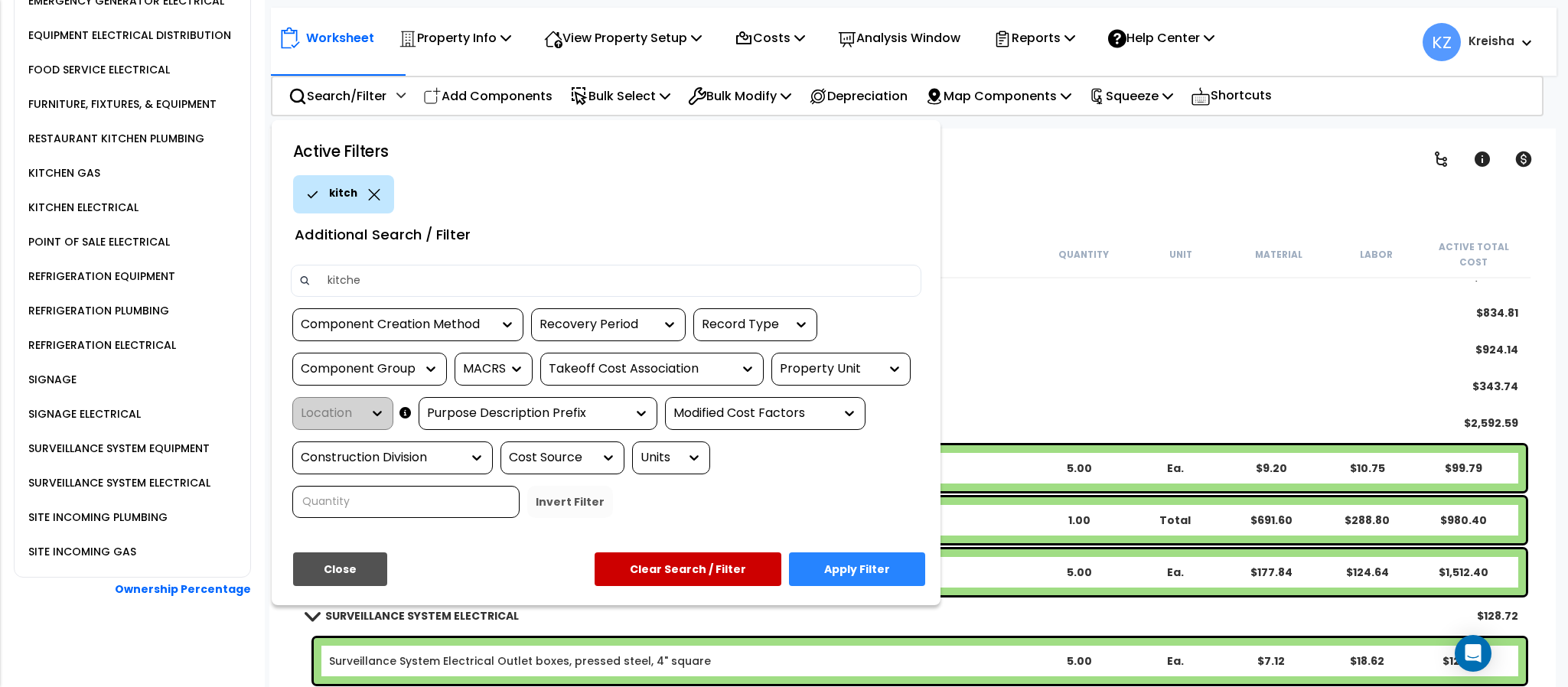
type input "kitchen"
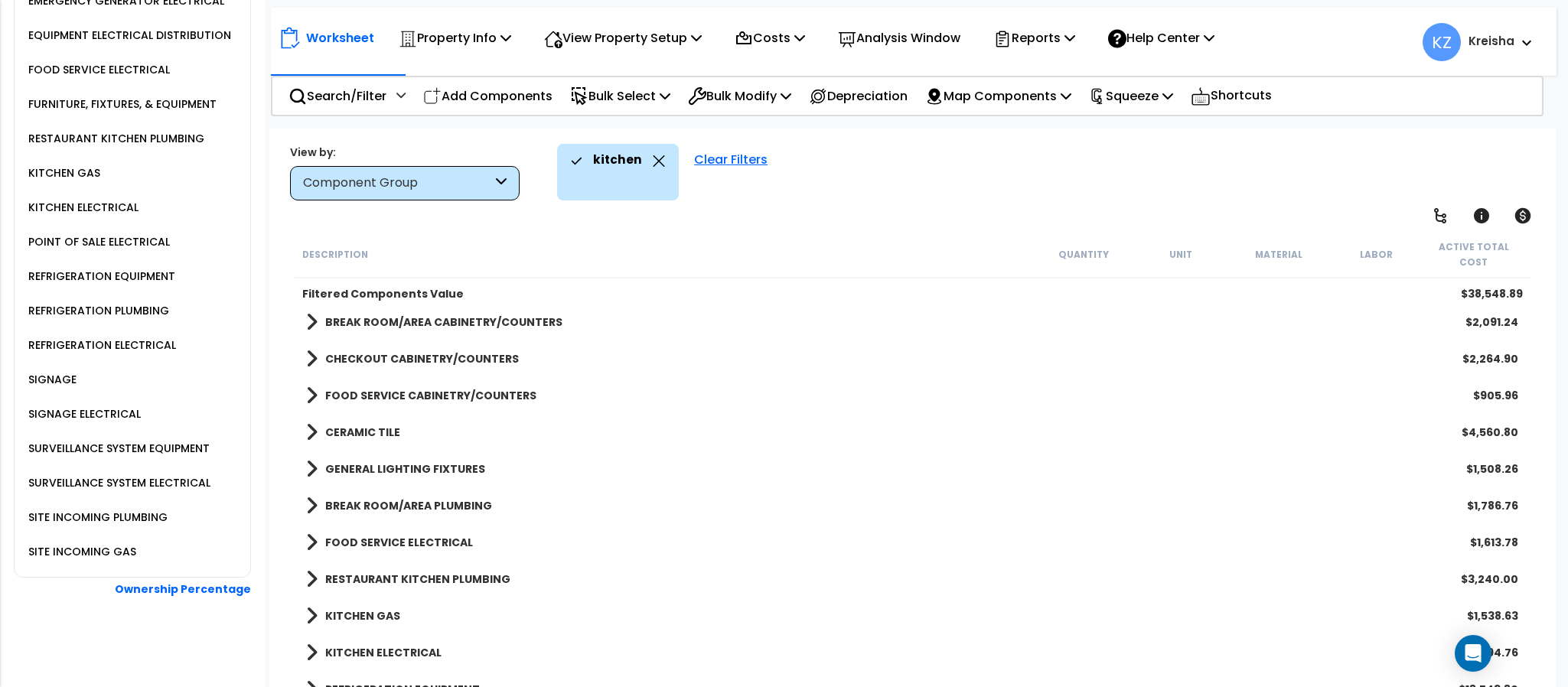
click at [834, 161] on div "kitchen Clear Filters" at bounding box center [1048, 172] width 982 height 57
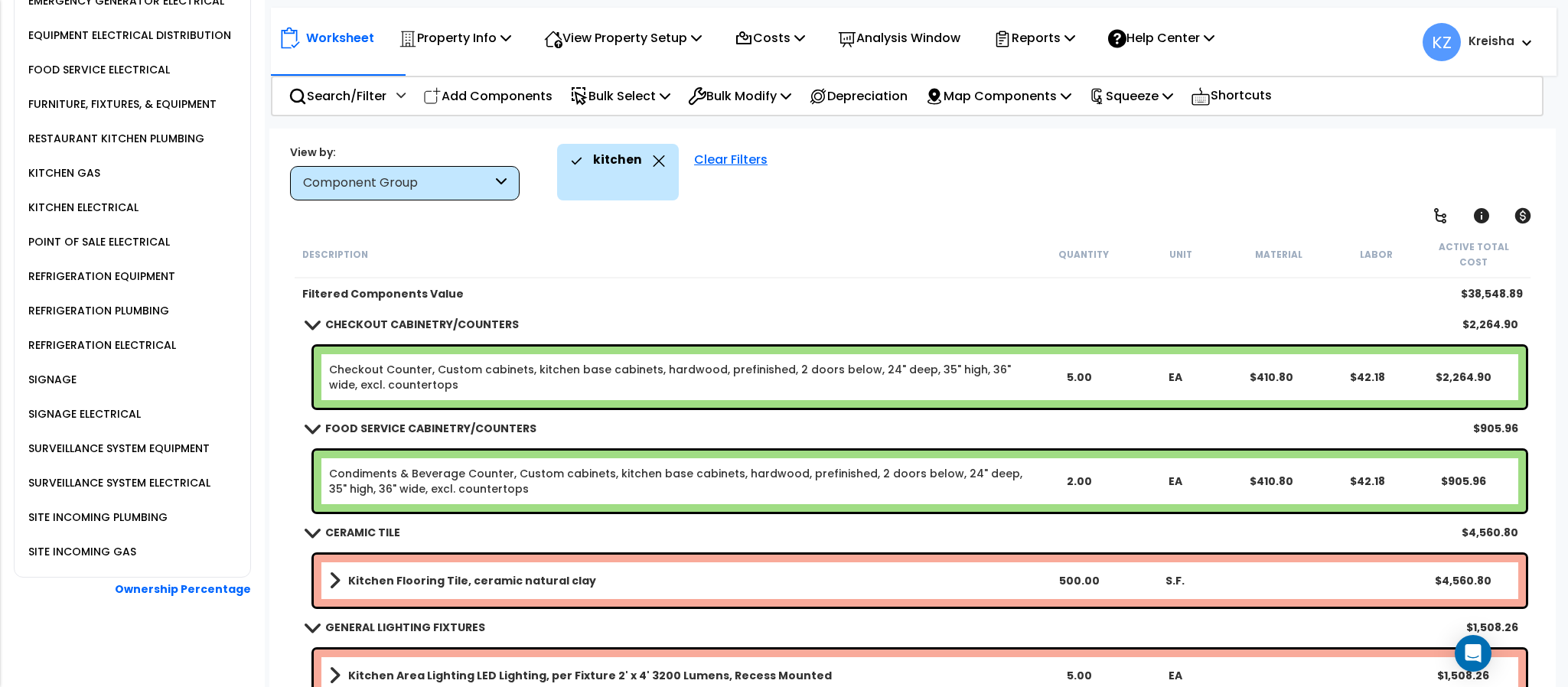
scroll to position [158, 0]
click at [998, 142] on div "Worksheet Property Info Property Setup Add Property Unit Template property Clon…" at bounding box center [912, 472] width 1285 height 687
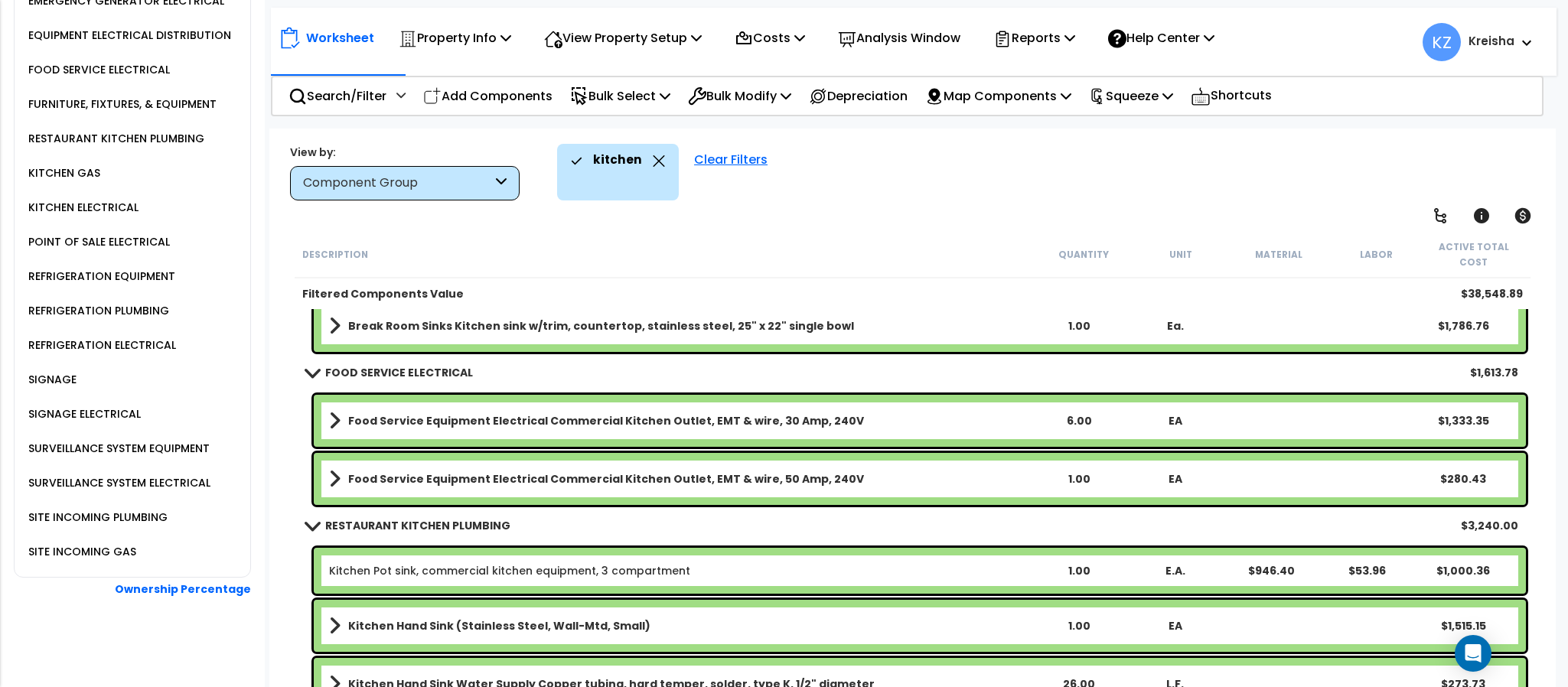
scroll to position [597, 0]
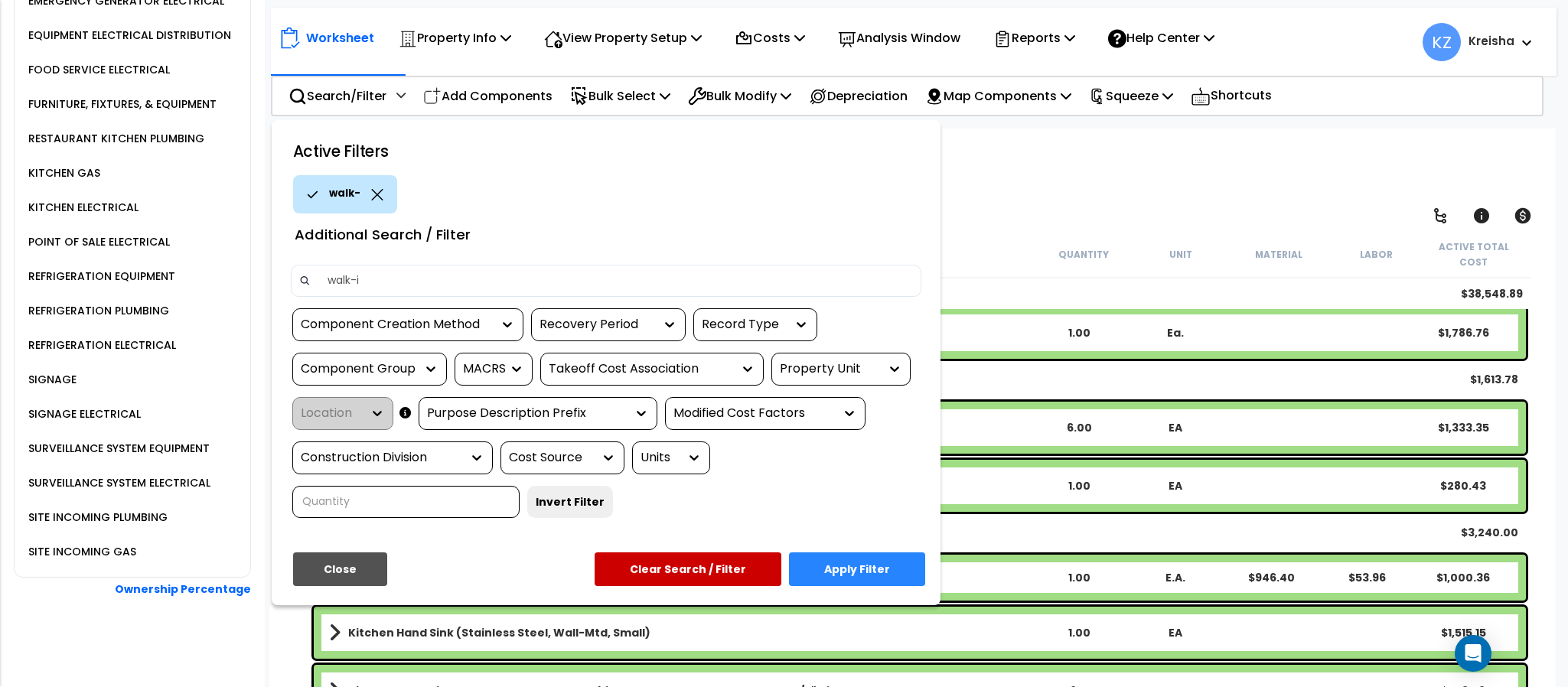
type input "walk-in"
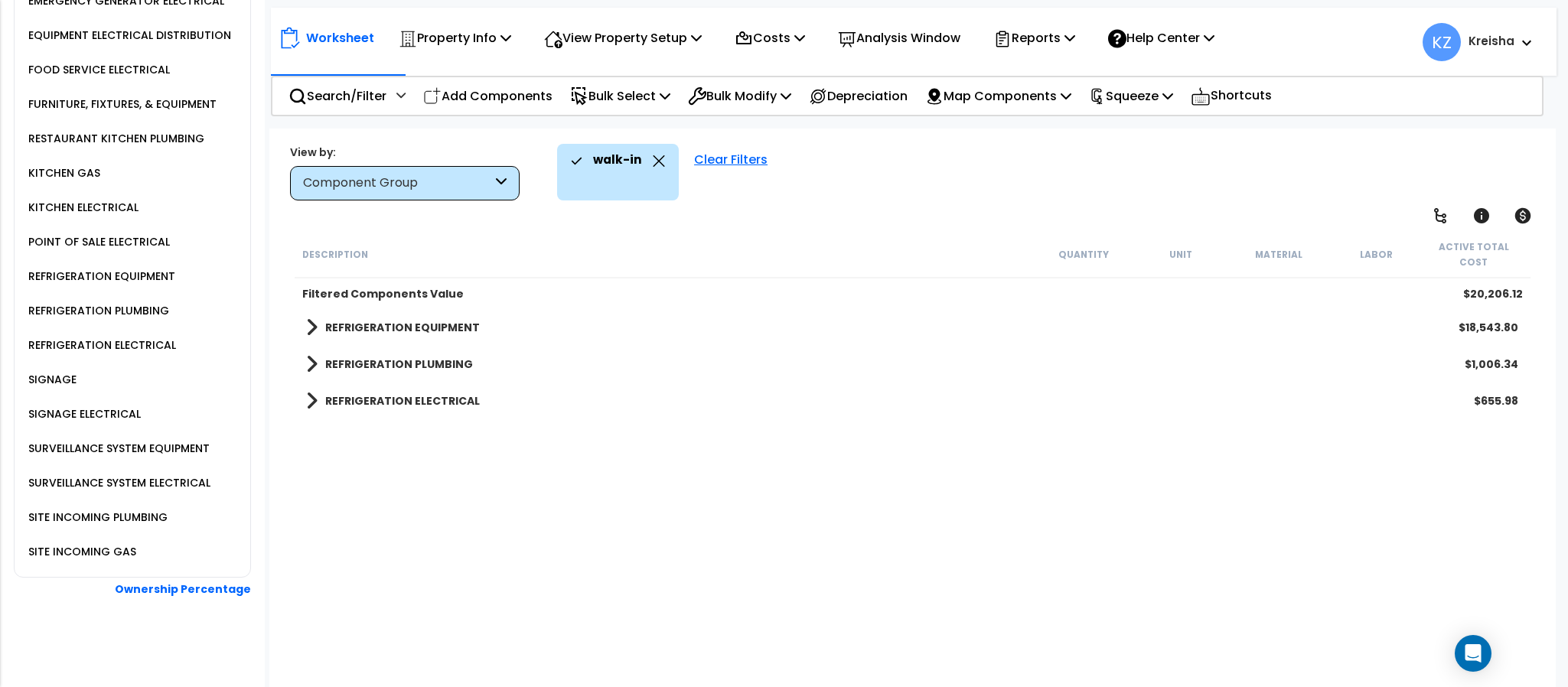
scroll to position [0, 0]
click at [526, 461] on div "Description Quantity Unit Material Labor Active Total Cost Filtered Components …" at bounding box center [911, 461] width 1240 height 460
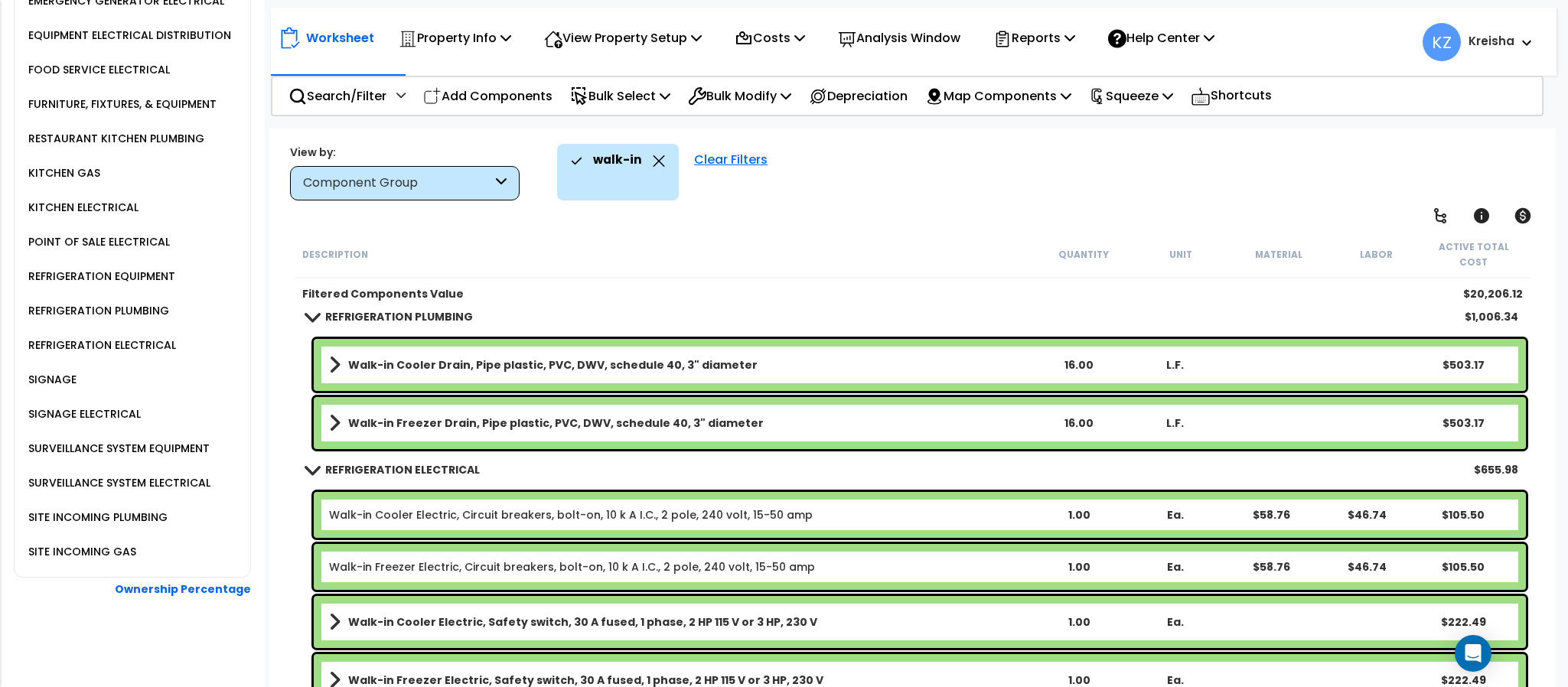
scroll to position [153, 0]
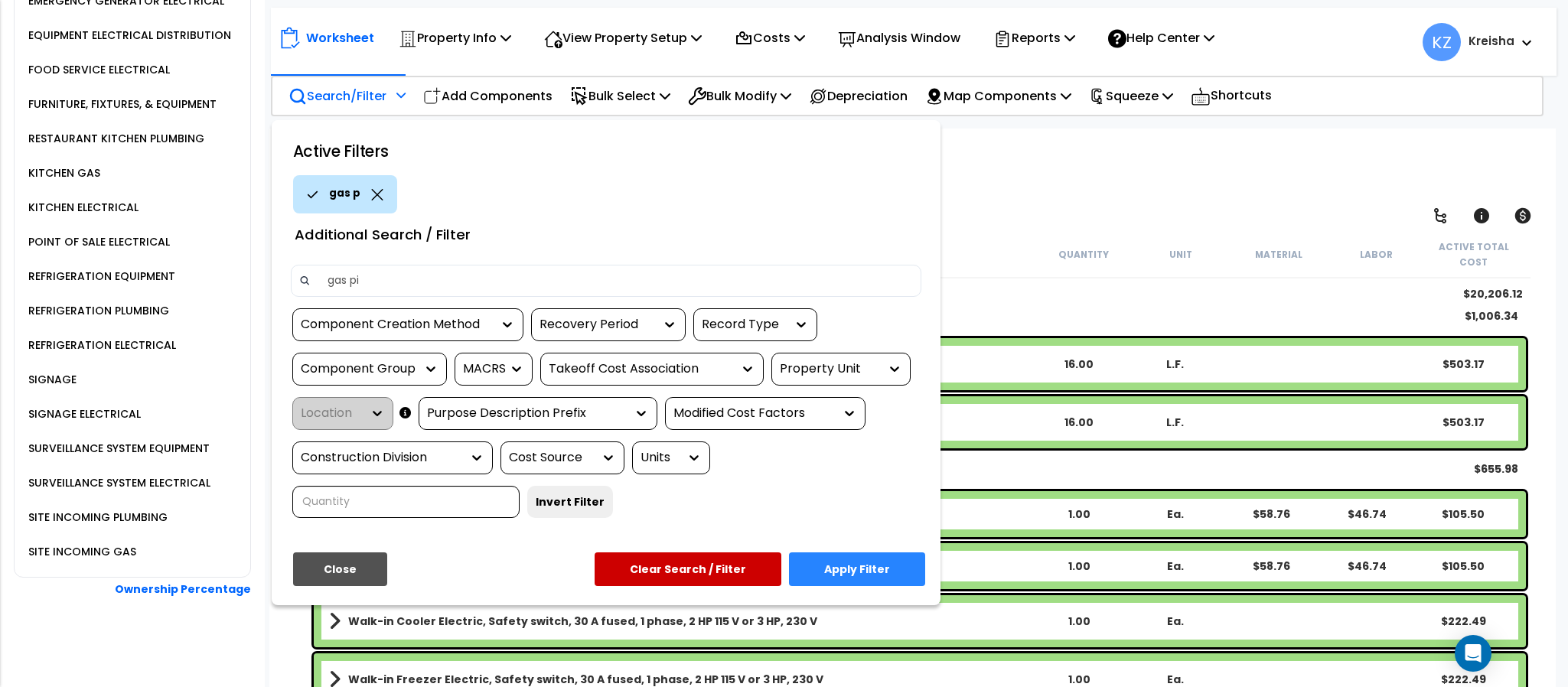
type input "gas pip"
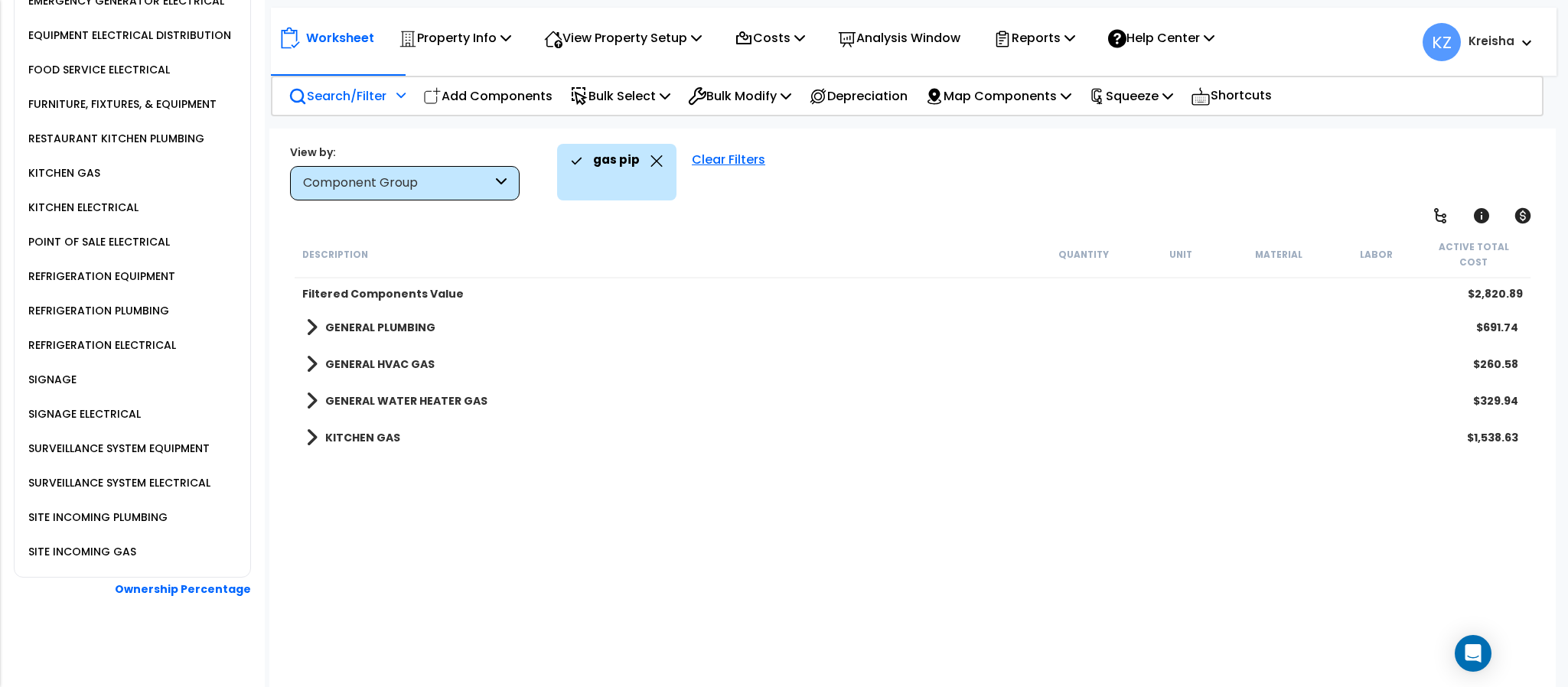
click at [384, 487] on div "Description Quantity Unit Material Labor Active Total Cost Filtered Components …" at bounding box center [911, 461] width 1240 height 460
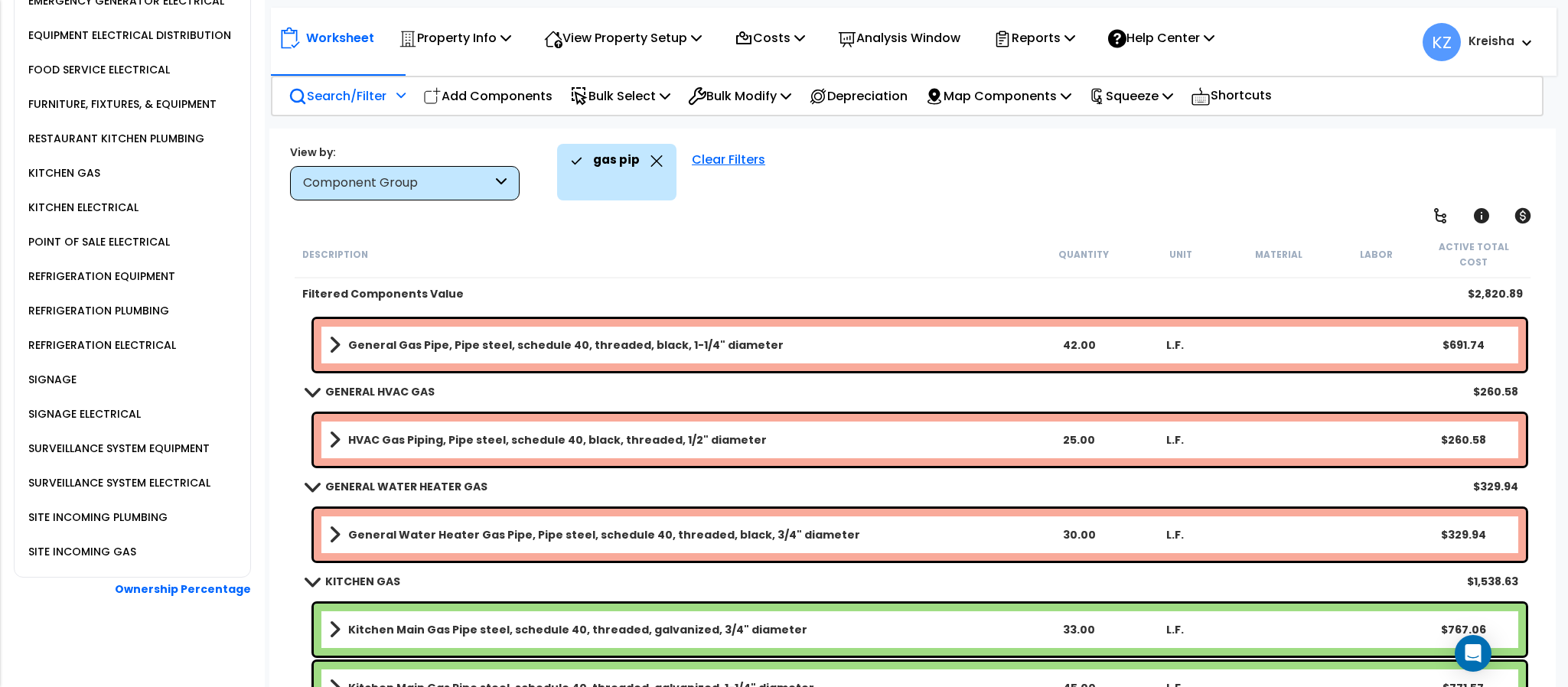
scroll to position [39, 0]
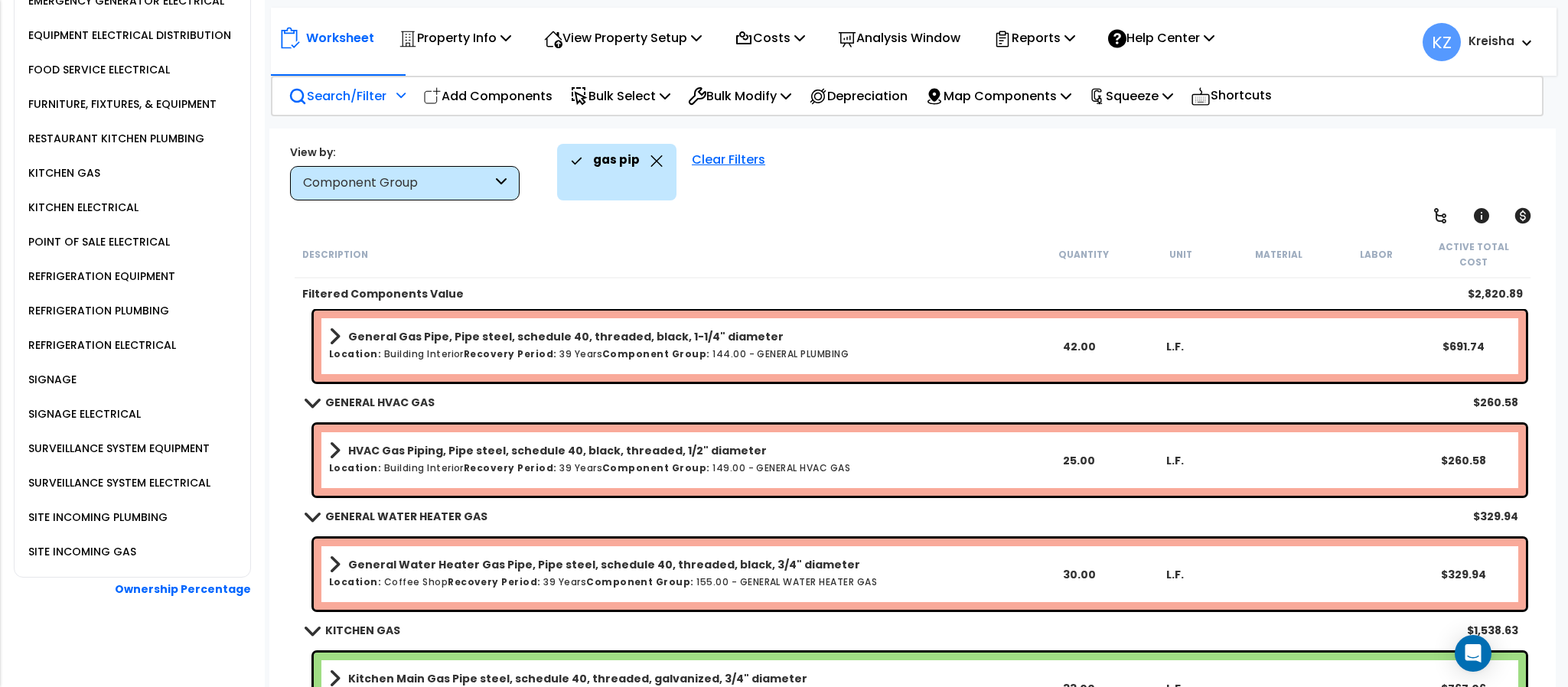
click at [917, 170] on div "gas pip Clear Filters" at bounding box center [1048, 172] width 982 height 57
click at [913, 170] on div "gas pip Clear Filters" at bounding box center [1048, 172] width 982 height 57
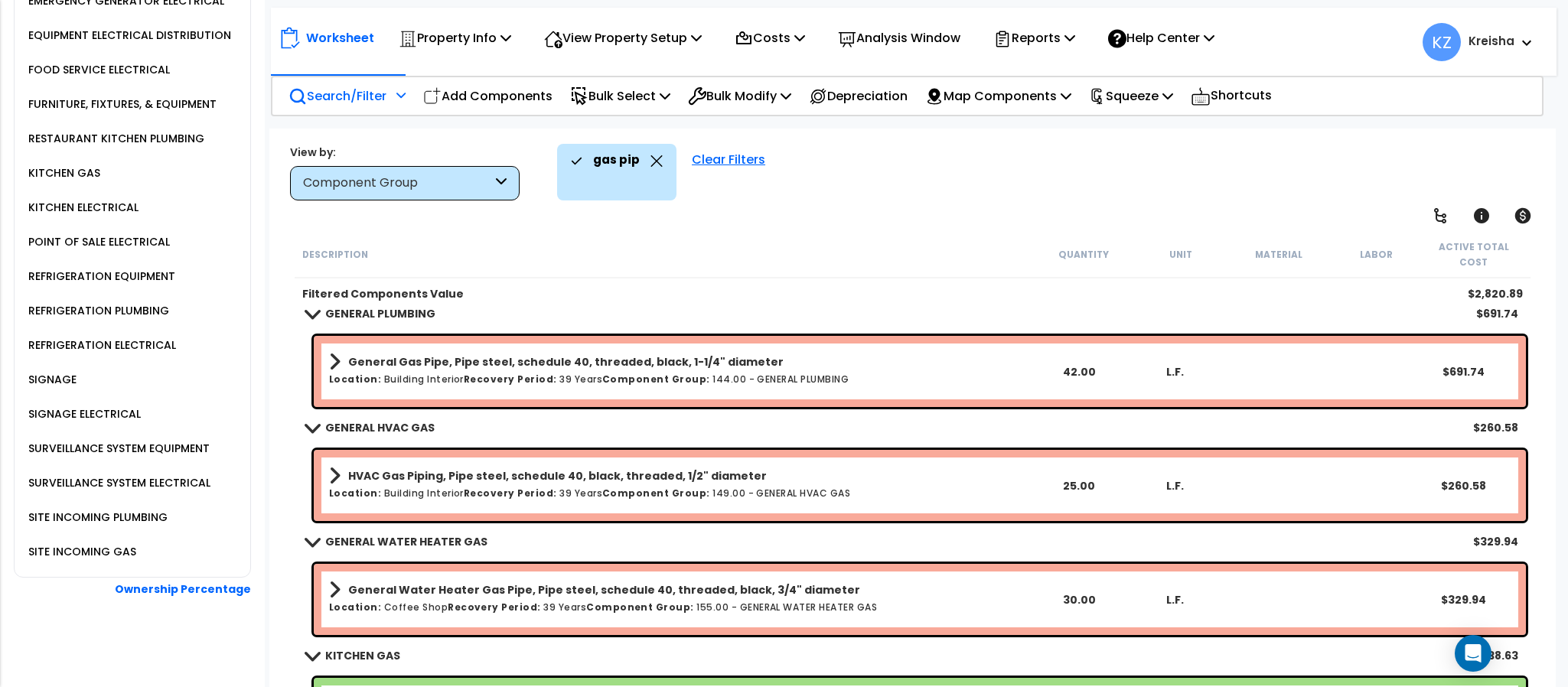
scroll to position [0, 0]
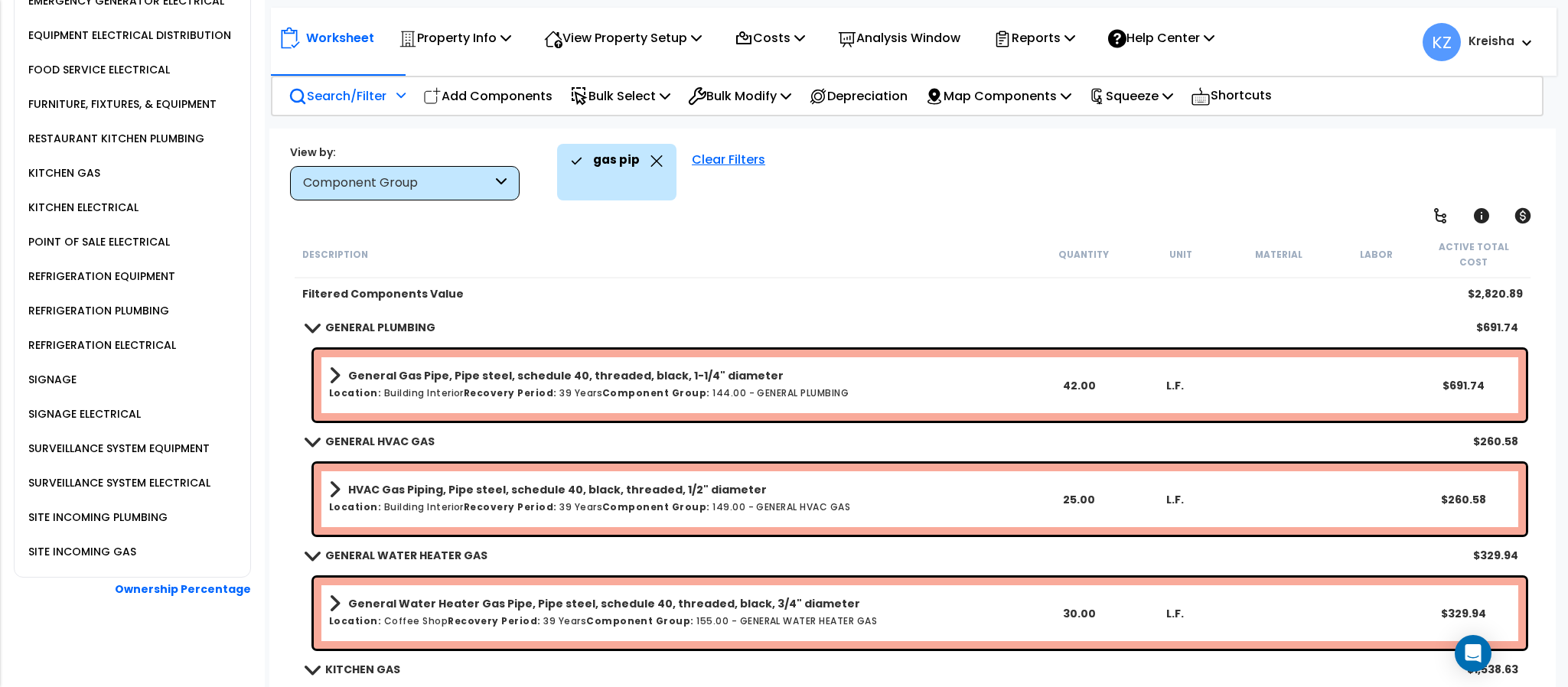
click at [650, 158] on icon at bounding box center [656, 161] width 12 height 11
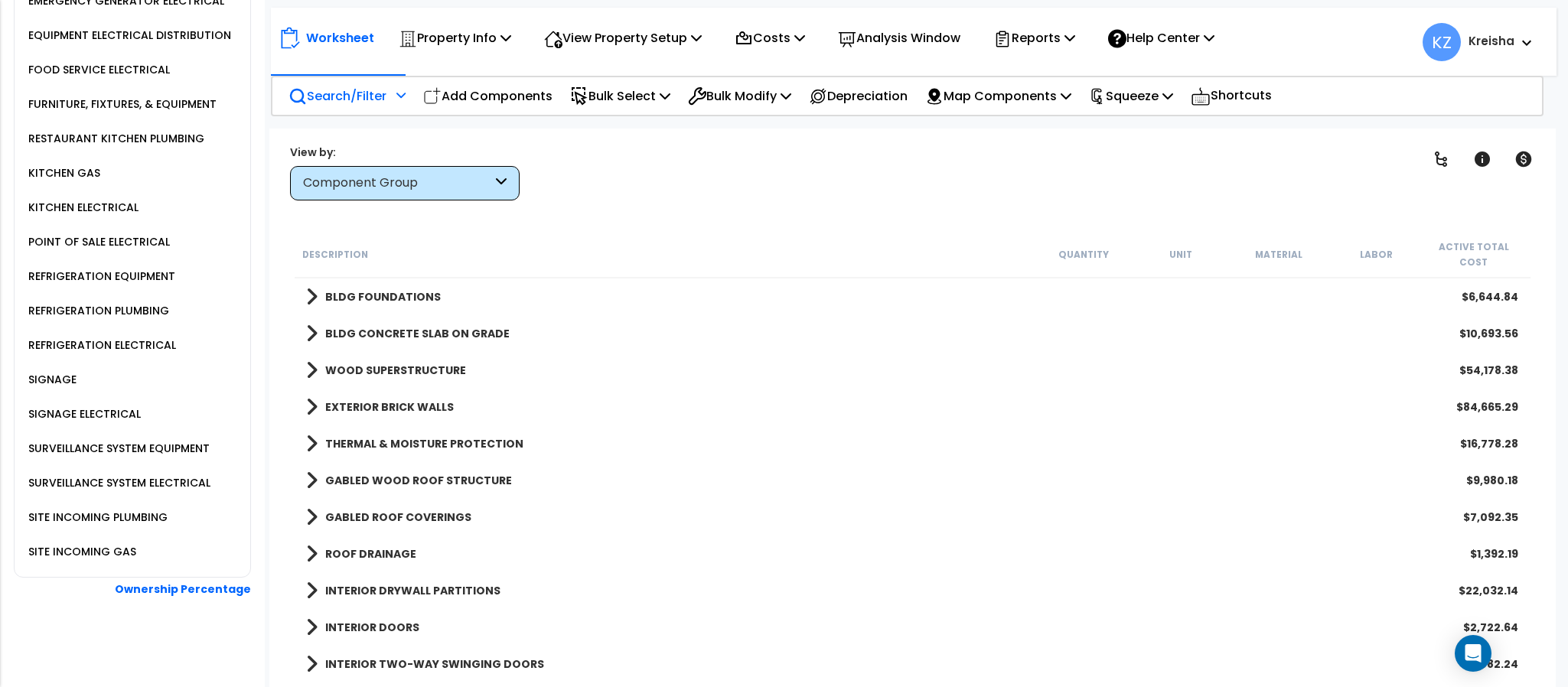
click at [652, 162] on div "Clear Filters" at bounding box center [965, 172] width 854 height 57
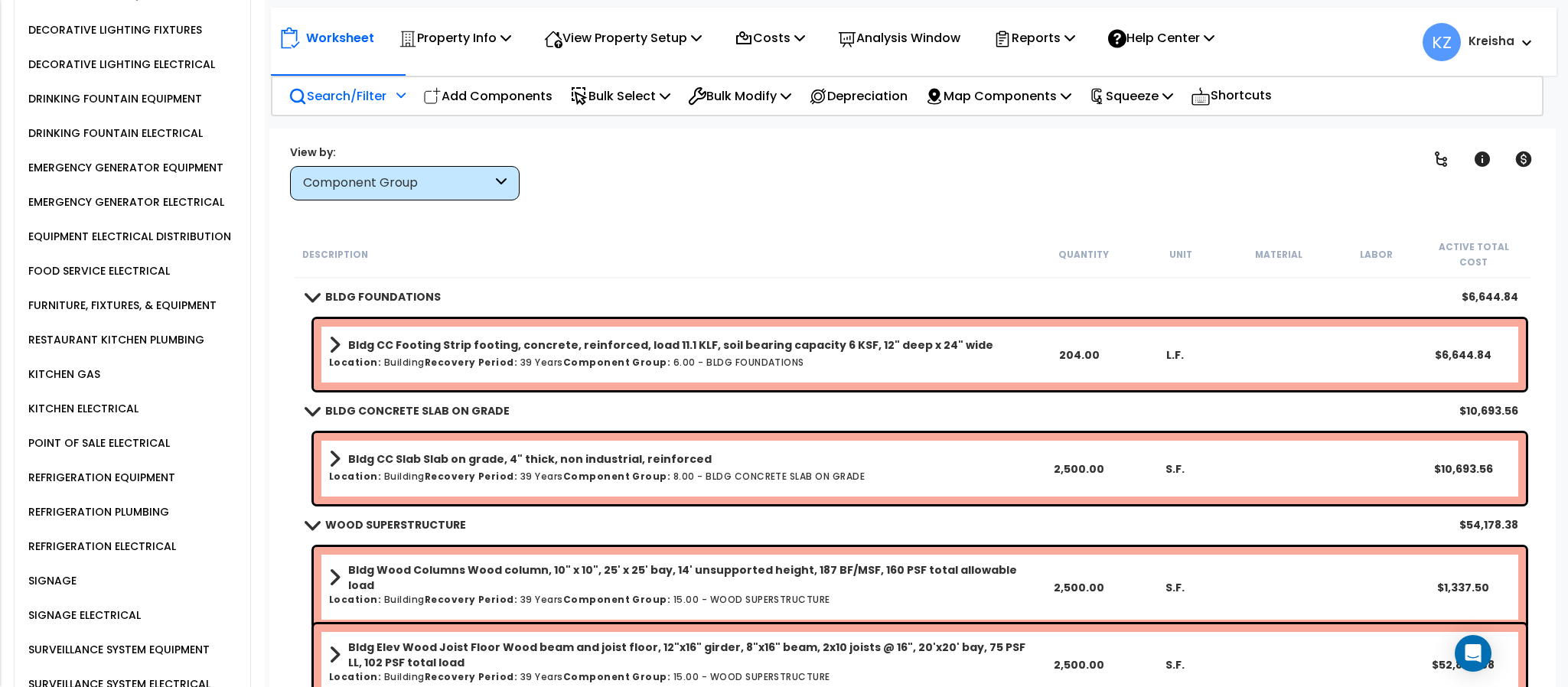
scroll to position [1550, 0]
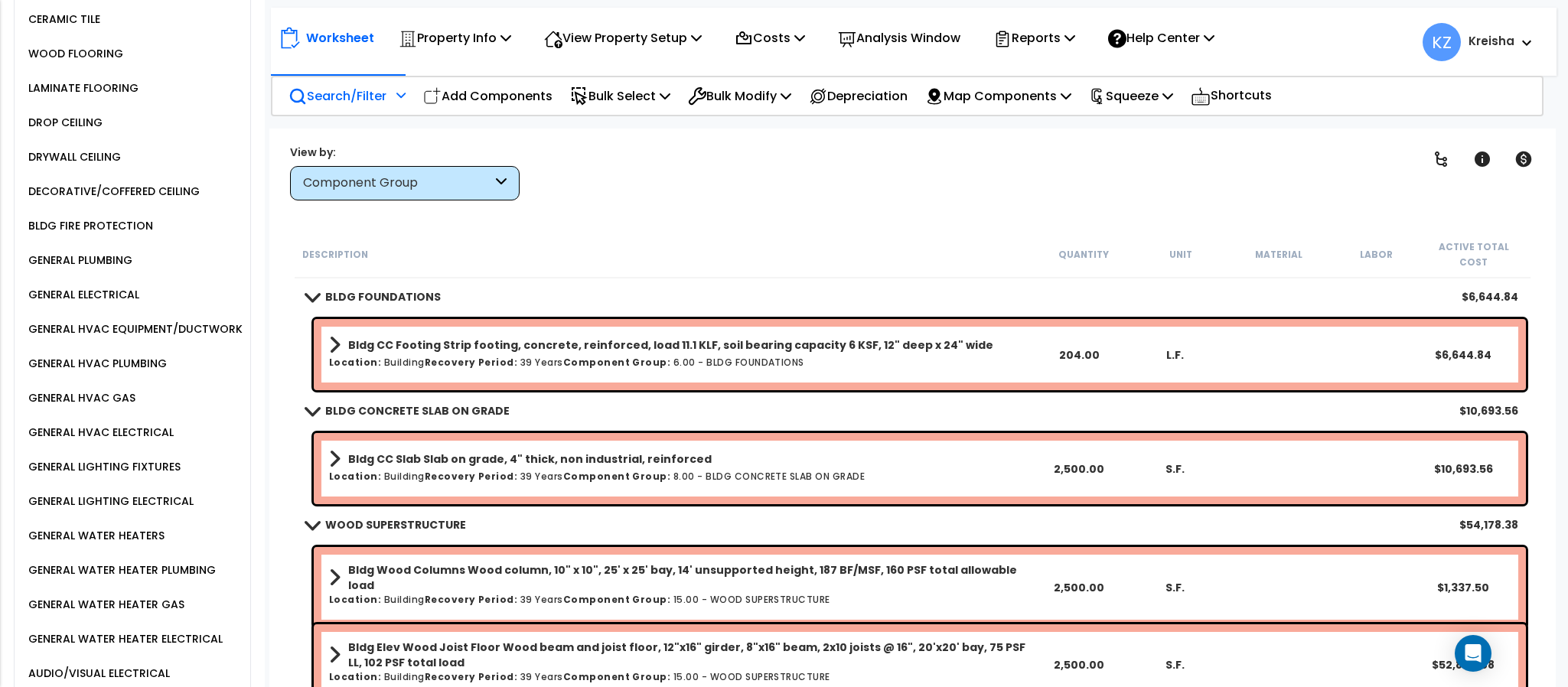
click at [129, 338] on div "GENERAL HVAC EQUIPMENT/DUCTWORK" at bounding box center [133, 329] width 218 height 19
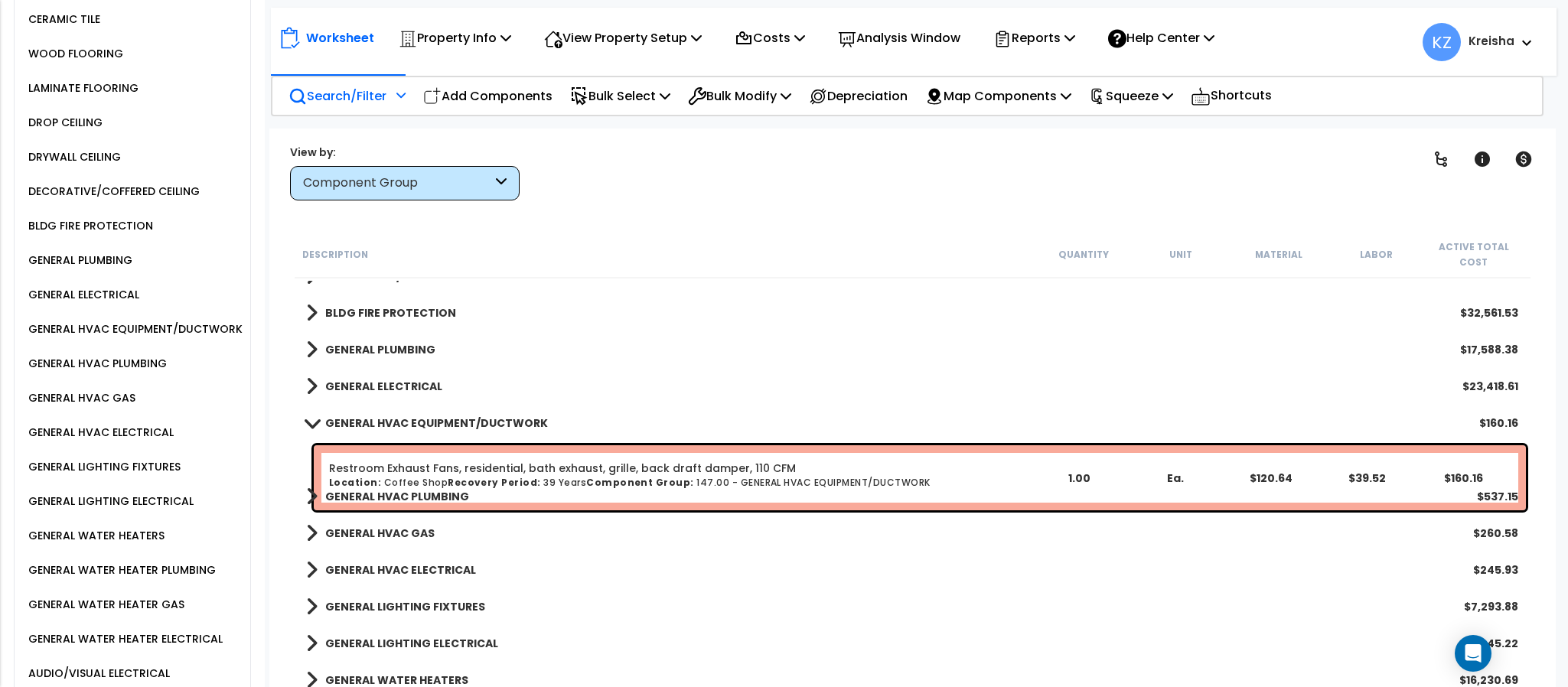
scroll to position [1378, 0]
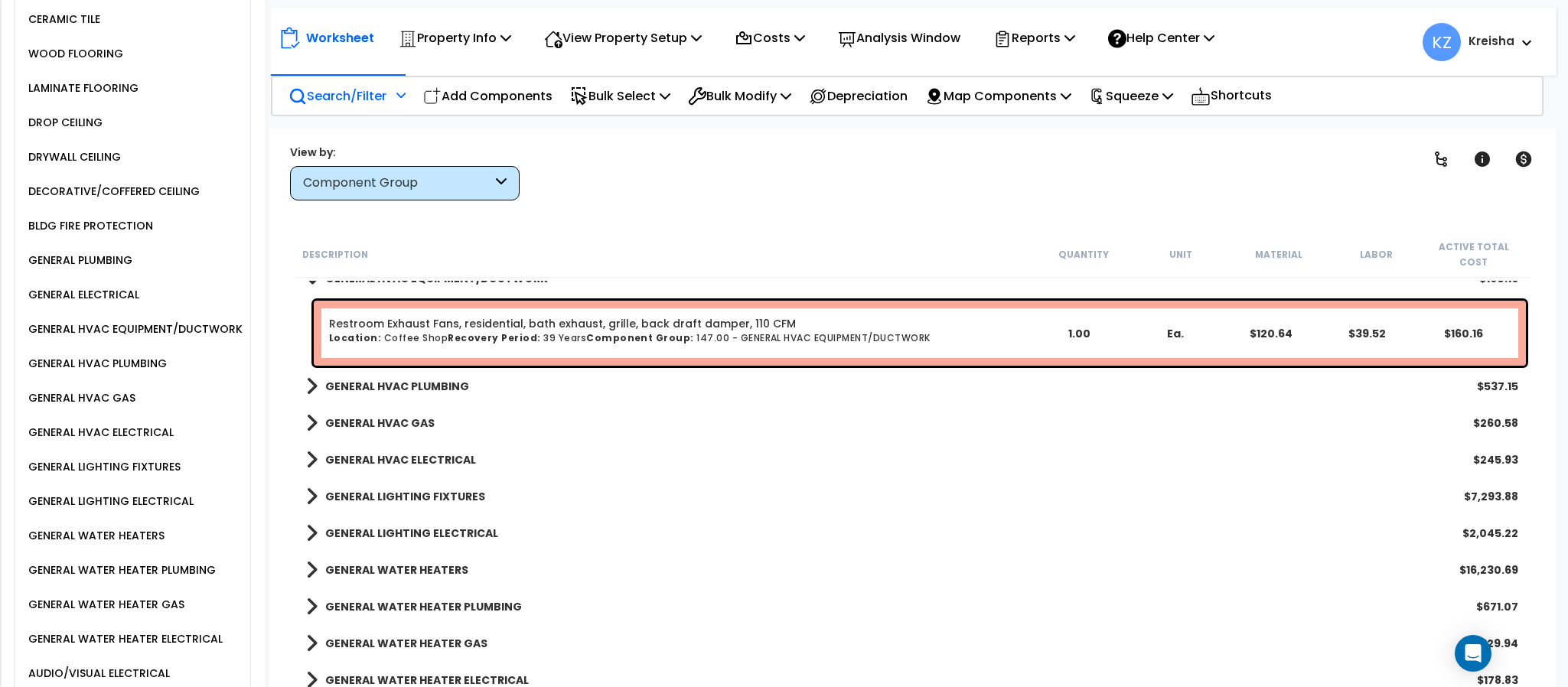
click at [405, 379] on b "GENERAL HVAC PLUMBING" at bounding box center [398, 387] width 144 height 15
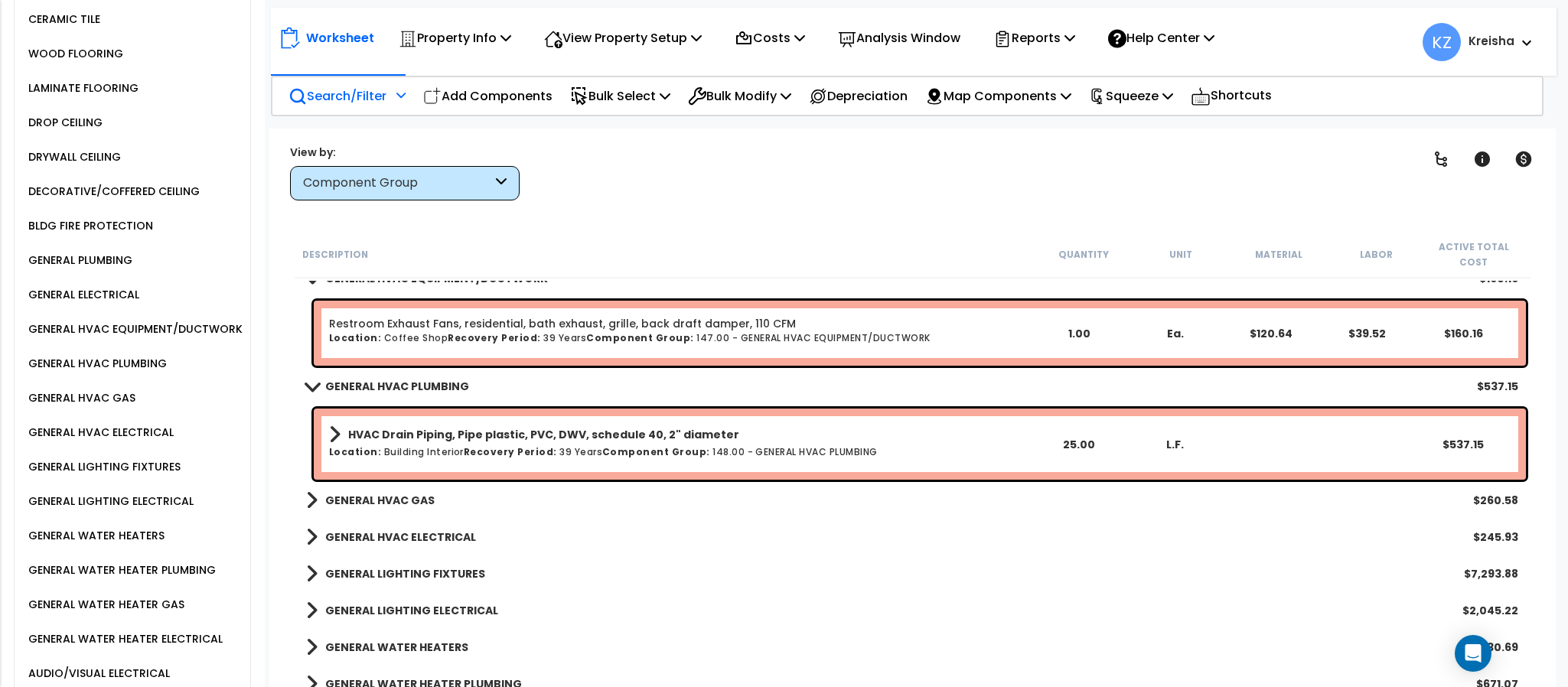
click at [745, 152] on div "Clear Filters" at bounding box center [965, 172] width 854 height 57
click at [368, 493] on b "GENERAL HVAC GAS" at bounding box center [380, 501] width 109 height 15
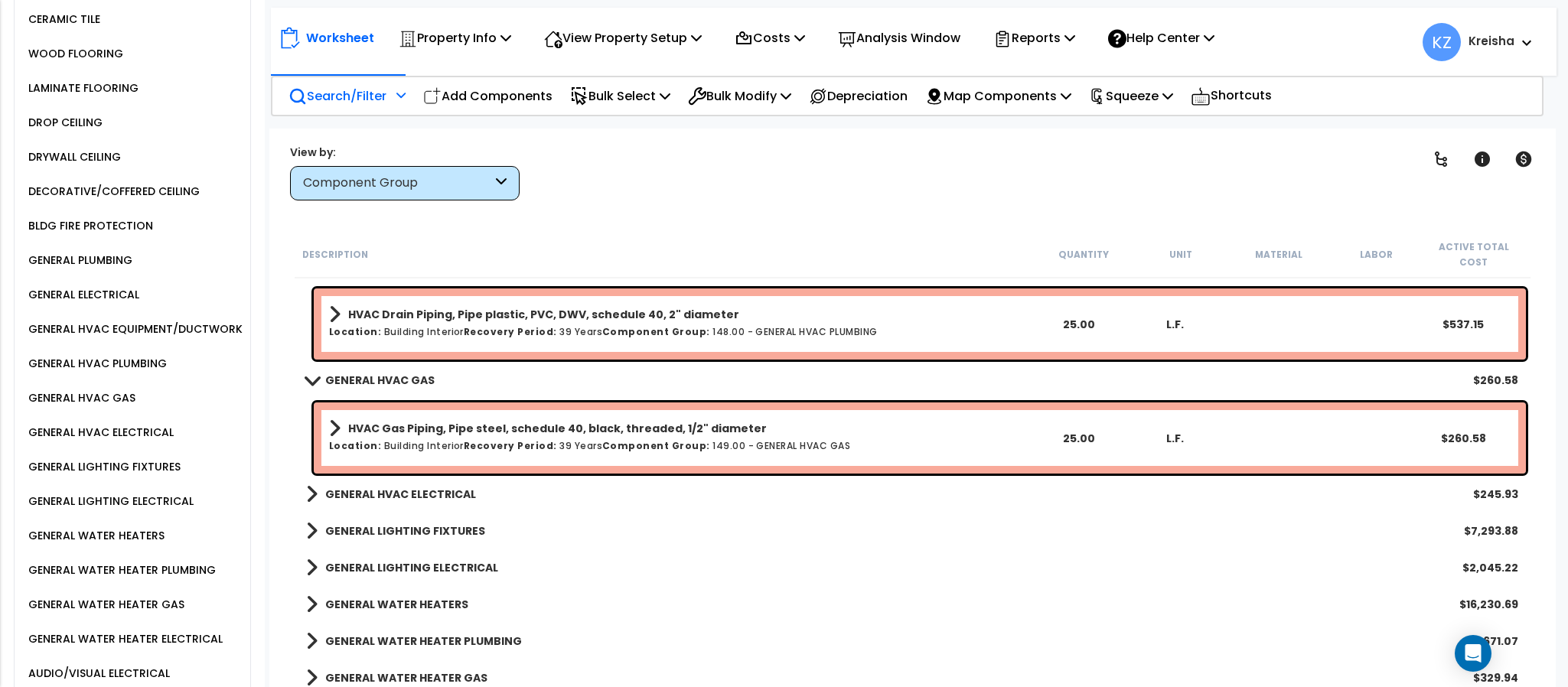
scroll to position [1530, 0]
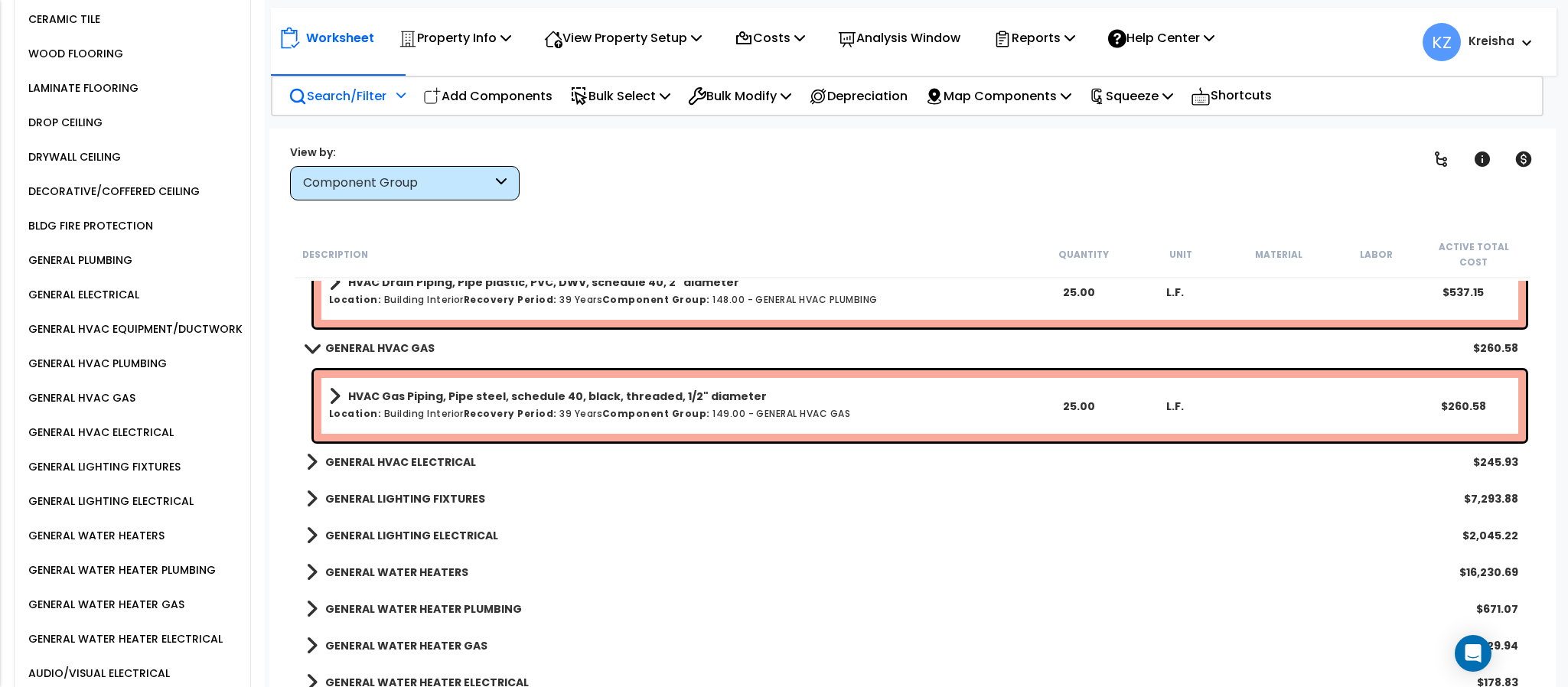
click at [398, 455] on b "GENERAL HVAC ELECTRICAL" at bounding box center [400, 462] width 151 height 15
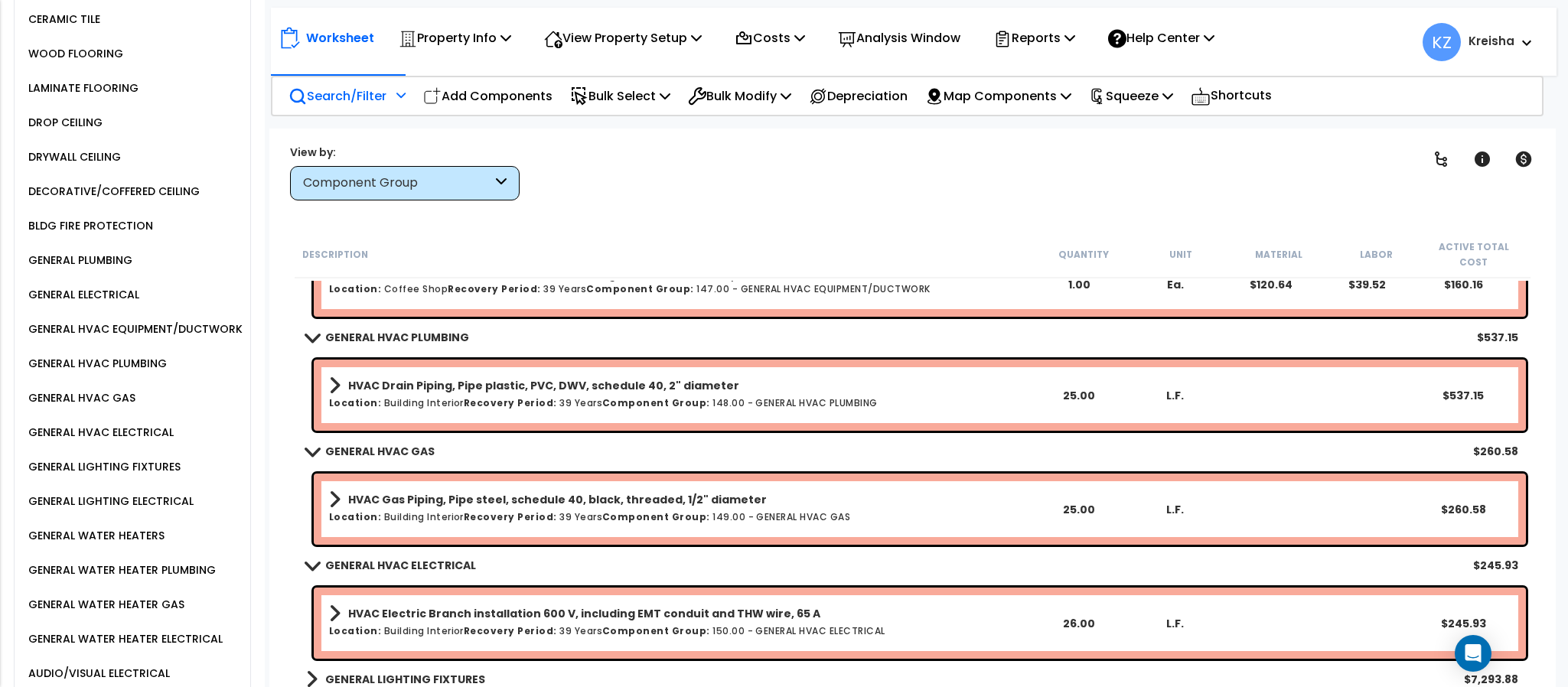
scroll to position [1454, 0]
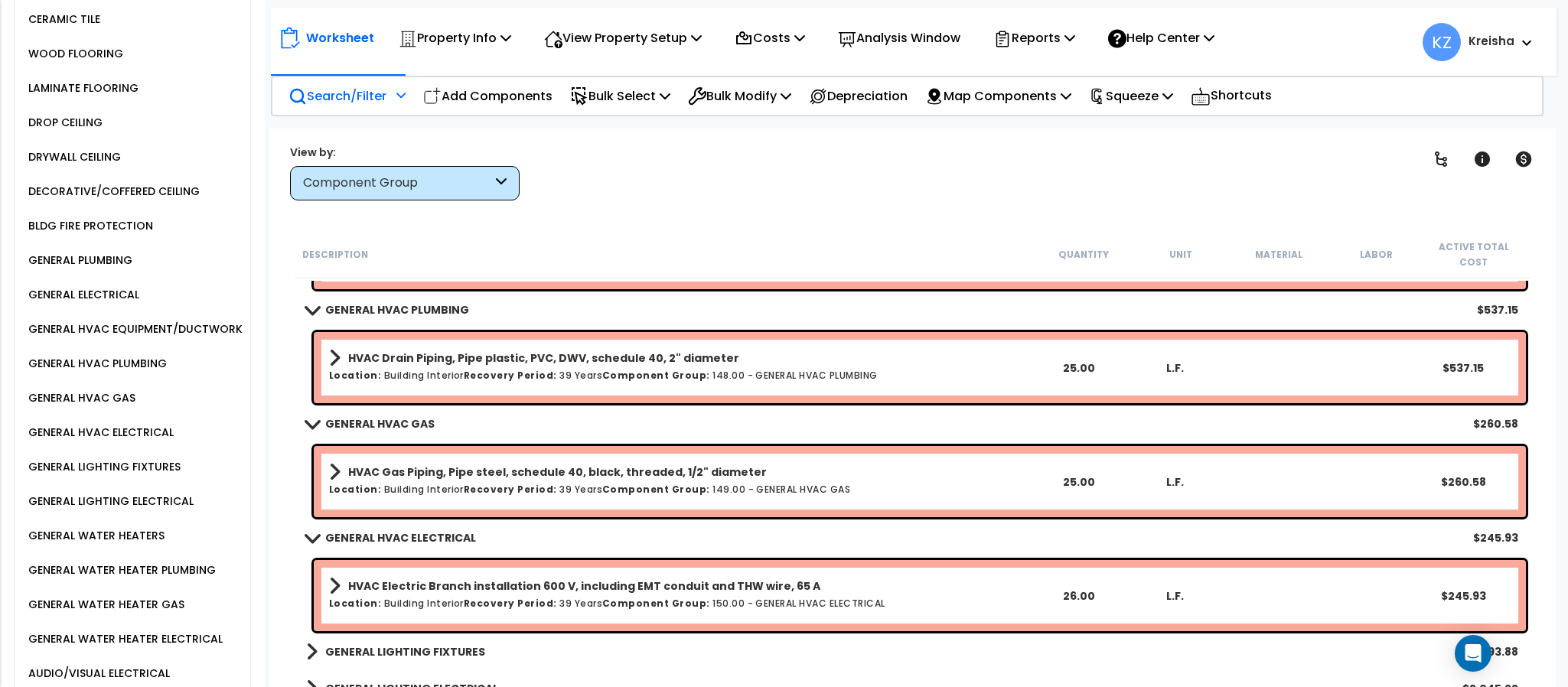
click at [382, 90] on p "Search/Filter" at bounding box center [337, 96] width 98 height 21
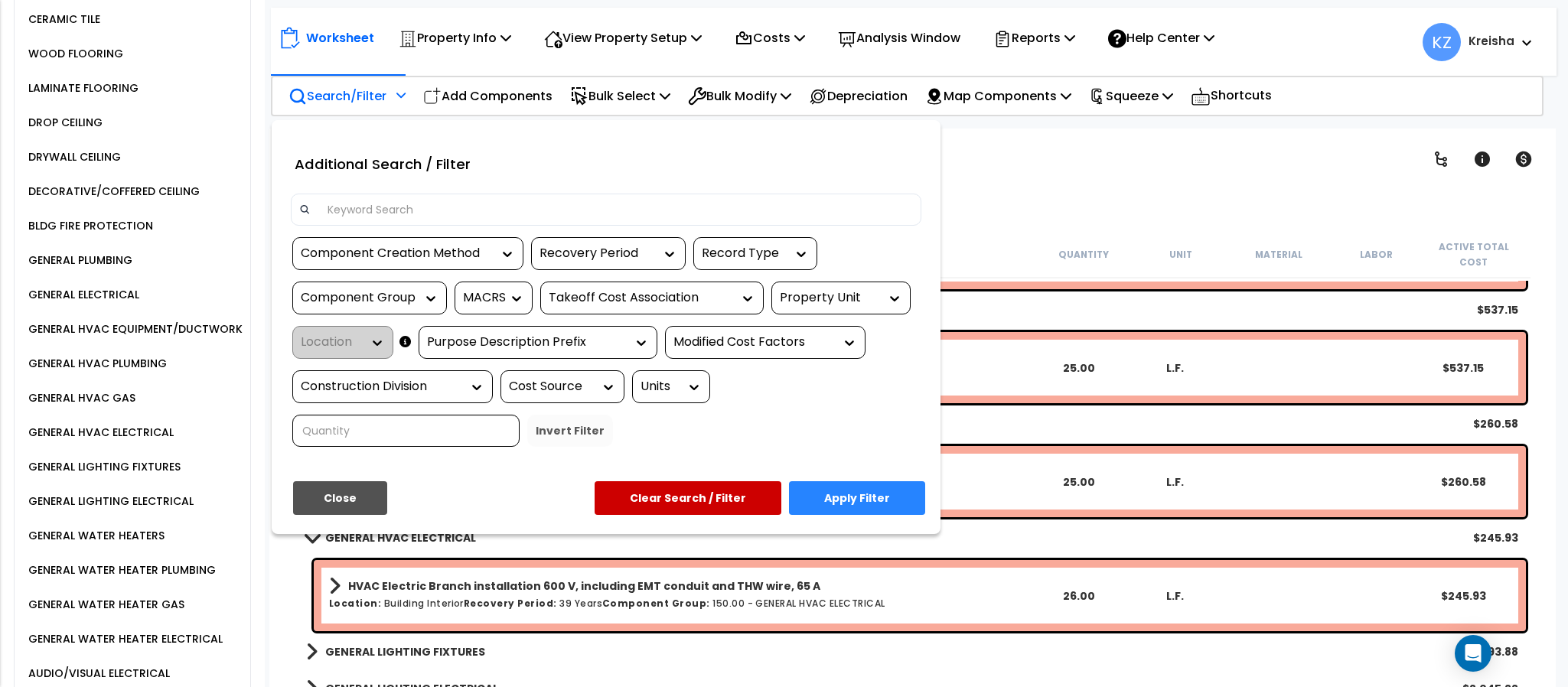
click at [382, 92] on div at bounding box center [784, 344] width 1568 height 687
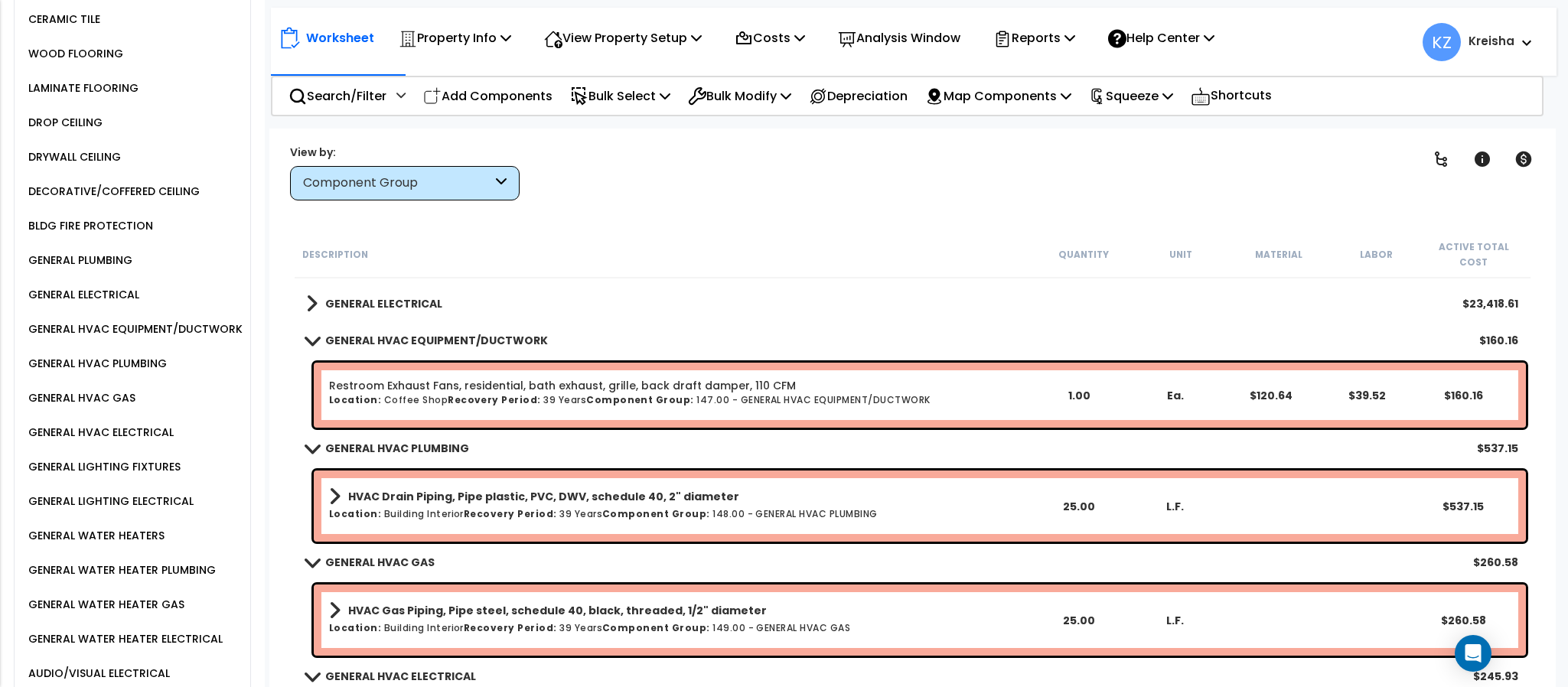
scroll to position [1300, 0]
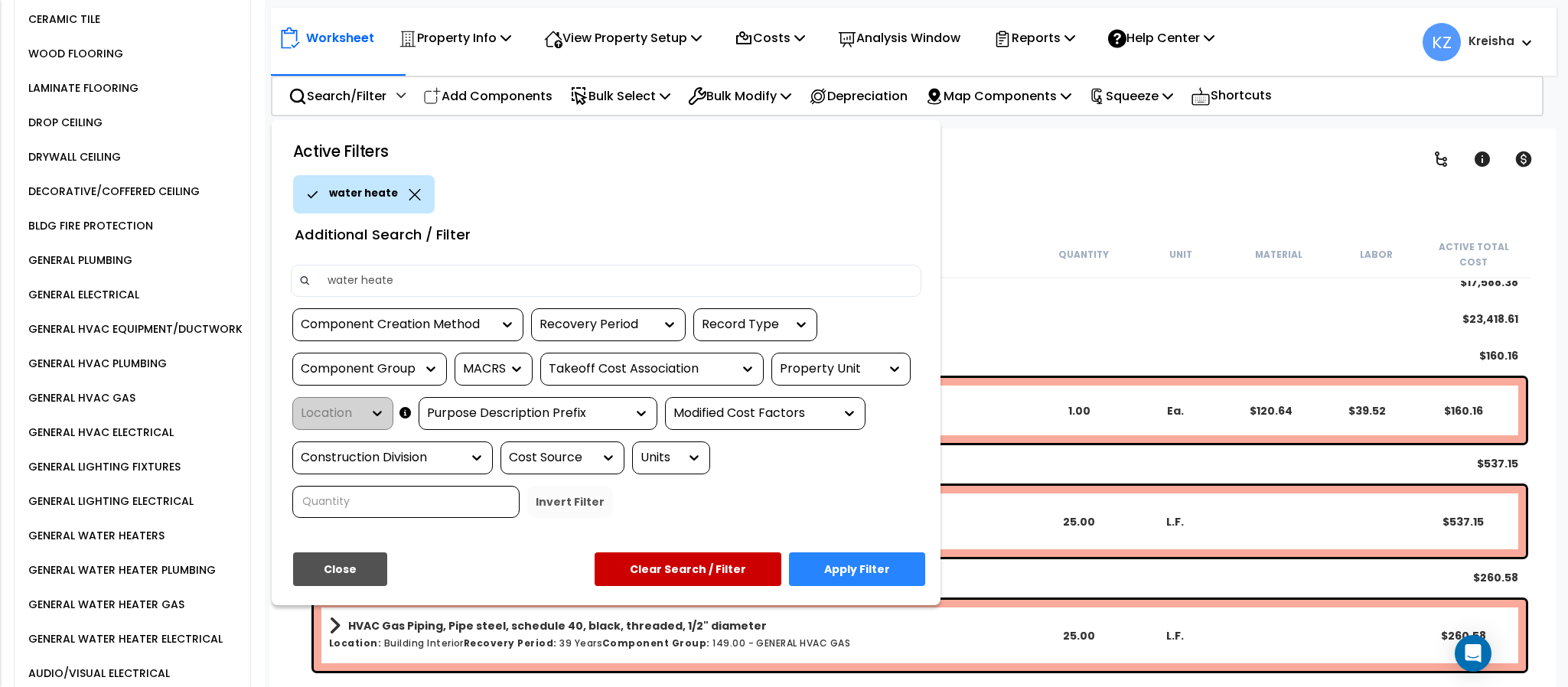
type input "water heater"
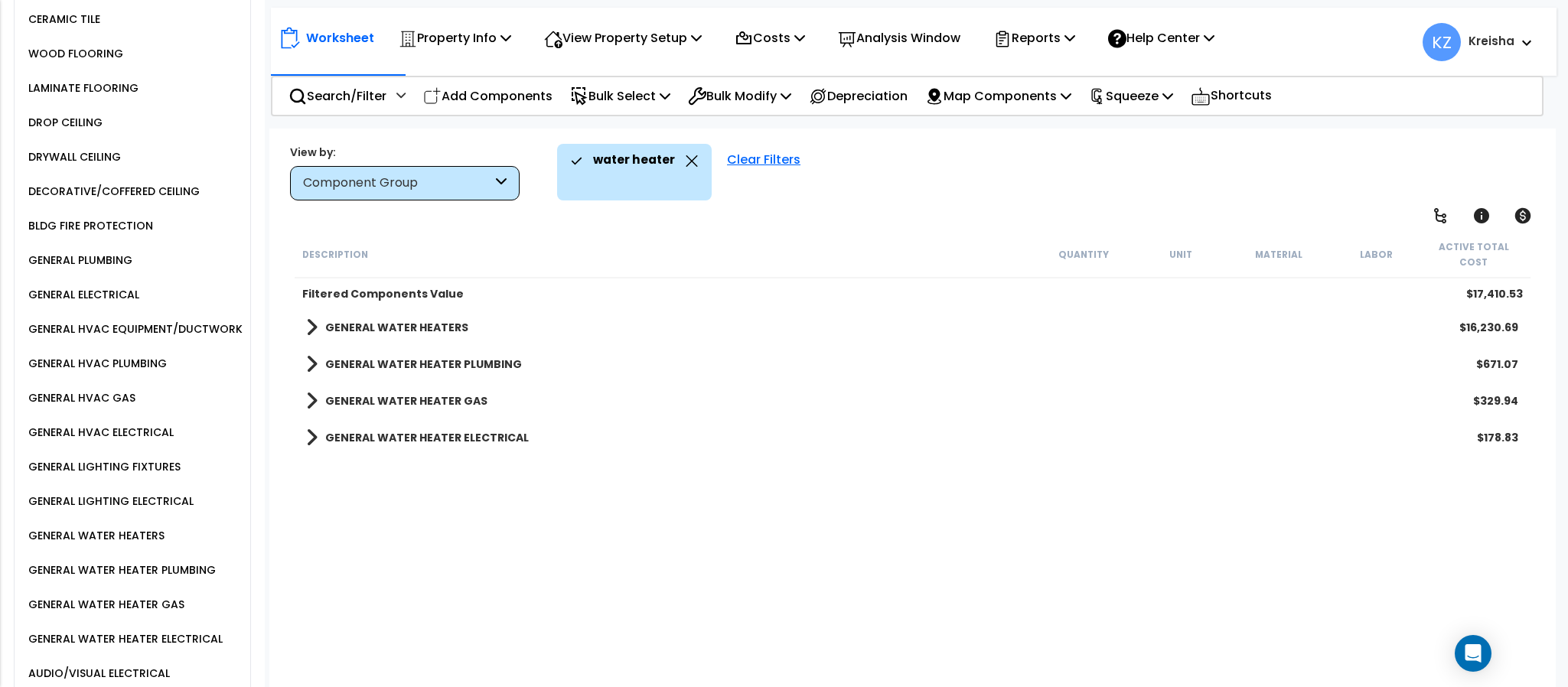
click at [620, 551] on div "Description Quantity Unit Material Labor Active Total Cost Filtered Components …" at bounding box center [911, 461] width 1240 height 460
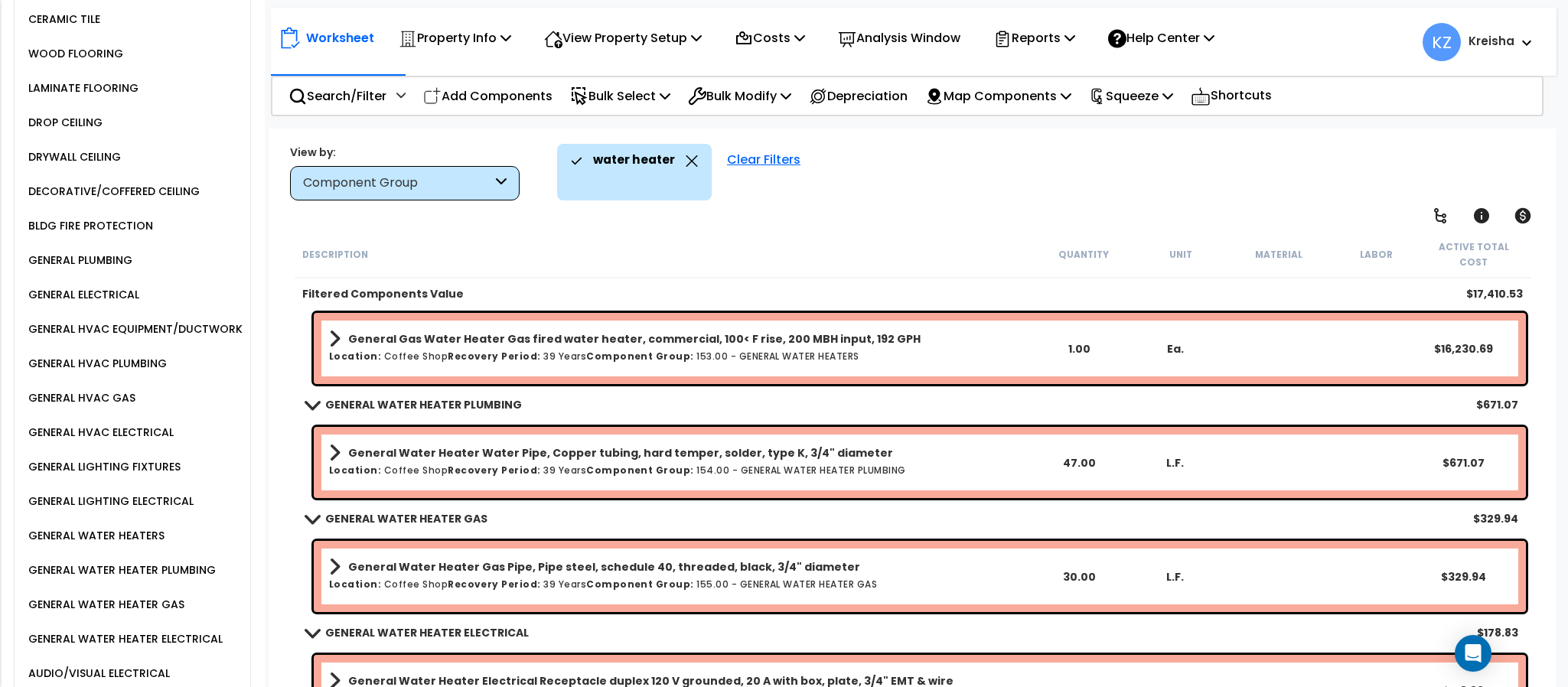
scroll to position [57, 0]
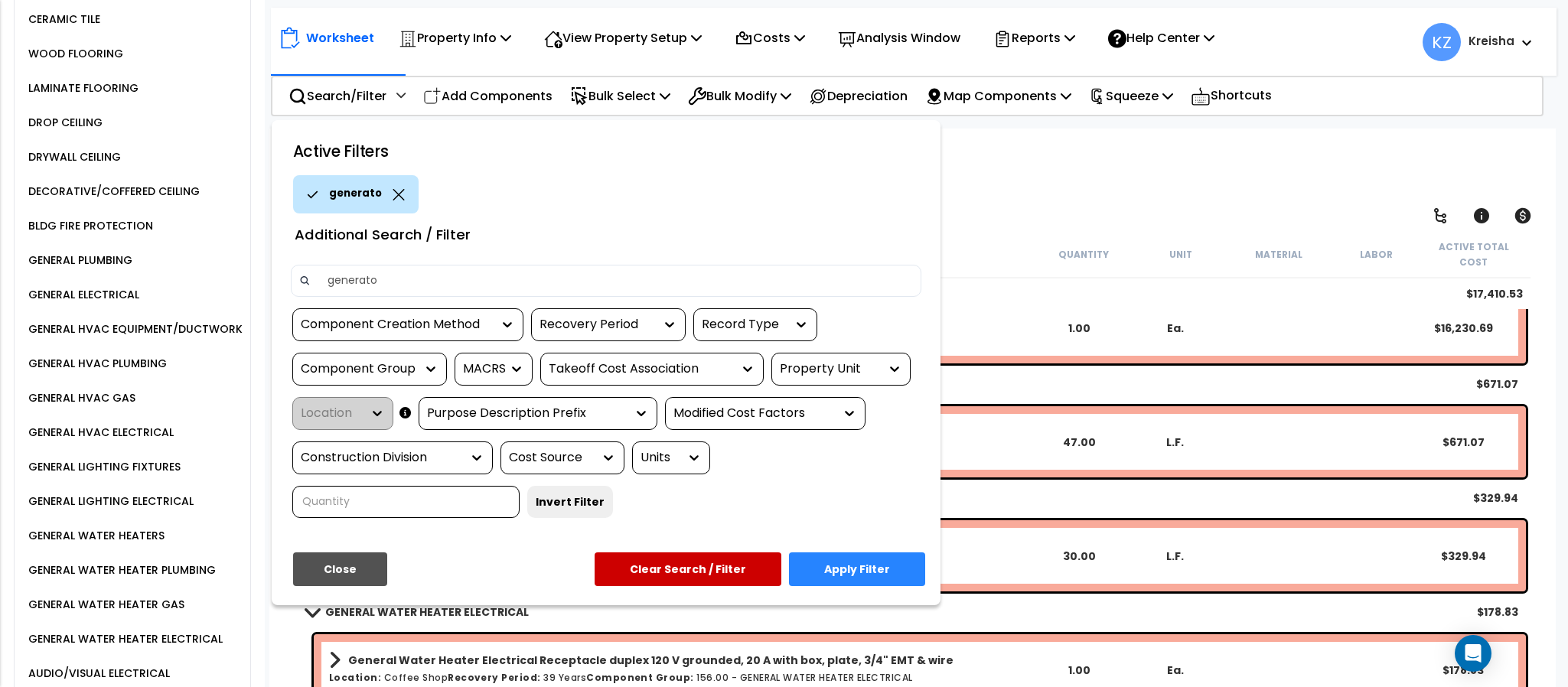
type input "generator"
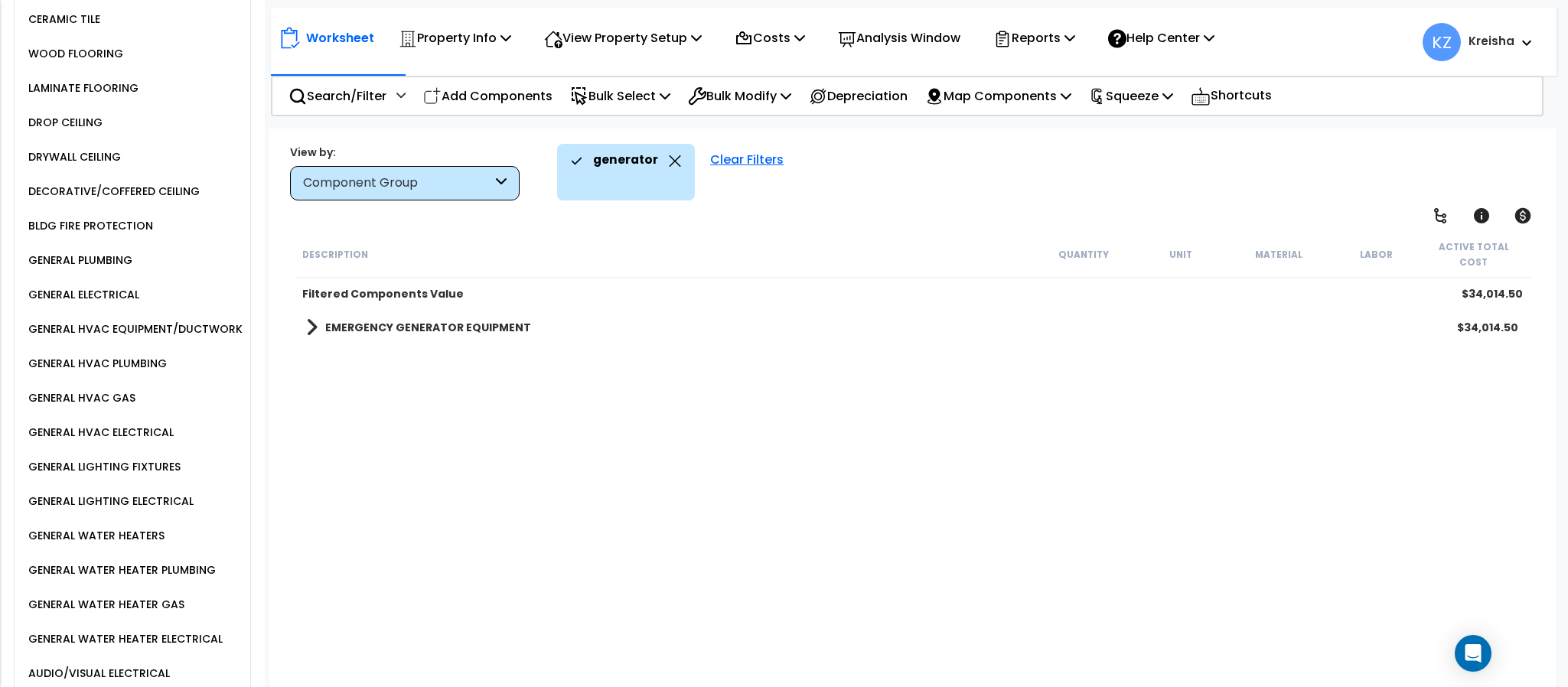
click at [661, 510] on div "Description Quantity Unit Material Labor Active Total Cost Filtered Components …" at bounding box center [911, 461] width 1240 height 460
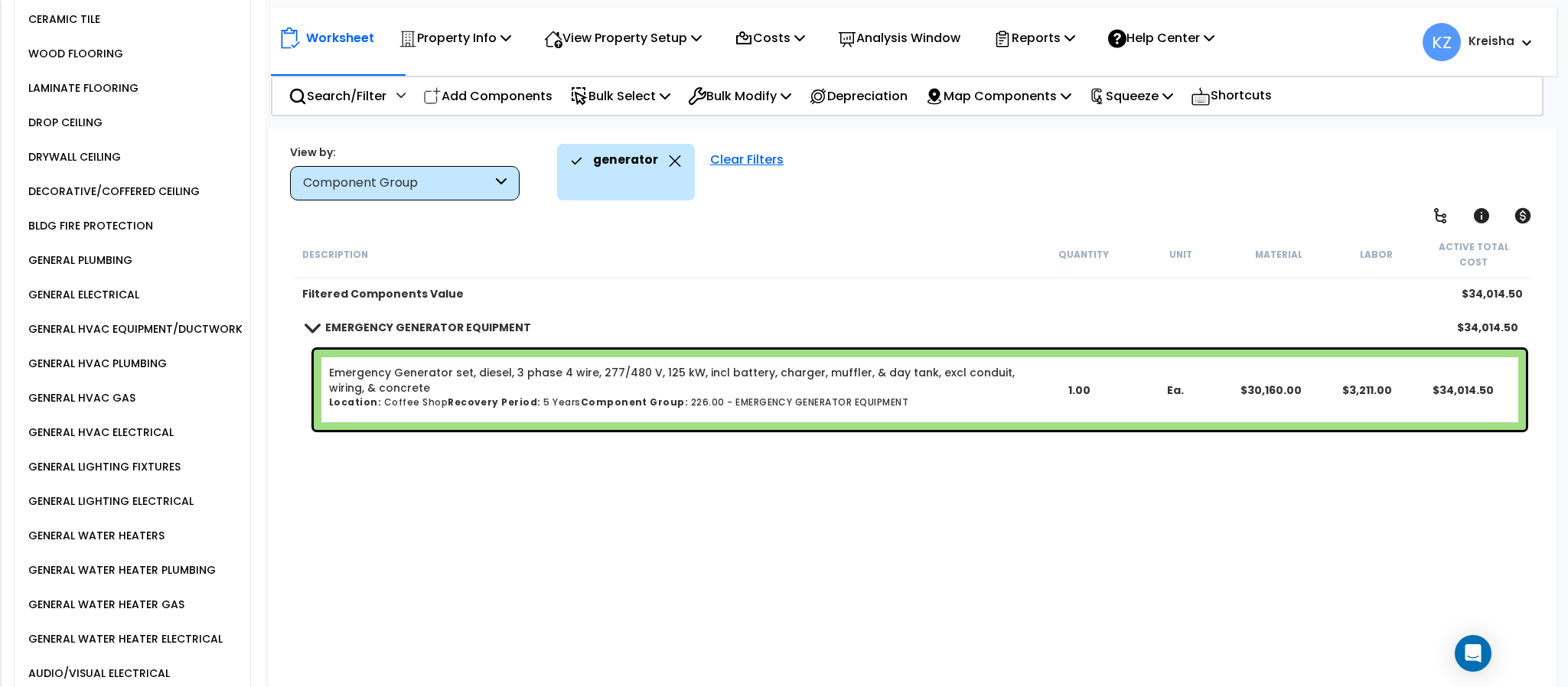
click at [670, 161] on icon at bounding box center [675, 161] width 11 height 11
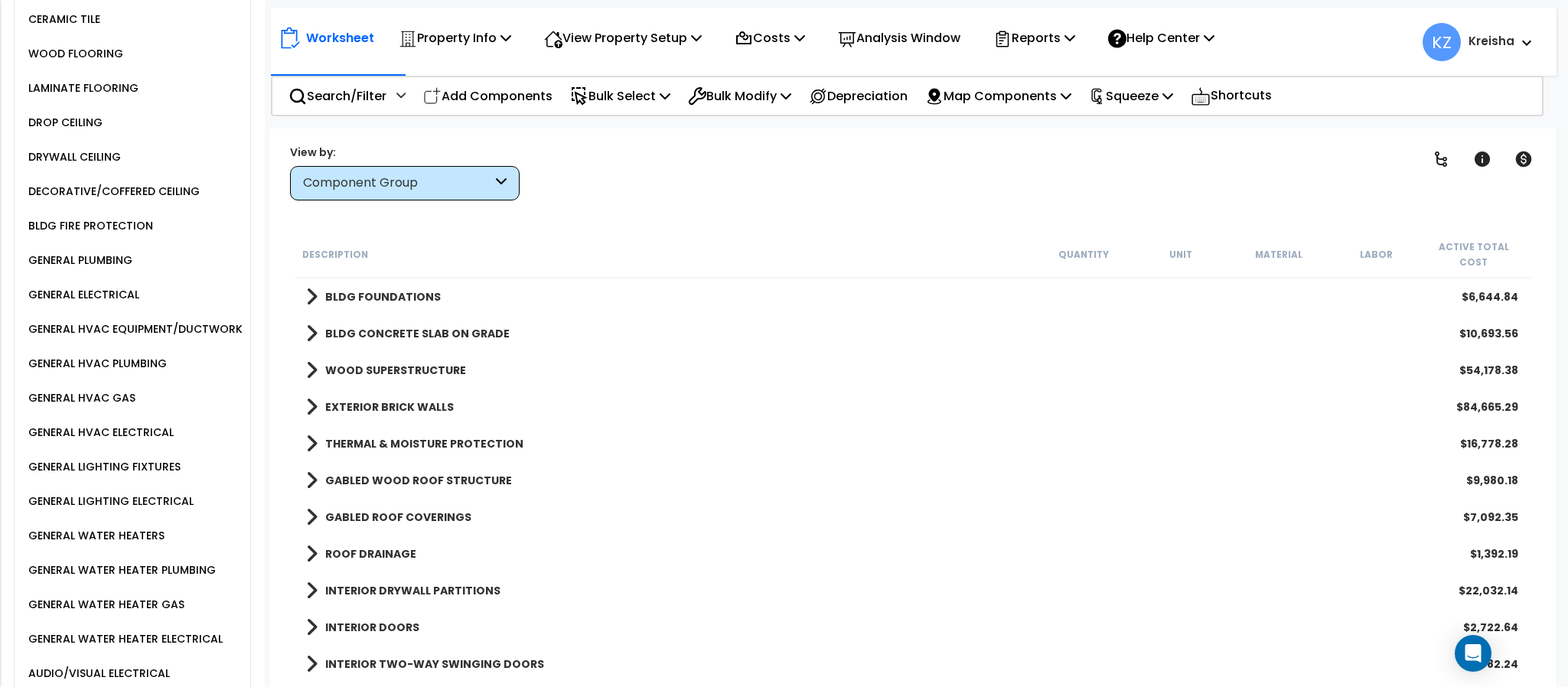
click at [919, 153] on div "Clear Filters" at bounding box center [965, 172] width 854 height 57
click at [184, 338] on div "GENERAL HVAC EQUIPMENT/DUCTWORK" at bounding box center [133, 329] width 218 height 19
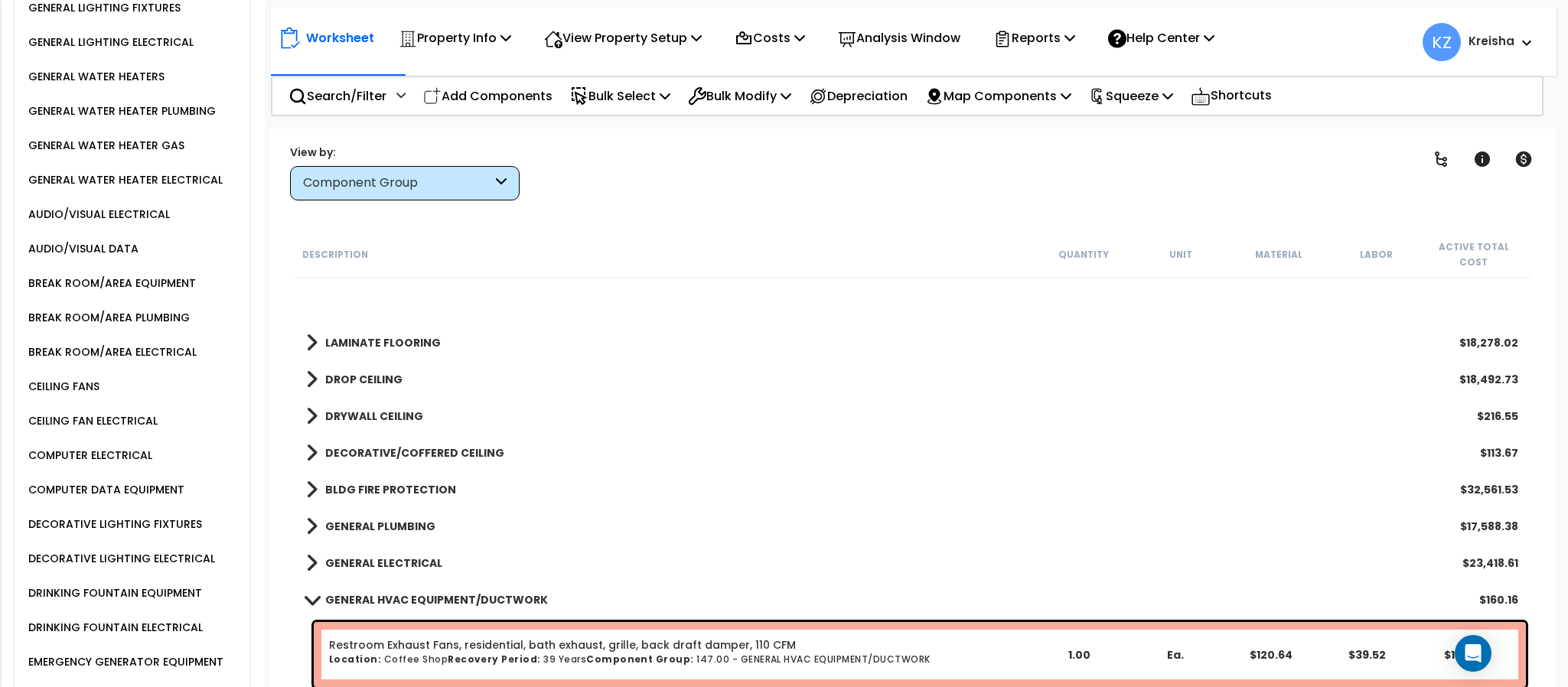
scroll to position [1300, 0]
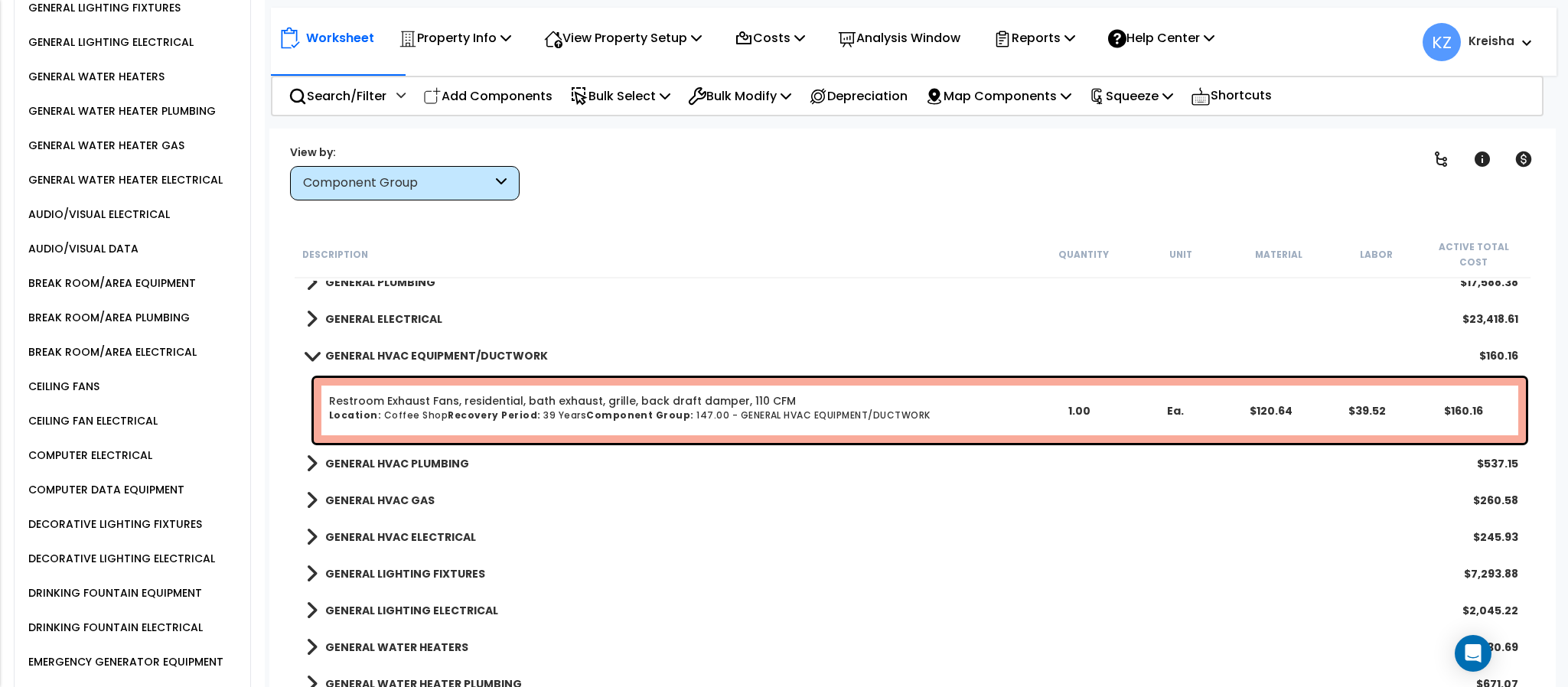
click at [429, 456] on b "GENERAL HVAC PLUMBING" at bounding box center [398, 463] width 144 height 15
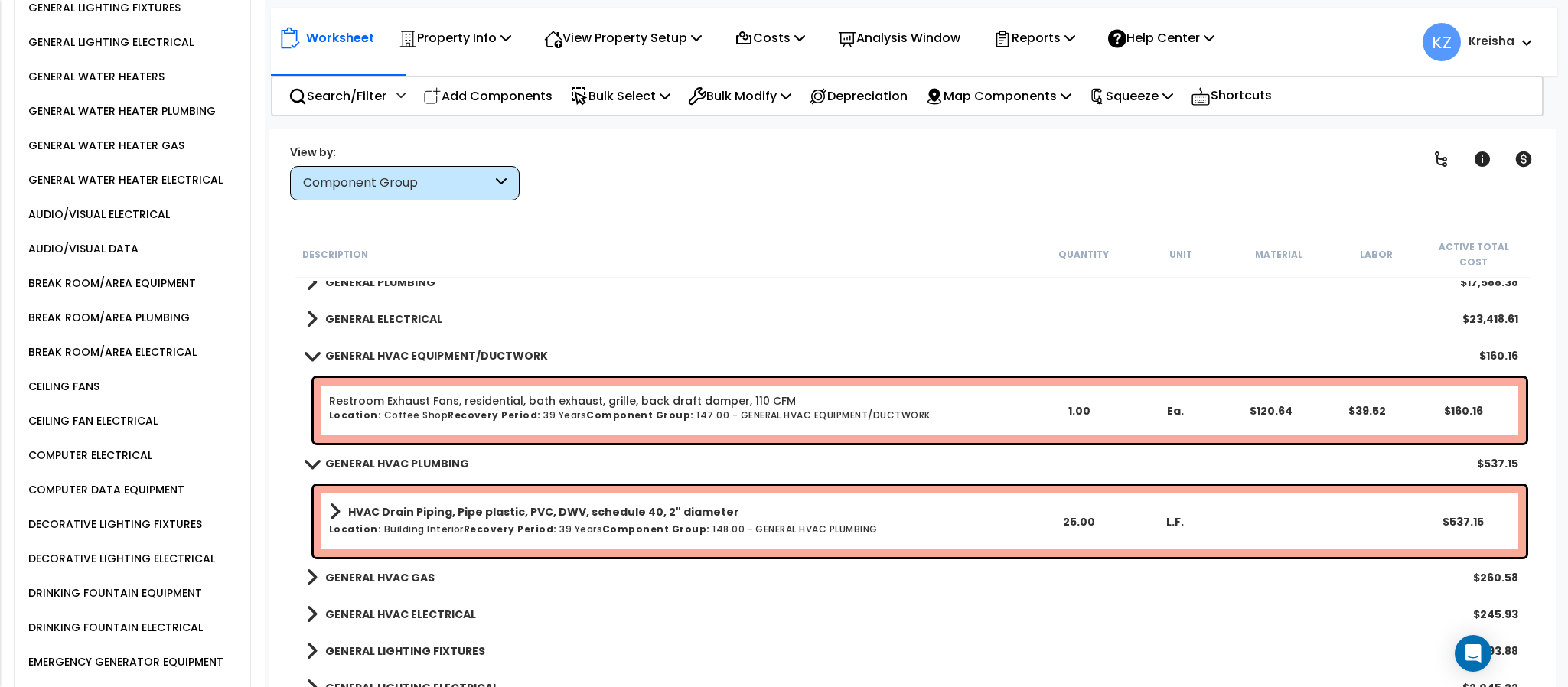
click at [393, 570] on b "GENERAL HVAC GAS" at bounding box center [380, 577] width 109 height 15
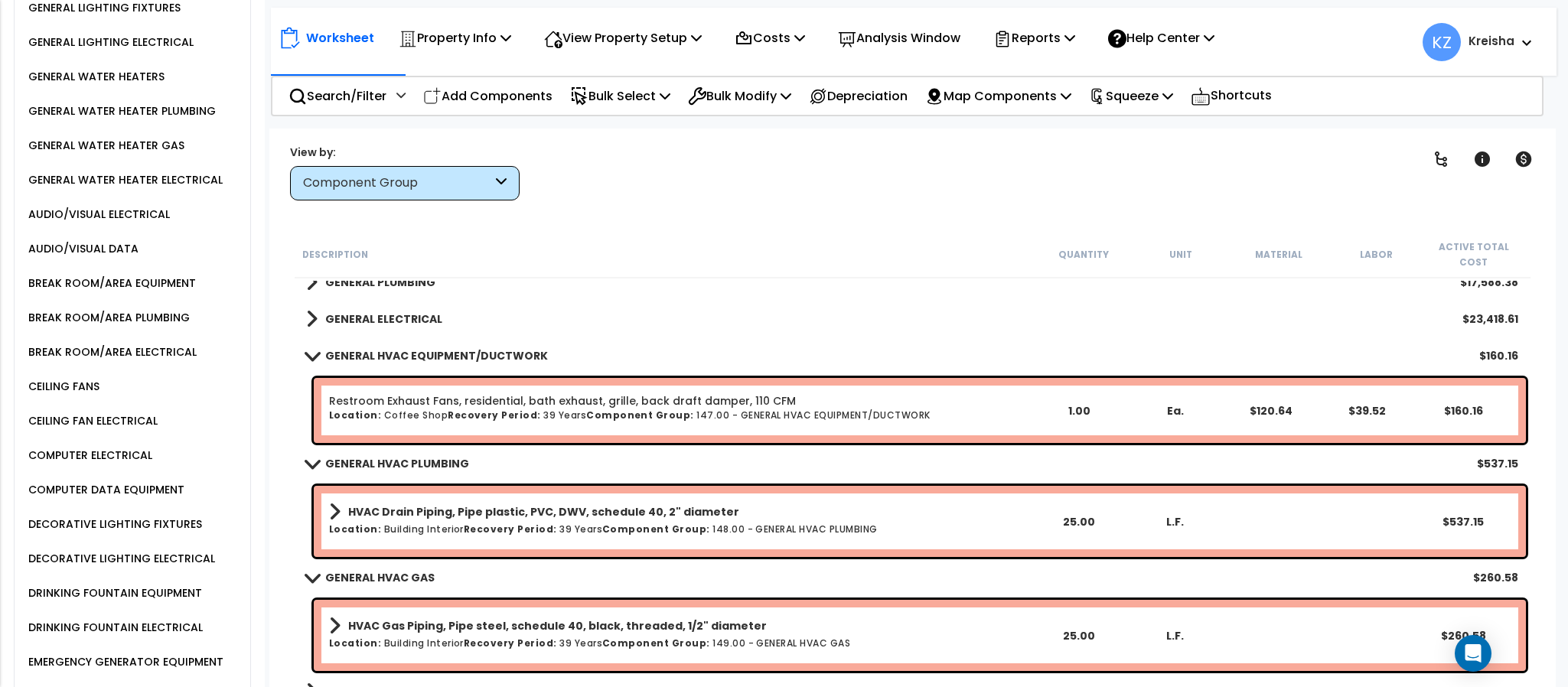
scroll to position [1378, 0]
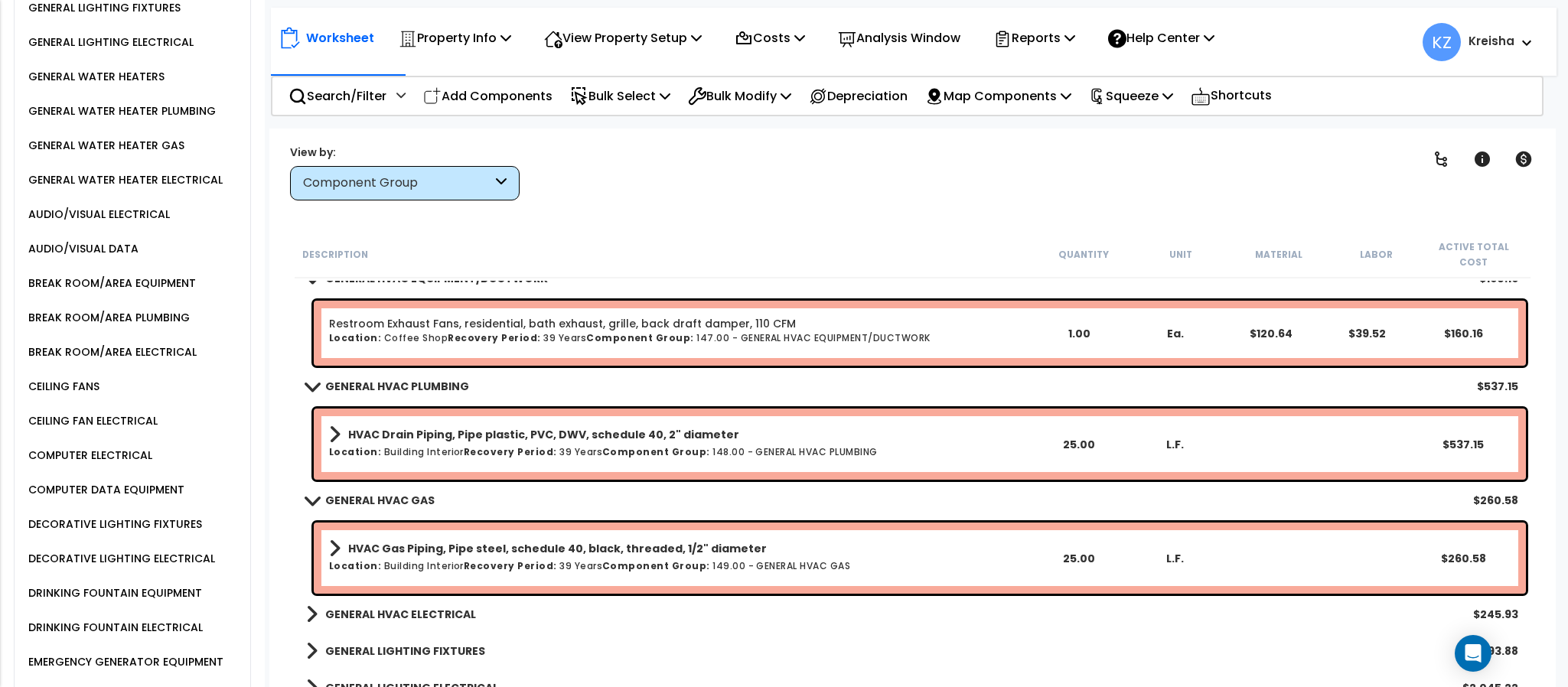
click at [397, 607] on b "GENERAL HVAC ELECTRICAL" at bounding box center [400, 615] width 151 height 15
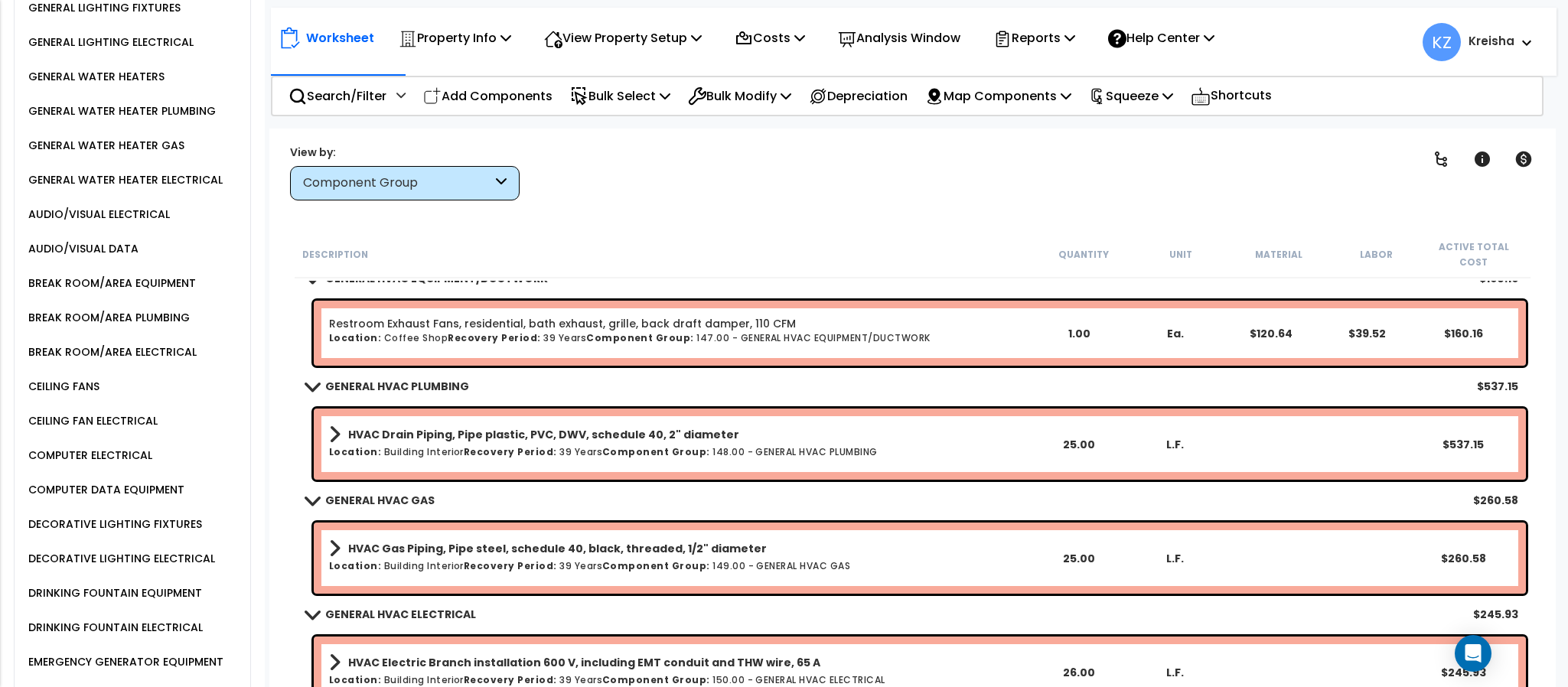
click at [611, 208] on div "Worksheet Property Info Property Setup Add Property Unit Template property Clon…" at bounding box center [912, 472] width 1285 height 687
click at [680, 189] on div "Clear Filters" at bounding box center [965, 172] width 854 height 57
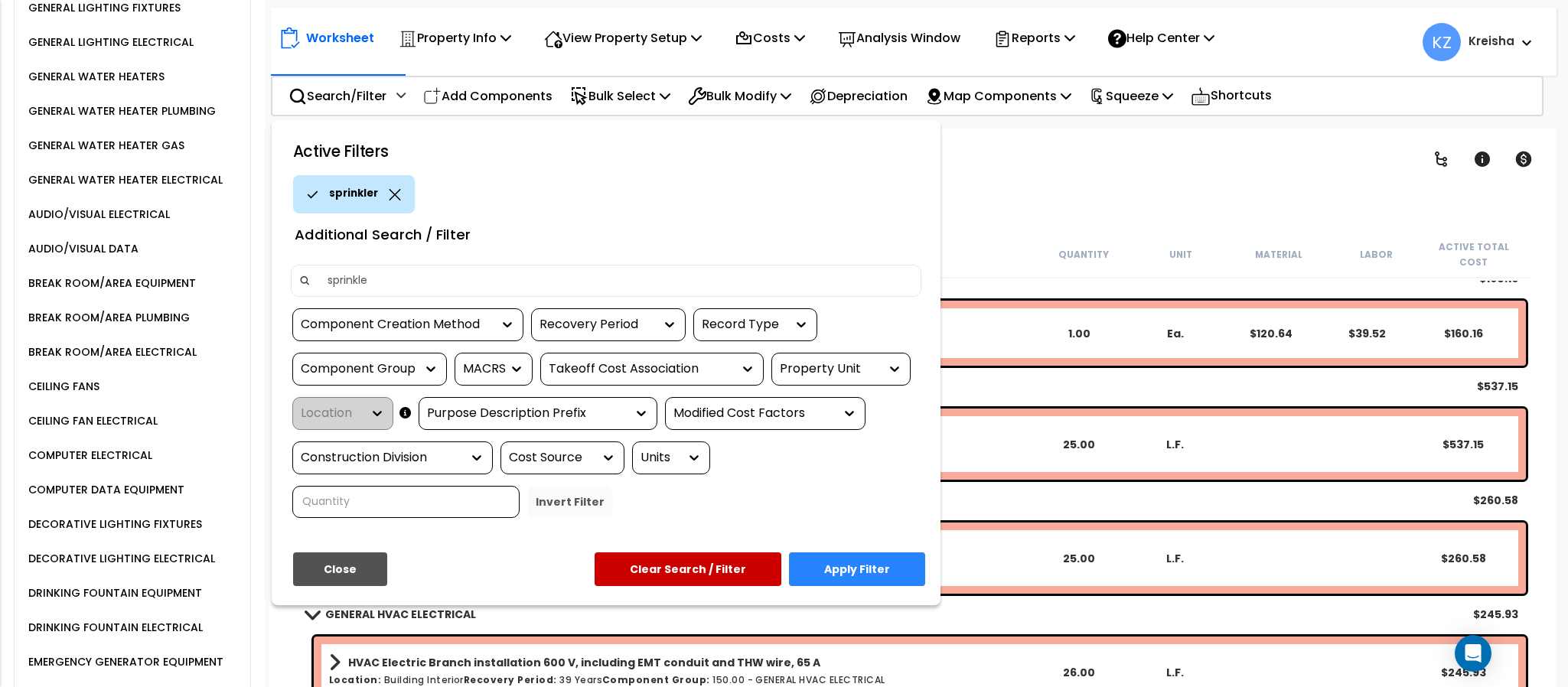
type input "sprinkler"
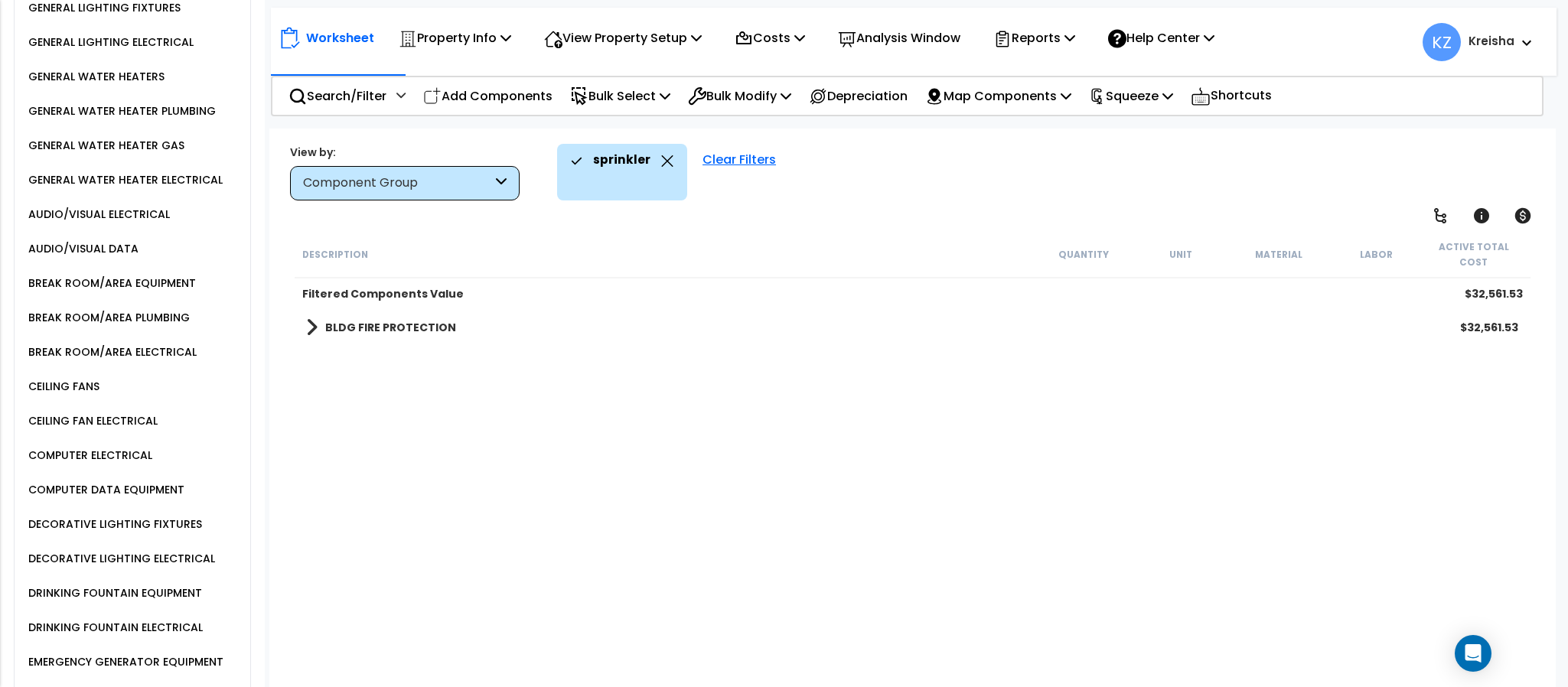
click at [670, 406] on div "Description Quantity Unit Material Labor Active Total Cost Filtered Components …" at bounding box center [911, 461] width 1240 height 460
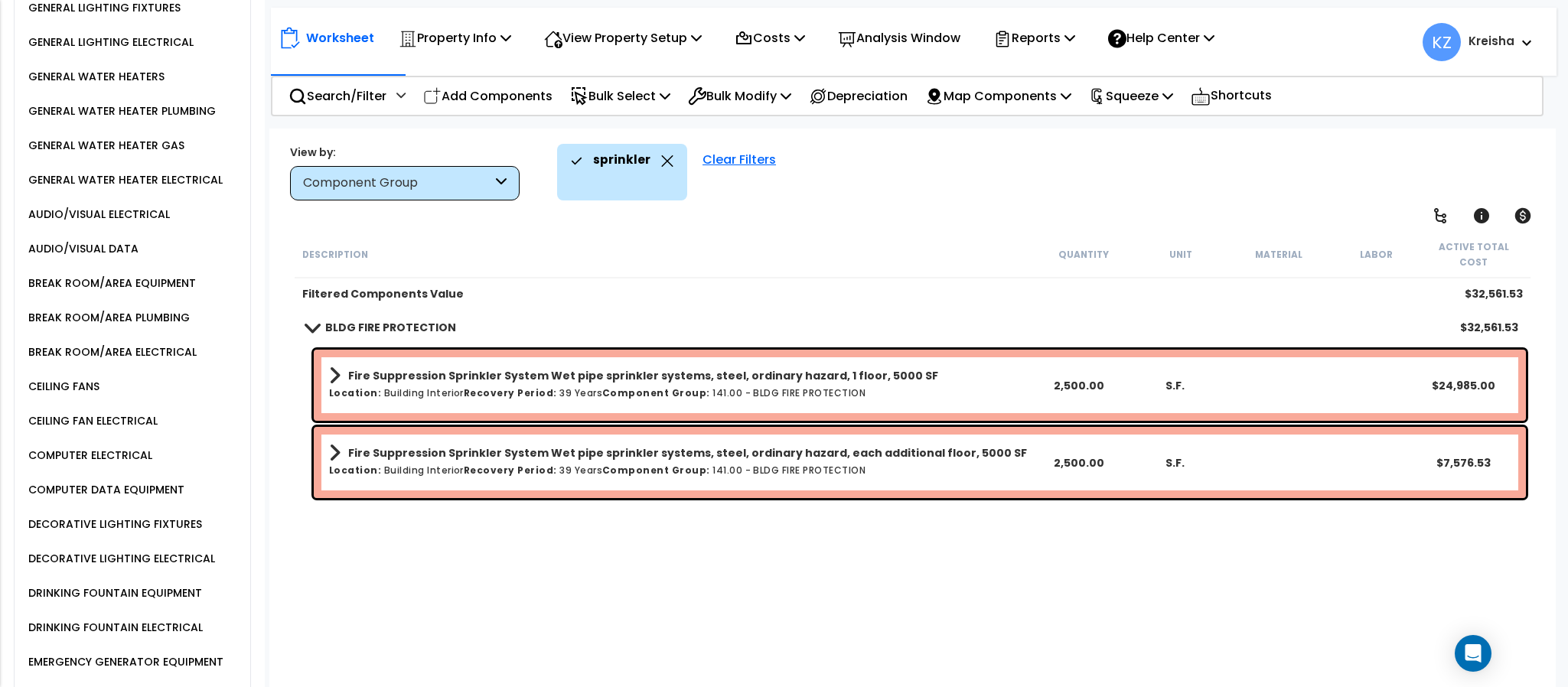
click at [912, 189] on div "sprinkler Clear Filters" at bounding box center [1048, 172] width 982 height 57
click at [845, 193] on div "sprinkler Clear Filters" at bounding box center [1048, 172] width 982 height 57
click at [845, 191] on div "sprinkler Clear Filters" at bounding box center [1048, 172] width 982 height 57
click at [663, 164] on icon at bounding box center [667, 161] width 12 height 11
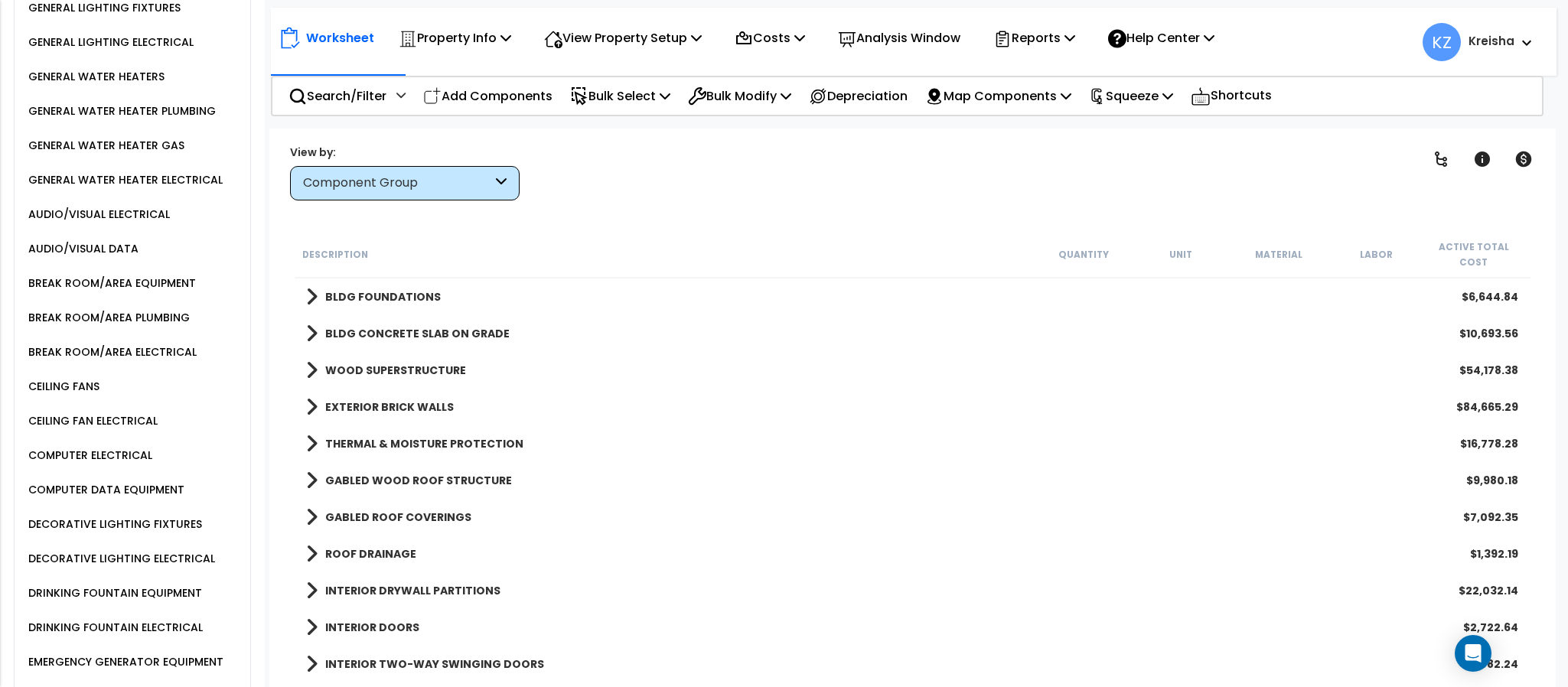
click at [892, 170] on div "Clear Filters" at bounding box center [965, 172] width 854 height 57
click at [1439, 154] on icon at bounding box center [1441, 159] width 19 height 19
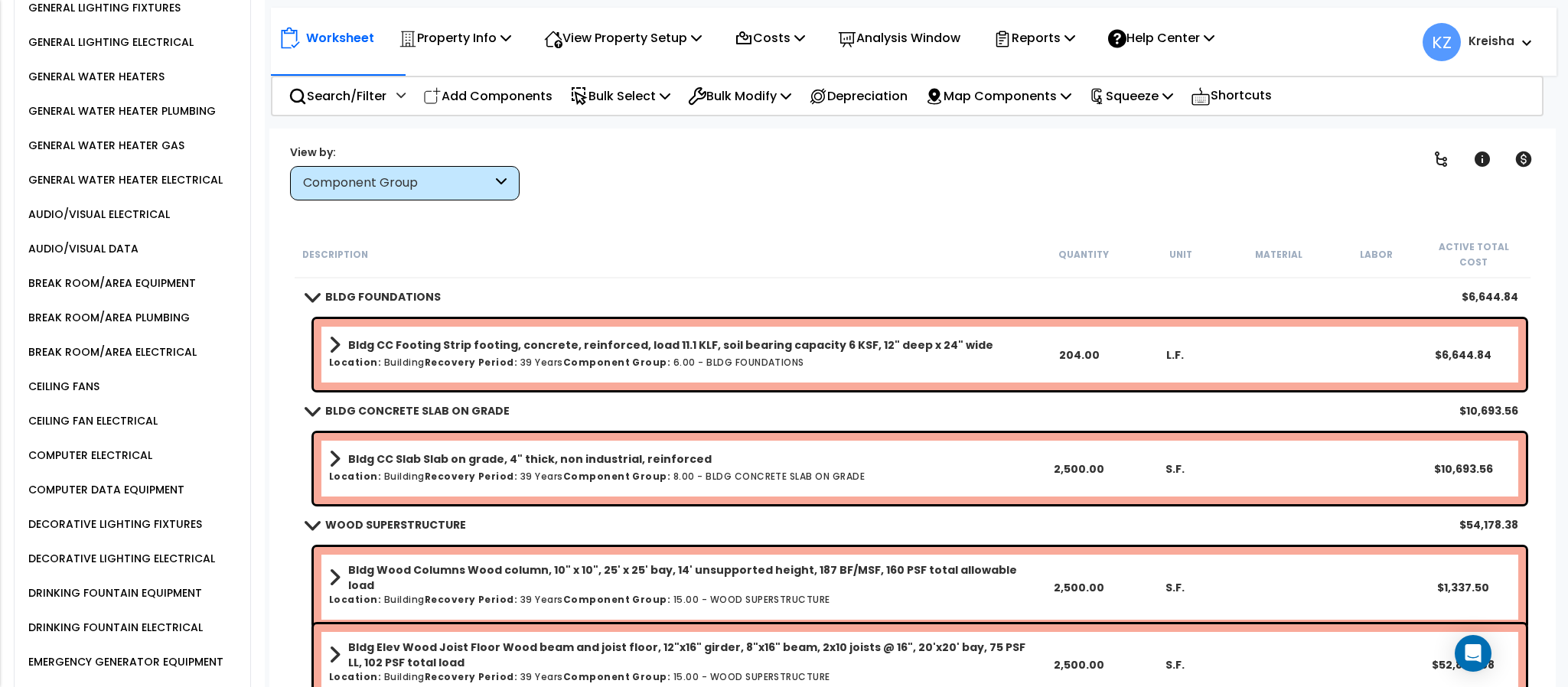
click at [758, 232] on div "Description Quantity Unit Material Labor Active Total Cost" at bounding box center [912, 255] width 1235 height 48
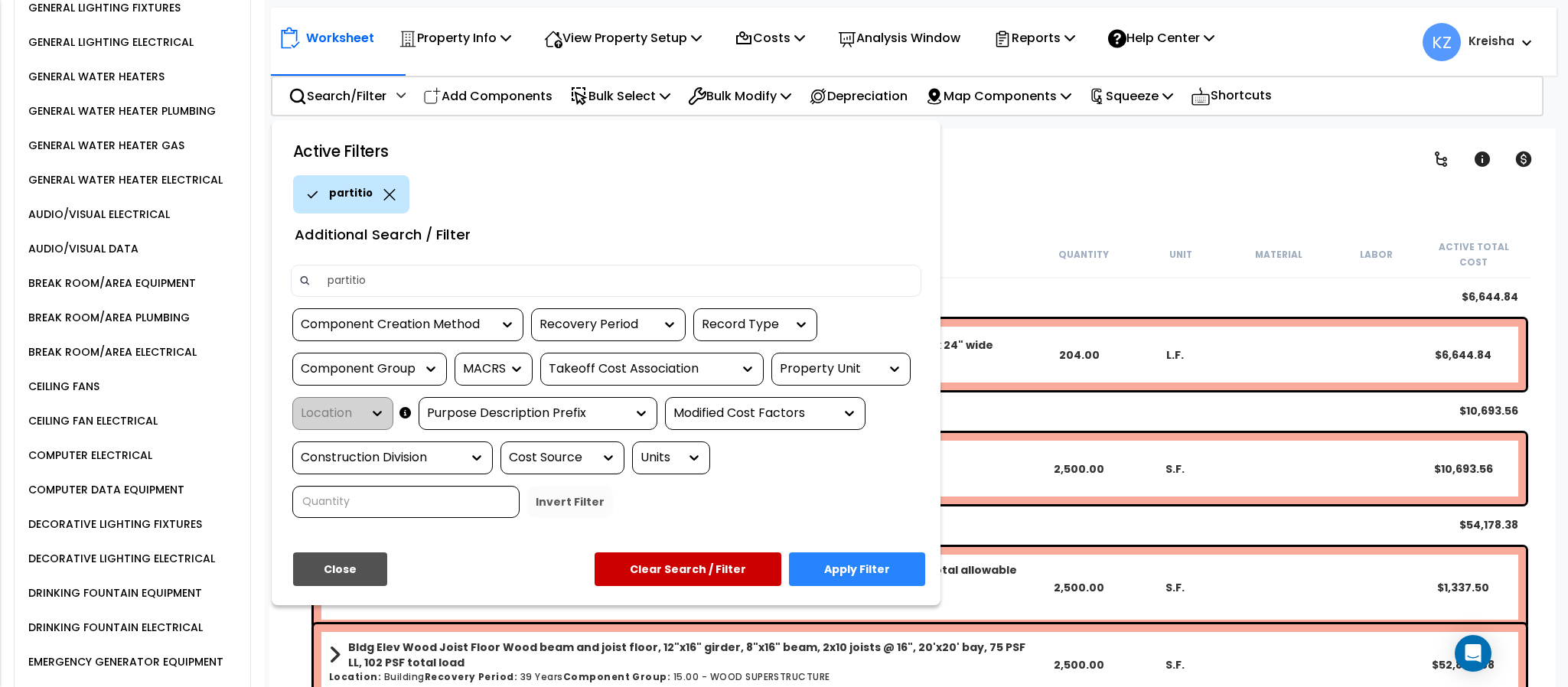
type input "partition"
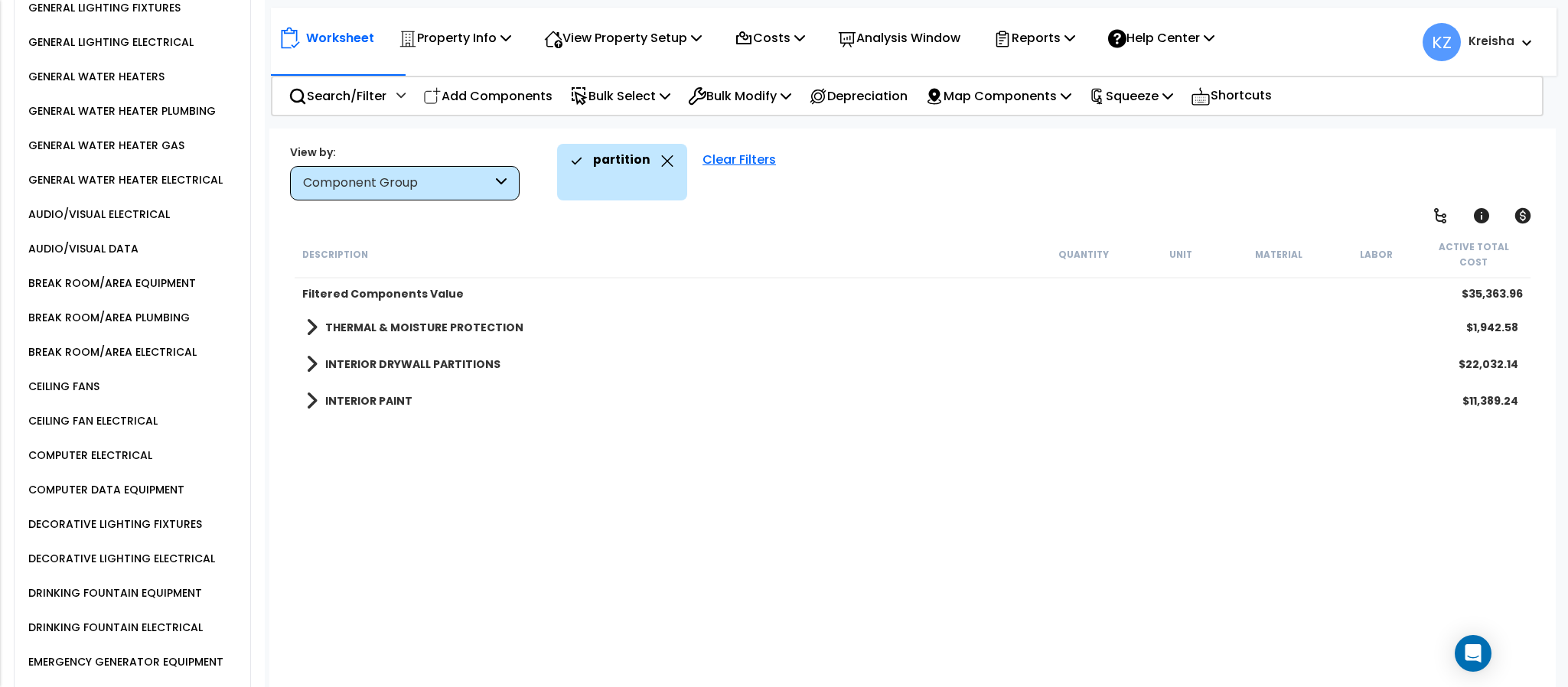
click at [457, 535] on div "Description Quantity Unit Material Labor Active Total Cost Filtered Components …" at bounding box center [911, 461] width 1240 height 460
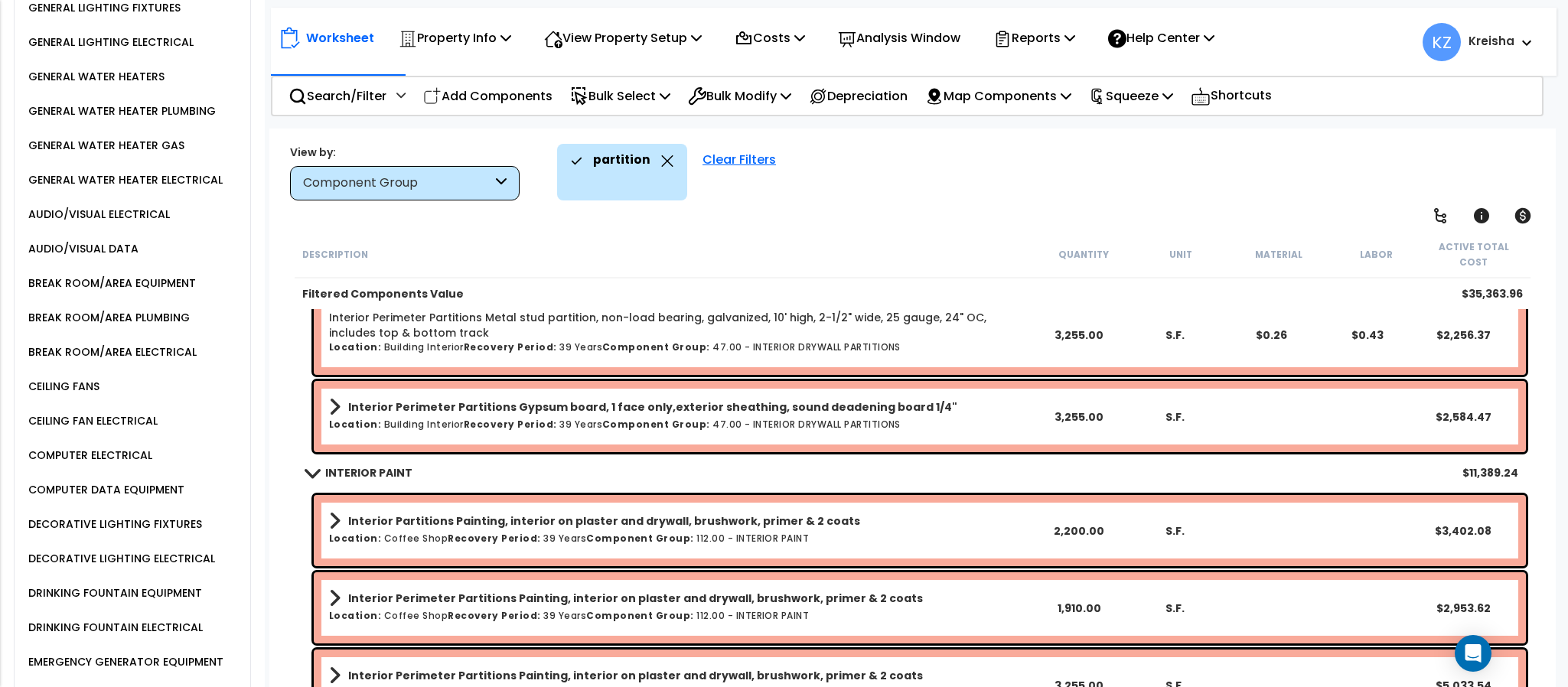
scroll to position [351, 0]
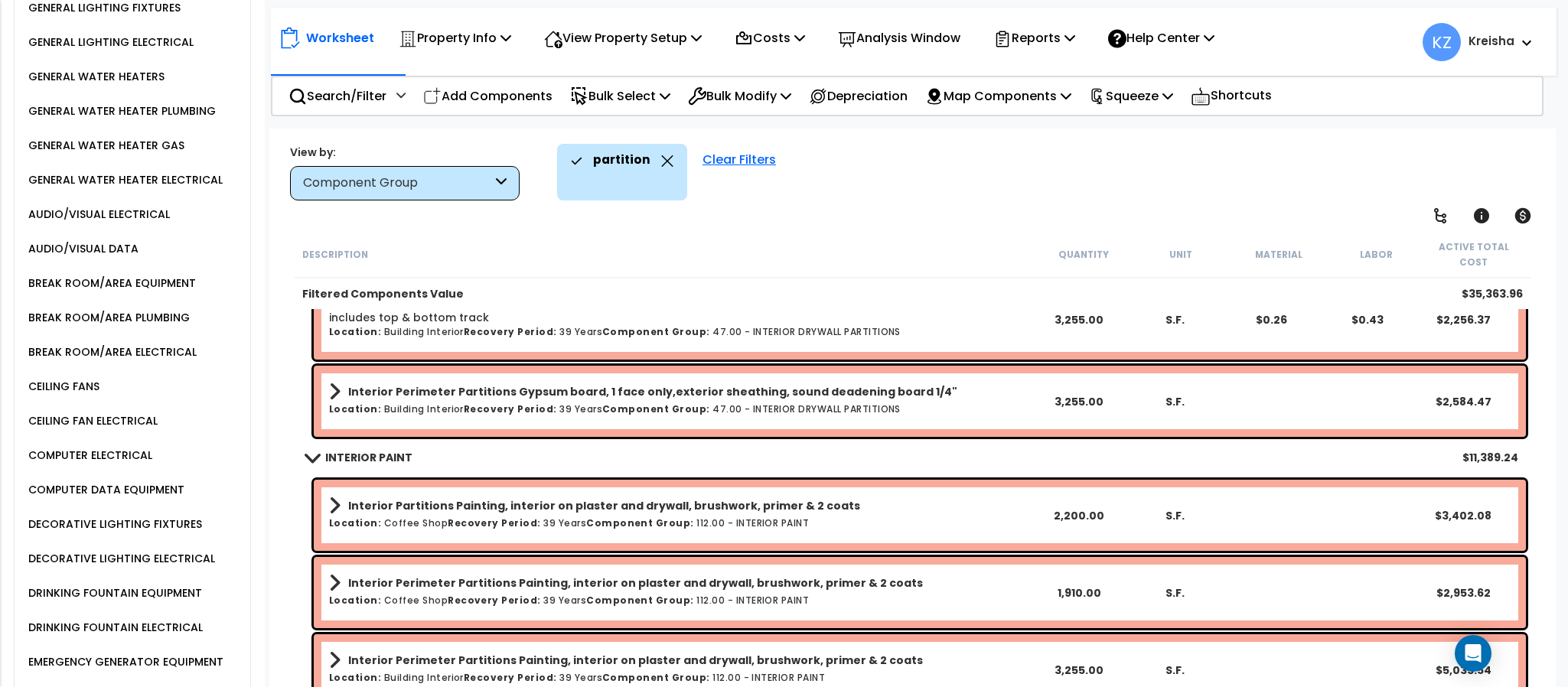
click at [948, 183] on div "partition Clear Filters" at bounding box center [1048, 172] width 982 height 57
click at [1072, 39] on p "Reports" at bounding box center [1034, 37] width 82 height 21
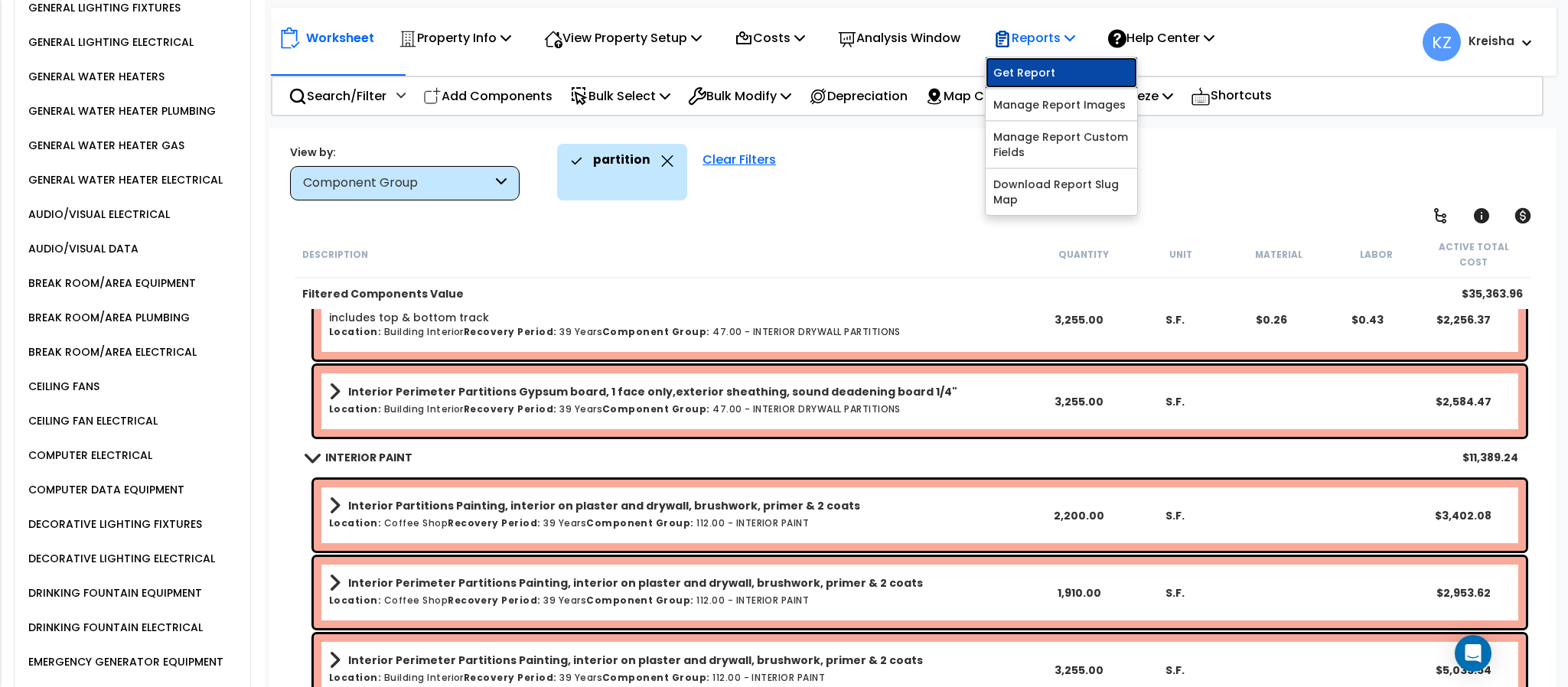
click at [1066, 69] on link "Get Report" at bounding box center [1061, 72] width 152 height 31
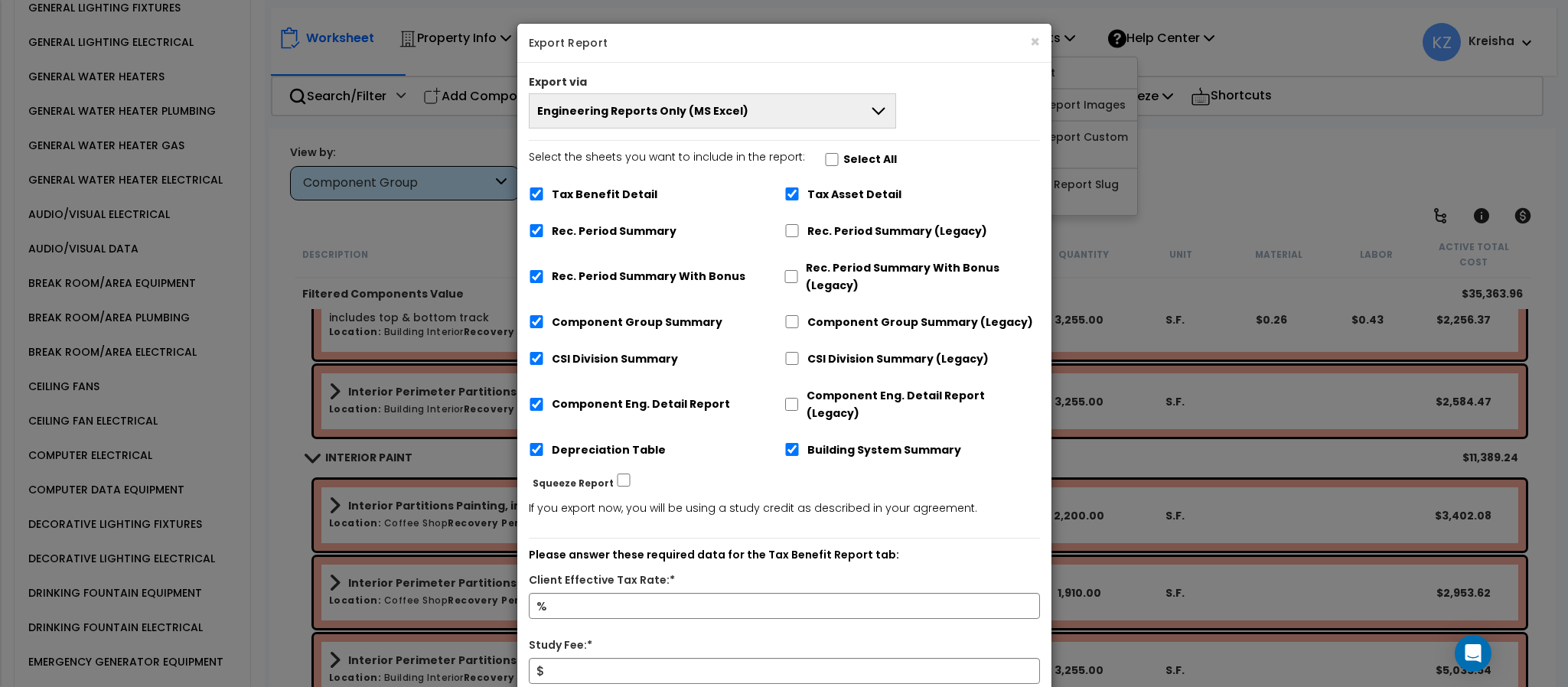
click at [817, 109] on button "Engineering Reports Only (MS Excel)" at bounding box center [712, 111] width 368 height 36
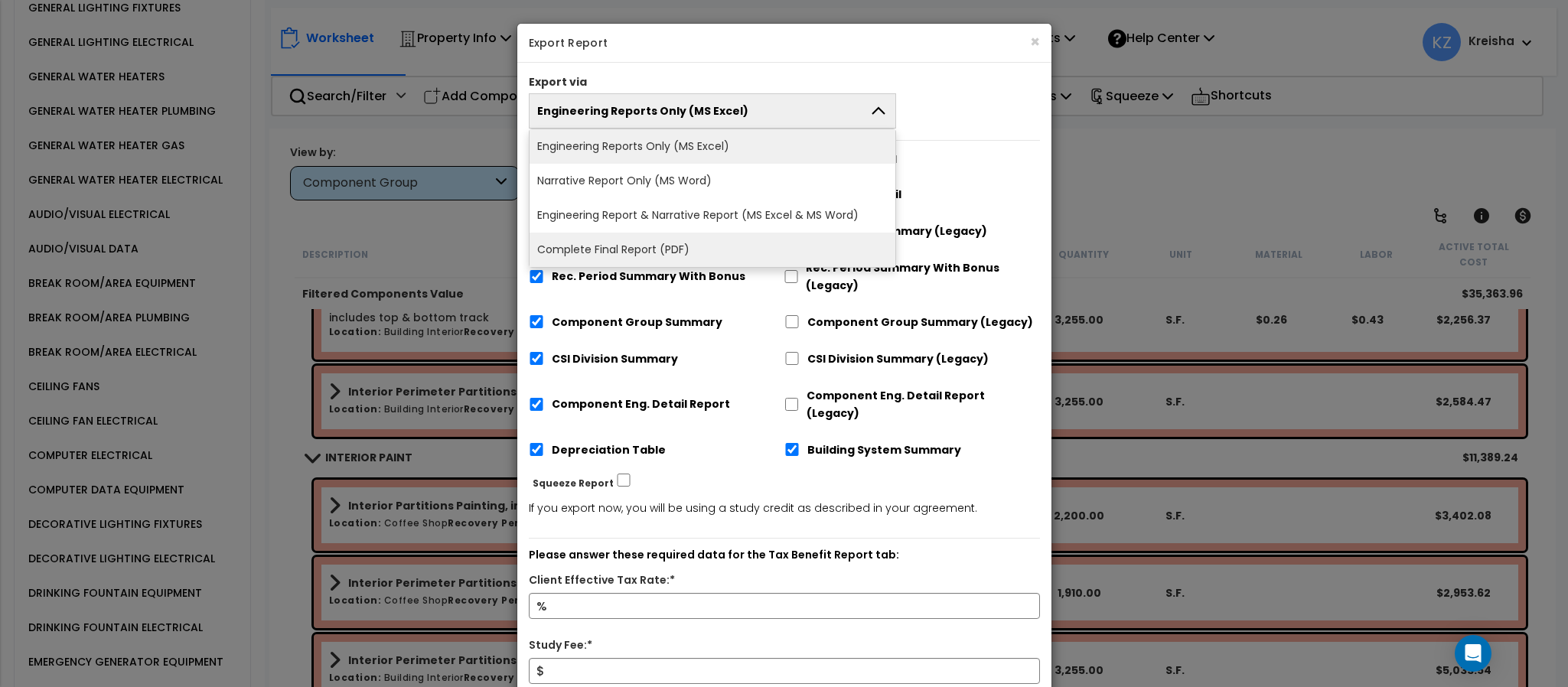
click at [629, 248] on li "Complete Final Report (PDF)" at bounding box center [713, 250] width 367 height 35
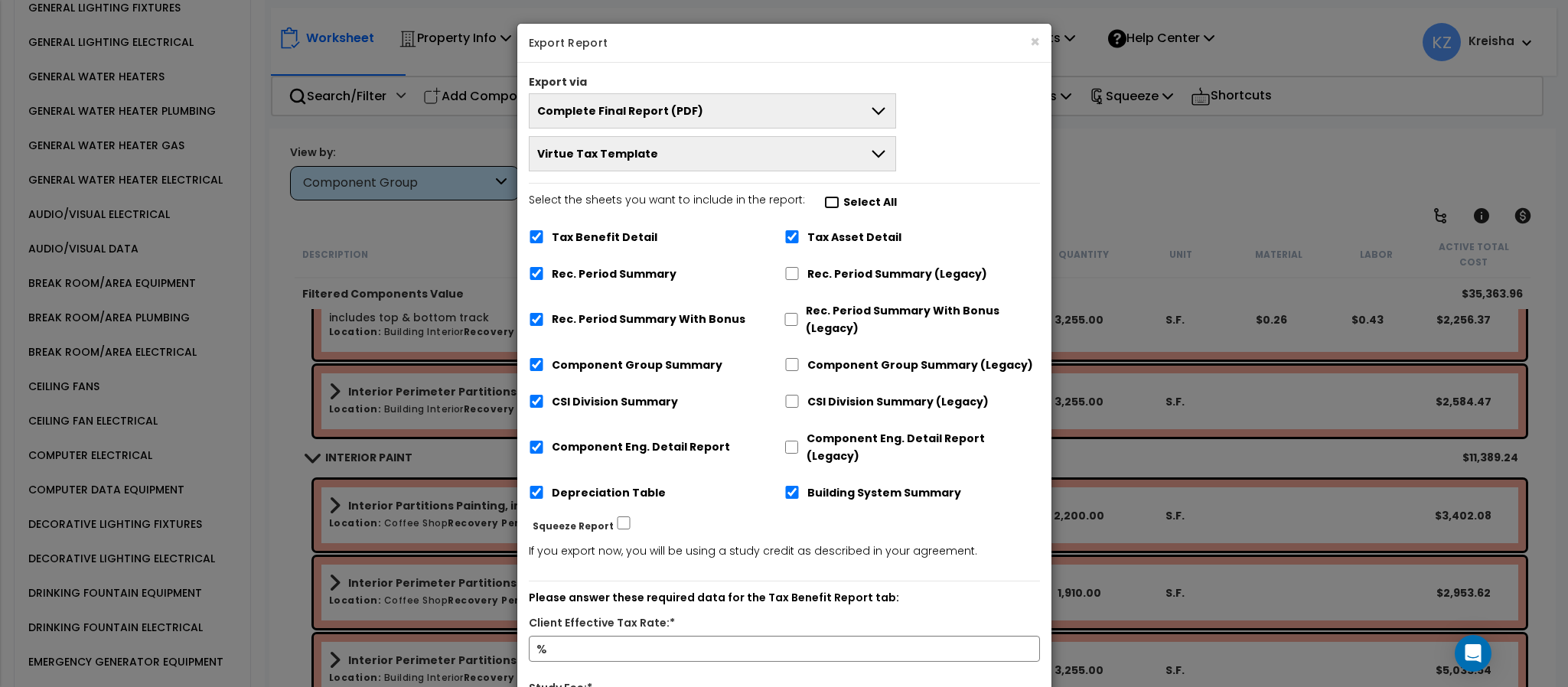
click at [826, 208] on input "Select the sheets you want to include in the report: Select All" at bounding box center [832, 202] width 15 height 13
checkbox input "true"
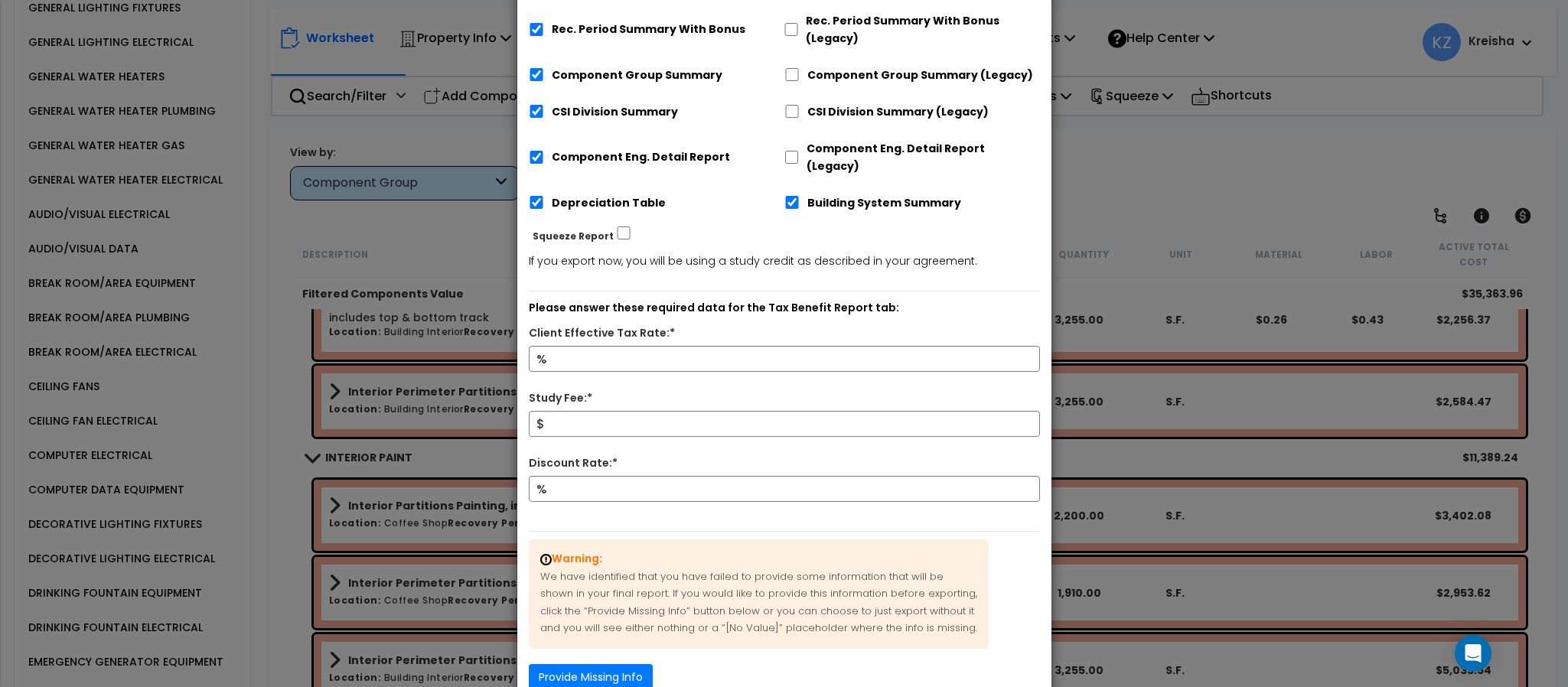
scroll to position [306, 0]
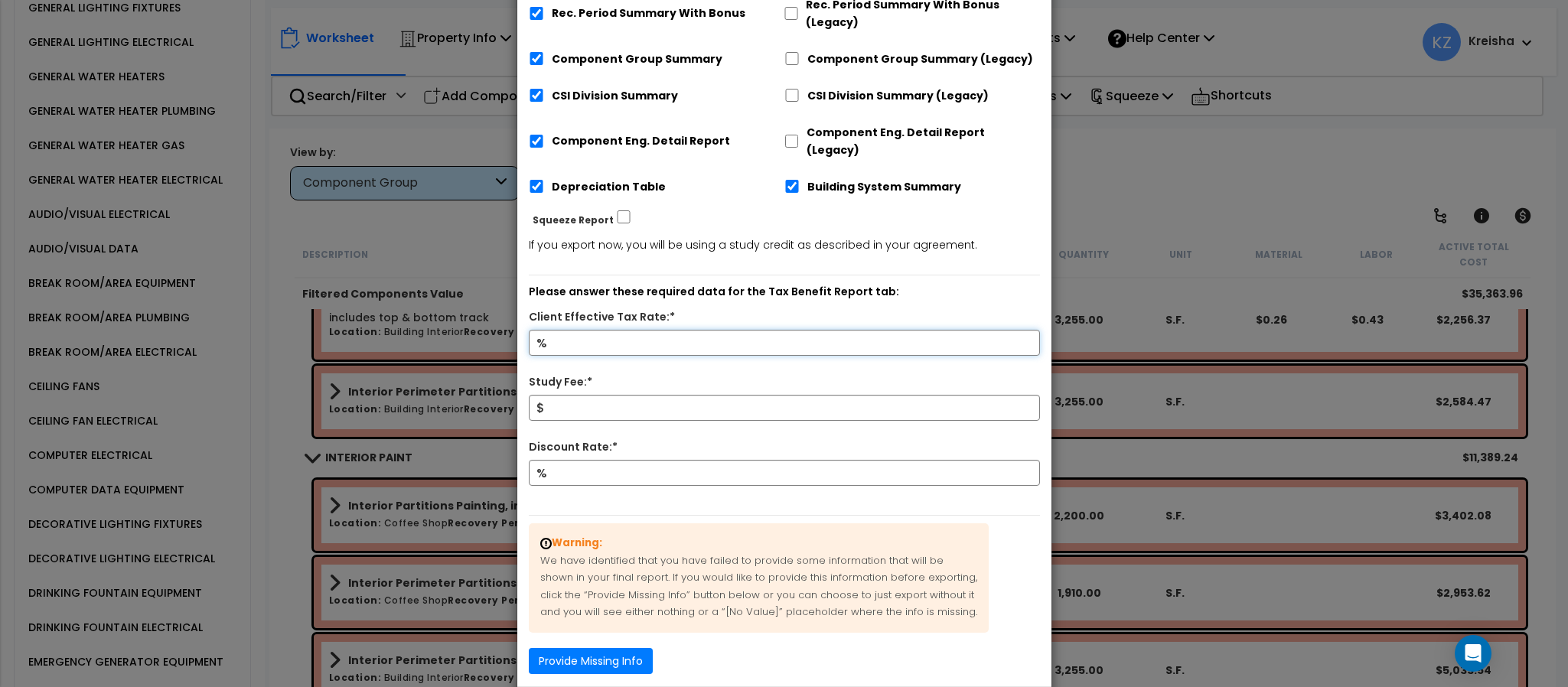
click at [671, 336] on input "Client Effective Tax Rate:*" at bounding box center [784, 343] width 511 height 26
type input "12"
type input "800"
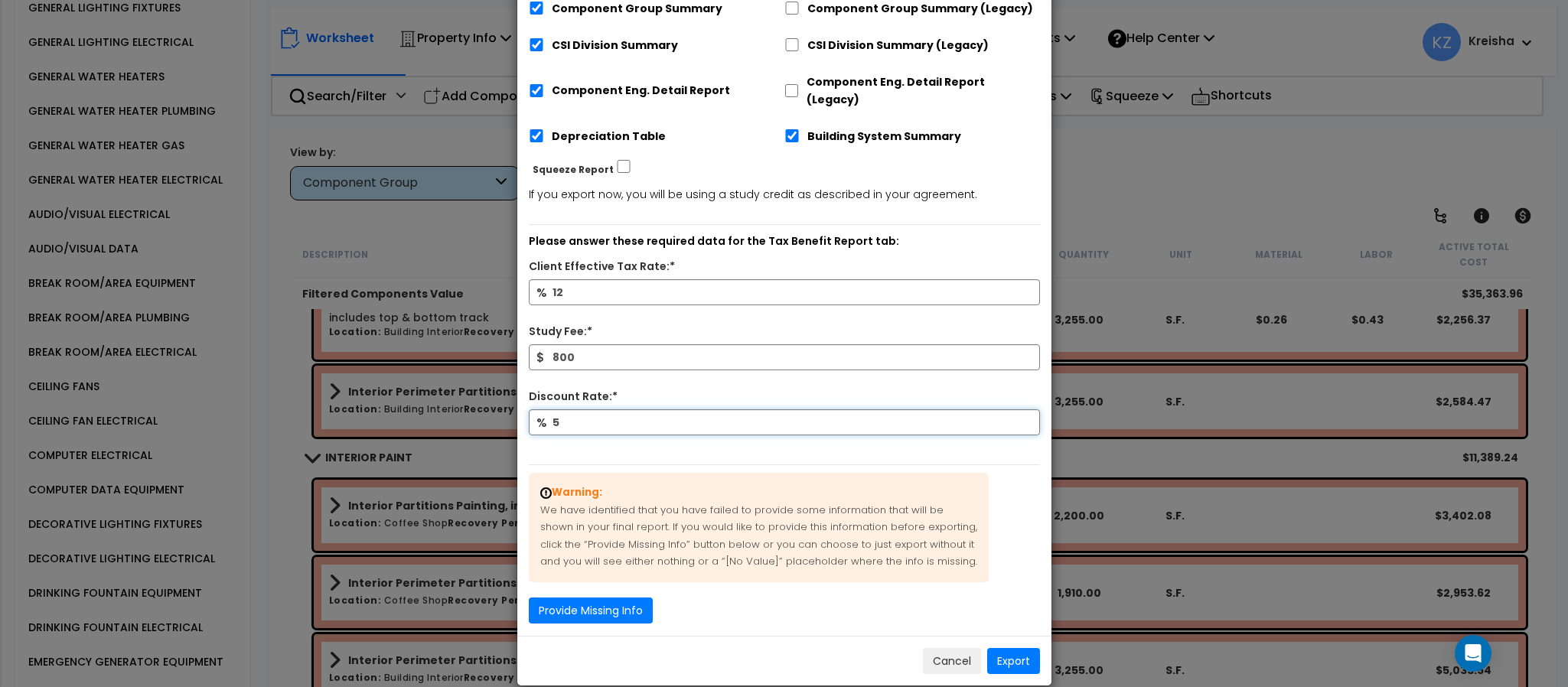
scroll to position [365, 0]
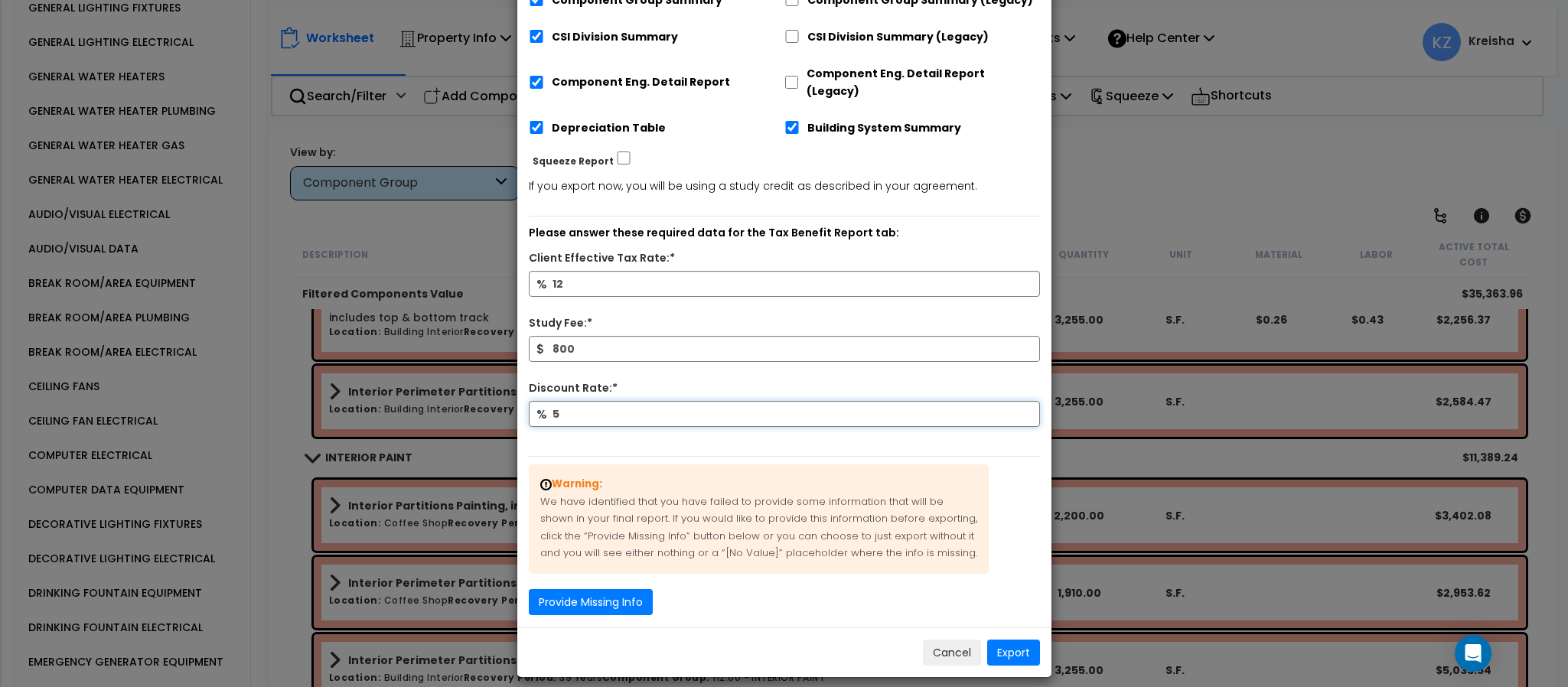
type input "5"
click at [1024, 644] on button "Export" at bounding box center [1013, 653] width 52 height 26
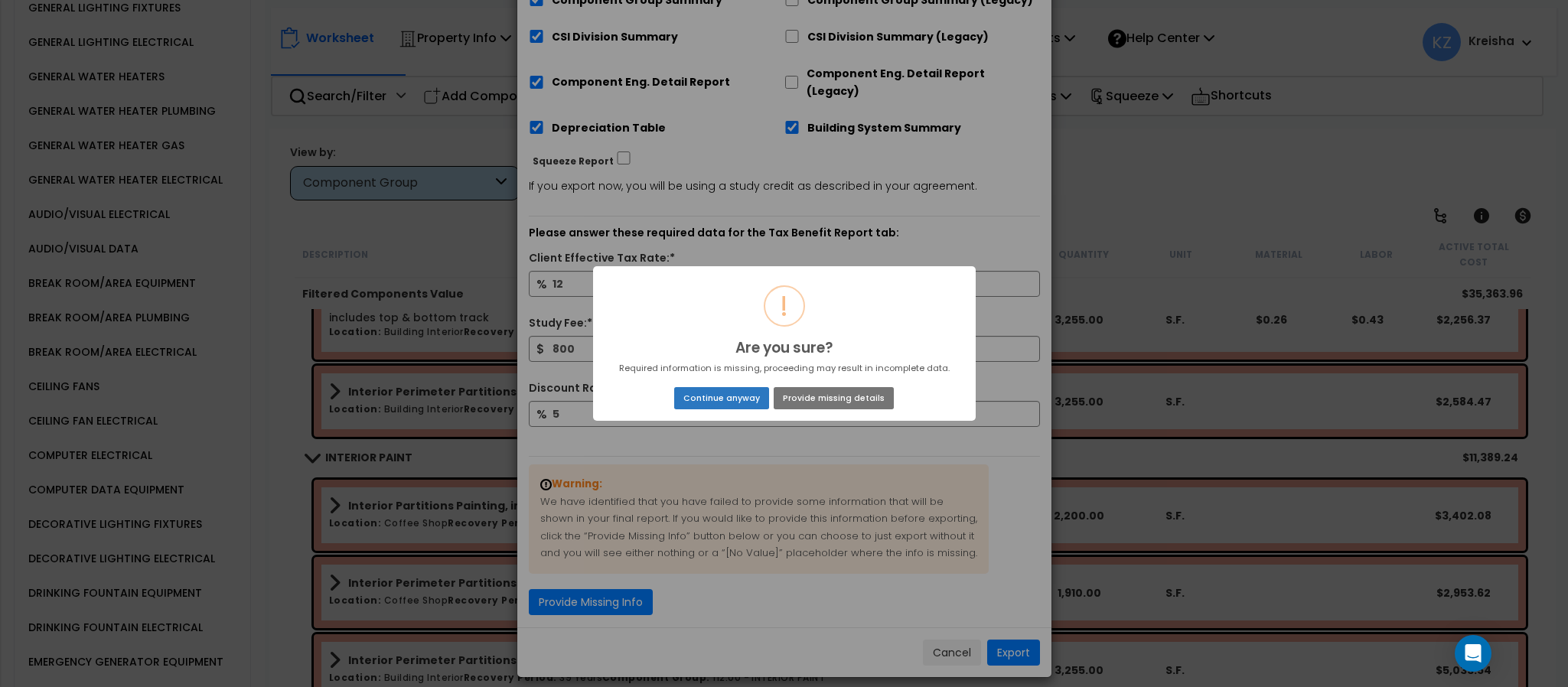
click at [721, 395] on button "Continue anyway" at bounding box center [720, 398] width 94 height 22
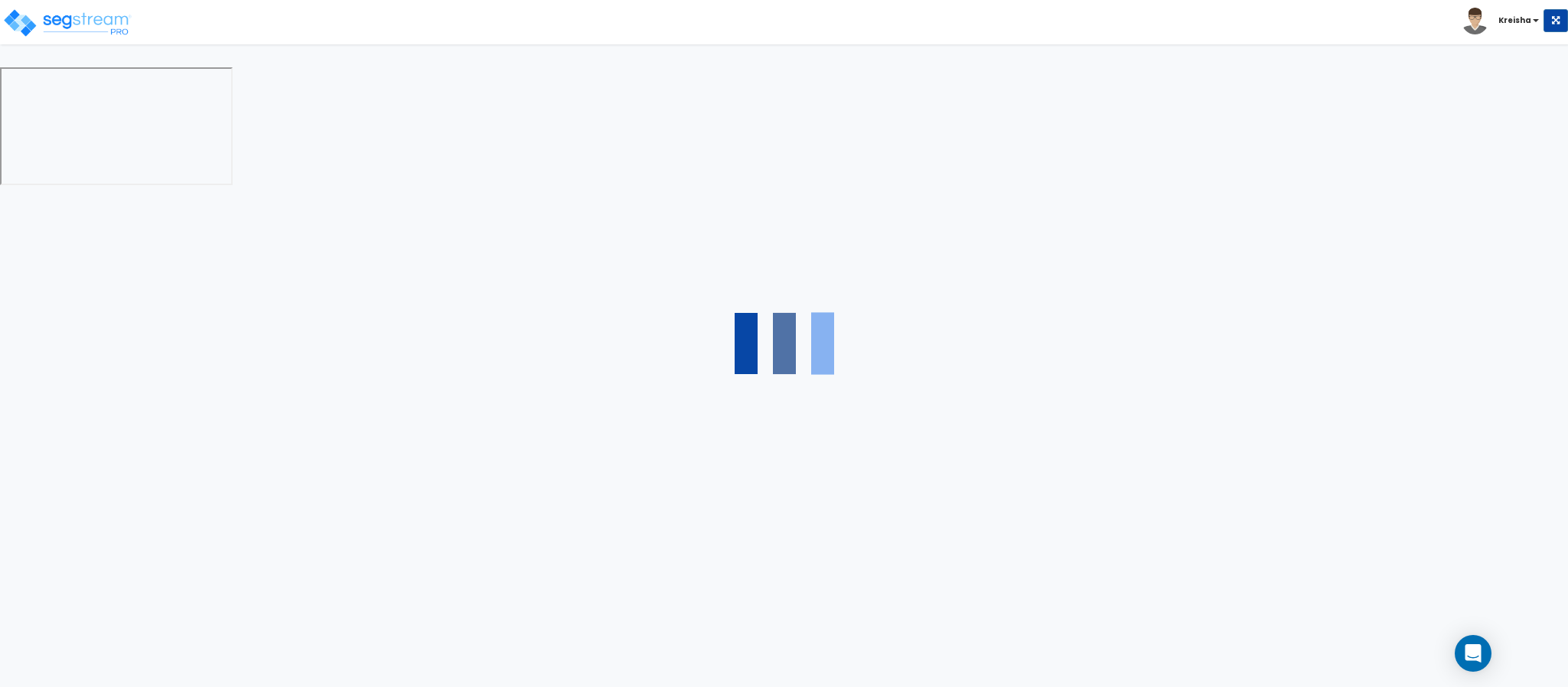
select select "2"
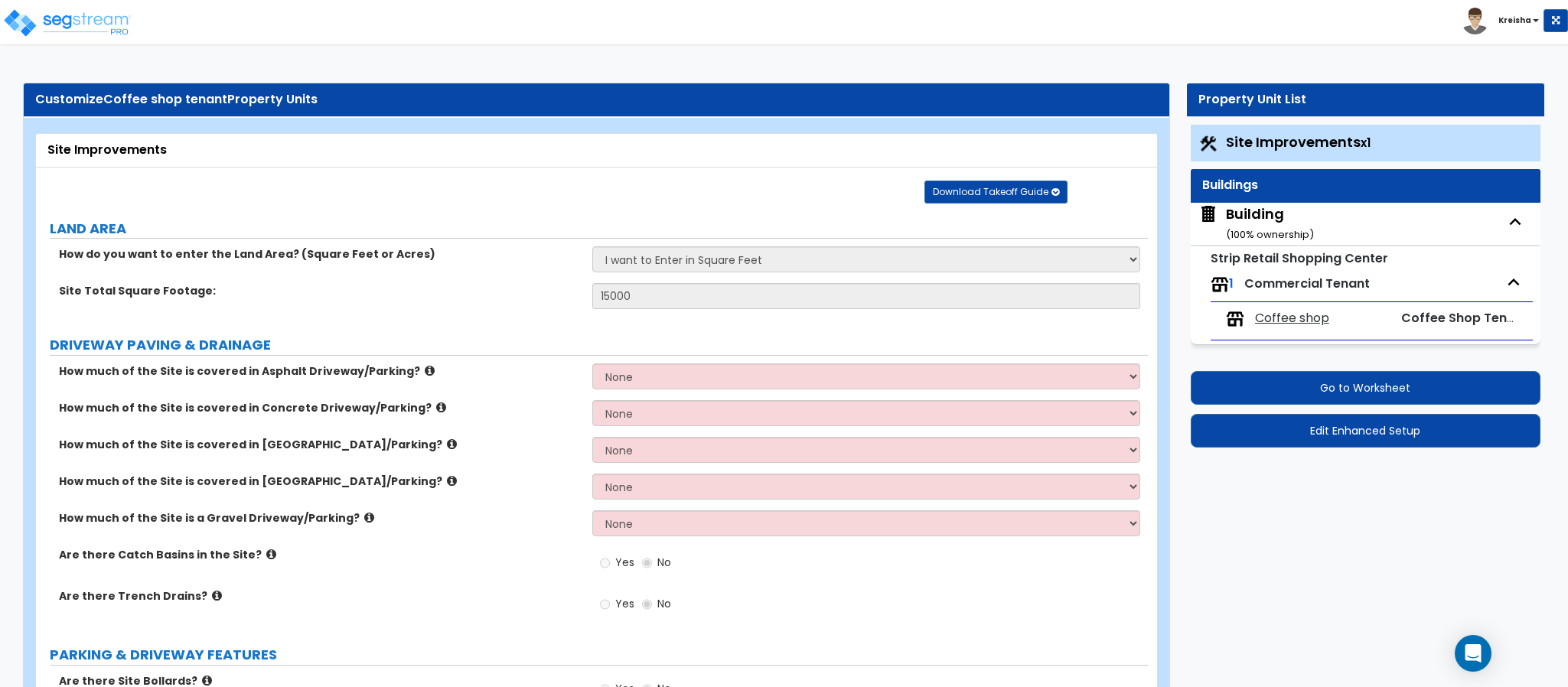
click at [1292, 322] on span "Coffee shop" at bounding box center [1291, 318] width 74 height 18
select select "4"
select select "1"
select select "3"
select select "2"
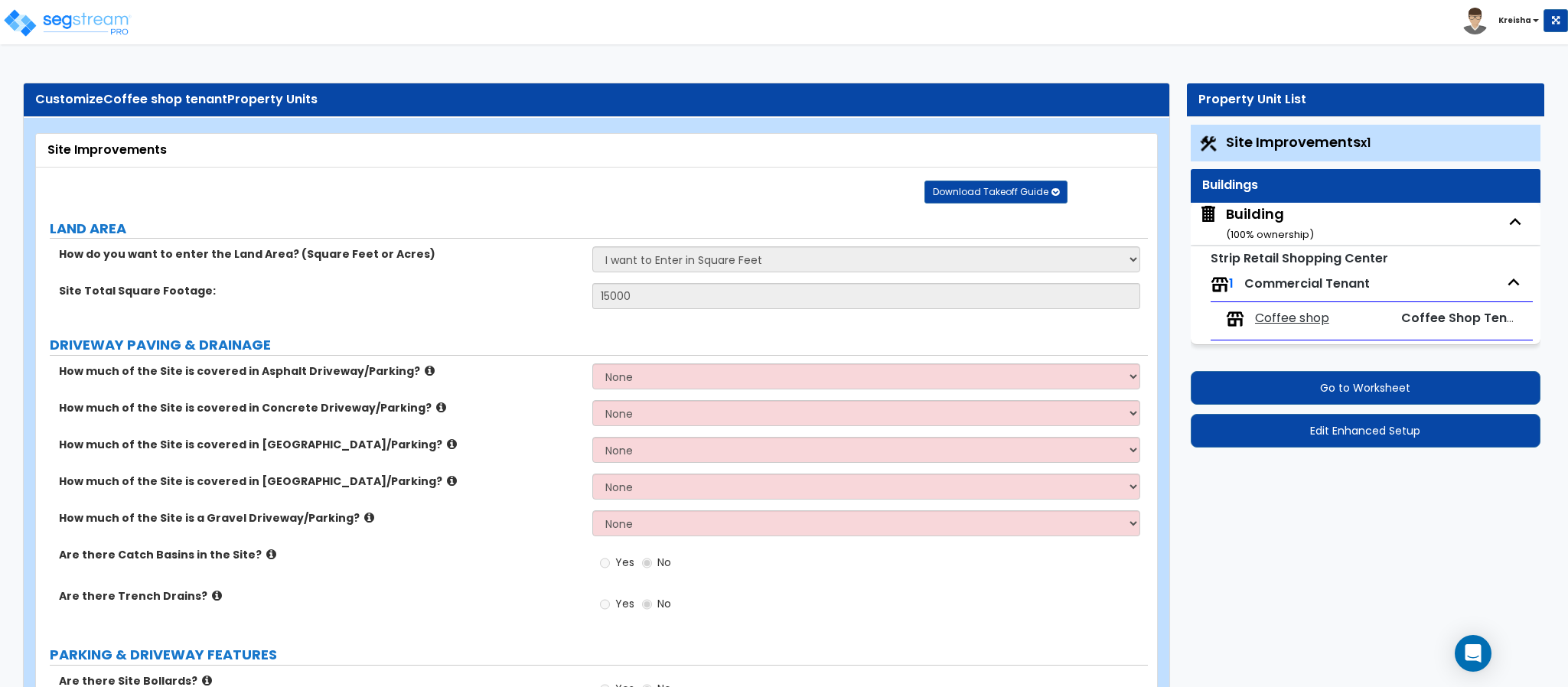
select select "1"
select select "3"
select select "1"
select select "2"
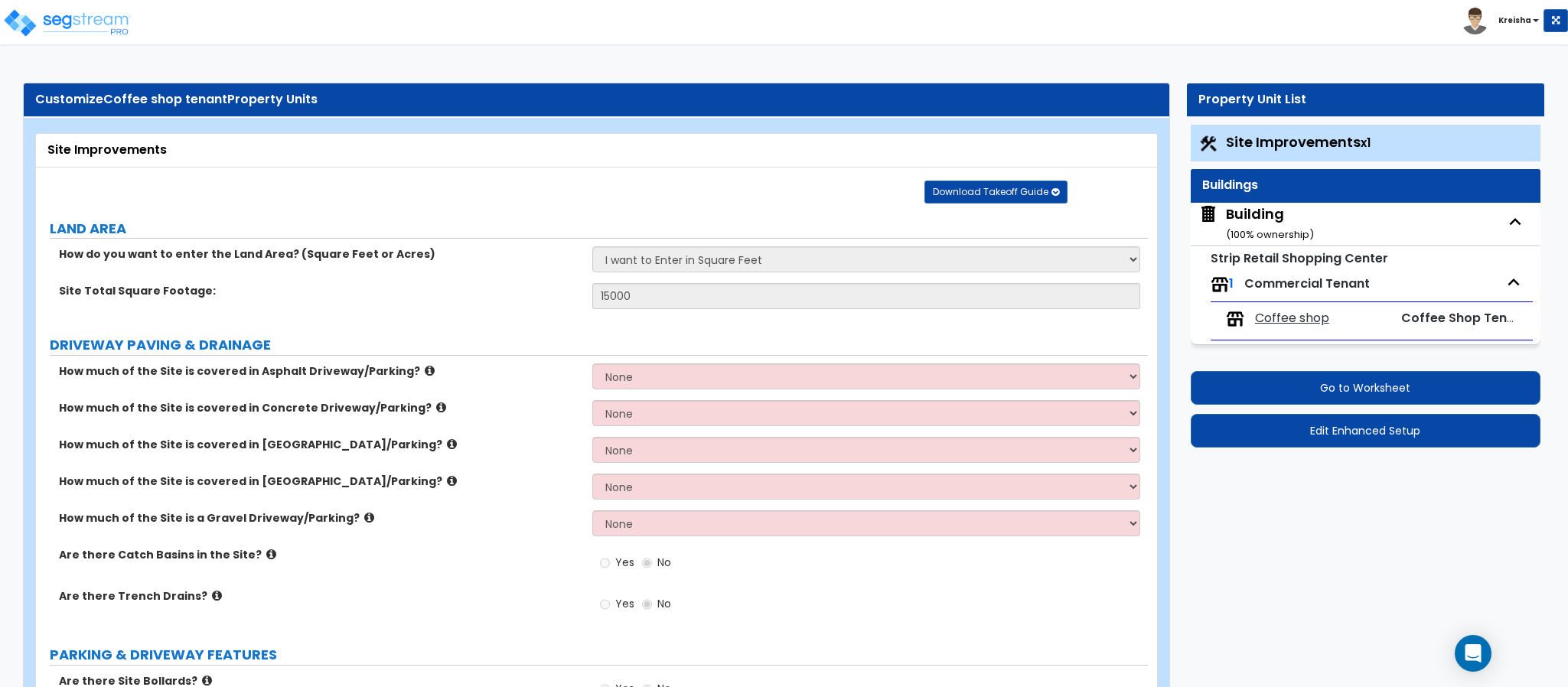
select select "1"
select select "2"
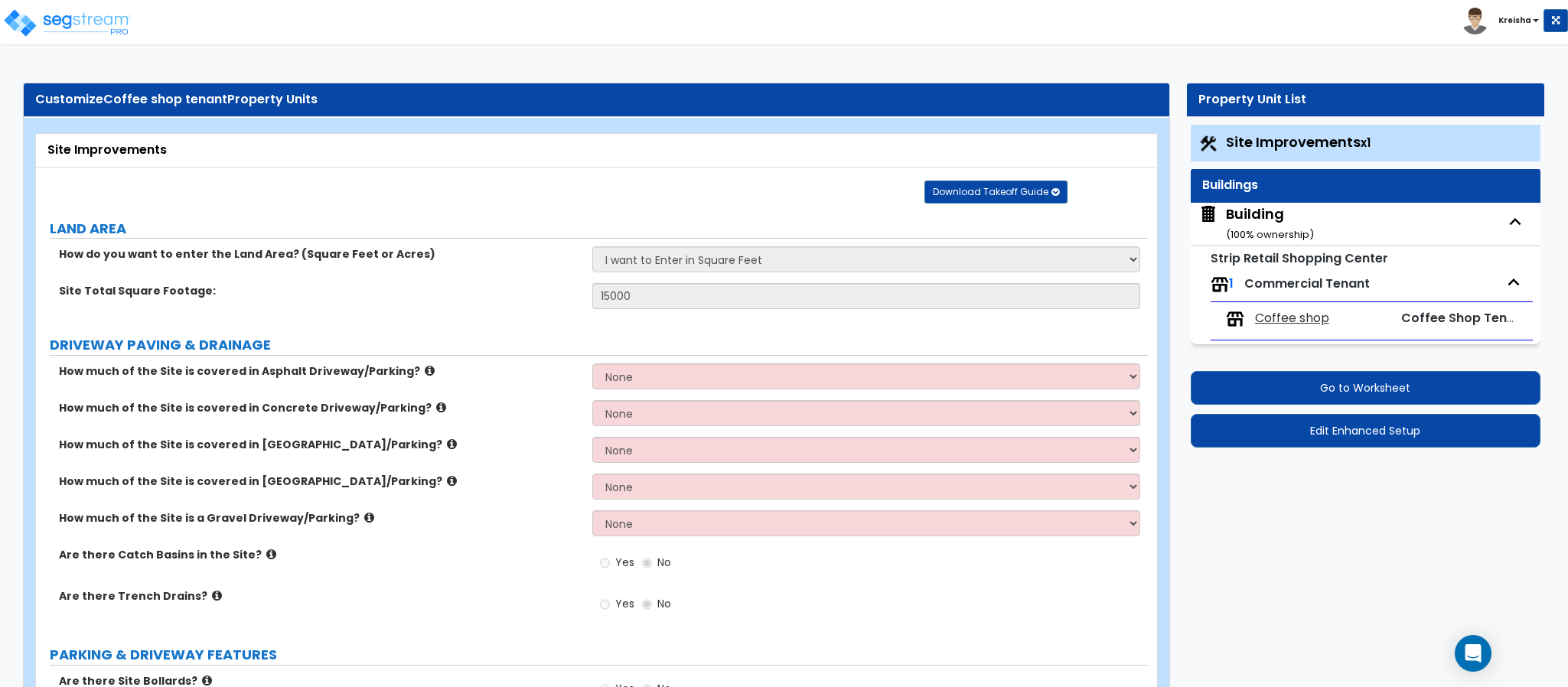
select select "2"
select select "4"
select select "2"
select select "6"
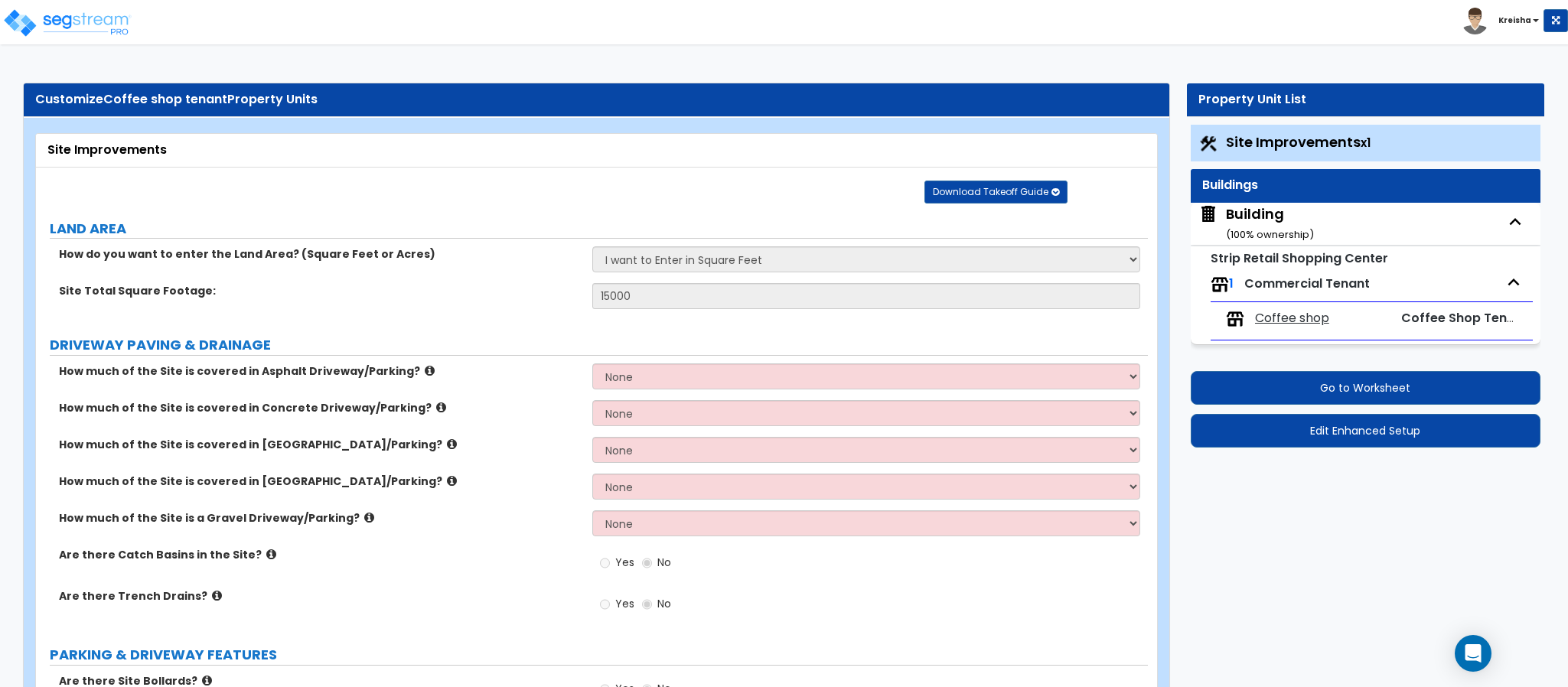
select select "2"
select select "1"
select select "7"
select select "1"
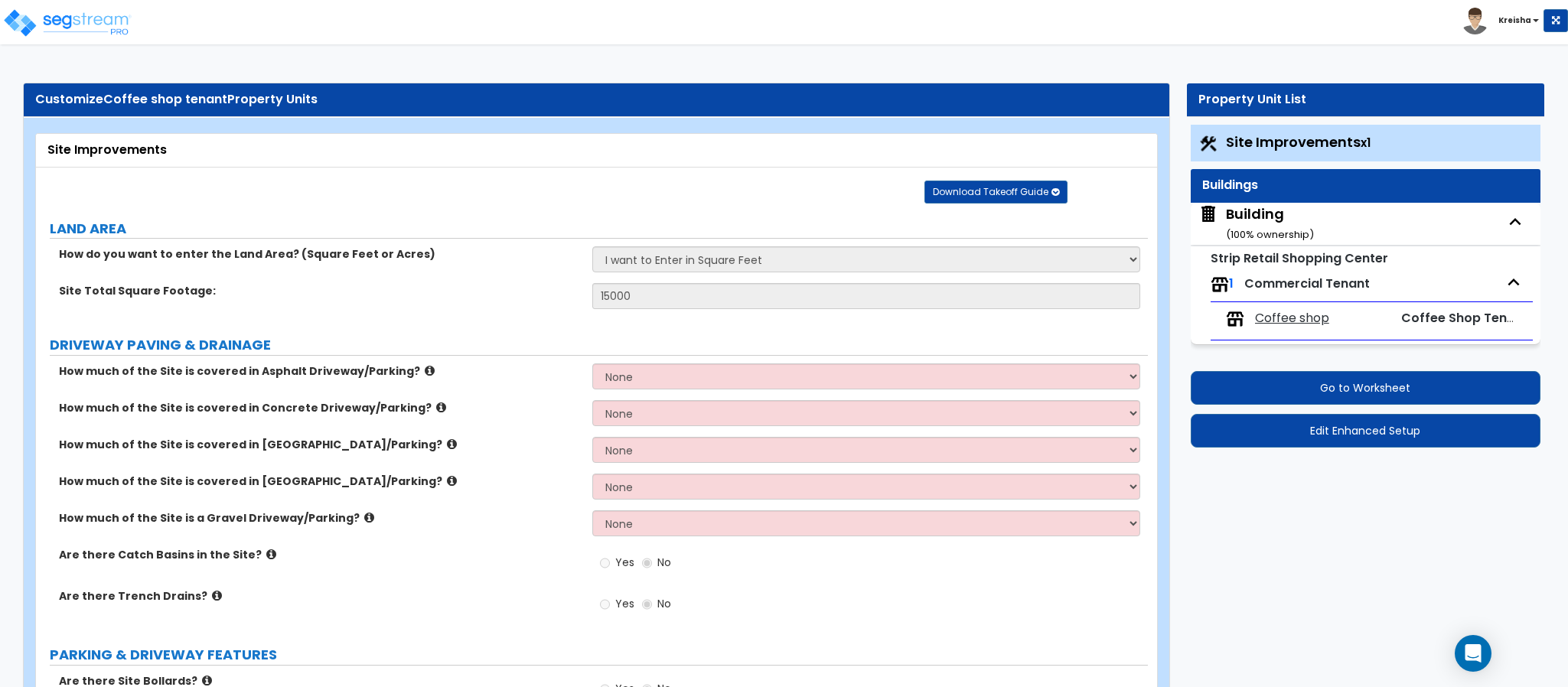
select select "2"
select select "1"
select select "7"
select select "1"
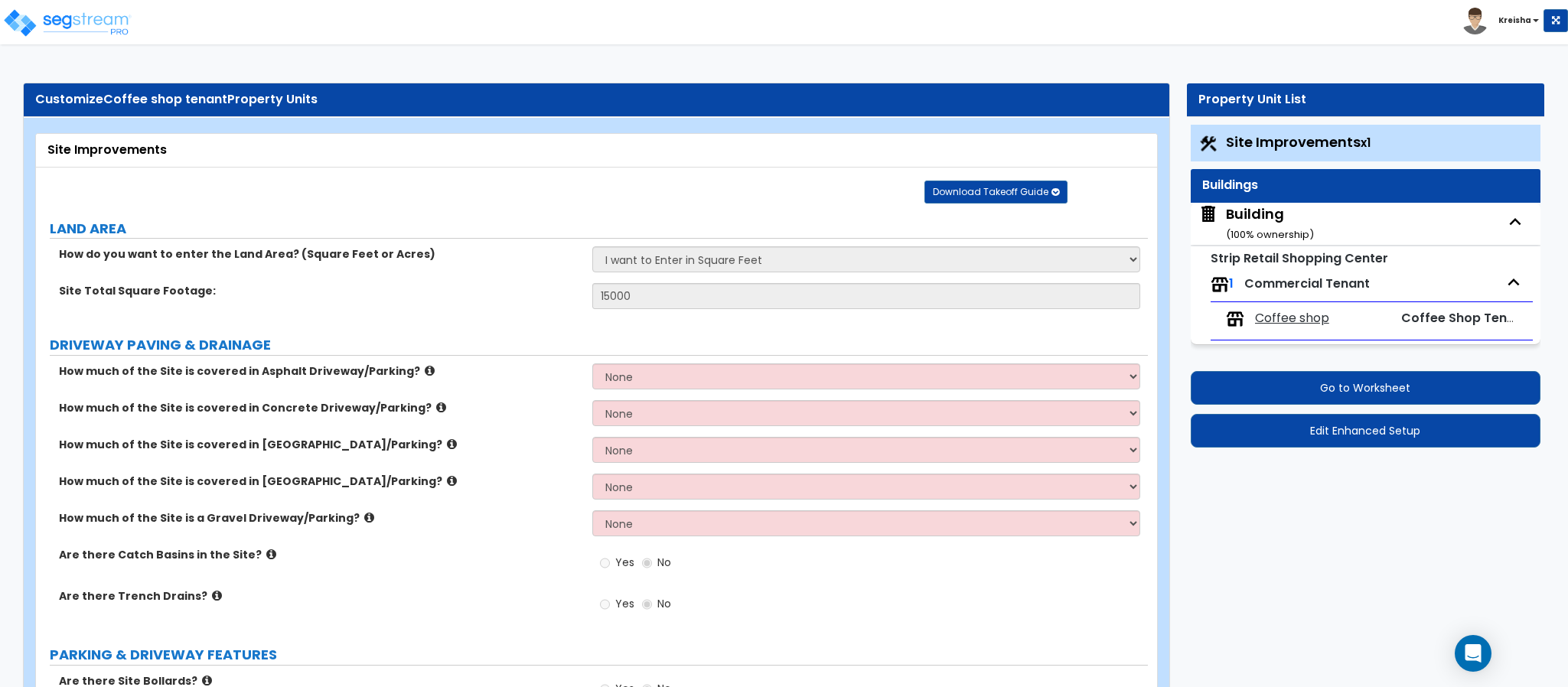
select select "2"
select select "1"
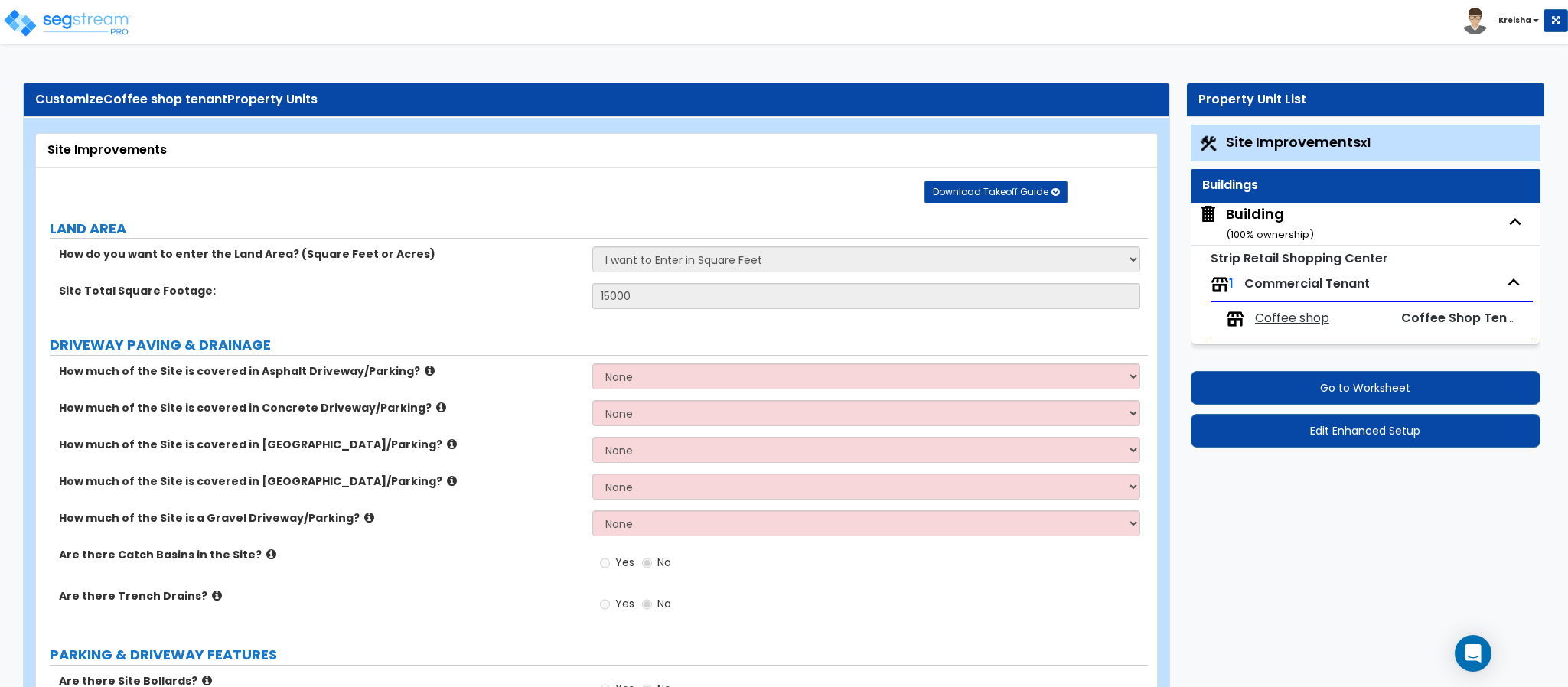
select select "1"
select select "2"
select select "1"
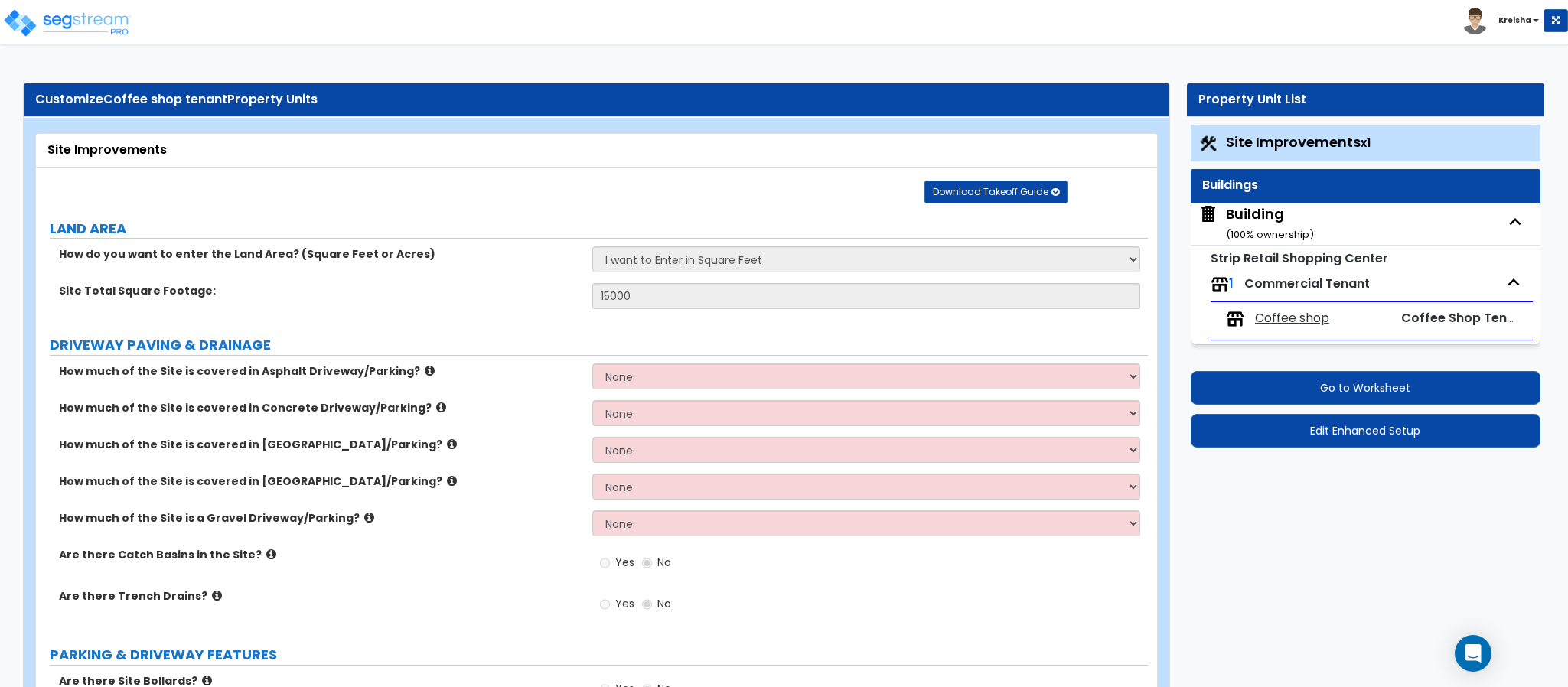
select select "5"
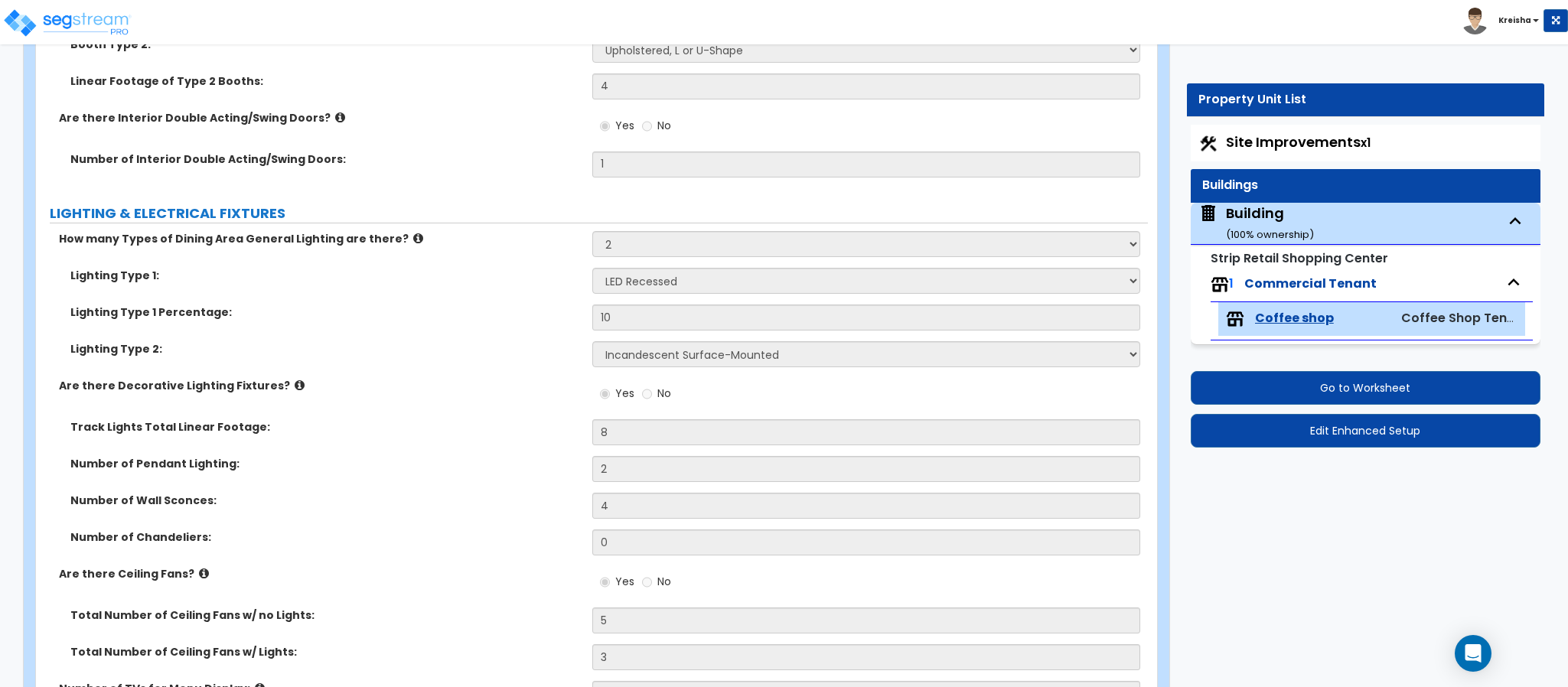
scroll to position [2373, 0]
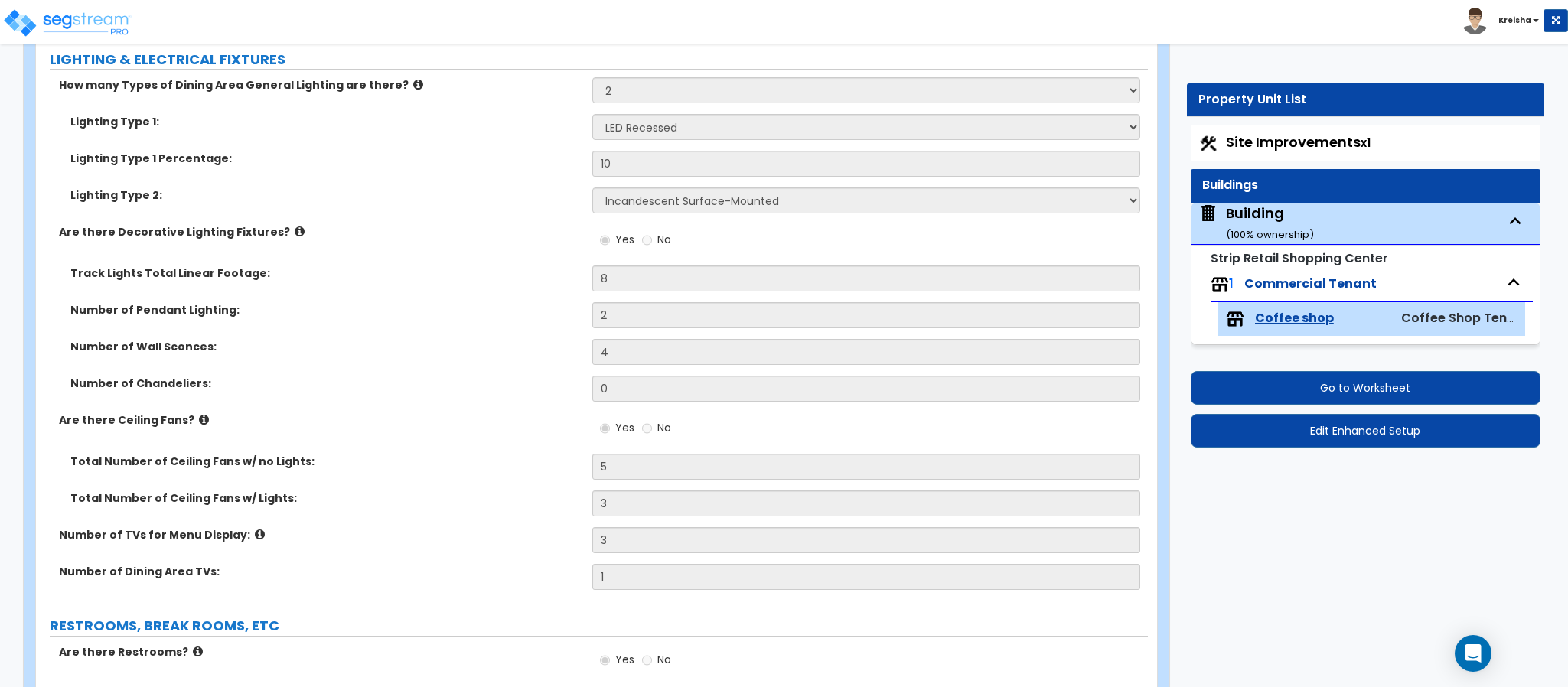
click at [345, 346] on label "Number of Wall Sconces:" at bounding box center [325, 346] width 510 height 15
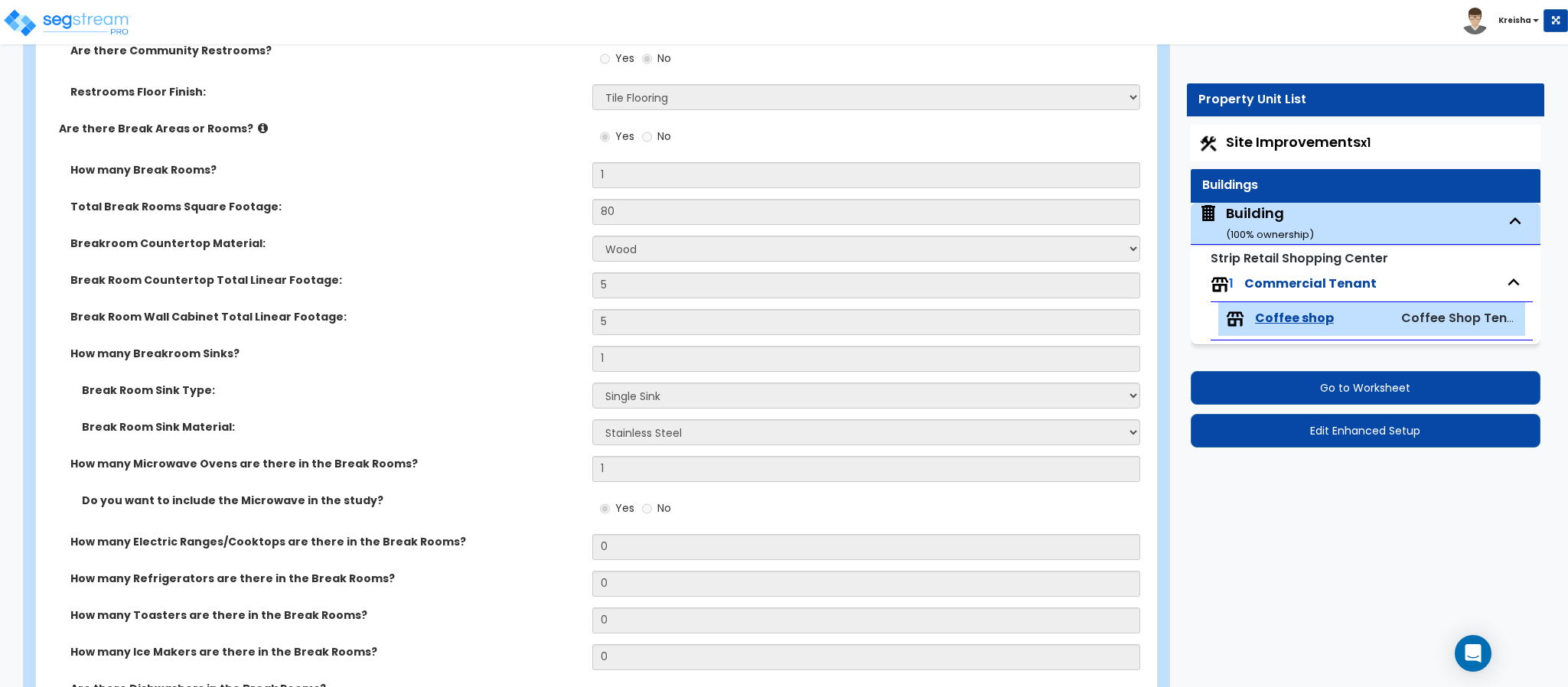
scroll to position [3215, 0]
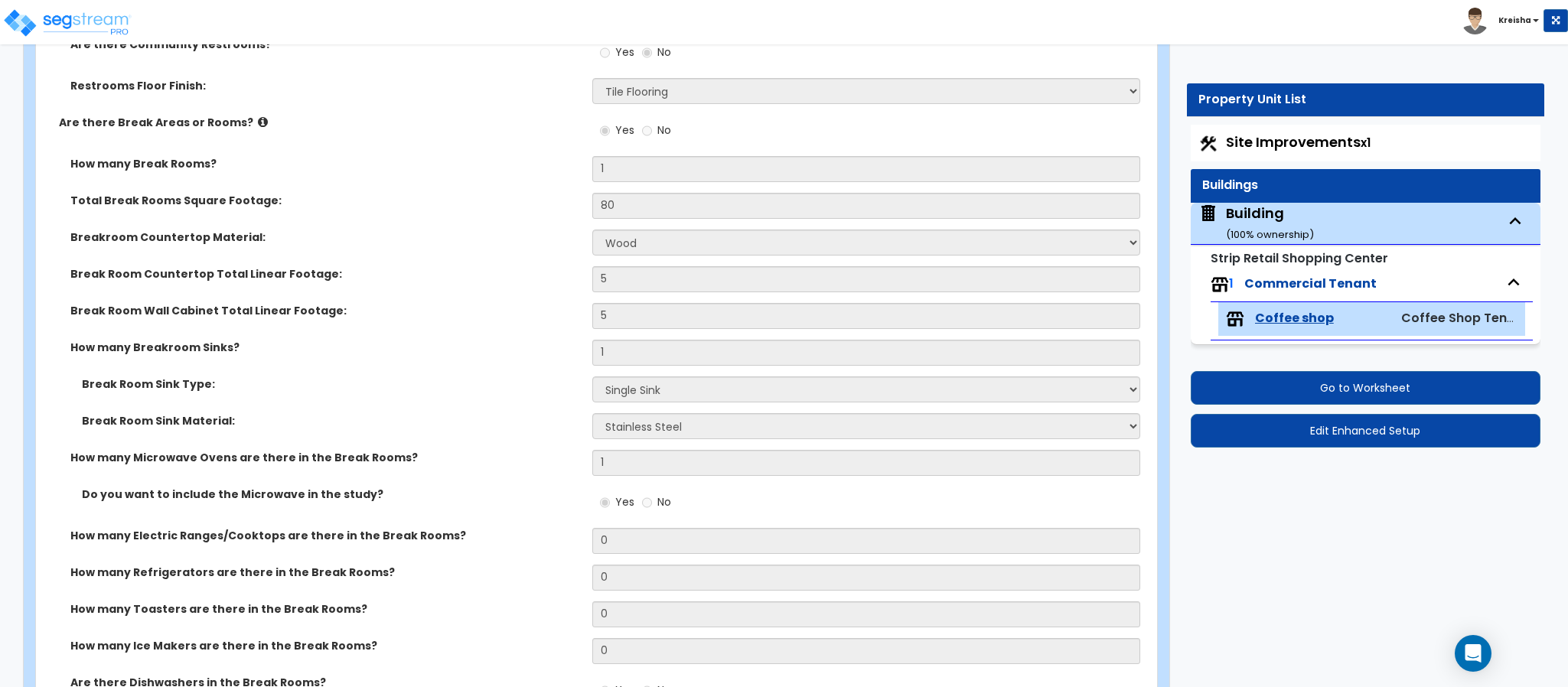
click at [457, 417] on label "Break Room Sink Material:" at bounding box center [331, 421] width 499 height 15
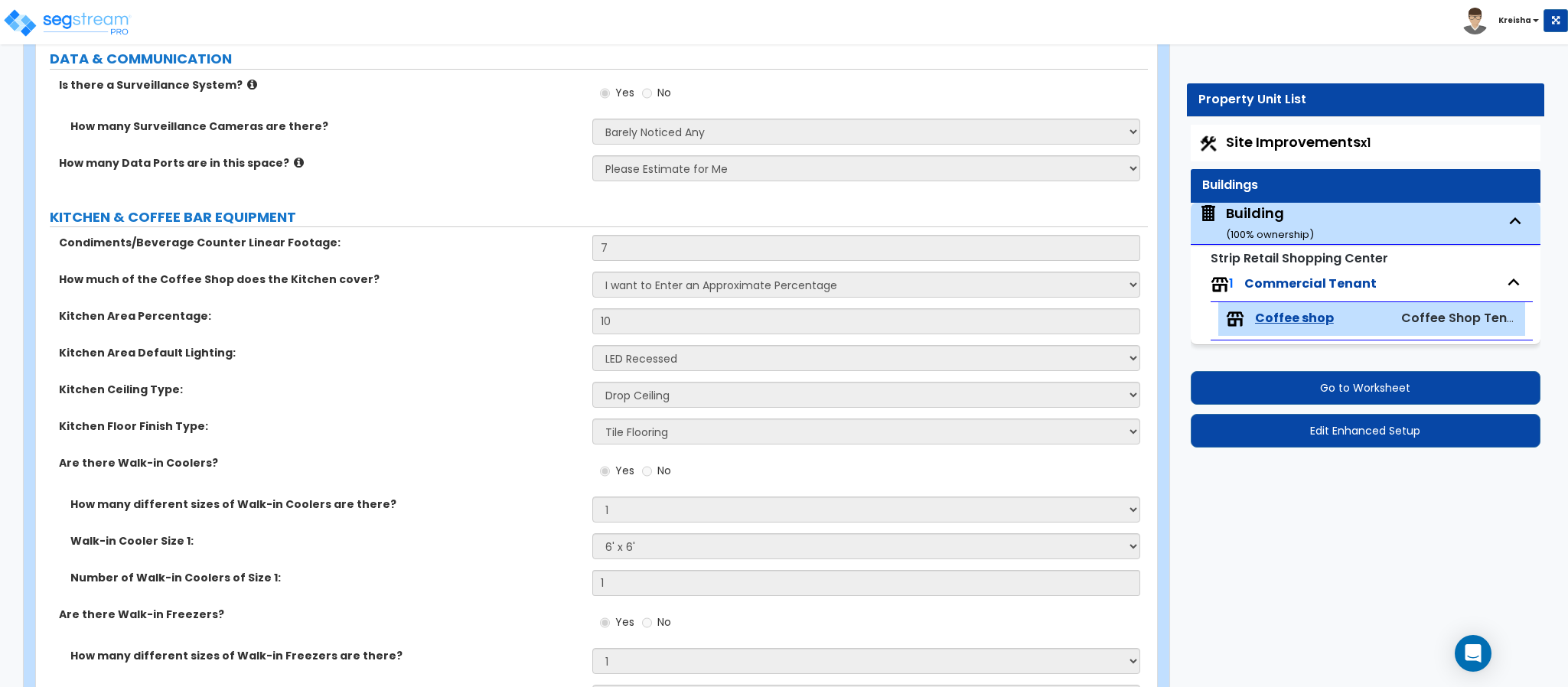
scroll to position [4439, 0]
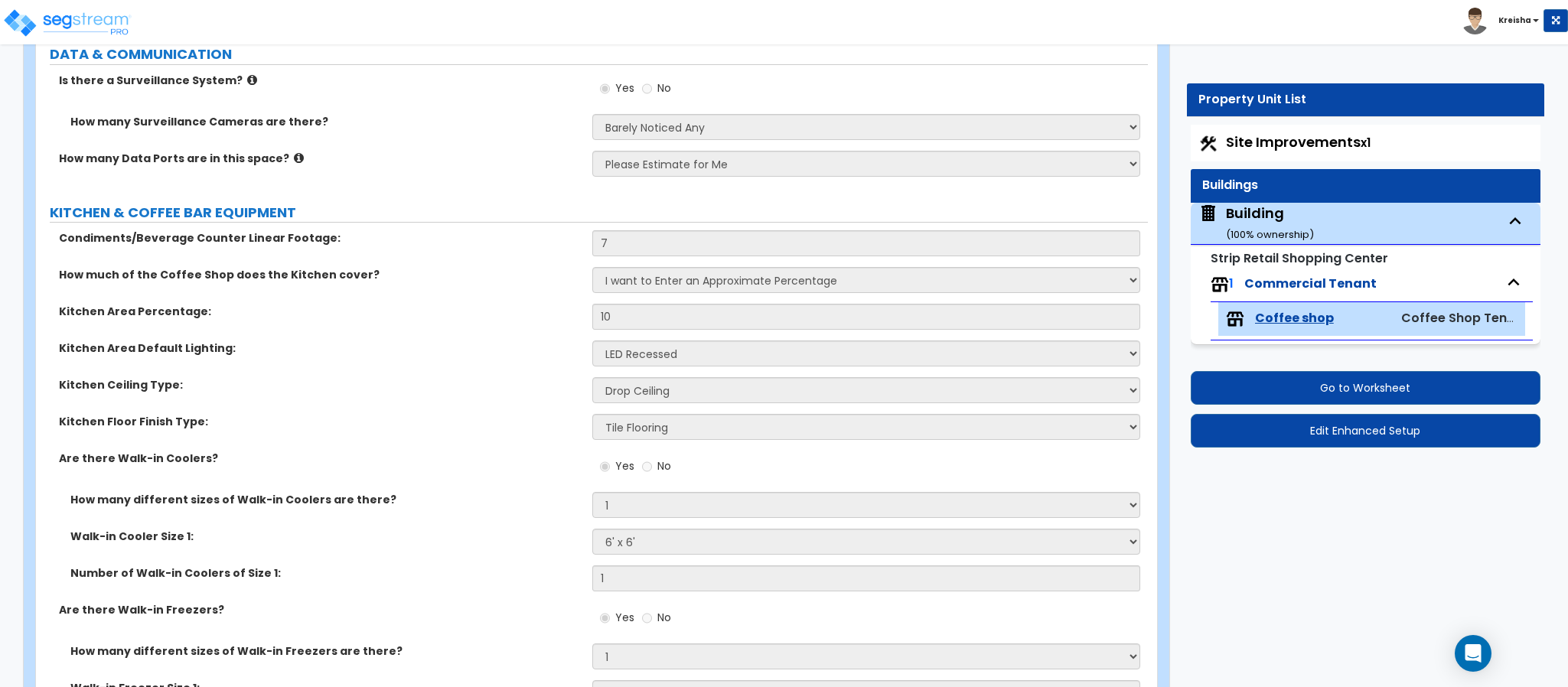
click at [423, 410] on div "Kitchen Ceiling Type: Please Choose One Drop Ceiling Open Ceiling Drywall Ceili…" at bounding box center [591, 395] width 1111 height 37
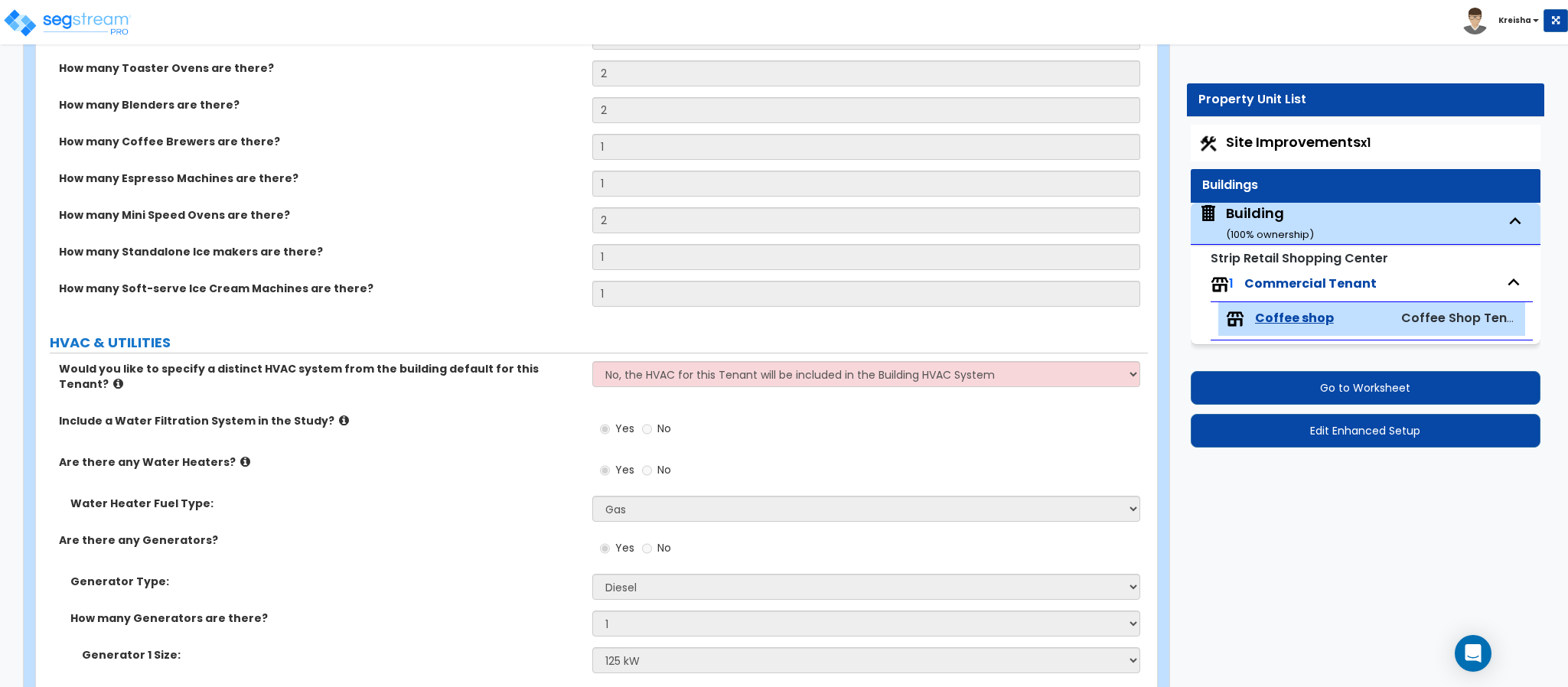
scroll to position [5534, 0]
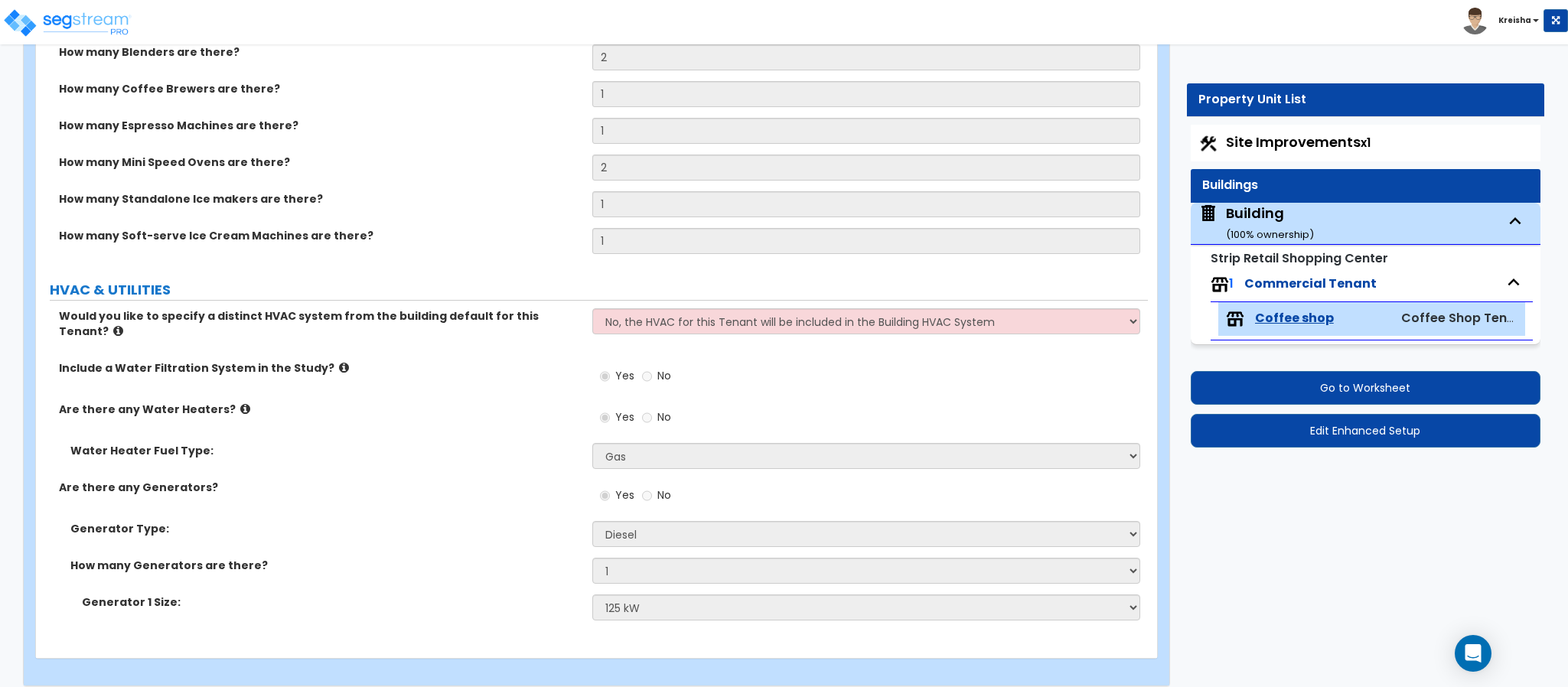
click at [1266, 219] on div "Building ( 100 % ownership)" at bounding box center [1270, 224] width 88 height 39
select select "2"
select select "5"
select select "1"
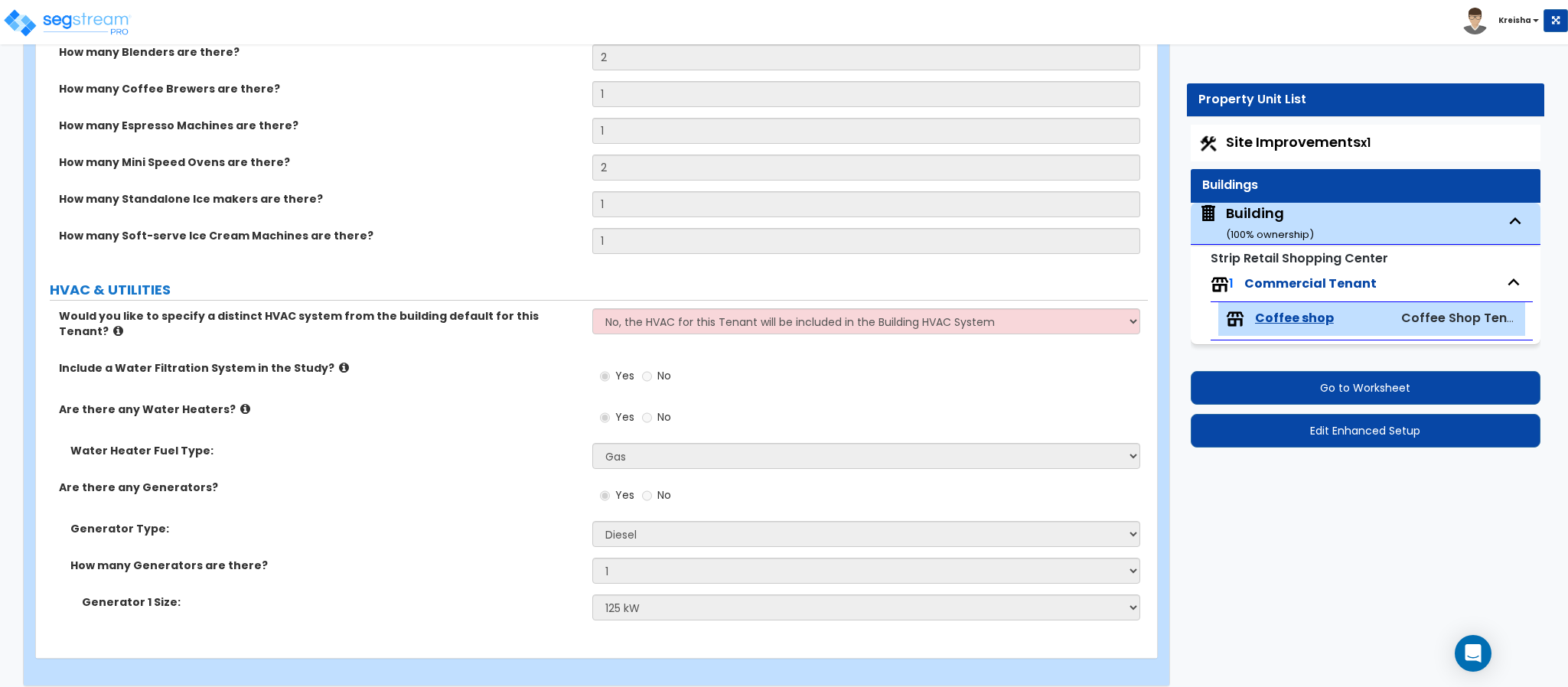
select select "1"
select select "2"
select select "1"
select select "3"
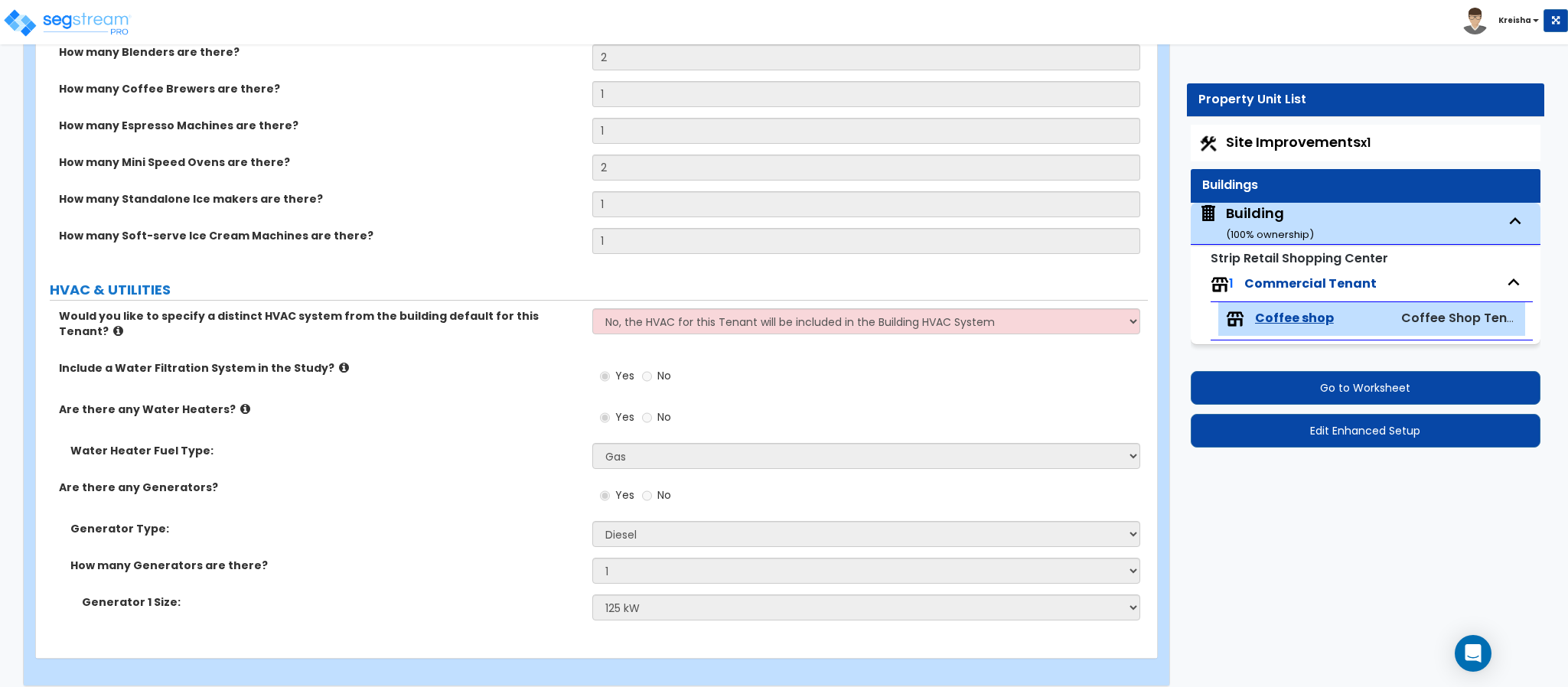
select select "2"
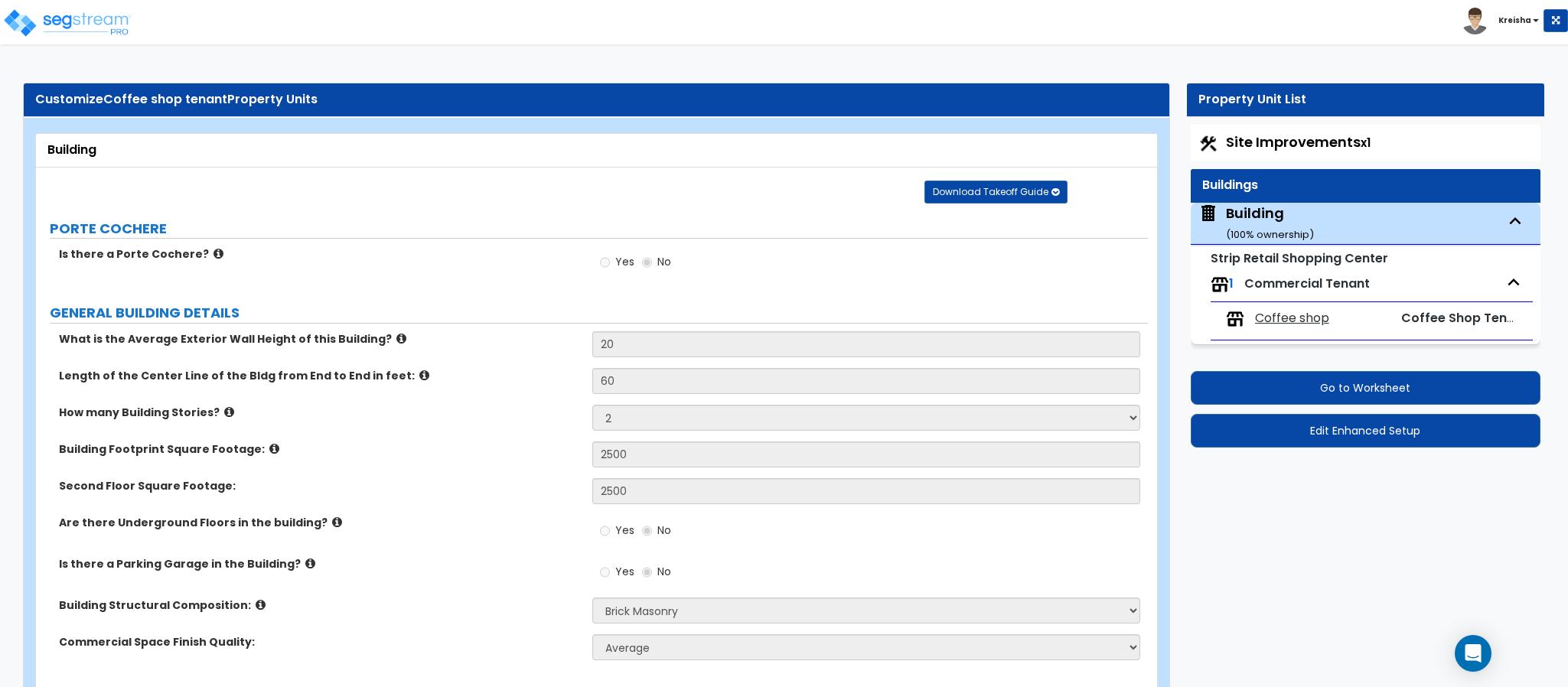
scroll to position [1771, 0]
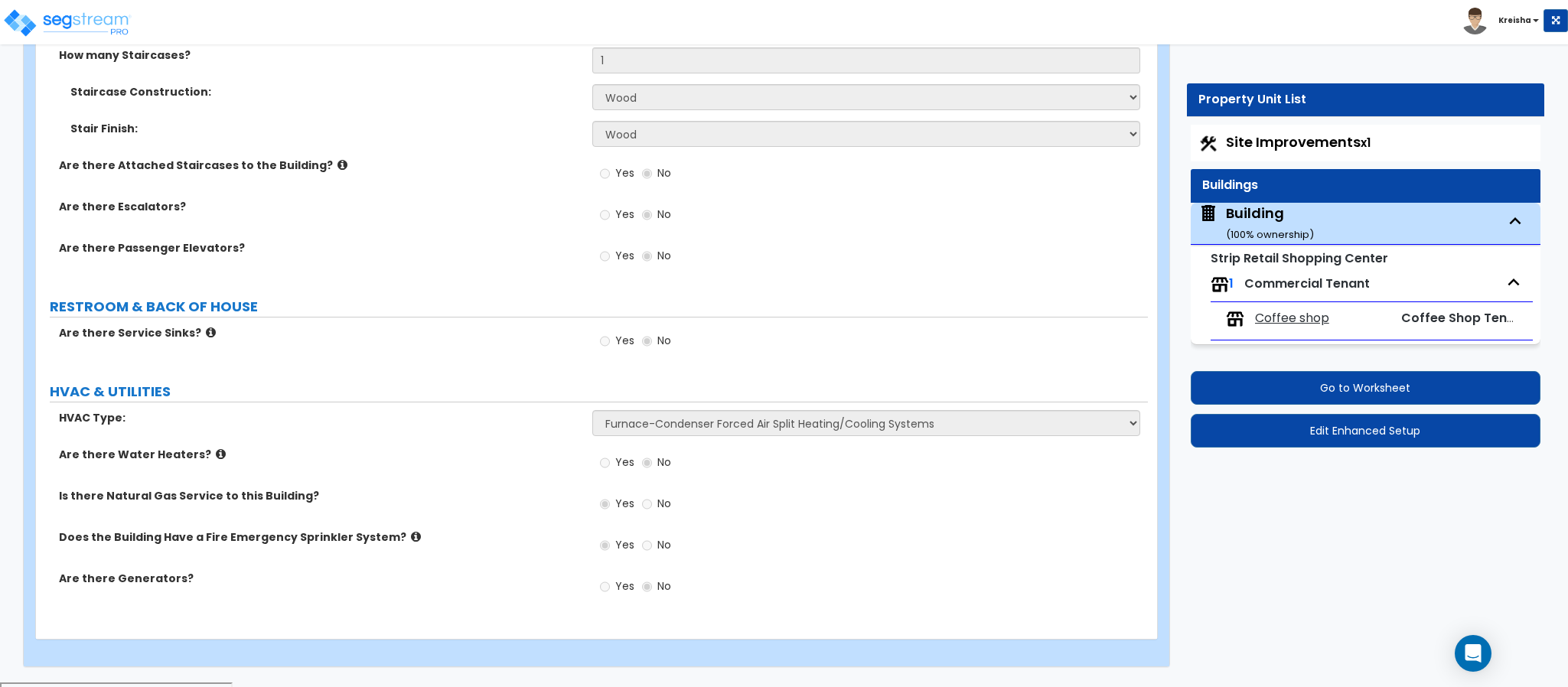
click at [1303, 319] on span "Coffee shop" at bounding box center [1291, 318] width 74 height 18
select select "4"
select select "1"
select select "3"
select select "2"
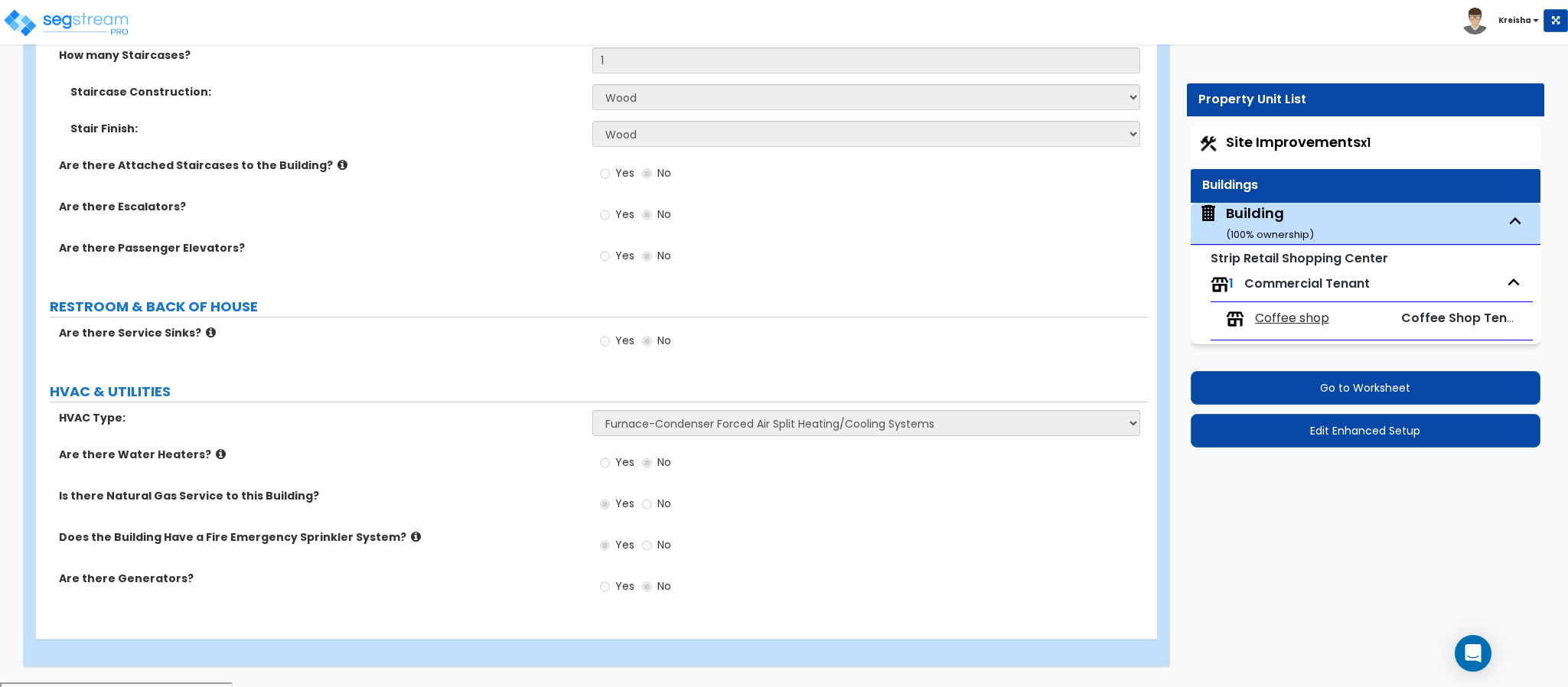
select select "1"
select select "2"
select select "1"
select select "2"
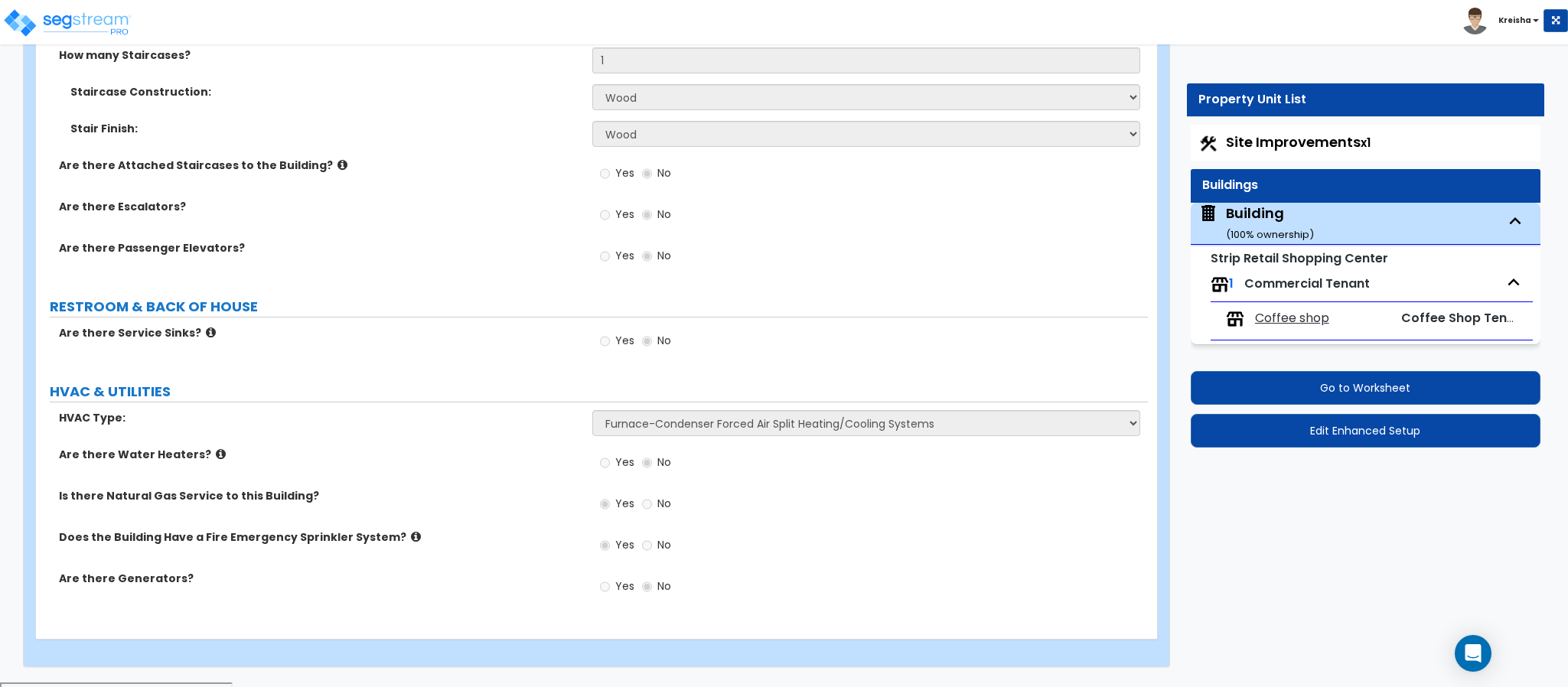
select select "4"
select select "2"
select select "6"
select select "2"
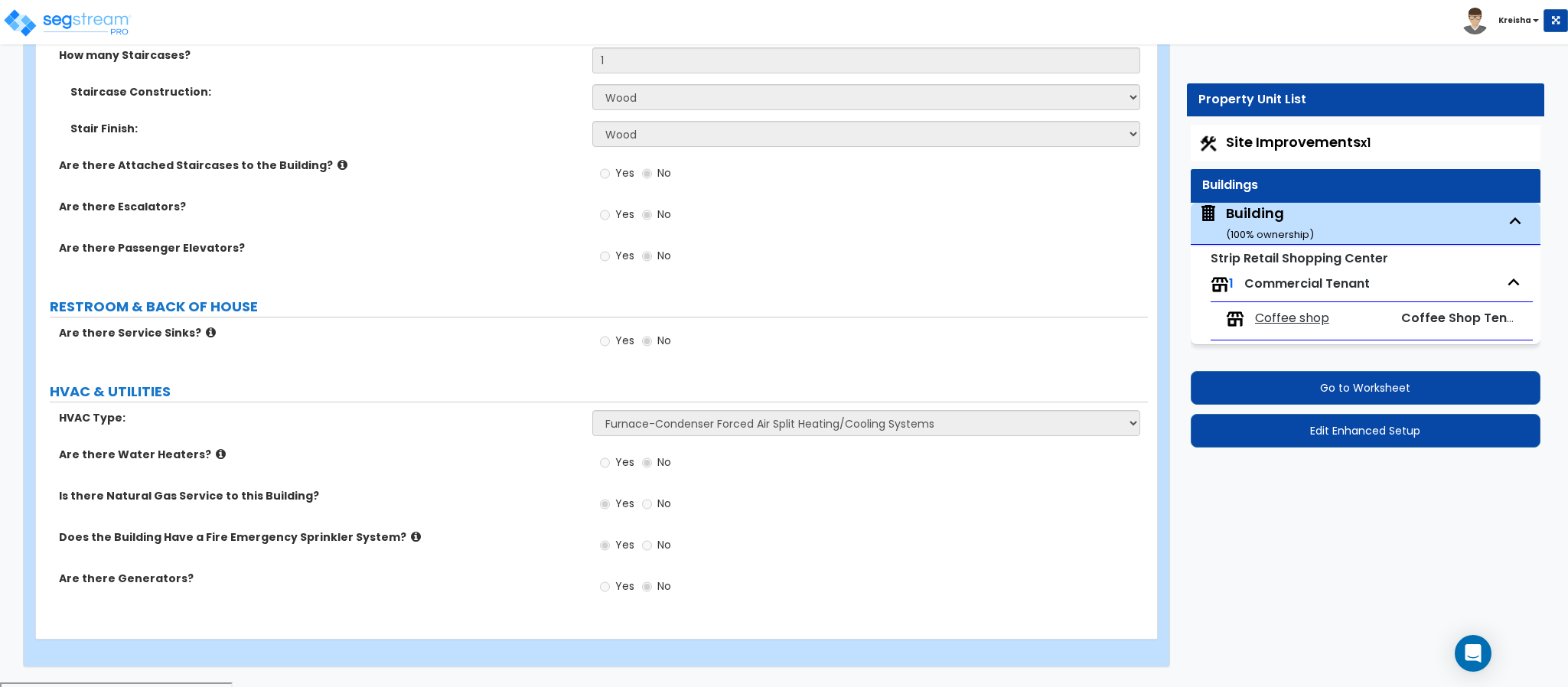
select select "1"
select select "7"
select select "1"
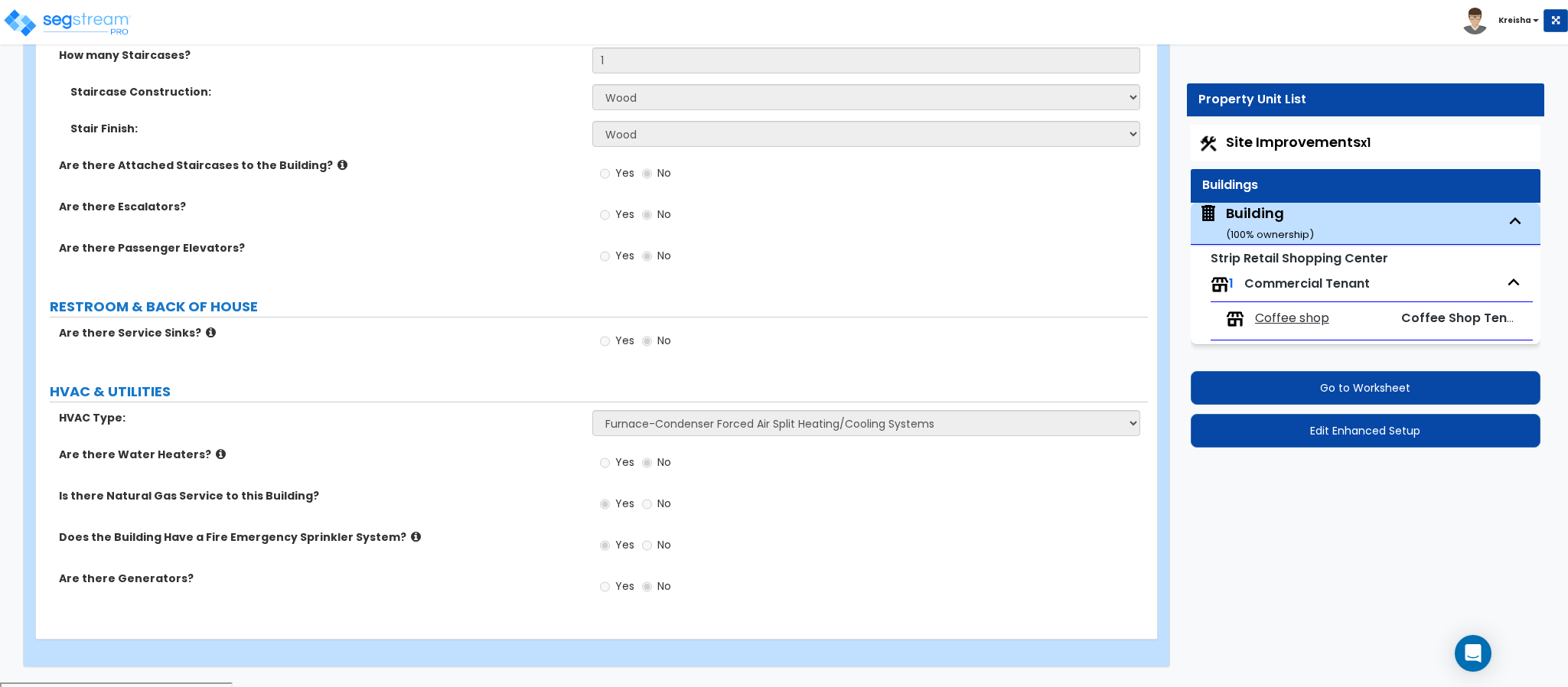
select select "2"
select select "1"
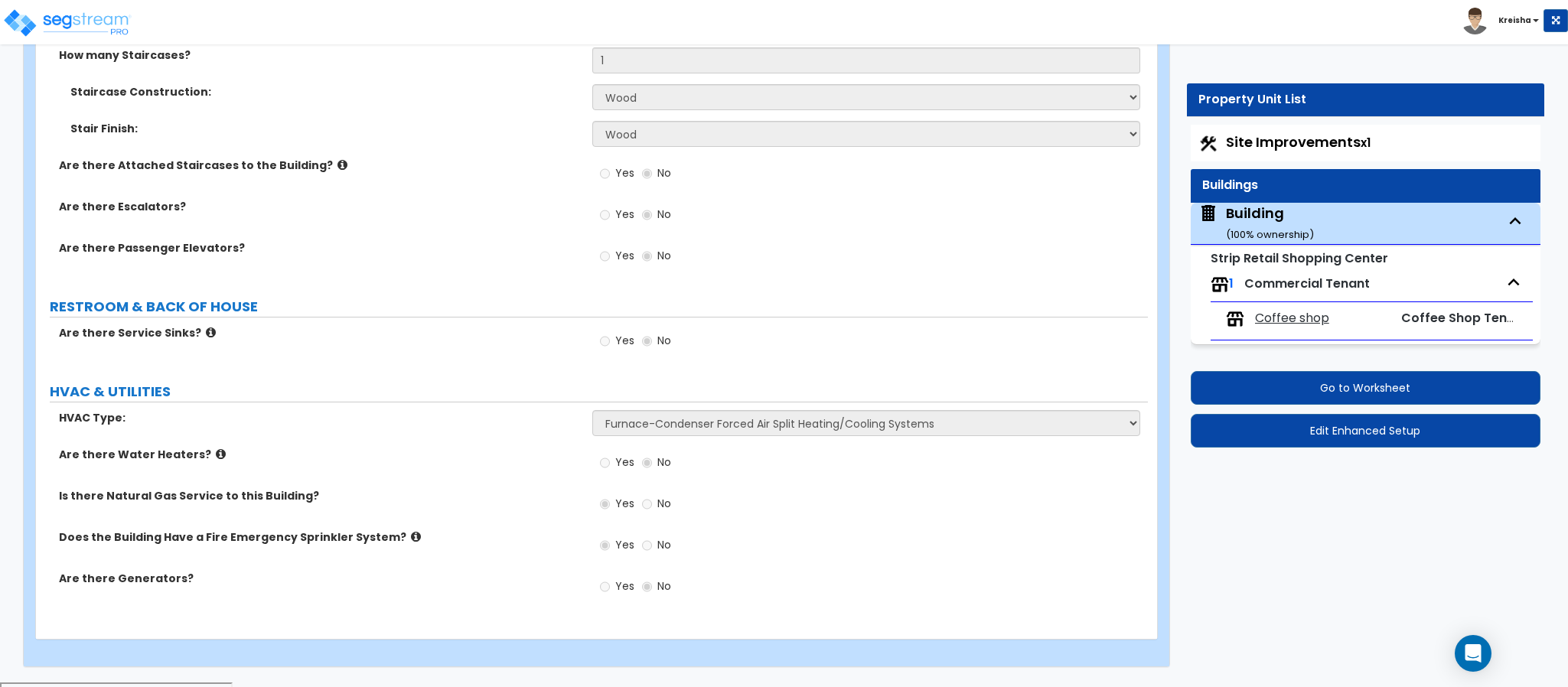
select select "1"
select select "2"
select select "1"
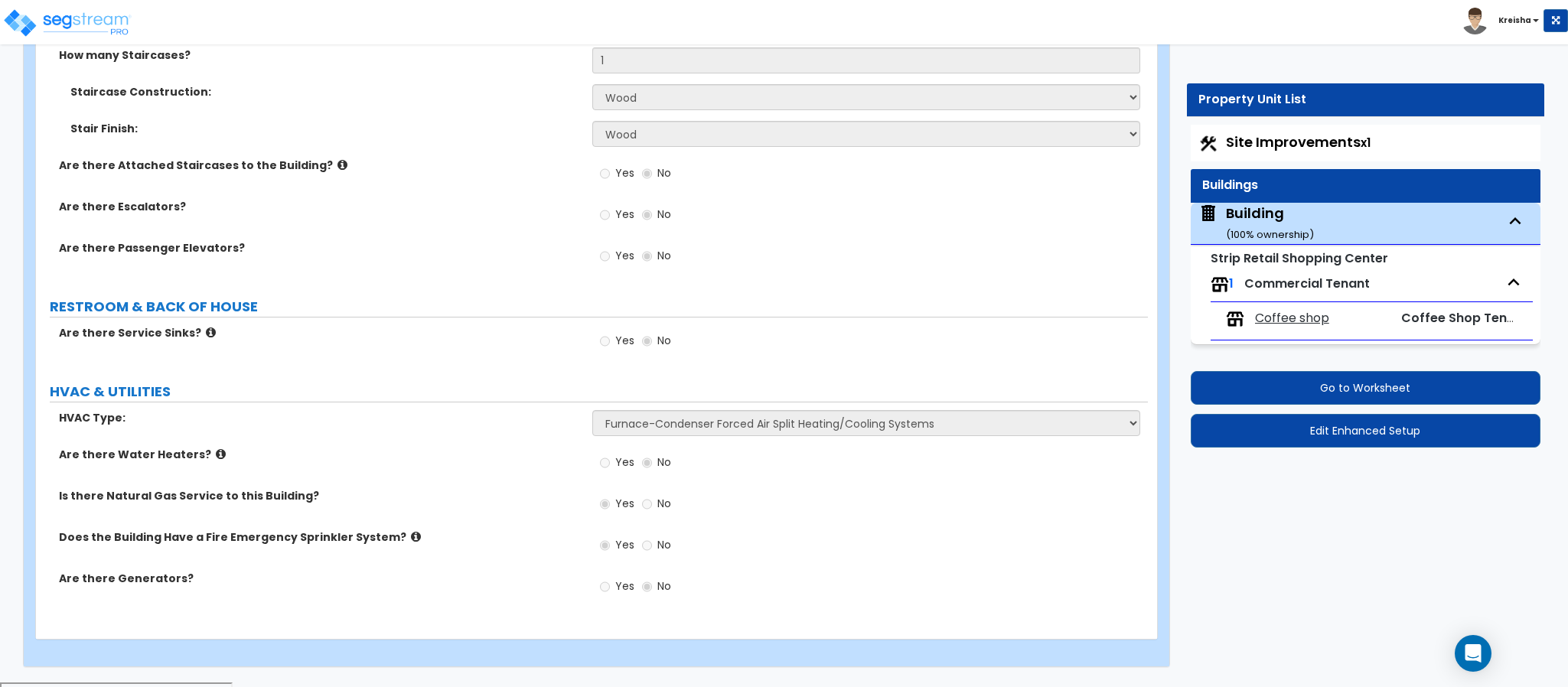
select select "5"
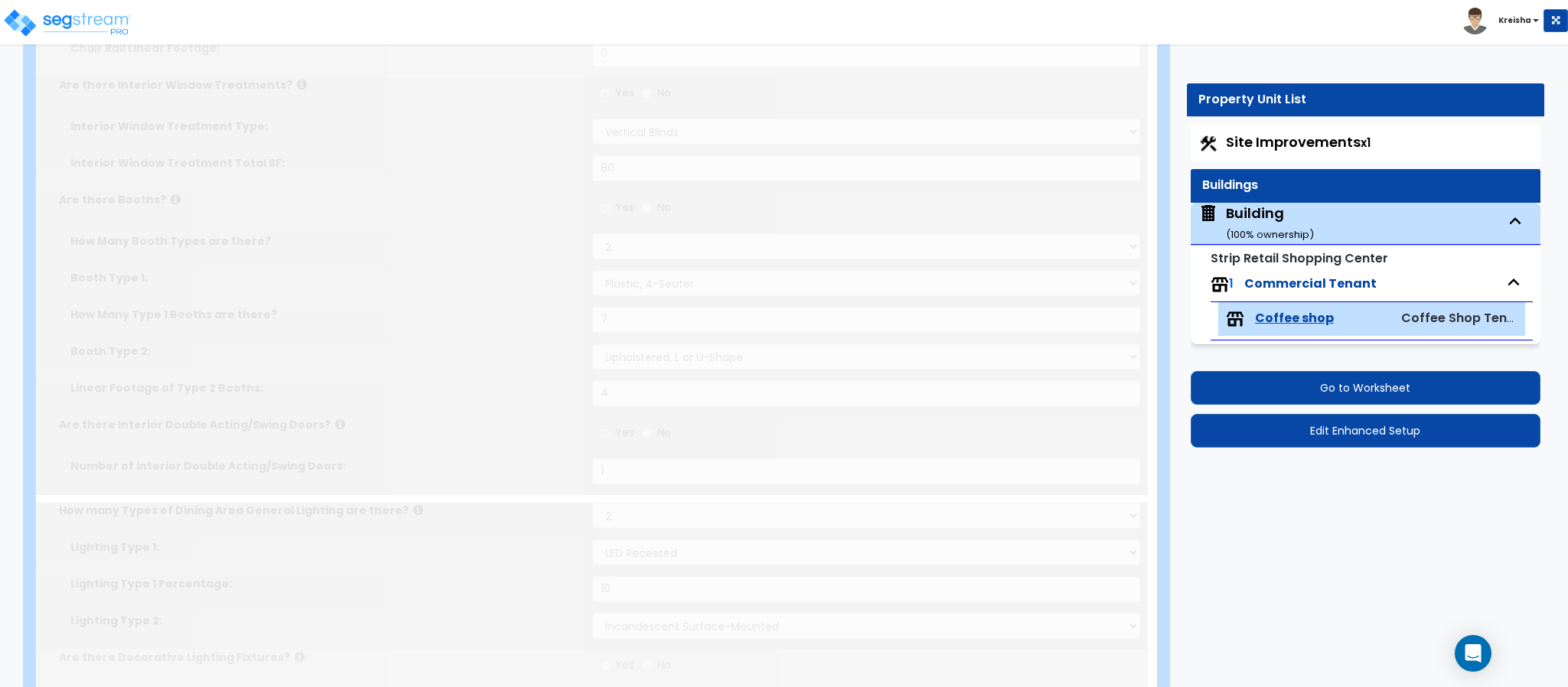
select select "1"
type input "40"
select select "3"
radio input "true"
select select "2"
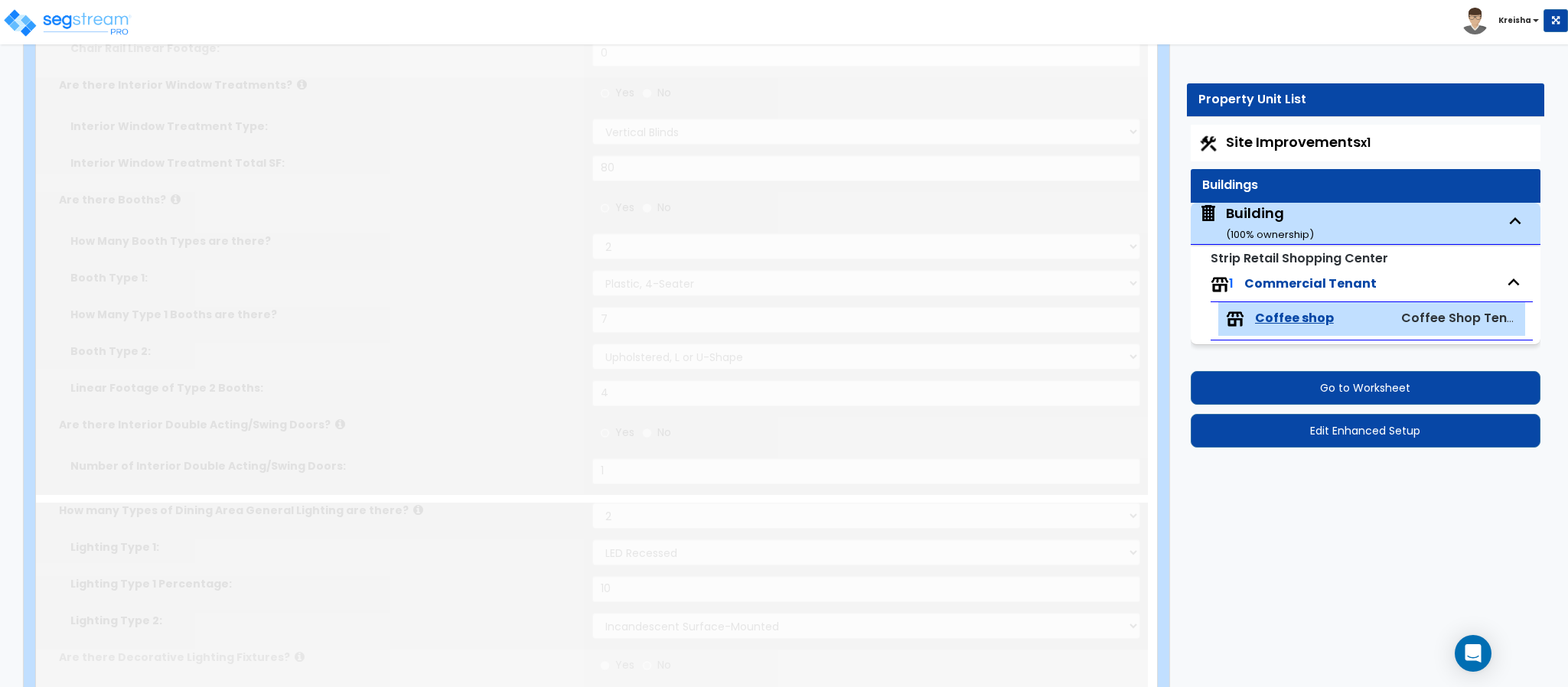
select select "1"
type input "70"
radio input "true"
select select "1"
type input "30"
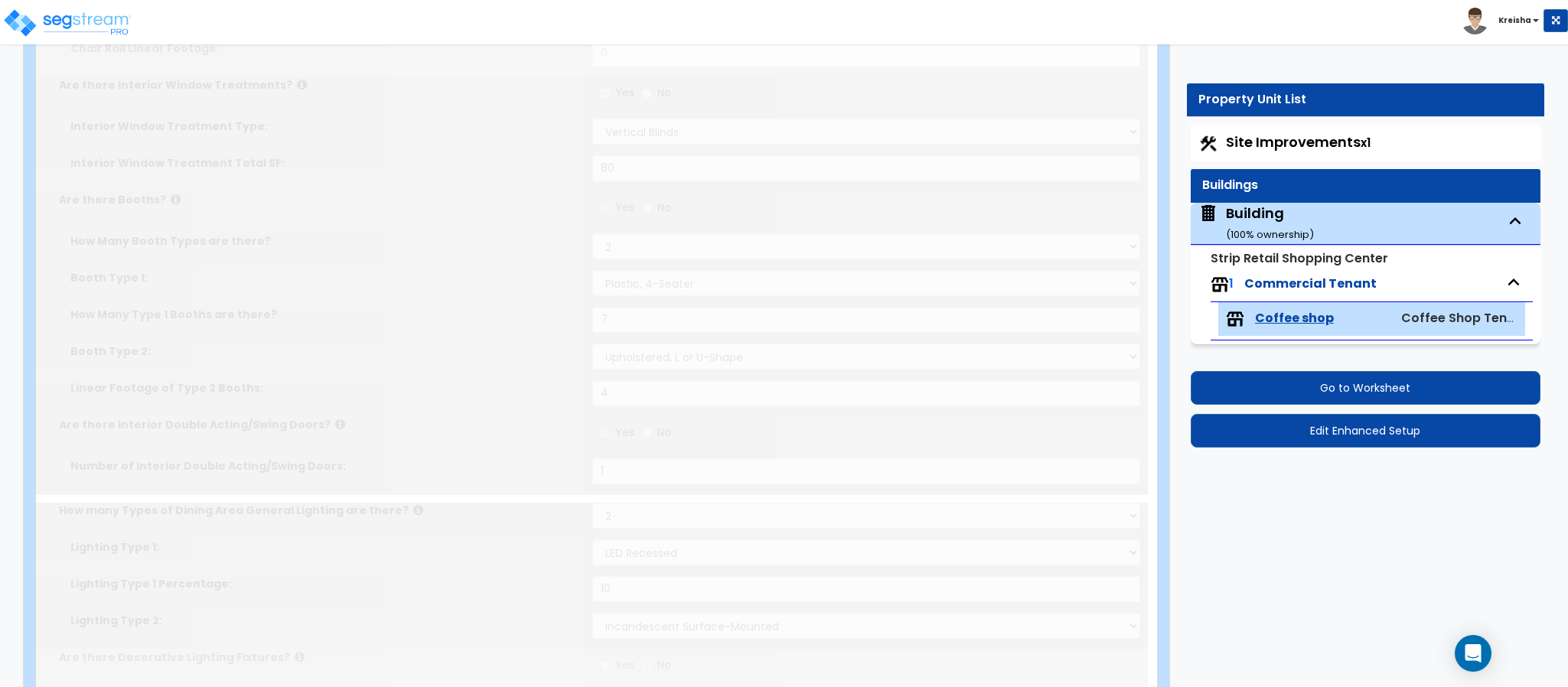
radio input "true"
select select "1"
type input "38"
radio input "true"
type input "8"
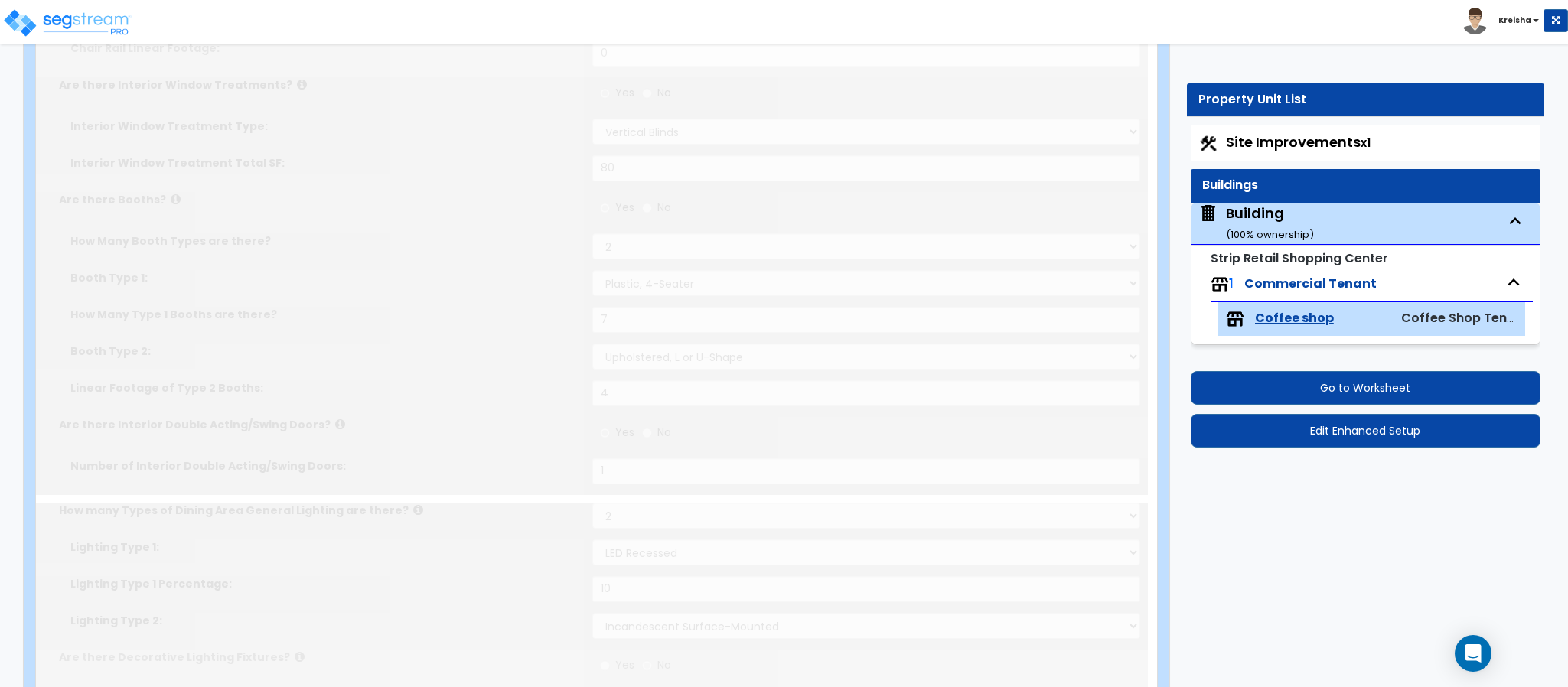
type input "2"
type input "4"
radio input "true"
type input "1"
type input "80"
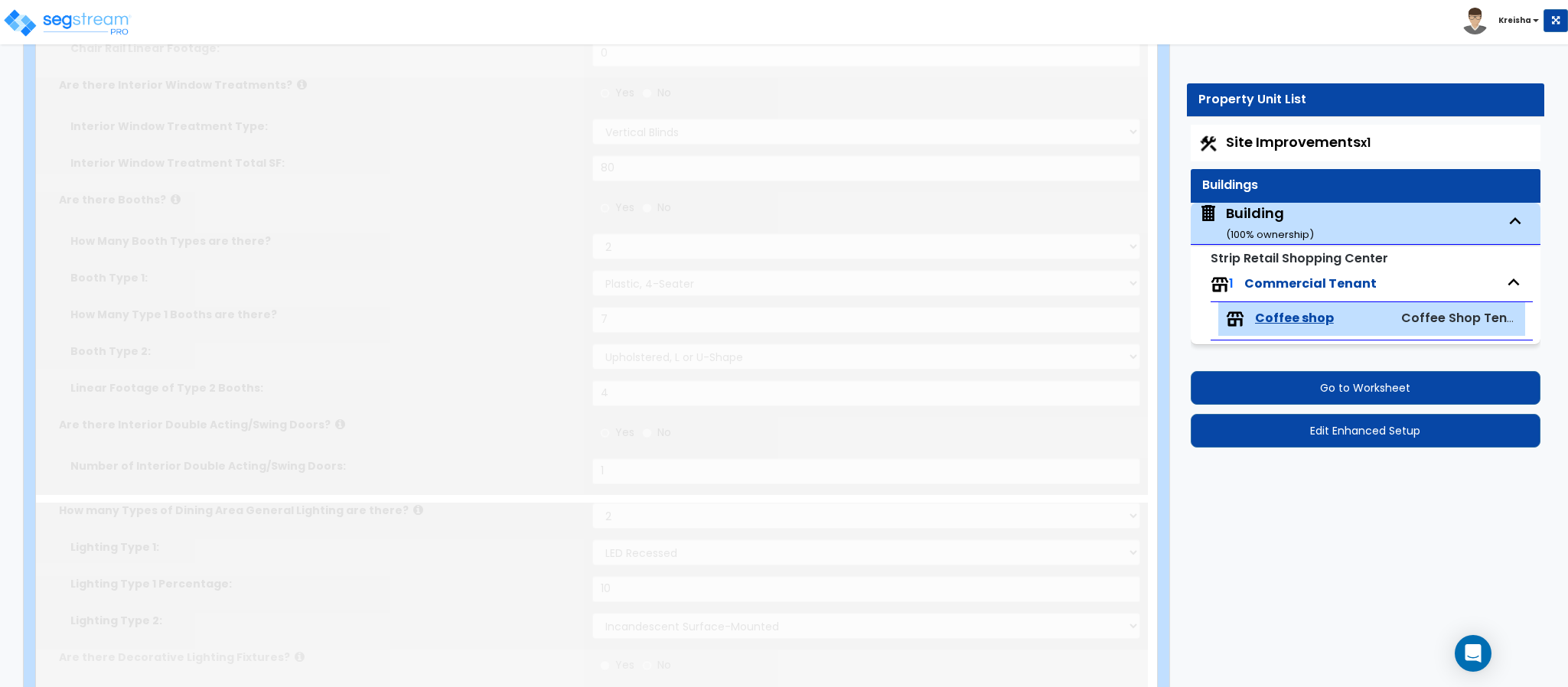
select select "7"
type input "5"
type input "1"
select select "1"
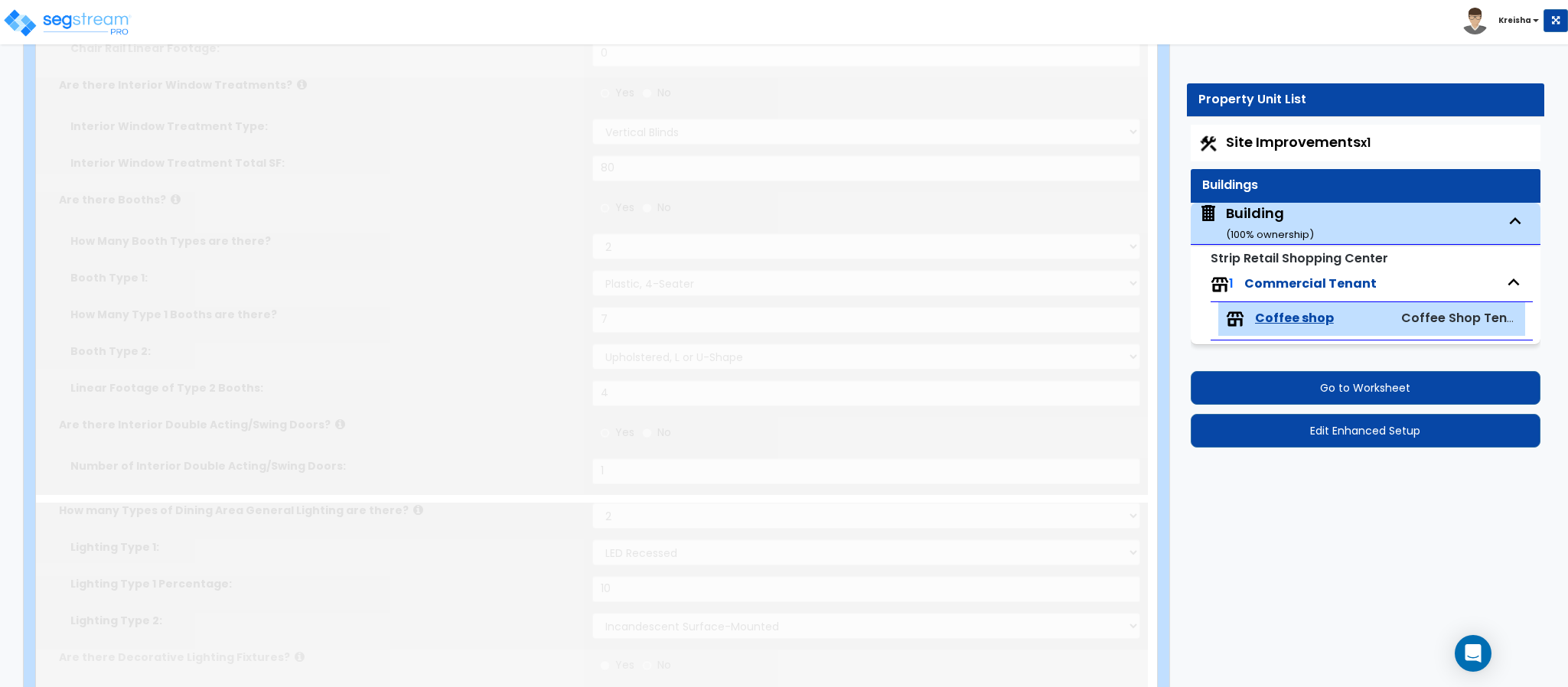
select select "1"
type input "1"
radio input "true"
select select "2"
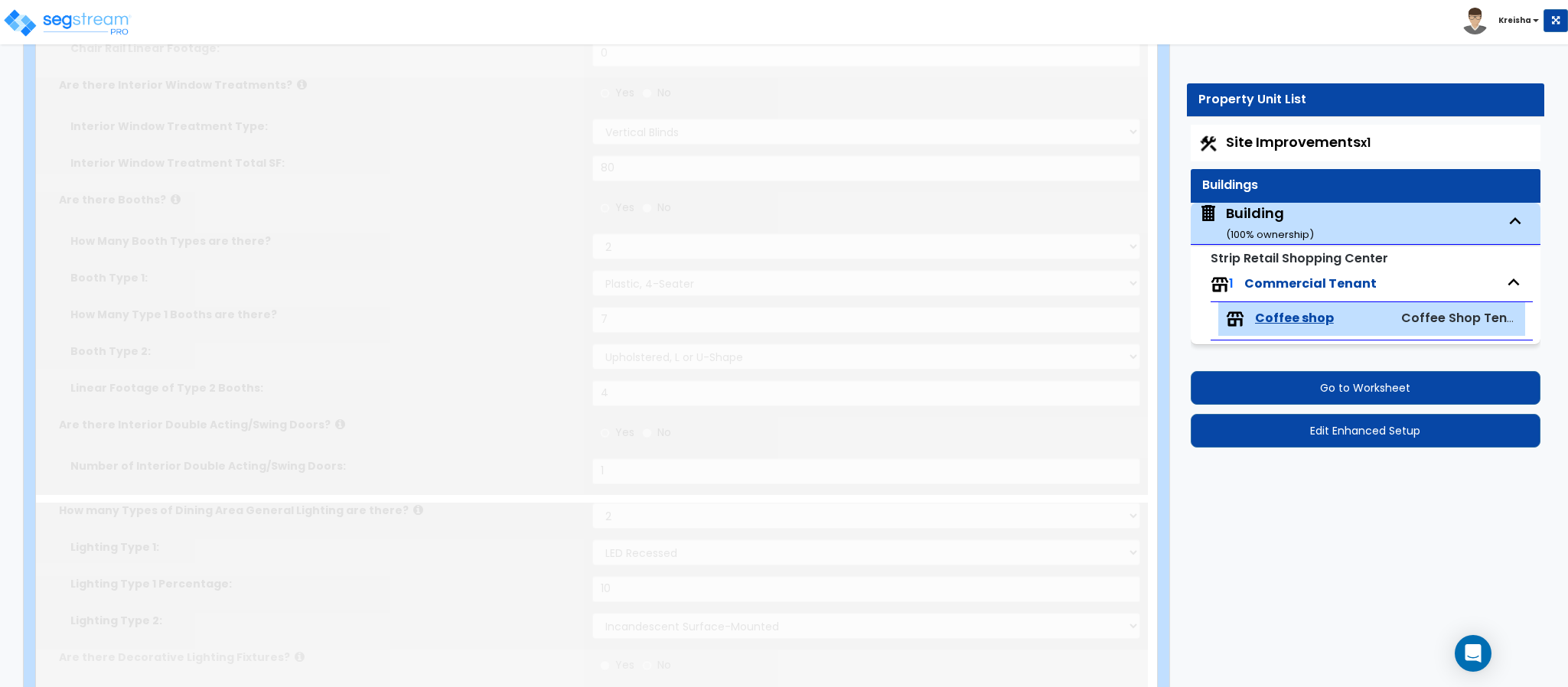
type input "1"
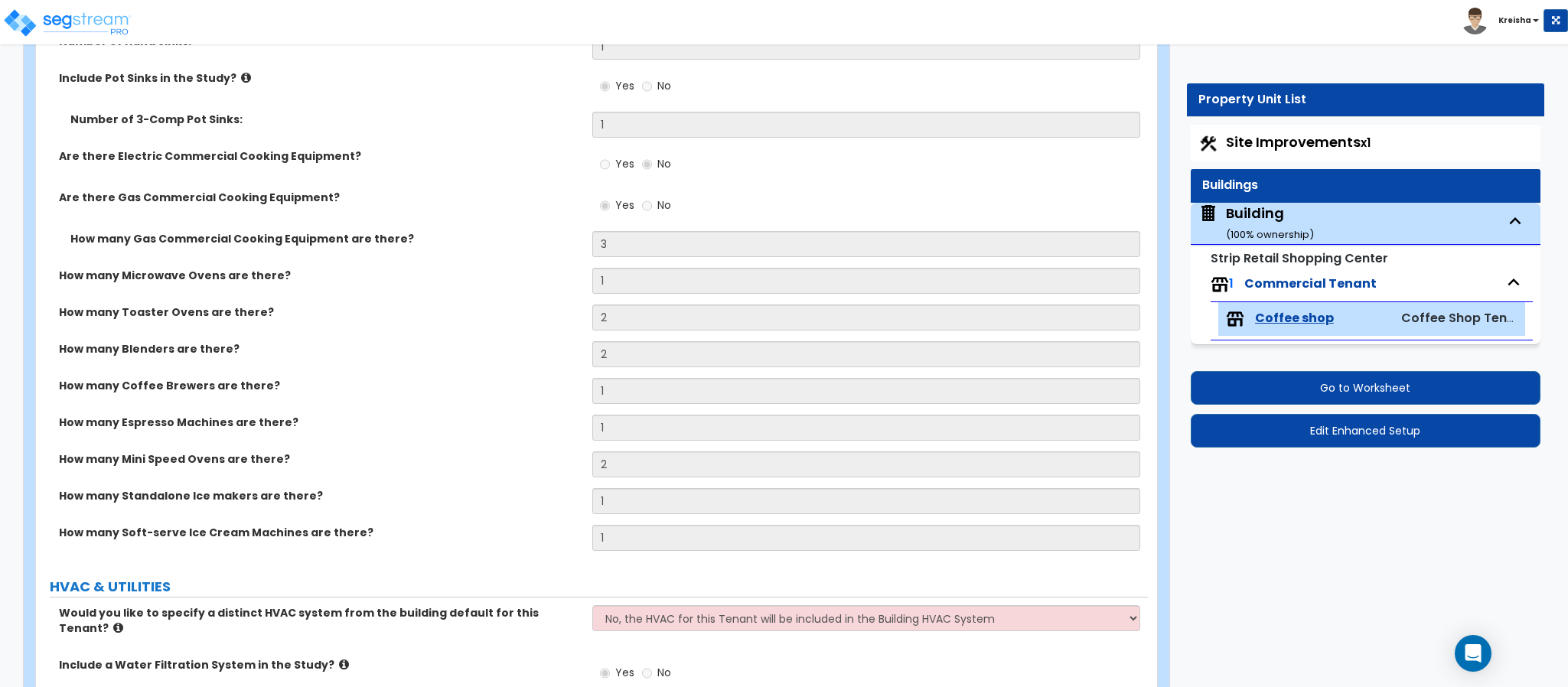
scroll to position [5534, 0]
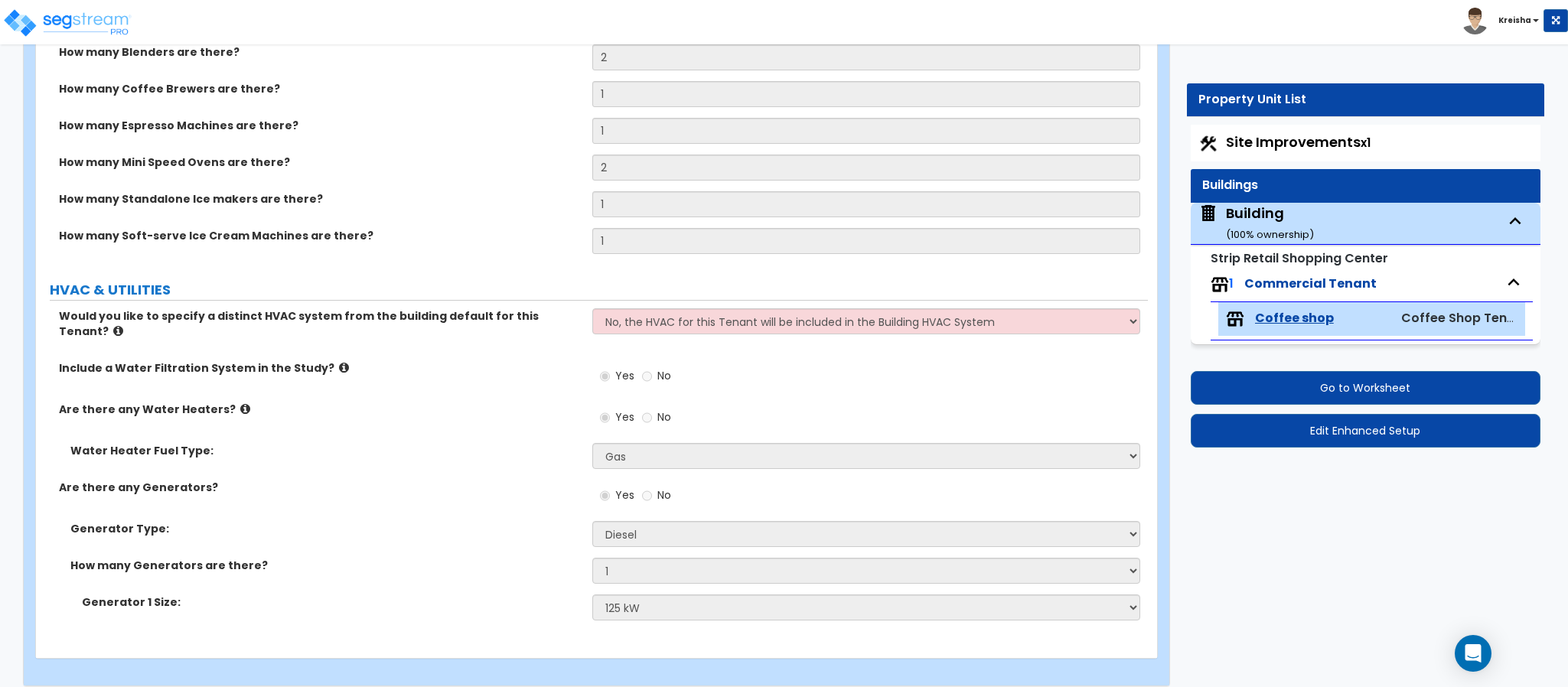
click at [346, 402] on label "Are there any Water Heaters?" at bounding box center [320, 409] width 522 height 15
click at [1256, 226] on div "Building ( 100 % ownership)" at bounding box center [1270, 224] width 88 height 39
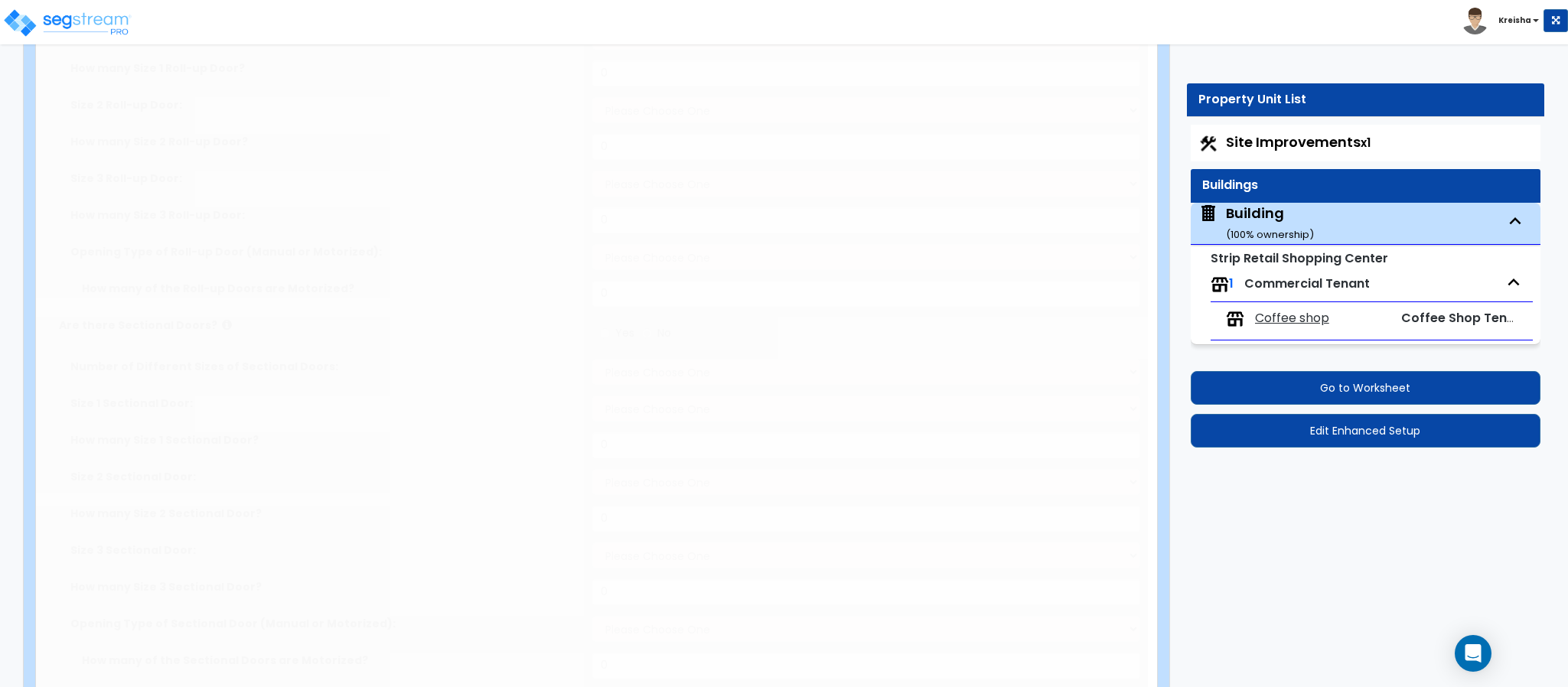
type input "20"
type input "60"
select select "2"
type input "2500"
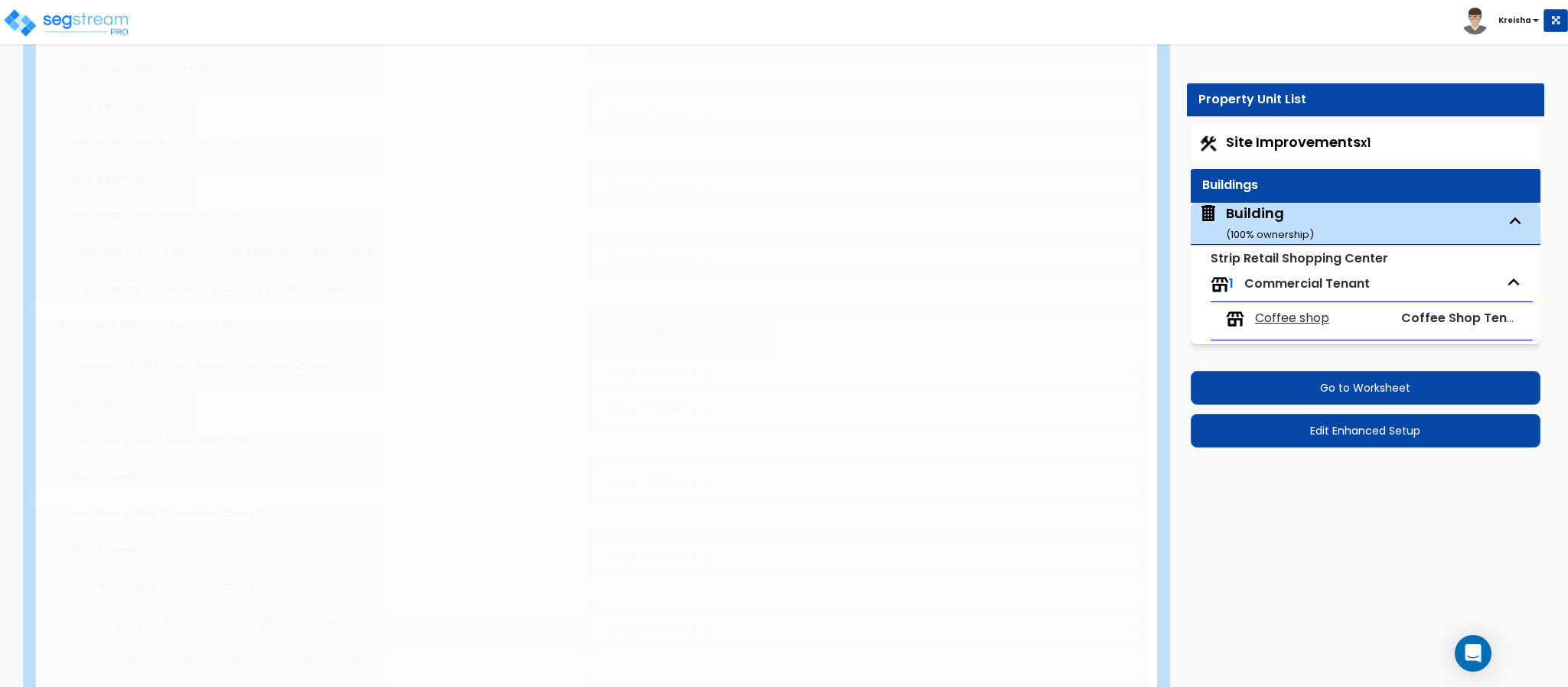
select select "5"
select select "1"
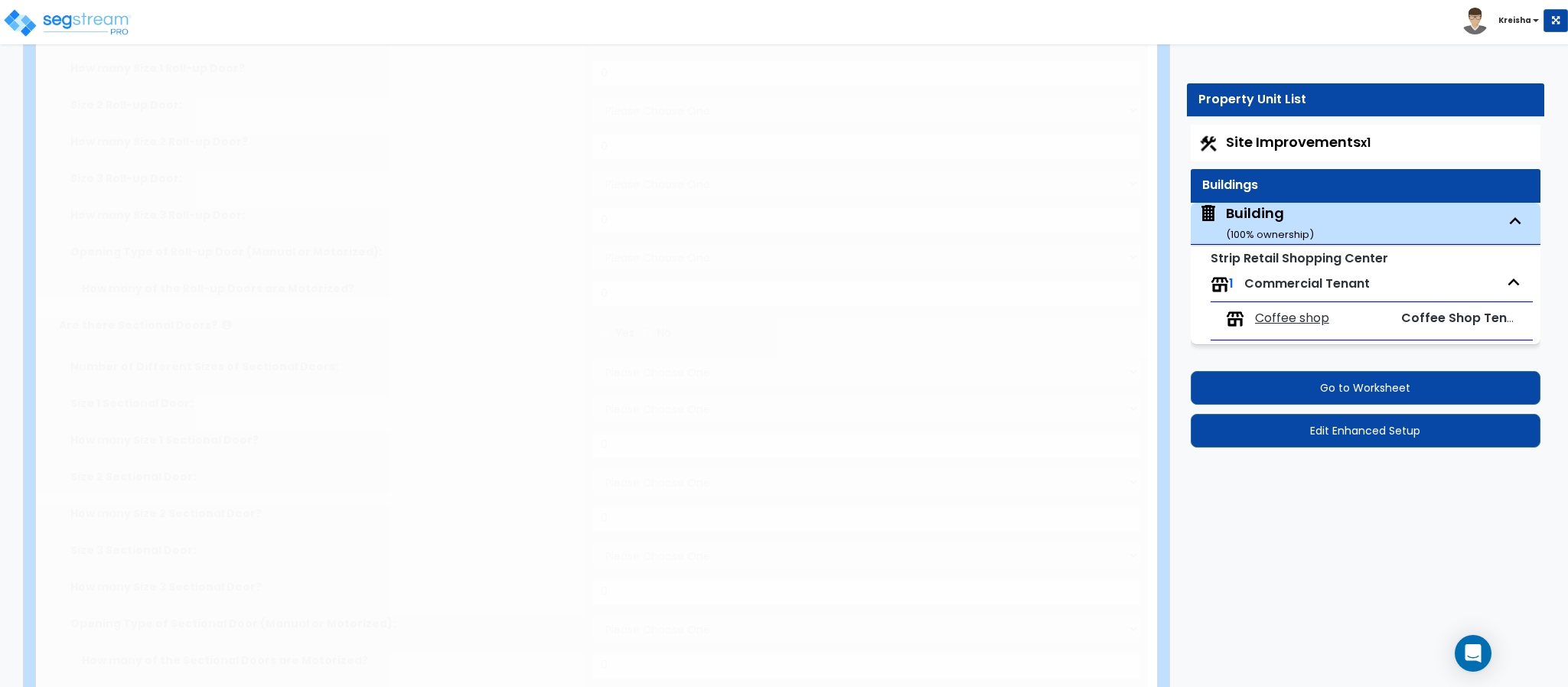
select select "2"
select select "1"
type input "1"
select select "3"
select select "2"
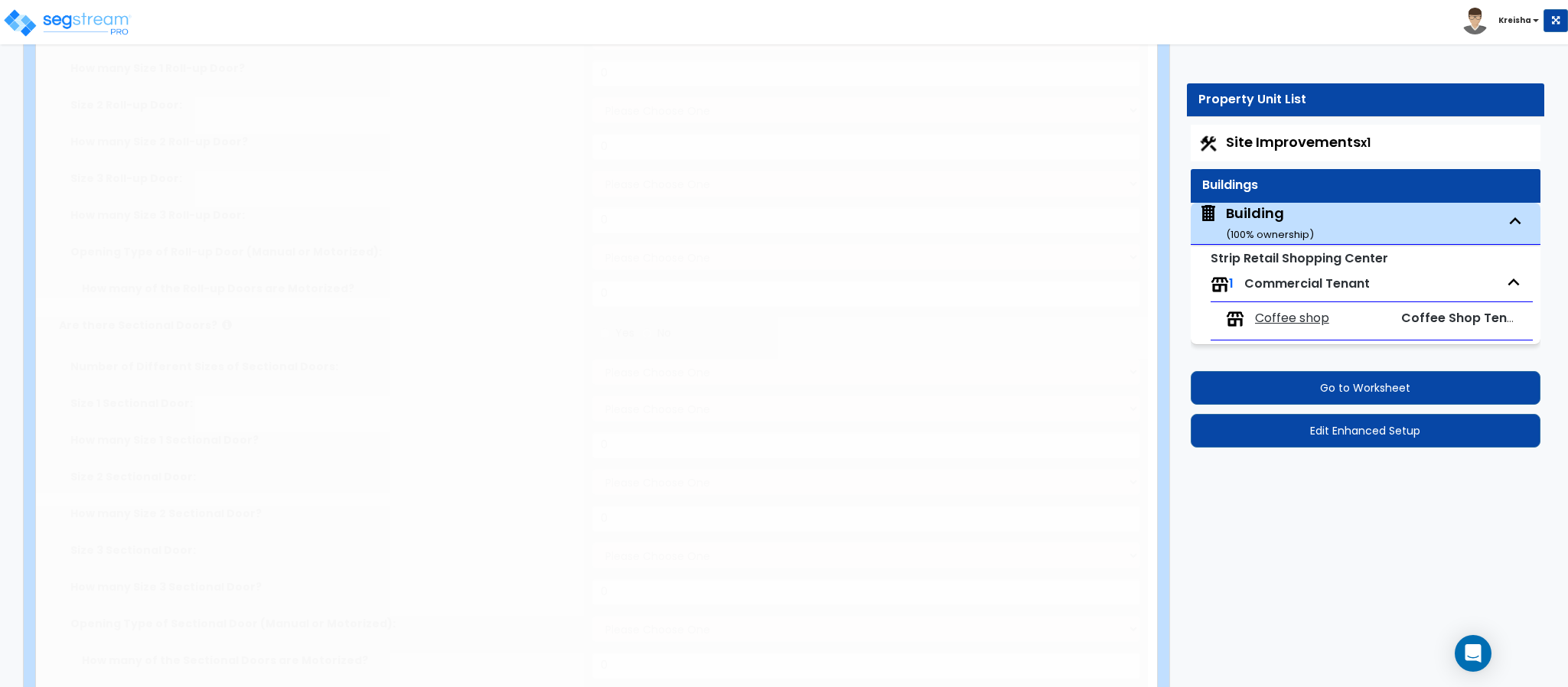
select select "2"
radio input "true"
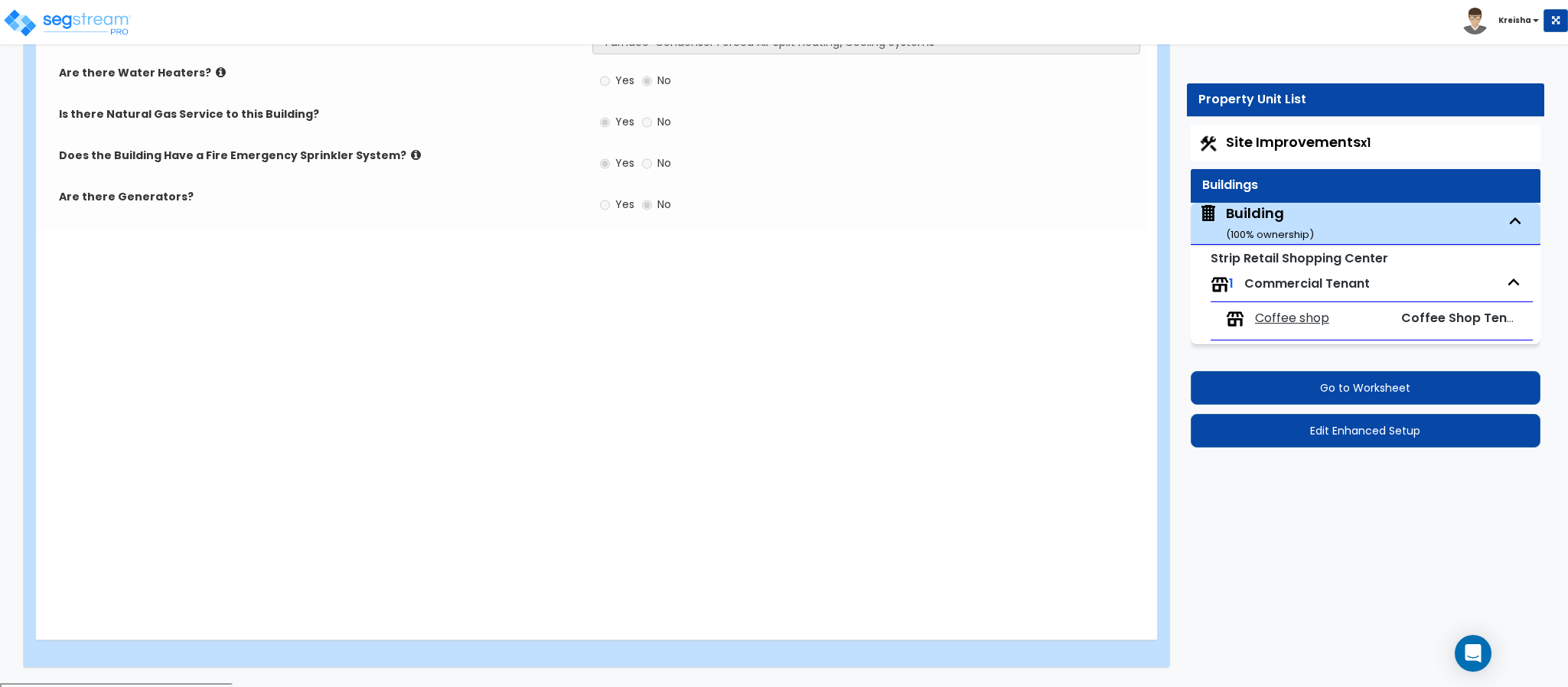
scroll to position [1771, 0]
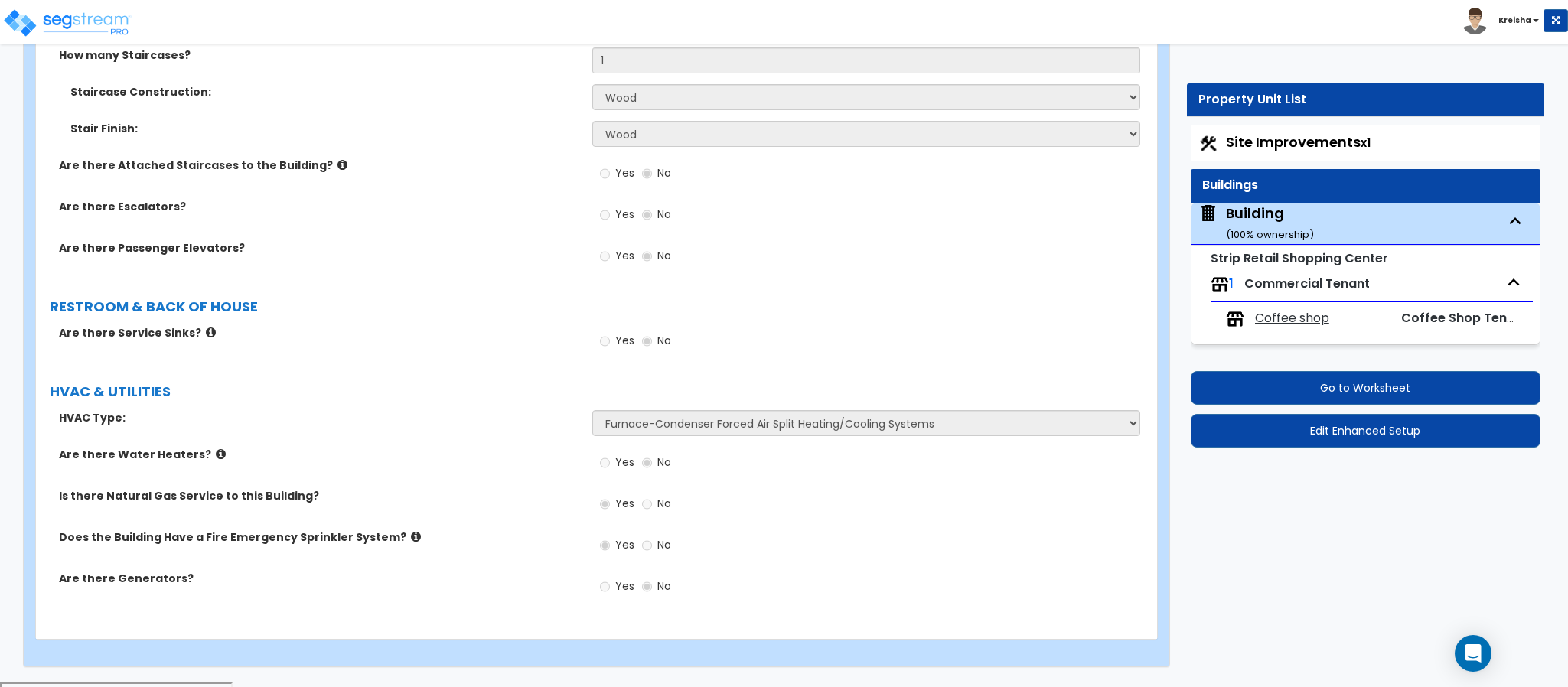
click at [902, 335] on div "Yes No" at bounding box center [870, 346] width 557 height 41
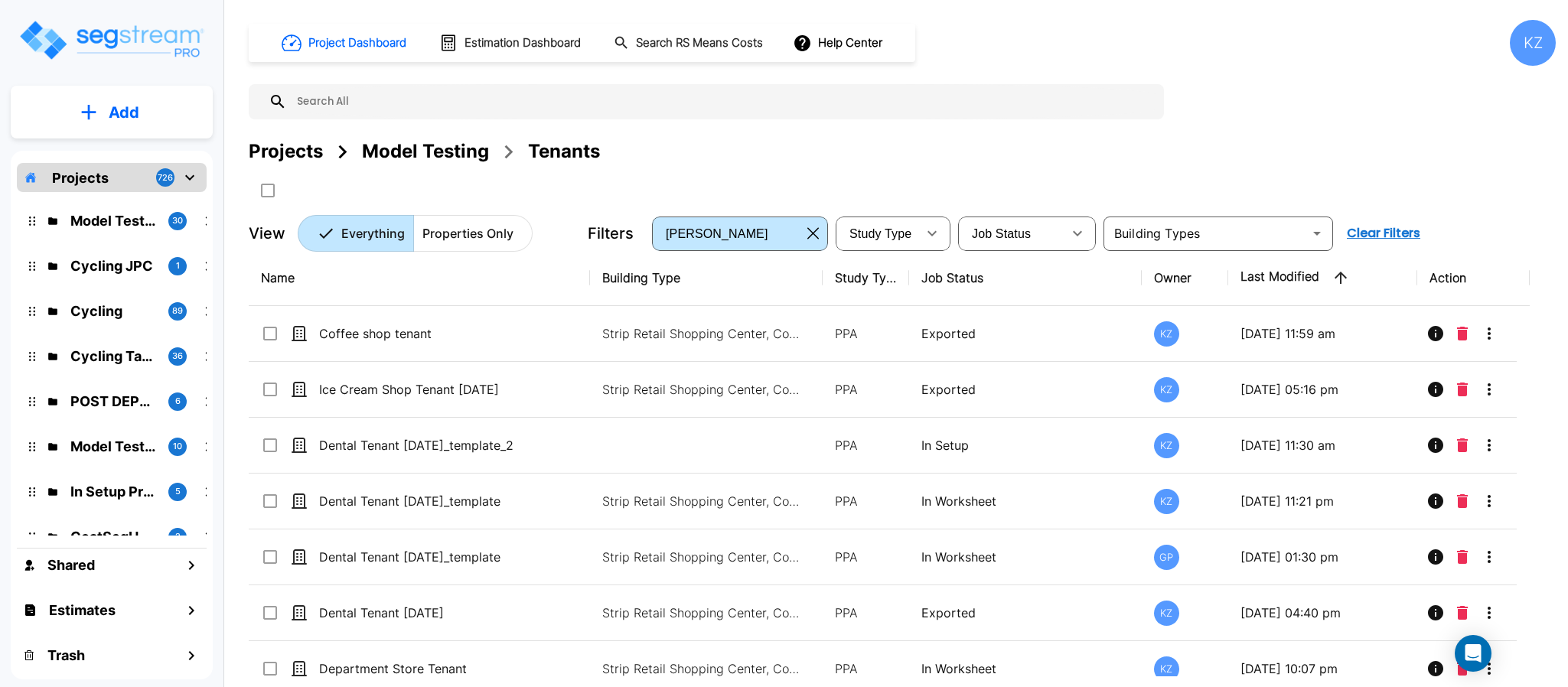
click at [459, 168] on div "Projects Model Testing Tenants" at bounding box center [902, 170] width 1307 height 66
click at [461, 159] on div "Model Testing" at bounding box center [426, 151] width 127 height 27
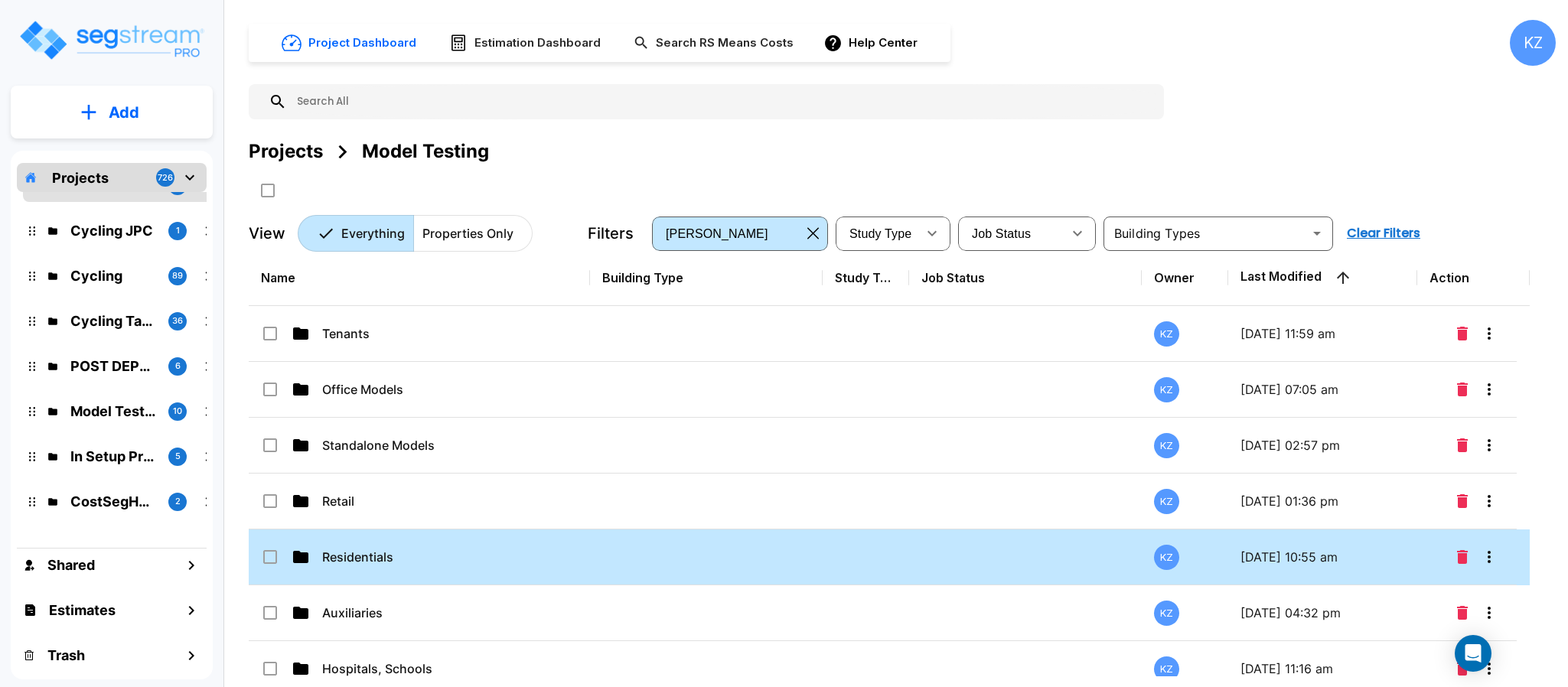
scroll to position [21, 0]
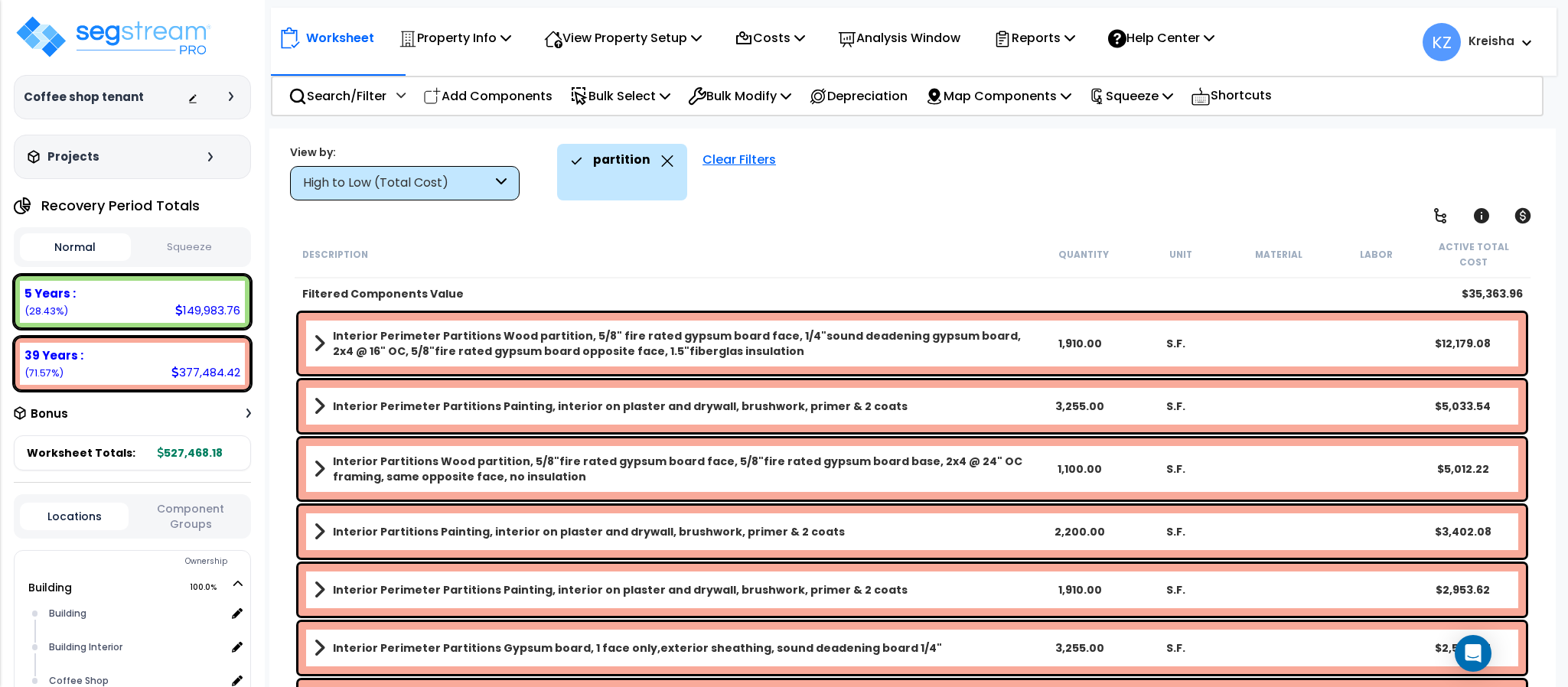
click at [485, 191] on div "High to Low (Total Cost)" at bounding box center [398, 183] width 189 height 18
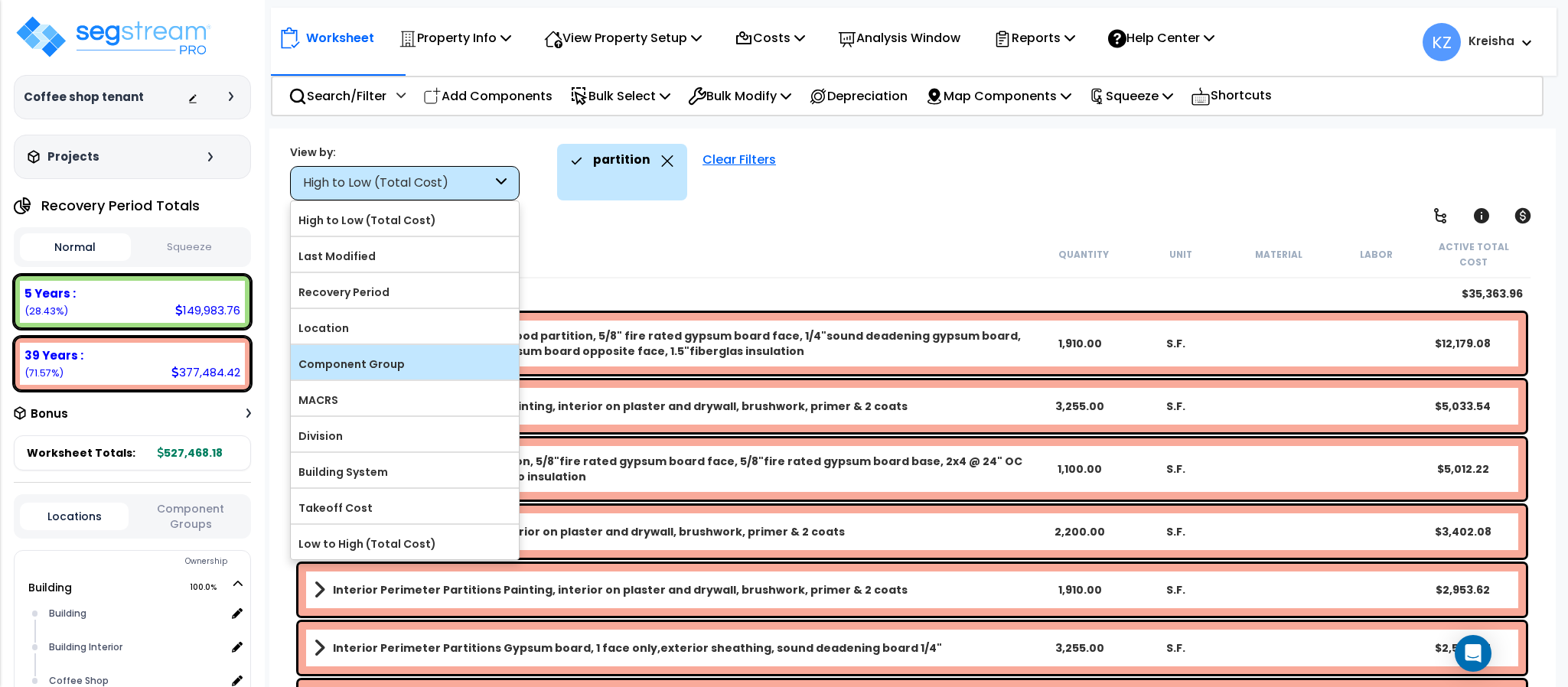
click at [374, 361] on label "Component Group" at bounding box center [405, 364] width 228 height 23
click at [0, 0] on input "Component Group" at bounding box center [0, 0] width 0 height 0
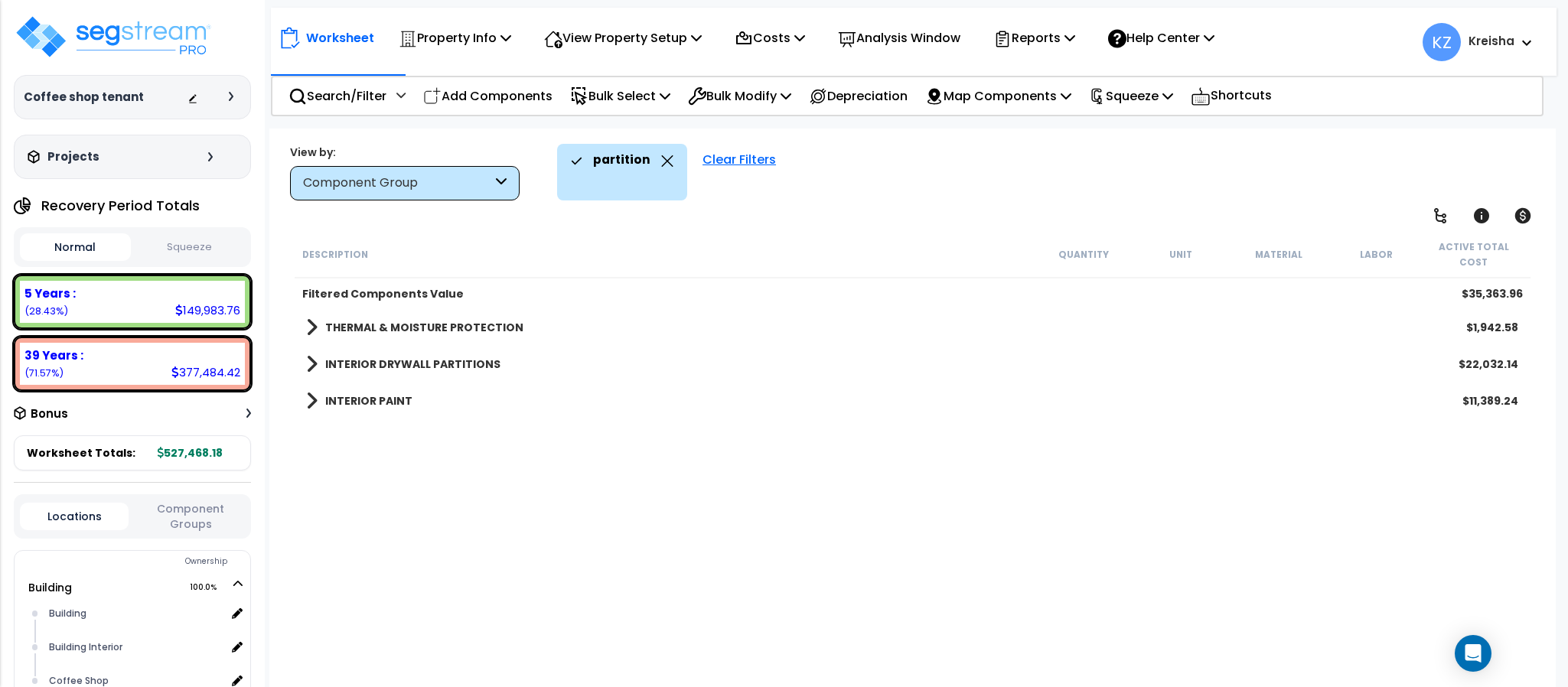
click at [661, 166] on icon at bounding box center [667, 161] width 12 height 11
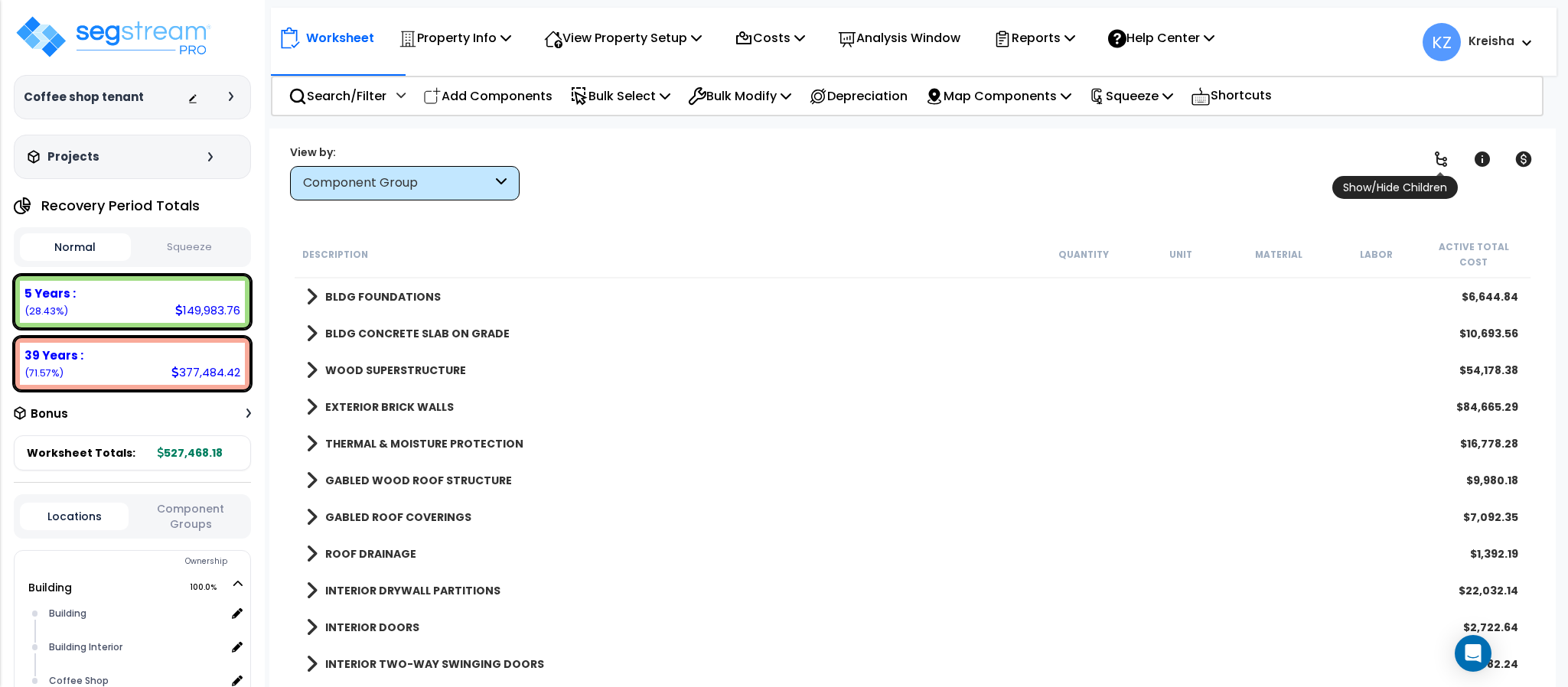
click at [1431, 156] on icon at bounding box center [1441, 159] width 19 height 19
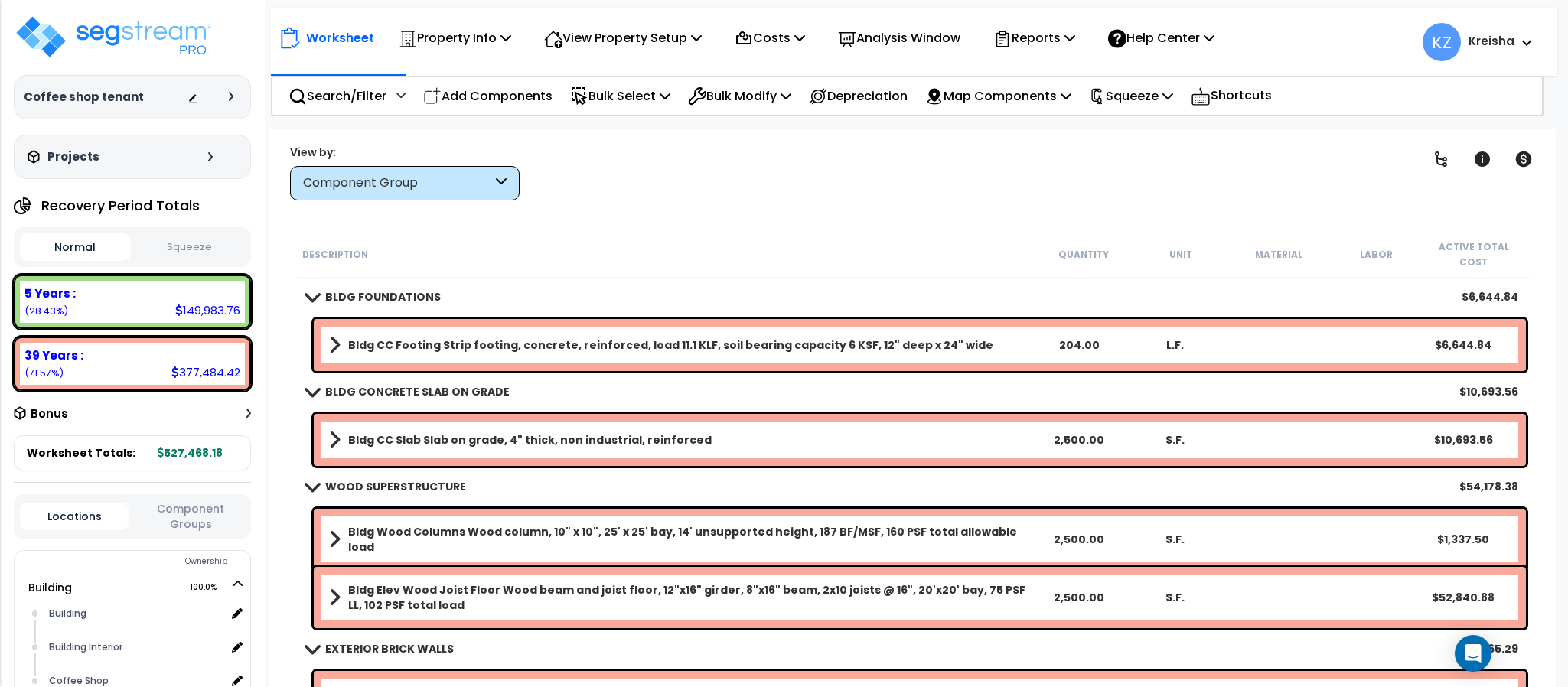
click at [1077, 188] on div "Clear Filters" at bounding box center [965, 172] width 854 height 57
click at [838, 212] on div "Worksheet Property Info Property Setup Add Property Unit Template property Clon…" at bounding box center [912, 472] width 1285 height 687
click at [826, 210] on div "Worksheet Property Info Property Setup Add Property Unit Template property Clon…" at bounding box center [912, 472] width 1285 height 687
click at [1438, 161] on icon at bounding box center [1441, 159] width 19 height 19
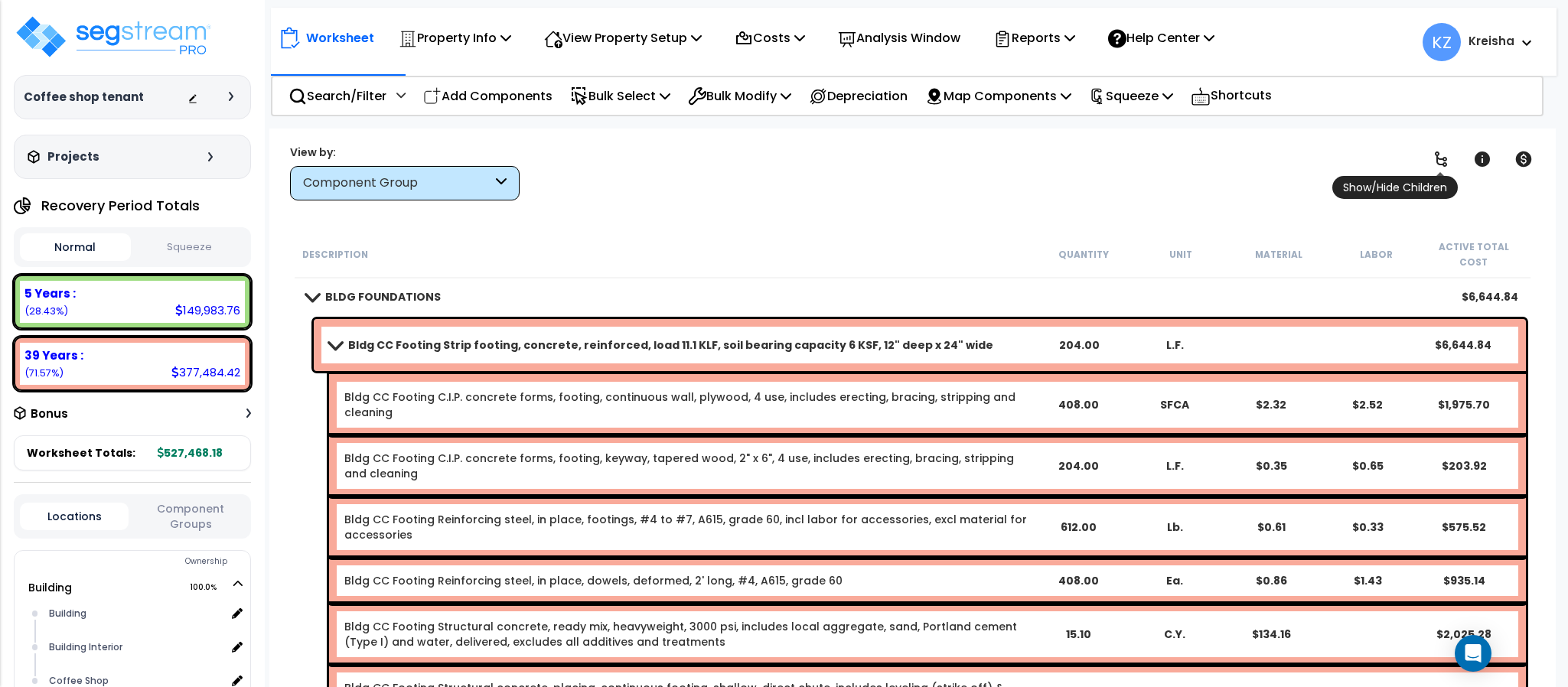
click at [1438, 161] on icon at bounding box center [1441, 159] width 19 height 19
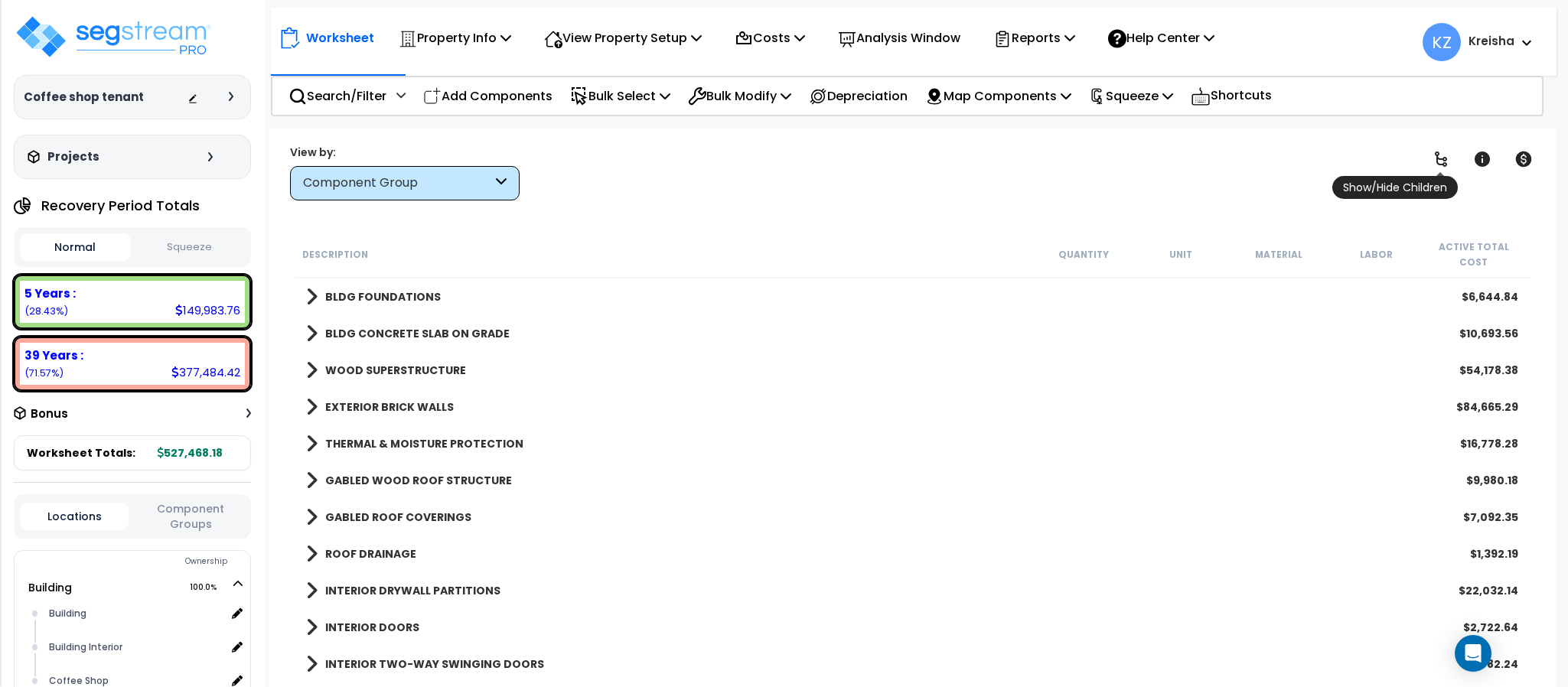
click at [1438, 161] on icon at bounding box center [1441, 159] width 19 height 19
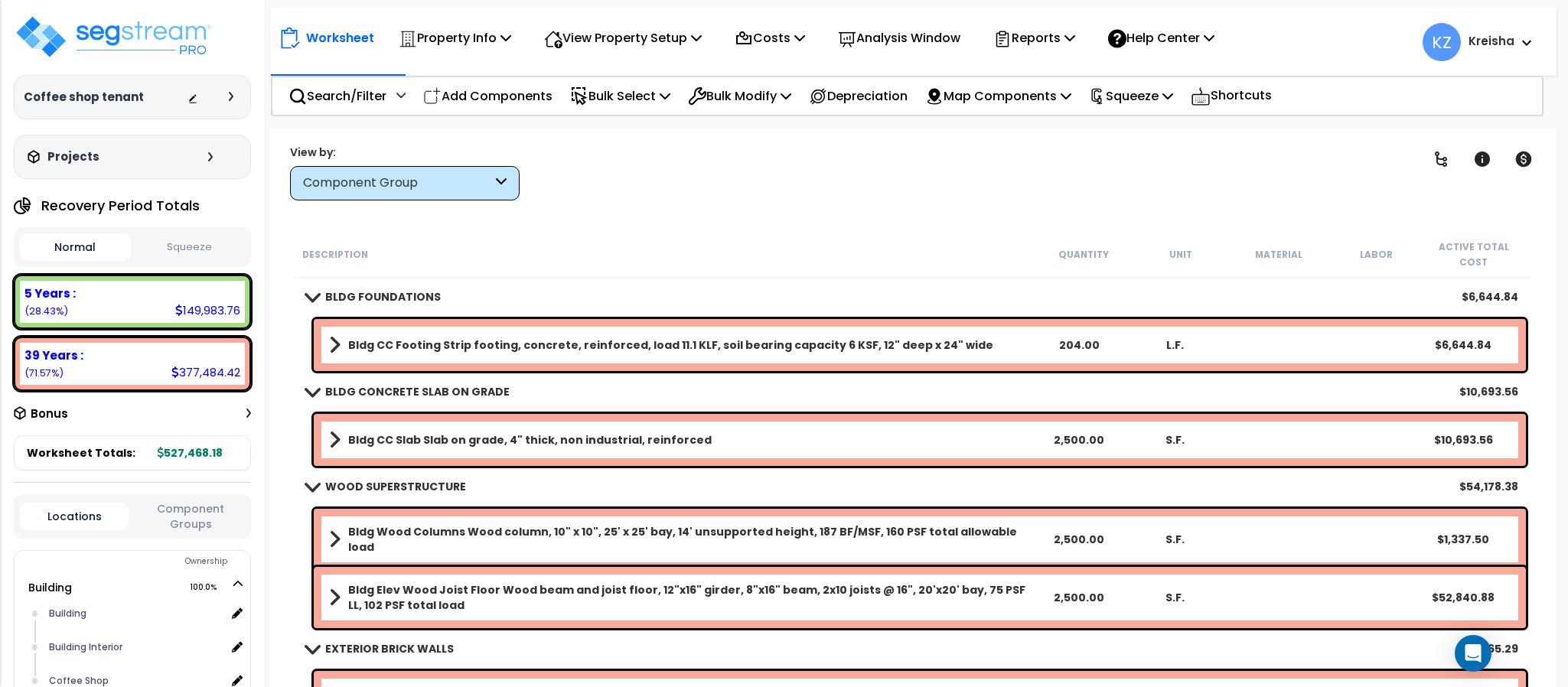
click at [334, 334] on span at bounding box center [335, 344] width 11 height 22
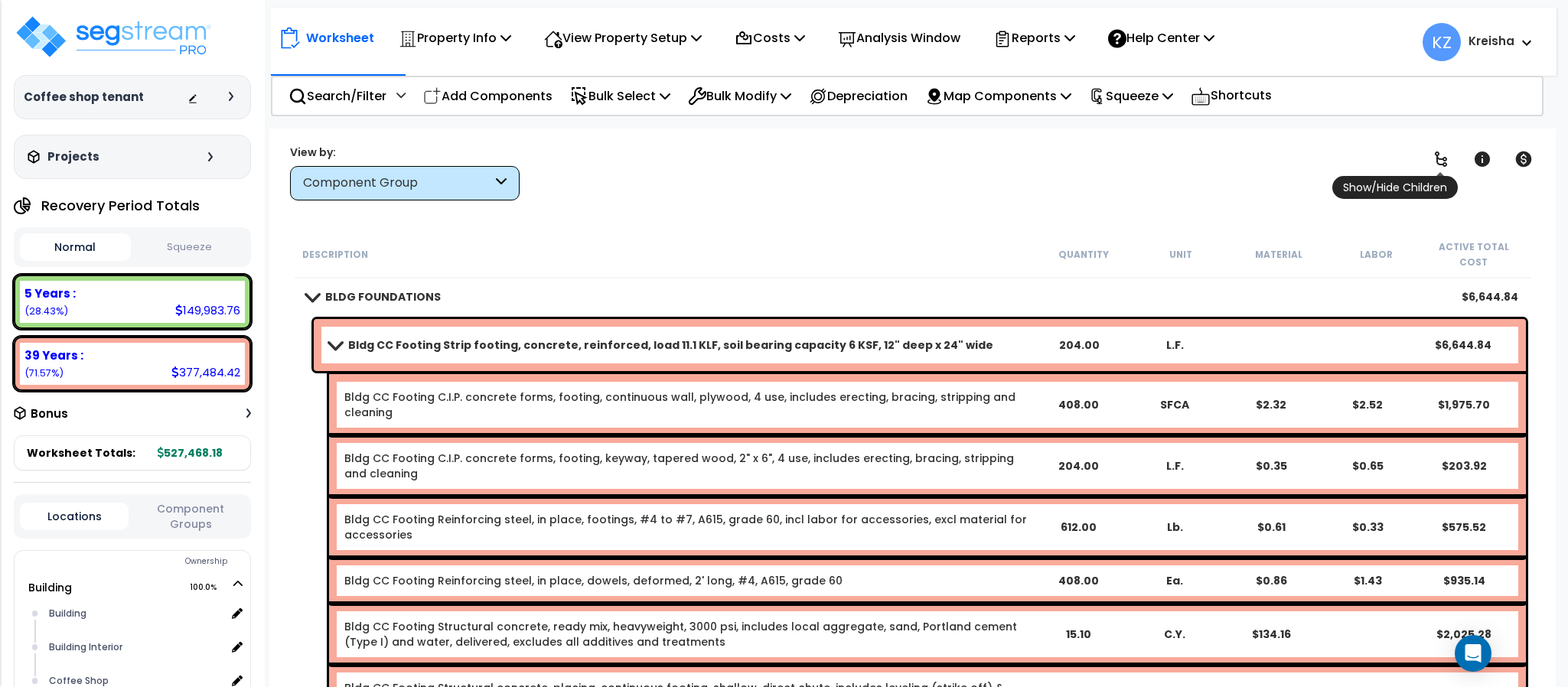
click at [1445, 162] on icon at bounding box center [1441, 159] width 19 height 19
click at [1443, 161] on icon at bounding box center [1441, 159] width 19 height 19
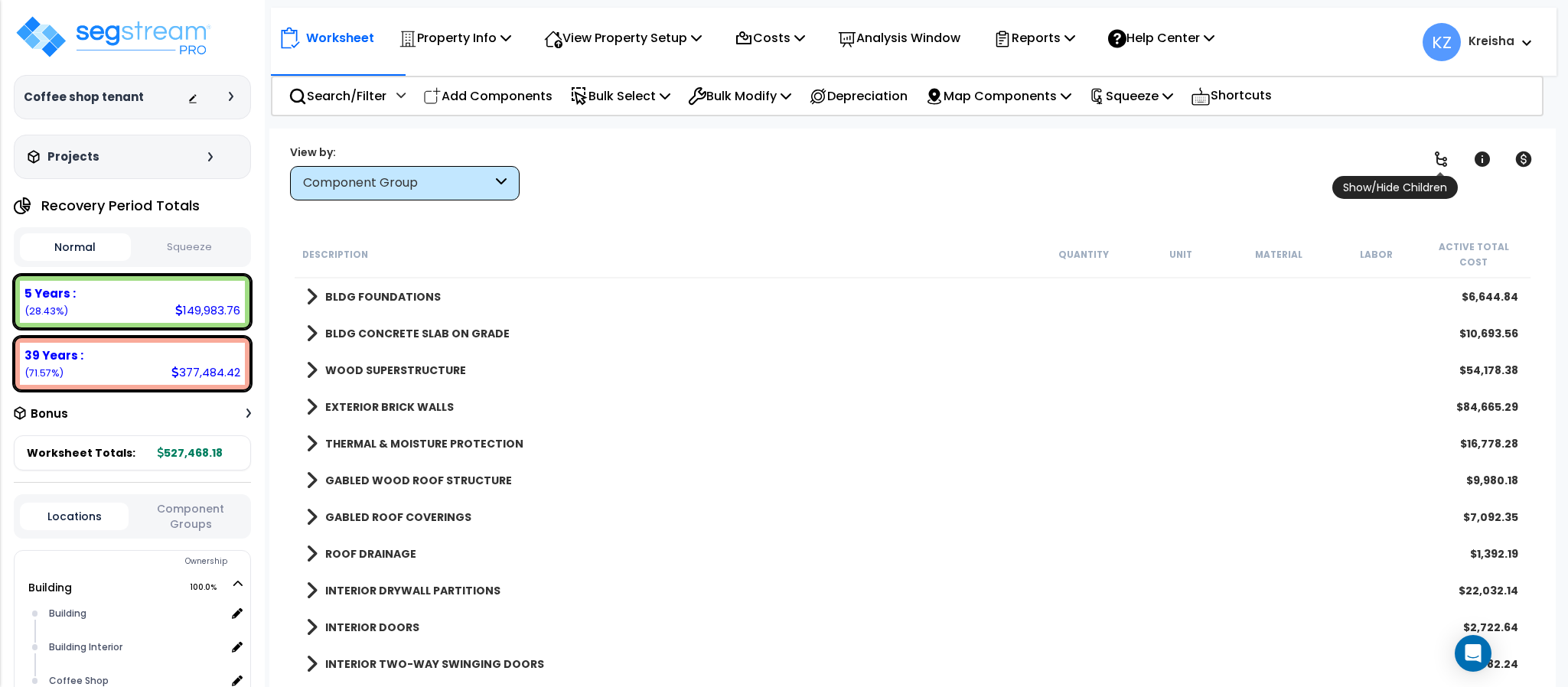
click at [1439, 163] on icon at bounding box center [1441, 159] width 19 height 19
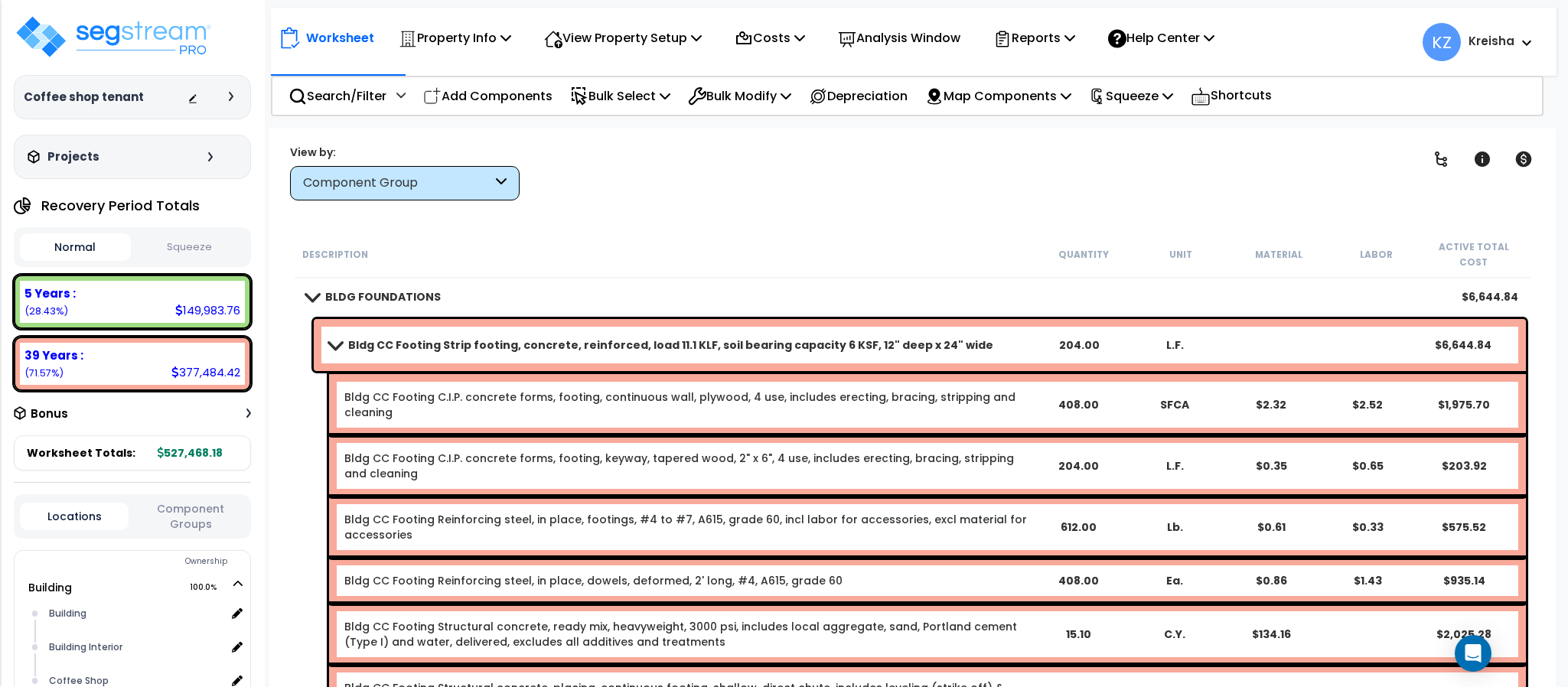
click at [342, 339] on span at bounding box center [335, 344] width 22 height 11
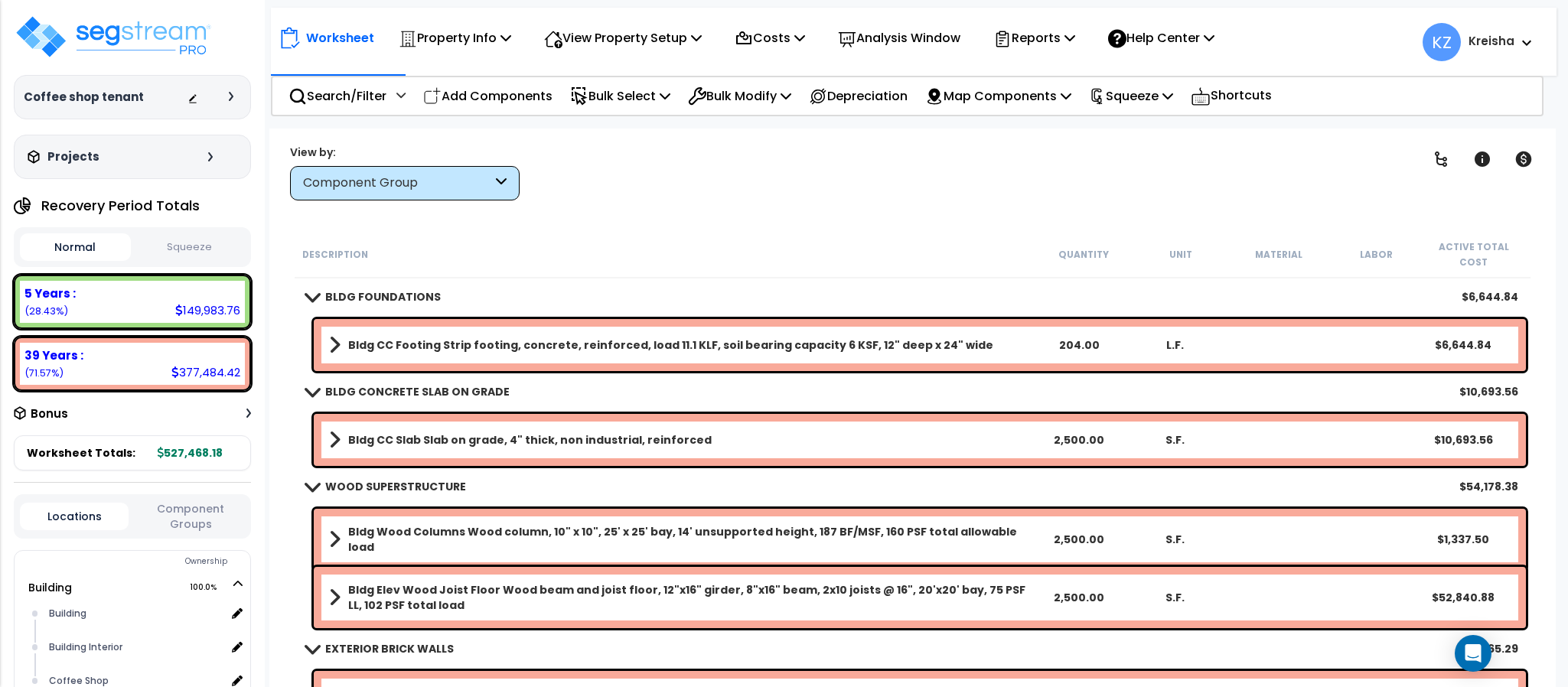
click at [785, 246] on div "Description" at bounding box center [668, 254] width 733 height 15
click at [1439, 159] on icon at bounding box center [1440, 159] width 12 height 15
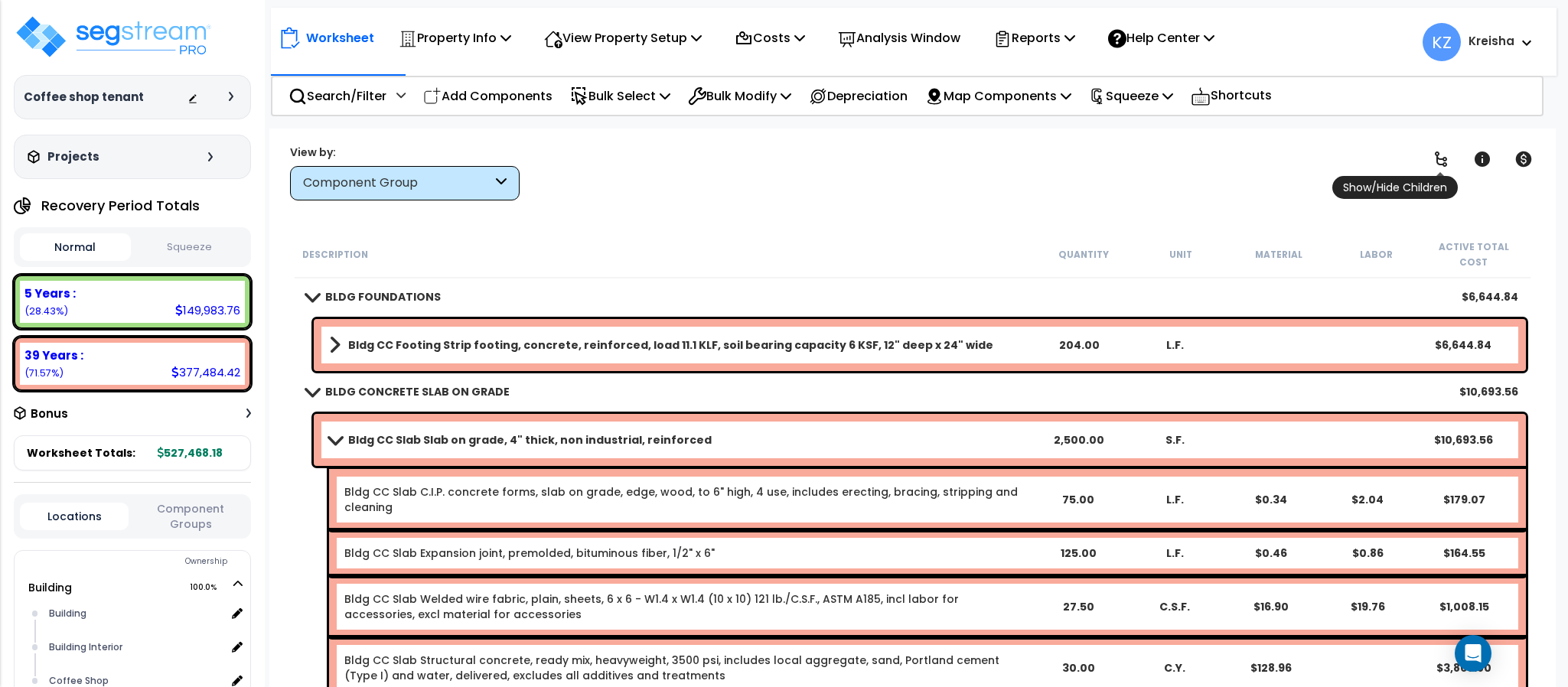
click at [1439, 159] on icon at bounding box center [1440, 159] width 12 height 15
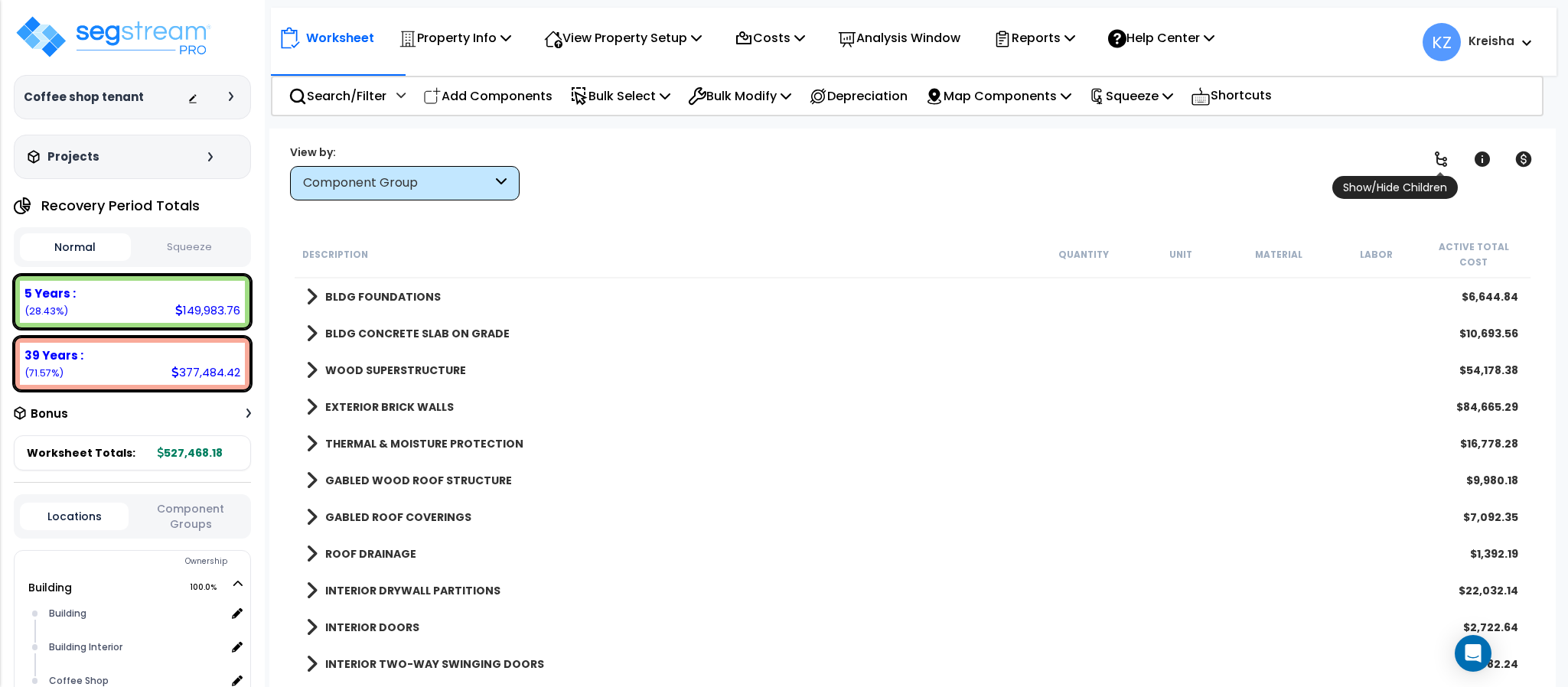
click at [1439, 159] on icon at bounding box center [1440, 159] width 12 height 15
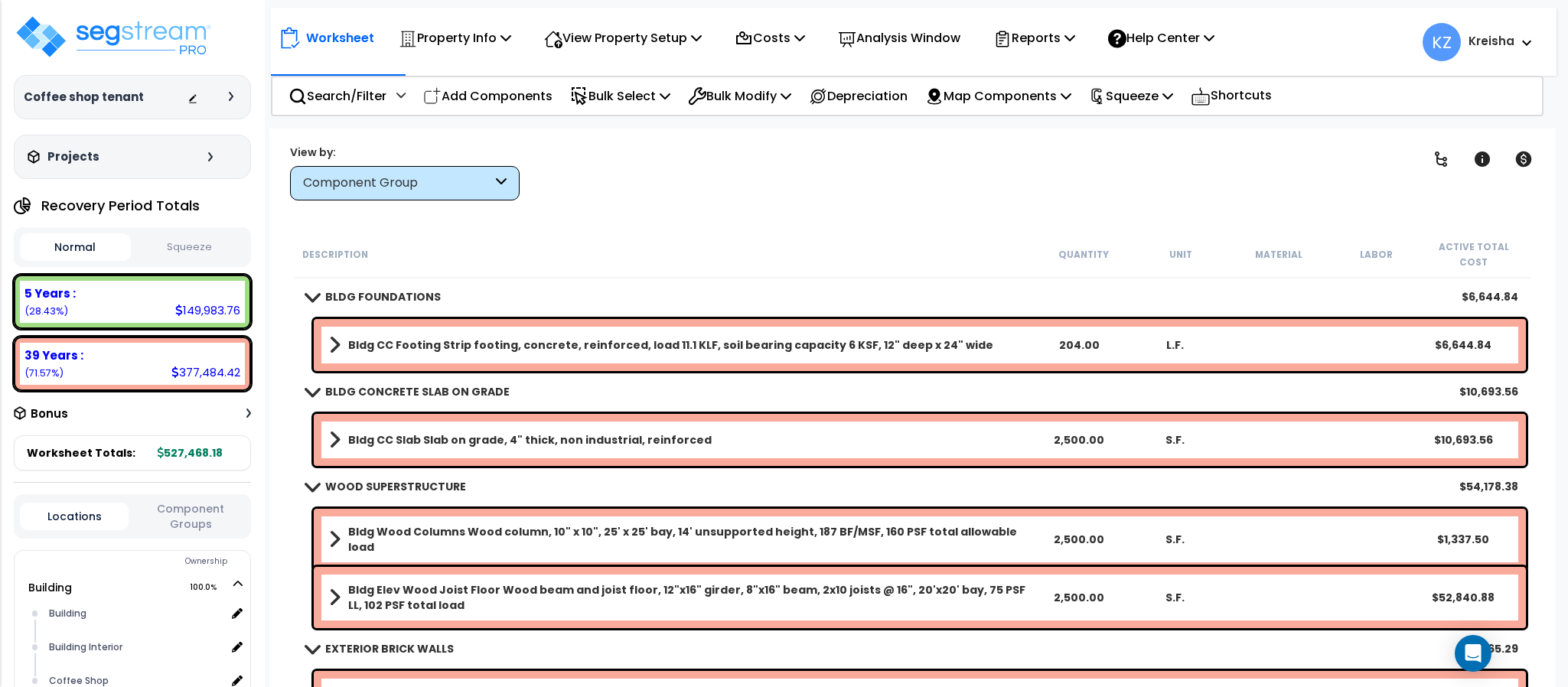
click at [333, 334] on span at bounding box center [335, 344] width 11 height 22
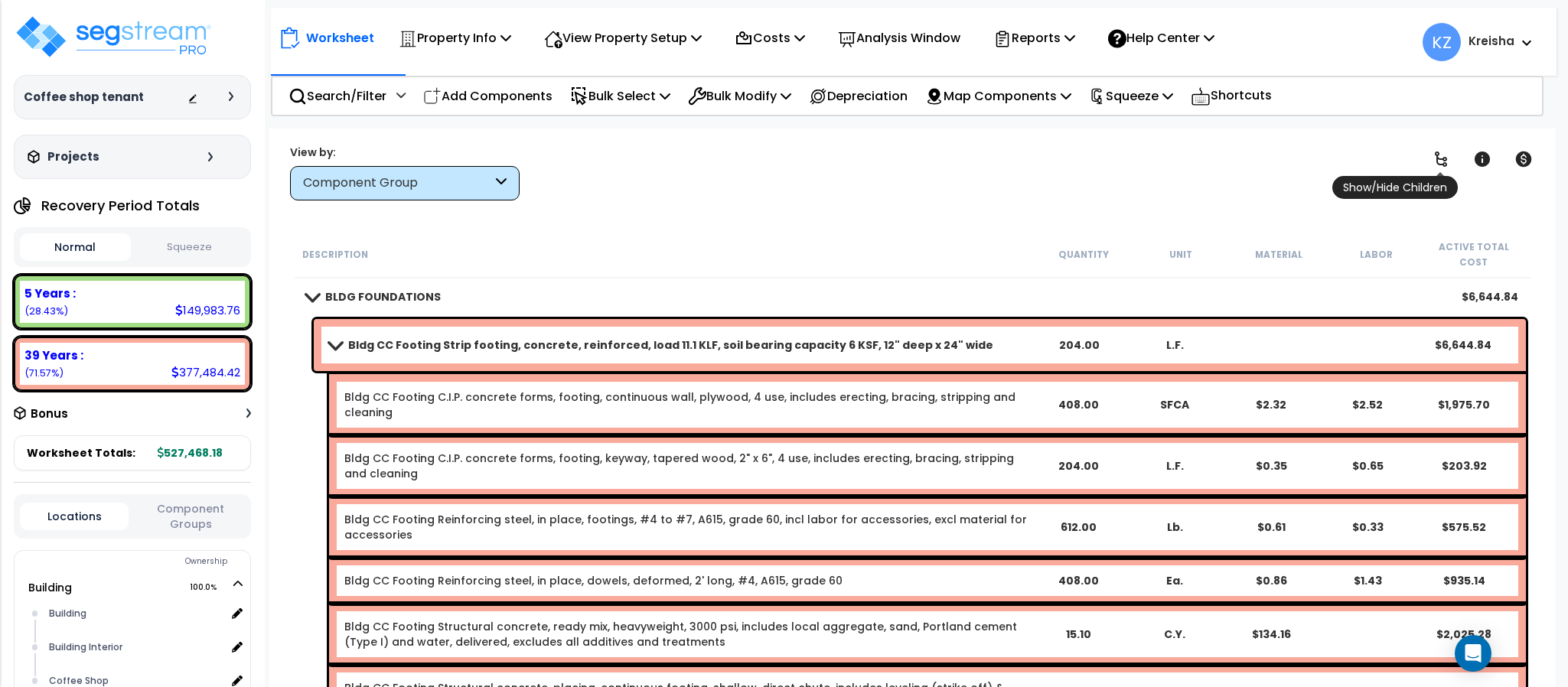
click at [1430, 162] on link at bounding box center [1441, 159] width 34 height 34
click at [1444, 159] on icon at bounding box center [1441, 159] width 19 height 19
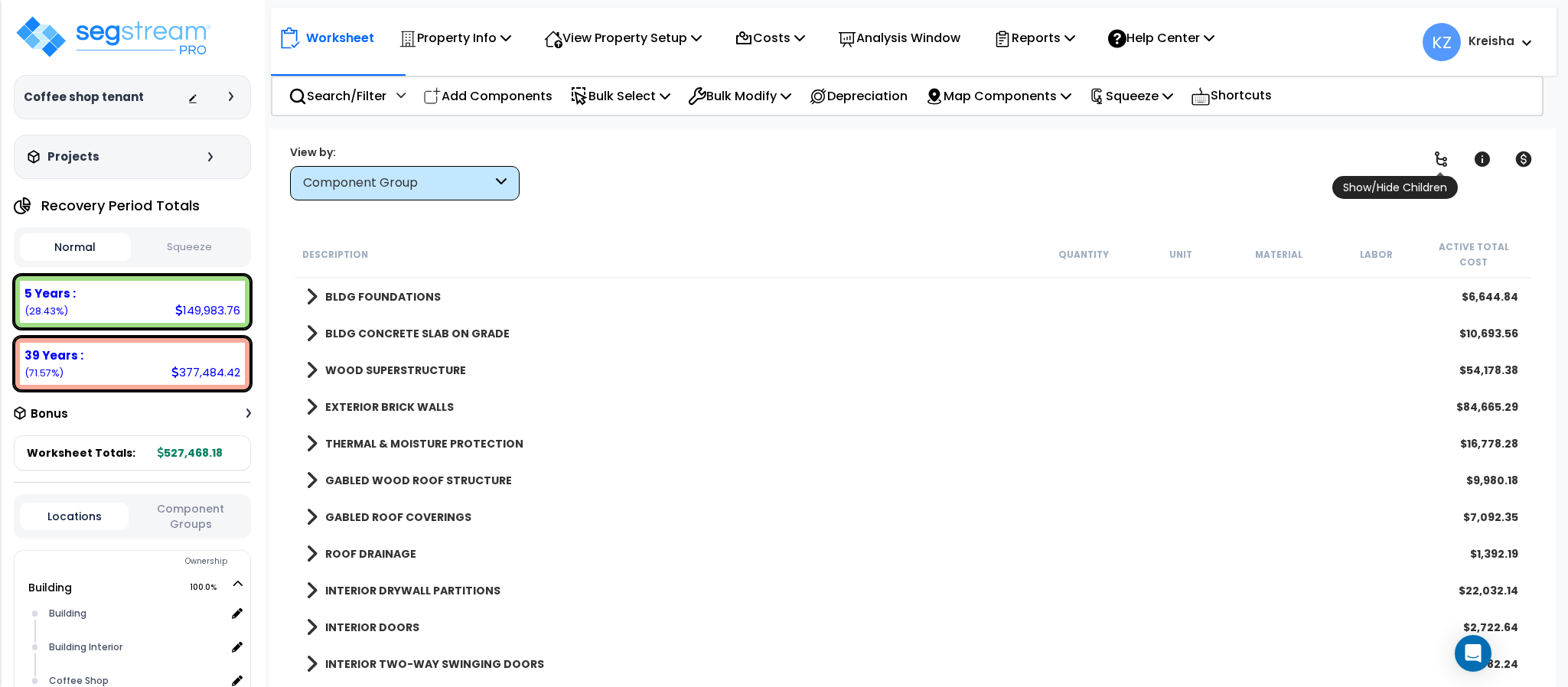
click at [1444, 161] on icon at bounding box center [1440, 159] width 12 height 15
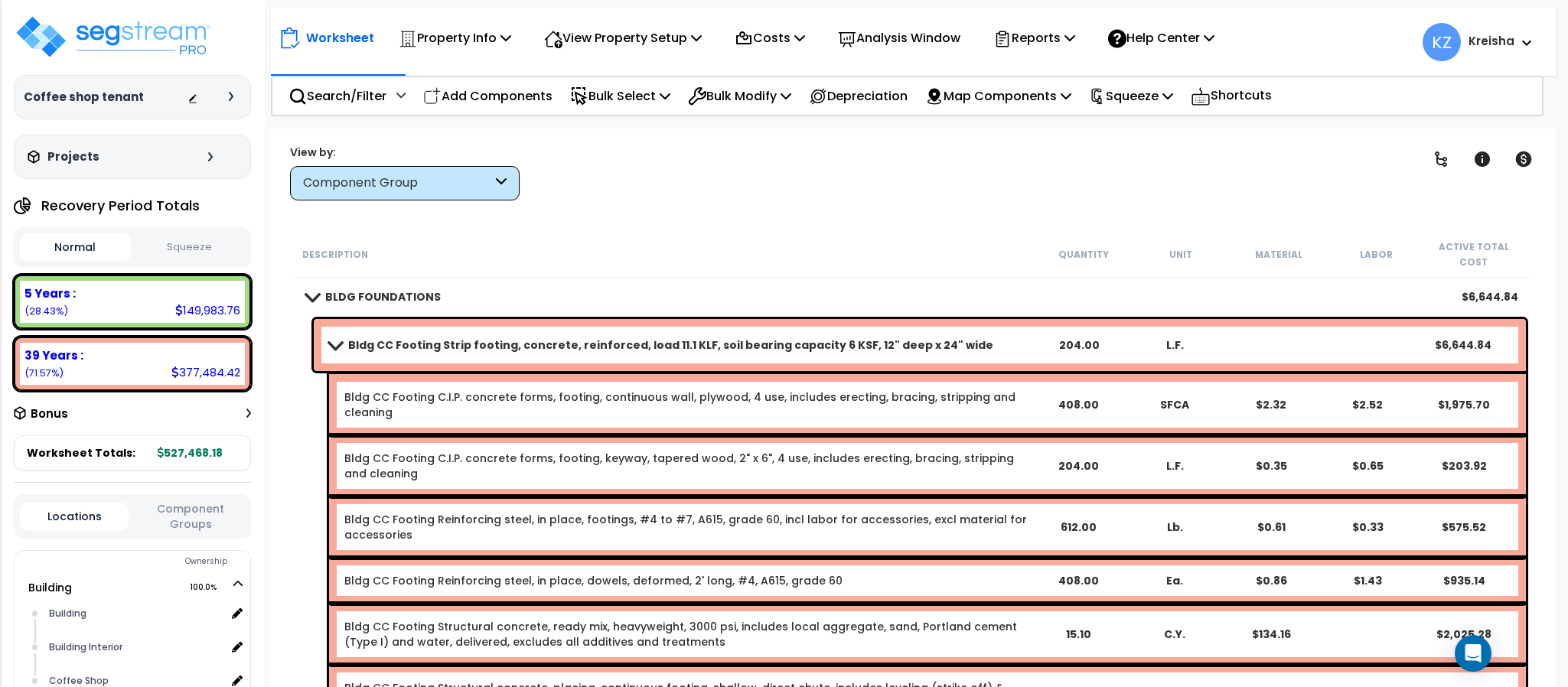
click at [326, 339] on span at bounding box center [335, 344] width 22 height 11
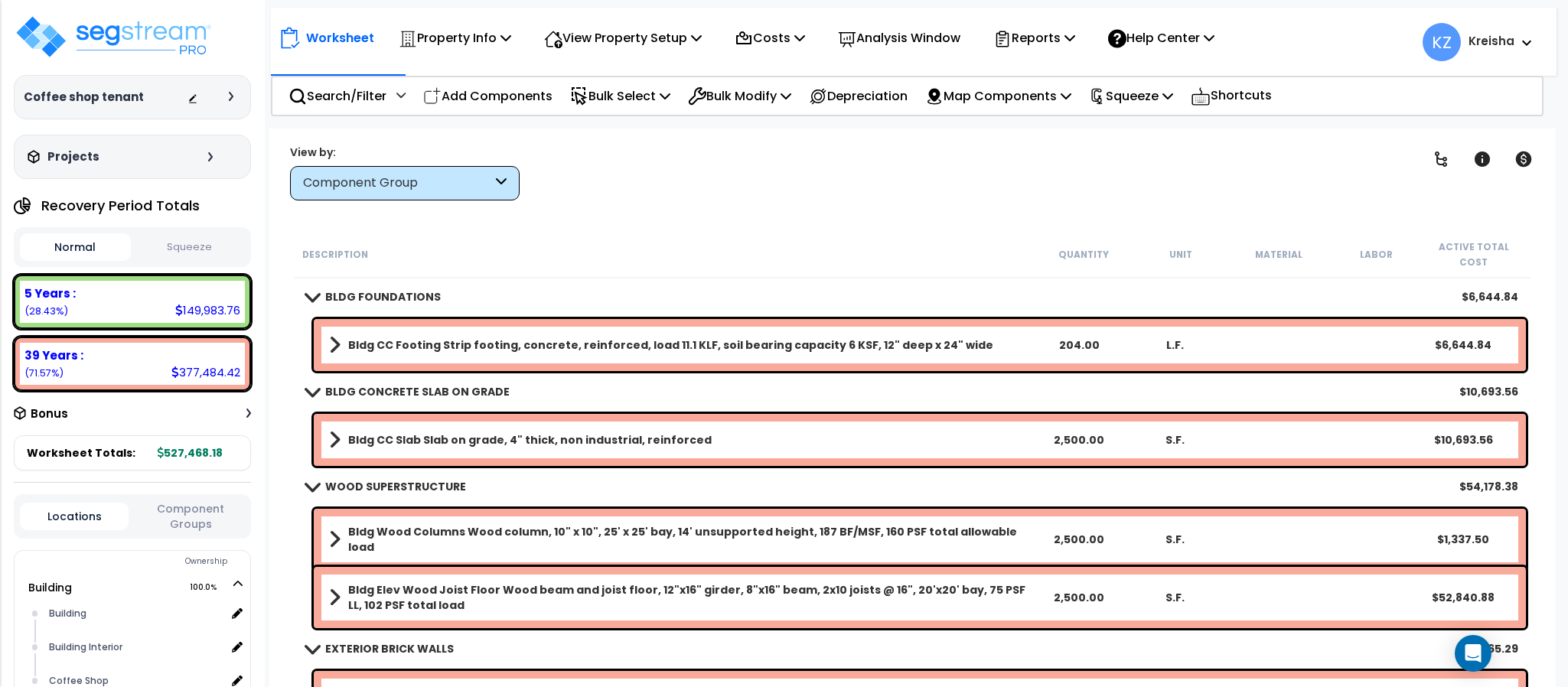
click at [636, 163] on div "Clear Filters" at bounding box center [965, 172] width 854 height 57
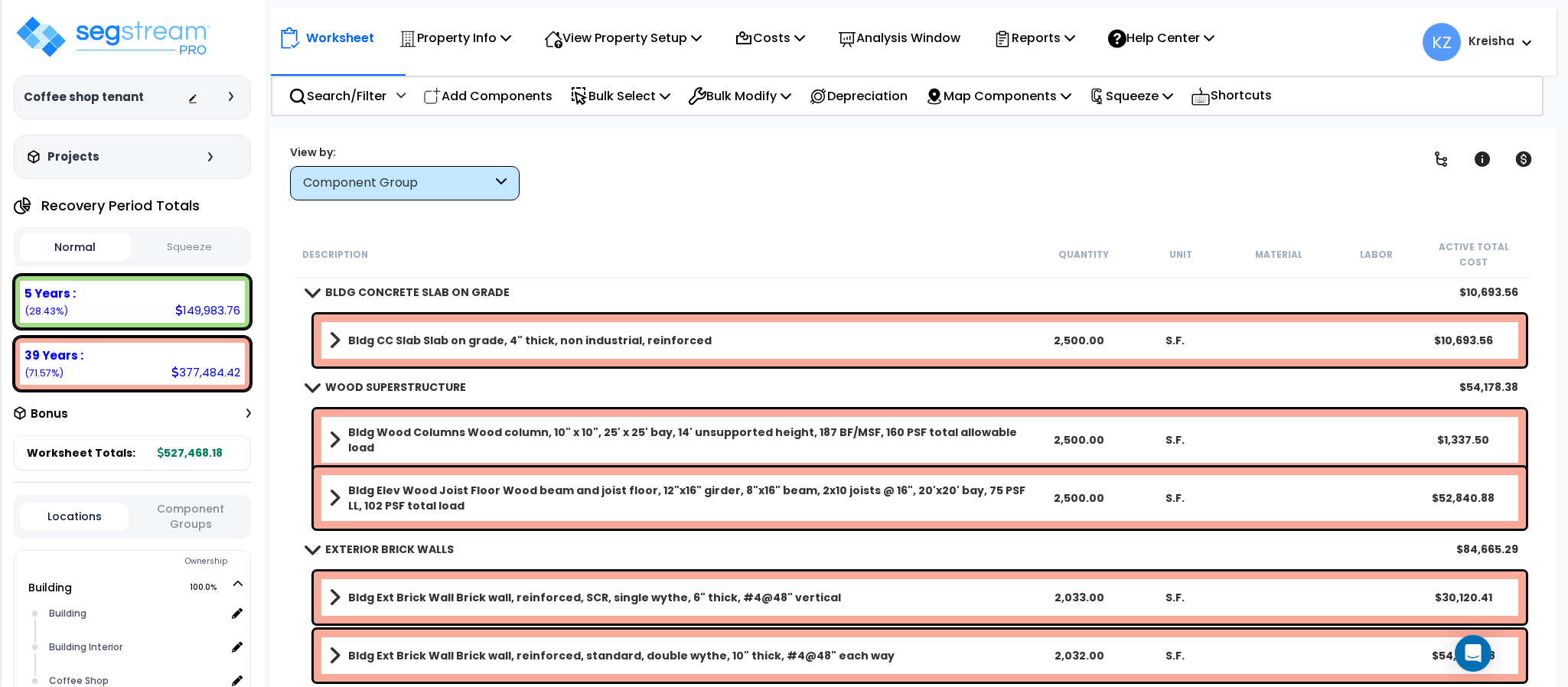
scroll to position [229, 0]
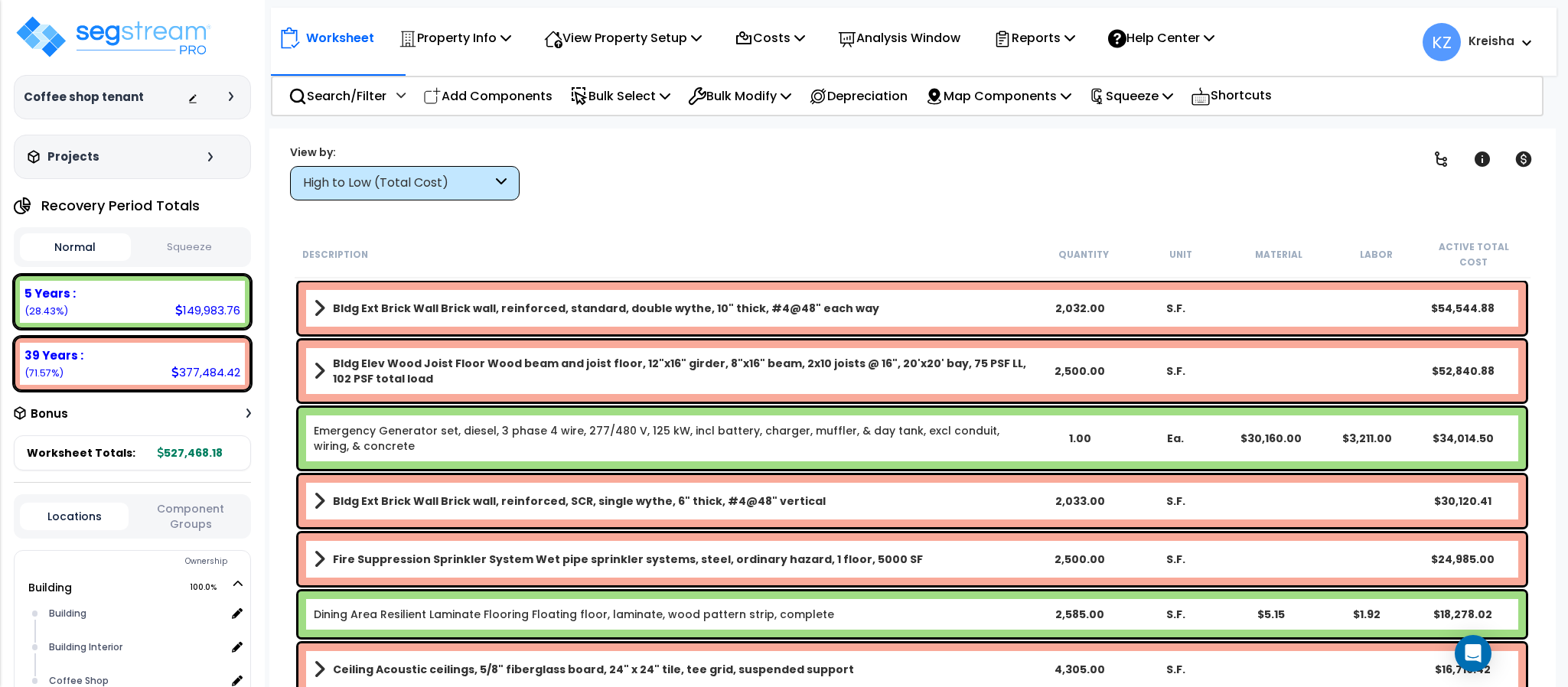
click at [469, 191] on div "High to Low (Total Cost)" at bounding box center [398, 183] width 189 height 18
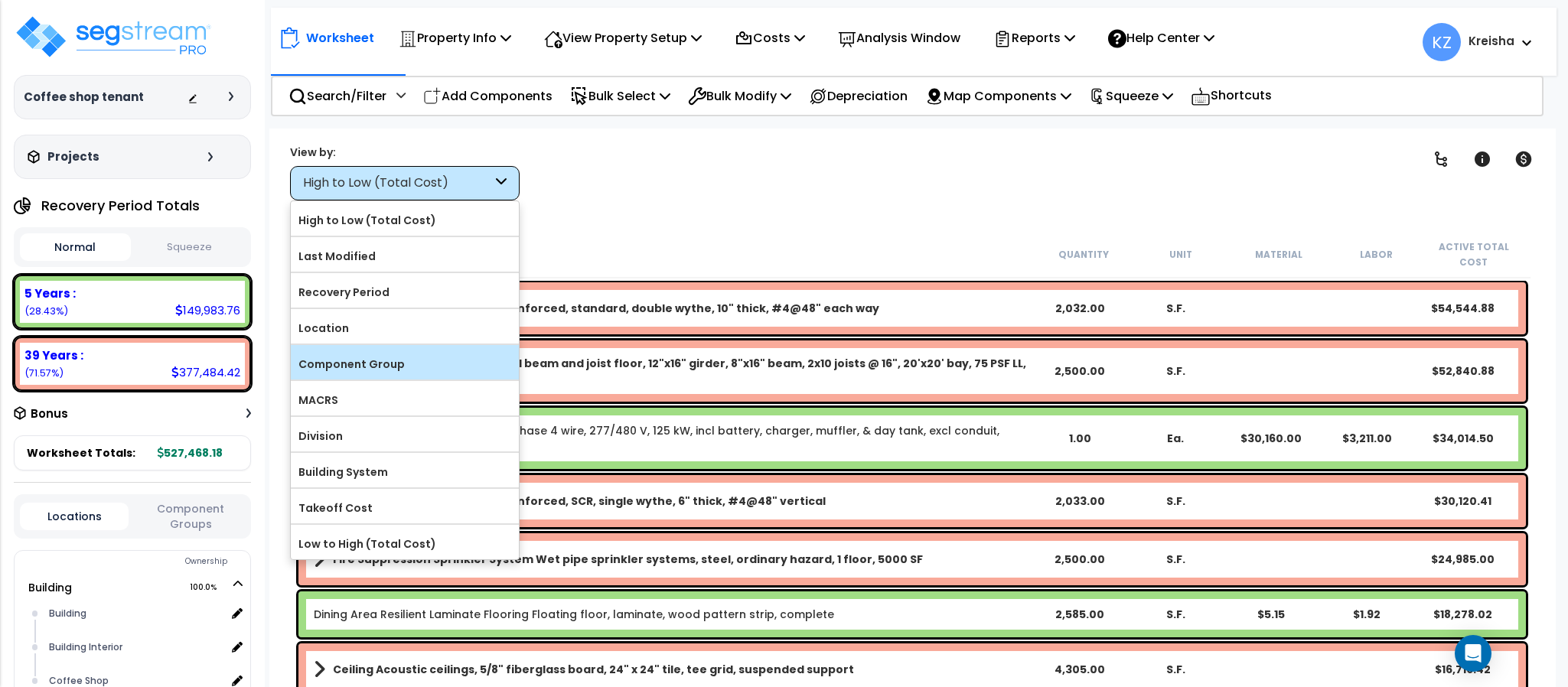
click at [379, 359] on label "Component Group" at bounding box center [405, 364] width 228 height 23
click at [0, 0] on input "Component Group" at bounding box center [0, 0] width 0 height 0
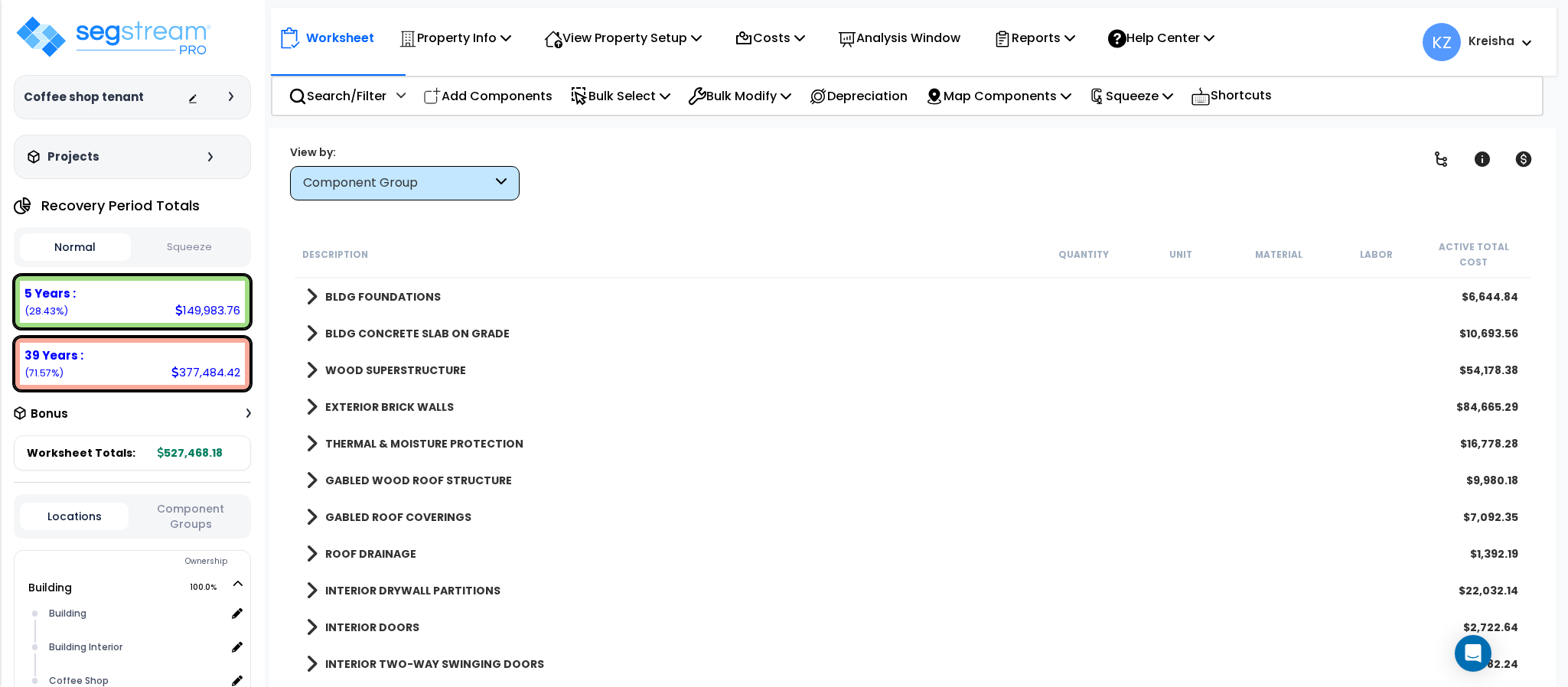
click at [634, 184] on div "Clear Filters" at bounding box center [965, 172] width 854 height 57
click at [1446, 159] on icon at bounding box center [1441, 159] width 19 height 19
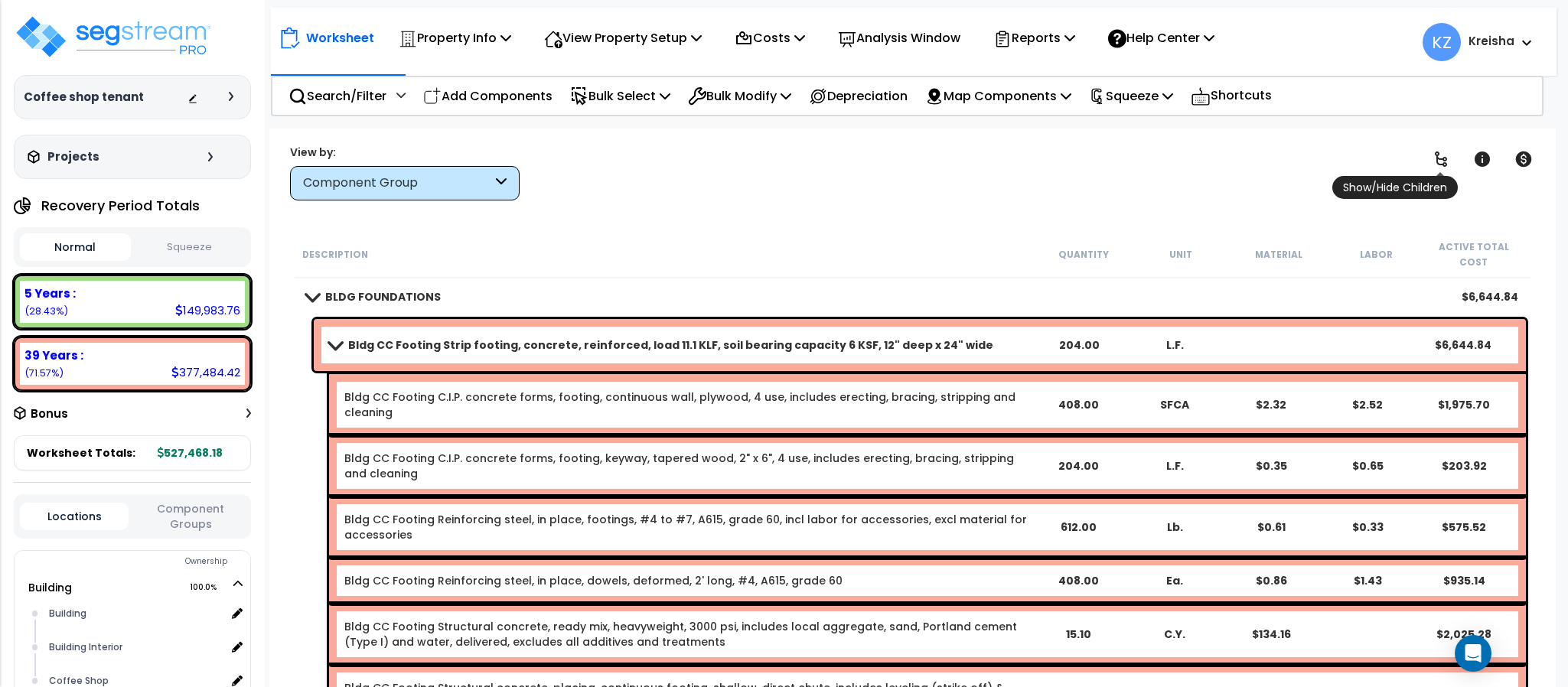
click at [1434, 163] on icon at bounding box center [1441, 159] width 19 height 19
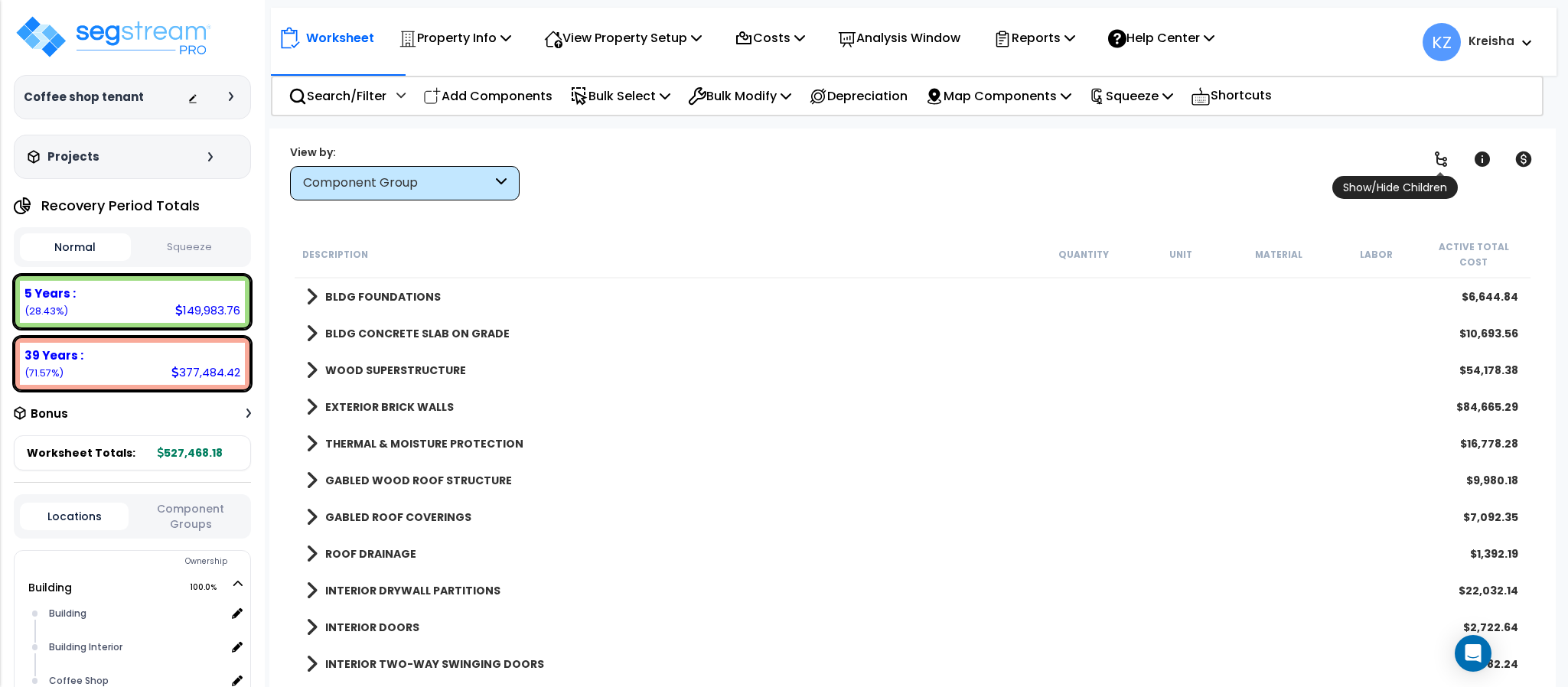
click at [1437, 163] on icon at bounding box center [1440, 159] width 12 height 15
click at [749, 173] on div "Clear Filters" at bounding box center [965, 172] width 854 height 57
click at [893, 168] on div "Clear Filters" at bounding box center [965, 172] width 854 height 57
click at [1440, 166] on icon at bounding box center [1441, 159] width 19 height 19
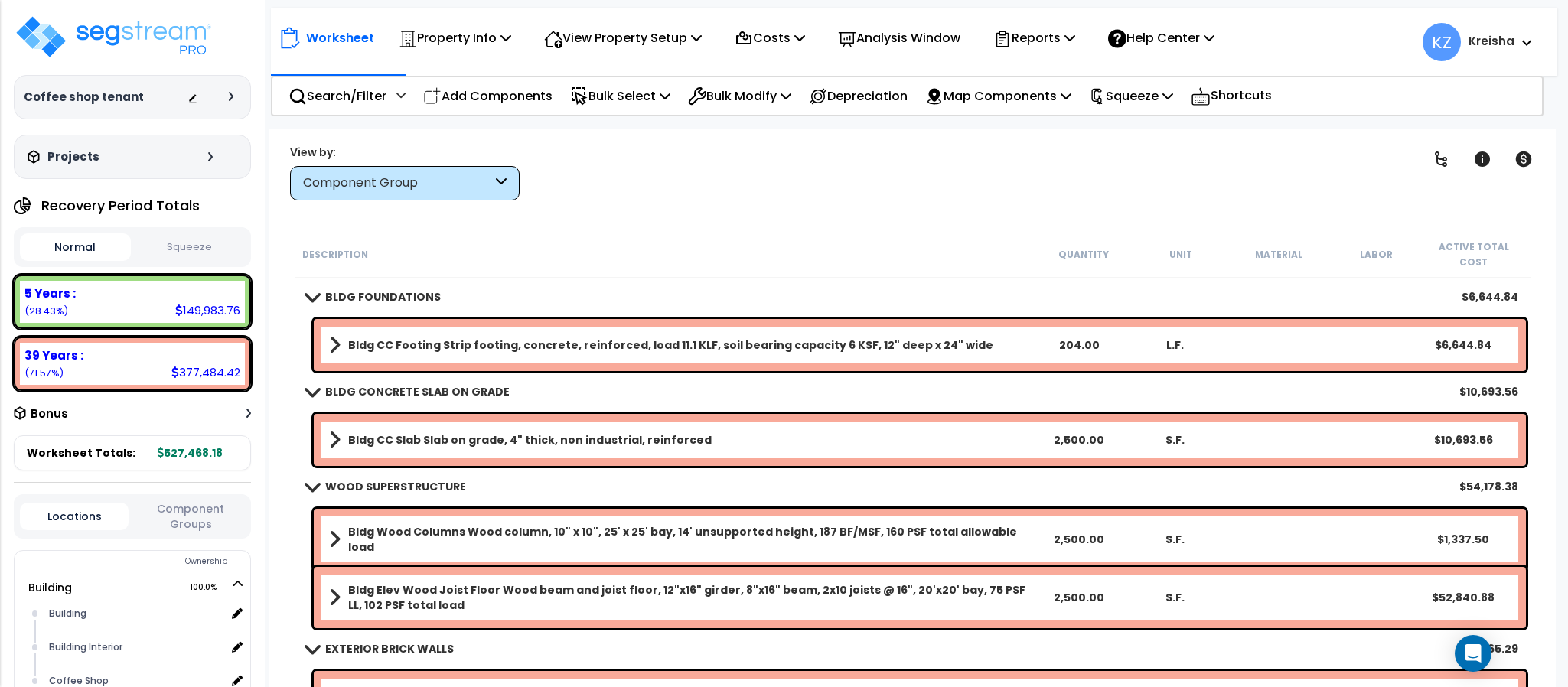
click at [709, 174] on div "Clear Filters" at bounding box center [965, 172] width 854 height 57
click at [1437, 164] on icon at bounding box center [1441, 159] width 19 height 19
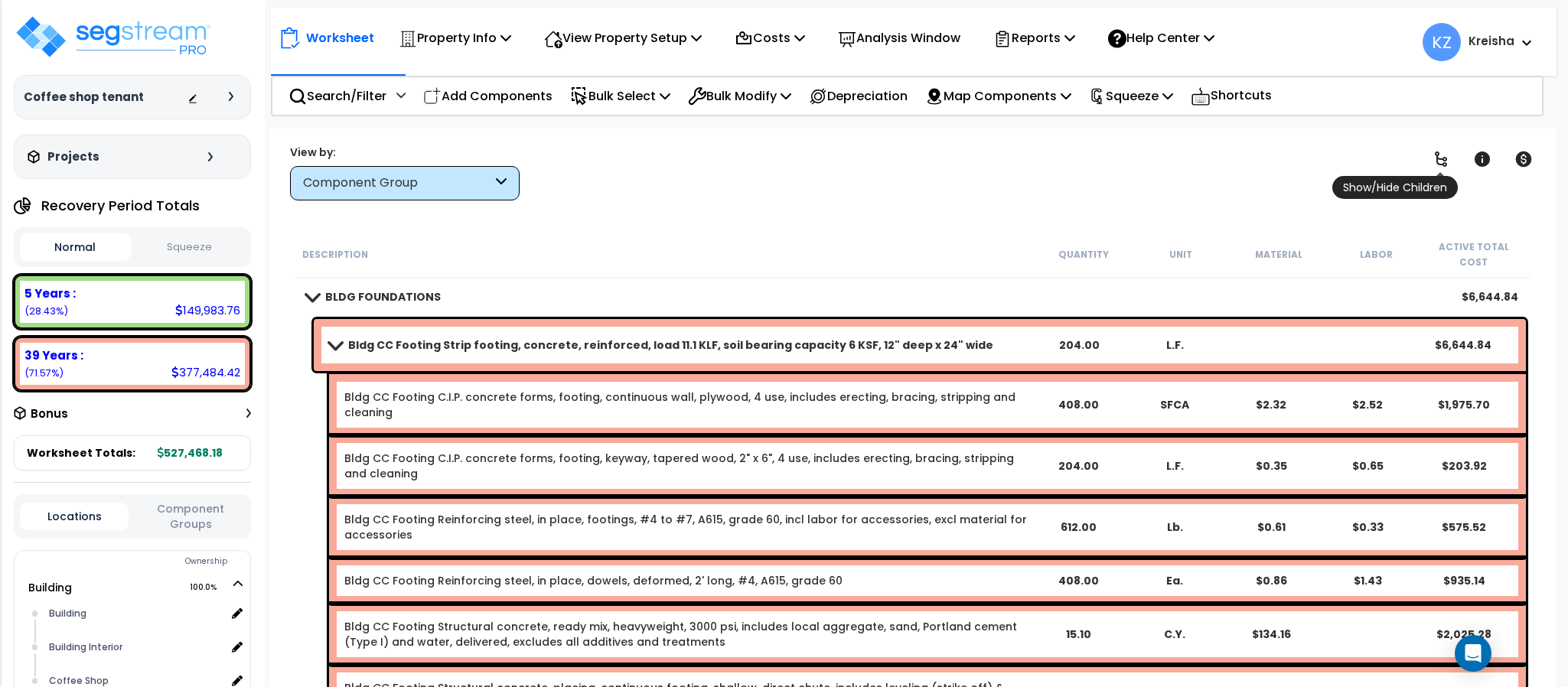
click at [1446, 161] on icon at bounding box center [1441, 159] width 19 height 19
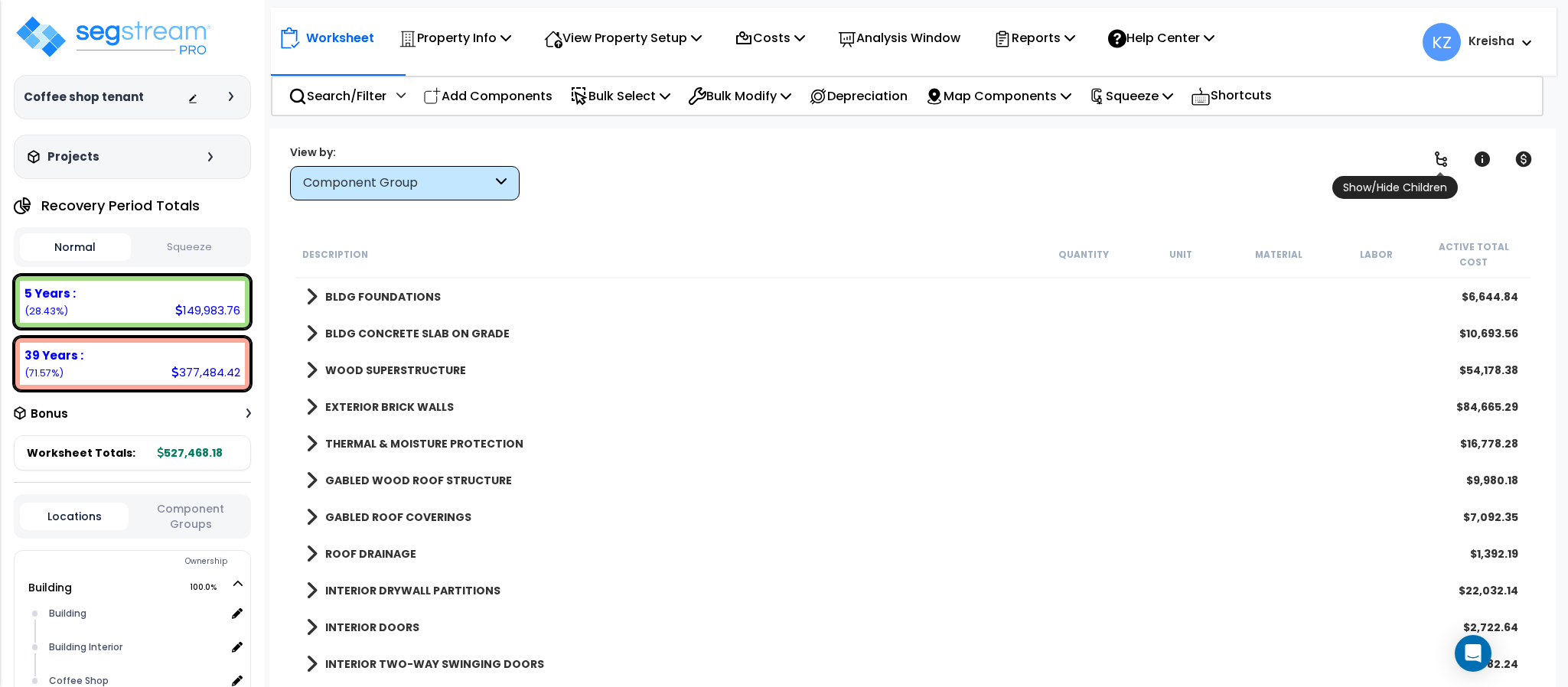
click at [1446, 158] on icon at bounding box center [1440, 159] width 12 height 15
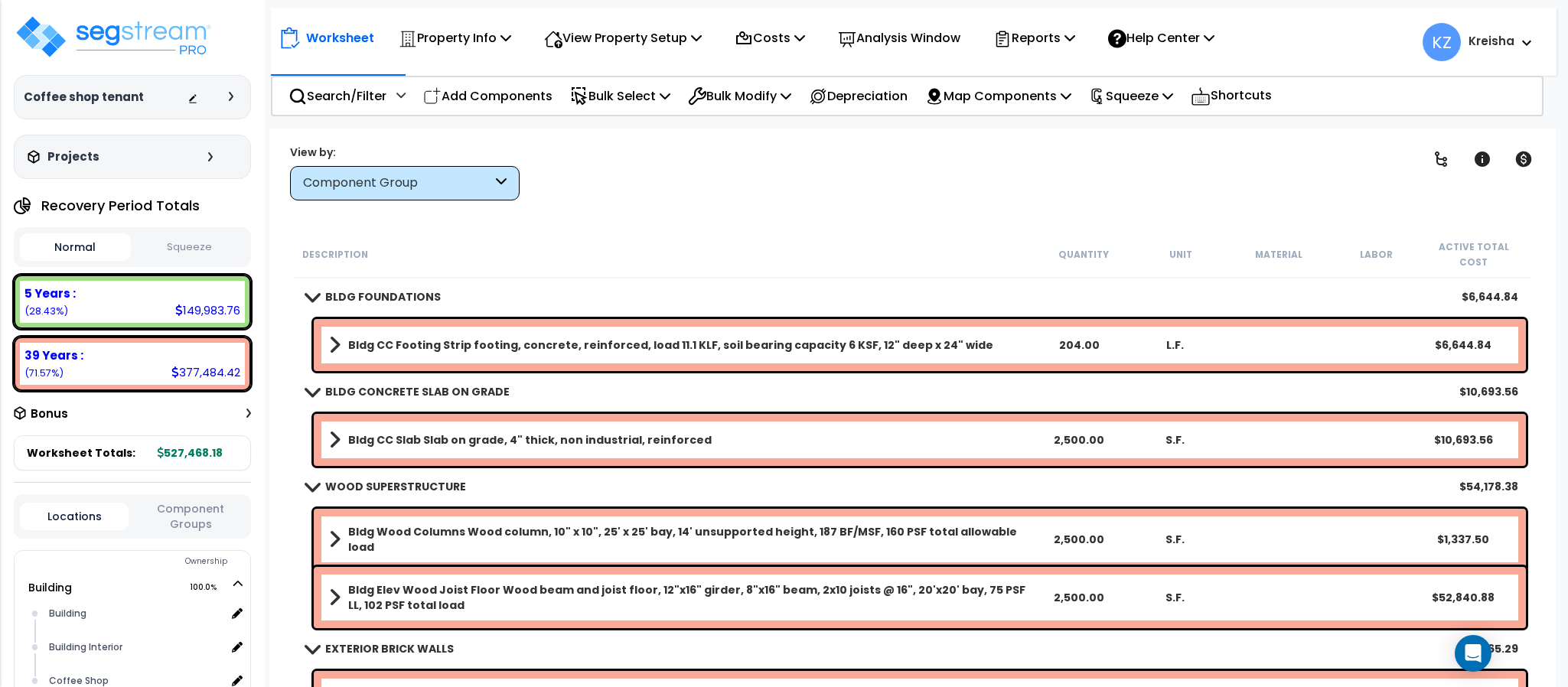
scroll to position [67, 0]
click at [336, 334] on span at bounding box center [335, 344] width 11 height 22
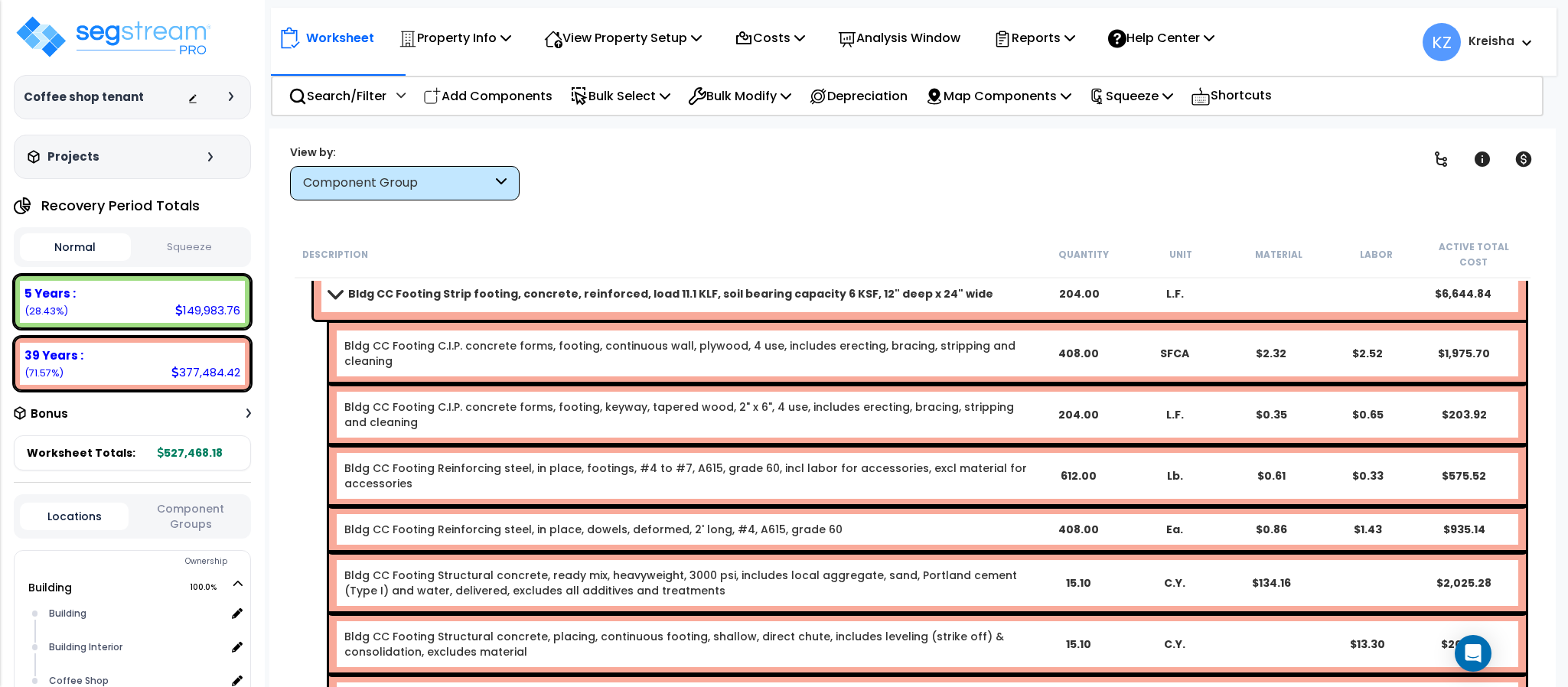
scroll to position [0, 0]
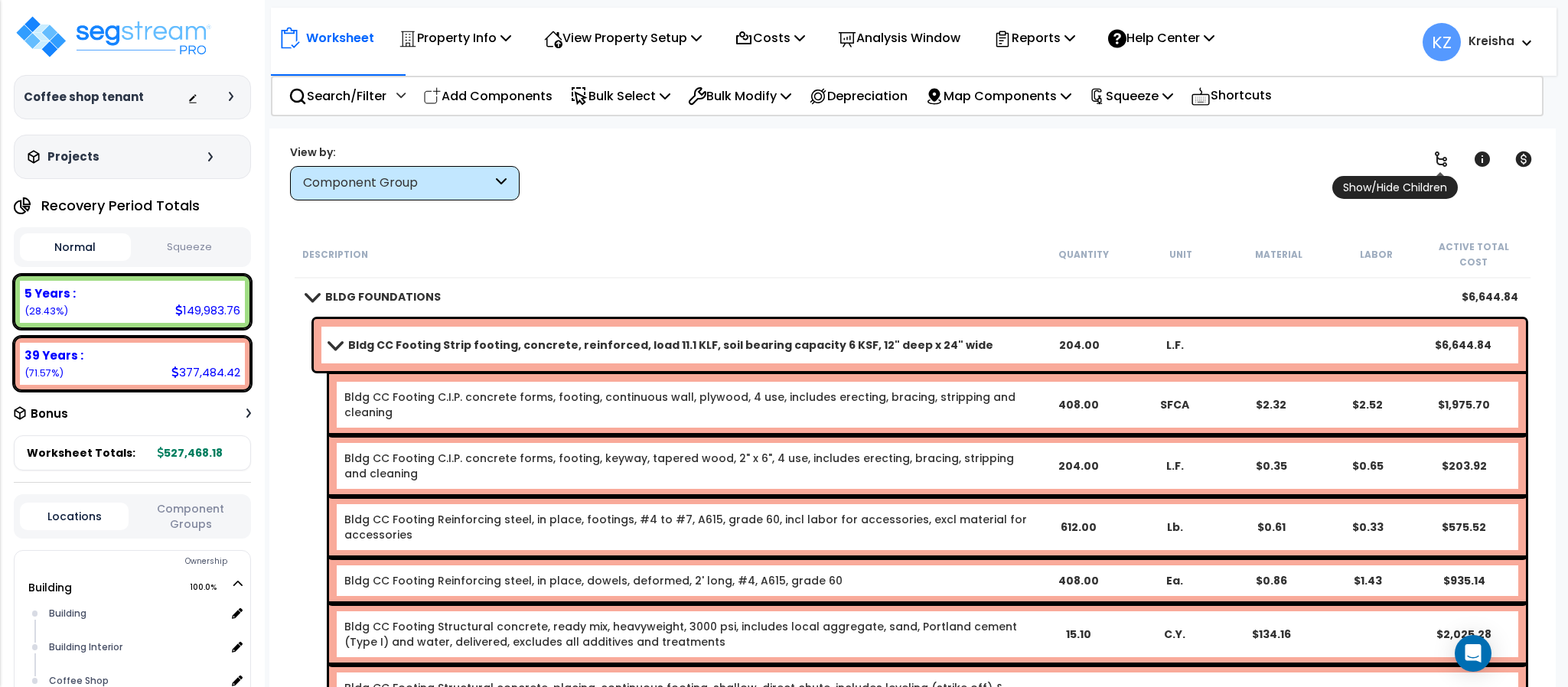
click at [1445, 159] on icon at bounding box center [1440, 159] width 12 height 15
click at [1439, 166] on icon at bounding box center [1441, 159] width 19 height 19
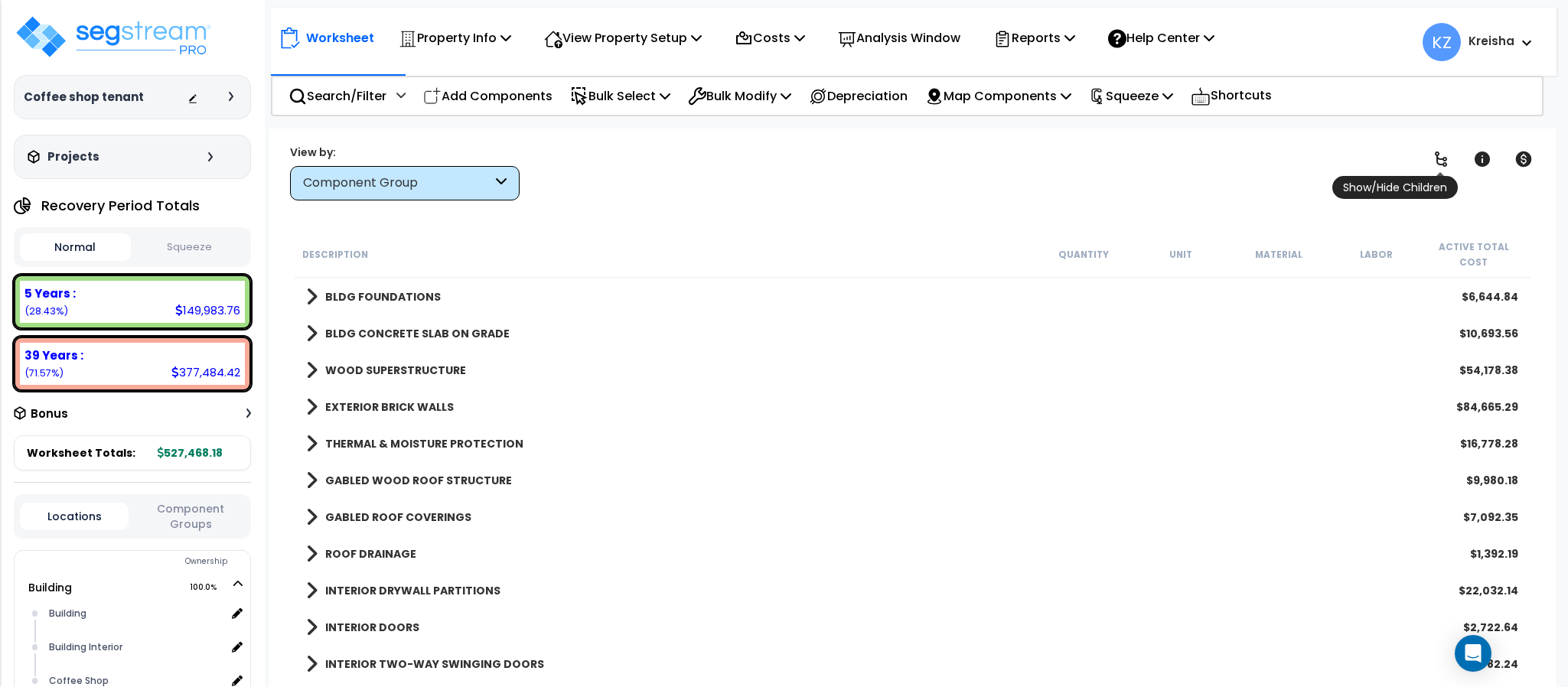
click at [1439, 166] on icon at bounding box center [1441, 159] width 19 height 19
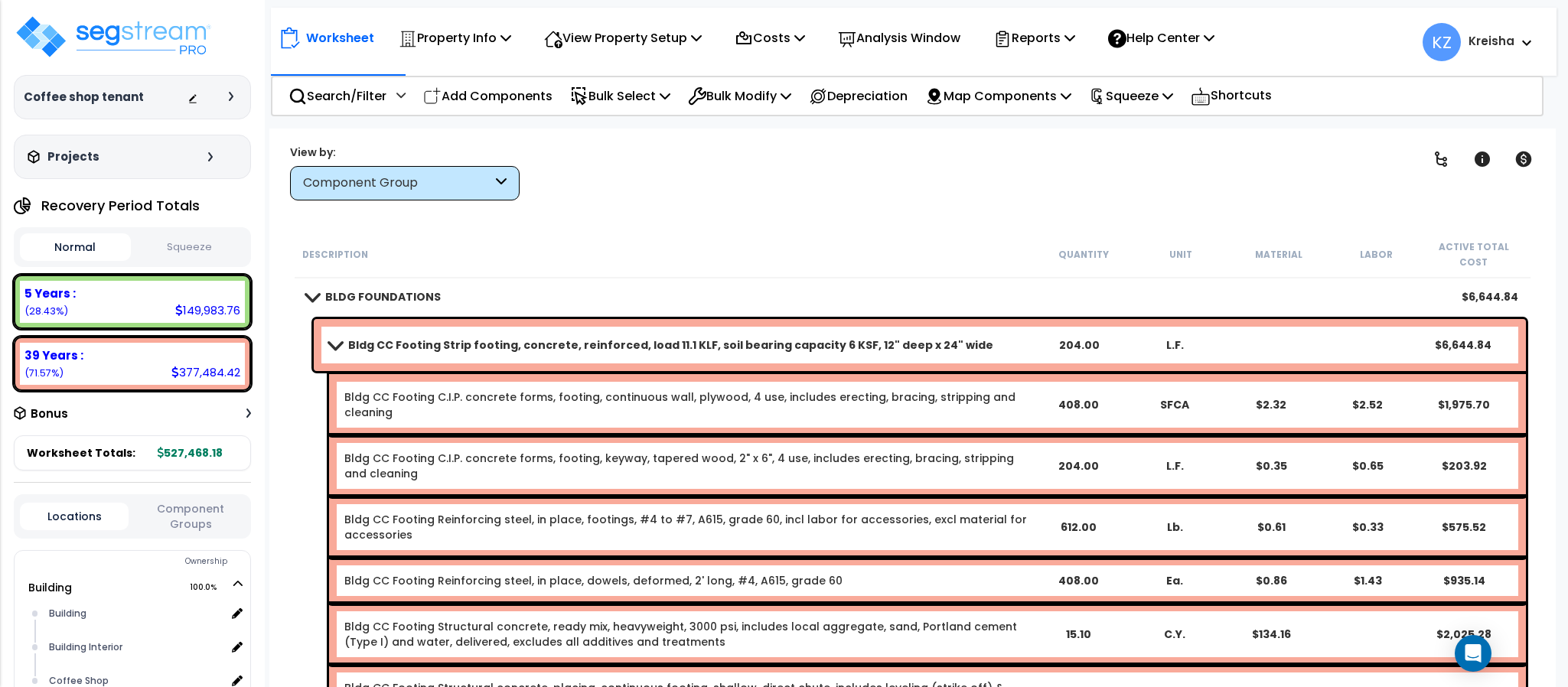
click at [335, 339] on span at bounding box center [335, 344] width 22 height 11
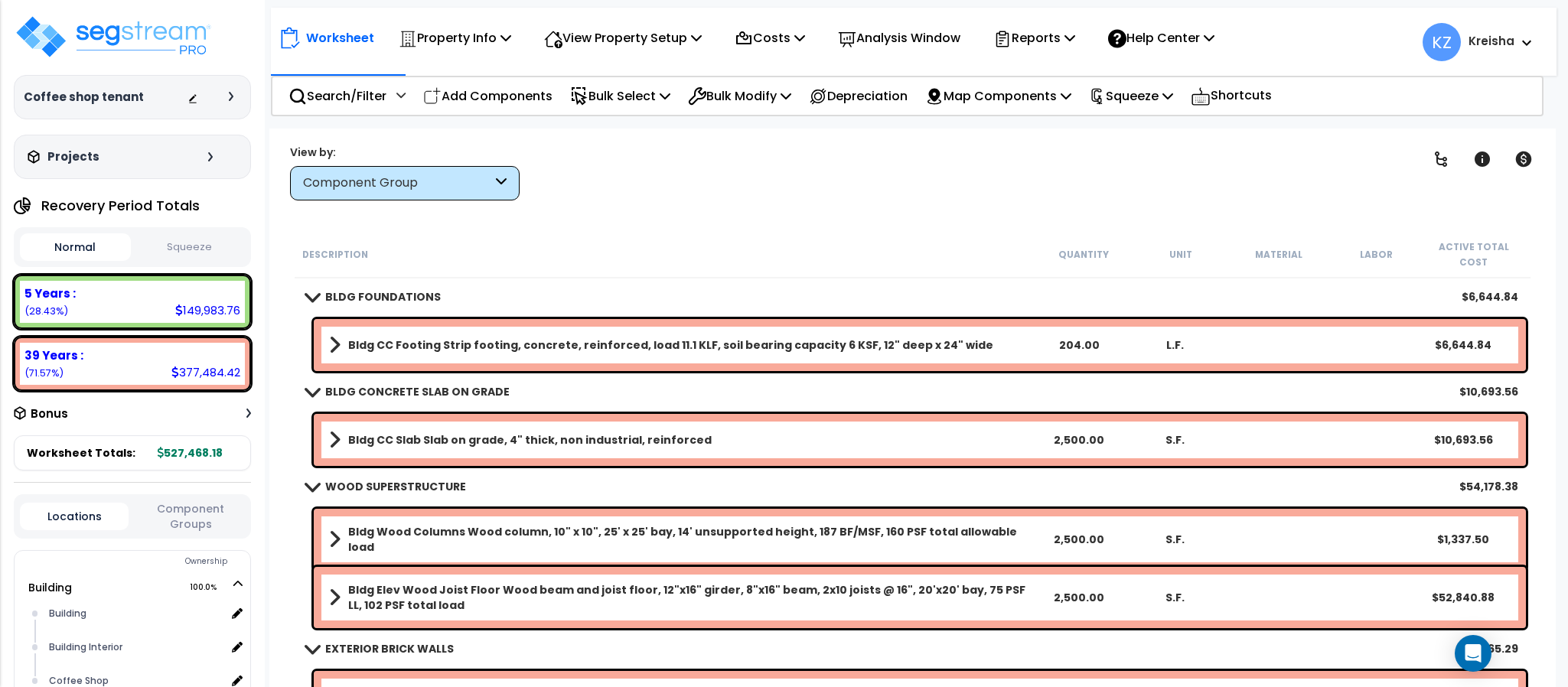
click at [756, 196] on div "Clear Filters" at bounding box center [965, 172] width 854 height 57
click at [1443, 158] on icon at bounding box center [1440, 159] width 12 height 15
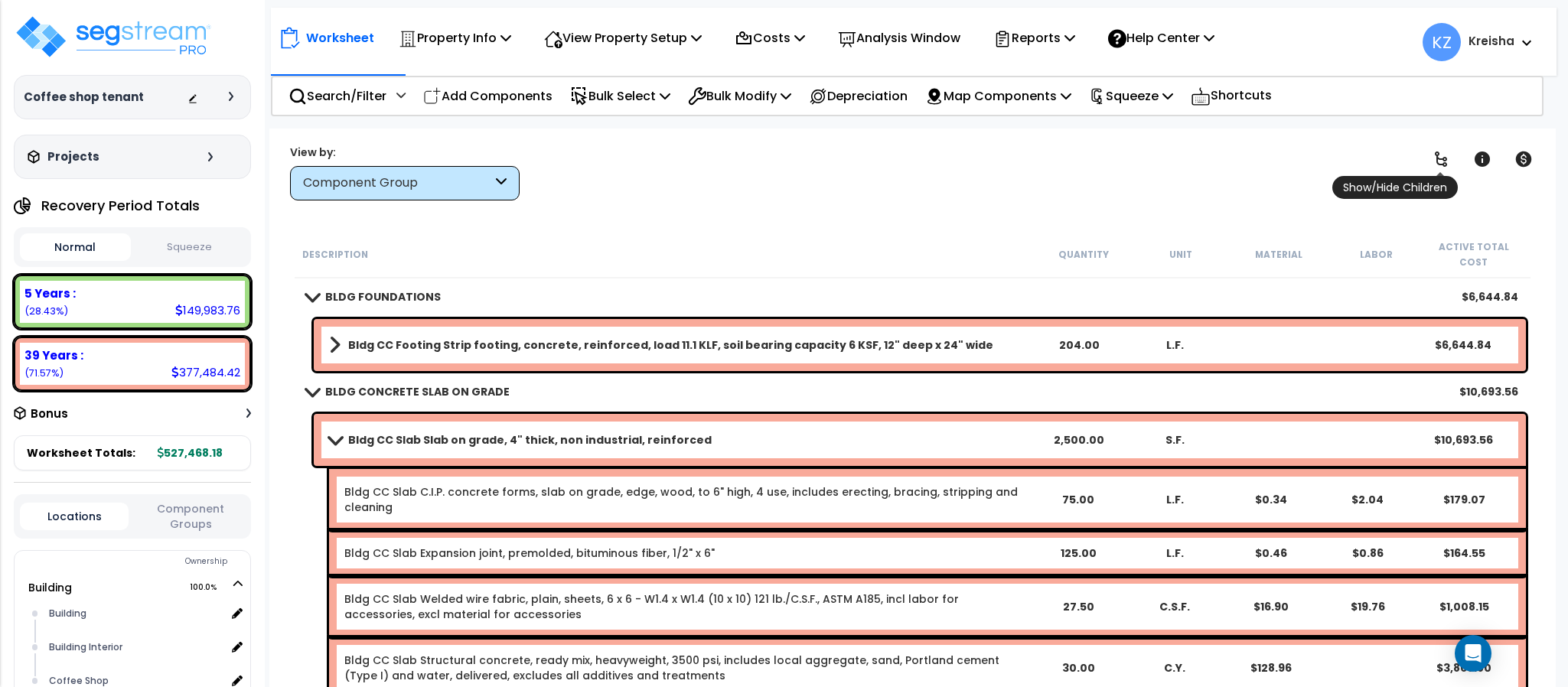
click at [1443, 157] on icon at bounding box center [1441, 159] width 19 height 19
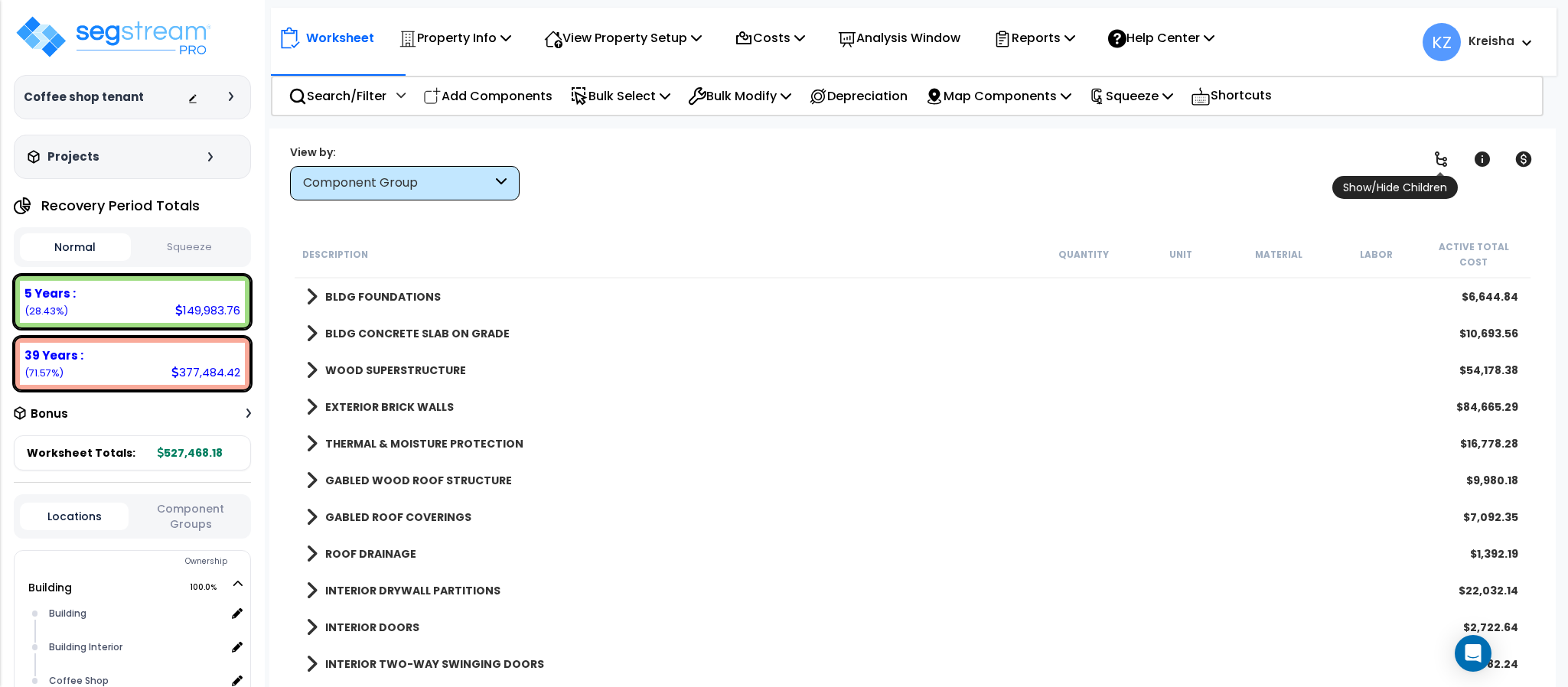
click at [1443, 157] on icon at bounding box center [1441, 159] width 19 height 19
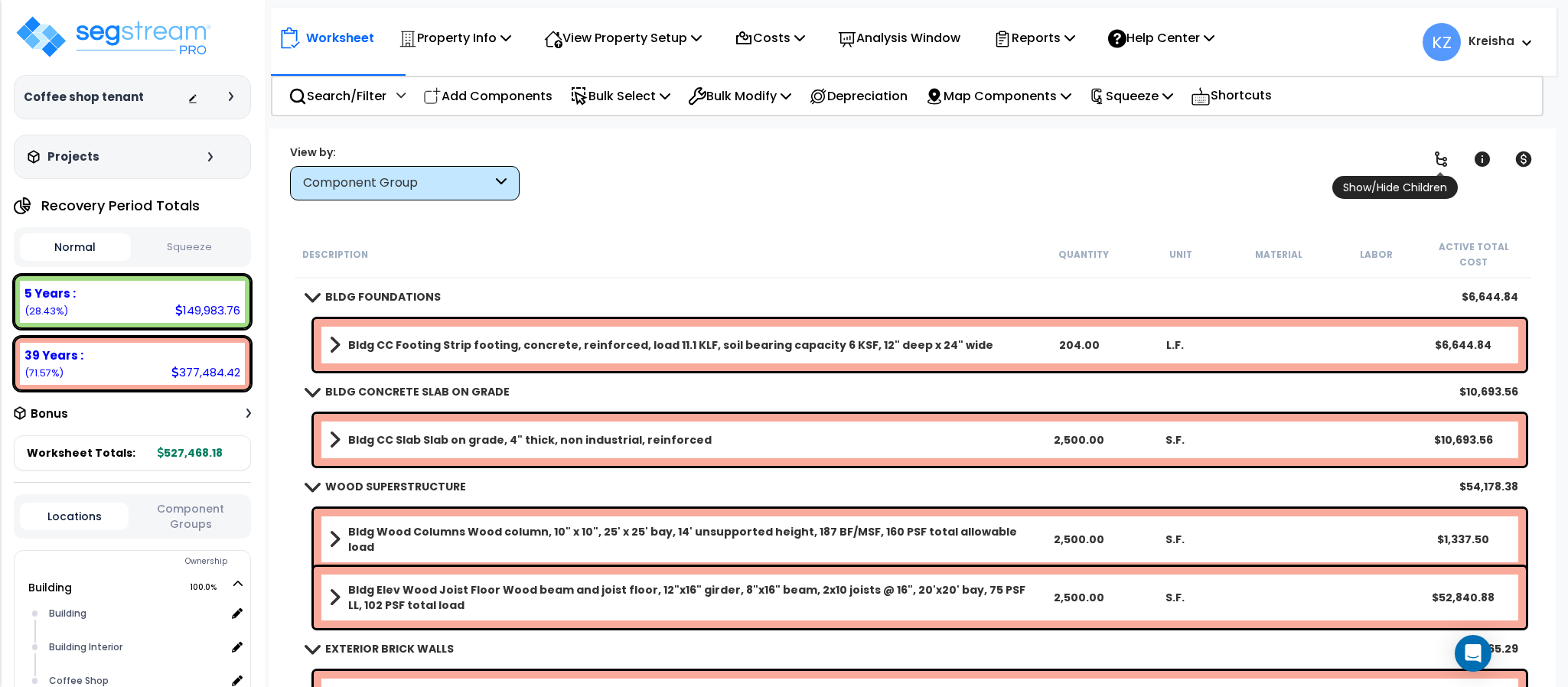
click at [1443, 157] on icon at bounding box center [1441, 159] width 19 height 19
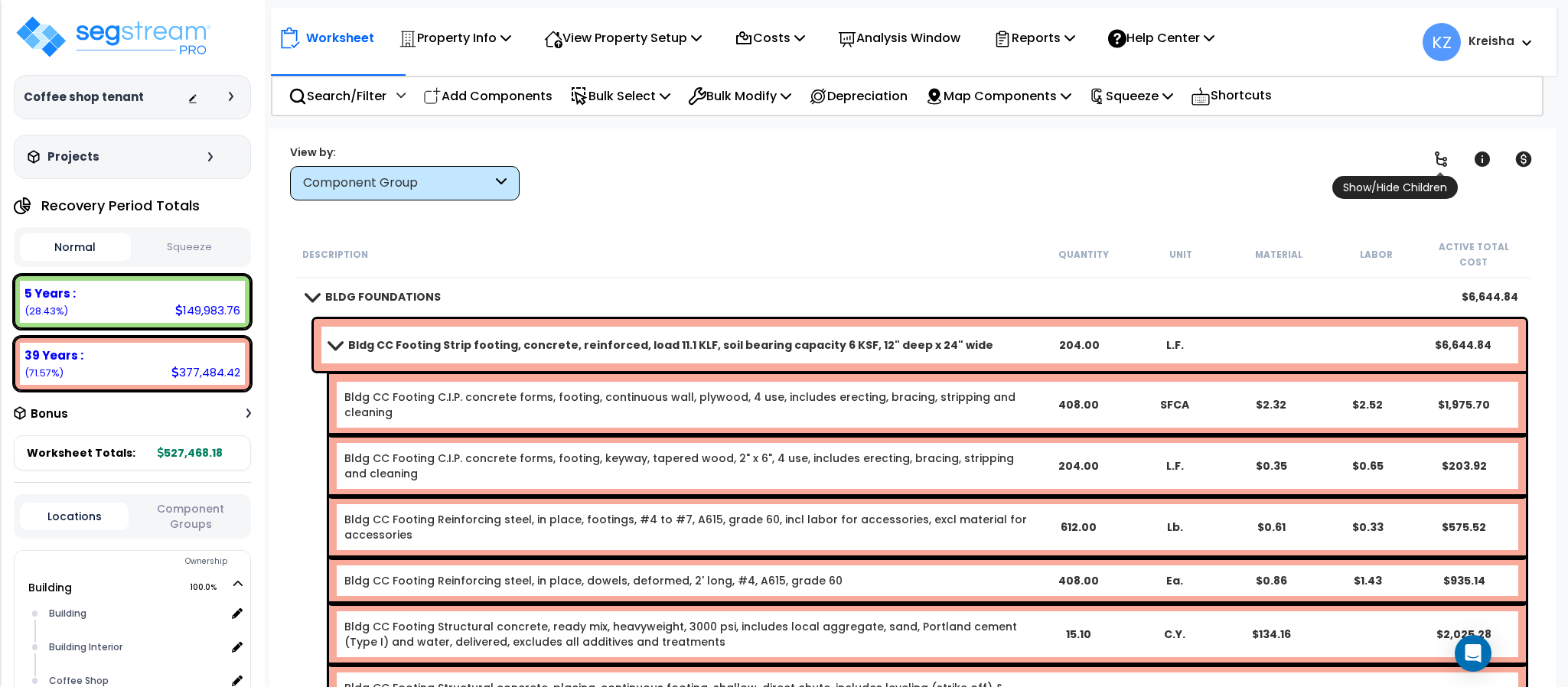
click at [1443, 157] on icon at bounding box center [1441, 159] width 19 height 19
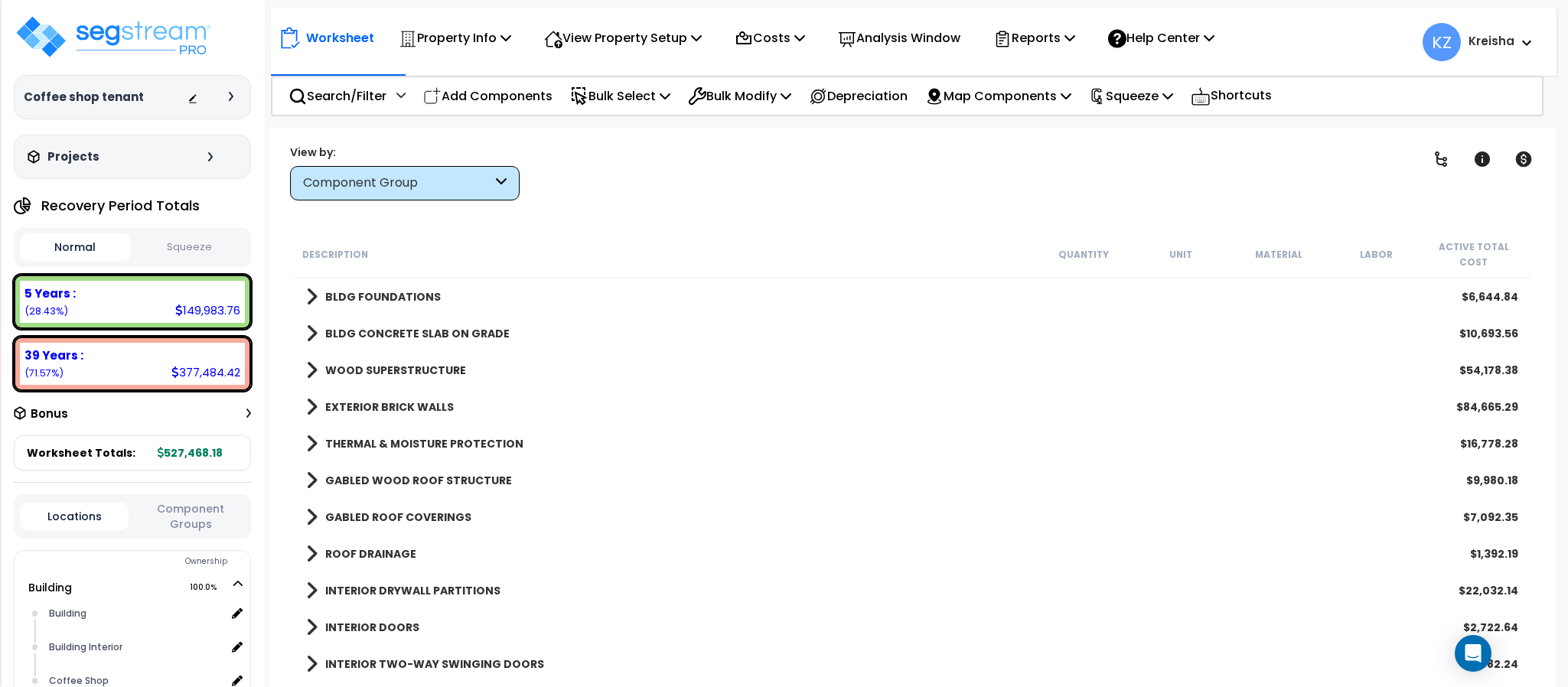
click at [1353, 166] on div "Clear Filters" at bounding box center [965, 172] width 854 height 57
click at [1442, 159] on icon at bounding box center [1440, 159] width 12 height 15
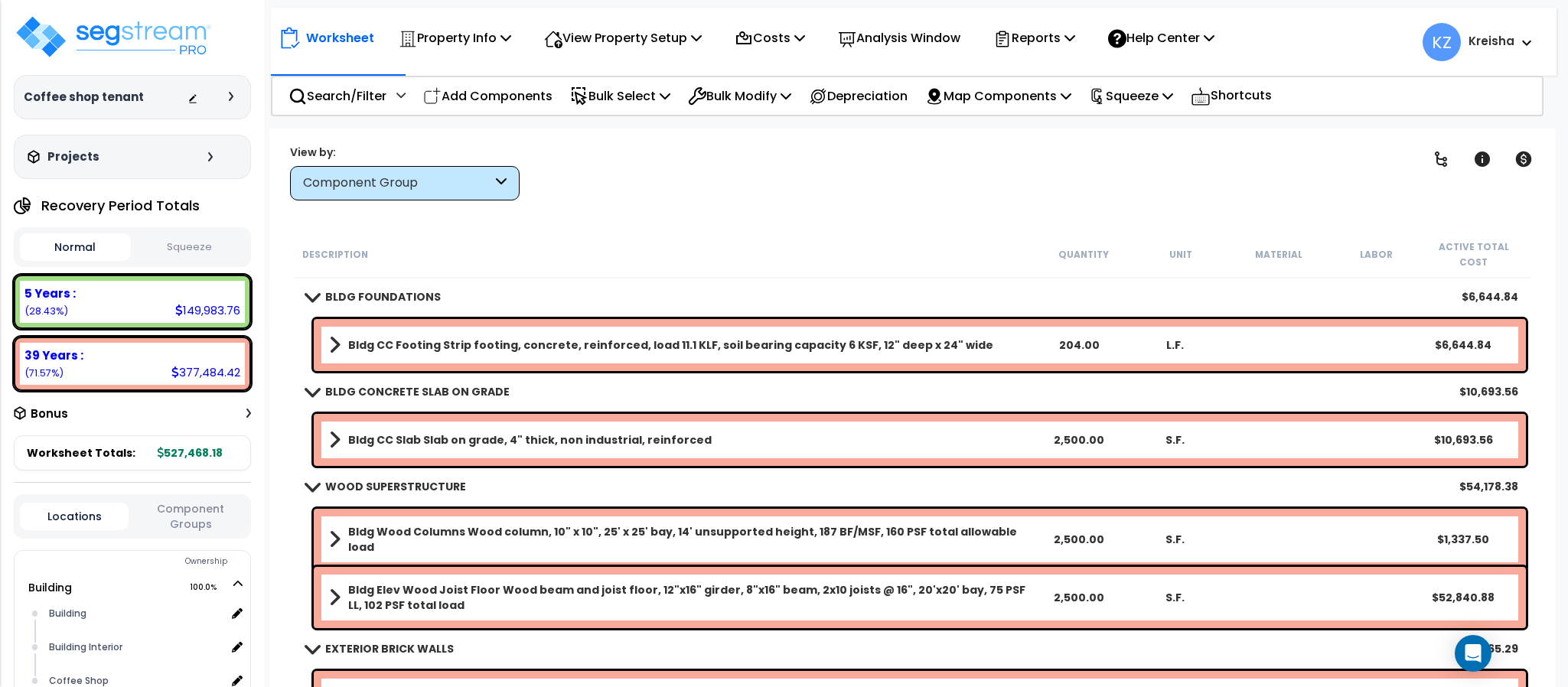
click at [330, 334] on span at bounding box center [335, 344] width 11 height 22
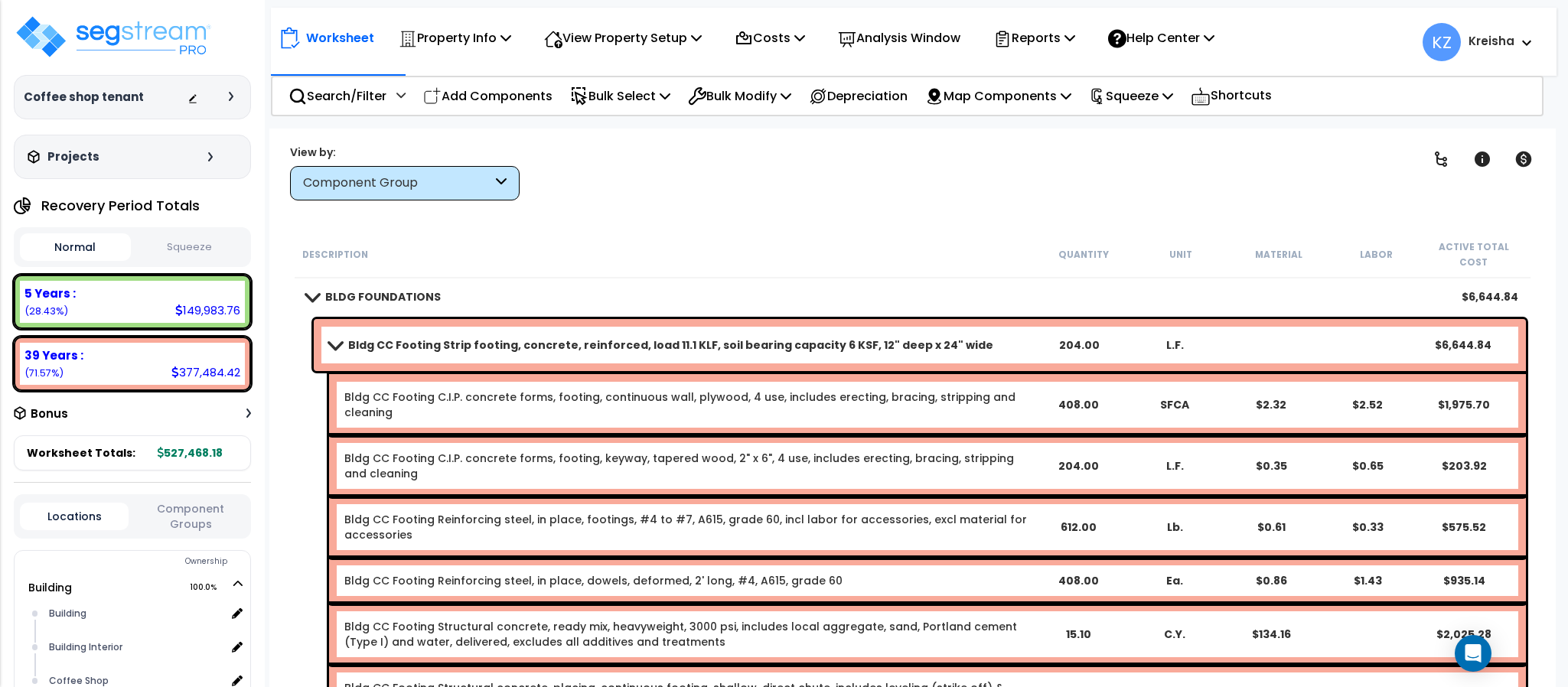
click at [700, 216] on div "Worksheet Property Info Property Setup Add Property Unit Template property Clon…" at bounding box center [912, 472] width 1285 height 687
click at [1448, 157] on icon at bounding box center [1441, 159] width 19 height 19
click at [1442, 159] on icon at bounding box center [1440, 159] width 12 height 15
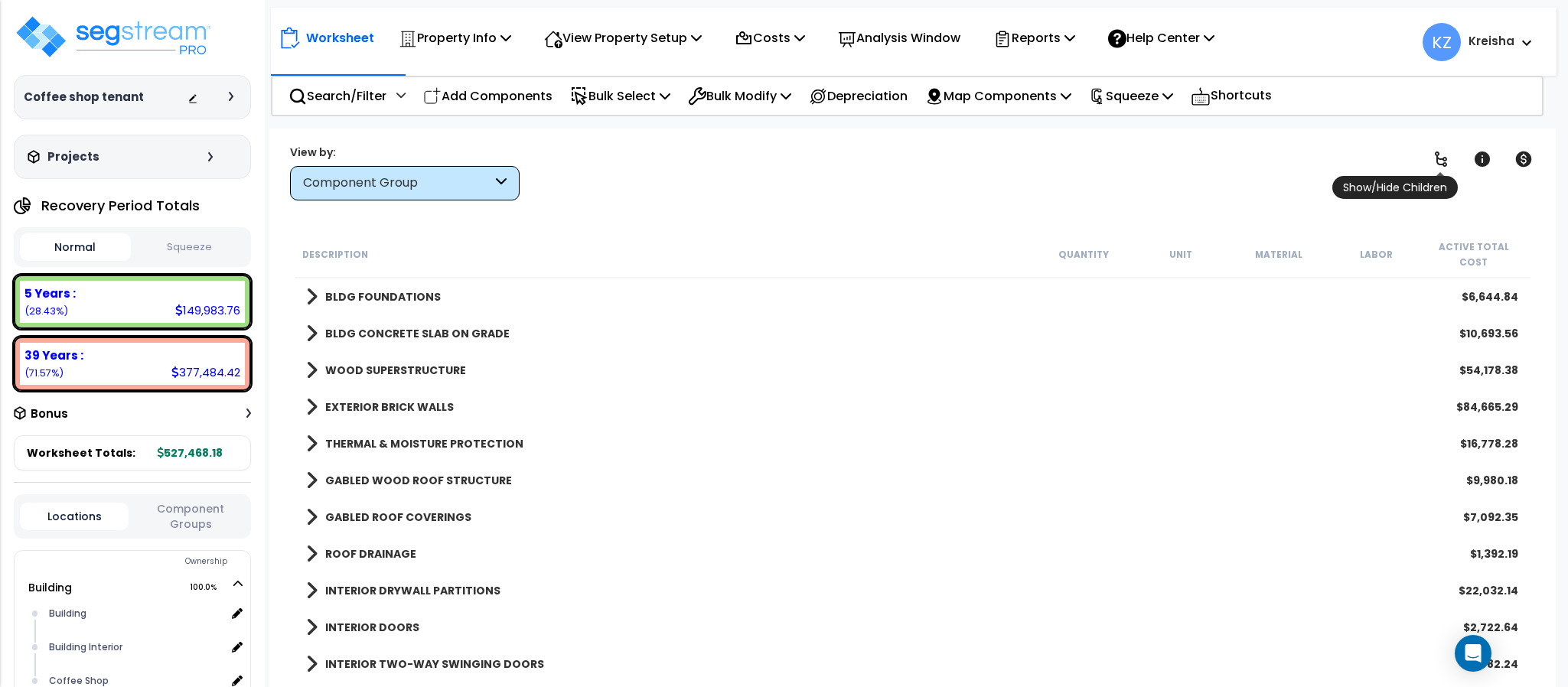
click at [1442, 162] on icon at bounding box center [1441, 159] width 19 height 19
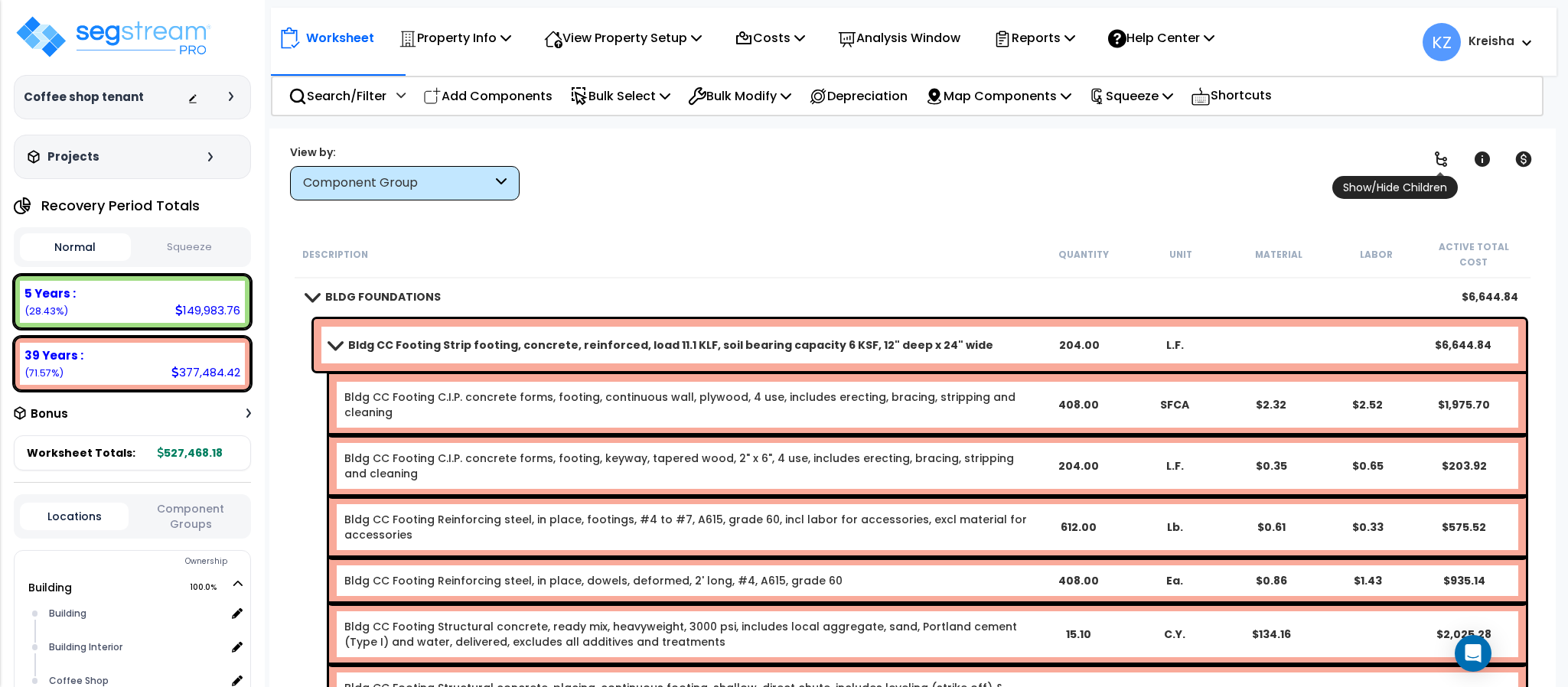
click at [1442, 159] on icon at bounding box center [1441, 159] width 19 height 19
click at [1442, 159] on icon at bounding box center [1440, 159] width 12 height 15
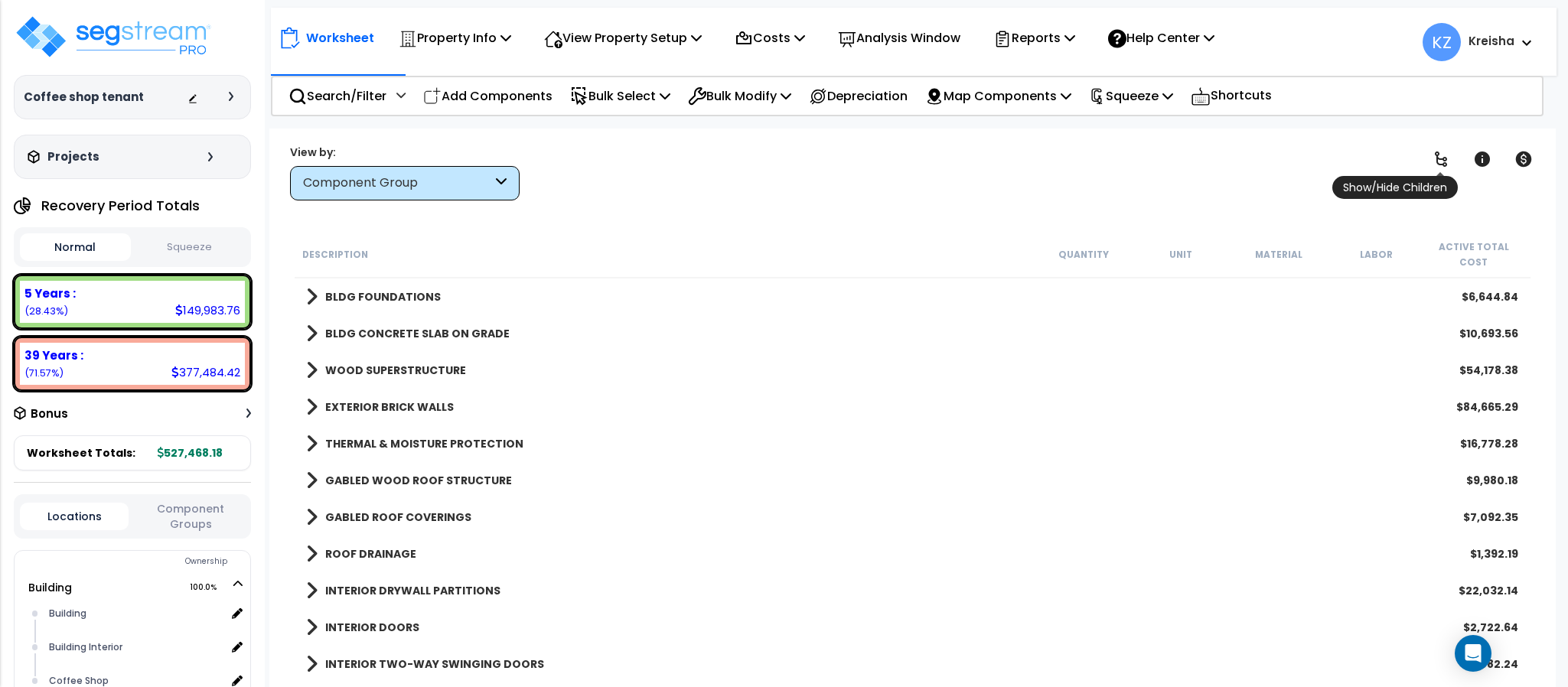
click at [1440, 166] on icon at bounding box center [1441, 159] width 19 height 19
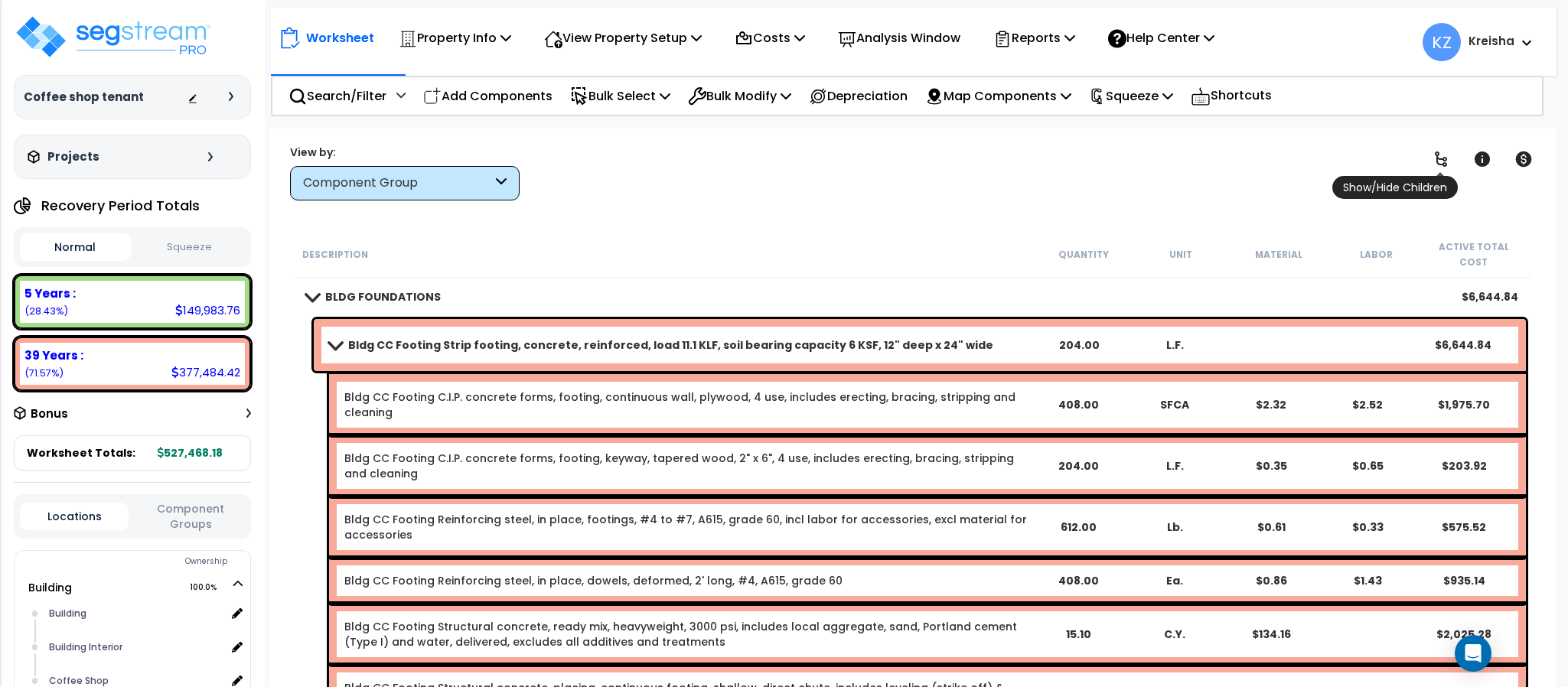
click at [1437, 158] on icon at bounding box center [1440, 159] width 12 height 15
click at [1437, 159] on icon at bounding box center [1440, 159] width 12 height 15
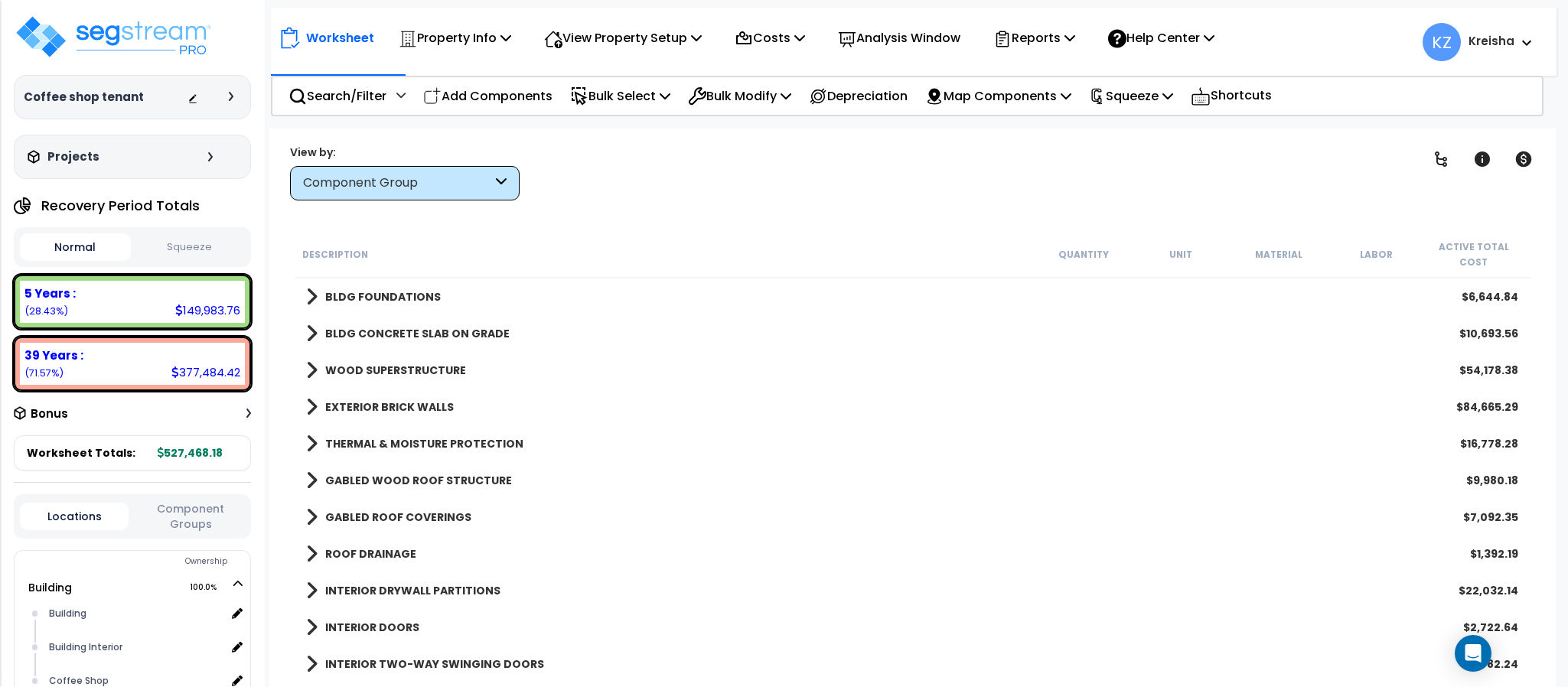
click at [1026, 193] on div "Clear Filters" at bounding box center [965, 172] width 854 height 57
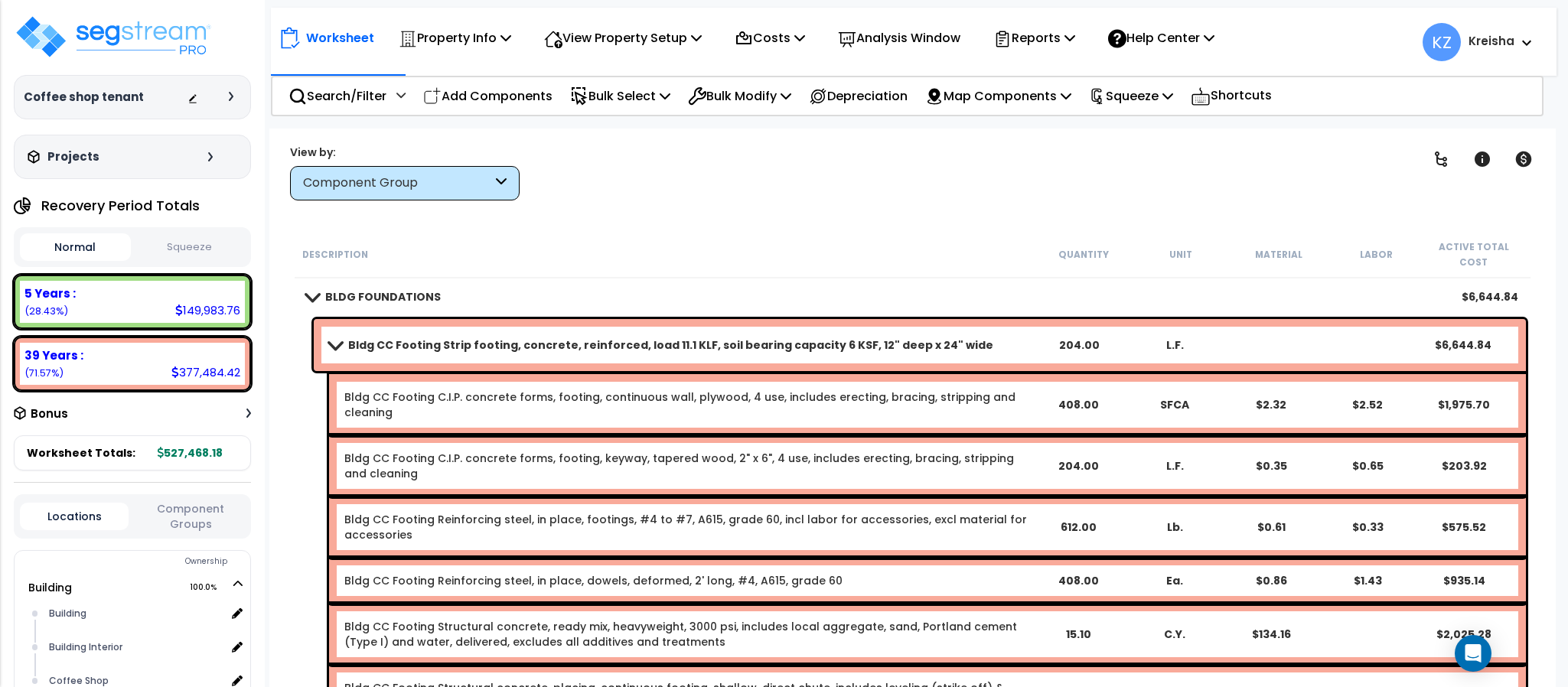
click at [565, 182] on div "Clear Filters" at bounding box center [965, 172] width 854 height 57
click at [336, 339] on span at bounding box center [335, 344] width 22 height 11
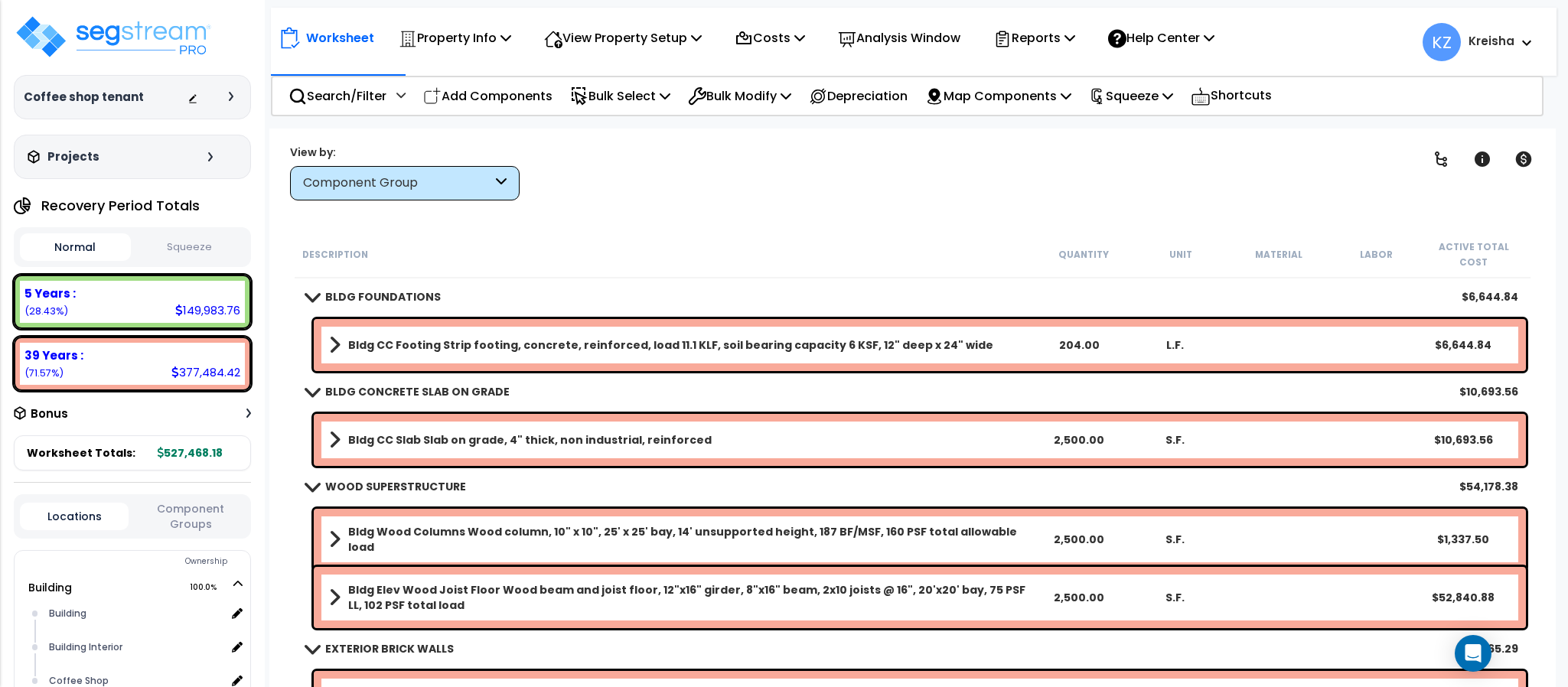
click at [620, 180] on div "Clear Filters" at bounding box center [965, 172] width 854 height 57
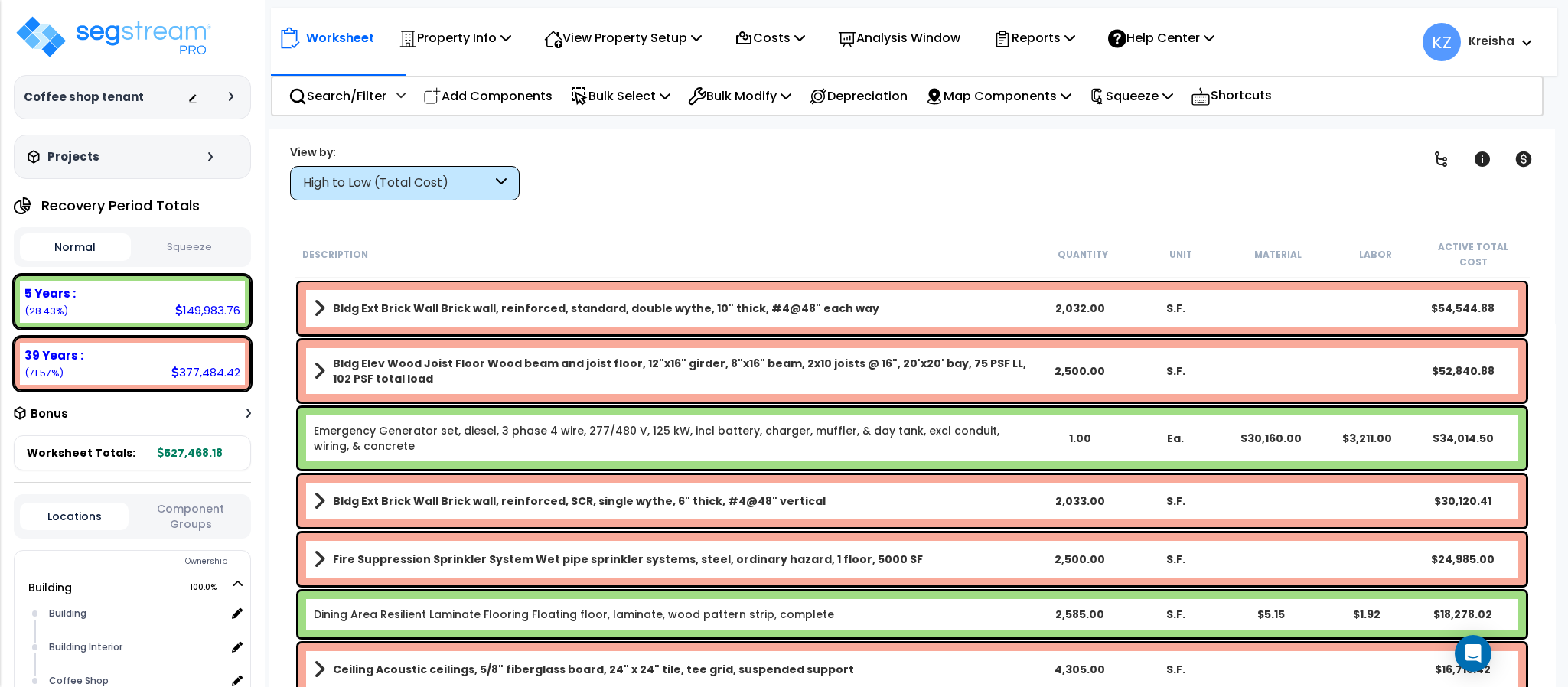
click at [478, 188] on div "High to Low (Total Cost)" at bounding box center [398, 183] width 189 height 18
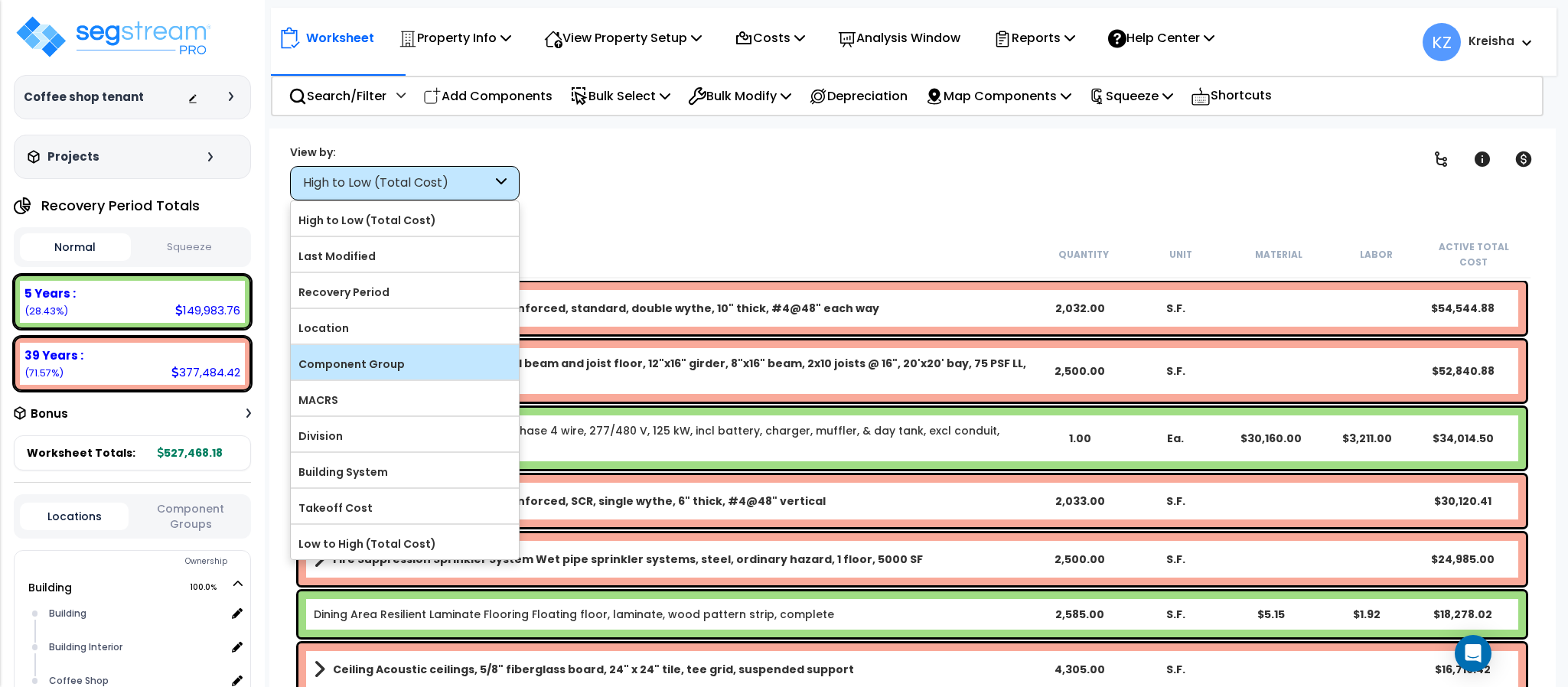
click at [376, 363] on label "Component Group" at bounding box center [405, 364] width 228 height 23
click at [0, 0] on input "Component Group" at bounding box center [0, 0] width 0 height 0
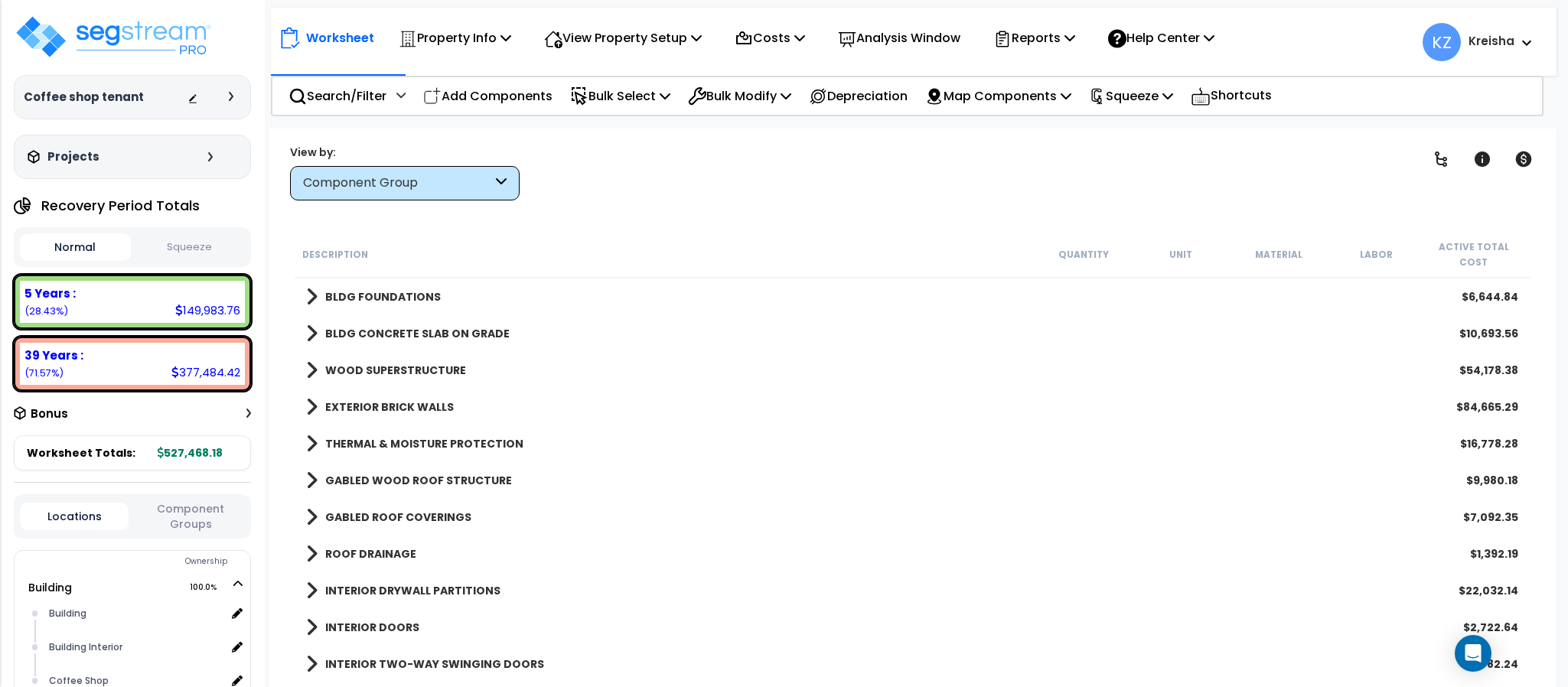
drag, startPoint x: 679, startPoint y: 168, endPoint x: 868, endPoint y: 187, distance: 190.0
click at [679, 166] on div "Clear Filters" at bounding box center [965, 172] width 854 height 57
click at [1196, 148] on div "Clear Filters" at bounding box center [965, 172] width 854 height 57
click at [1435, 162] on icon at bounding box center [1441, 159] width 19 height 19
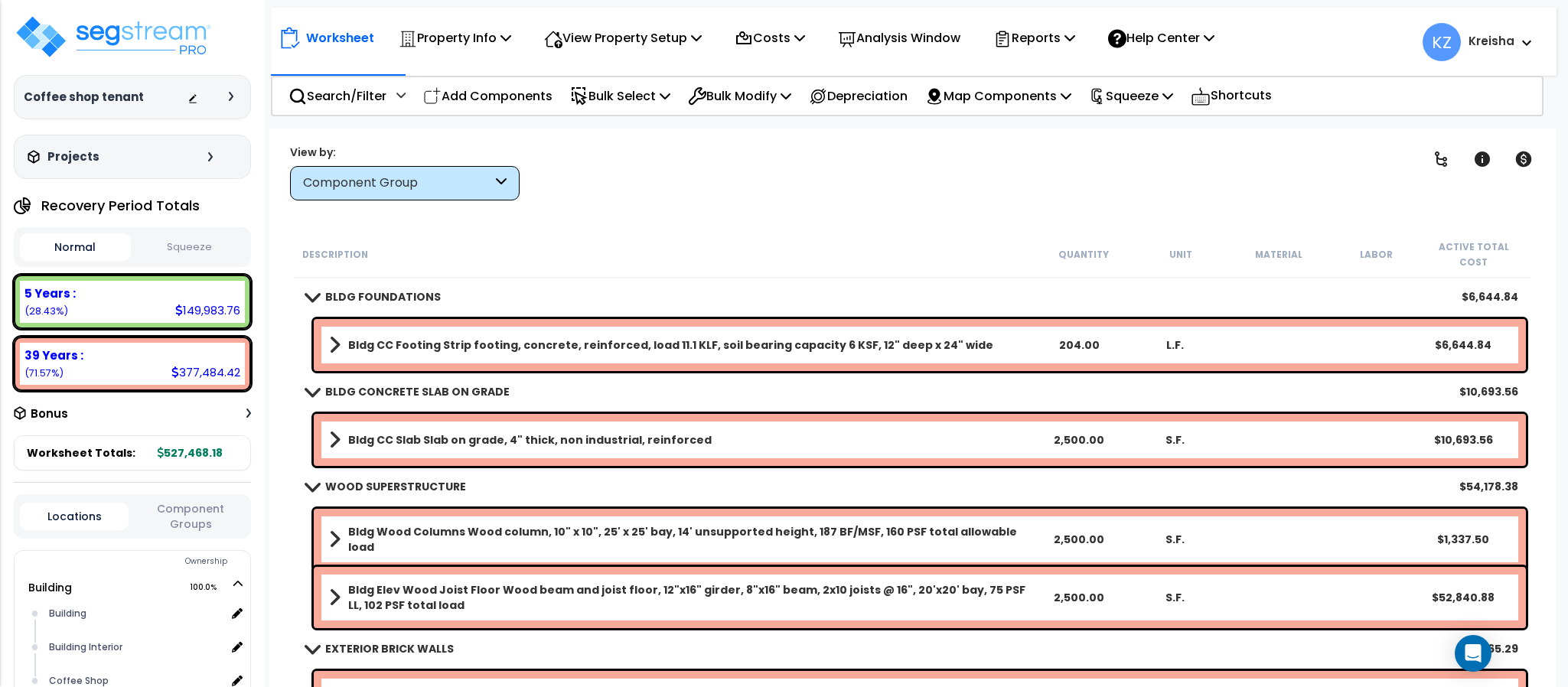
click at [841, 183] on div "Clear Filters" at bounding box center [965, 172] width 854 height 57
click at [333, 334] on span at bounding box center [335, 344] width 11 height 22
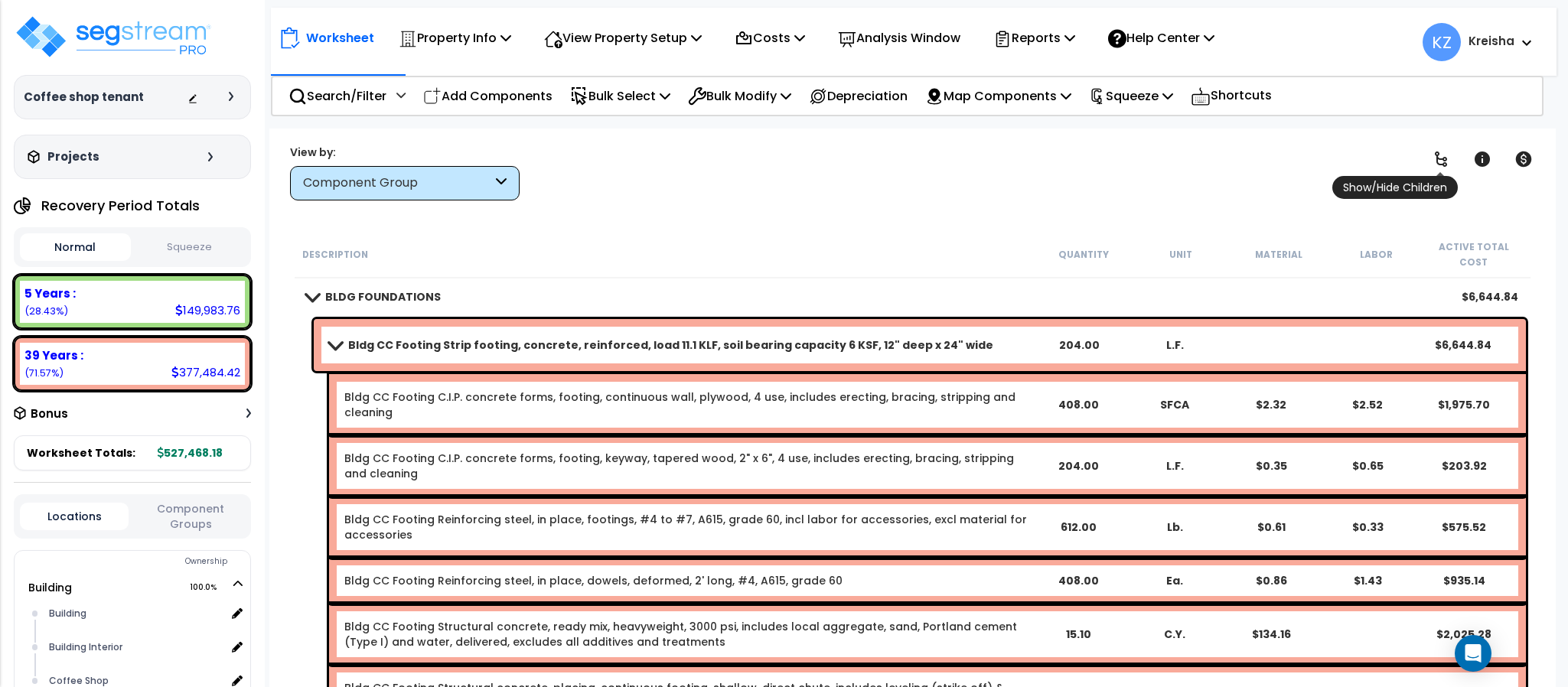
click at [1443, 162] on icon at bounding box center [1441, 159] width 19 height 19
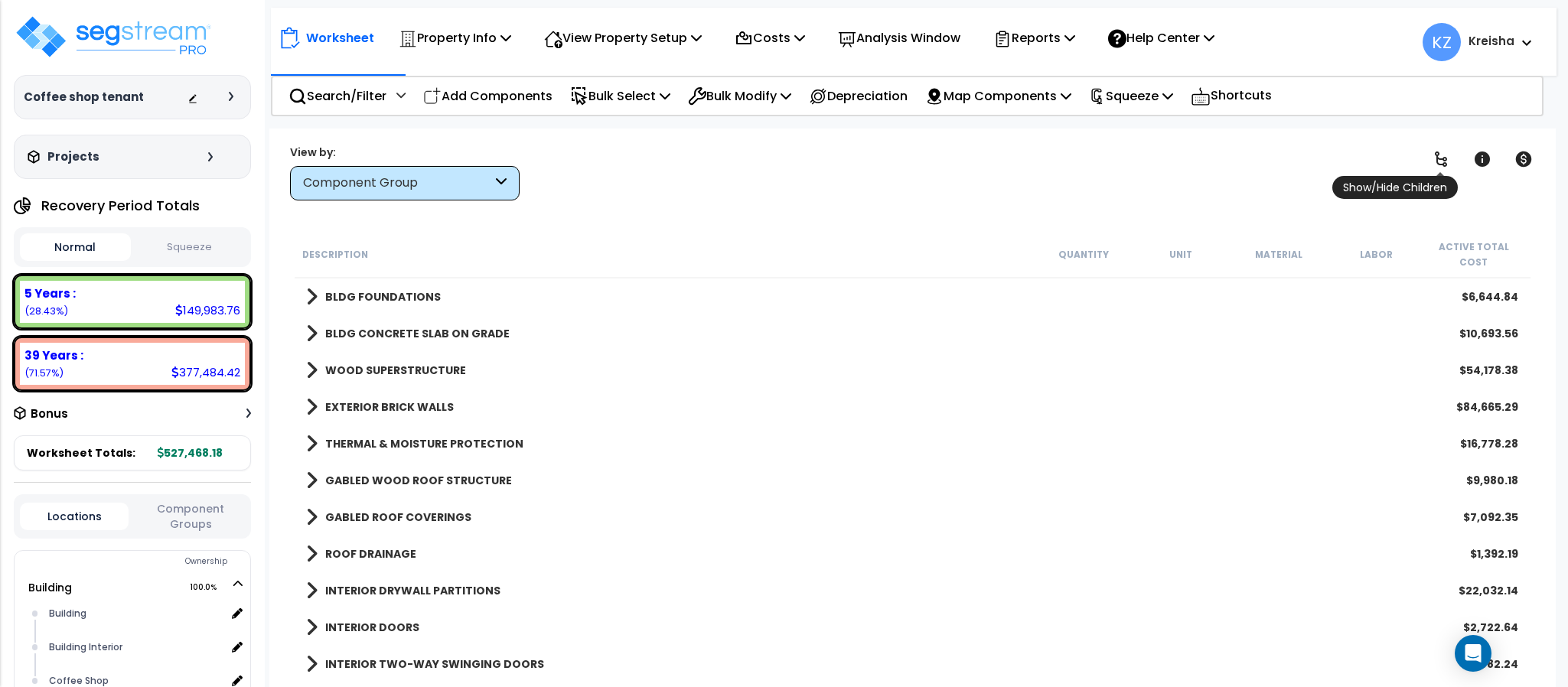
click at [1443, 163] on icon at bounding box center [1440, 159] width 12 height 15
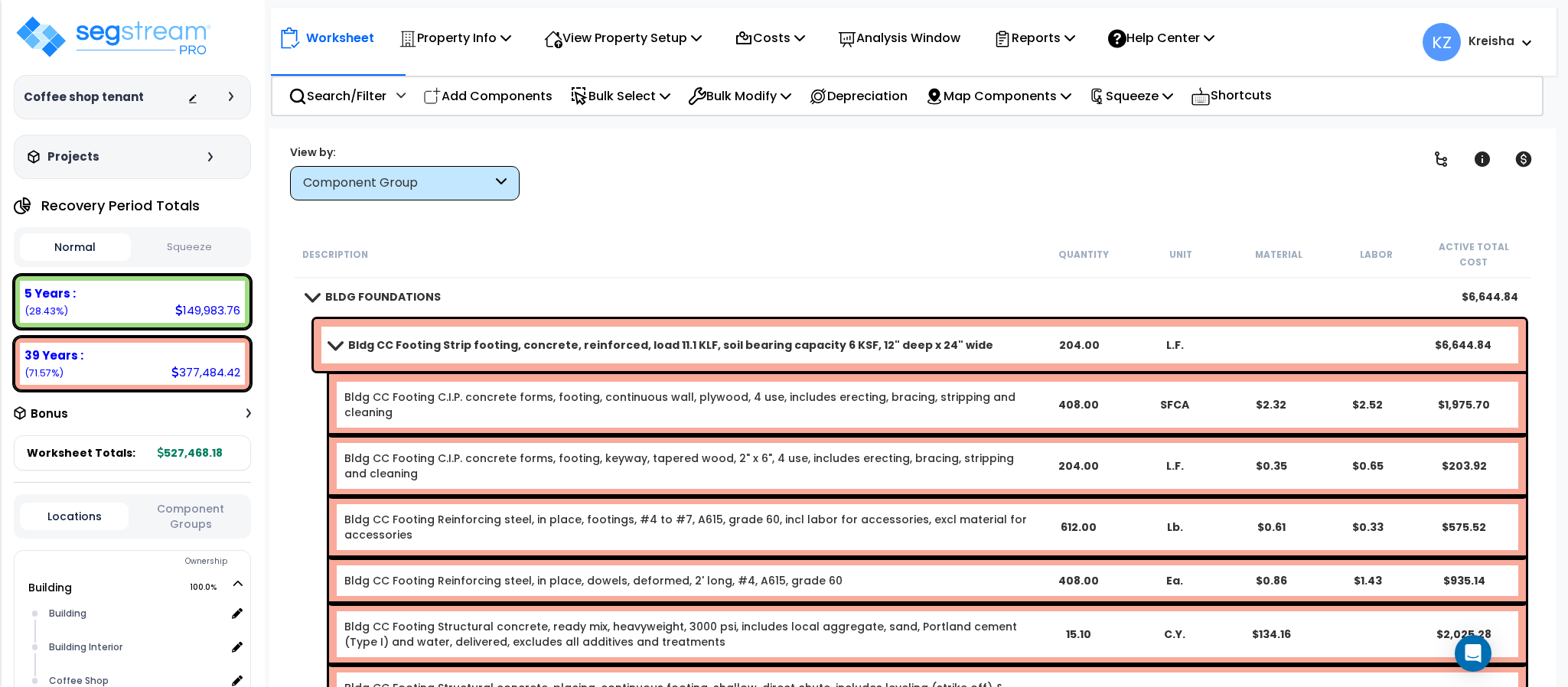
click at [334, 335] on link "Bldg CC Footing Strip footing, concrete, reinforced, load 11.1 KLF, soil bearin…" at bounding box center [680, 344] width 702 height 22
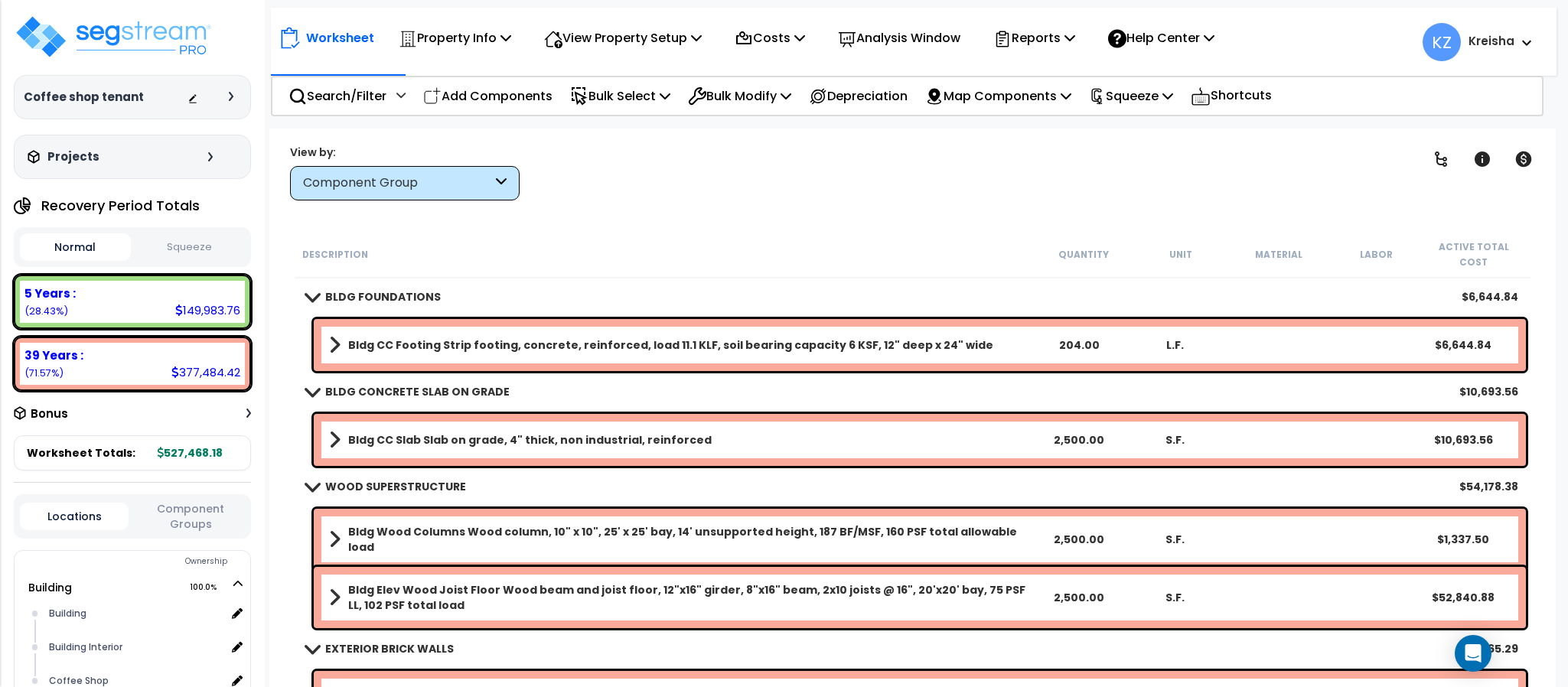
click at [338, 334] on span at bounding box center [335, 344] width 11 height 22
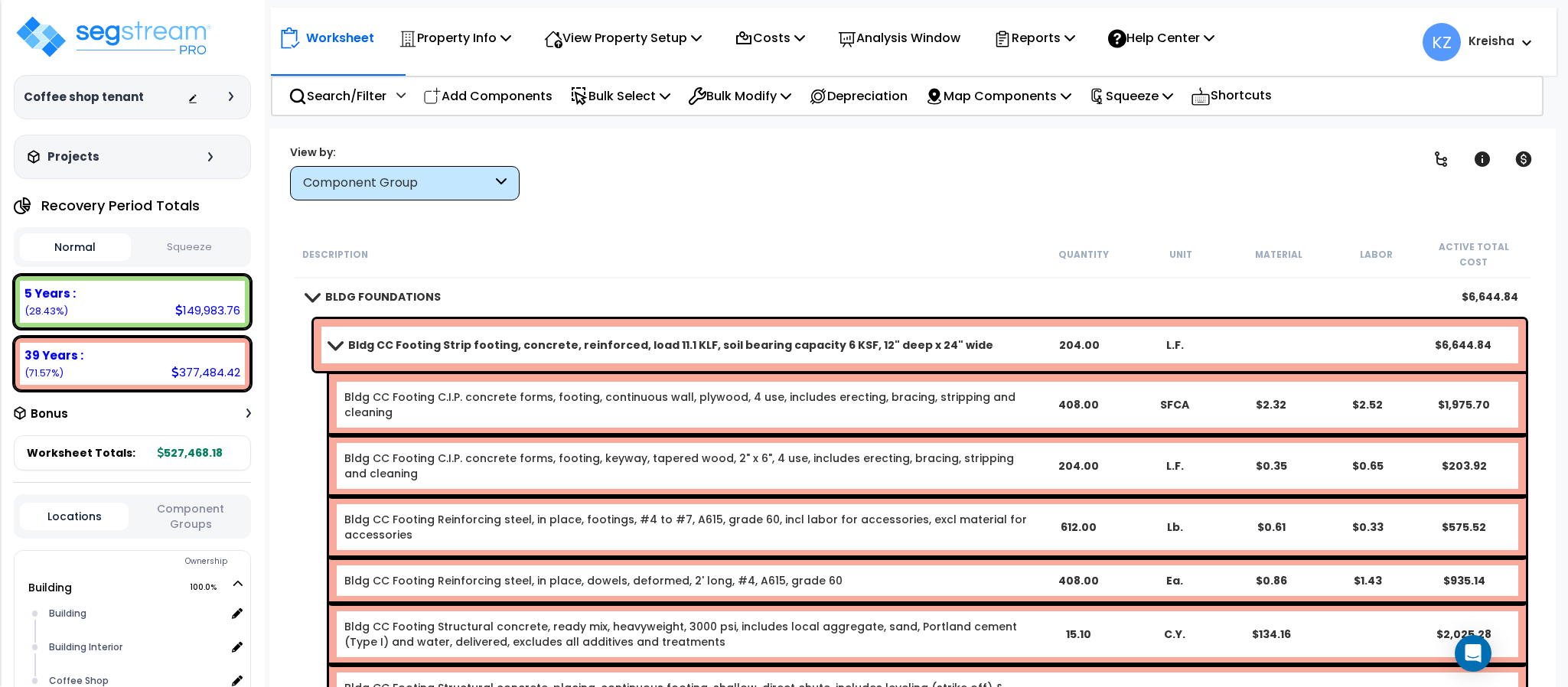
click at [338, 339] on span at bounding box center [335, 344] width 22 height 11
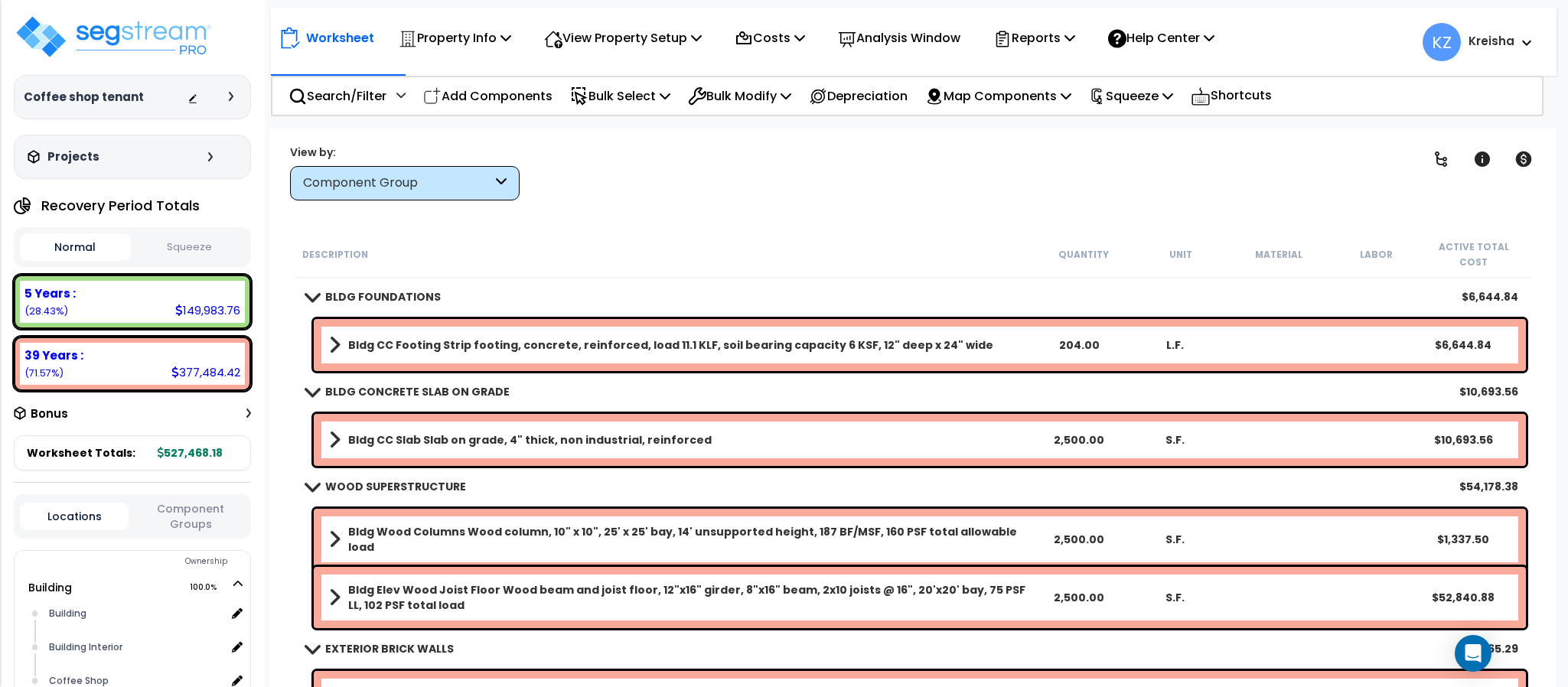
click at [338, 334] on span at bounding box center [335, 344] width 11 height 22
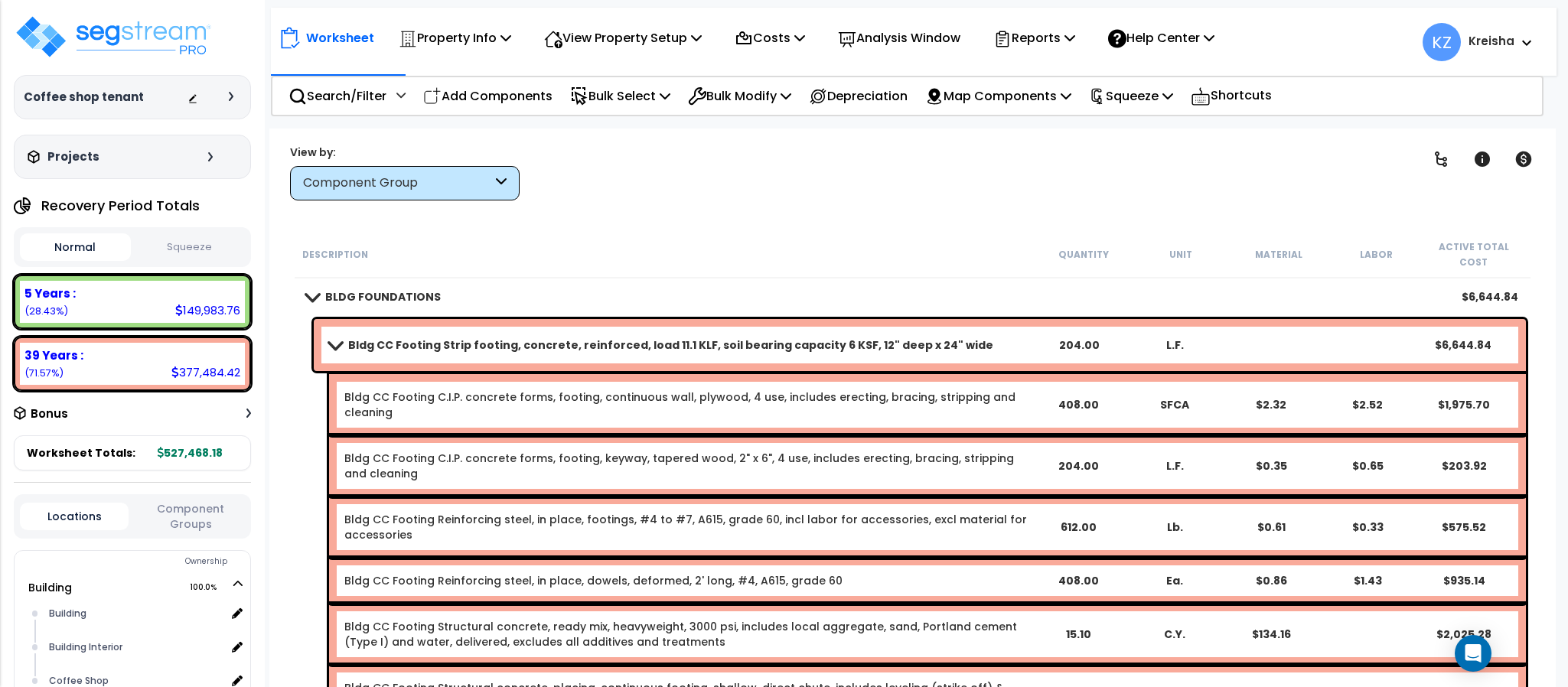
click at [951, 188] on div "Clear Filters" at bounding box center [965, 172] width 854 height 57
click at [1443, 162] on icon at bounding box center [1441, 159] width 19 height 19
click at [1440, 166] on icon at bounding box center [1441, 159] width 19 height 19
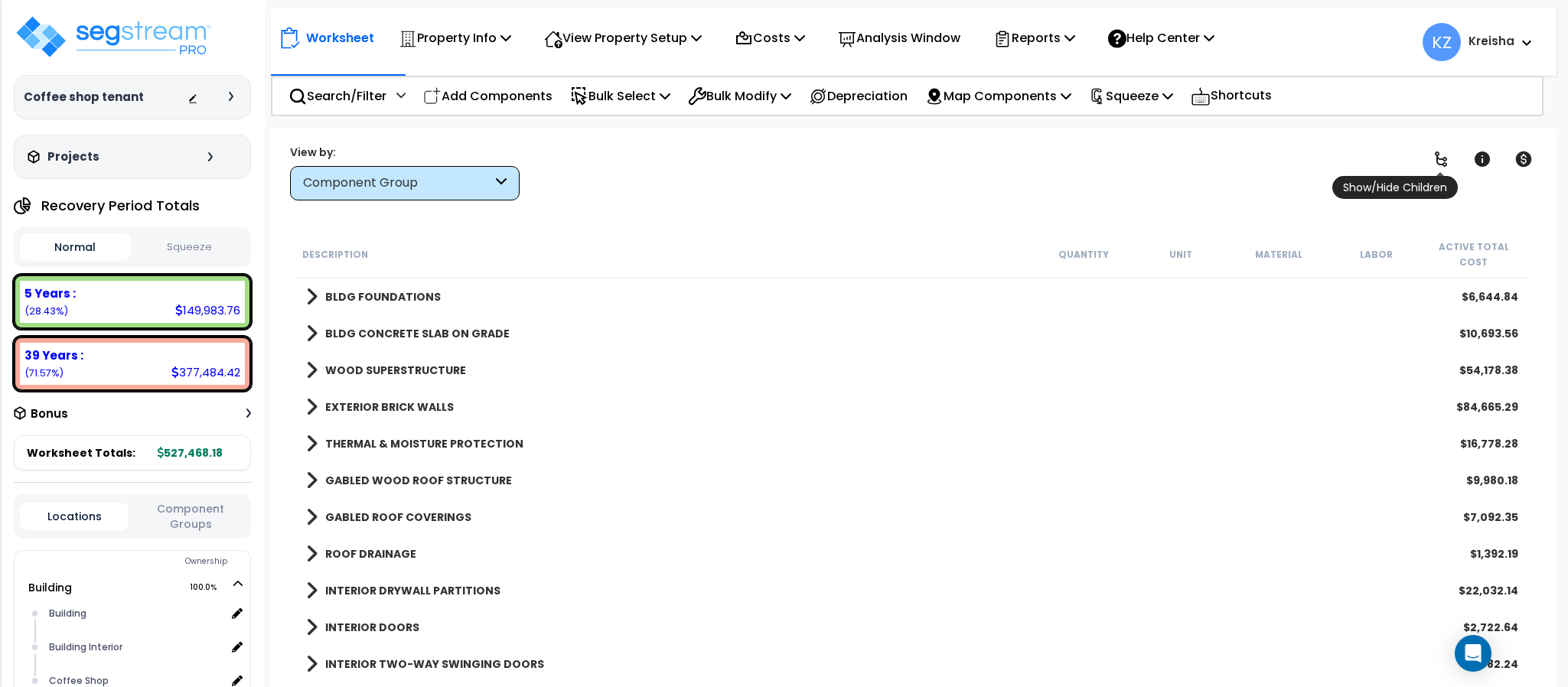
click at [1440, 161] on icon at bounding box center [1441, 159] width 19 height 19
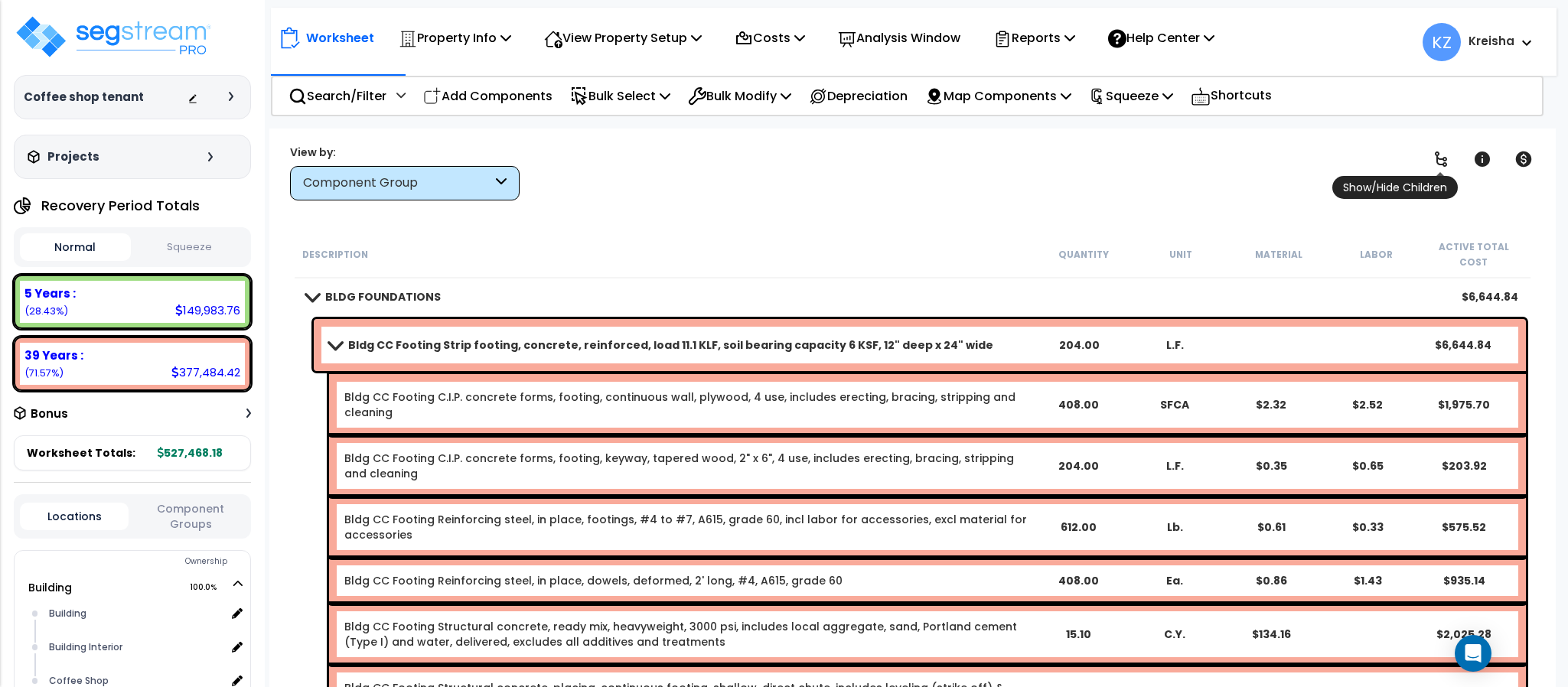
click at [1437, 164] on icon at bounding box center [1441, 159] width 19 height 19
click at [1442, 157] on icon at bounding box center [1441, 159] width 19 height 19
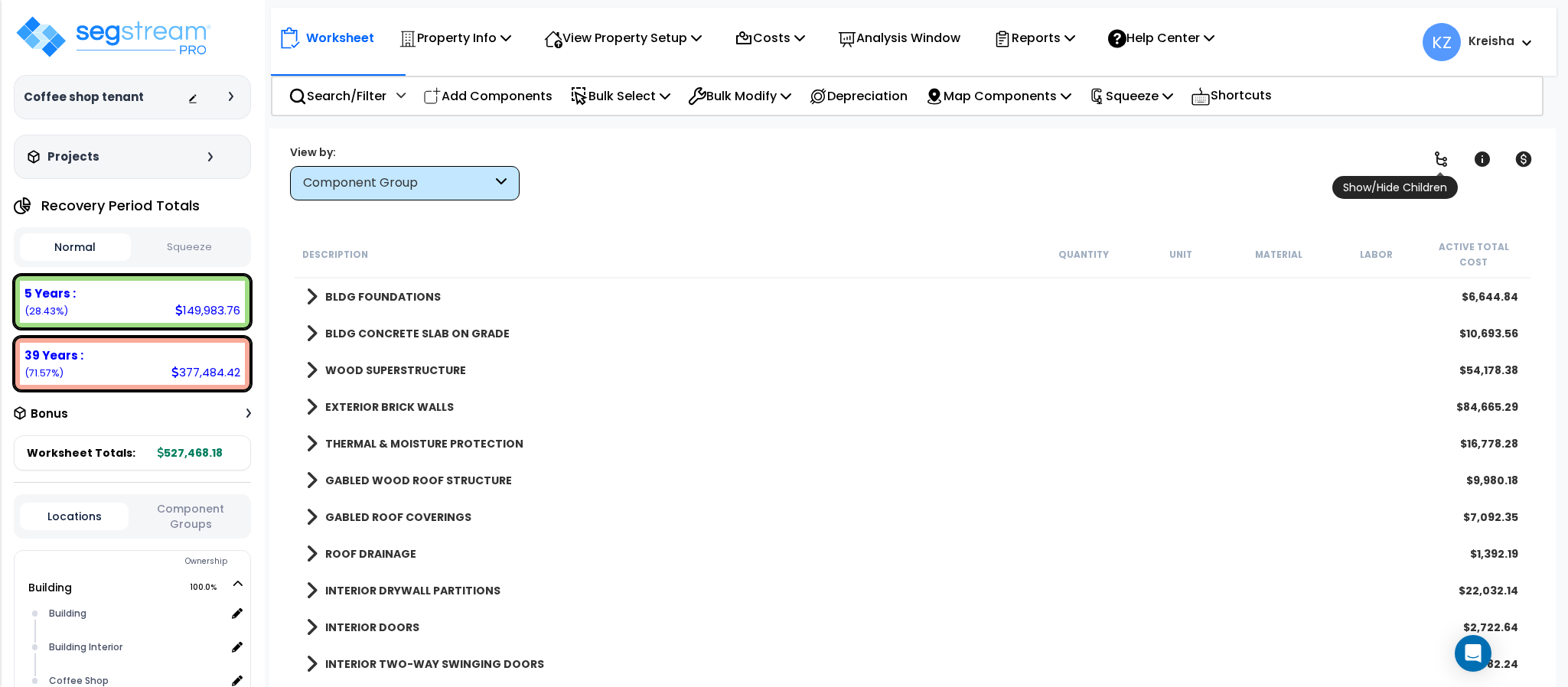
click at [1440, 158] on icon at bounding box center [1440, 159] width 12 height 15
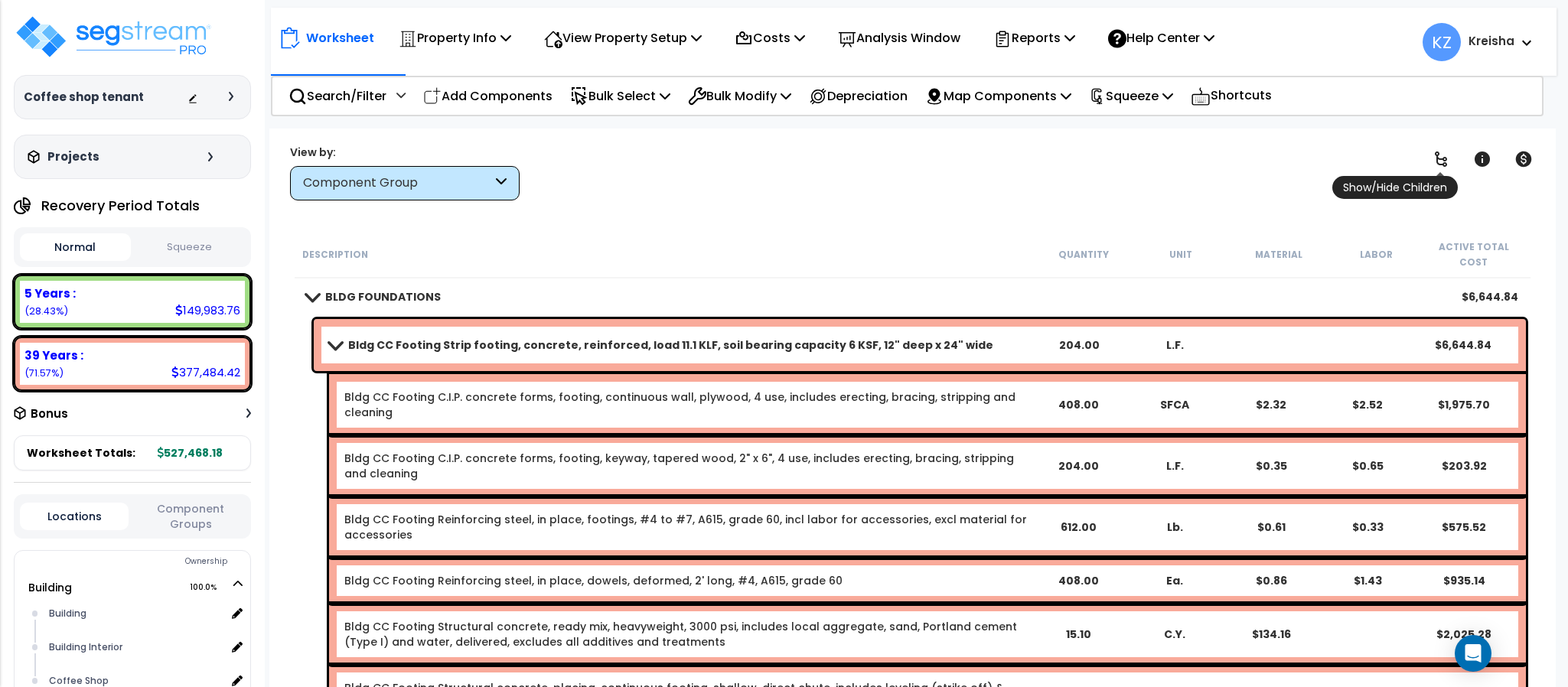
click at [1438, 162] on icon at bounding box center [1441, 159] width 19 height 19
click at [1437, 166] on icon at bounding box center [1441, 159] width 19 height 19
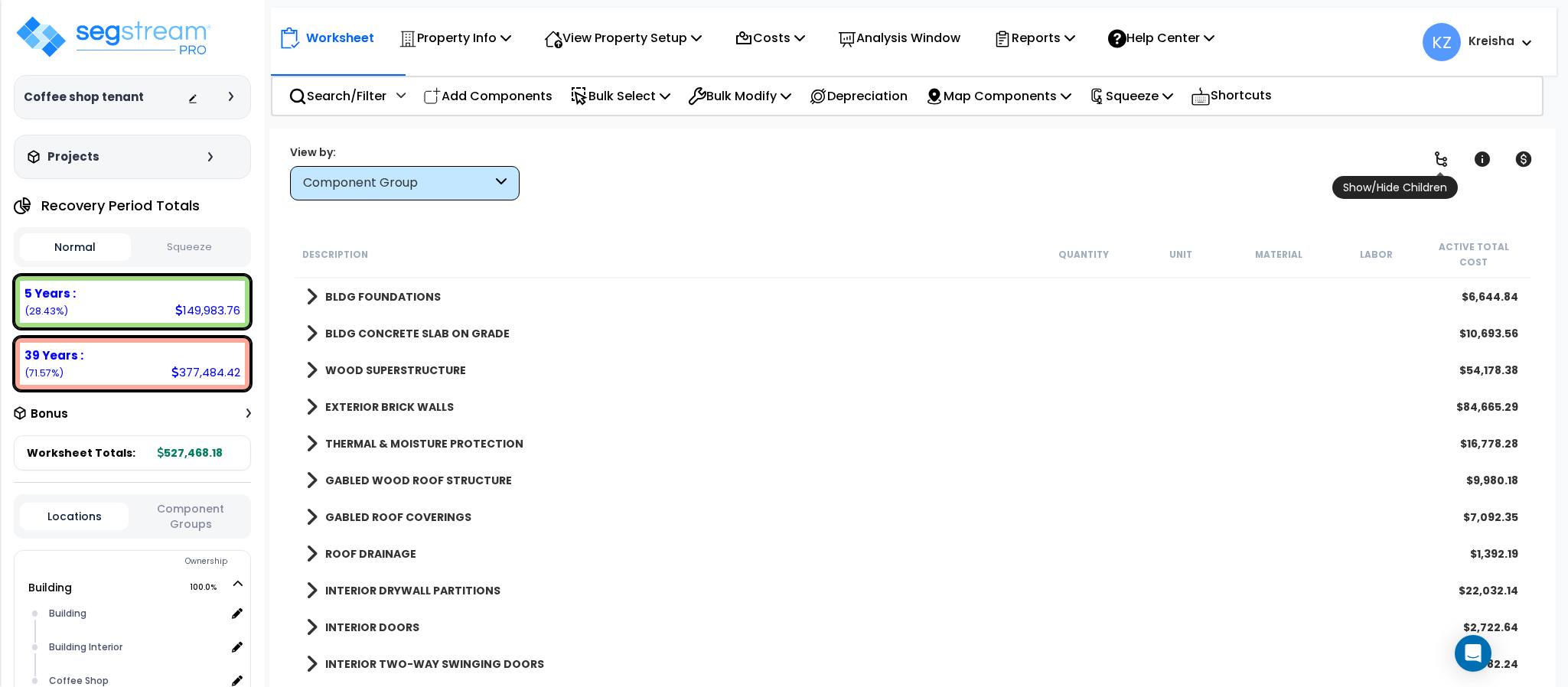
click at [1440, 162] on icon at bounding box center [1441, 159] width 19 height 19
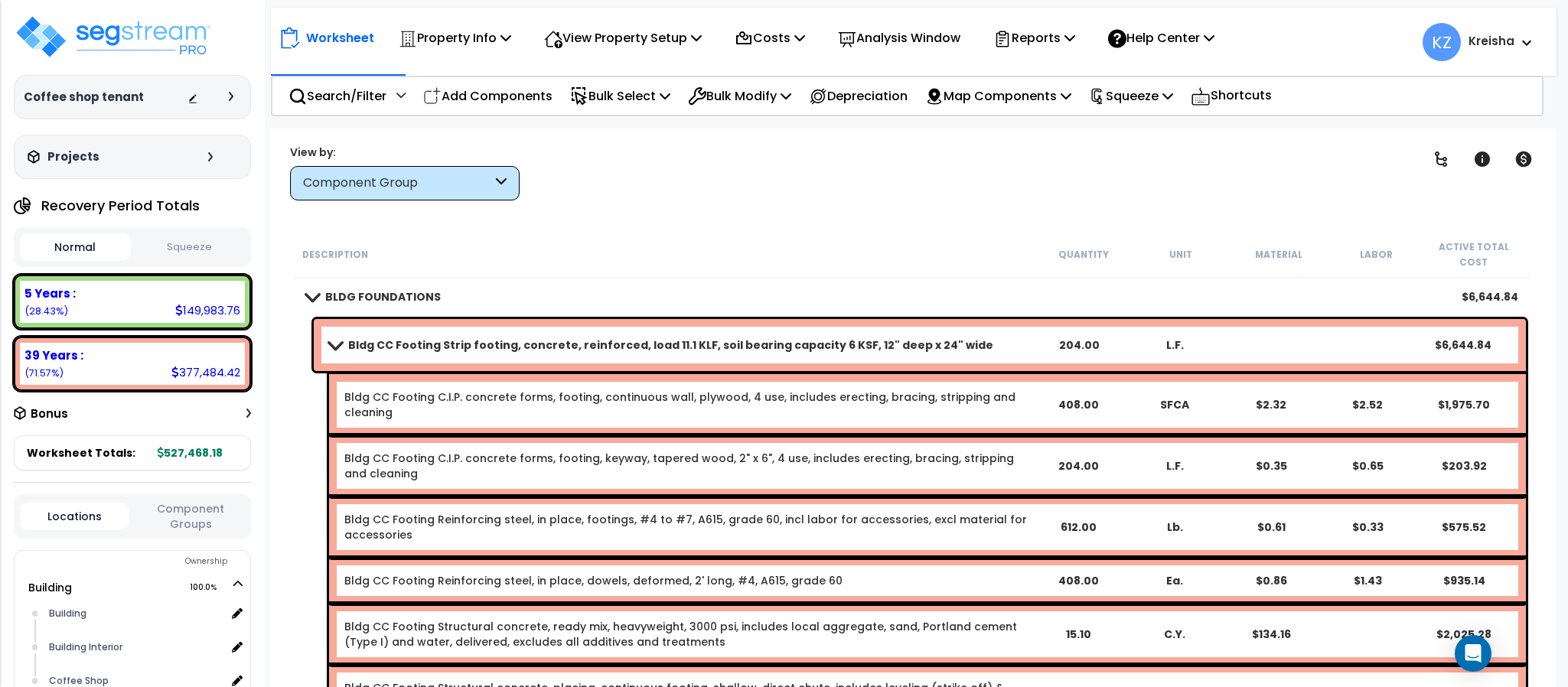
click at [344, 335] on link "Bldg CC Footing Strip footing, concrete, reinforced, load 11.1 KLF, soil bearin…" at bounding box center [680, 344] width 702 height 22
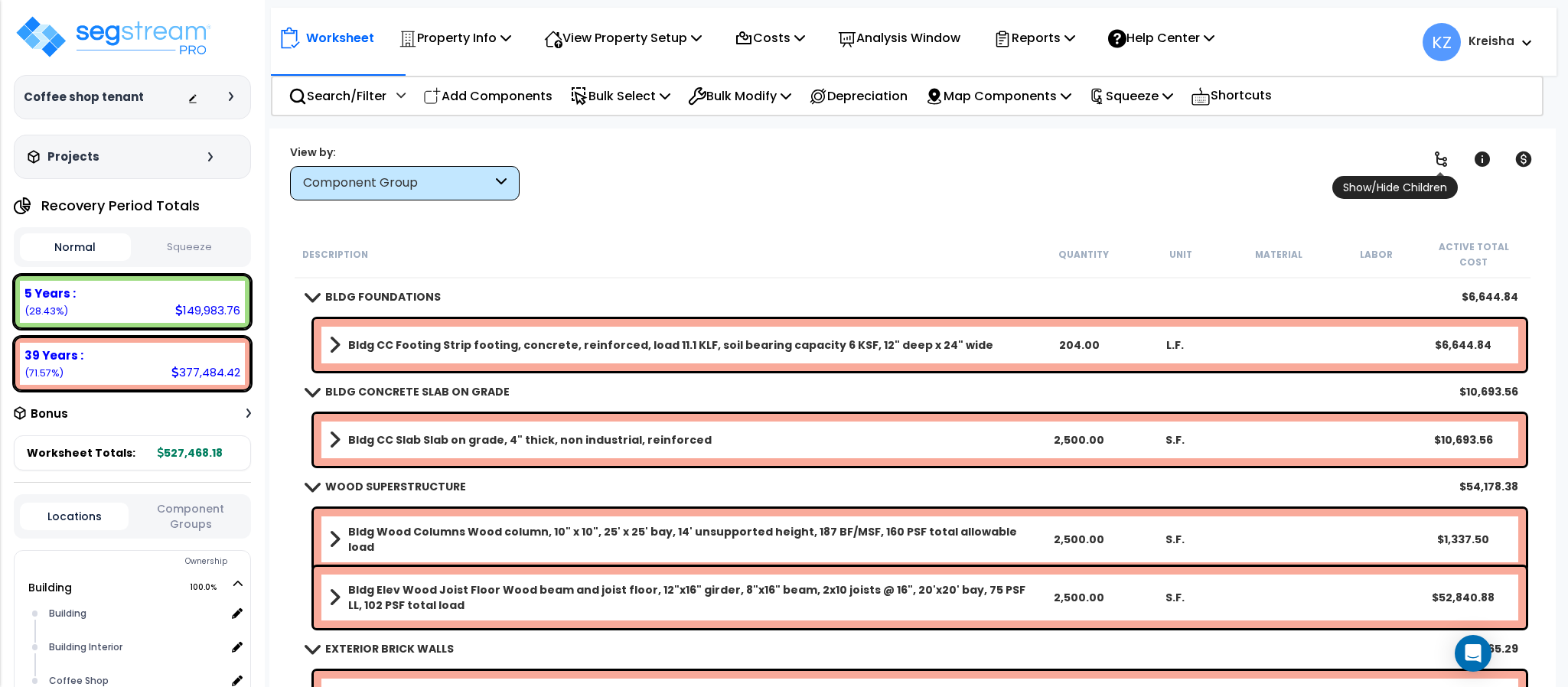
click at [1429, 170] on link at bounding box center [1441, 159] width 34 height 34
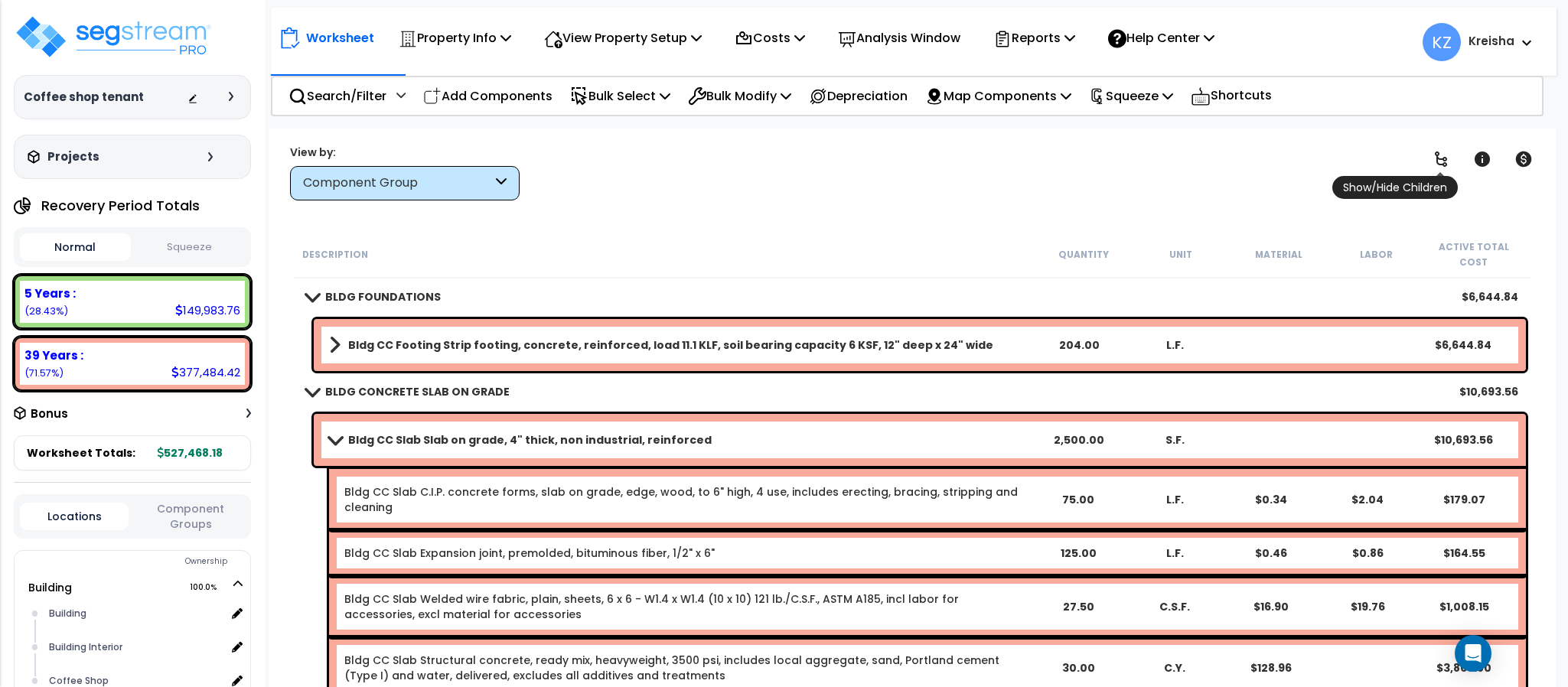
click at [1444, 163] on icon at bounding box center [1440, 159] width 12 height 15
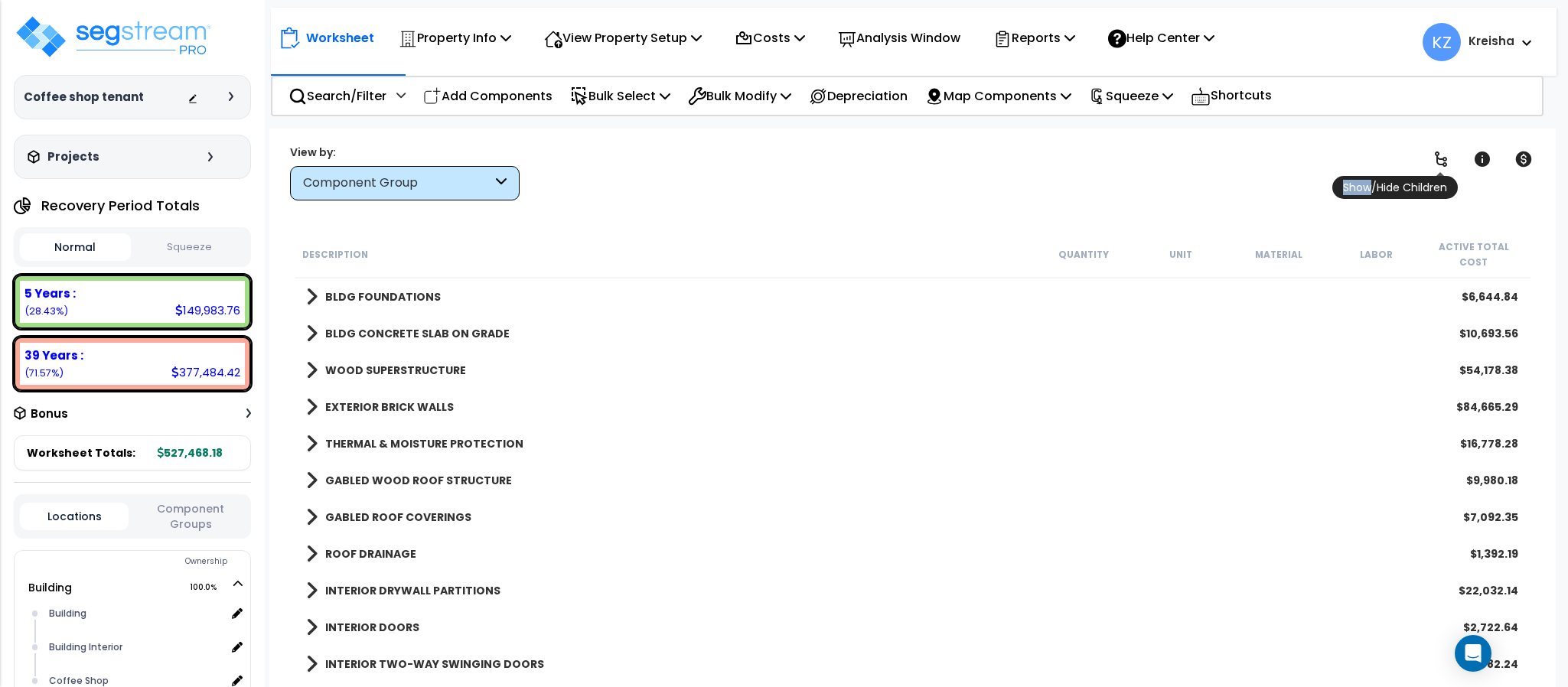
click at [1444, 163] on icon at bounding box center [1440, 159] width 12 height 15
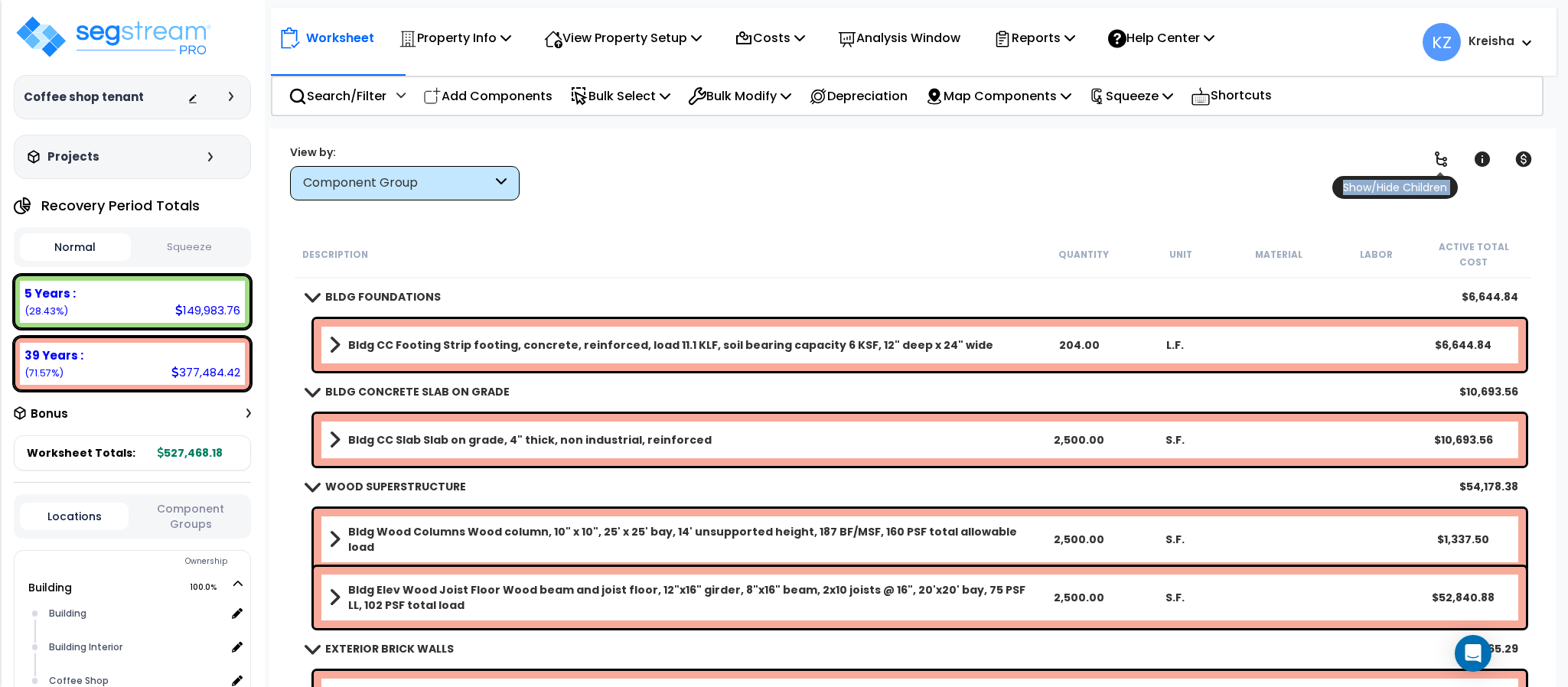
click at [1444, 162] on icon at bounding box center [1441, 159] width 19 height 19
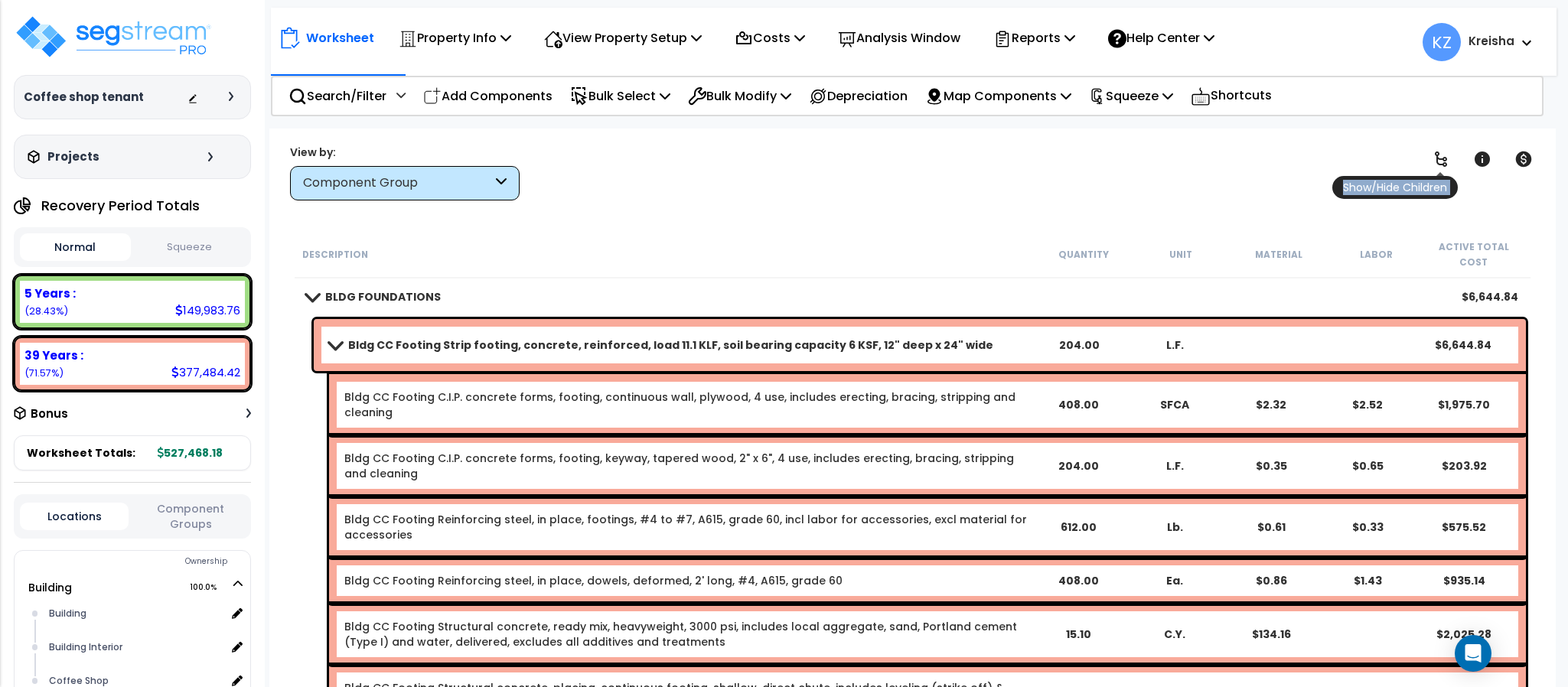
click at [1444, 162] on icon at bounding box center [1441, 159] width 19 height 19
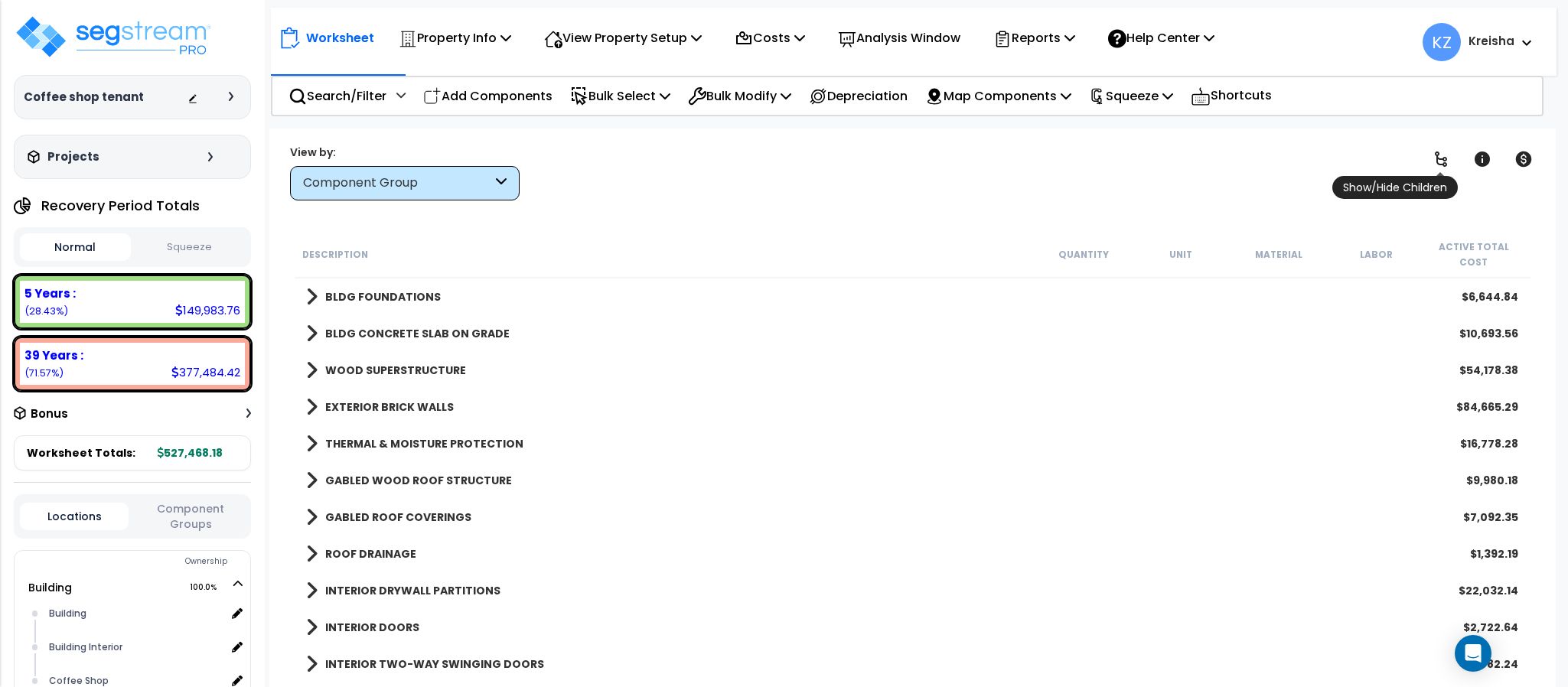
click at [1429, 159] on link at bounding box center [1441, 159] width 34 height 34
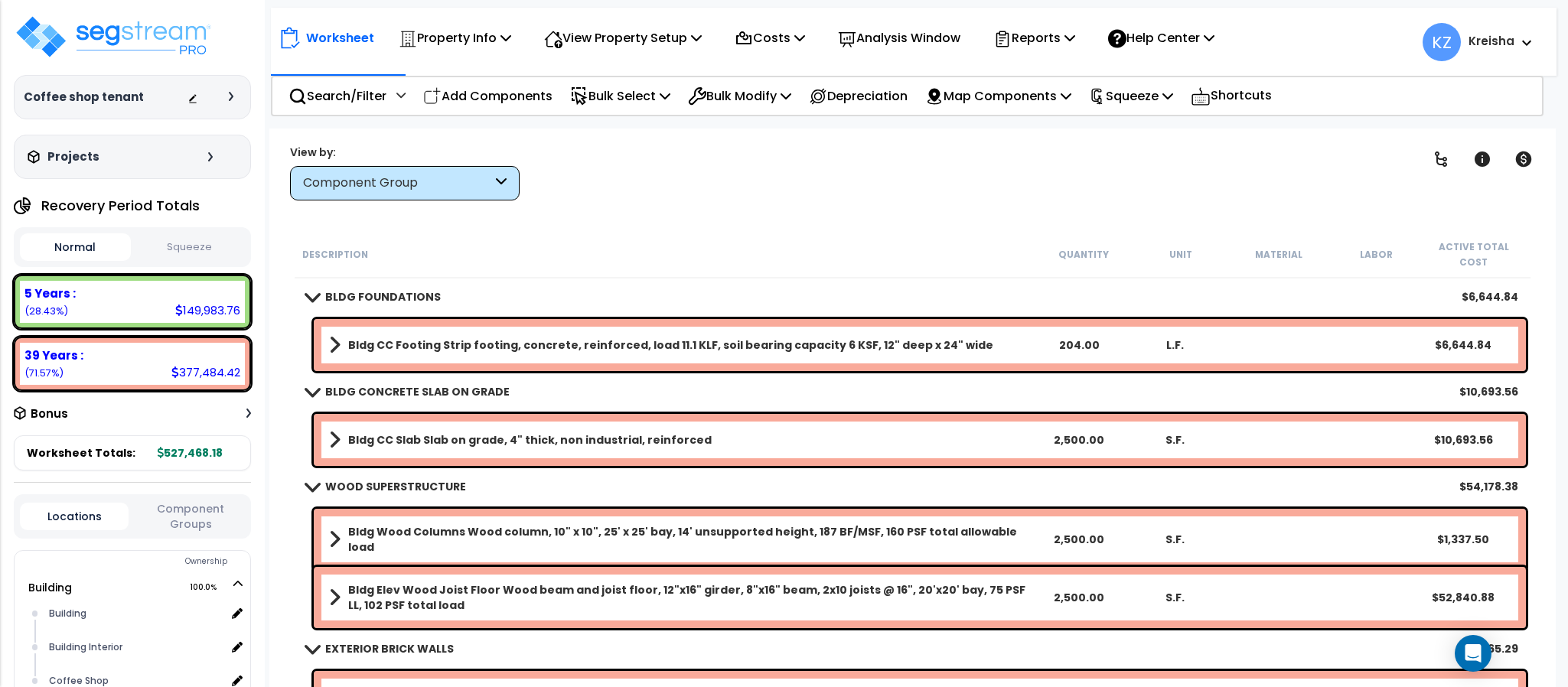
click at [1178, 163] on div "Clear Filters" at bounding box center [965, 172] width 854 height 57
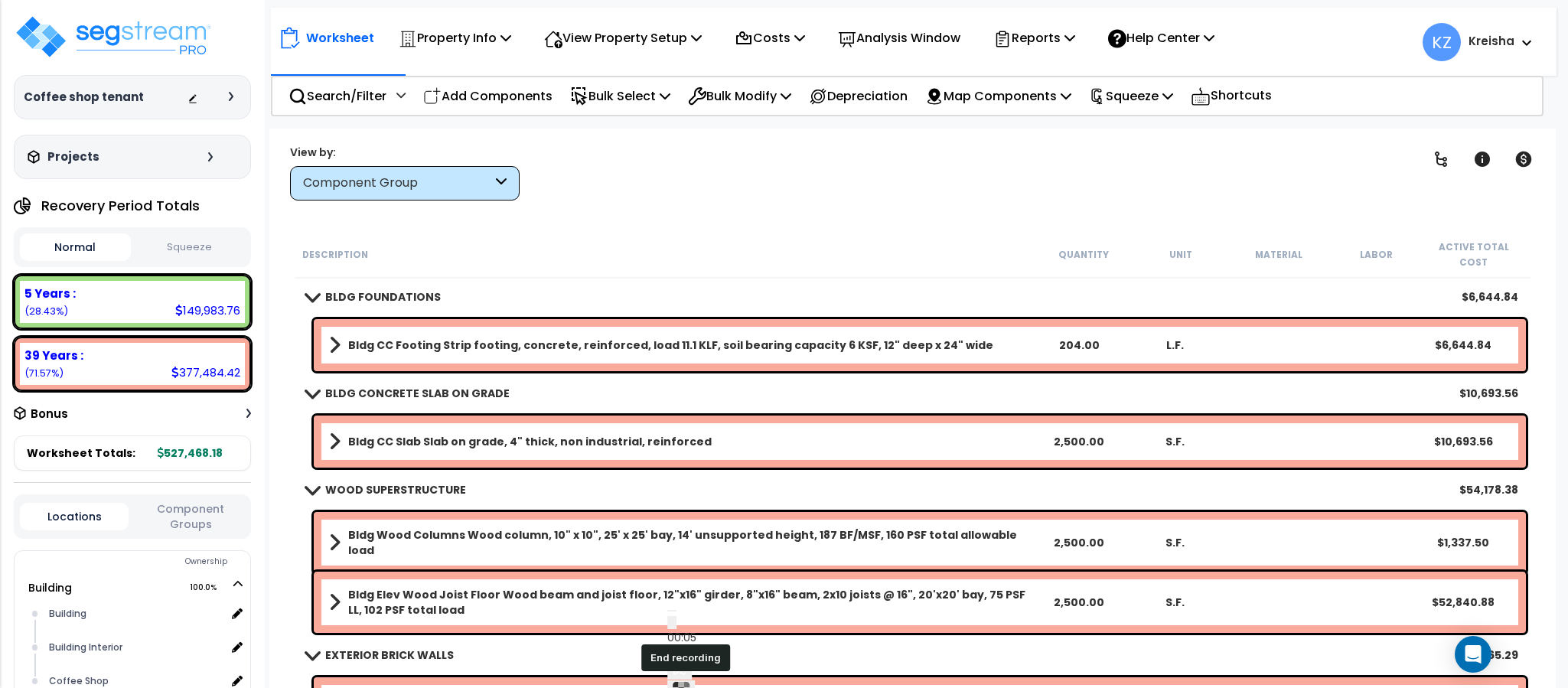
click at [676, 611] on button "End recording" at bounding box center [672, 611] width 9 height 2
click at [960, 199] on div "Clear Filters" at bounding box center [965, 172] width 854 height 57
click at [969, 177] on div "Clear Filters" at bounding box center [965, 172] width 854 height 57
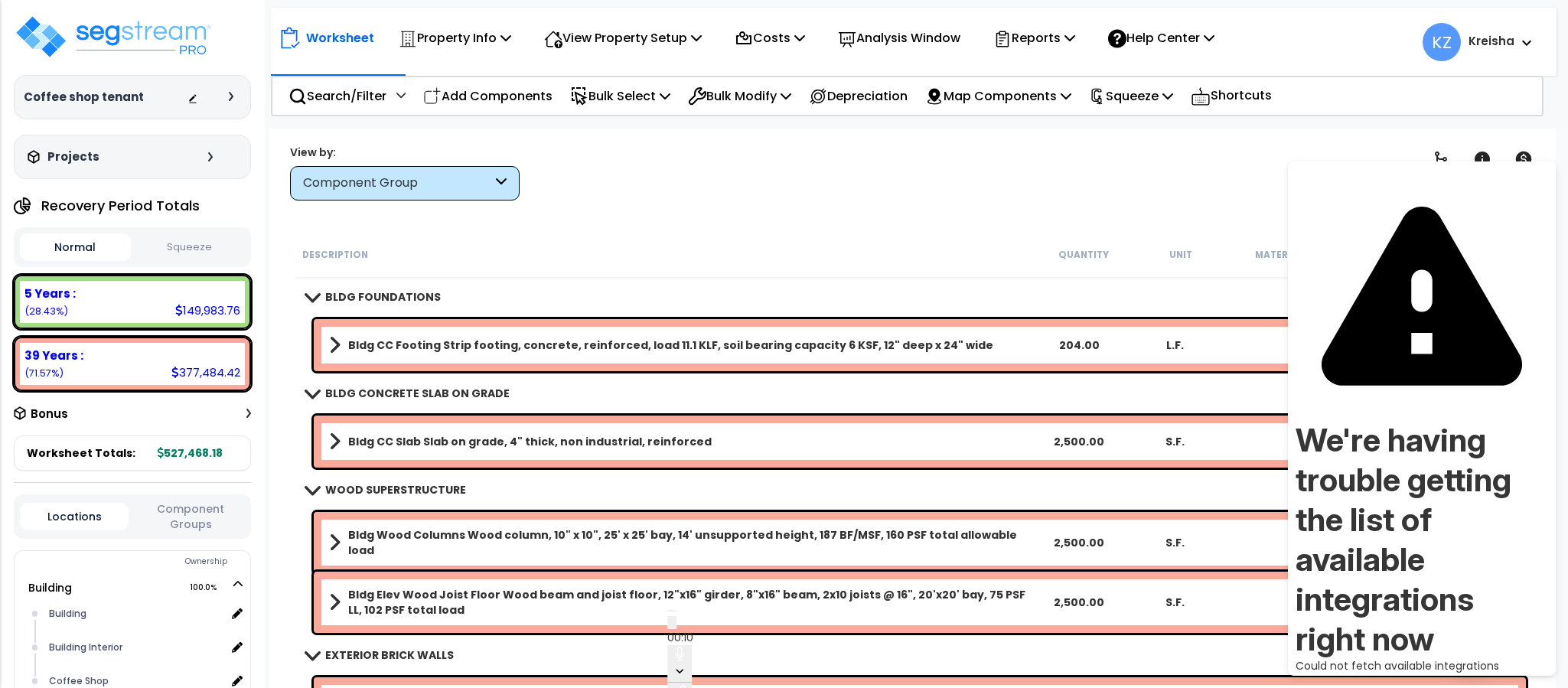
click at [1443, 157] on icon at bounding box center [1441, 159] width 19 height 19
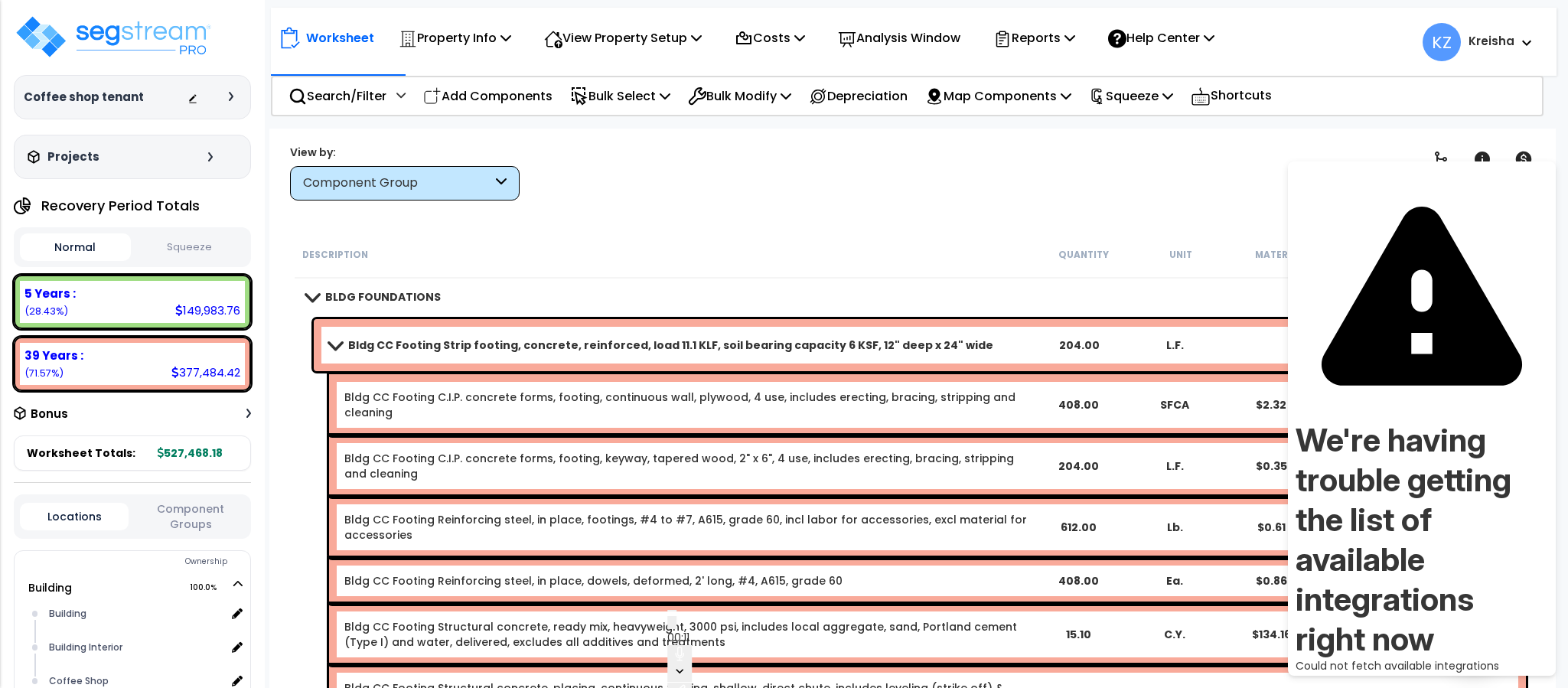
click at [1442, 158] on icon at bounding box center [1440, 159] width 12 height 15
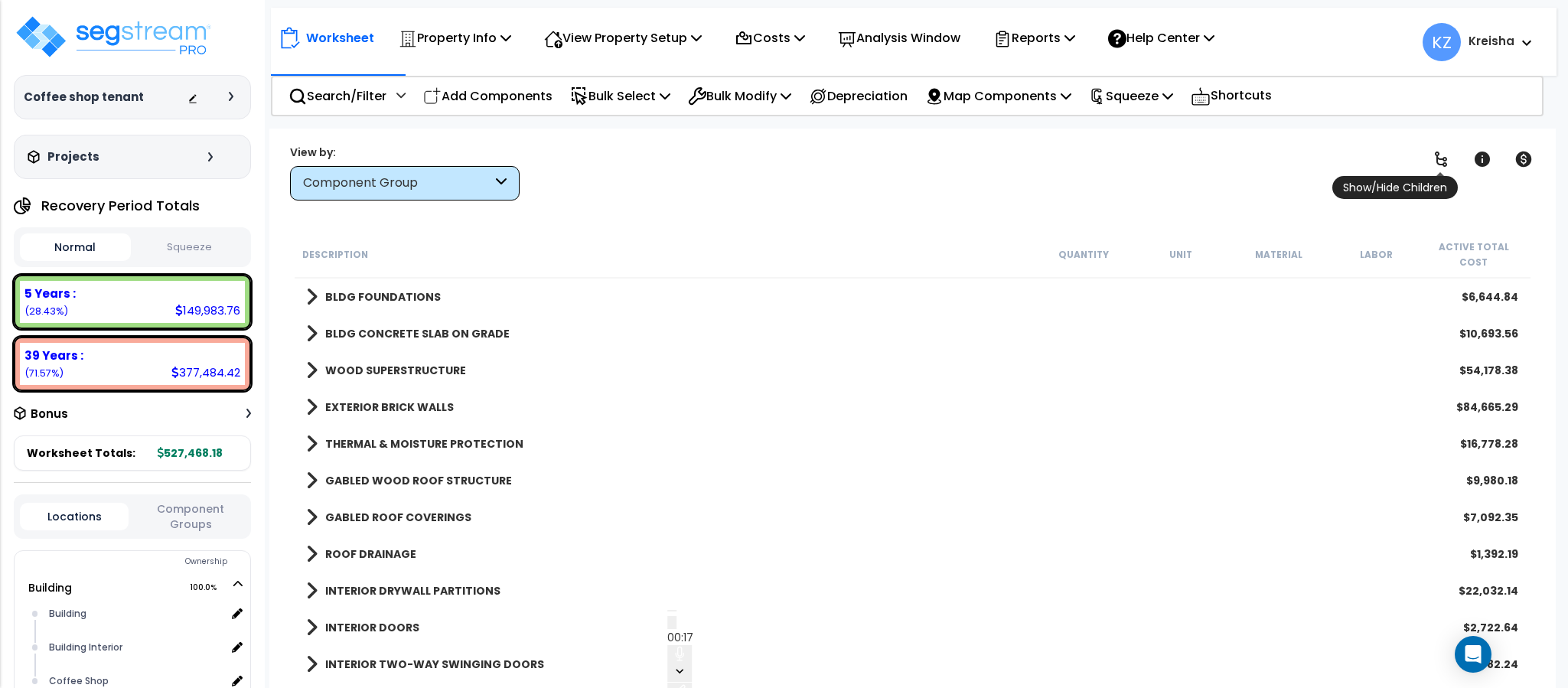
click at [1442, 158] on icon at bounding box center [1440, 159] width 12 height 15
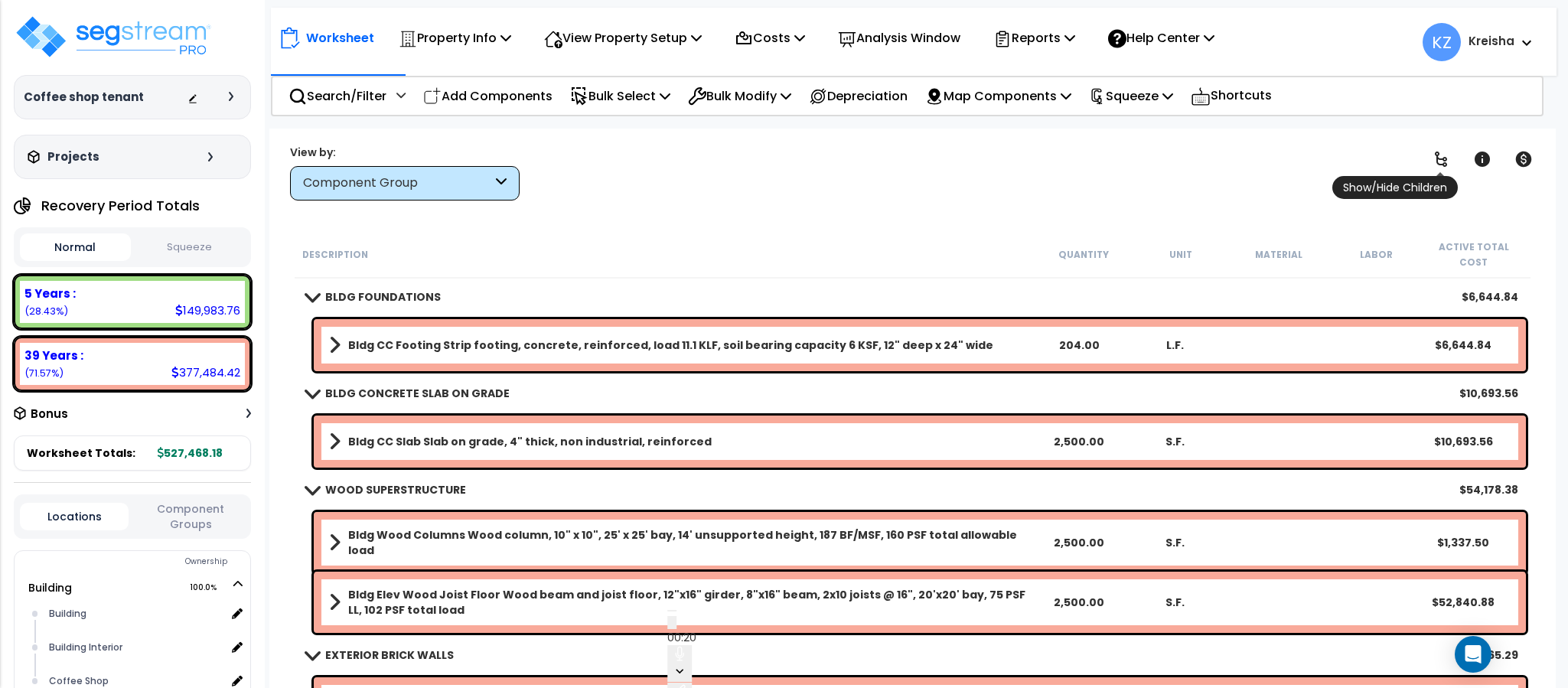
drag, startPoint x: 1426, startPoint y: 166, endPoint x: 1438, endPoint y: 168, distance: 12.2
click at [1426, 166] on link at bounding box center [1441, 159] width 34 height 34
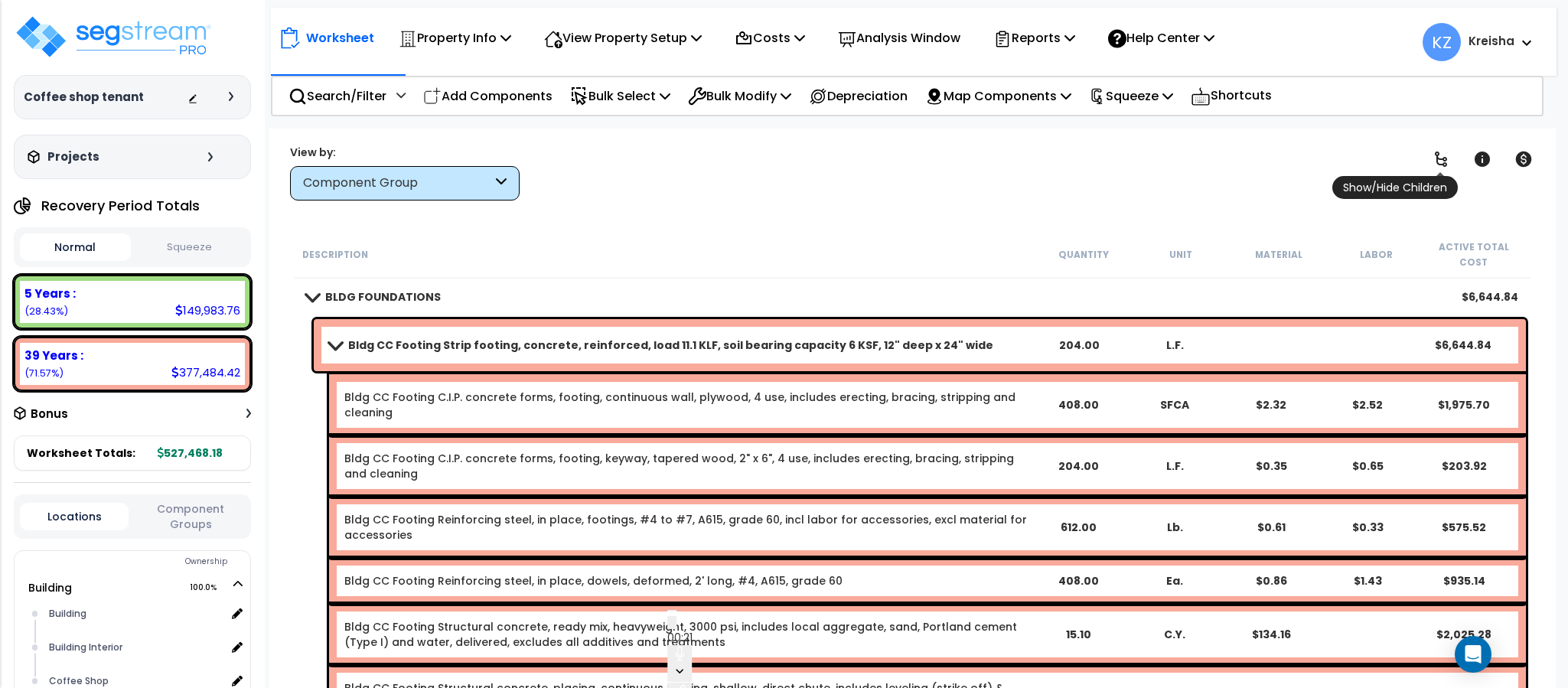
click at [1440, 163] on icon at bounding box center [1441, 159] width 19 height 19
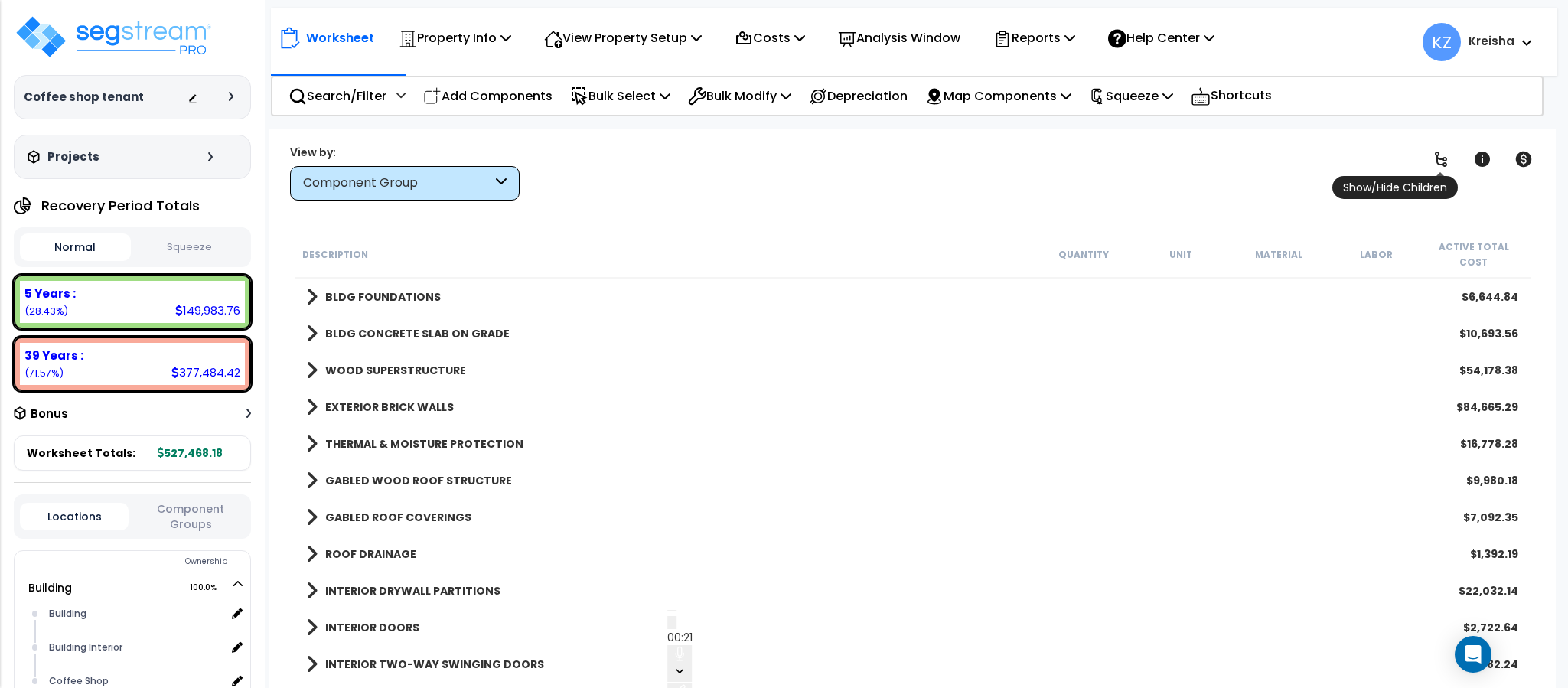
click at [1440, 163] on icon at bounding box center [1441, 159] width 19 height 19
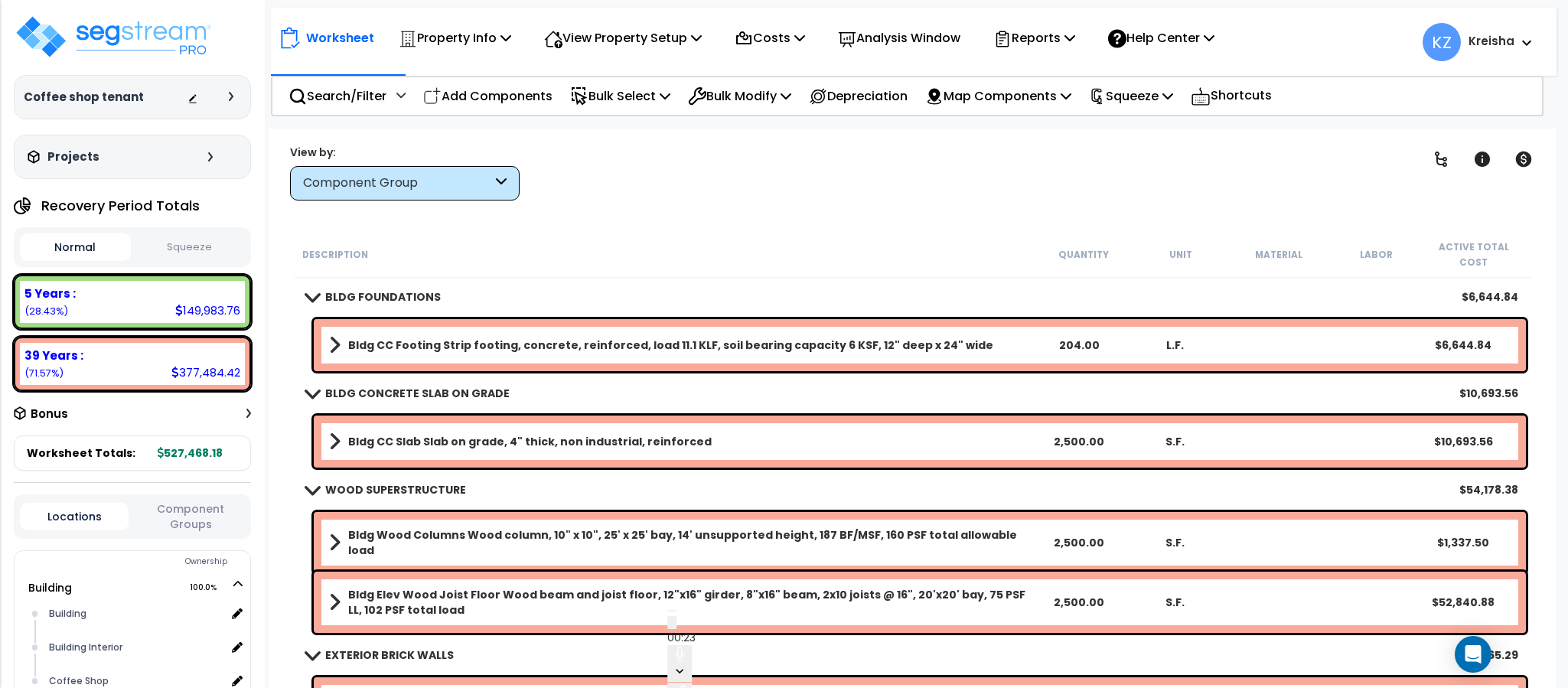
click at [1136, 174] on div "Clear Filters" at bounding box center [965, 172] width 854 height 57
click at [338, 334] on span at bounding box center [335, 344] width 11 height 22
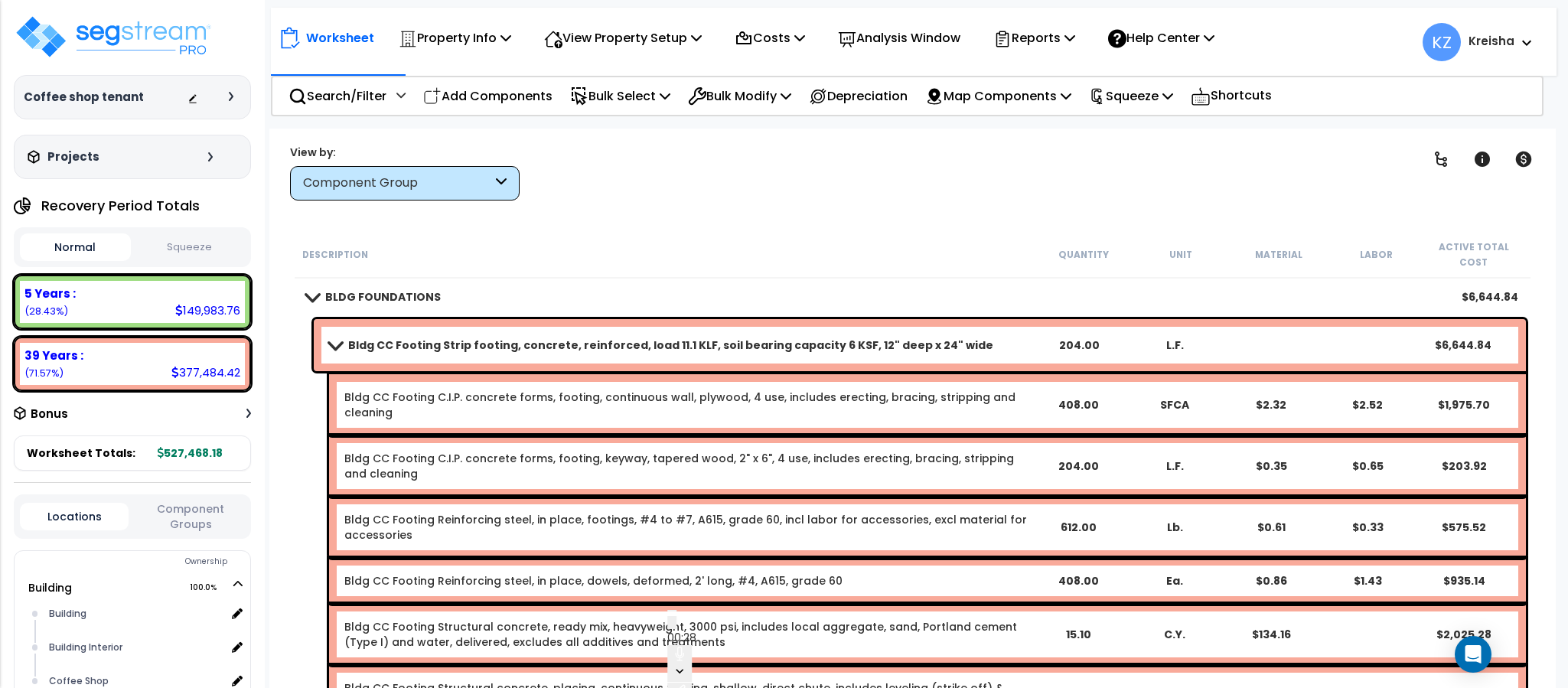
click at [1069, 158] on div "Clear Filters" at bounding box center [965, 172] width 854 height 57
click at [1444, 159] on icon at bounding box center [1441, 159] width 19 height 19
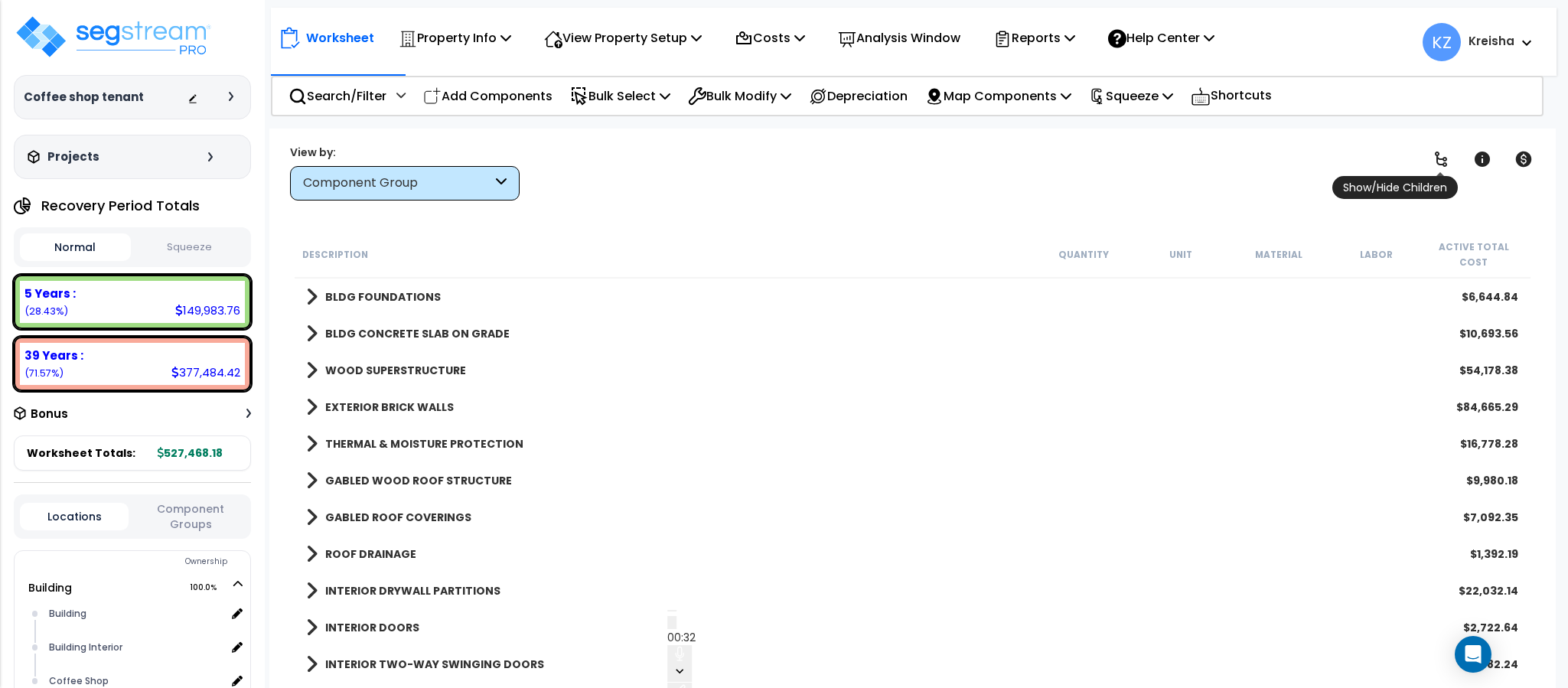
click at [1444, 159] on icon at bounding box center [1441, 159] width 19 height 19
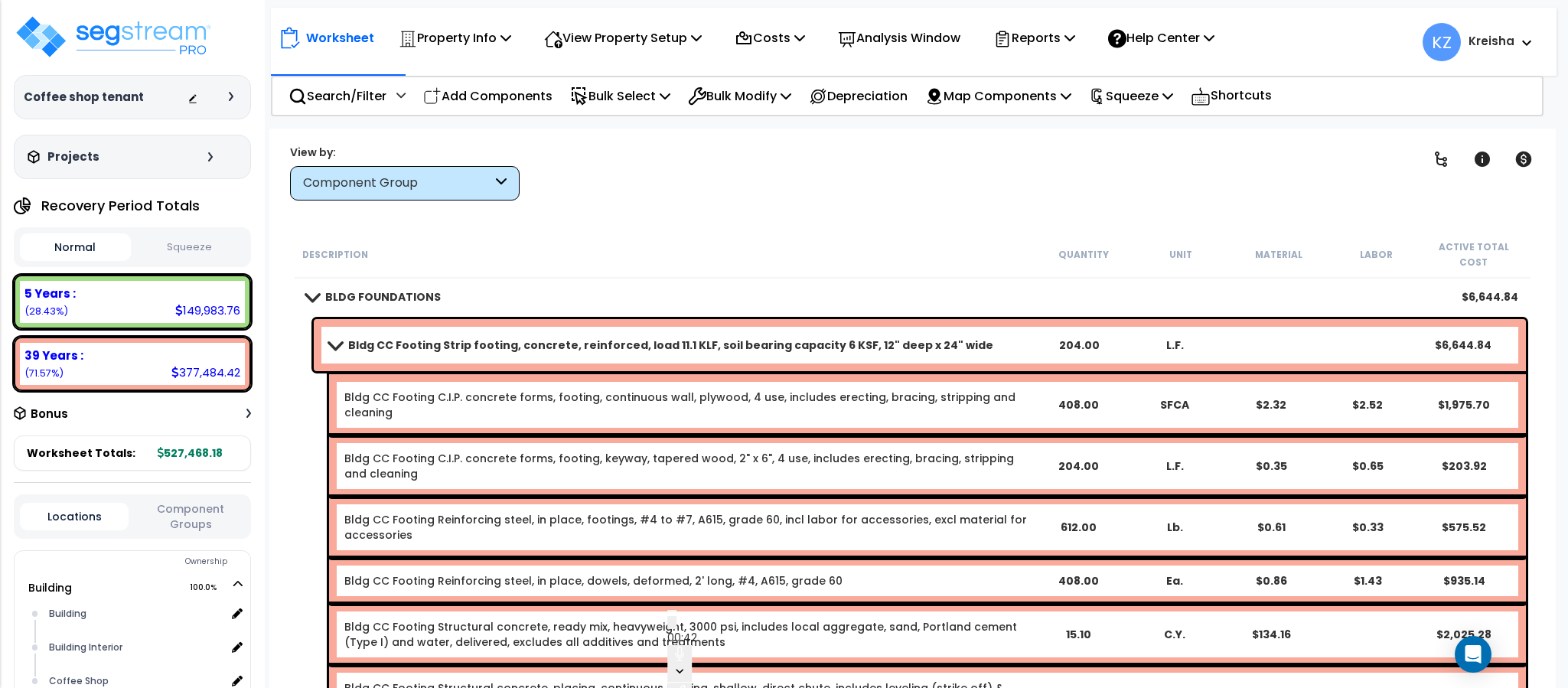
click at [1383, 198] on div "Clear Filters" at bounding box center [965, 172] width 854 height 57
click at [1434, 166] on icon at bounding box center [1441, 159] width 19 height 19
click at [1439, 161] on icon at bounding box center [1441, 159] width 19 height 19
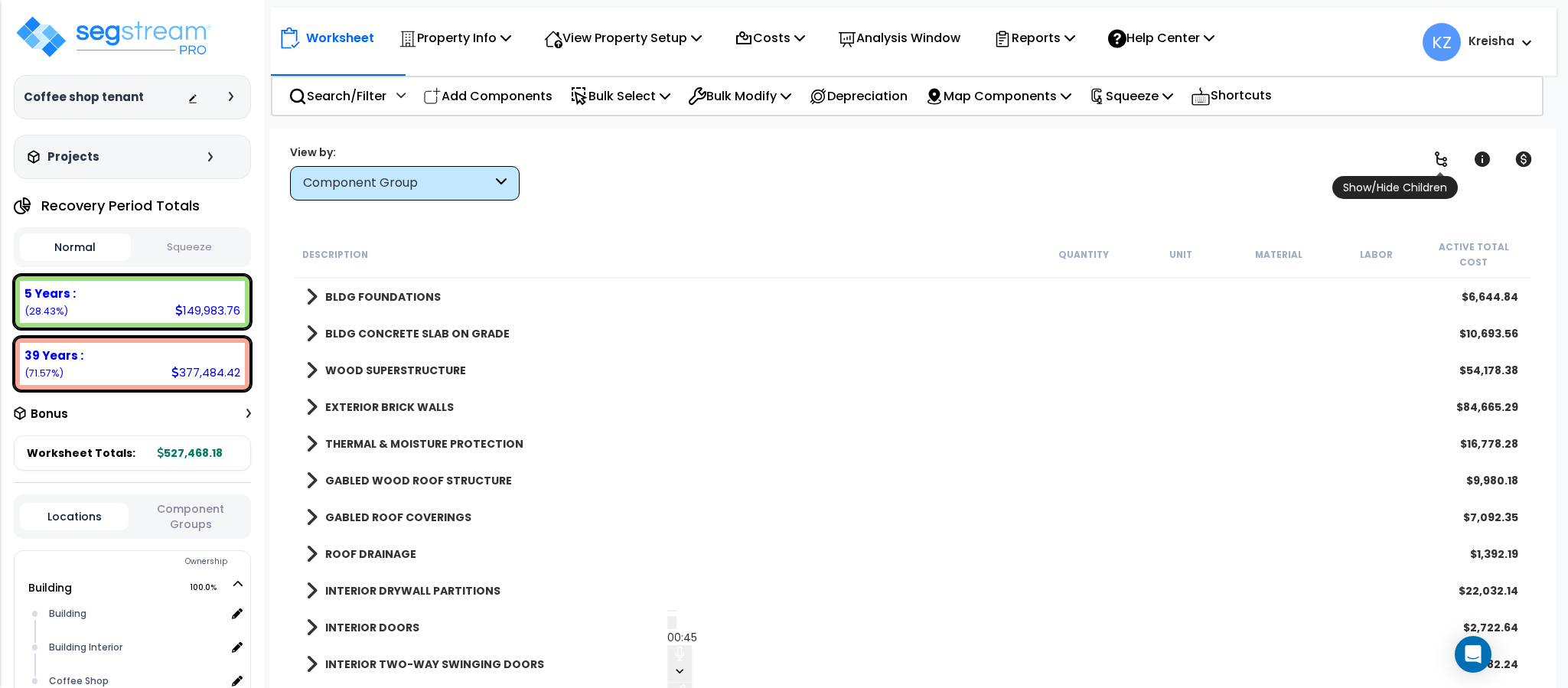
click at [1446, 162] on icon at bounding box center [1441, 159] width 19 height 19
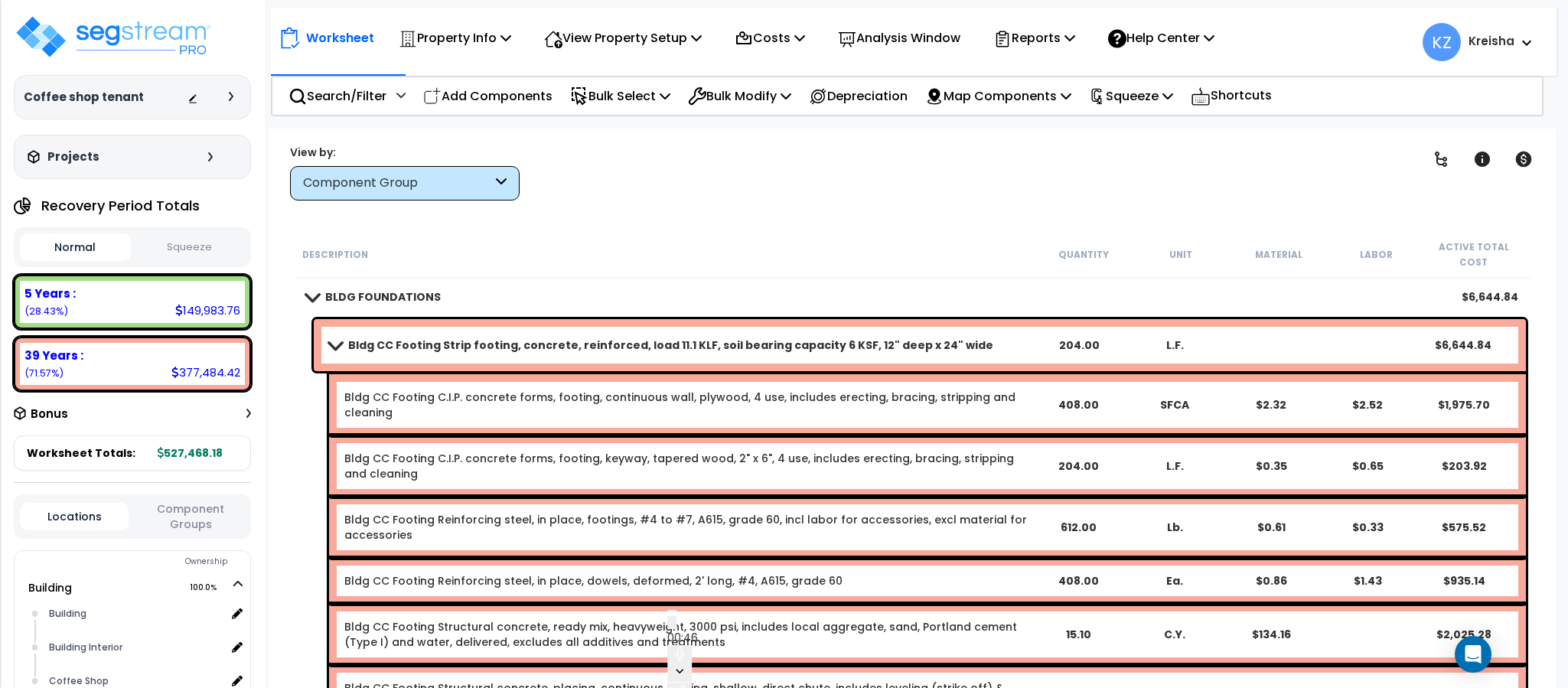
click at [1258, 183] on div "Clear Filters" at bounding box center [965, 172] width 854 height 57
click at [1416, 170] on div "View by: Component Group High to Low (Total Cost)" at bounding box center [911, 172] width 1255 height 57
click at [1445, 154] on icon at bounding box center [1441, 159] width 19 height 19
click at [1439, 157] on icon at bounding box center [1441, 159] width 19 height 19
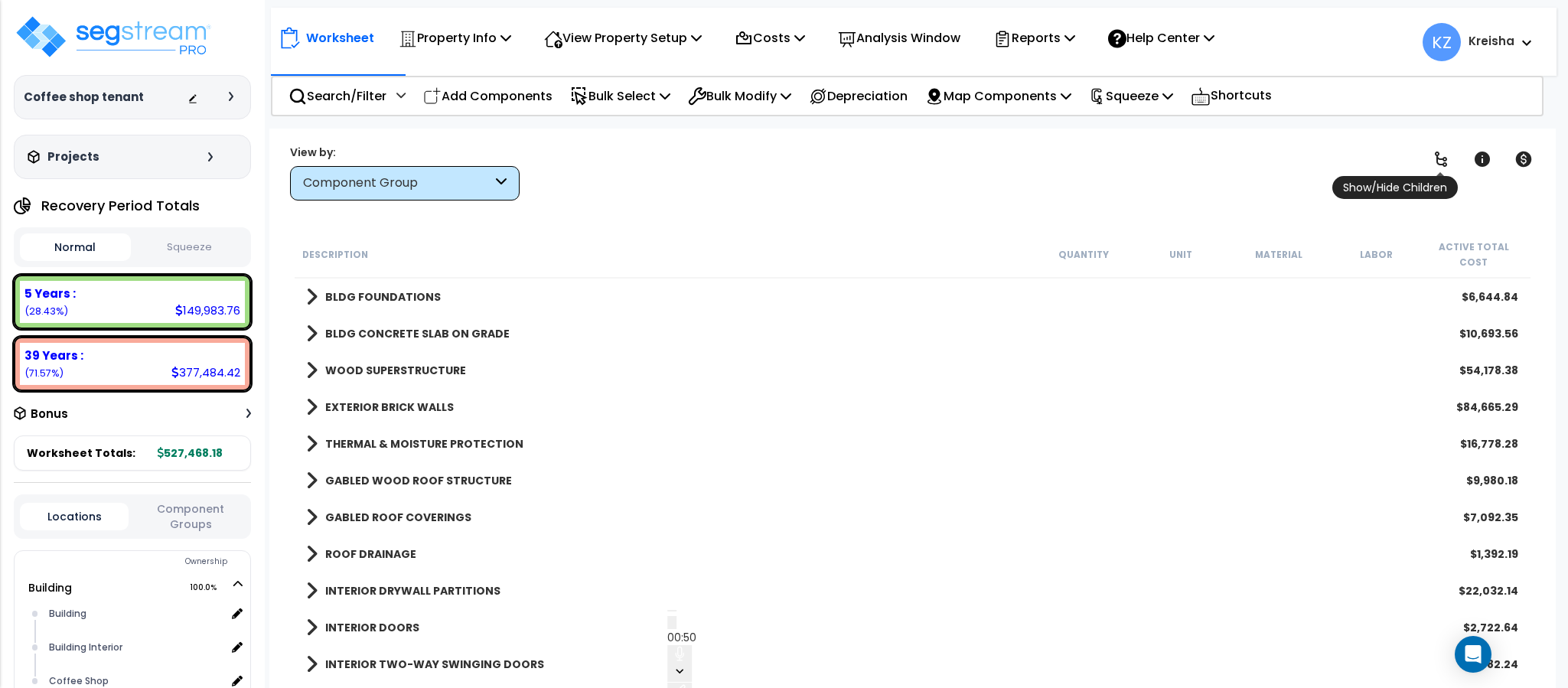
click at [1432, 153] on icon at bounding box center [1441, 159] width 19 height 19
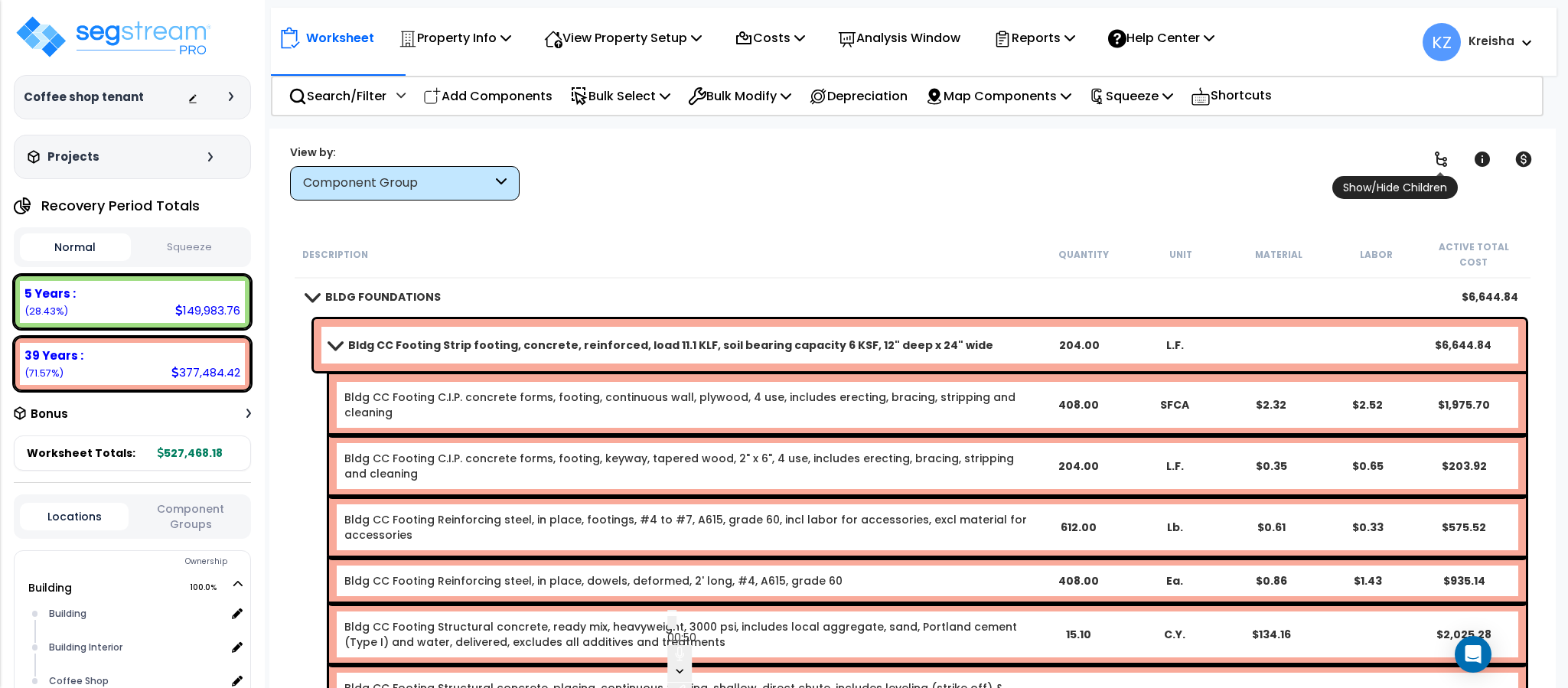
click at [1446, 157] on icon at bounding box center [1441, 159] width 19 height 19
click at [994, 196] on div "Clear Filters" at bounding box center [965, 172] width 854 height 57
click at [1443, 176] on span "Show/Hide Children" at bounding box center [1395, 187] width 125 height 23
click at [1440, 166] on icon at bounding box center [1440, 159] width 12 height 15
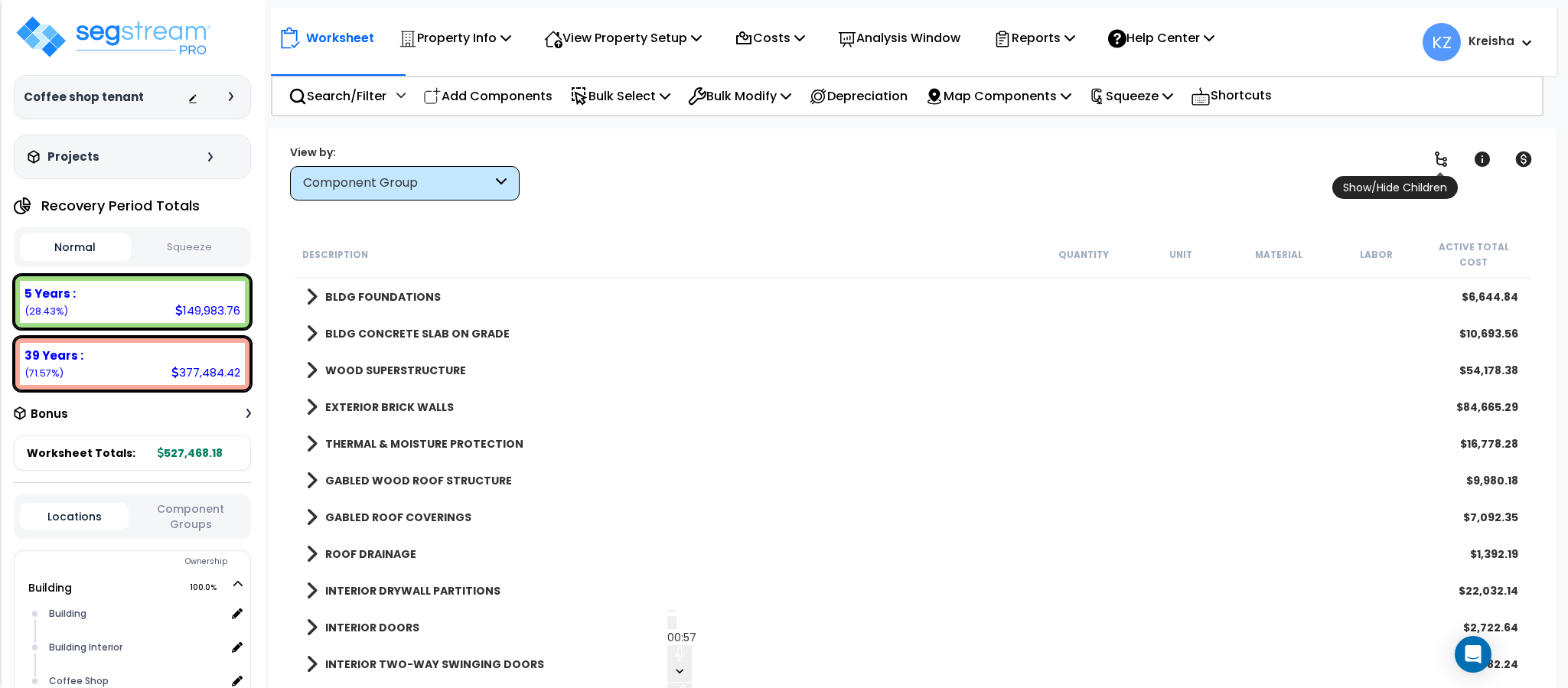
click at [1440, 158] on icon at bounding box center [1440, 159] width 12 height 15
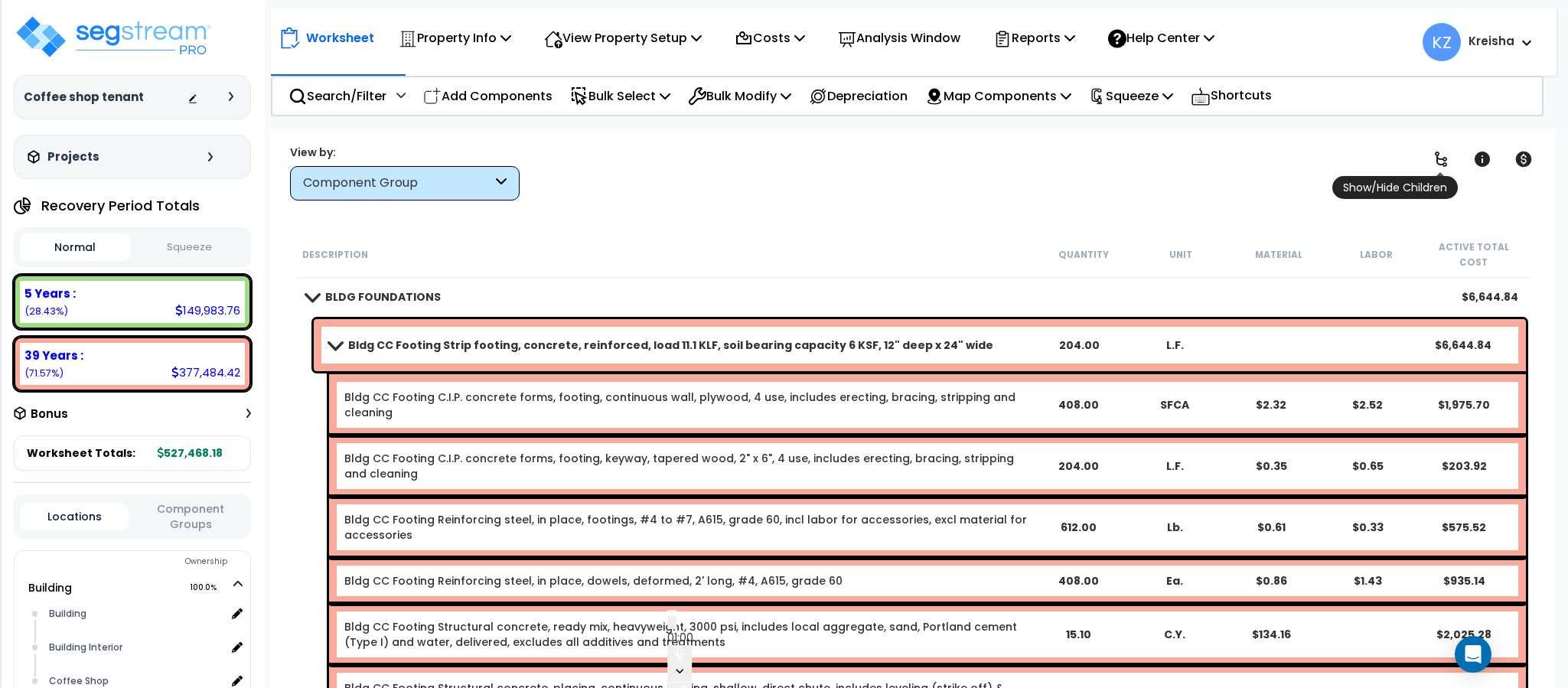
click at [1437, 156] on icon at bounding box center [1440, 159] width 12 height 15
click at [672, 611] on span "End recording" at bounding box center [672, 611] width 0 height 0
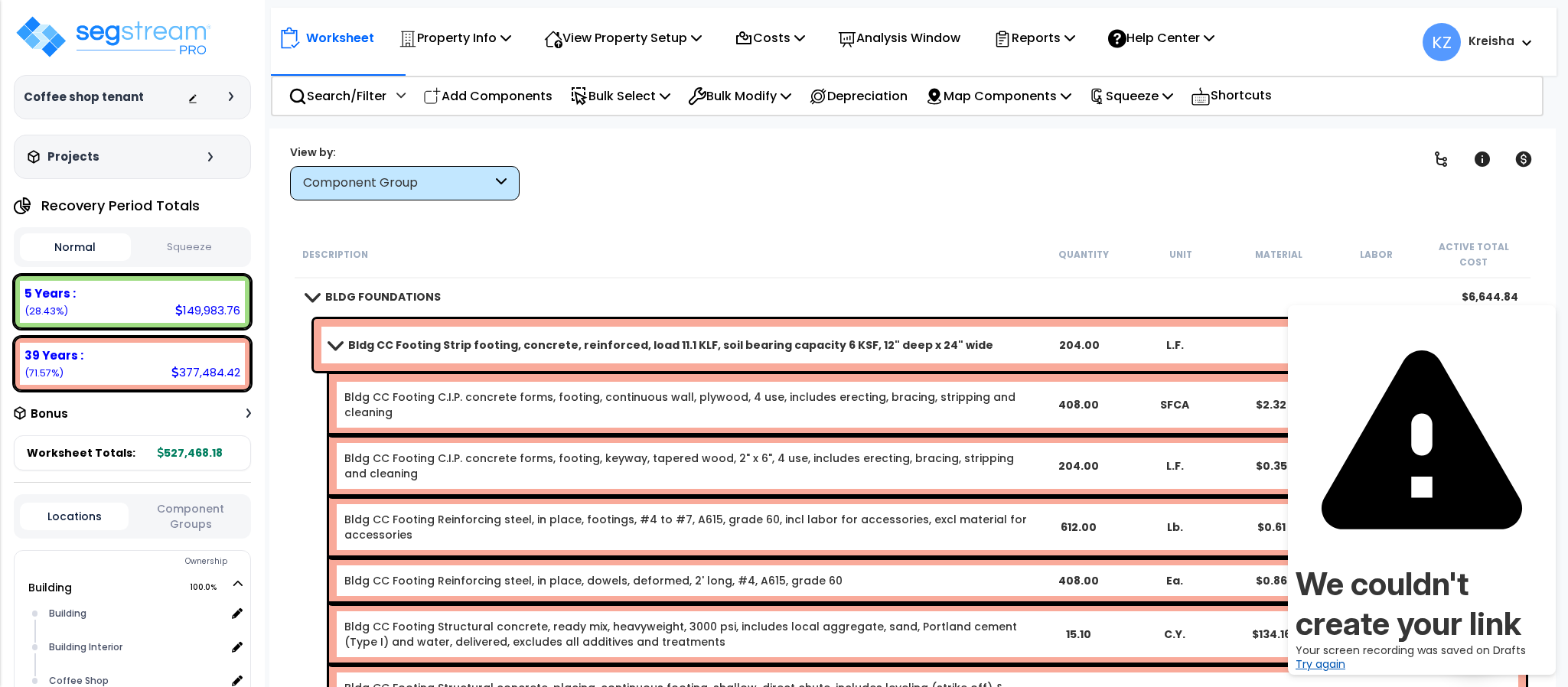
click at [1345, 657] on link "Try again" at bounding box center [1320, 665] width 50 height 15
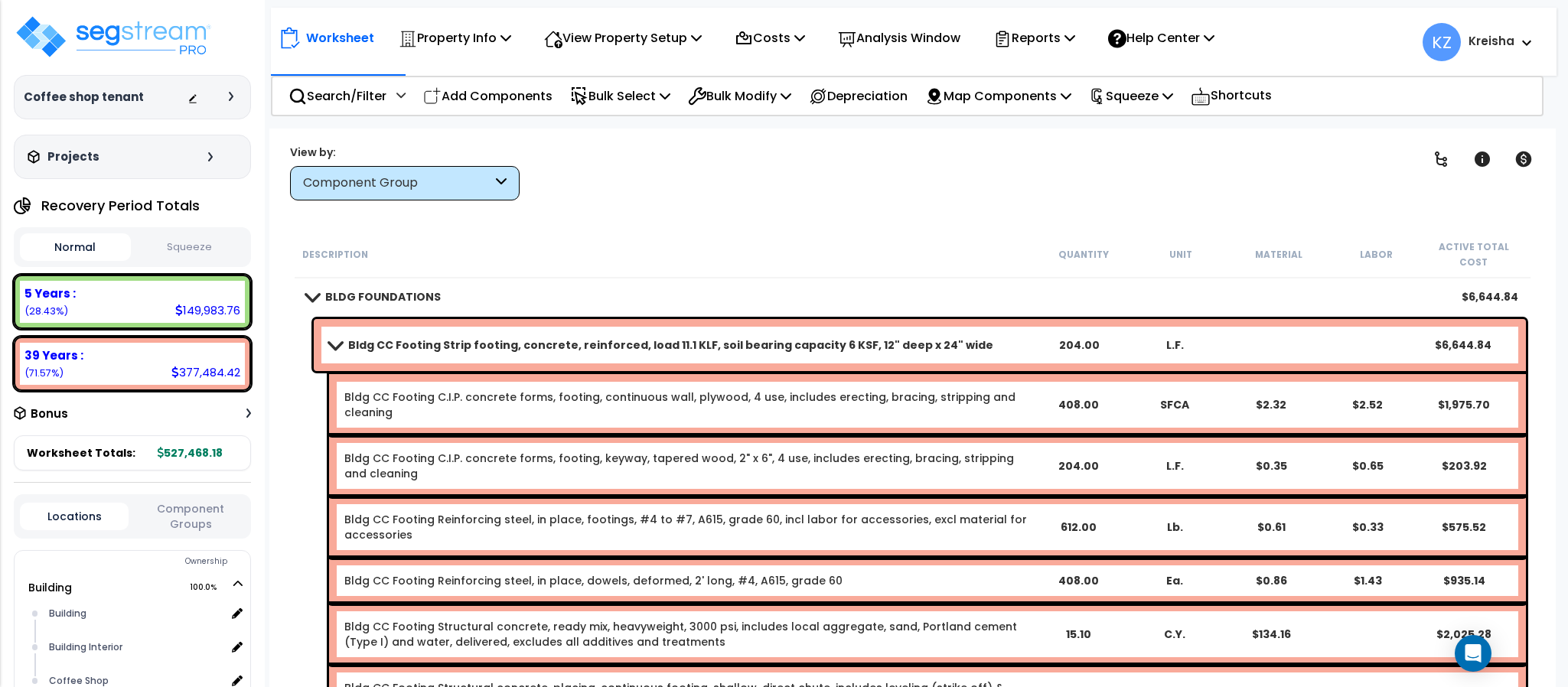
click at [1369, 138] on div "Worksheet Property Info Property Setup Add Property Unit Template property Clon…" at bounding box center [912, 472] width 1285 height 687
click at [0, 153] on div "Preparing to record Your microphone is currently ON . Click anywhere to resume …" at bounding box center [0, 77] width 0 height 153
click at [322, 336] on div "Bldg CC Footing Strip footing, concrete, reinforced, load 11.1 KLF, soil bearin…" at bounding box center [919, 345] width 1212 height 52
click at [330, 339] on span at bounding box center [335, 344] width 22 height 11
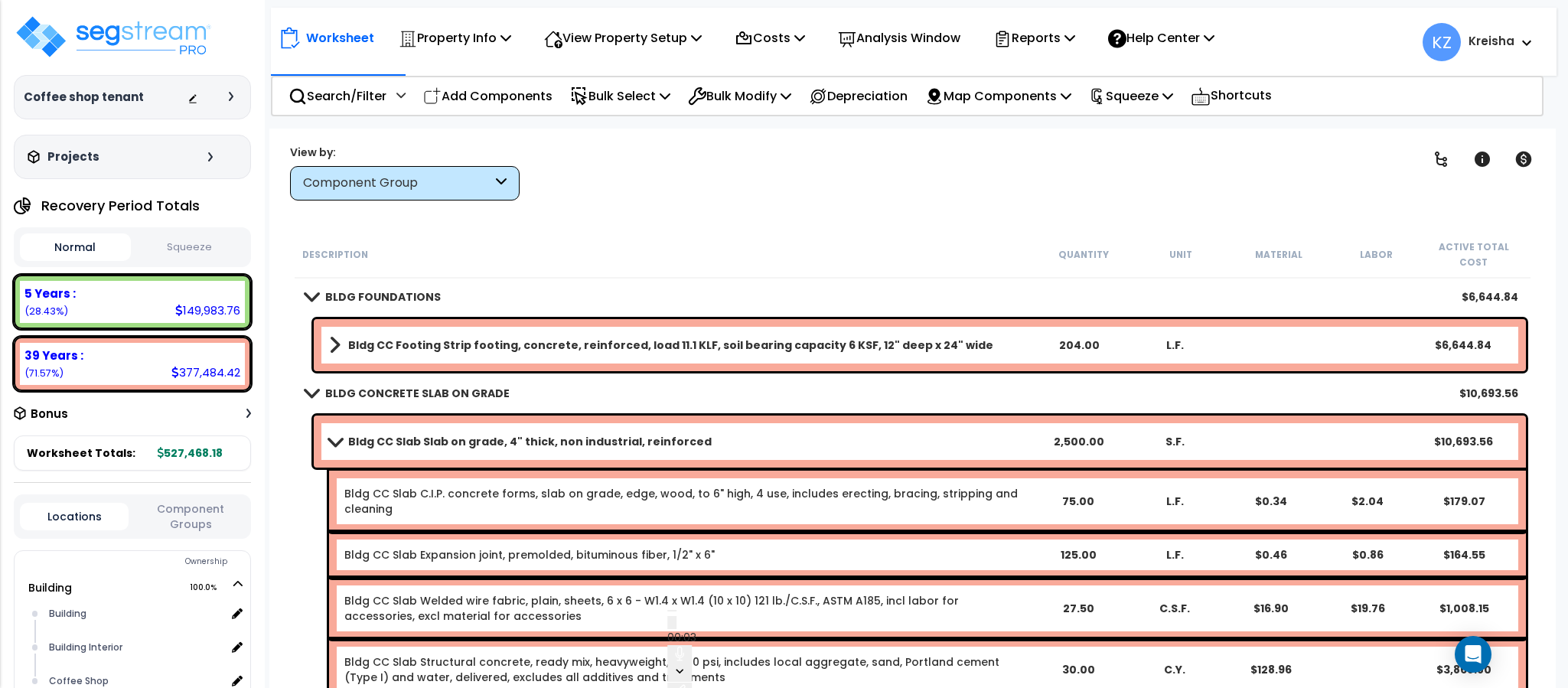
click at [758, 184] on div "Clear Filters" at bounding box center [965, 172] width 854 height 57
click at [1446, 148] on link at bounding box center [1441, 159] width 34 height 34
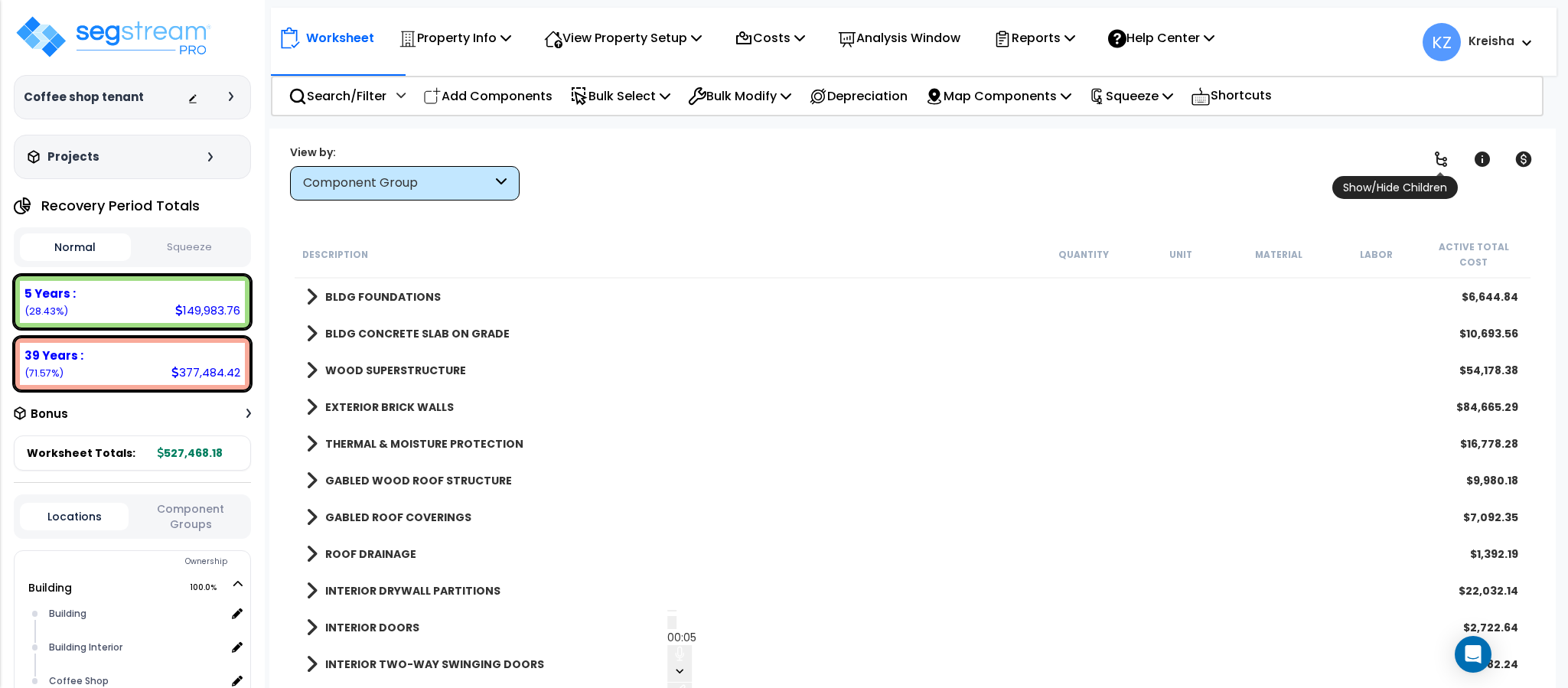
click at [1444, 154] on icon at bounding box center [1441, 159] width 19 height 19
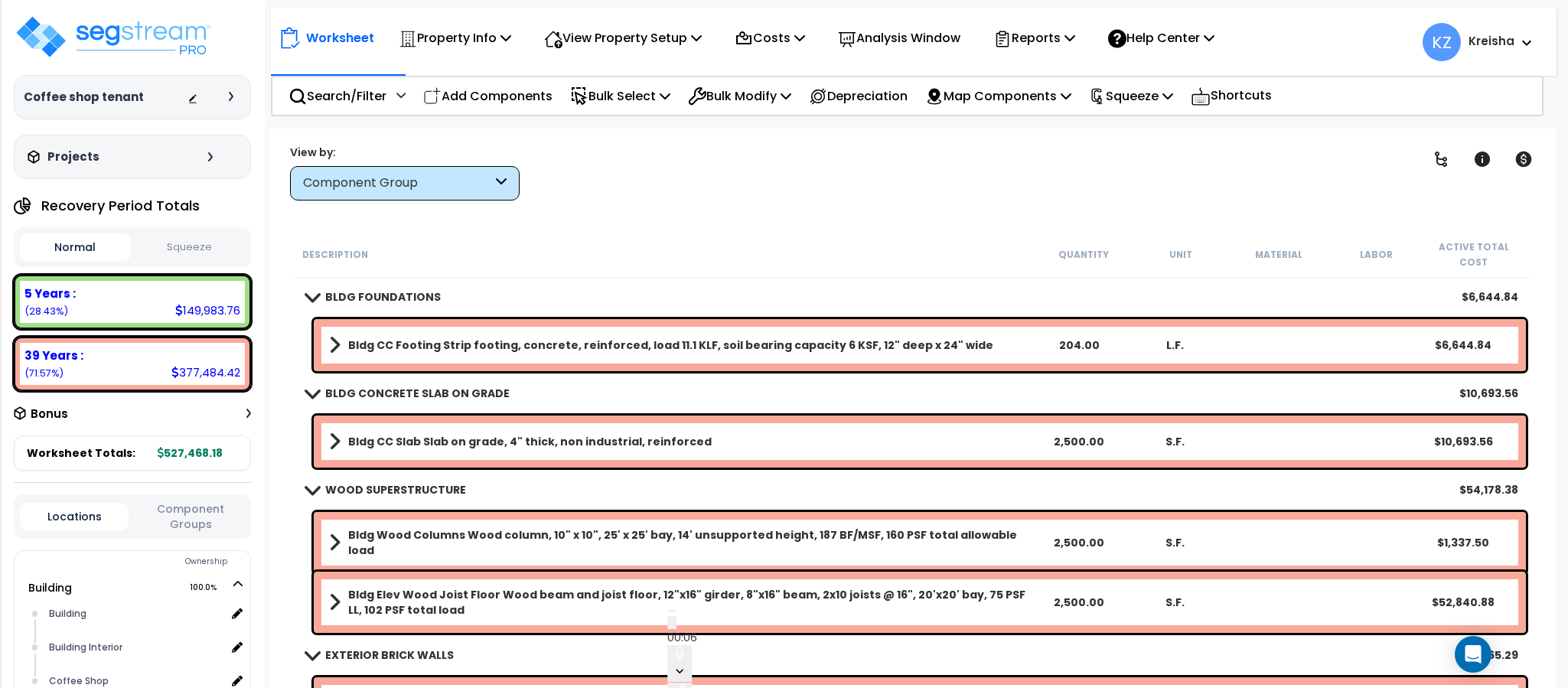
click at [1228, 204] on div "Worksheet Property Info Property Setup Add Property Unit Template property Clon…" at bounding box center [912, 472] width 1285 height 688
click at [820, 186] on div "Clear Filters" at bounding box center [965, 172] width 854 height 57
click at [1443, 159] on icon at bounding box center [1440, 159] width 12 height 15
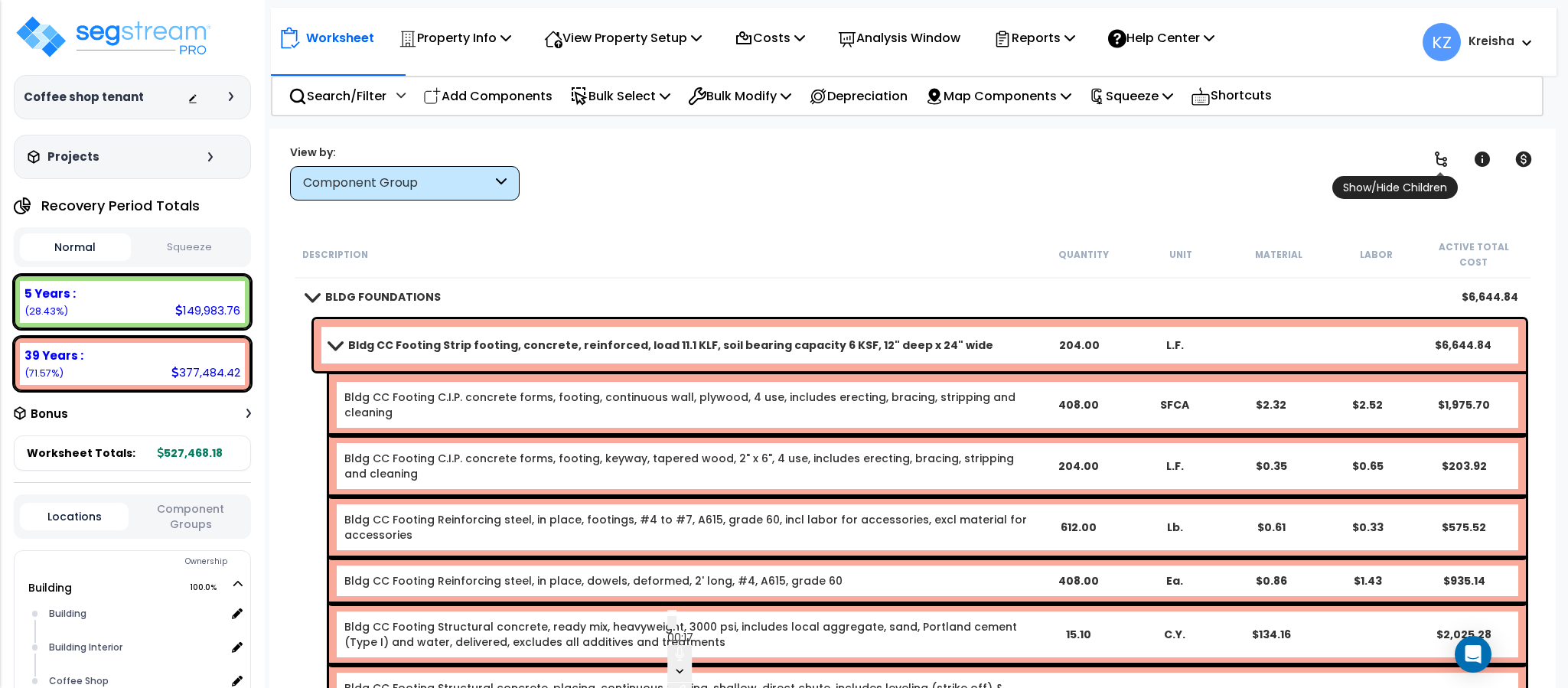
click at [1433, 154] on icon at bounding box center [1441, 159] width 19 height 19
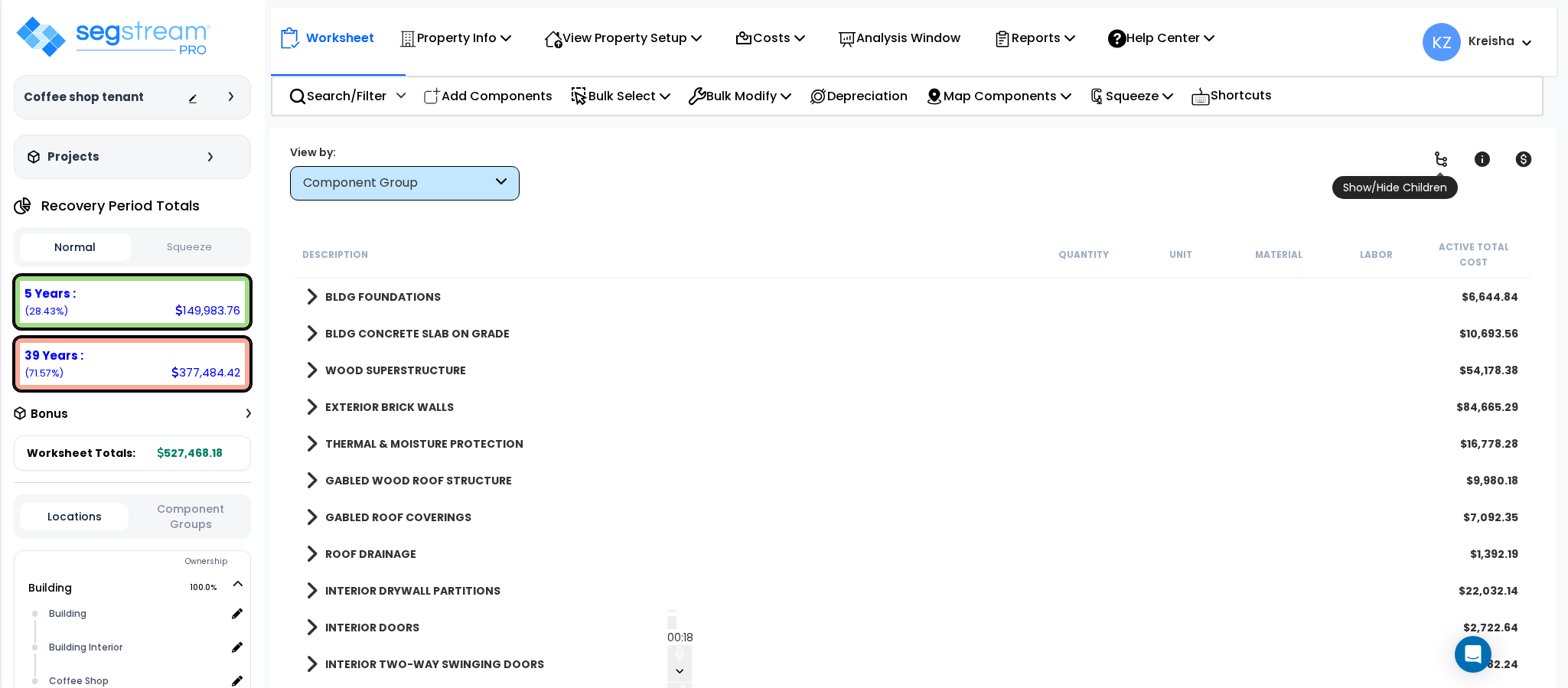
click at [1439, 157] on icon at bounding box center [1441, 159] width 19 height 19
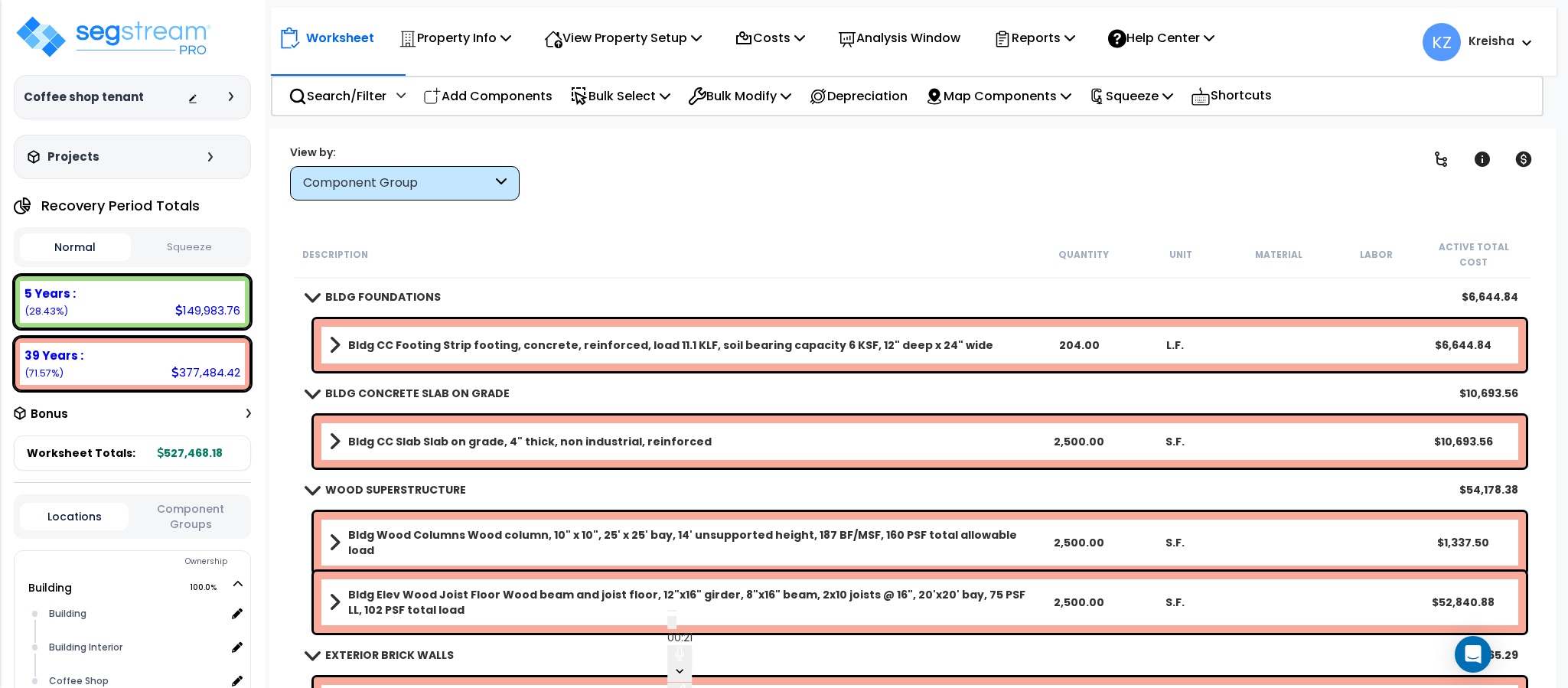
click at [1279, 198] on div "Clear Filters" at bounding box center [965, 172] width 854 height 57
click at [1242, 194] on div "Clear Filters" at bounding box center [965, 172] width 854 height 57
click at [334, 334] on span at bounding box center [335, 344] width 11 height 22
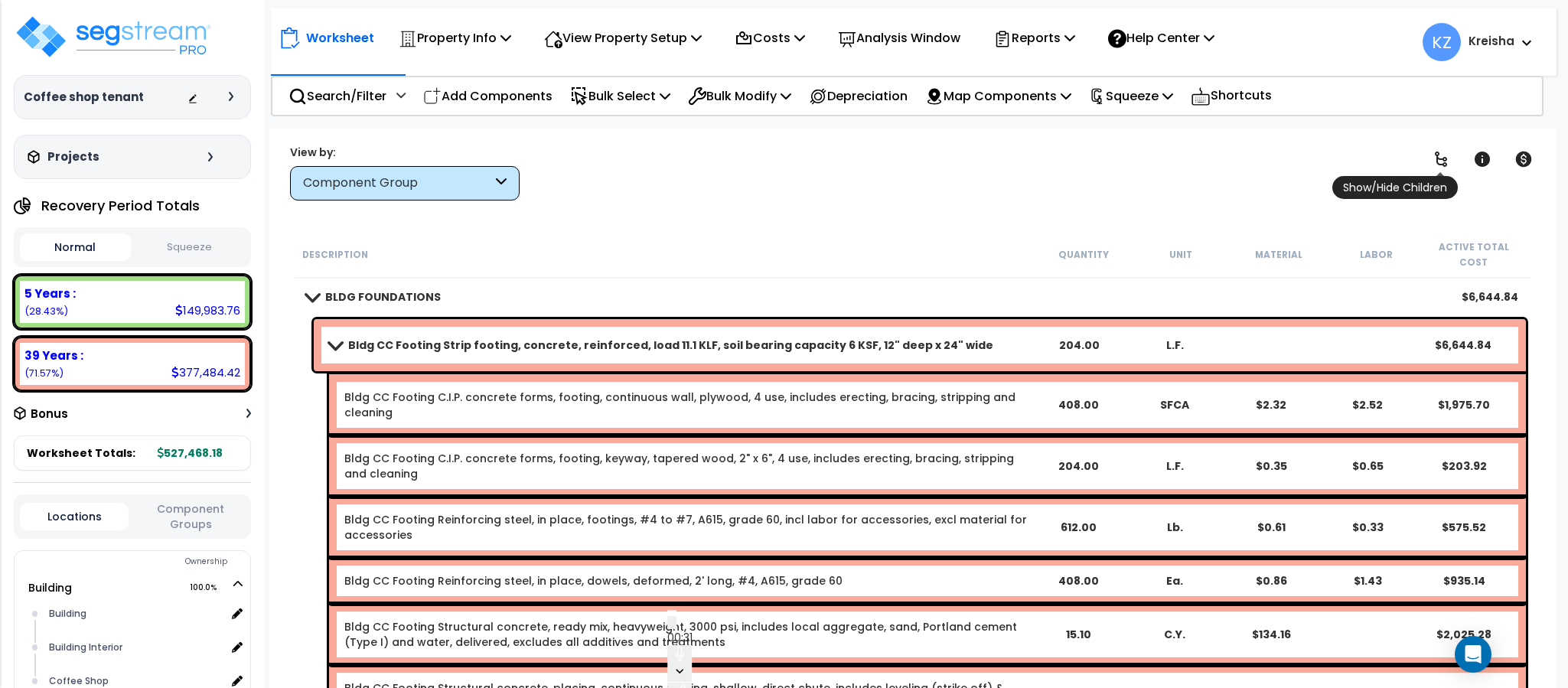
click at [1434, 166] on icon at bounding box center [1441, 159] width 19 height 19
click at [1443, 157] on icon at bounding box center [1441, 159] width 19 height 19
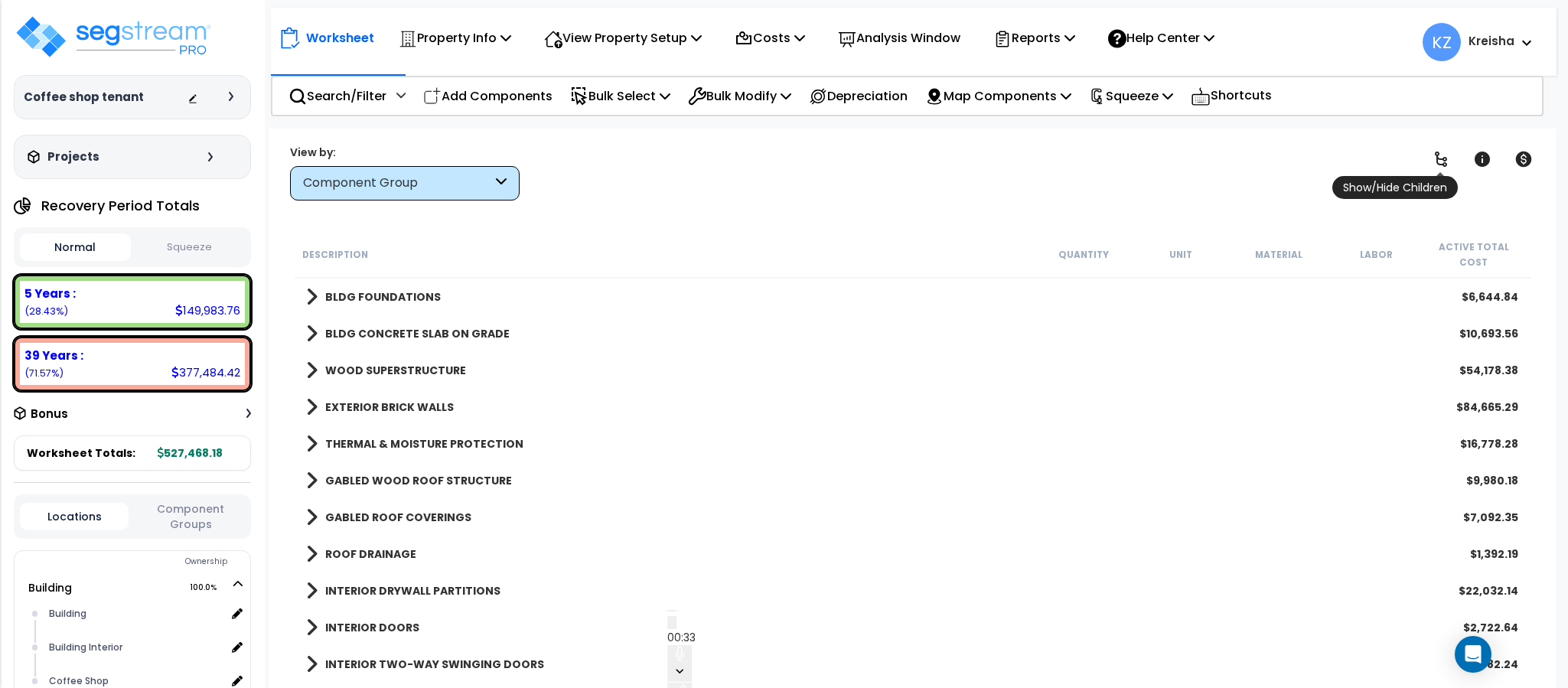
click at [1443, 158] on icon at bounding box center [1440, 159] width 12 height 15
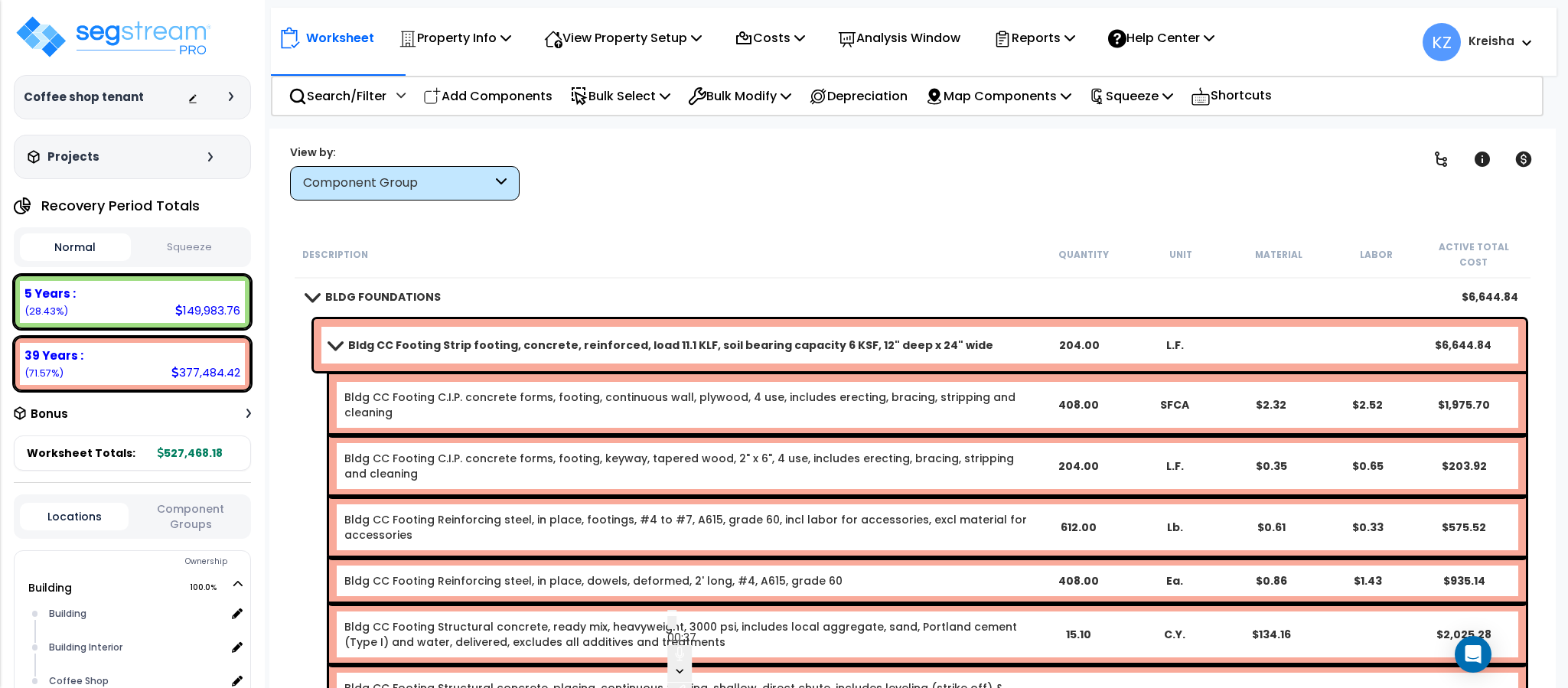
click at [1249, 132] on div "Worksheet Property Info Property Setup Add Property Unit Template property Clon…" at bounding box center [912, 472] width 1285 height 688
click at [1437, 159] on icon at bounding box center [1440, 159] width 12 height 15
click at [1446, 163] on icon at bounding box center [1441, 159] width 19 height 19
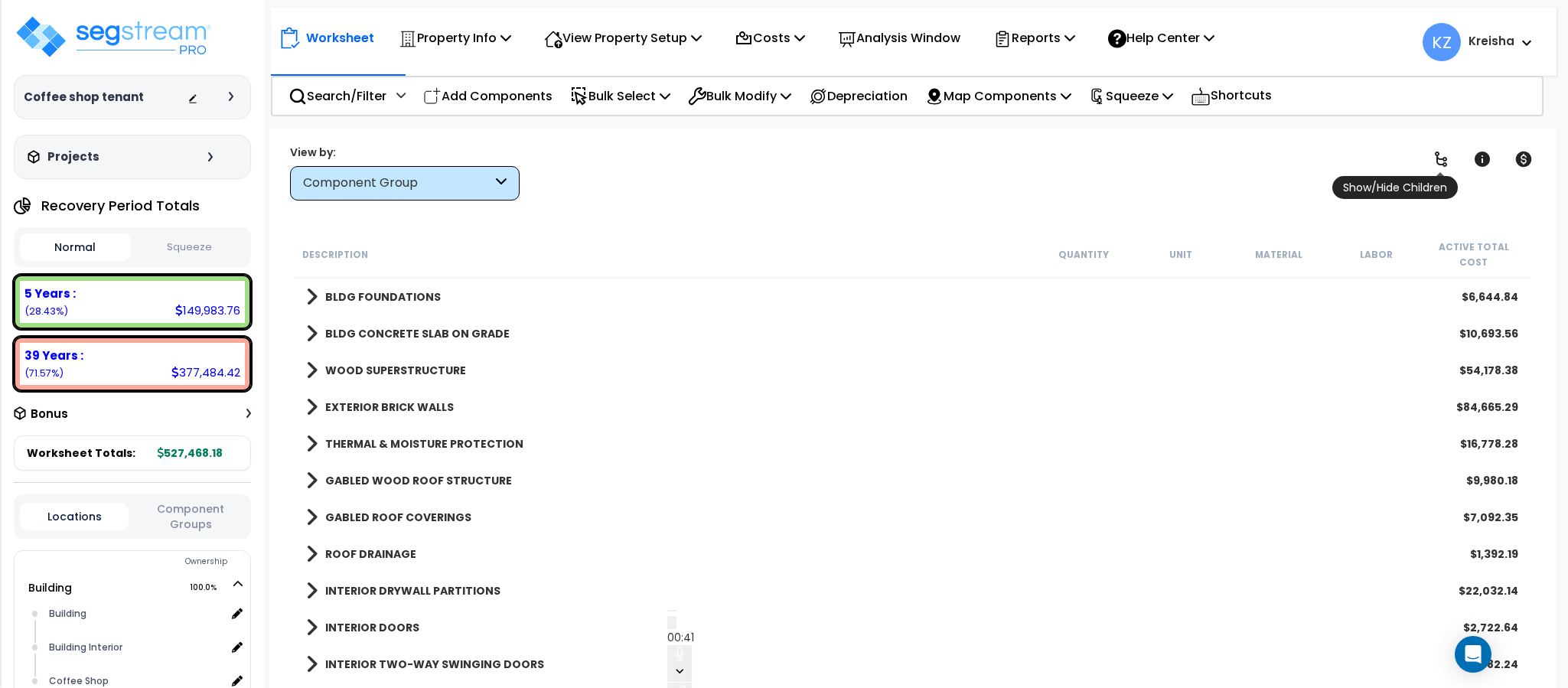
click at [1433, 164] on icon at bounding box center [1441, 159] width 19 height 19
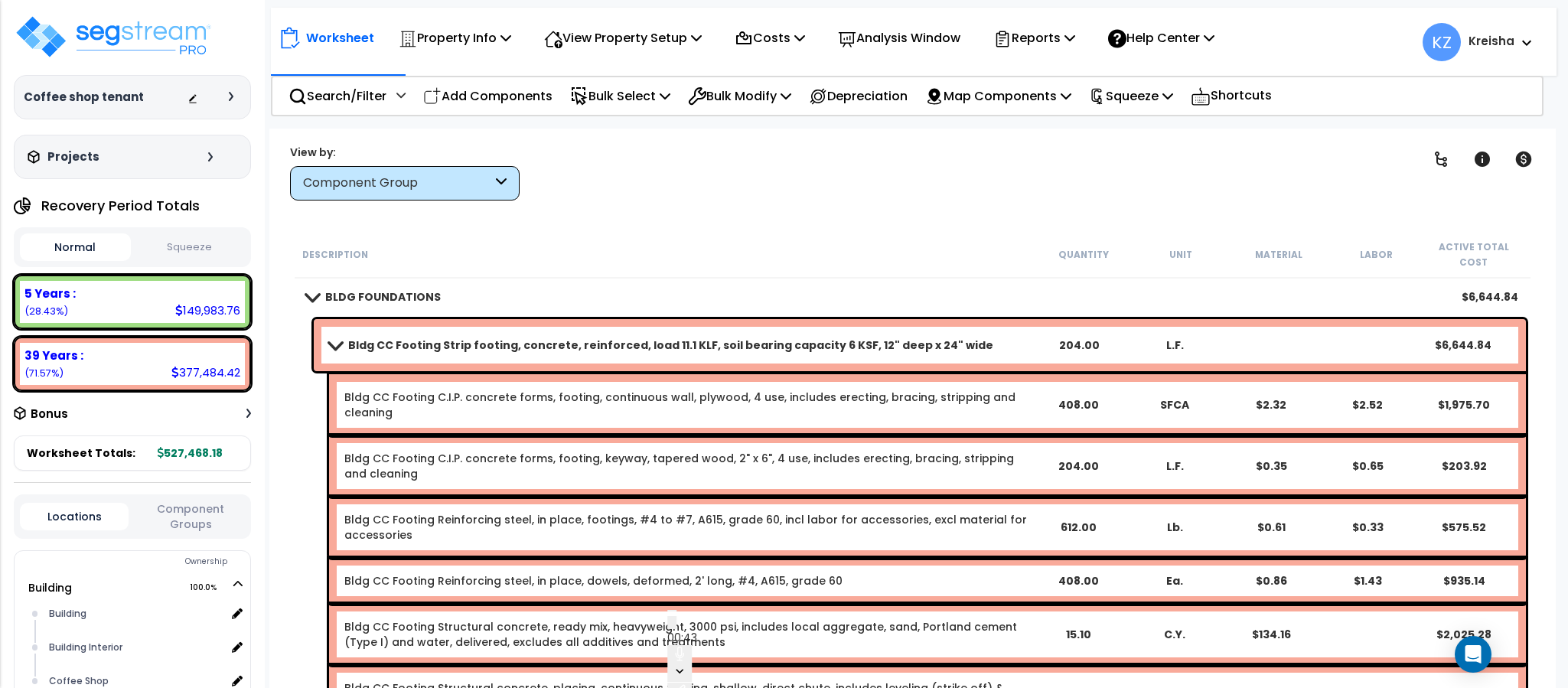
click at [331, 339] on span at bounding box center [335, 344] width 22 height 11
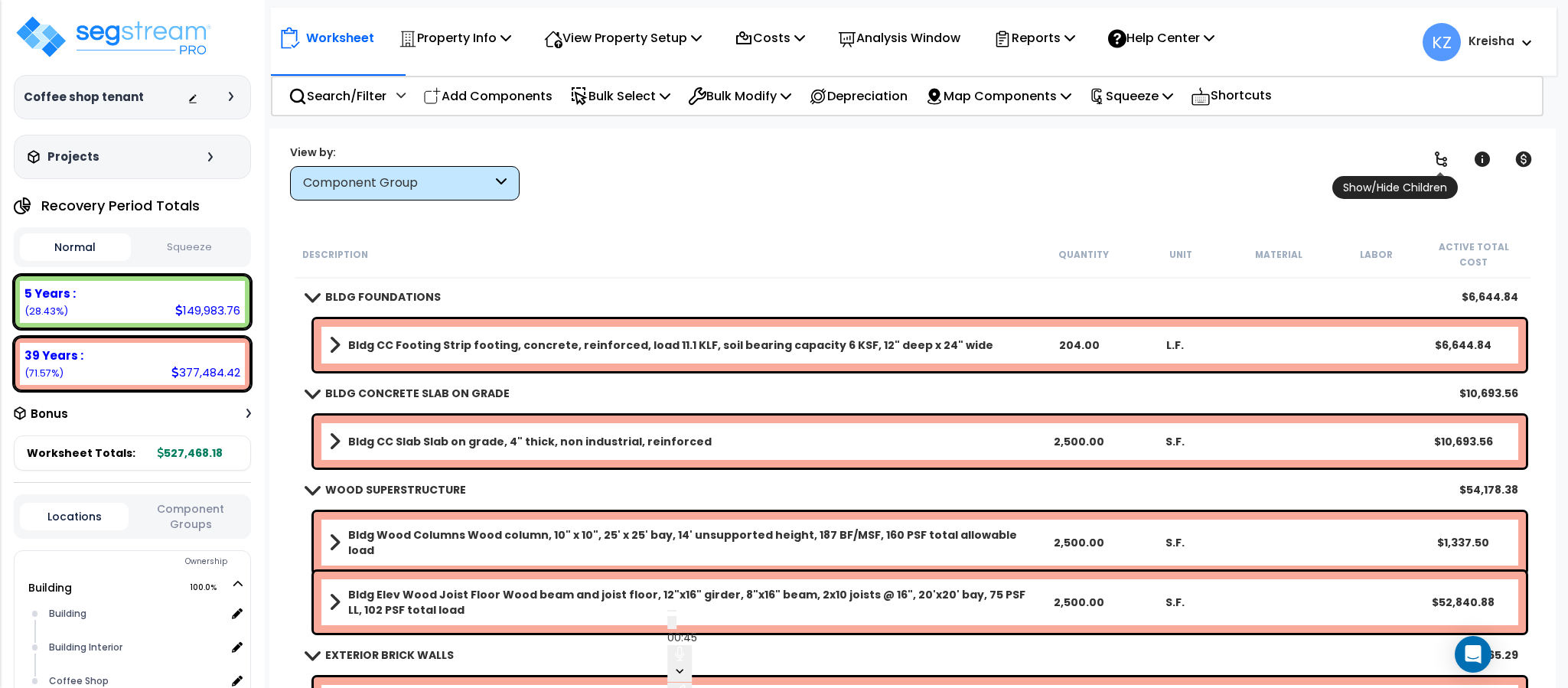
click at [1442, 166] on icon at bounding box center [1440, 159] width 12 height 15
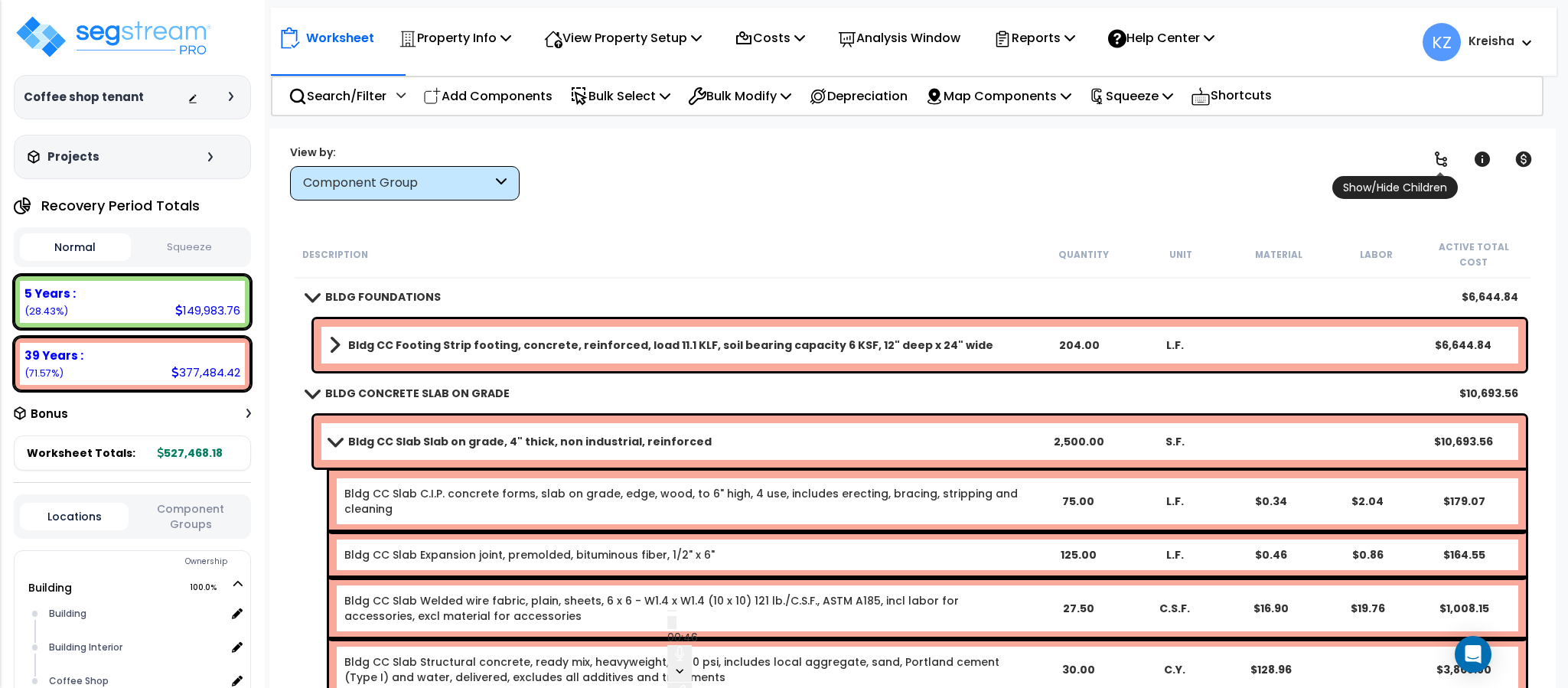
click at [1451, 156] on link at bounding box center [1441, 159] width 34 height 34
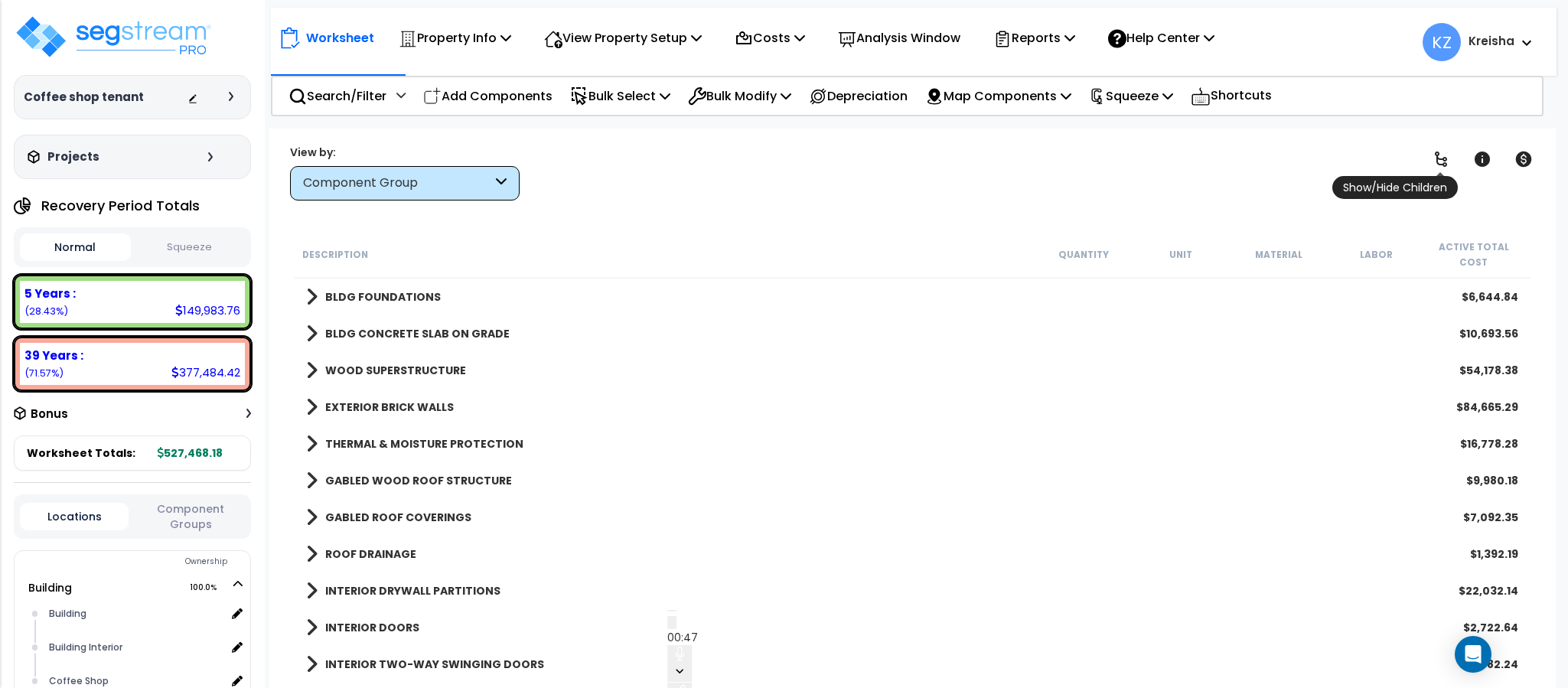
click at [1451, 156] on link at bounding box center [1441, 159] width 34 height 34
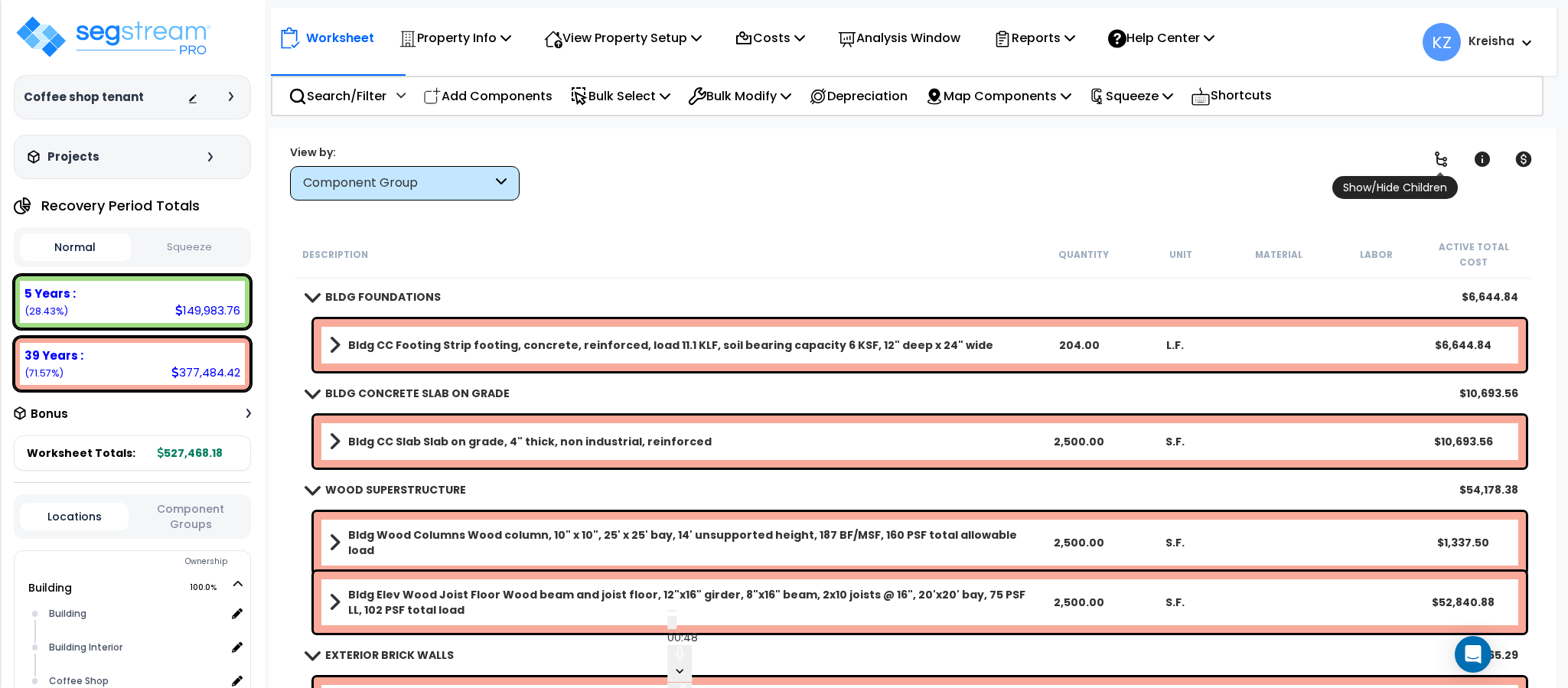
click at [1451, 157] on link at bounding box center [1441, 159] width 34 height 34
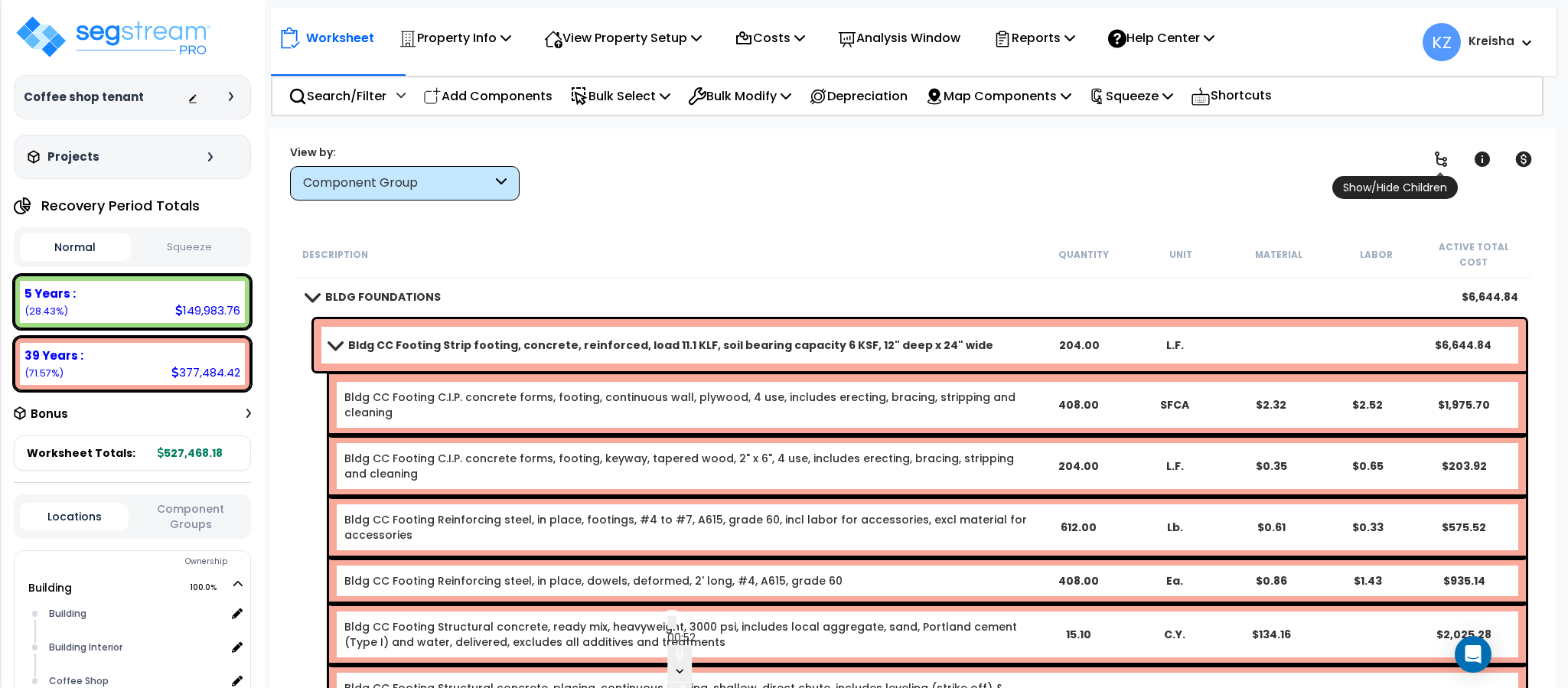
click at [1440, 157] on icon at bounding box center [1441, 159] width 19 height 19
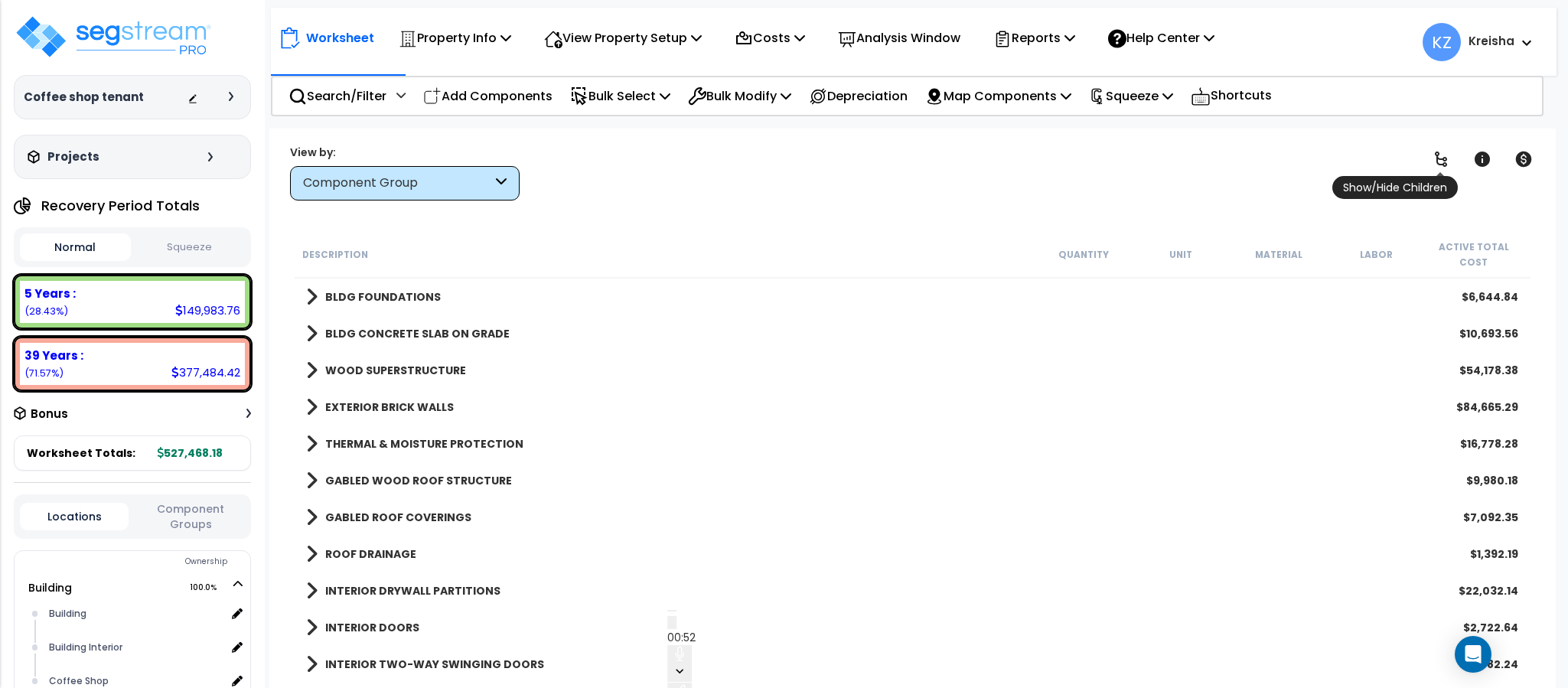
click at [1440, 158] on icon at bounding box center [1440, 159] width 12 height 15
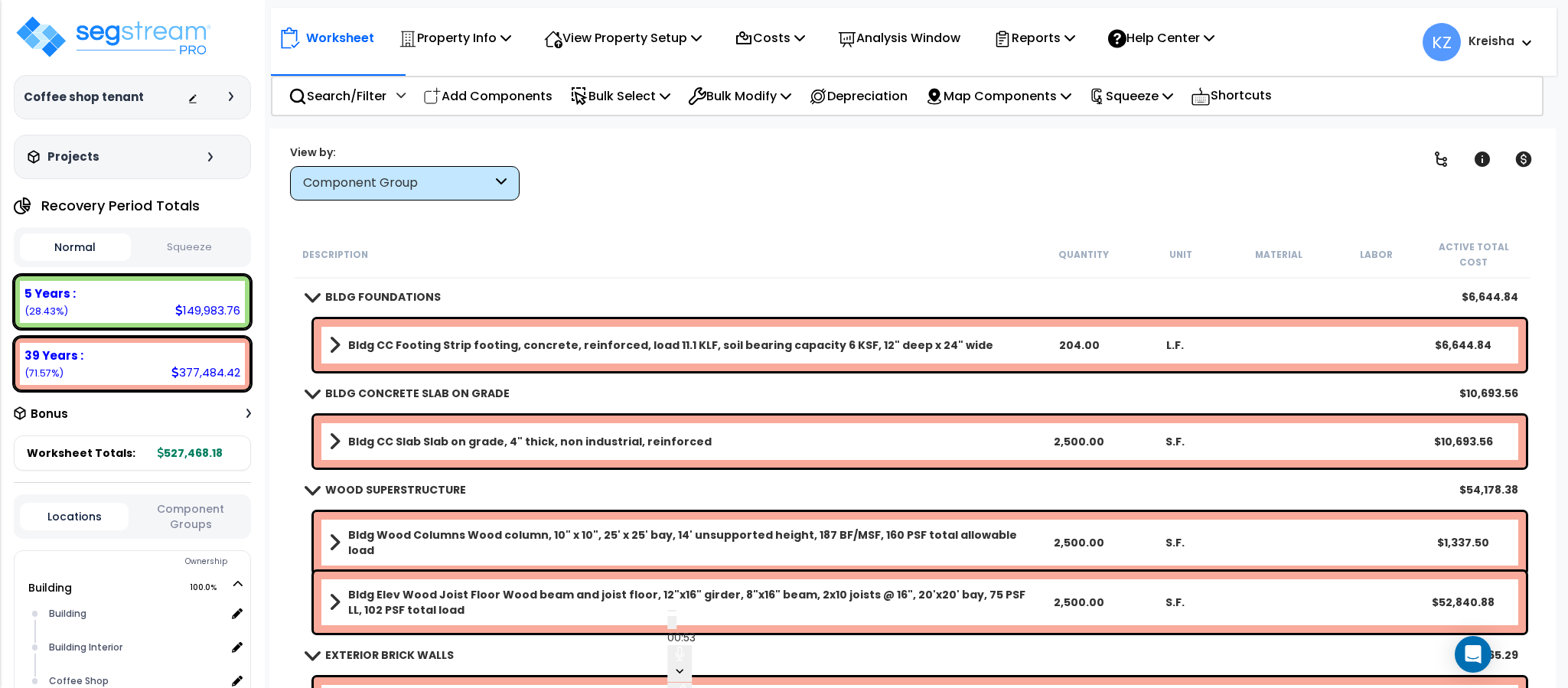
click at [331, 334] on span at bounding box center [335, 344] width 11 height 22
click at [678, 202] on div "Worksheet Property Info Property Setup Add Property Unit Template property Clon…" at bounding box center [912, 472] width 1285 height 688
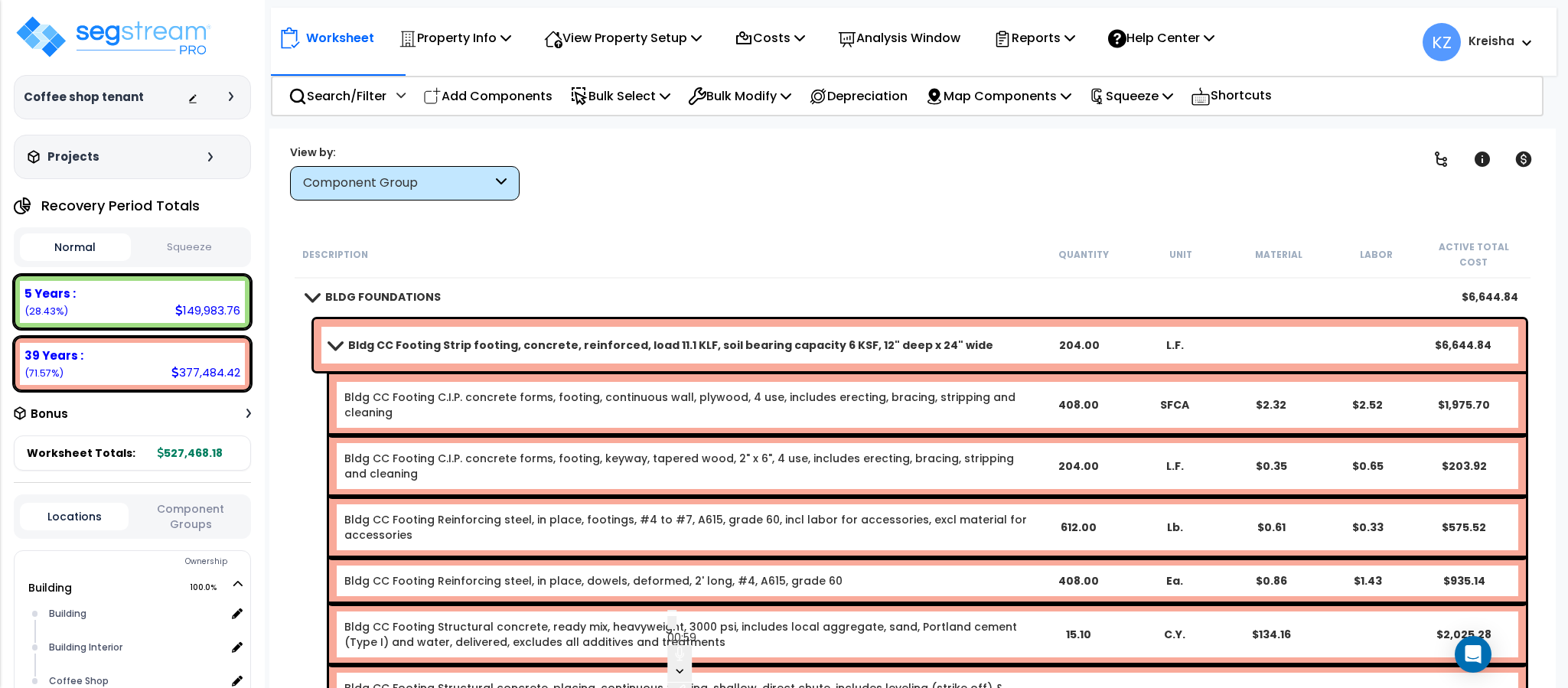
drag, startPoint x: 1389, startPoint y: 162, endPoint x: 1412, endPoint y: 157, distance: 23.5
click at [1389, 161] on div "Clear Filters" at bounding box center [965, 172] width 854 height 57
click at [1439, 159] on icon at bounding box center [1440, 159] width 12 height 15
click at [1438, 161] on icon at bounding box center [1441, 159] width 19 height 19
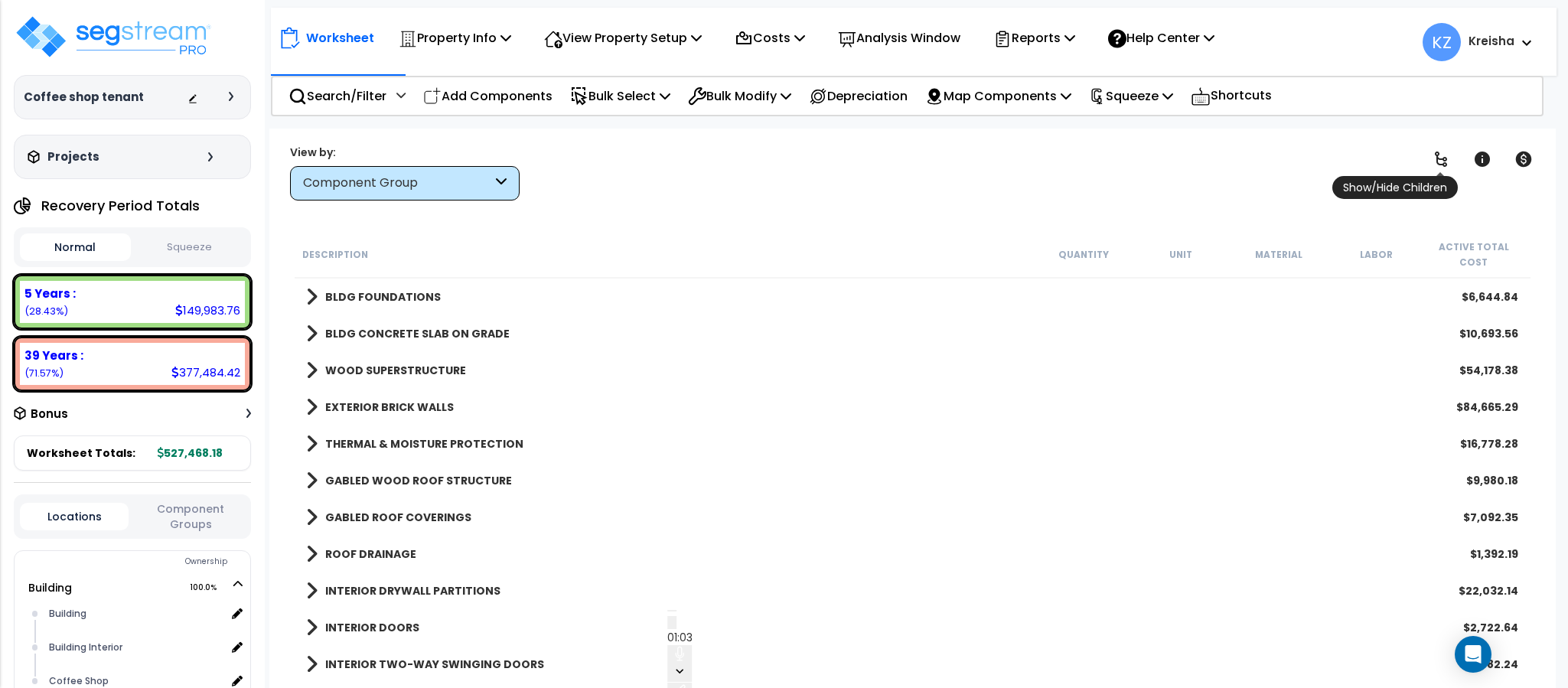
click at [1443, 154] on icon at bounding box center [1441, 159] width 19 height 19
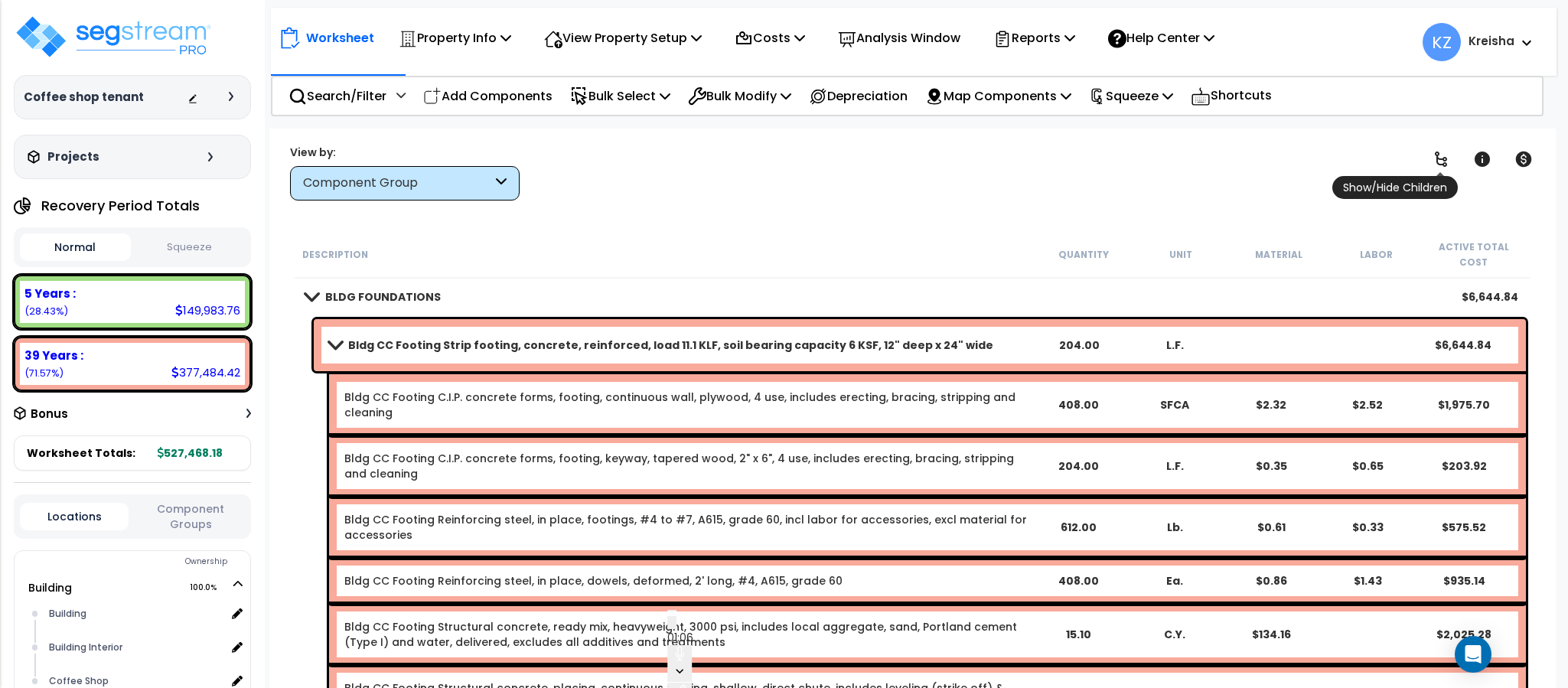
click at [1445, 145] on link at bounding box center [1441, 159] width 34 height 34
click at [1443, 158] on icon at bounding box center [1440, 159] width 12 height 15
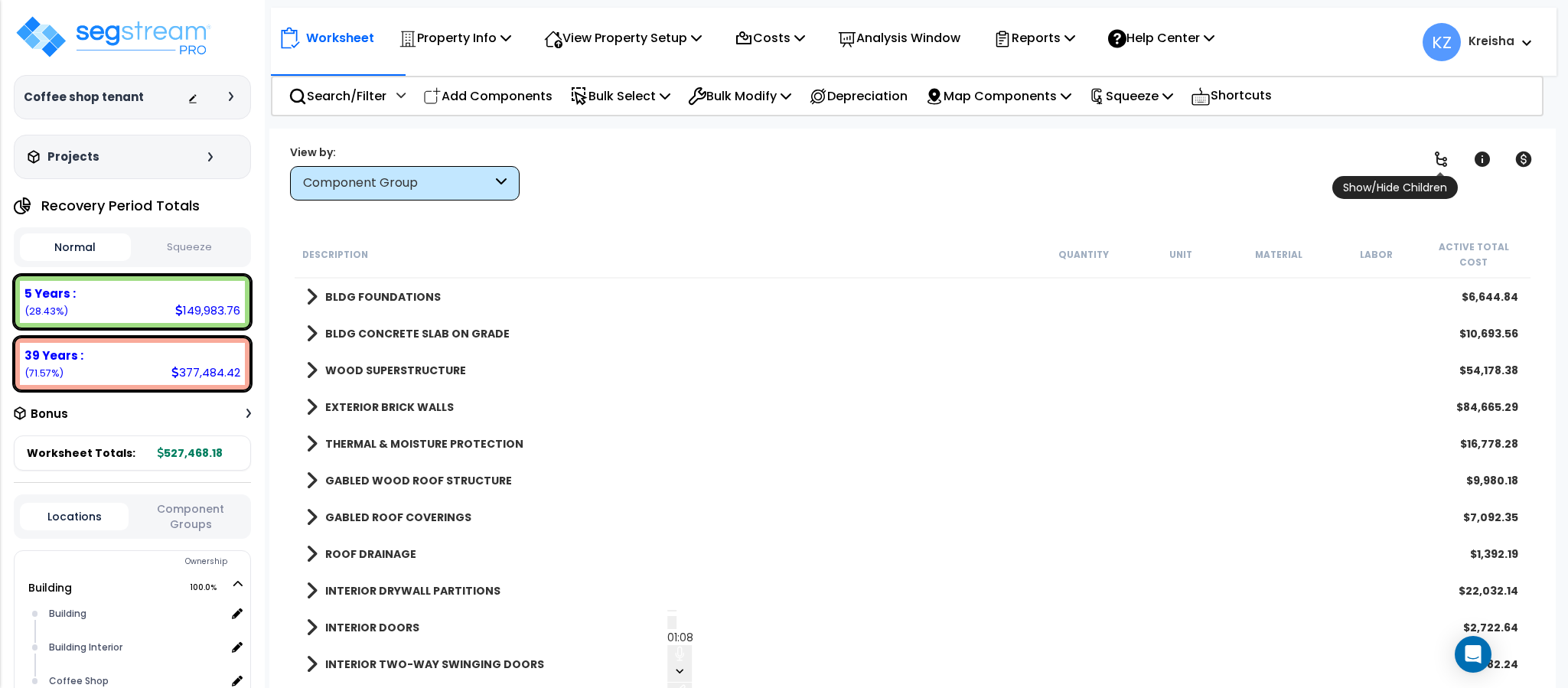
click at [1443, 157] on icon at bounding box center [1441, 159] width 19 height 19
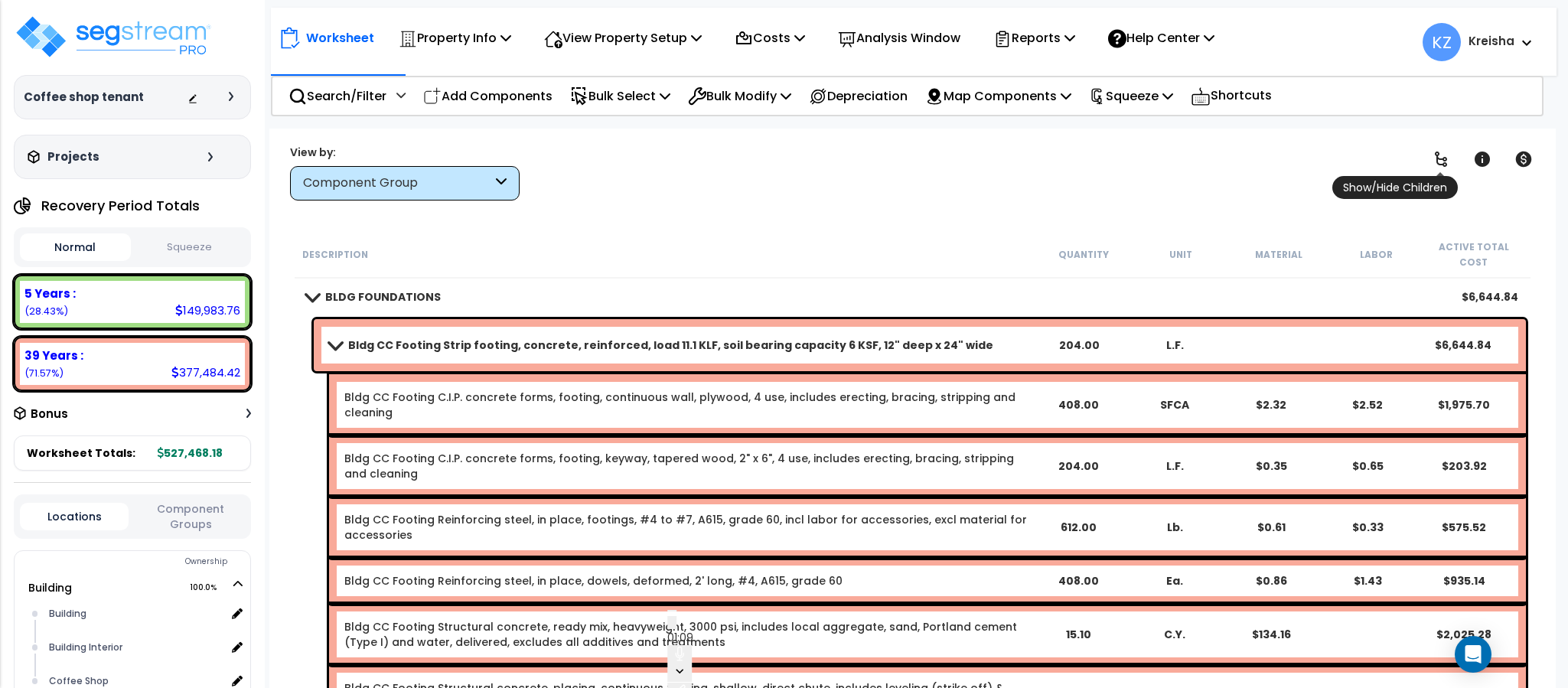
click at [1443, 157] on icon at bounding box center [1441, 159] width 19 height 19
click at [1445, 154] on icon at bounding box center [1441, 159] width 19 height 19
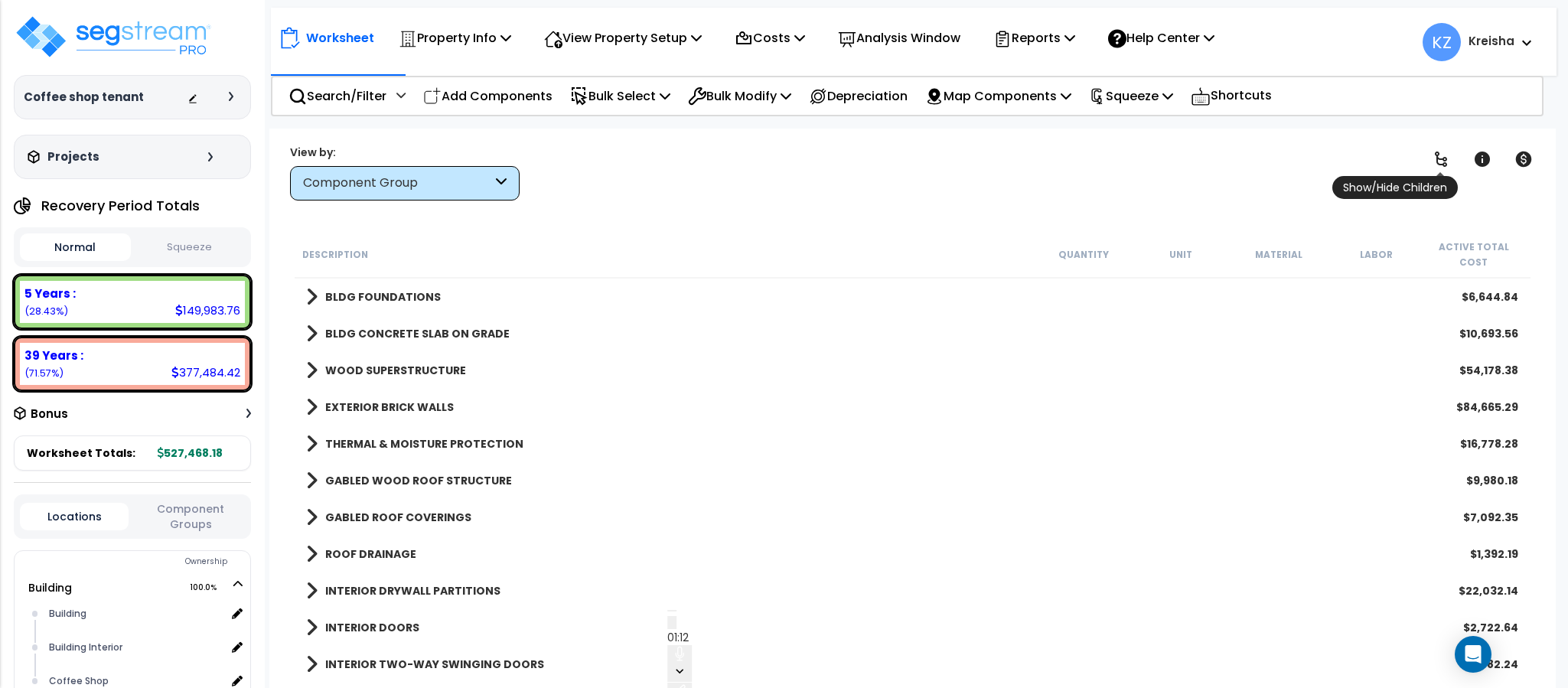
click at [1444, 154] on icon at bounding box center [1441, 159] width 19 height 19
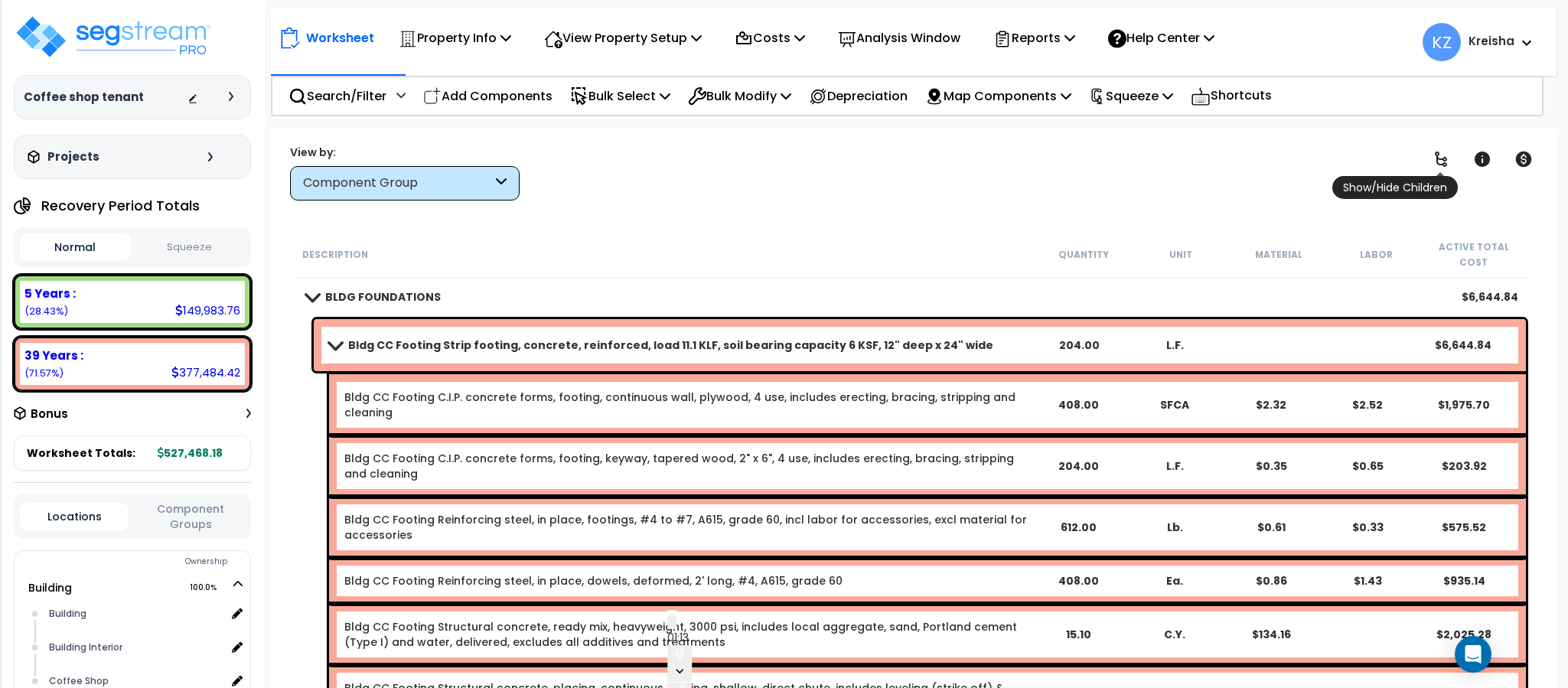
click at [1440, 156] on icon at bounding box center [1441, 159] width 19 height 19
click at [1434, 166] on icon at bounding box center [1441, 159] width 19 height 19
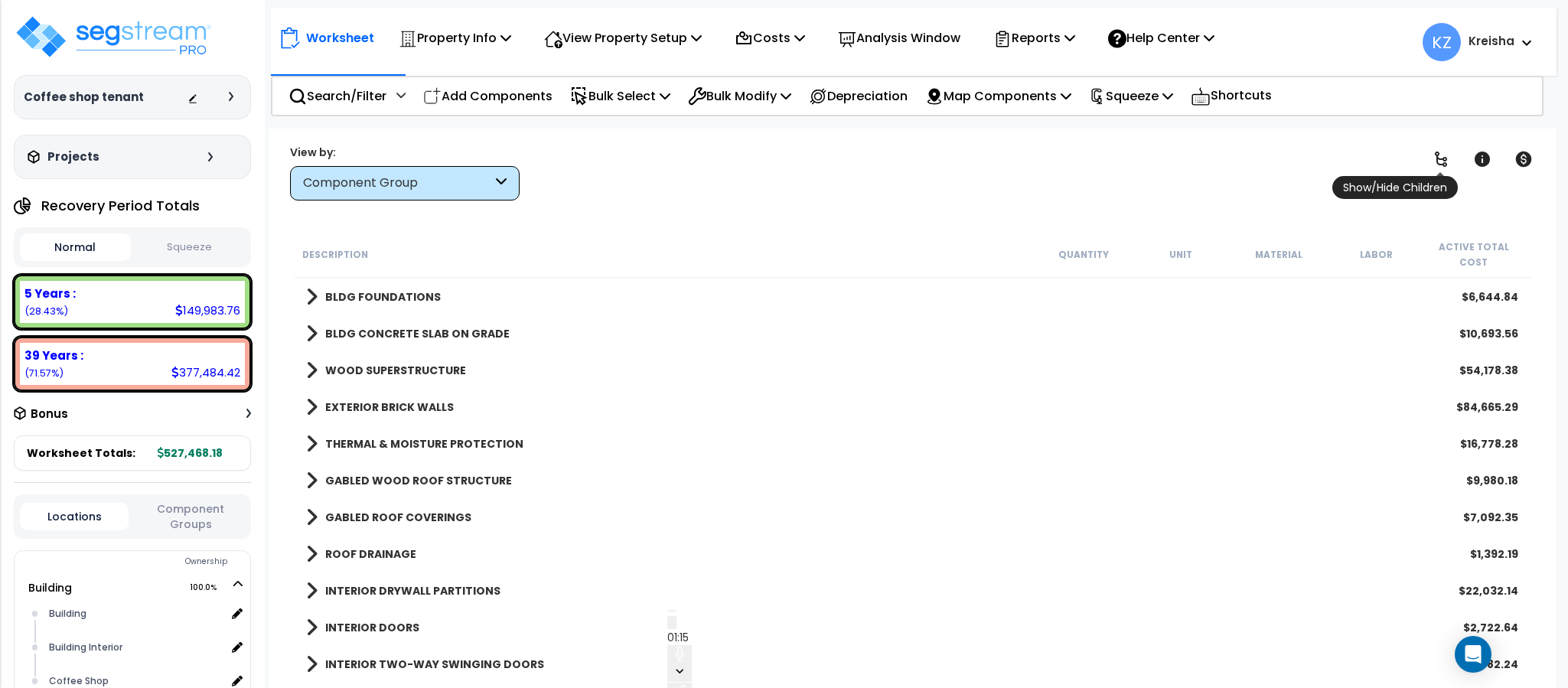
click at [1439, 163] on icon at bounding box center [1441, 159] width 19 height 19
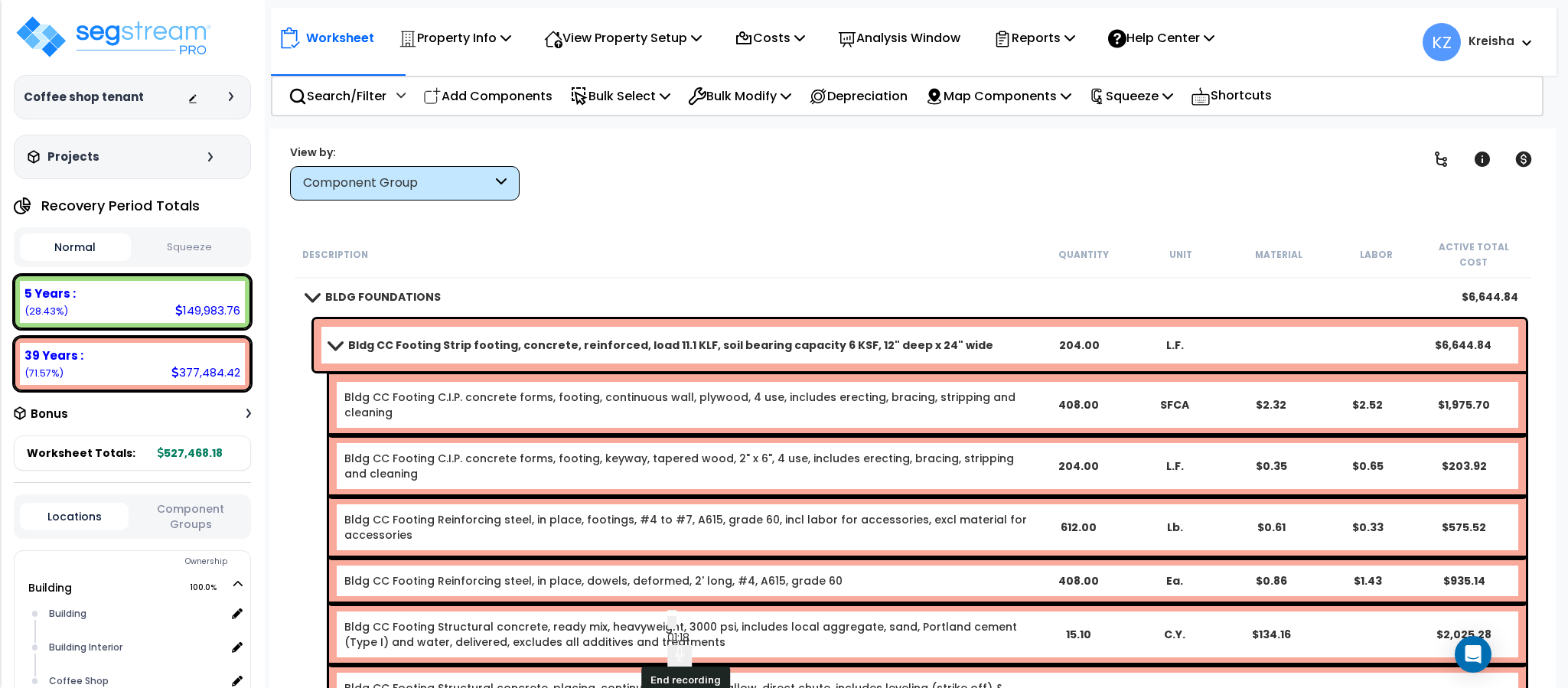
click at [676, 611] on button "End recording" at bounding box center [672, 611] width 9 height 2
click at [1341, 168] on div "Clear Filters" at bounding box center [965, 172] width 854 height 57
drag, startPoint x: 1303, startPoint y: 175, endPoint x: 1323, endPoint y: 166, distance: 21.9
click at [1302, 175] on div "Clear Filters" at bounding box center [965, 172] width 854 height 57
click at [341, 339] on span at bounding box center [335, 344] width 22 height 11
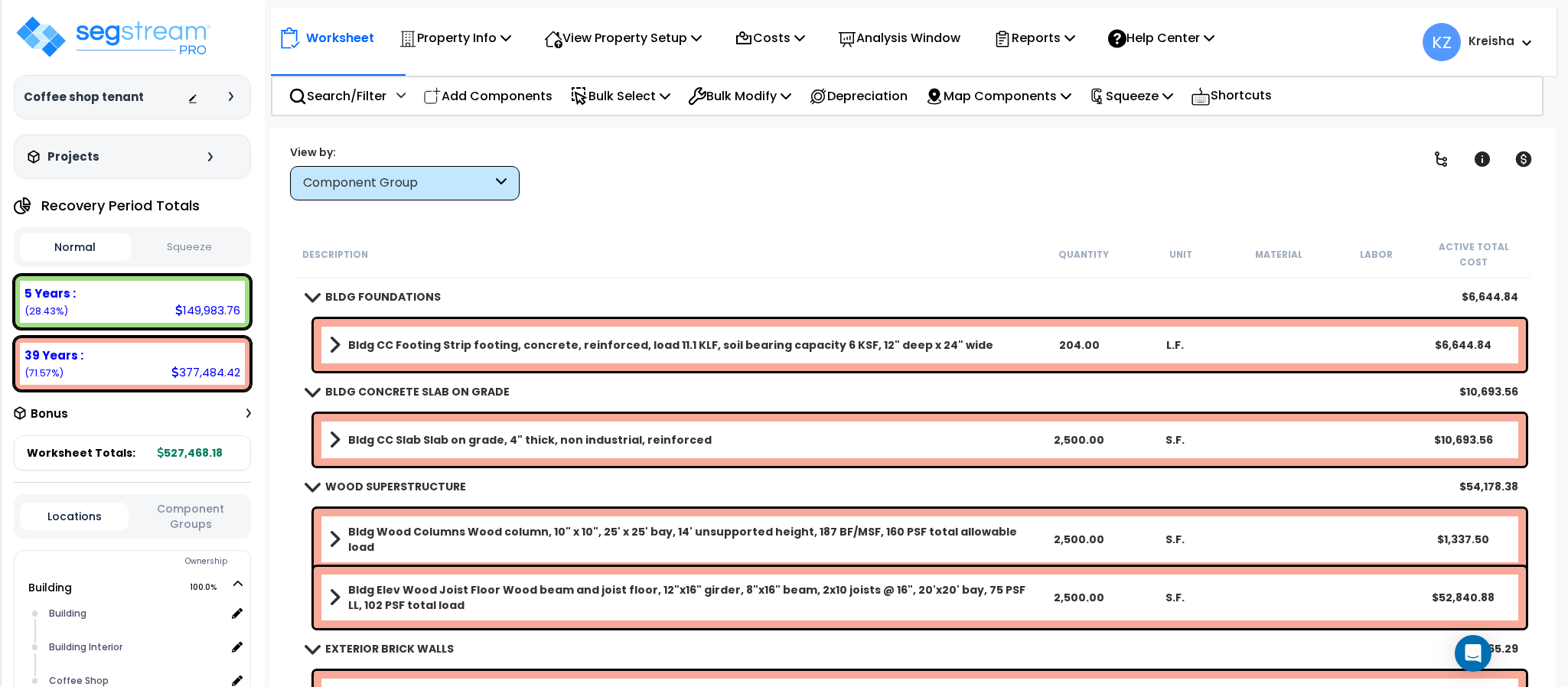
drag, startPoint x: 694, startPoint y: 197, endPoint x: 1151, endPoint y: 180, distance: 457.3
click at [694, 196] on div "Clear Filters" at bounding box center [965, 172] width 854 height 57
click at [1448, 163] on icon at bounding box center [1441, 159] width 19 height 19
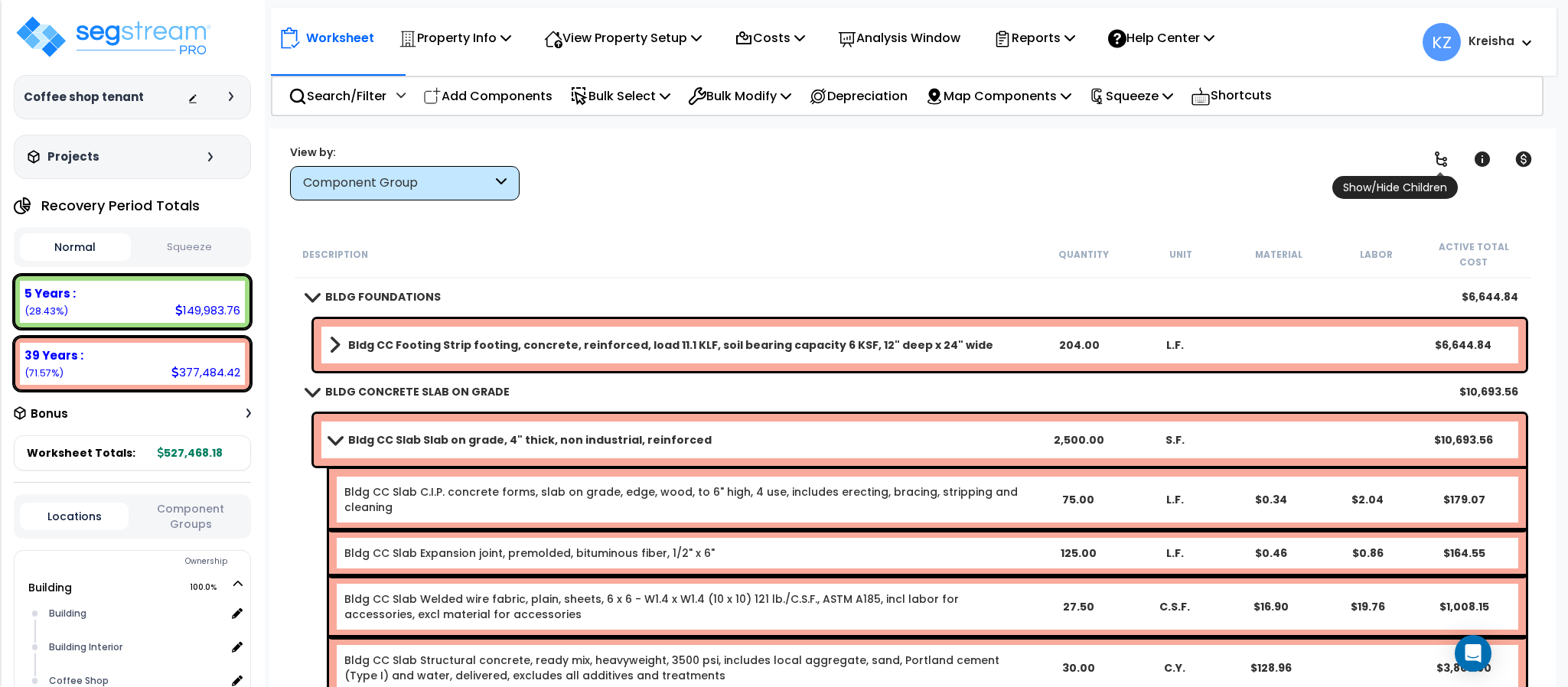
click at [1446, 162] on icon at bounding box center [1441, 159] width 19 height 19
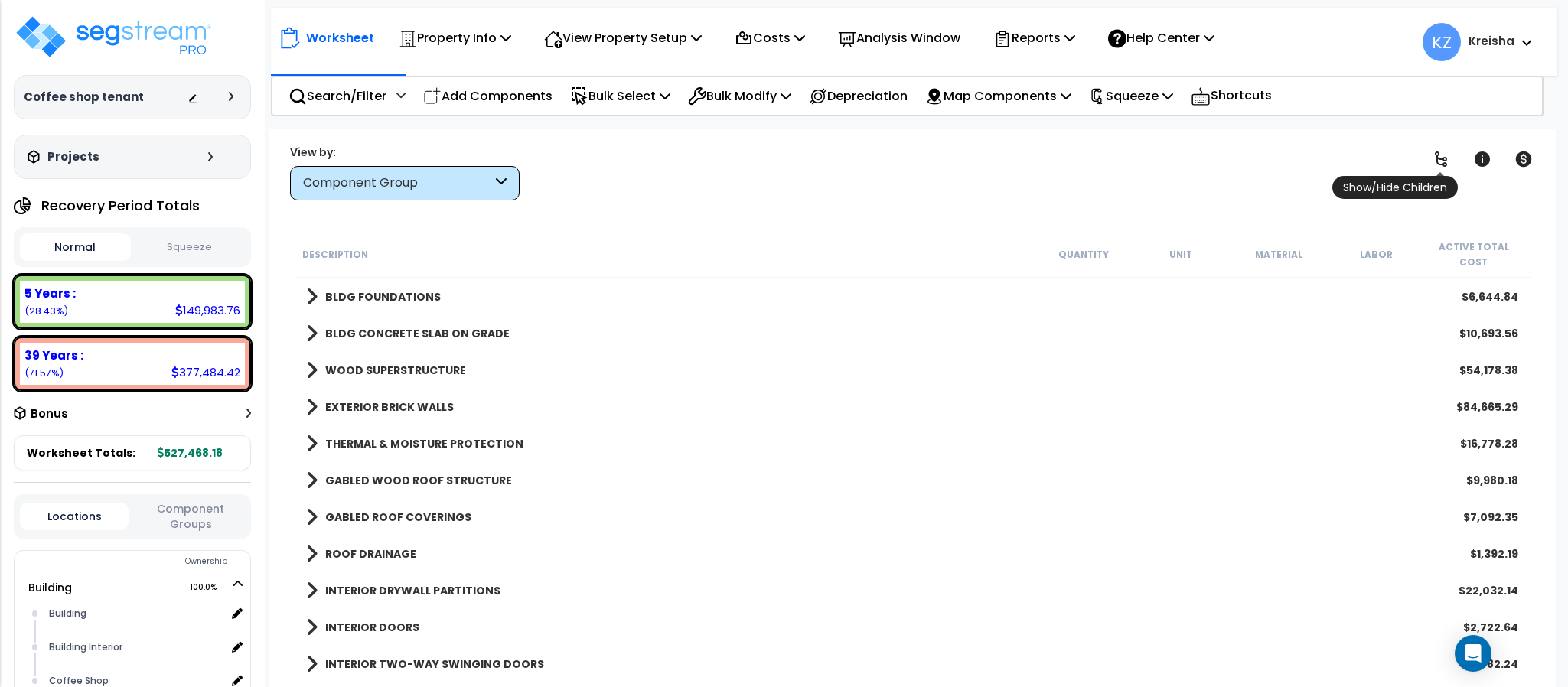
click at [1446, 161] on icon at bounding box center [1441, 159] width 19 height 19
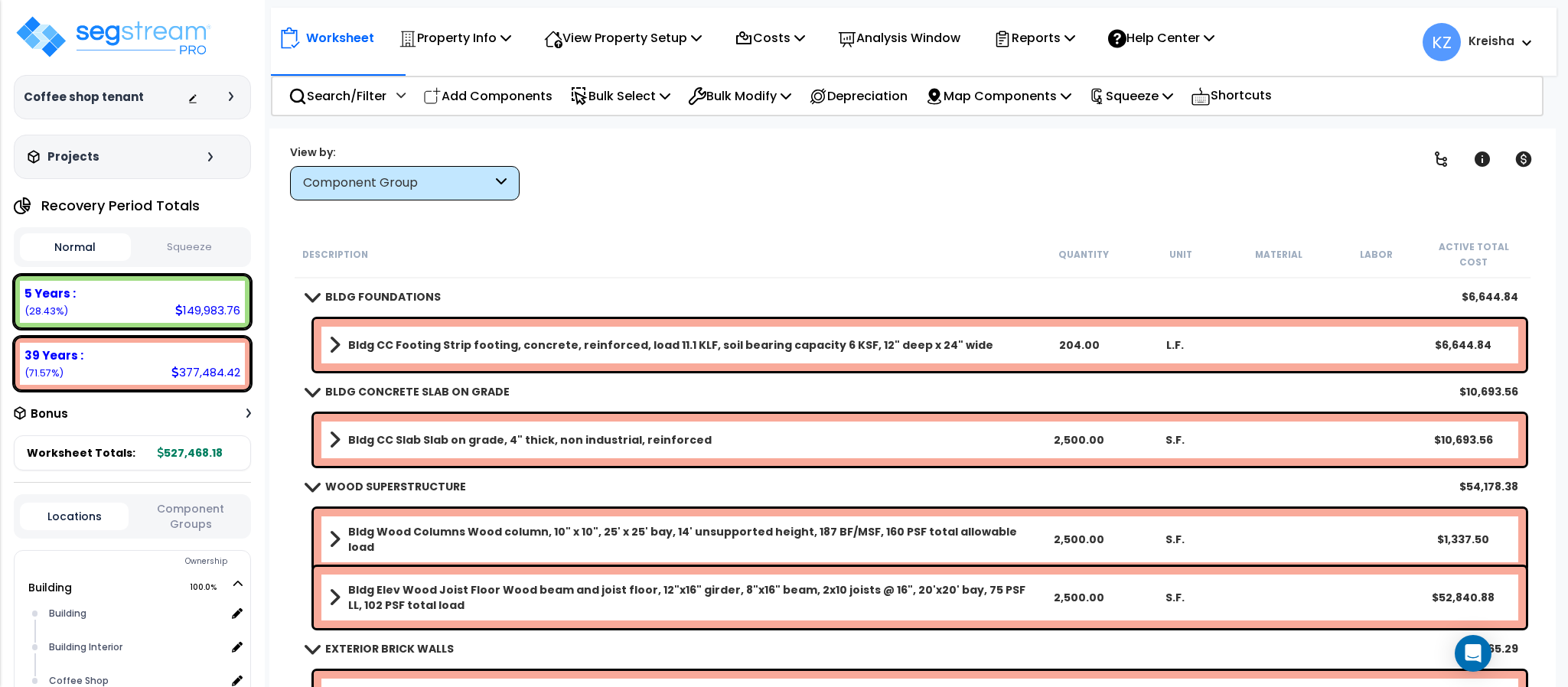
click at [1140, 148] on div "Clear Filters" at bounding box center [965, 172] width 854 height 57
click at [1233, 209] on div "Worksheet Property Info Property Setup Add Property Unit Template property Clon…" at bounding box center [912, 472] width 1285 height 687
click at [863, 227] on div "Worksheet Property Info Property Setup Add Property Unit Template property Clon…" at bounding box center [912, 472] width 1285 height 687
click at [717, 196] on div "Clear Filters" at bounding box center [965, 172] width 854 height 57
click at [944, 148] on div "Clear Filters" at bounding box center [965, 172] width 854 height 57
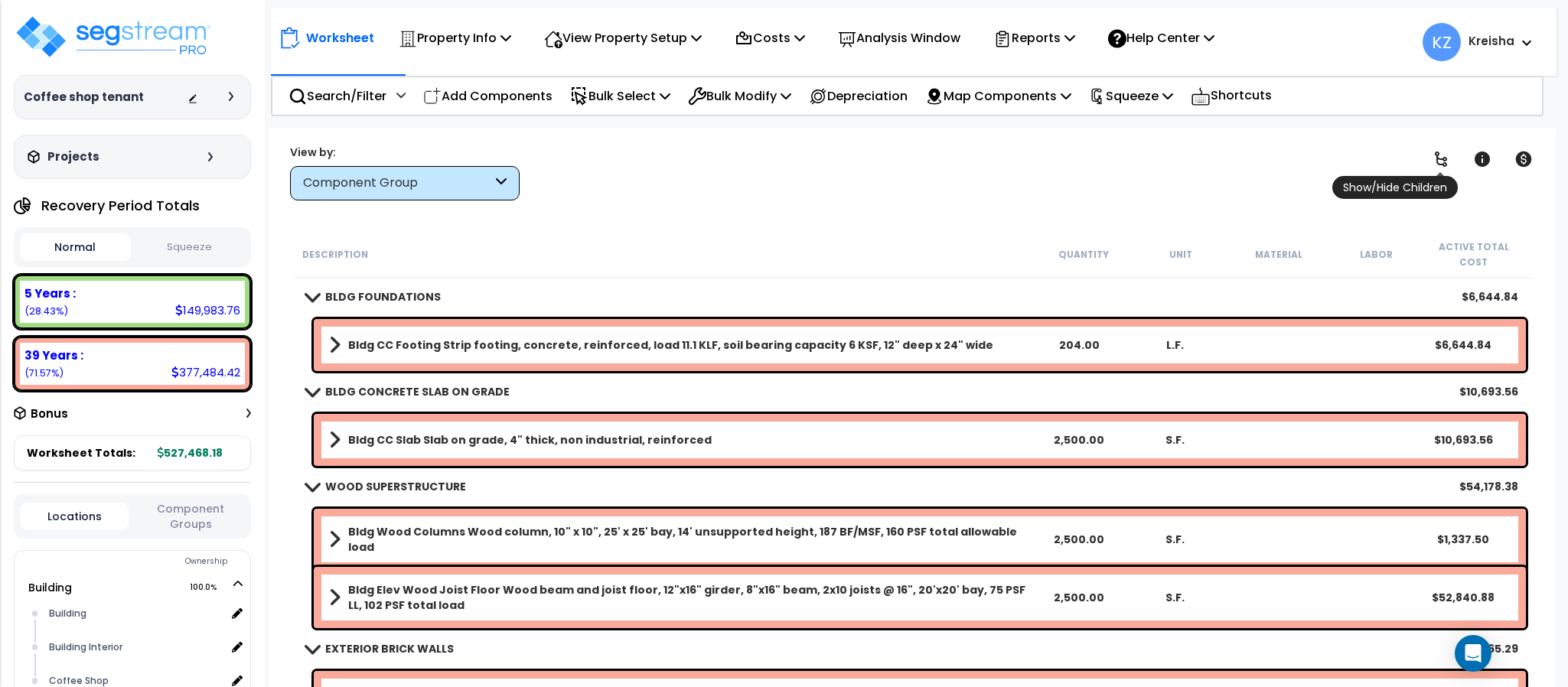
click at [1443, 154] on icon at bounding box center [1441, 159] width 19 height 19
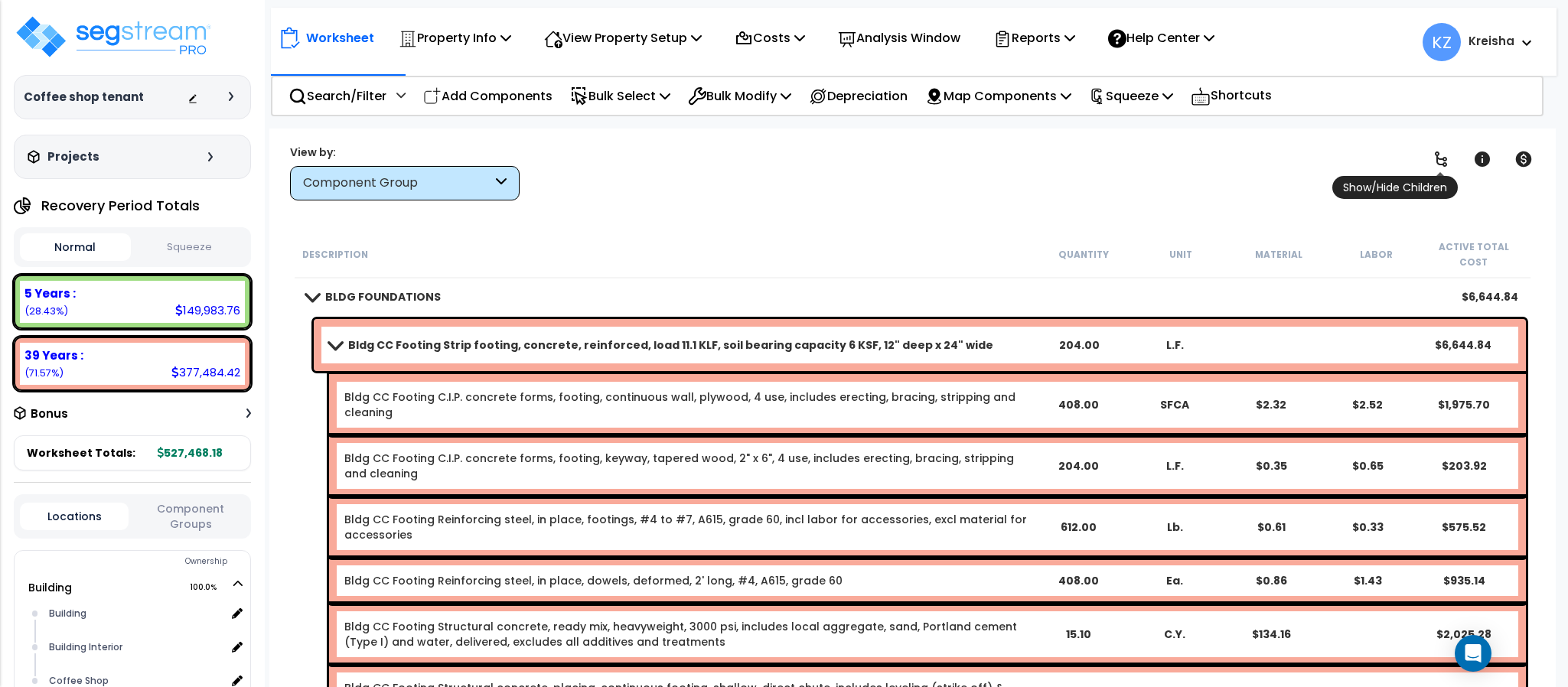
click at [1439, 156] on icon at bounding box center [1441, 159] width 19 height 19
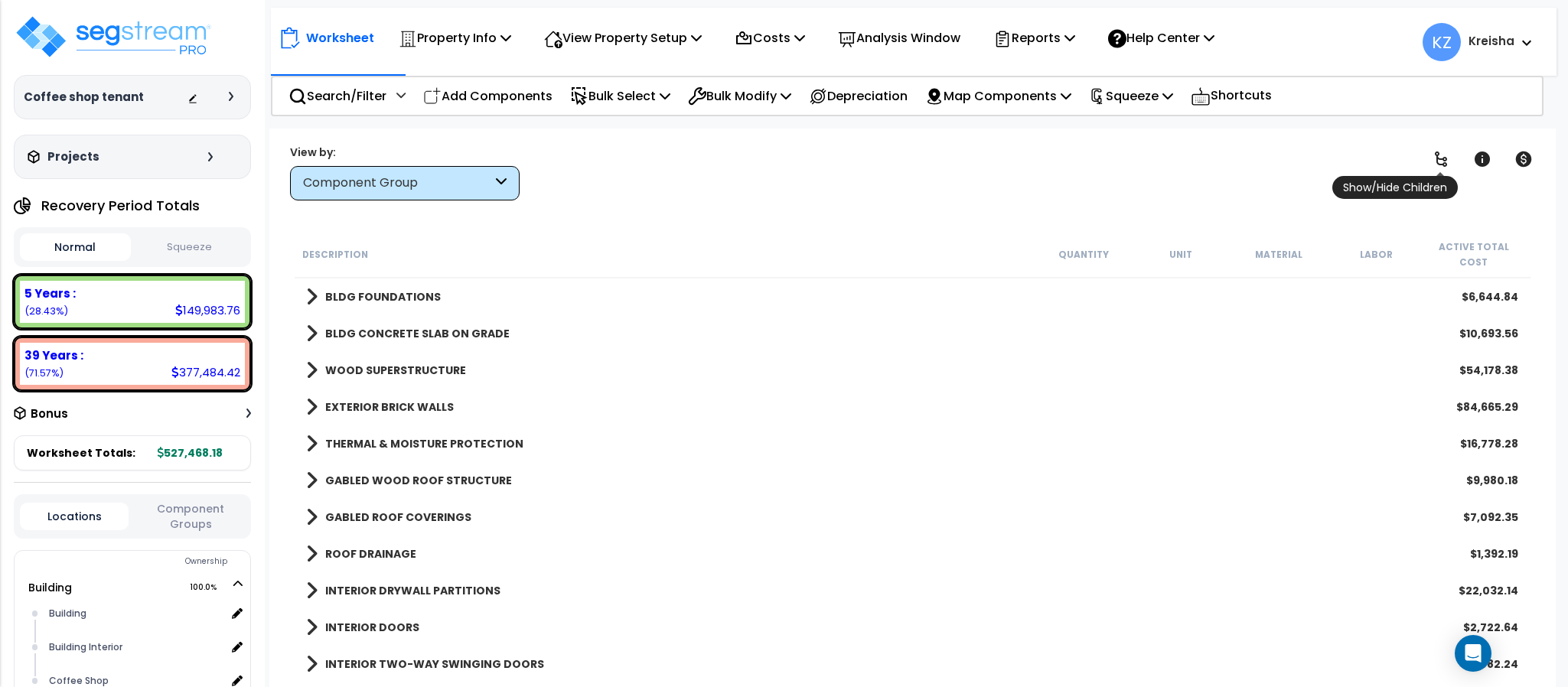
click at [1439, 156] on icon at bounding box center [1441, 159] width 19 height 19
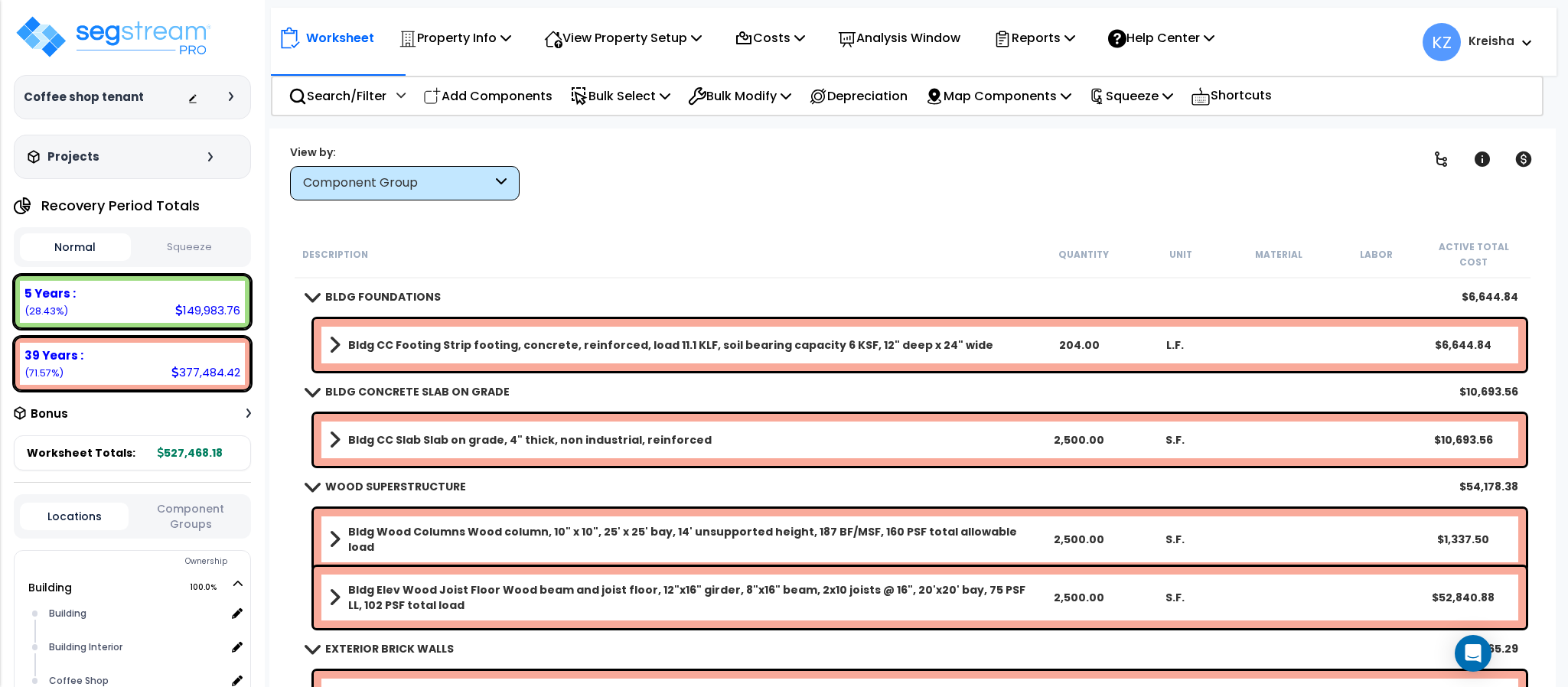
click at [1074, 216] on div "Worksheet Property Info Property Setup Add Property Unit Template property Clon…" at bounding box center [912, 472] width 1285 height 687
click at [338, 334] on span at bounding box center [335, 344] width 11 height 22
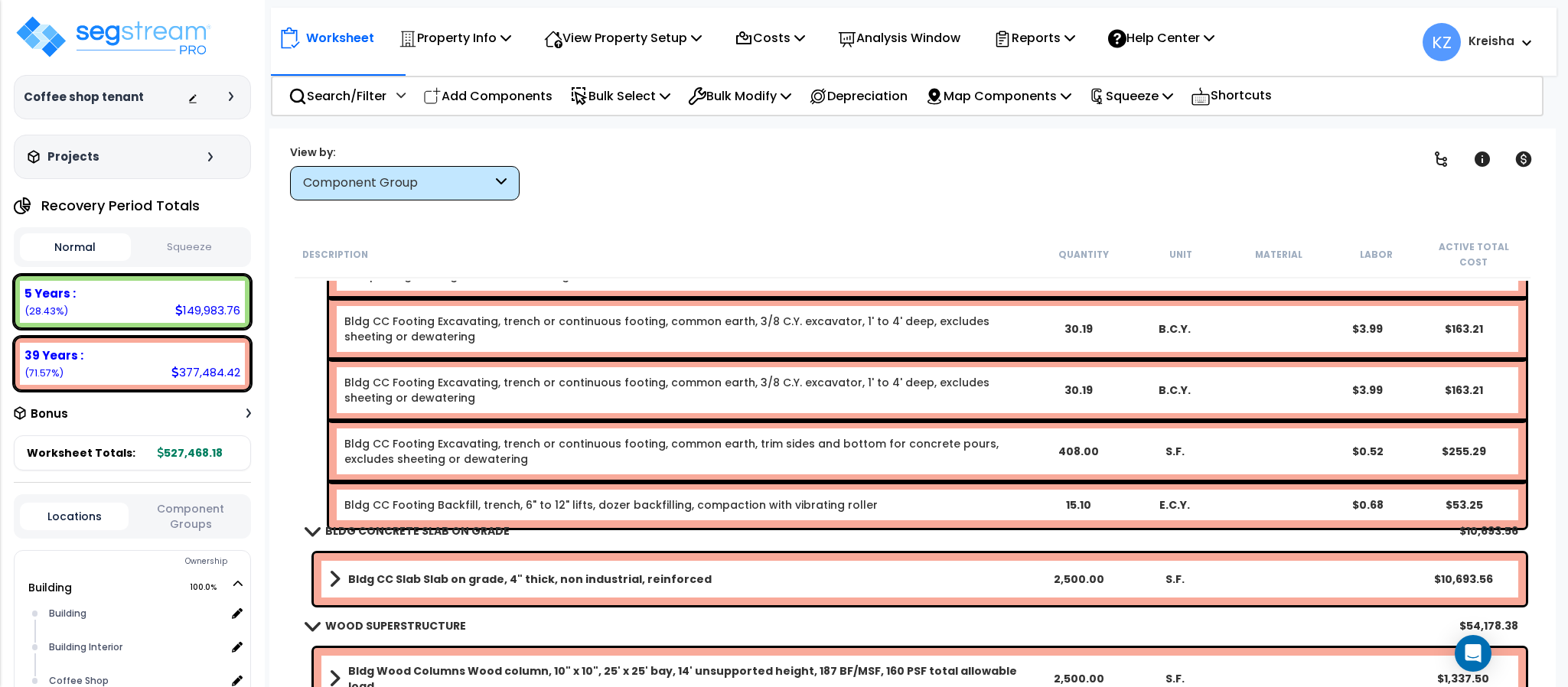
scroll to position [460, 0]
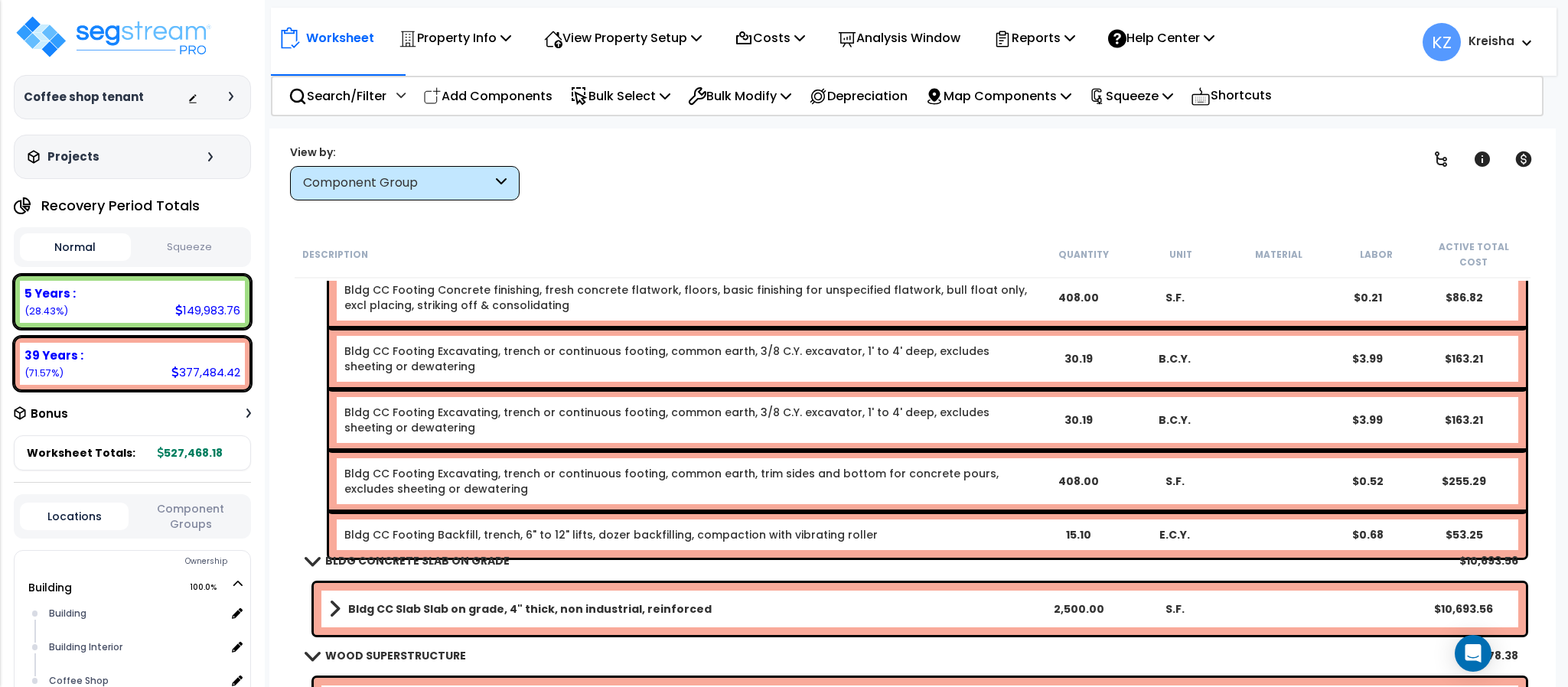
click at [336, 599] on span at bounding box center [335, 609] width 11 height 22
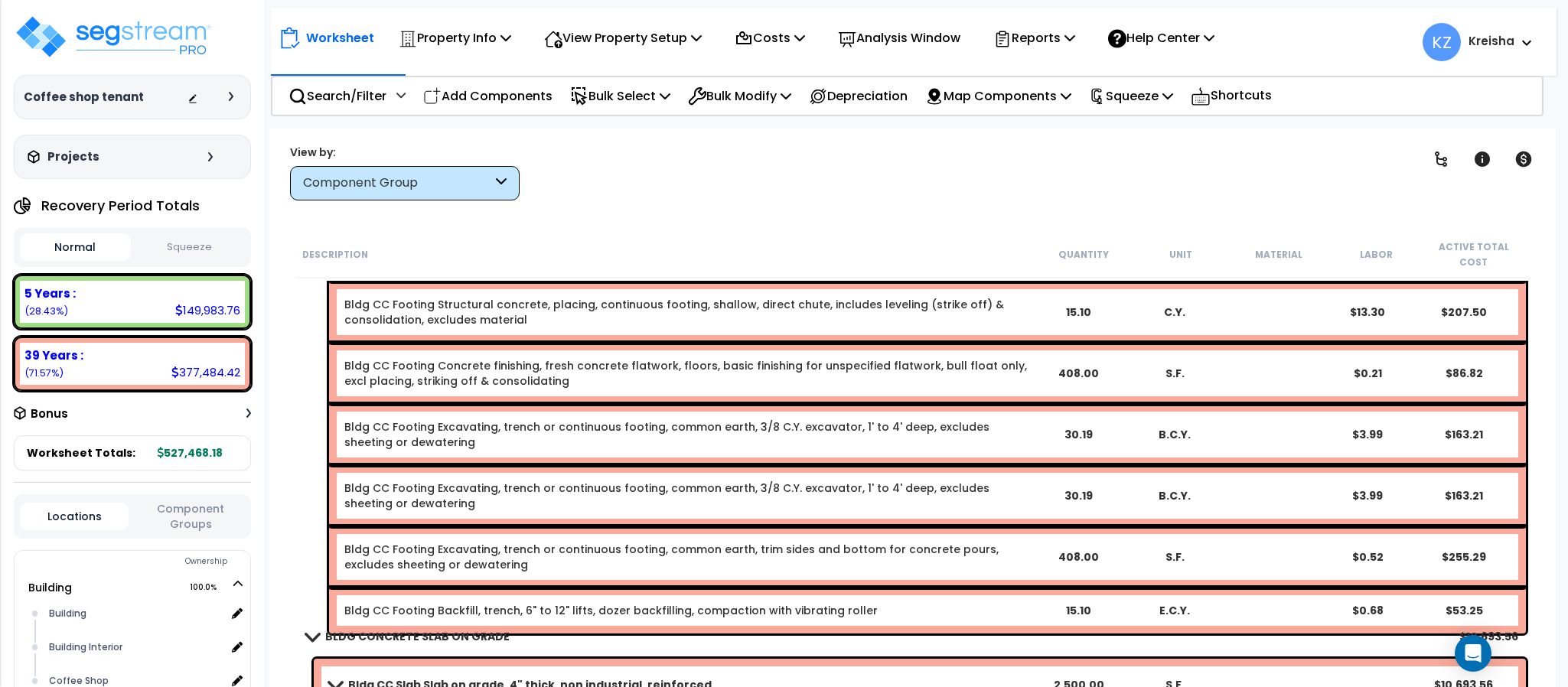
scroll to position [382, 0]
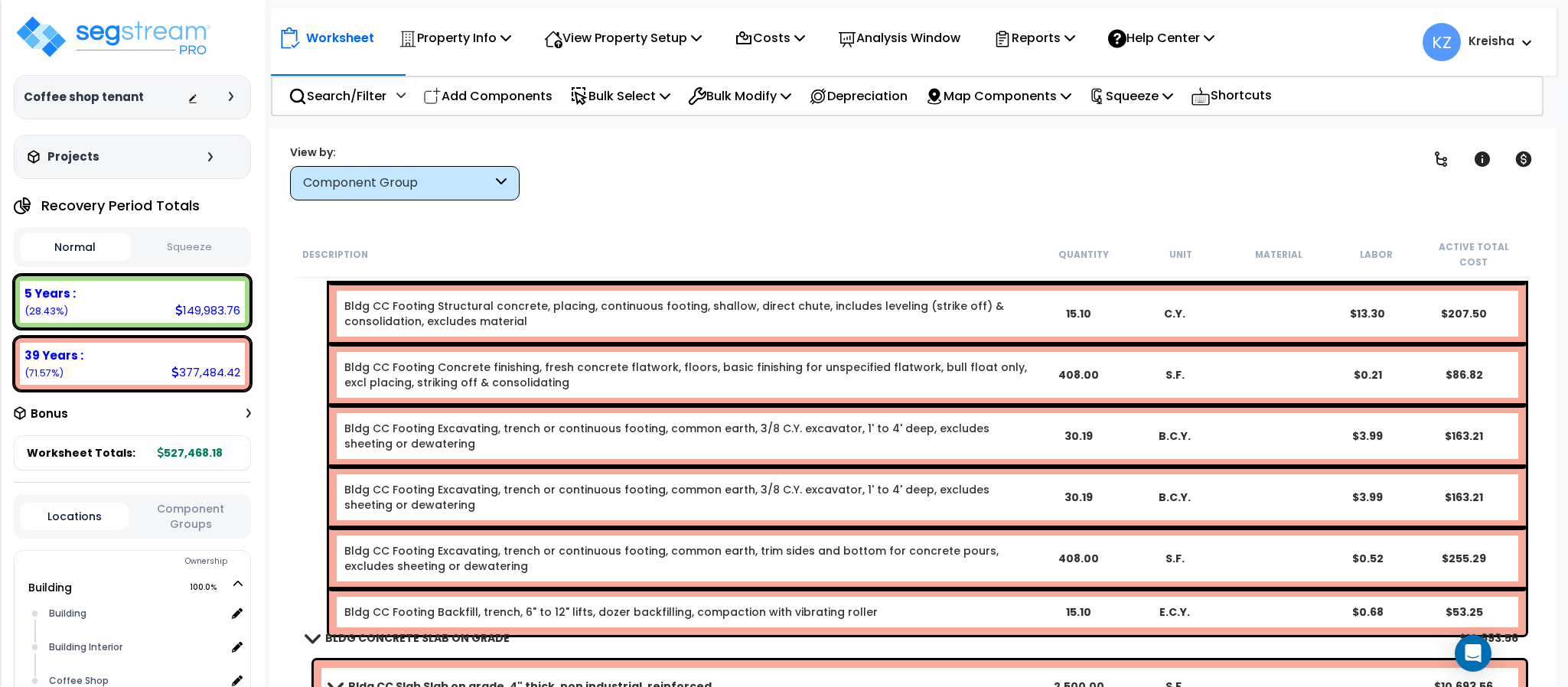
click at [1145, 173] on div "Clear Filters" at bounding box center [965, 172] width 854 height 57
click at [1446, 162] on icon at bounding box center [1441, 159] width 19 height 19
click at [1444, 163] on icon at bounding box center [1440, 159] width 12 height 15
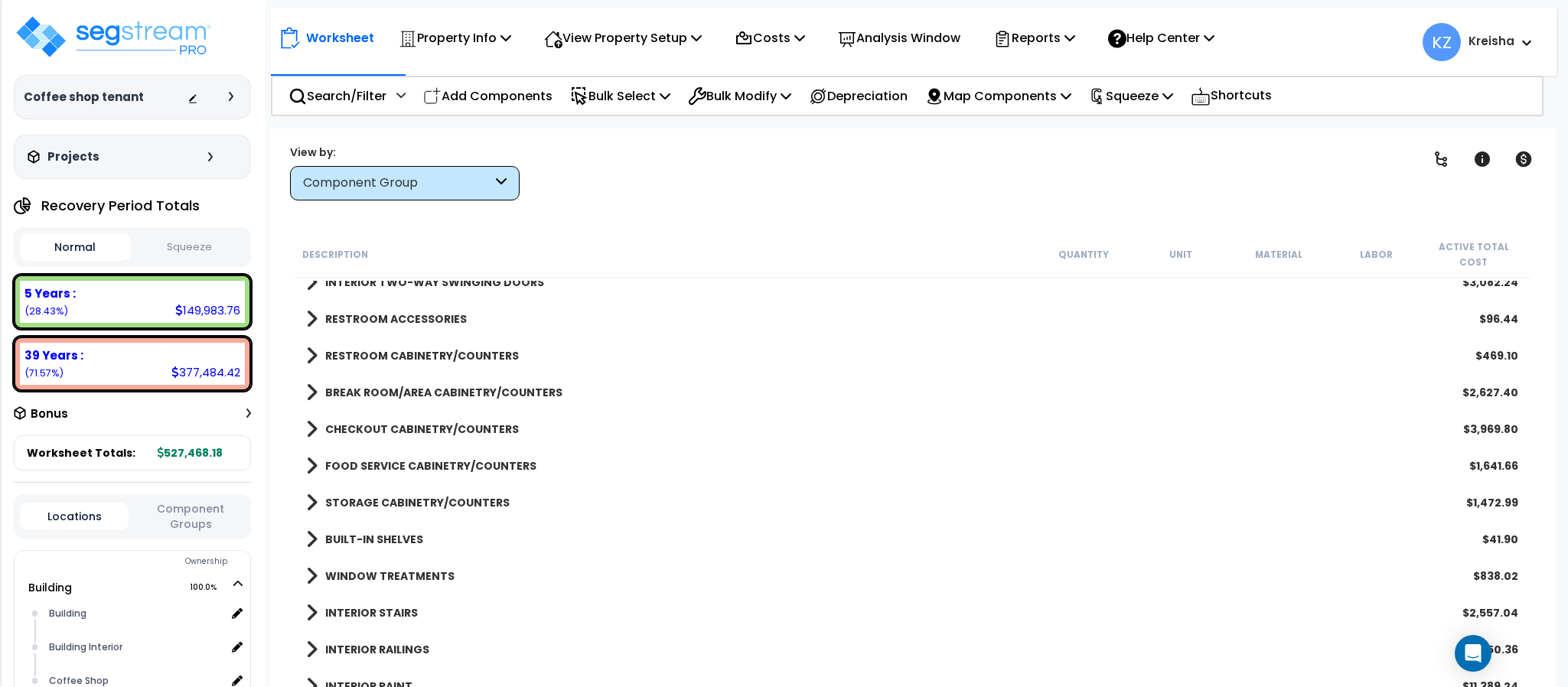
scroll to position [0, 0]
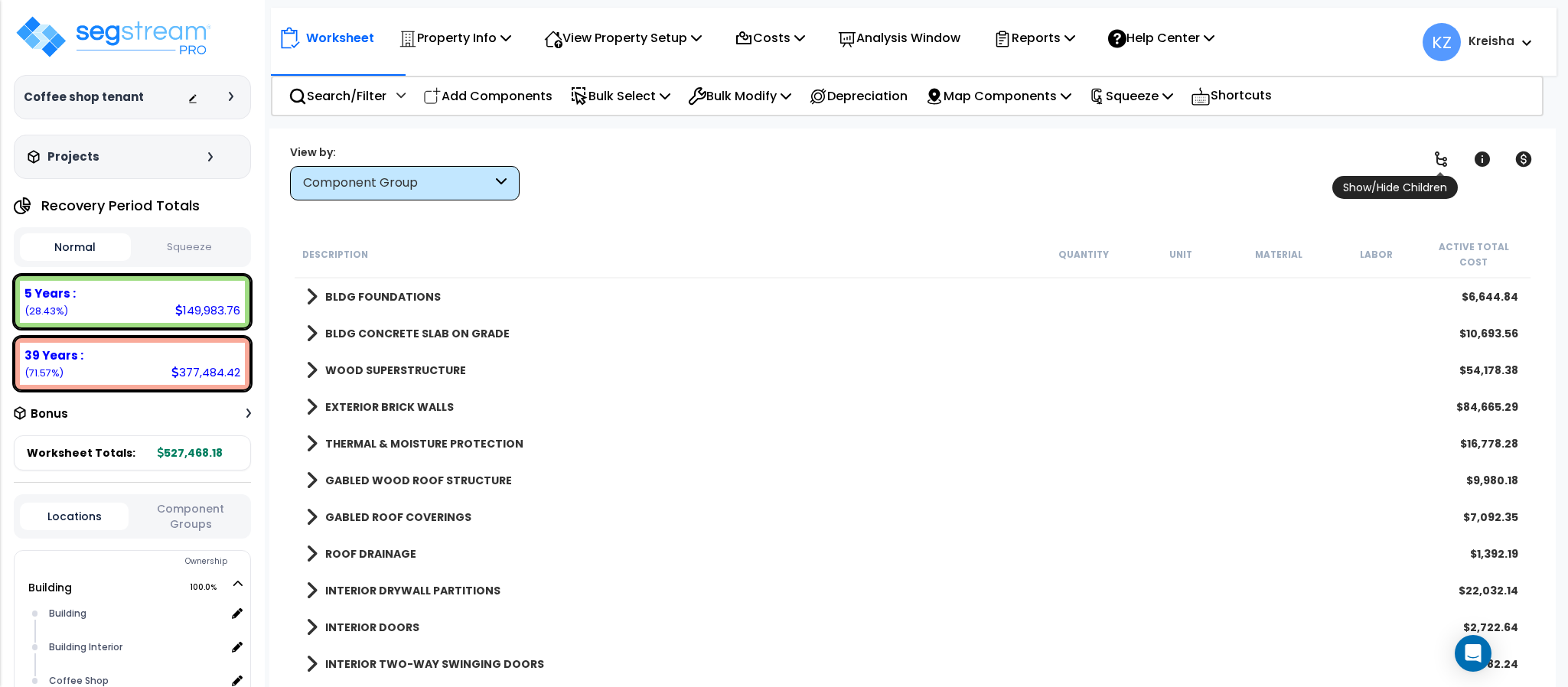
click at [1440, 154] on icon at bounding box center [1441, 159] width 19 height 19
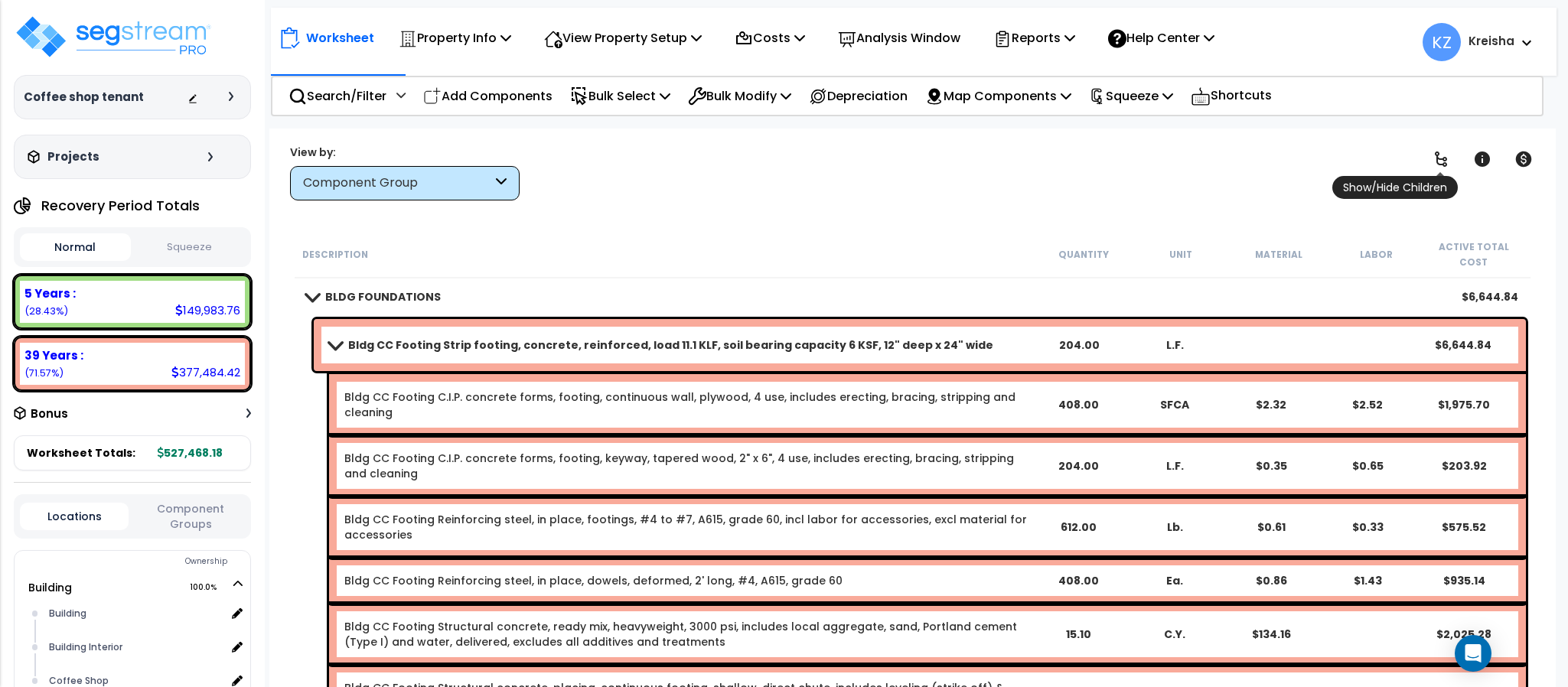
click at [1446, 153] on icon at bounding box center [1441, 159] width 19 height 19
click at [1435, 163] on icon at bounding box center [1441, 159] width 19 height 19
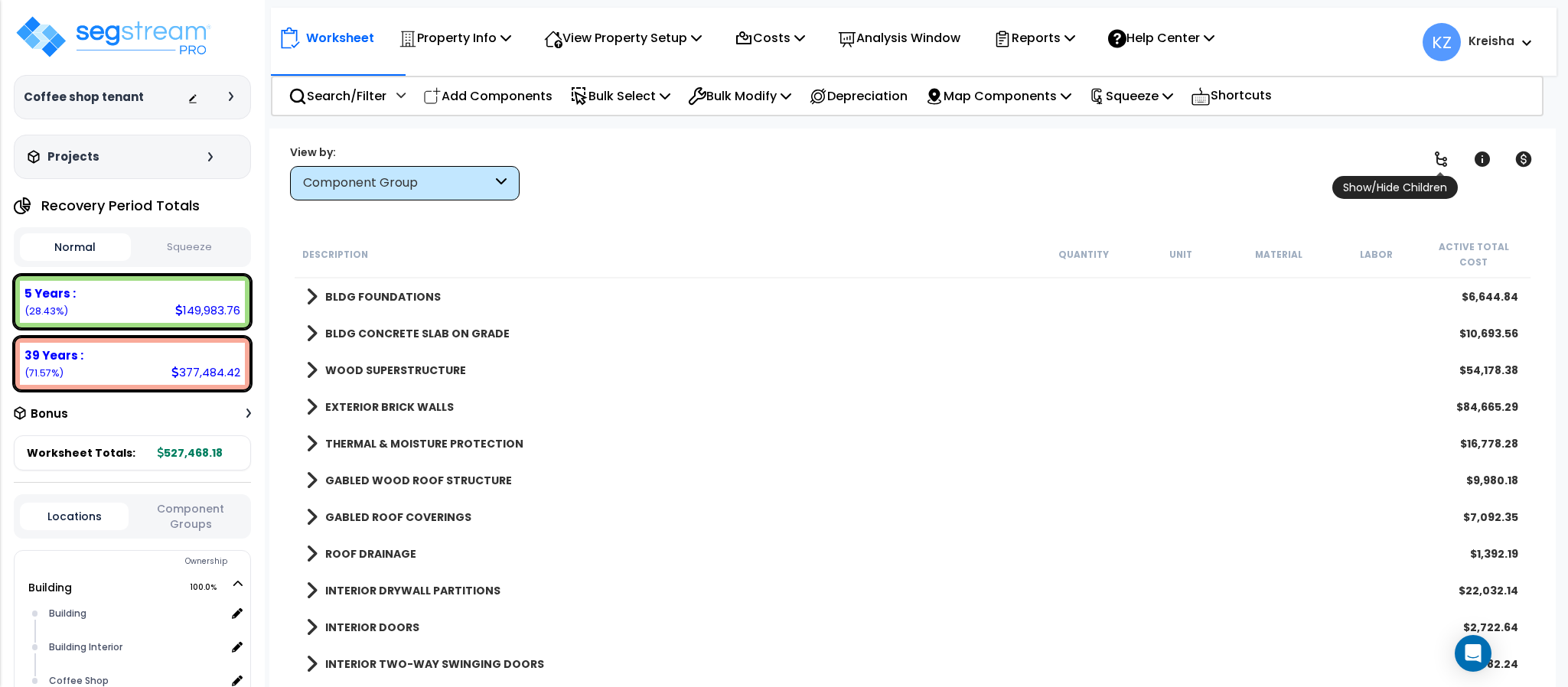
click at [1440, 161] on icon at bounding box center [1441, 159] width 19 height 19
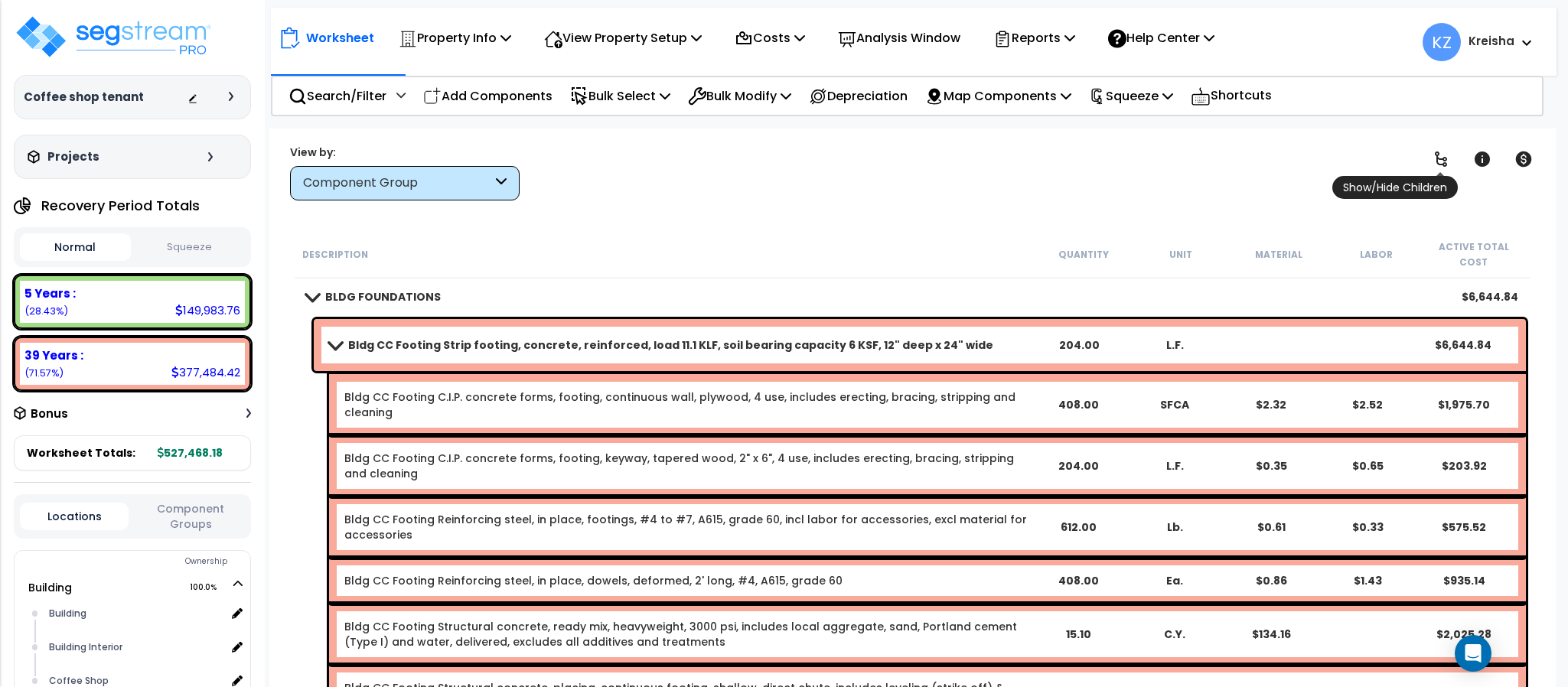
click at [1433, 168] on link at bounding box center [1441, 159] width 34 height 34
click at [1442, 157] on icon at bounding box center [1441, 159] width 19 height 19
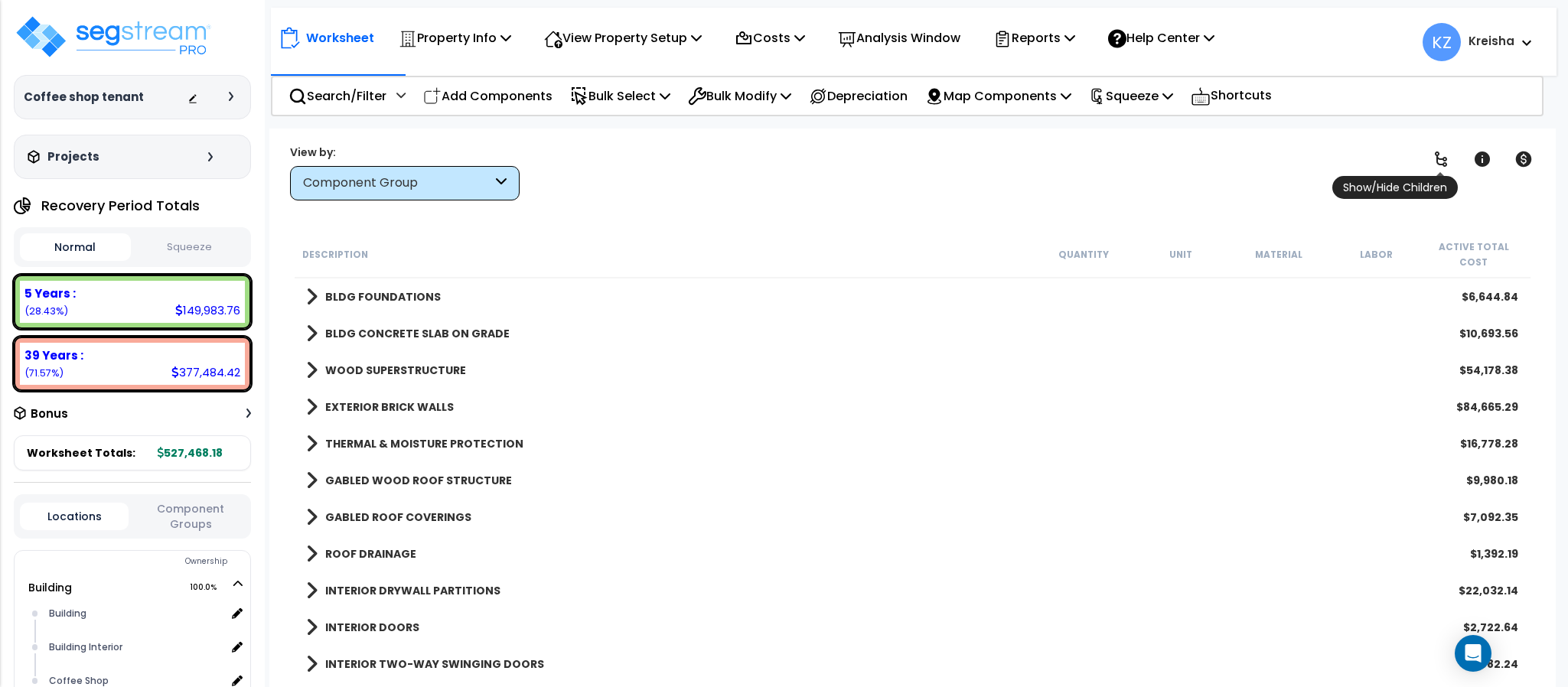
click at [1442, 157] on icon at bounding box center [1441, 159] width 19 height 19
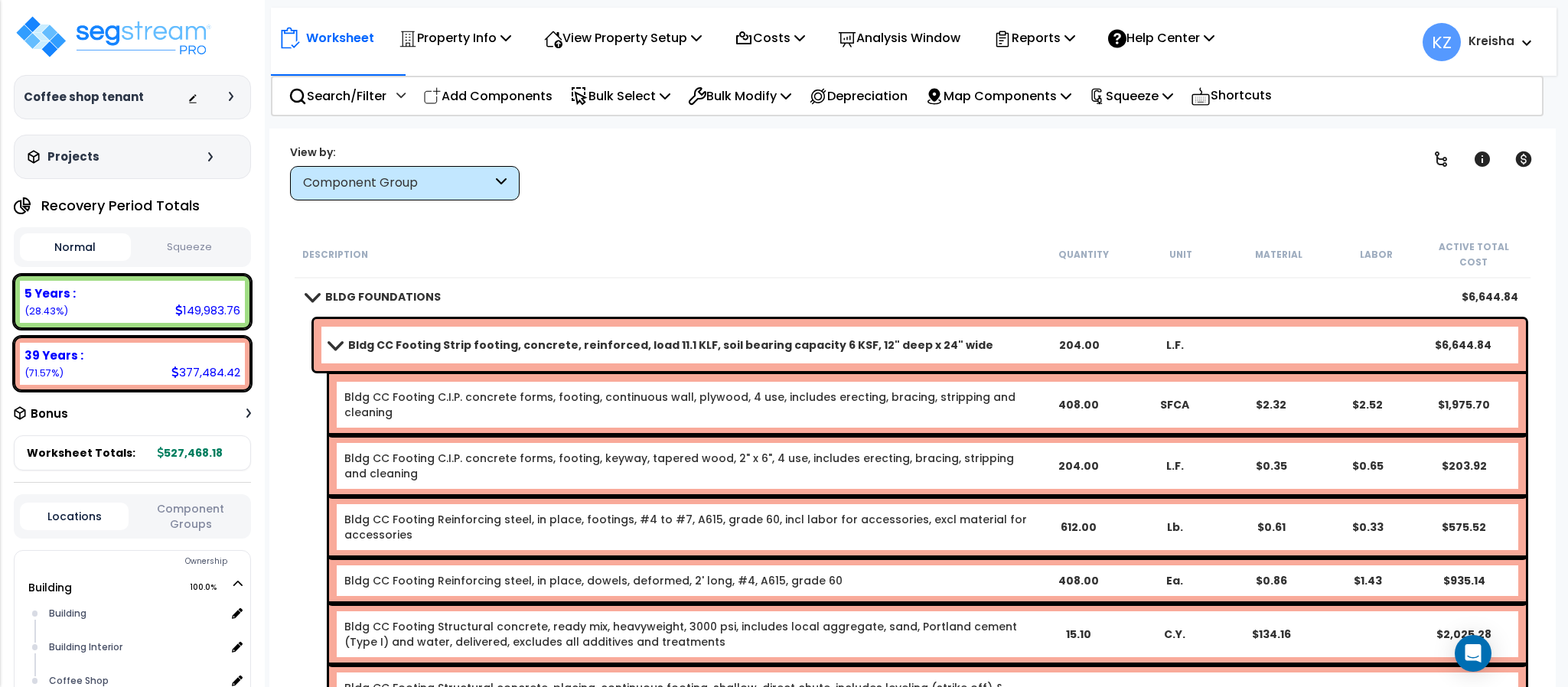
click at [333, 334] on link "Bldg CC Footing Strip footing, concrete, reinforced, load 11.1 KLF, soil bearin…" at bounding box center [680, 344] width 702 height 22
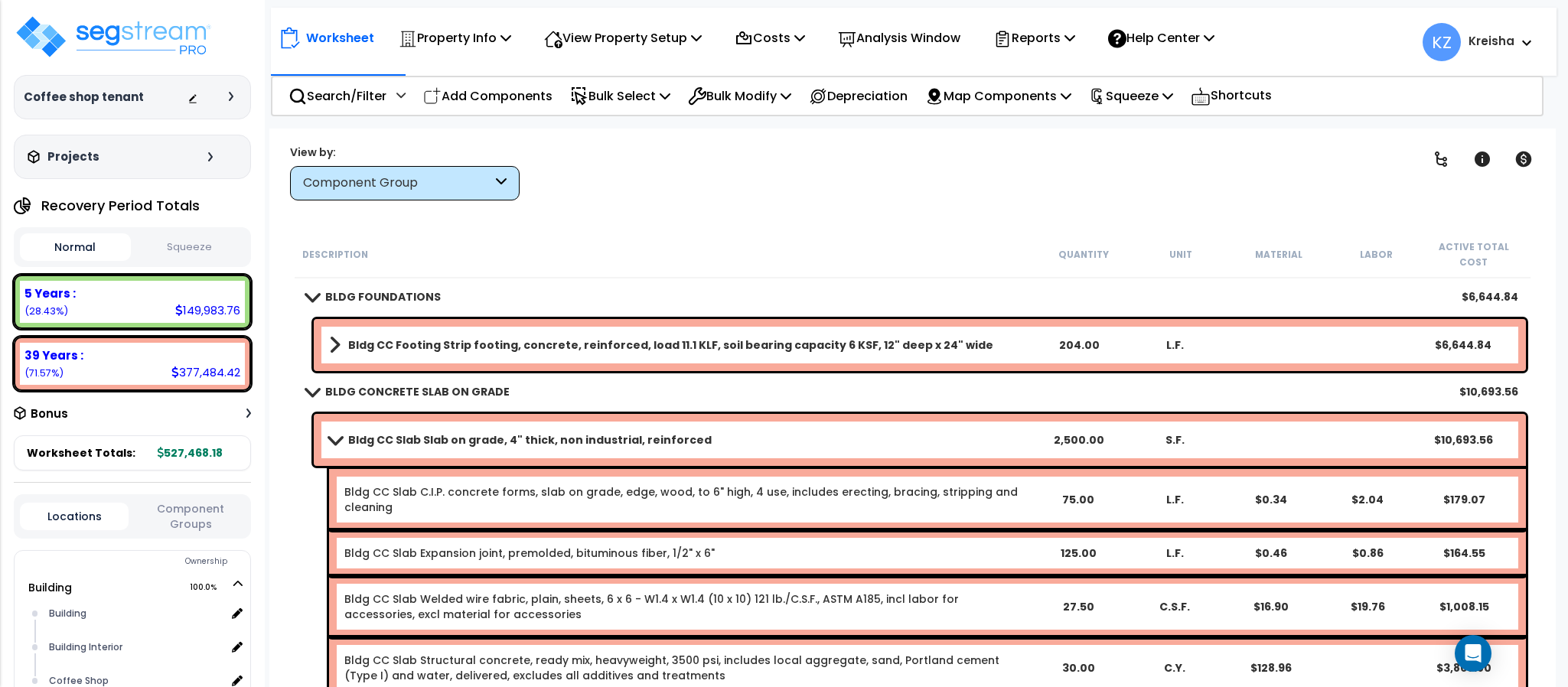
click at [330, 434] on span at bounding box center [335, 440] width 22 height 11
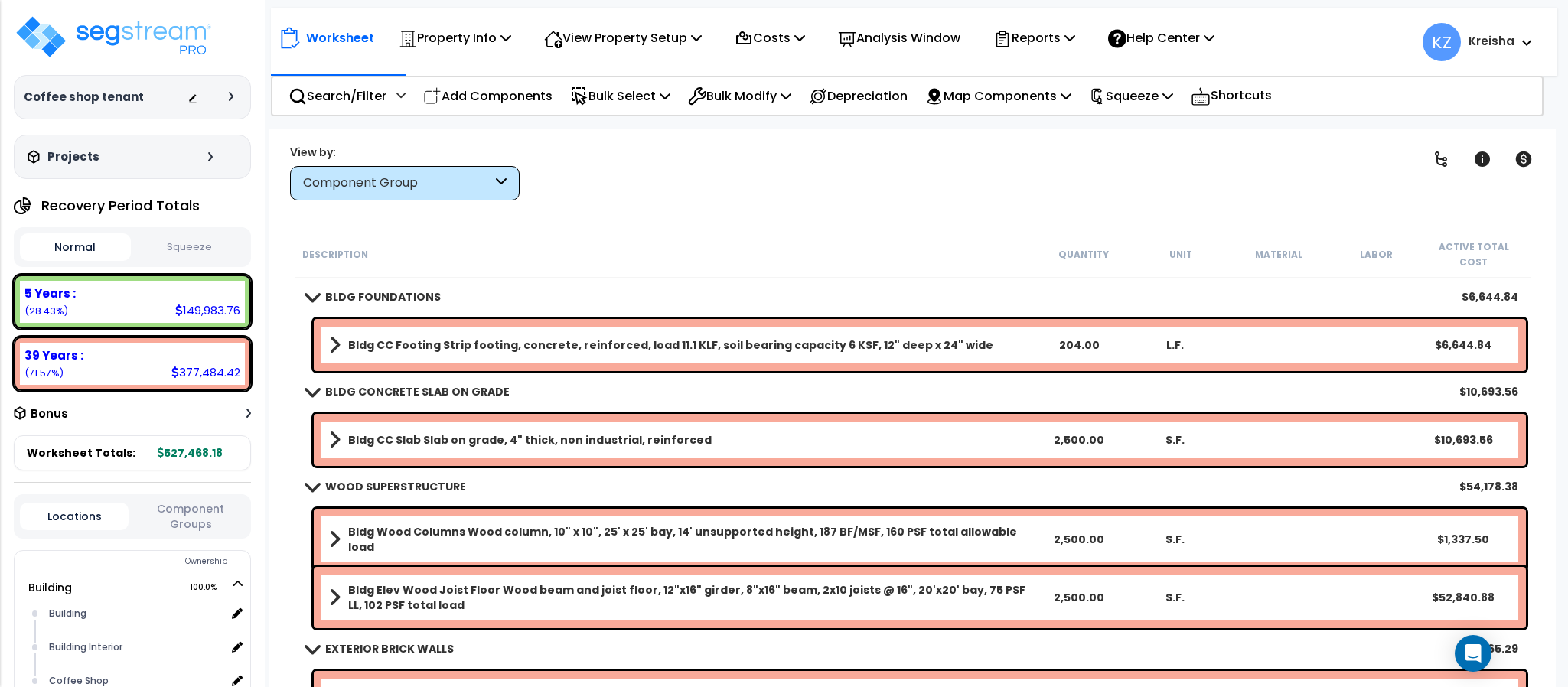
click at [842, 161] on div "Clear Filters" at bounding box center [965, 172] width 854 height 57
click at [1350, 183] on div "Clear Filters" at bounding box center [965, 172] width 854 height 57
click at [1443, 157] on icon at bounding box center [1441, 159] width 19 height 19
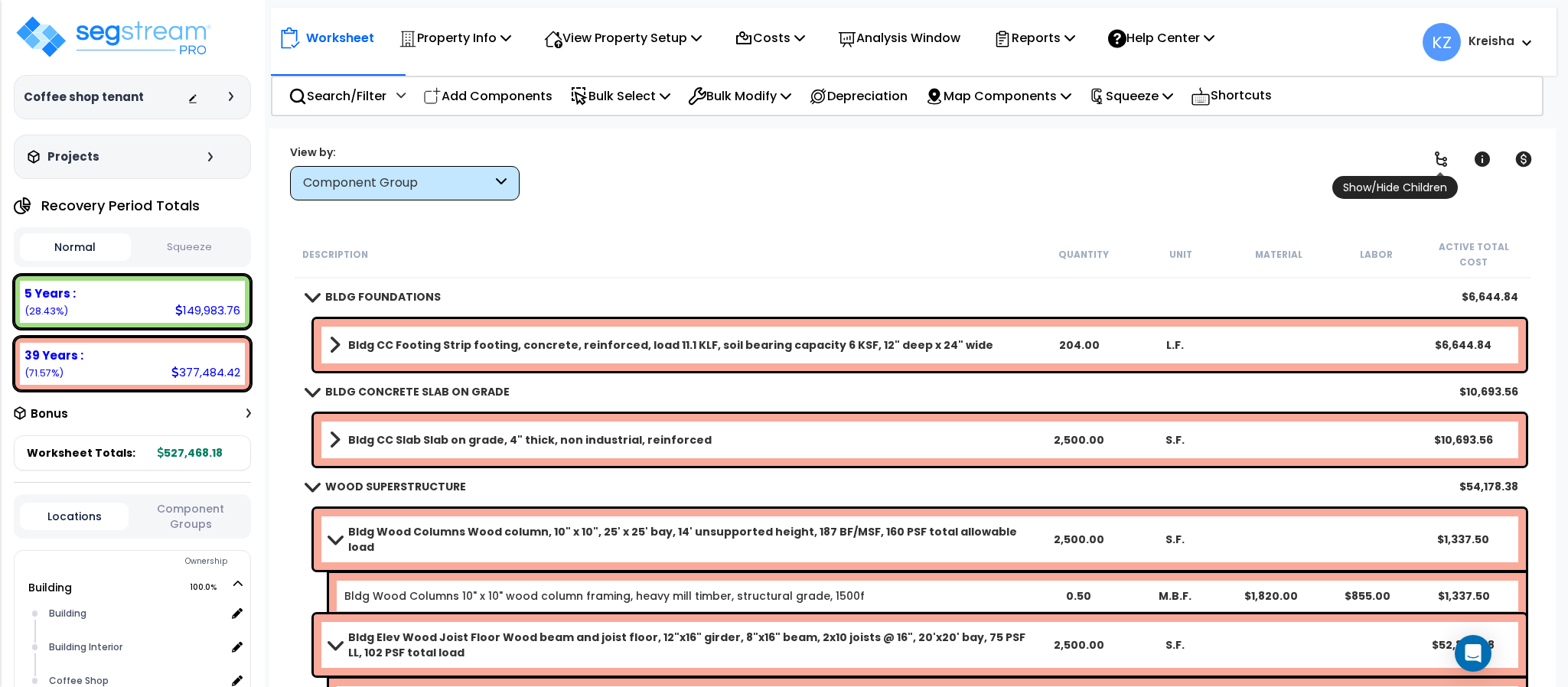
click at [1446, 153] on icon at bounding box center [1441, 159] width 19 height 19
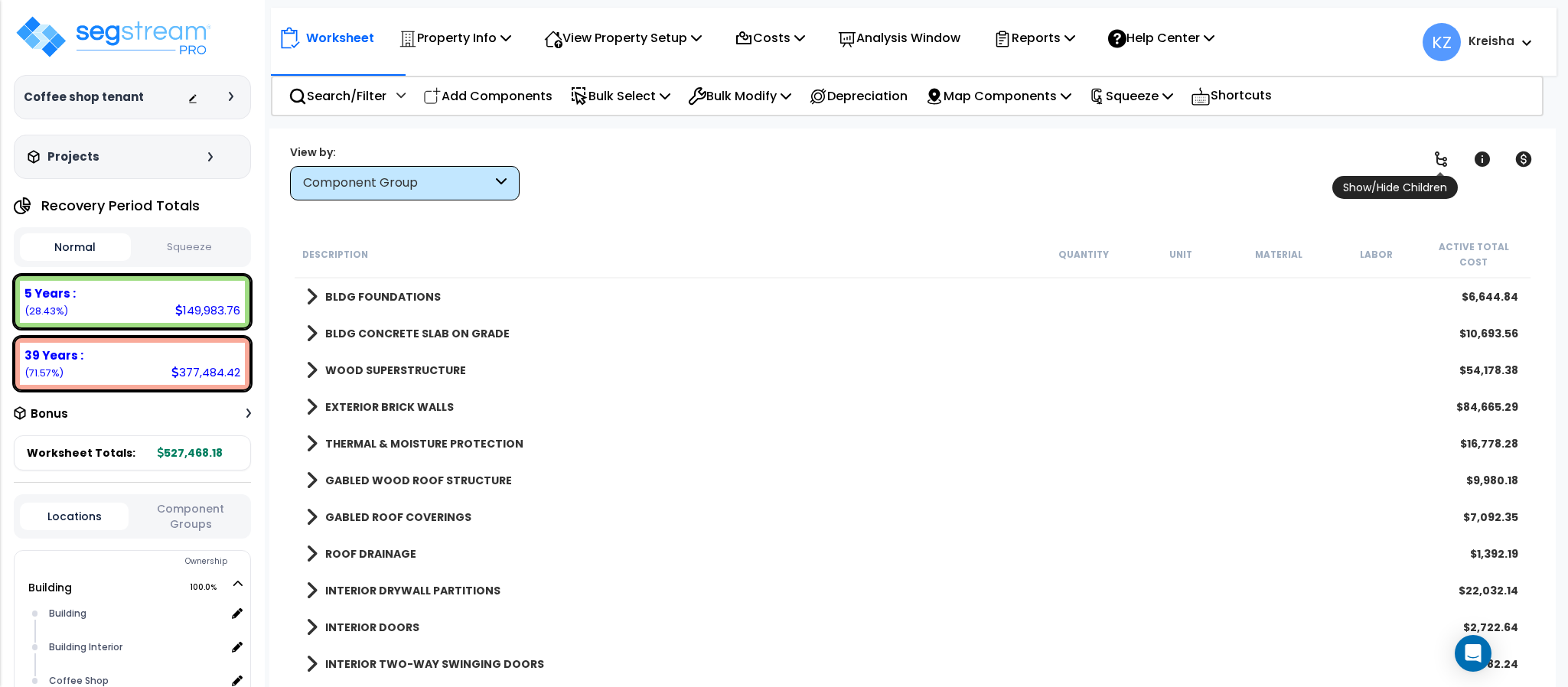
click at [1442, 163] on icon at bounding box center [1441, 159] width 19 height 19
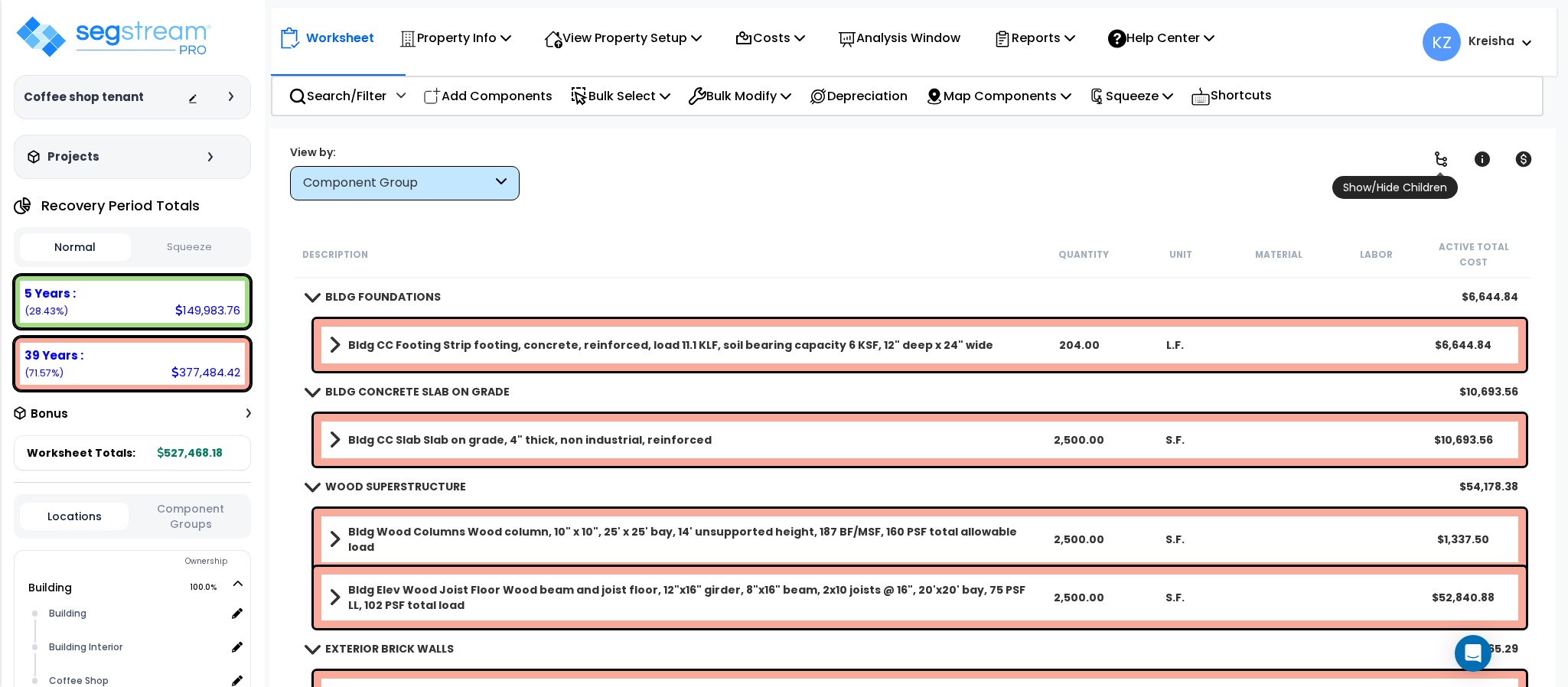
click at [1444, 154] on icon at bounding box center [1441, 159] width 19 height 19
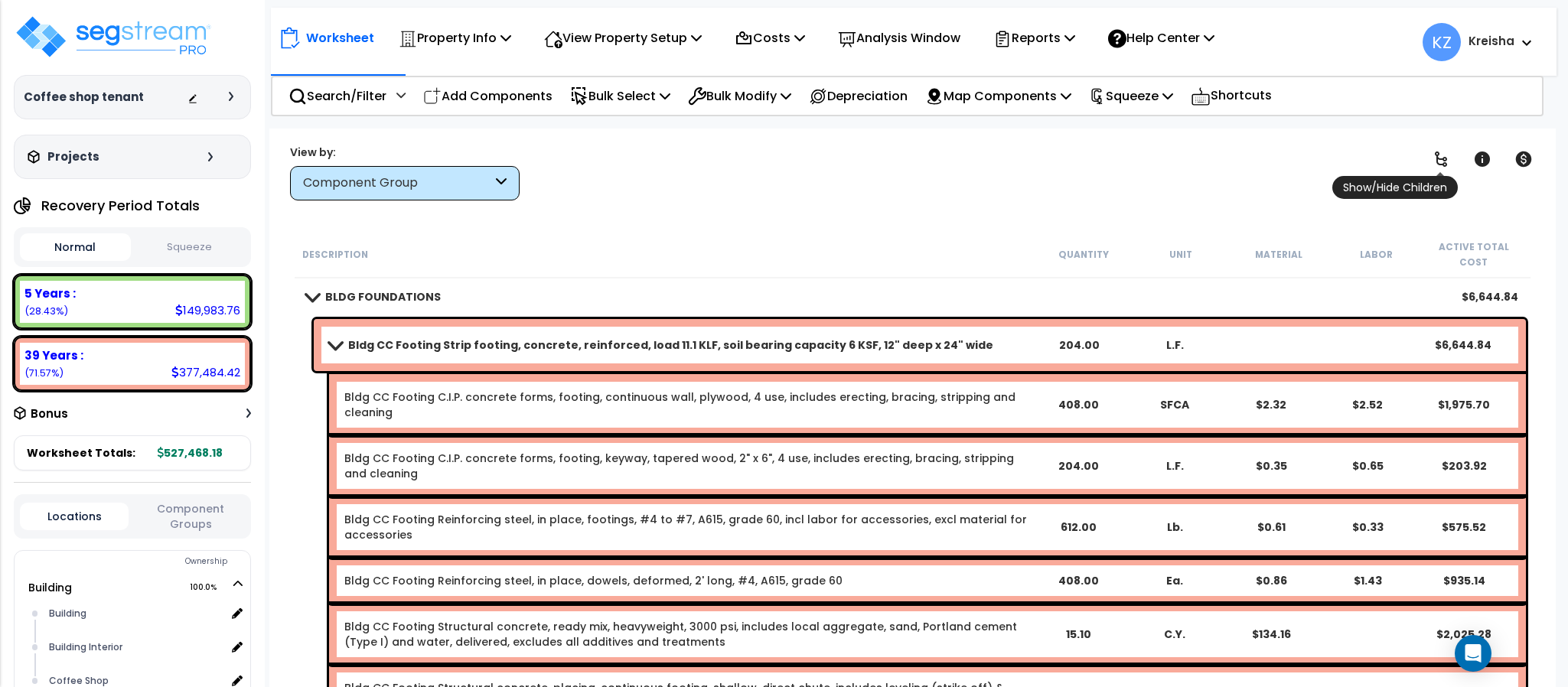
click at [1442, 157] on icon at bounding box center [1441, 159] width 19 height 19
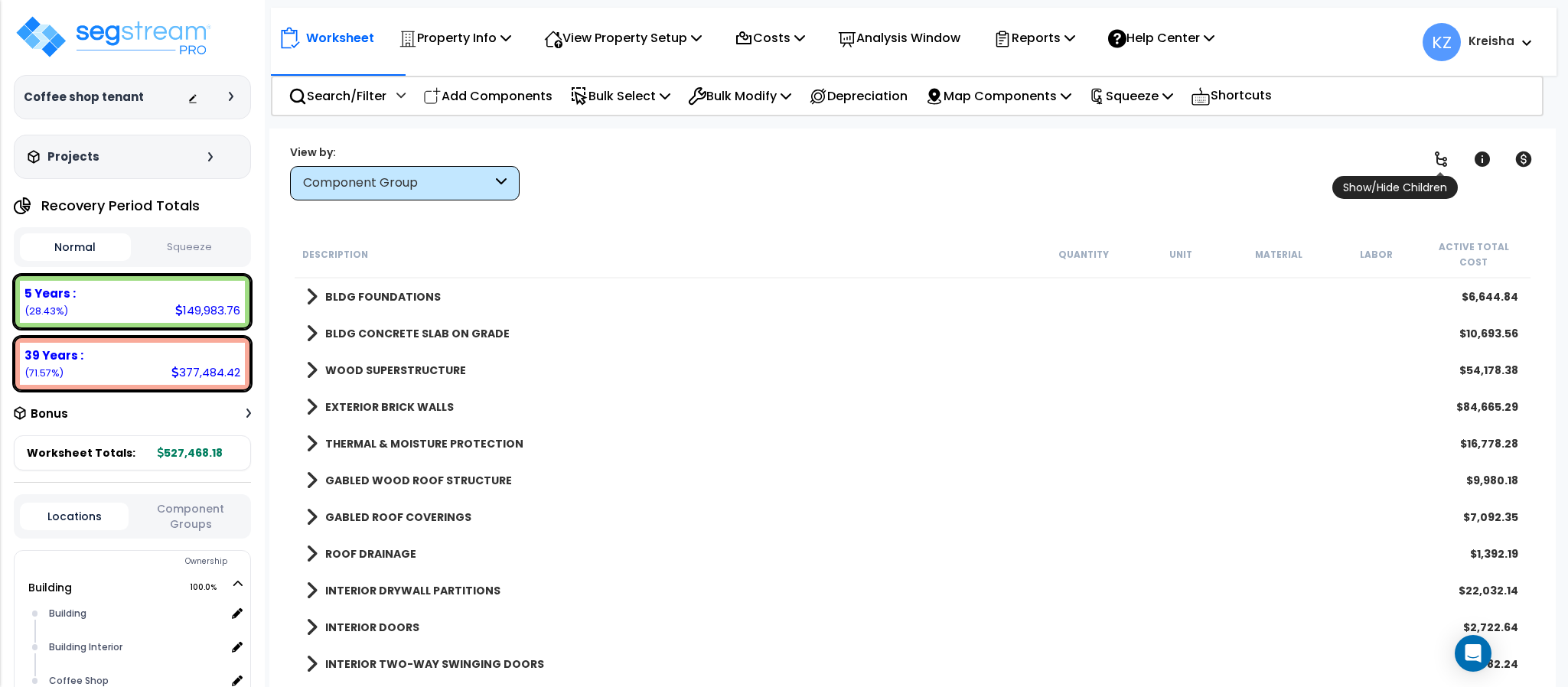
click at [1442, 157] on icon at bounding box center [1441, 159] width 19 height 19
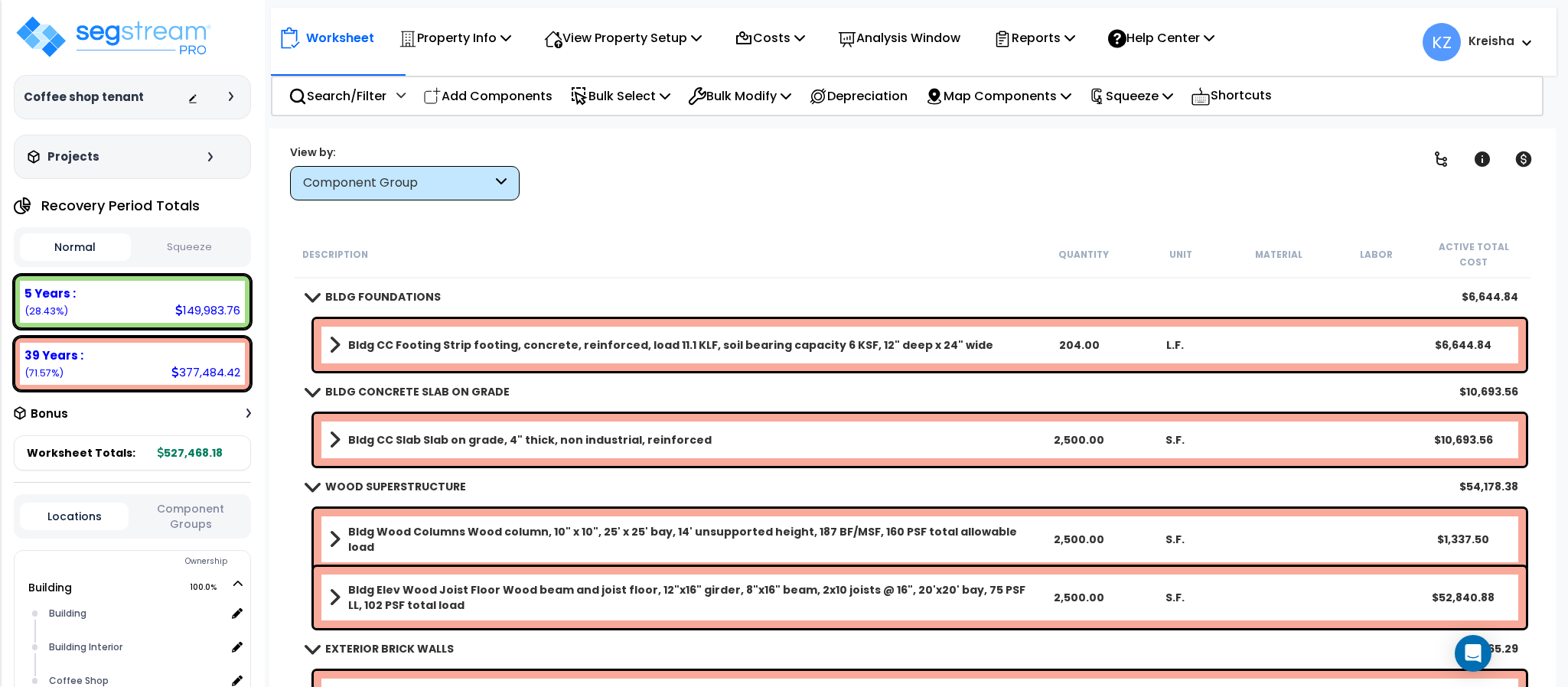
click at [331, 338] on span at bounding box center [335, 344] width 11 height 22
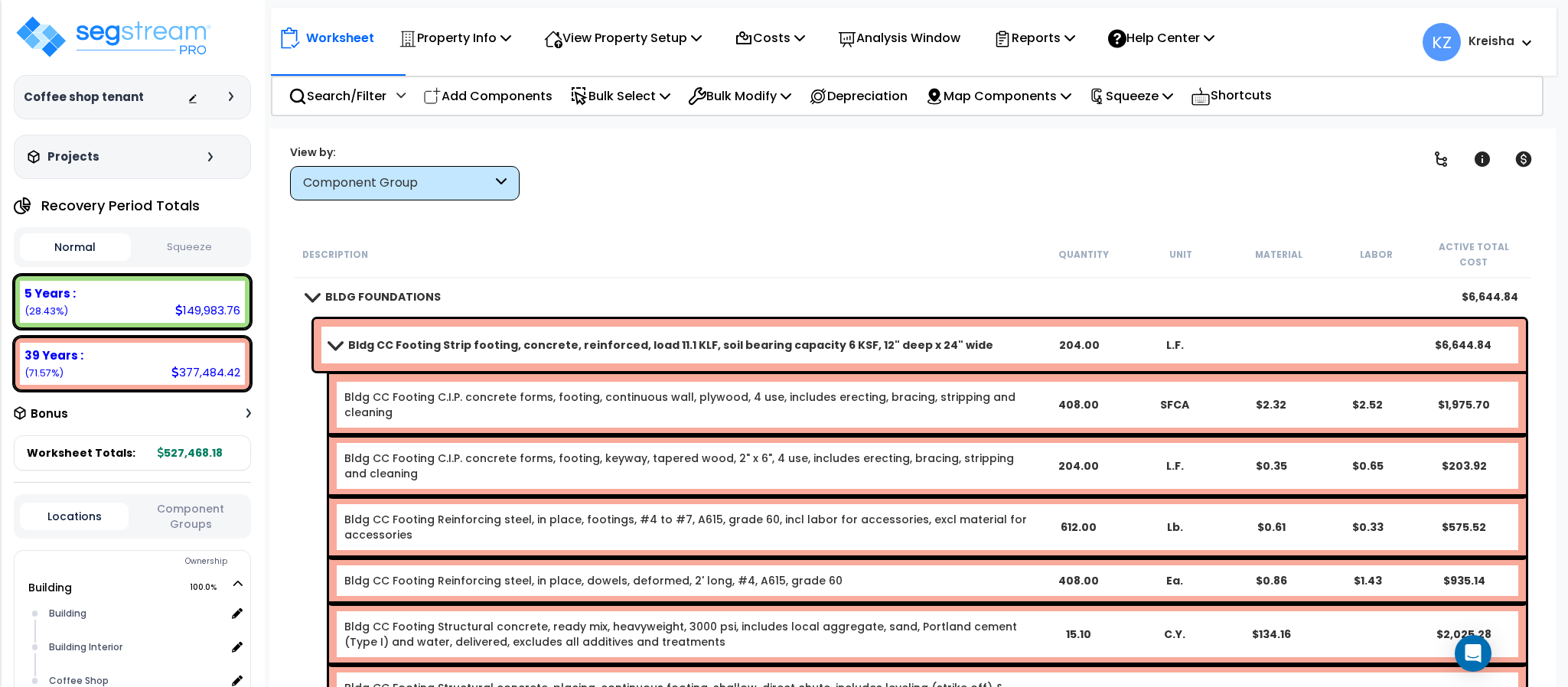
click at [761, 197] on div "Clear Filters" at bounding box center [965, 172] width 854 height 57
click at [1444, 161] on icon at bounding box center [1440, 159] width 12 height 15
click at [1445, 158] on icon at bounding box center [1440, 159] width 12 height 15
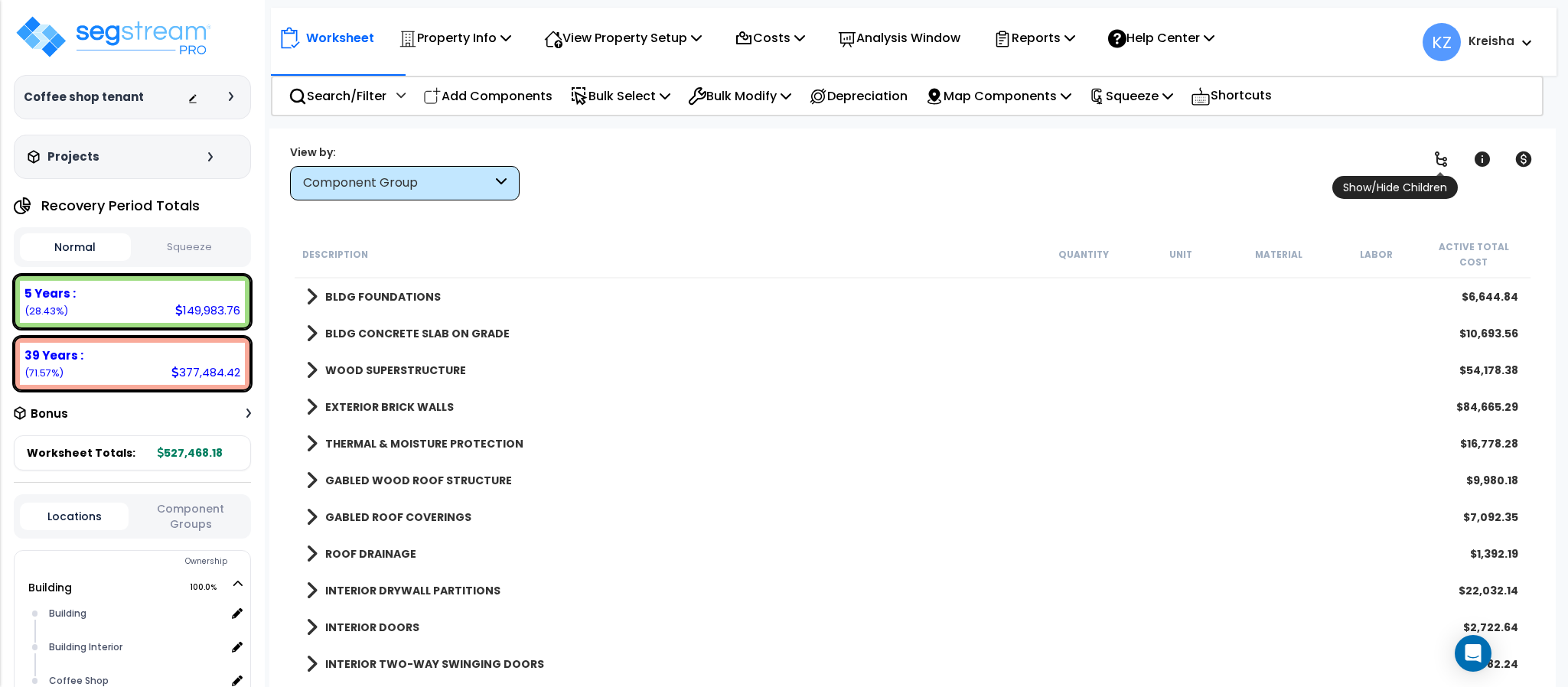
click at [1444, 159] on icon at bounding box center [1441, 159] width 19 height 19
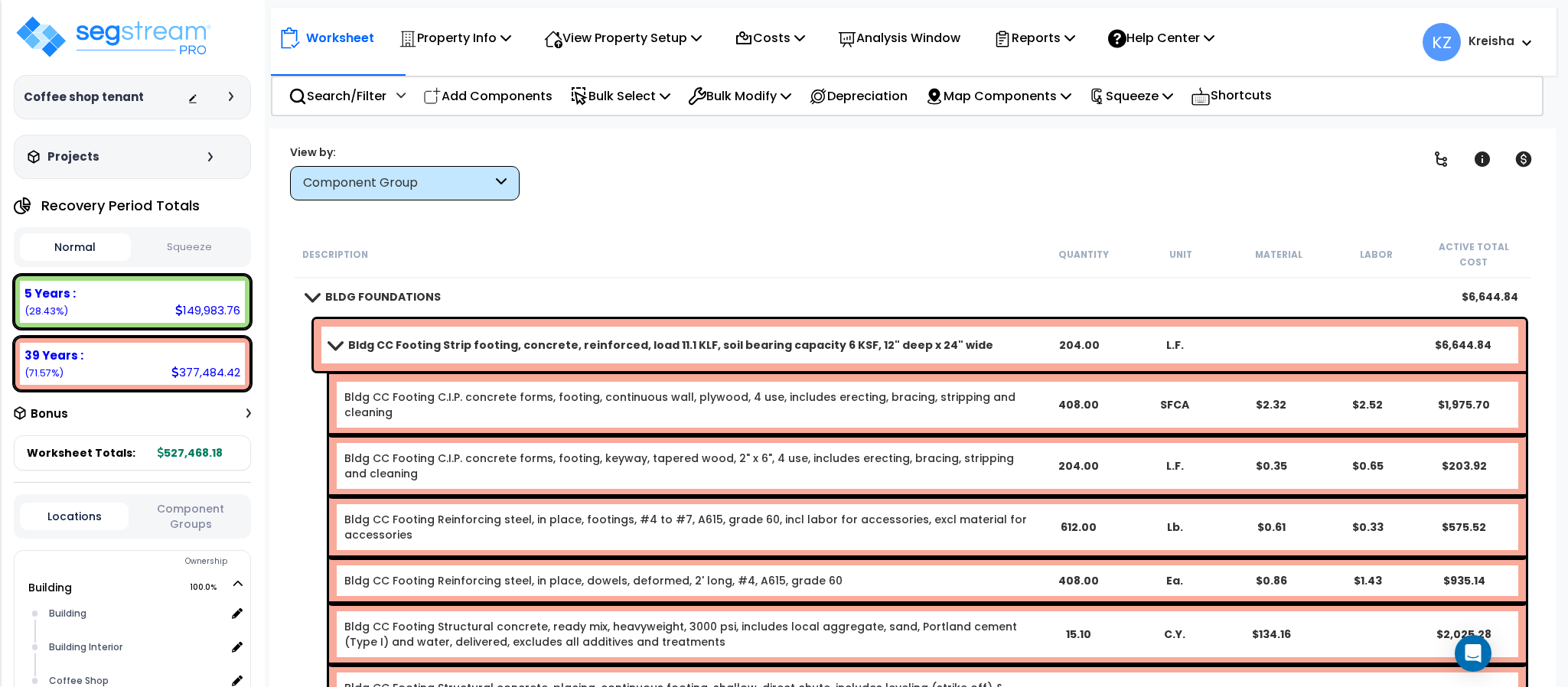
click at [1327, 134] on div "Worksheet Property Info Property Setup Add Property Unit Template property Clon…" at bounding box center [912, 472] width 1285 height 687
click at [1442, 166] on link at bounding box center [1441, 159] width 34 height 34
click at [1439, 158] on icon at bounding box center [1440, 159] width 12 height 15
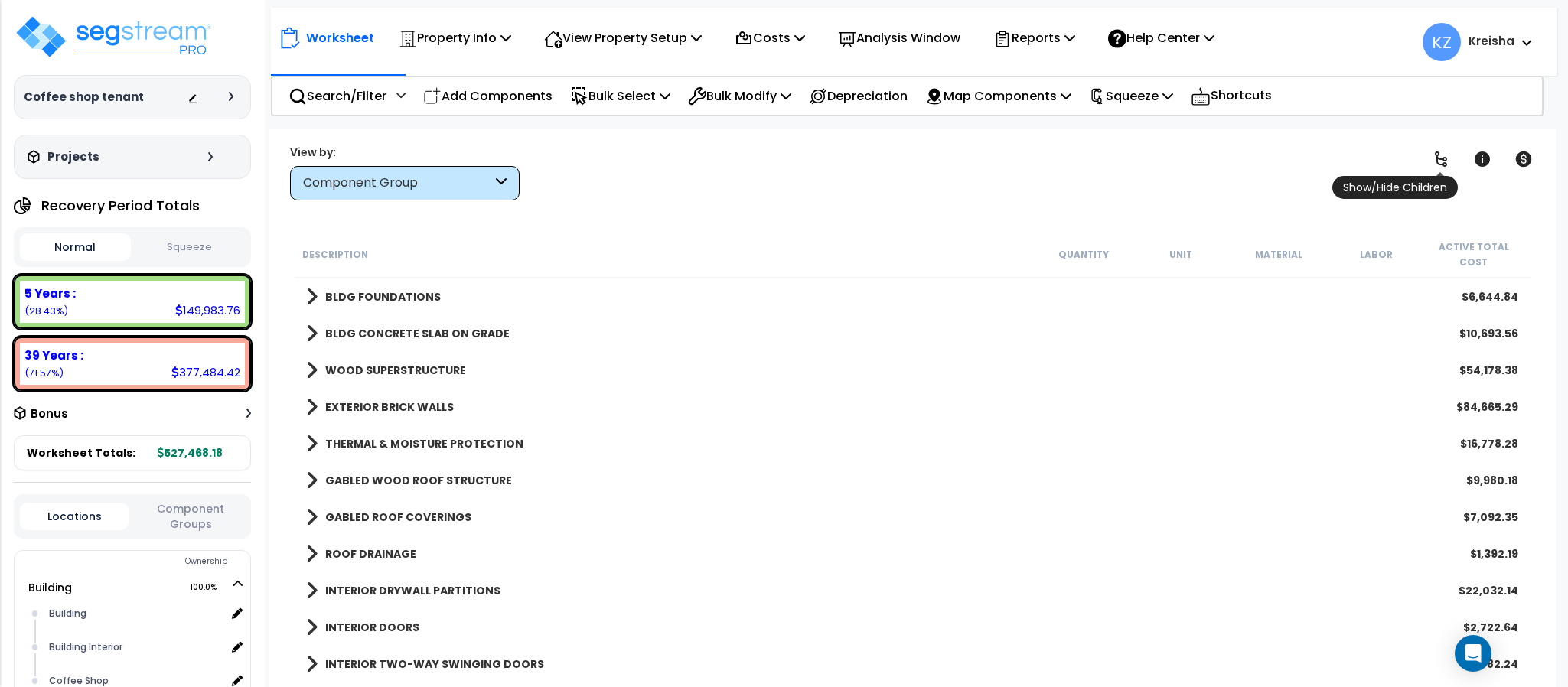
click at [1439, 158] on icon at bounding box center [1440, 159] width 12 height 15
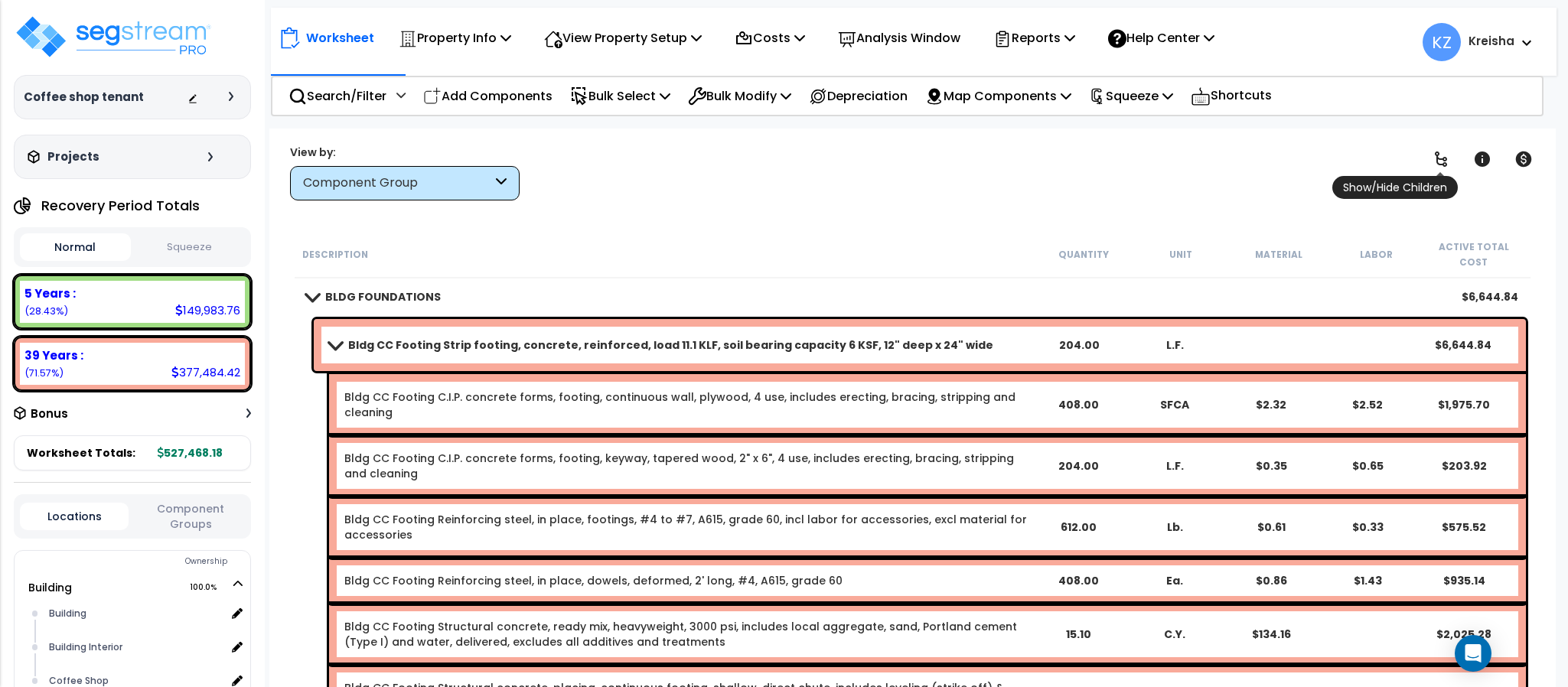
click at [1437, 166] on icon at bounding box center [1441, 159] width 19 height 19
click at [1438, 162] on icon at bounding box center [1441, 159] width 19 height 19
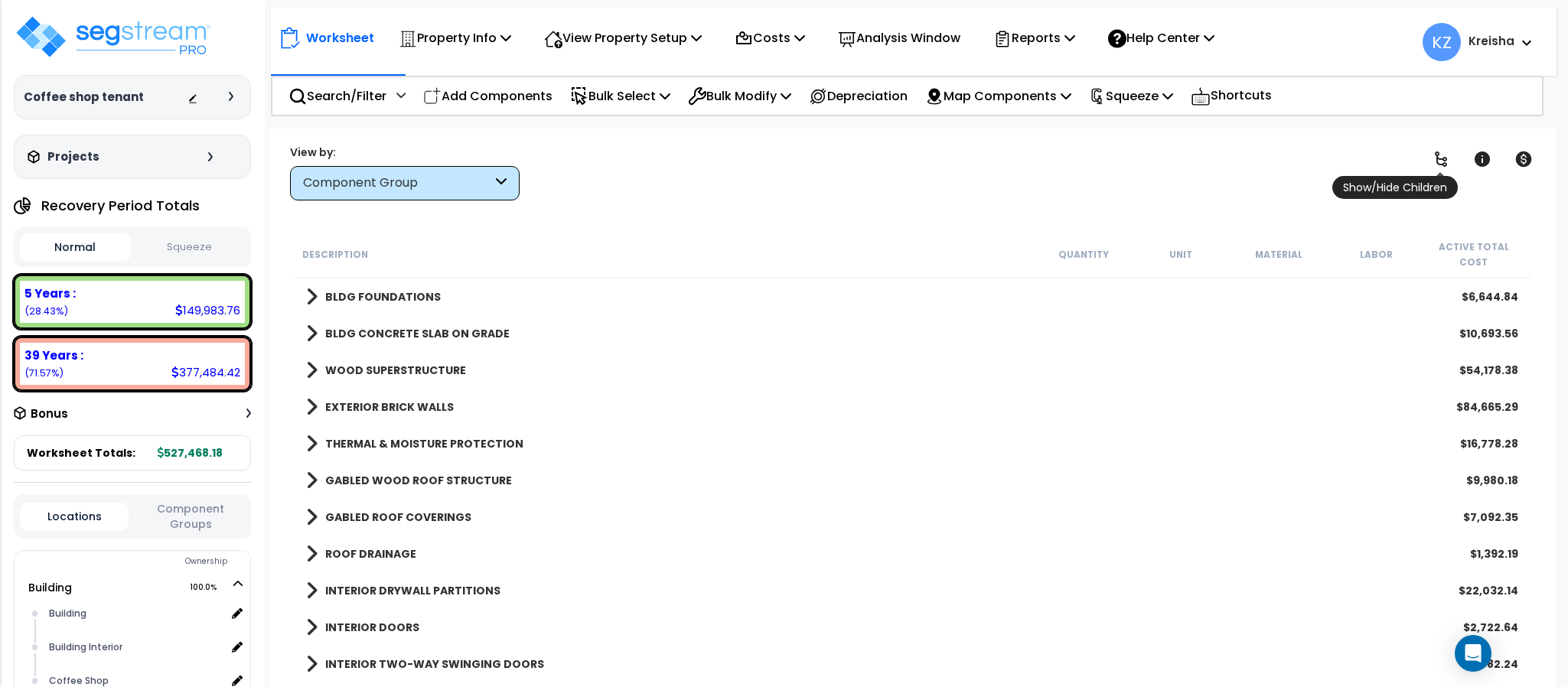
click at [1439, 163] on icon at bounding box center [1441, 159] width 19 height 19
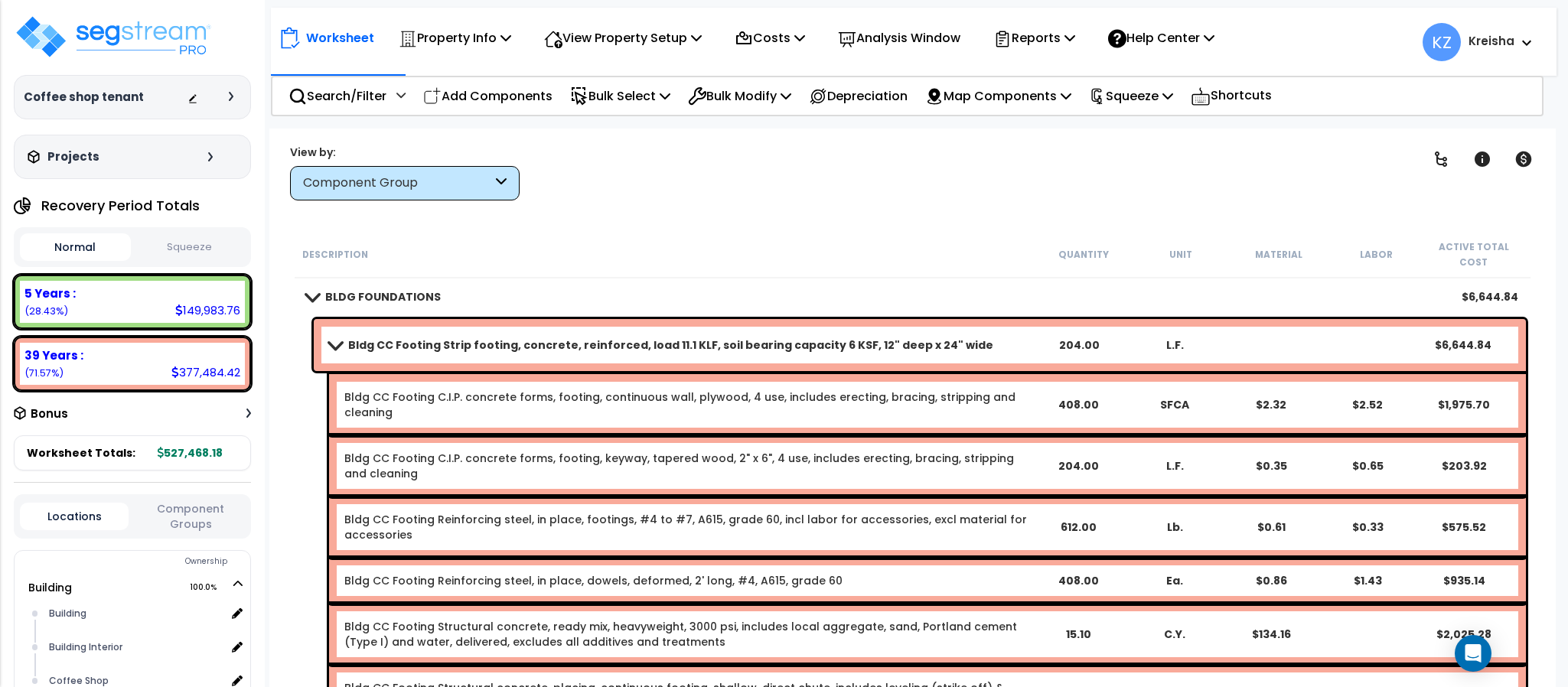
click at [1328, 200] on div "Clear Filters" at bounding box center [965, 172] width 854 height 57
click at [1184, 196] on div "Clear Filters" at bounding box center [965, 172] width 854 height 57
click at [1299, 177] on div "Clear Filters" at bounding box center [965, 172] width 854 height 57
click at [1178, 191] on div "Clear Filters" at bounding box center [965, 172] width 854 height 57
click at [342, 339] on span at bounding box center [335, 344] width 22 height 11
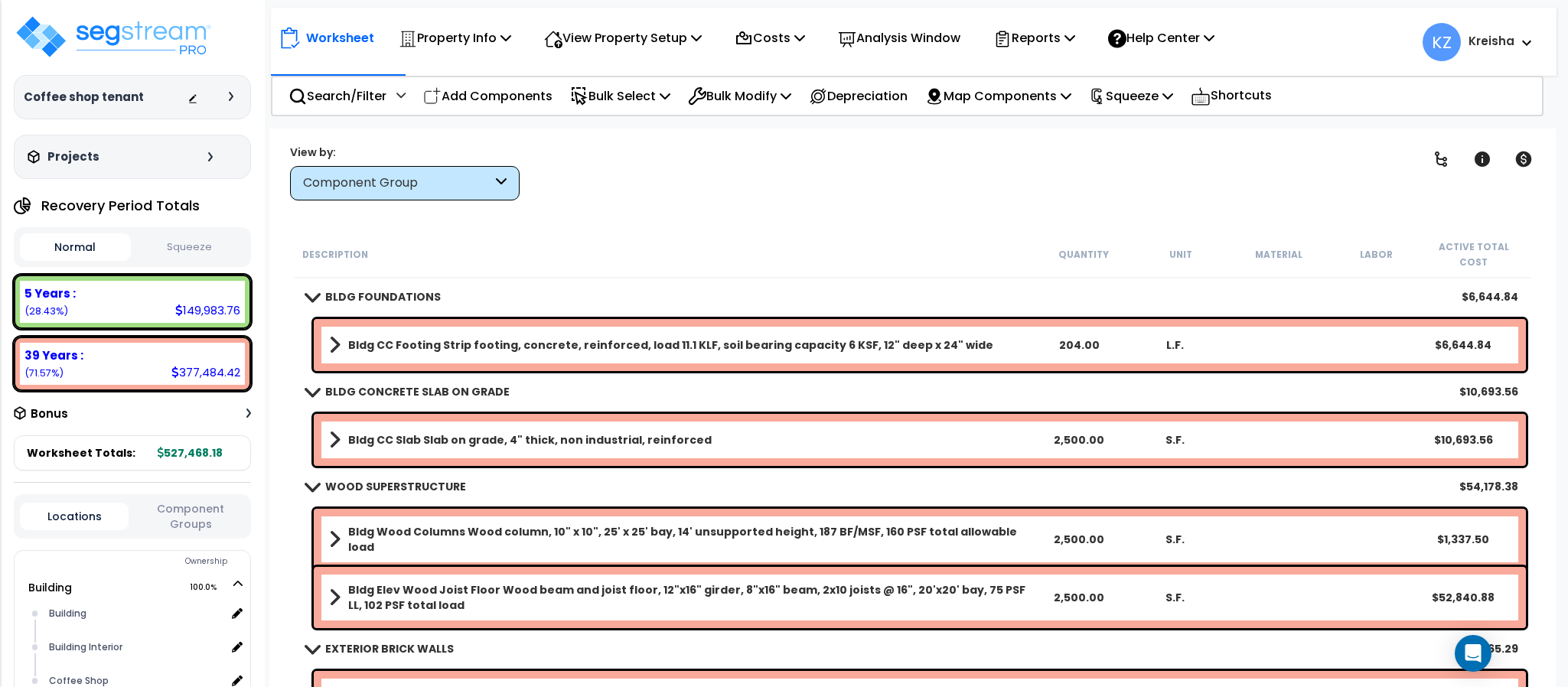
click at [734, 197] on div "Clear Filters" at bounding box center [965, 172] width 854 height 57
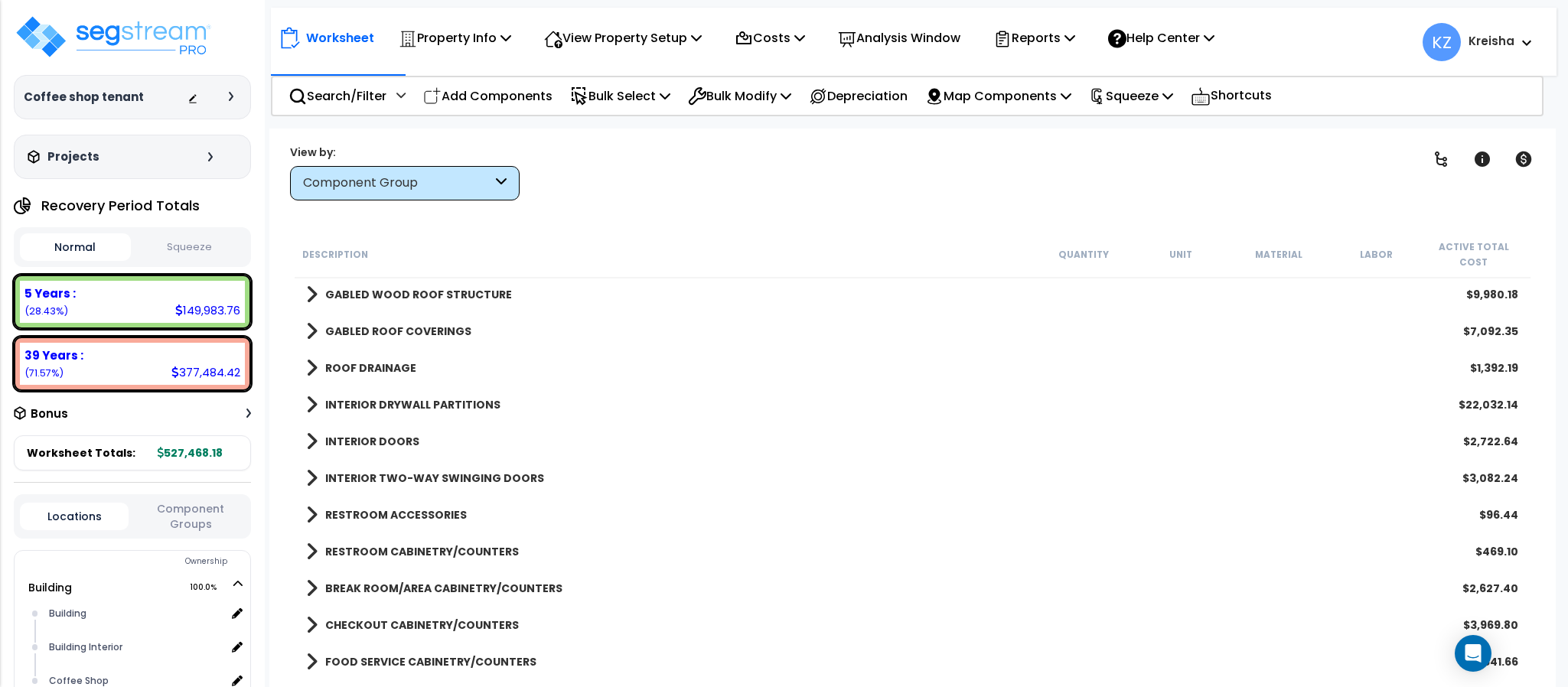
scroll to position [281, 0]
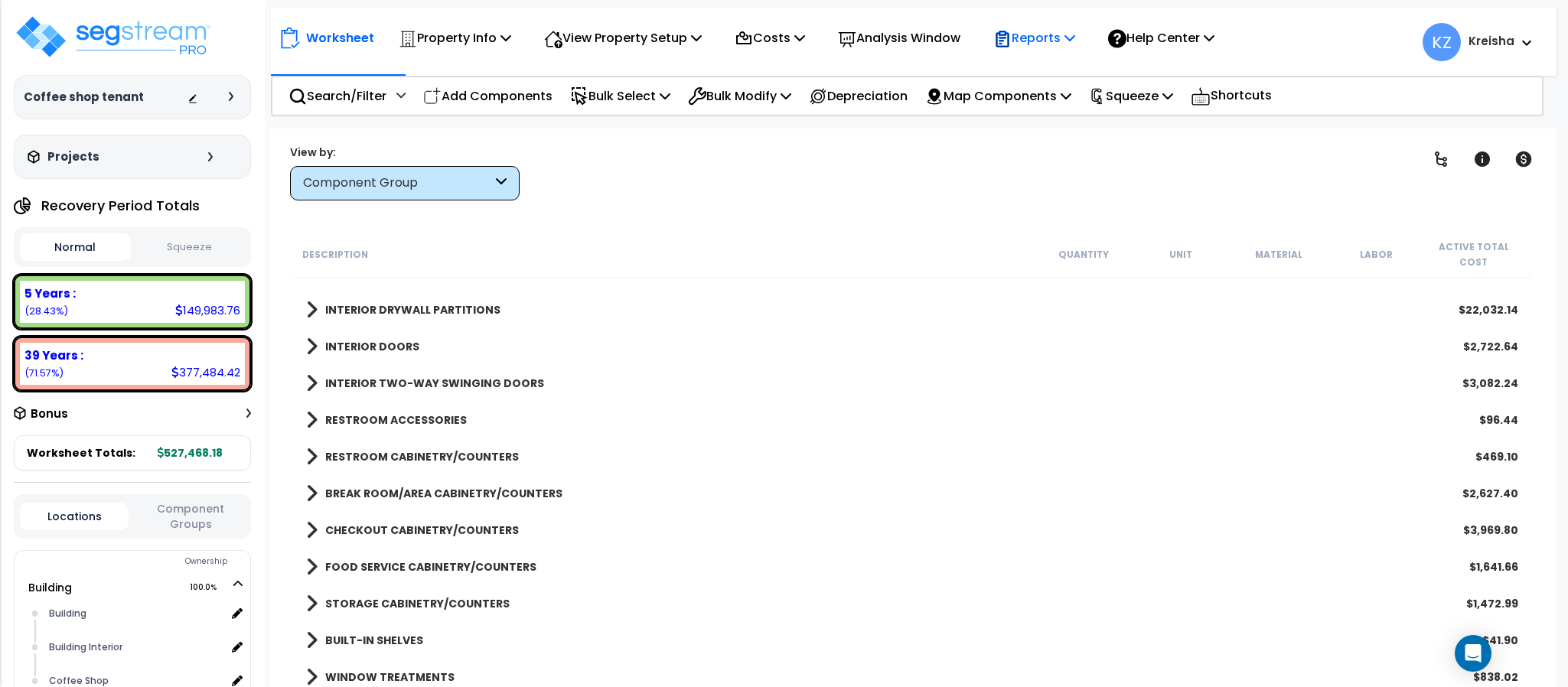
click at [1424, 170] on link at bounding box center [1441, 159] width 34 height 34
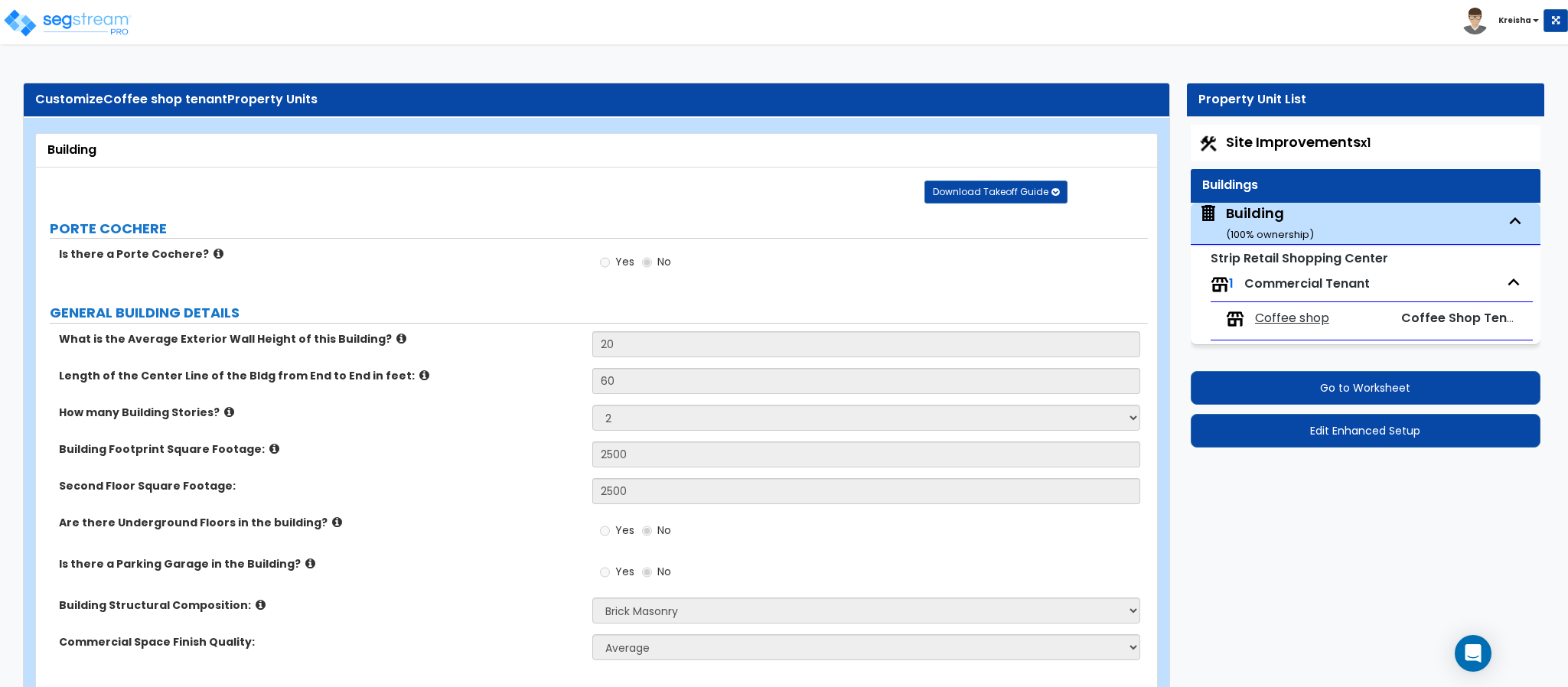
select select "2"
select select "5"
select select "1"
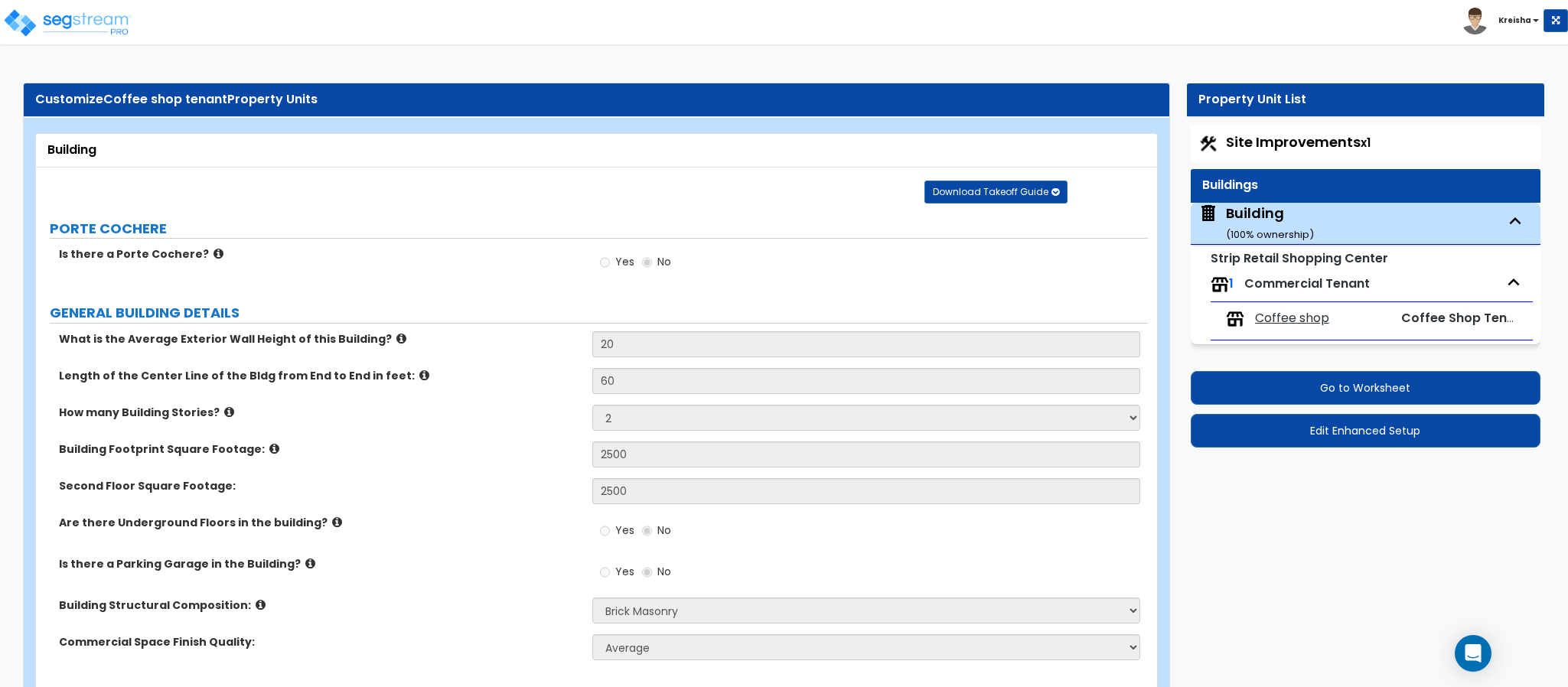
select select "1"
select select "2"
select select "1"
select select "3"
select select "2"
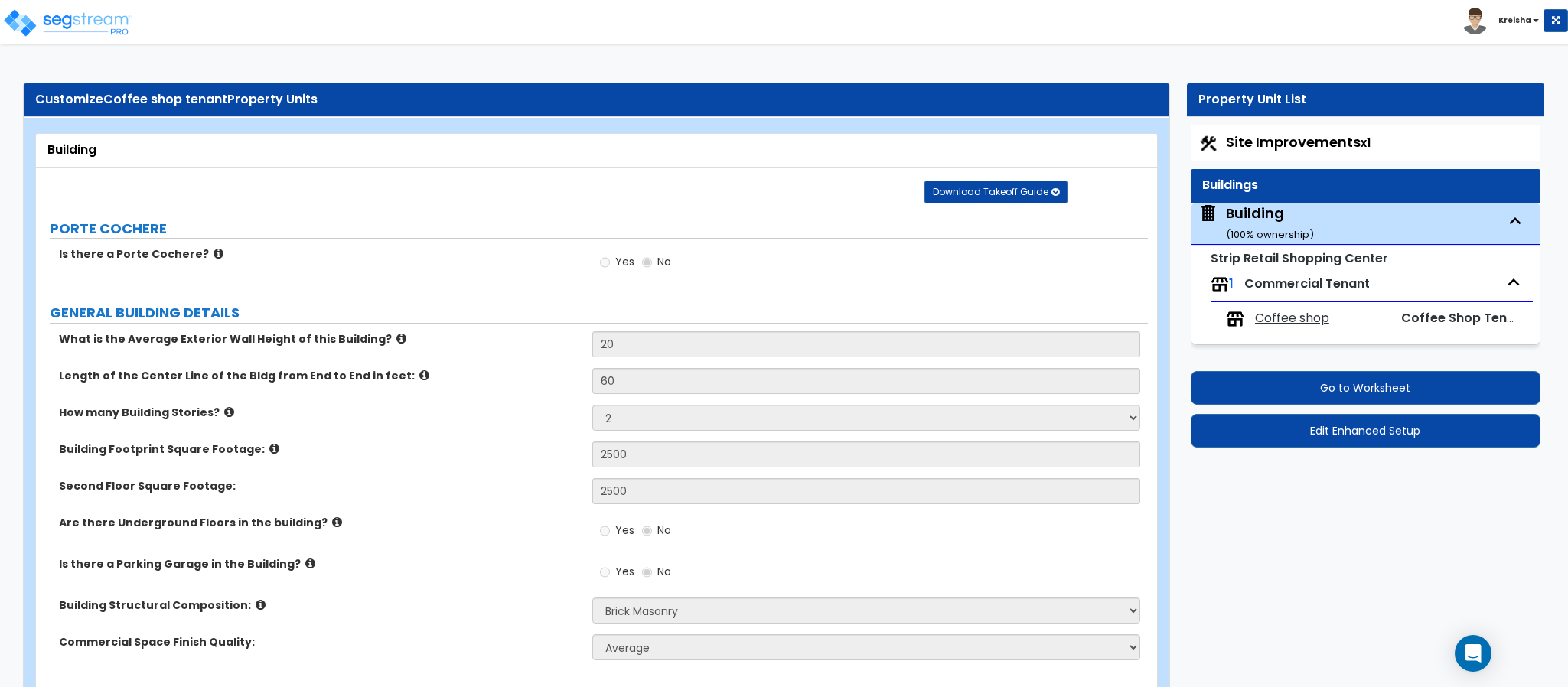
select select "2"
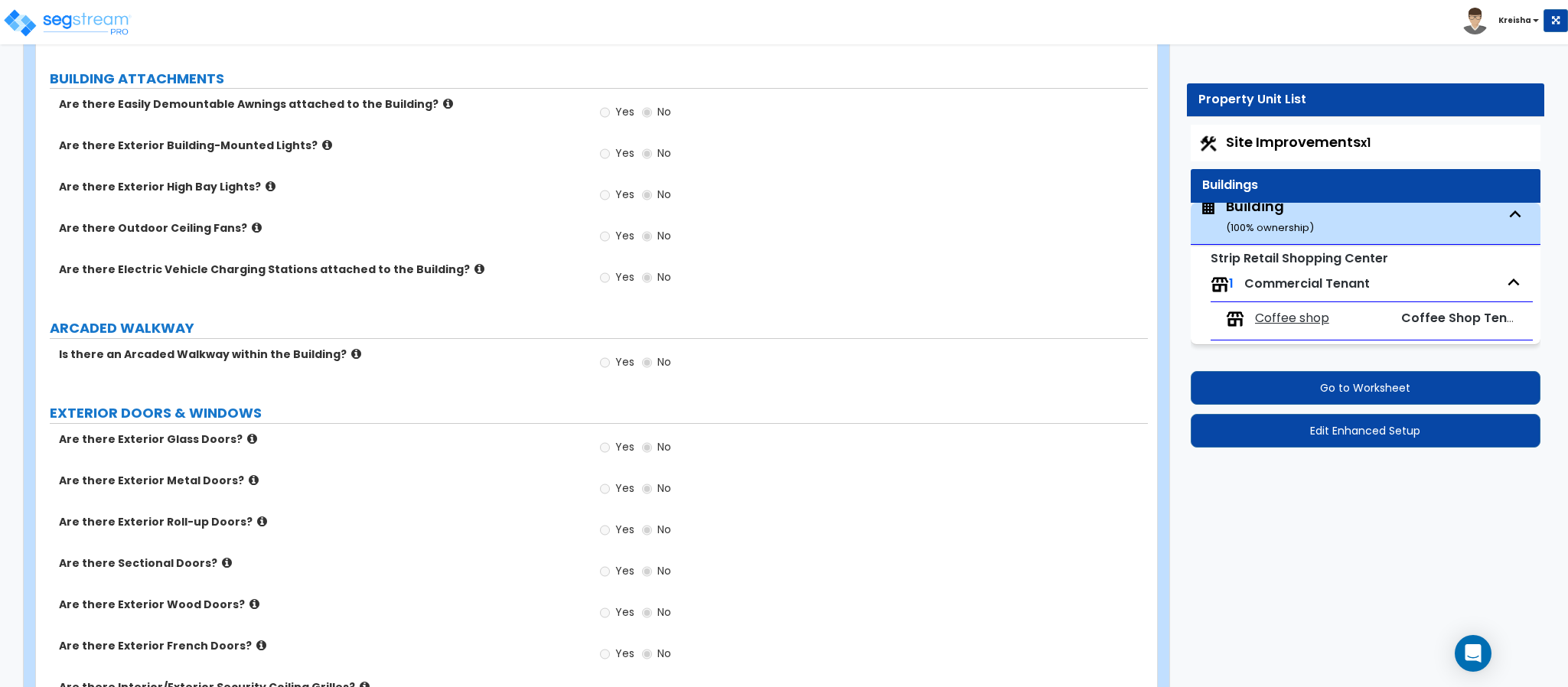
scroll to position [1055, 0]
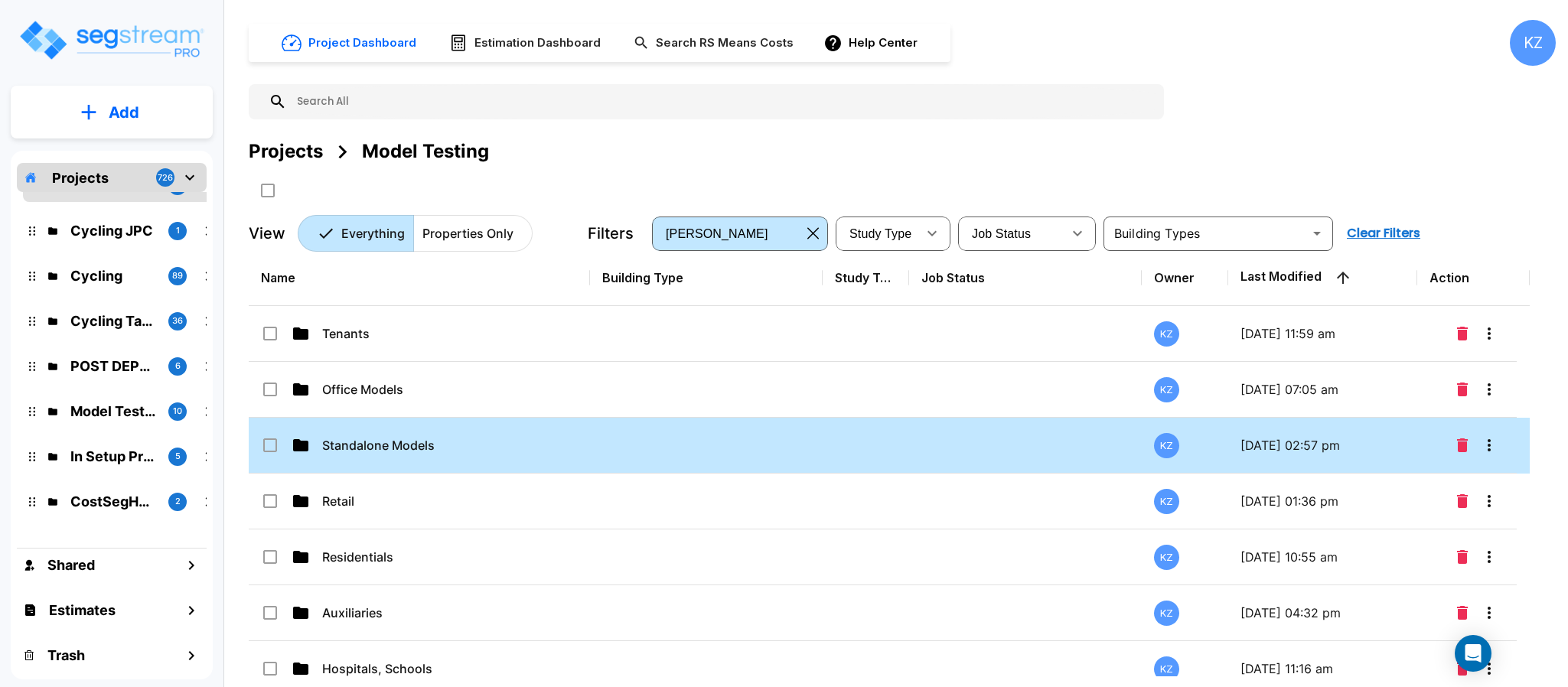
scroll to position [21, 0]
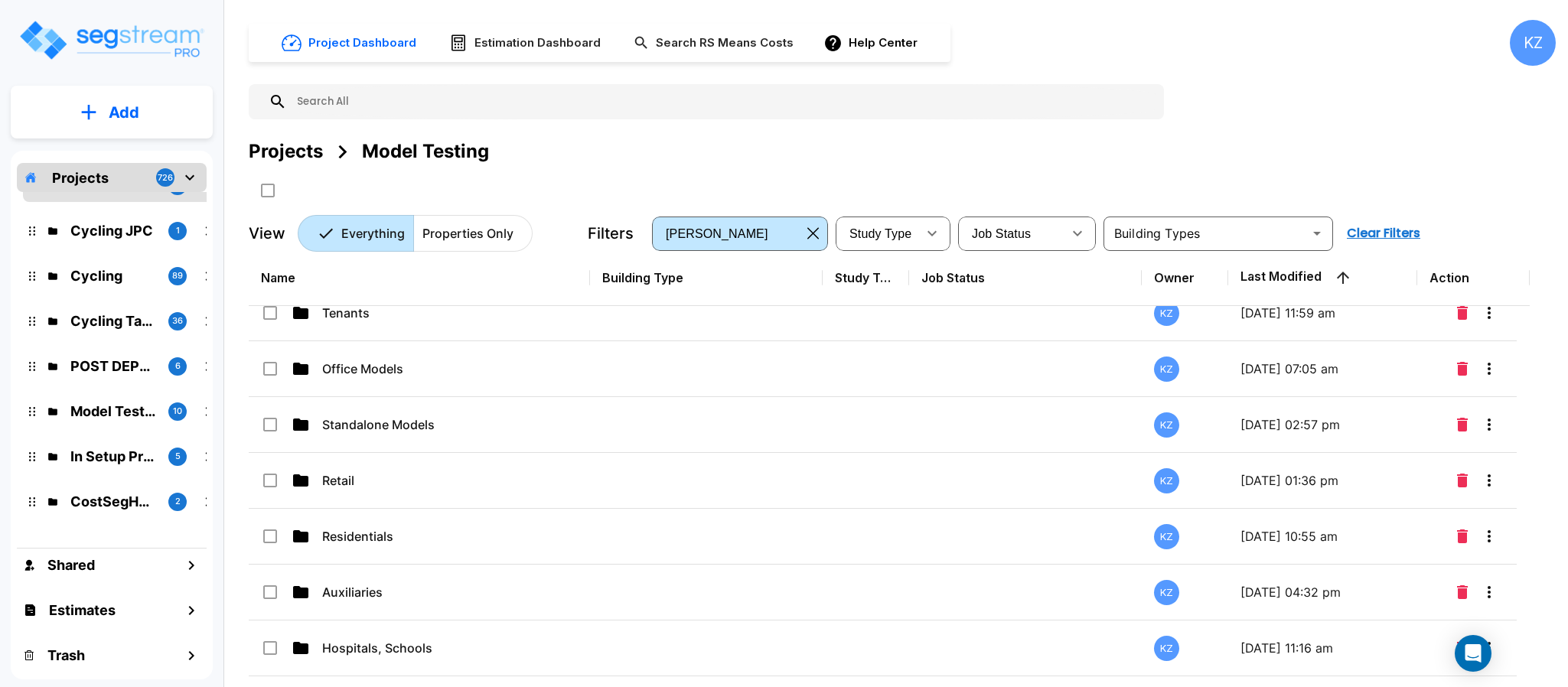
click at [1129, 136] on div "Project Dashboard Estimation Dashboard Search RS Means Costs Help Center KZ Pro…" at bounding box center [902, 136] width 1307 height 232
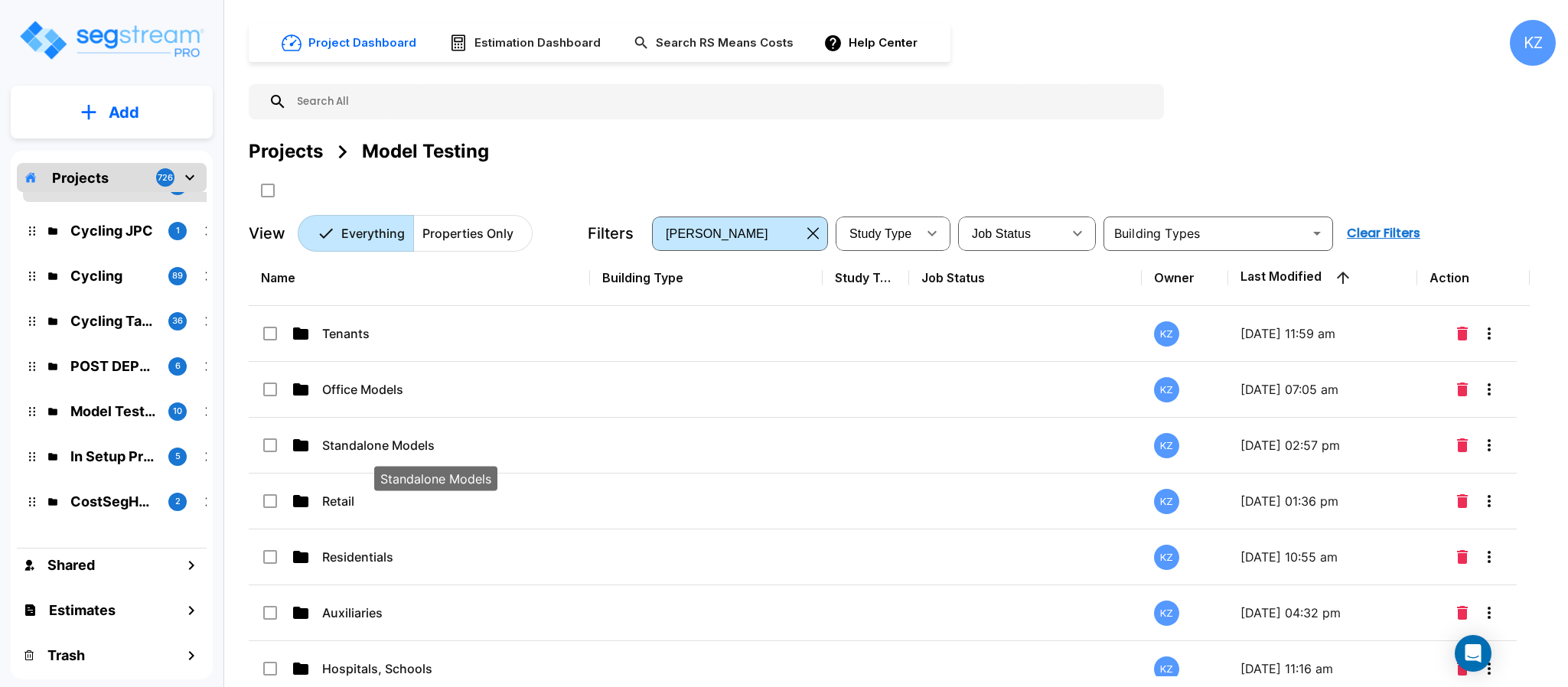
click at [415, 436] on p "Standalone Models" at bounding box center [435, 446] width 226 height 19
click at [415, 434] on td "Standalone Models" at bounding box center [419, 446] width 341 height 56
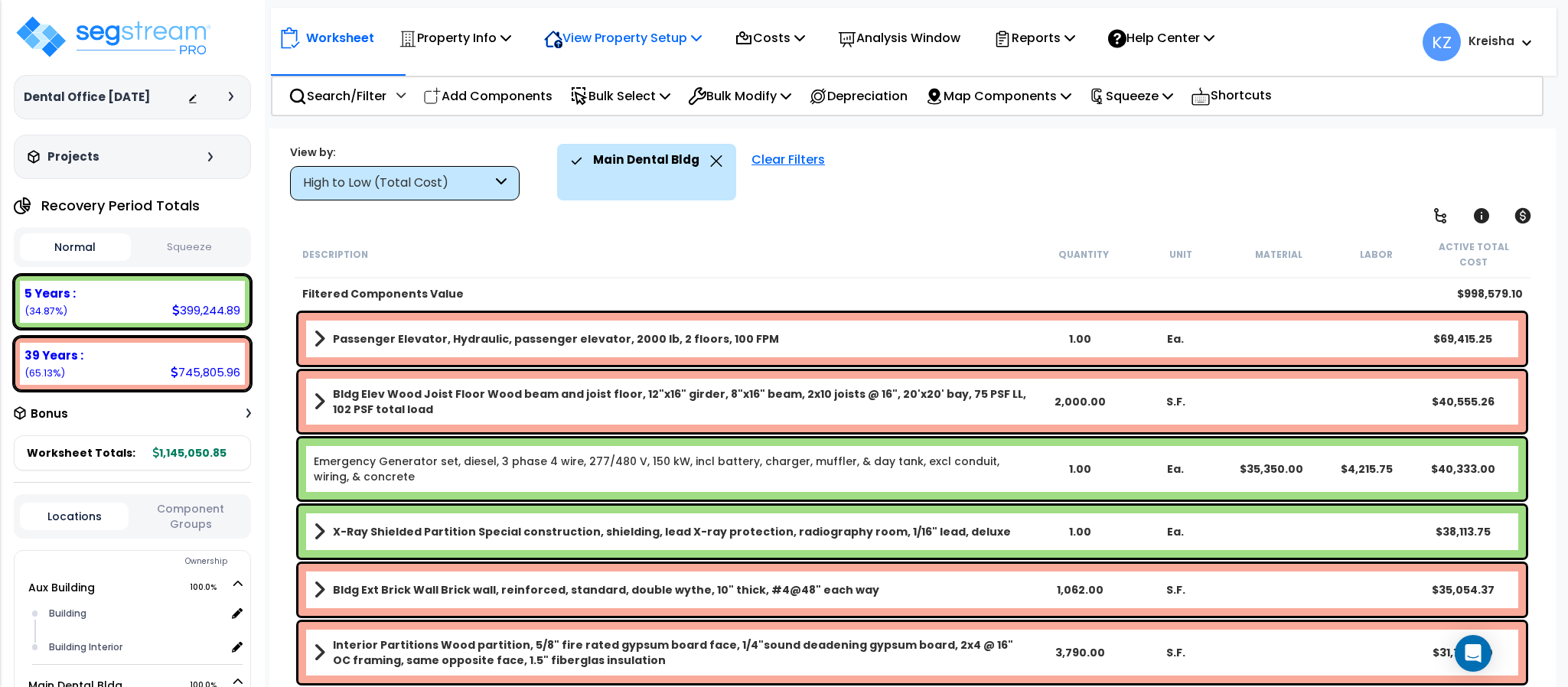
click at [511, 22] on div "View Property Setup" at bounding box center [455, 37] width 112 height 36
click at [600, 99] on link "View Questionnaire" at bounding box center [612, 105] width 152 height 31
click at [482, 178] on div "High to Low (Total Cost)" at bounding box center [398, 183] width 189 height 18
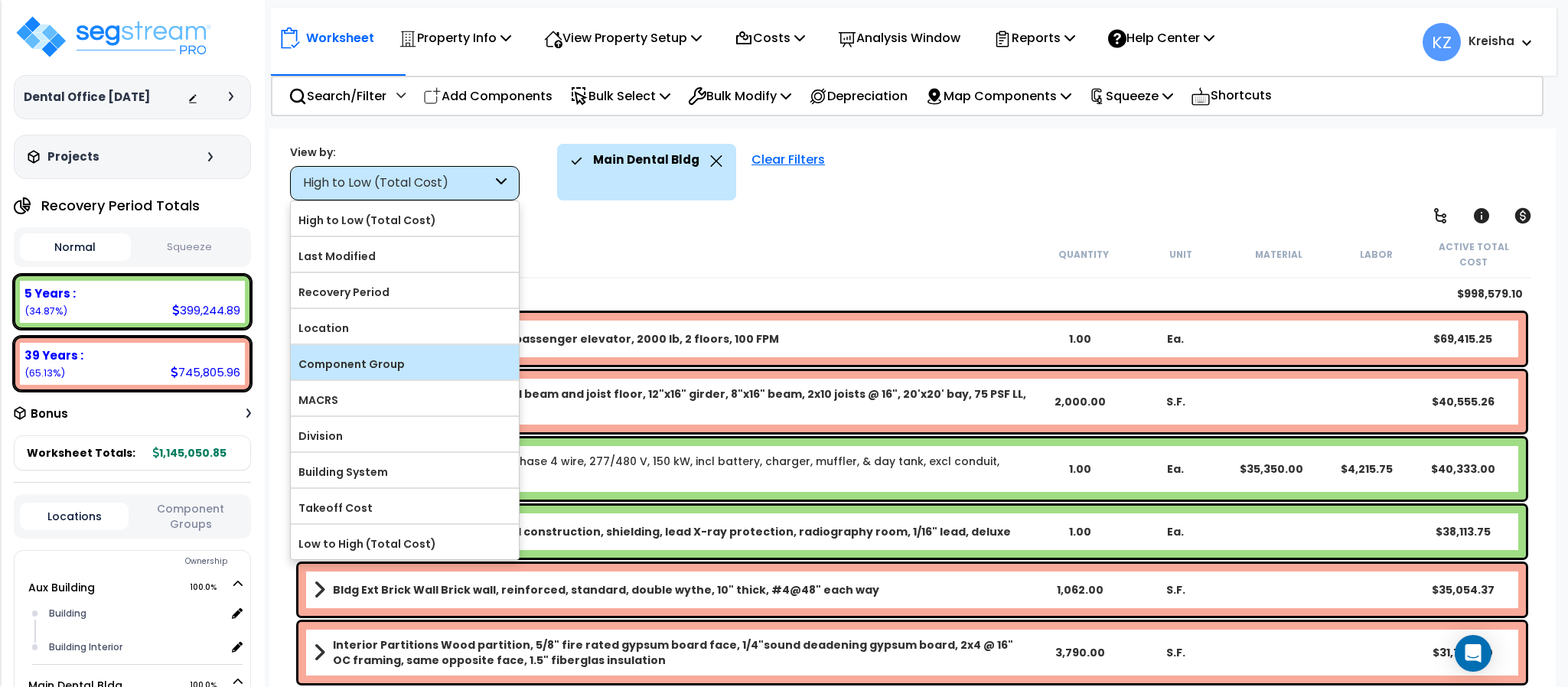
click at [349, 359] on label "Component Group" at bounding box center [405, 364] width 228 height 23
click at [0, 0] on input "Component Group" at bounding box center [0, 0] width 0 height 0
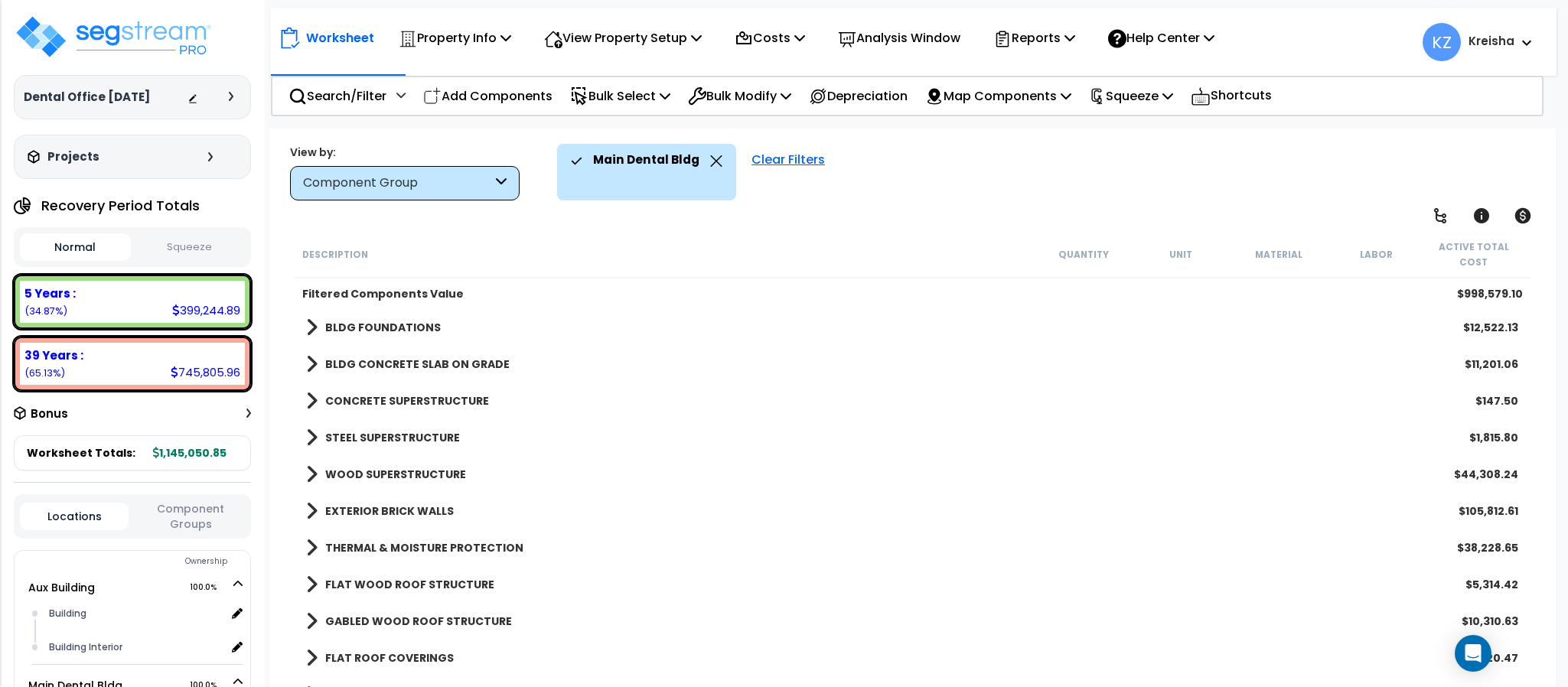
click at [762, 166] on div "Clear Filters" at bounding box center [788, 172] width 89 height 57
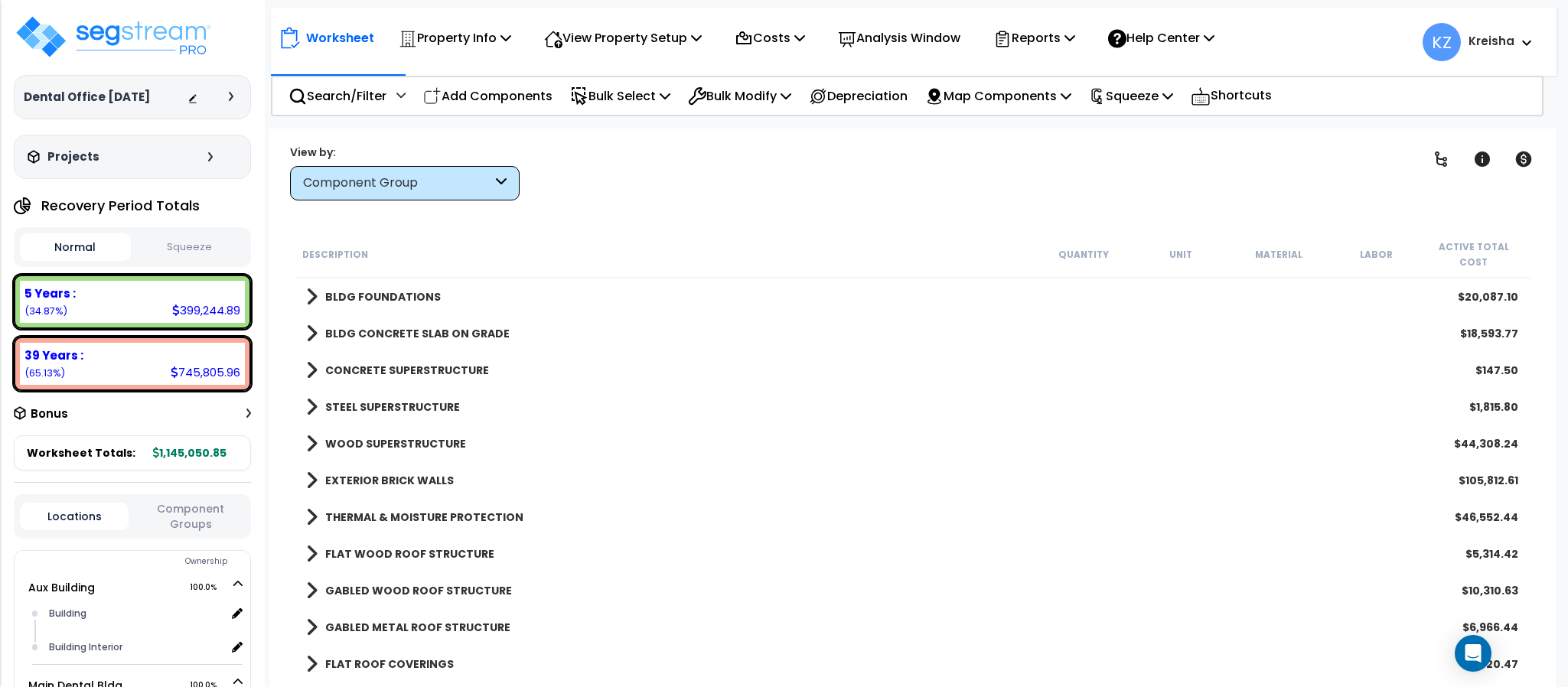
drag, startPoint x: 878, startPoint y: 177, endPoint x: 1095, endPoint y: 183, distance: 217.1
click at [886, 178] on div "Main Dental Bldg Clear Filters" at bounding box center [965, 172] width 854 height 57
drag, startPoint x: 1430, startPoint y: 154, endPoint x: 1090, endPoint y: 188, distance: 341.7
click at [1431, 153] on icon at bounding box center [1441, 159] width 19 height 19
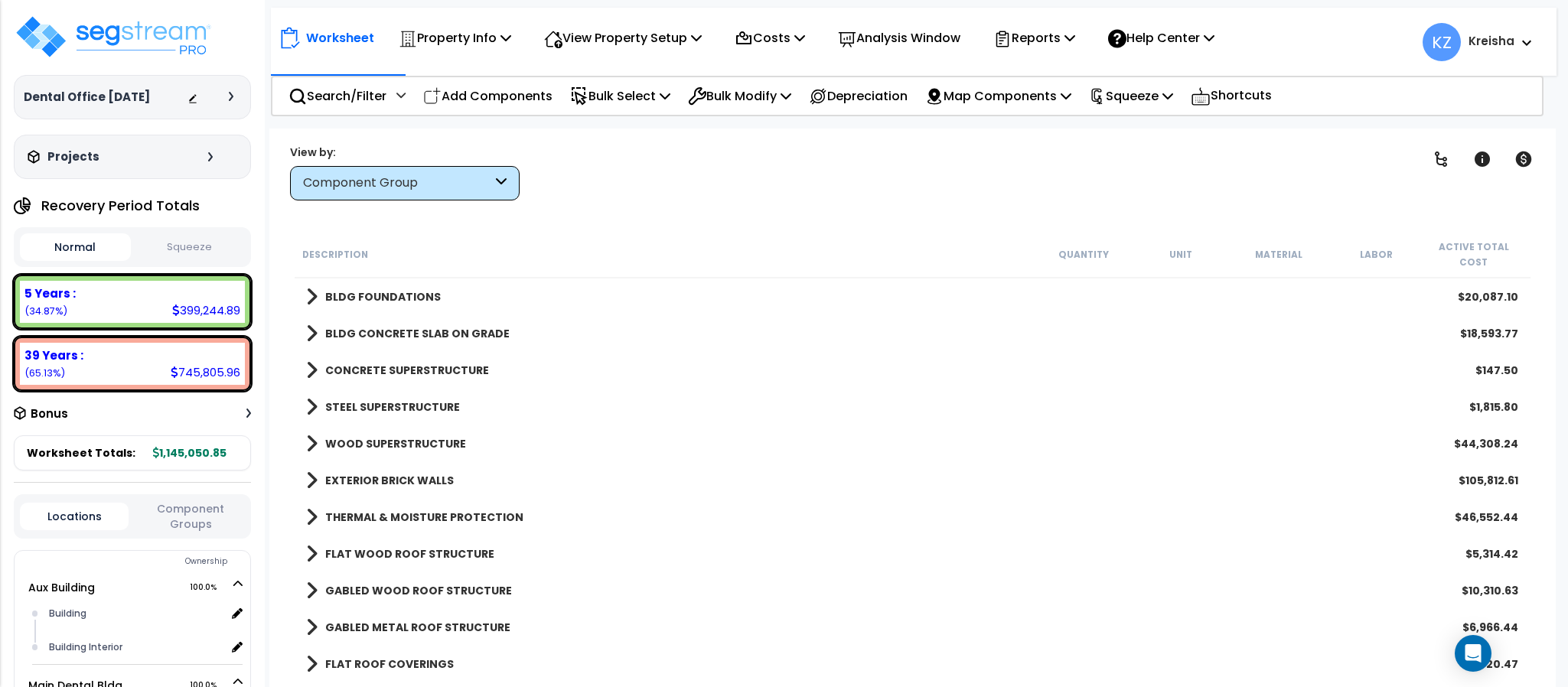
click at [1431, 153] on icon at bounding box center [1441, 159] width 19 height 19
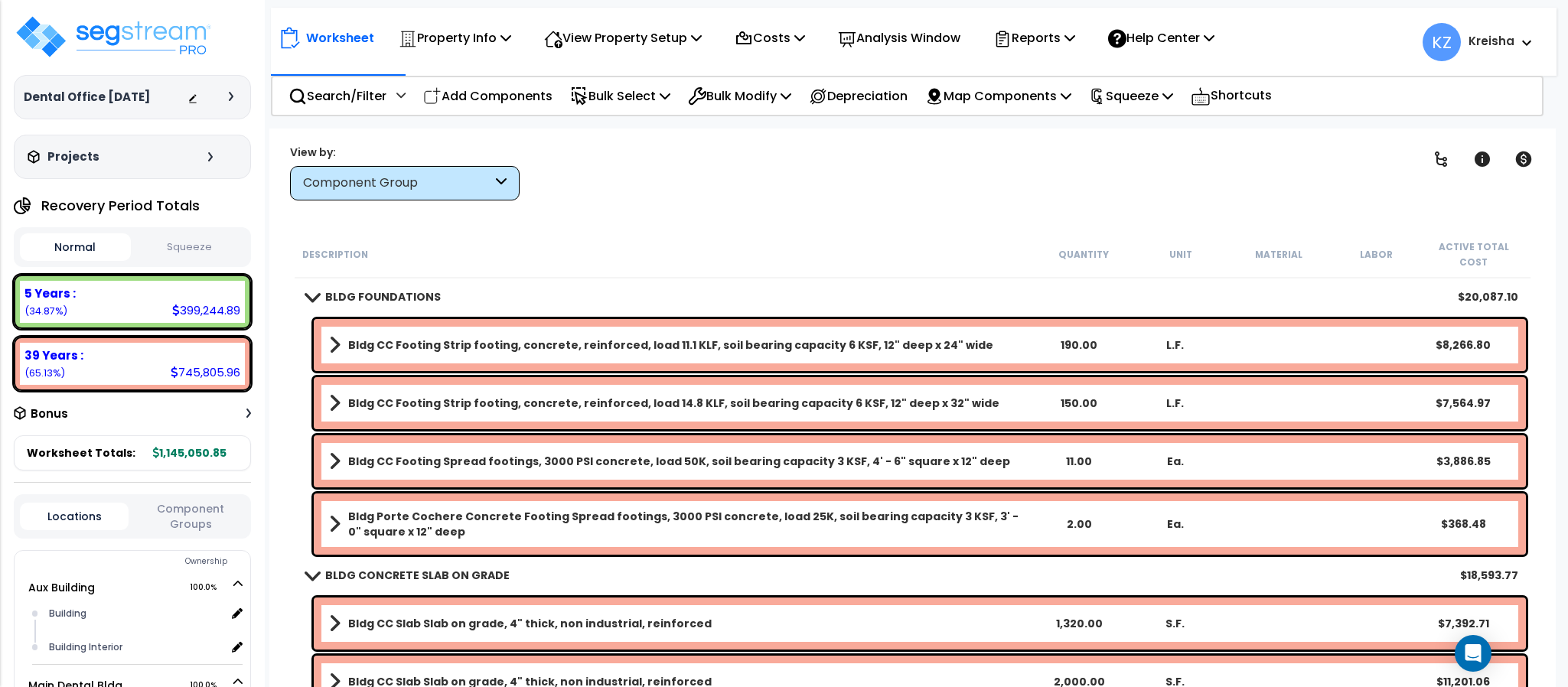
click at [1090, 187] on div "Main Dental Bldg Clear Filters" at bounding box center [965, 172] width 854 height 57
click at [398, 98] on icon at bounding box center [401, 95] width 9 height 10
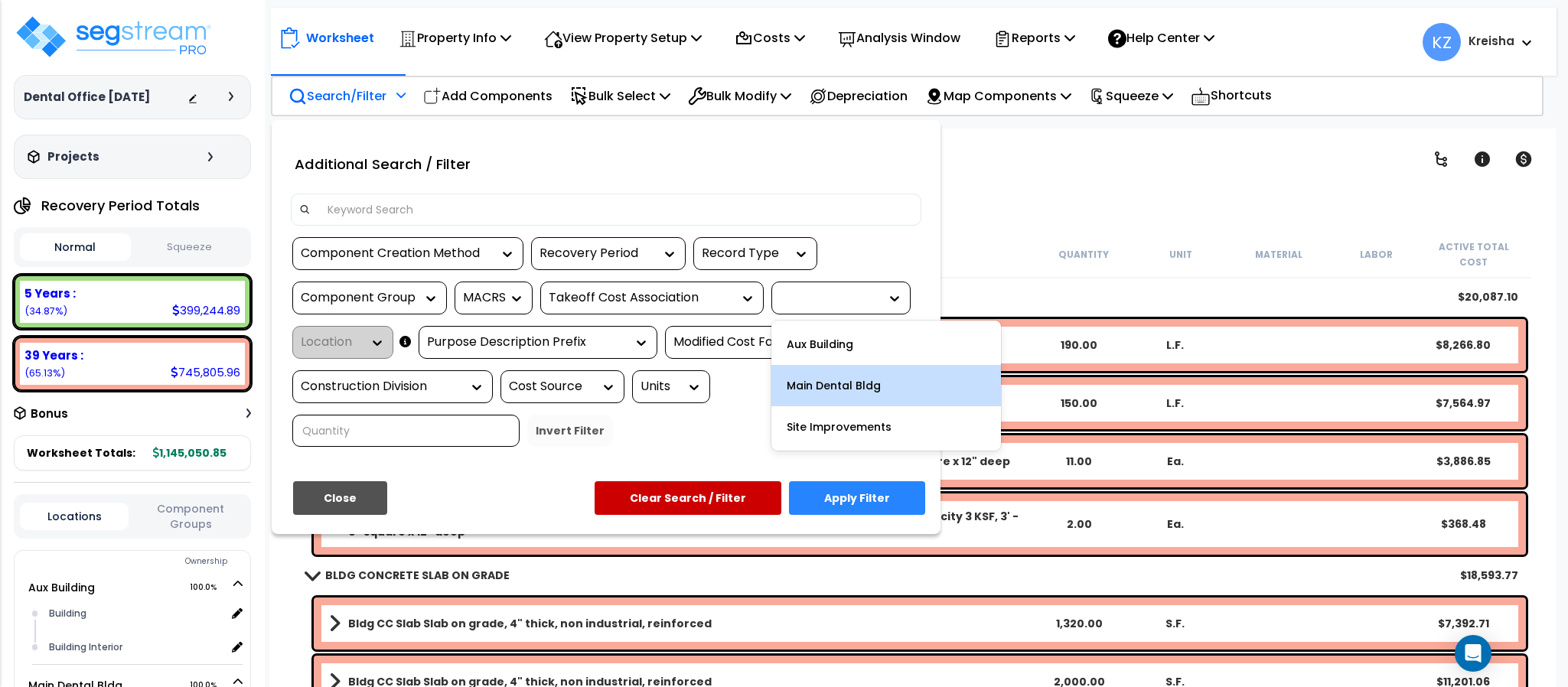
click at [854, 388] on div "Main Dental Bldg" at bounding box center [885, 386] width 229 height 41
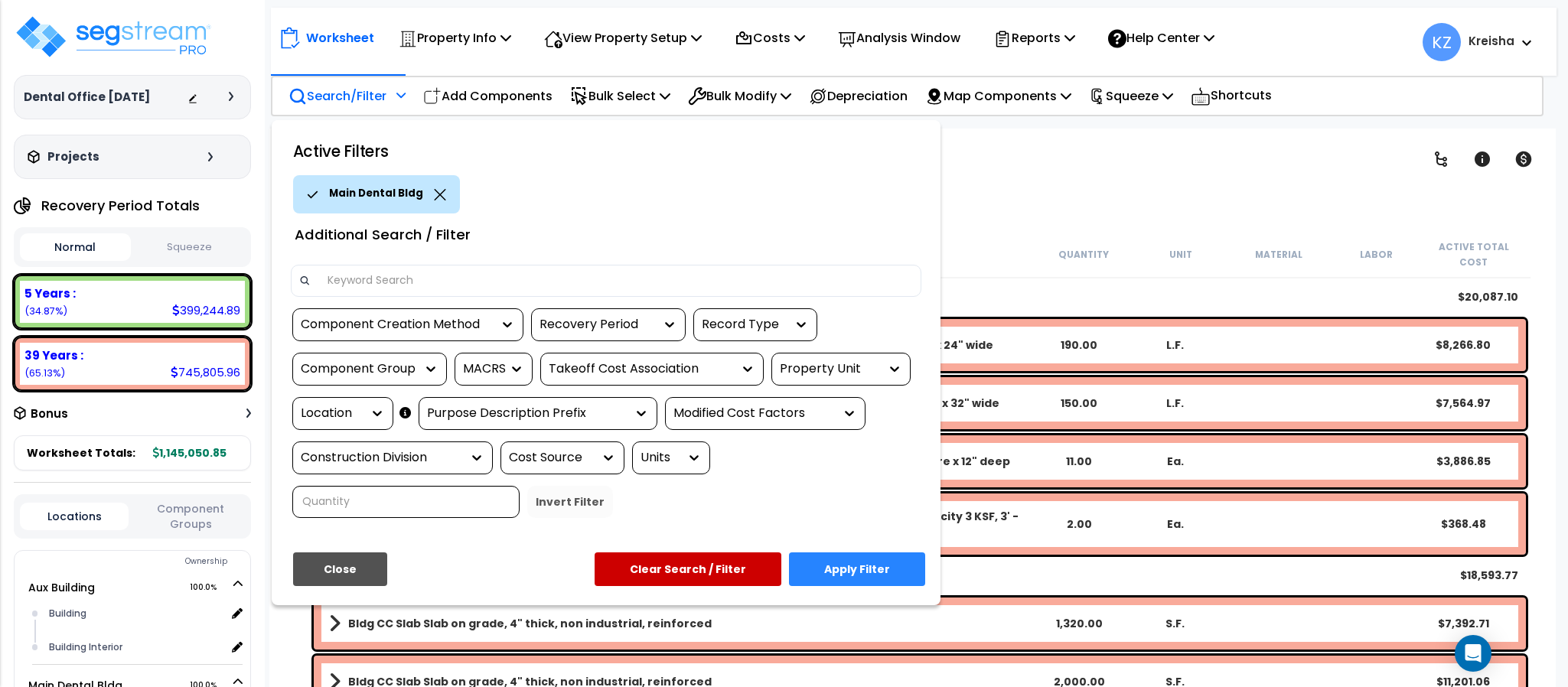
click at [822, 573] on button "Apply Filter" at bounding box center [857, 569] width 137 height 34
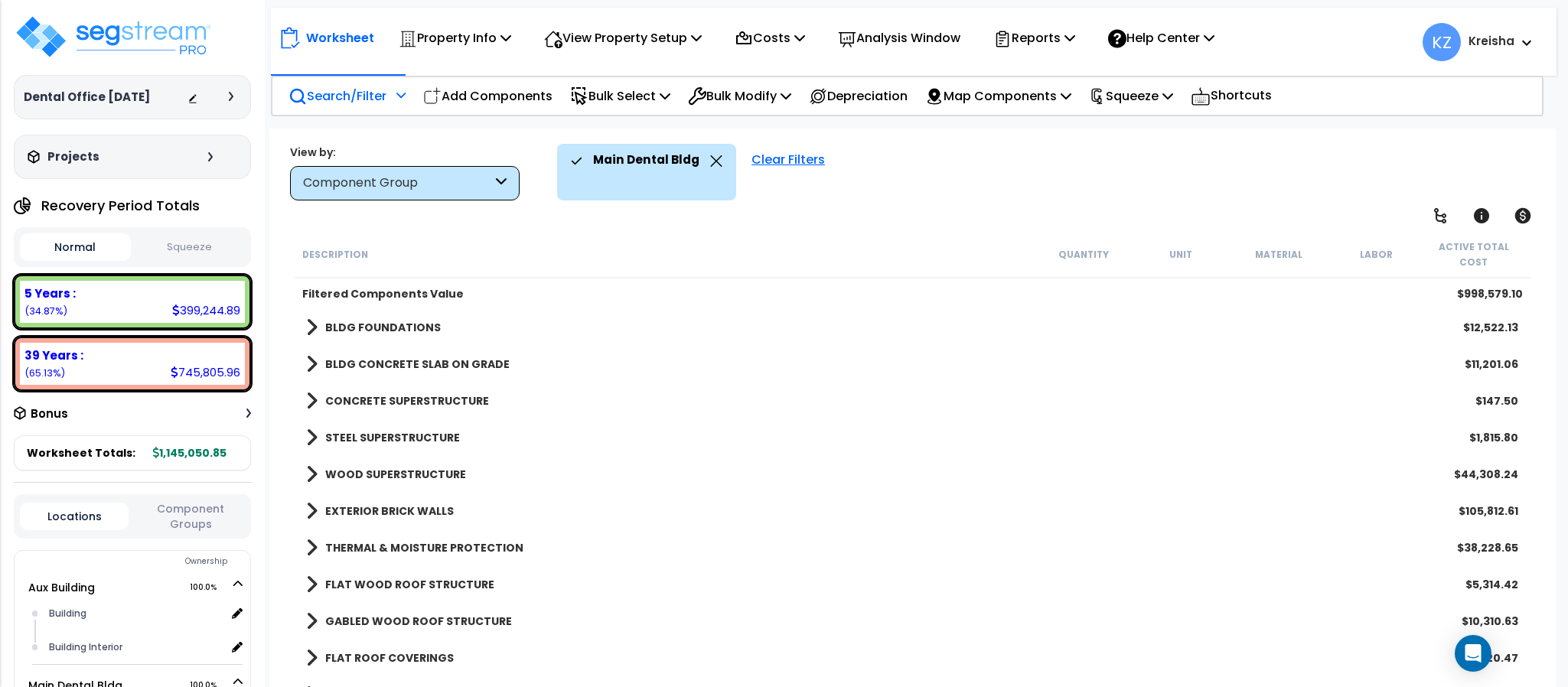
click at [1023, 170] on div "Main Dental Bldg Clear Filters" at bounding box center [1048, 172] width 982 height 57
click at [1430, 221] on icon at bounding box center [1440, 216] width 19 height 19
click at [1430, 219] on icon at bounding box center [1440, 216] width 19 height 19
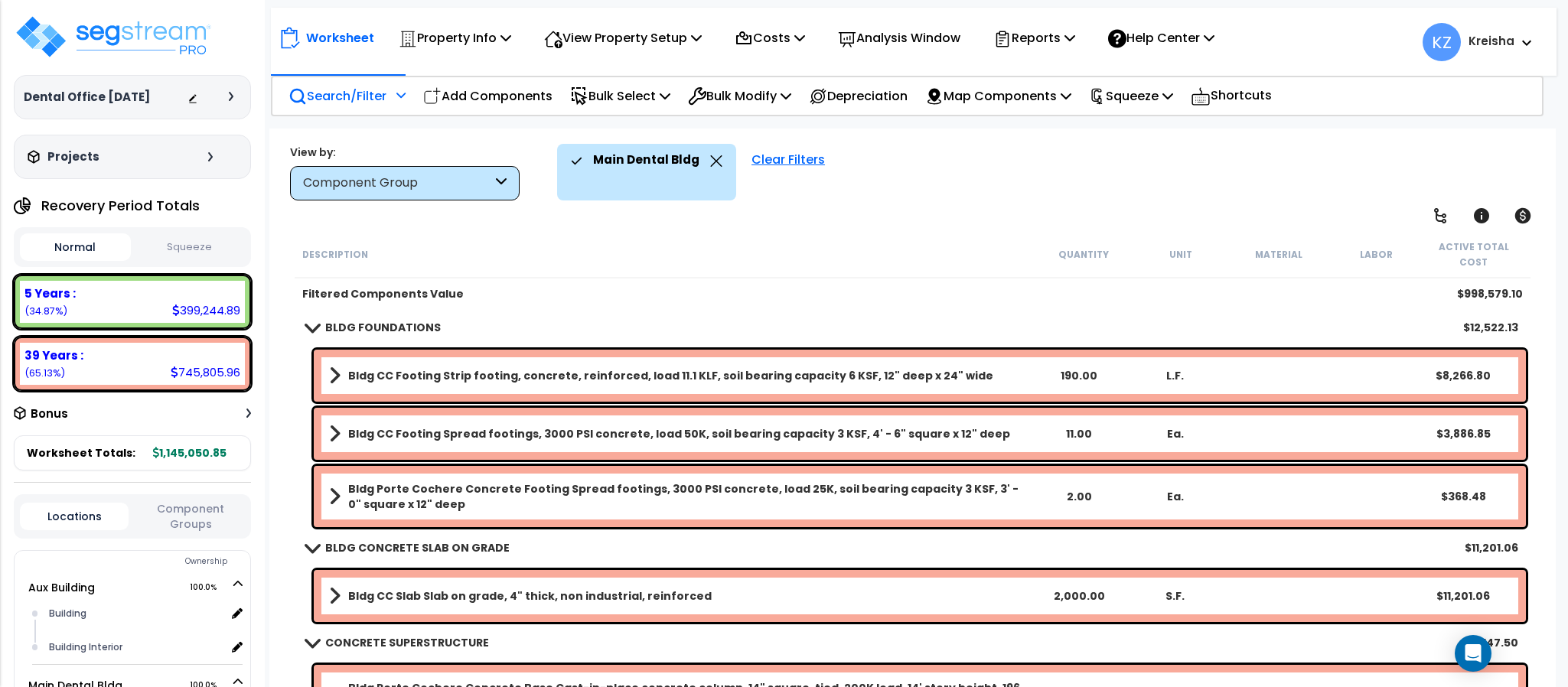
click at [1116, 177] on div "Main Dental Bldg Clear Filters" at bounding box center [1048, 172] width 982 height 57
drag, startPoint x: 886, startPoint y: 216, endPoint x: 862, endPoint y: 322, distance: 108.7
click at [887, 216] on div "Worksheet Property Info Property Setup Add Property Unit Template property Clon…" at bounding box center [912, 472] width 1285 height 687
click at [1034, 178] on div "Main Dental Bldg Clear Filters" at bounding box center [1048, 172] width 982 height 57
click at [1063, 177] on div "Main Dental Bldg Clear Filters" at bounding box center [1048, 172] width 982 height 57
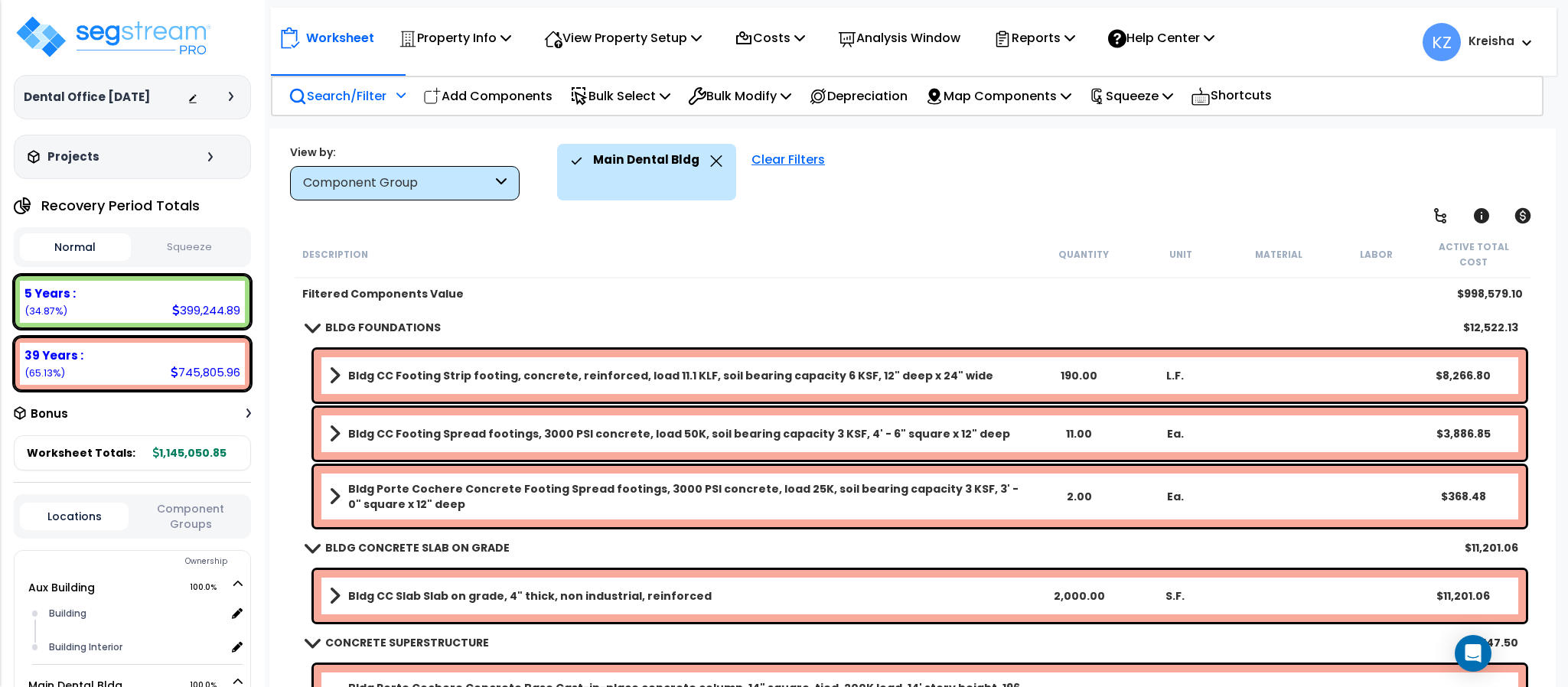
click at [995, 197] on div "Main Dental Bldg Clear Filters" at bounding box center [1048, 172] width 982 height 57
click at [941, 150] on div "Main Dental Bldg Clear Filters" at bounding box center [1048, 172] width 982 height 57
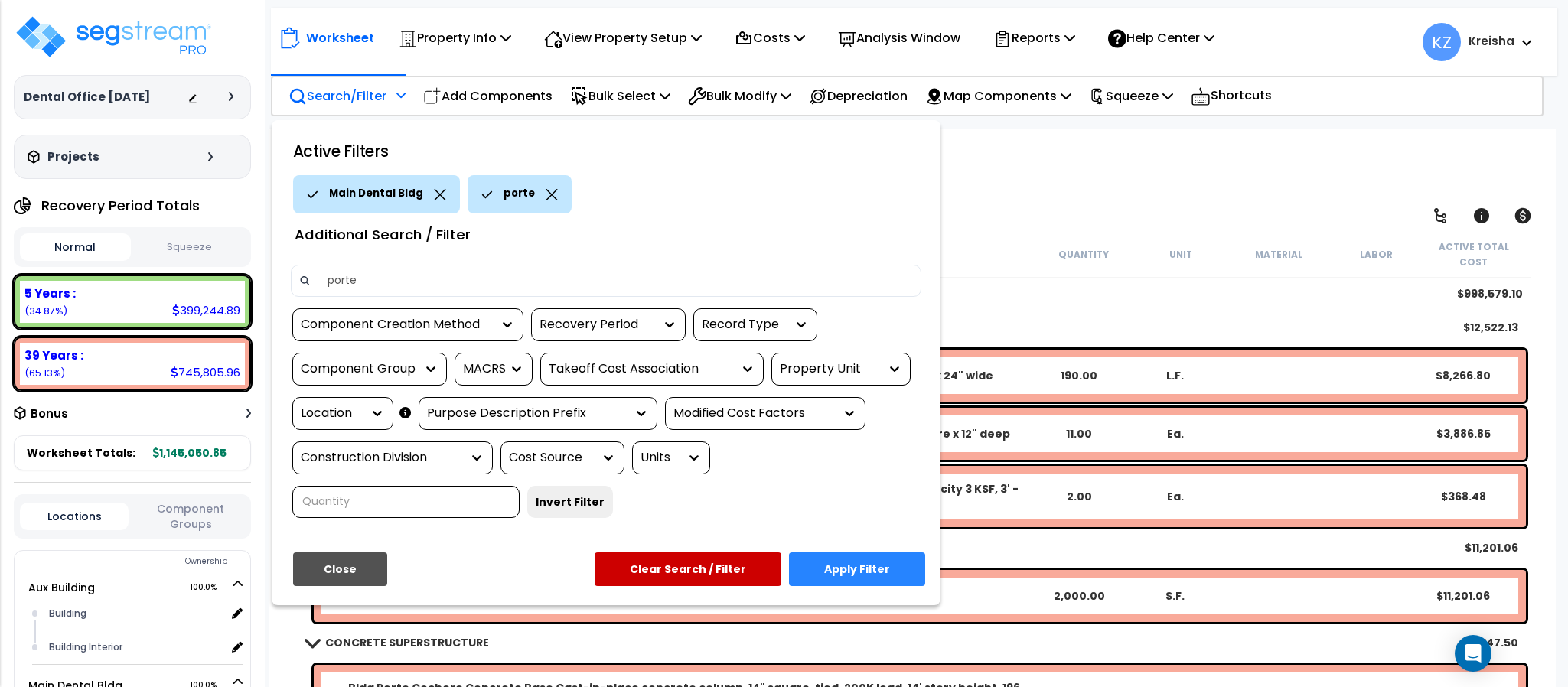
type input "porte c"
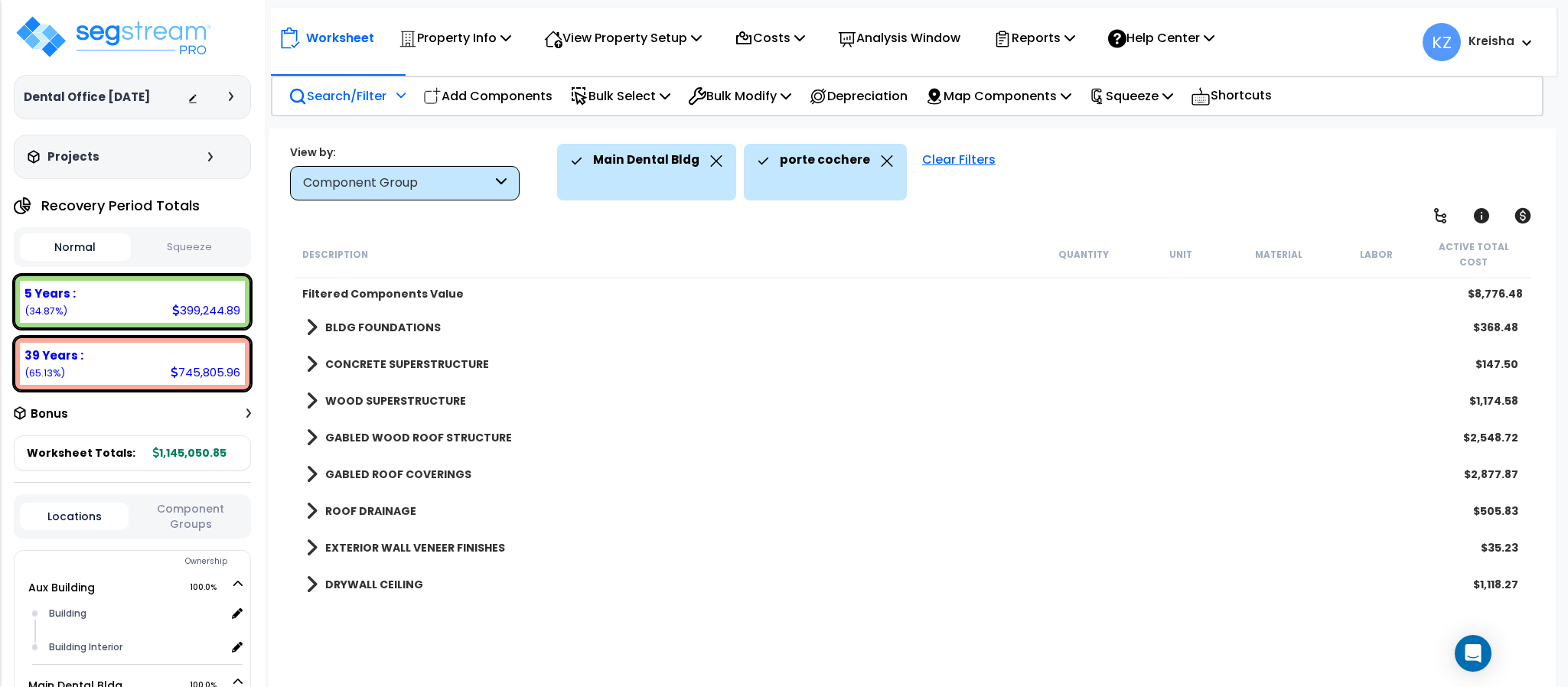
click at [1189, 168] on div "Main Dental Bldg [GEOGRAPHIC_DATA] Clear Filters" at bounding box center [1048, 172] width 982 height 57
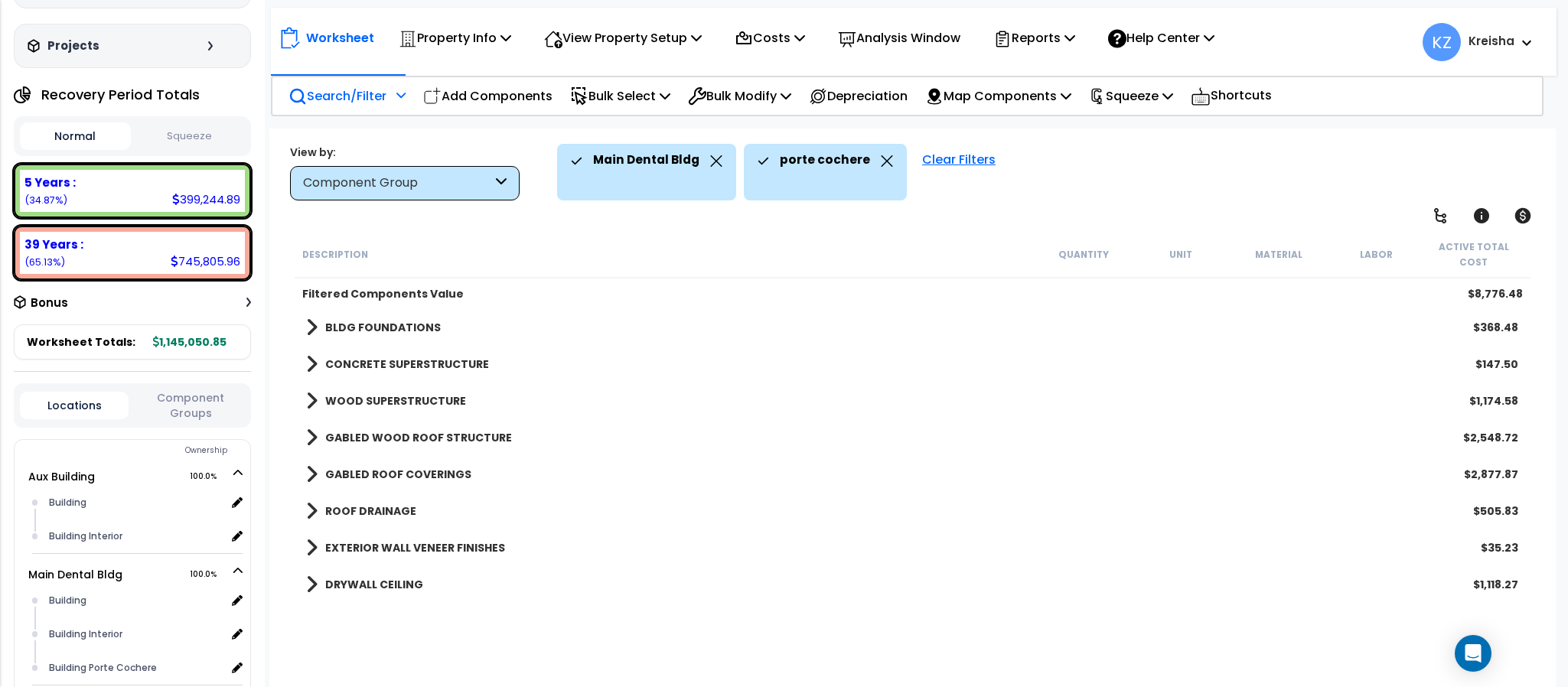
scroll to position [44, 0]
click at [1241, 172] on div "Main Dental Bldg [GEOGRAPHIC_DATA] Clear Filters" at bounding box center [1048, 172] width 982 height 57
click at [1432, 212] on icon at bounding box center [1440, 216] width 19 height 19
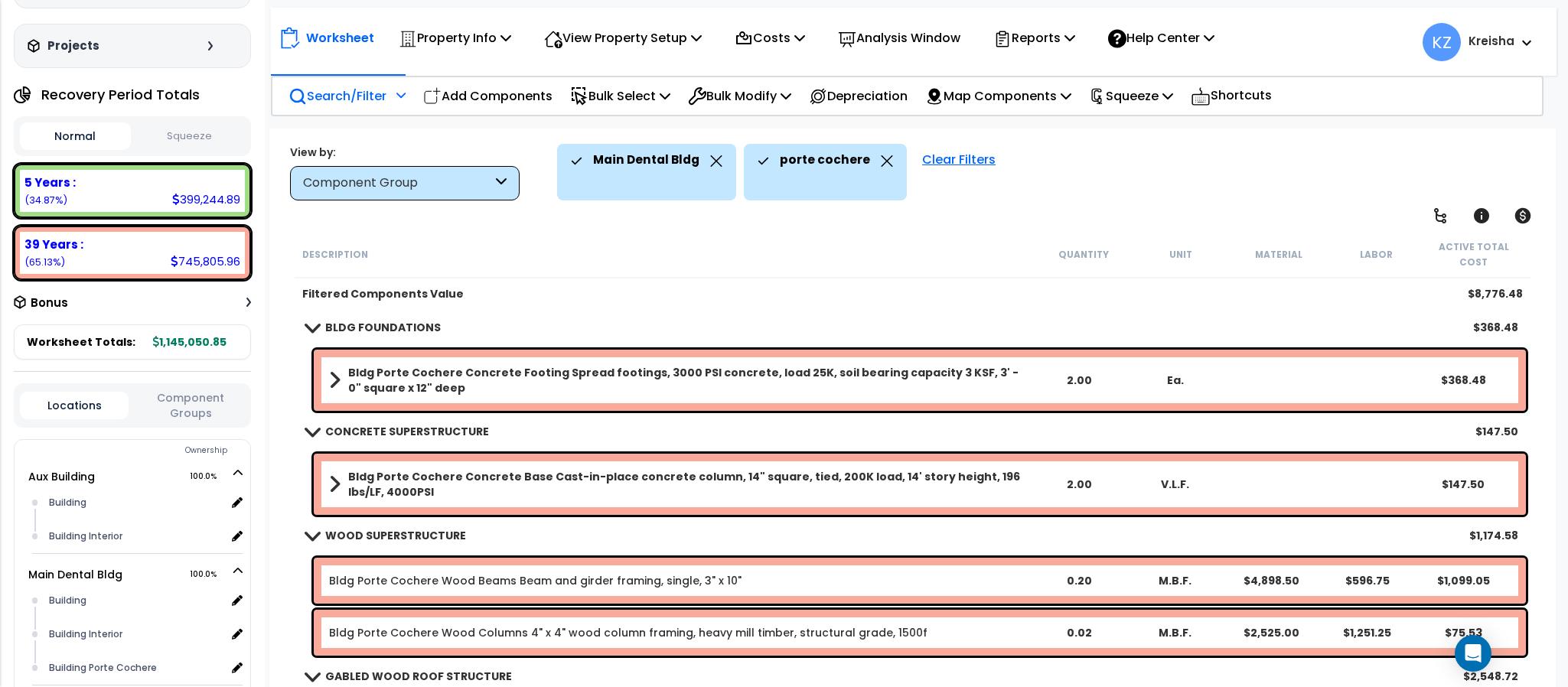
click at [1095, 191] on div "Main Dental Bldg [GEOGRAPHIC_DATA] Clear Filters" at bounding box center [1048, 172] width 982 height 57
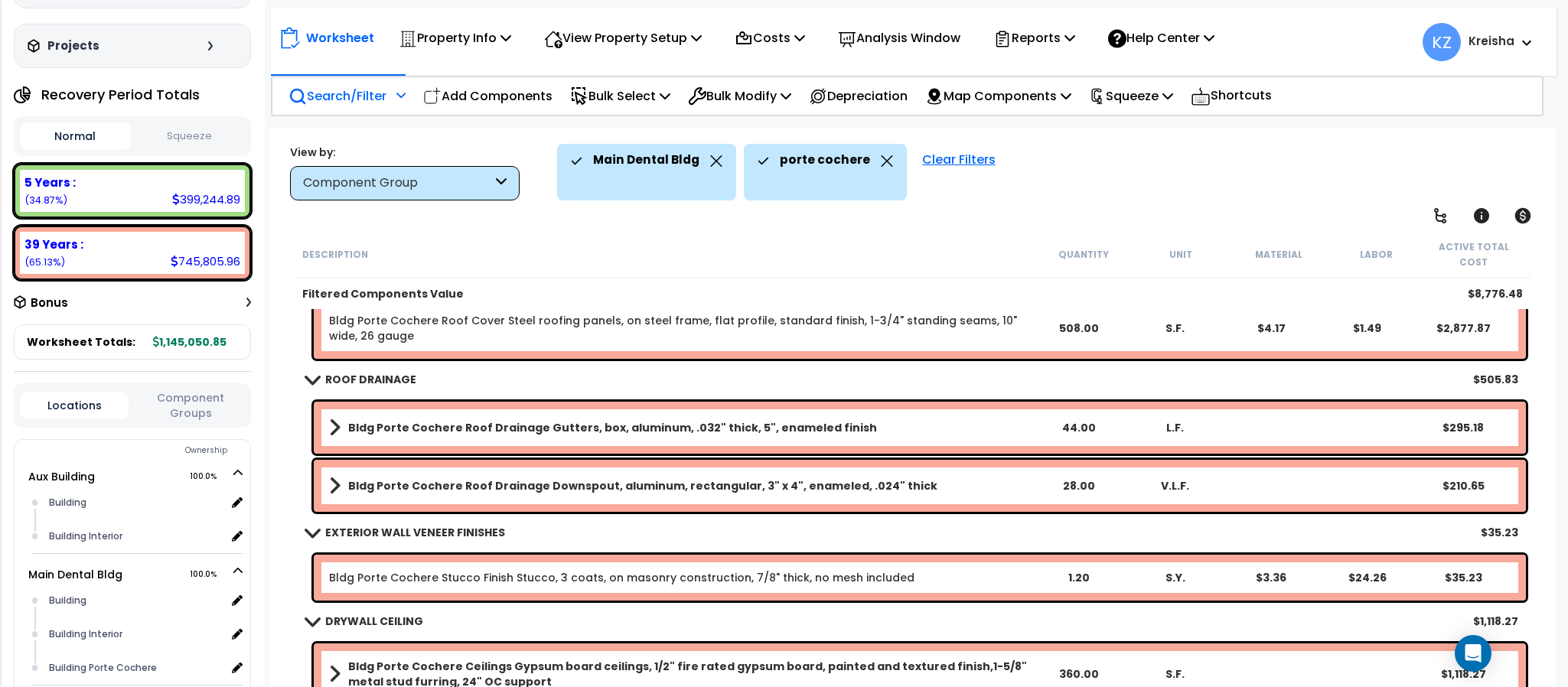
scroll to position [67, 0]
click at [880, 163] on icon at bounding box center [886, 161] width 12 height 11
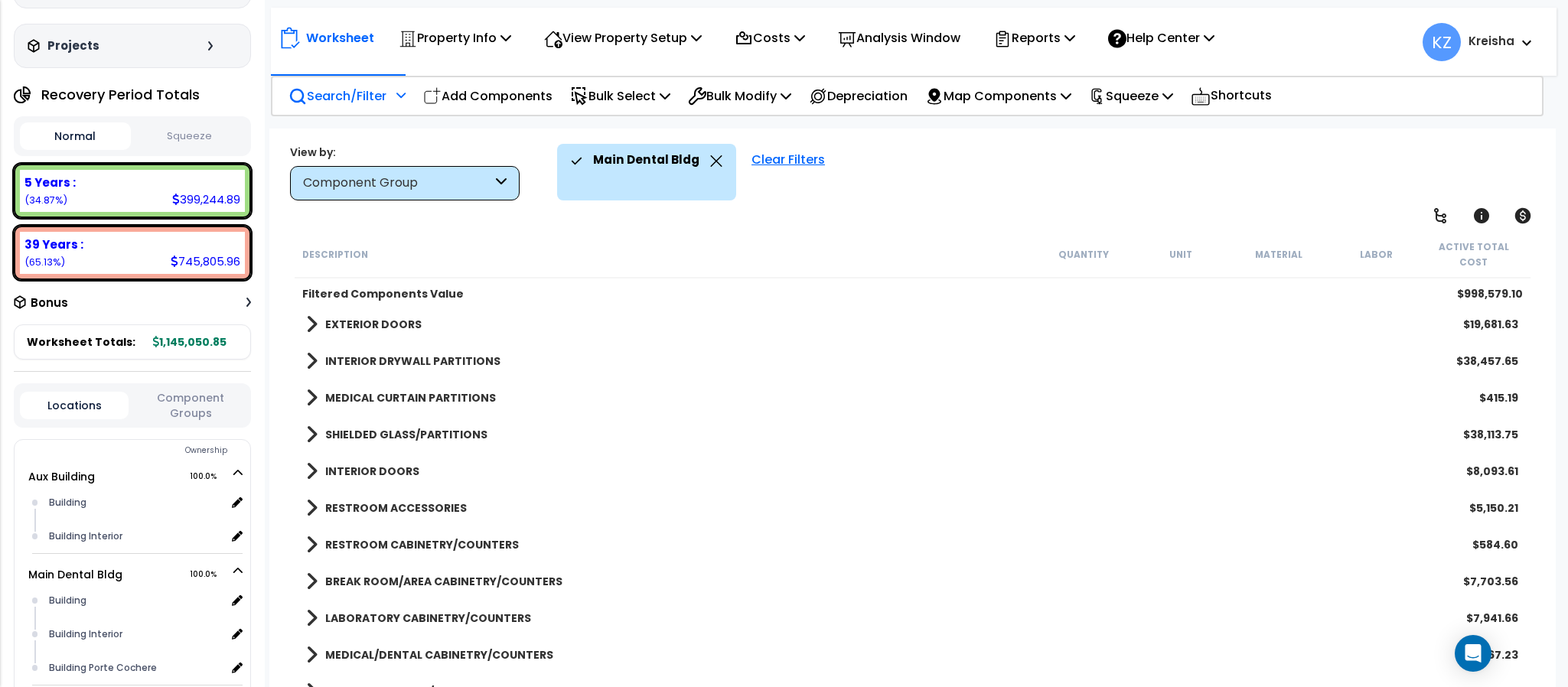
click at [973, 166] on div "Main Dental Bldg Clear Filters" at bounding box center [1048, 172] width 982 height 57
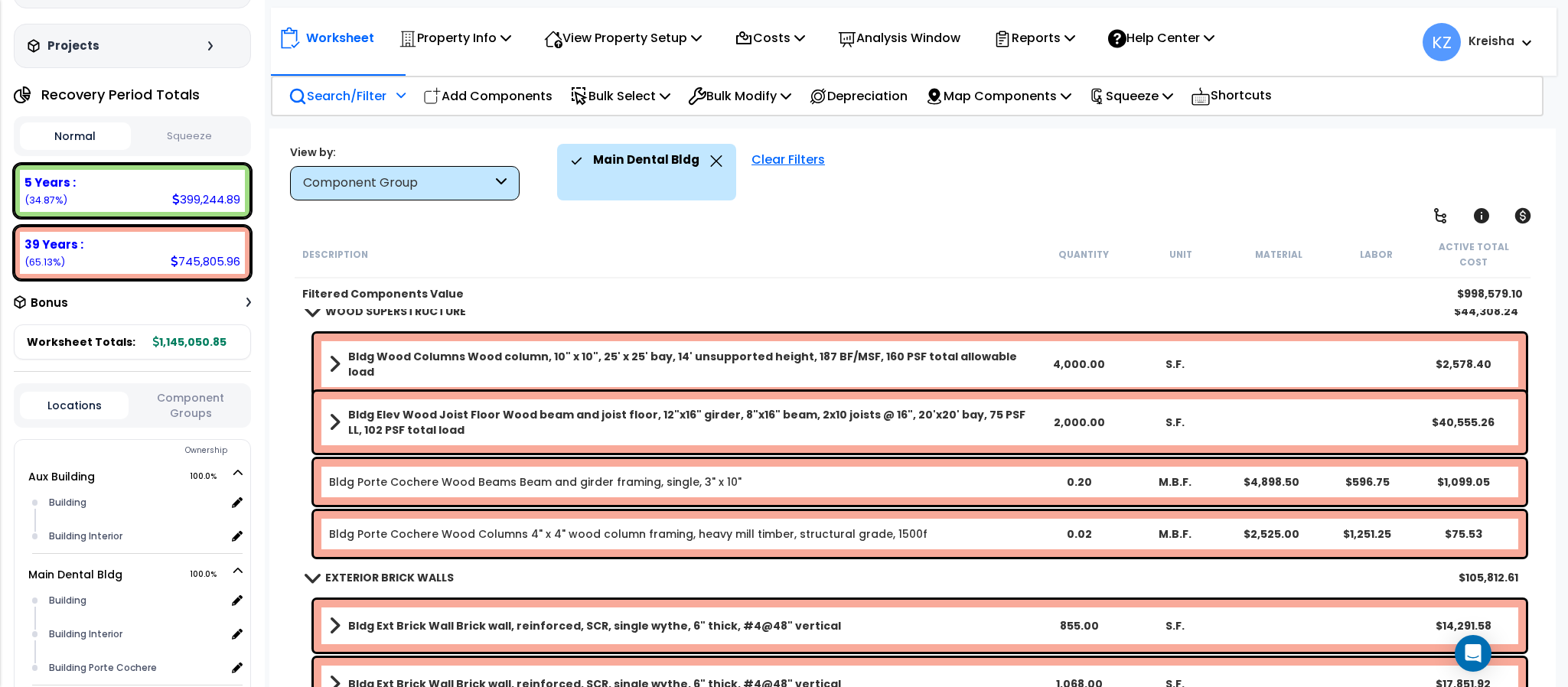
scroll to position [535, 0]
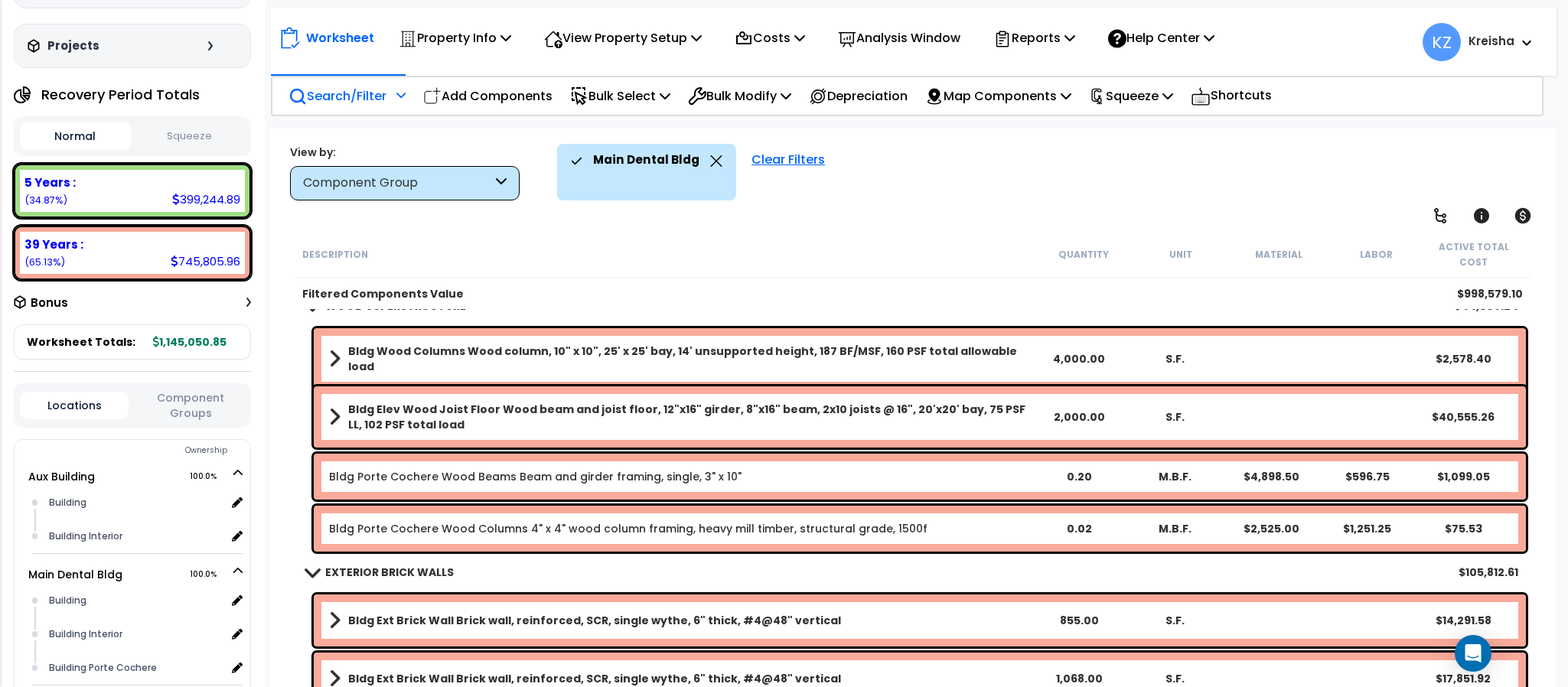
click at [923, 186] on div "Main Dental Bldg Clear Filters" at bounding box center [1048, 172] width 982 height 57
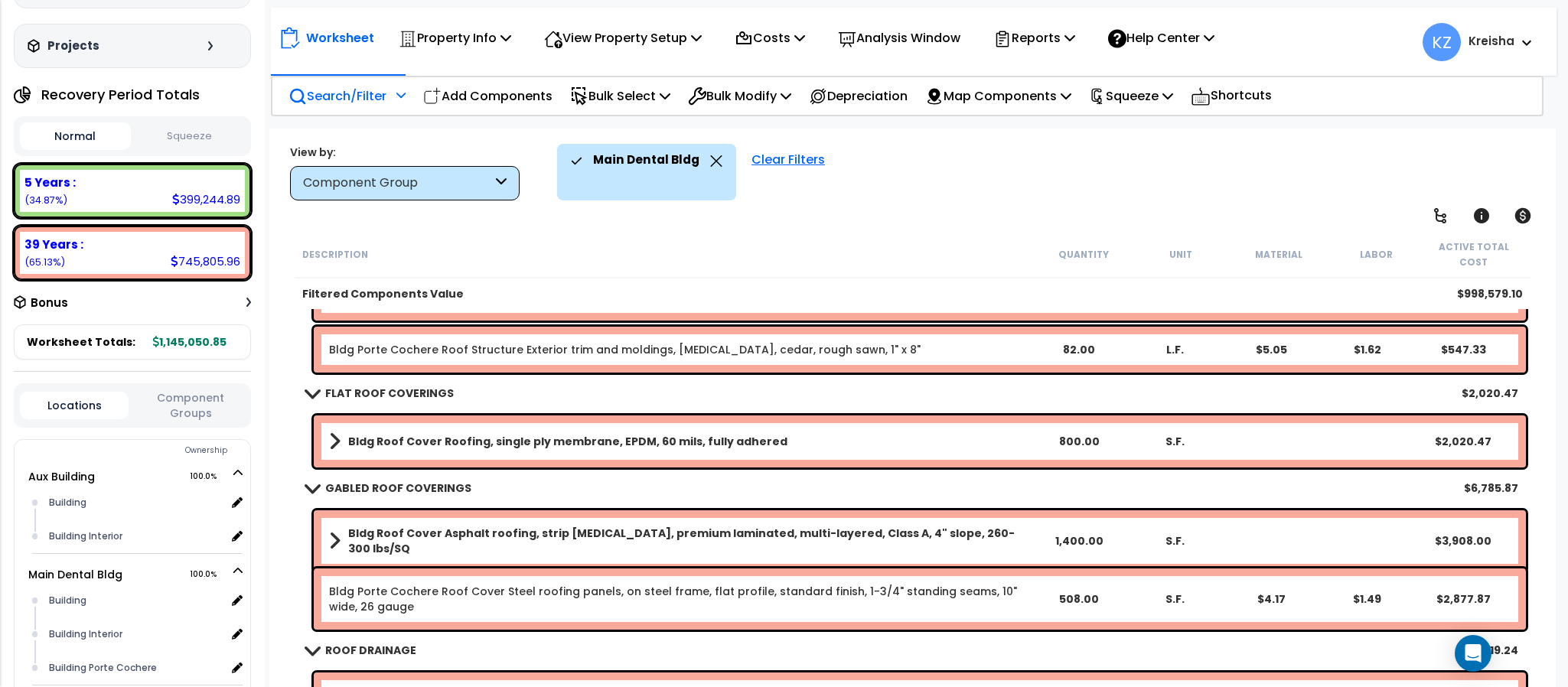
scroll to position [2373, 0]
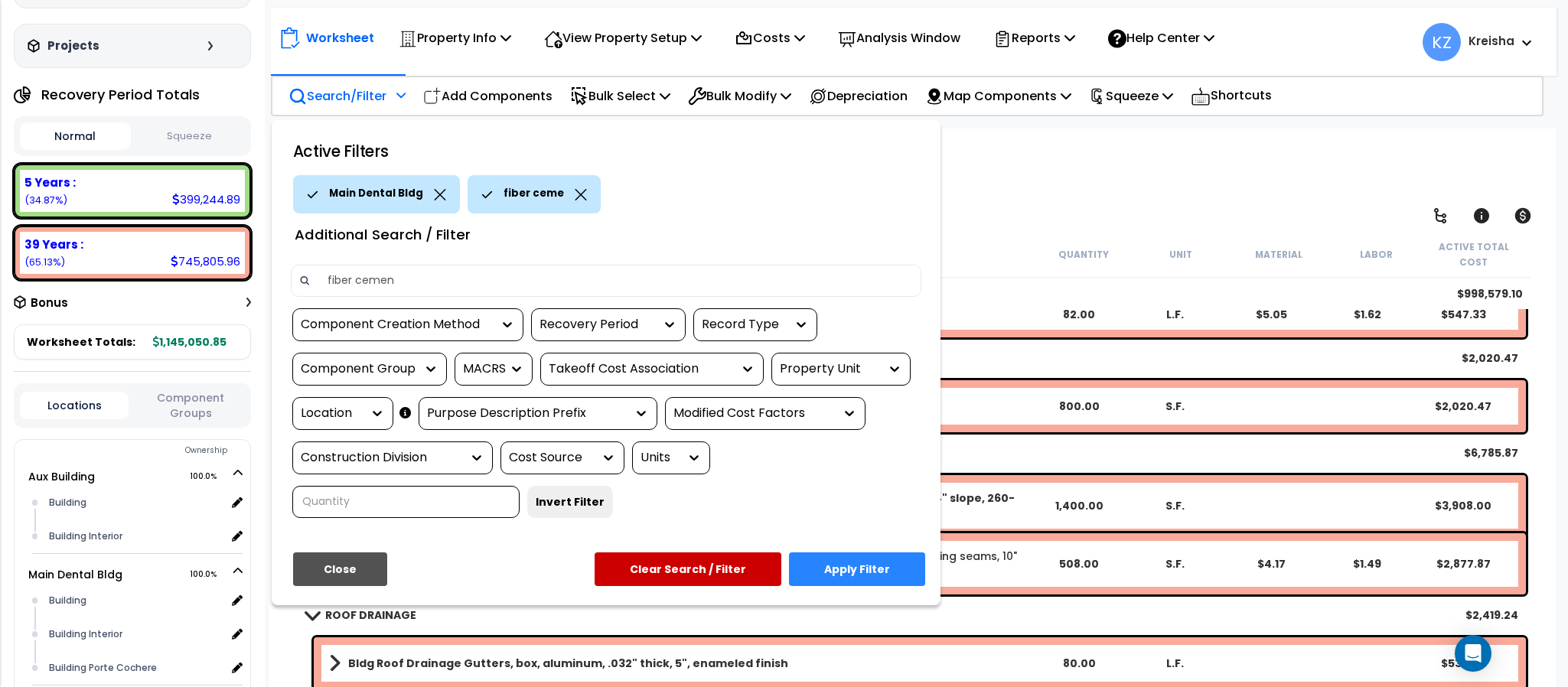
type input "fiber cement"
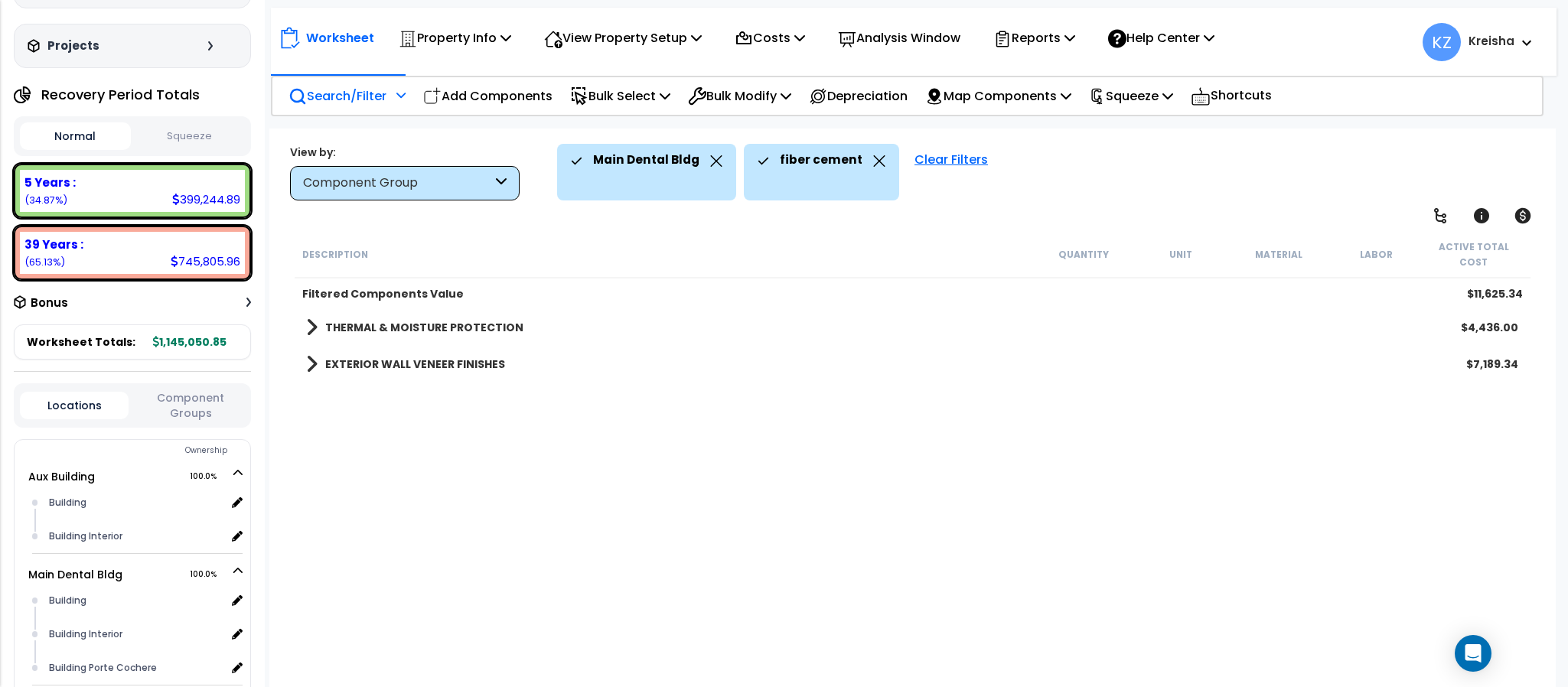
scroll to position [0, 0]
click at [704, 535] on div "Description Quantity Unit Material Labor Active Total Cost Filtered Components …" at bounding box center [911, 461] width 1240 height 460
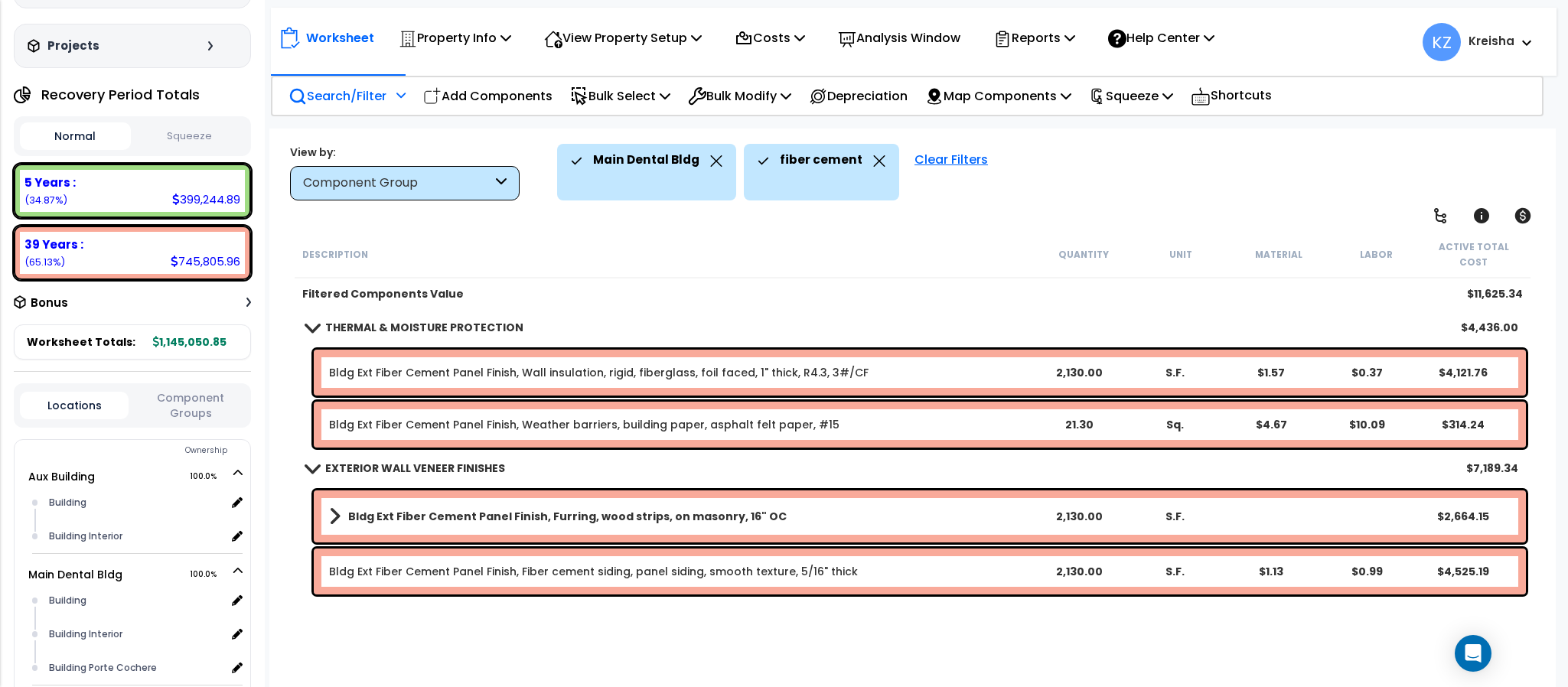
click at [998, 611] on div "Description Quantity Unit Material Labor Active Total Cost Filtered Components …" at bounding box center [911, 461] width 1240 height 460
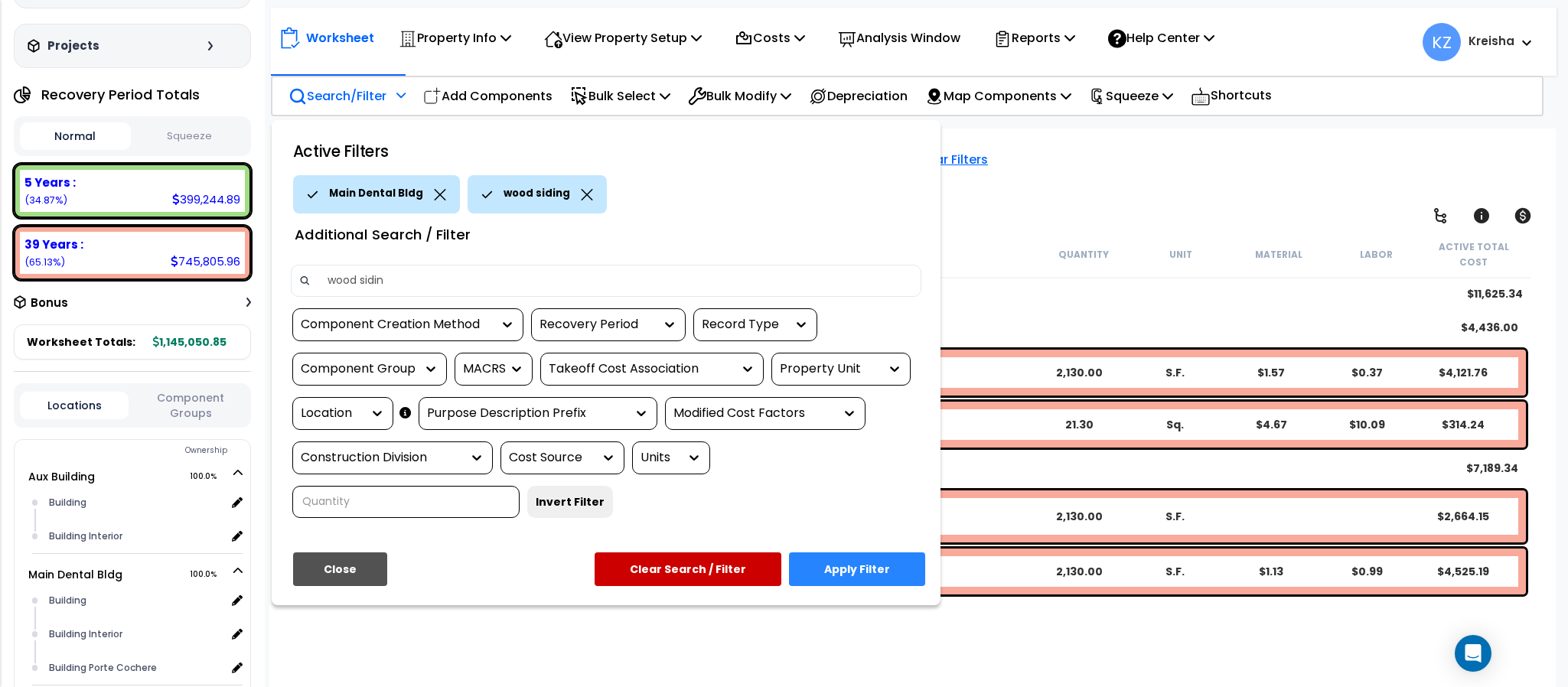
type input "wood siding"
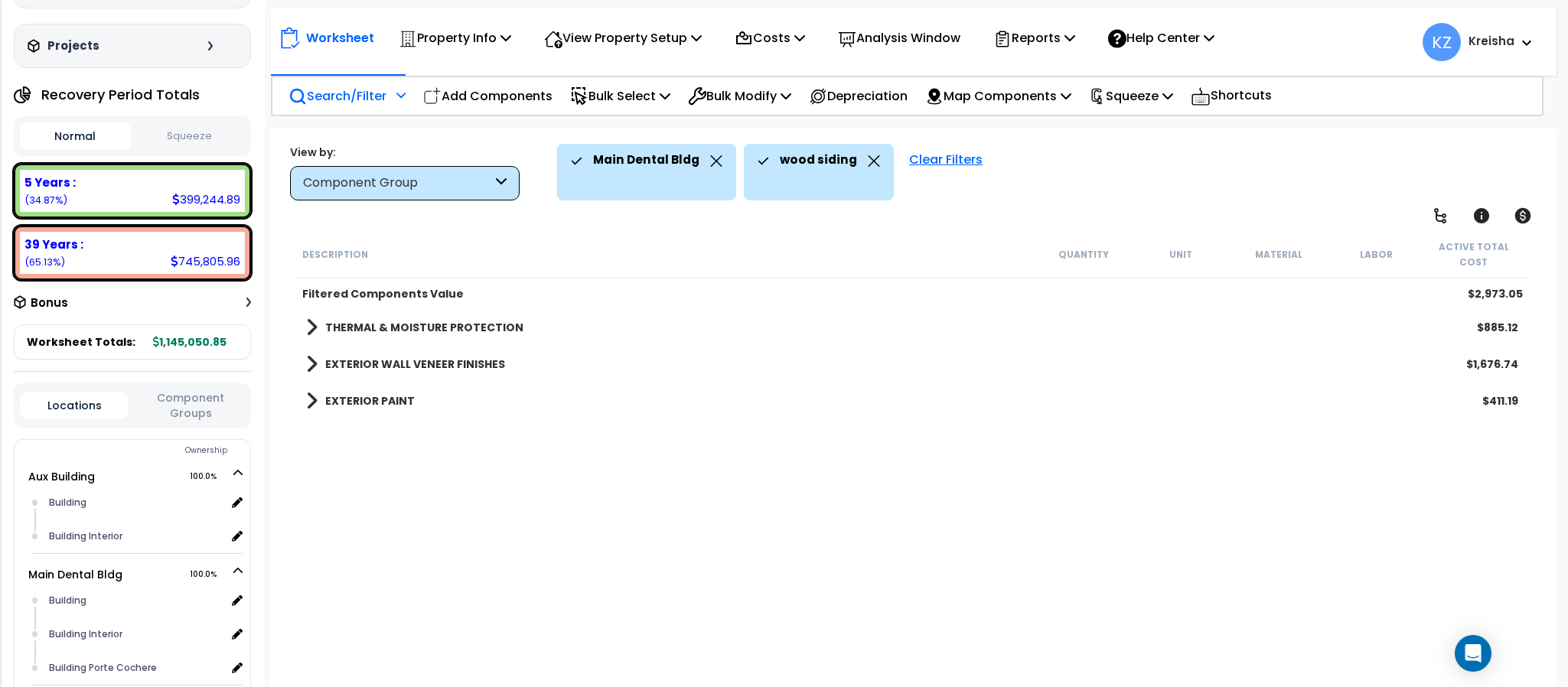
click at [471, 597] on div "Description Quantity Unit Material Labor Active Total Cost Filtered Components …" at bounding box center [911, 461] width 1240 height 460
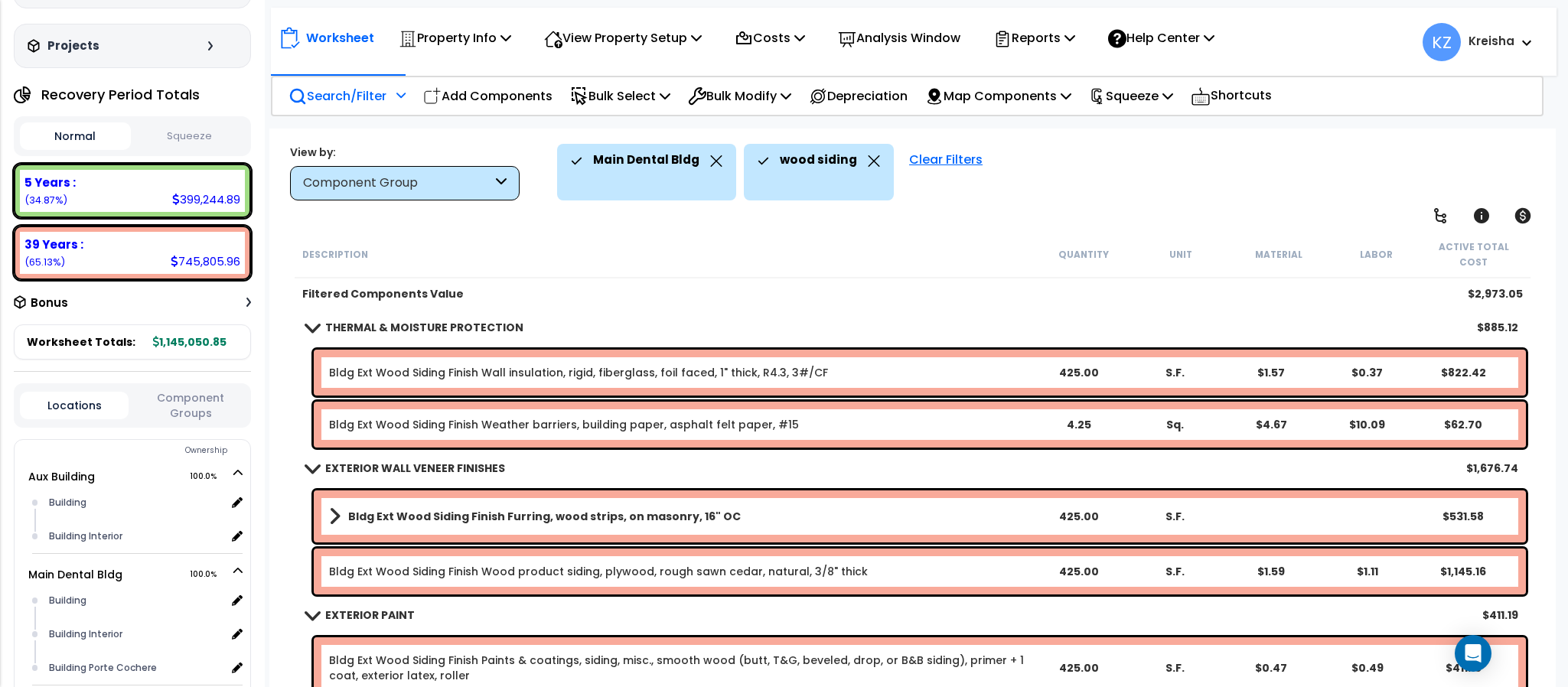
click at [868, 162] on icon at bounding box center [874, 161] width 11 height 11
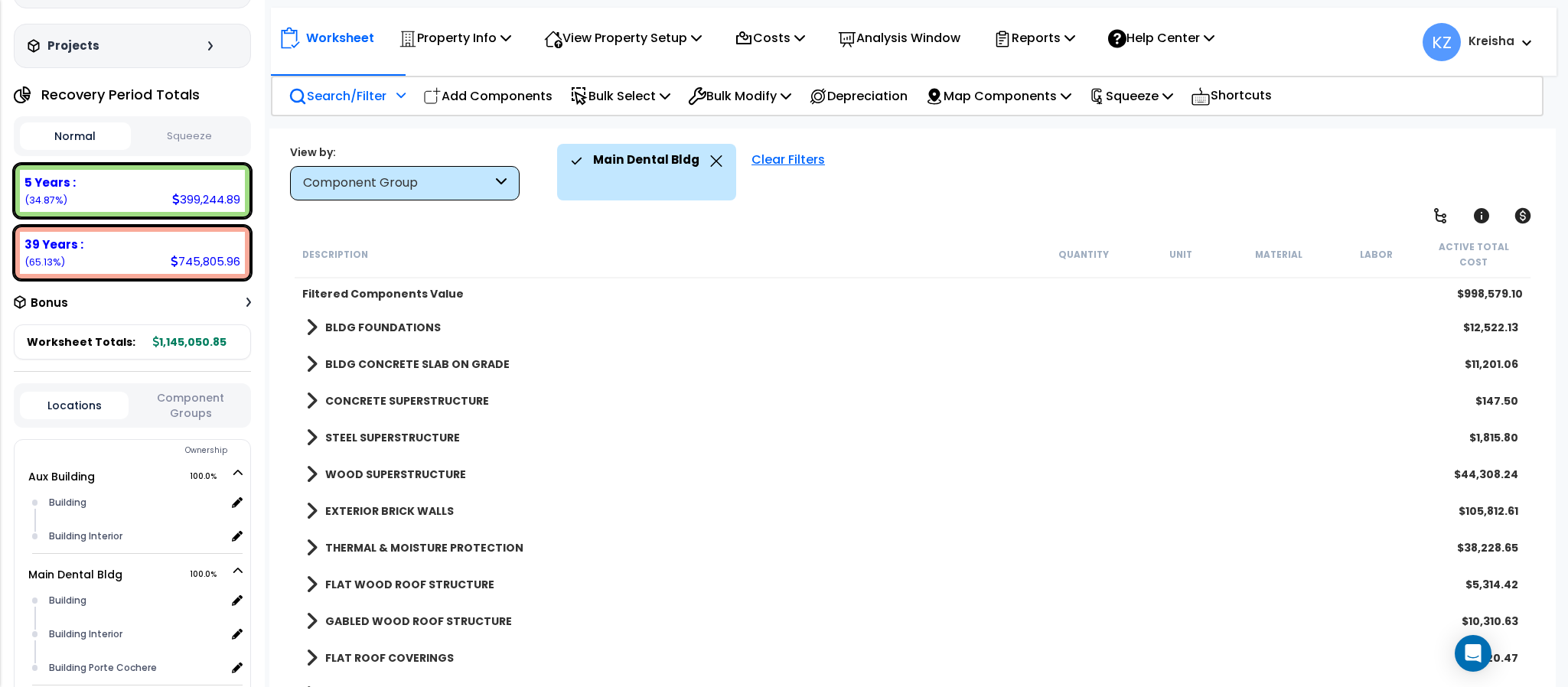
click at [993, 166] on div "Main Dental Bldg Clear Filters" at bounding box center [1048, 172] width 982 height 57
click at [218, 425] on div "Locations Component Groups" at bounding box center [133, 405] width 238 height 44
click at [203, 412] on button "Component Groups" at bounding box center [191, 405] width 109 height 32
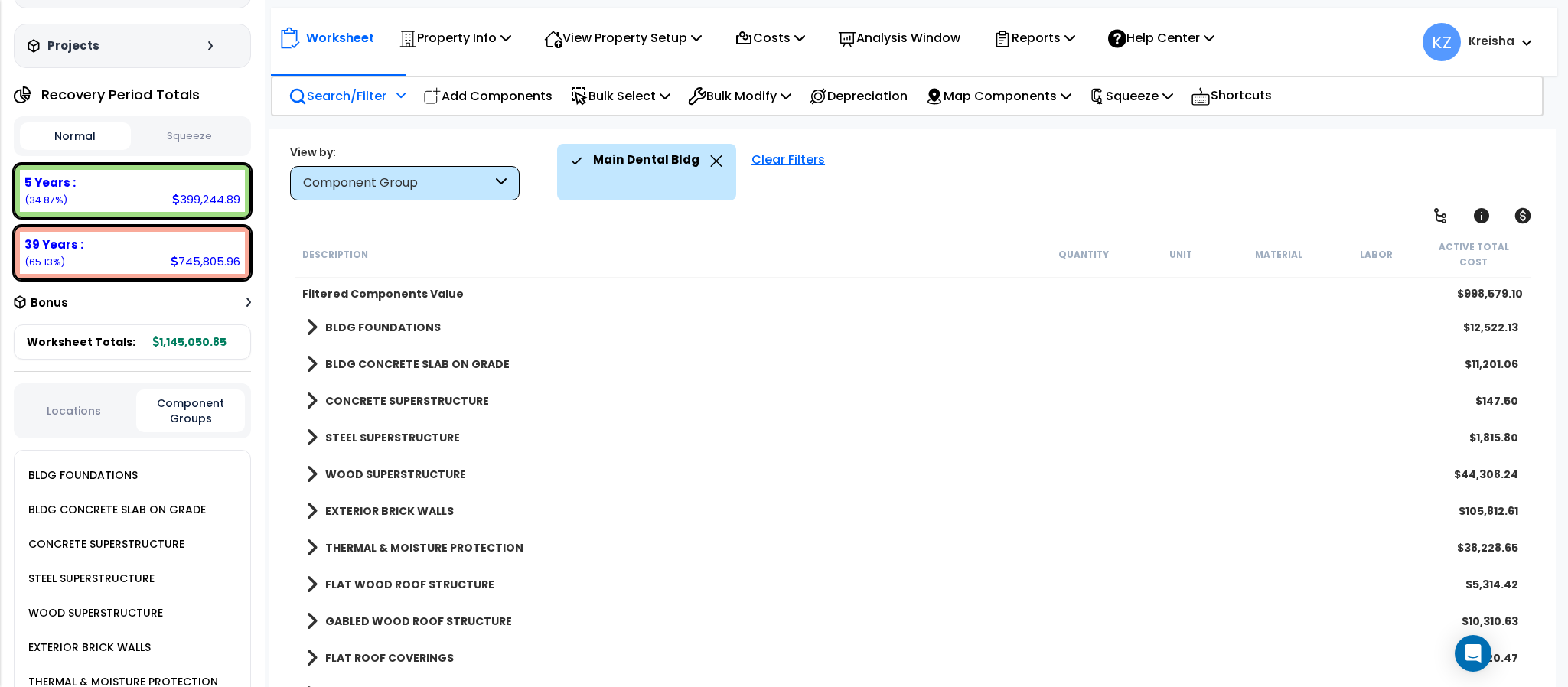
click at [391, 611] on link "GABLED WOOD ROOF STRUCTURE" at bounding box center [409, 621] width 206 height 22
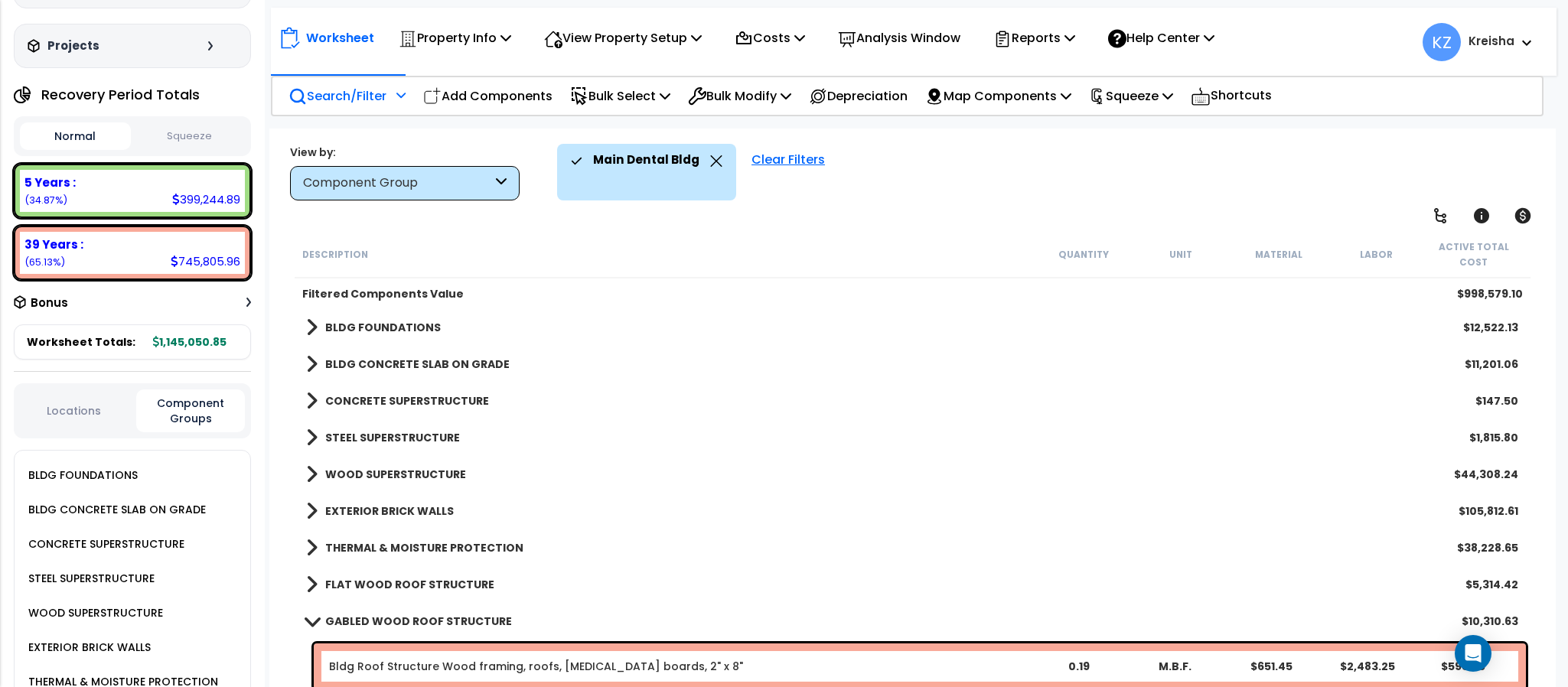
click at [412, 577] on b "FLAT WOOD ROOF STRUCTURE" at bounding box center [410, 585] width 169 height 15
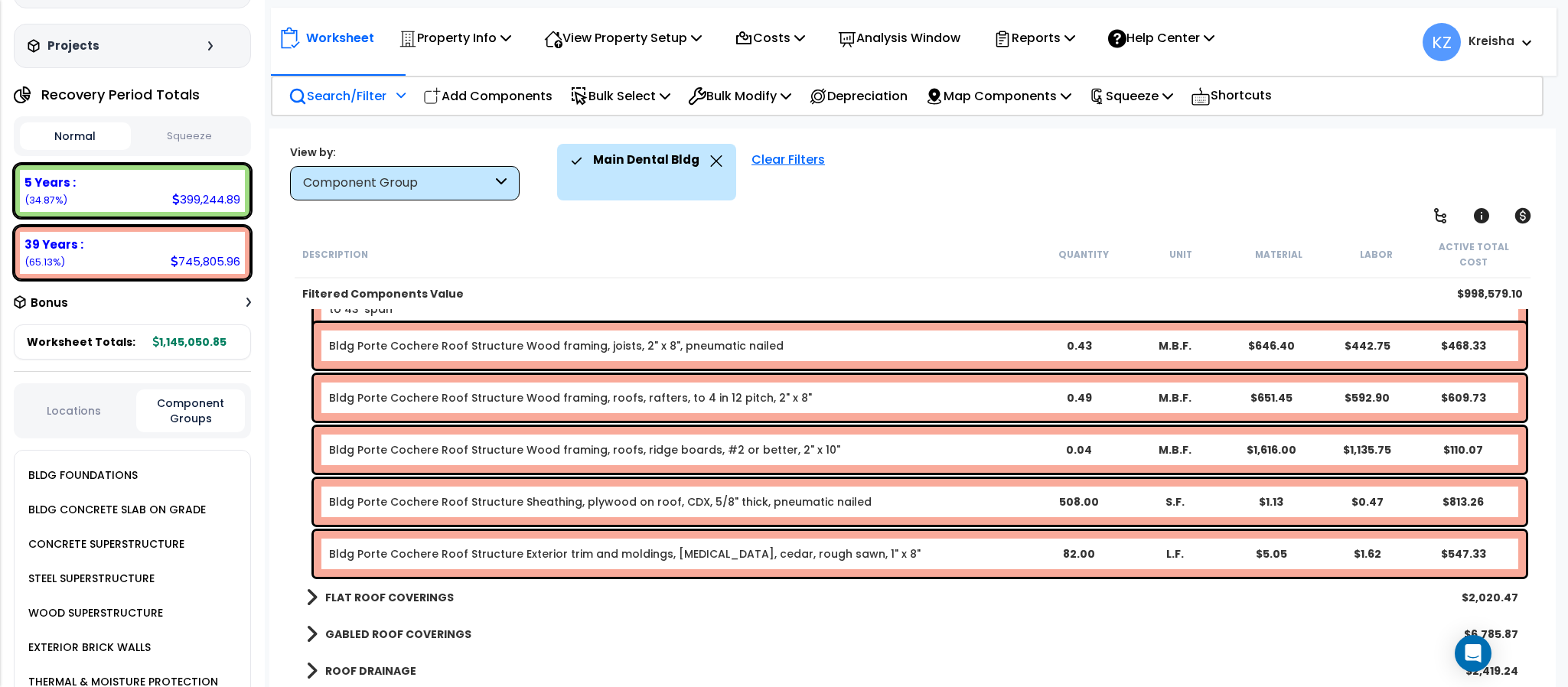
scroll to position [535, 0]
click at [393, 591] on link "FLAT ROOF COVERINGS" at bounding box center [380, 596] width 148 height 22
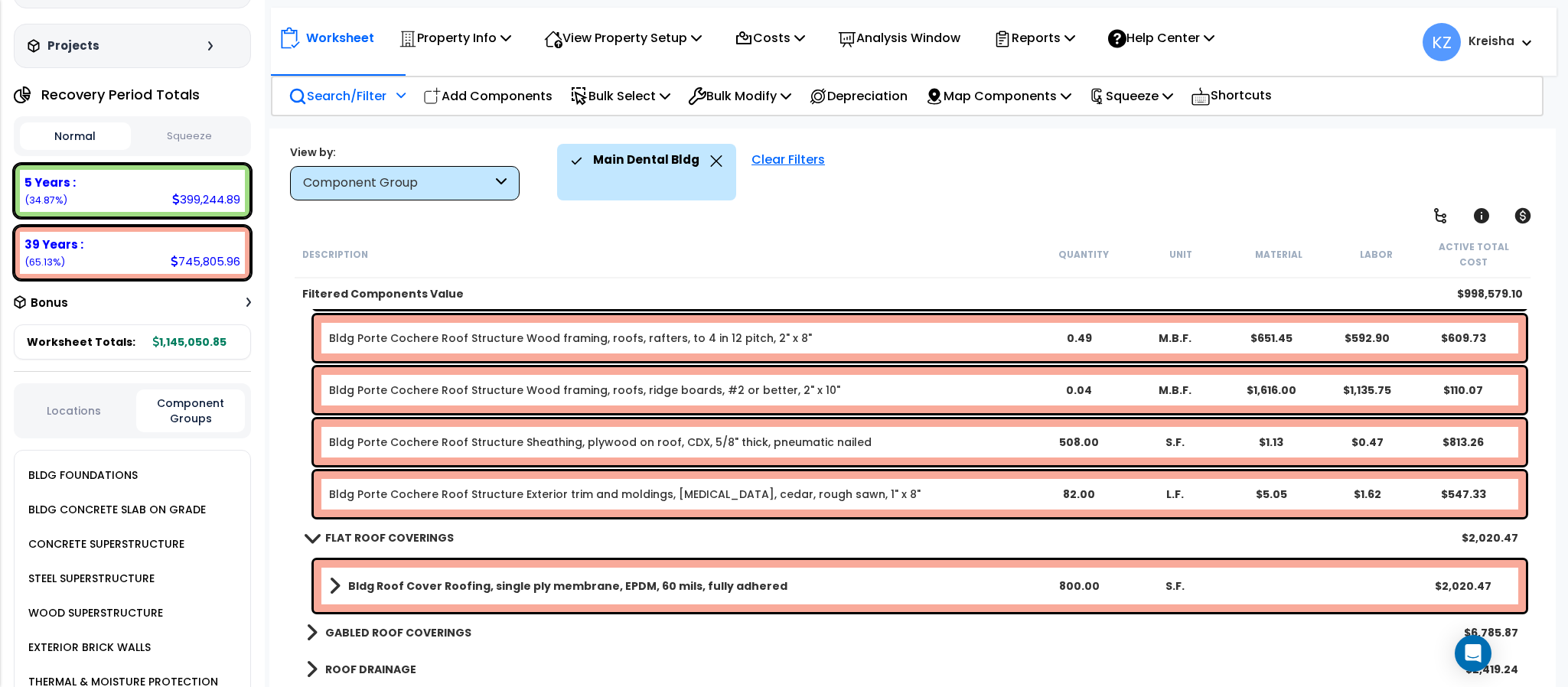
scroll to position [689, 0]
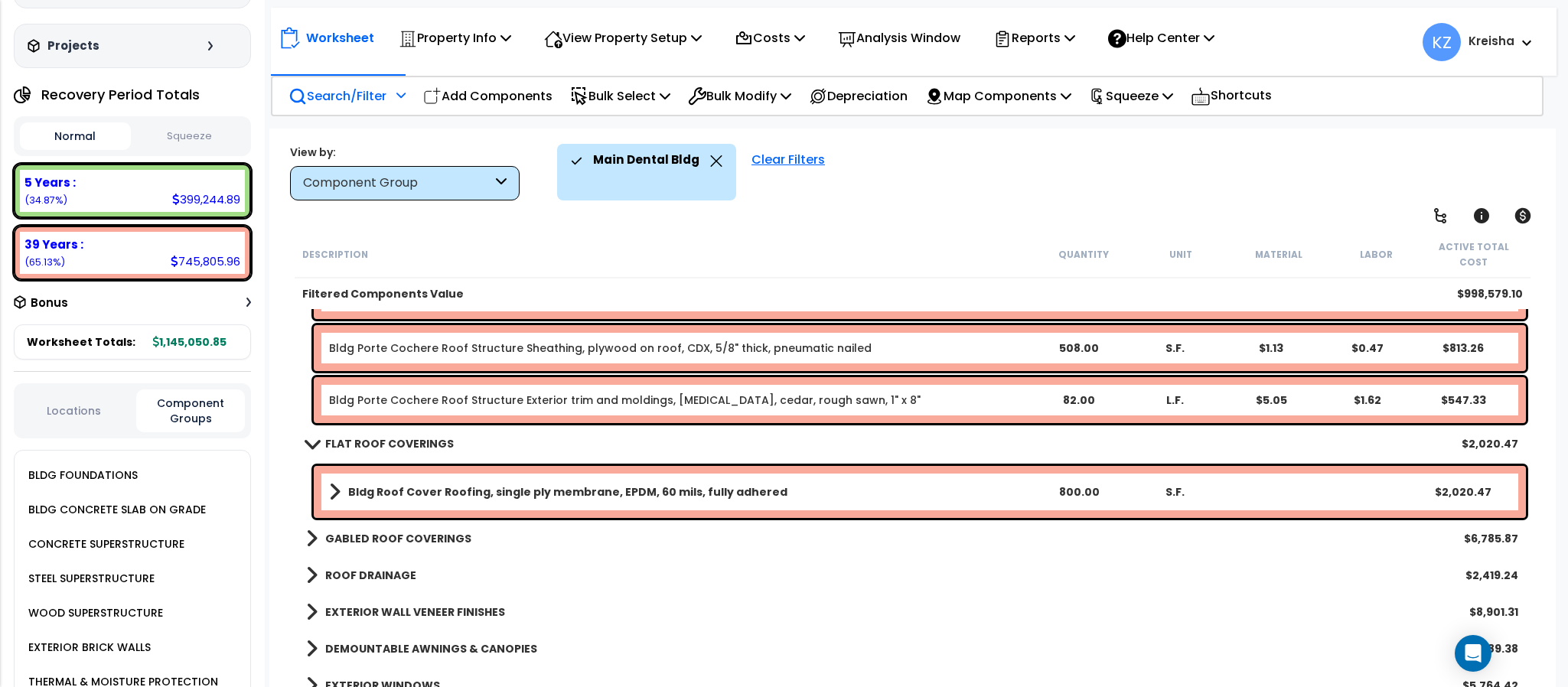
click at [443, 532] on b "GABLED ROOF COVERINGS" at bounding box center [399, 539] width 146 height 15
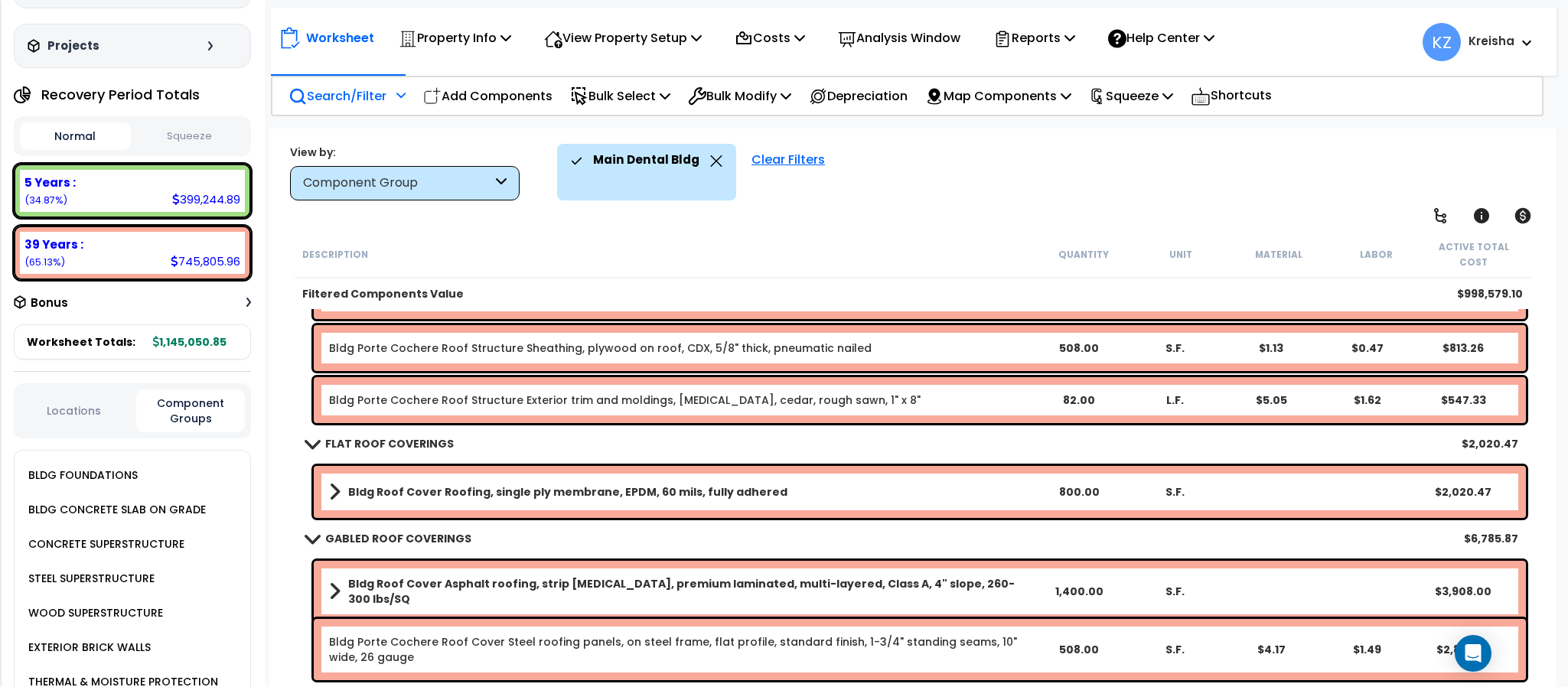
scroll to position [841, 0]
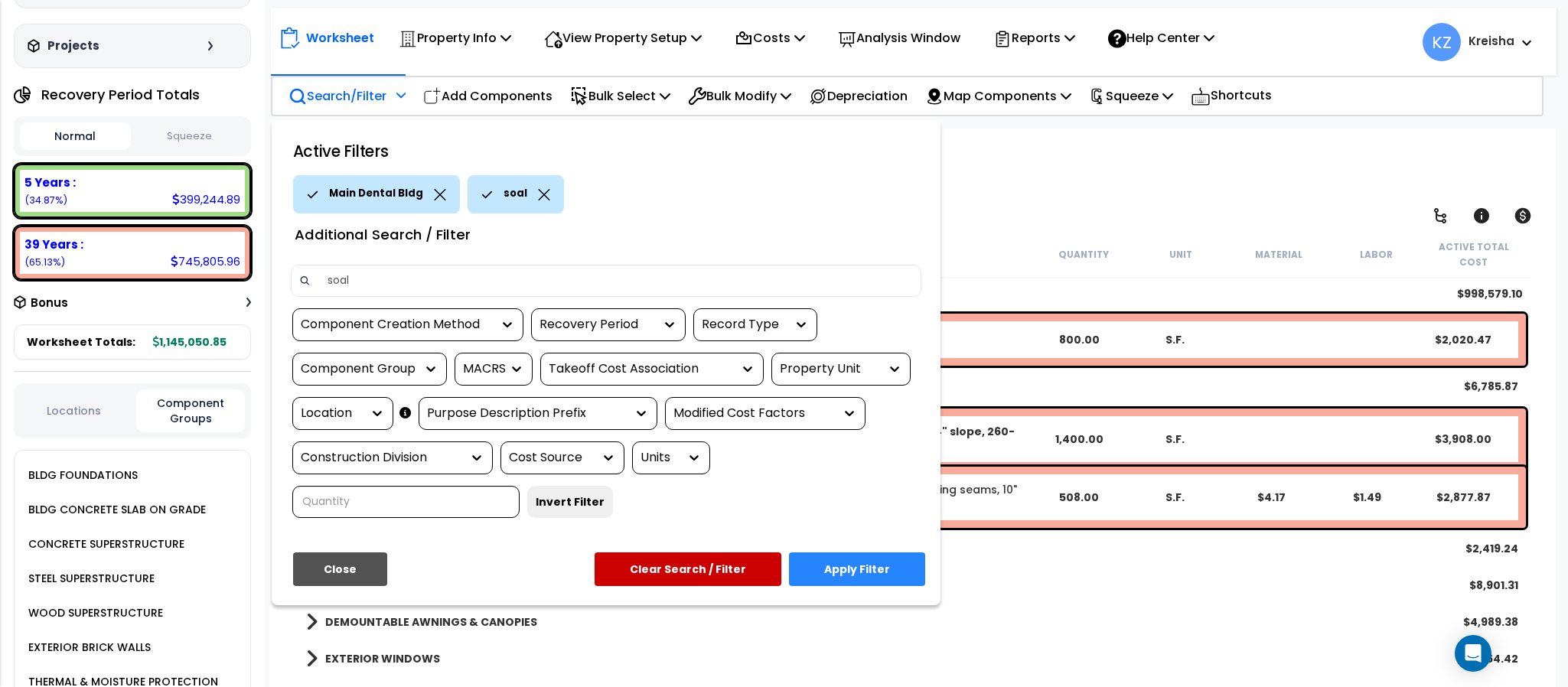
type input "soalr"
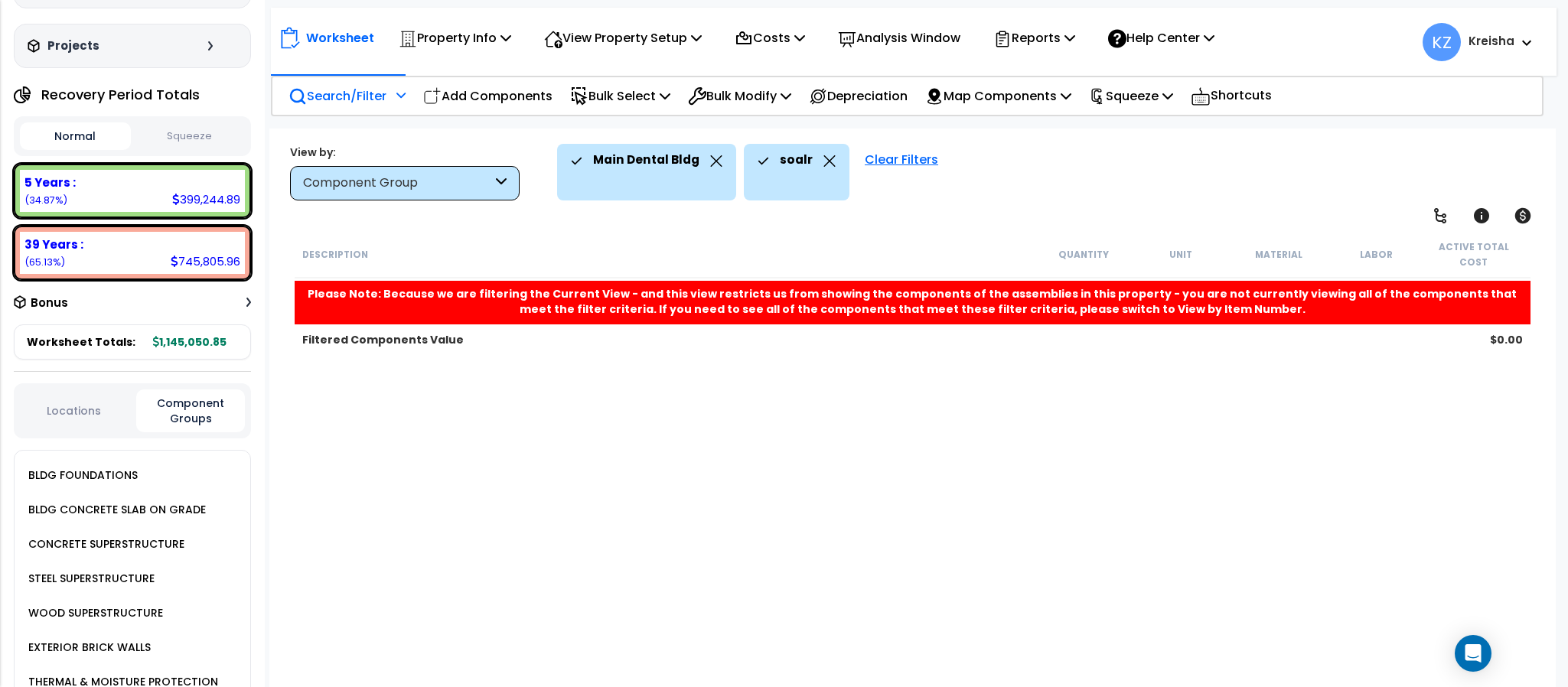
scroll to position [0, 0]
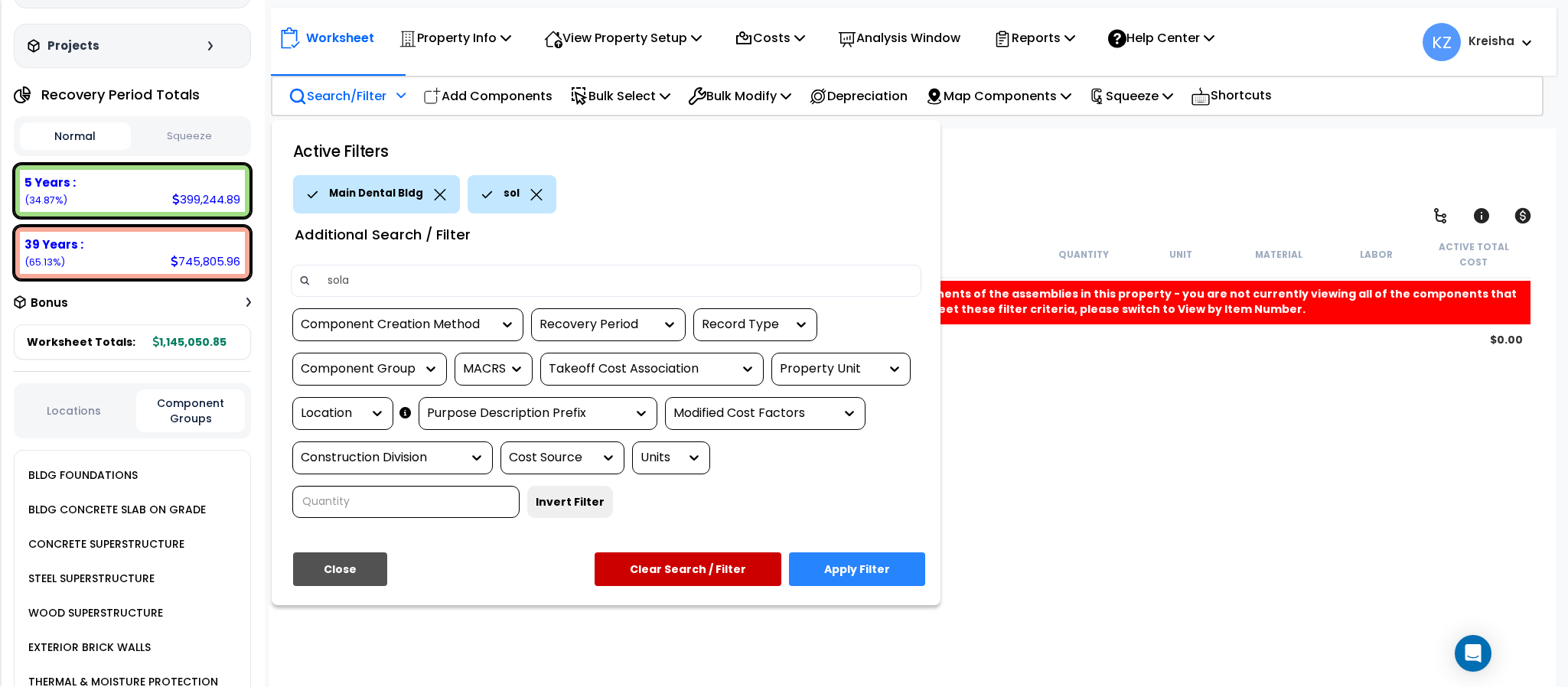
type input "solar"
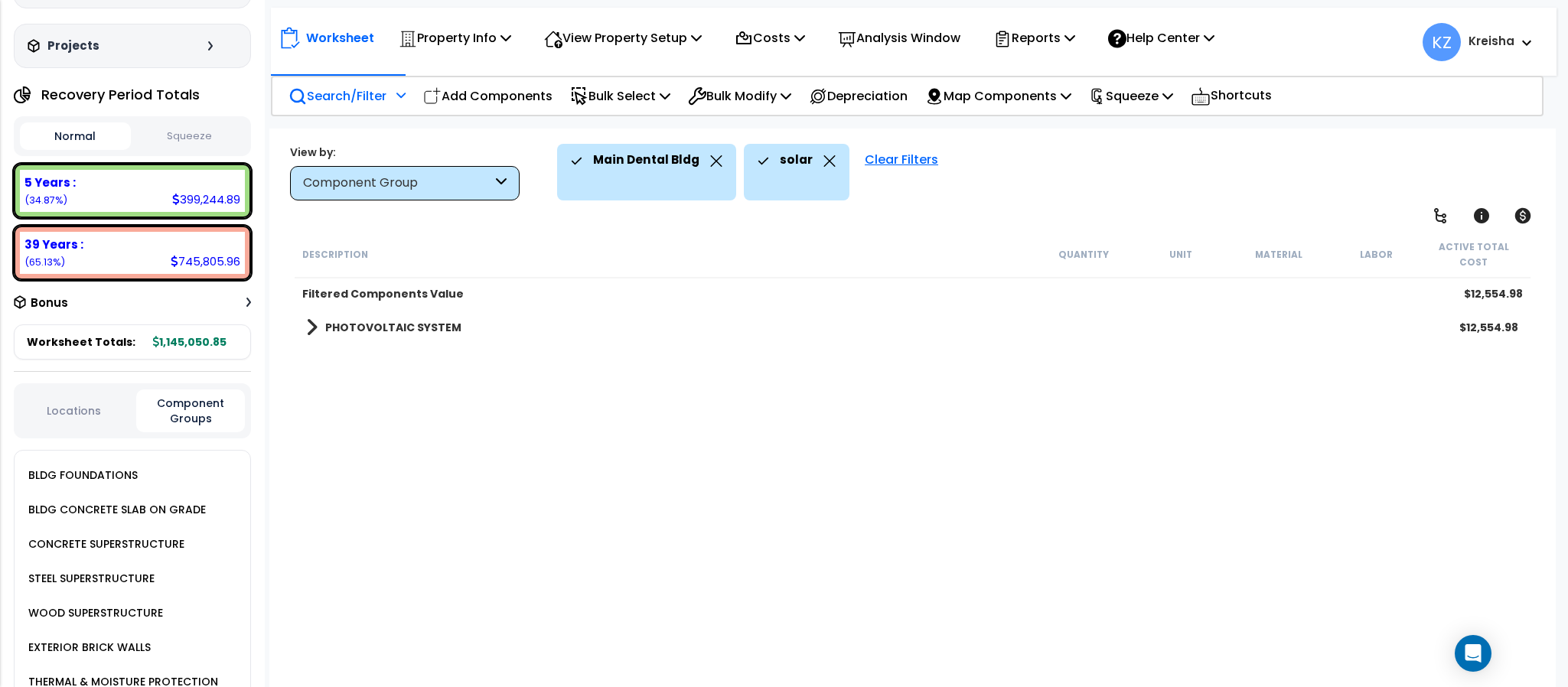
click at [606, 451] on div "Description Quantity Unit Material Labor Active Total Cost Filtered Components …" at bounding box center [911, 461] width 1240 height 460
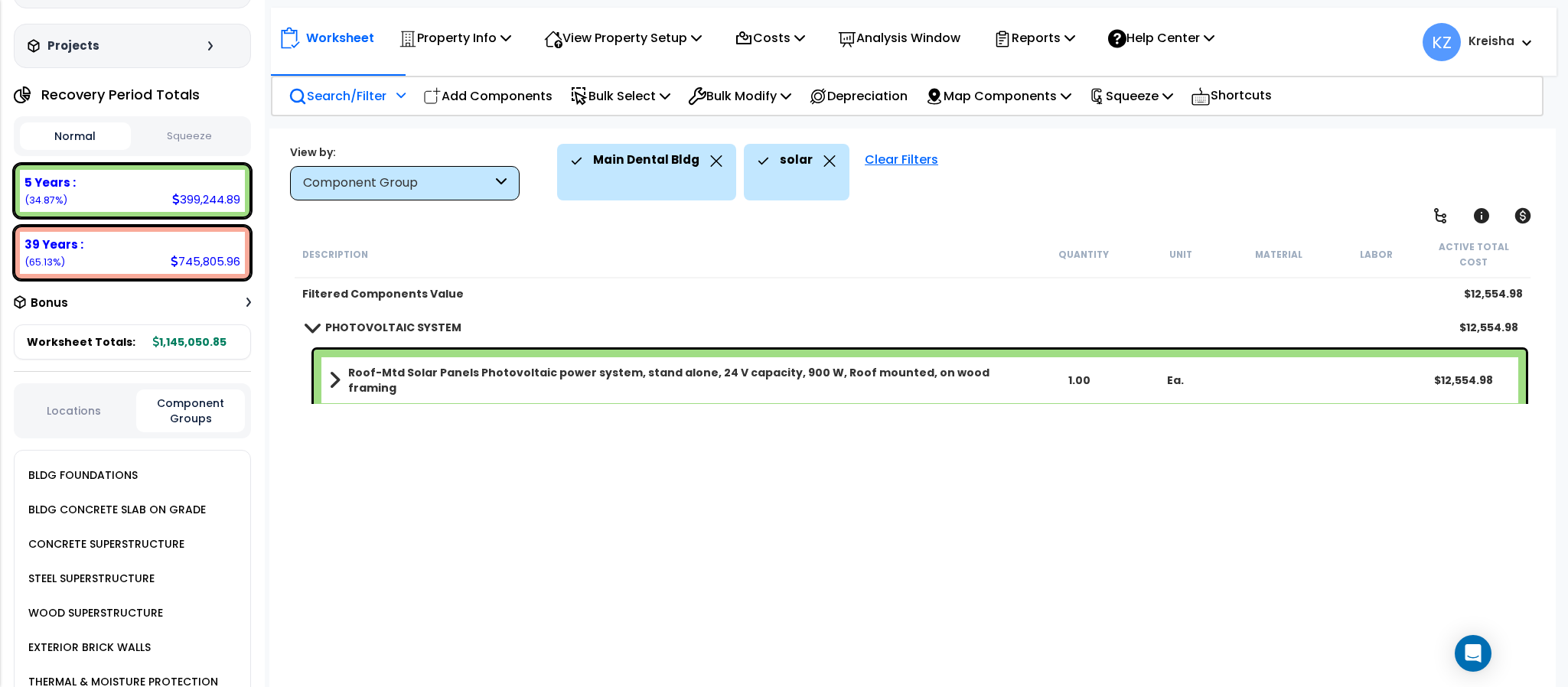
scroll to position [766, 0]
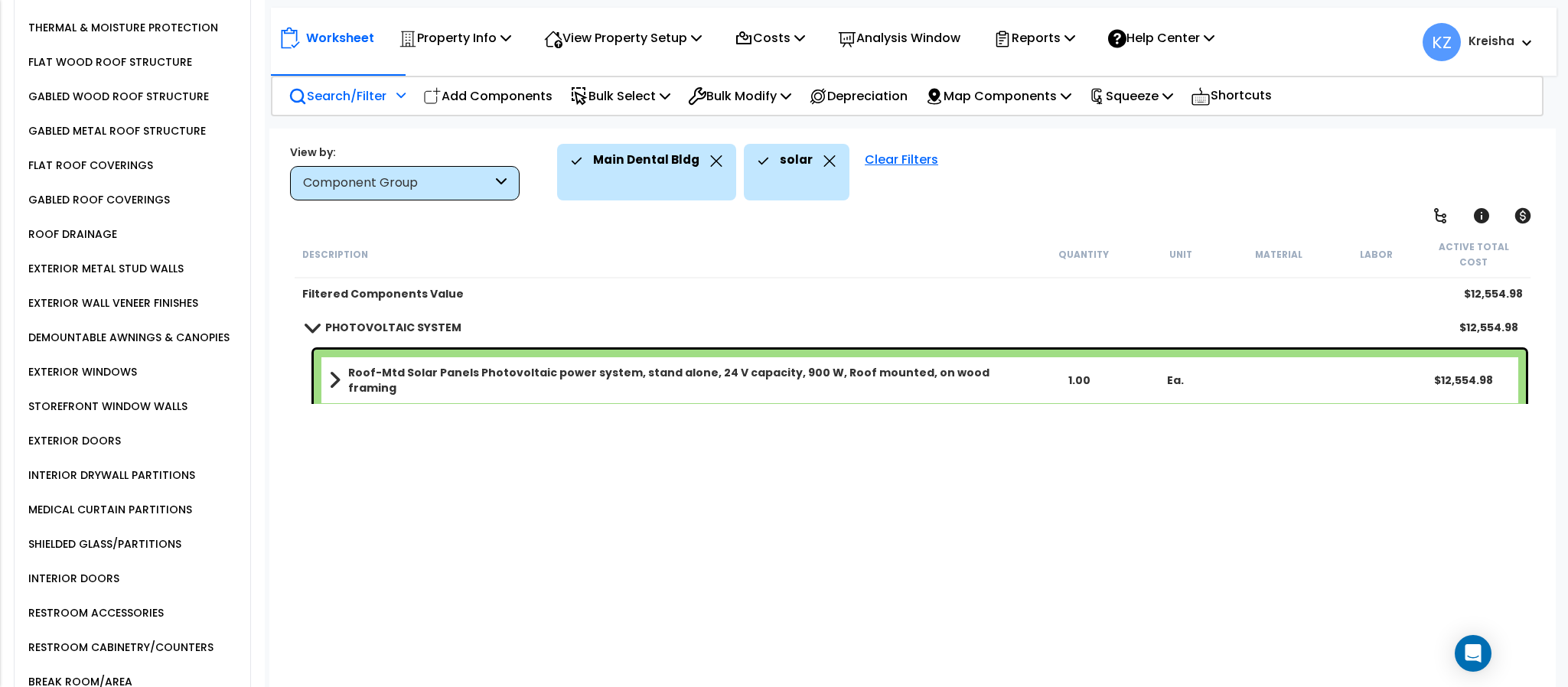
click at [200, 338] on div "DEMOUNTABLE AWNINGS & CANOPIES" at bounding box center [126, 338] width 205 height 19
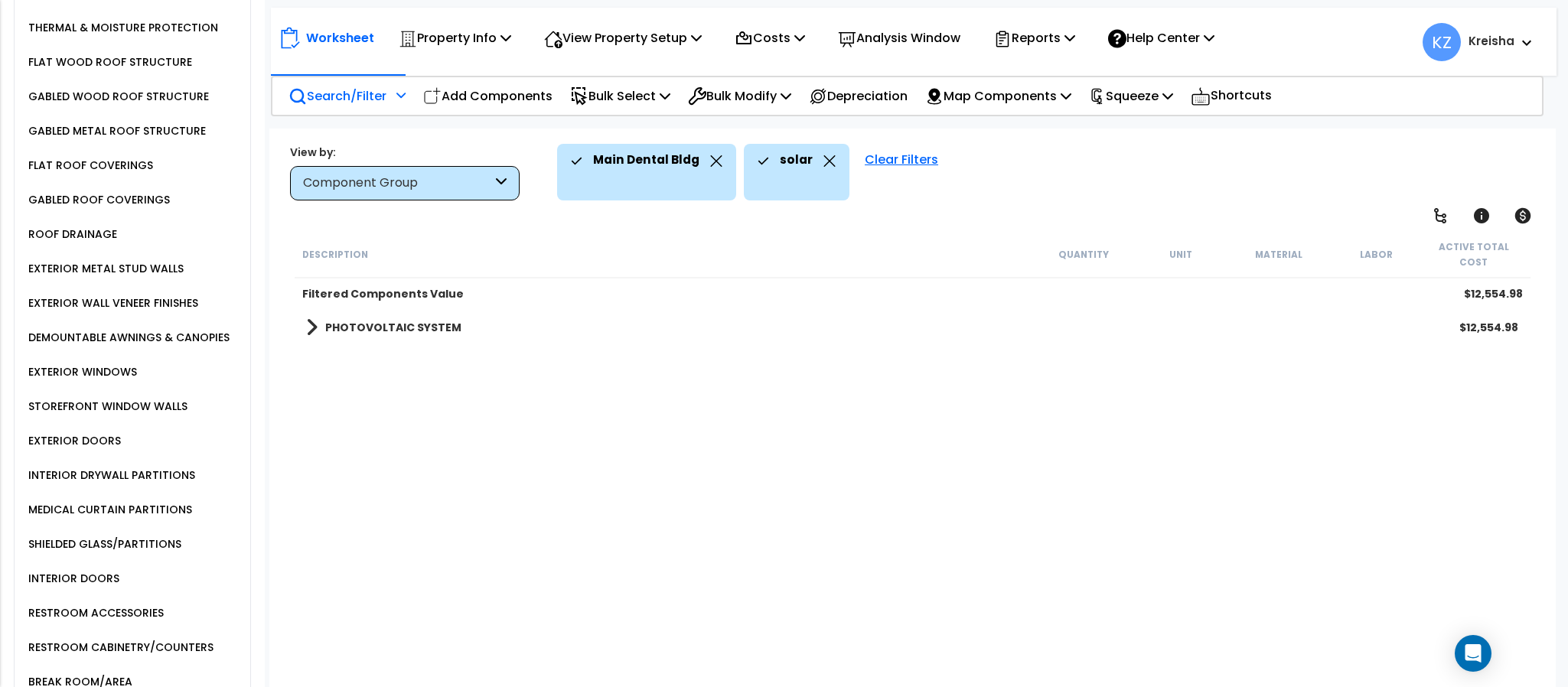
click at [824, 156] on icon at bounding box center [829, 161] width 12 height 11
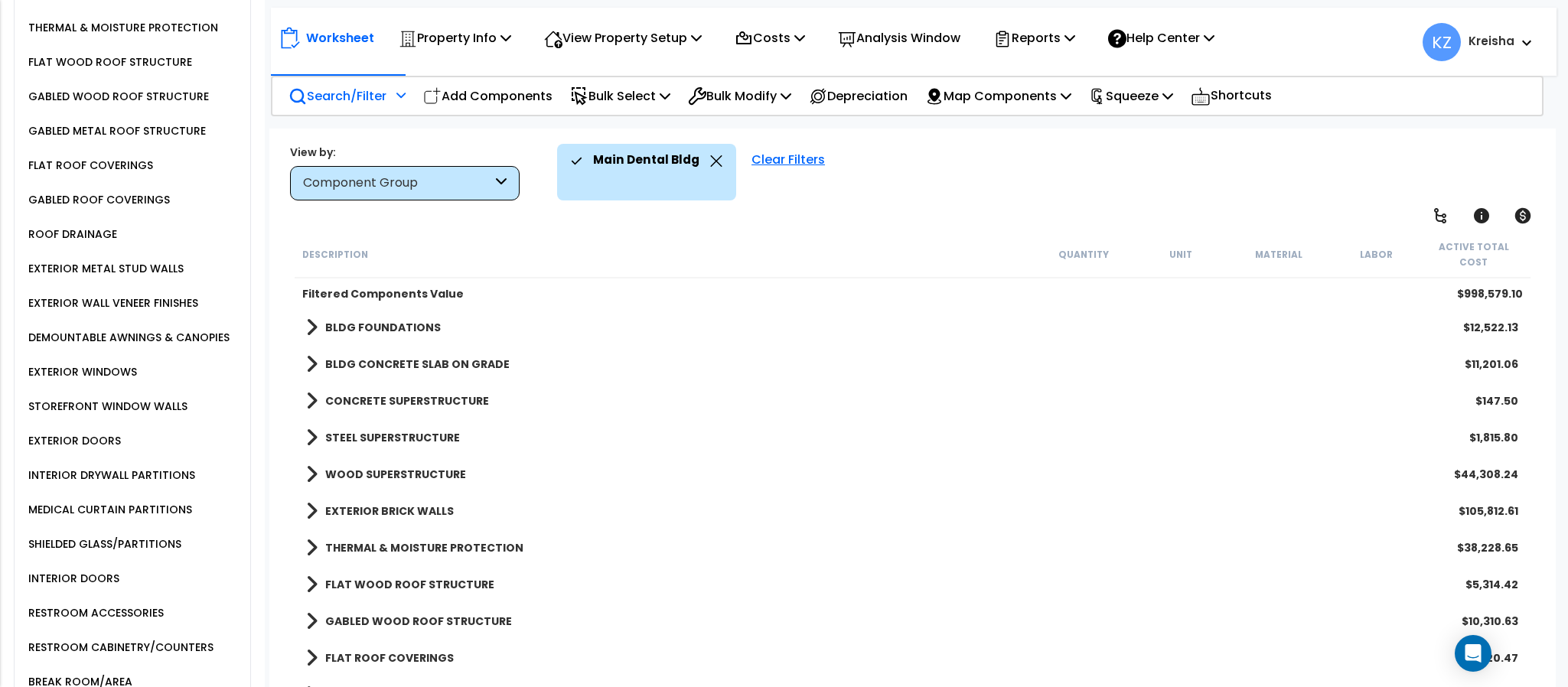
drag, startPoint x: 174, startPoint y: 341, endPoint x: 334, endPoint y: 334, distance: 160.2
click at [174, 343] on div "DEMOUNTABLE AWNINGS & CANOPIES" at bounding box center [126, 338] width 205 height 19
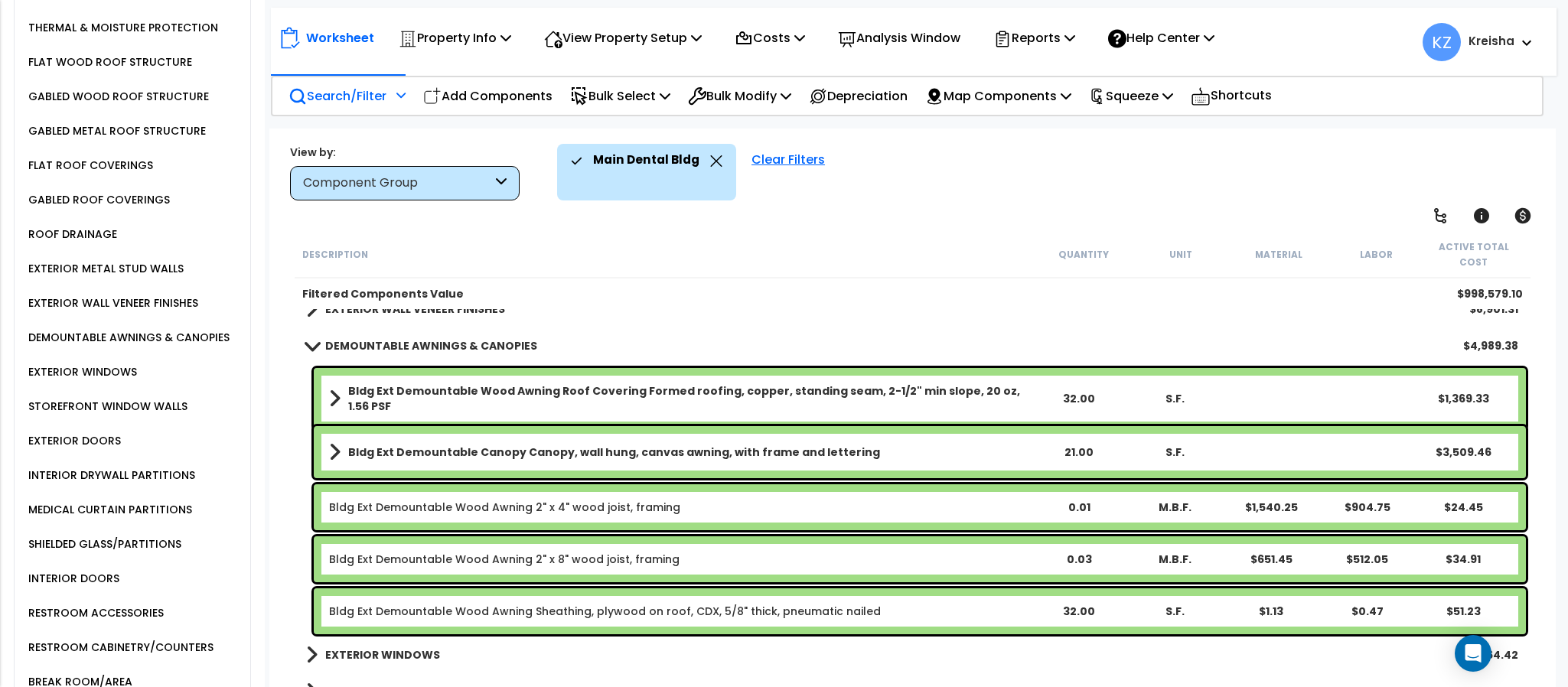
scroll to position [3220, 0]
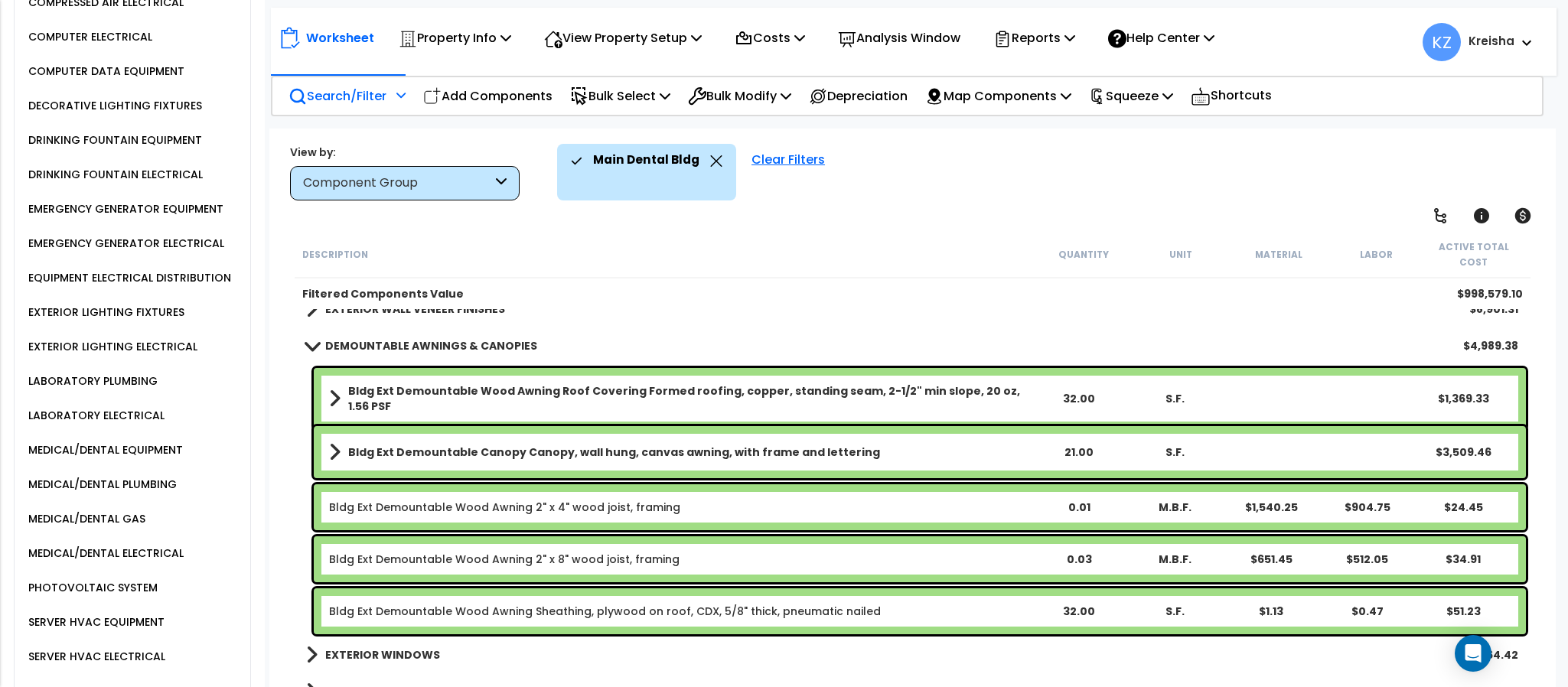
click at [106, 321] on div "EXTERIOR LIGHTING FIXTURES" at bounding box center [104, 313] width 160 height 19
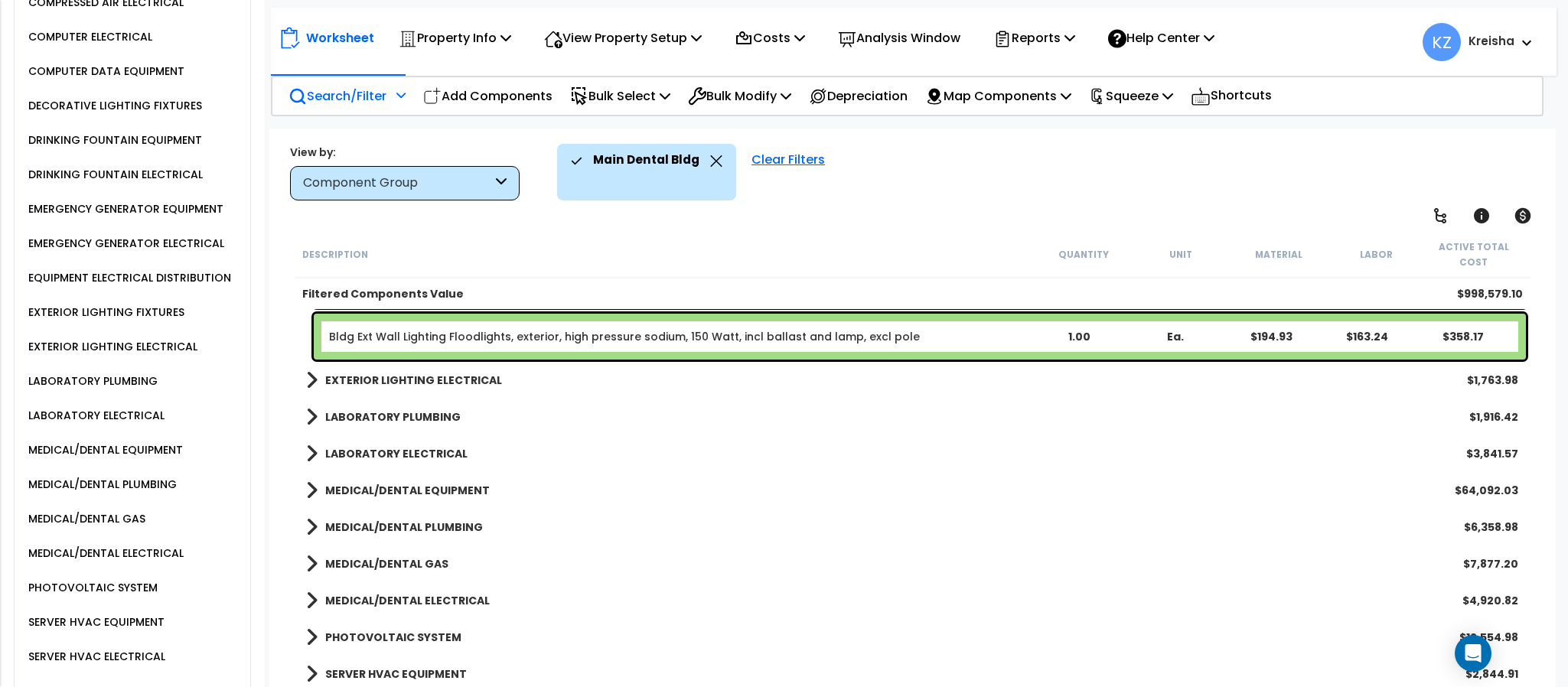
scroll to position [3291, 0]
click at [399, 372] on b "EXTERIOR LIGHTING ELECTRICAL" at bounding box center [414, 379] width 177 height 15
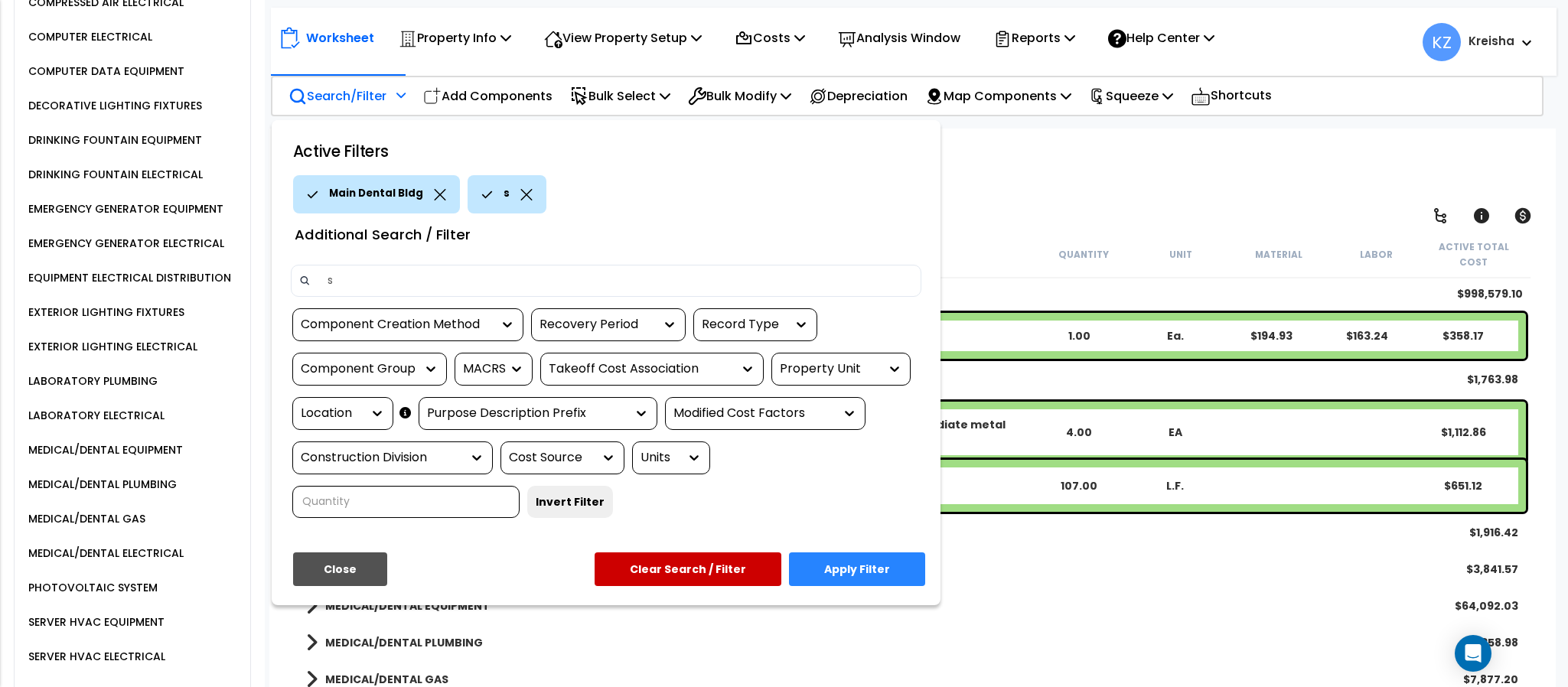
type input "si"
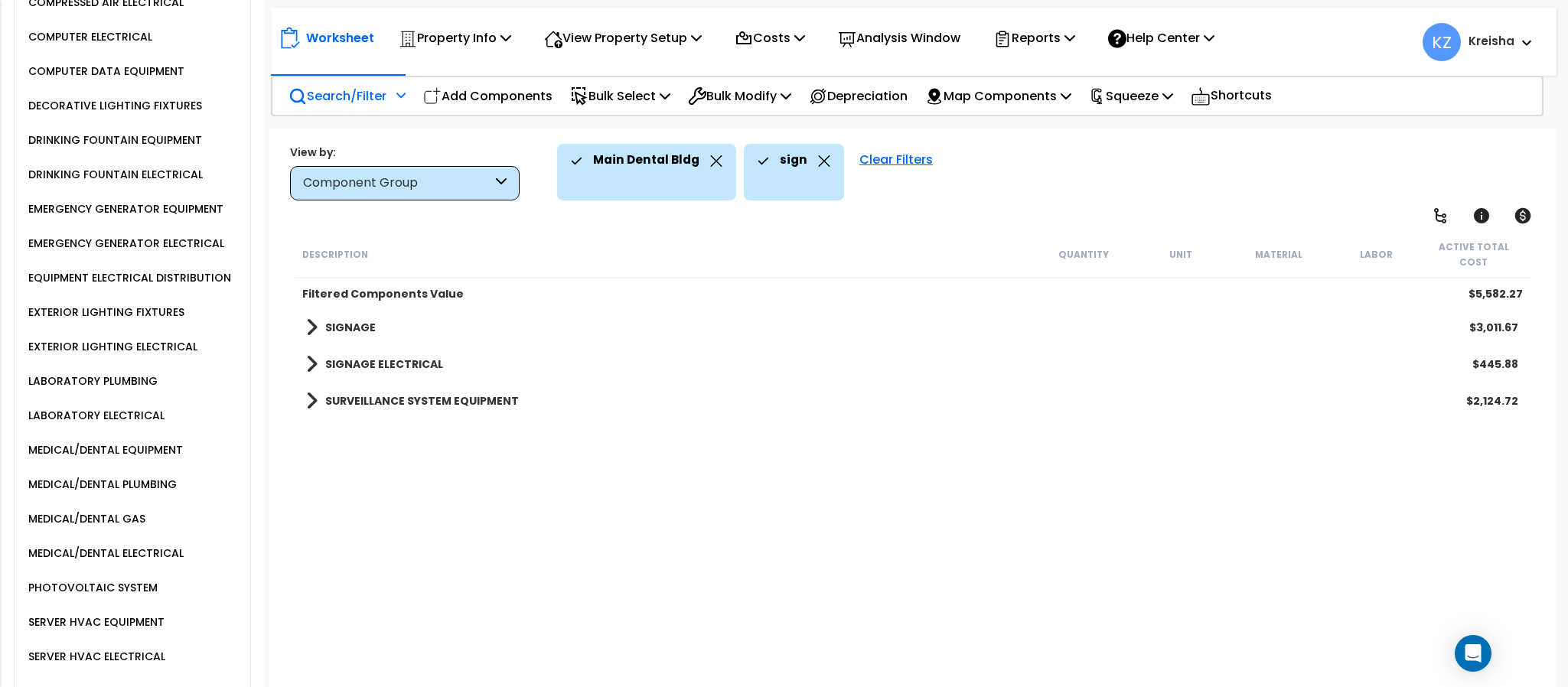
scroll to position [0, 0]
click at [414, 529] on div "Description Quantity Unit Material Labor Active Total Cost Filtered Components …" at bounding box center [911, 461] width 1240 height 460
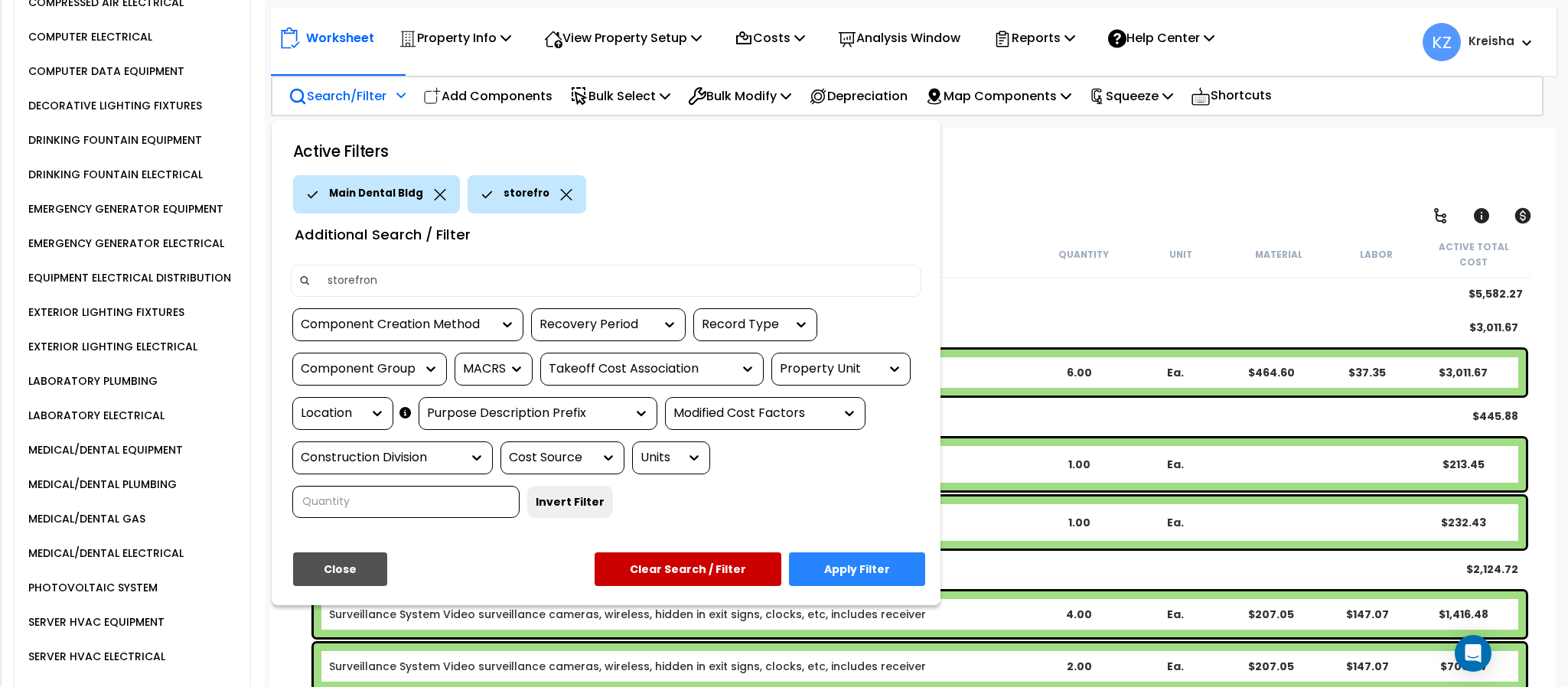
type input "storefront"
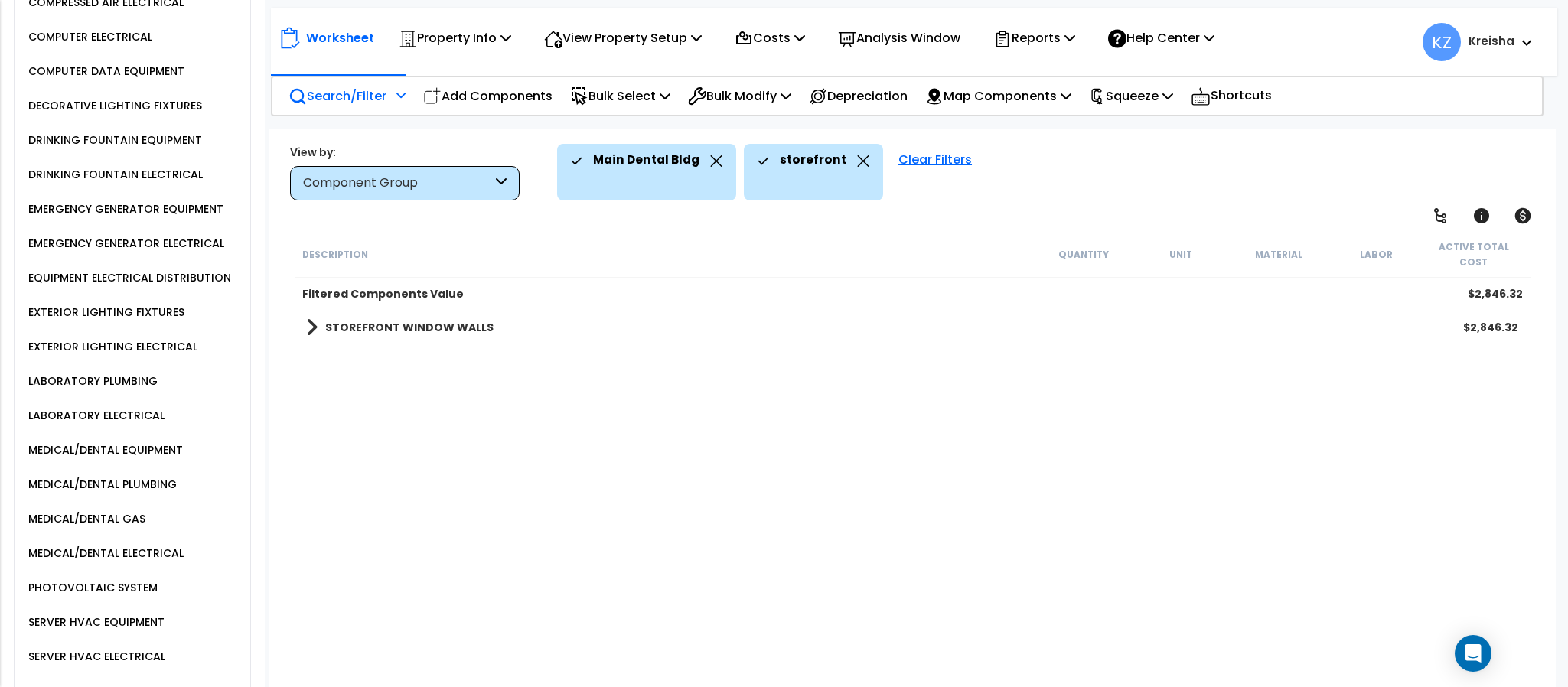
click at [611, 482] on div "Description Quantity Unit Material Labor Active Total Cost Filtered Components …" at bounding box center [911, 461] width 1240 height 460
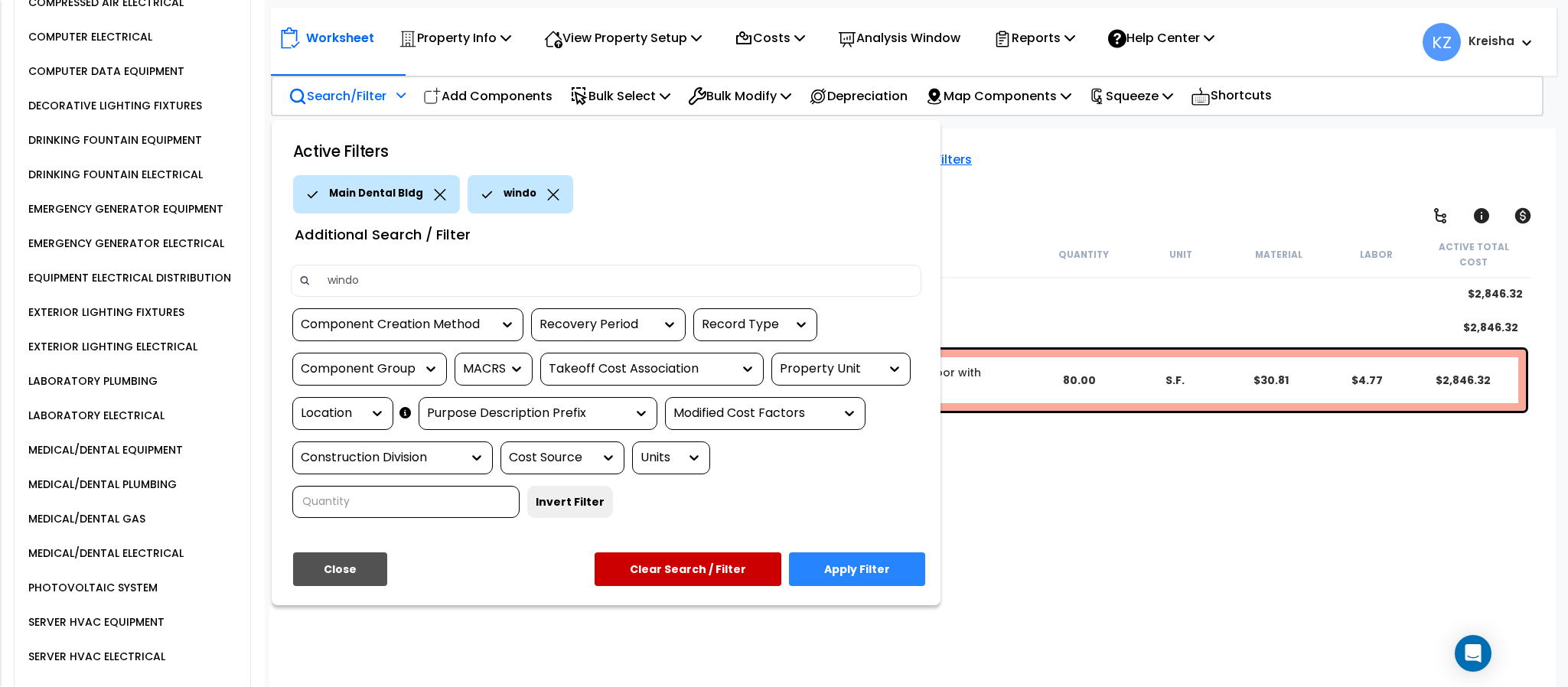
type input "window"
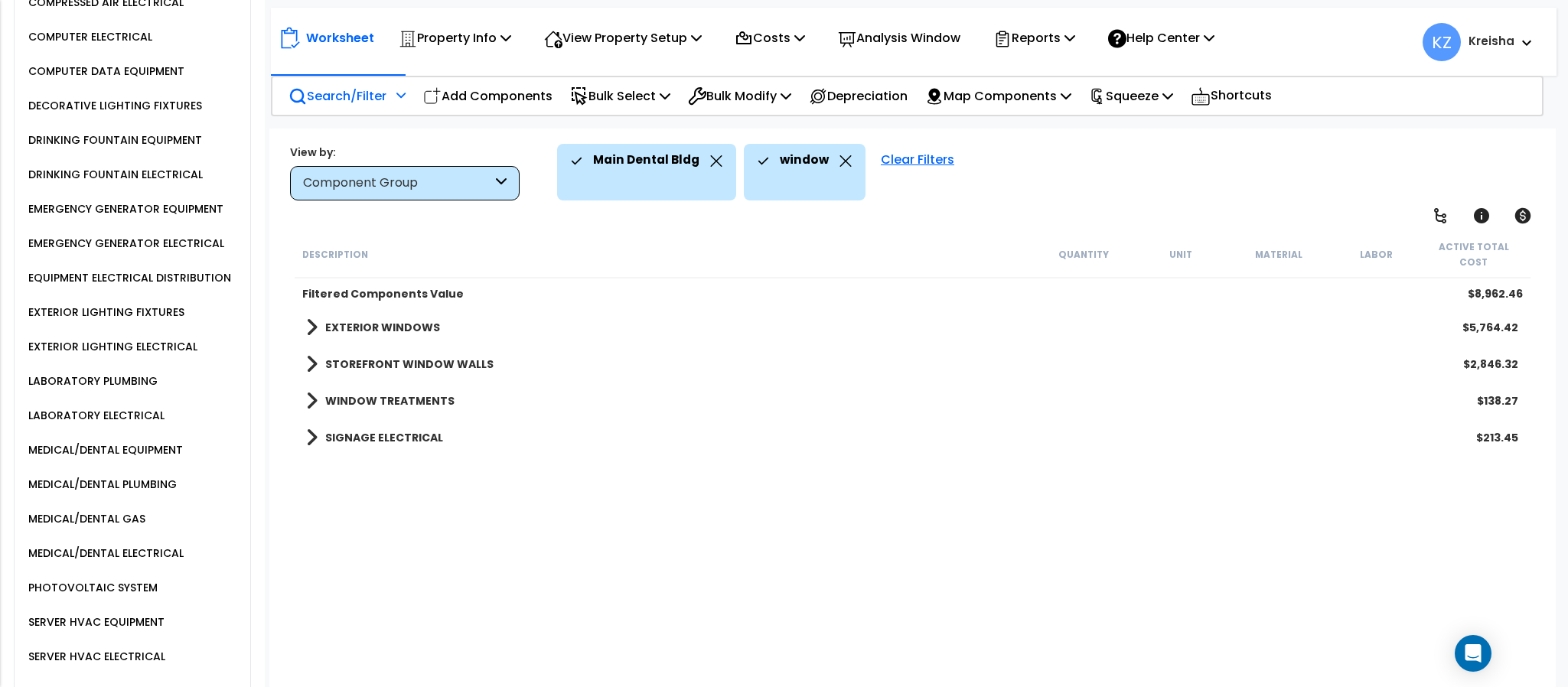
click at [459, 586] on div "Description Quantity Unit Material Labor Active Total Cost Filtered Components …" at bounding box center [911, 461] width 1240 height 460
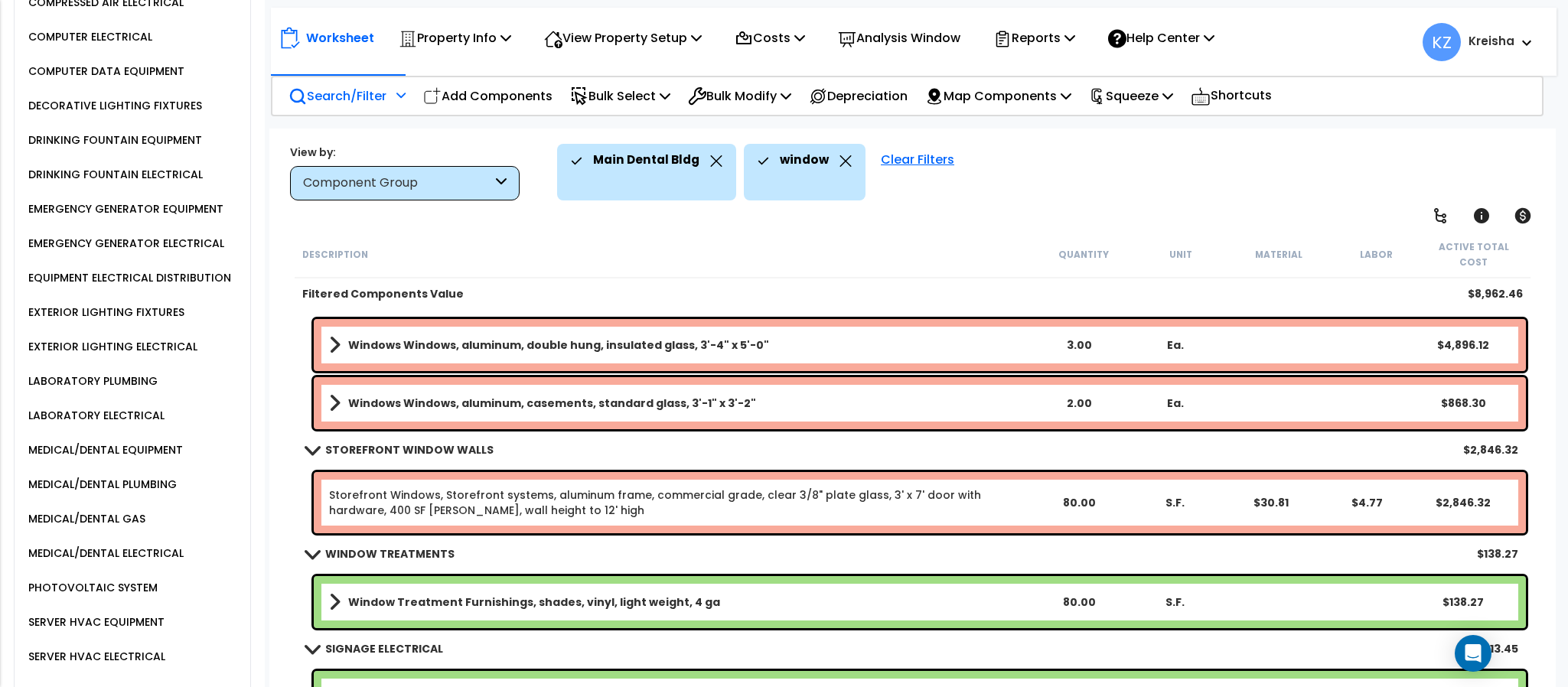
scroll to position [49, 0]
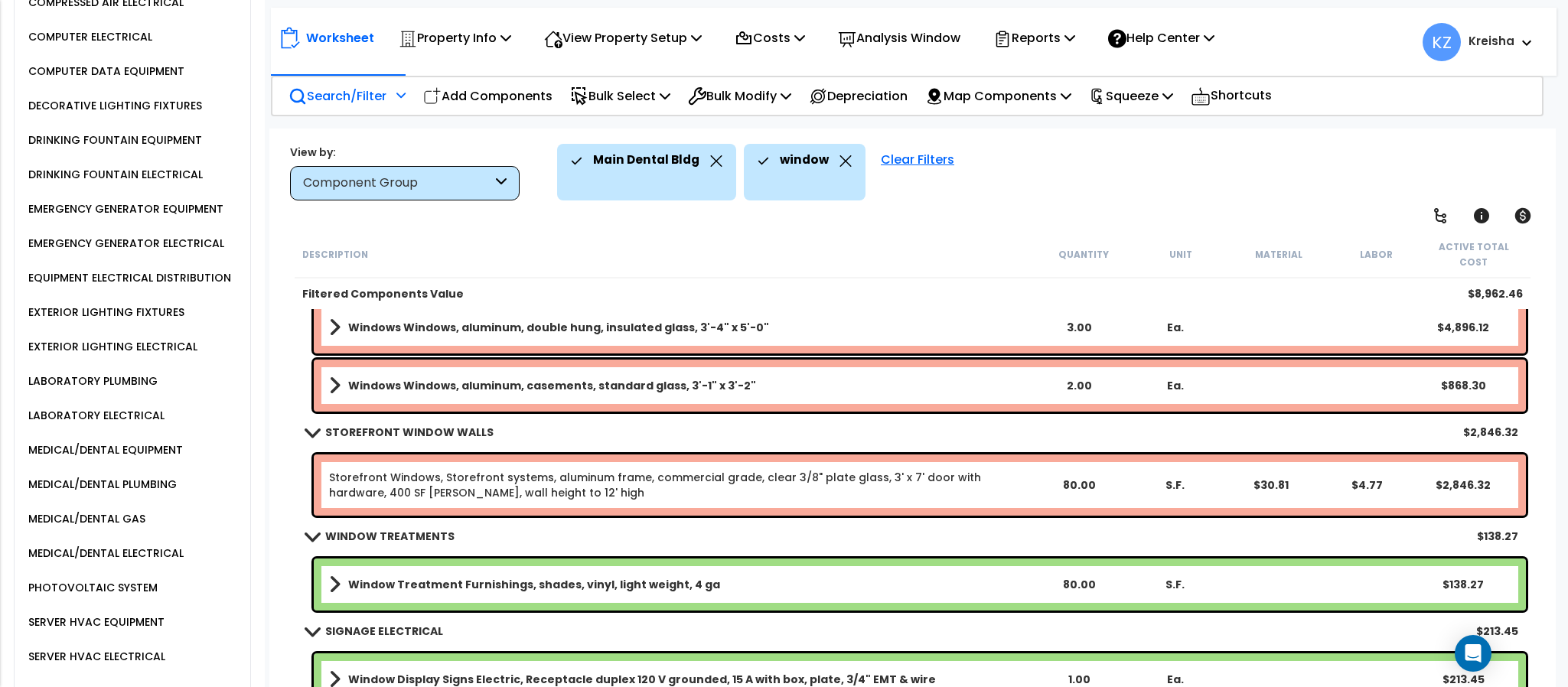
click at [829, 166] on div "window" at bounding box center [805, 161] width 94 height 34
click at [839, 163] on icon at bounding box center [845, 161] width 12 height 11
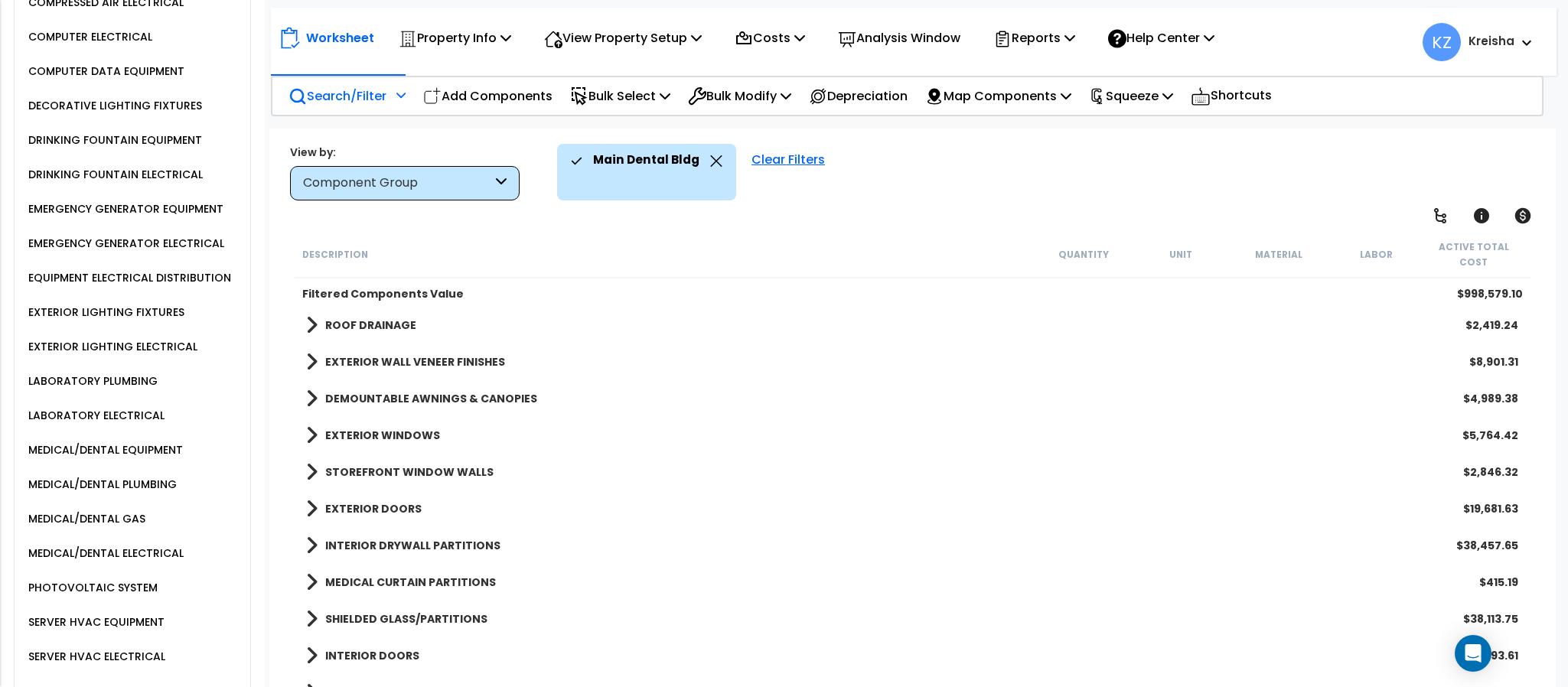
scroll to position [870, 0]
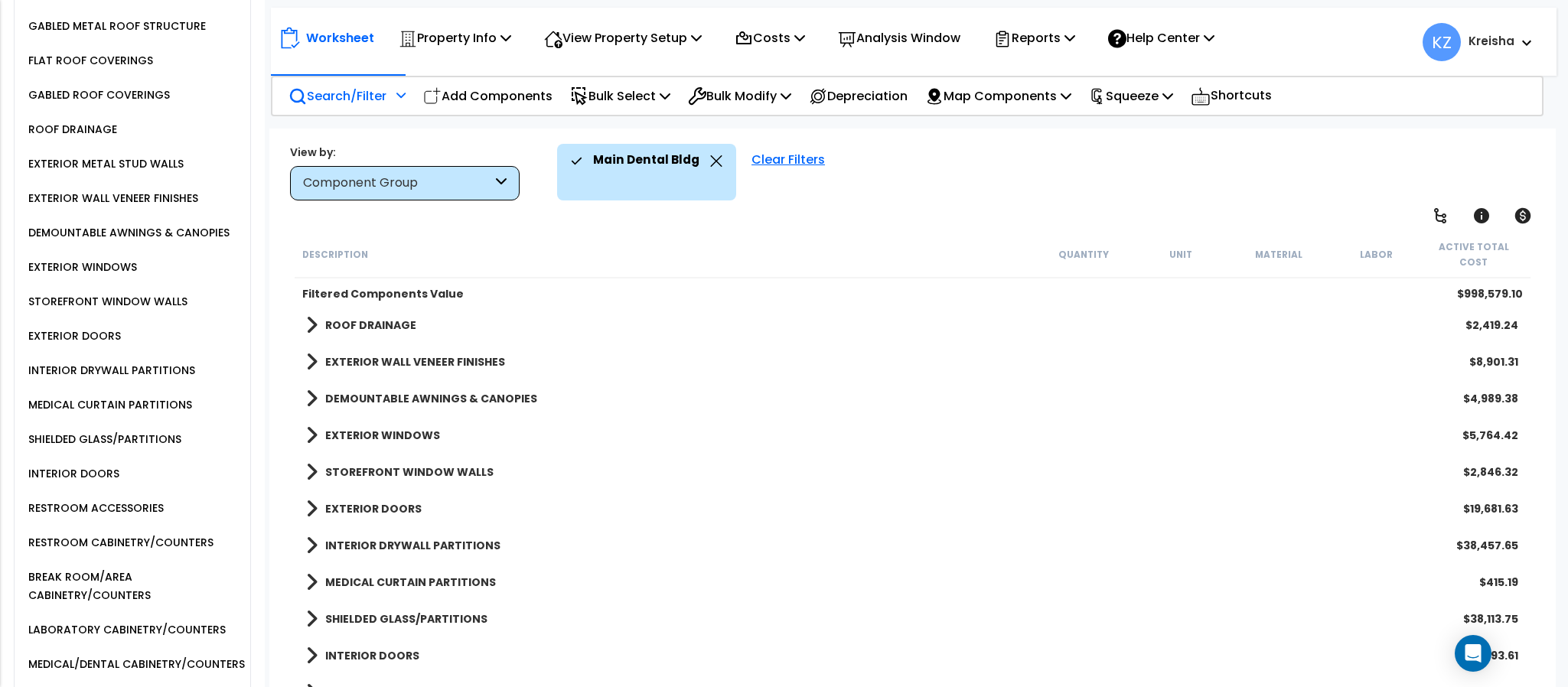
click at [41, 340] on div "EXTERIOR DOORS" at bounding box center [72, 336] width 96 height 19
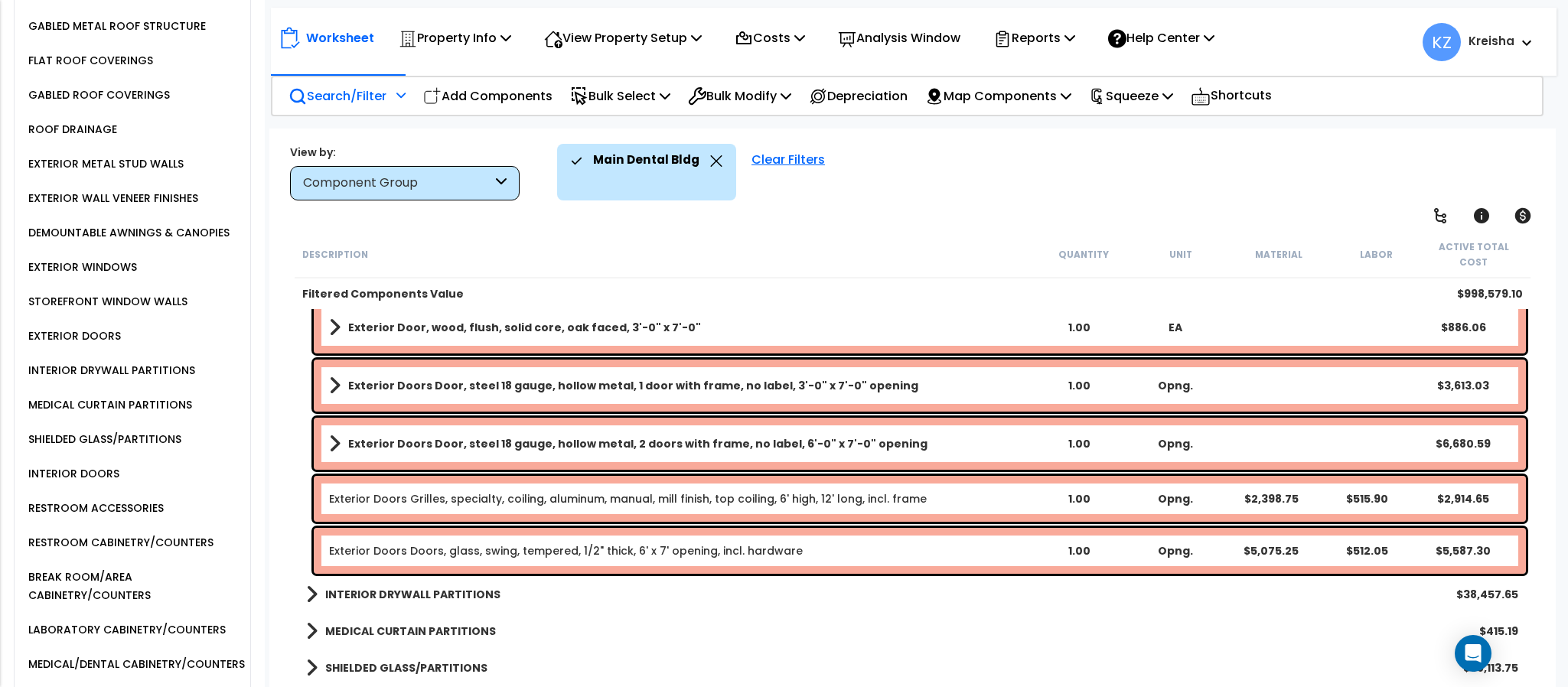
scroll to position [559, 0]
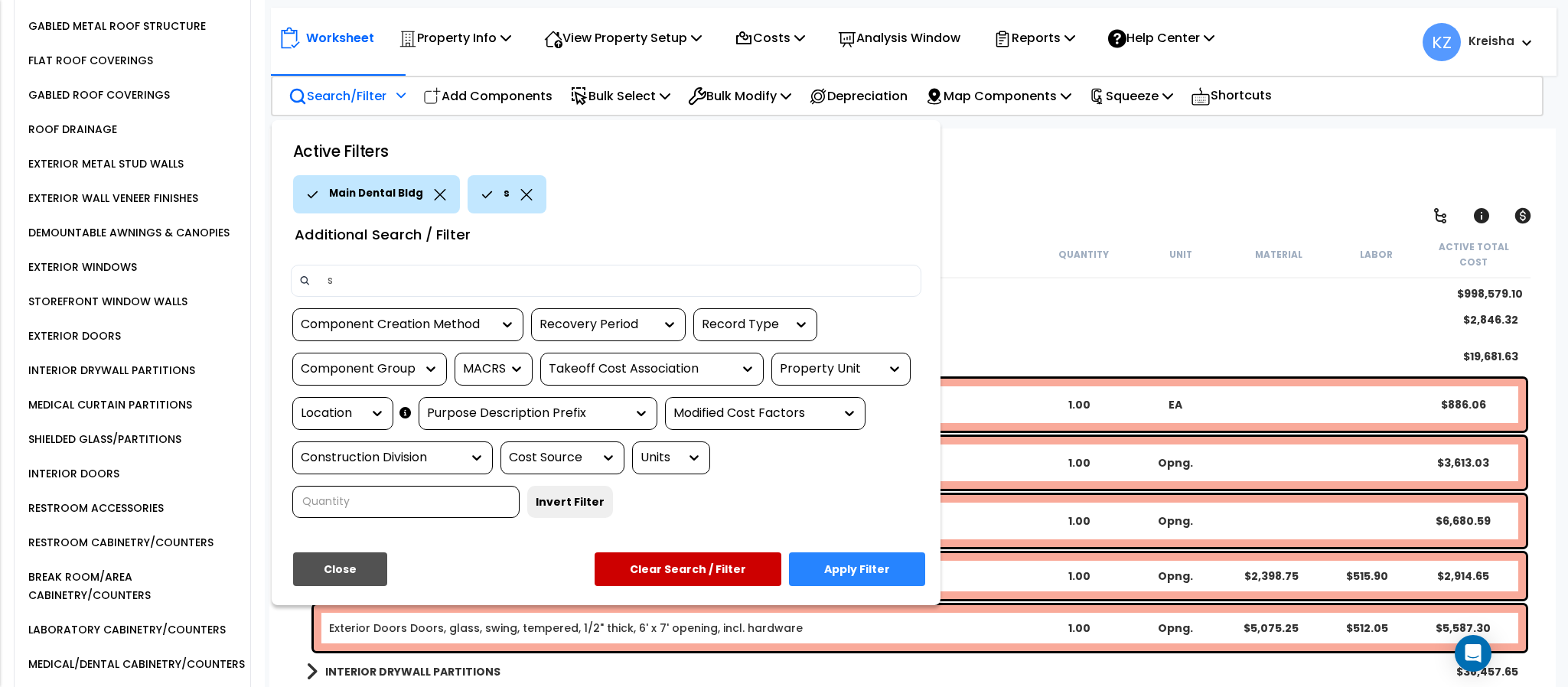
type input "st"
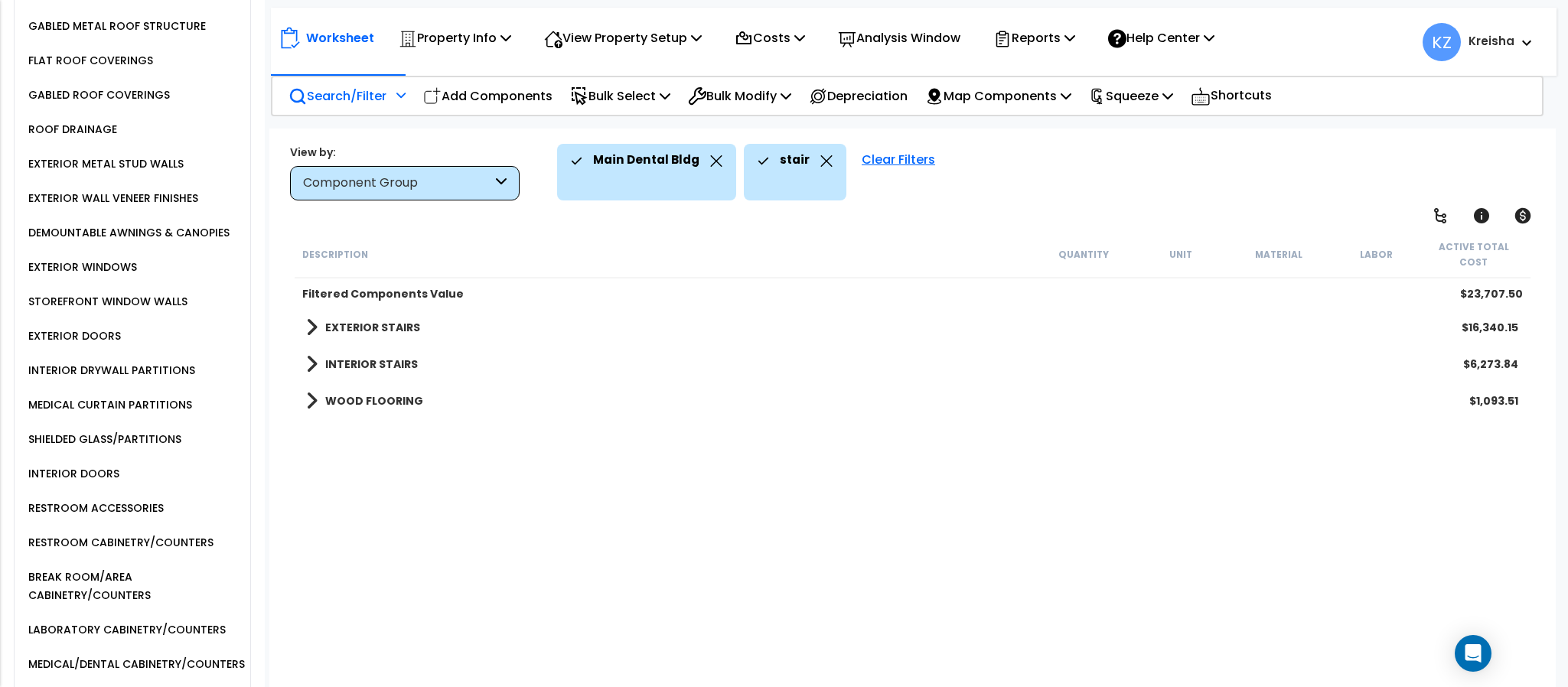
scroll to position [0, 0]
click at [588, 523] on div "Description Quantity Unit Material Labor Active Total Cost Filtered Components …" at bounding box center [911, 461] width 1240 height 460
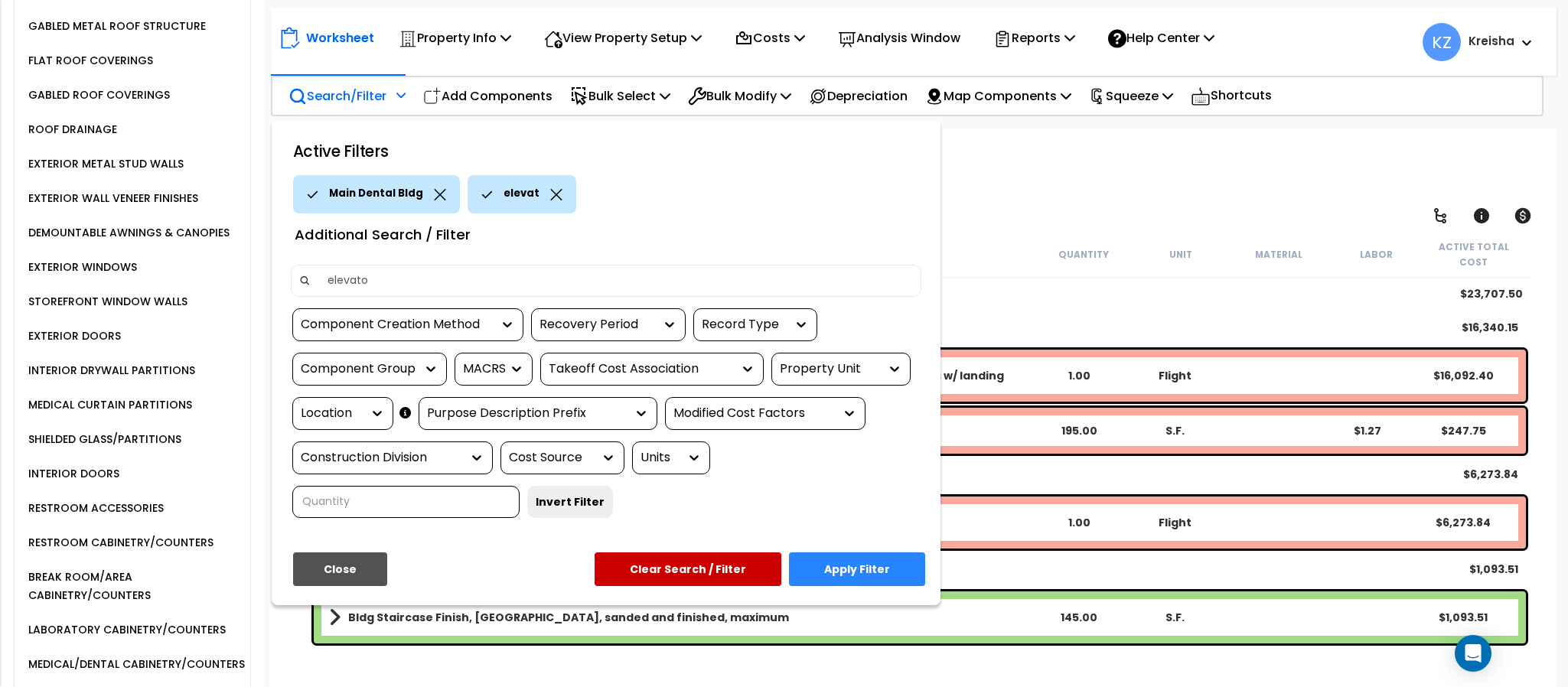
type input "elevator"
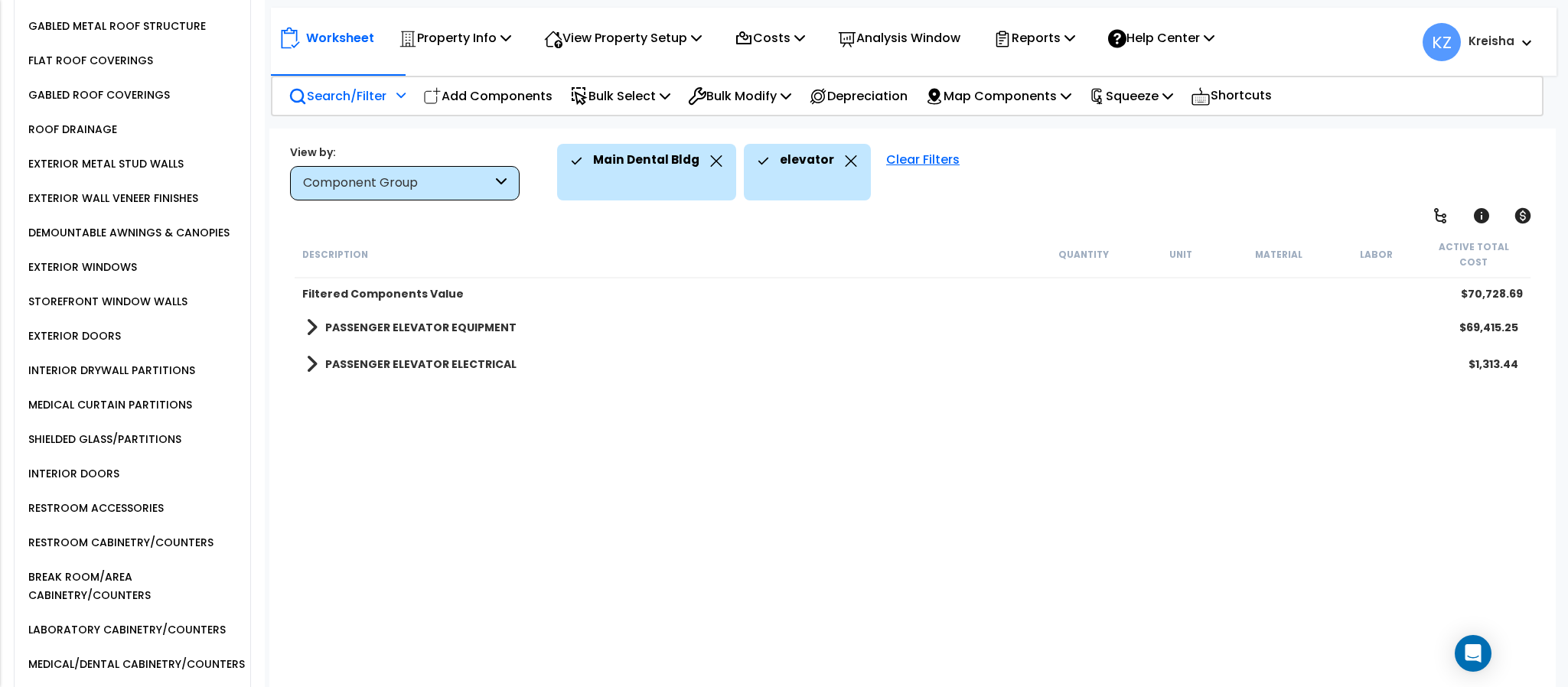
click at [546, 589] on div "Description Quantity Unit Material Labor Active Total Cost Filtered Components …" at bounding box center [911, 461] width 1240 height 460
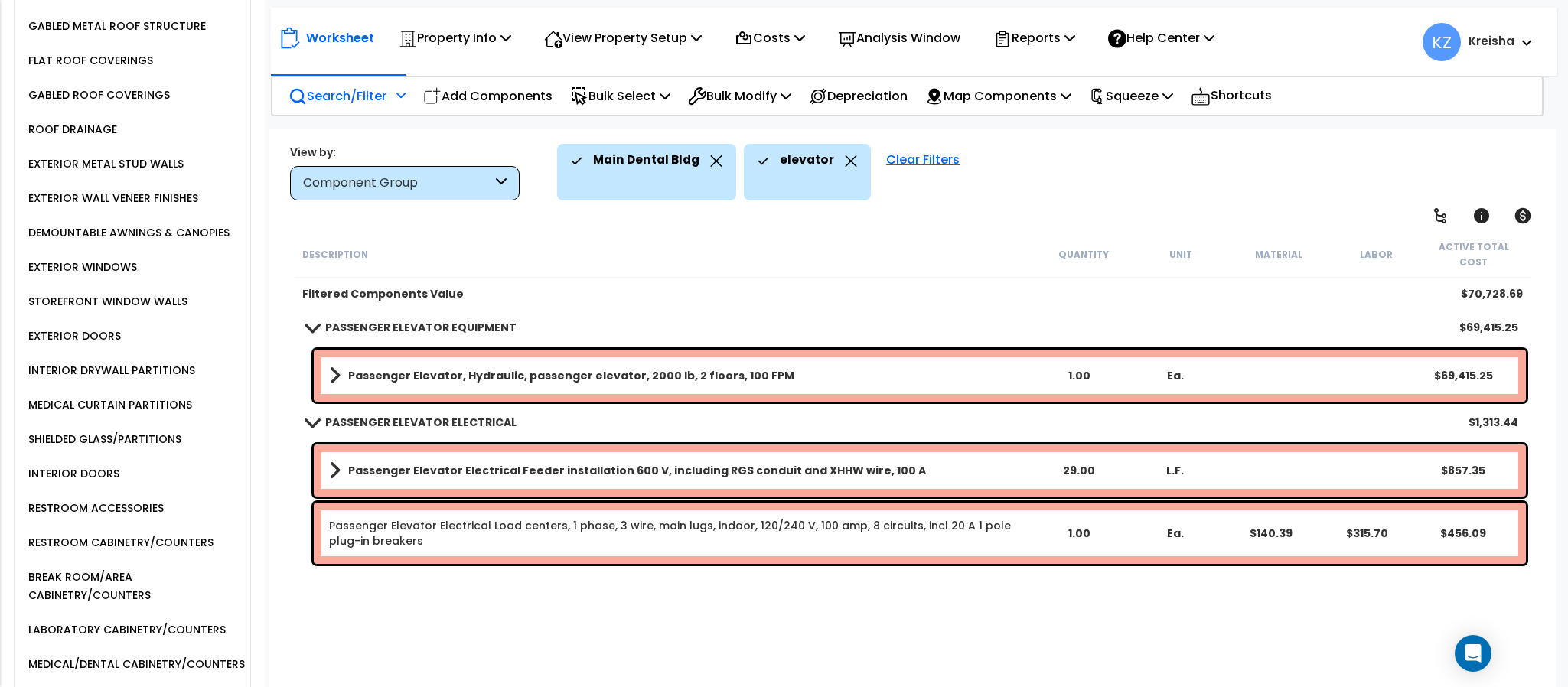
click at [613, 554] on div "Description Quantity Unit Material Labor Active Total Cost Filtered Components …" at bounding box center [911, 461] width 1240 height 460
click at [846, 158] on icon at bounding box center [850, 161] width 12 height 11
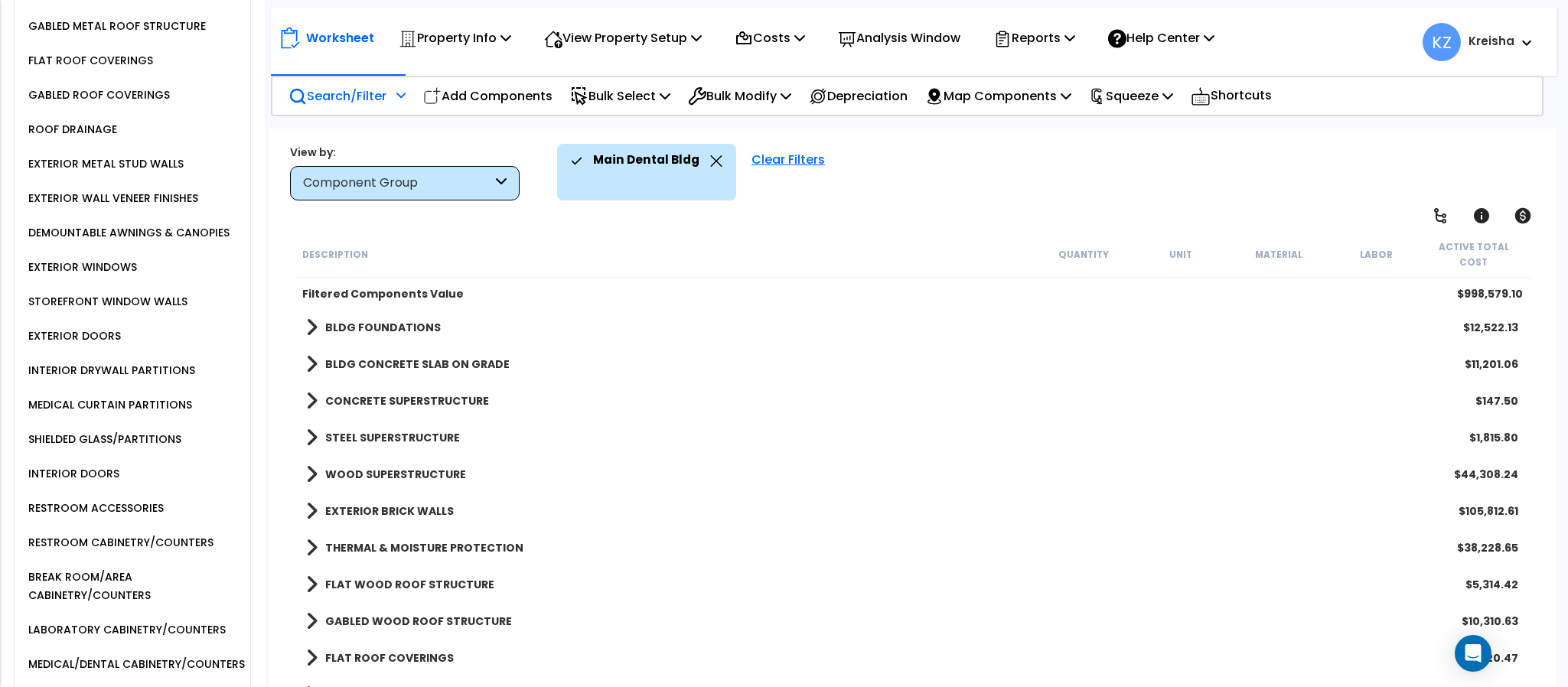
scroll to position [1966, 0]
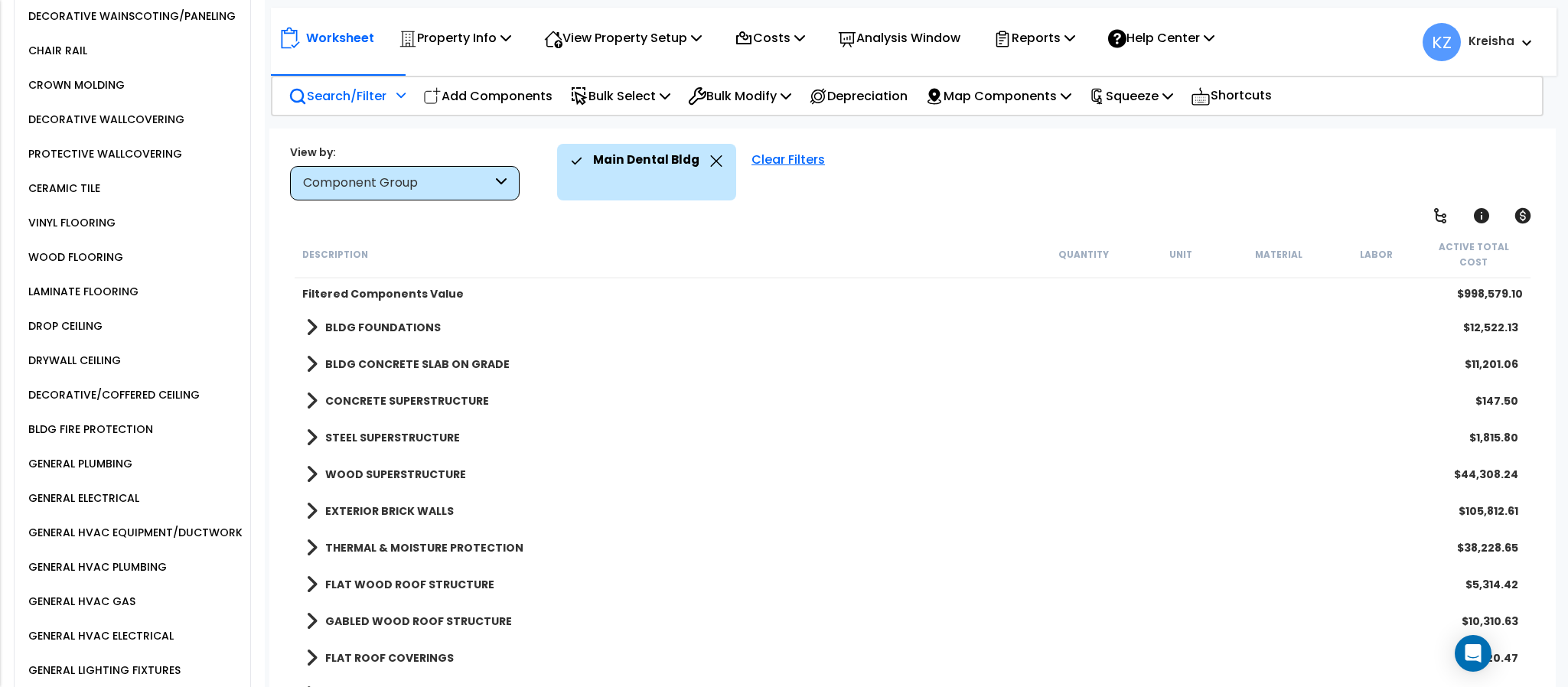
click at [56, 335] on div "DROP CEILING" at bounding box center [63, 327] width 78 height 19
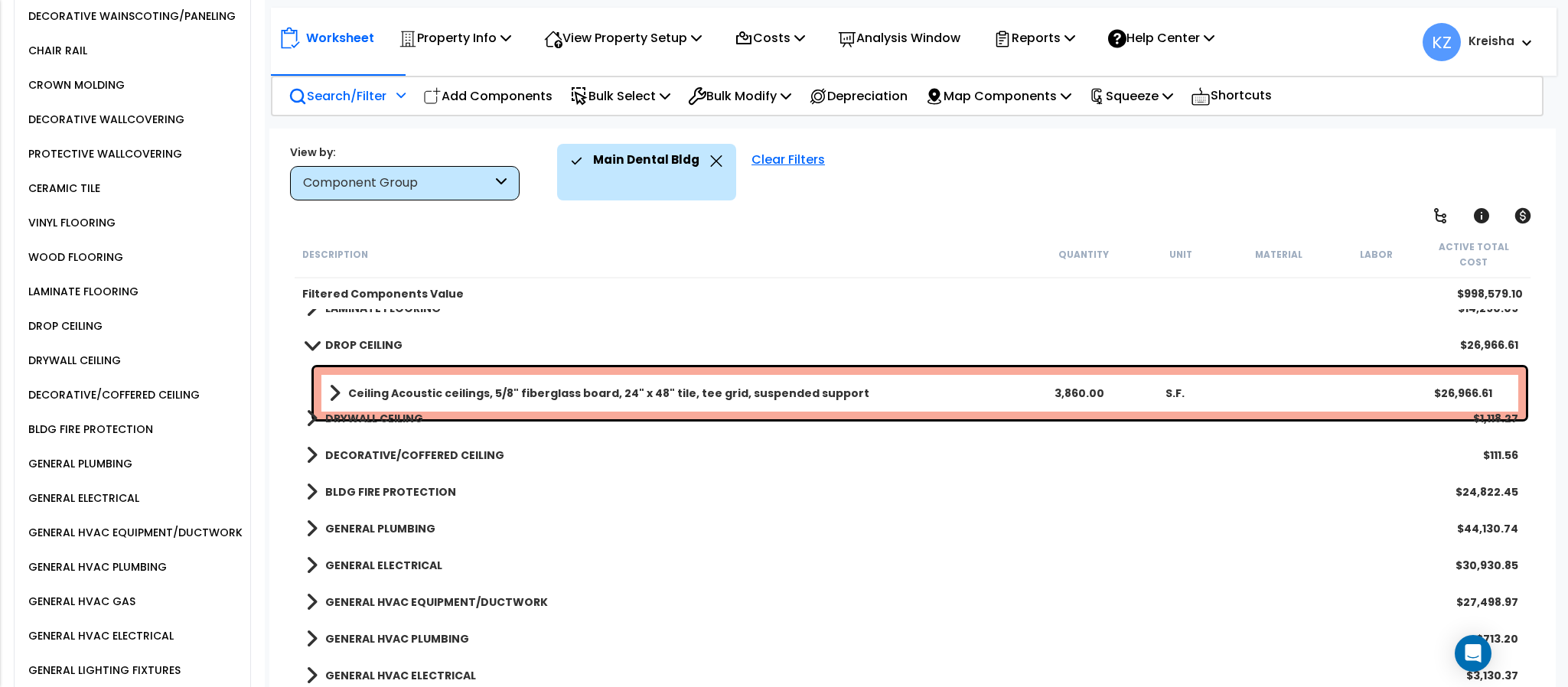
scroll to position [1607, 0]
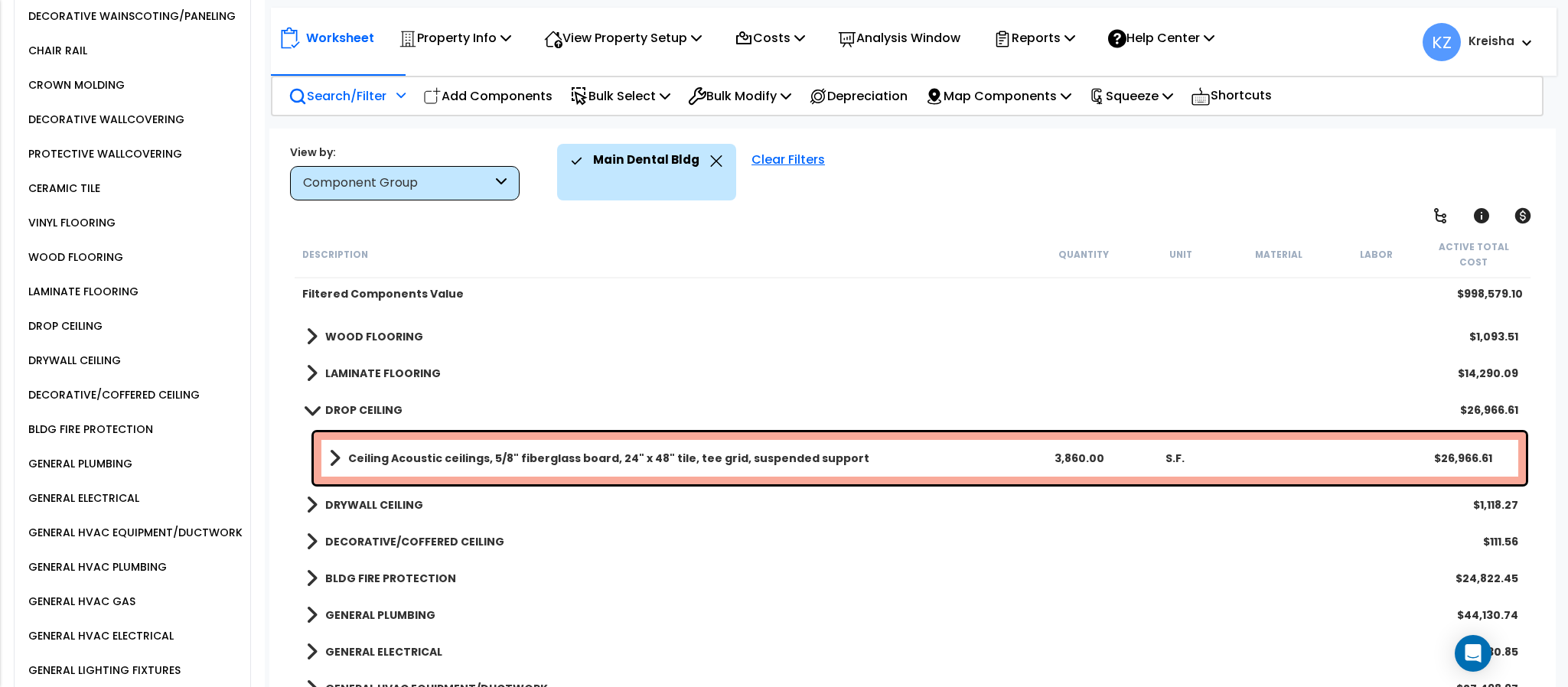
click at [391, 498] on b "DRYWALL CEILING" at bounding box center [374, 505] width 98 height 15
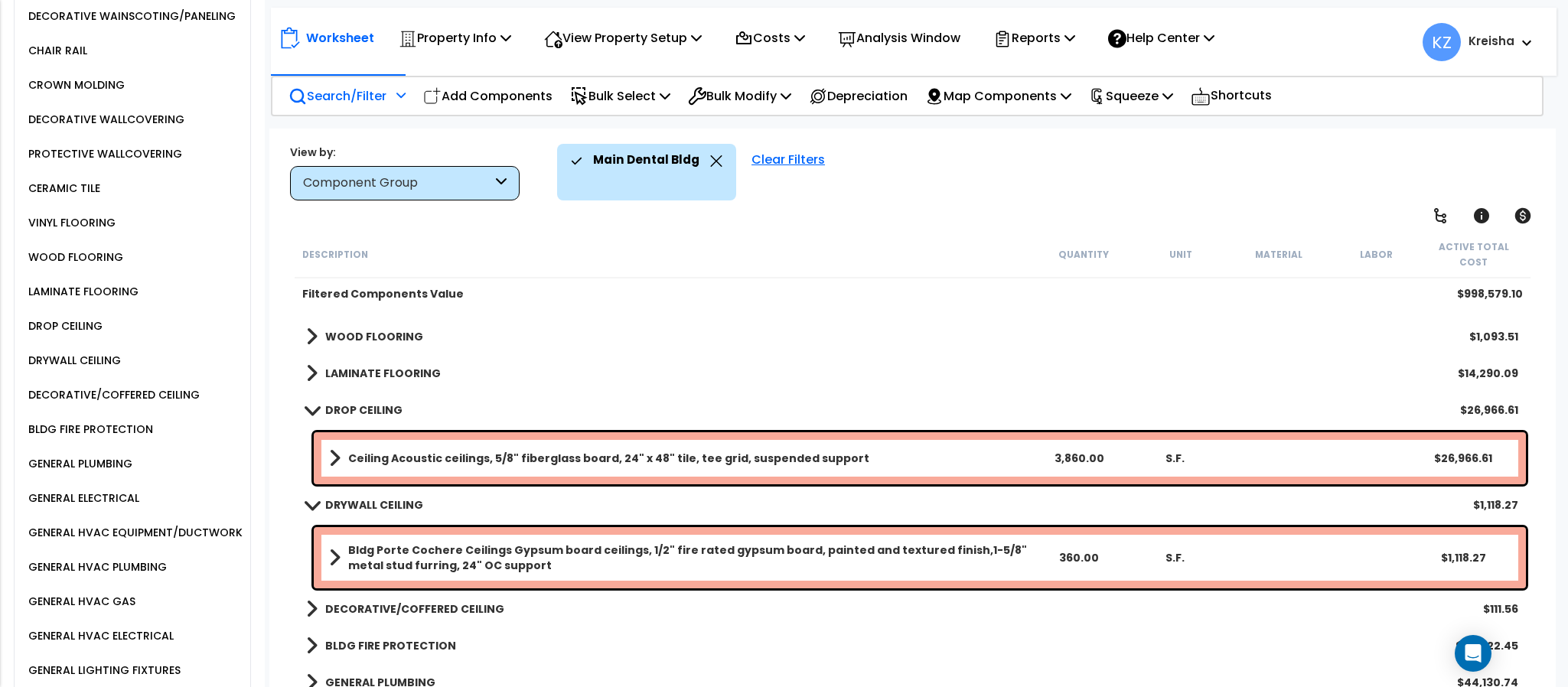
scroll to position [382, 0]
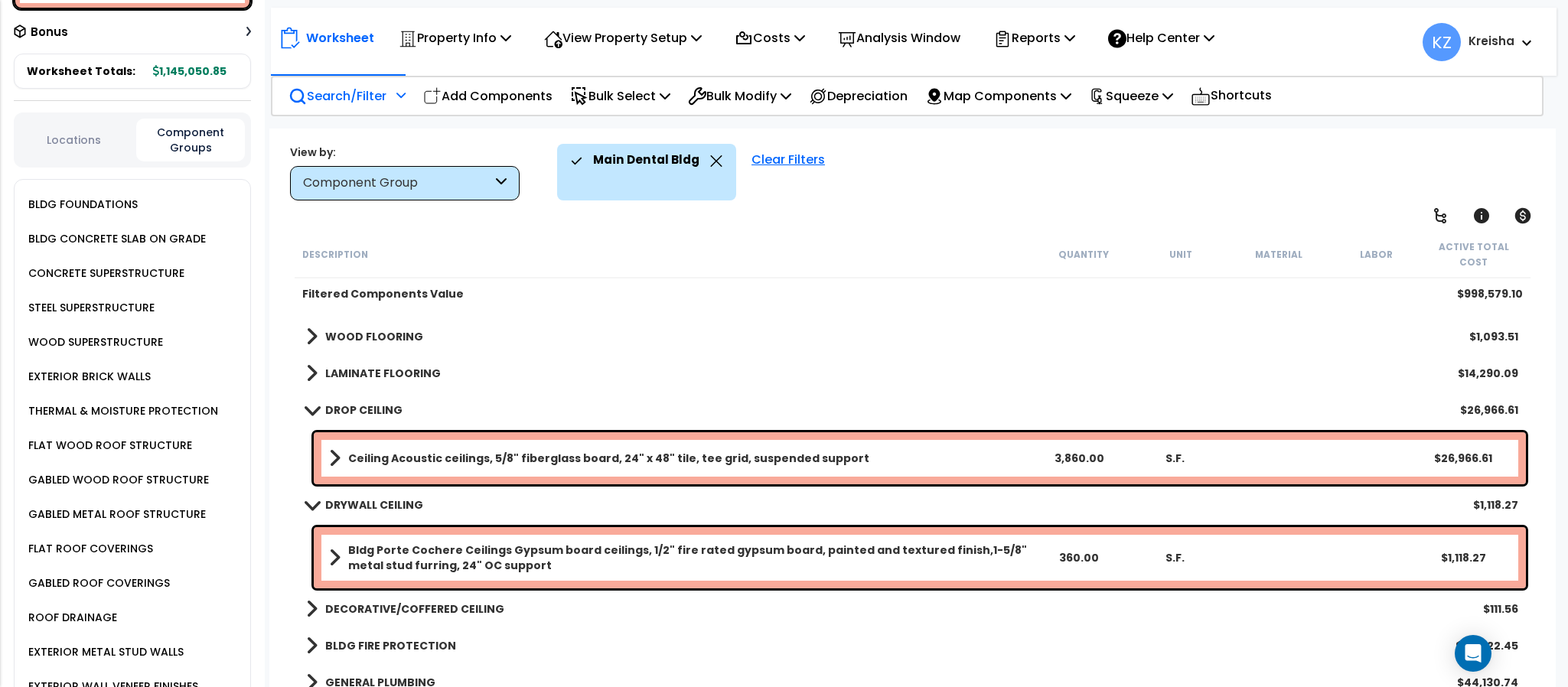
click at [973, 234] on div "Description Quantity Unit Material Labor Active Total Cost" at bounding box center [912, 255] width 1235 height 48
click at [984, 224] on div "Worksheet Property Info Property Setup Add Property Unit Template property Clon…" at bounding box center [912, 472] width 1285 height 687
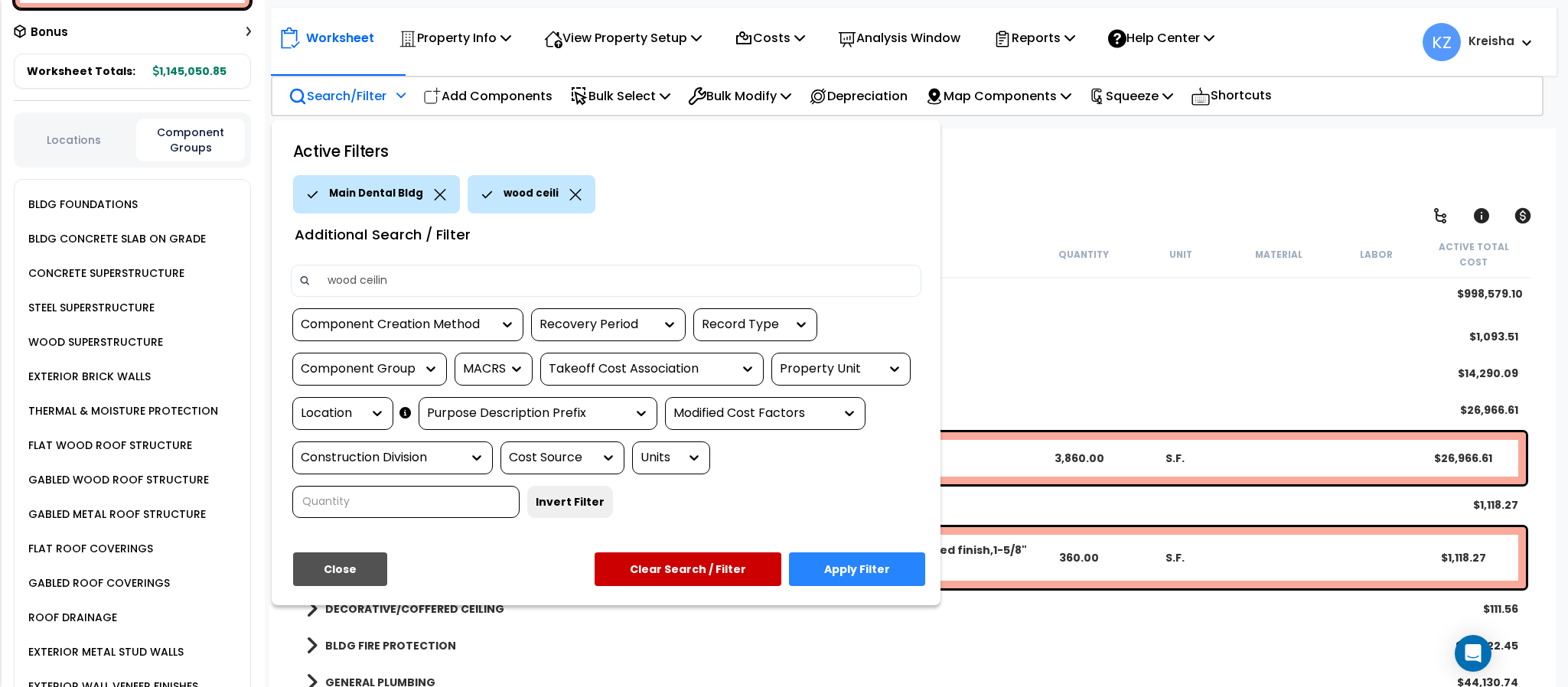
type input "wood ceiling"
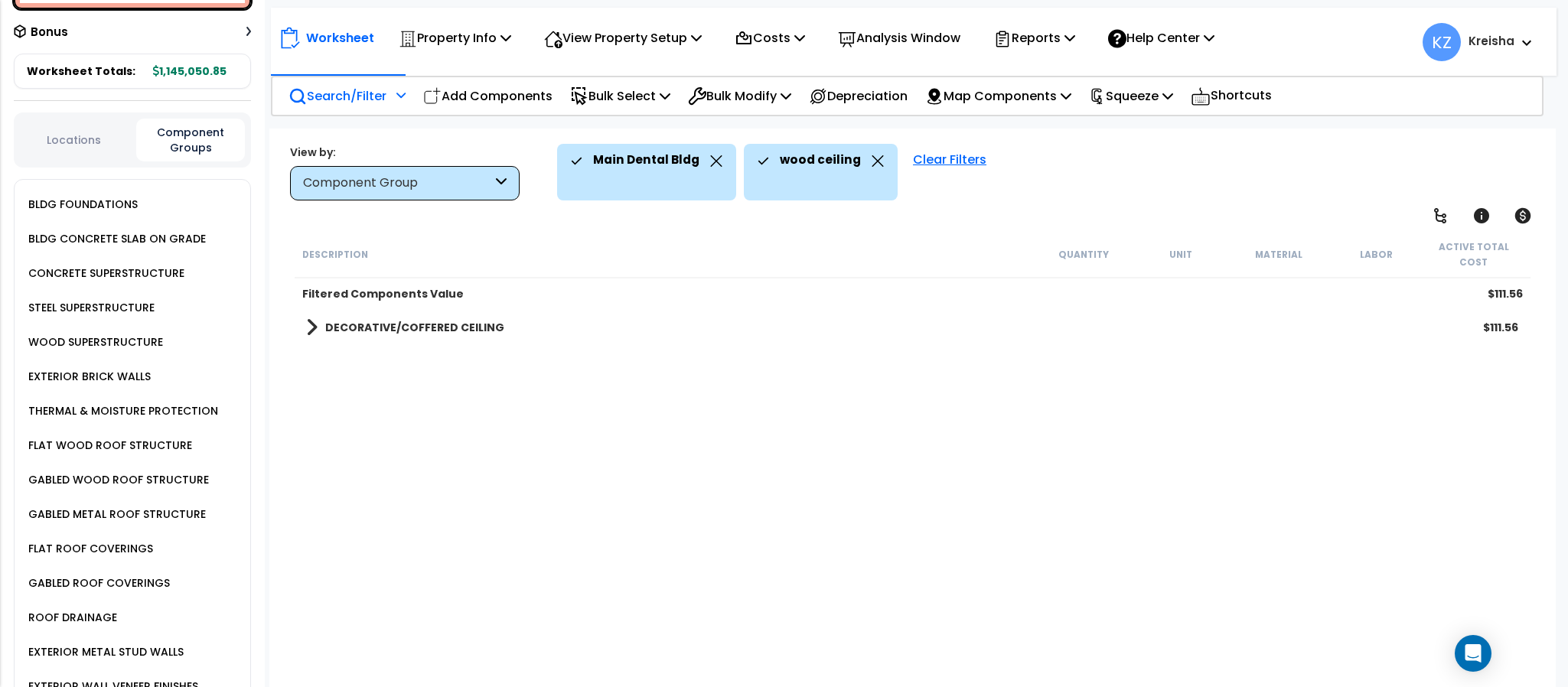
click at [733, 556] on div "Description Quantity Unit Material Labor Active Total Cost Filtered Components …" at bounding box center [911, 461] width 1240 height 460
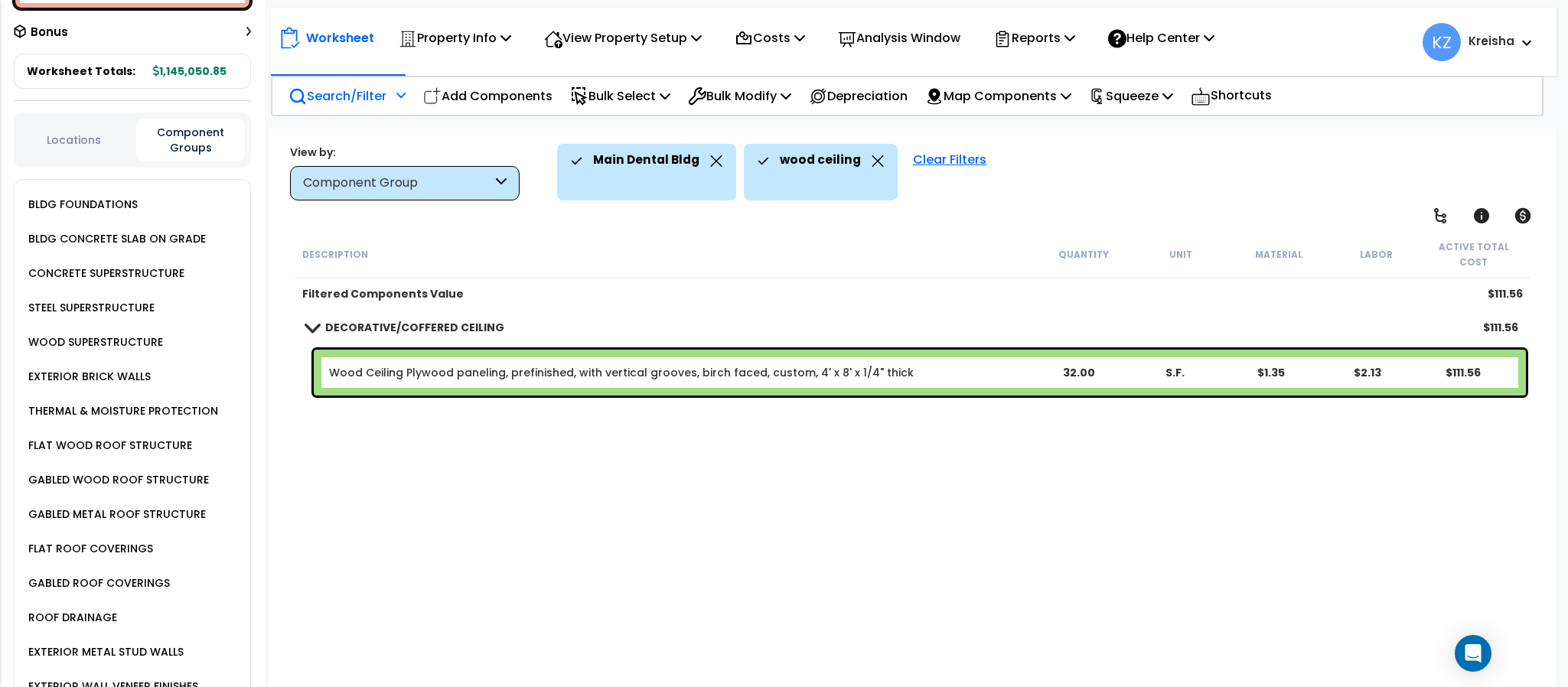
click at [871, 161] on icon at bounding box center [877, 161] width 12 height 11
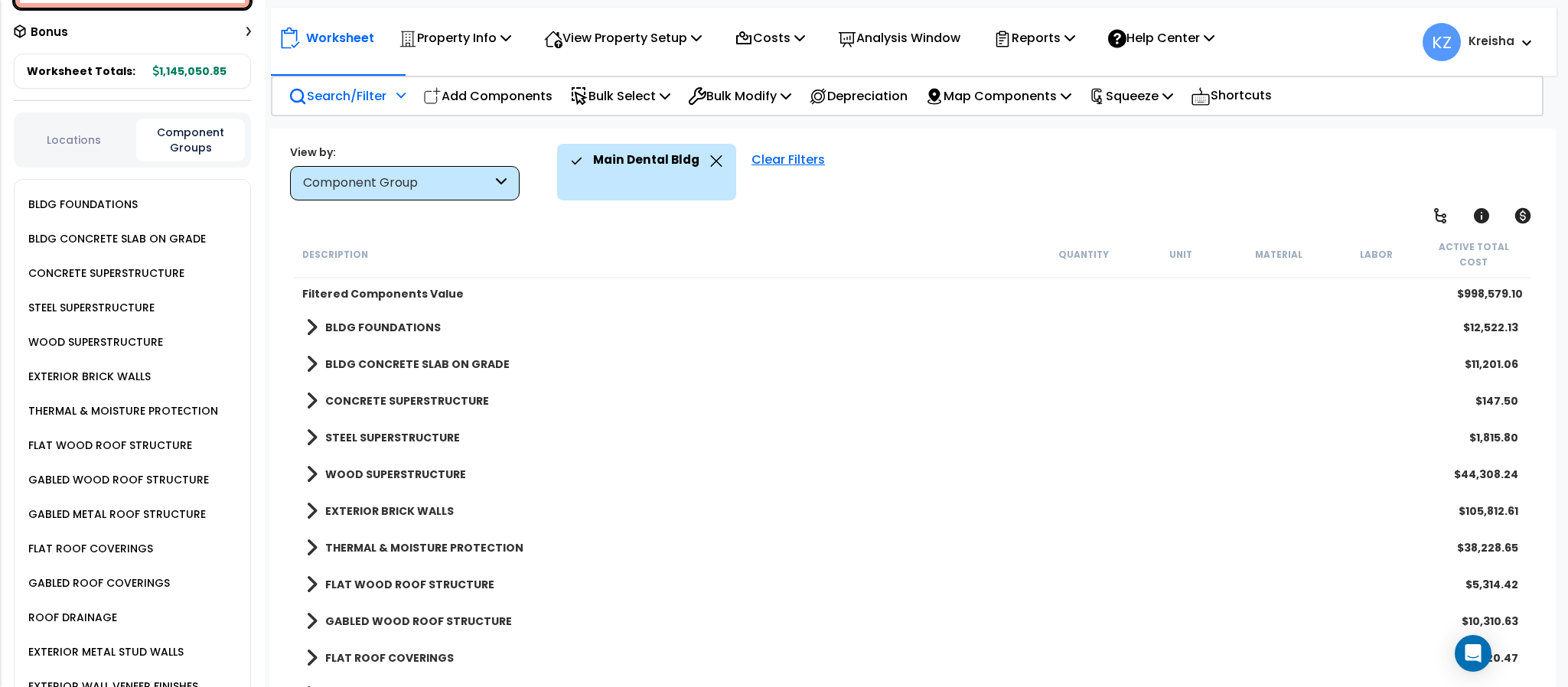
scroll to position [1966, 0]
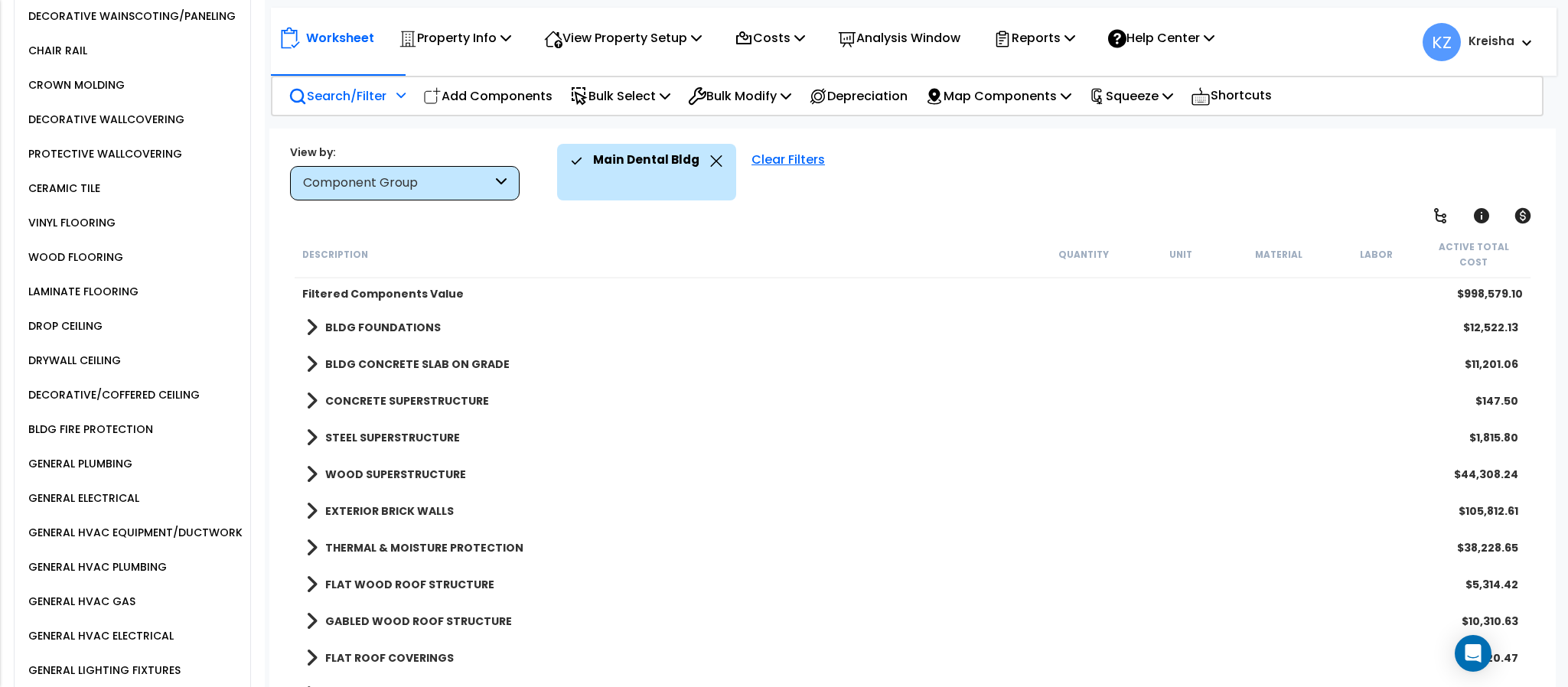
click at [157, 404] on div "DECORATIVE/COFFERED CEILING" at bounding box center [111, 395] width 175 height 19
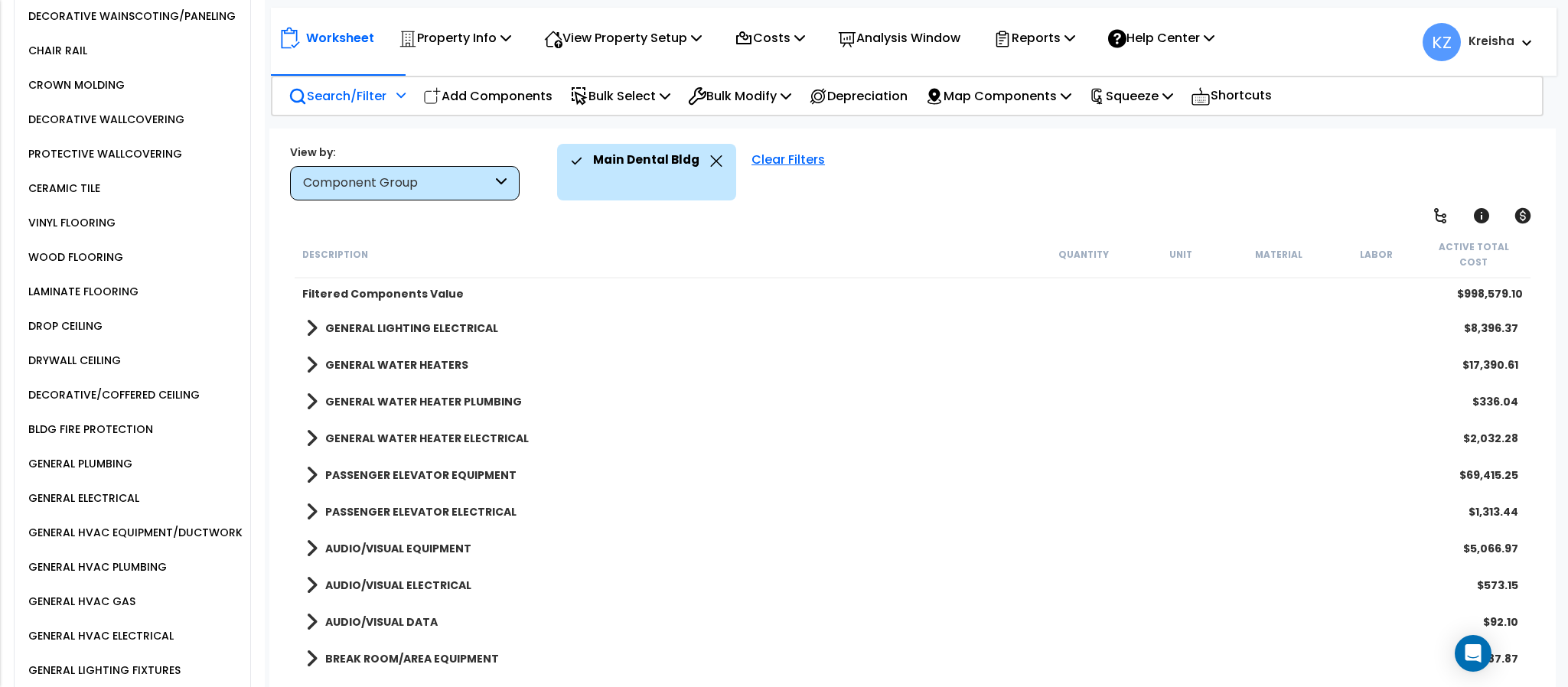
scroll to position [2143, 0]
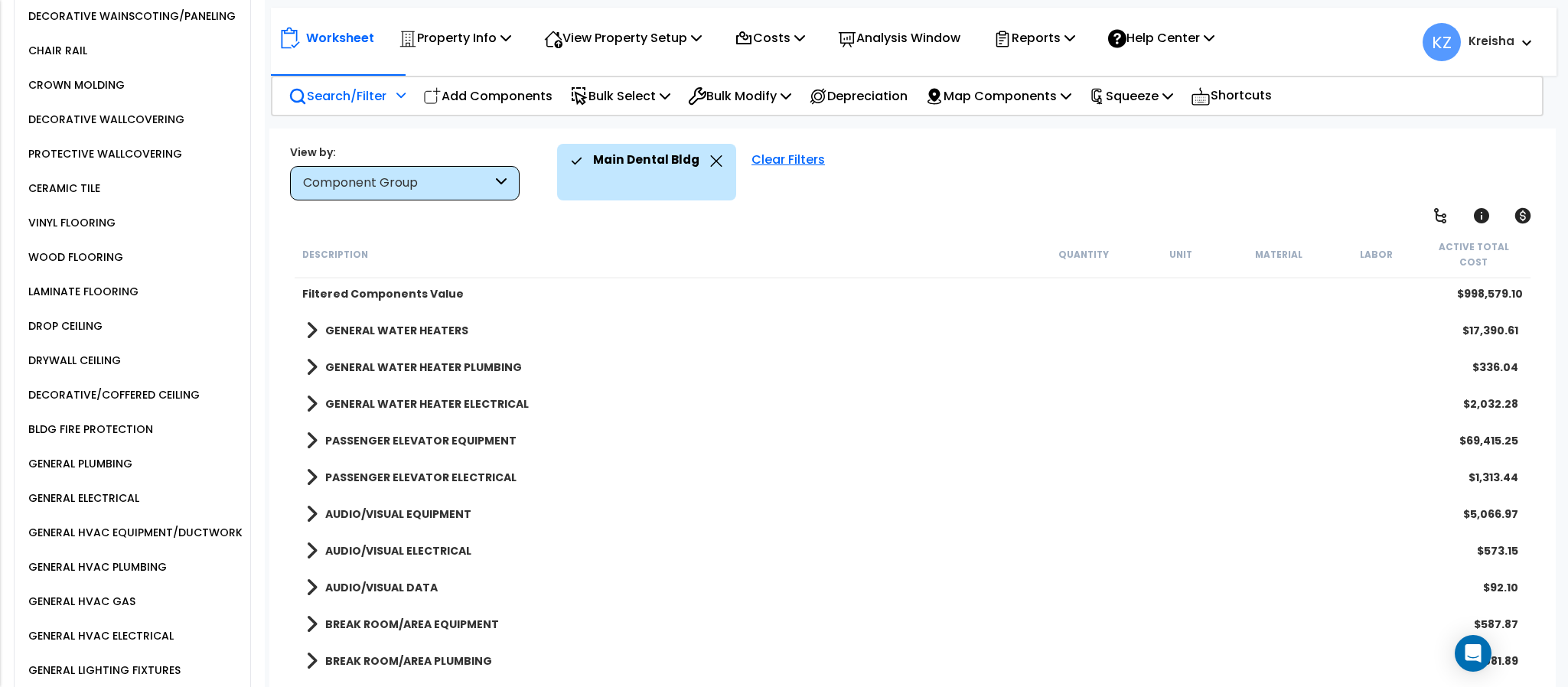
click at [69, 232] on div "VINYL FLOORING" at bounding box center [69, 223] width 91 height 19
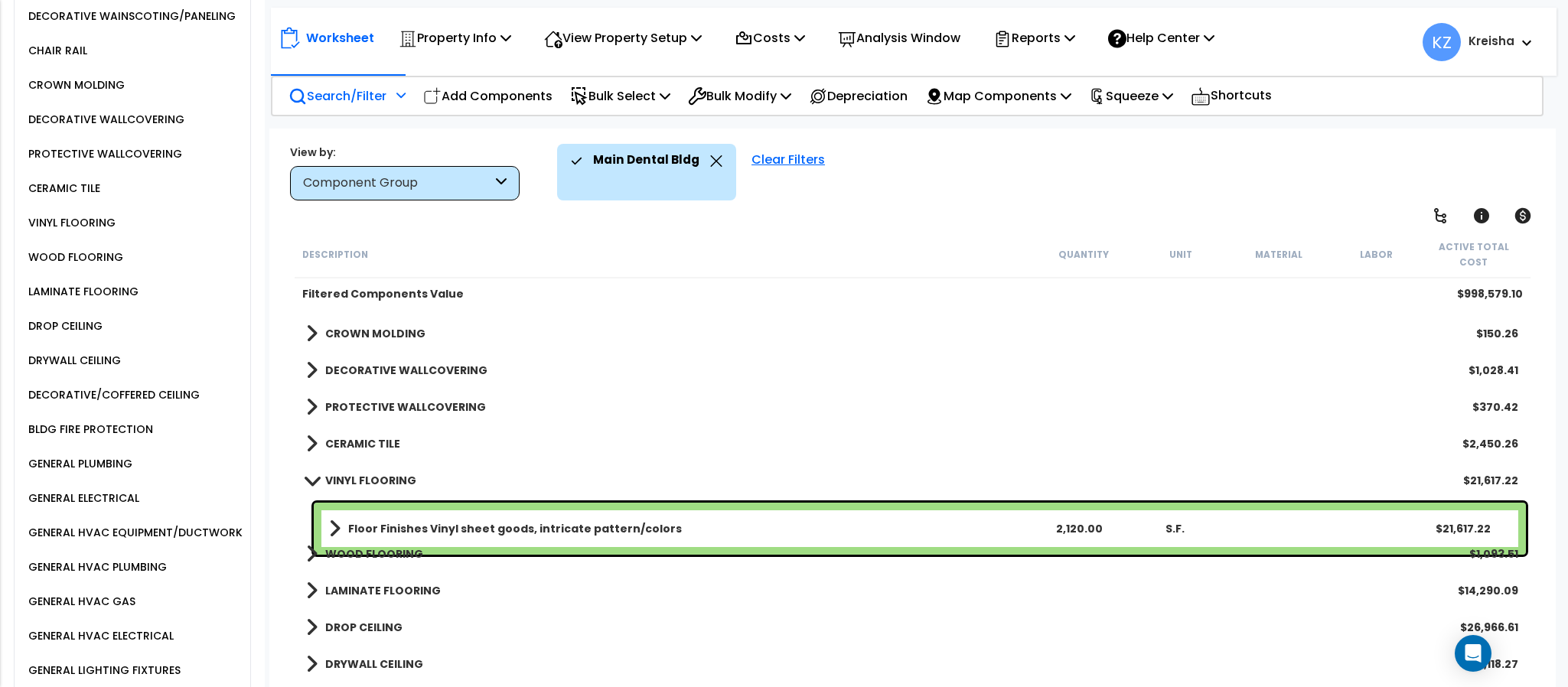
scroll to position [1530, 0]
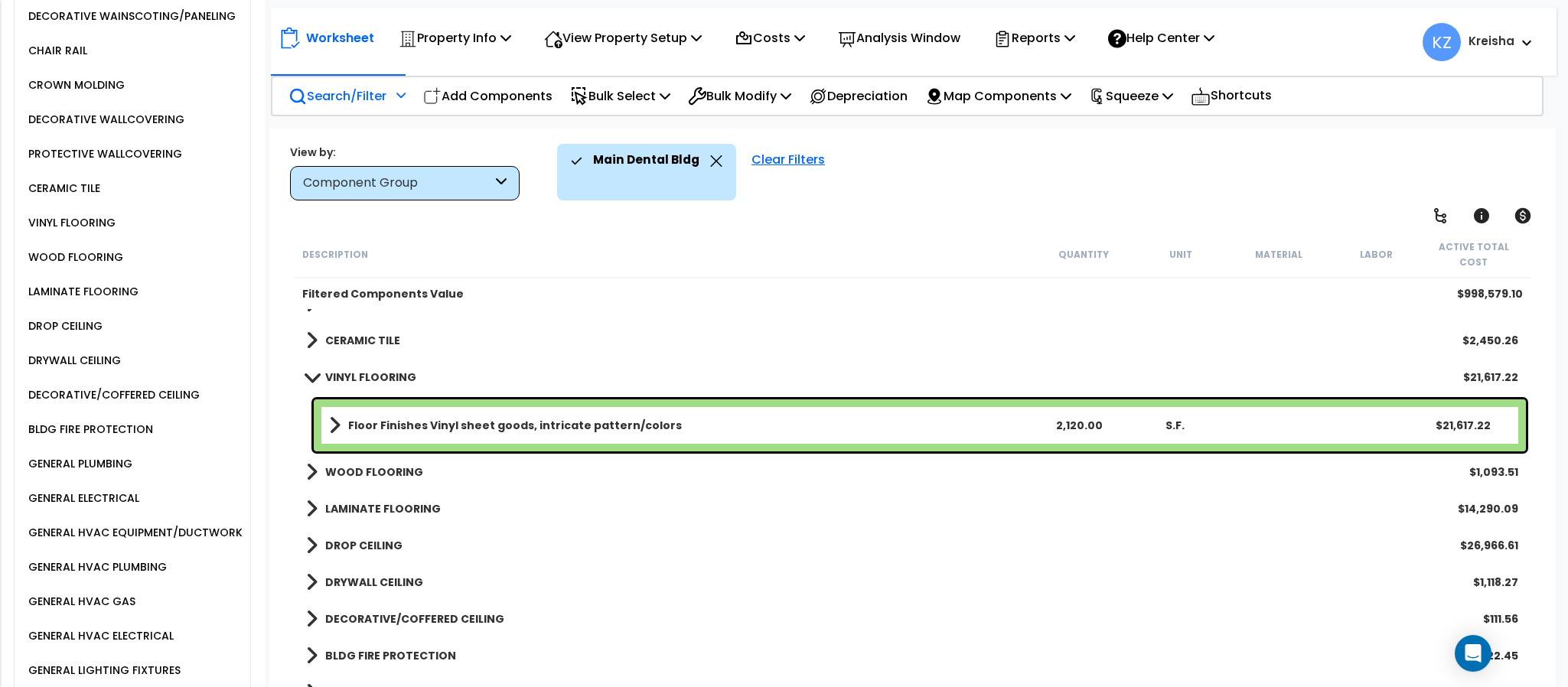
click at [368, 502] on b "LAMINATE FLOORING" at bounding box center [383, 509] width 115 height 15
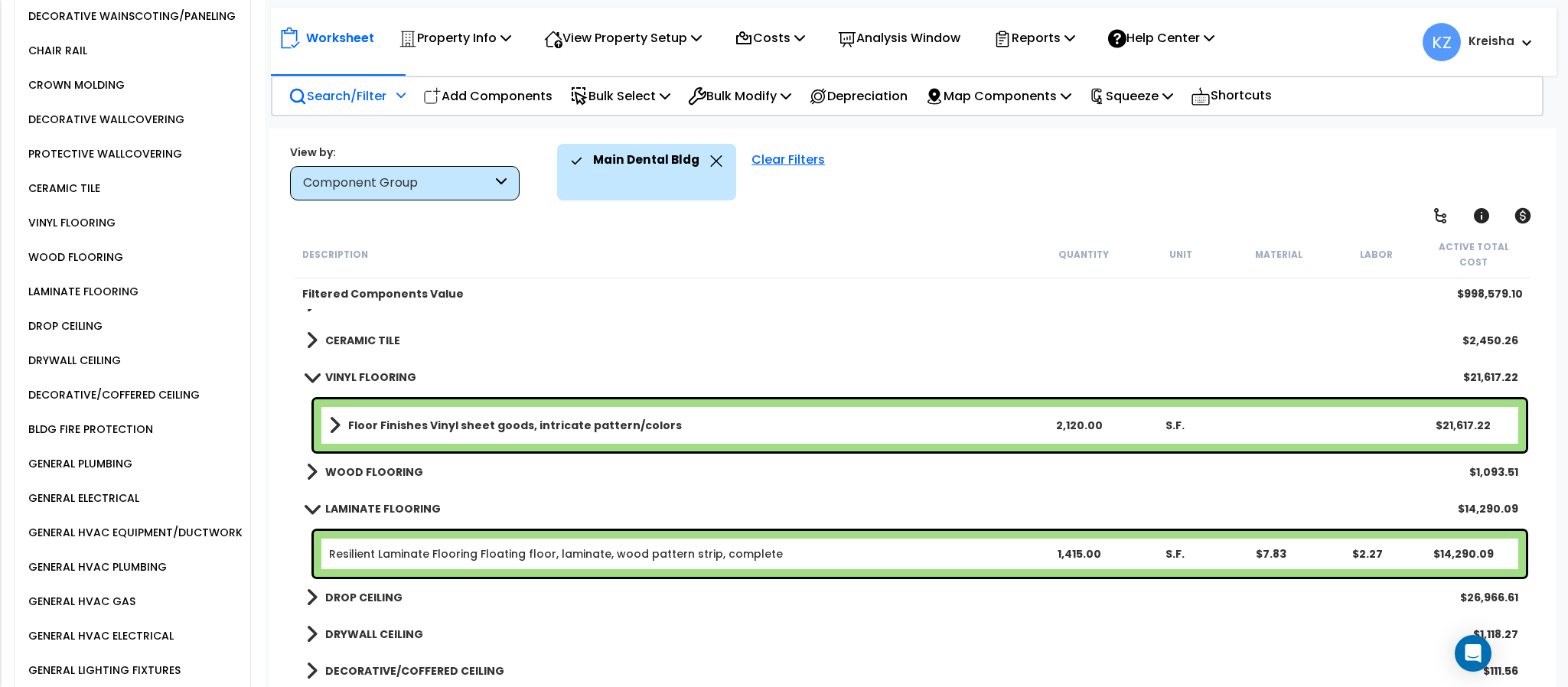
click at [382, 464] on b "WOOD FLOORING" at bounding box center [374, 472] width 98 height 15
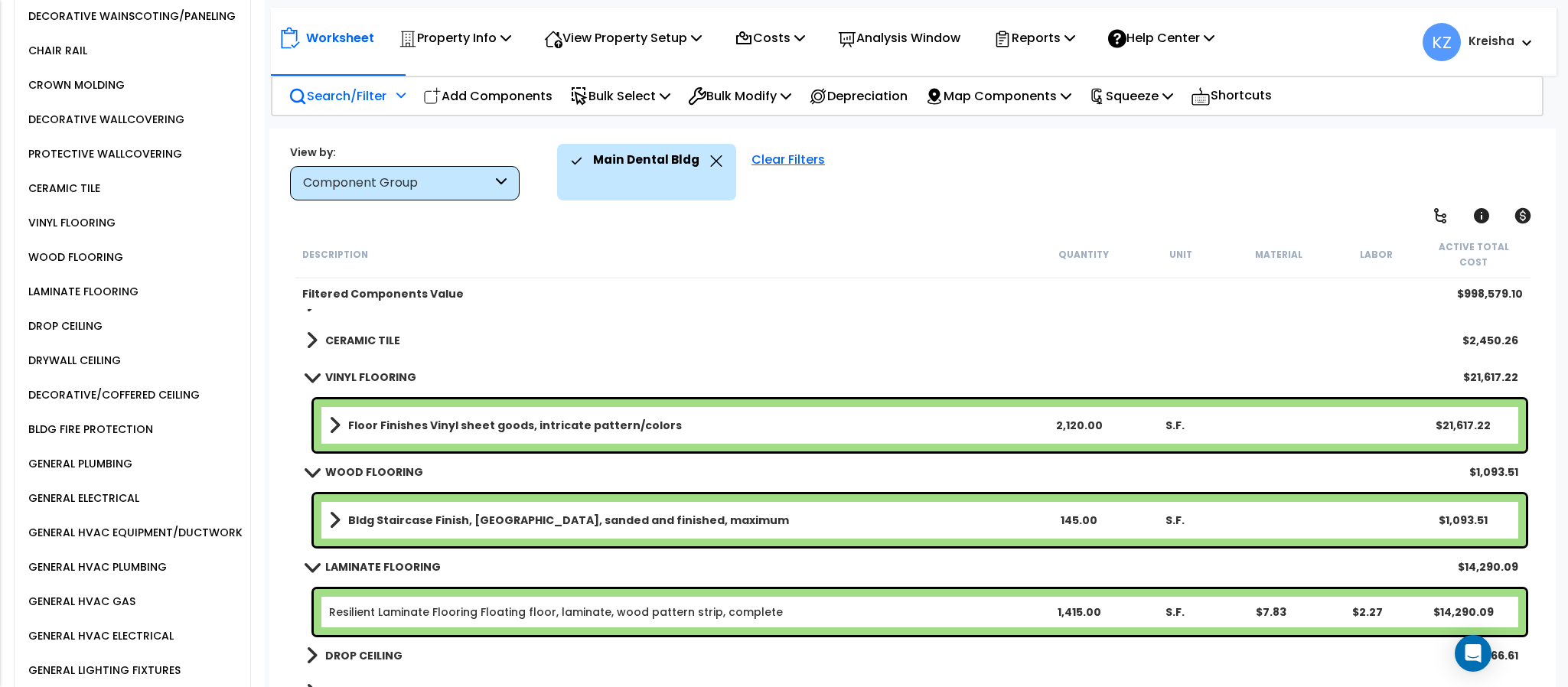
click at [393, 329] on link "CERAMIC TILE" at bounding box center [353, 340] width 94 height 22
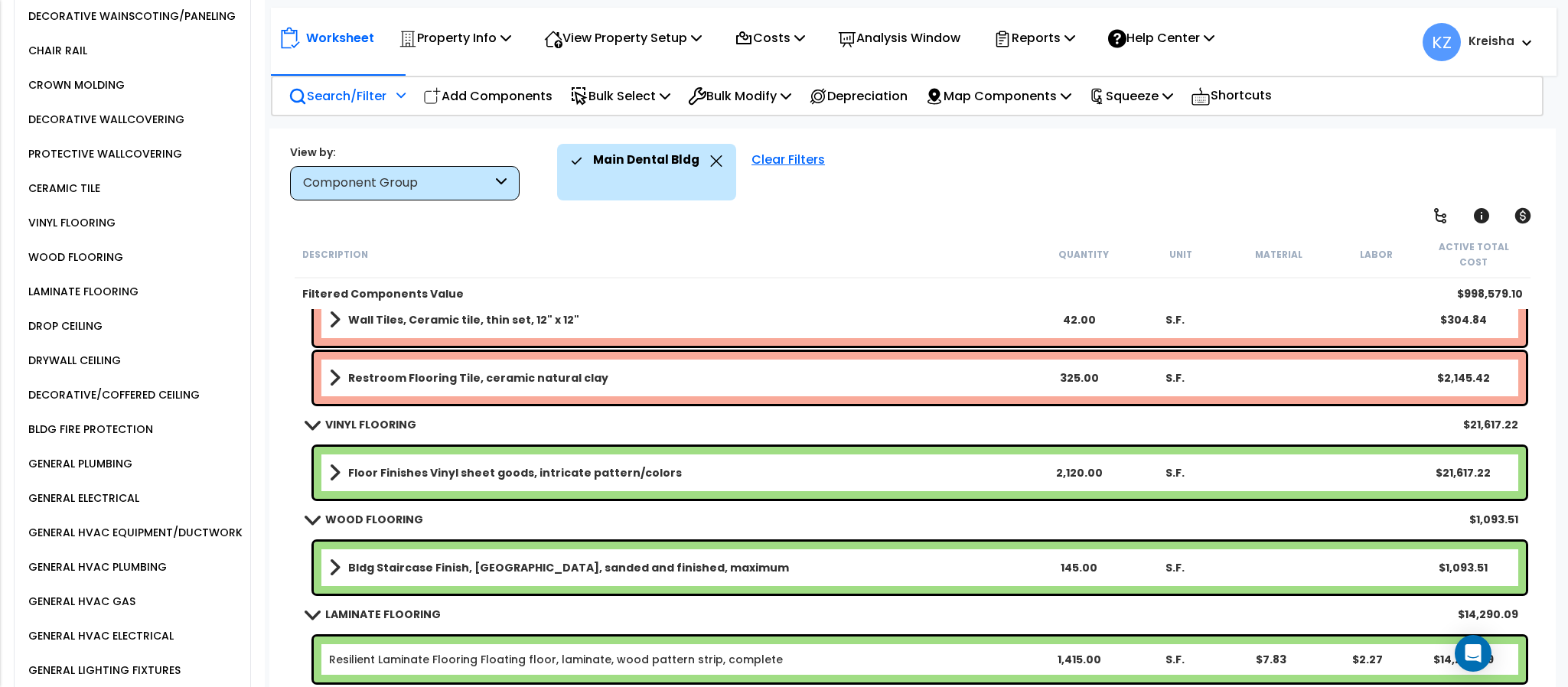
scroll to position [1684, 0]
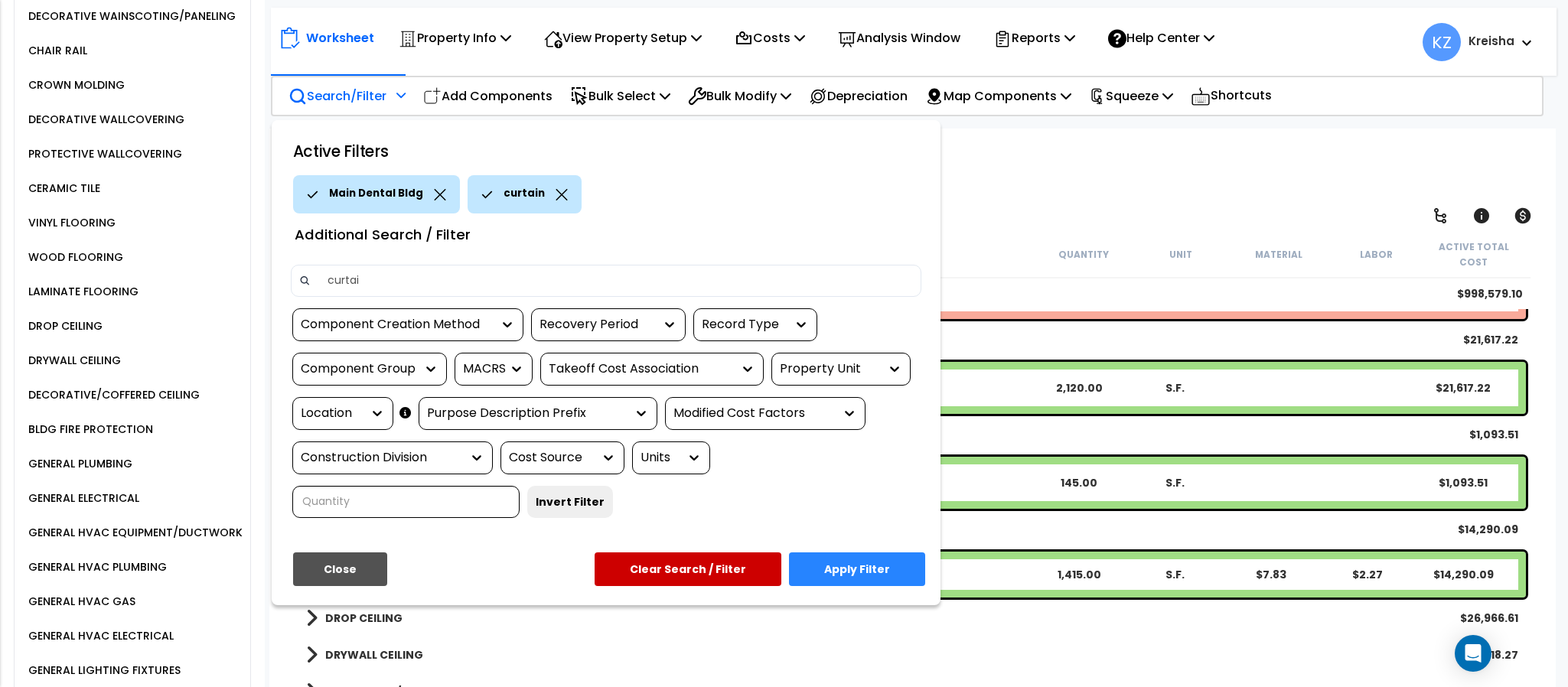
type input "curtain"
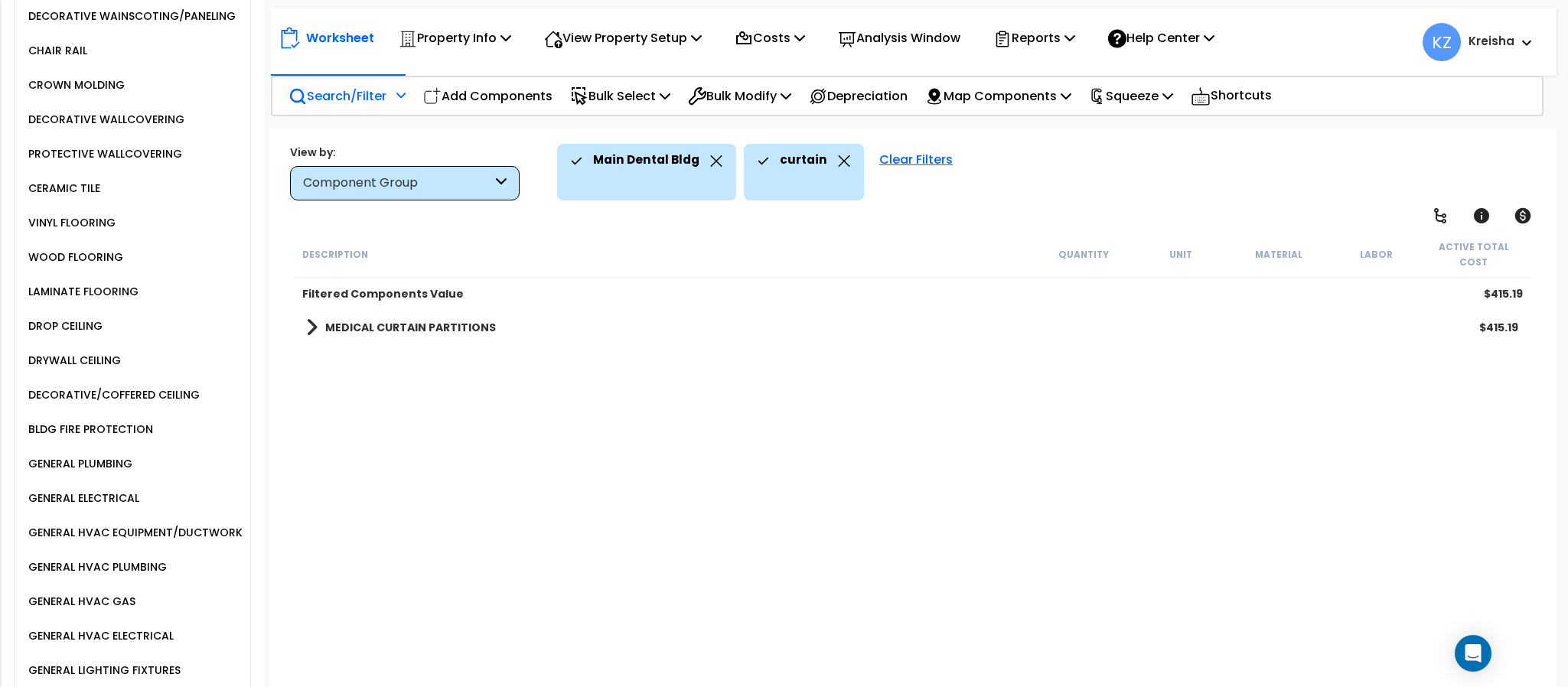
click at [426, 388] on div "Description Quantity Unit Material Labor Active Total Cost Filtered Components …" at bounding box center [911, 461] width 1240 height 460
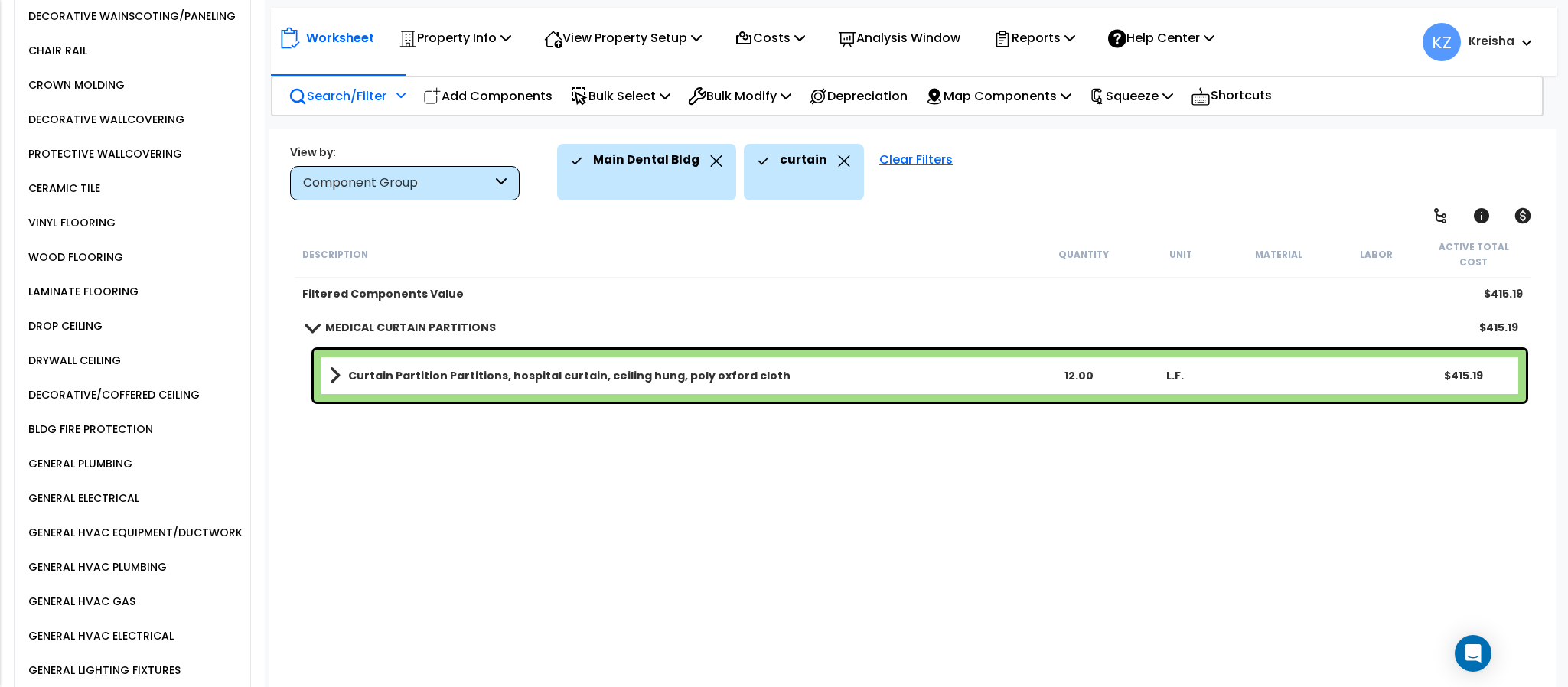
scroll to position [1445, 0]
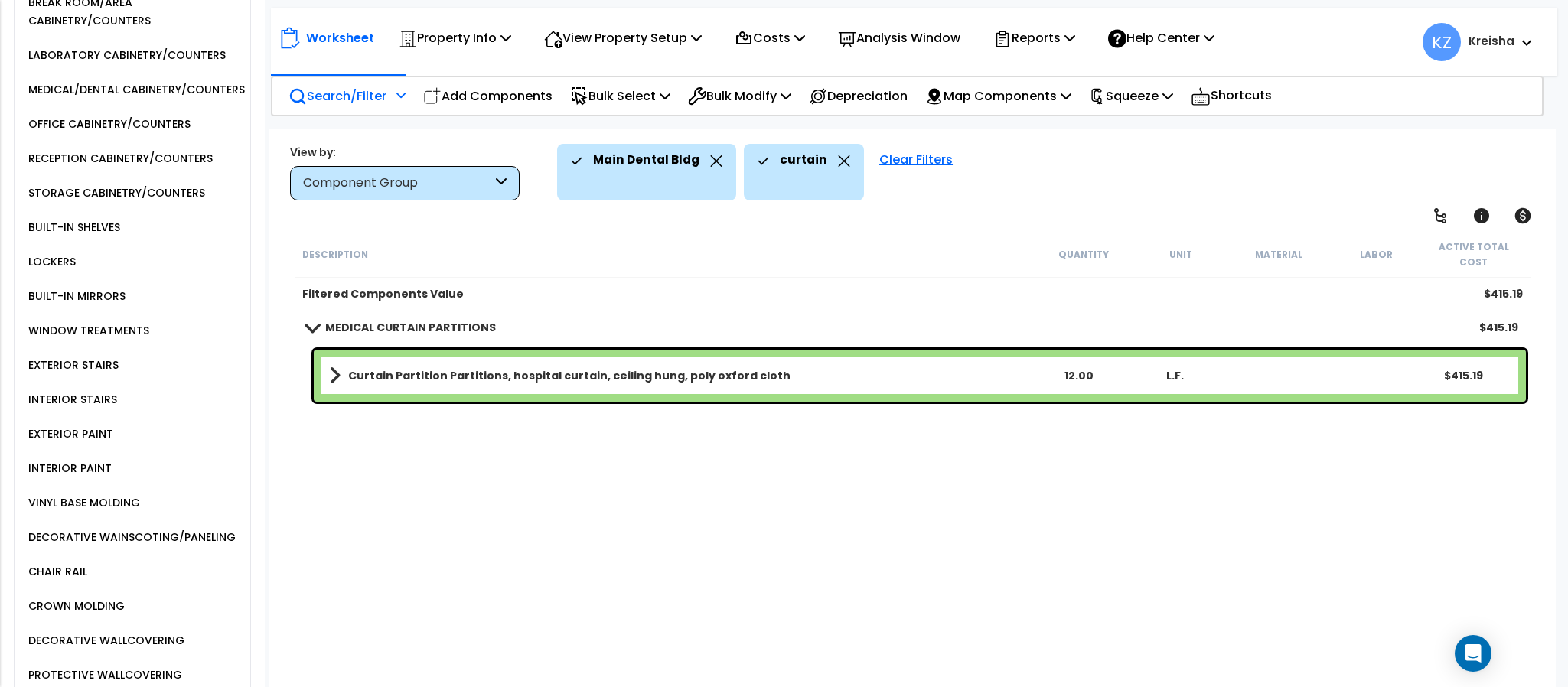
click at [123, 340] on div "WINDOW TREATMENTS" at bounding box center [86, 330] width 124 height 19
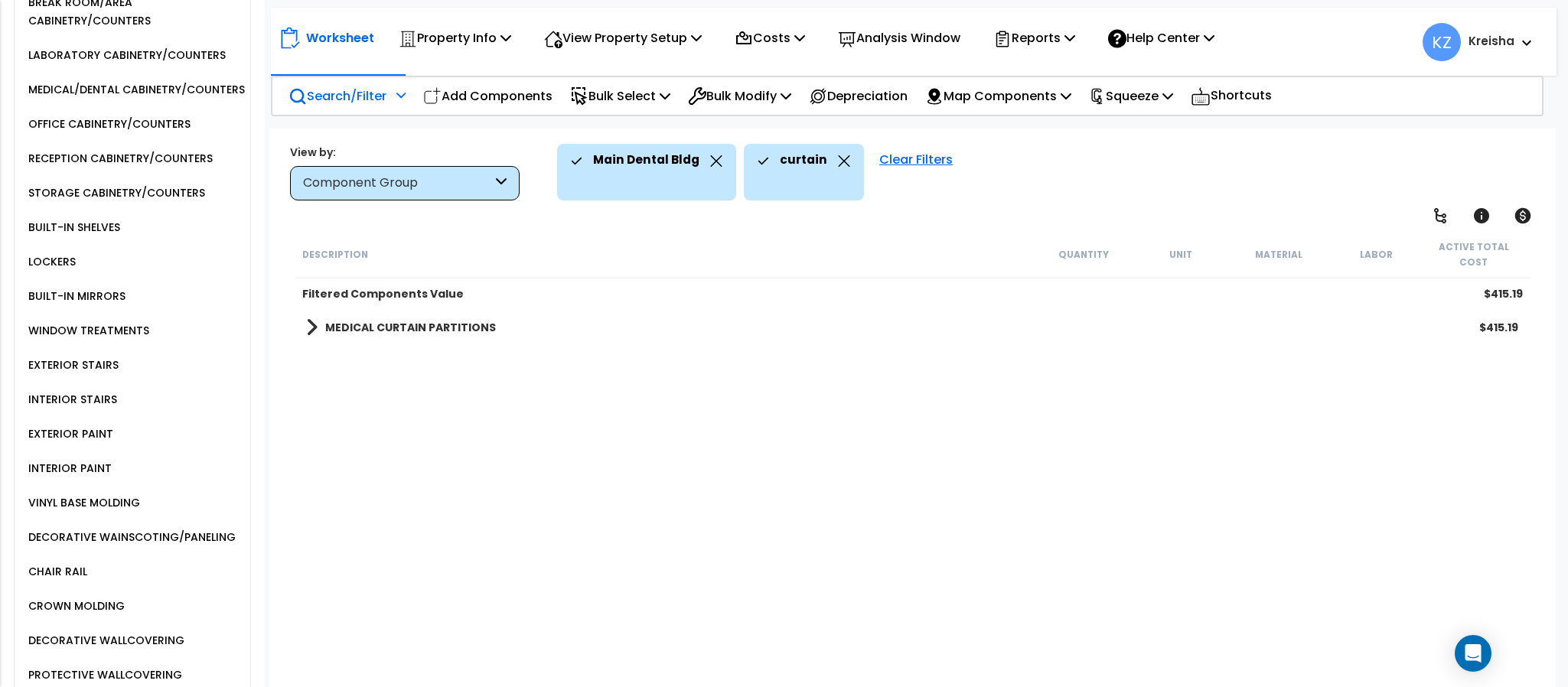
click at [826, 164] on div "curtain" at bounding box center [804, 161] width 93 height 34
click at [837, 164] on icon at bounding box center [843, 161] width 12 height 11
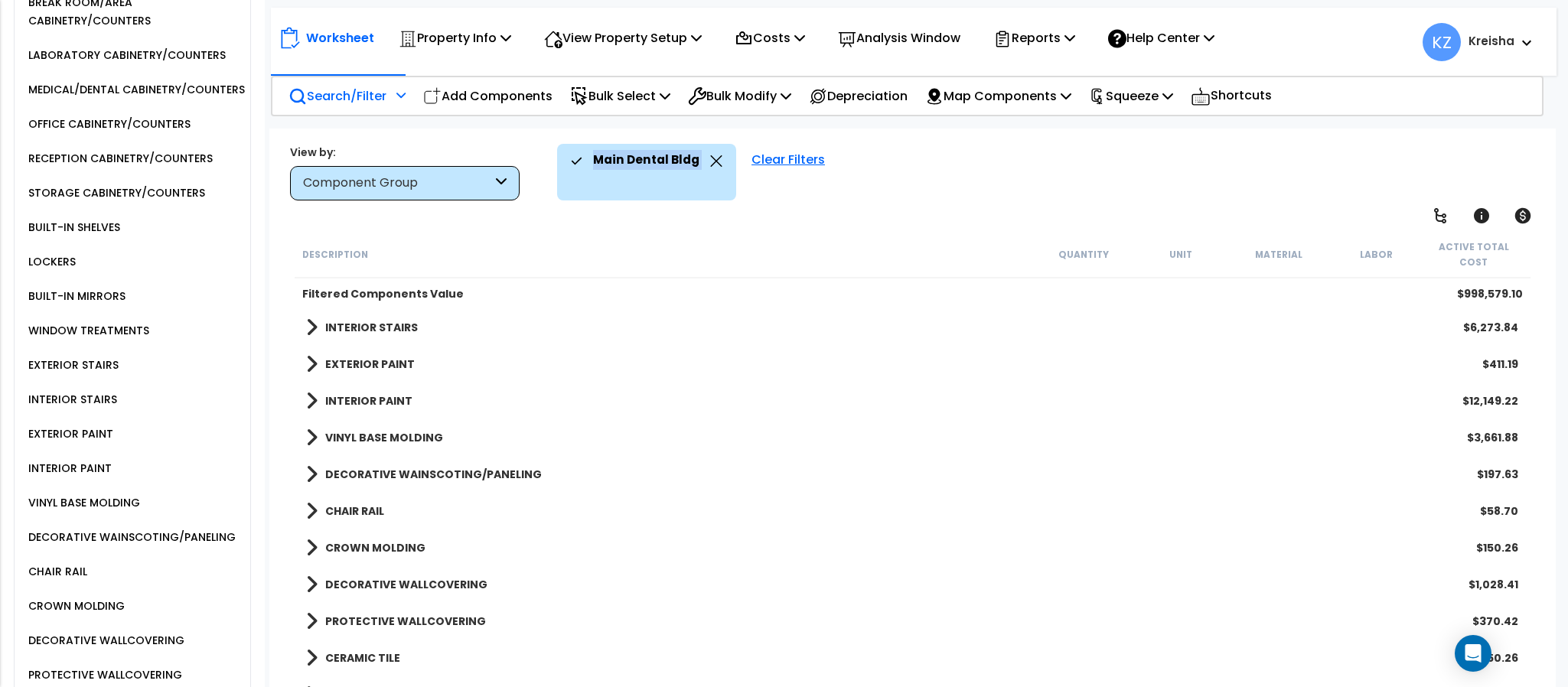
scroll to position [1300, 0]
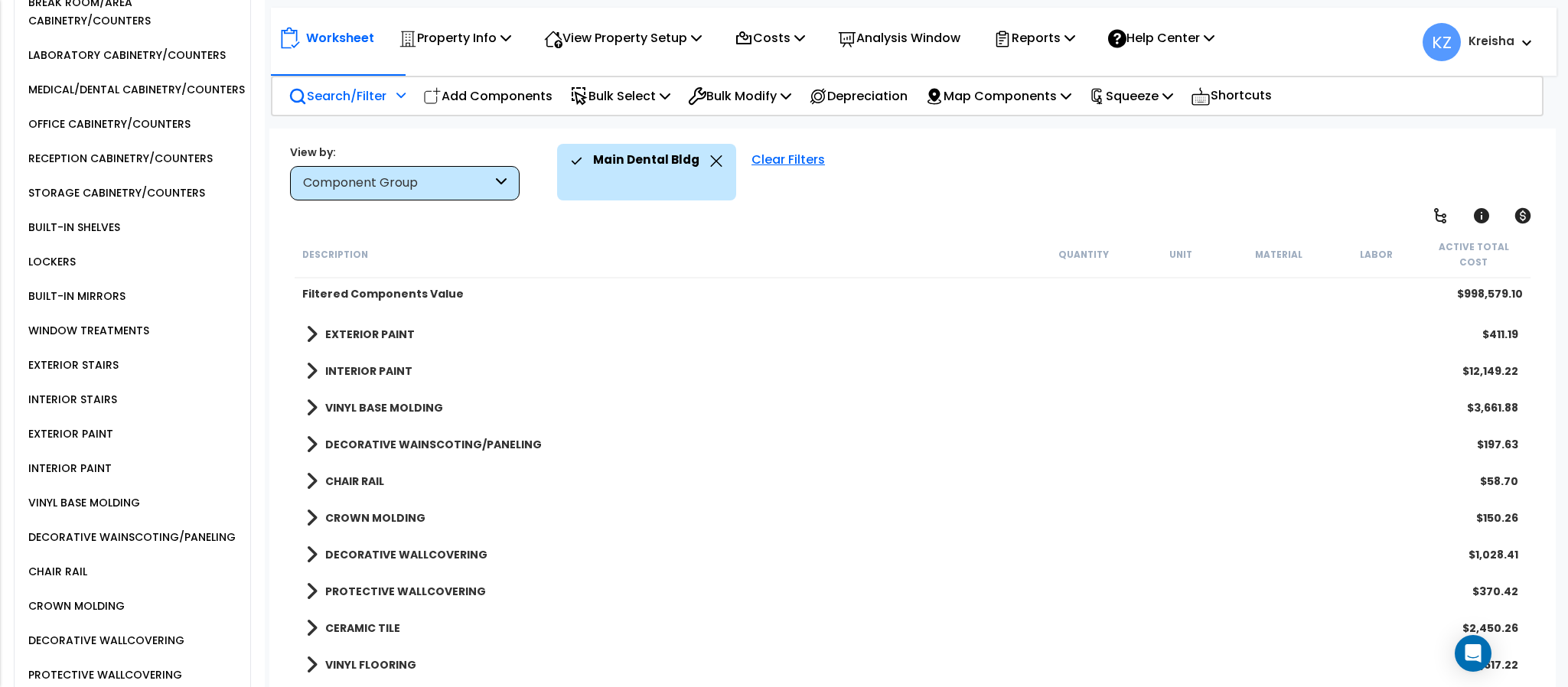
click at [491, 436] on link "DECORATIVE WAINSCOTING/PANELING" at bounding box center [424, 445] width 236 height 22
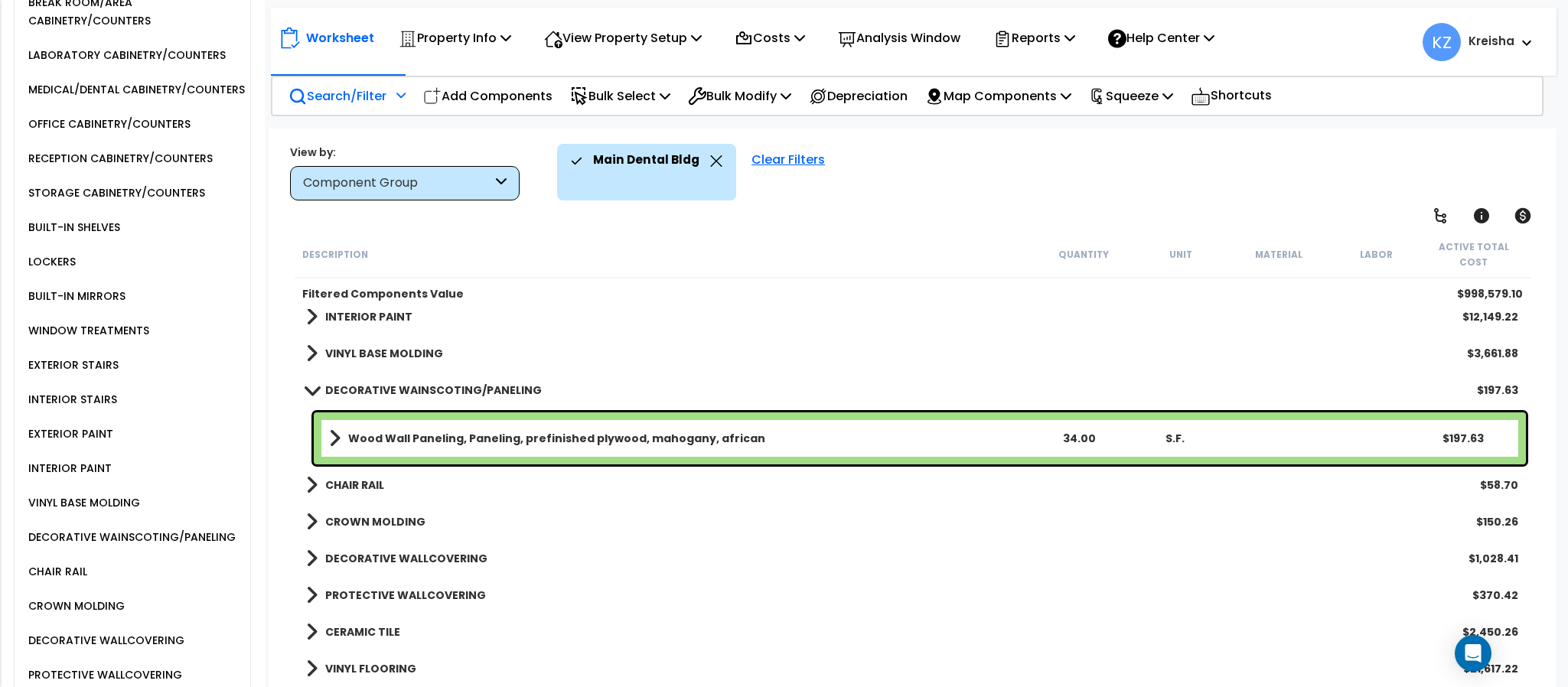
scroll to position [1378, 0]
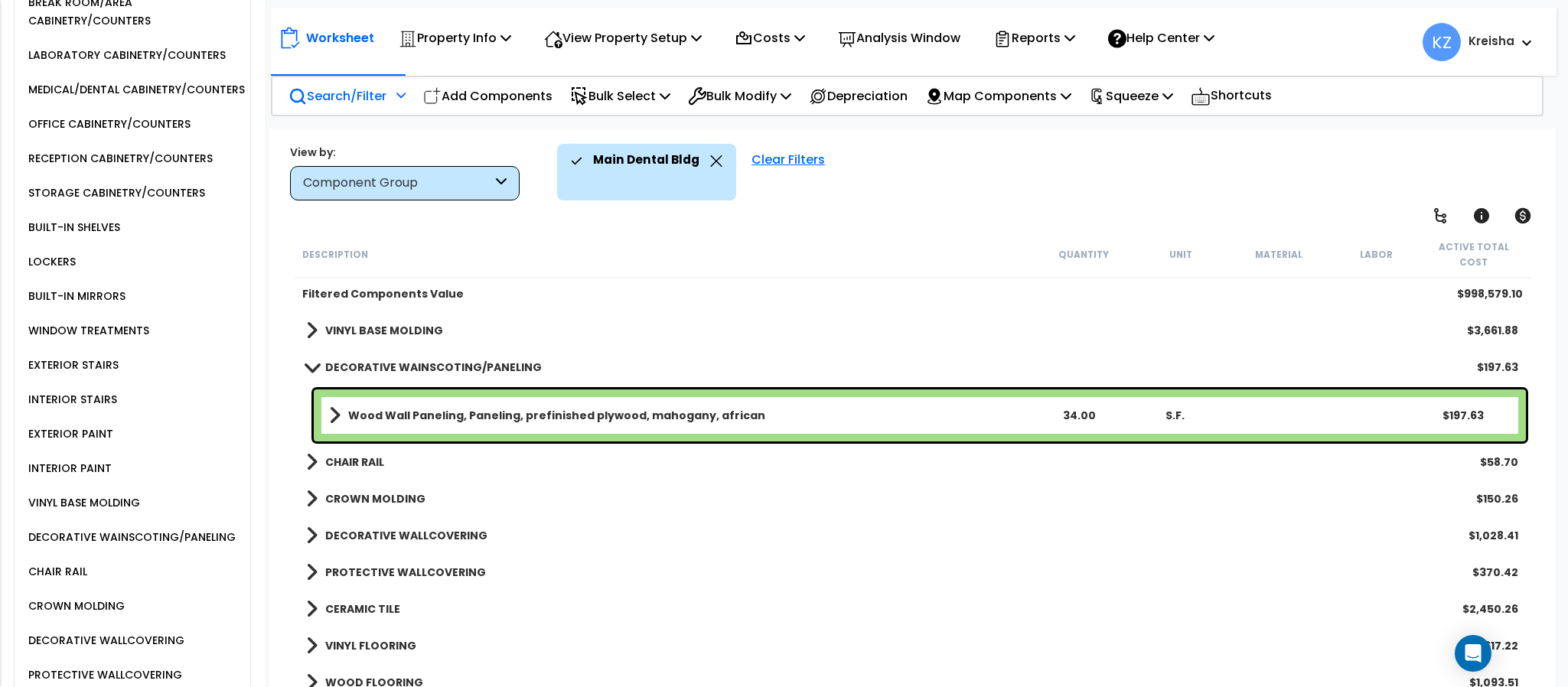
click at [455, 528] on b "DECORATIVE WALLCOVERING" at bounding box center [406, 535] width 162 height 15
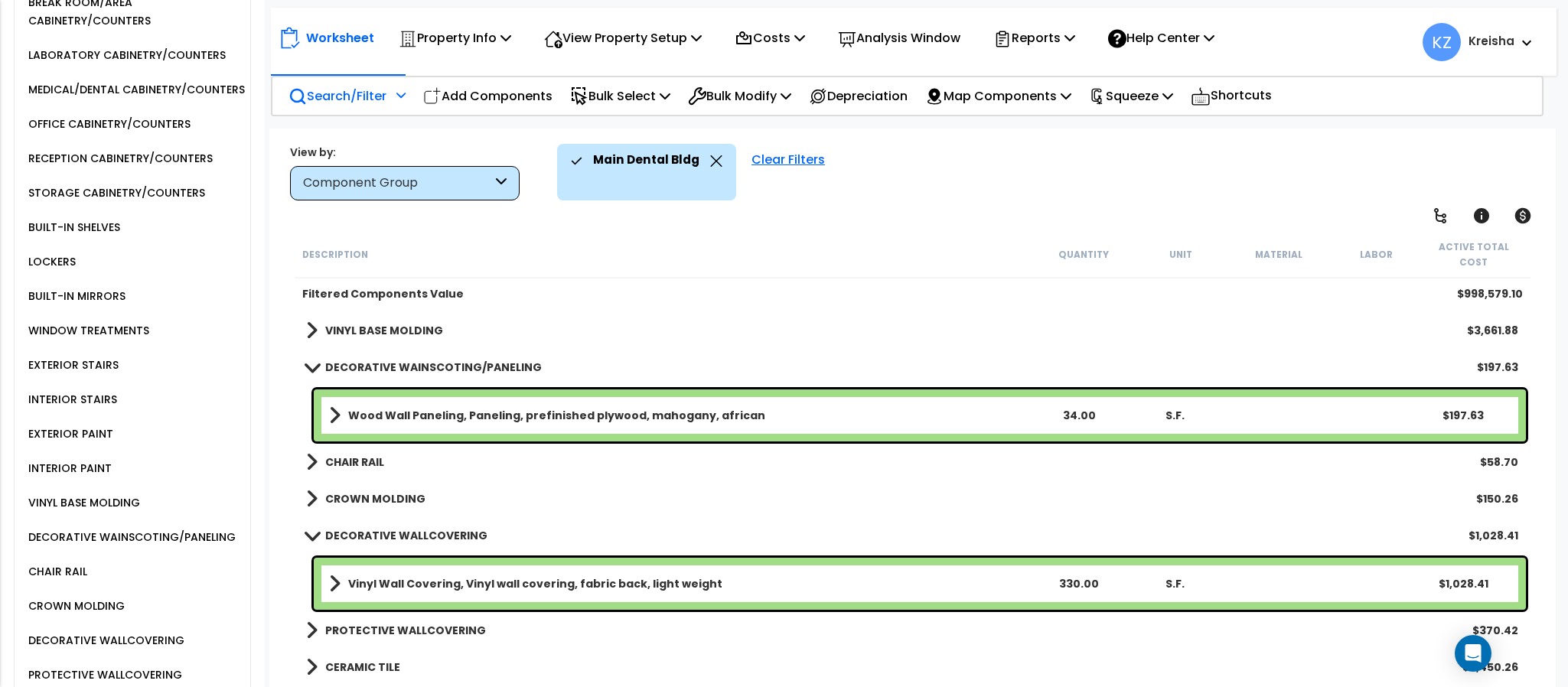
click at [427, 620] on link "PROTECTIVE WALLCOVERING" at bounding box center [396, 630] width 180 height 22
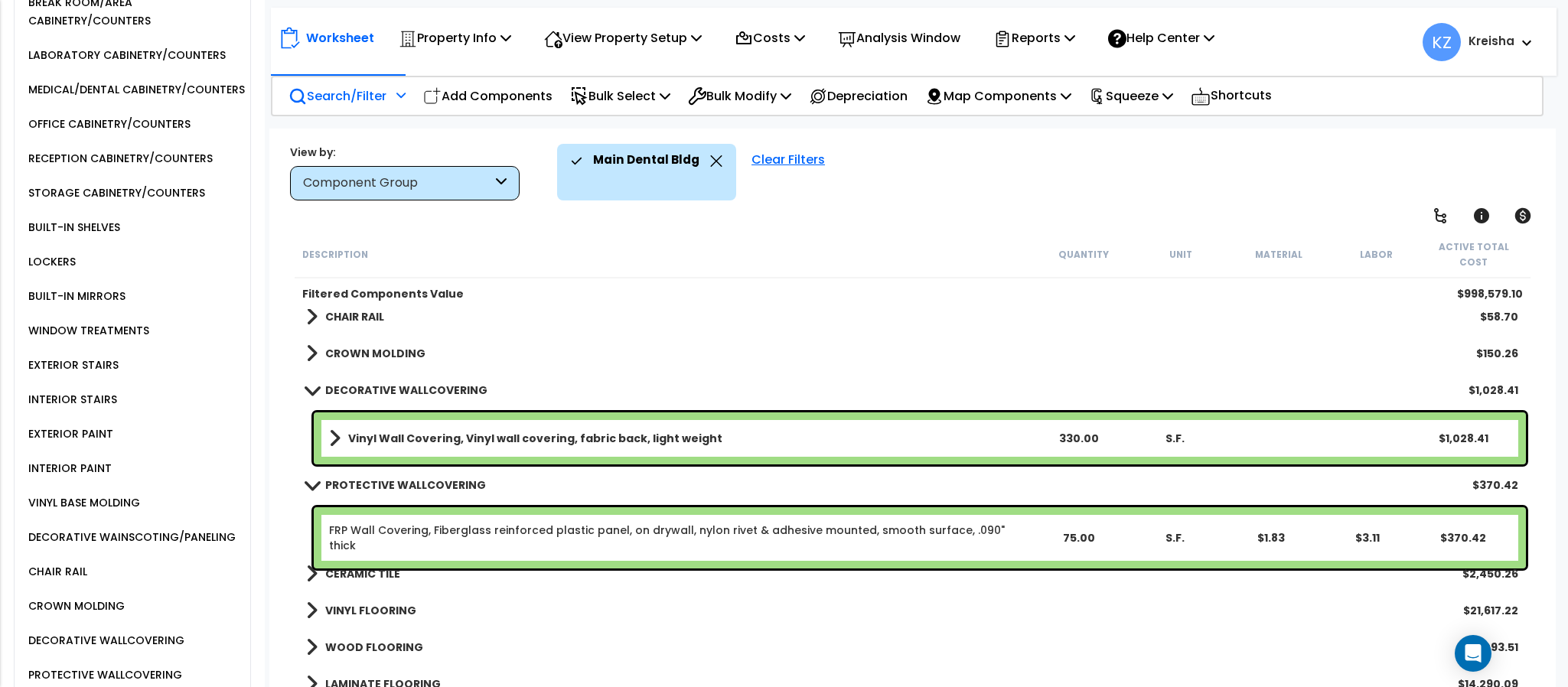
scroll to position [1607, 0]
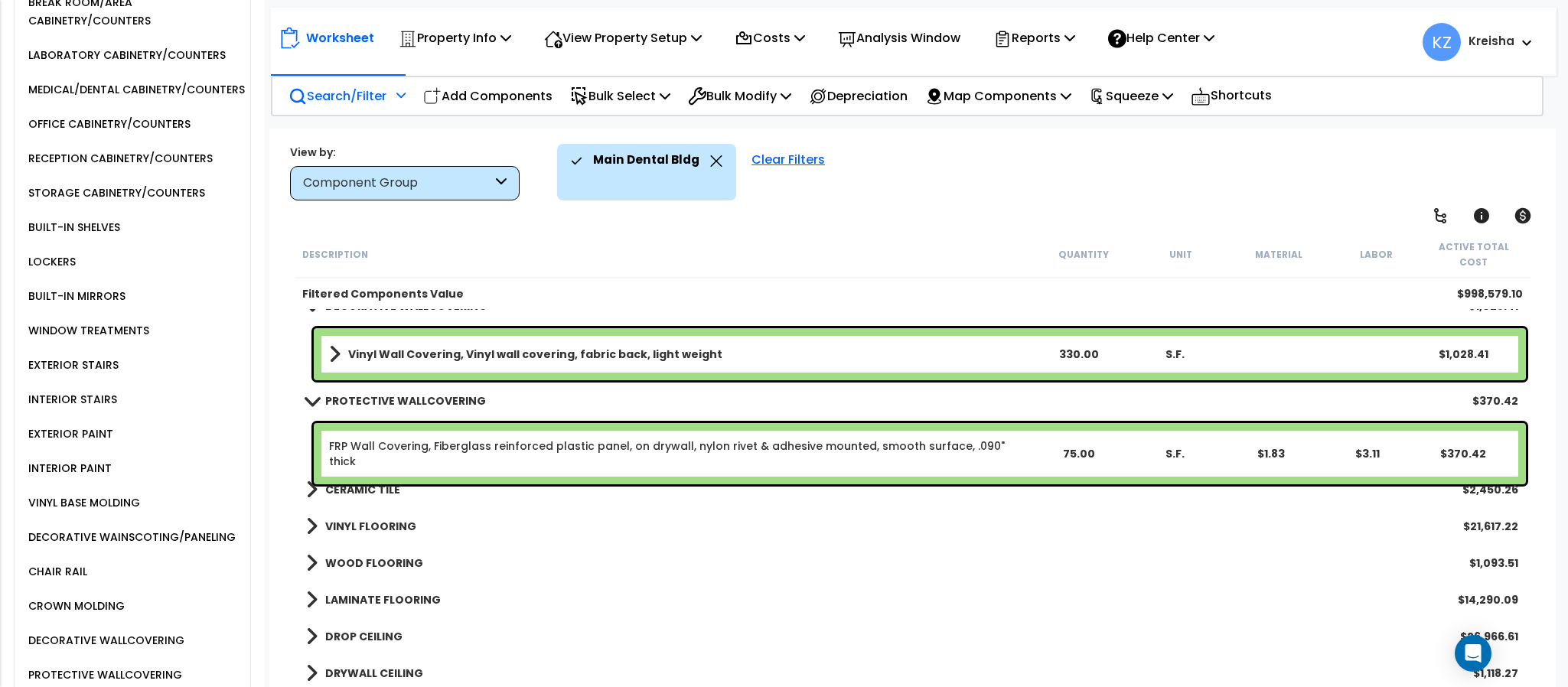
click at [351, 482] on b "CERAMIC TILE" at bounding box center [363, 490] width 75 height 15
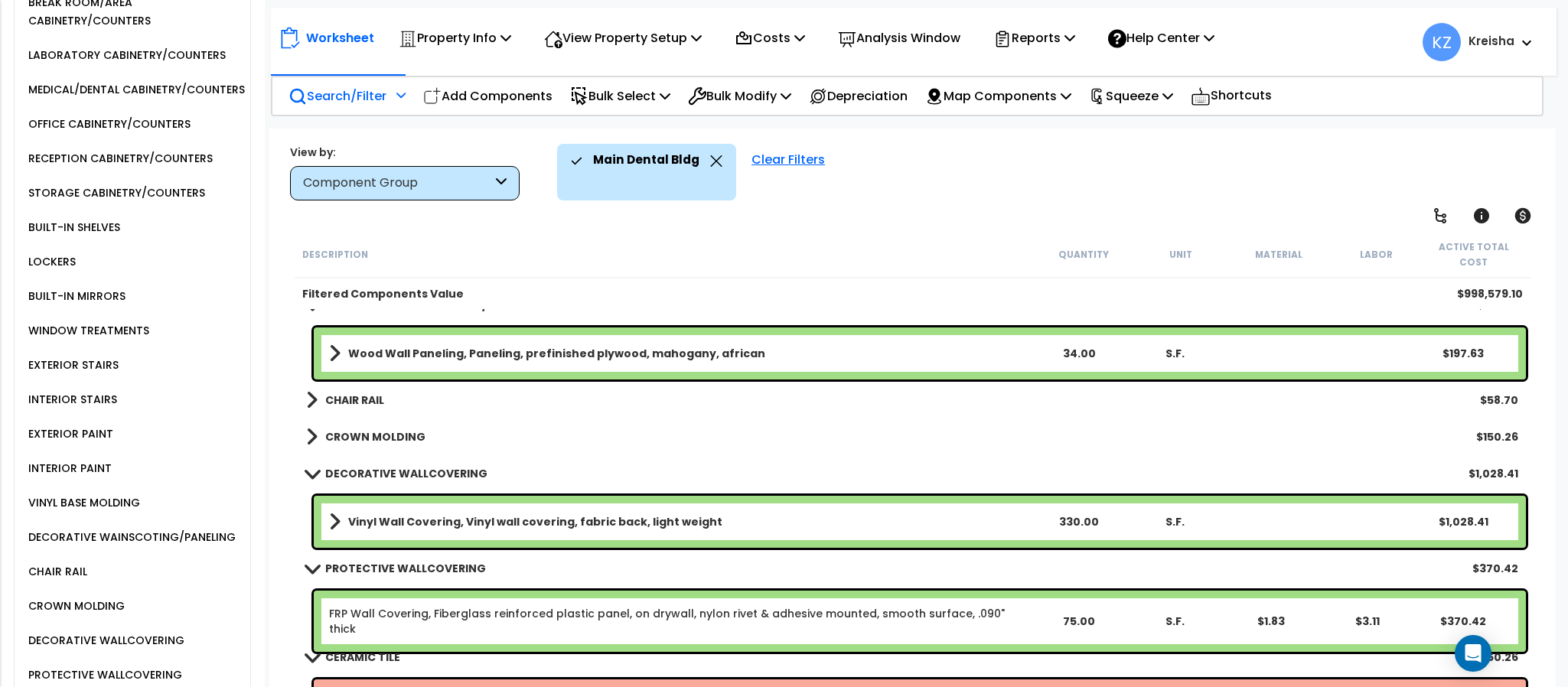
scroll to position [1454, 0]
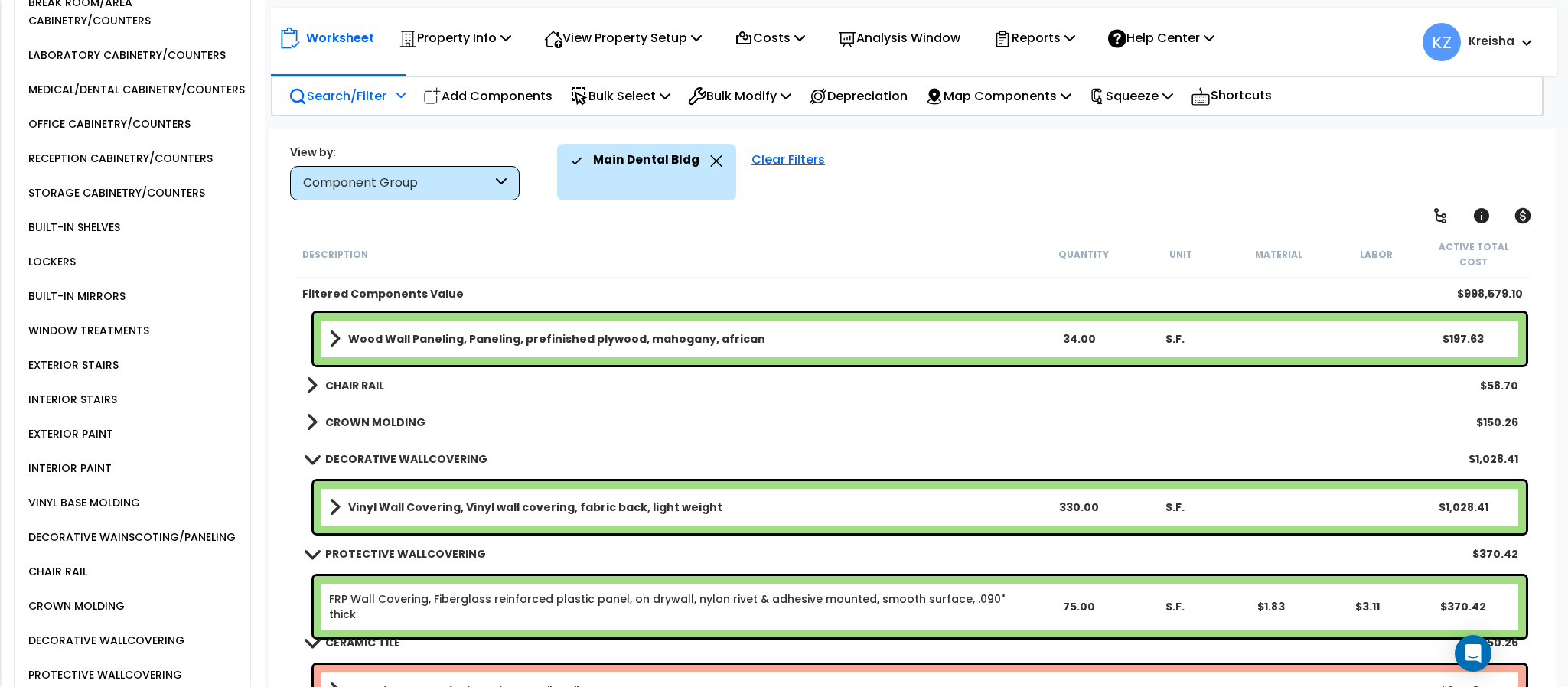
click at [396, 415] on b "CROWN MOLDING" at bounding box center [375, 422] width 100 height 15
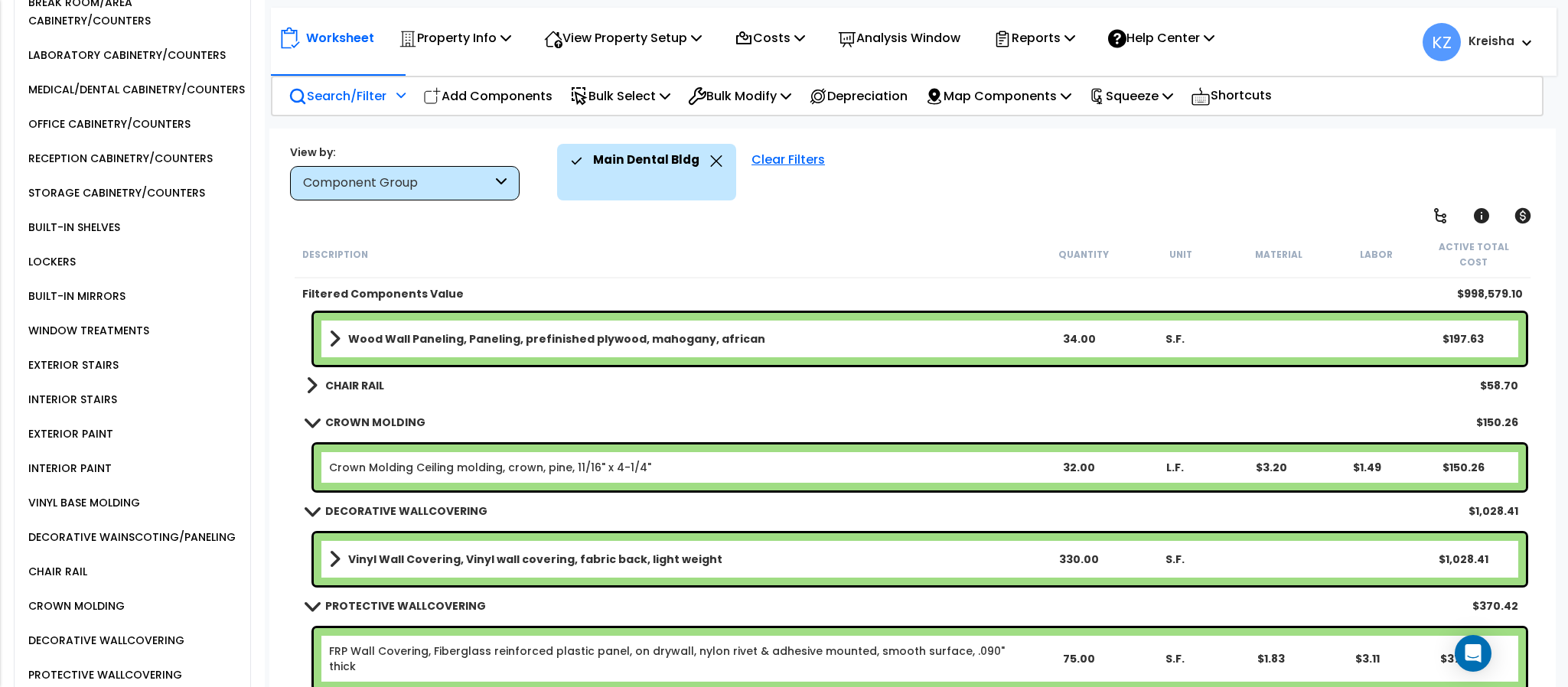
click at [359, 378] on b "CHAIR RAIL" at bounding box center [355, 386] width 59 height 15
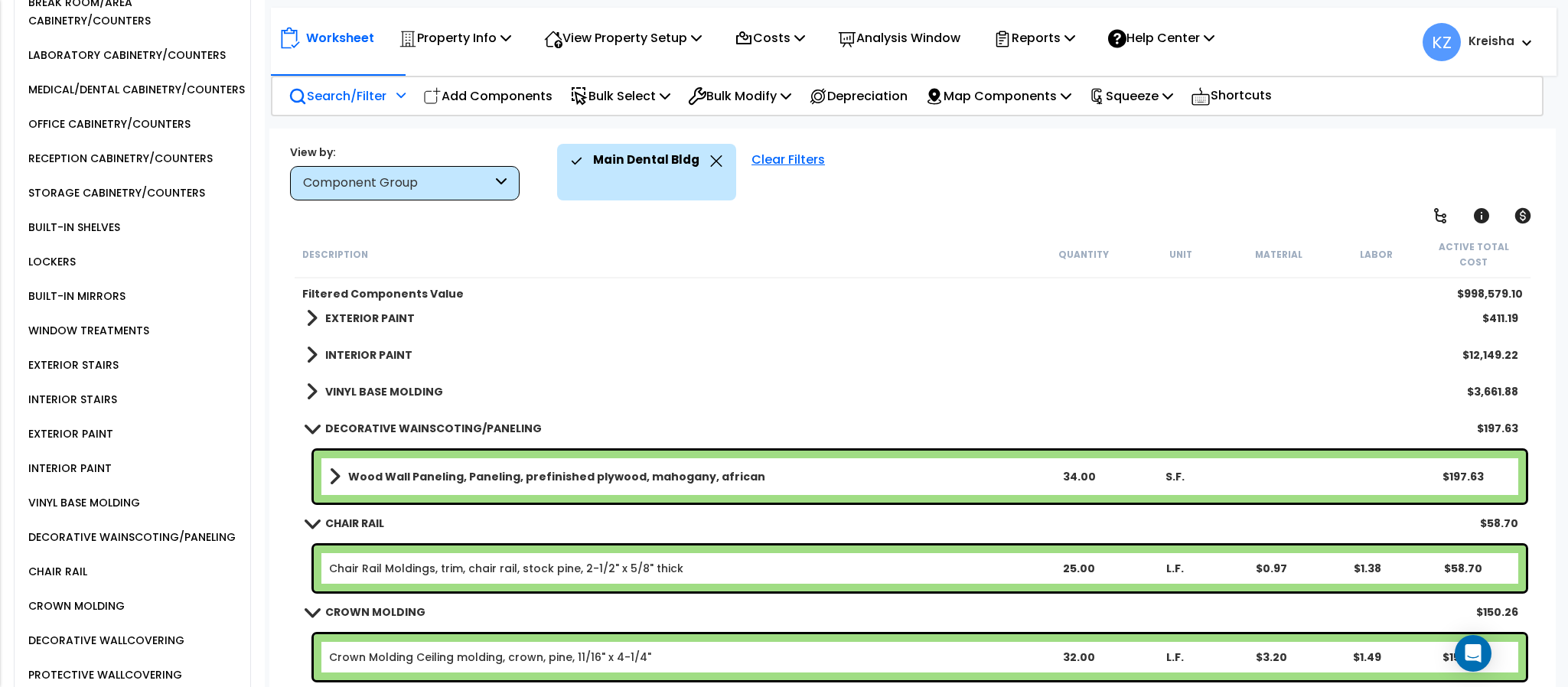
scroll to position [1300, 0]
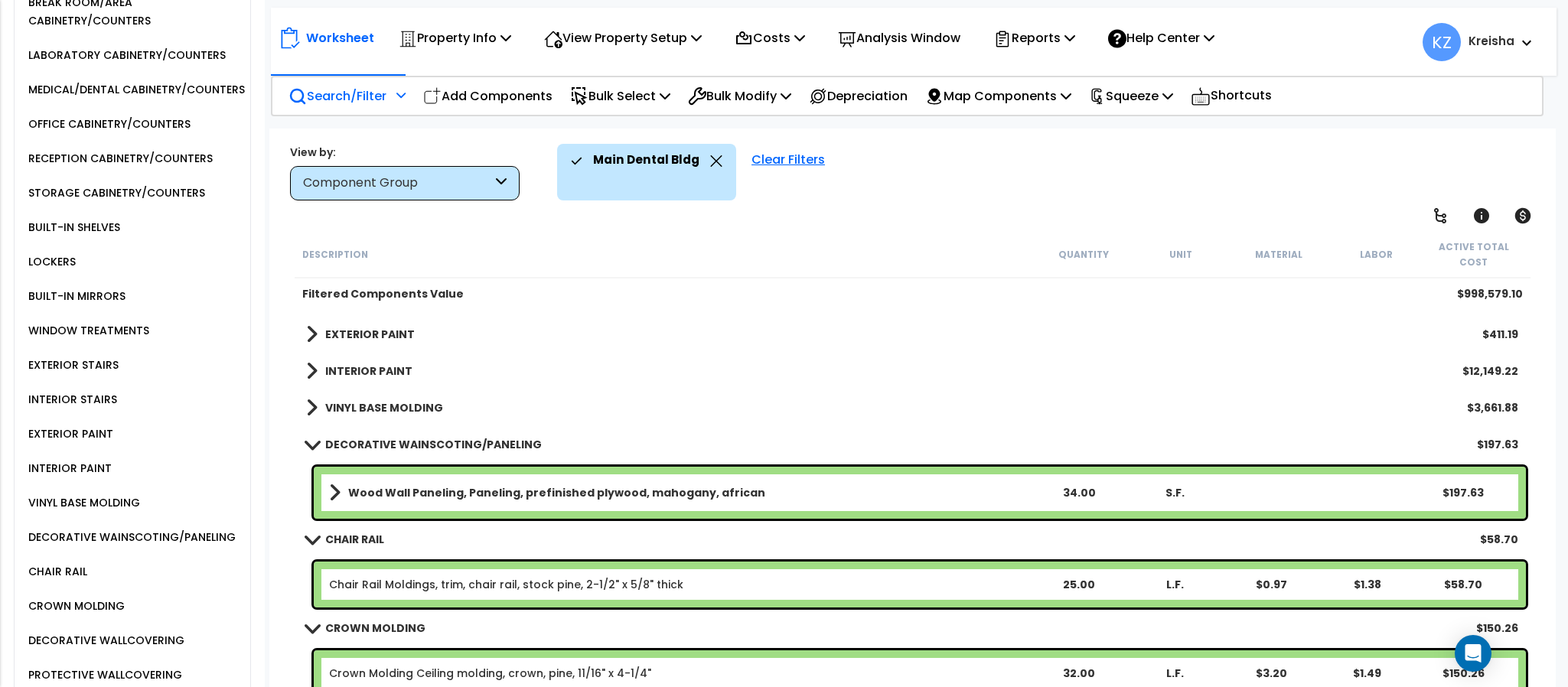
click at [402, 401] on b "VINYL BASE MOLDING" at bounding box center [385, 408] width 118 height 15
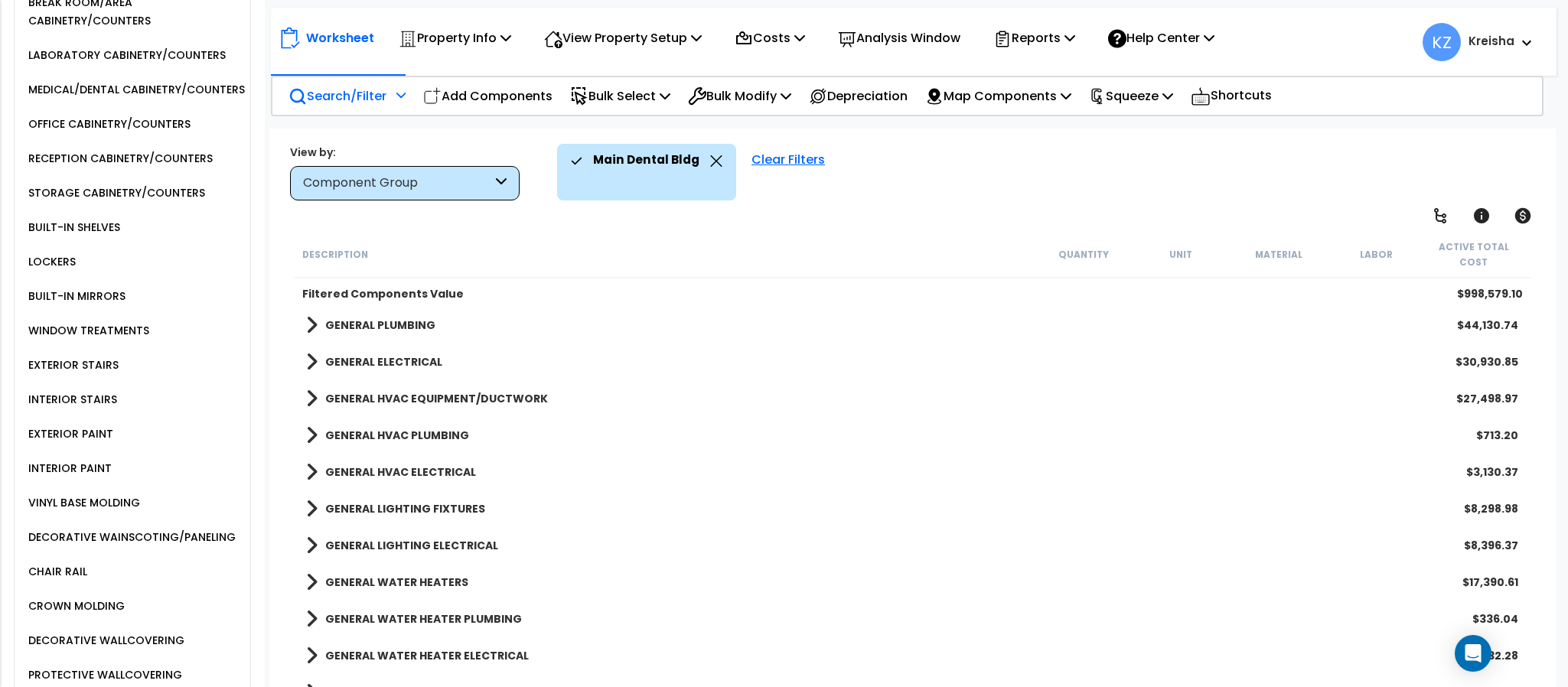
scroll to position [2316, 0]
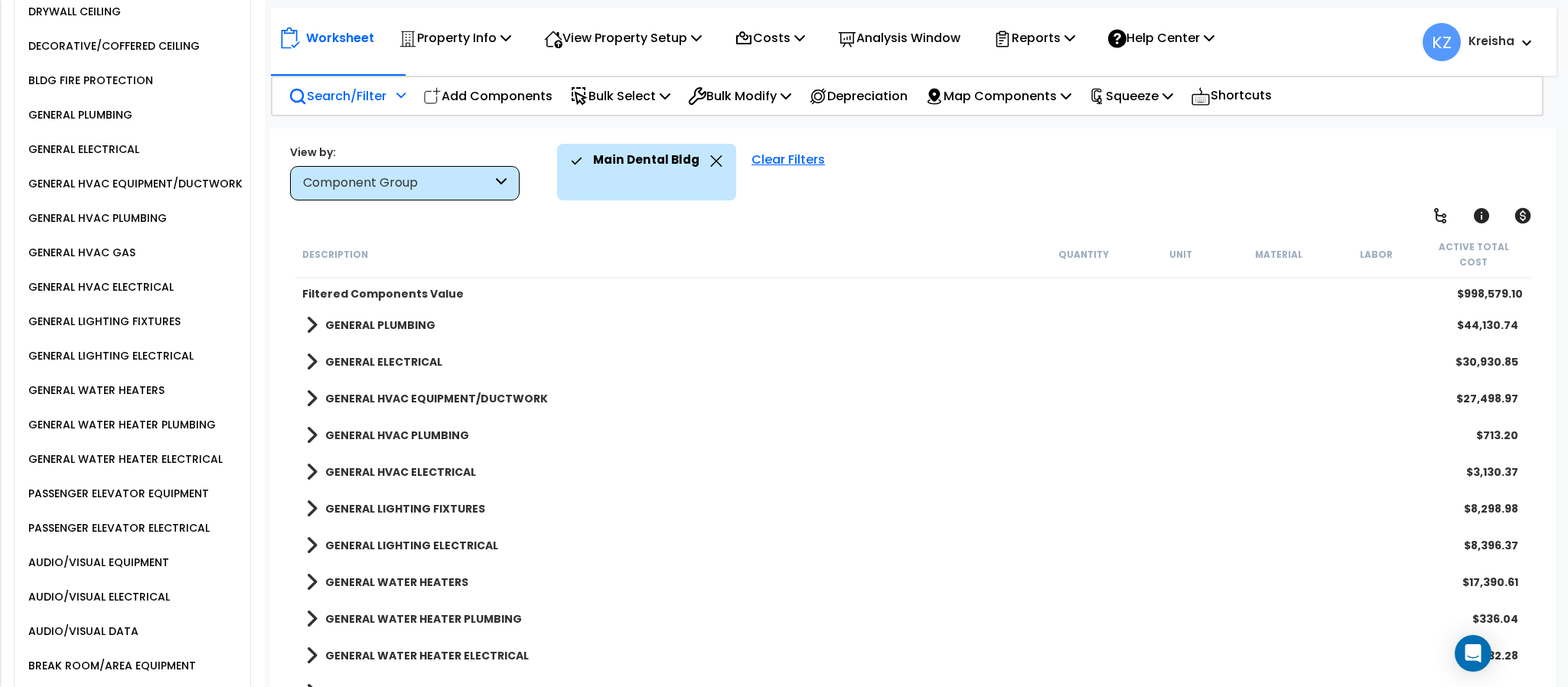
click at [443, 498] on link "GENERAL LIGHTING FIXTURES" at bounding box center [395, 508] width 179 height 22
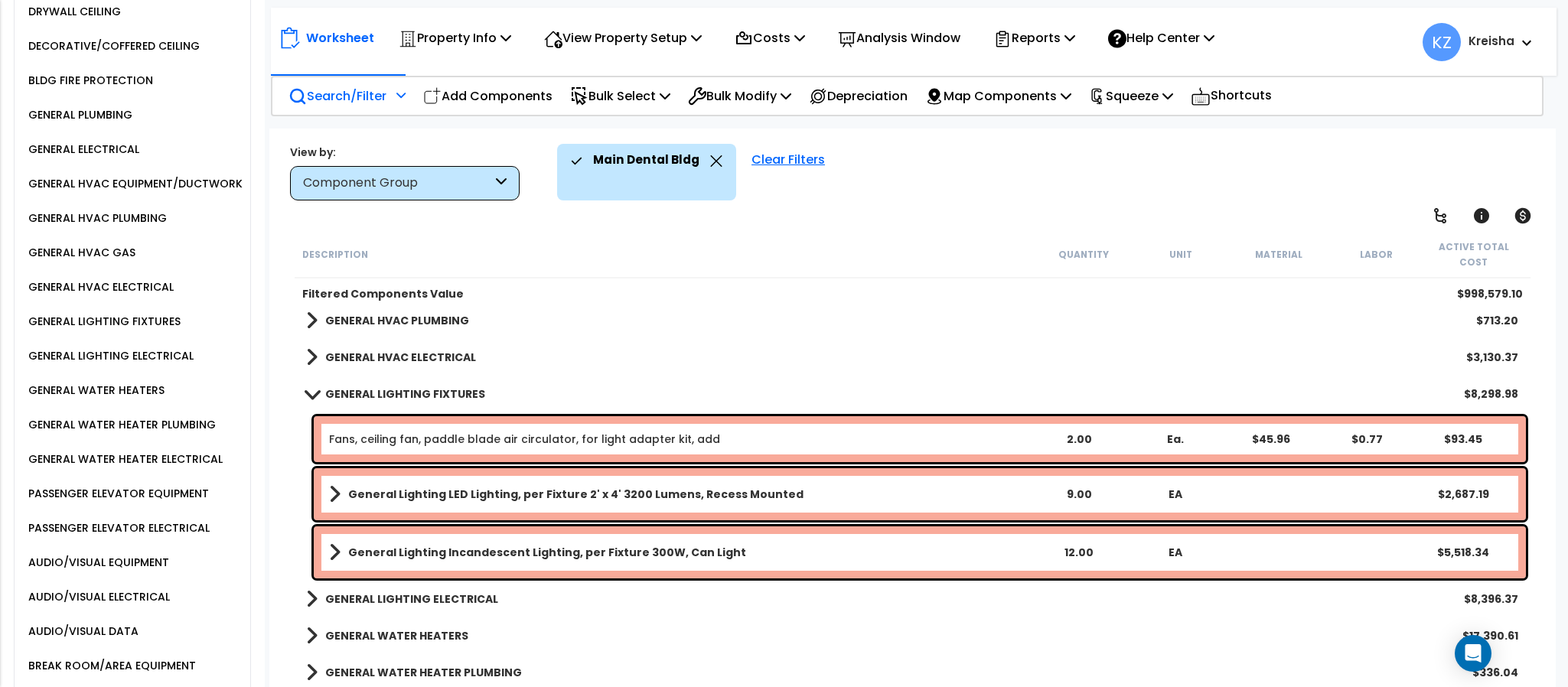
scroll to position [2568, 0]
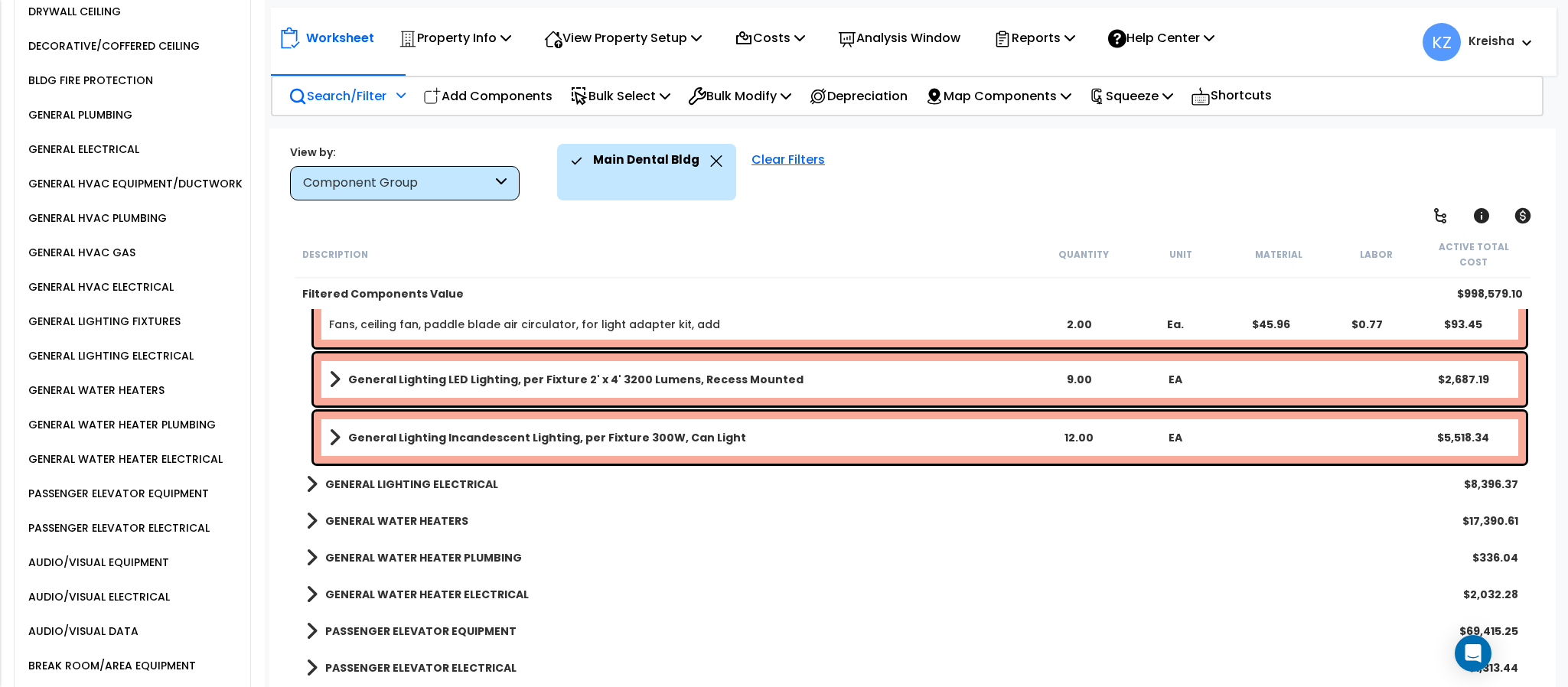
click at [480, 447] on div "General Lighting Incandescent Lighting, per Fixture 300W, Can Light 12.00 EA $5…" at bounding box center [912, 438] width 1235 height 60
click at [482, 476] on b "GENERAL LIGHTING ELECTRICAL" at bounding box center [412, 484] width 173 height 15
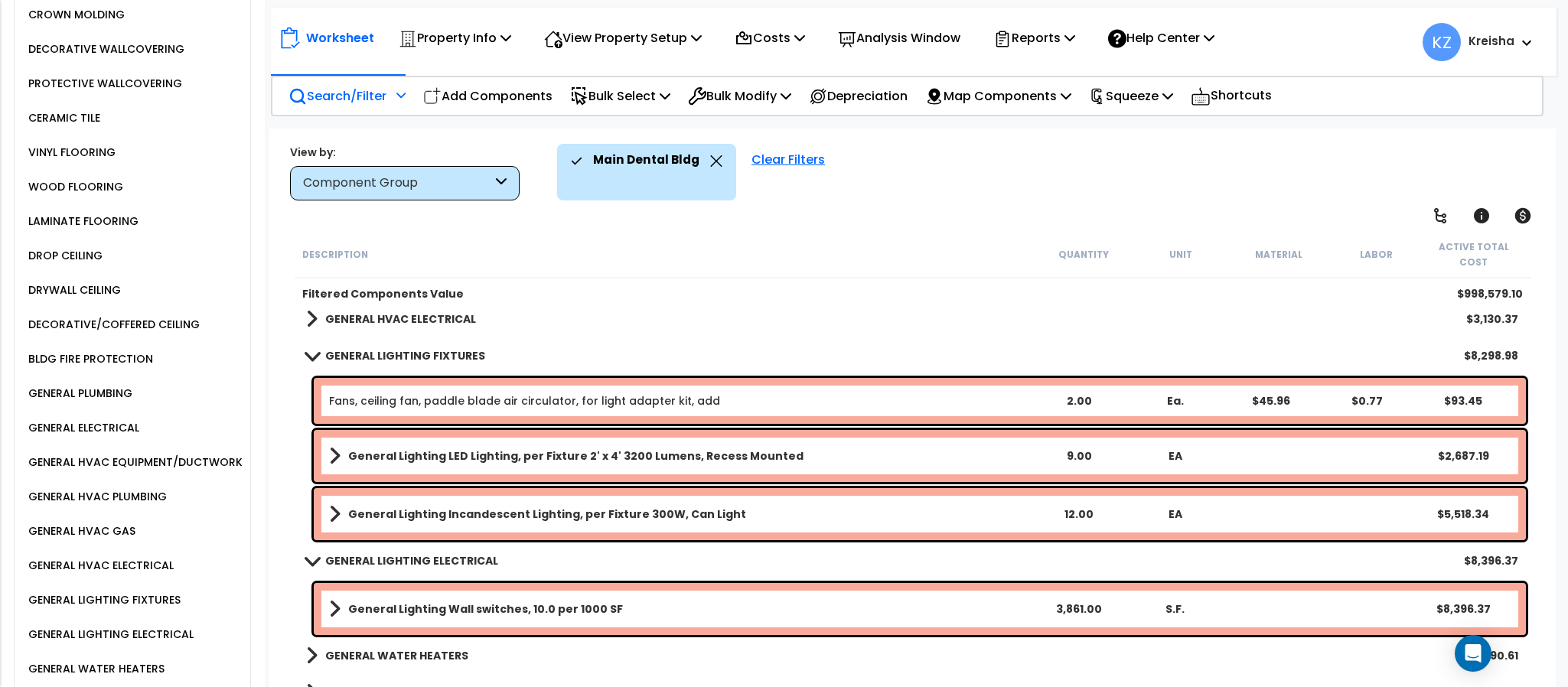
scroll to position [3011, 0]
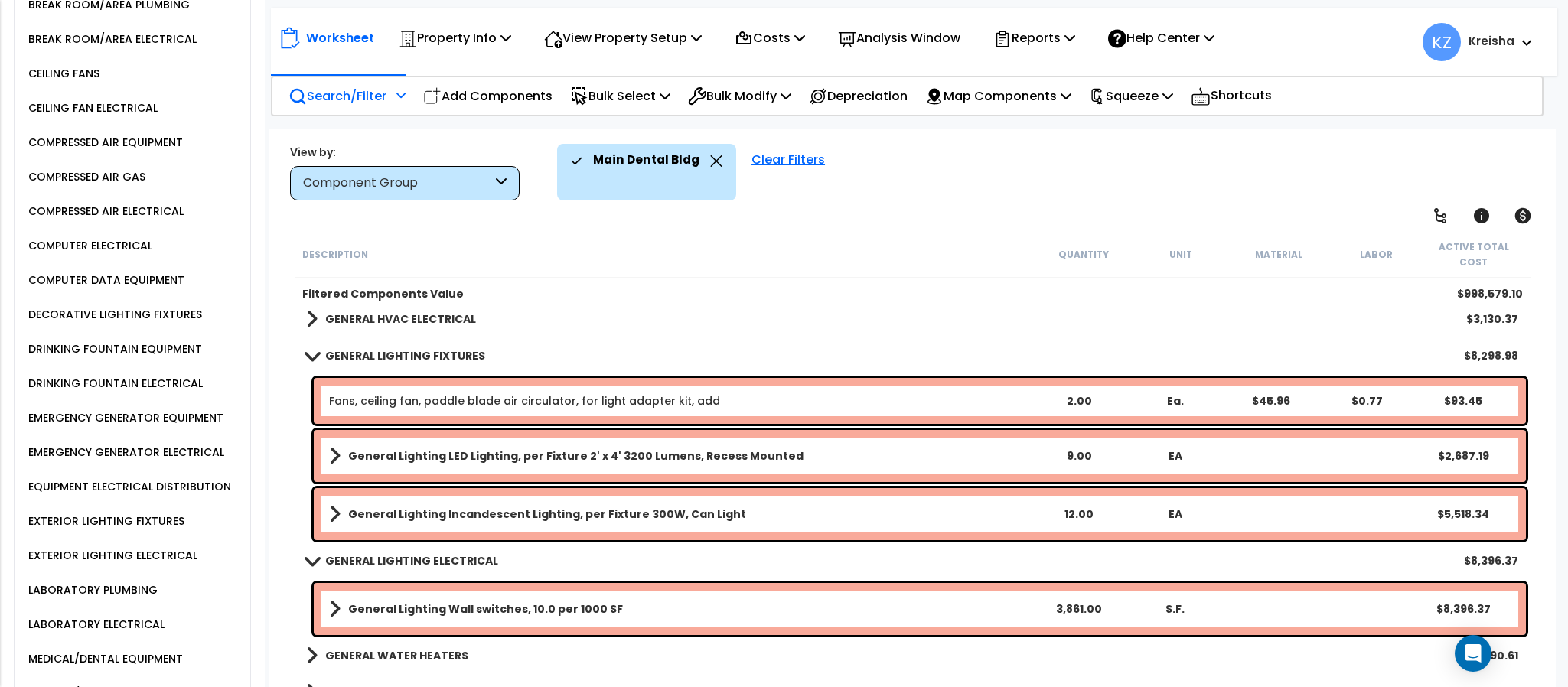
click at [166, 324] on div "DECORATIVE LIGHTING FIXTURES" at bounding box center [113, 314] width 178 height 19
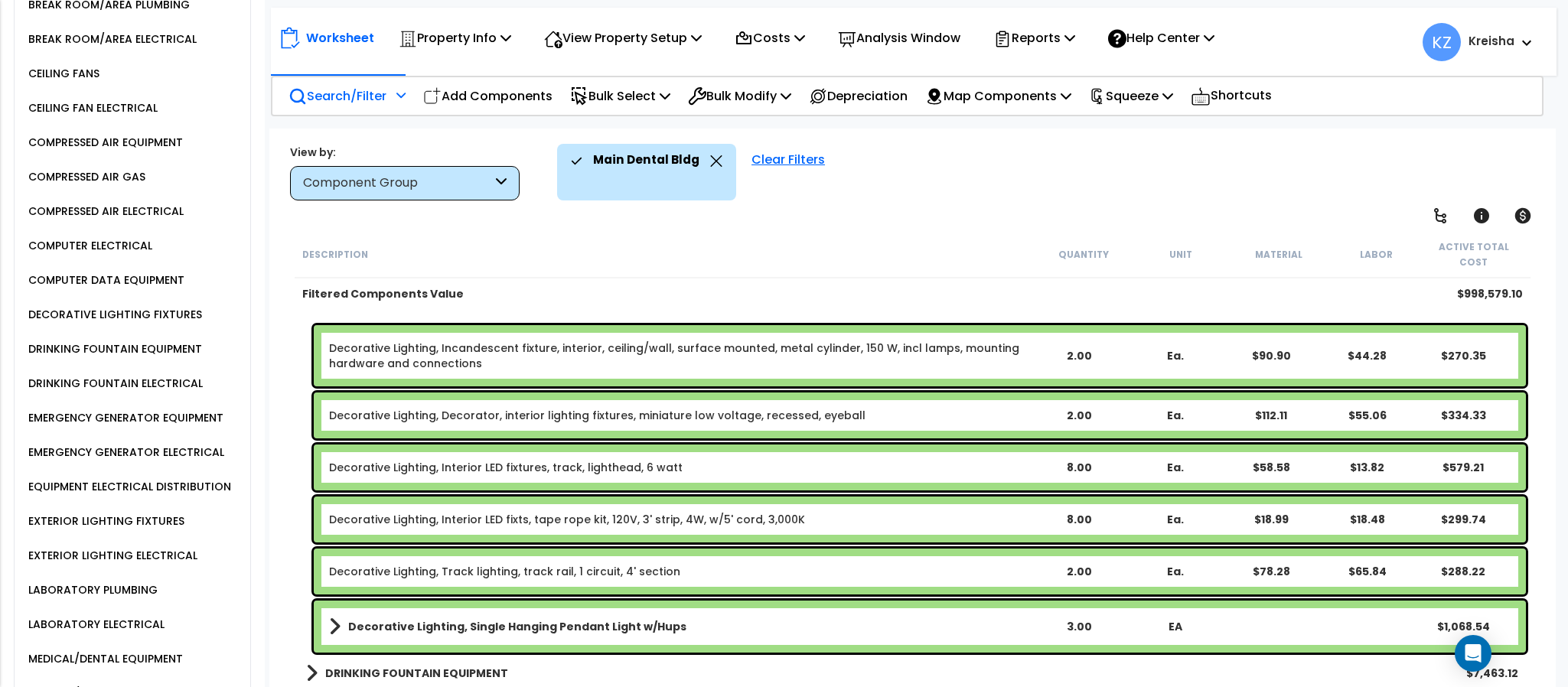
scroll to position [2951, 0]
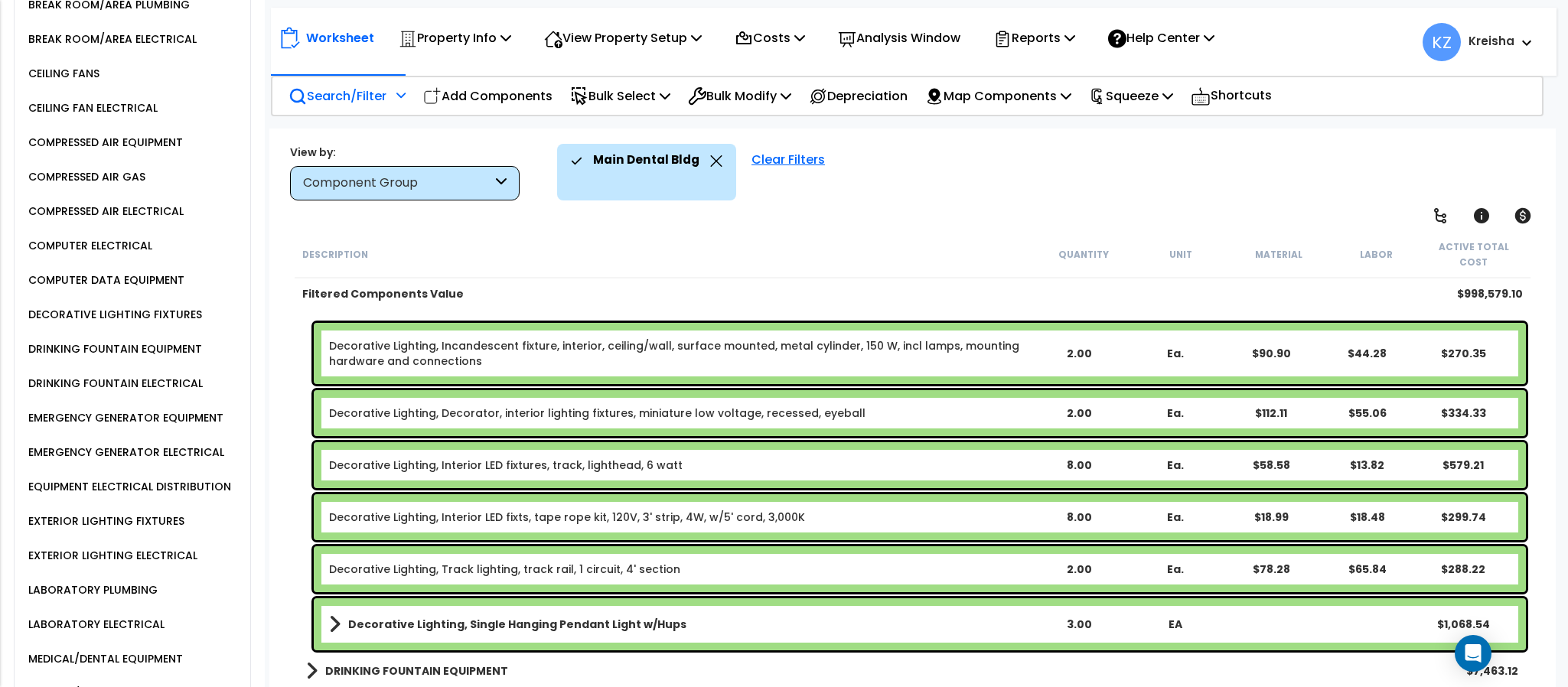
click at [842, 164] on div "Main Dental Bldg Clear Filters" at bounding box center [1048, 172] width 982 height 57
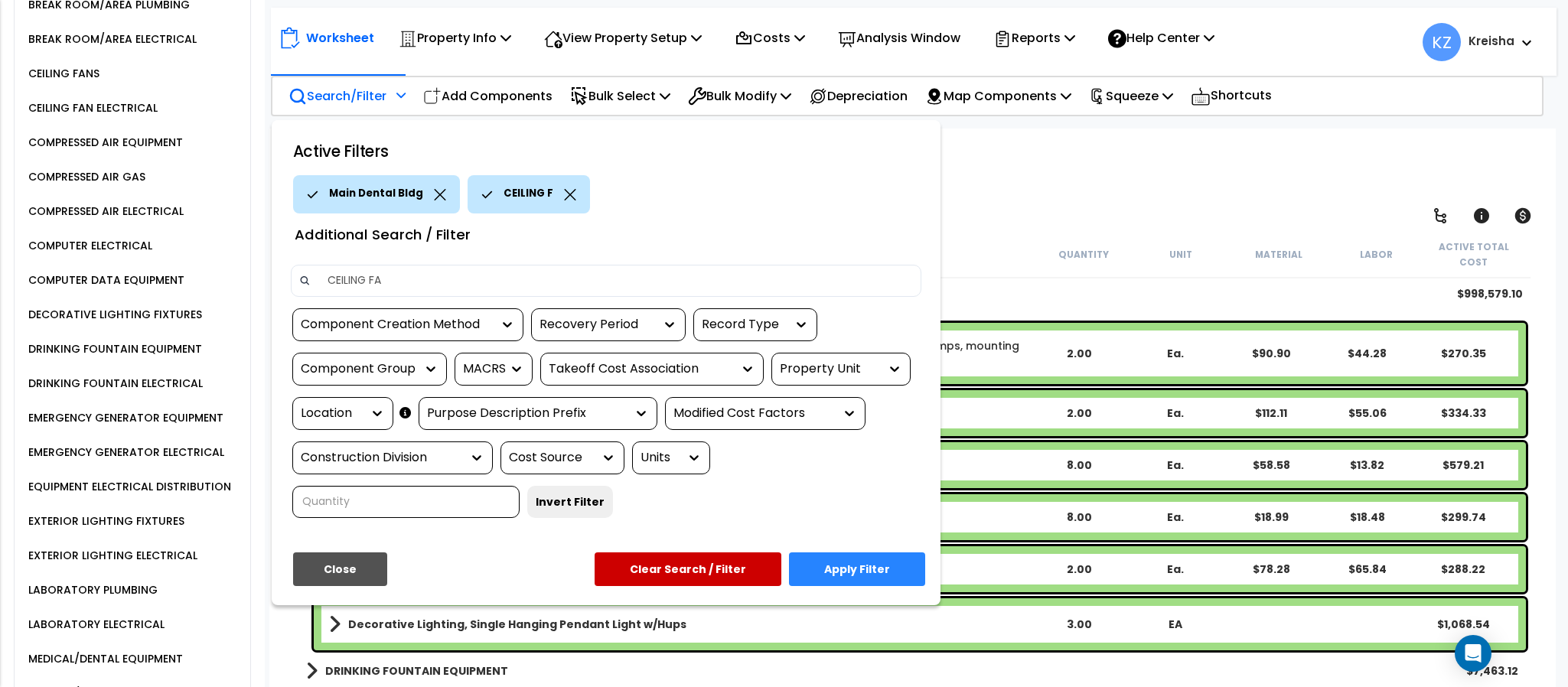
type input "CEILING FAN"
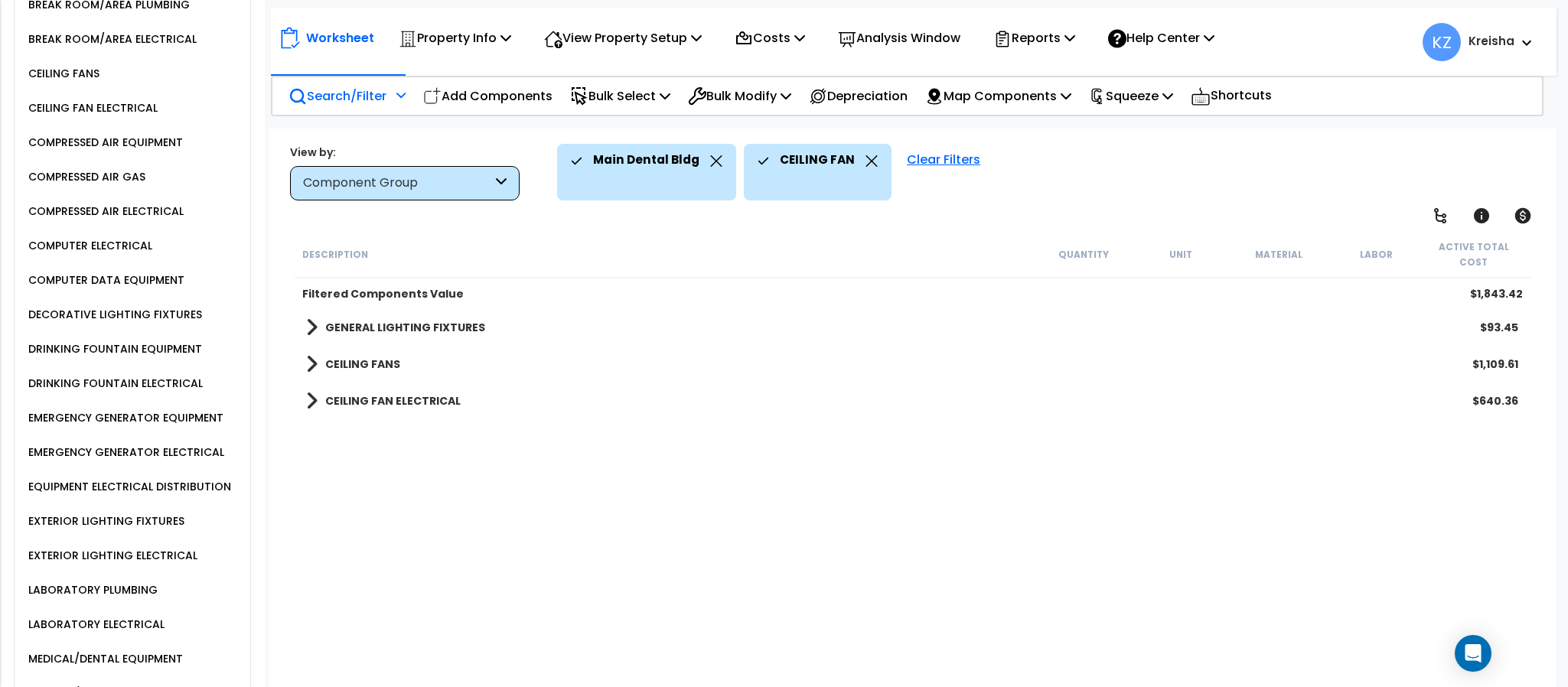
click at [557, 650] on div "Description Quantity Unit Material Labor Active Total Cost Filtered Components …" at bounding box center [911, 461] width 1240 height 460
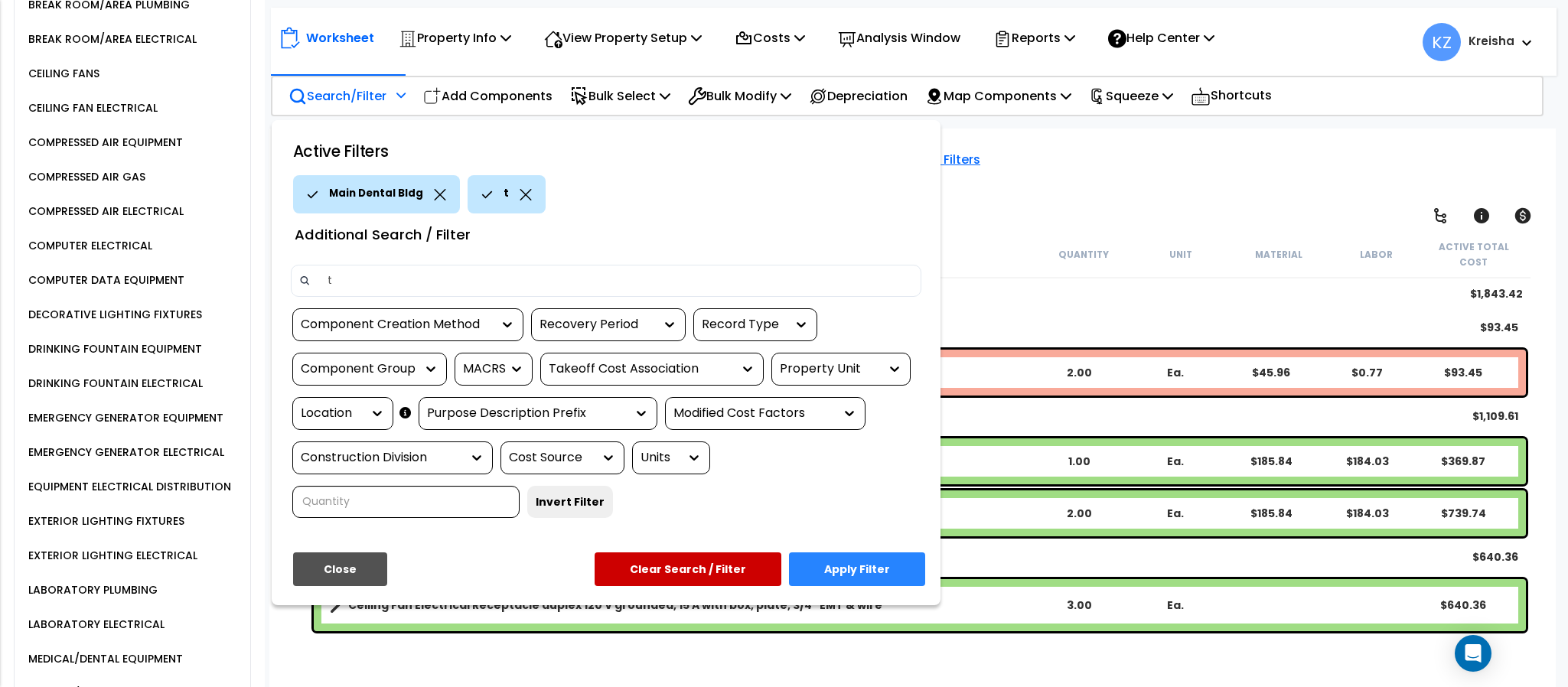
type input "tv"
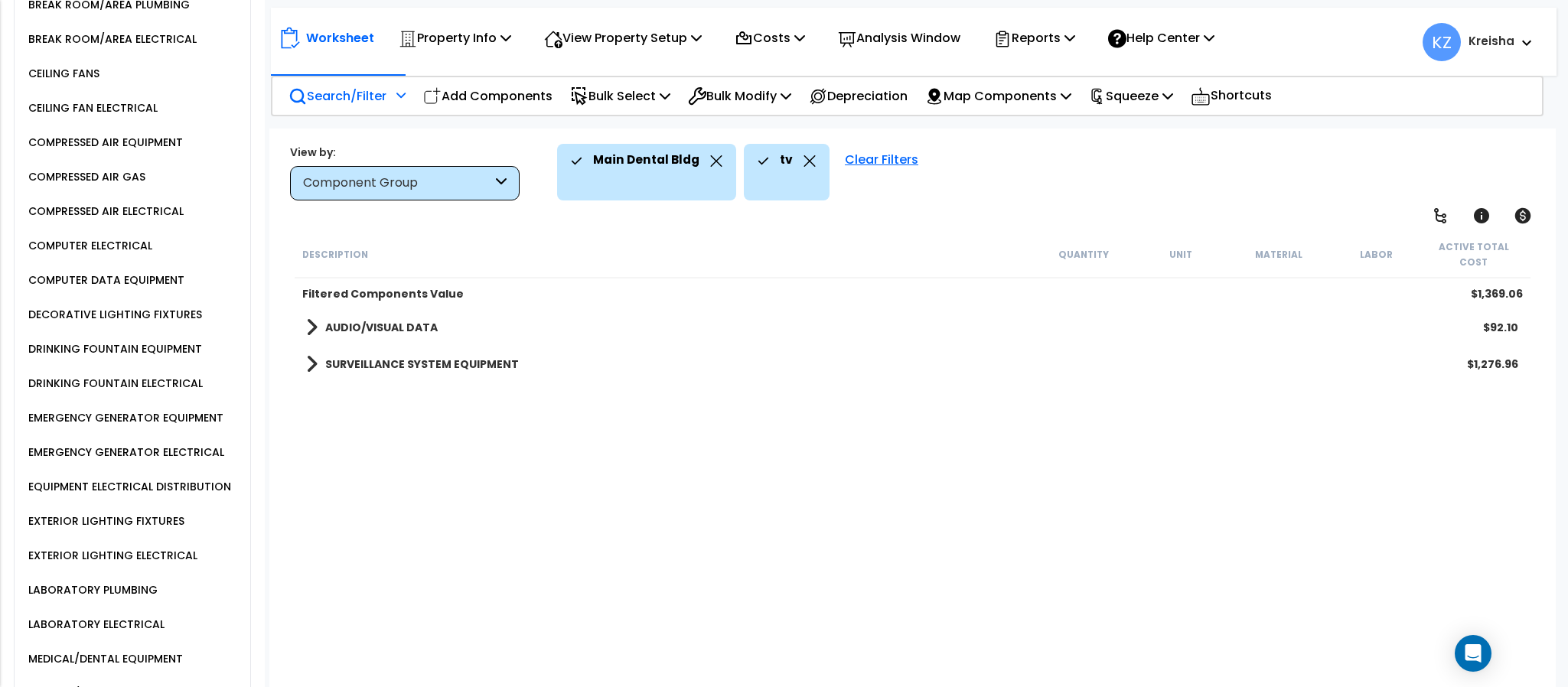
click at [716, 421] on div "Description Quantity Unit Material Labor Active Total Cost Filtered Components …" at bounding box center [911, 461] width 1240 height 460
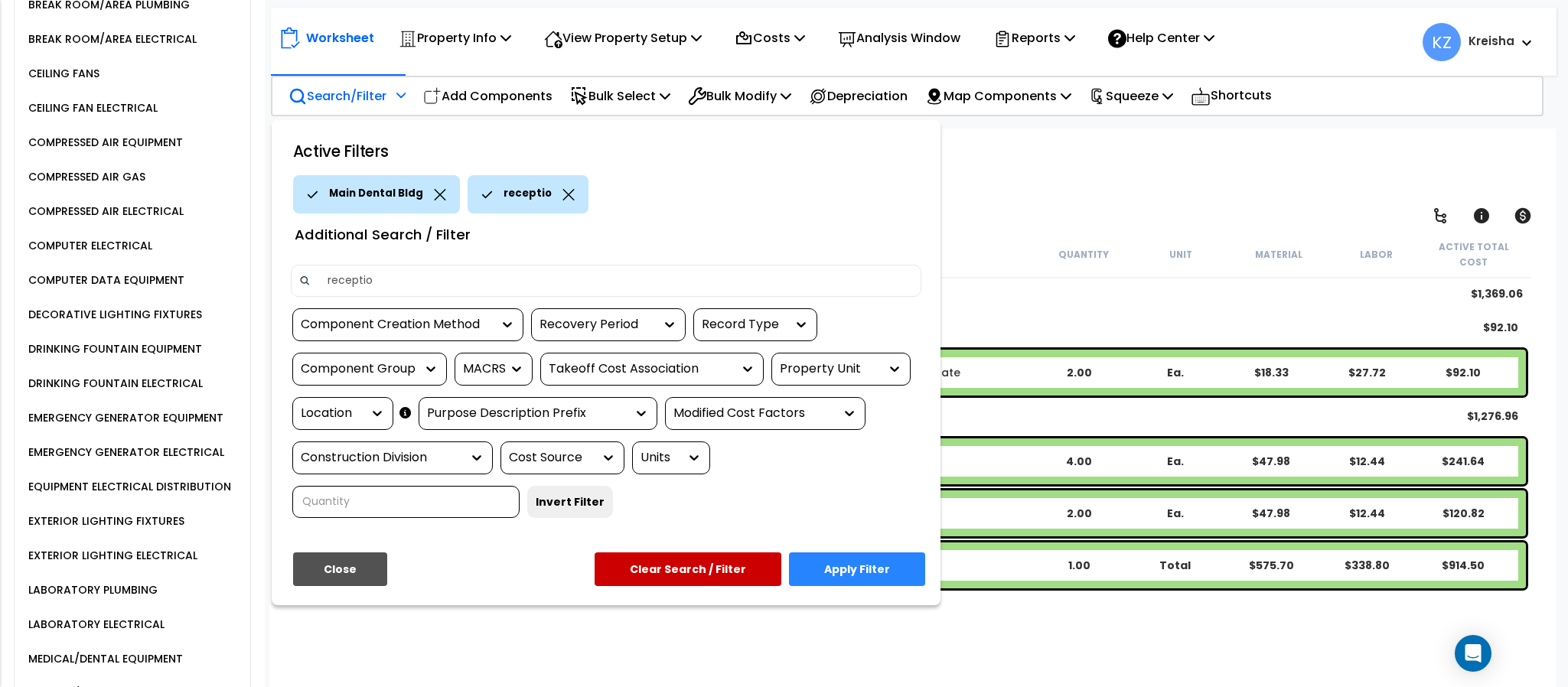
type input "reception"
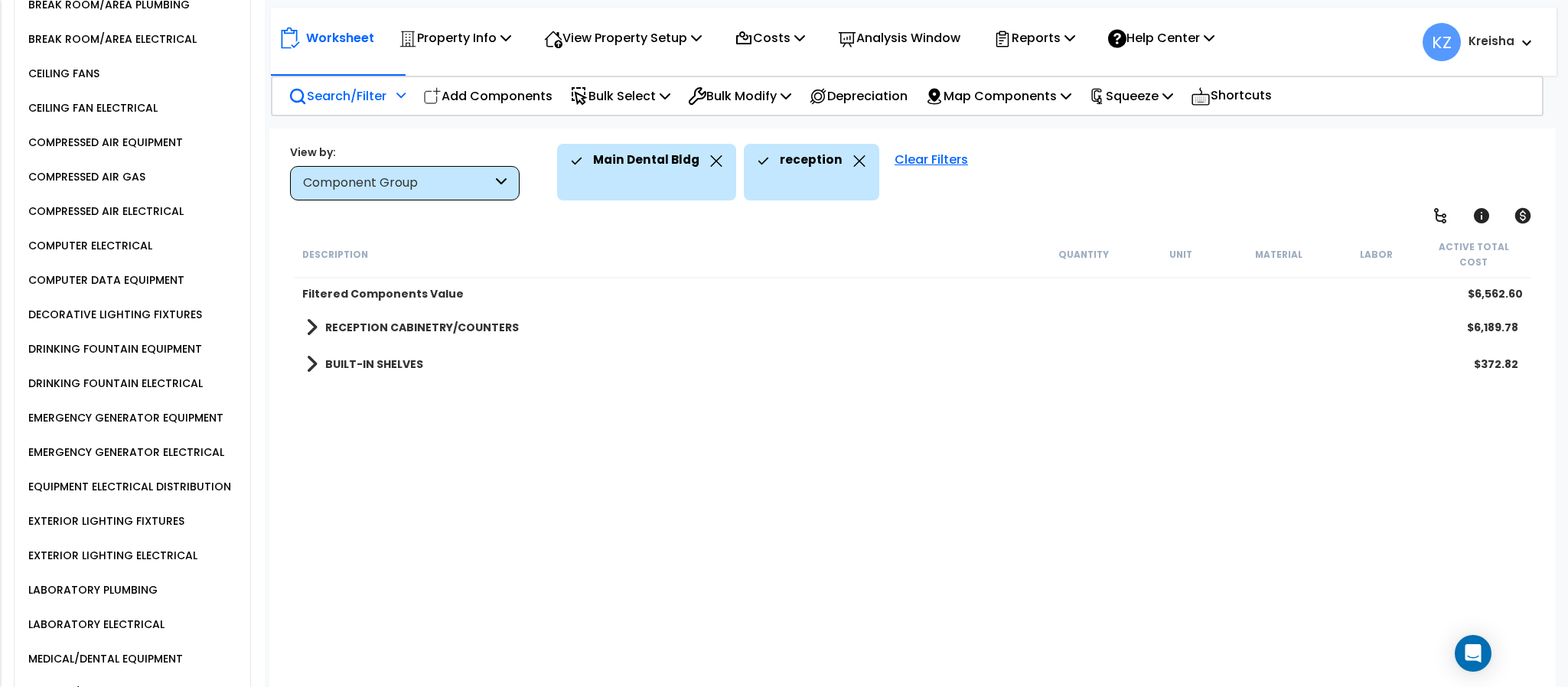
drag, startPoint x: 716, startPoint y: 388, endPoint x: 707, endPoint y: 401, distance: 15.8
click at [716, 388] on div "Description Quantity Unit Material Labor Active Total Cost Filtered Components …" at bounding box center [911, 461] width 1240 height 460
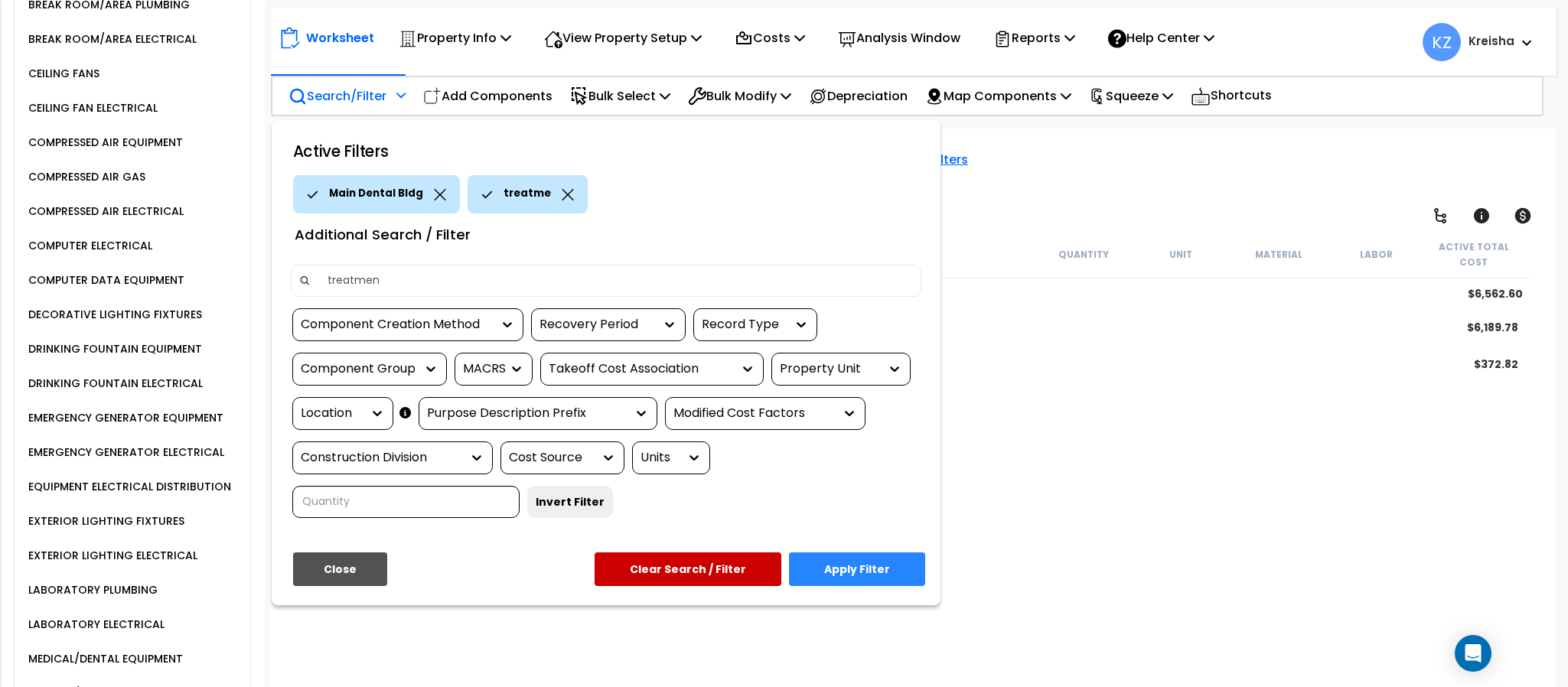
type input "treatment"
type input "treatment room"
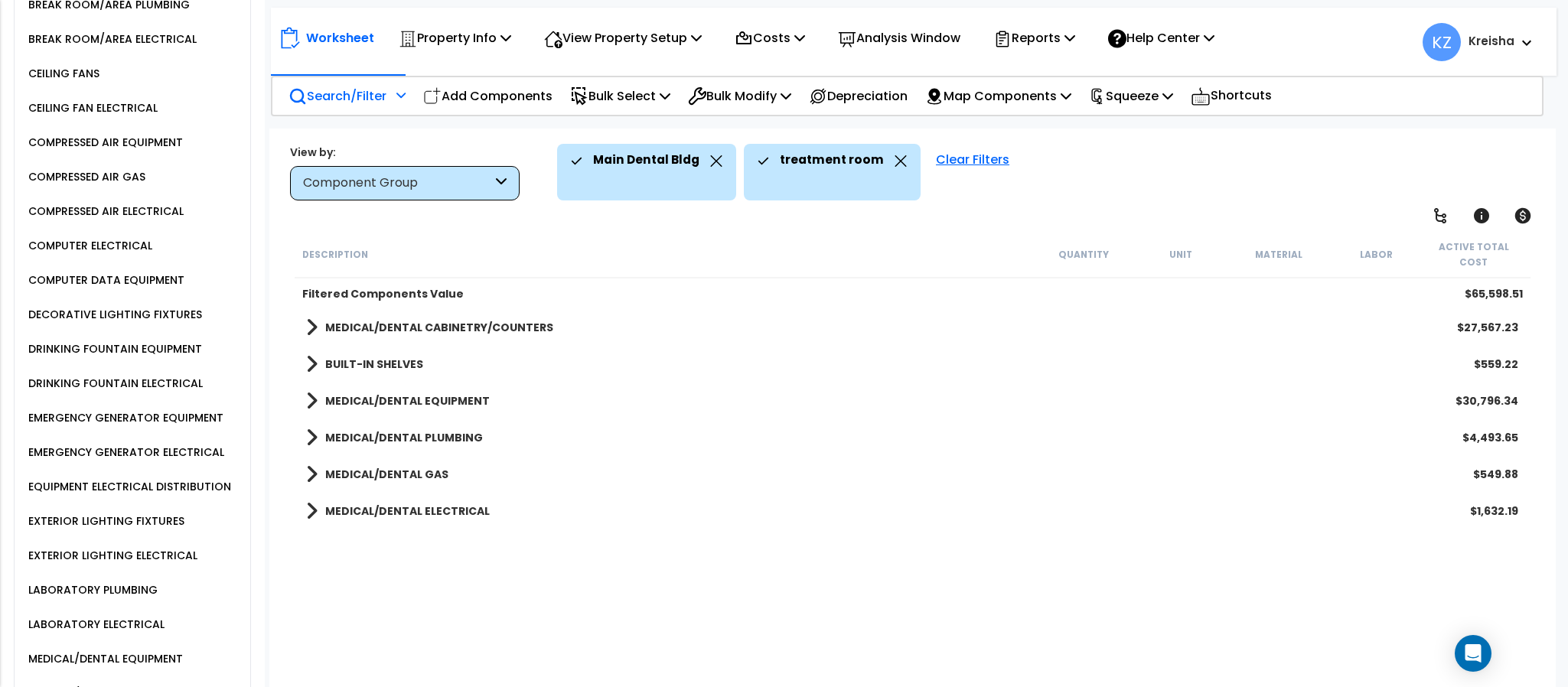
click at [372, 625] on div "Description Quantity Unit Material Labor Active Total Cost Filtered Components …" at bounding box center [911, 461] width 1240 height 460
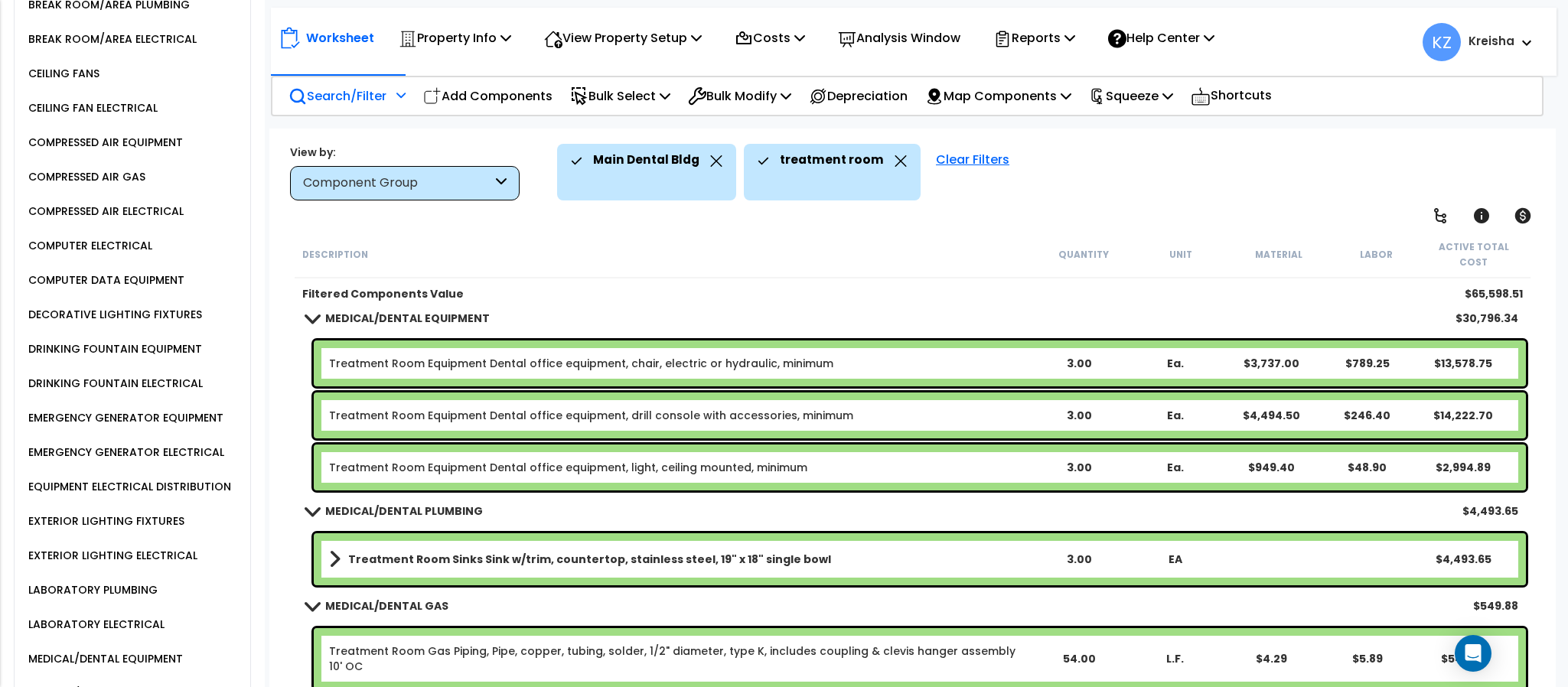
scroll to position [428, 0]
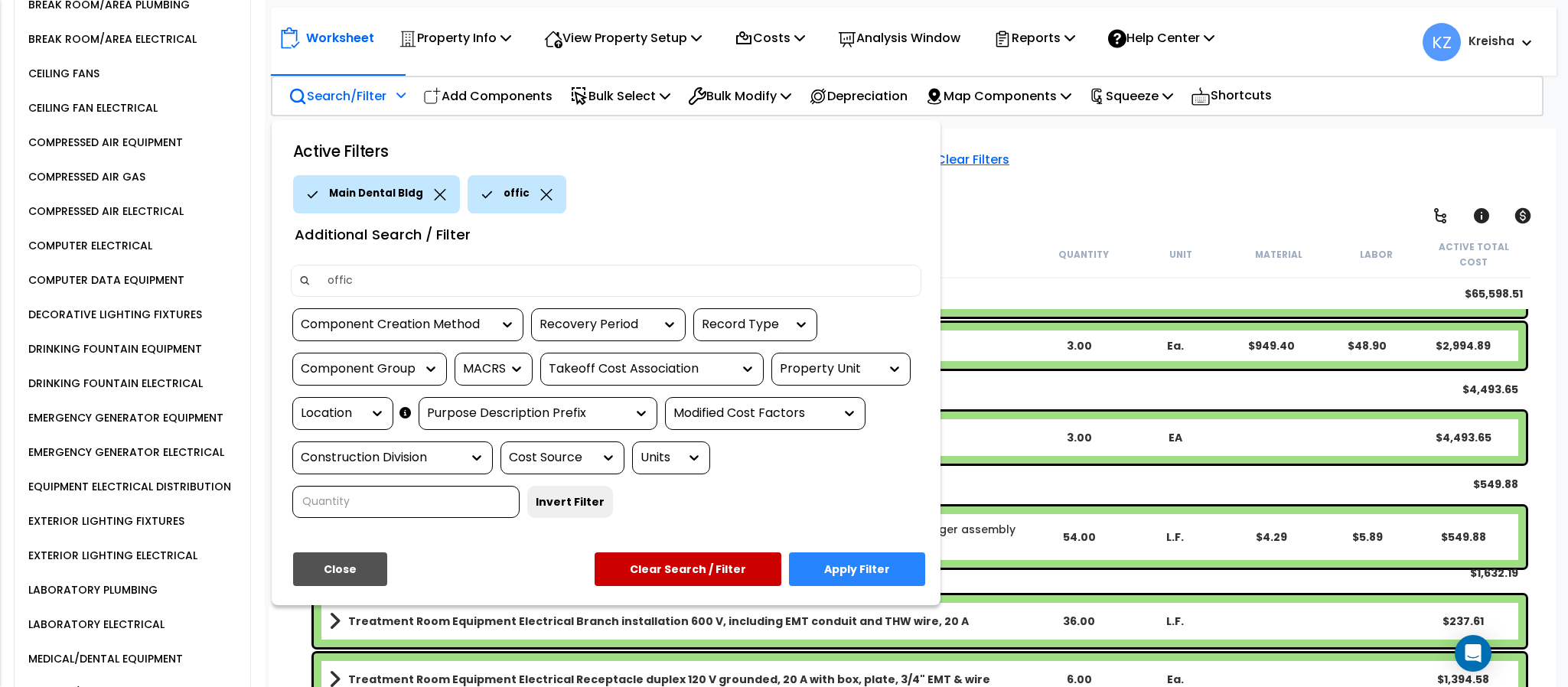
type input "office"
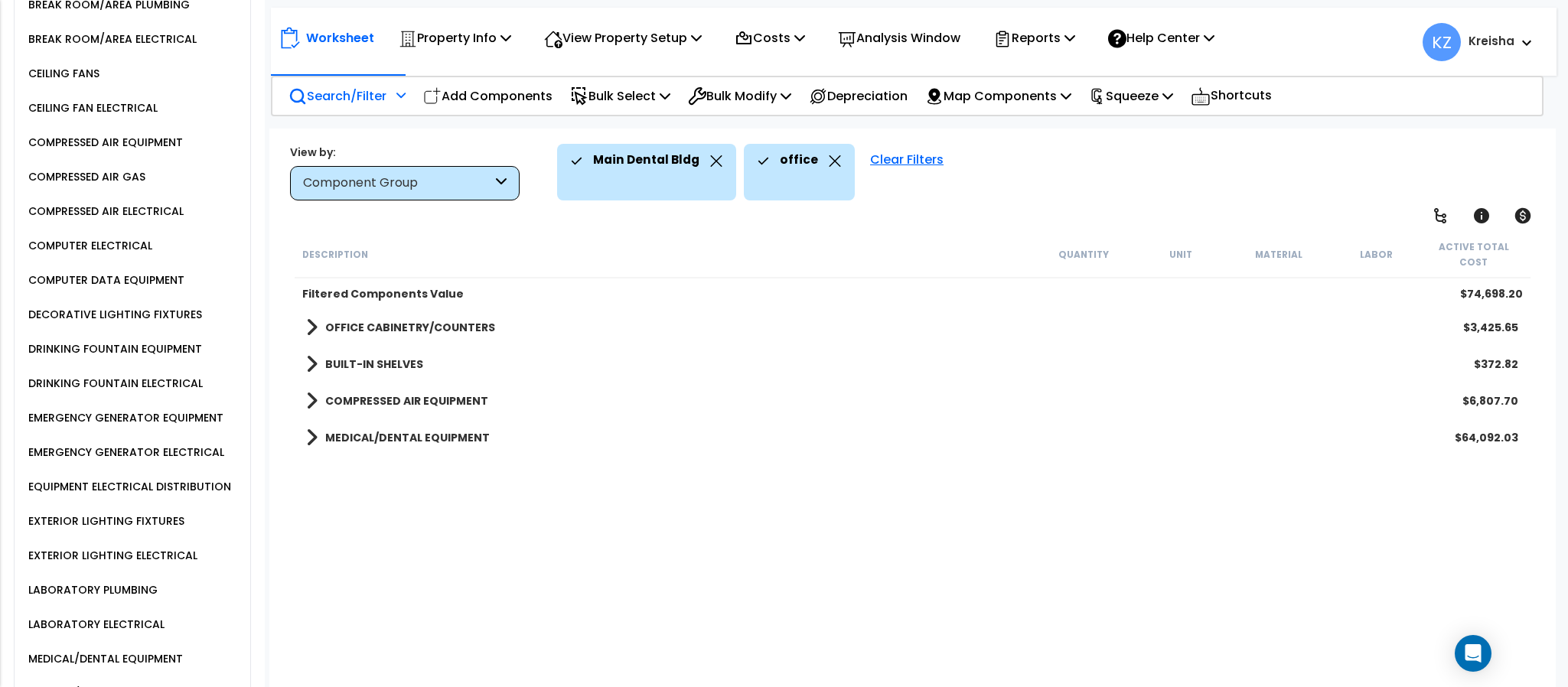
scroll to position [0, 0]
click at [526, 528] on div "Description Quantity Unit Material Labor Active Total Cost Filtered Components …" at bounding box center [911, 461] width 1240 height 460
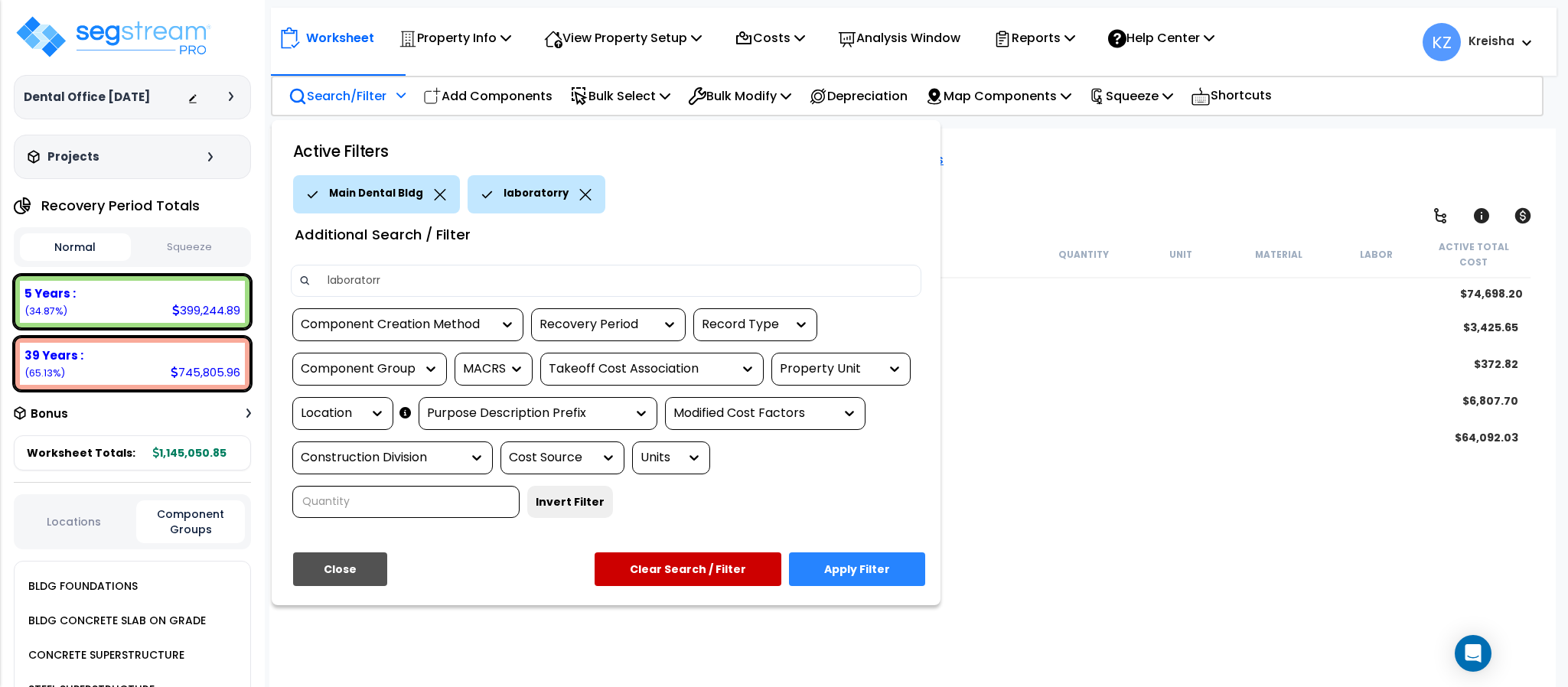
type input "laboratorry"
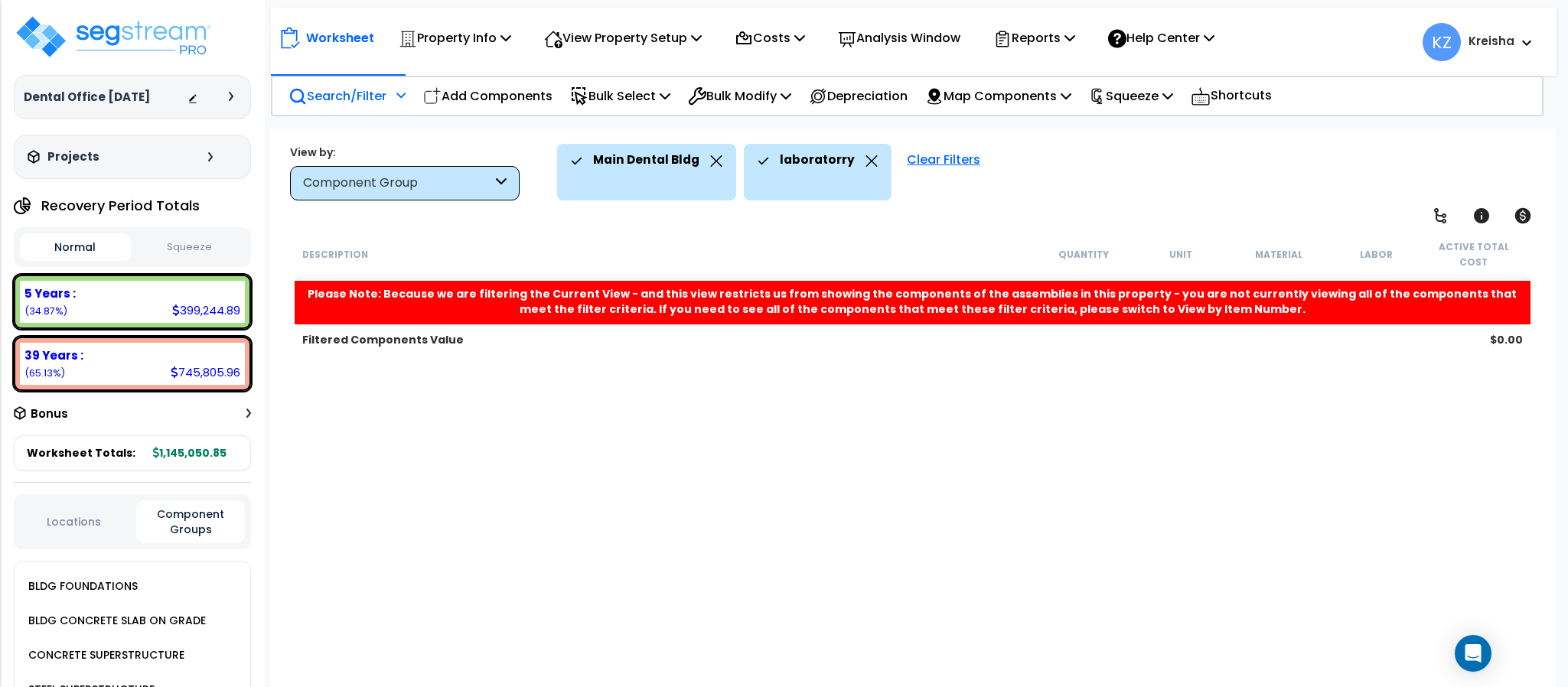
click at [496, 358] on div "Description Quantity Unit Material Labor Active Total Cost Please Note: Because…" at bounding box center [911, 461] width 1240 height 460
click at [562, 431] on div "Description Quantity Unit Material Labor Active Total Cost Please Note: Because…" at bounding box center [911, 461] width 1240 height 460
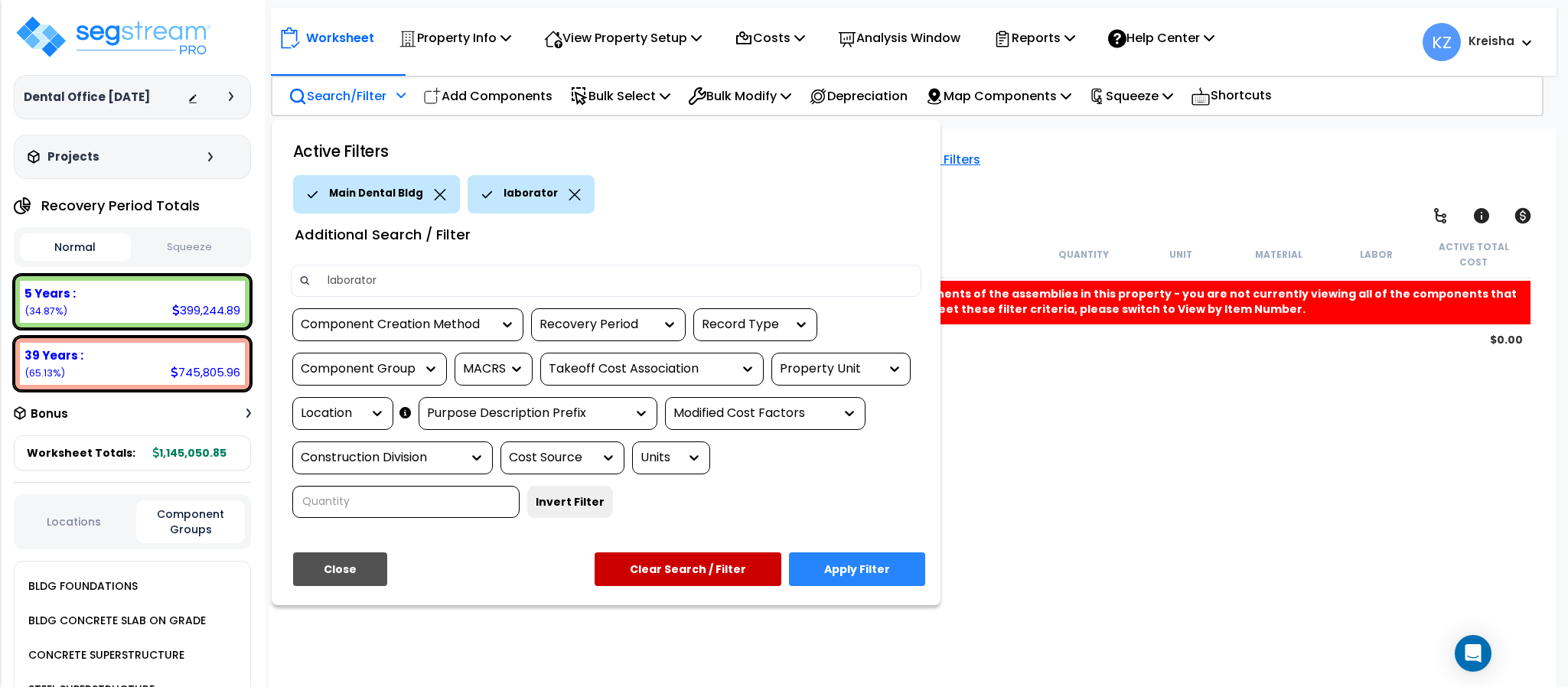
type input "laboratory"
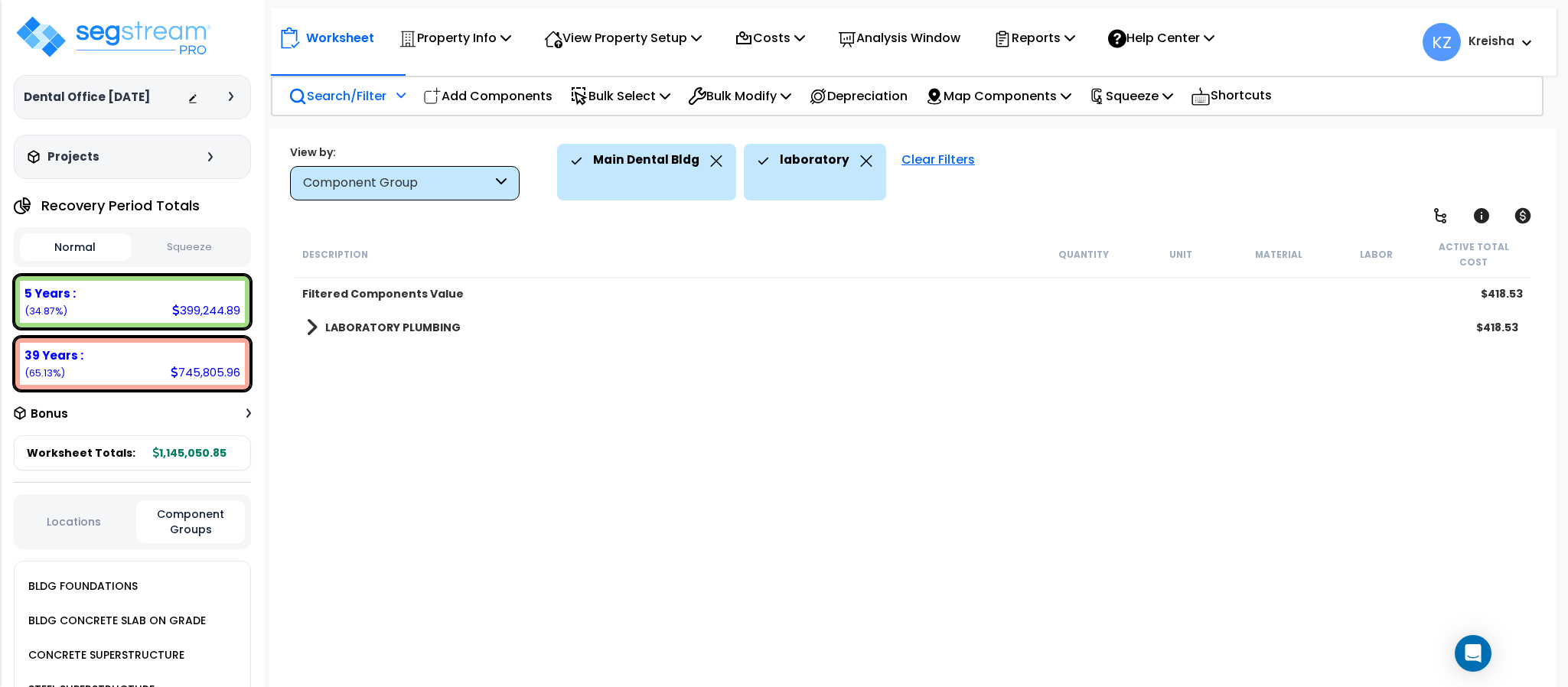
click at [560, 427] on div "Description Quantity Unit Material Labor Active Total Cost Filtered Components …" at bounding box center [911, 461] width 1240 height 460
click at [397, 320] on b "LABORATORY PLUMBING" at bounding box center [393, 328] width 136 height 15
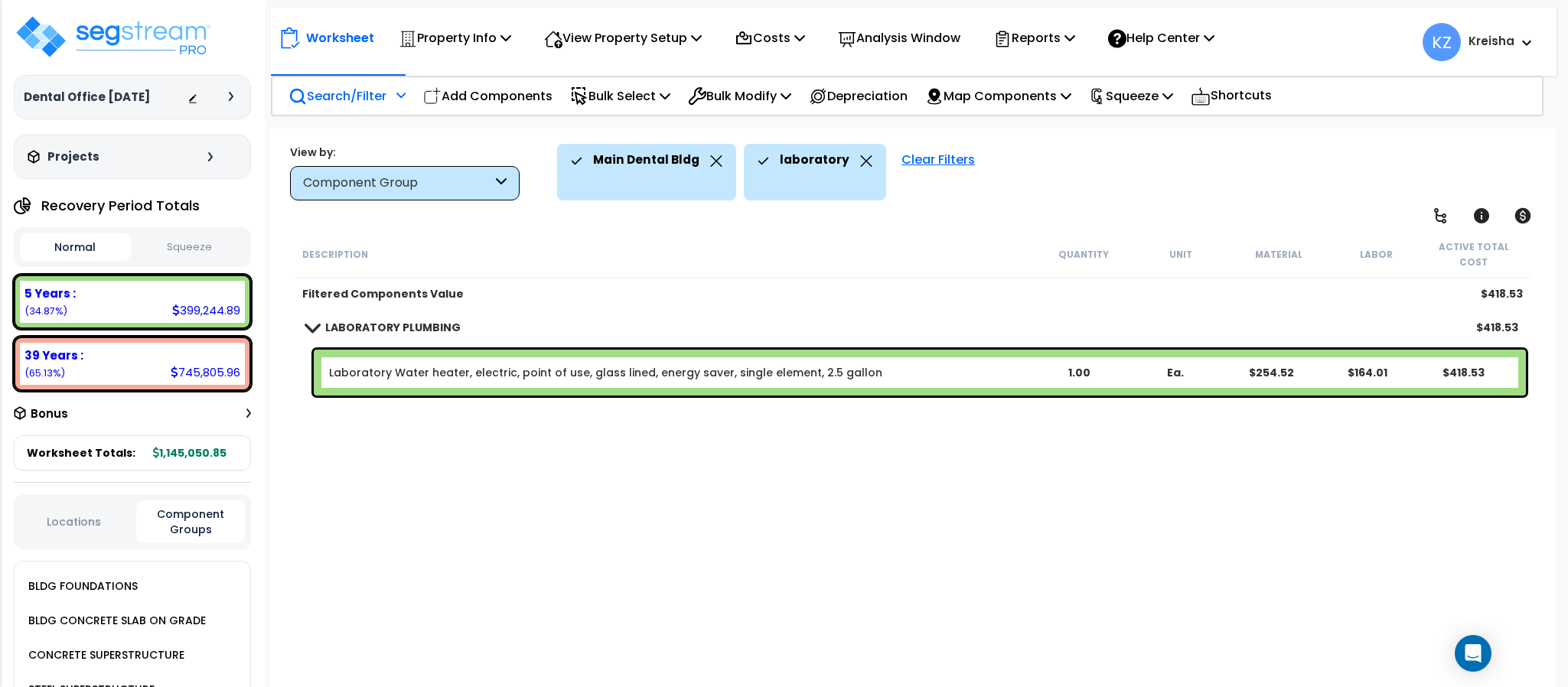
click at [464, 439] on div "Description Quantity Unit Material Labor Active Total Cost Filtered Components …" at bounding box center [911, 461] width 1240 height 460
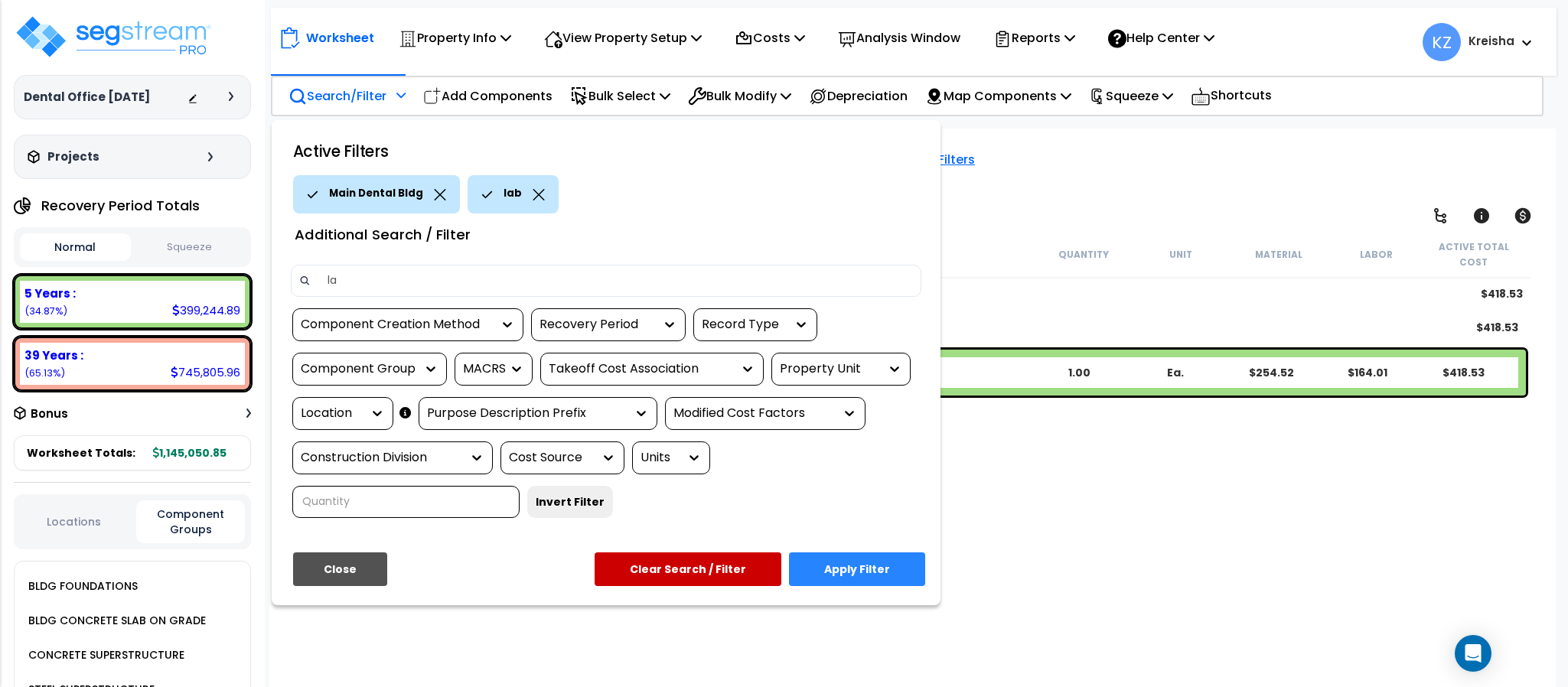
type input "lab"
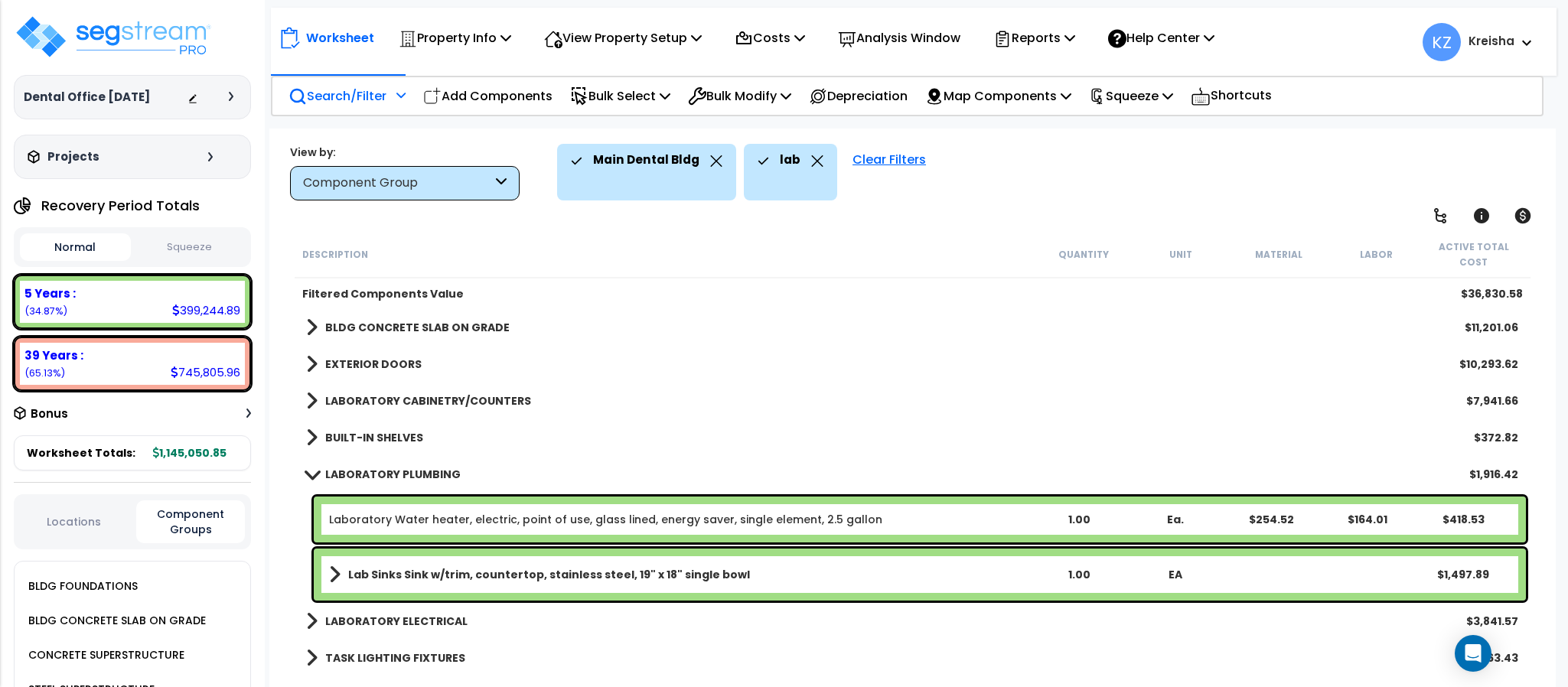
click at [1093, 152] on div "Main Dental Bldg lab Clear Filters" at bounding box center [1048, 172] width 982 height 57
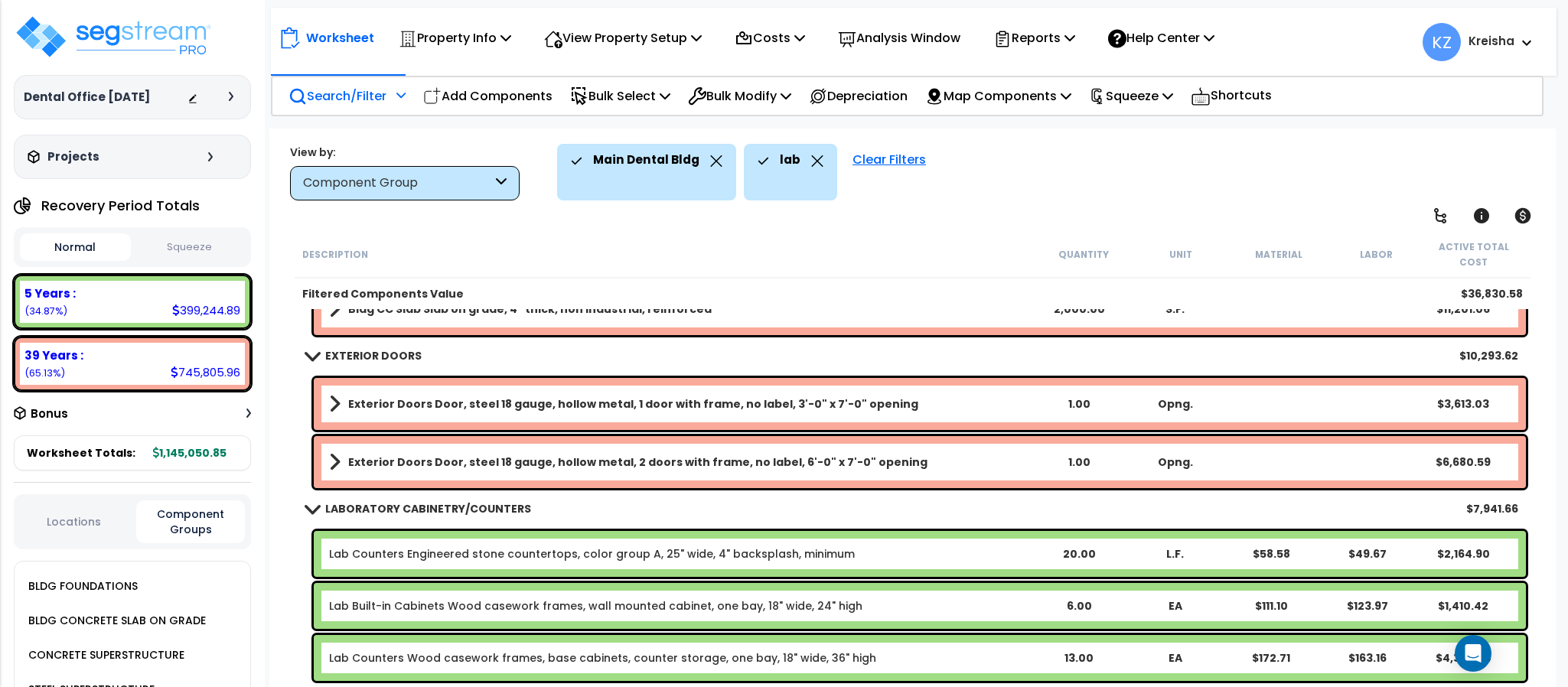
scroll to position [219, 0]
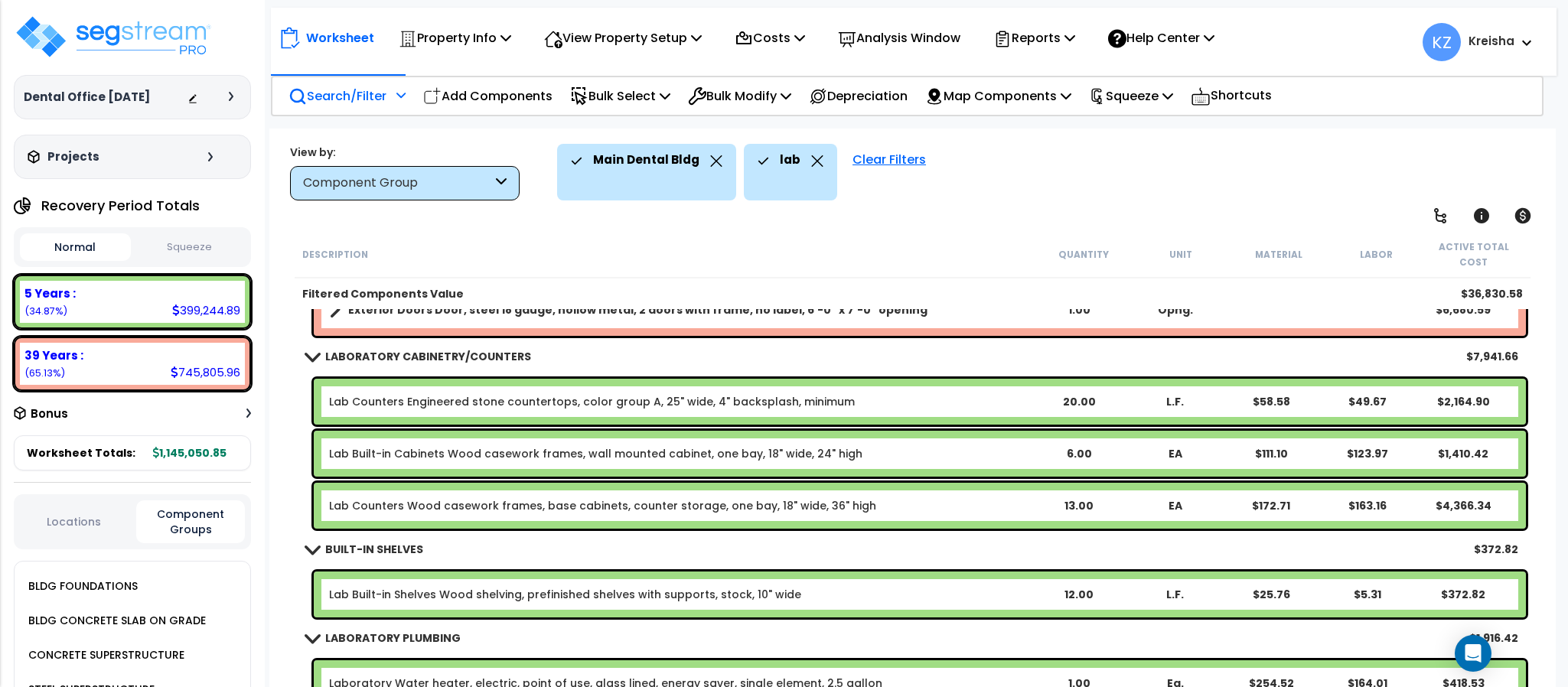
click at [999, 180] on div "Main Dental Bldg lab Clear Filters" at bounding box center [1048, 172] width 982 height 57
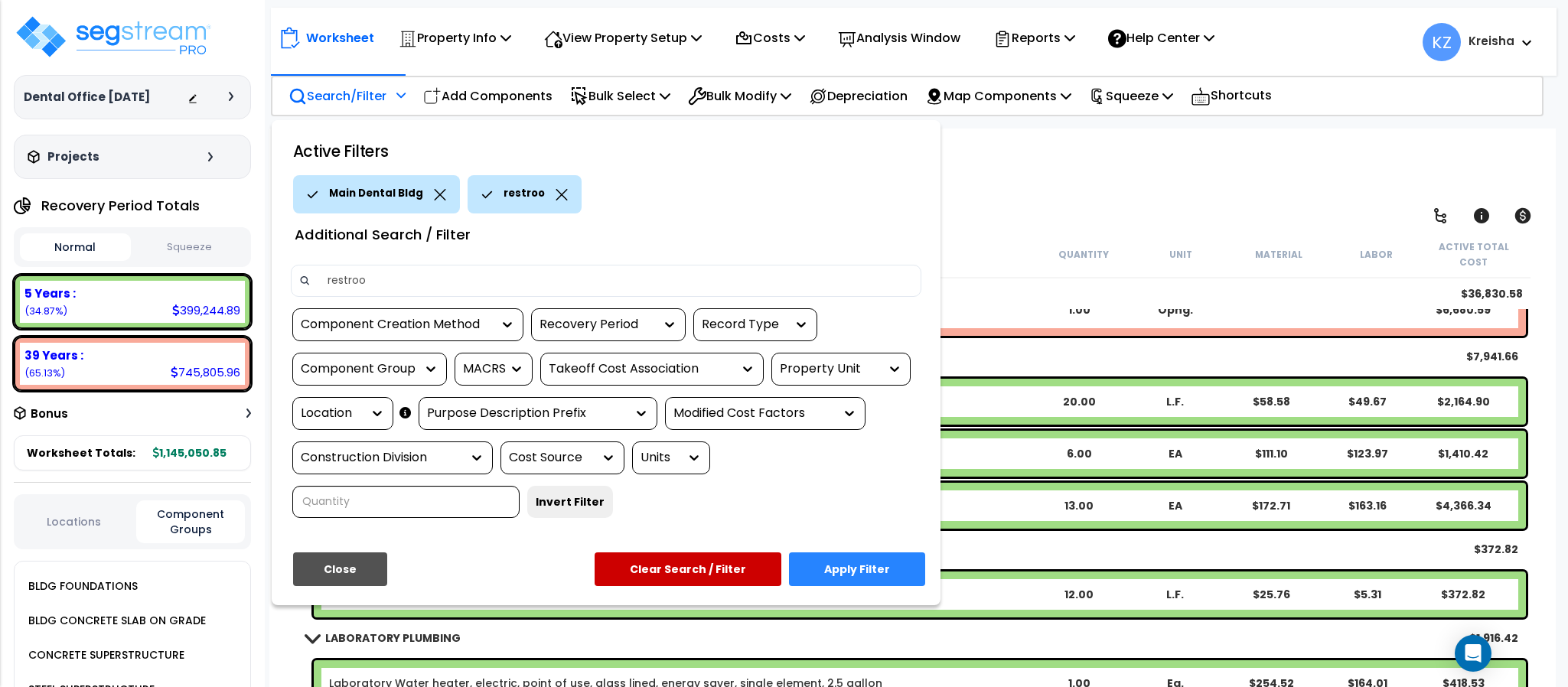
type input "restroom"
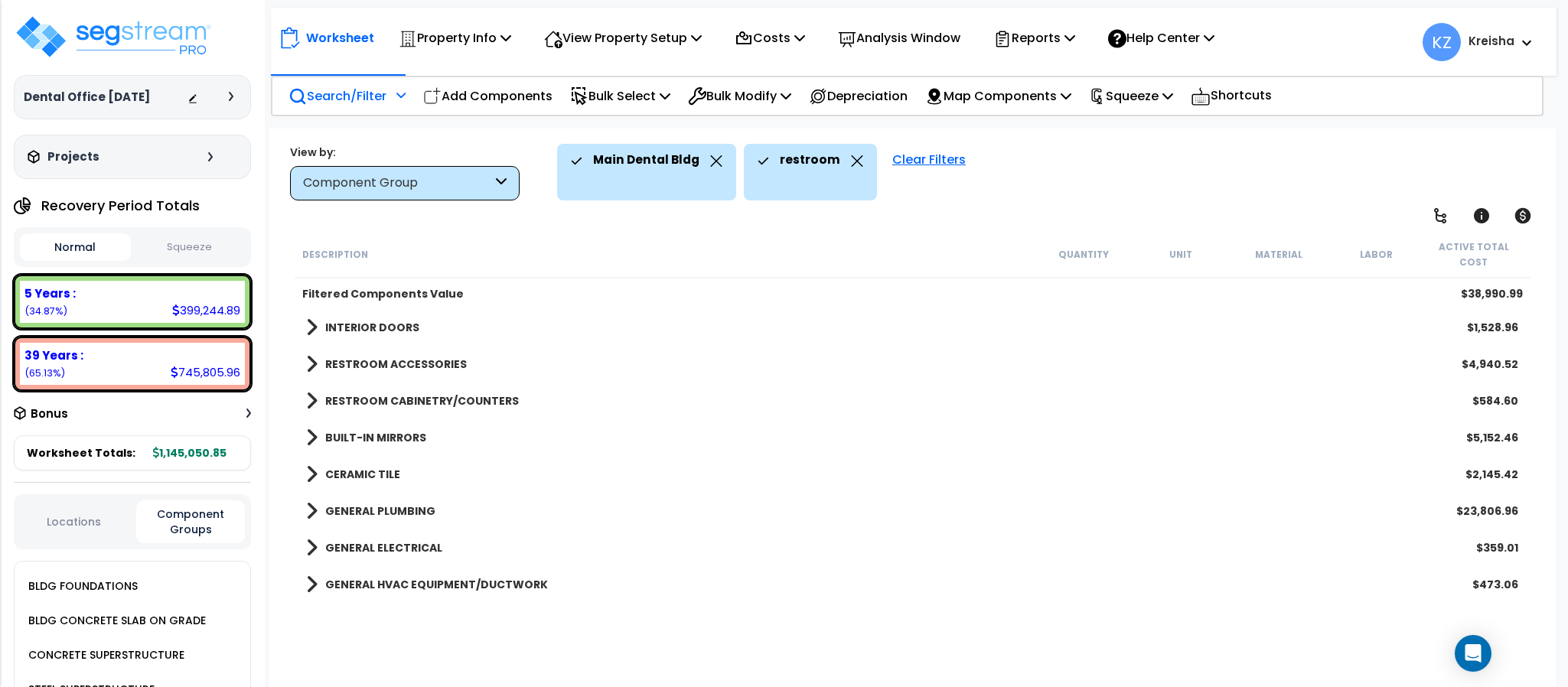
scroll to position [0, 0]
click at [1141, 186] on div "Main Dental Bldg restroom Clear Filters" at bounding box center [1048, 172] width 982 height 57
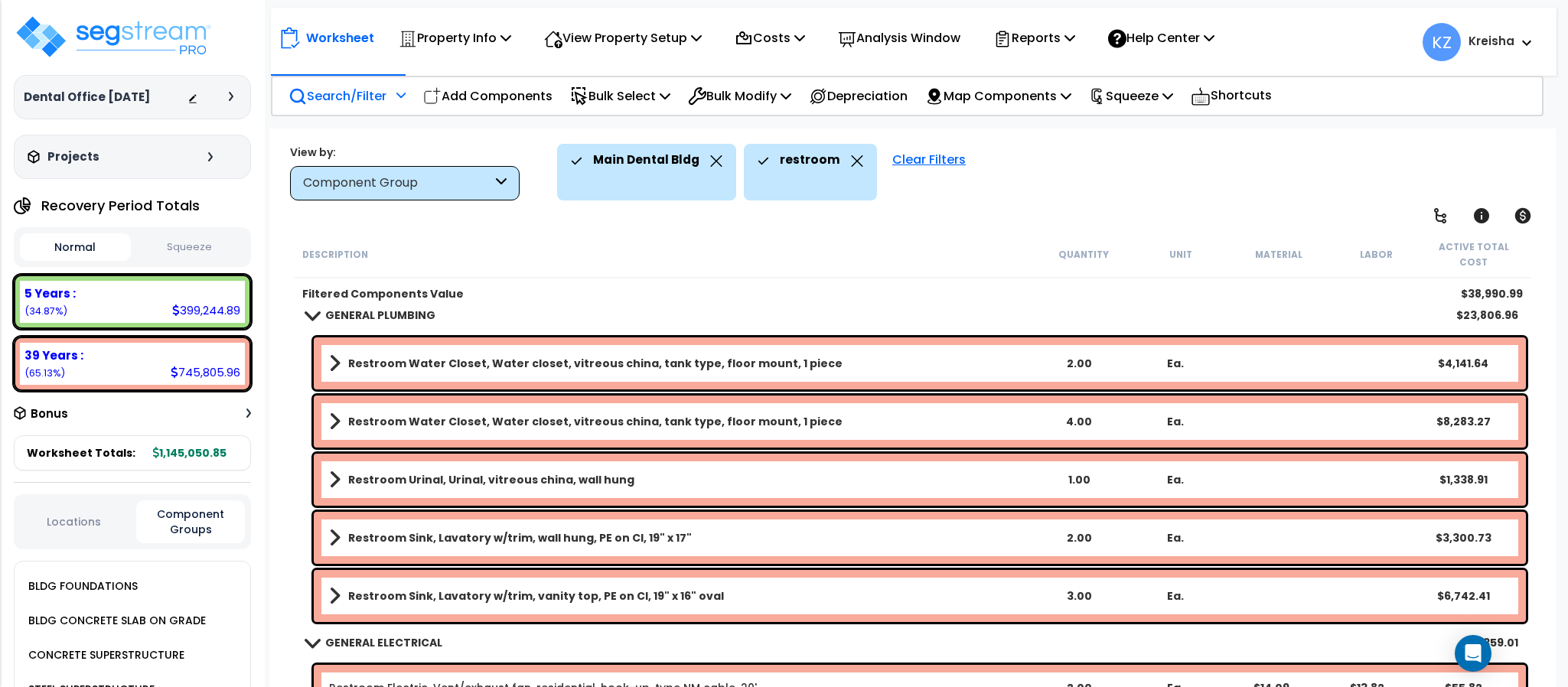
scroll to position [464, 0]
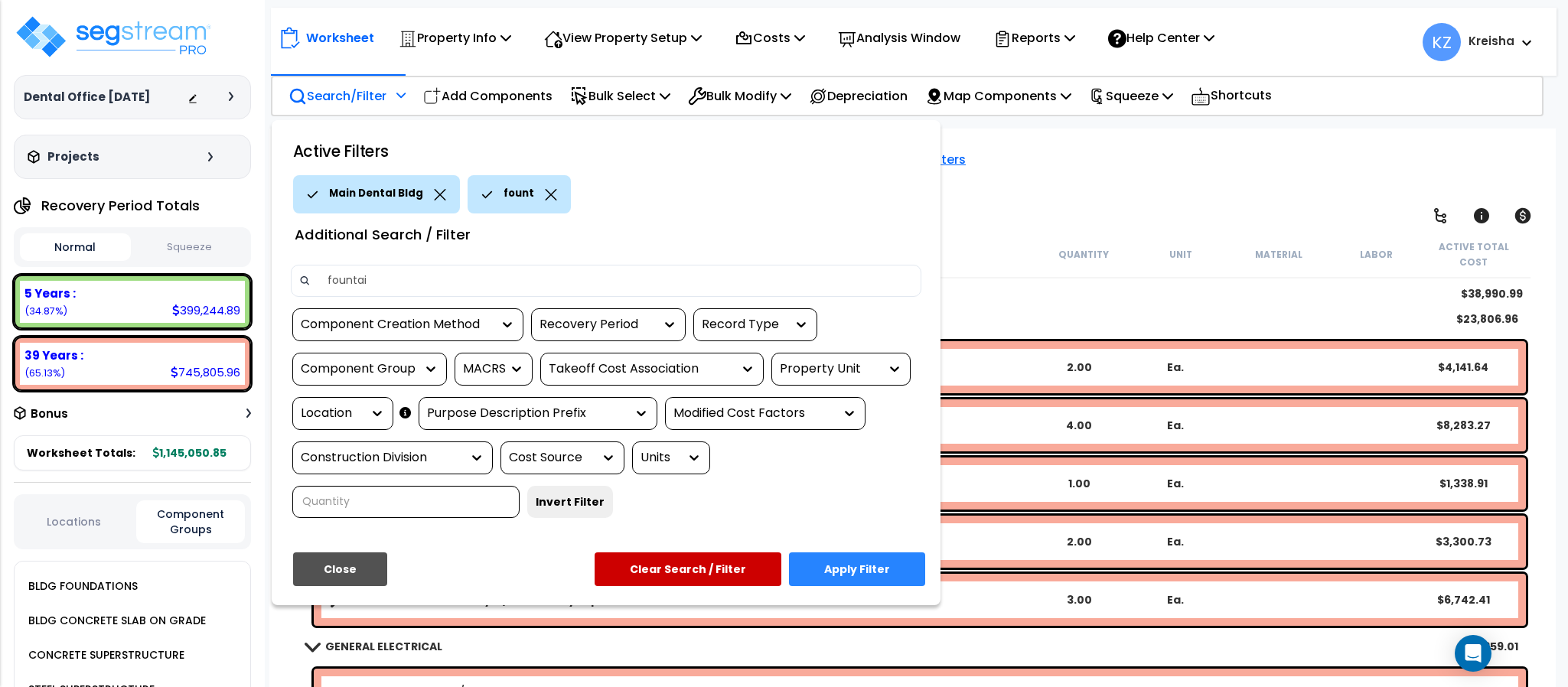
type input "fountain"
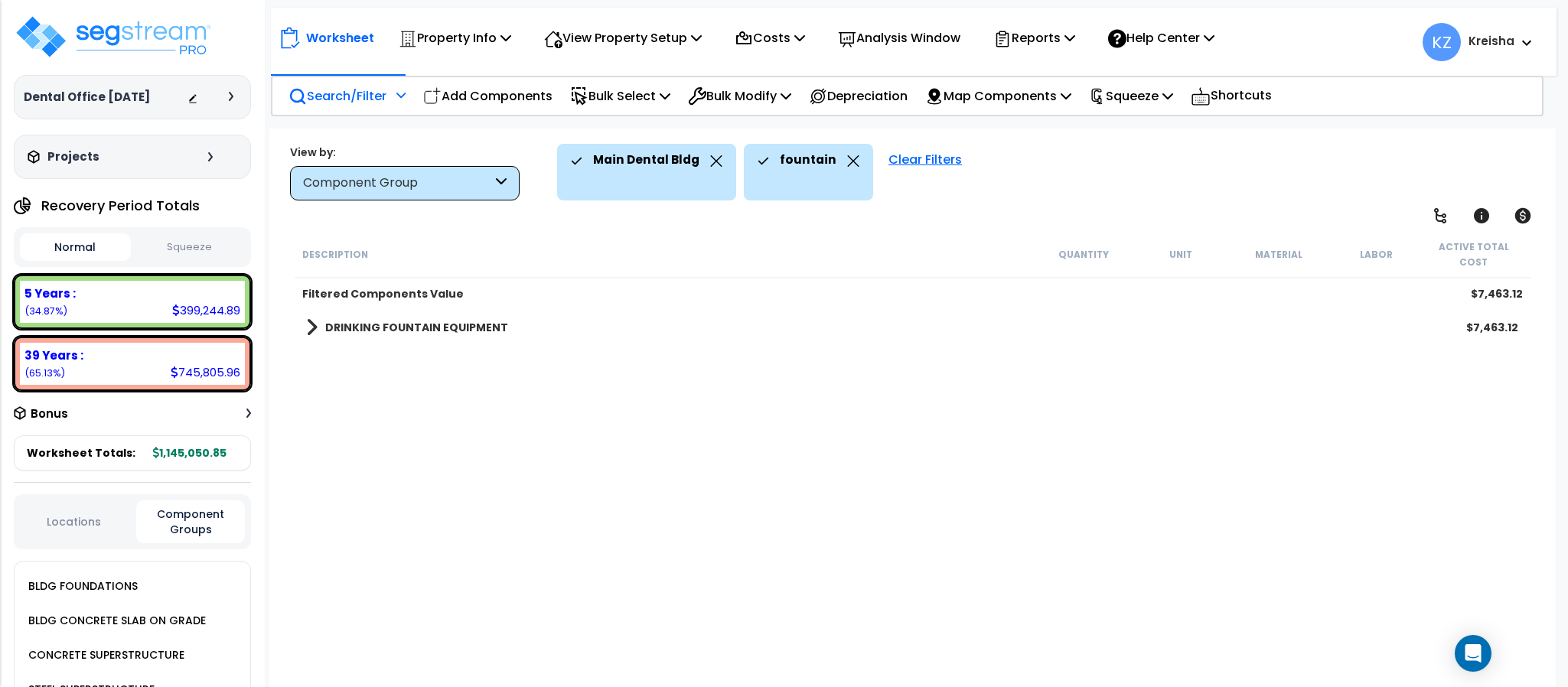
click at [430, 387] on div "Description Quantity Unit Material Labor Active Total Cost Filtered Components …" at bounding box center [911, 461] width 1240 height 460
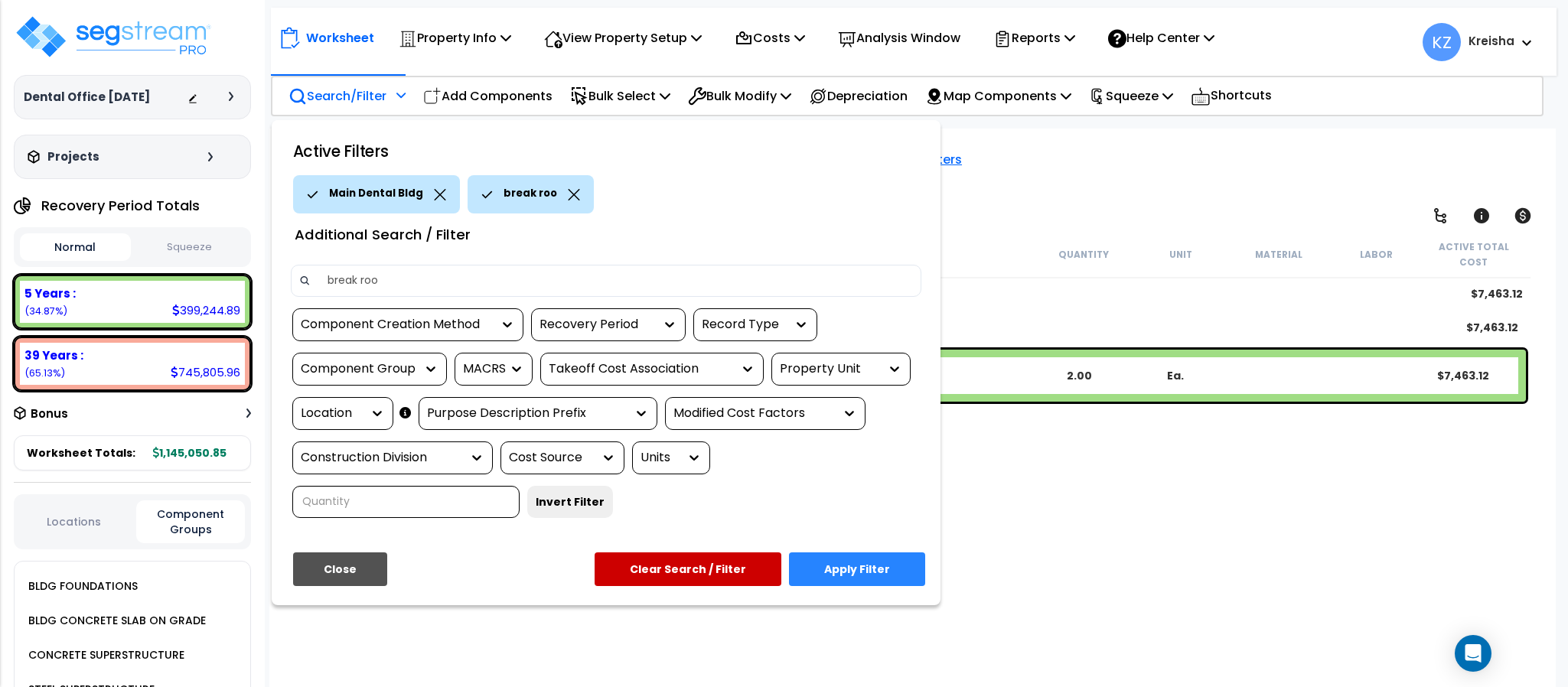
type input "break room"
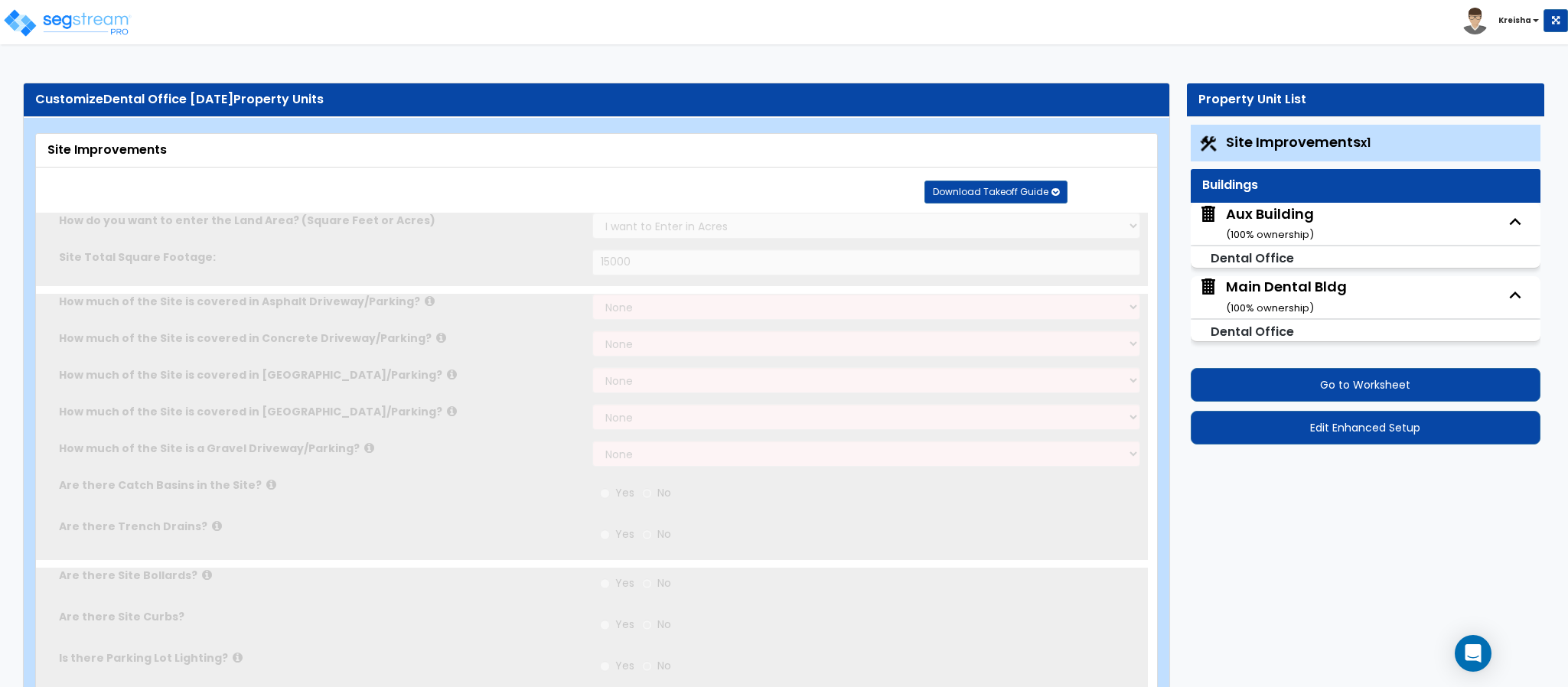
select select "2"
type input "15000"
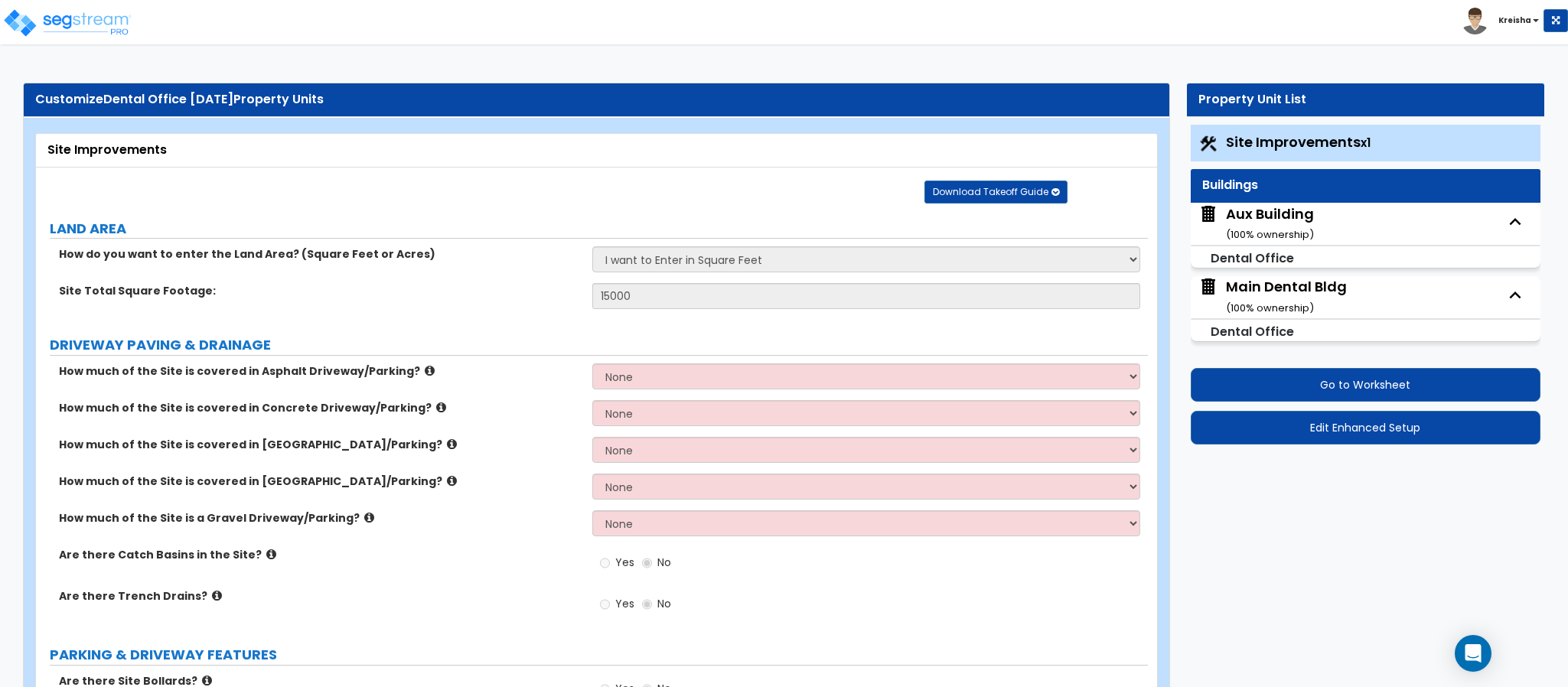
click at [1304, 292] on div "Main Dental Bldg ( 100 % ownership)" at bounding box center [1285, 297] width 121 height 39
select select "1"
select select "2"
select select "1"
select select "5"
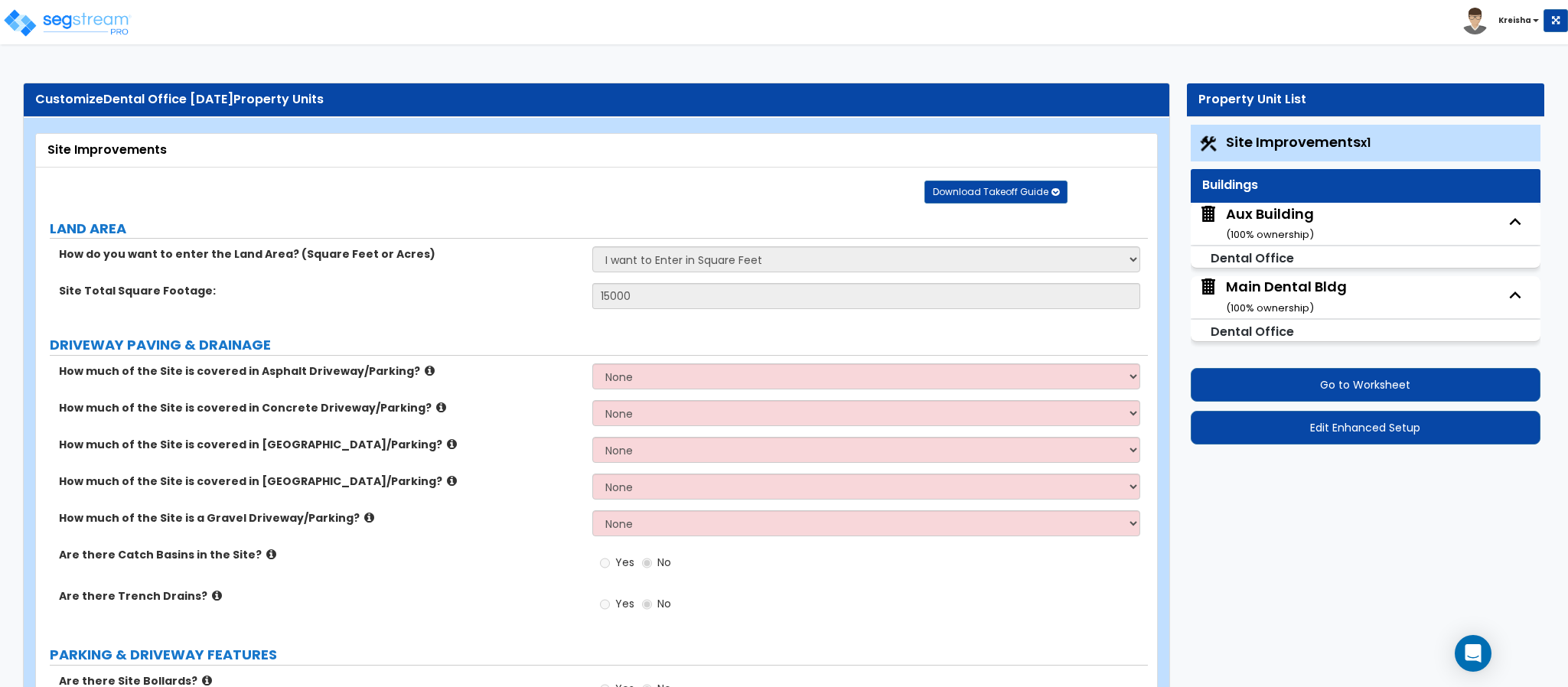
select select "1"
select select "2"
select select "5"
select select "1"
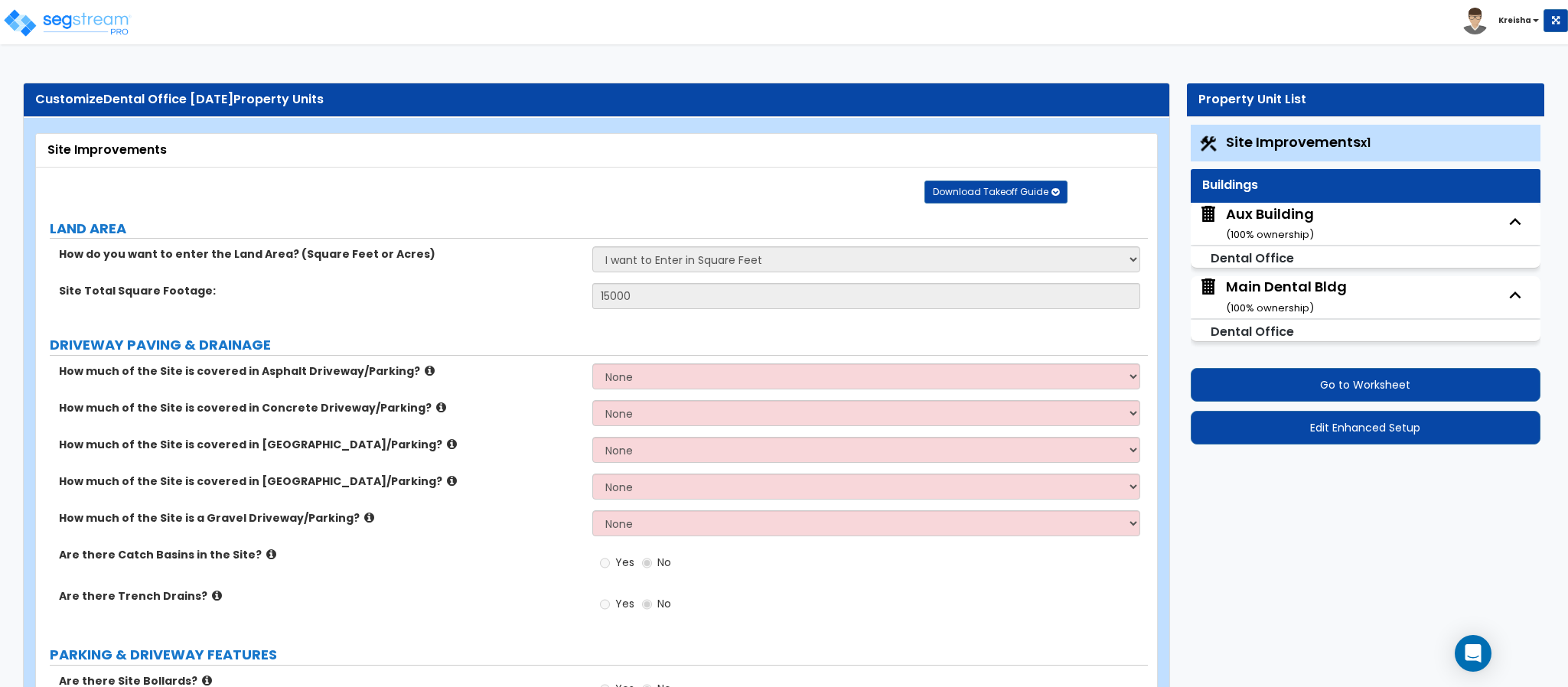
select select "3"
select select "1"
select select "9"
select select "4"
select select "3"
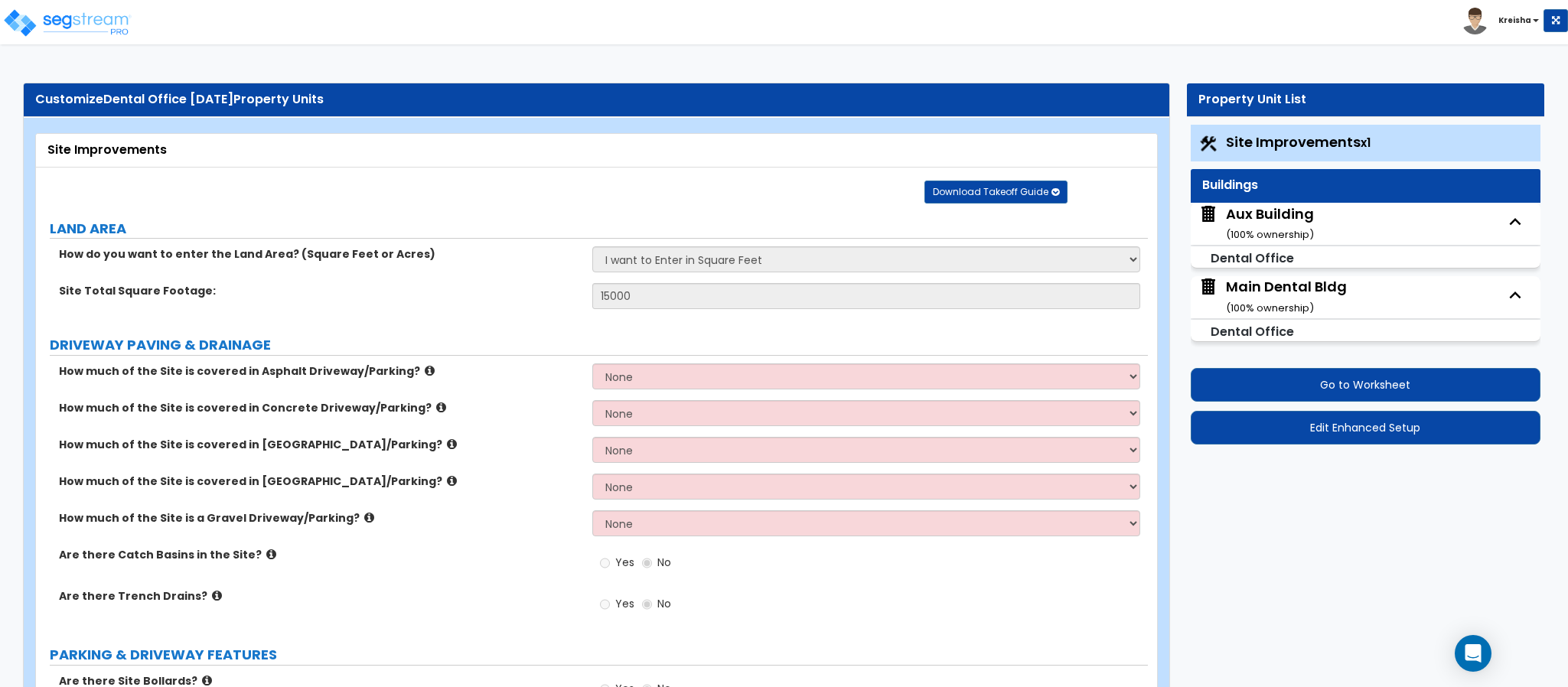
select select "2"
select select "1"
select select "2"
select select "3"
select select "2"
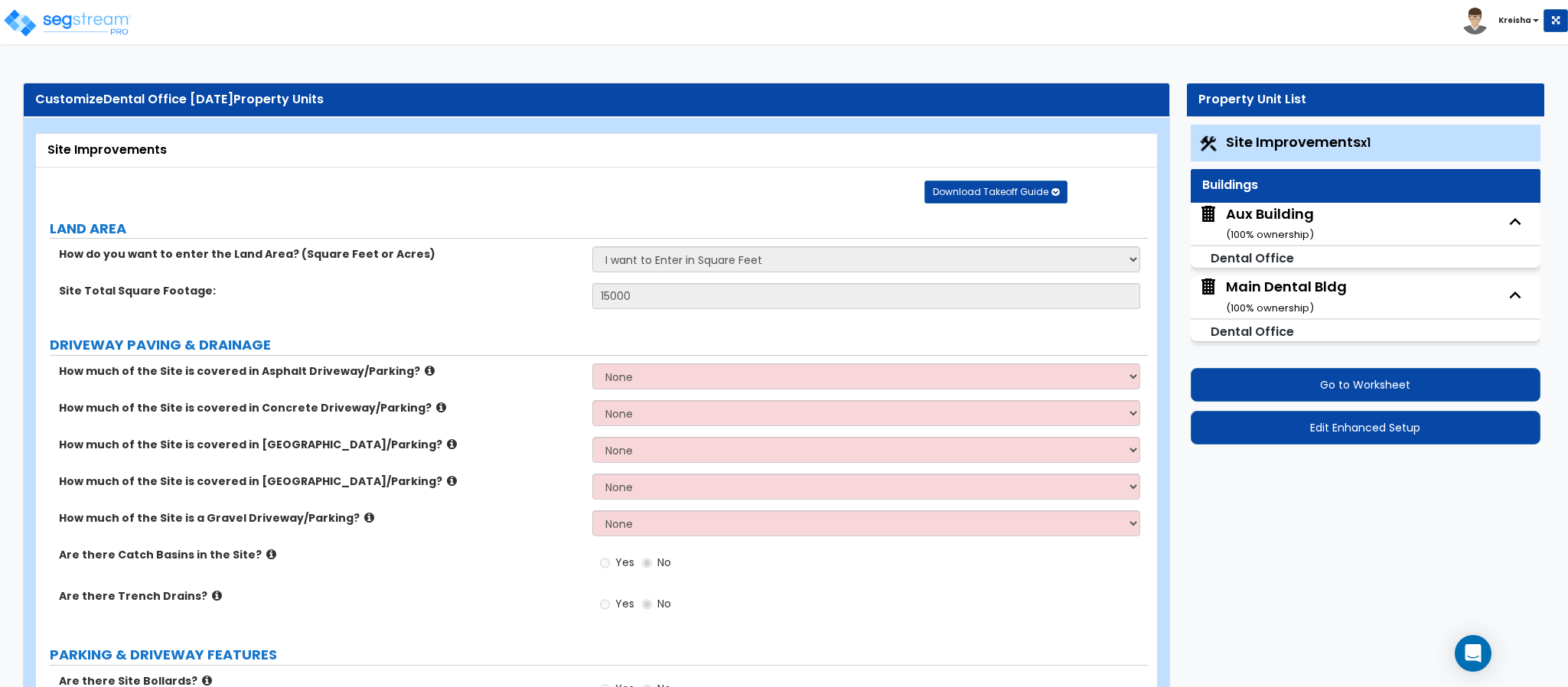
select select "5"
select select "2"
select select "3"
select select "5"
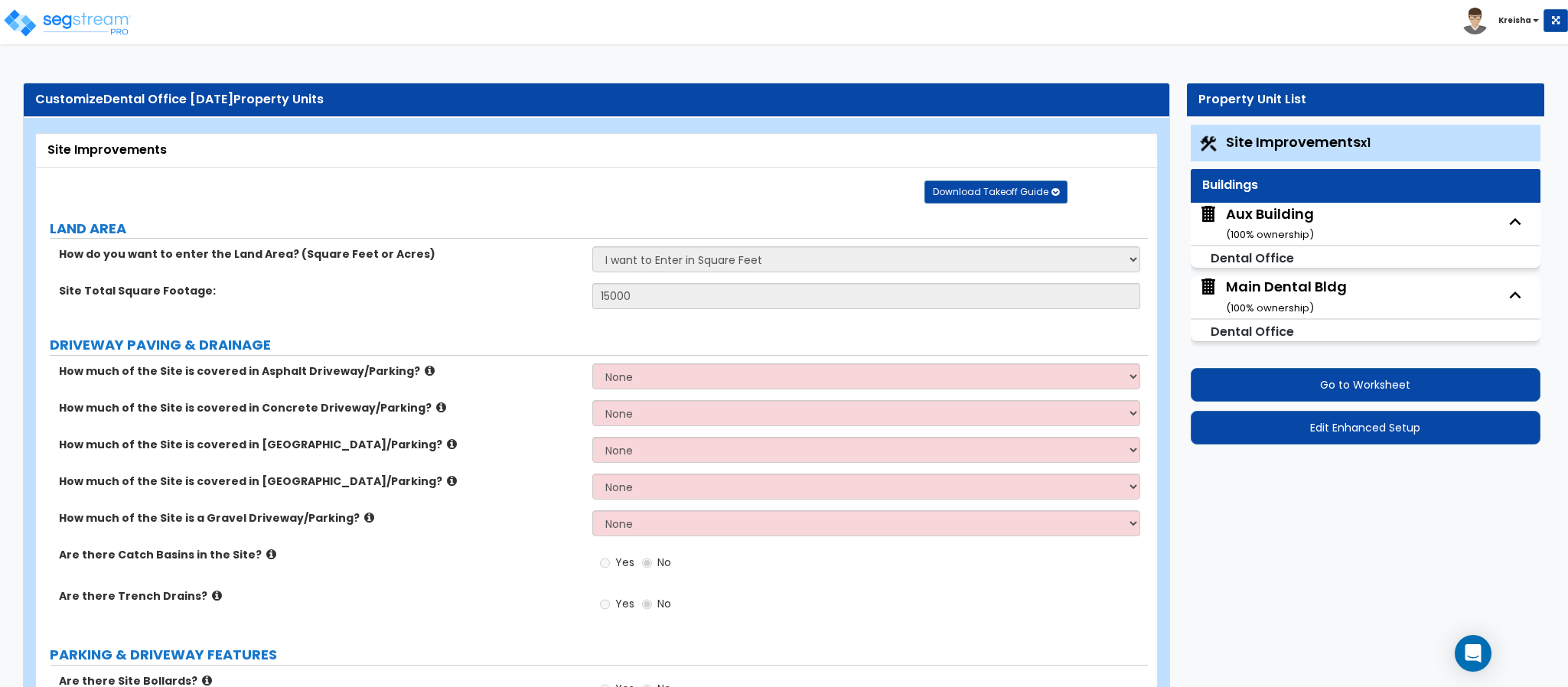
select select "1"
select select "2"
select select "3"
select select "2"
select select "4"
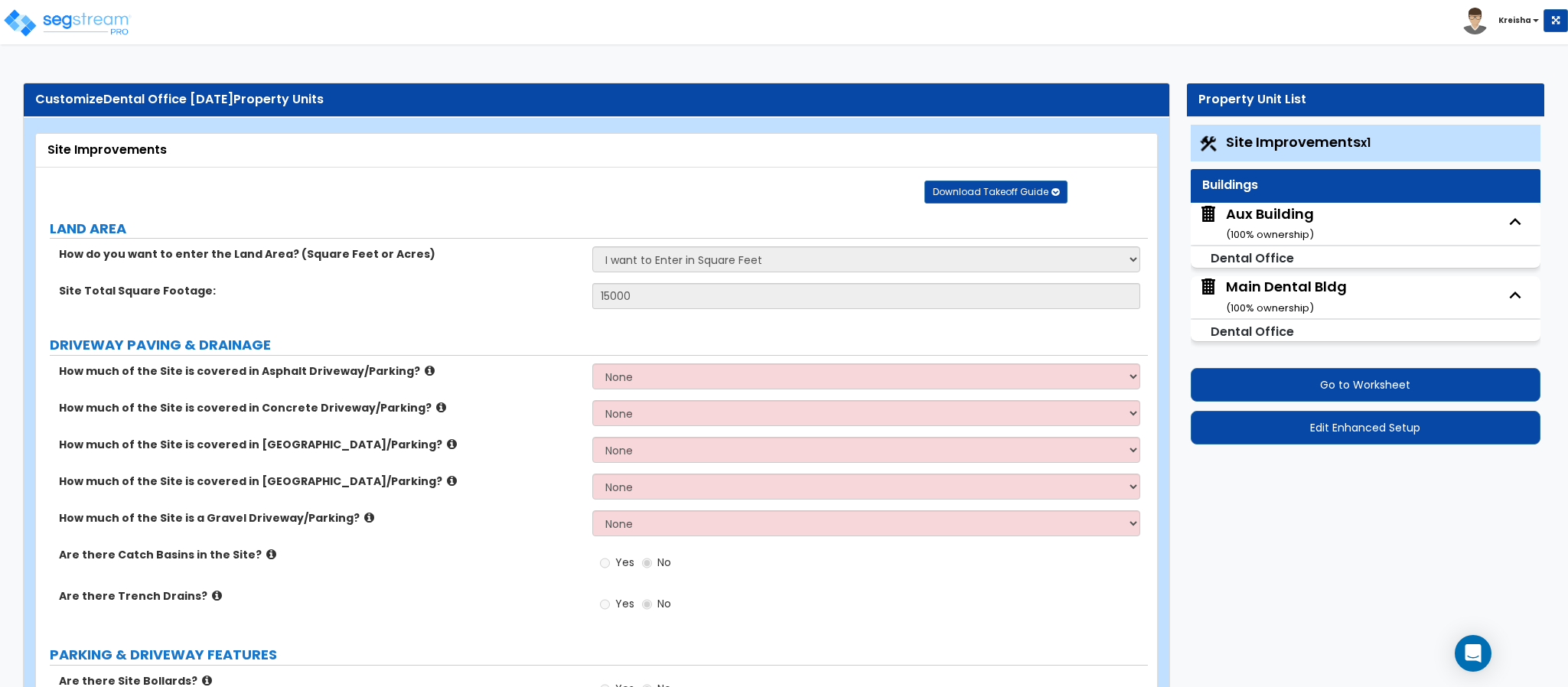
select select "1"
select select "2"
select select "6"
select select "3"
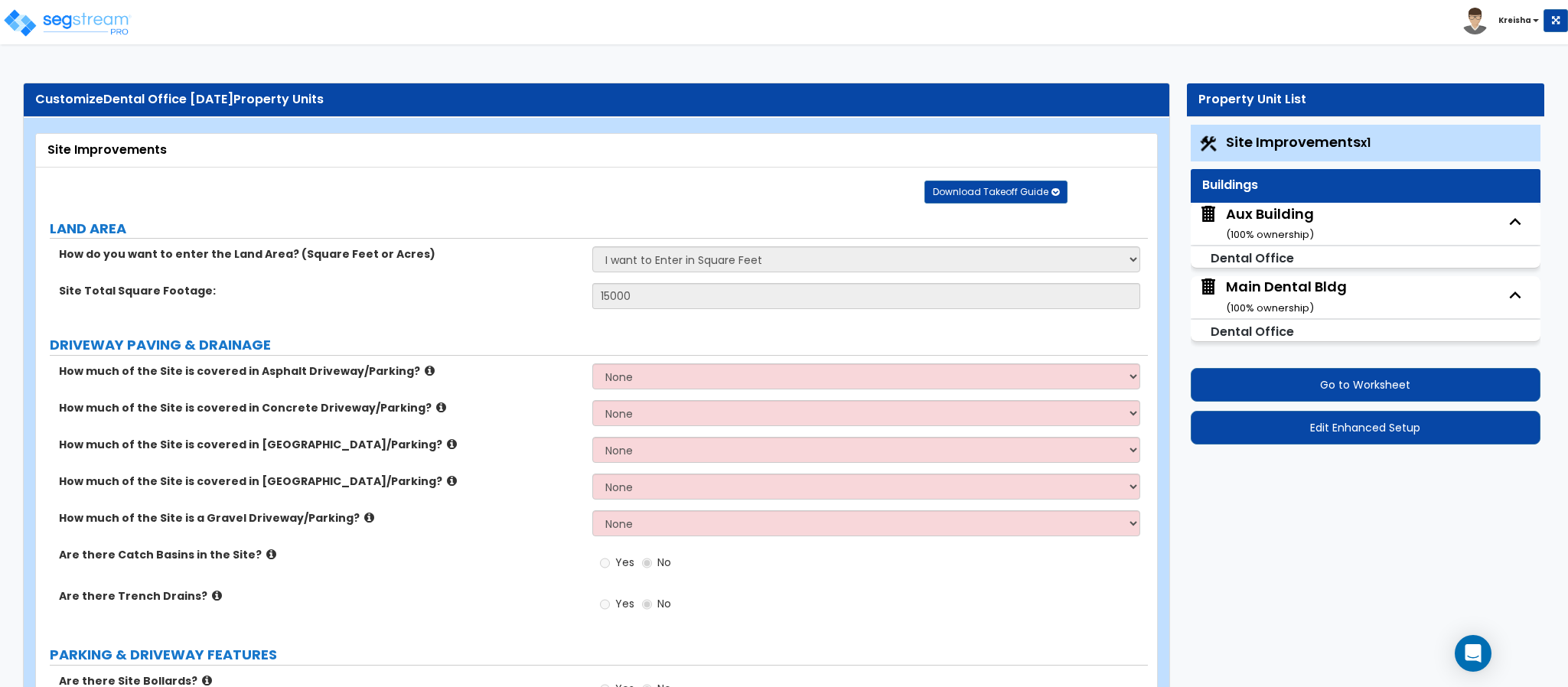
select select "2"
select select "1"
select select "2"
select select "1"
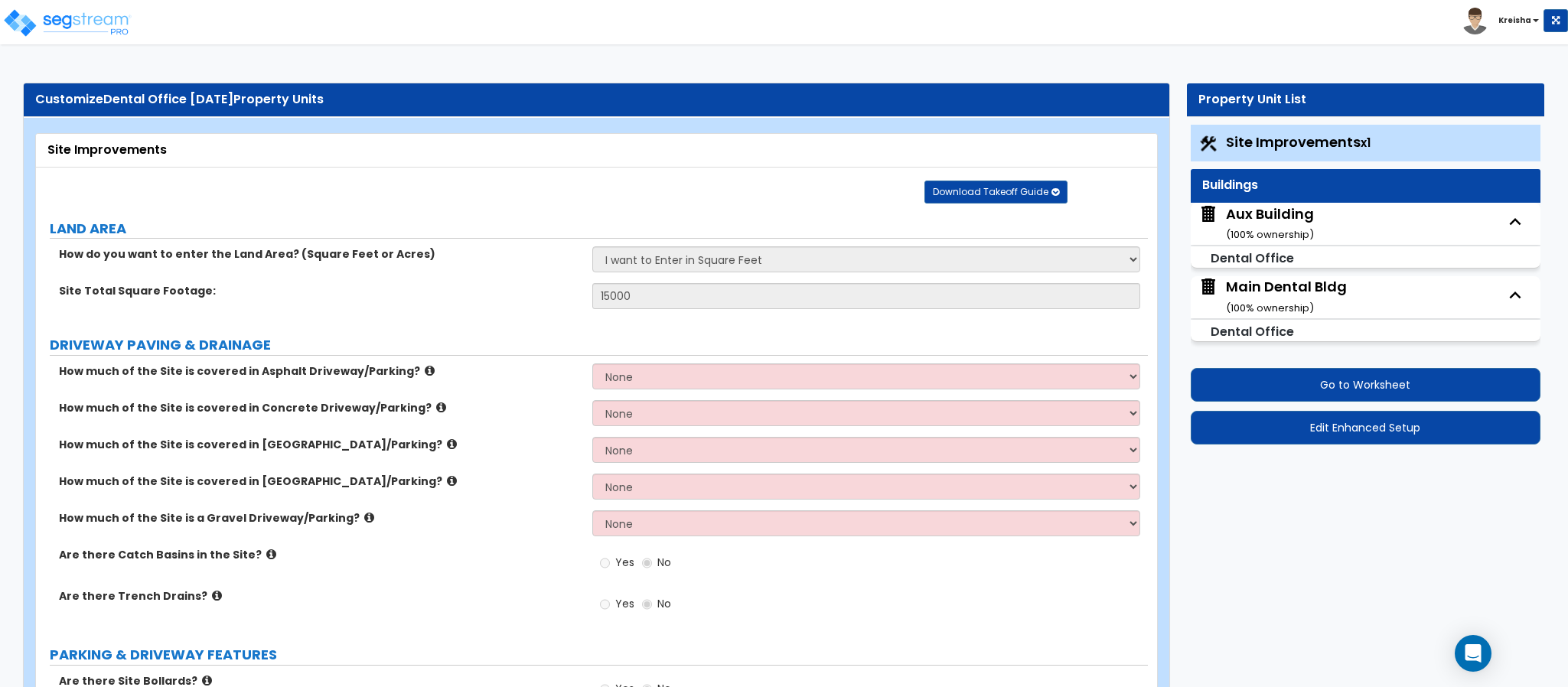
select select "2"
select select "5"
select select "7"
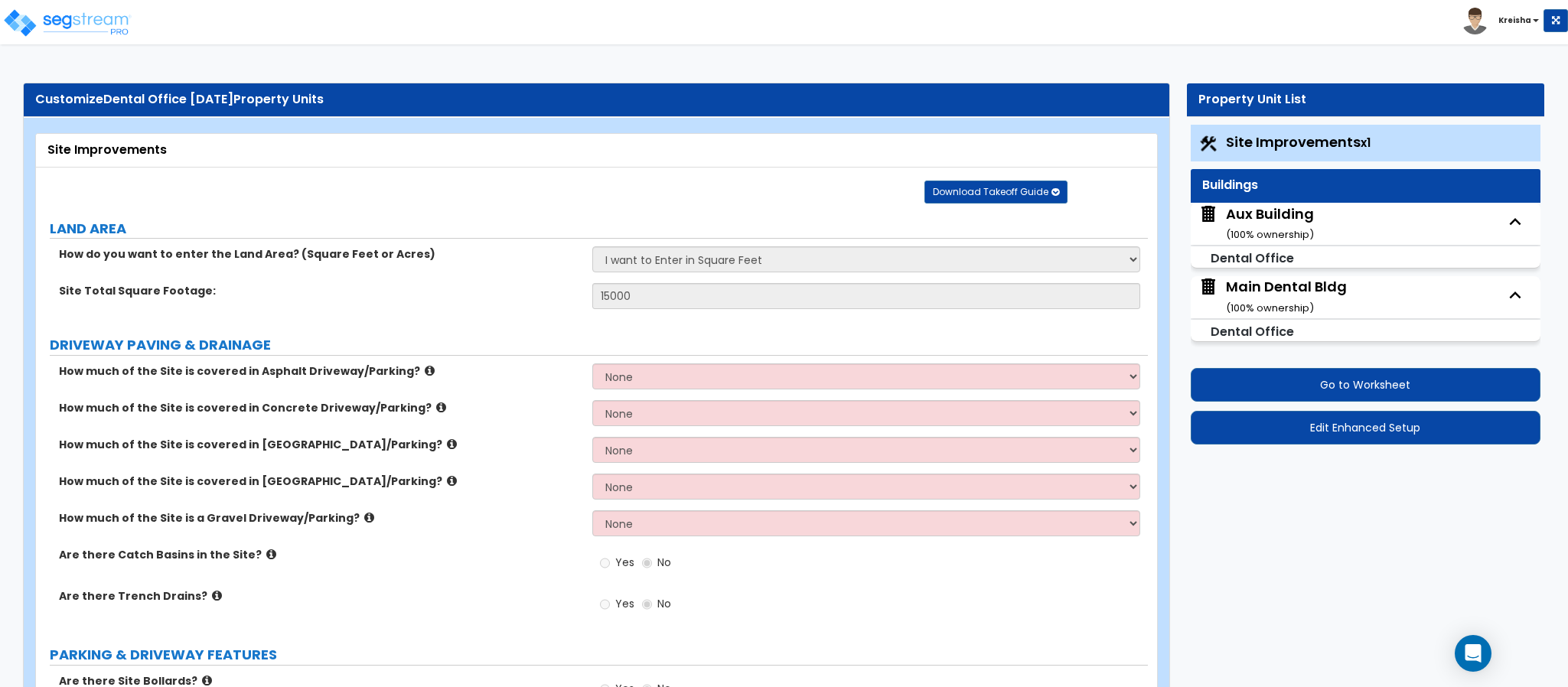
select select "2"
select select "4"
select select "1"
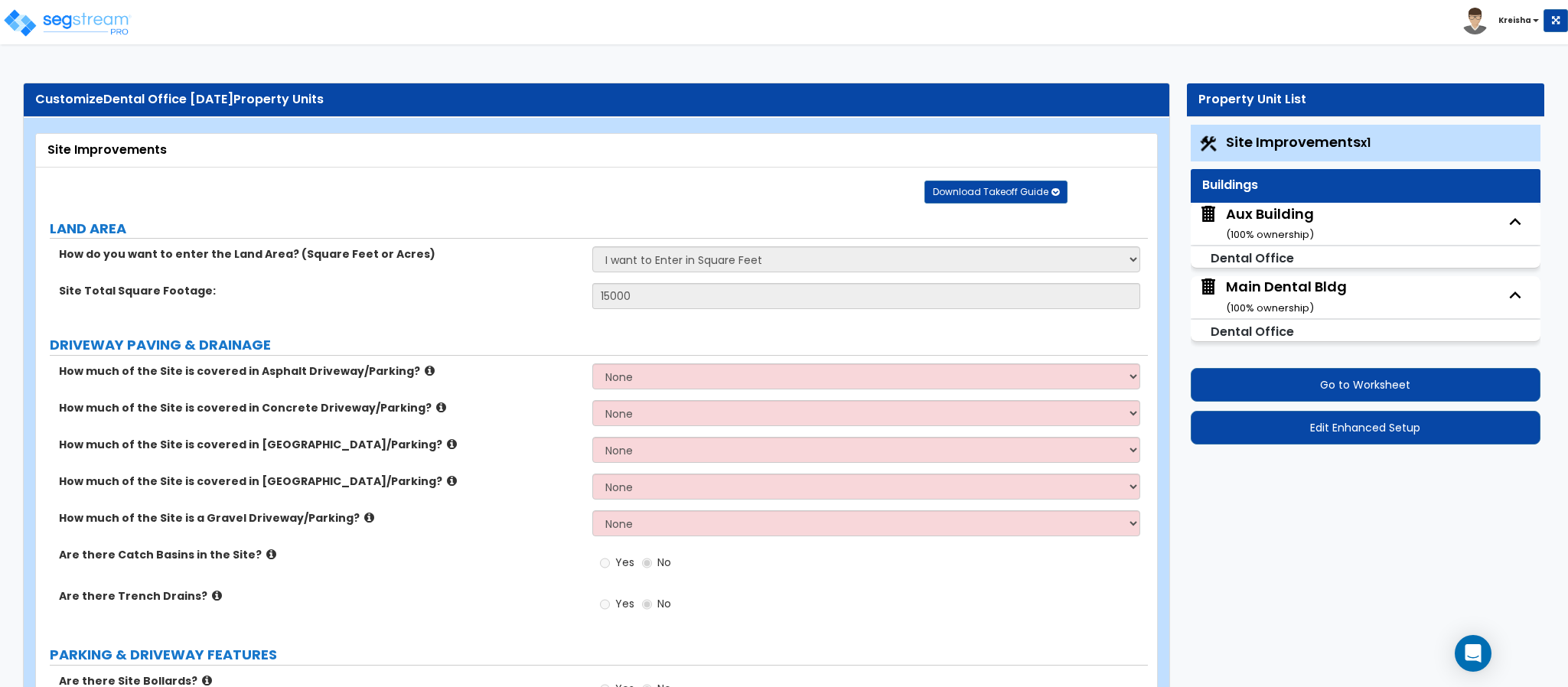
select select "2"
select select "1"
select select "2"
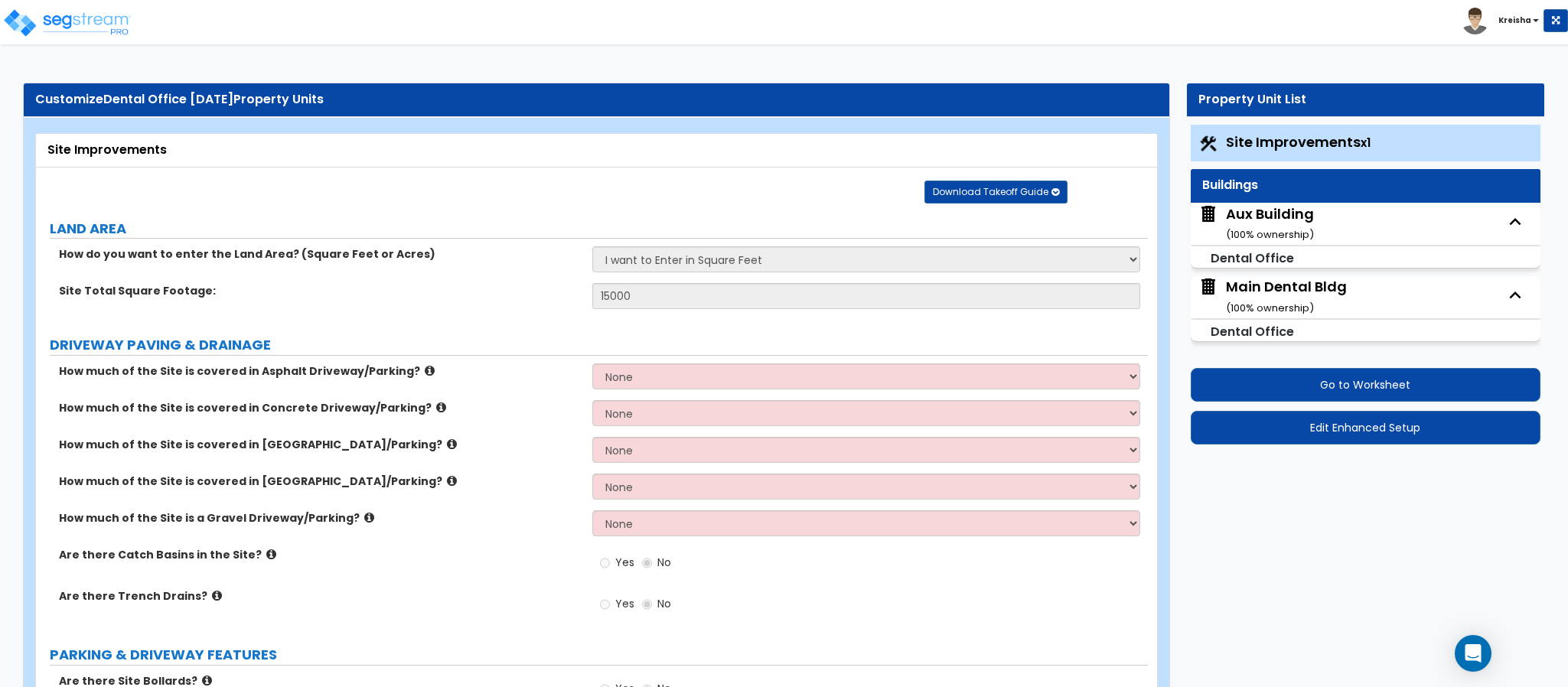
select select "2"
select select "3"
select select "2"
select select "1"
select select "2"
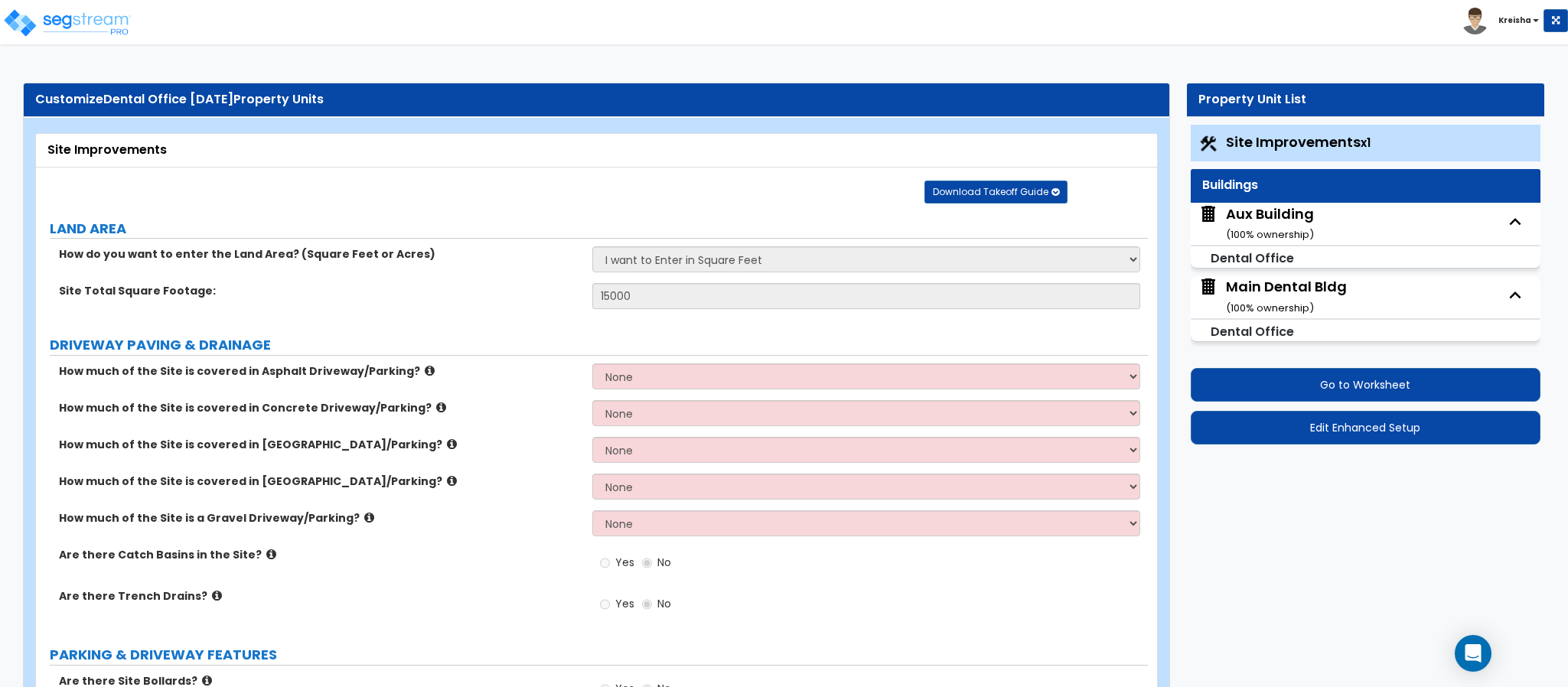
select select "2"
select select "1"
select select "6"
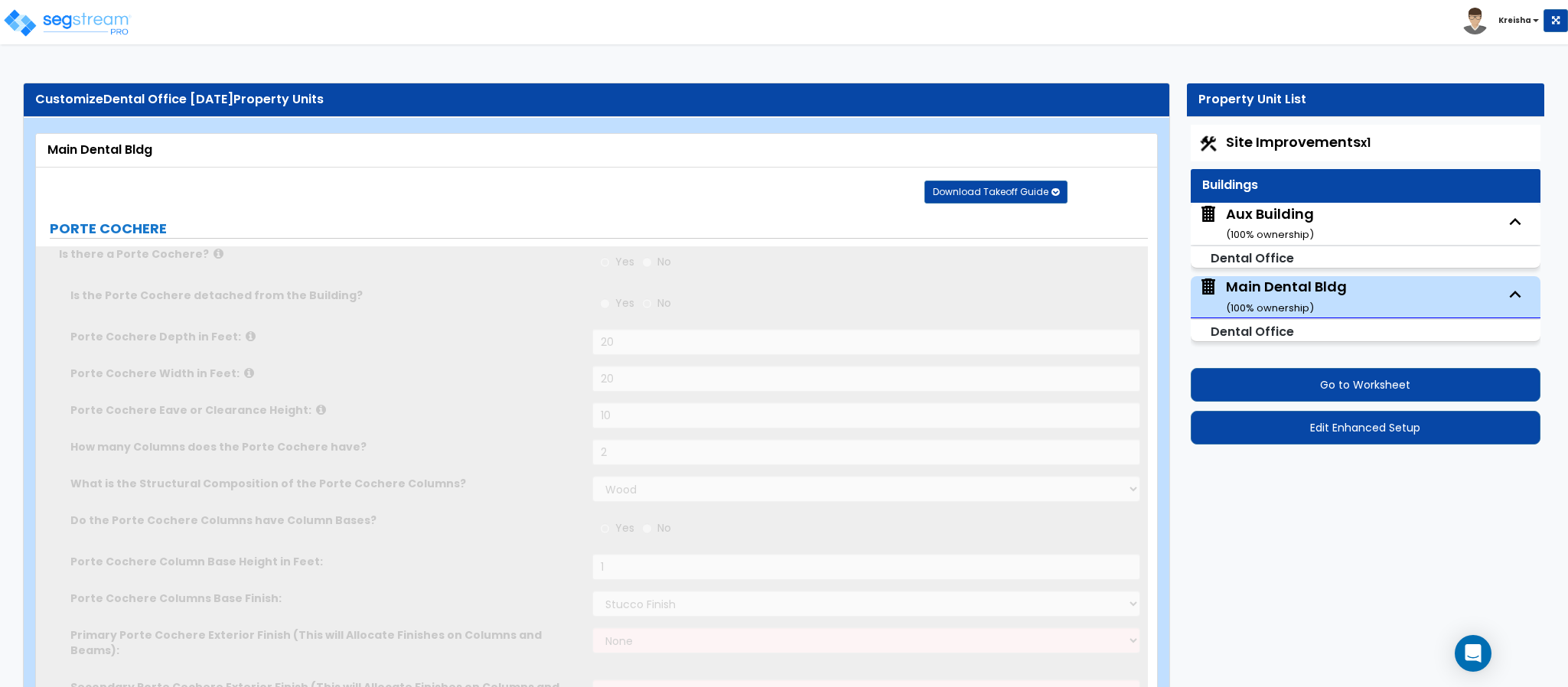
type input "800"
select select "2"
radio input "true"
select select "2"
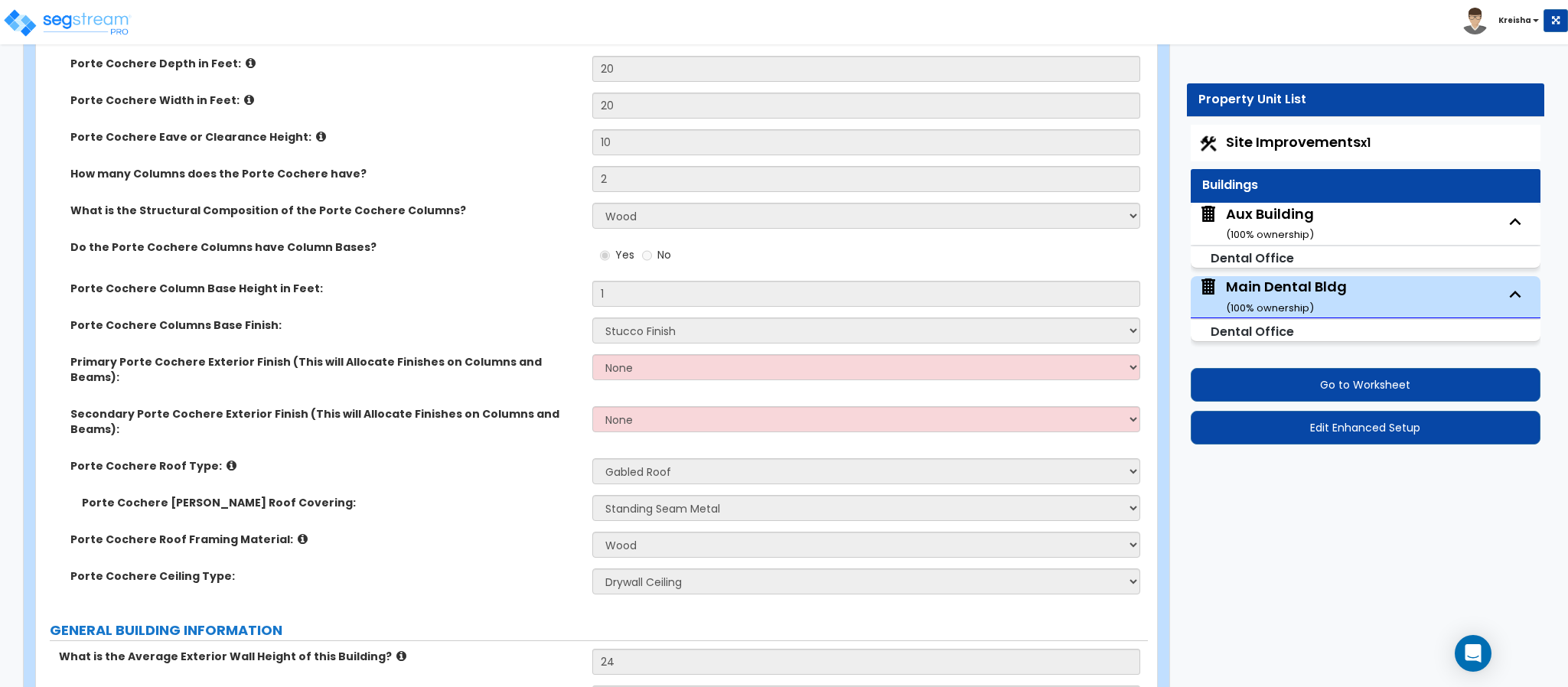
scroll to position [306, 0]
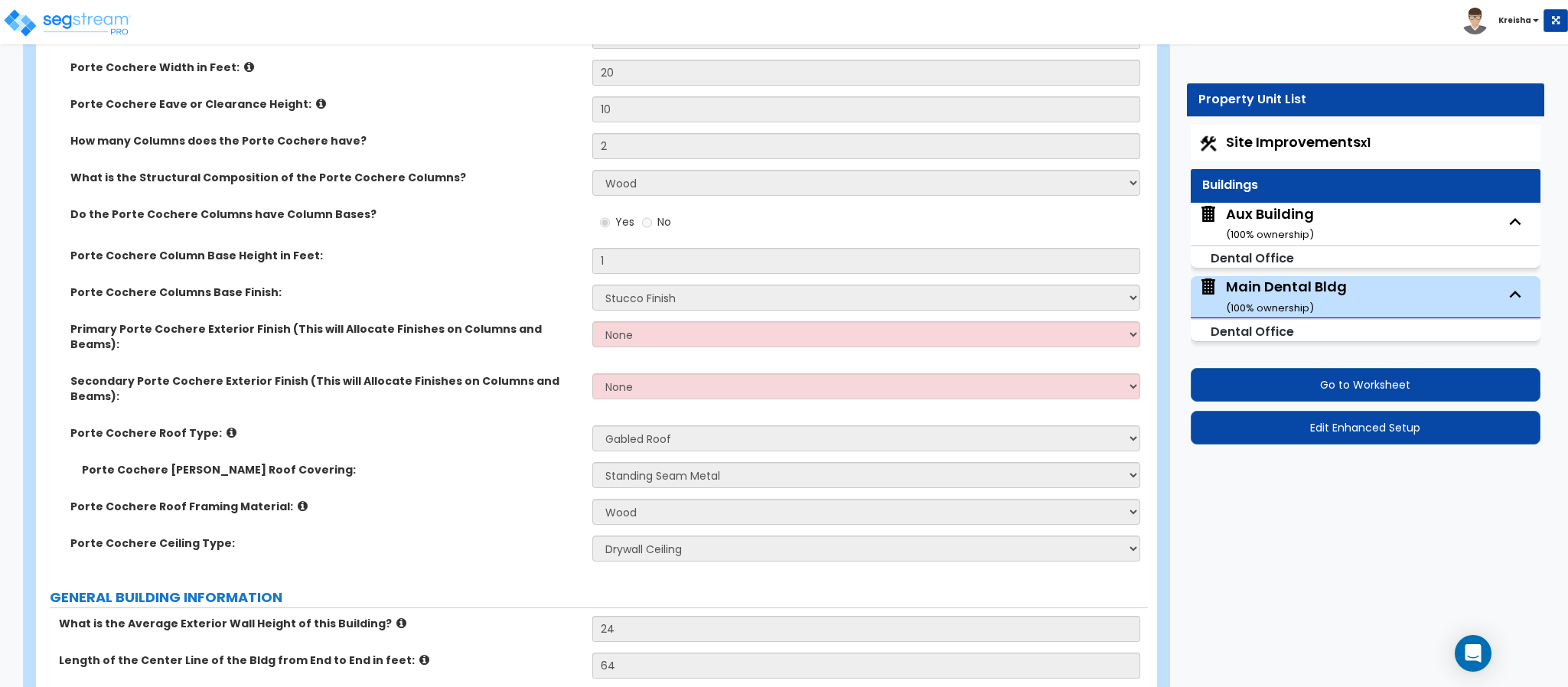
click at [531, 535] on div "Porte Cochere Ceiling Type: None/Open Ceiling Drywall Ceiling Suspended Metal C…" at bounding box center [591, 553] width 1111 height 37
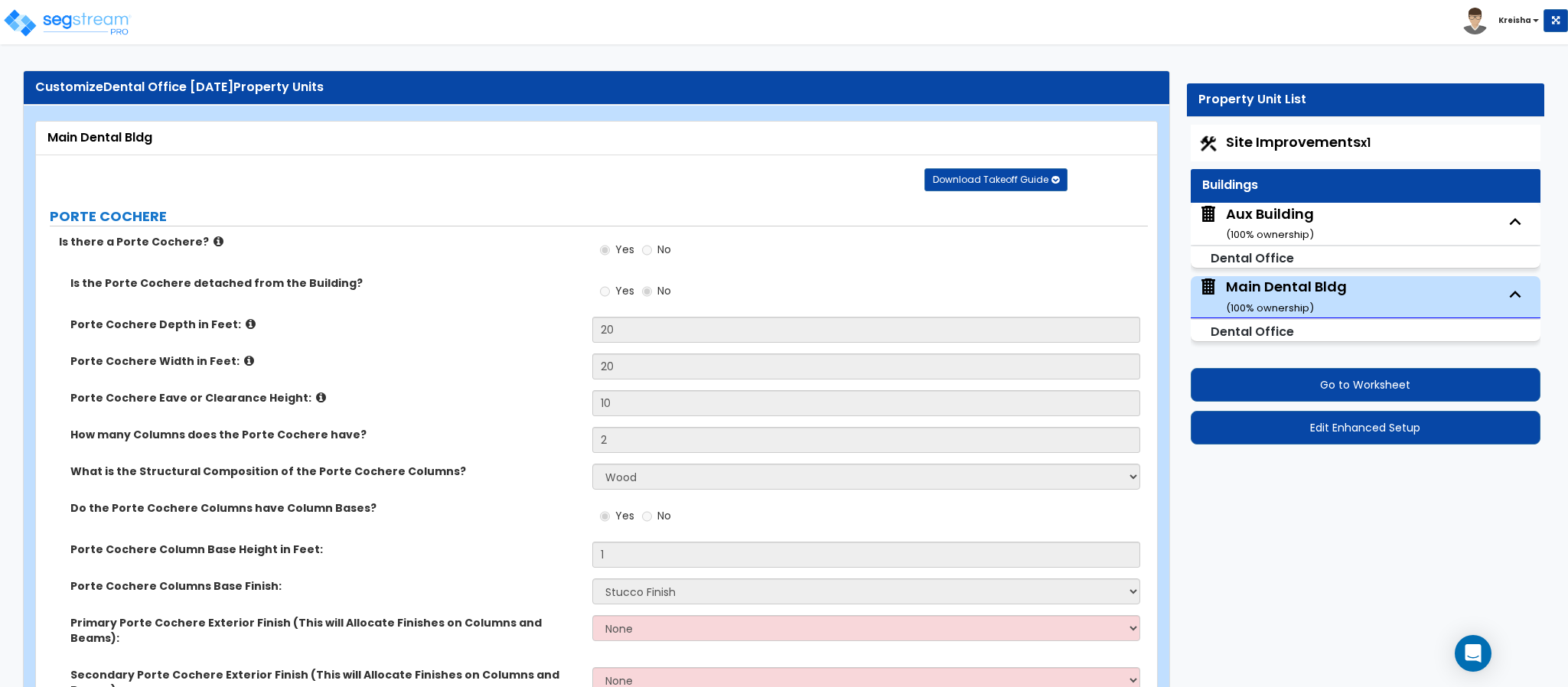
scroll to position [0, 0]
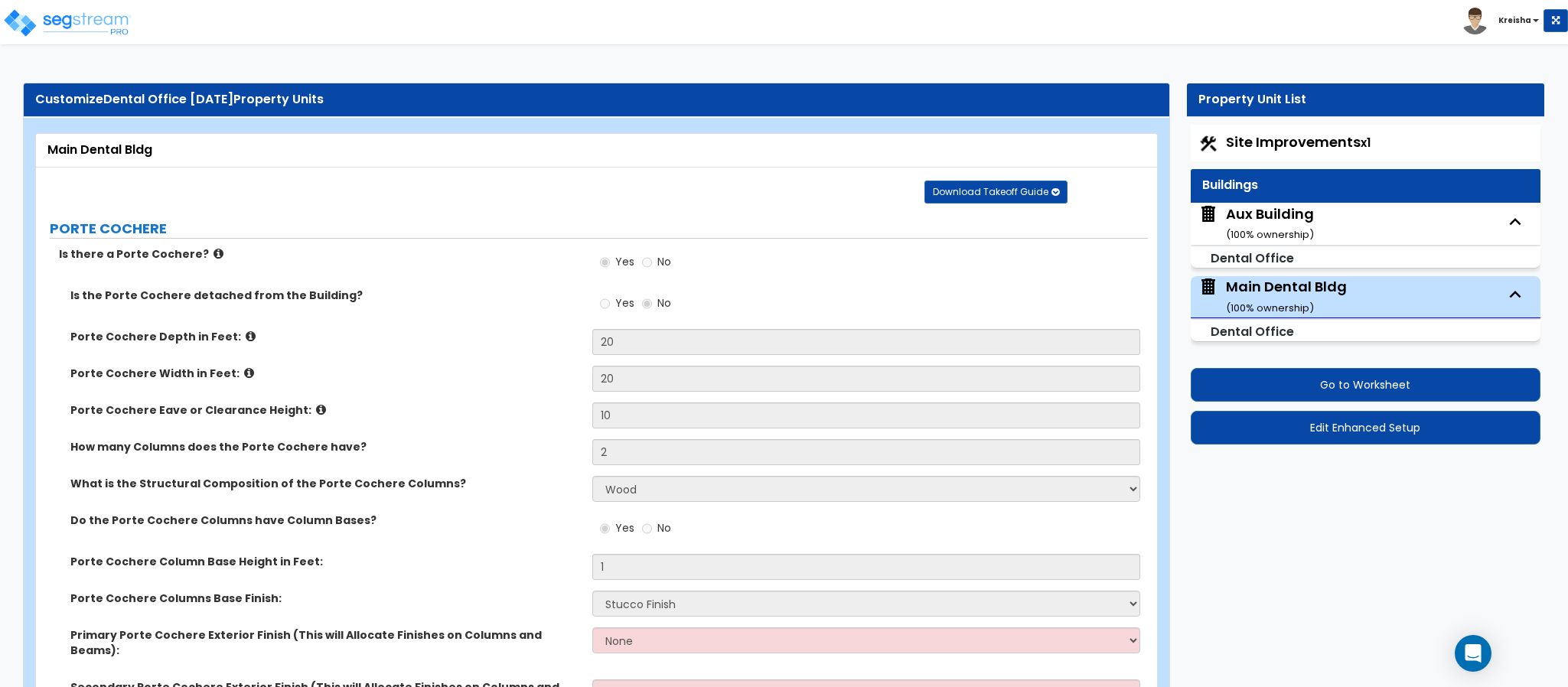
click at [439, 472] on div "How many Columns does the Porte Cochere have? 2" at bounding box center [591, 457] width 1111 height 37
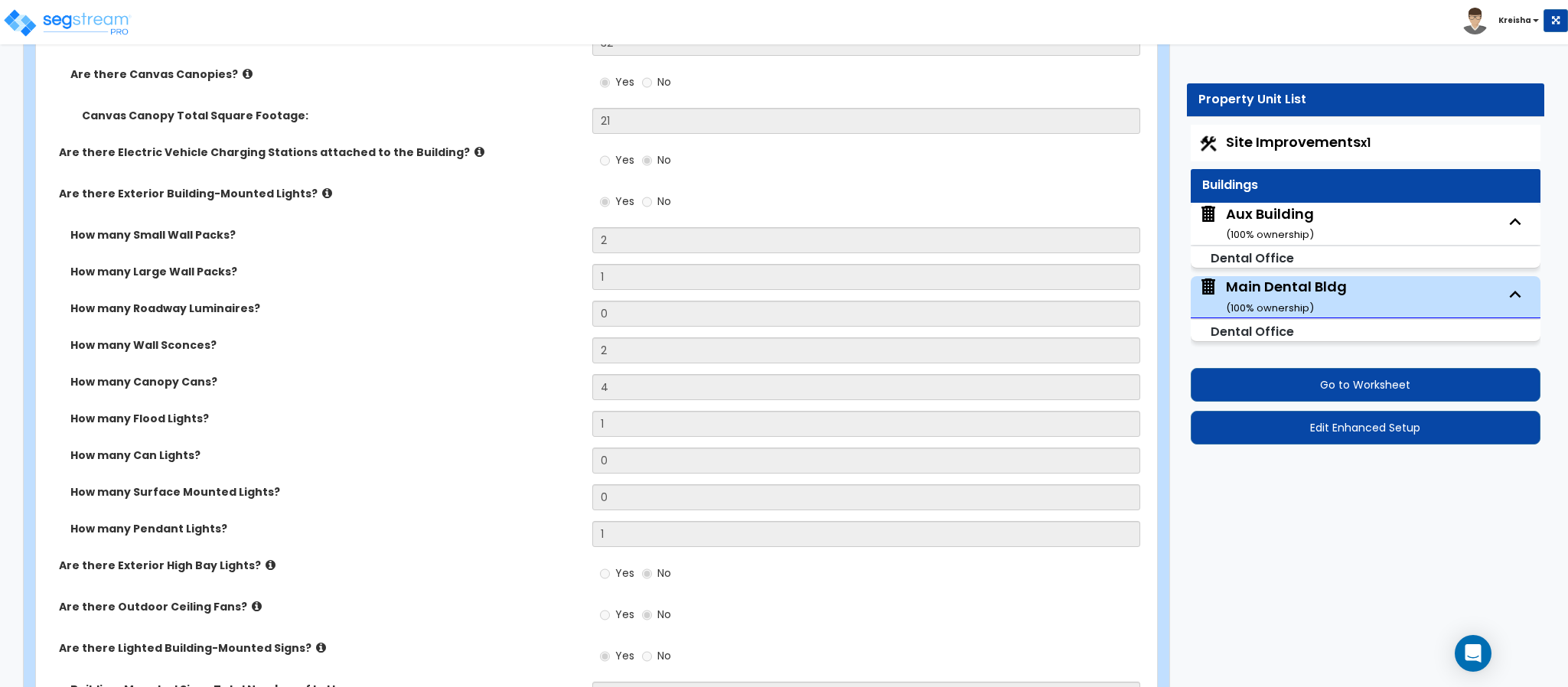
scroll to position [2373, 0]
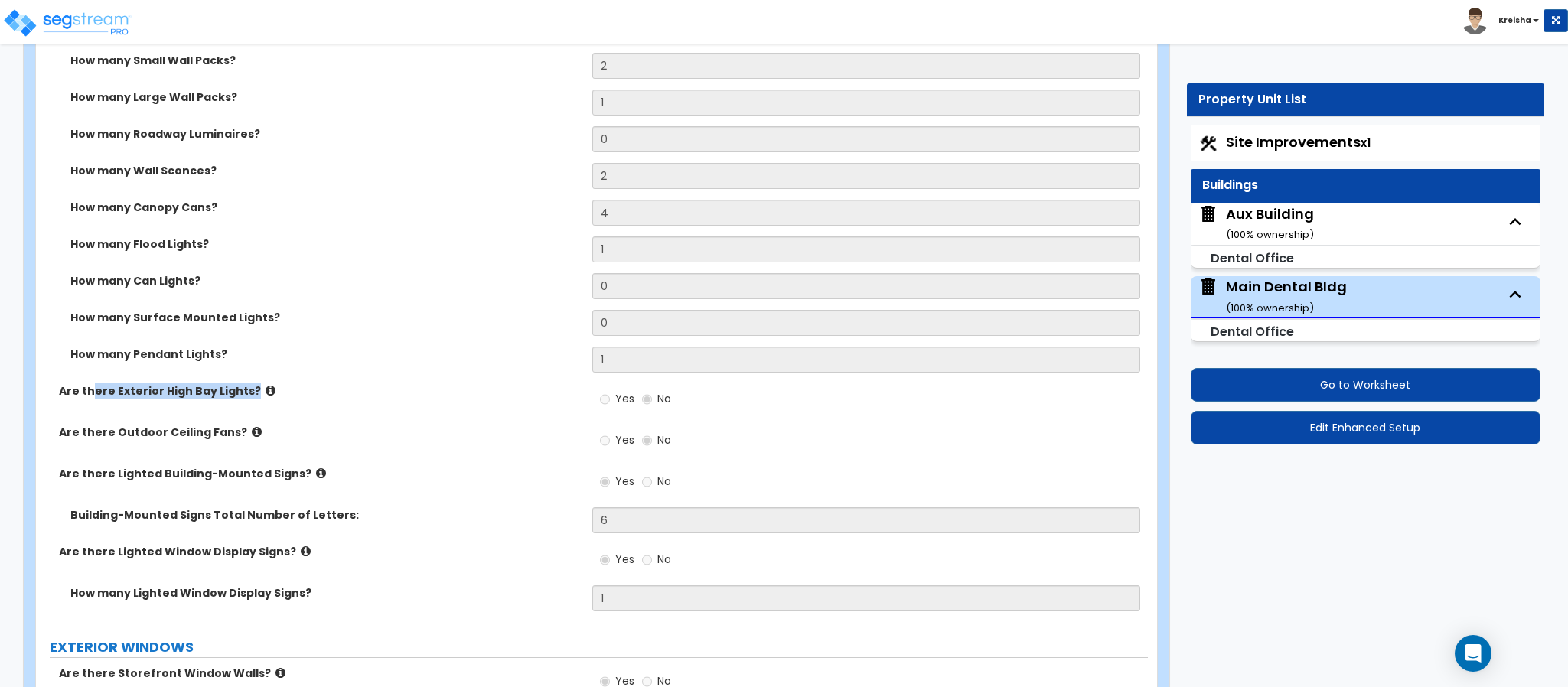
drag, startPoint x: 94, startPoint y: 360, endPoint x: 270, endPoint y: 361, distance: 176.0
click at [270, 384] on label "Are there Exterior High Bay Lights?" at bounding box center [320, 391] width 522 height 15
drag, startPoint x: 258, startPoint y: 451, endPoint x: 280, endPoint y: 455, distance: 22.4
click at [280, 466] on div "Are there Lighted Building-Mounted Signs? Yes No" at bounding box center [591, 487] width 1111 height 41
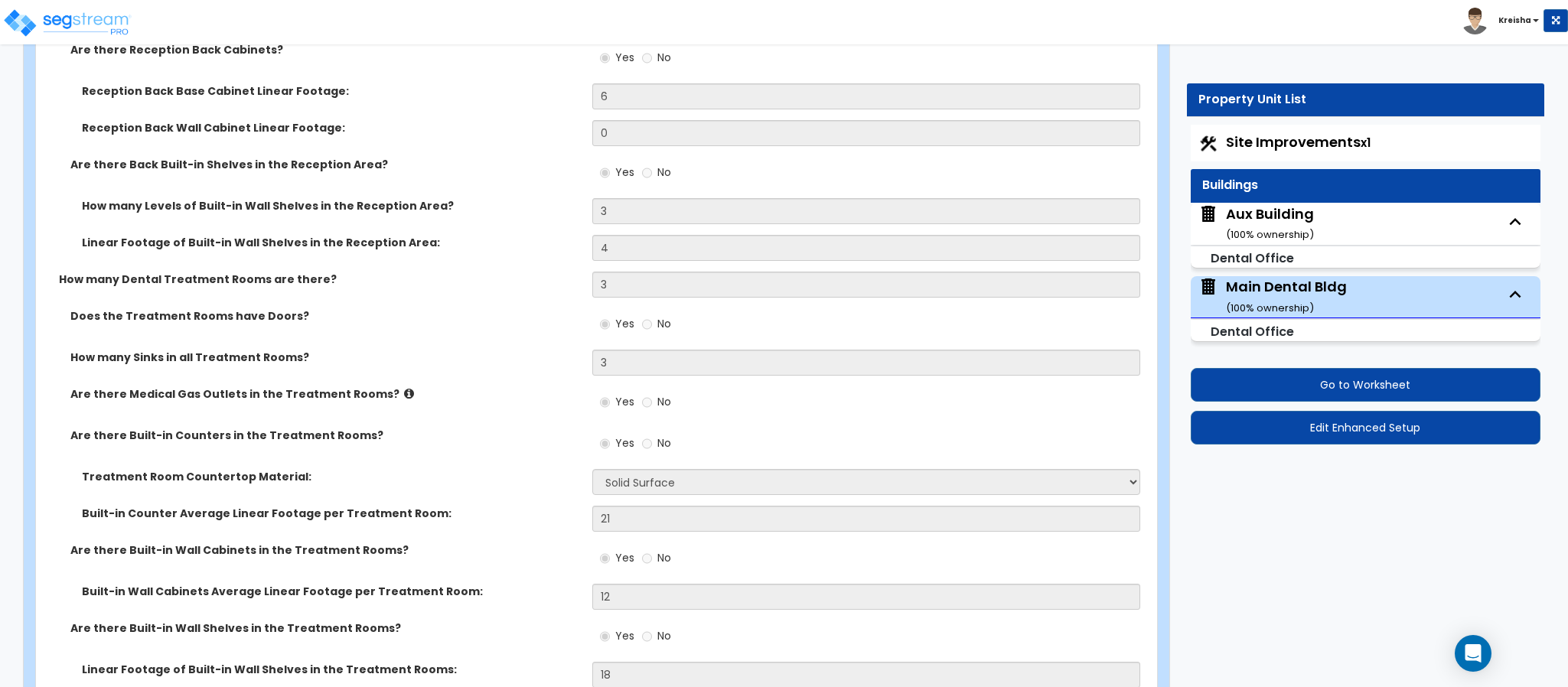
scroll to position [6735, 0]
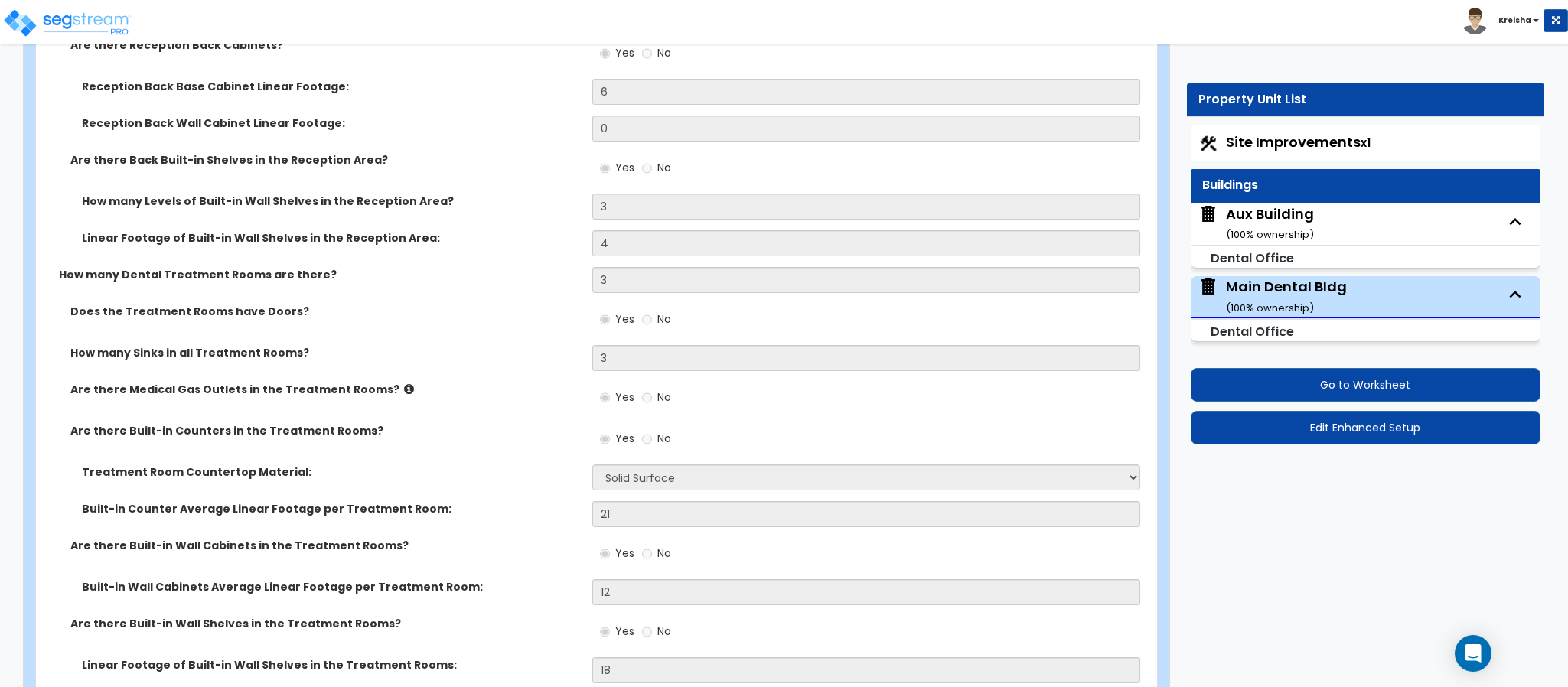
click at [546, 304] on div "Does the Treatment Rooms have Doors? Yes No" at bounding box center [591, 325] width 1111 height 41
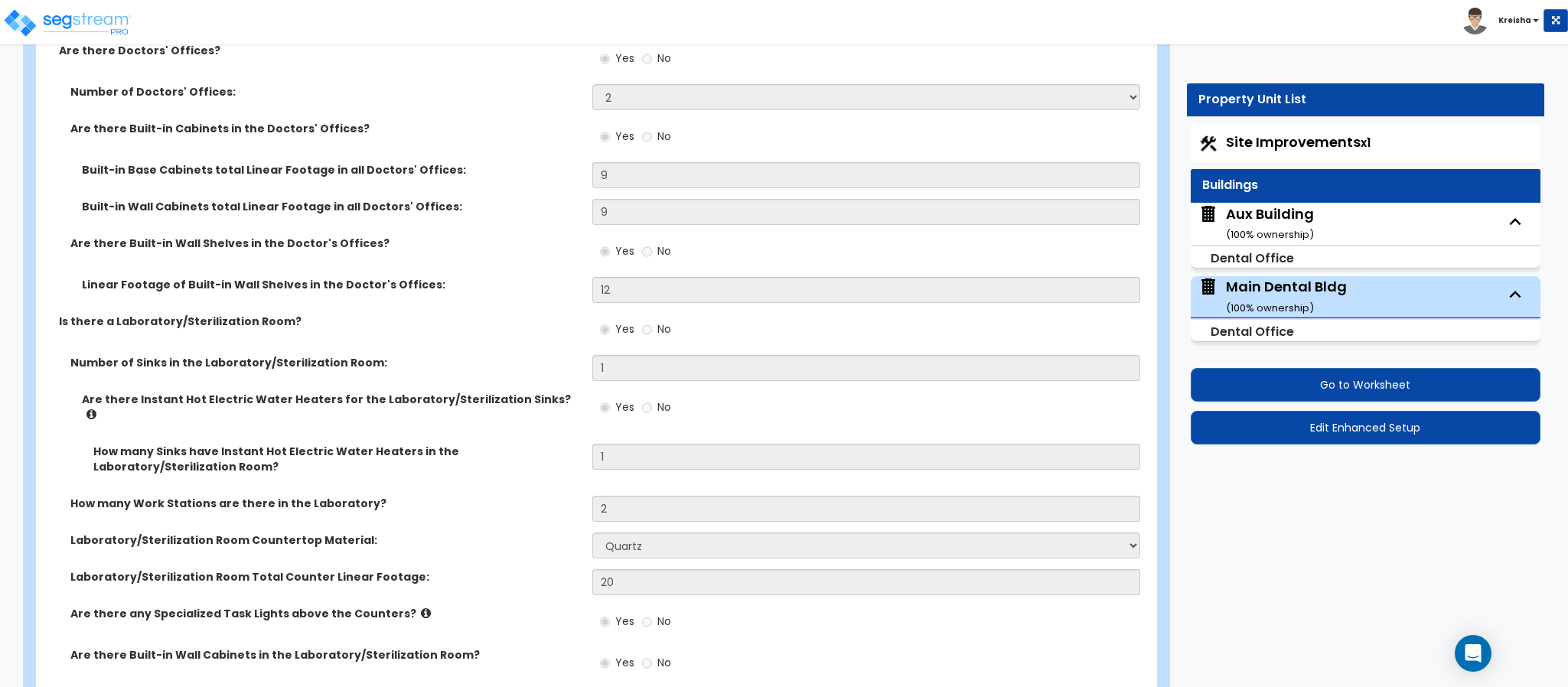
scroll to position [7578, 0]
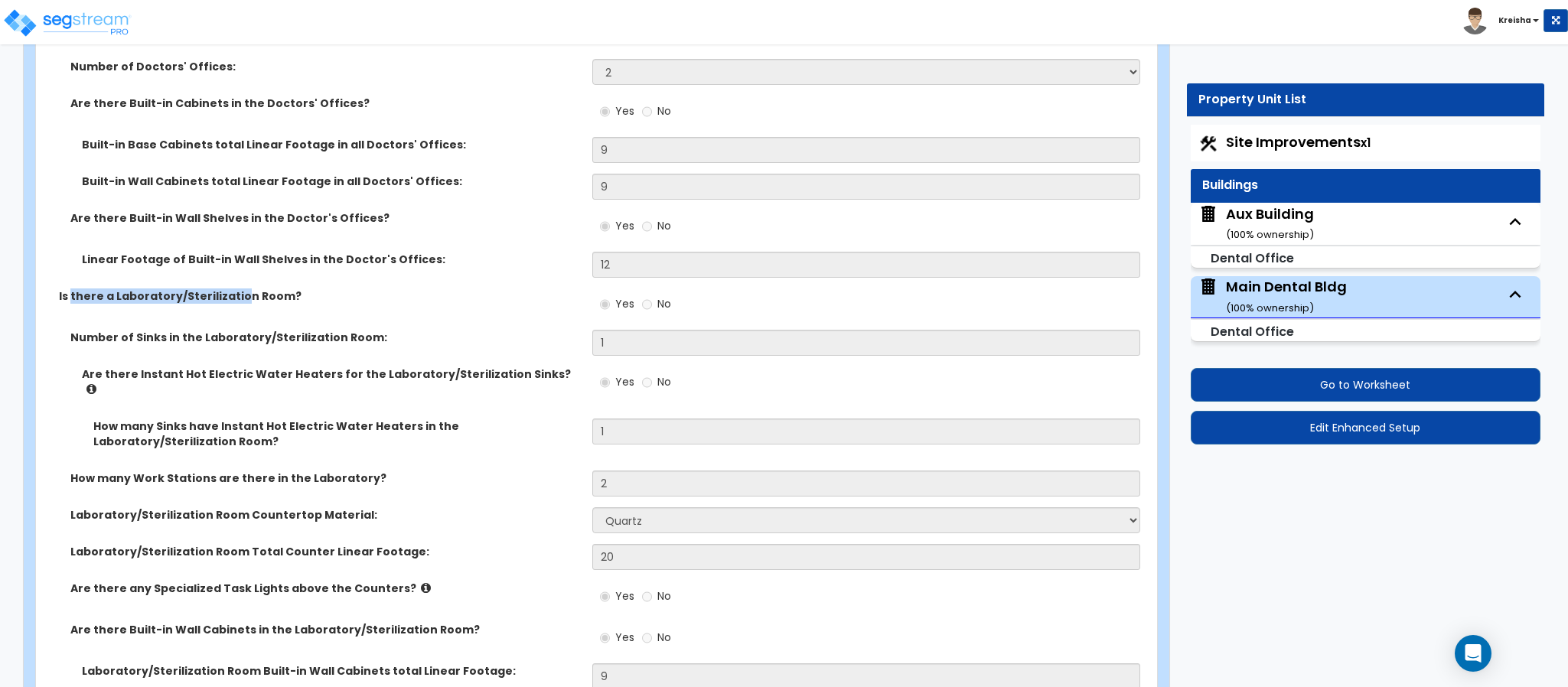
drag, startPoint x: 179, startPoint y: 269, endPoint x: 237, endPoint y: 269, distance: 58.0
click at [237, 288] on label "Is there a Laboratory/Sterilization Room?" at bounding box center [320, 296] width 522 height 15
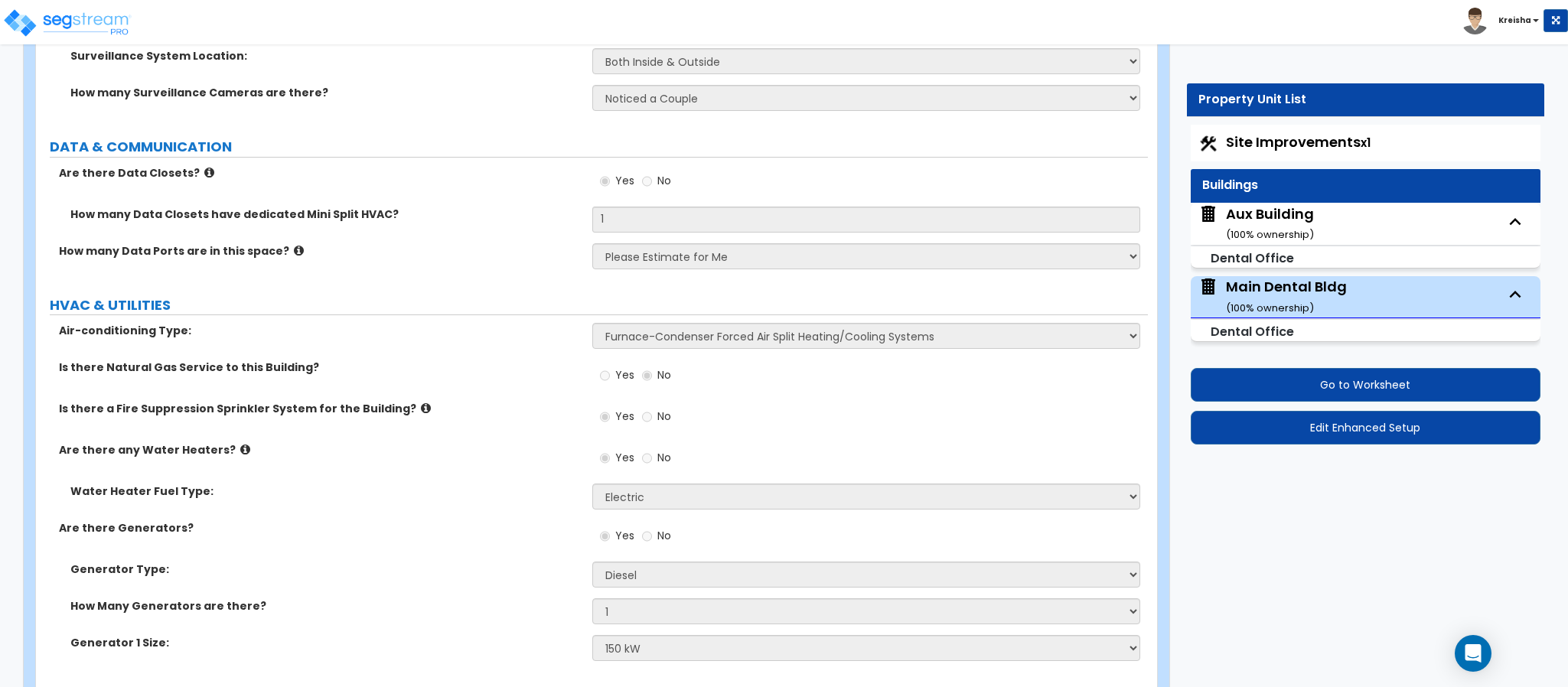
scroll to position [10521, 0]
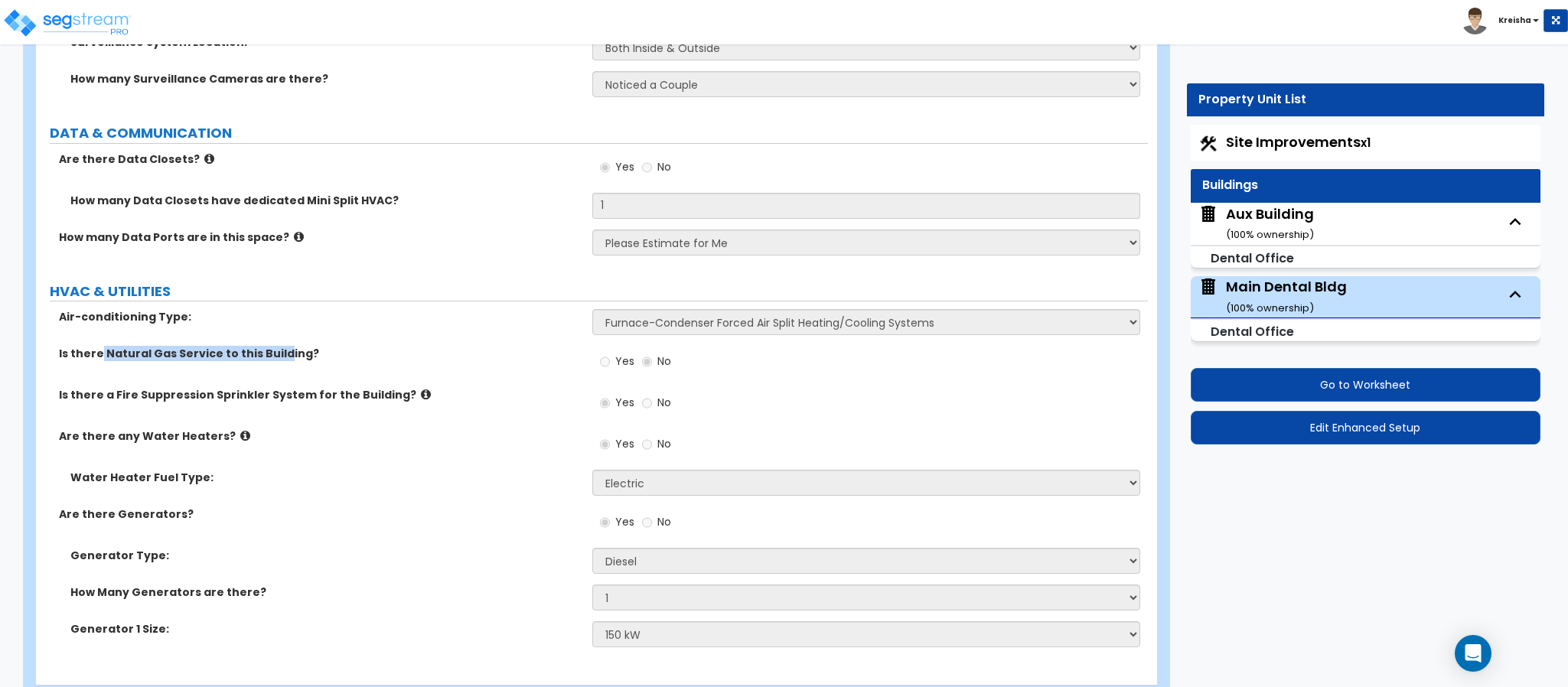
drag, startPoint x: 97, startPoint y: 310, endPoint x: 328, endPoint y: 317, distance: 231.1
click at [328, 346] on label "Is there Natural Gas Service to this Building?" at bounding box center [320, 354] width 522 height 15
click at [423, 387] on div "Is there a Fire Suppression Sprinkler System for the Building? Yes No" at bounding box center [591, 408] width 1111 height 41
click at [1256, 214] on div "Aux Building ( 100 % ownership)" at bounding box center [1270, 224] width 88 height 39
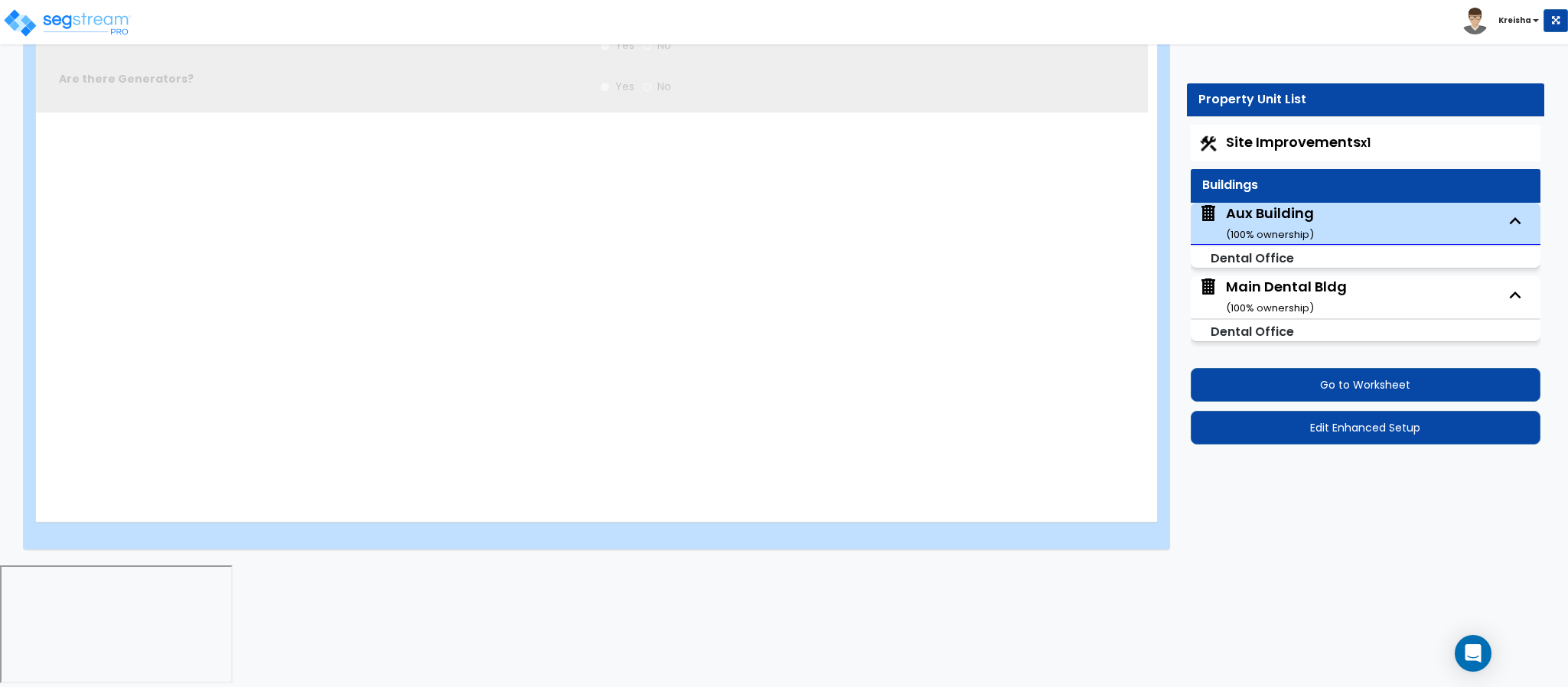
type input "12"
type input "45"
type input "1320"
select select "8"
select select "1"
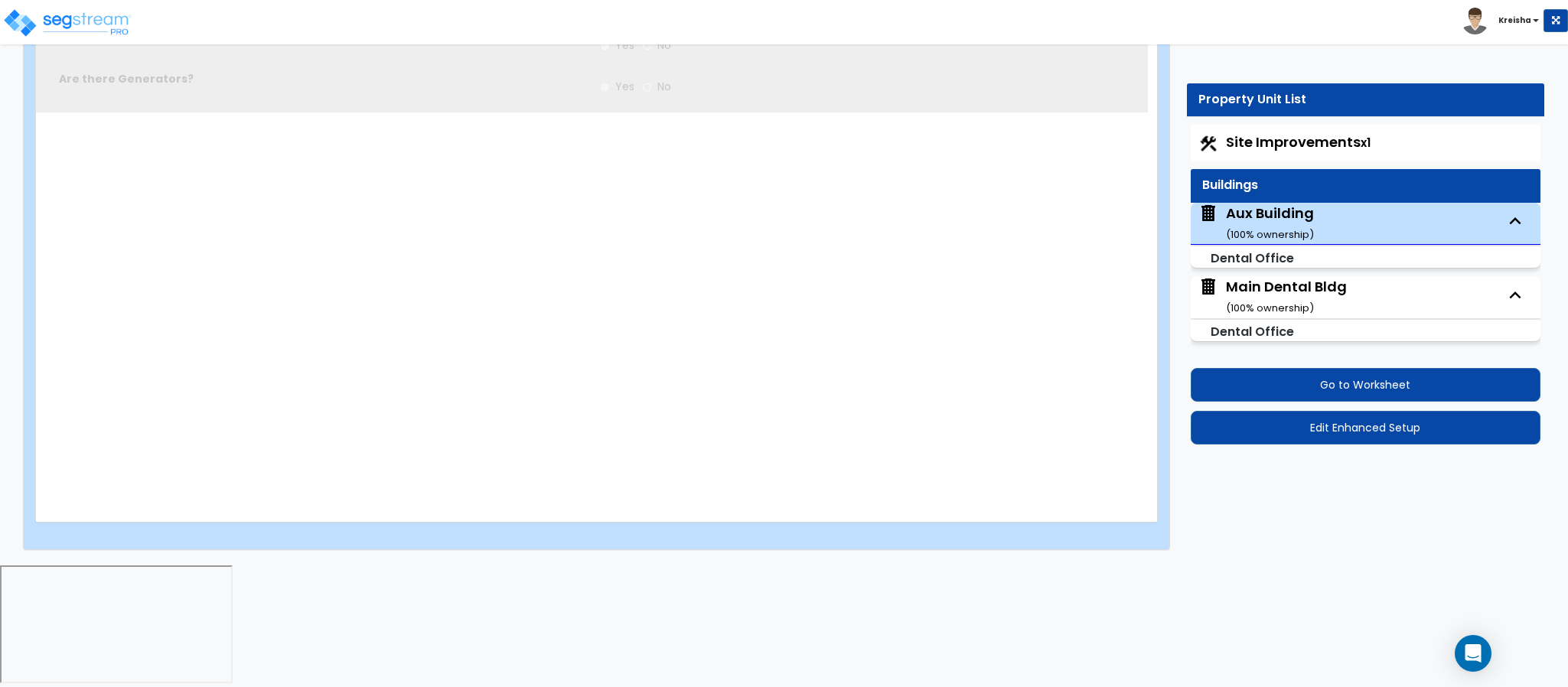
select select "1"
select select "5"
select select "1"
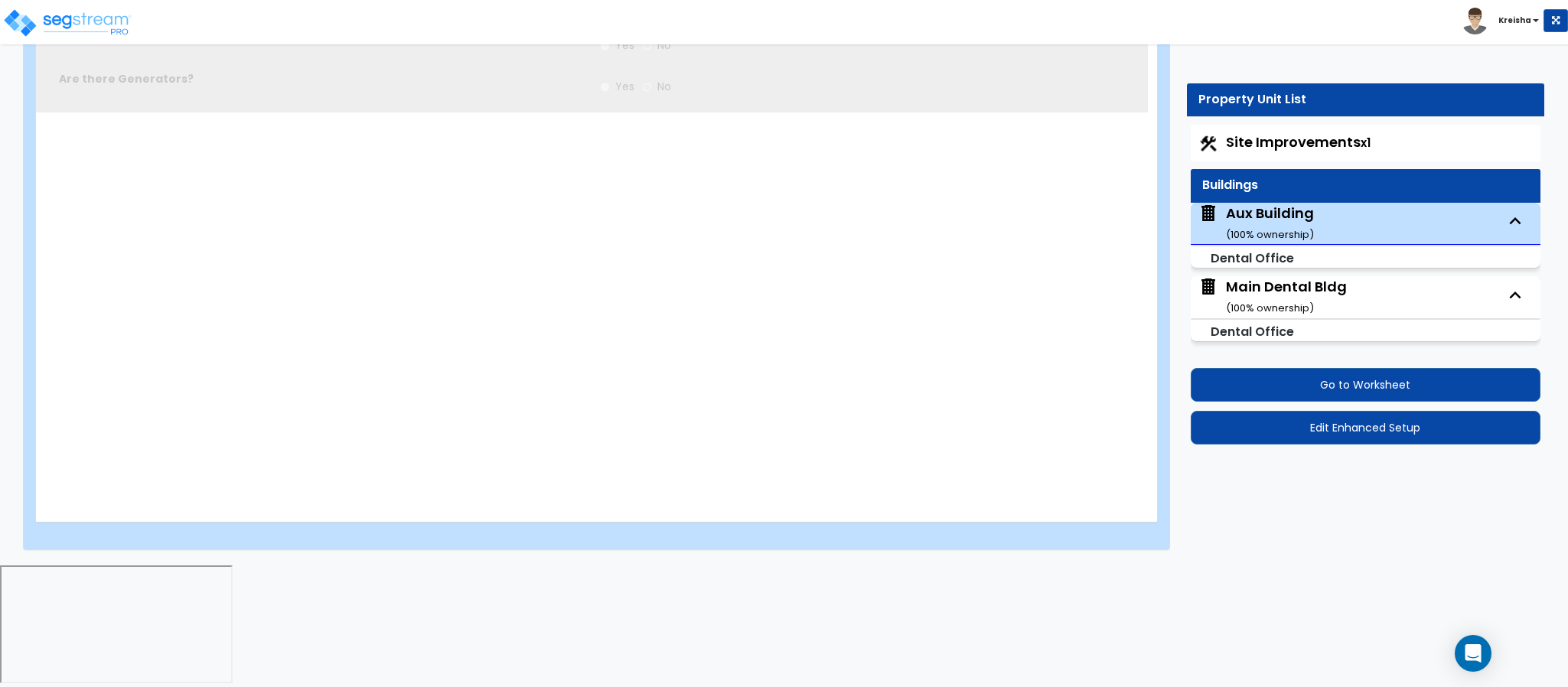
select select "3"
select select "1"
select select "5"
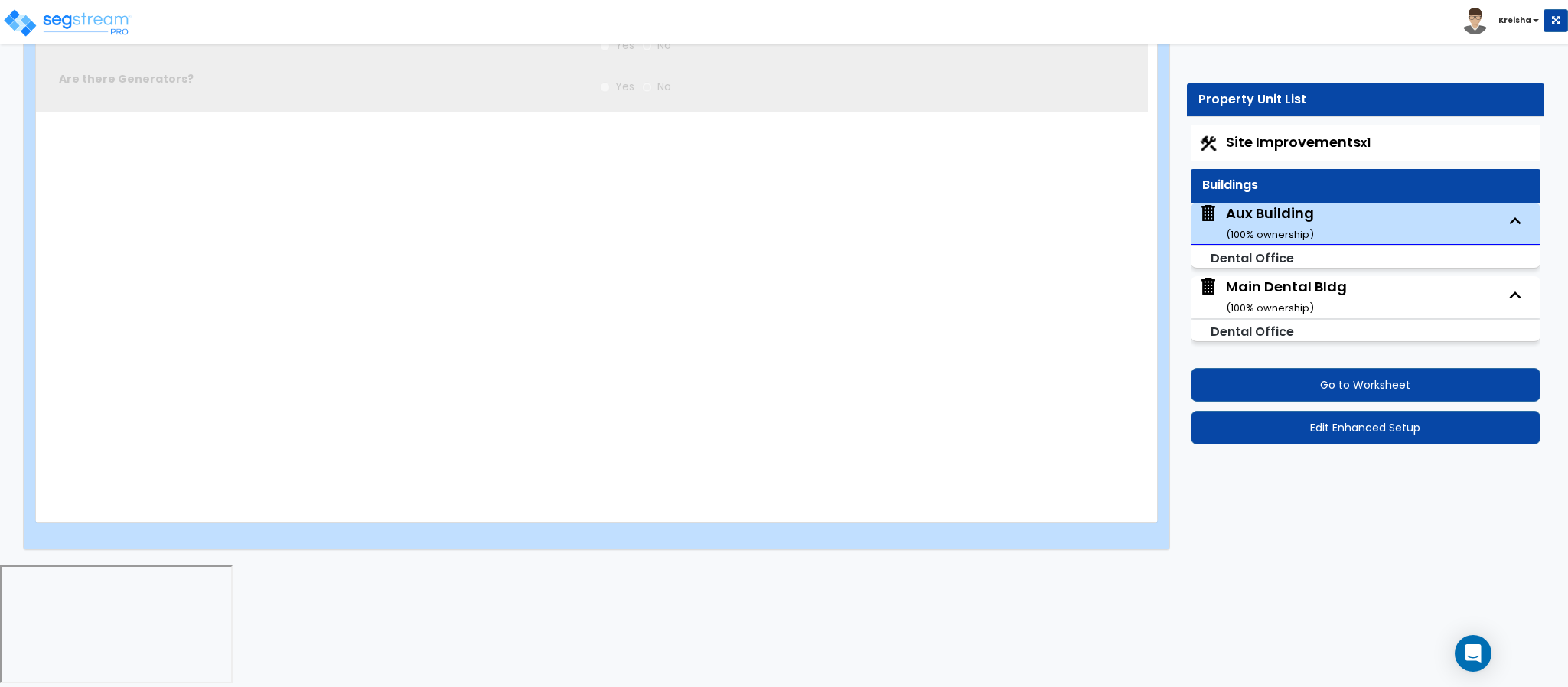
radio input "true"
type input "1"
type input "200"
select select "3"
type input "20"
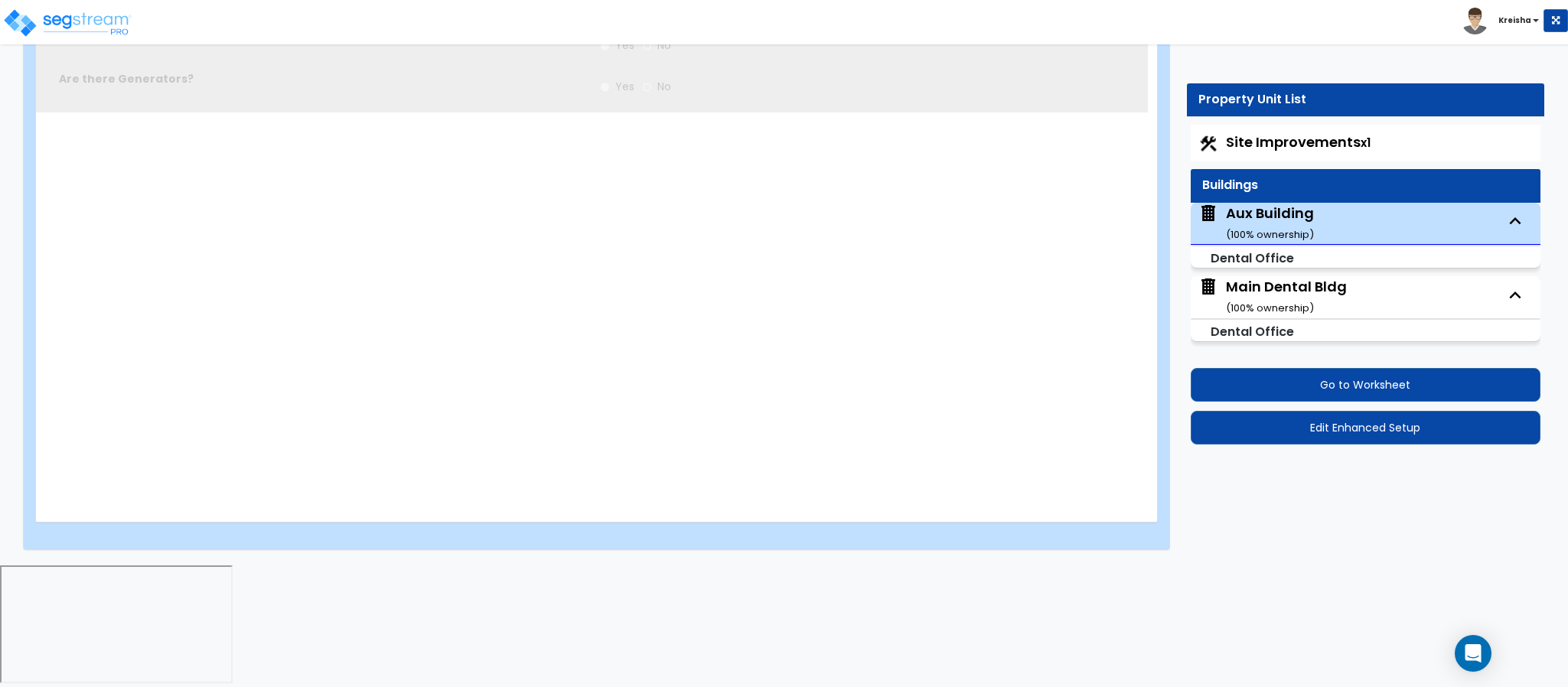
type input "20"
type input "1"
select select "2"
type input "1"
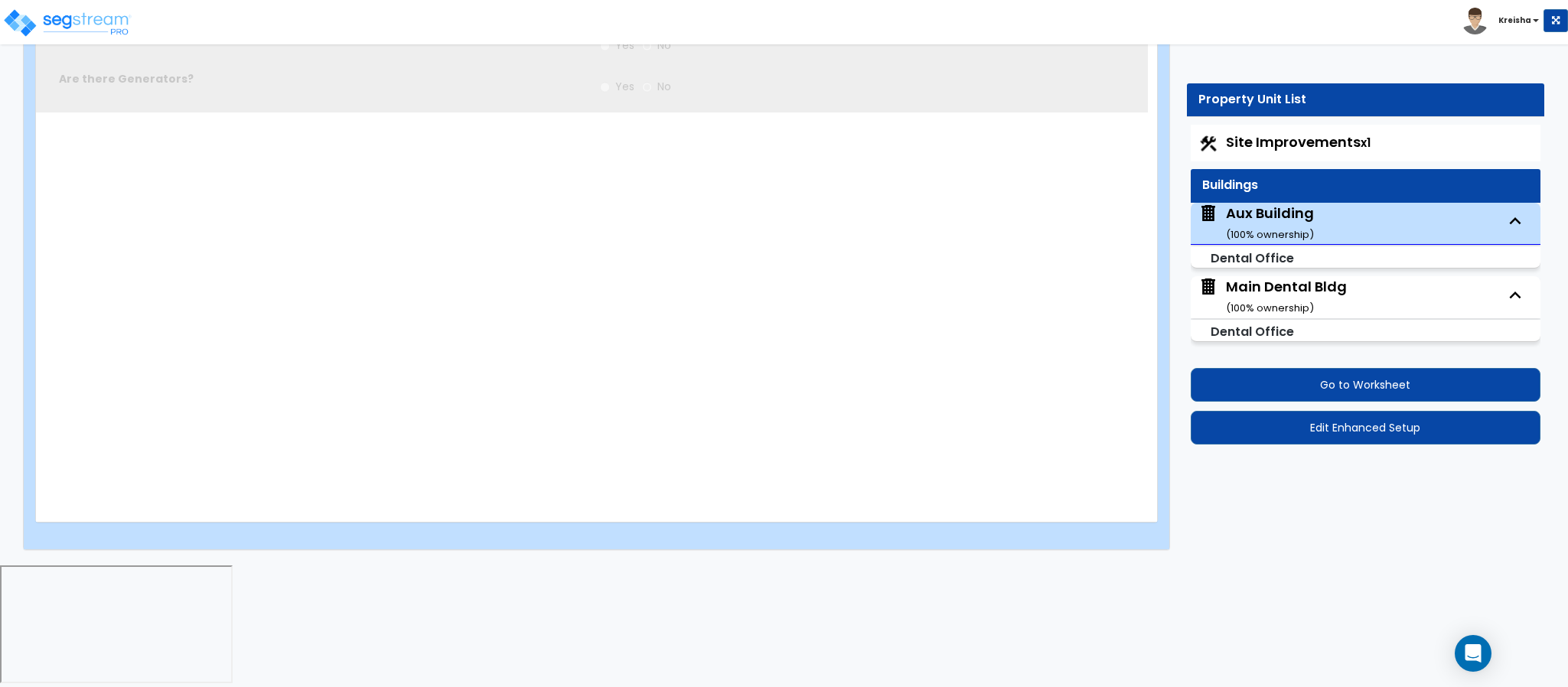
radio input "true"
type input "1"
radio input "true"
type input "1"
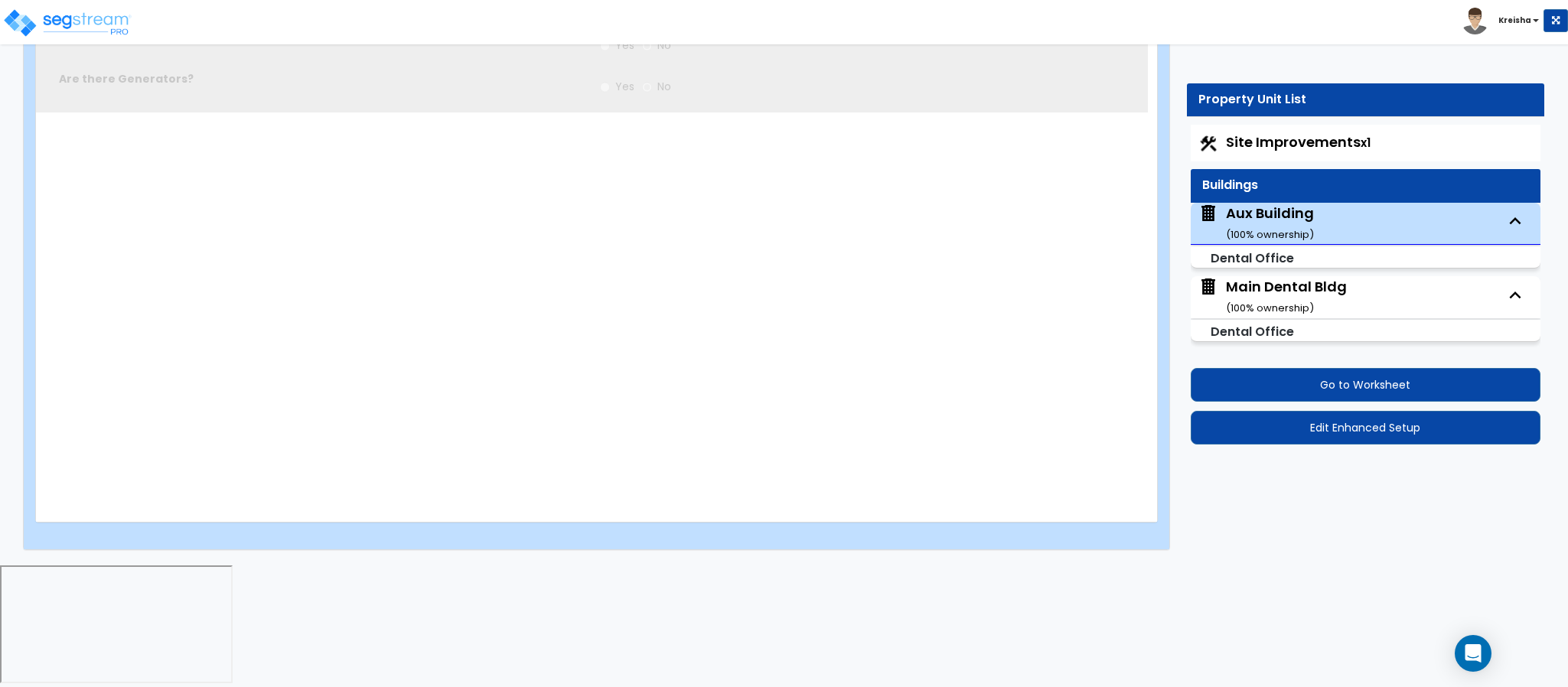
type input "1"
radio input "true"
select select "2"
radio input "true"
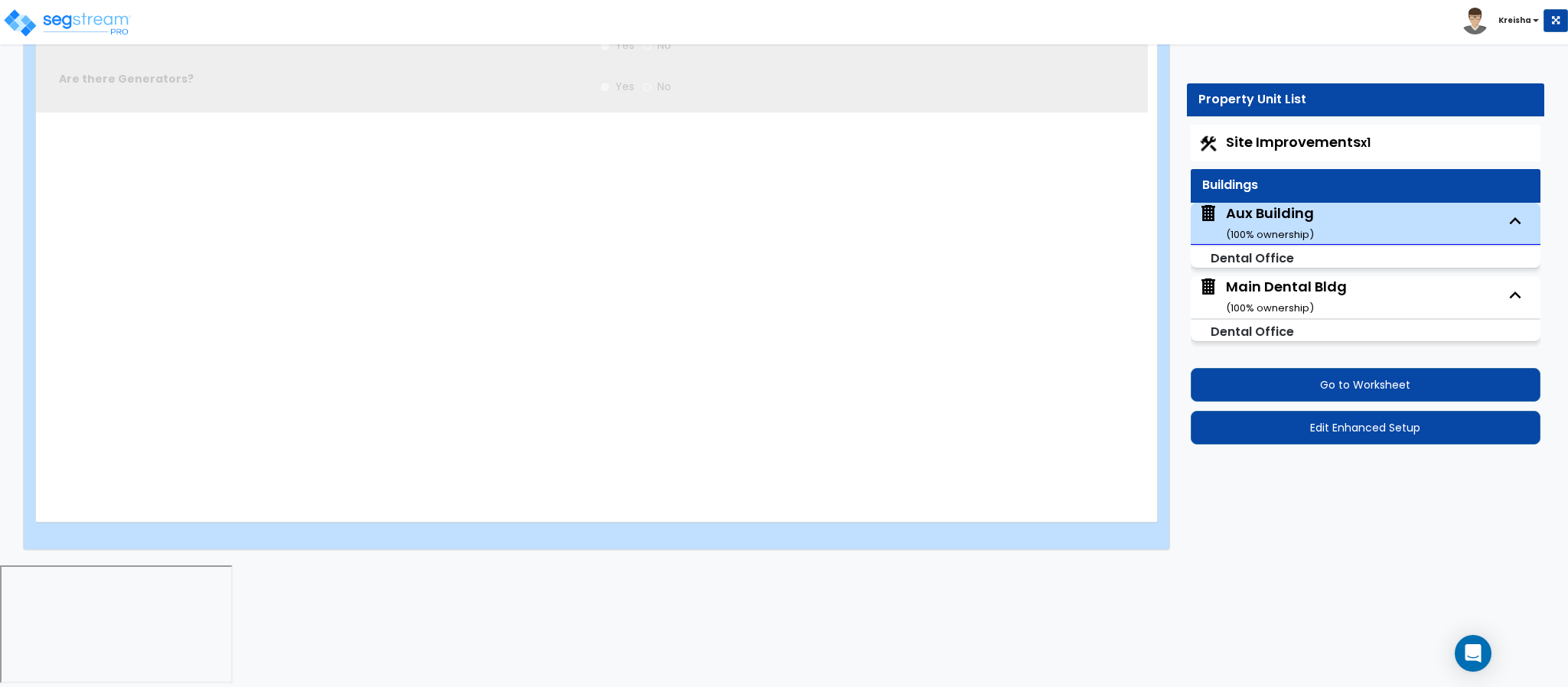
scroll to position [0, 0]
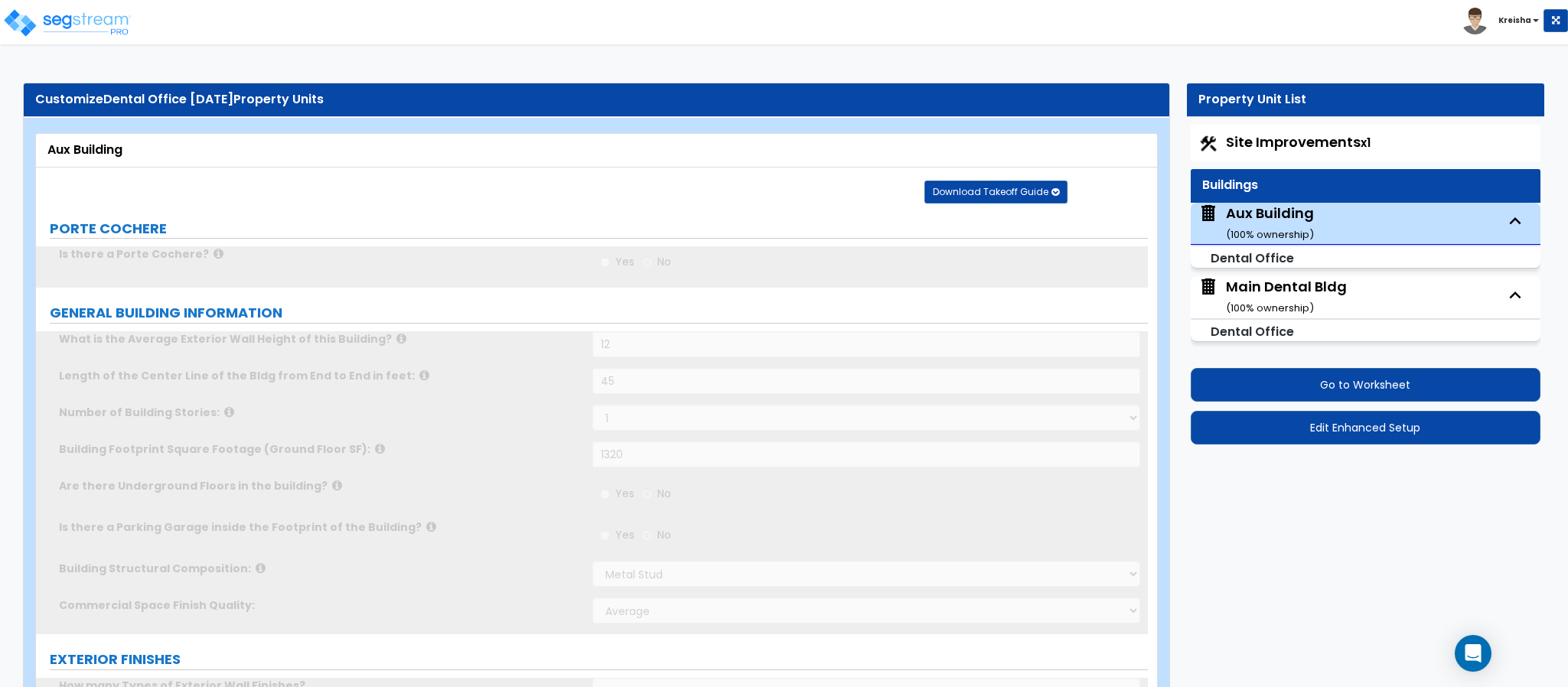
select select "9"
radio input "true"
type input "1"
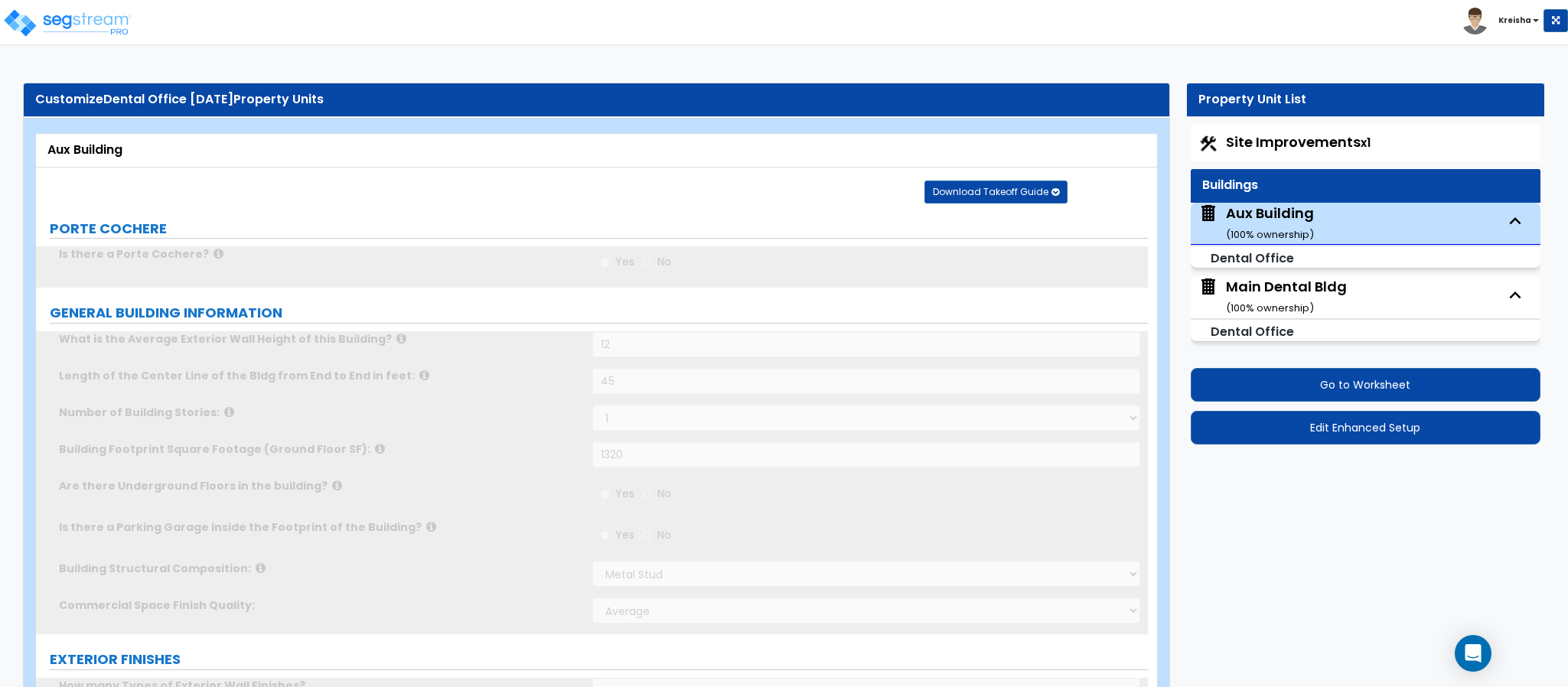
type input "100"
type input "2"
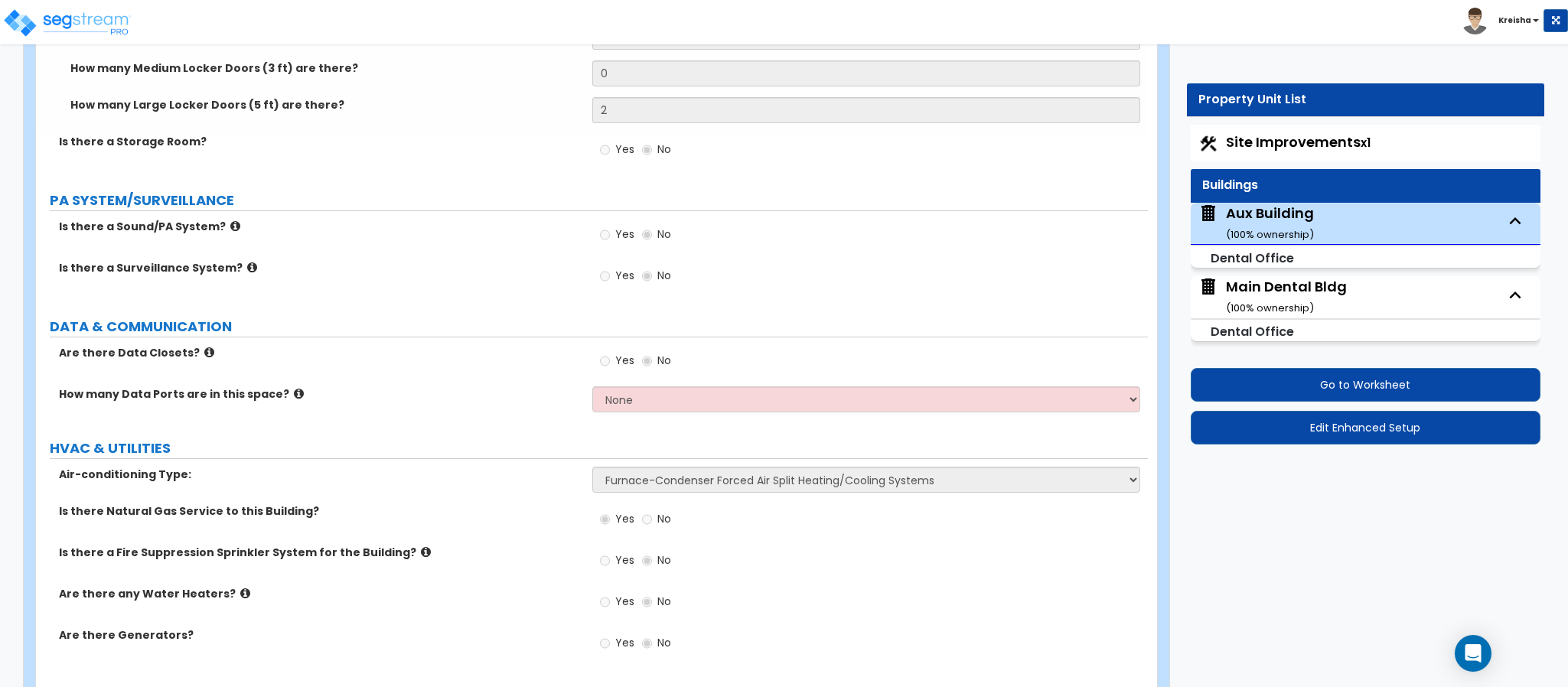
scroll to position [3993, 0]
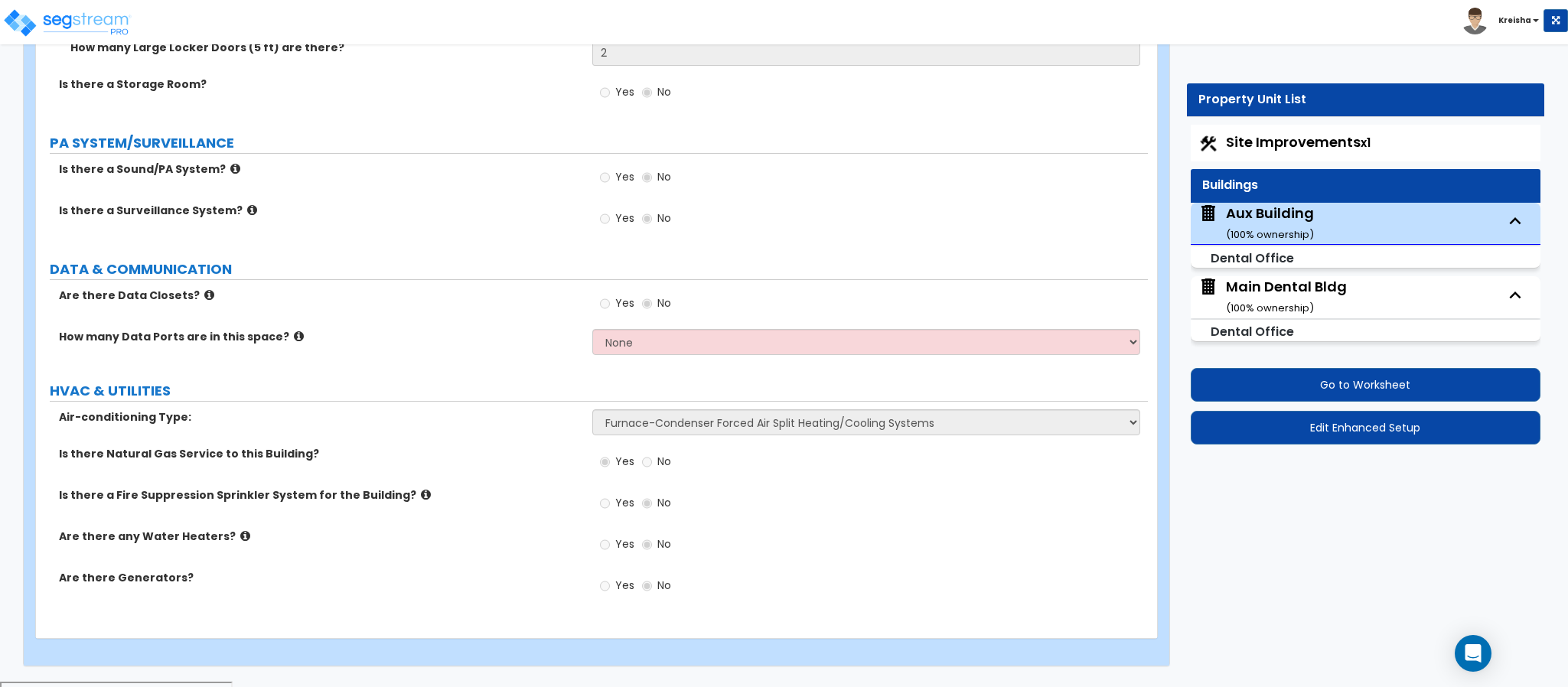
click at [498, 422] on label "Air-conditioning Type:" at bounding box center [320, 417] width 522 height 15
drag, startPoint x: 77, startPoint y: 456, endPoint x: 240, endPoint y: 466, distance: 163.3
click at [240, 461] on label "Is there Natural Gas Service to this Building?" at bounding box center [320, 454] width 522 height 15
click at [240, 467] on div "Is there Natural Gas Service to this Building? Yes No" at bounding box center [591, 467] width 1111 height 41
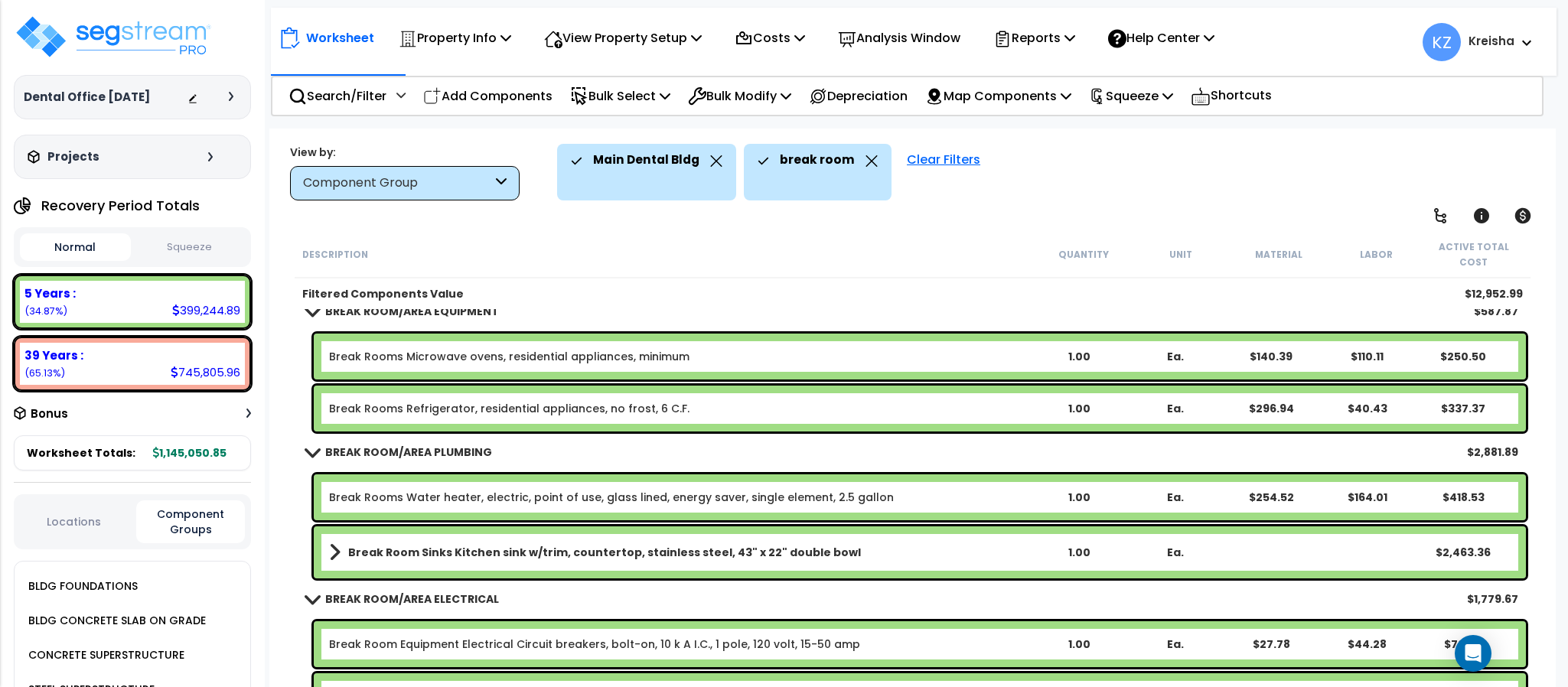
scroll to position [166, 0]
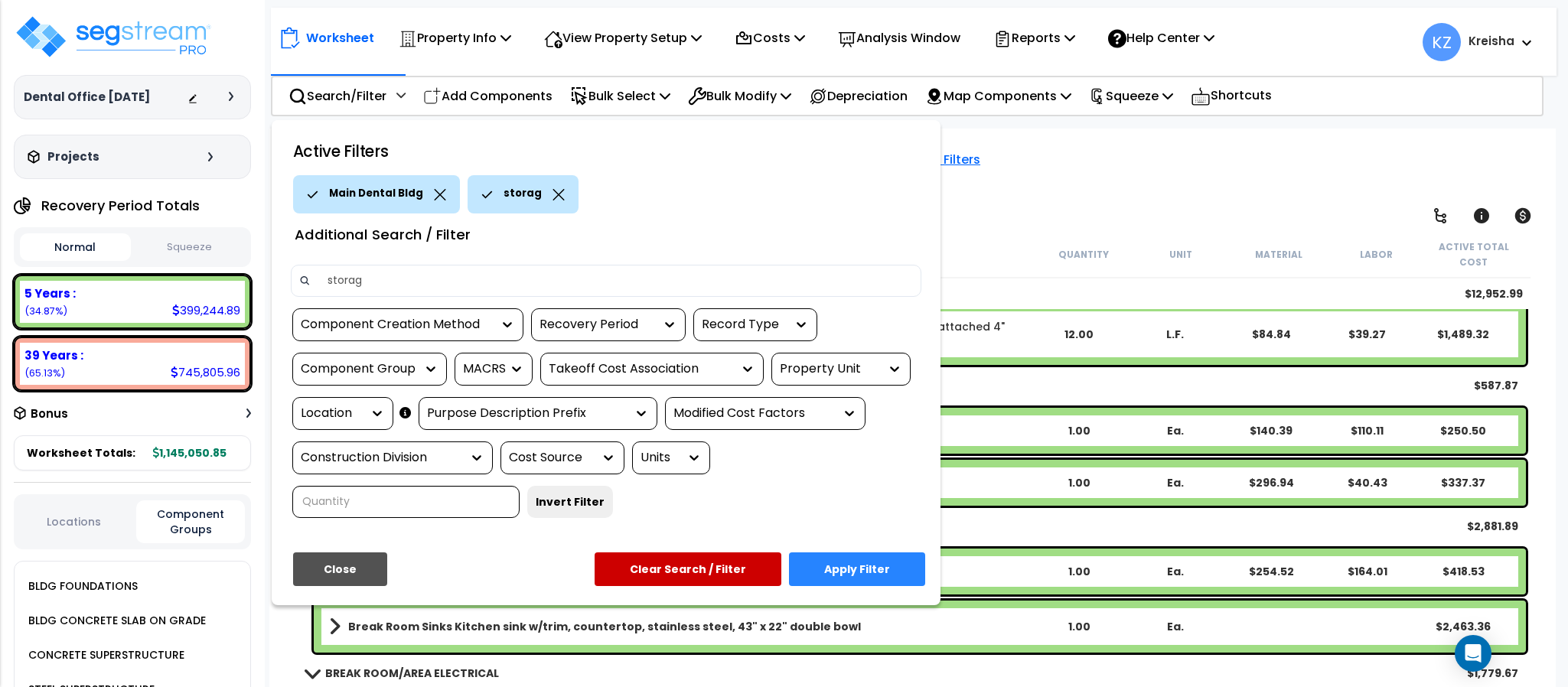
type input "storage"
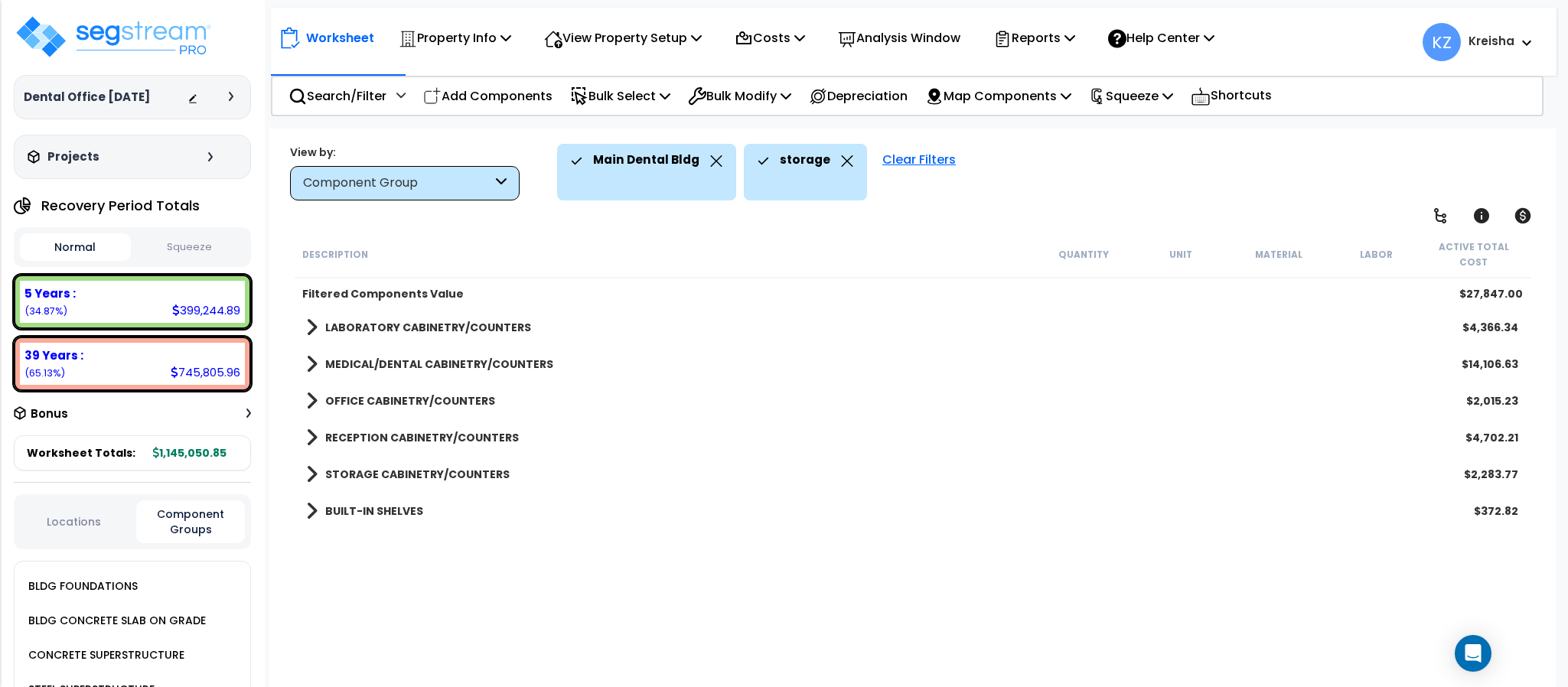
click at [410, 567] on div "Description Quantity Unit Material Labor Active Total Cost Filtered Components …" at bounding box center [911, 461] width 1240 height 460
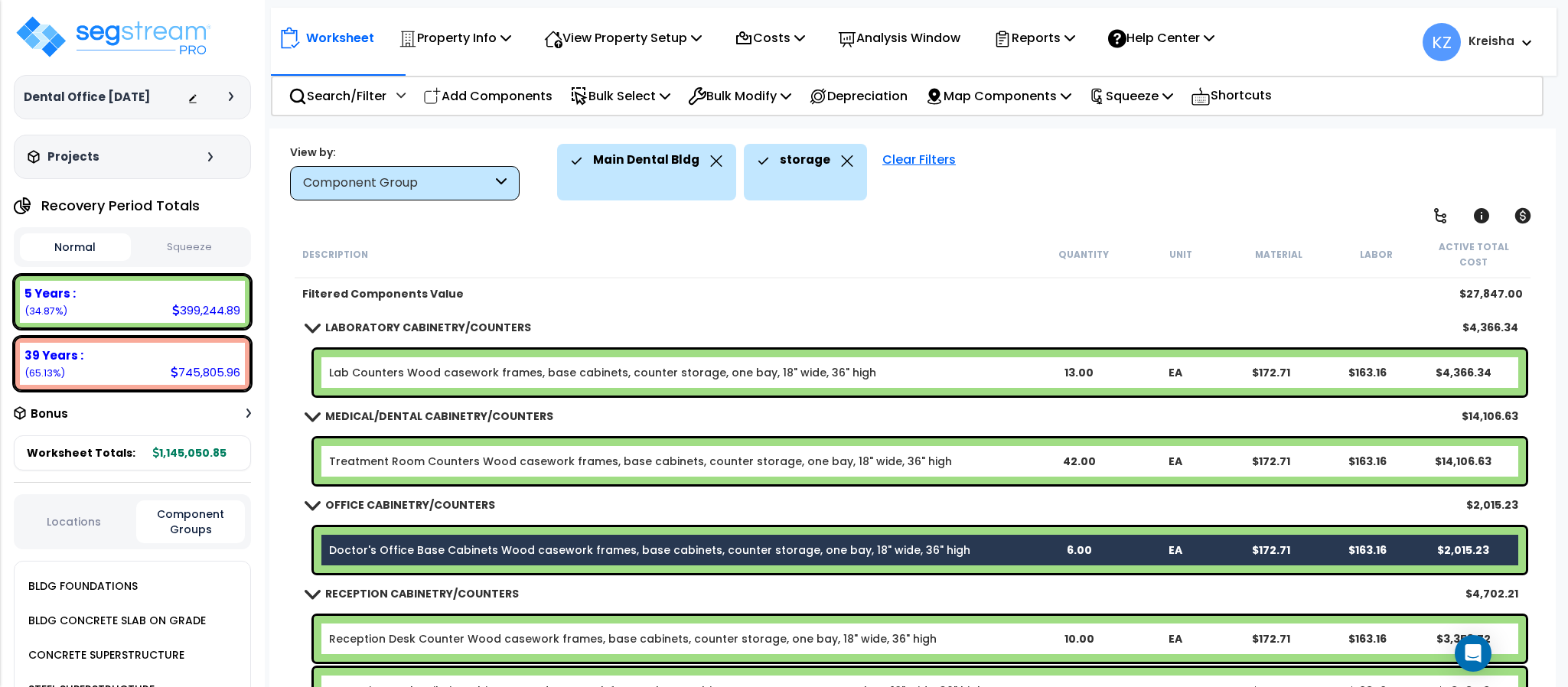
click at [808, 279] on div "Filtered Components Value $27,847.00" at bounding box center [912, 294] width 1235 height 31
click at [636, 256] on div "Description Quantity Unit Material Labor Active Total Cost" at bounding box center [912, 255] width 1235 height 48
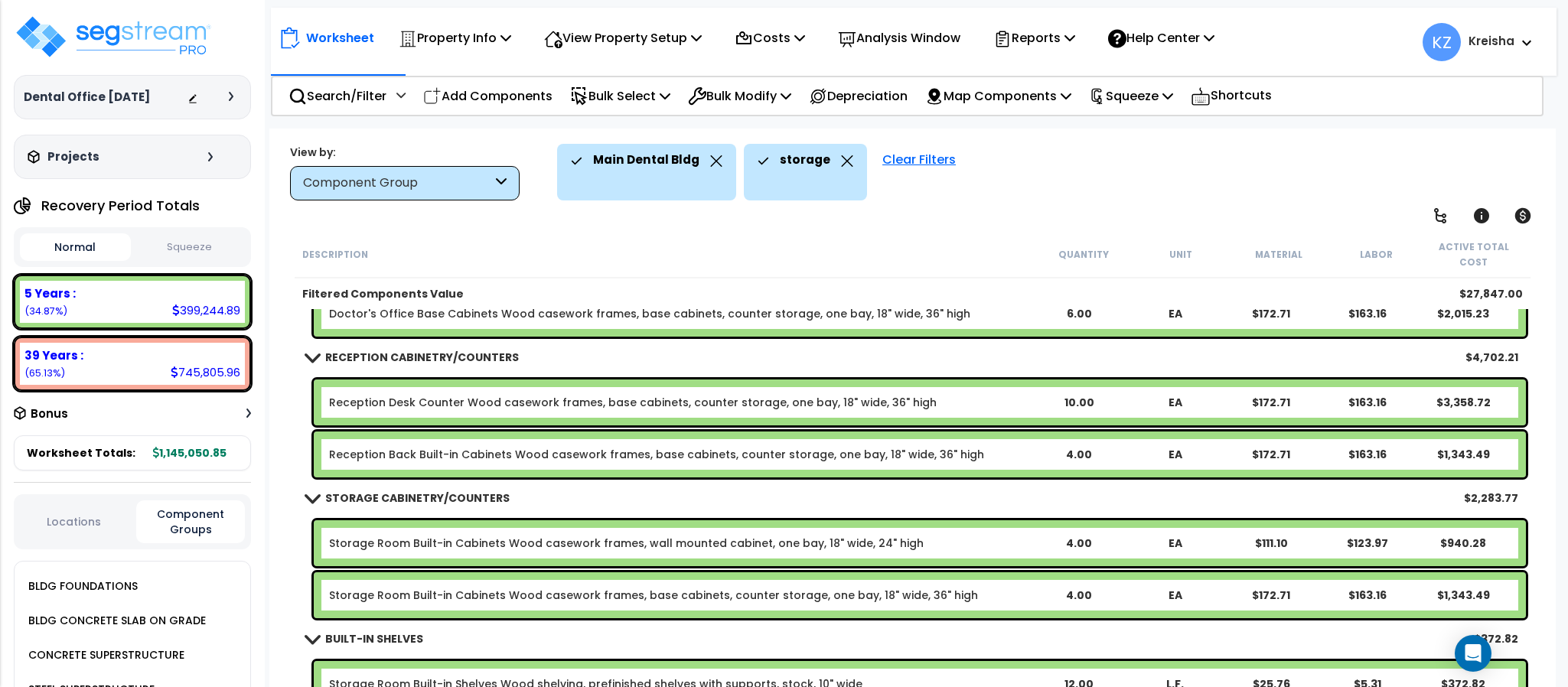
scroll to position [239, 0]
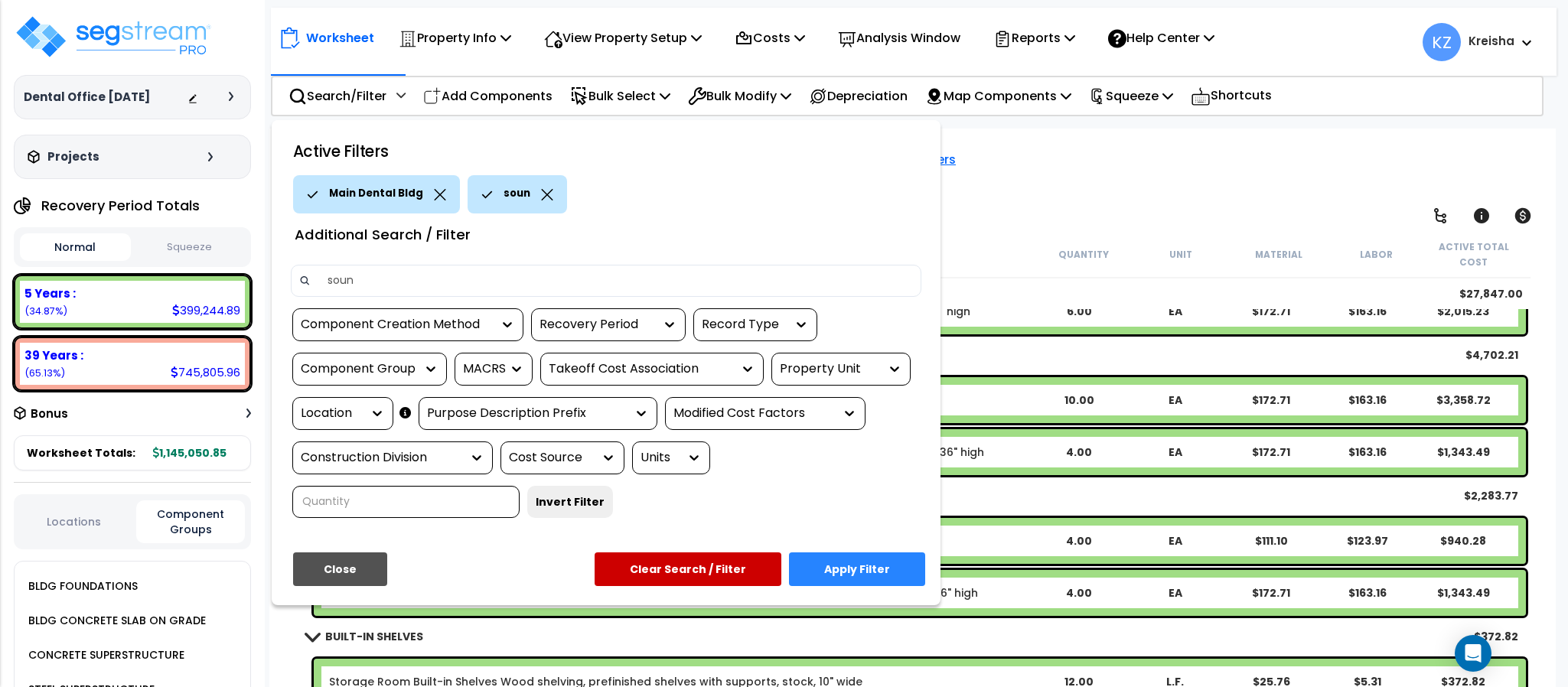
type input "sound"
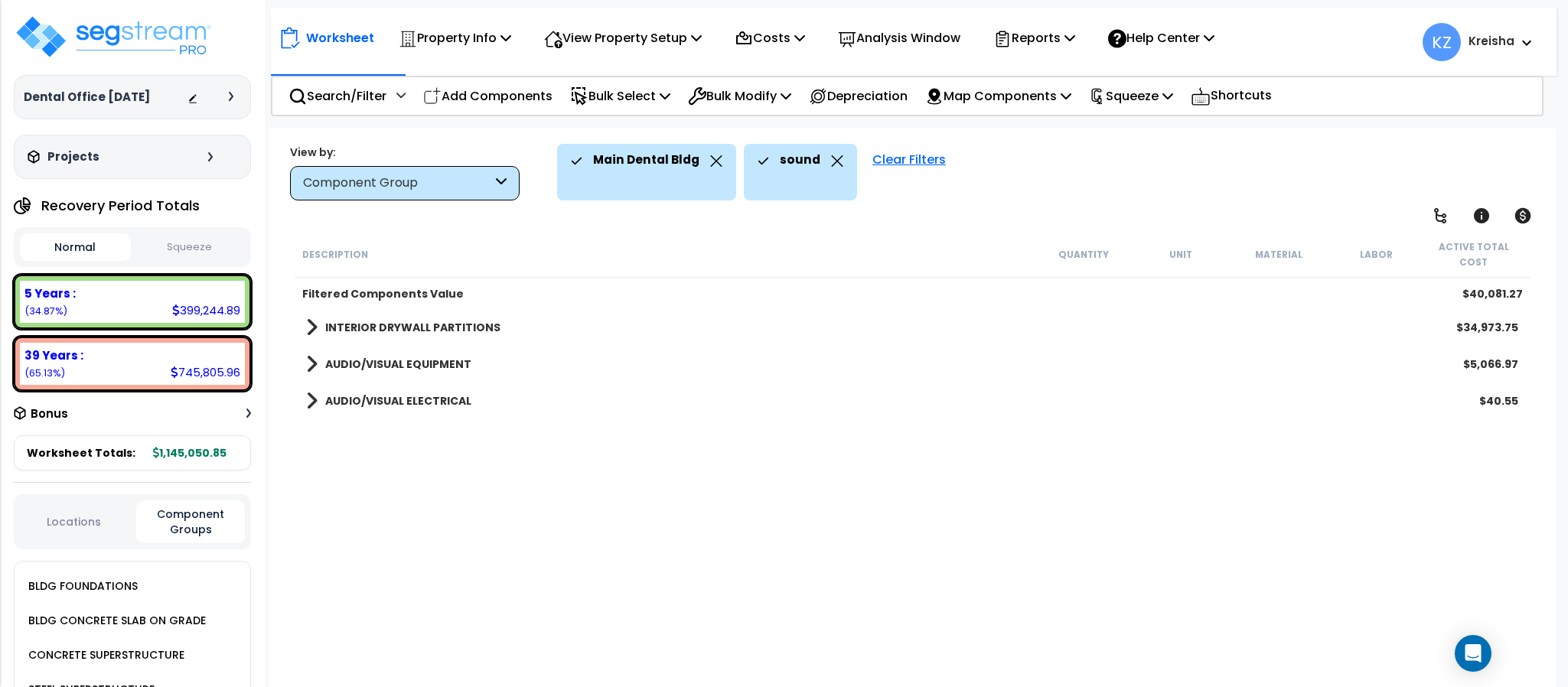
click at [507, 503] on div "Description Quantity Unit Material Labor Active Total Cost Filtered Components …" at bounding box center [911, 461] width 1240 height 460
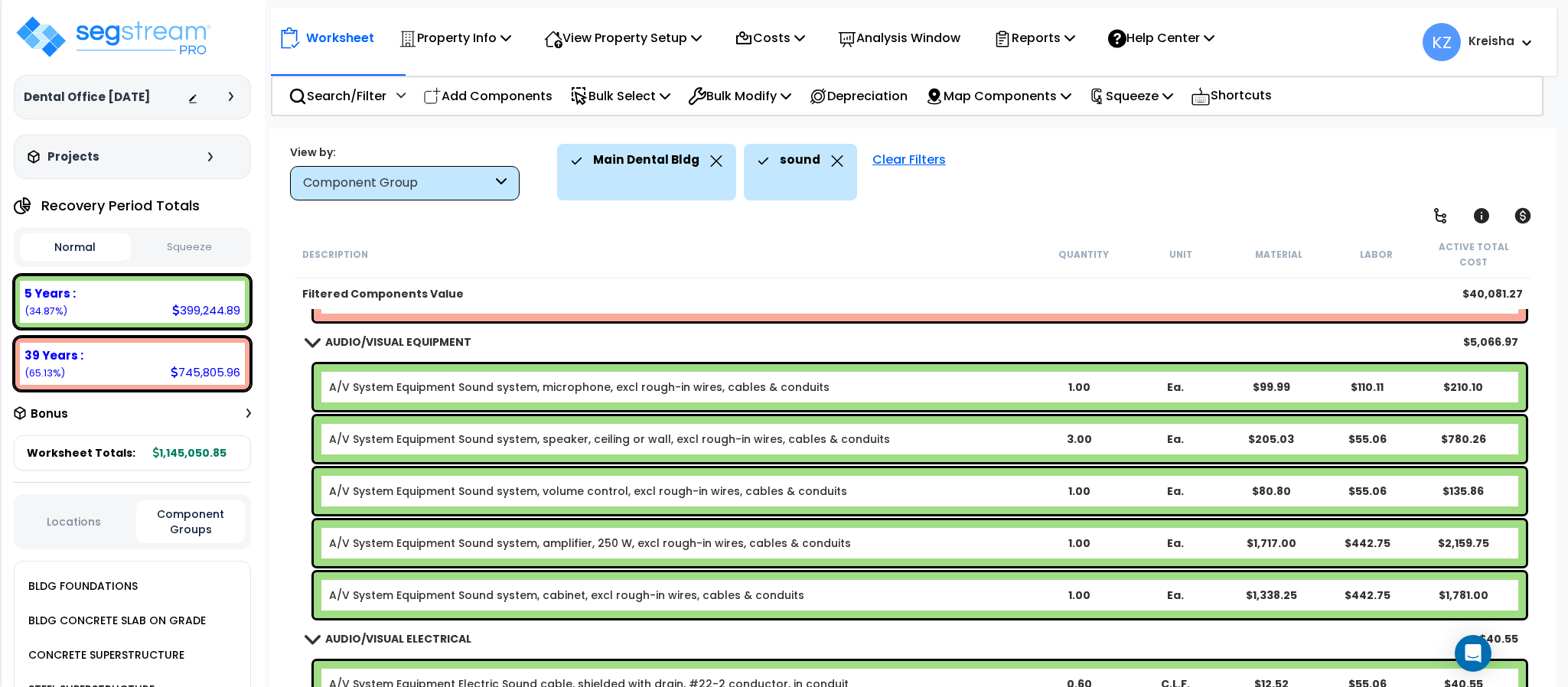
scroll to position [149, 0]
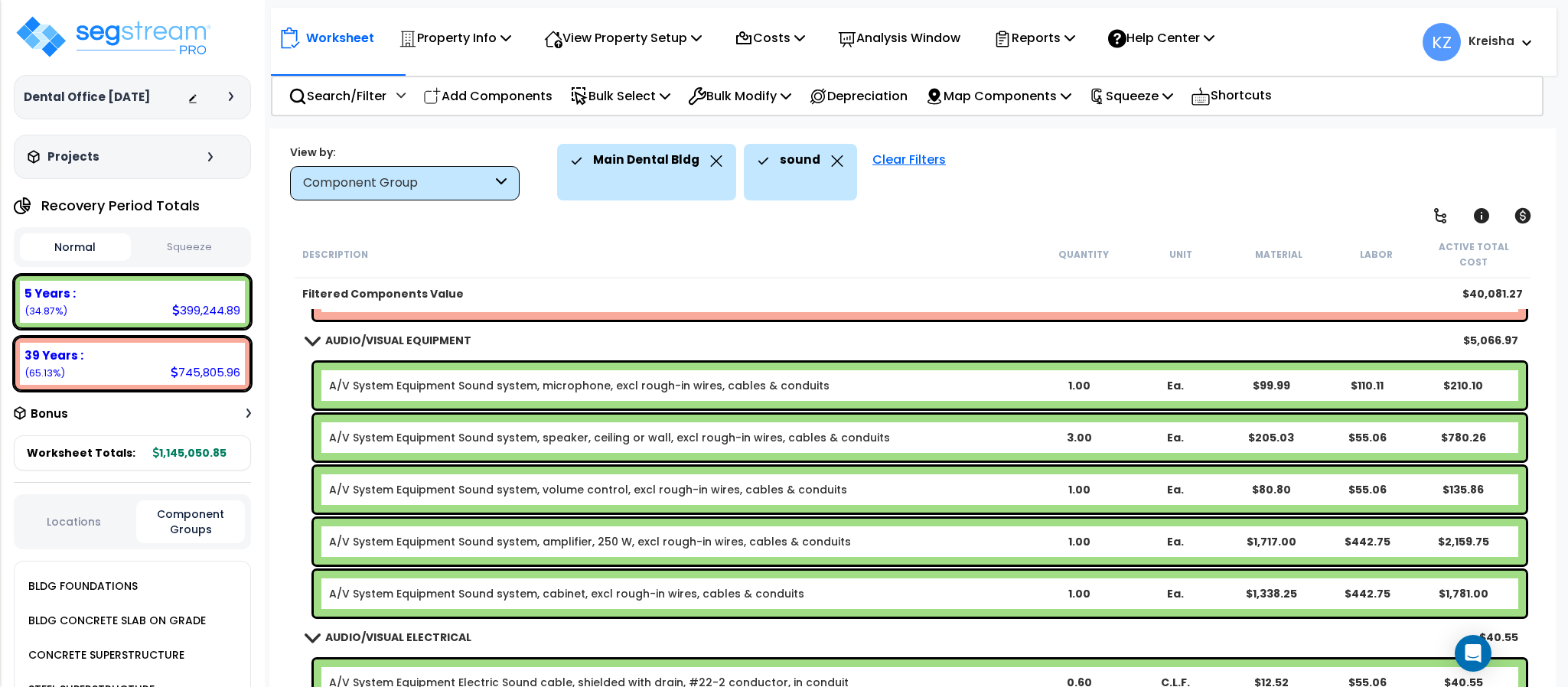
click at [834, 163] on icon at bounding box center [837, 161] width 11 height 11
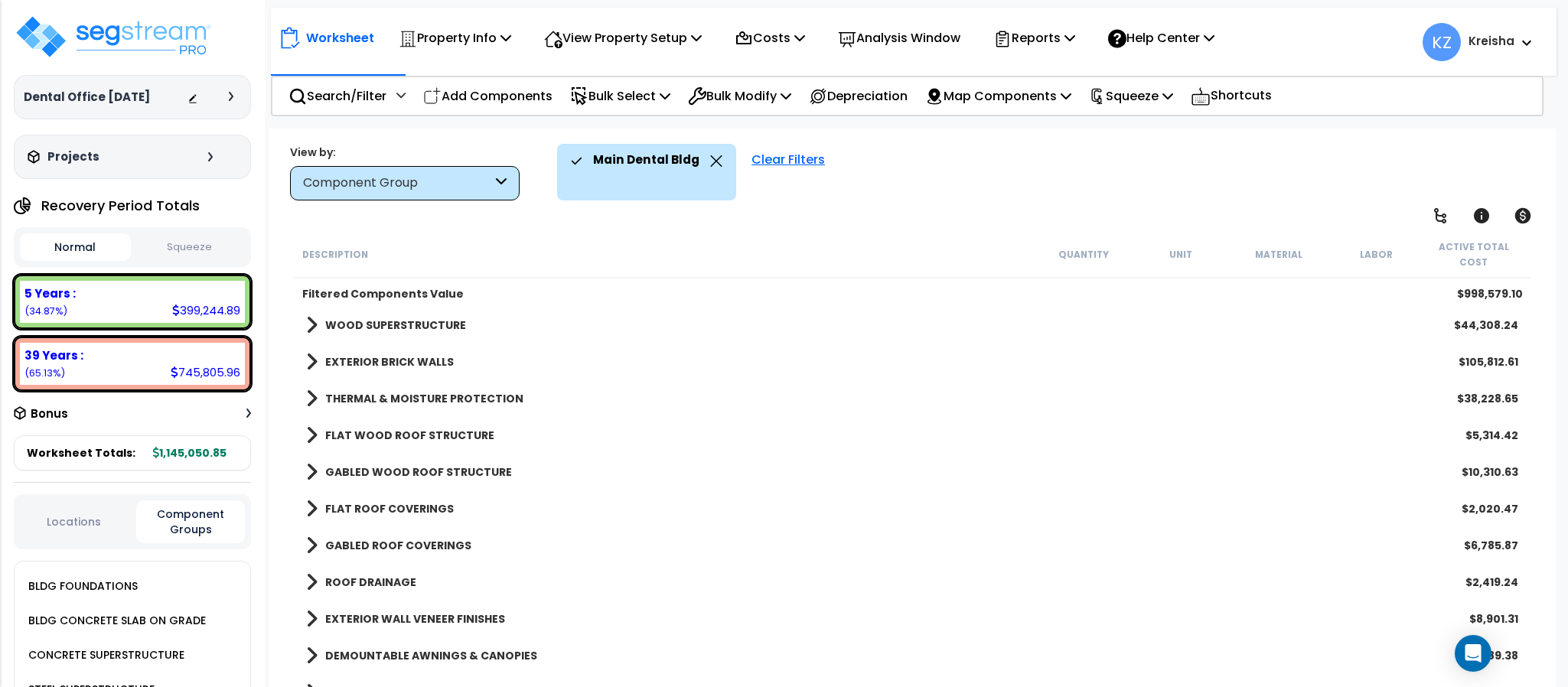
scroll to position [3569, 0]
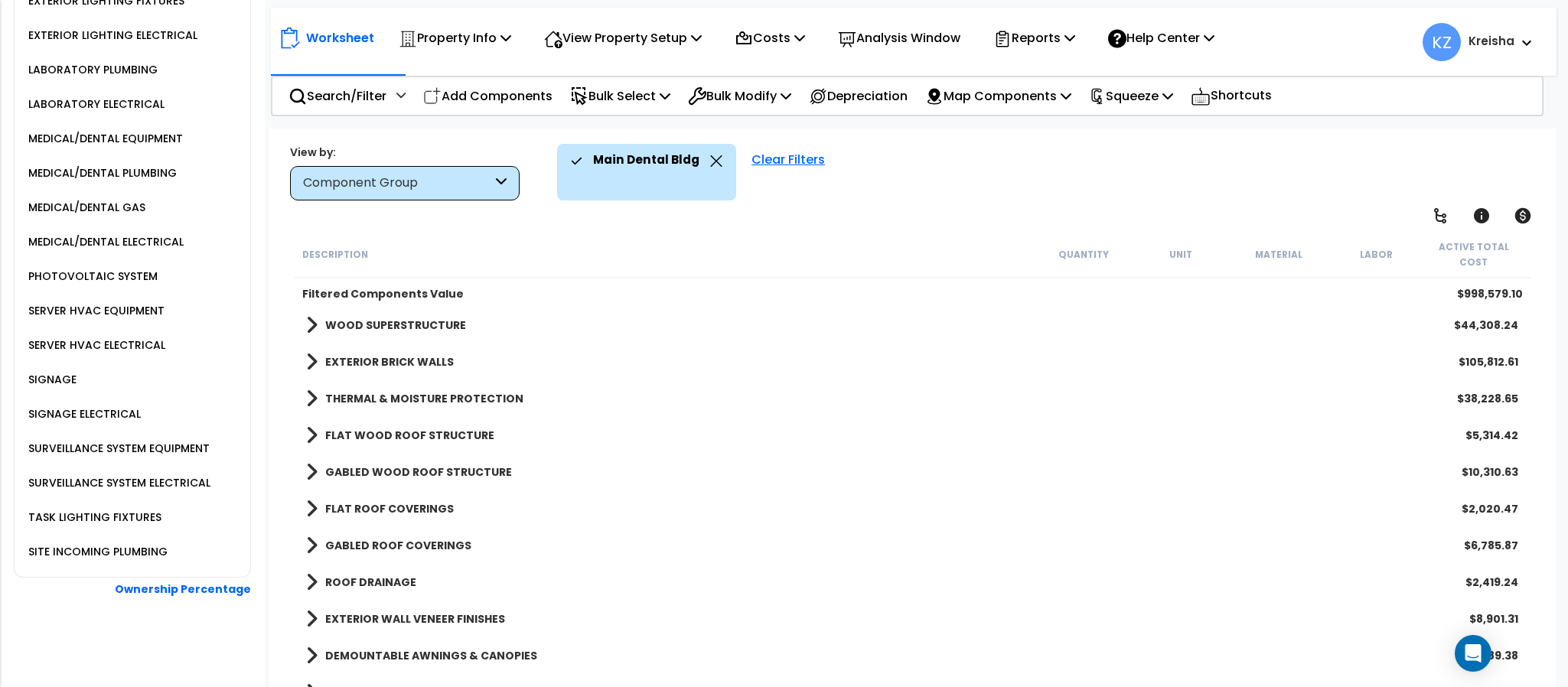
click at [178, 450] on div "SURVEILLANCE SYSTEM EQUIPMENT" at bounding box center [117, 448] width 185 height 19
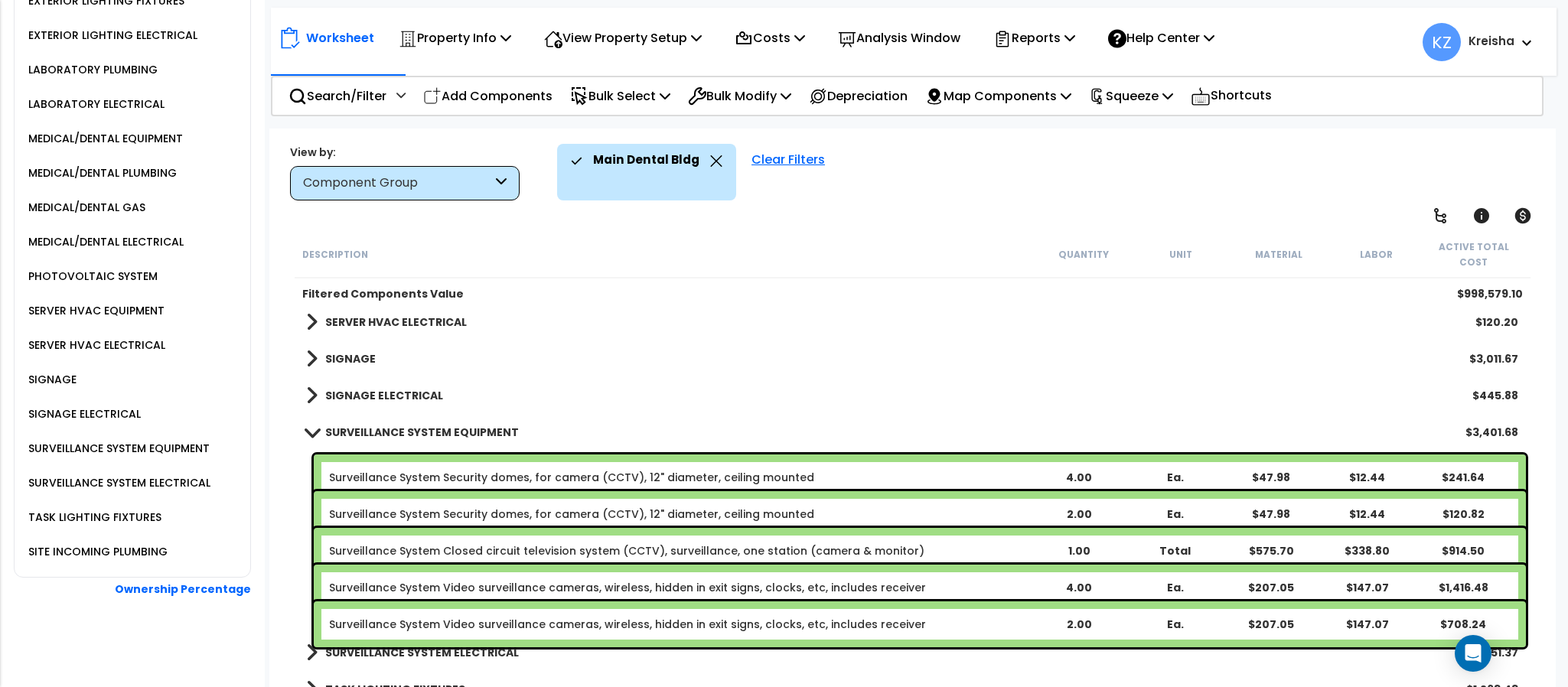
scroll to position [3426, 0]
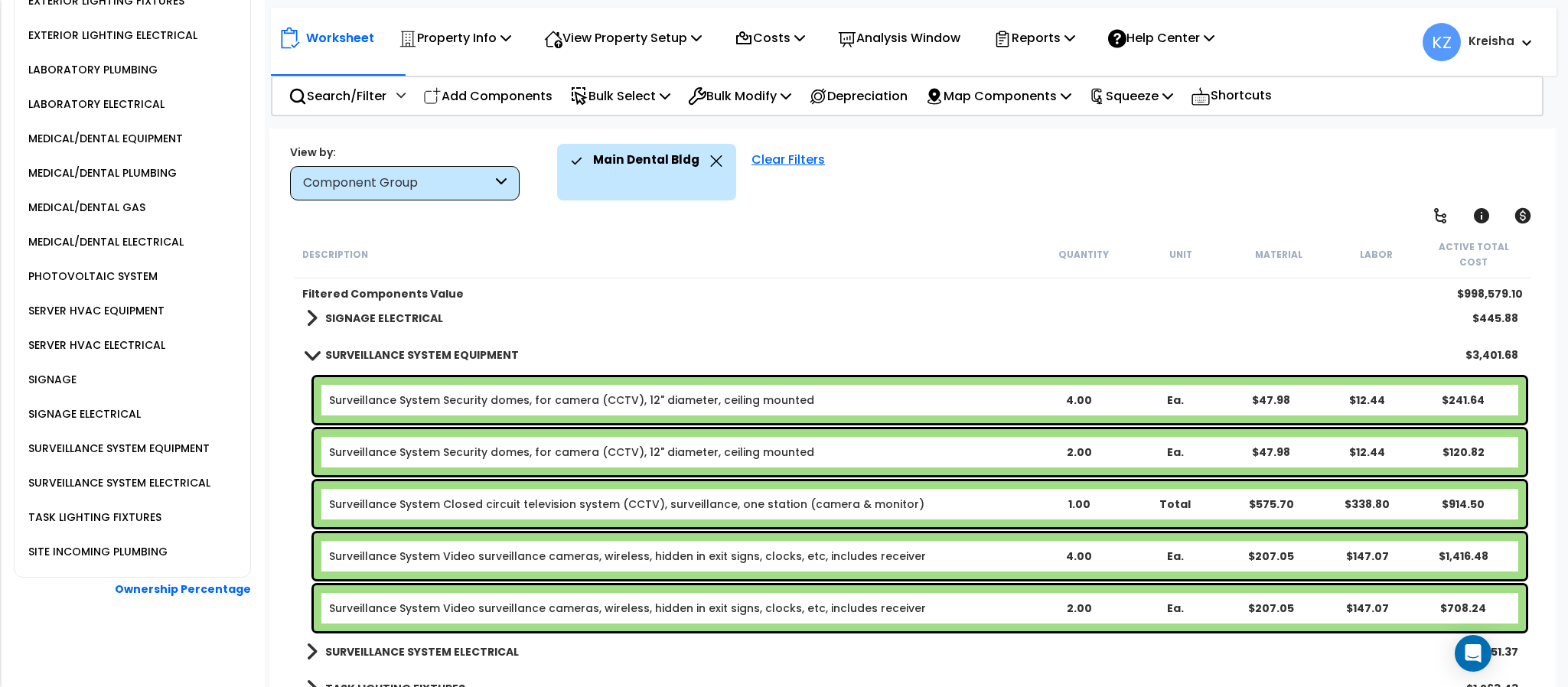
click at [380, 645] on b "SURVEILLANCE SYSTEM ELECTRICAL" at bounding box center [422, 652] width 194 height 15
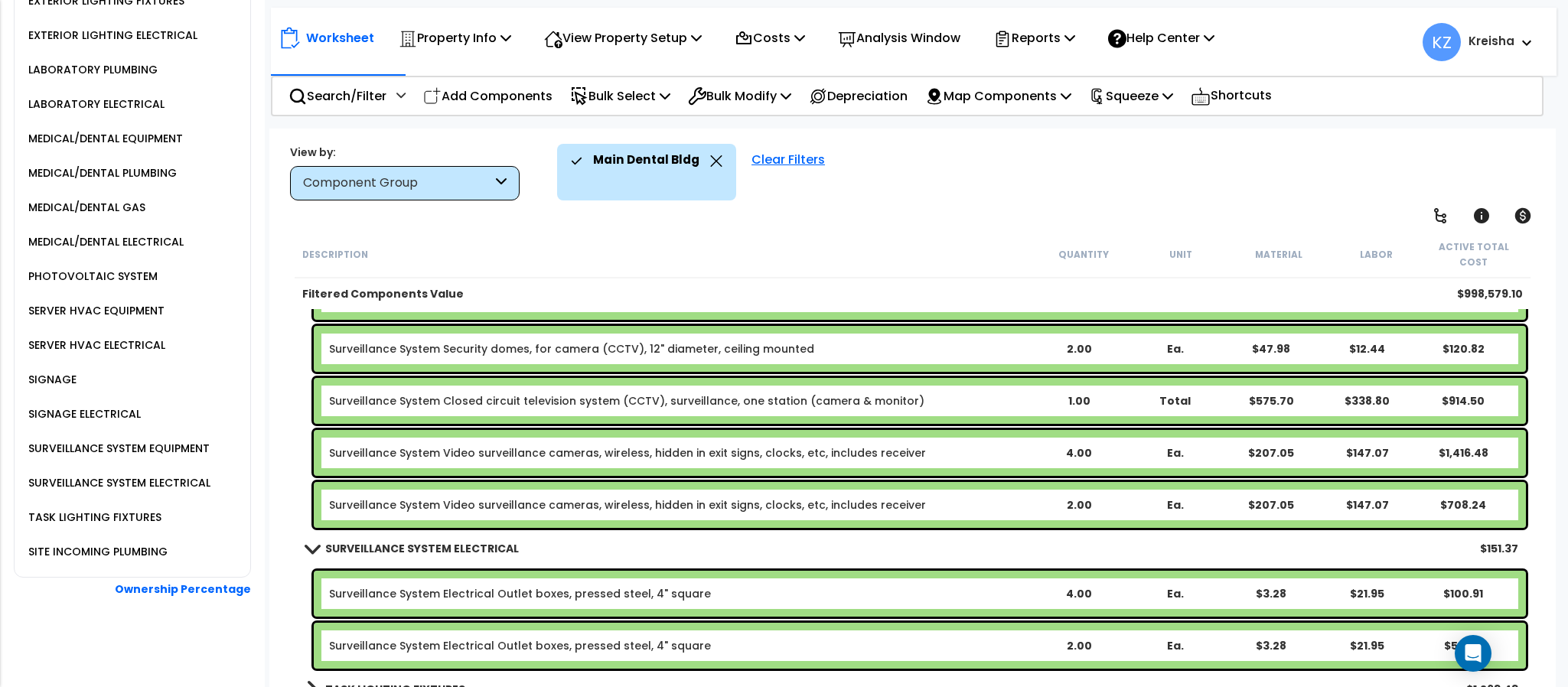
scroll to position [2175, 0]
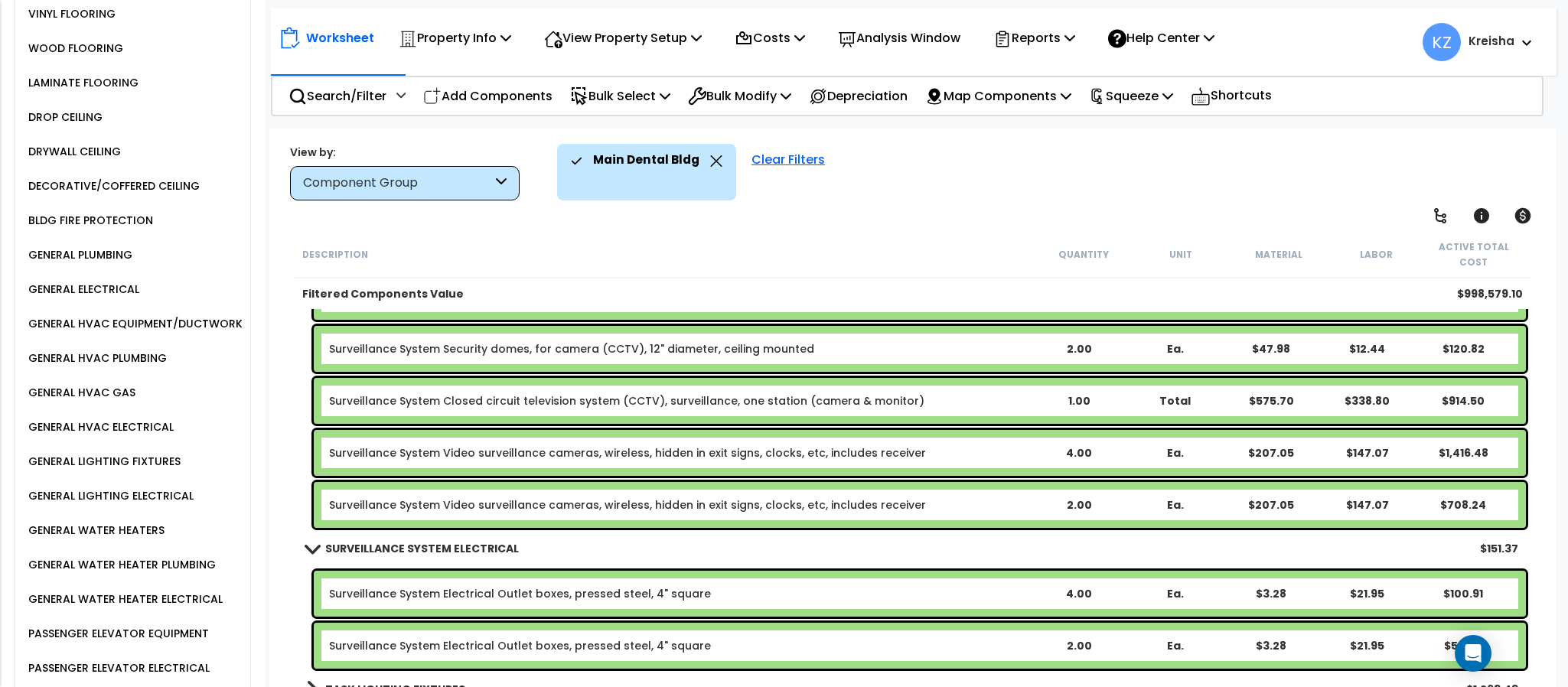
click at [184, 329] on div "GENERAL HVAC EQUIPMENT/DUCTWORK" at bounding box center [137, 324] width 225 height 35
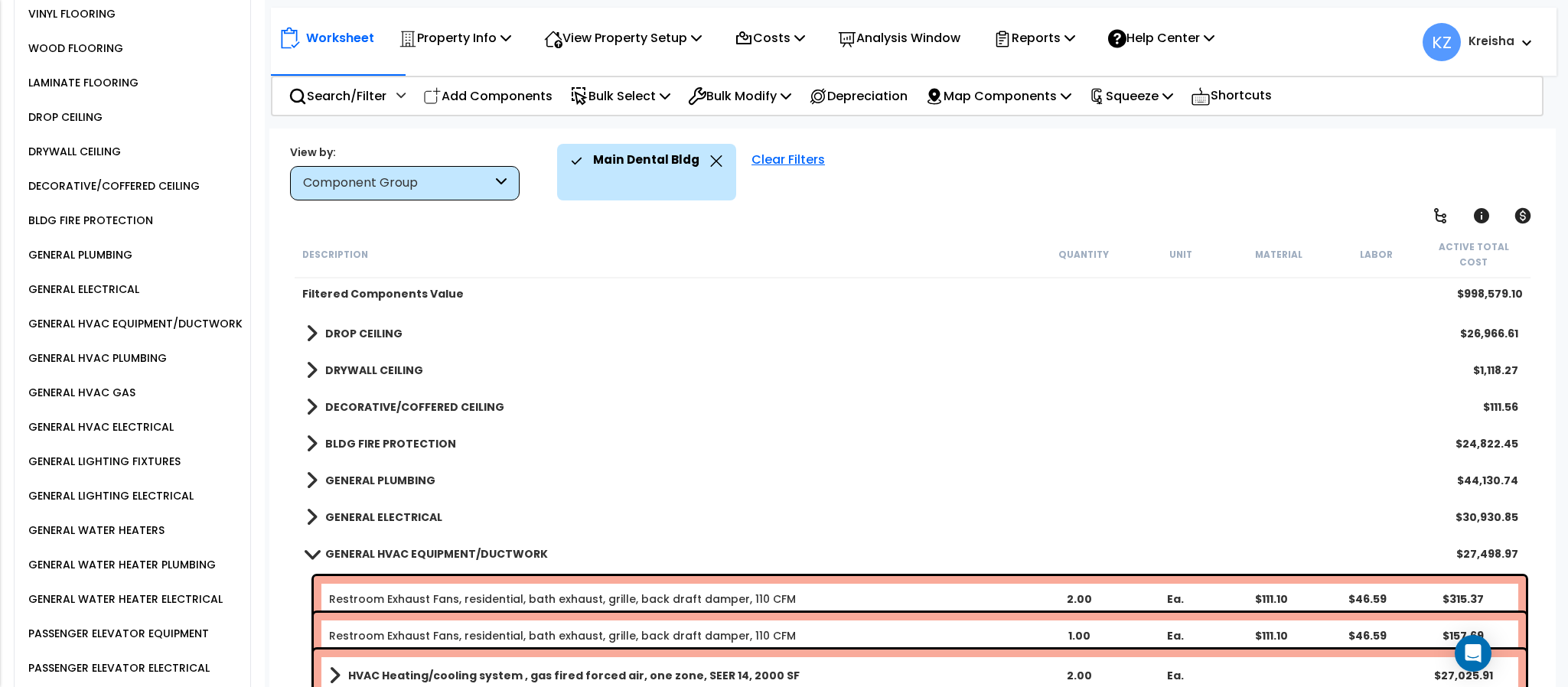
scroll to position [1897, 0]
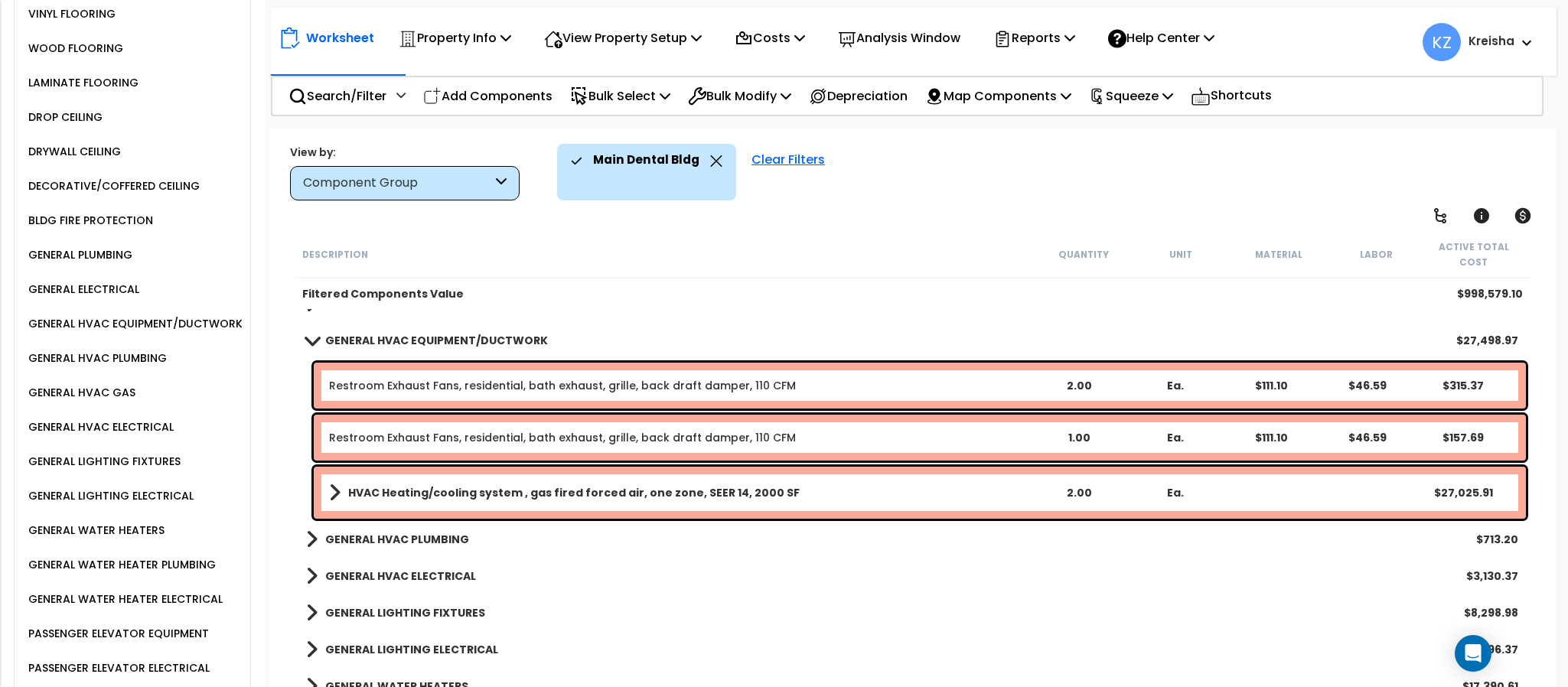
click at [436, 532] on b "GENERAL HVAC PLUMBING" at bounding box center [398, 539] width 144 height 15
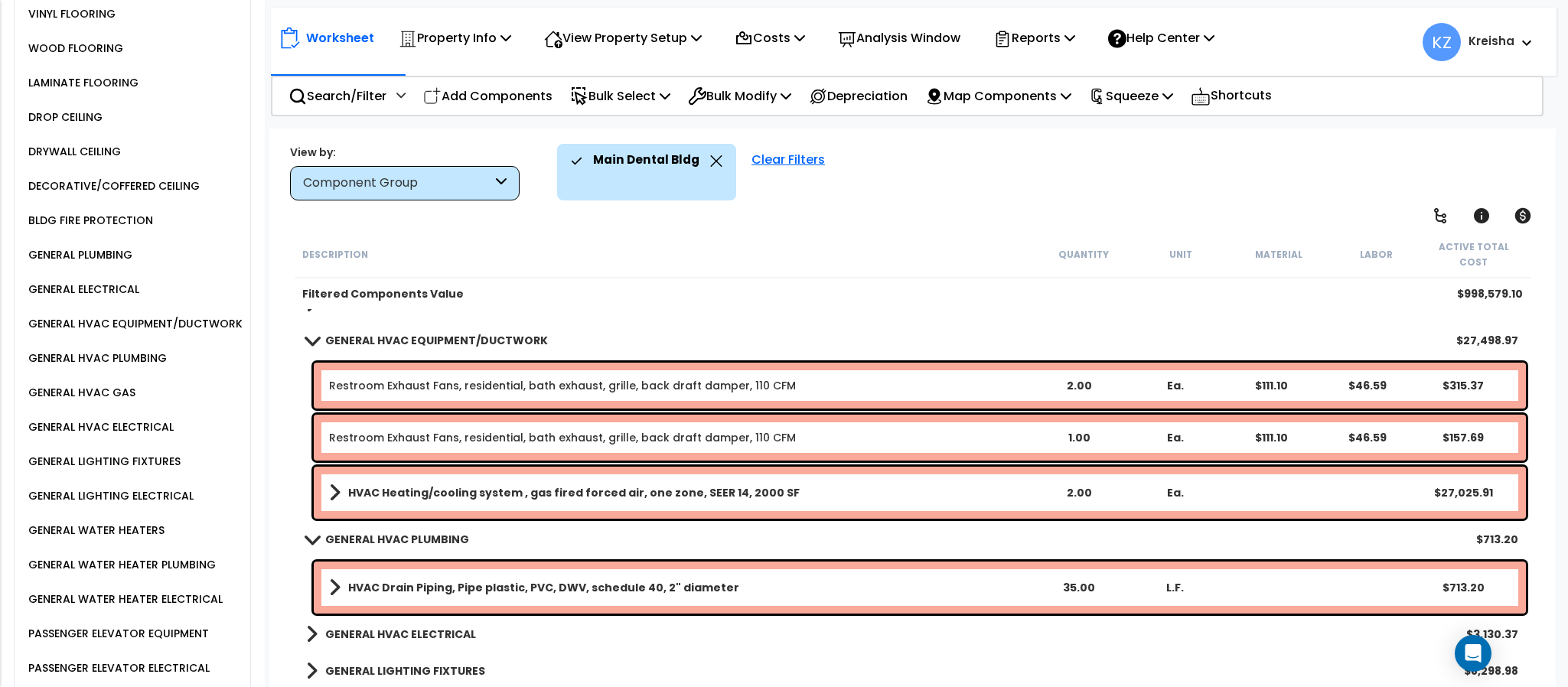
scroll to position [1975, 0]
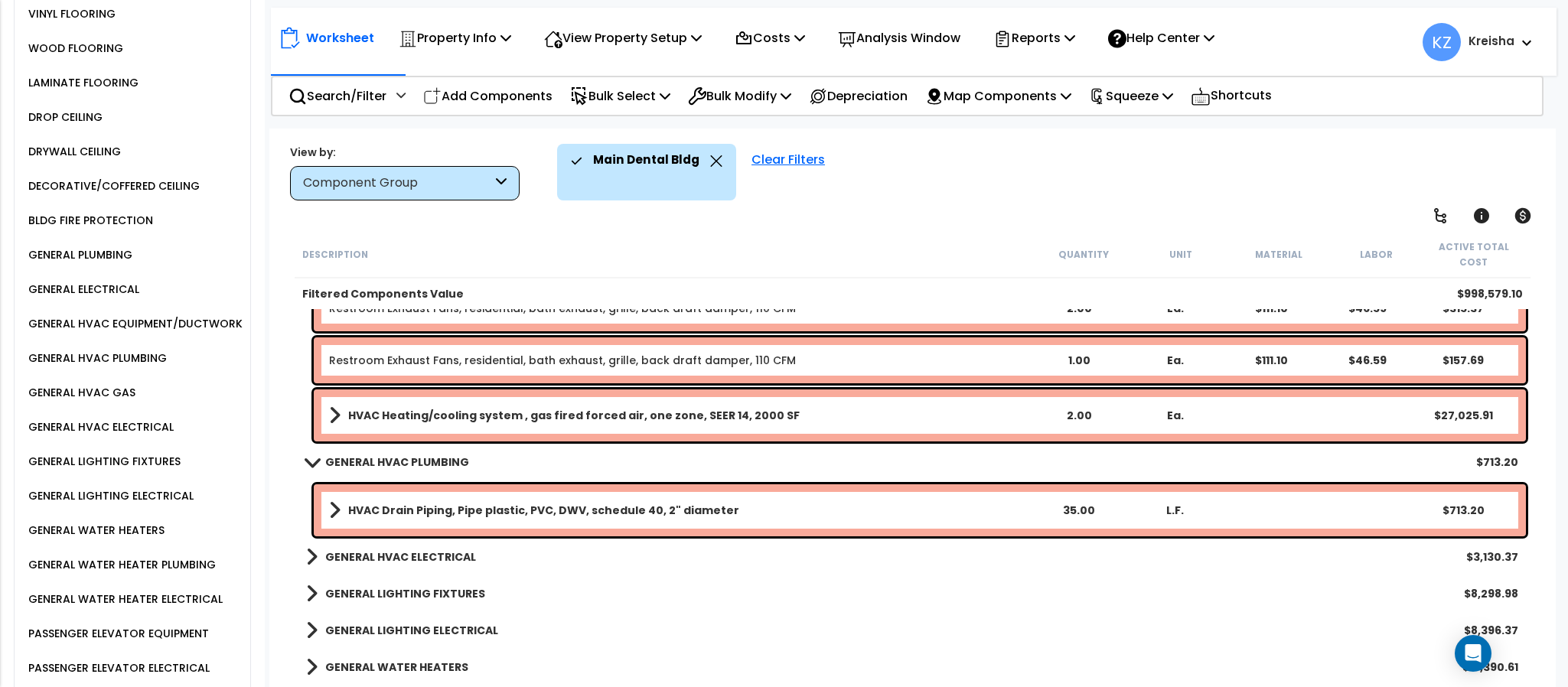
click at [404, 549] on b "GENERAL HVAC ELECTRICAL" at bounding box center [400, 557] width 151 height 15
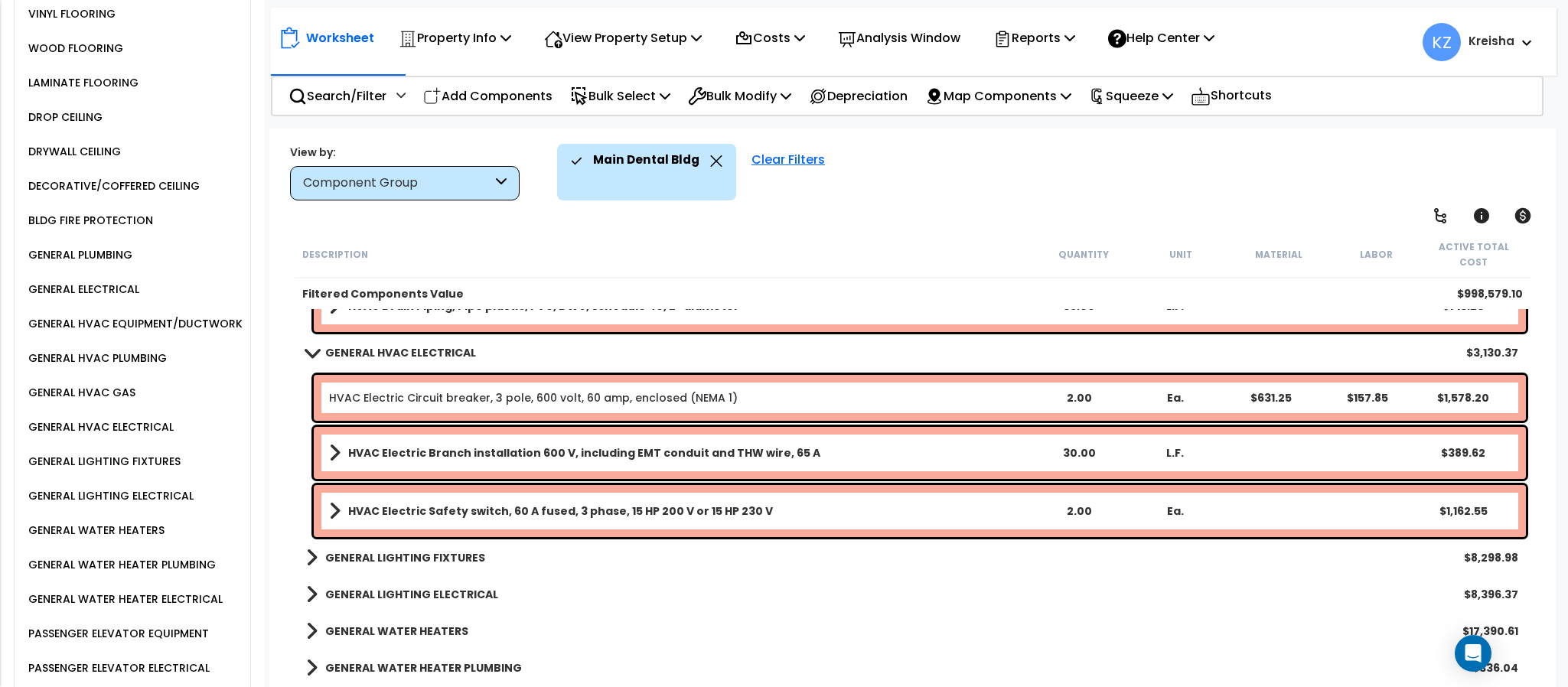
scroll to position [2204, 0]
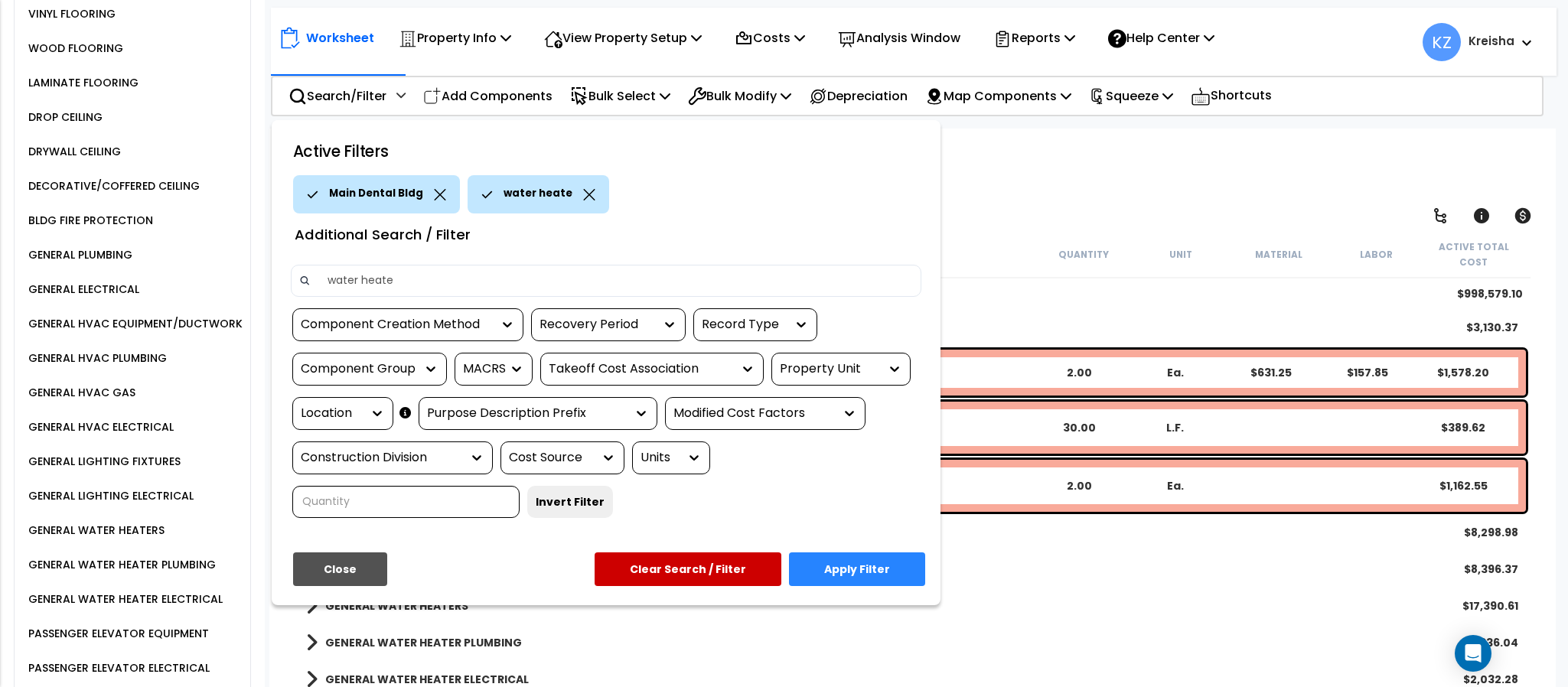
type input "water heater"
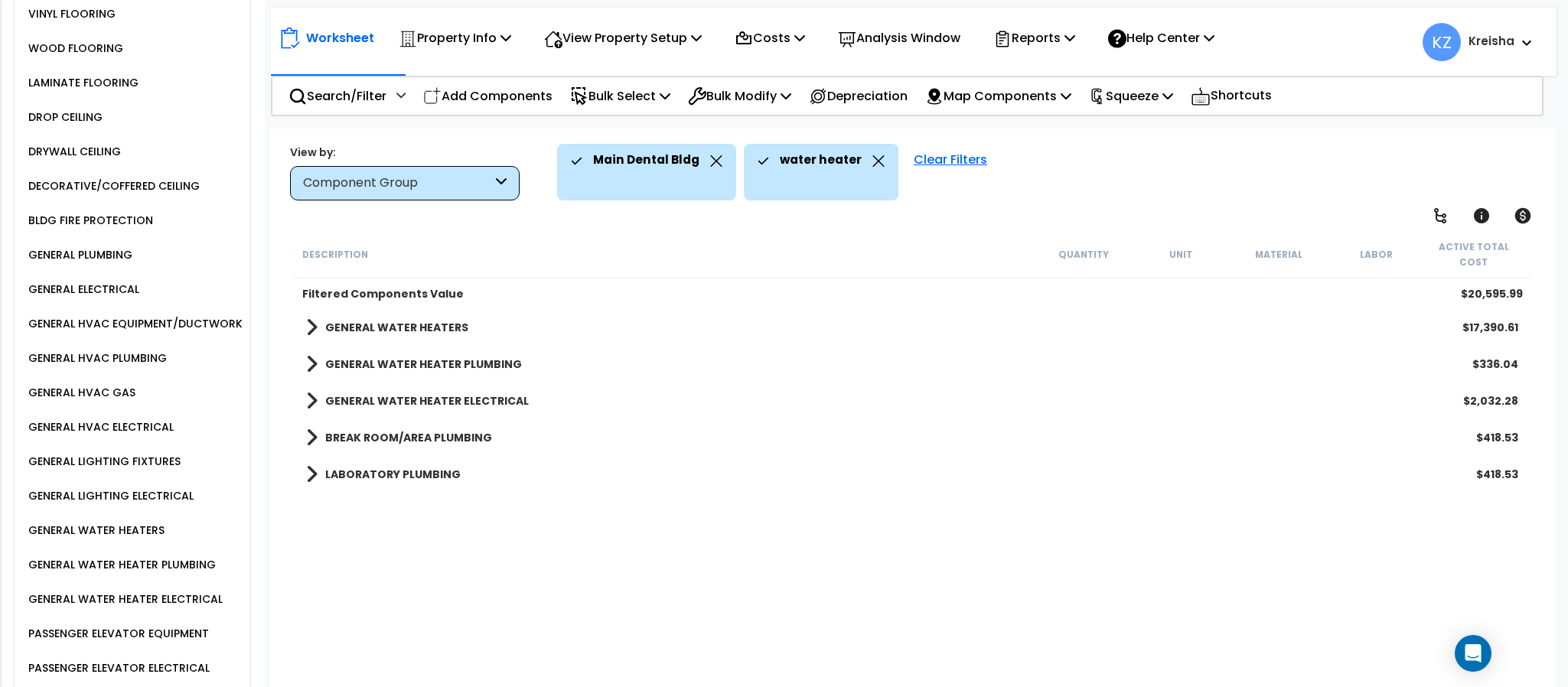
scroll to position [0, 0]
click at [453, 557] on div "Description Quantity Unit Material Labor Active Total Cost Filtered Components …" at bounding box center [911, 461] width 1240 height 460
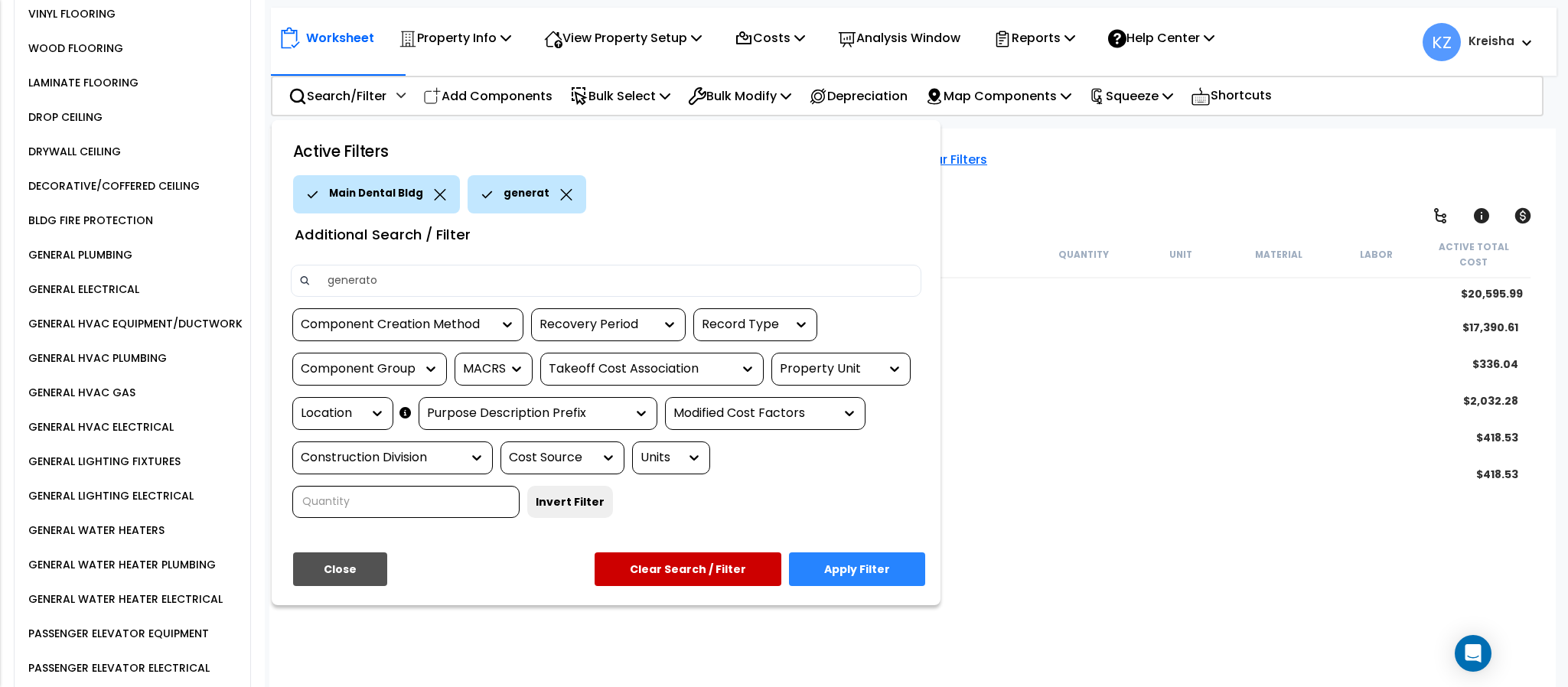
type input "generator"
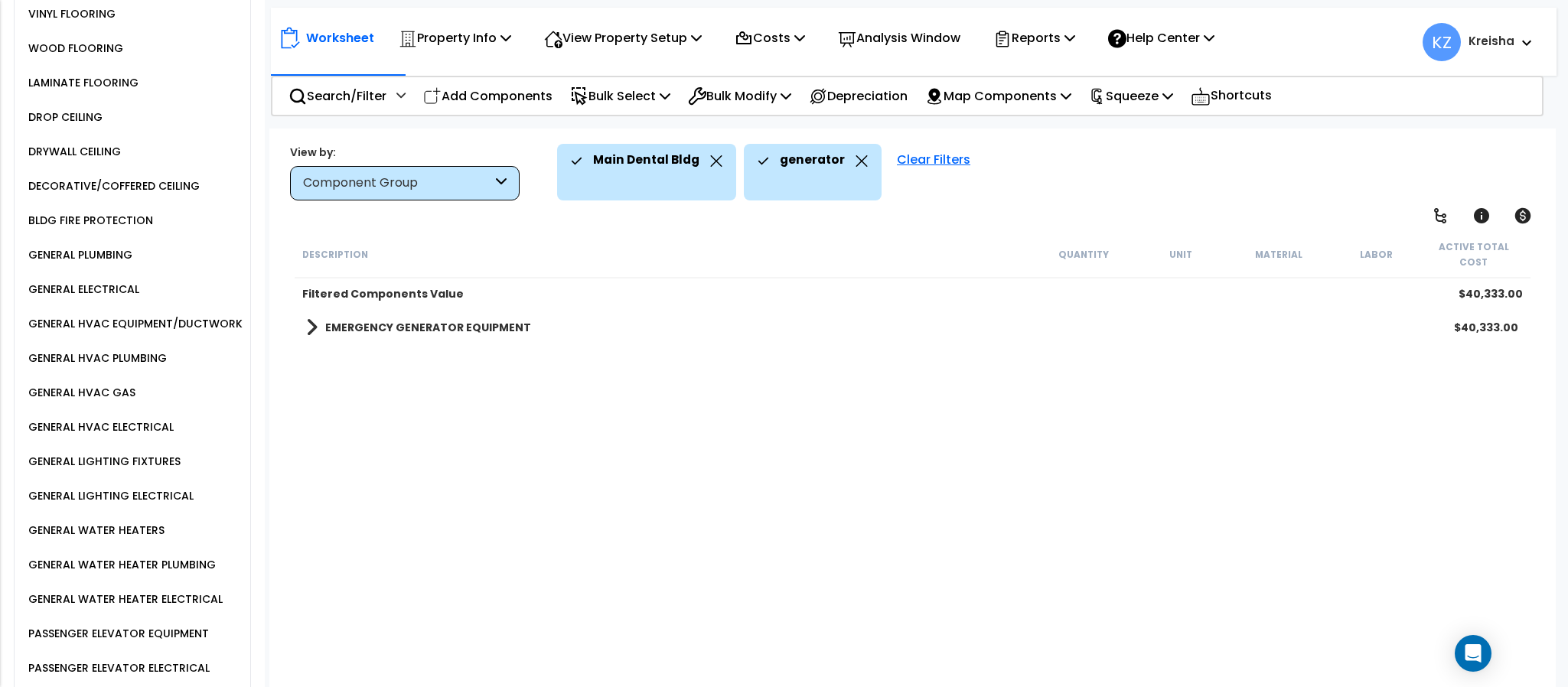
click at [320, 499] on div "Description Quantity Unit Material Labor Active Total Cost Filtered Components …" at bounding box center [911, 461] width 1240 height 460
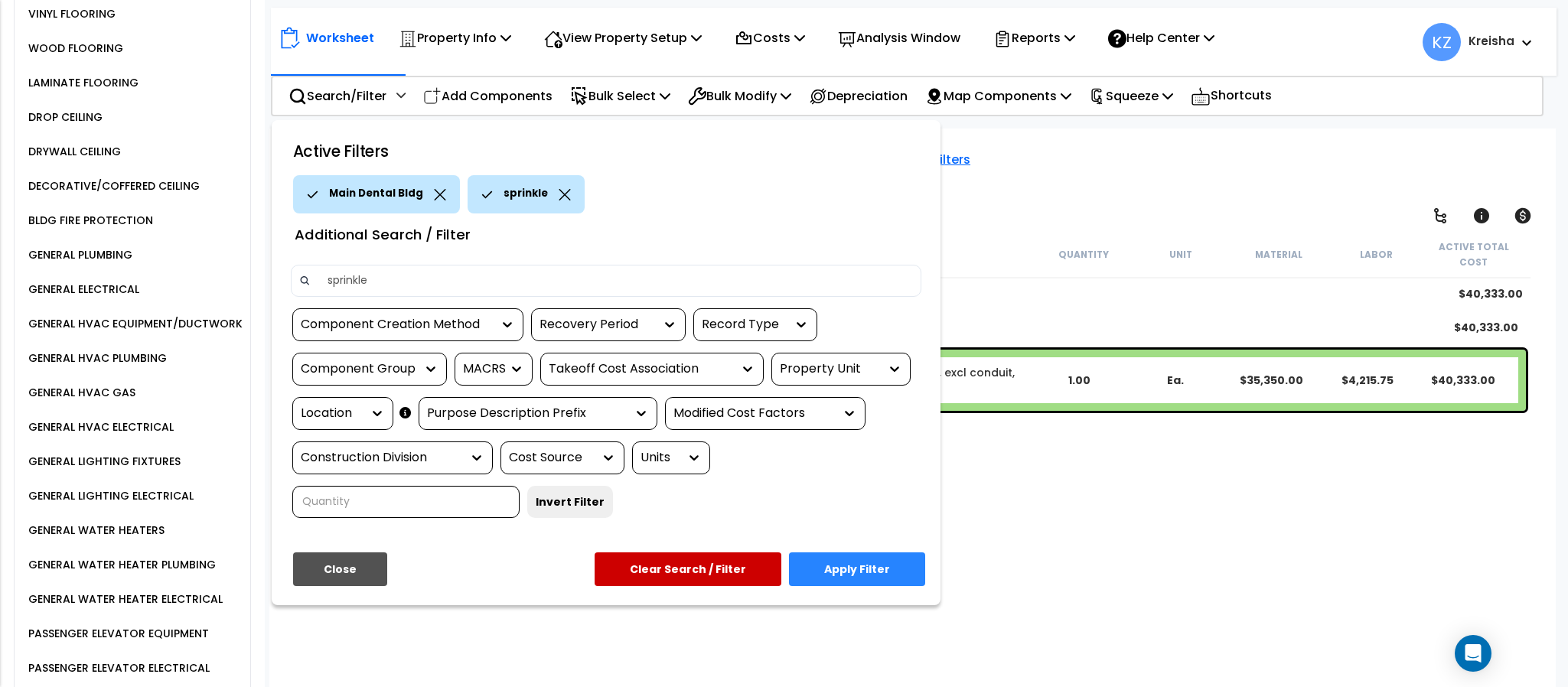
type input "sprinkler"
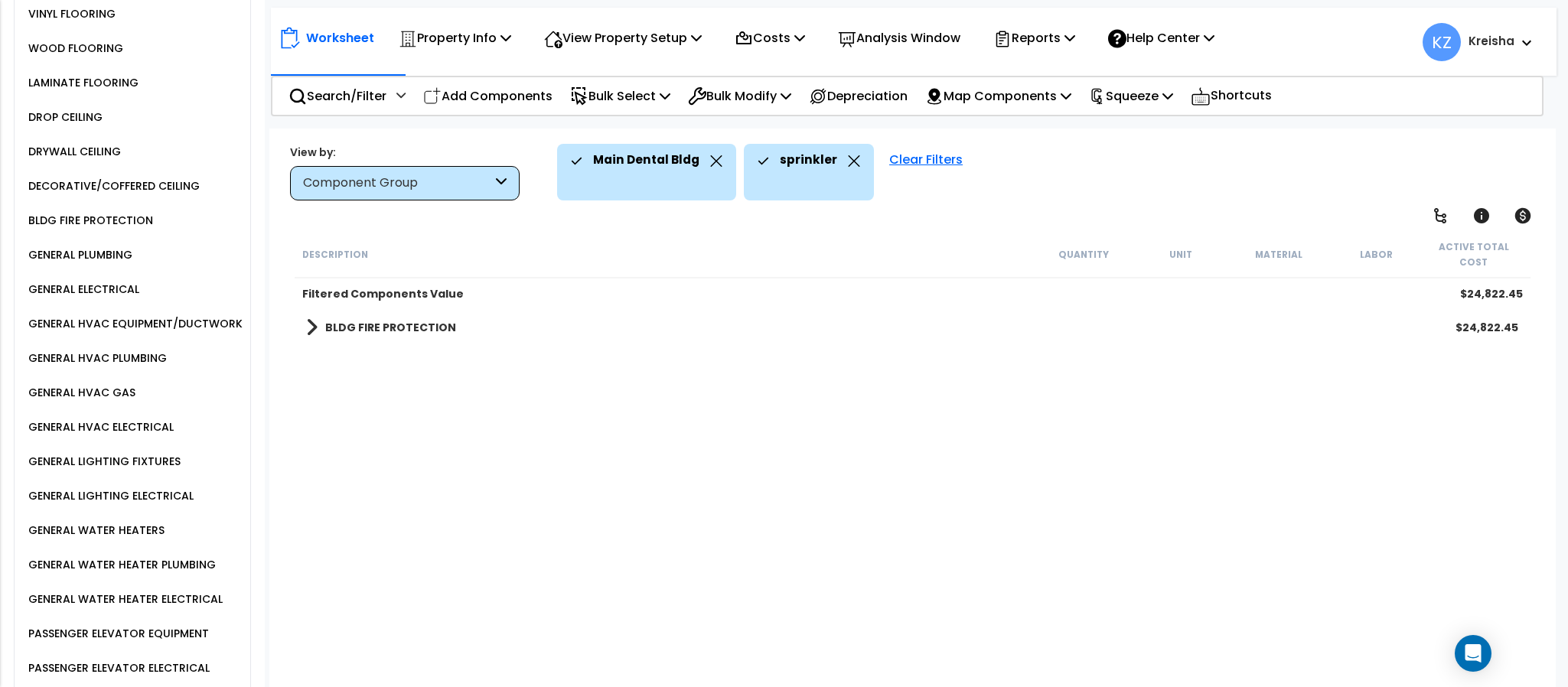
click at [515, 404] on div "Description Quantity Unit Material Labor Active Total Cost Filtered Components …" at bounding box center [911, 461] width 1240 height 460
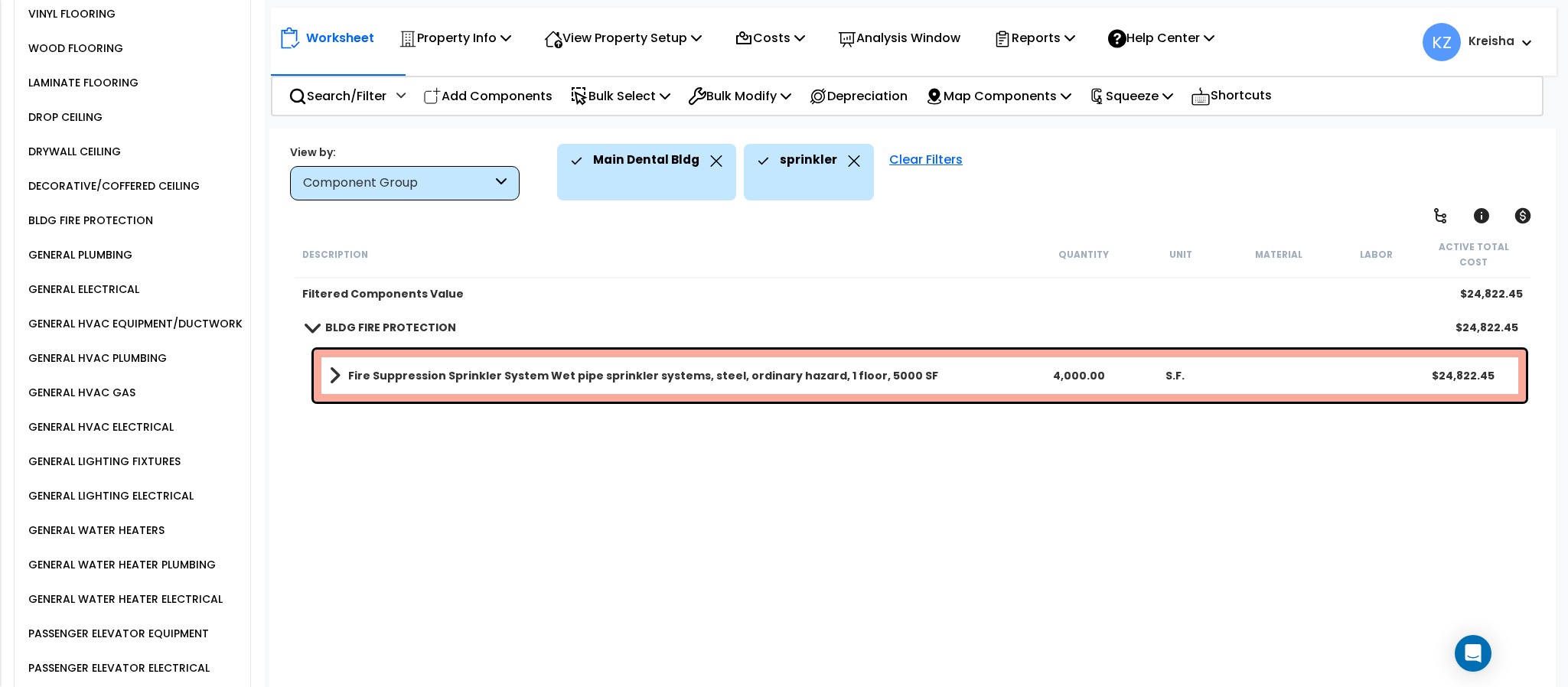
click at [573, 505] on div "Description Quantity Unit Material Labor Active Total Cost Filtered Components …" at bounding box center [911, 461] width 1240 height 460
click at [836, 159] on div "sprinkler" at bounding box center [809, 161] width 103 height 34
click at [848, 161] on icon at bounding box center [853, 161] width 12 height 11
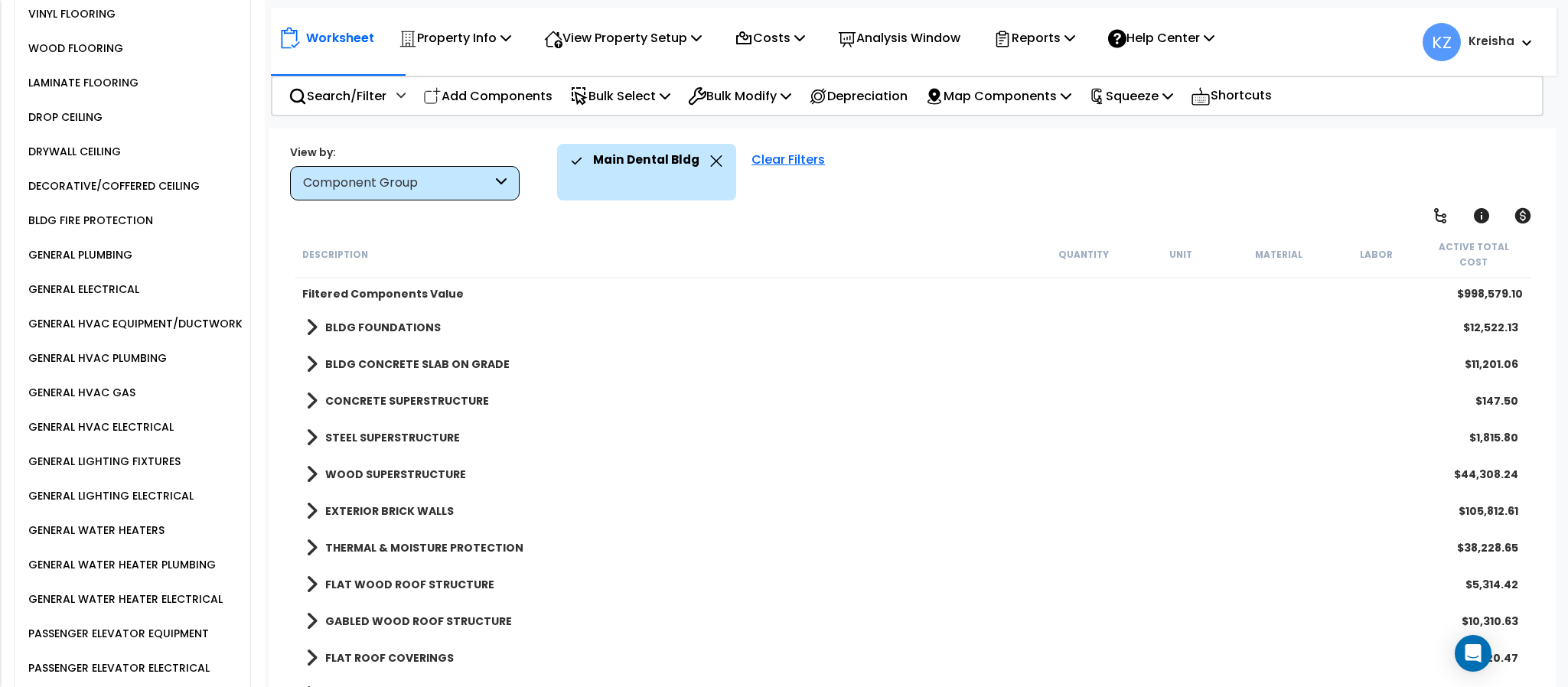
click at [1026, 177] on div "Main Dental Bldg Clear Filters" at bounding box center [1048, 172] width 982 height 57
click at [67, 299] on div "GENERAL ELECTRICAL" at bounding box center [81, 289] width 115 height 19
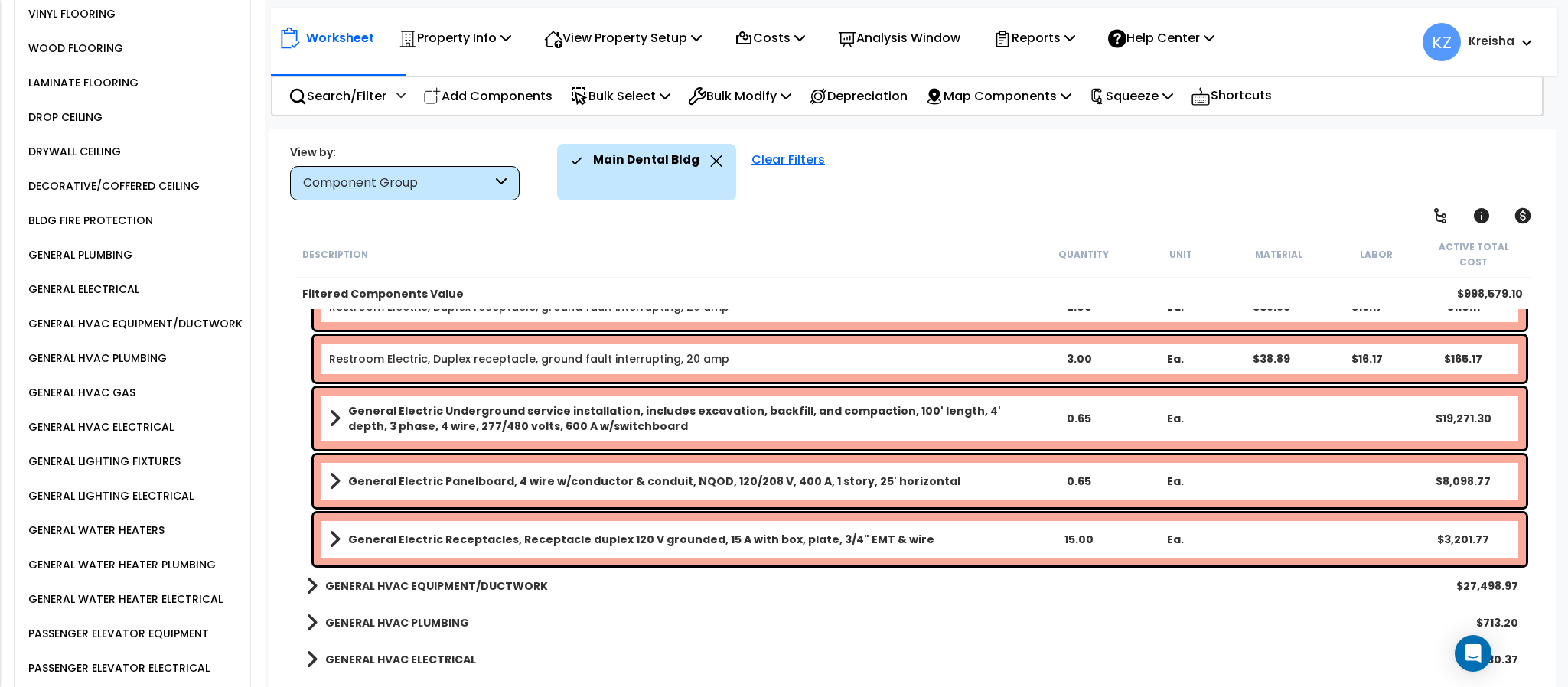
scroll to position [2067, 0]
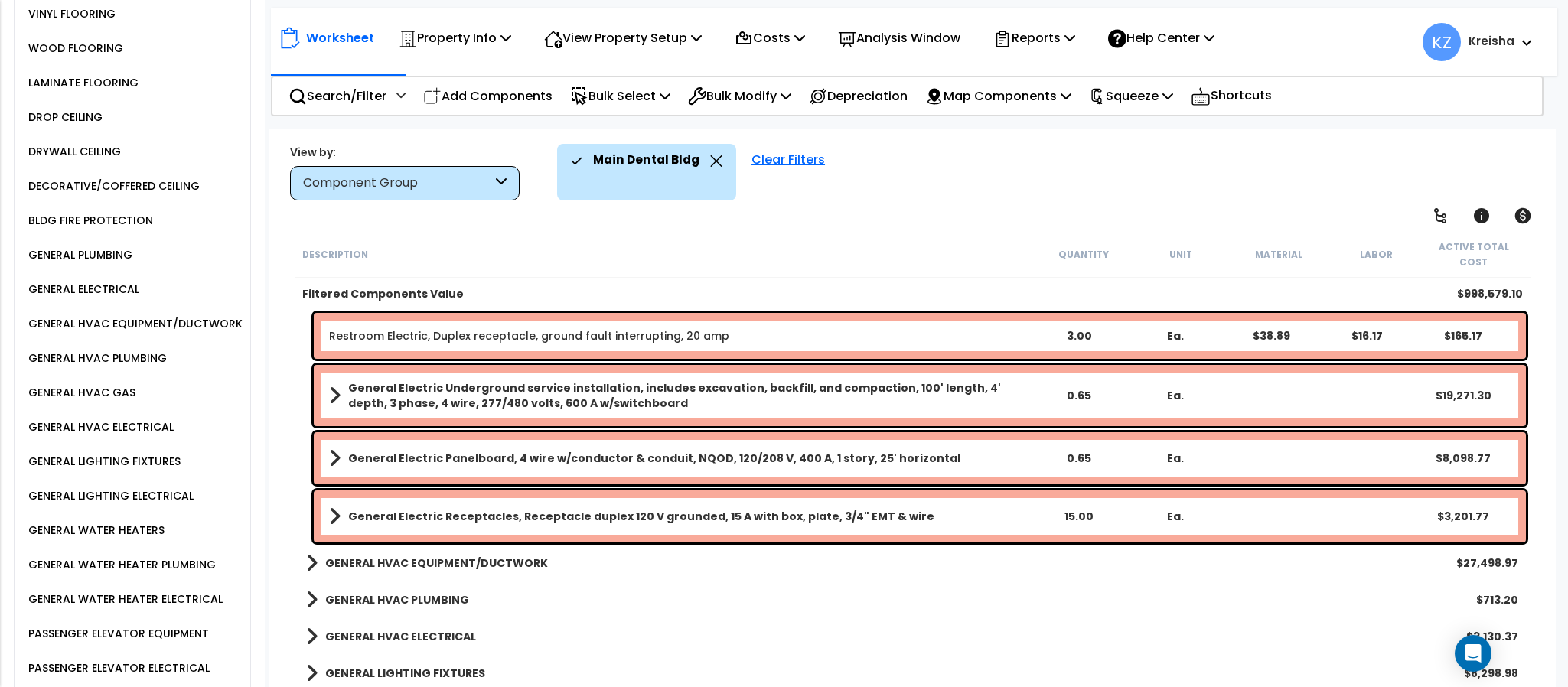
click at [457, 556] on b "GENERAL HVAC EQUIPMENT/DUCTWORK" at bounding box center [437, 563] width 223 height 15
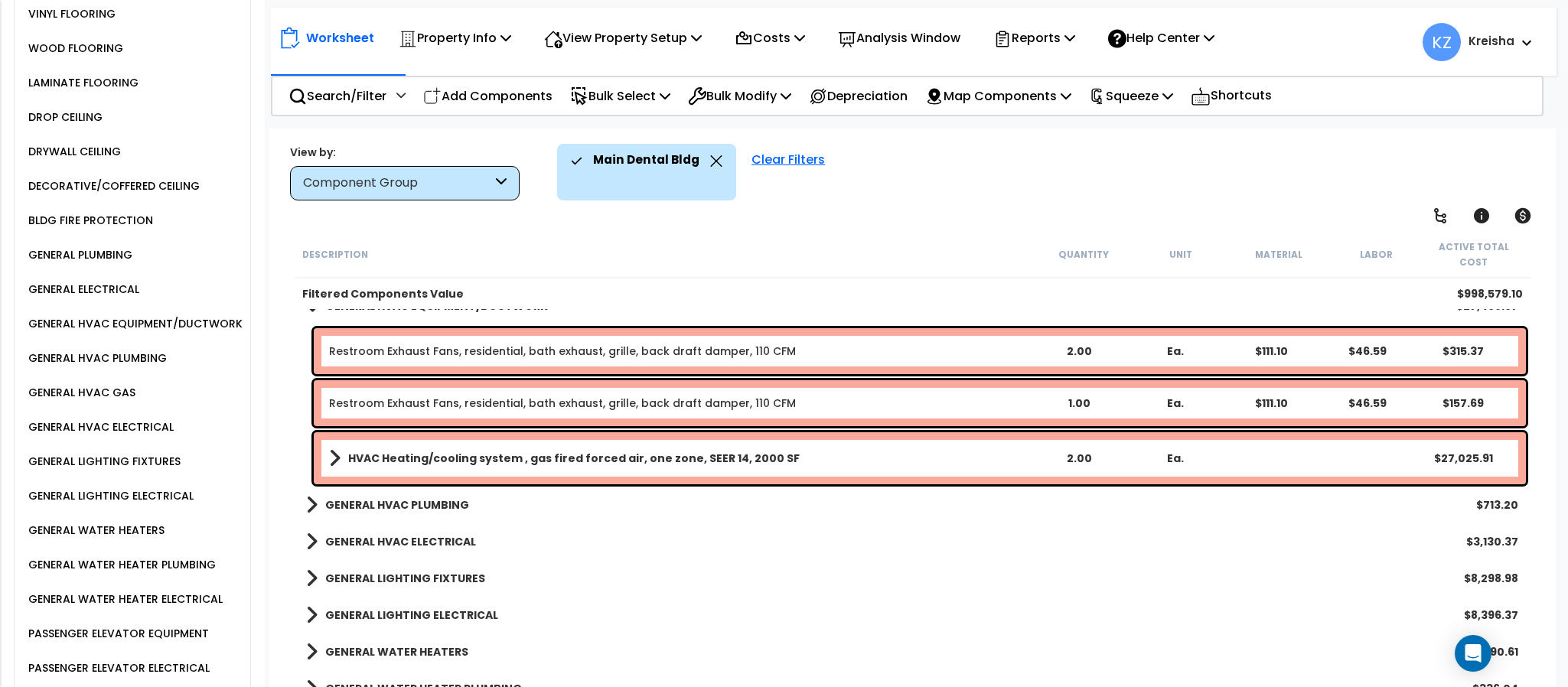
scroll to position [2296, 0]
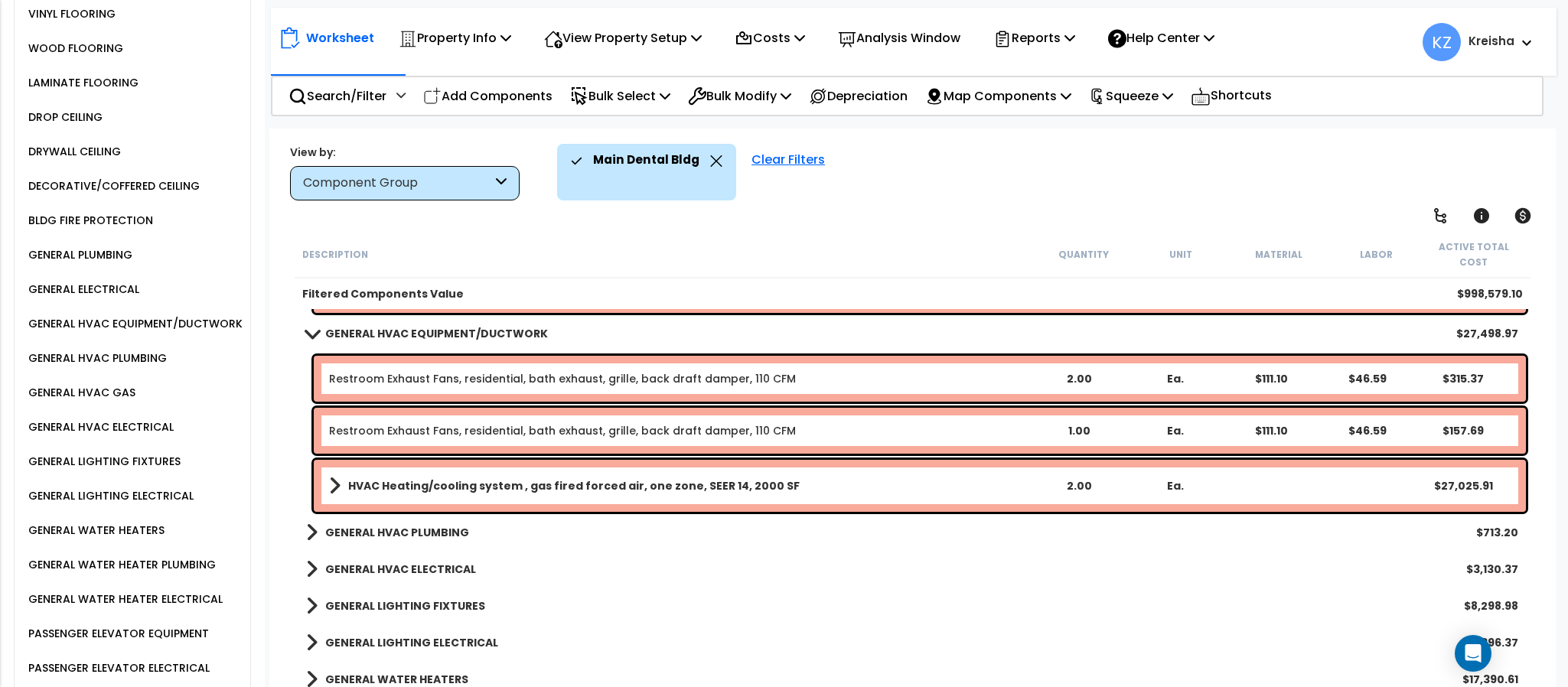
click at [445, 522] on link "GENERAL HVAC PLUMBING" at bounding box center [387, 533] width 163 height 22
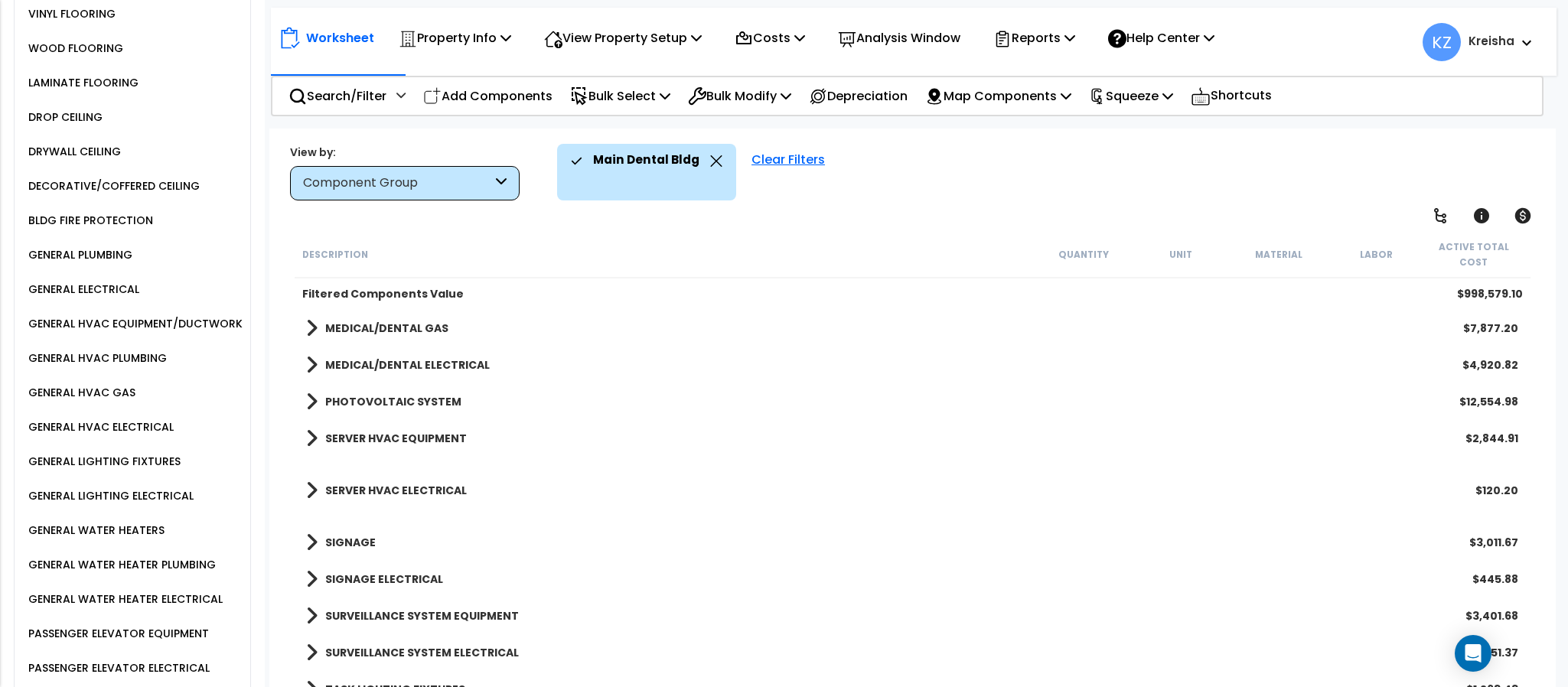
scroll to position [3778, 0]
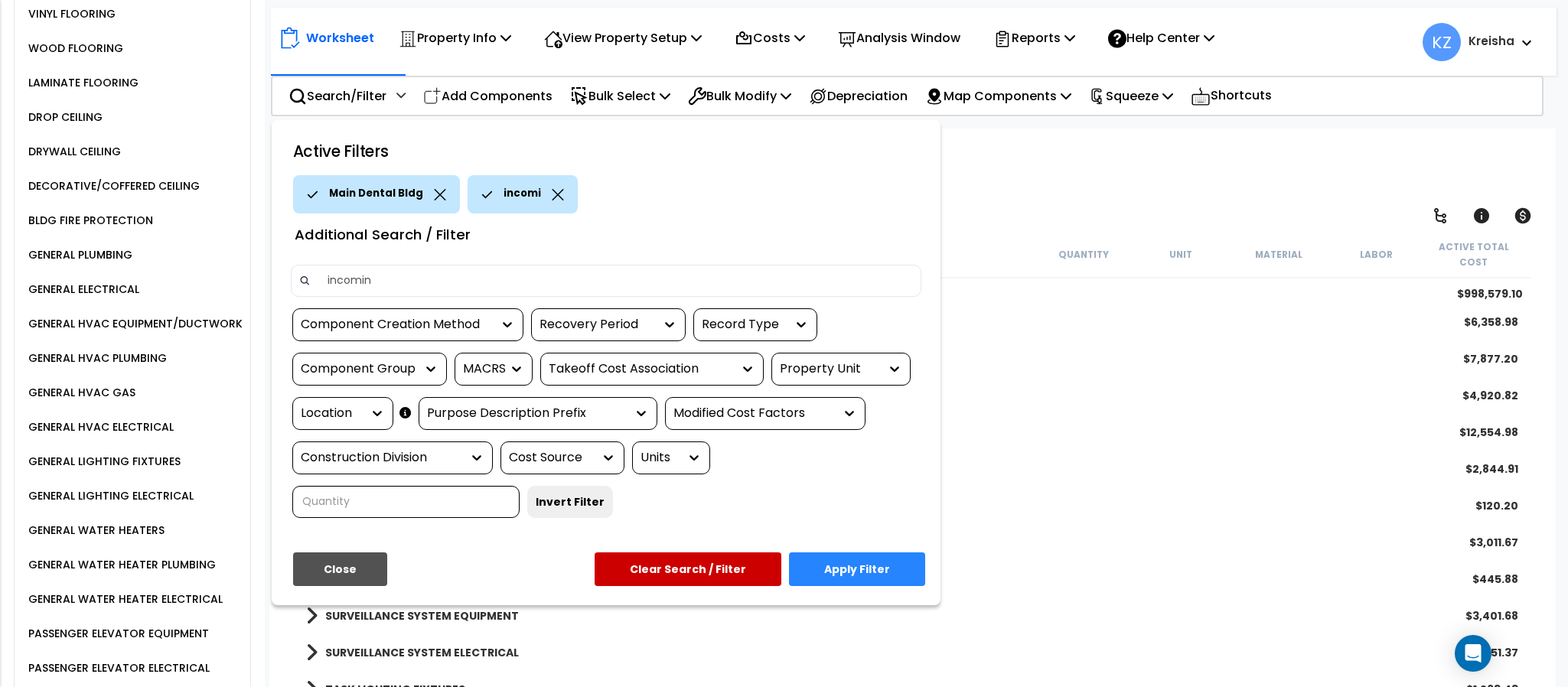
type input "incoming"
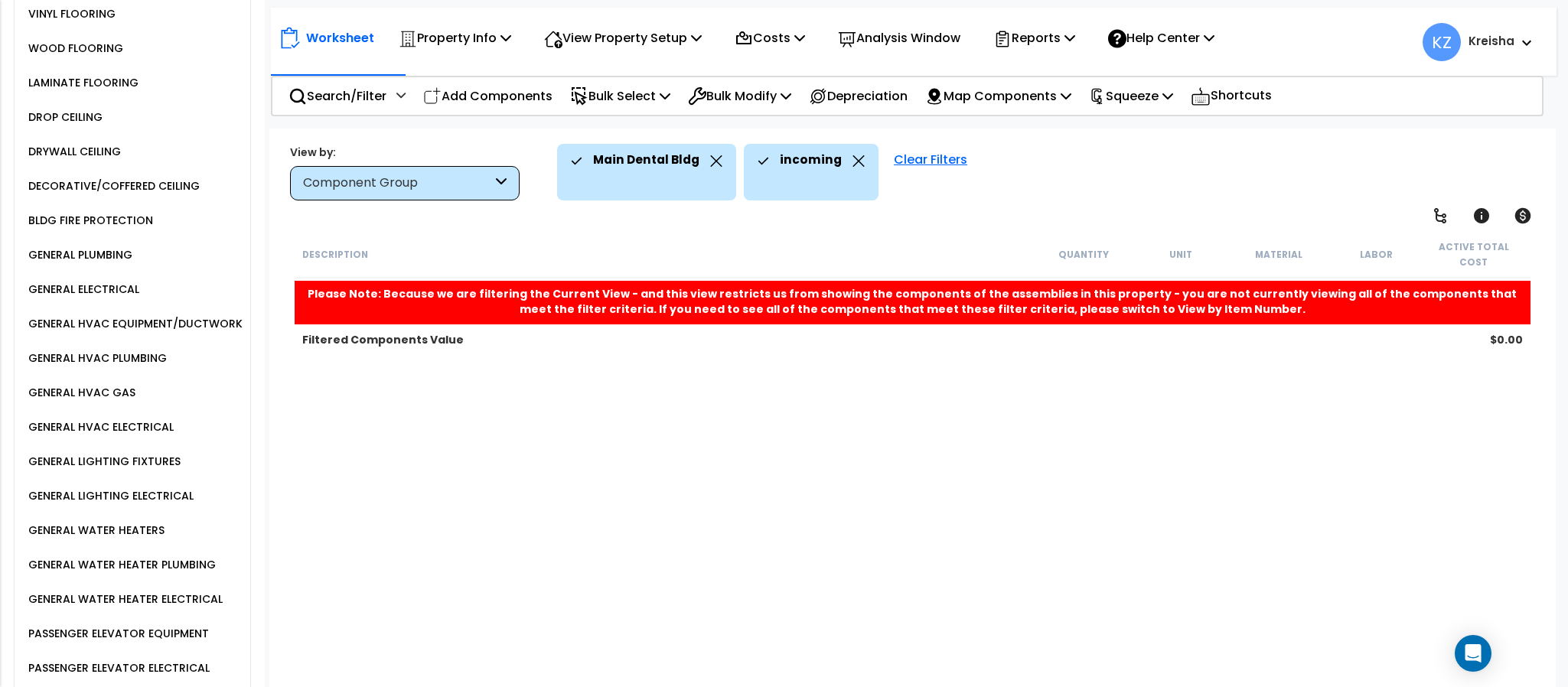
scroll to position [0, 0]
click at [714, 161] on icon at bounding box center [716, 161] width 12 height 11
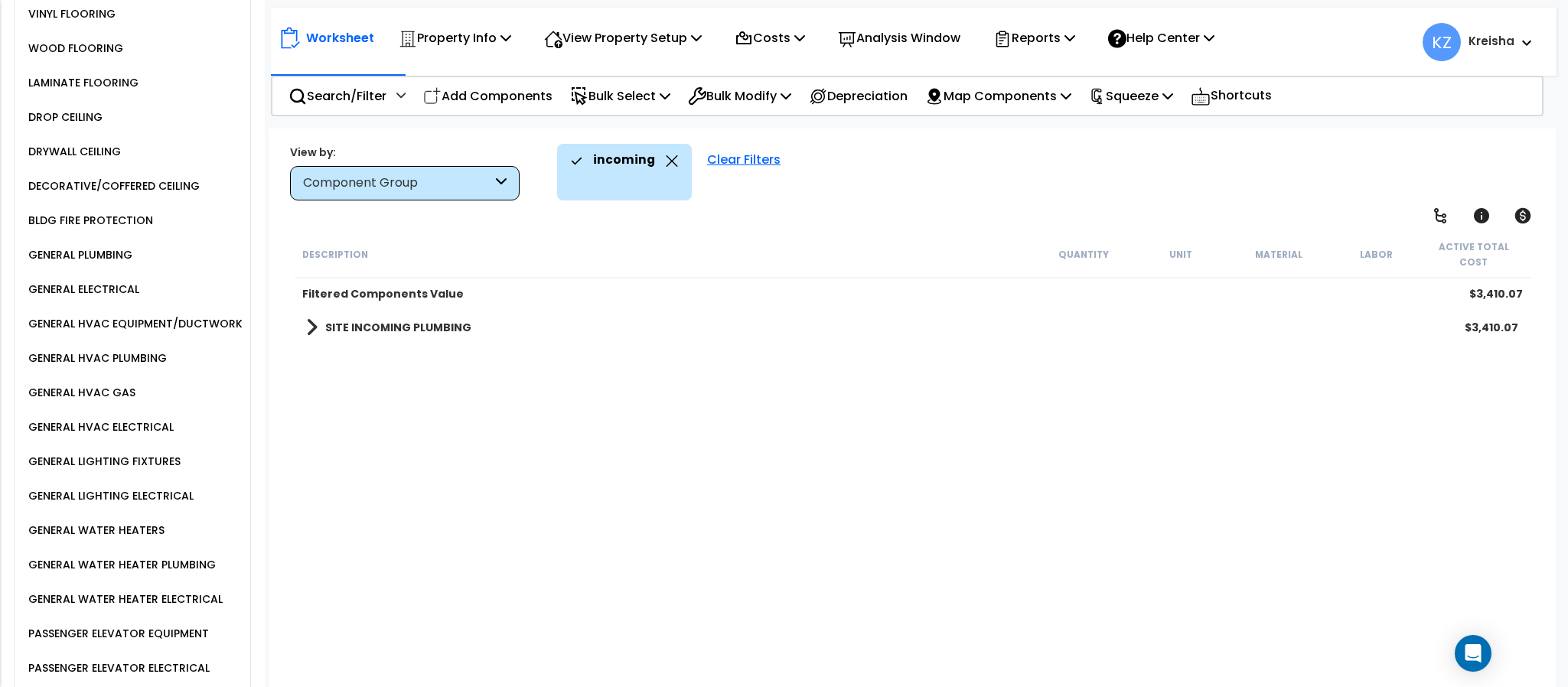
click at [428, 317] on link "SITE INCOMING PLUMBING" at bounding box center [388, 328] width 166 height 22
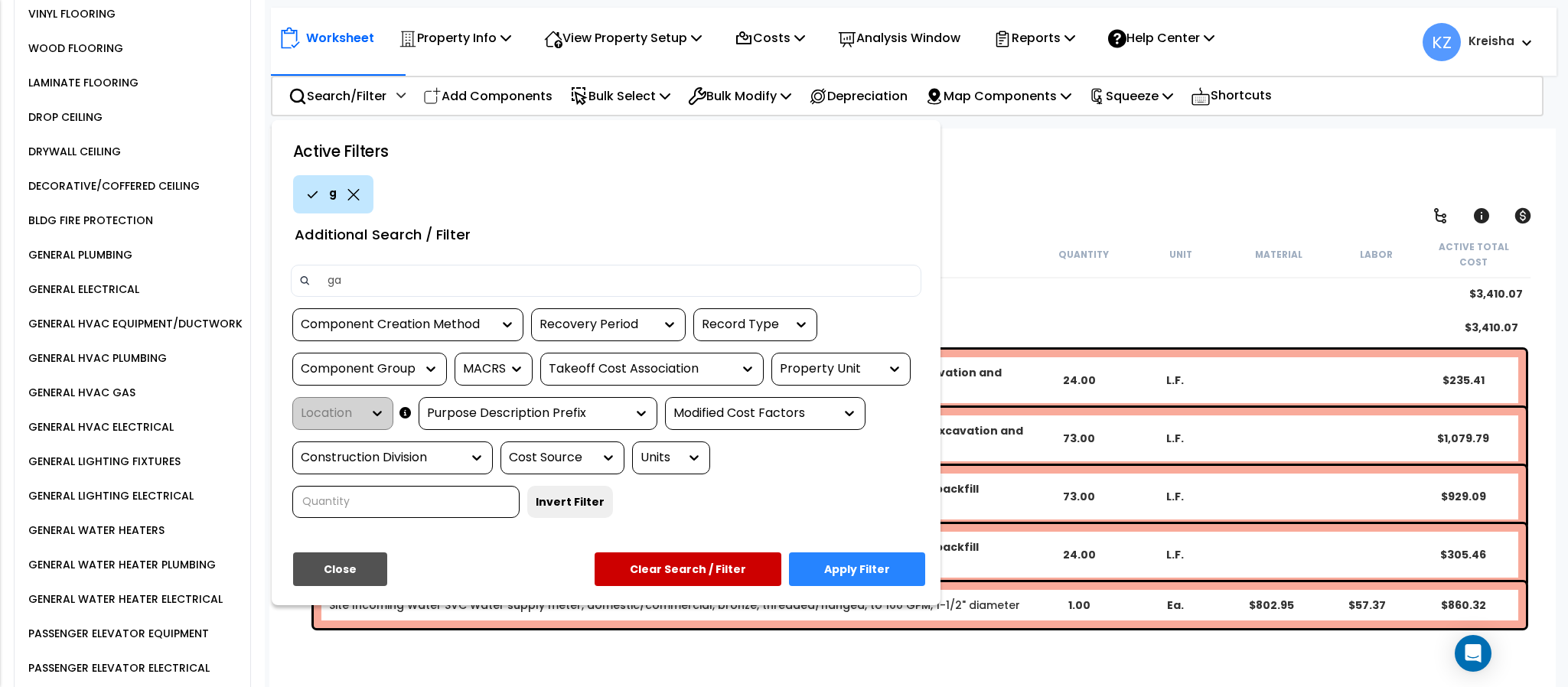
type input "gas"
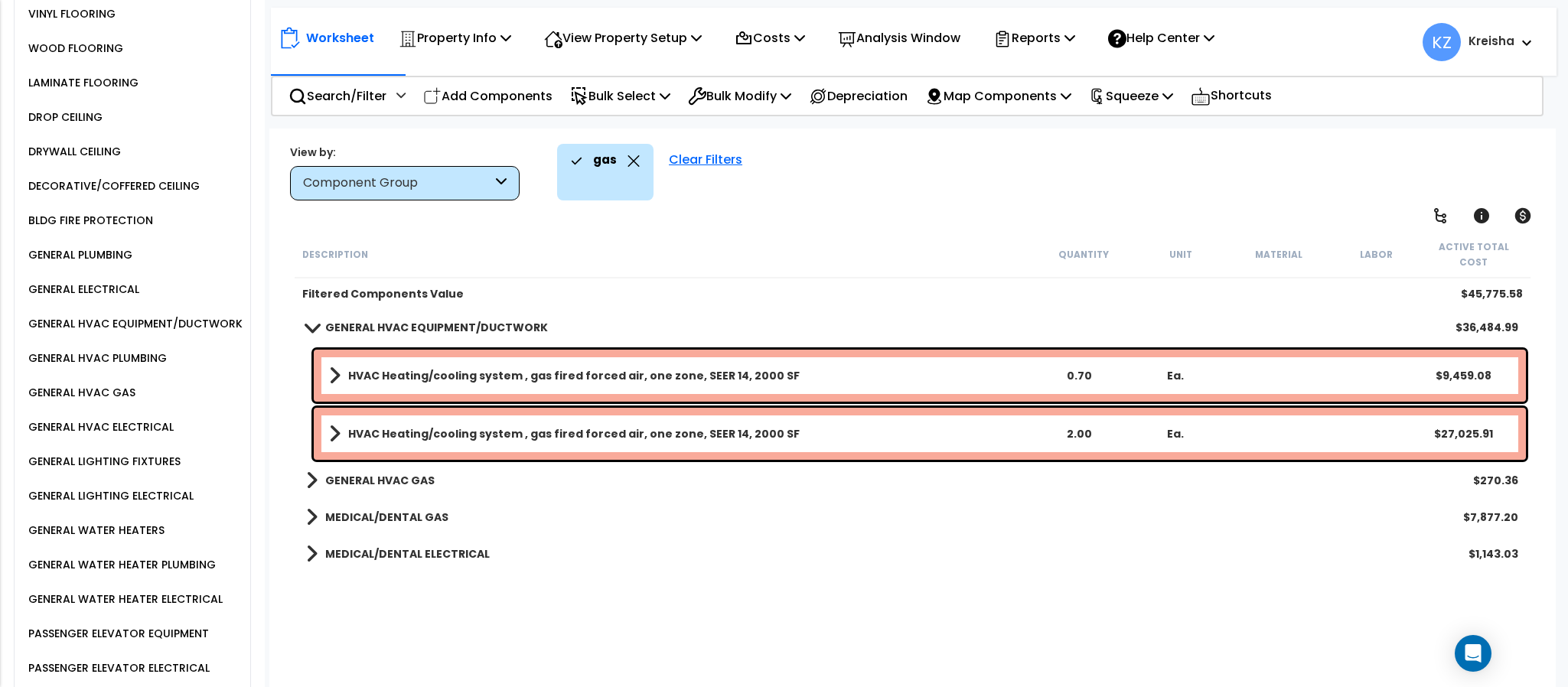
click at [857, 216] on div "Worksheet Property Info Property Setup Add Property Unit Template property Clon…" at bounding box center [912, 472] width 1285 height 687
click at [887, 178] on div "gas Clear Filters" at bounding box center [1048, 172] width 982 height 57
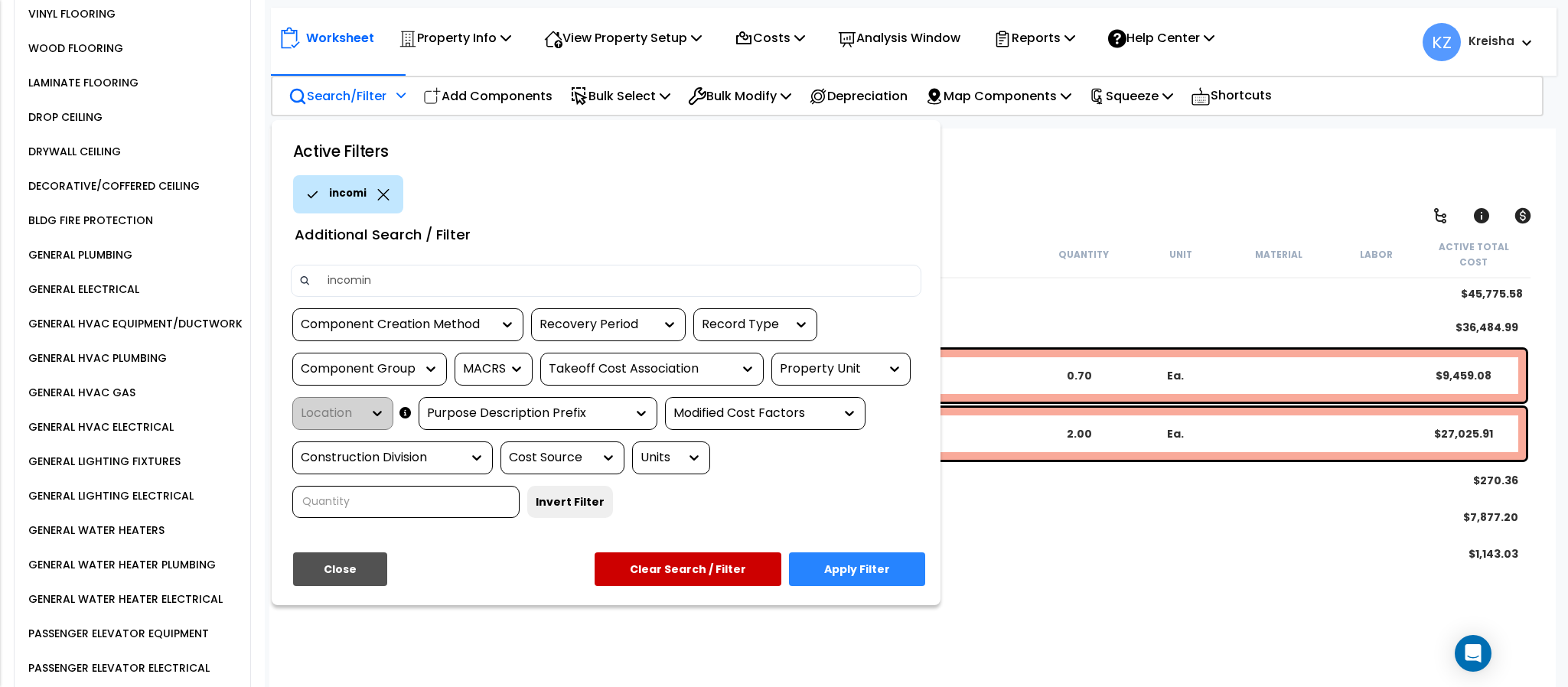
type input "incoming"
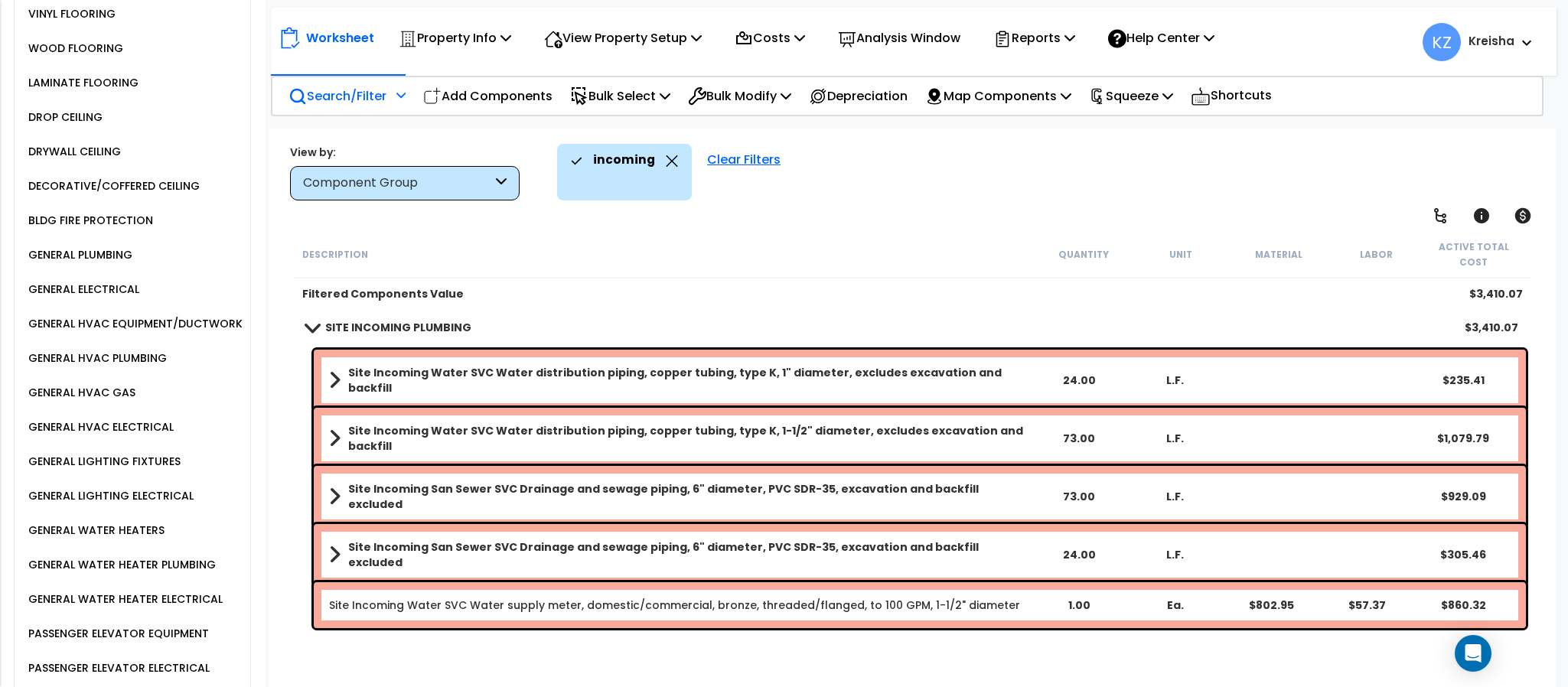
click at [914, 187] on div "incoming Clear Filters" at bounding box center [1048, 172] width 982 height 57
click at [1231, 184] on div "incoming Clear Filters" at bounding box center [1048, 172] width 982 height 57
